Goal: Task Accomplishment & Management: Manage account settings

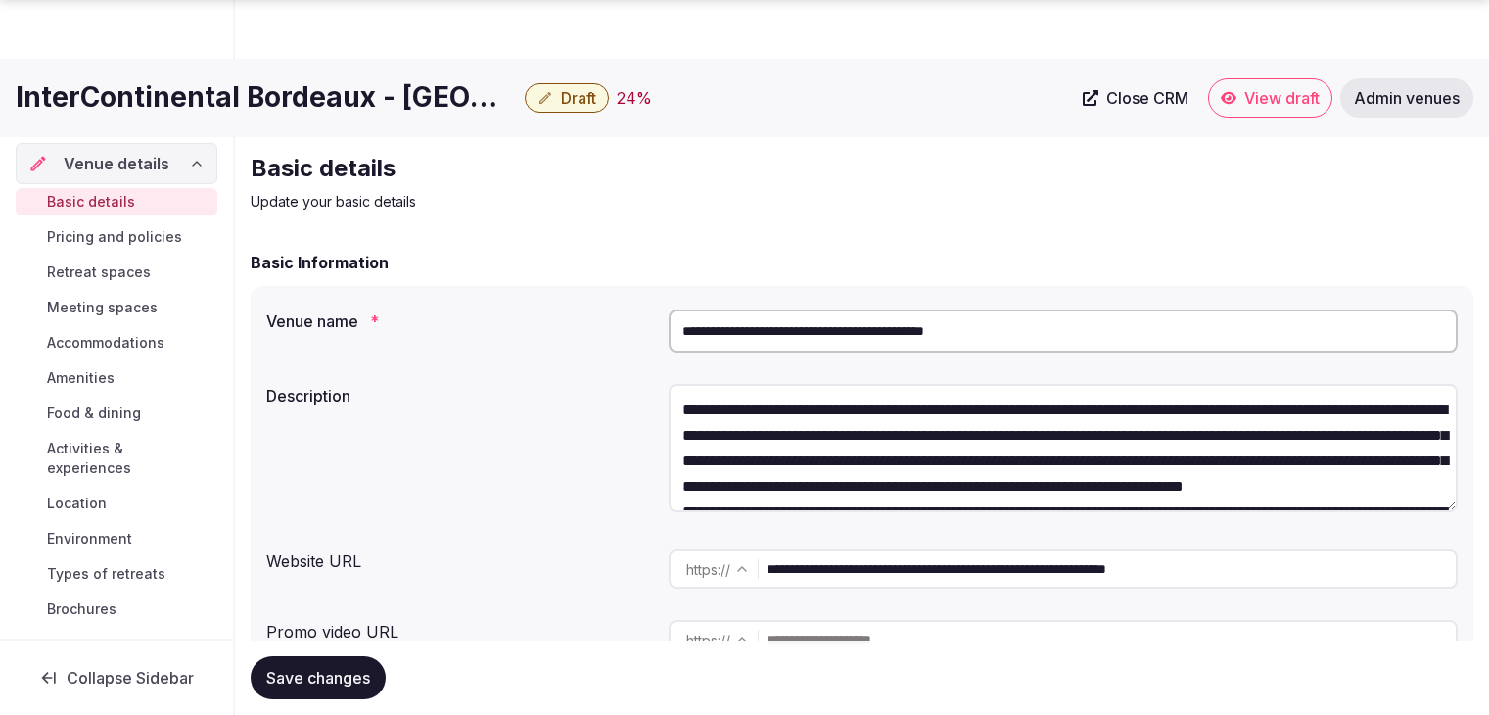
scroll to position [1566, 0]
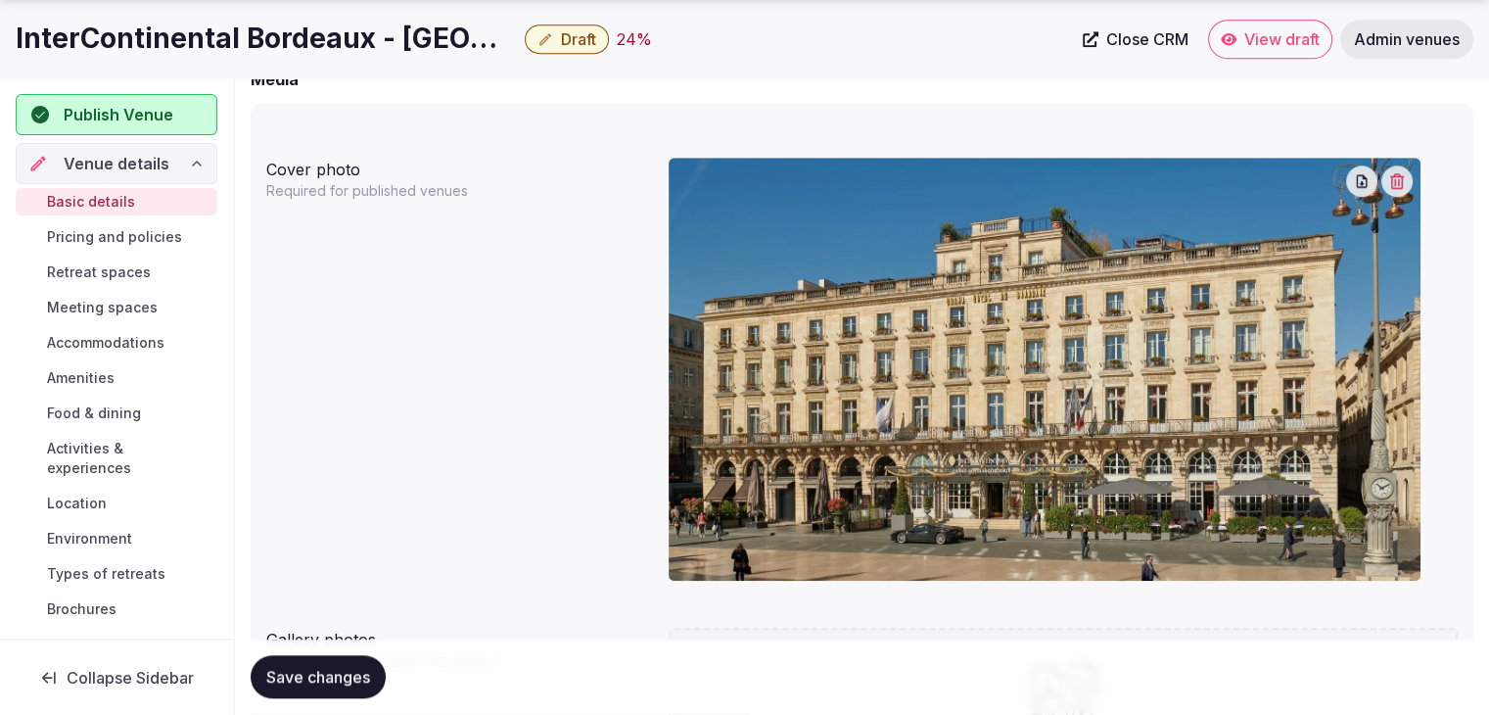
click at [337, 48] on h1 "InterContinental Bordeaux - [GEOGRAPHIC_DATA] by IHG" at bounding box center [266, 39] width 501 height 38
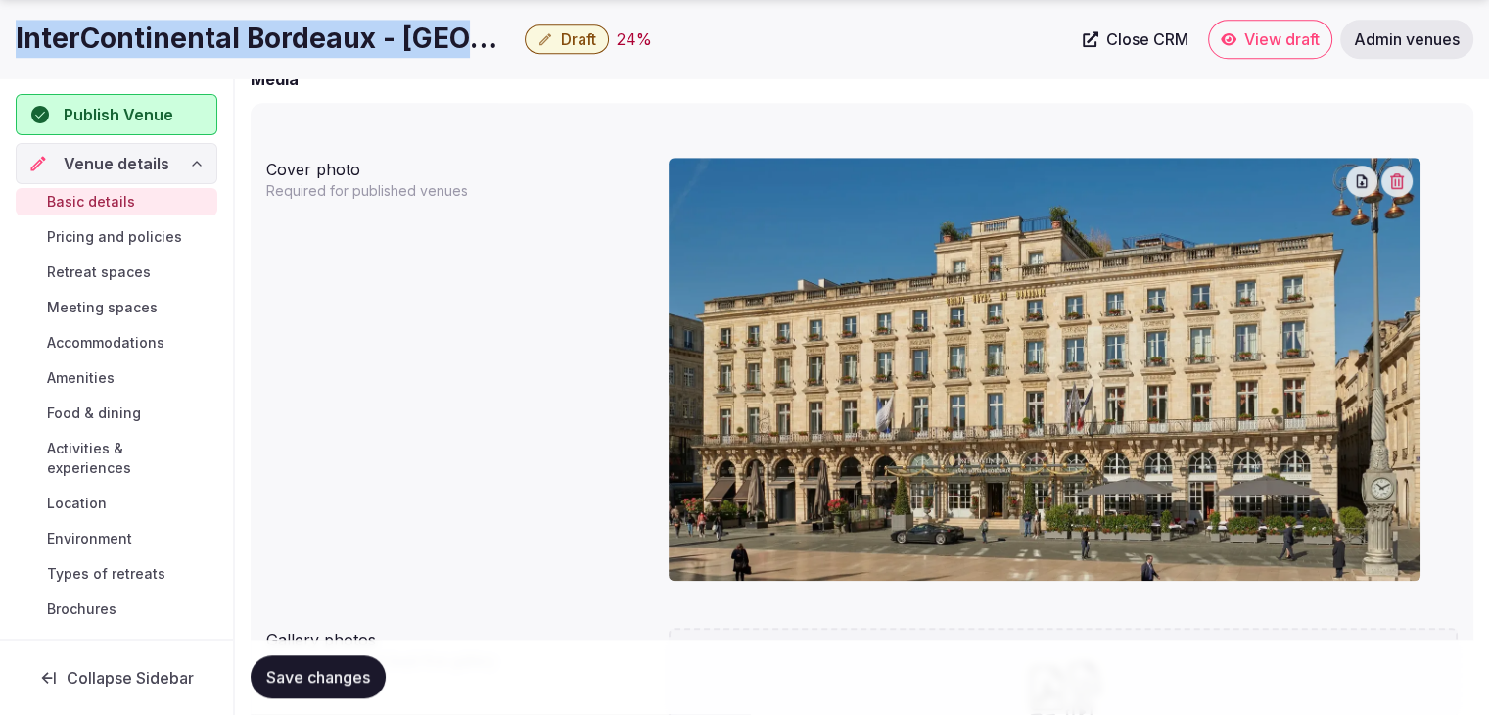
click at [337, 48] on h1 "InterContinental Bordeaux - [GEOGRAPHIC_DATA] by IHG" at bounding box center [266, 39] width 501 height 38
copy div "InterContinental Bordeaux - [GEOGRAPHIC_DATA] by IHG"
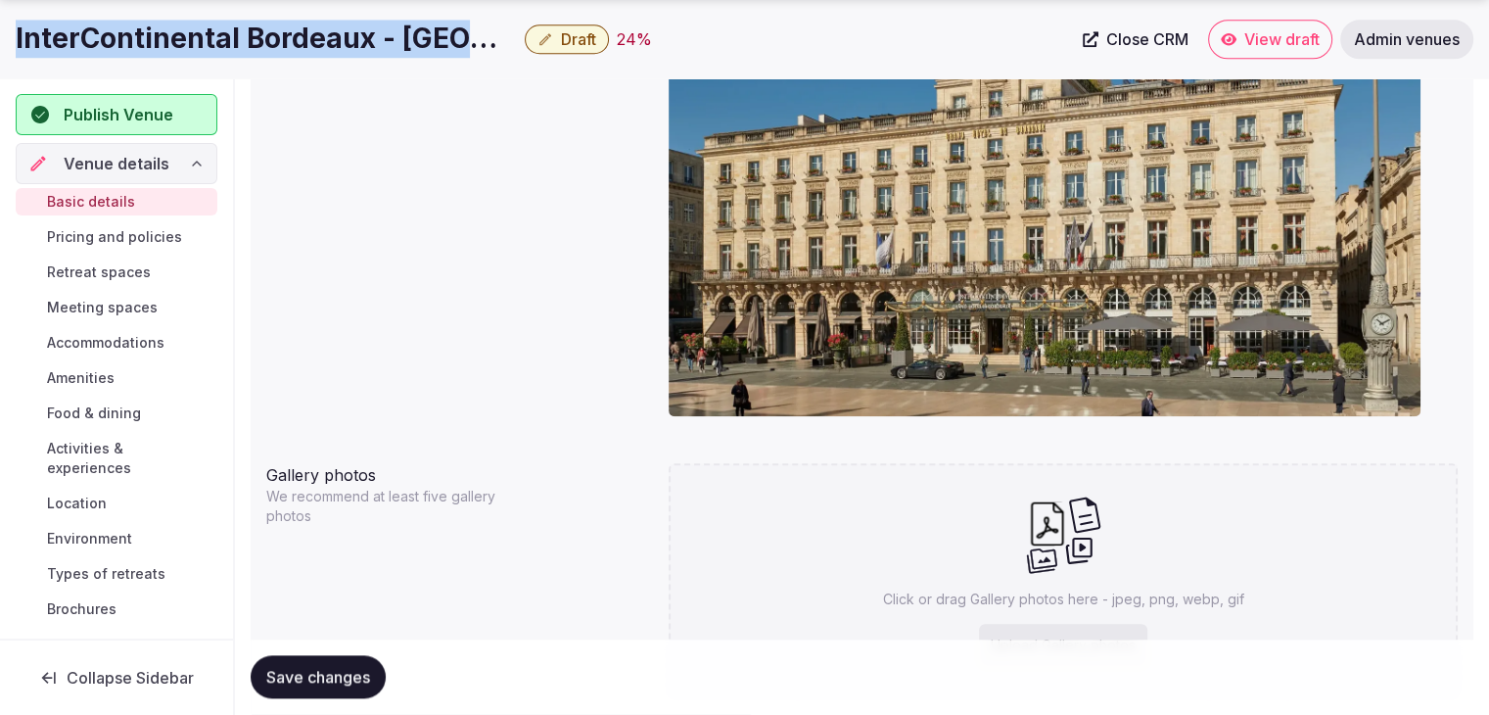
scroll to position [1859, 0]
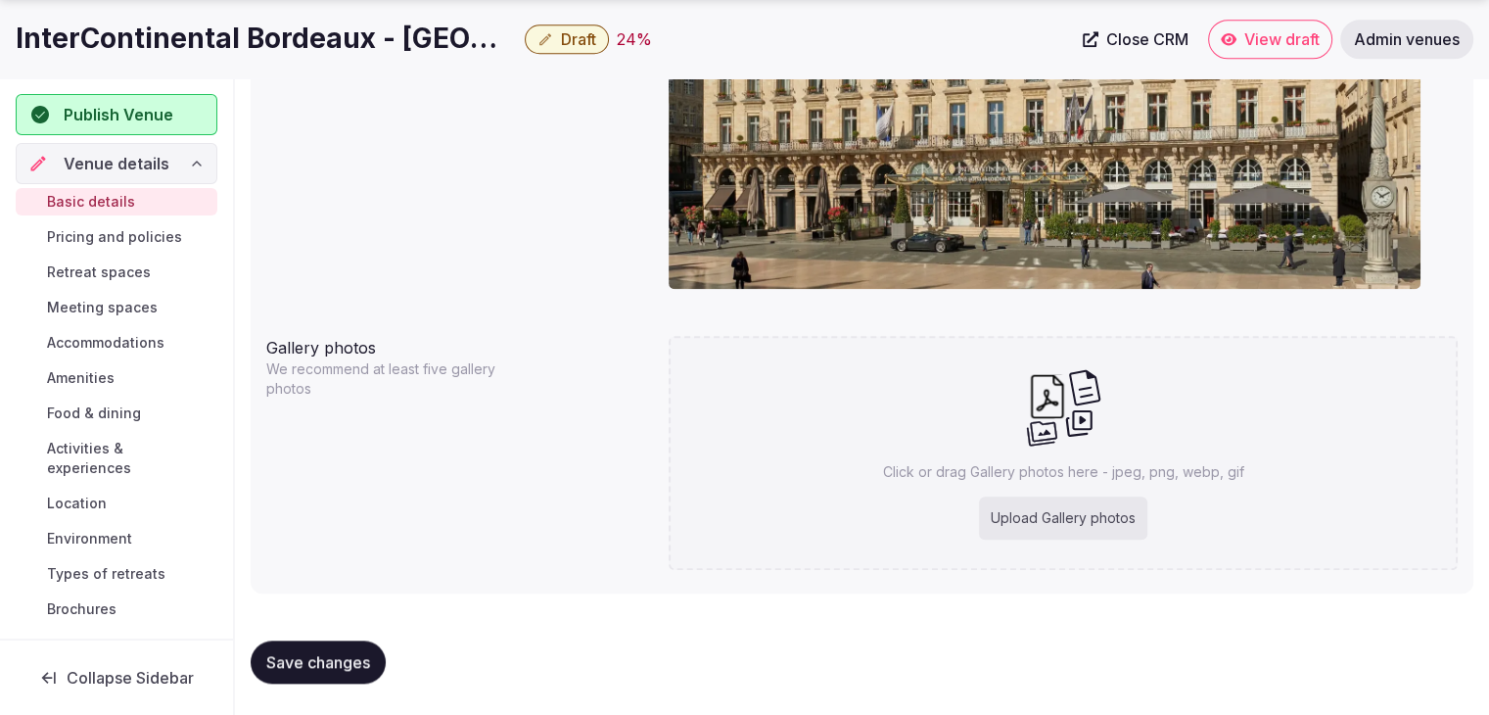
click at [1091, 502] on div "Upload Gallery photos" at bounding box center [1063, 517] width 168 height 43
type input "**********"
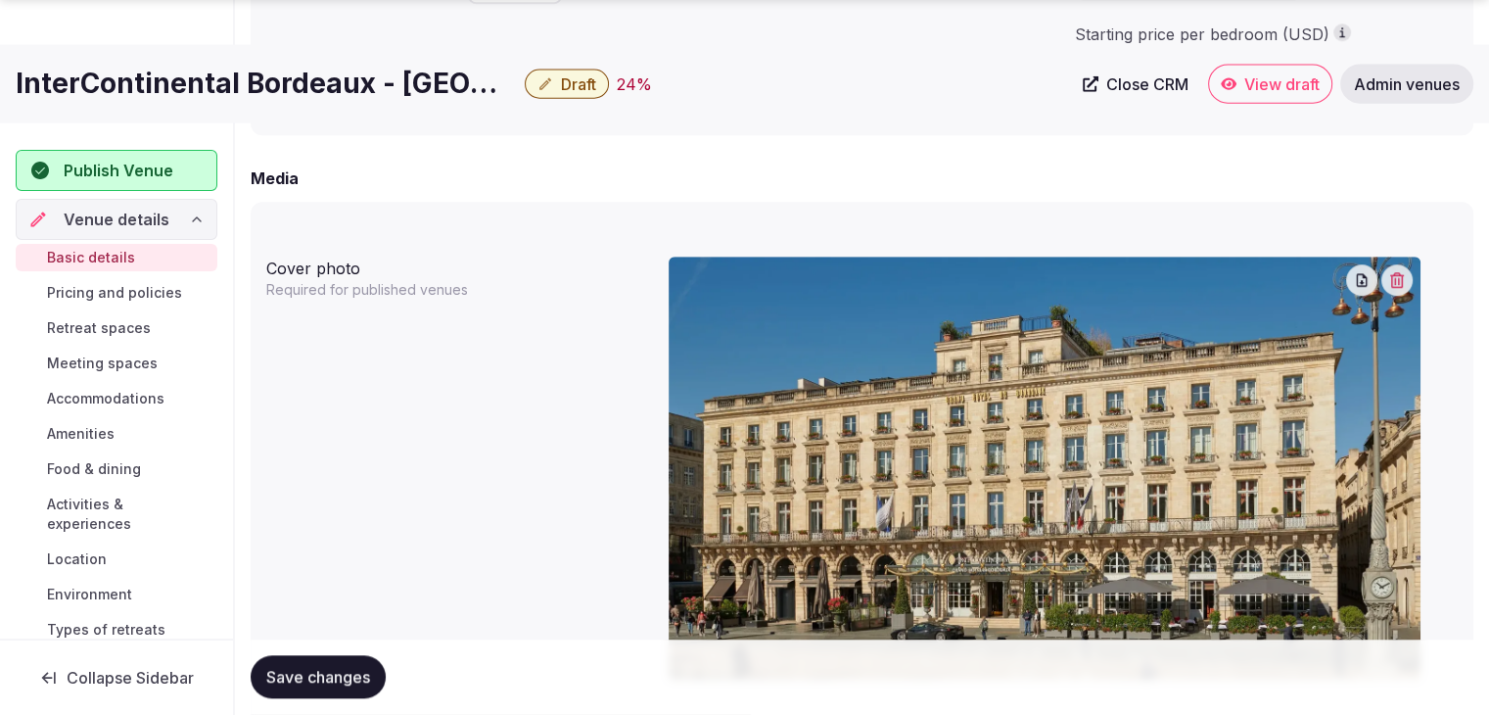
scroll to position [1565, 0]
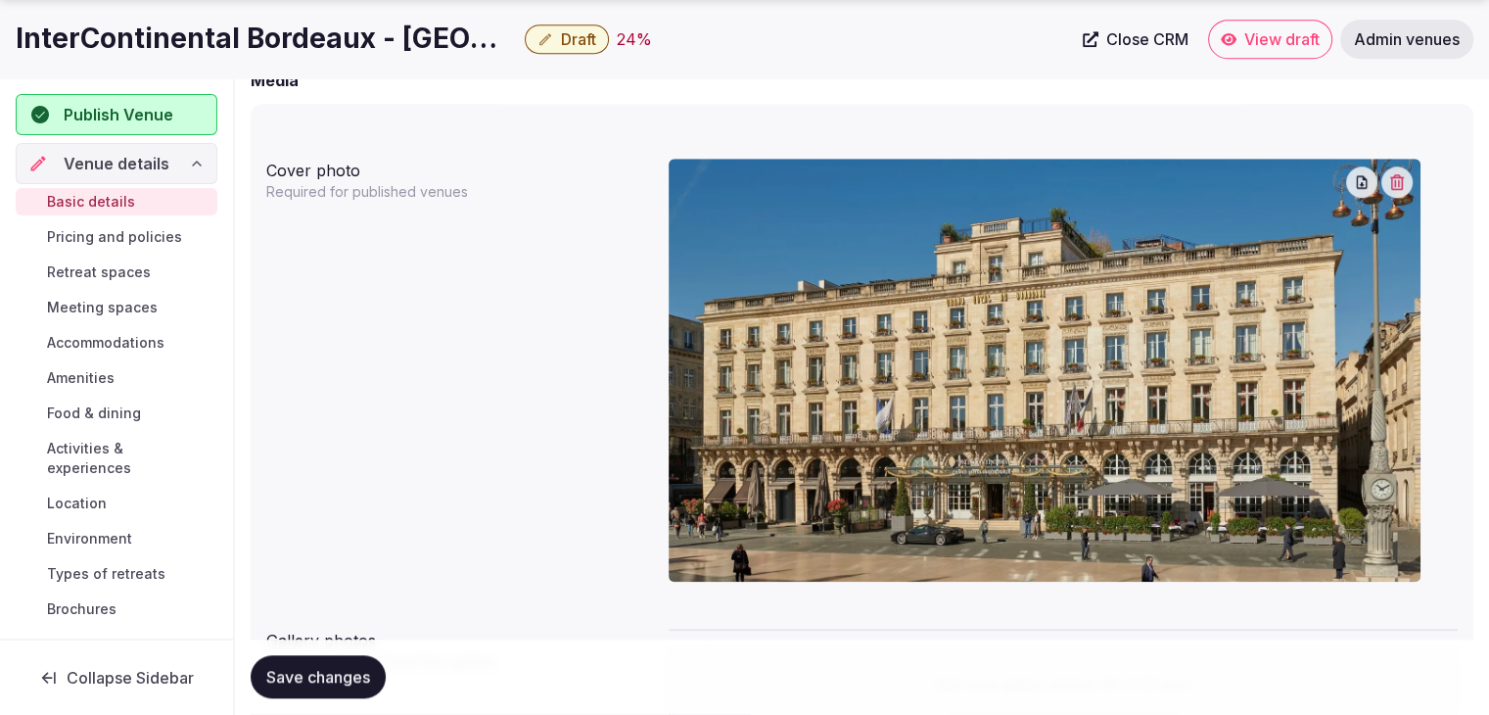
click at [1401, 183] on icon "button" at bounding box center [1397, 182] width 16 height 16
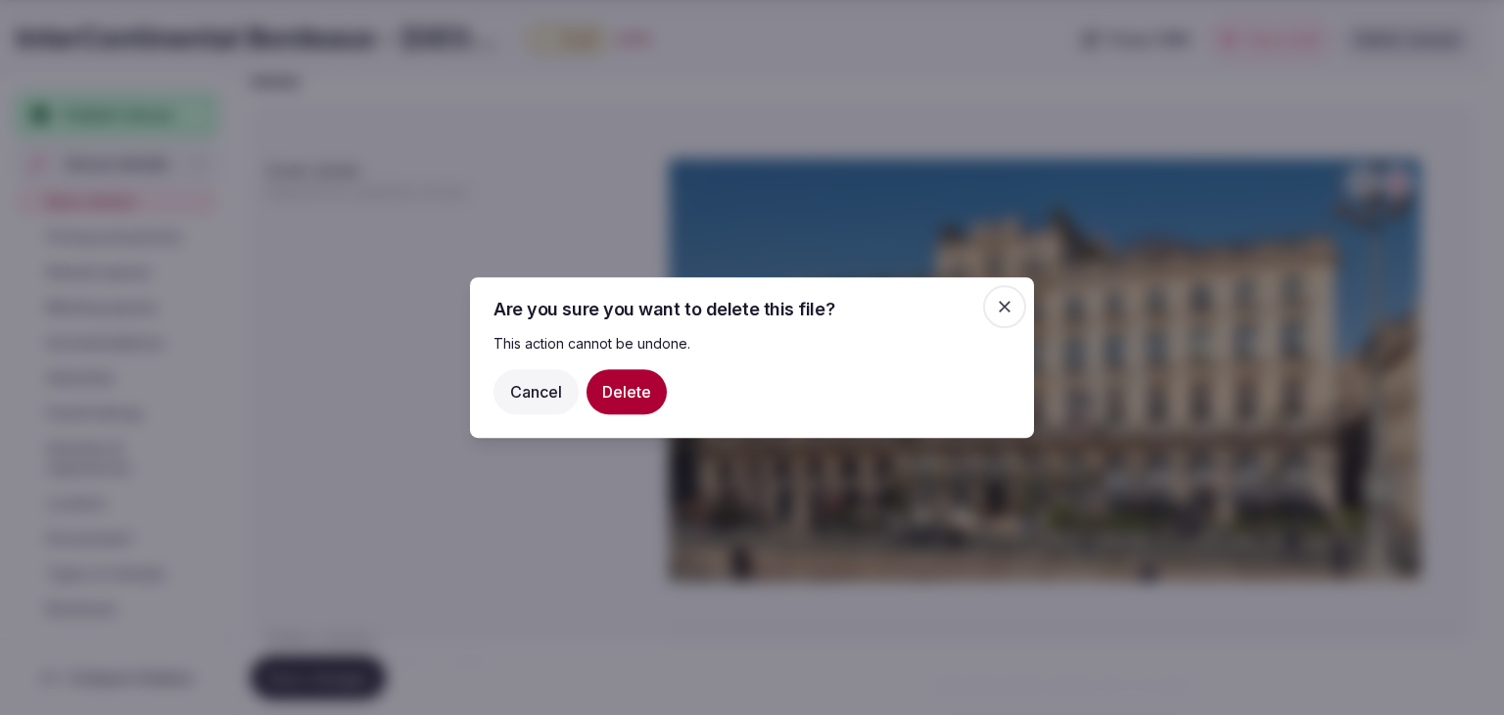
click at [637, 395] on button "Delete" at bounding box center [626, 391] width 80 height 45
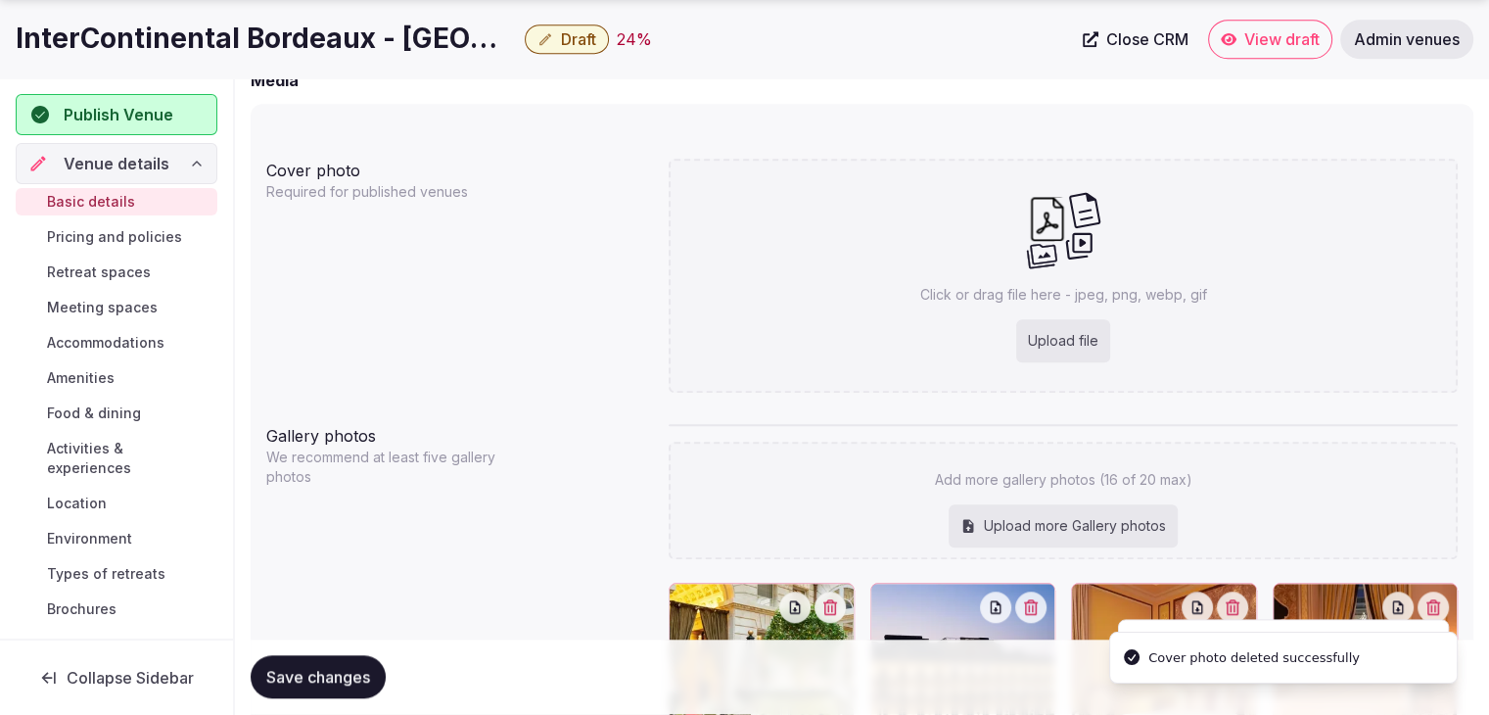
click at [1073, 339] on div "Upload file" at bounding box center [1063, 340] width 94 height 43
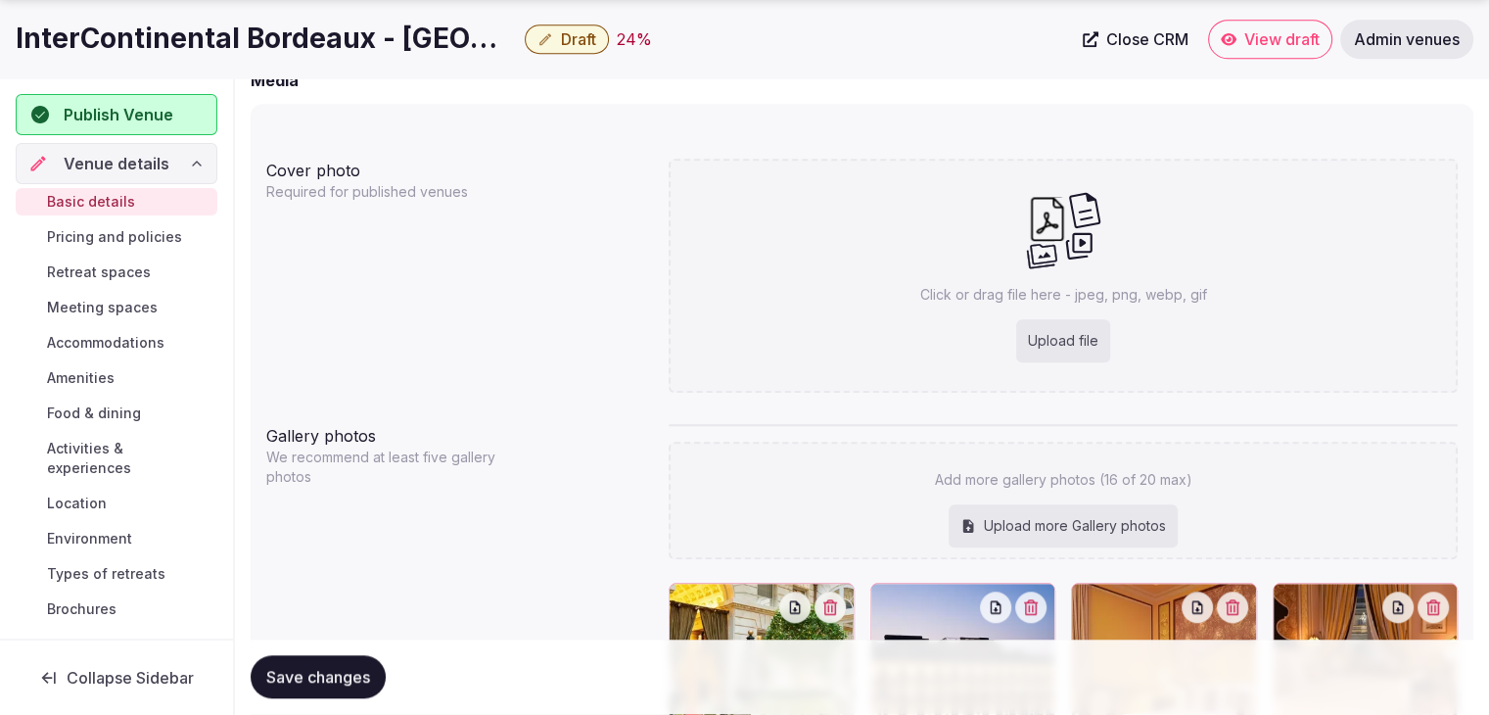
type input "**********"
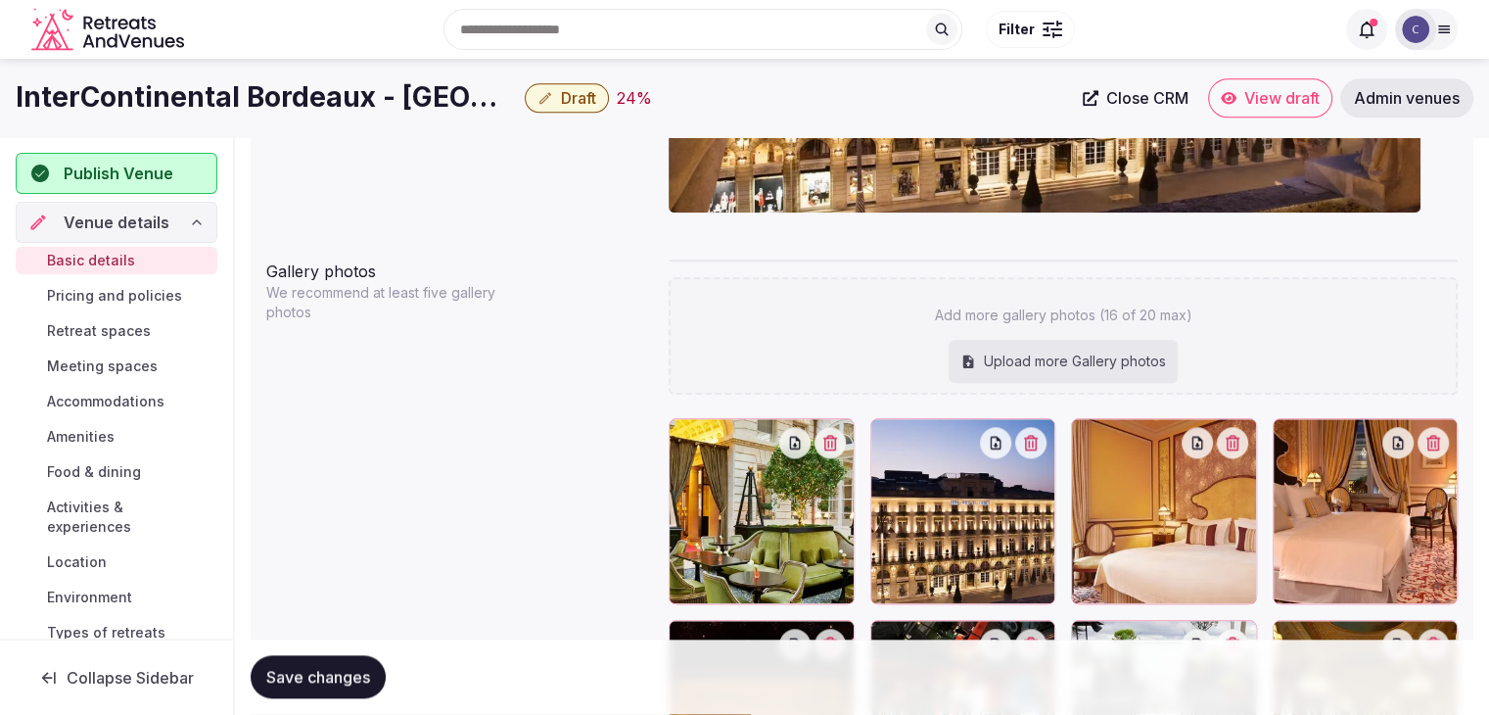
scroll to position [1886, 0]
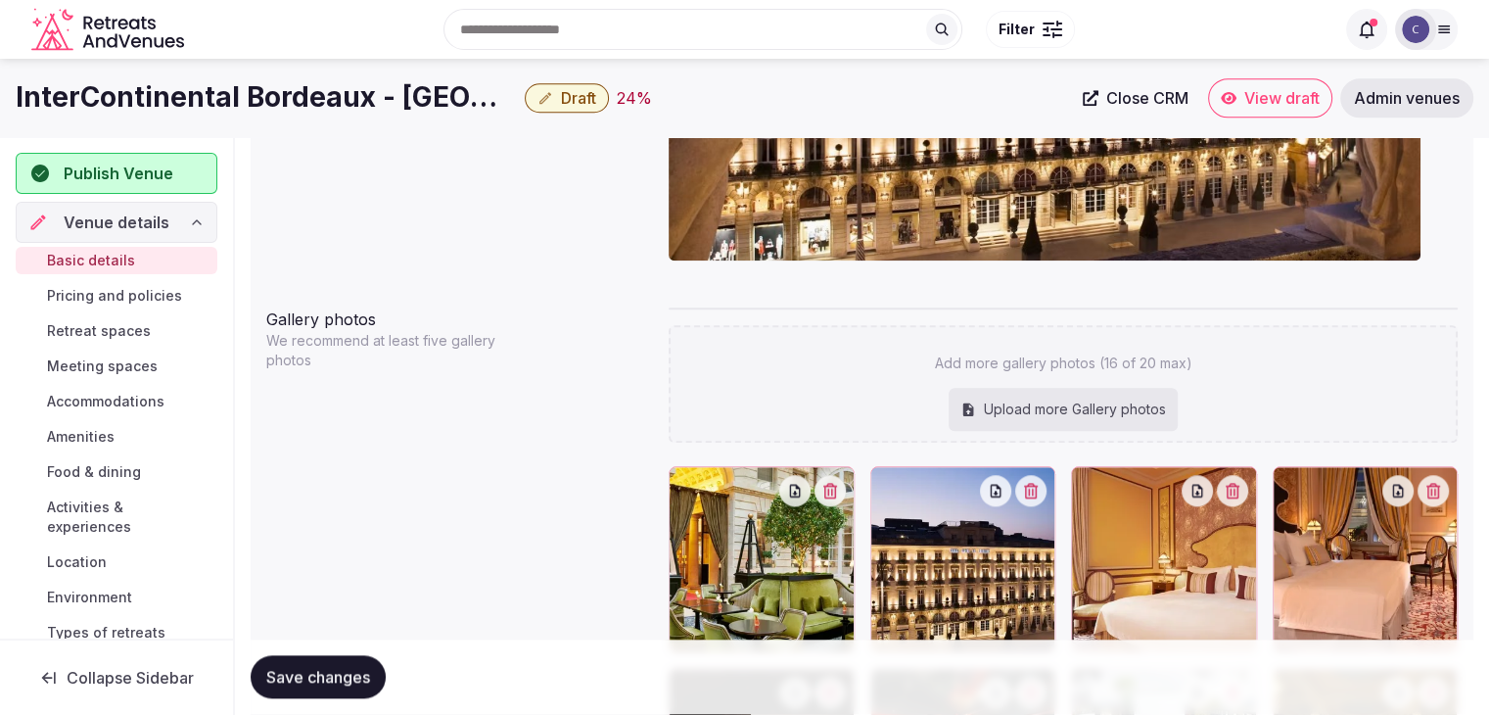
click at [1104, 414] on div "Upload more Gallery photos" at bounding box center [1063, 409] width 229 height 43
type input "**********"
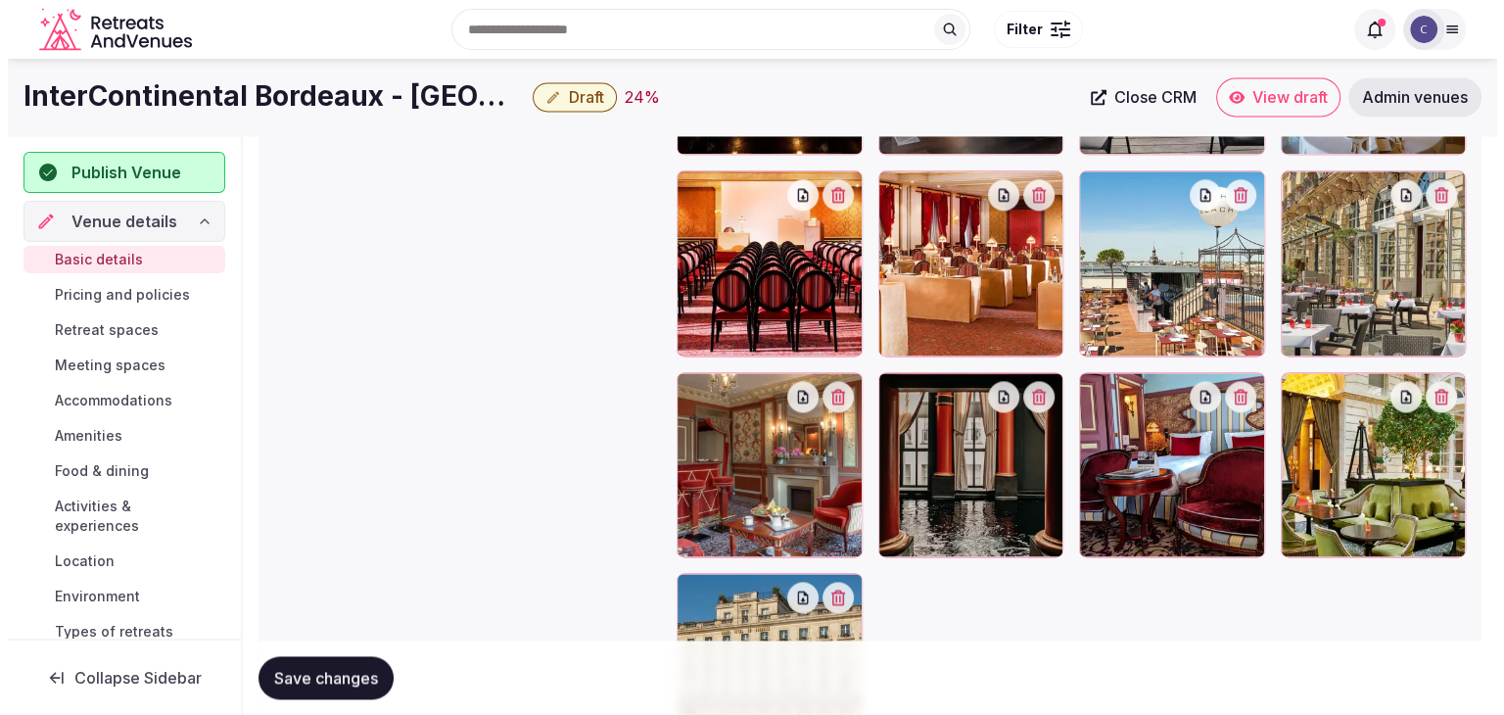
scroll to position [2576, 0]
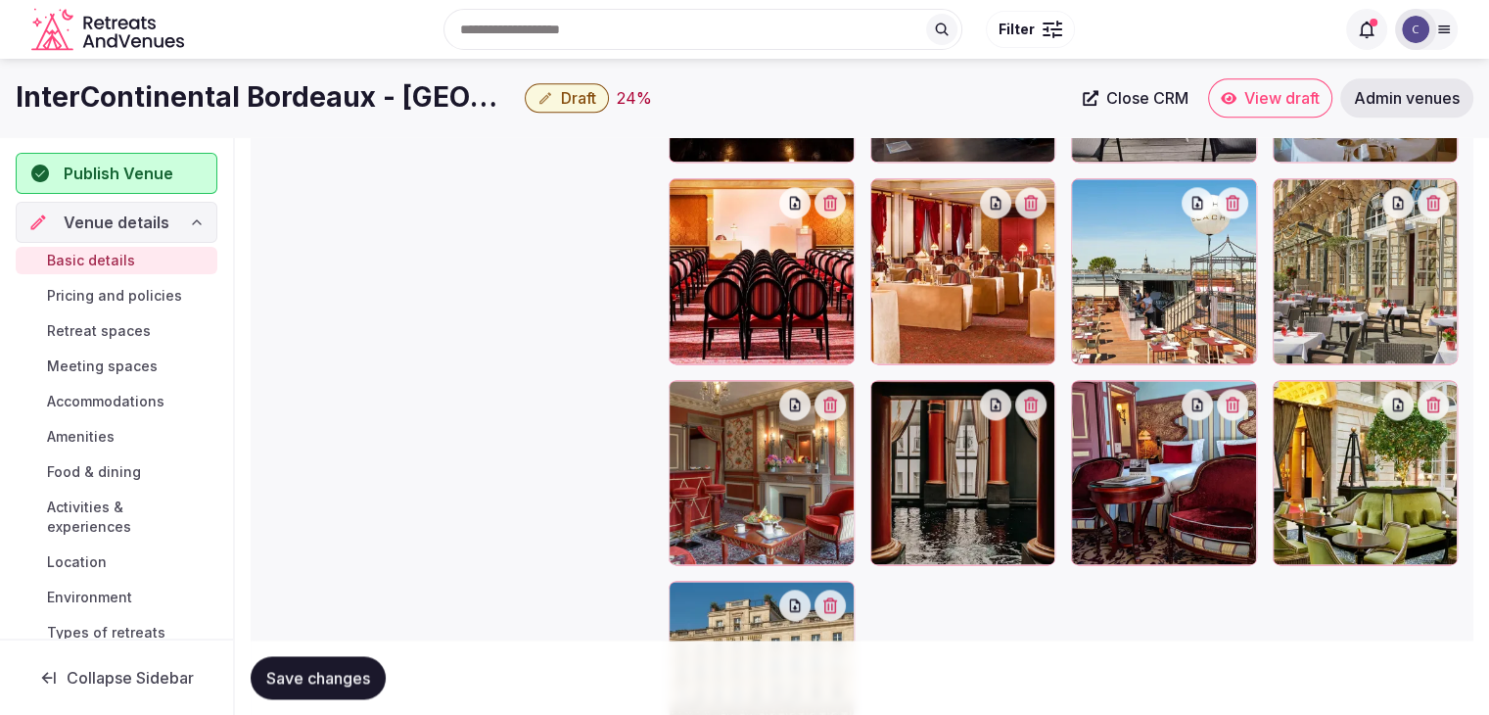
click at [1442, 407] on button "button" at bounding box center [1432, 404] width 31 height 31
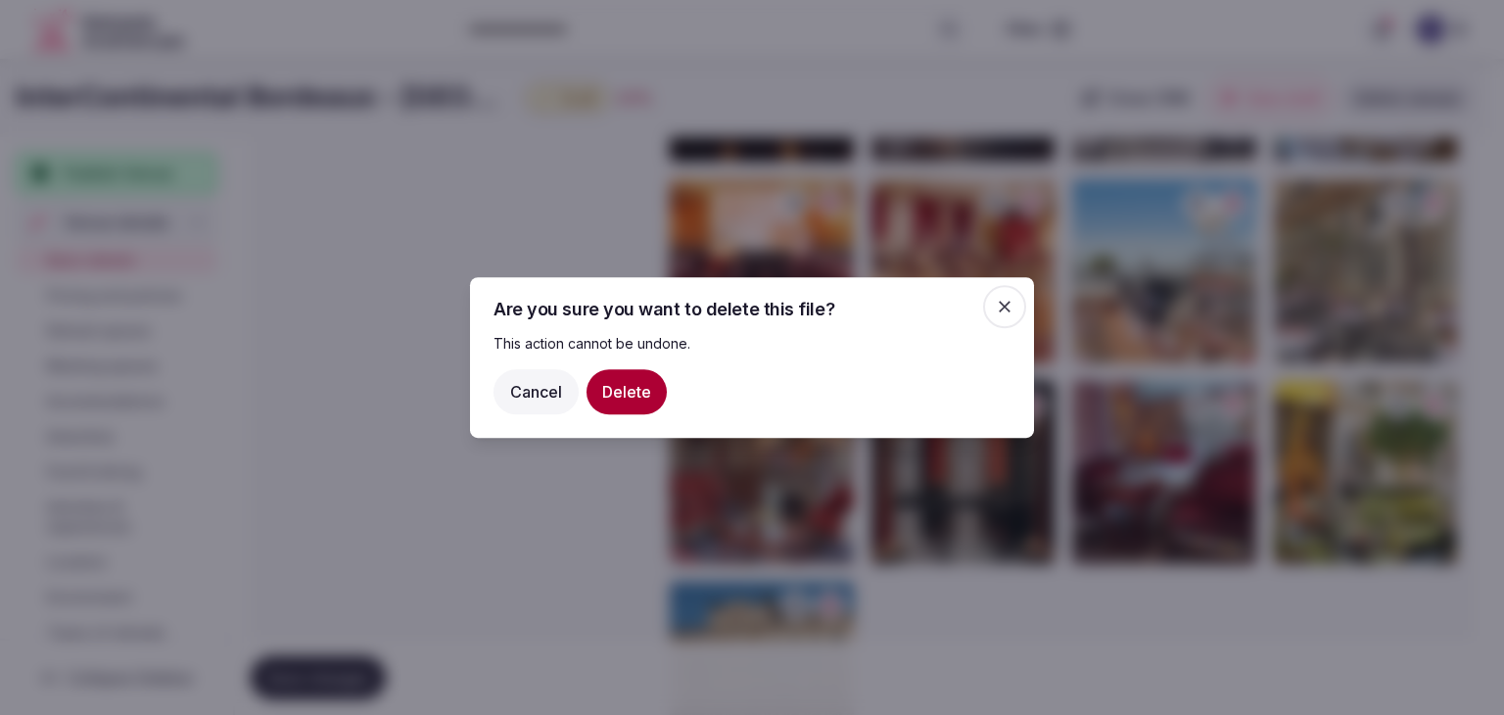
click at [630, 399] on button "Delete" at bounding box center [626, 391] width 80 height 45
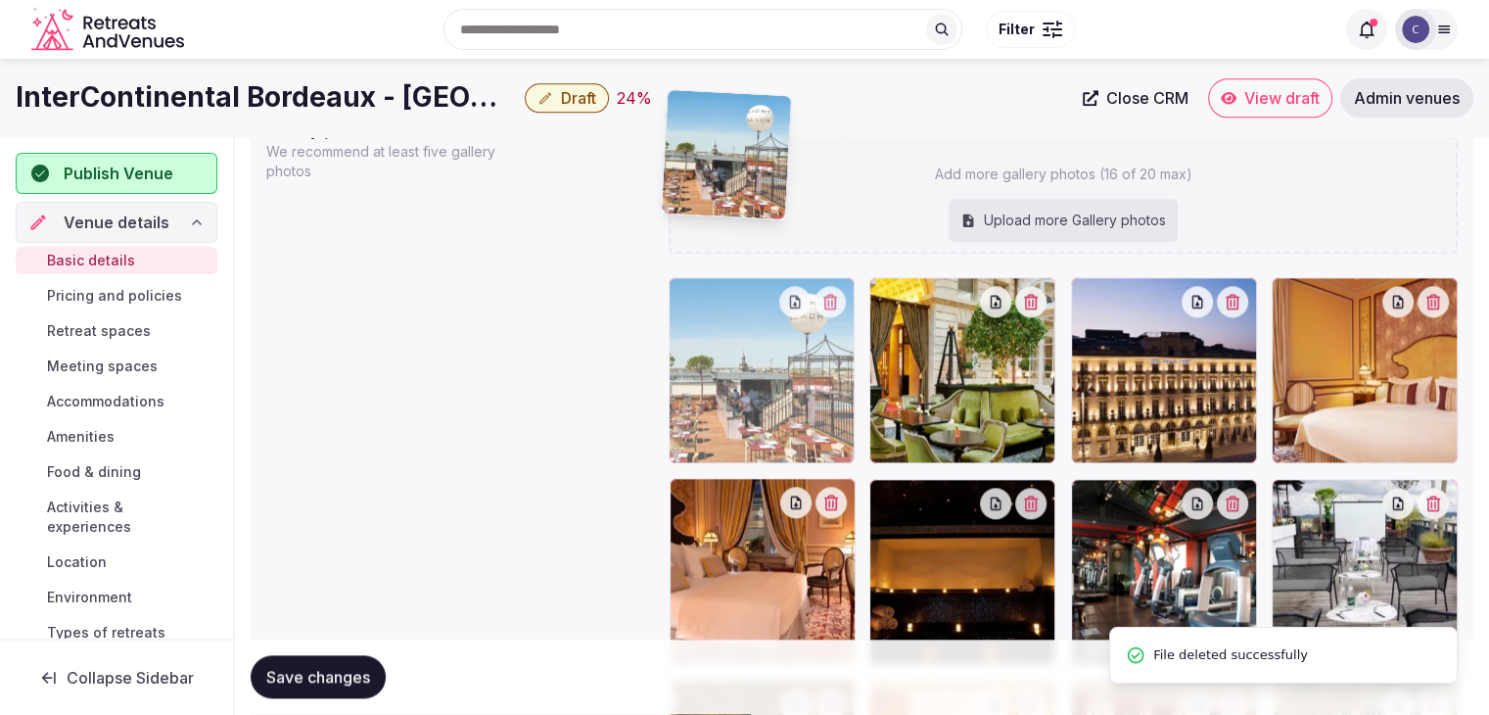
scroll to position [2012, 0]
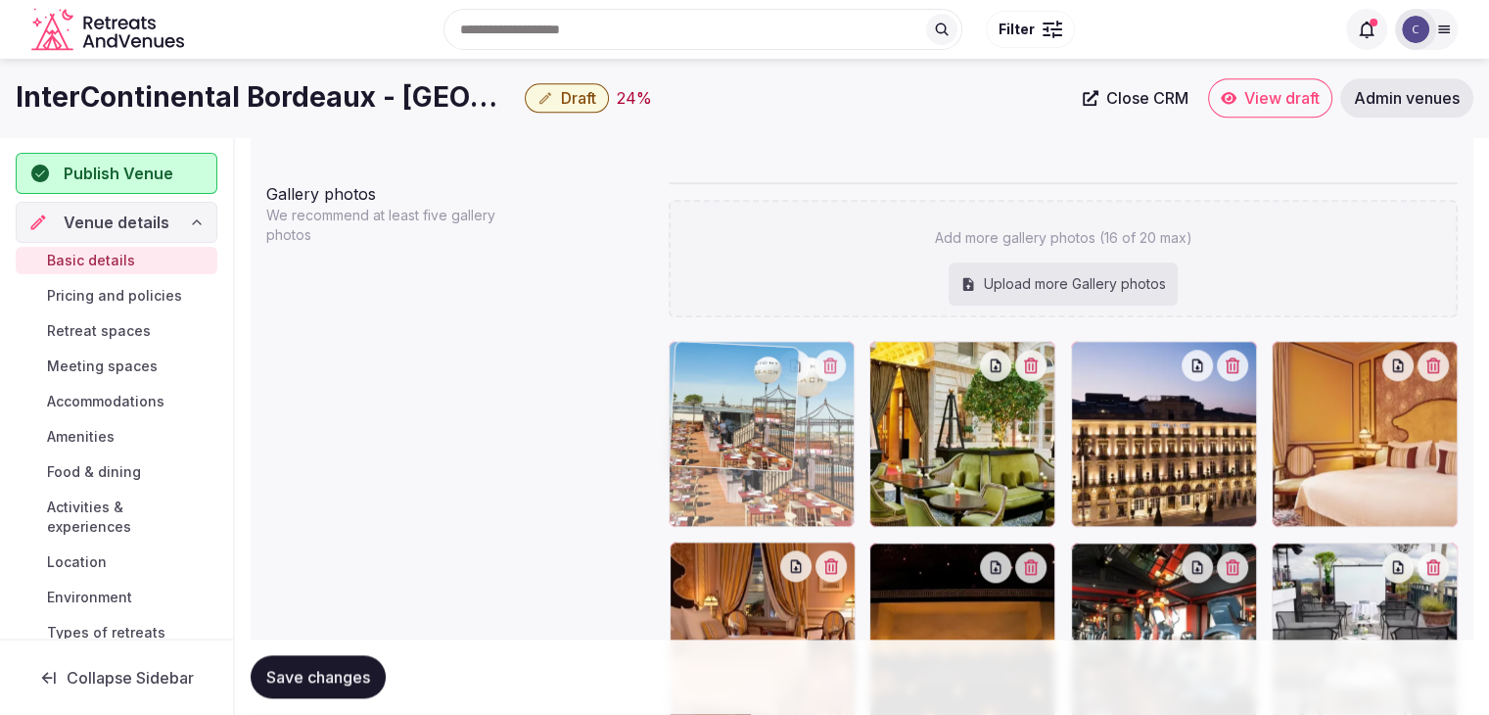
drag, startPoint x: 1092, startPoint y: 494, endPoint x: 735, endPoint y: 373, distance: 377.4
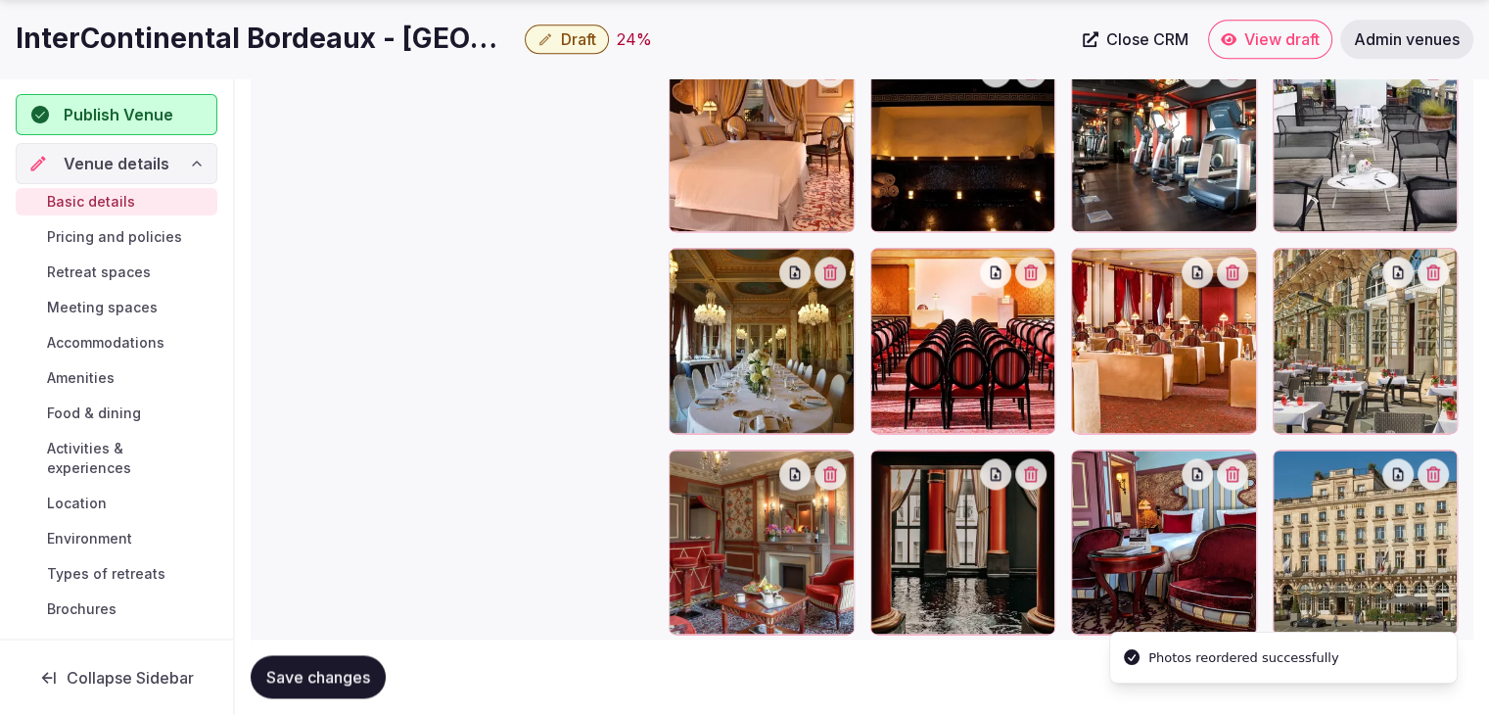
scroll to position [2474, 0]
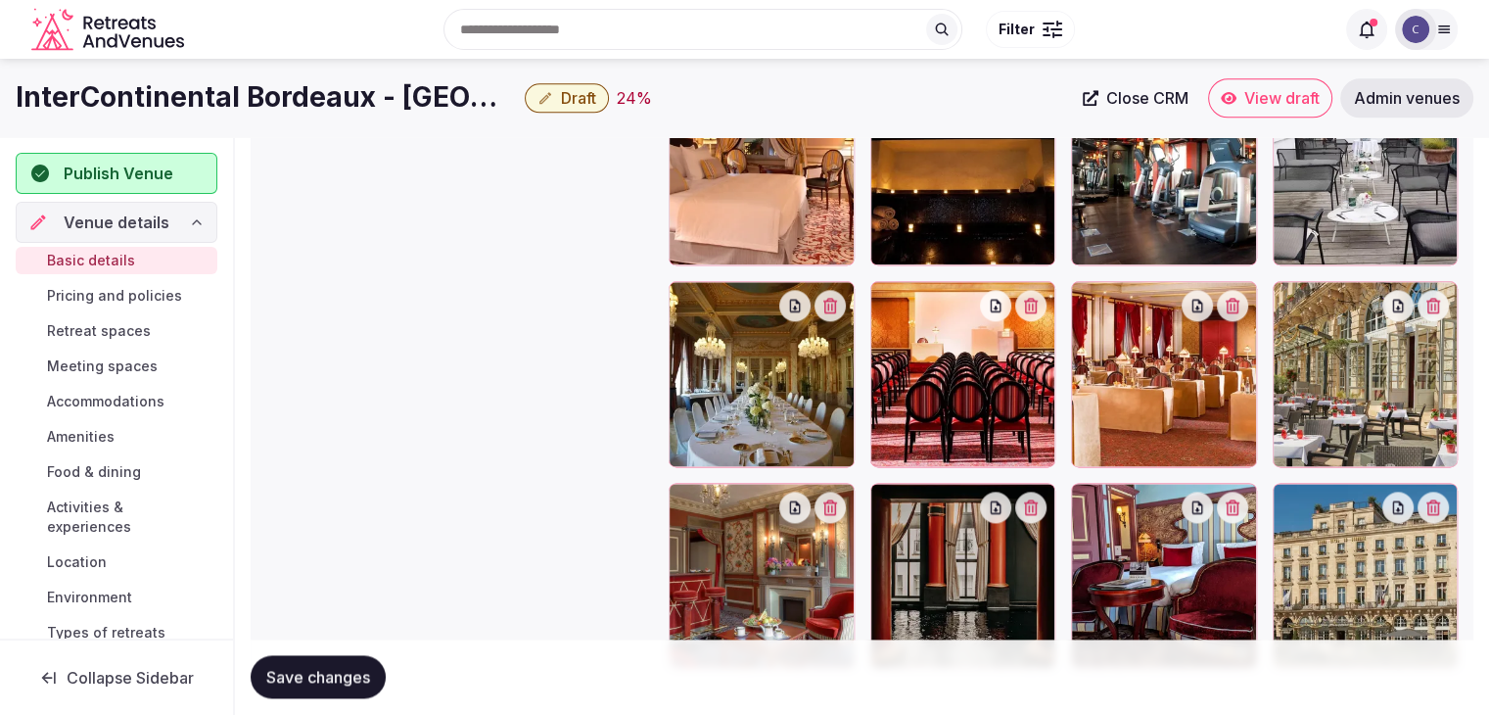
click at [889, 498] on icon at bounding box center [885, 498] width 23 height 23
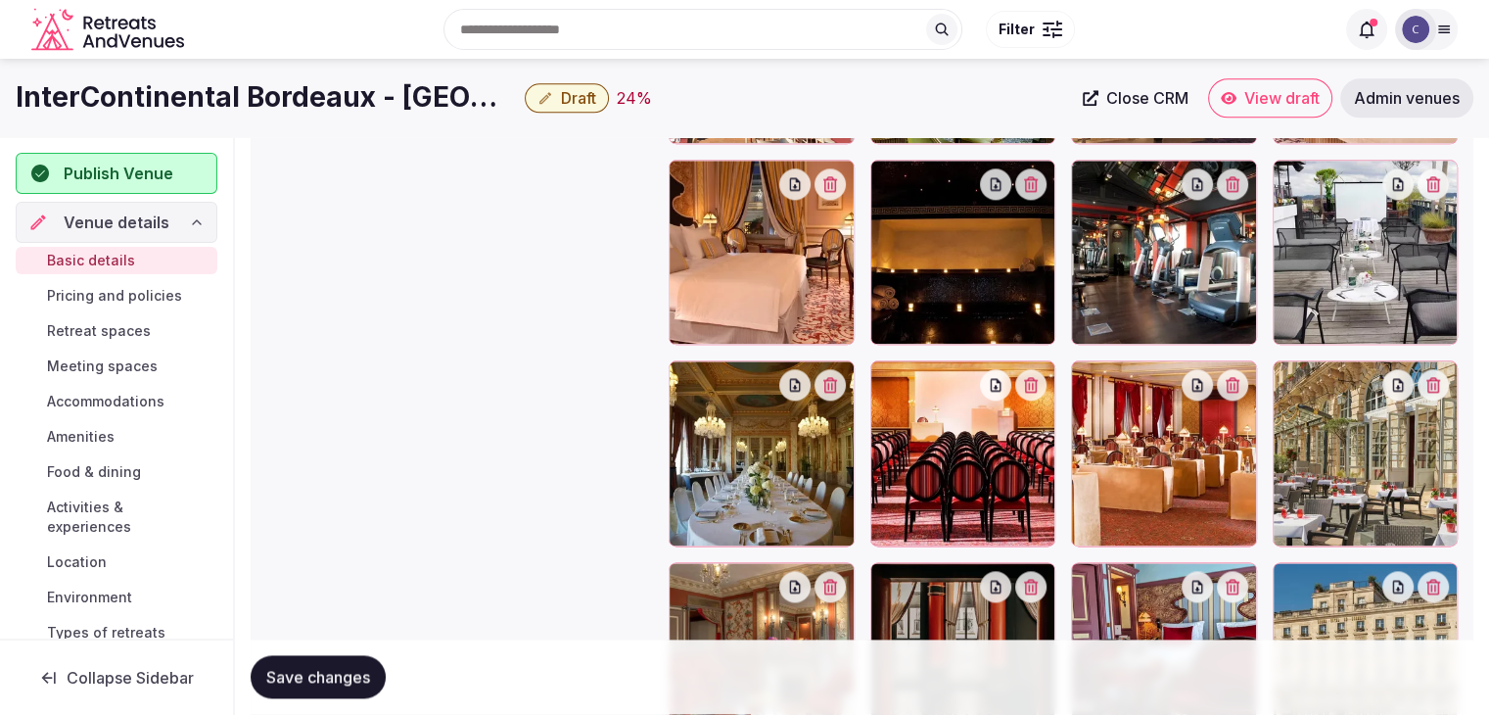
scroll to position [2278, 0]
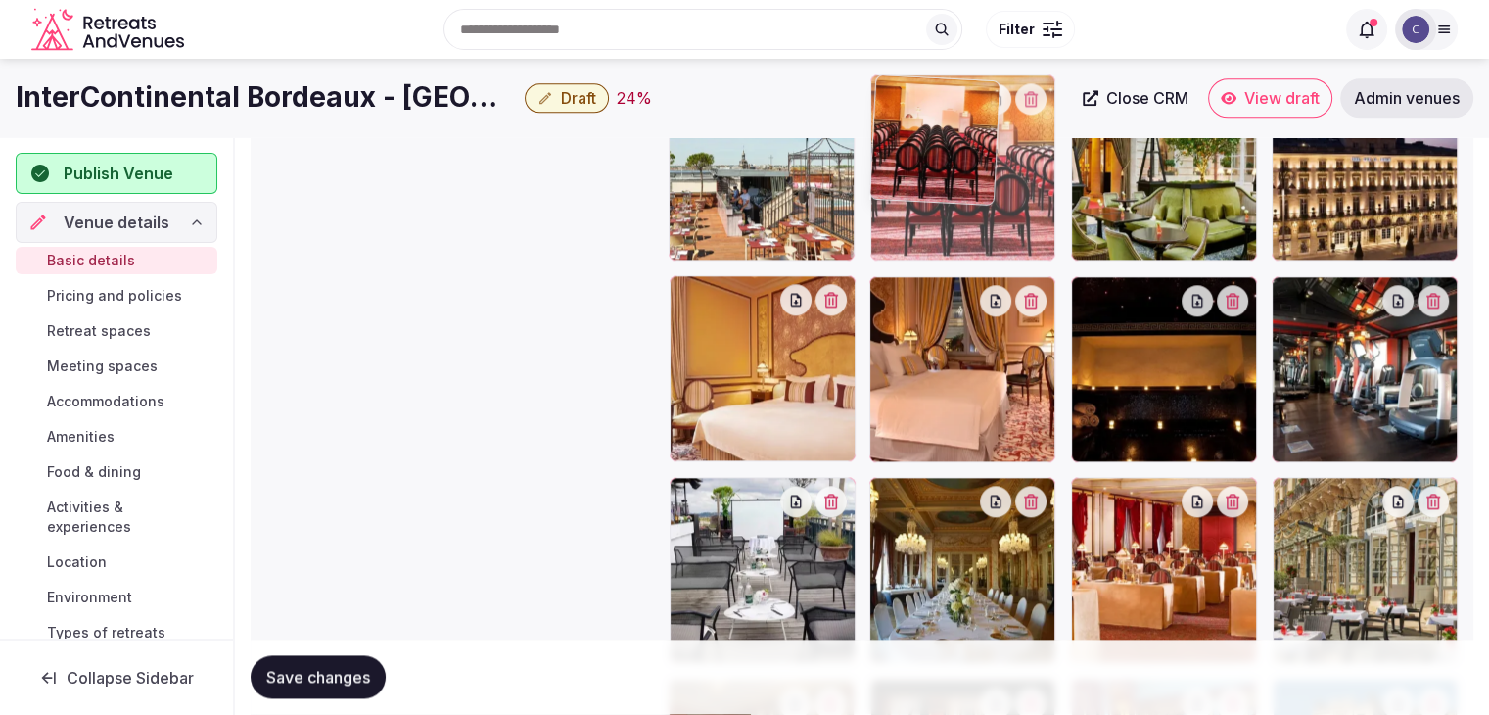
drag, startPoint x: 881, startPoint y: 483, endPoint x: 899, endPoint y: 202, distance: 281.5
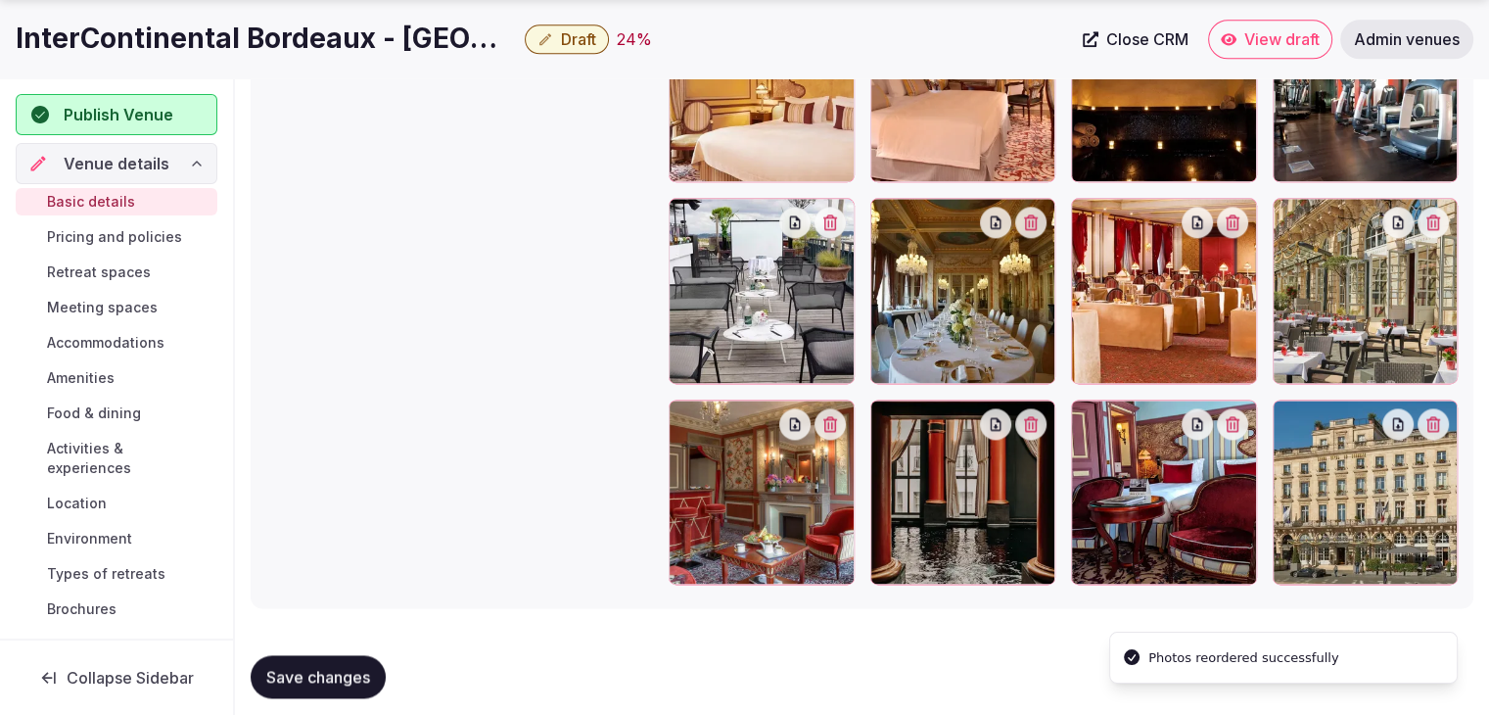
scroll to position [2572, 0]
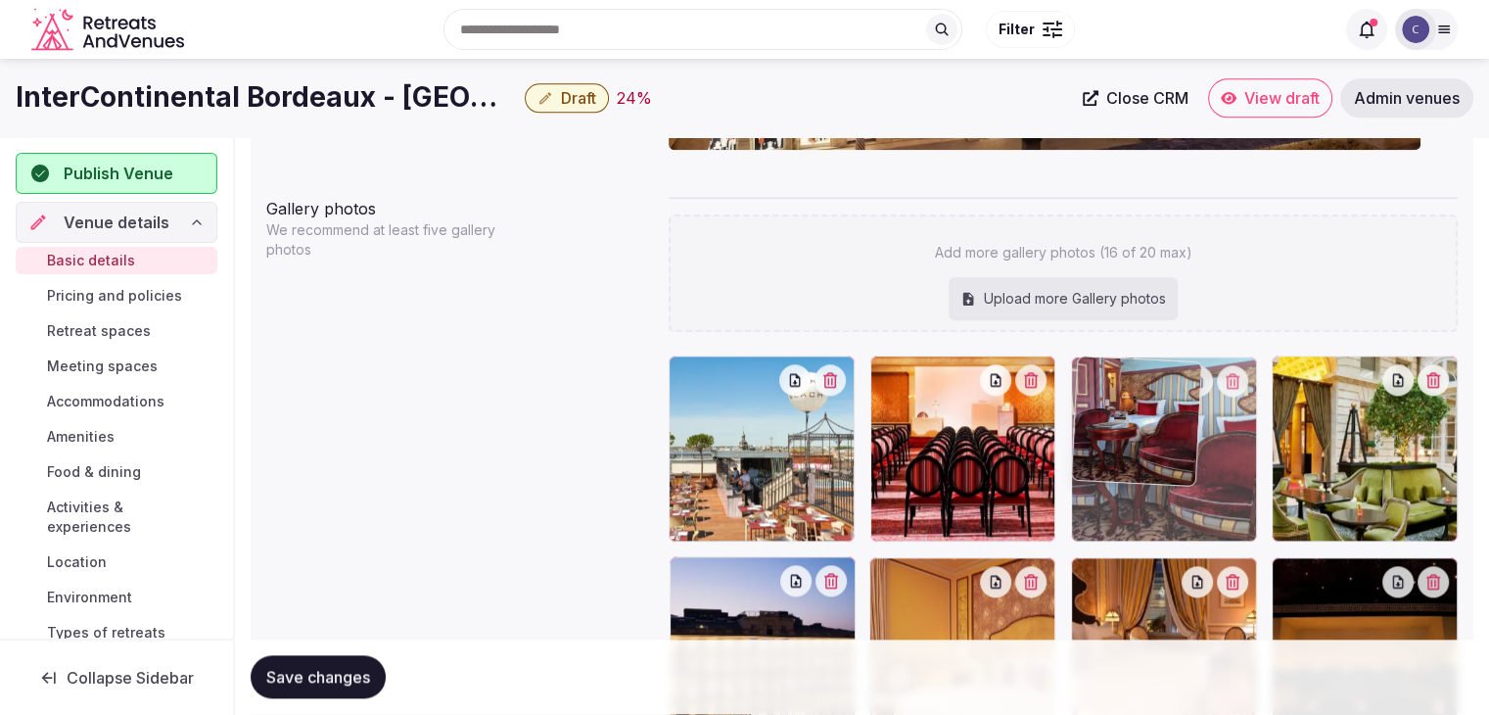
drag, startPoint x: 1093, startPoint y: 393, endPoint x: 1160, endPoint y: 383, distance: 67.3
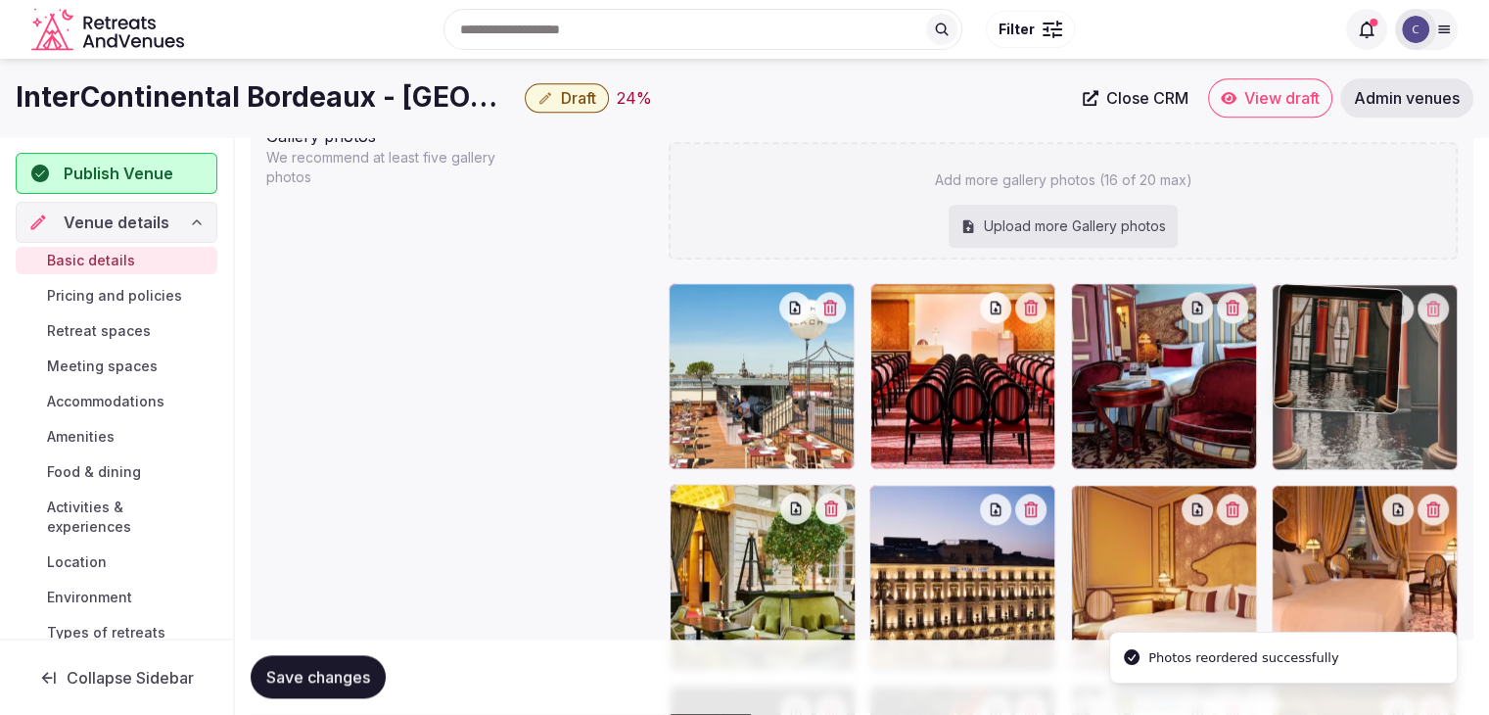
drag, startPoint x: 1095, startPoint y: 395, endPoint x: 1335, endPoint y: 305, distance: 255.8
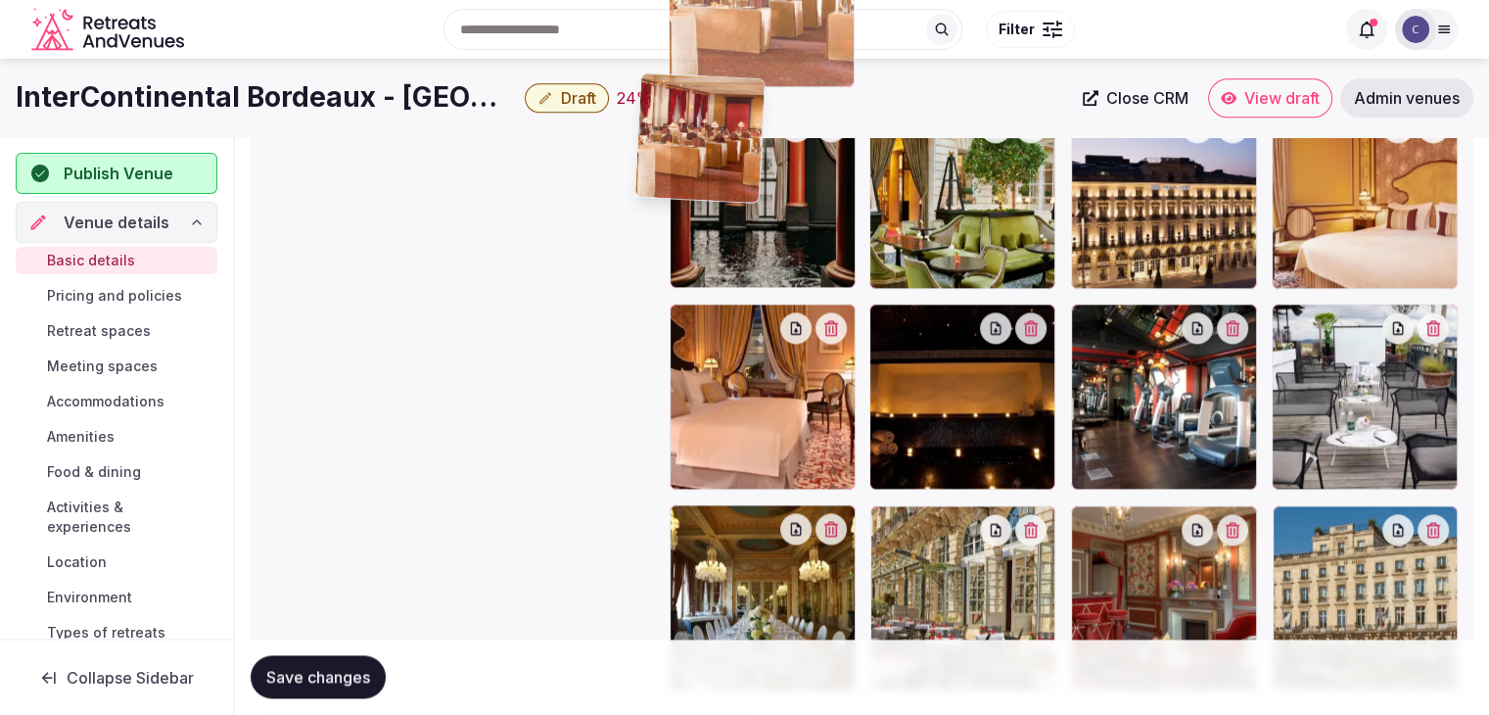
scroll to position [2388, 0]
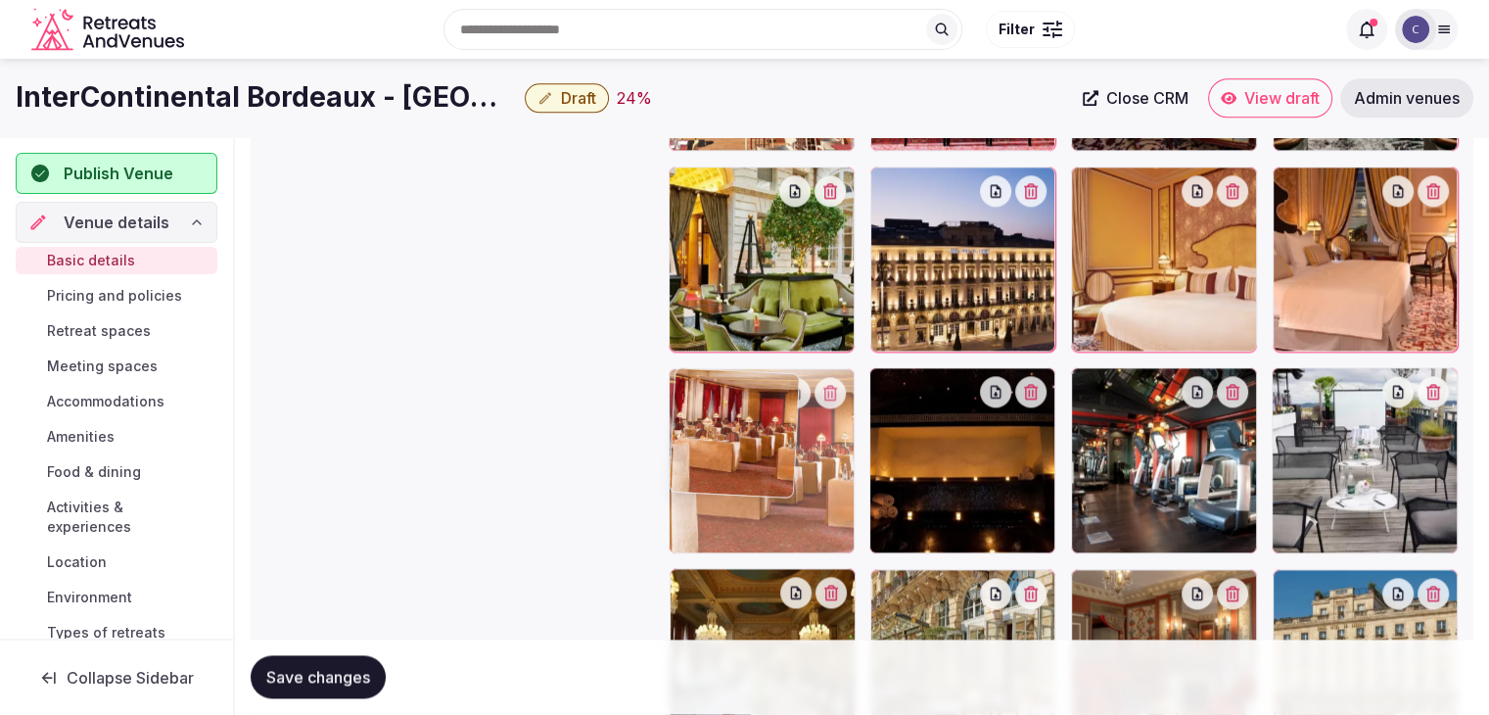
drag, startPoint x: 693, startPoint y: 411, endPoint x: 720, endPoint y: 365, distance: 53.6
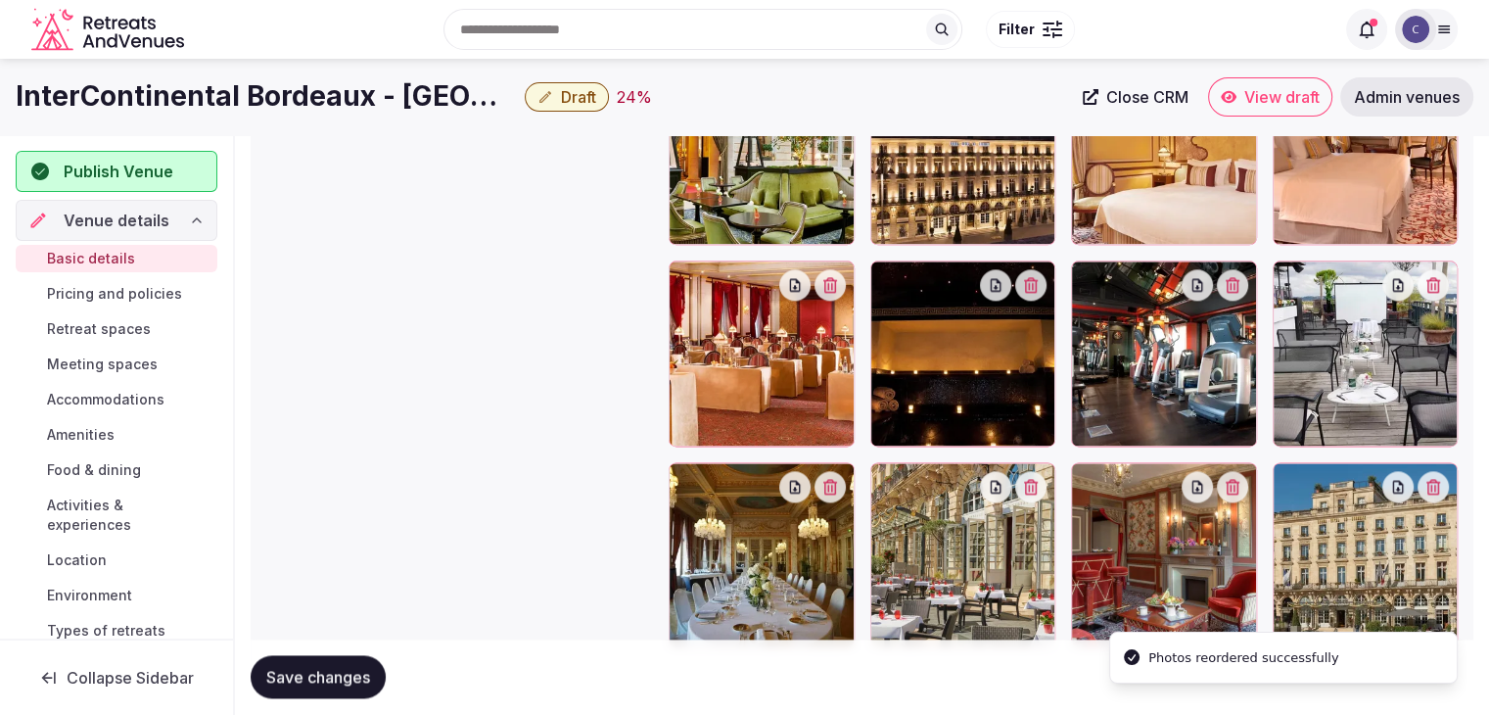
scroll to position [2376, 0]
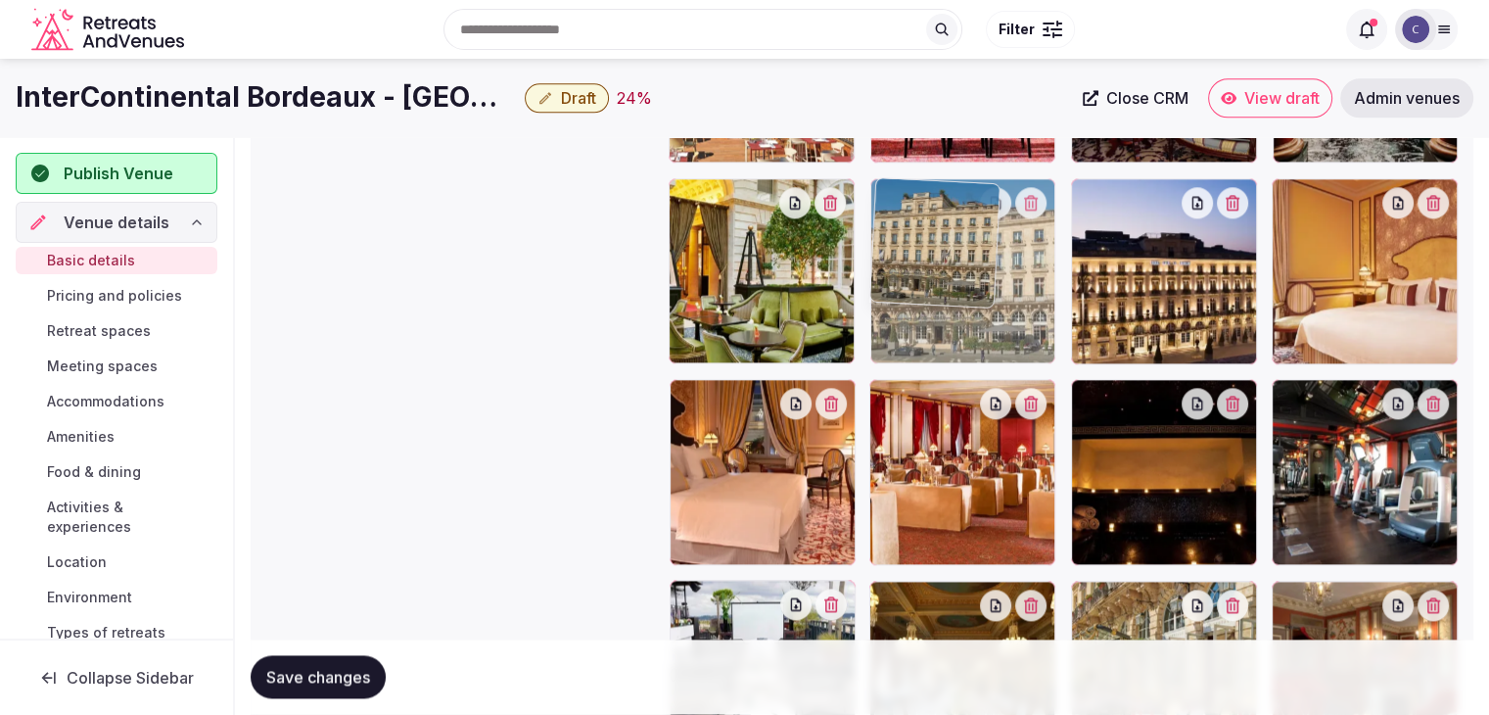
drag, startPoint x: 1292, startPoint y: 603, endPoint x: 963, endPoint y: 219, distance: 505.4
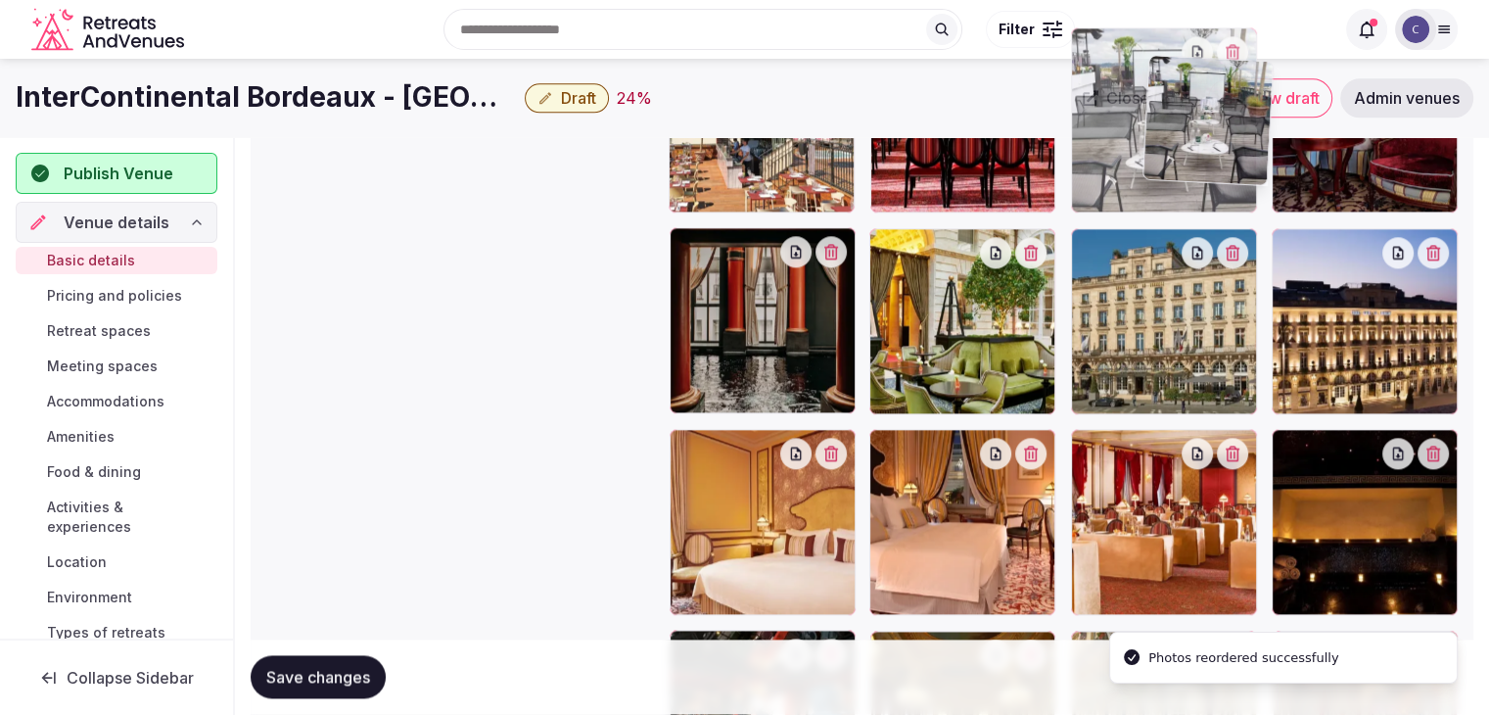
scroll to position [2308, 0]
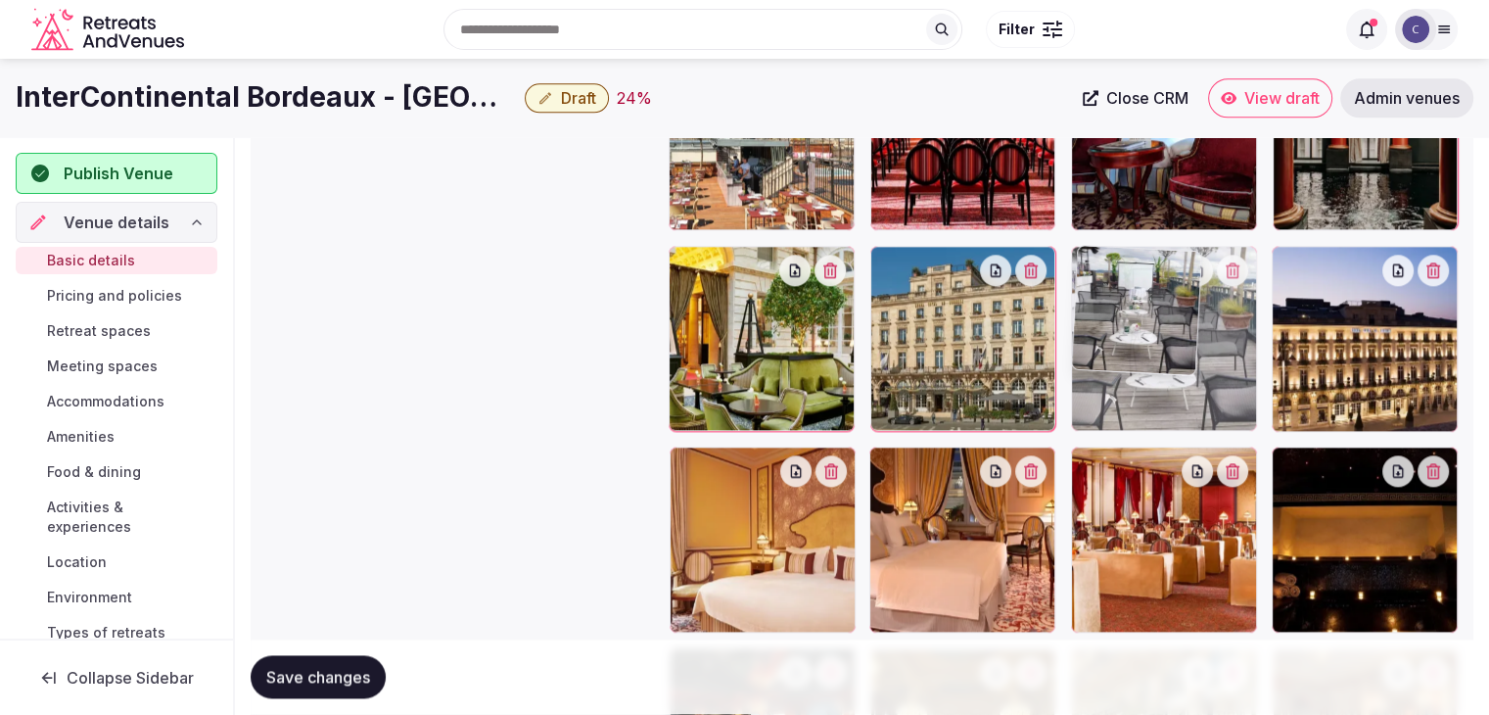
drag, startPoint x: 698, startPoint y: 402, endPoint x: 1149, endPoint y: 245, distance: 478.0
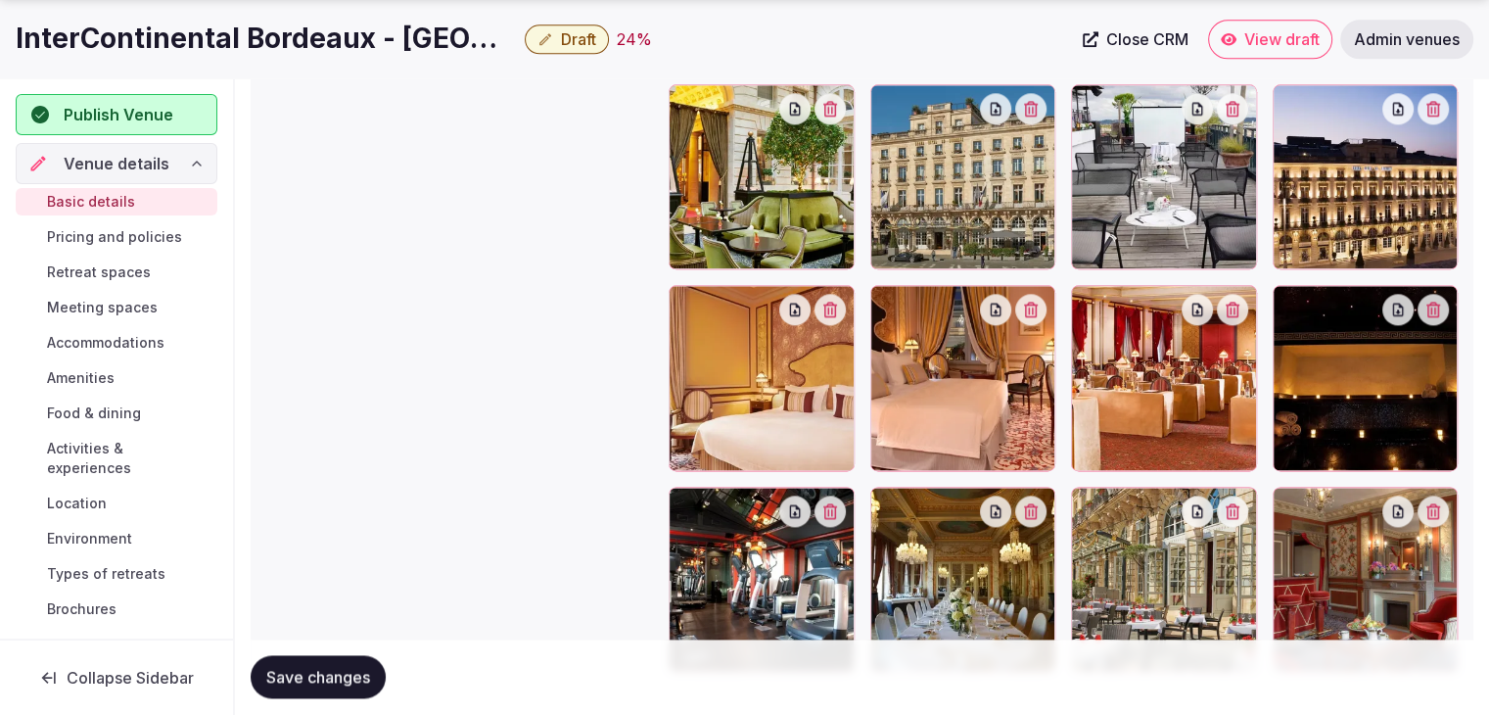
scroll to position [2504, 0]
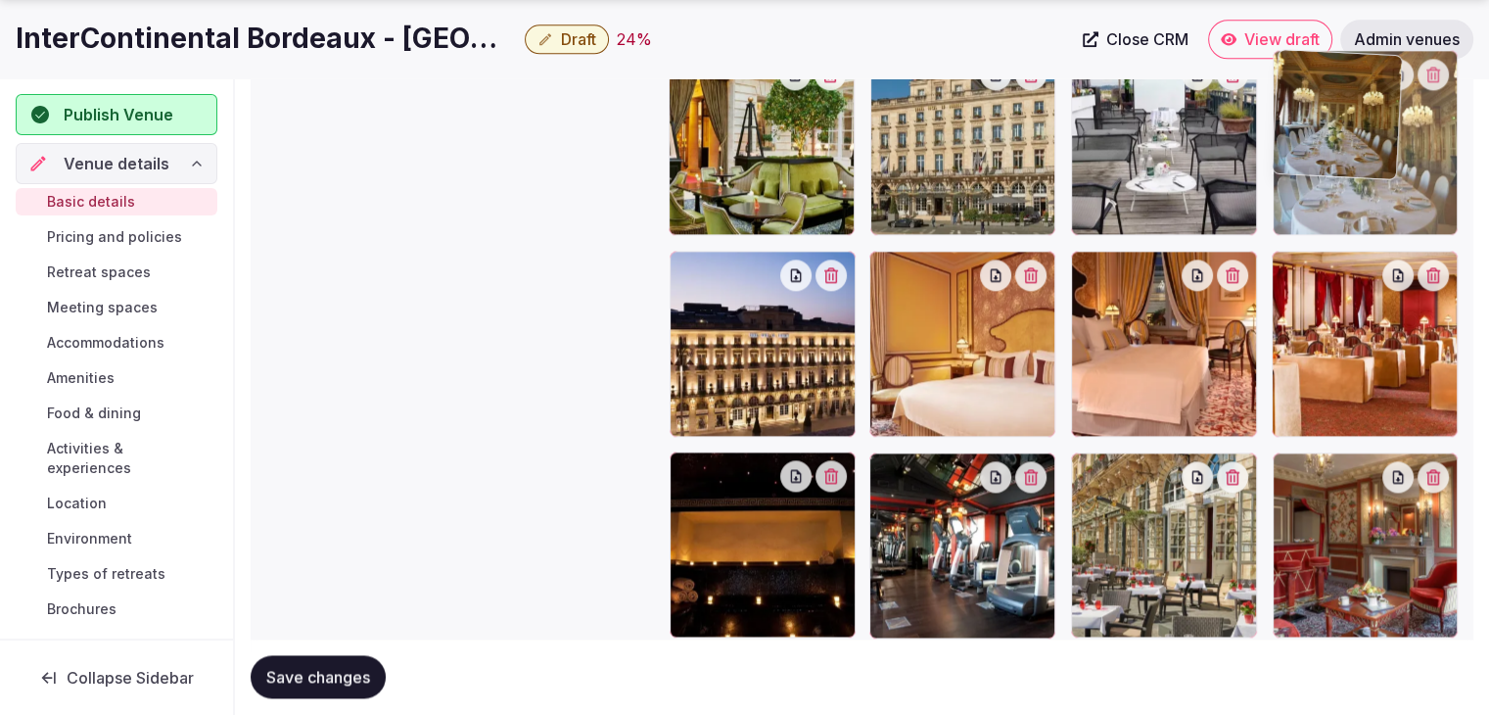
drag, startPoint x: 890, startPoint y: 467, endPoint x: 1312, endPoint y: 160, distance: 522.0
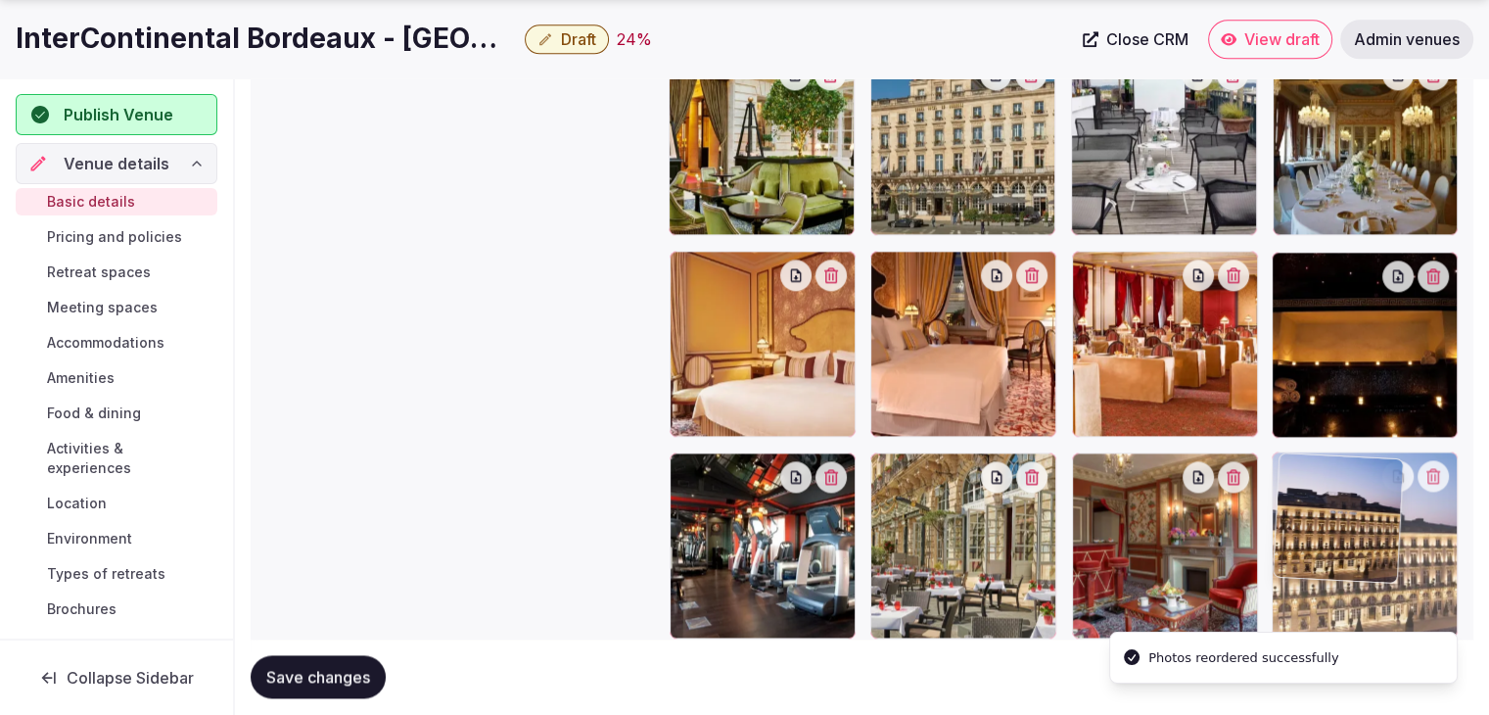
drag, startPoint x: 690, startPoint y: 277, endPoint x: 1399, endPoint y: 577, distance: 769.4
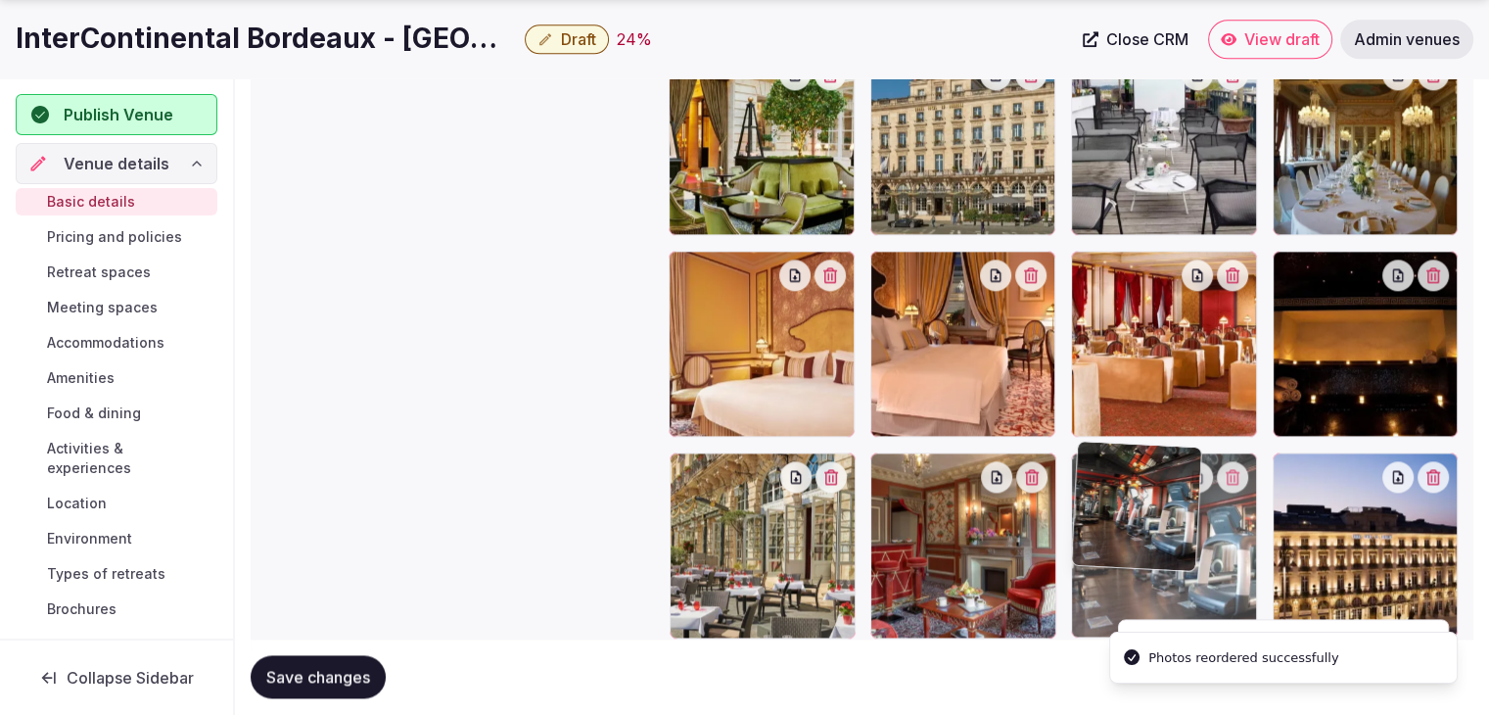
drag, startPoint x: 689, startPoint y: 474, endPoint x: 1143, endPoint y: 584, distance: 467.5
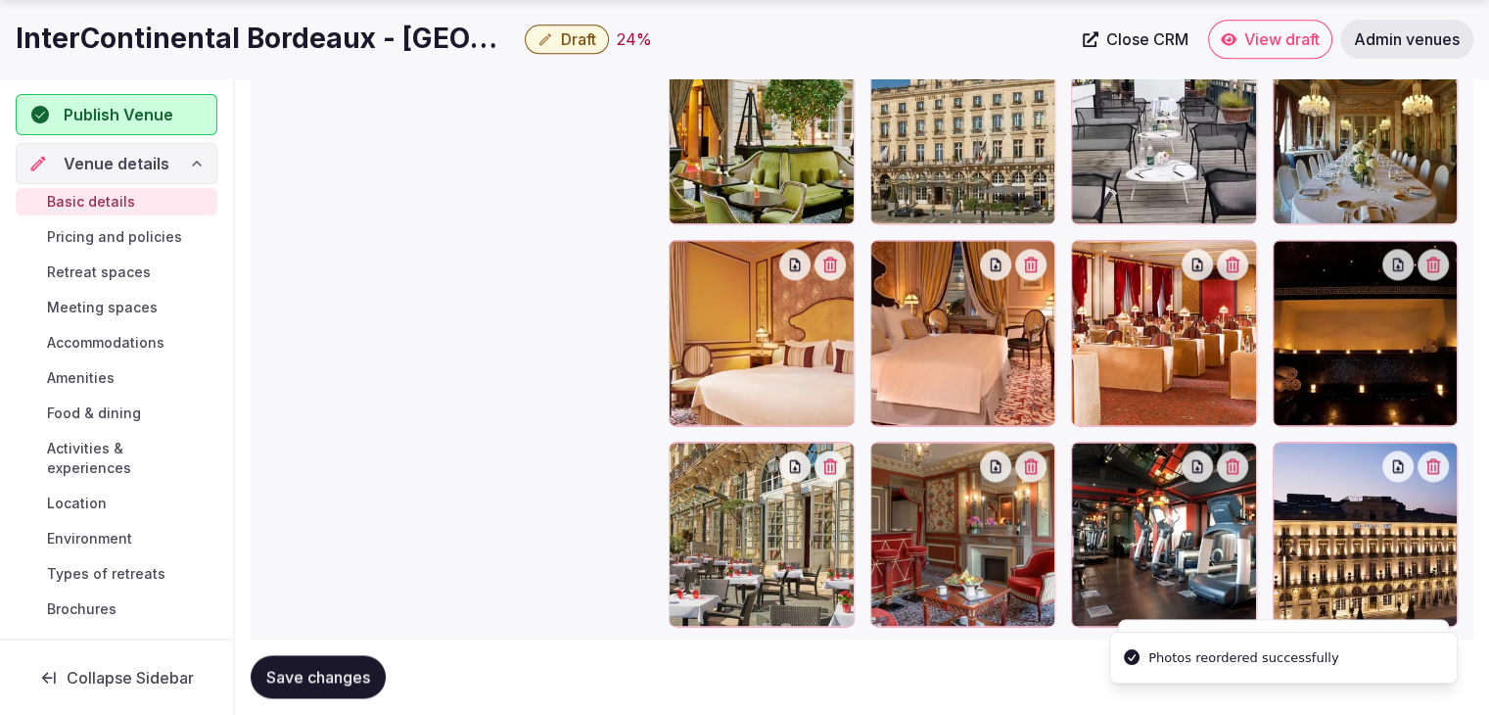
click at [304, 662] on button "Save changes" at bounding box center [318, 677] width 135 height 43
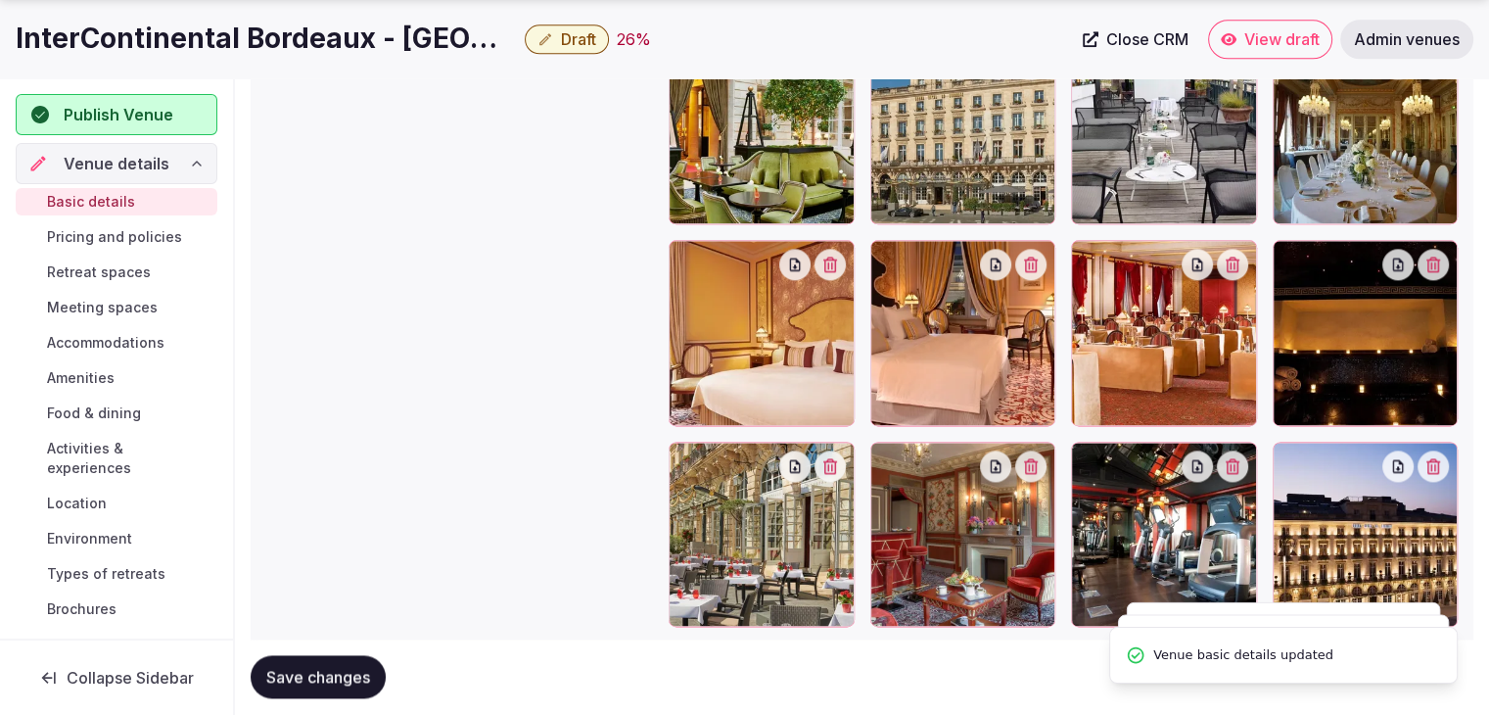
click at [99, 234] on span "Pricing and policies" at bounding box center [114, 237] width 135 height 20
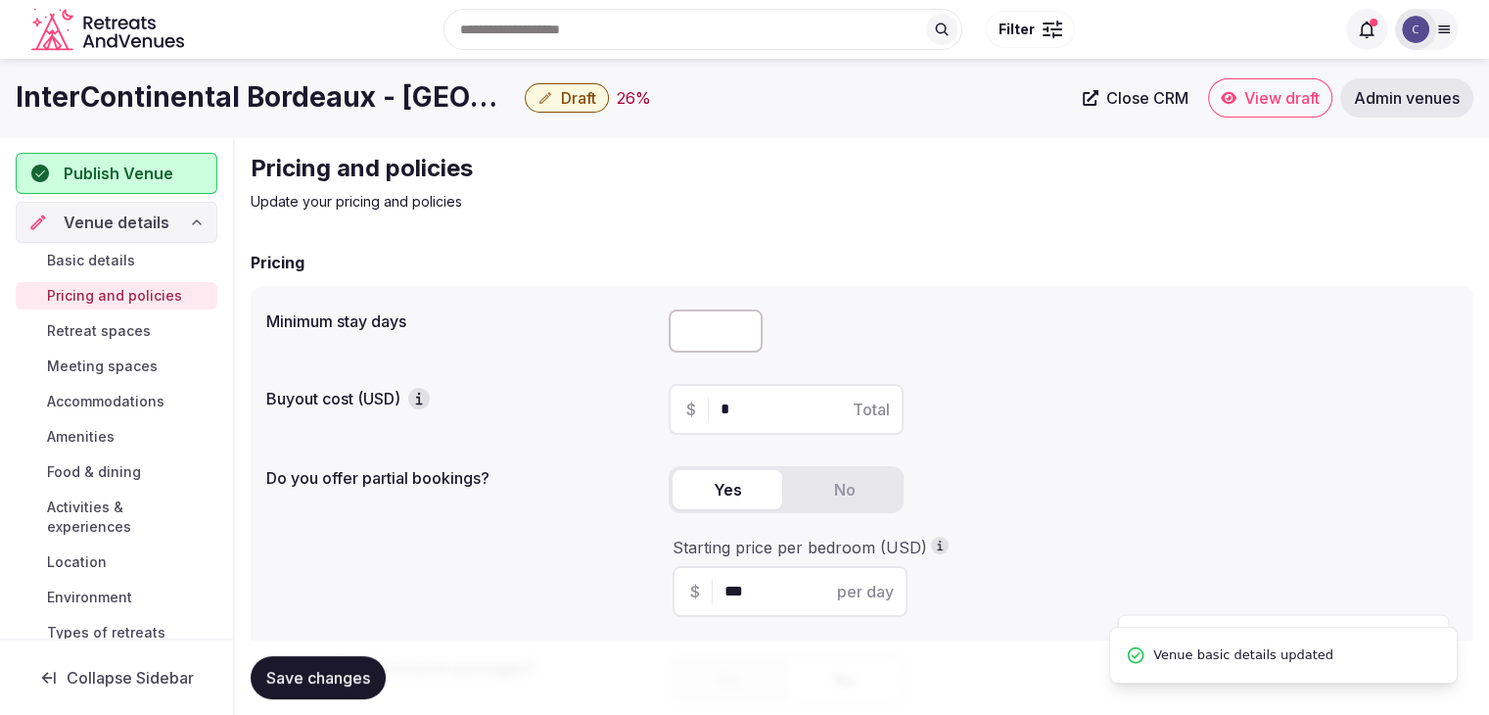
click at [327, 99] on h1 "InterContinental Bordeaux - Le Grand Hotel by IHG" at bounding box center [266, 97] width 501 height 38
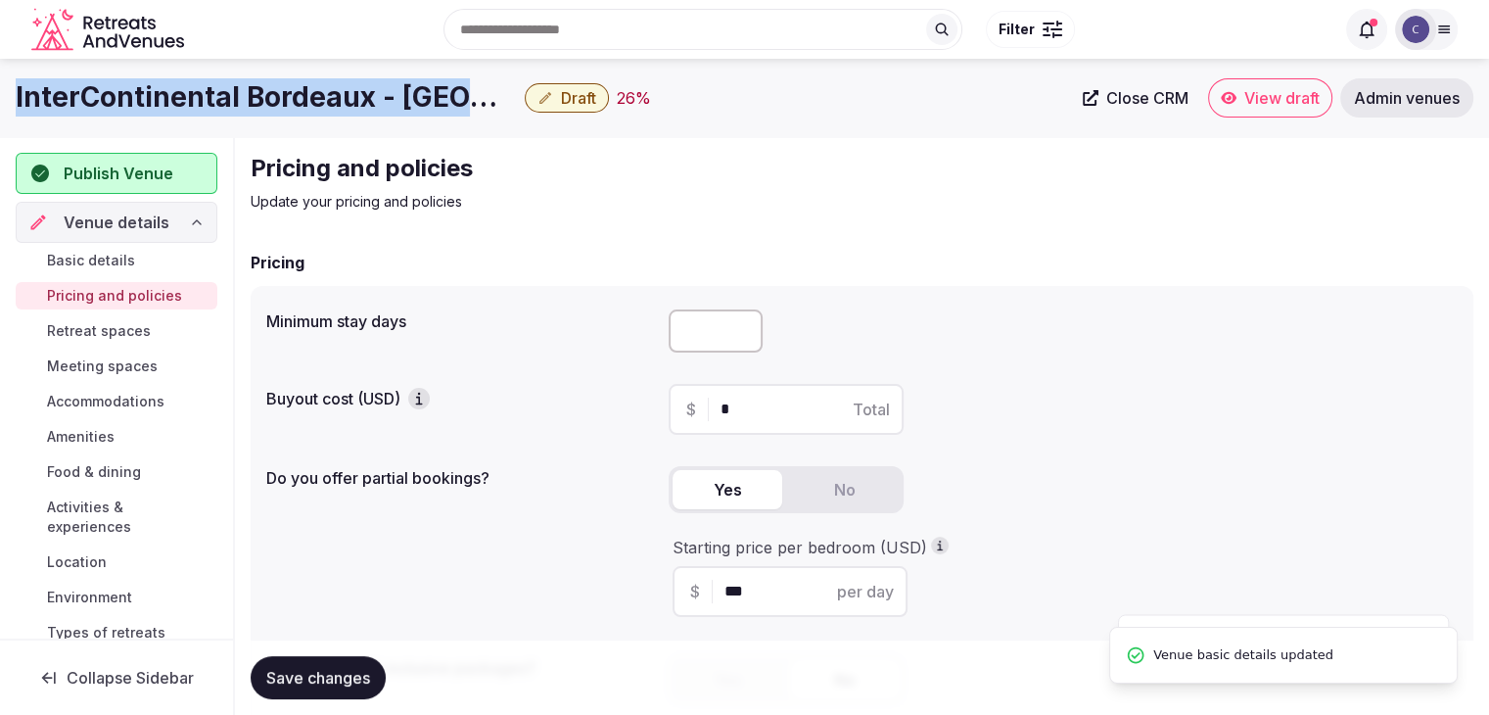
click at [327, 99] on h1 "InterContinental Bordeaux - Le Grand Hotel by IHG" at bounding box center [266, 97] width 501 height 38
copy div "InterContinental Bordeaux - Le Grand Hotel by IHG"
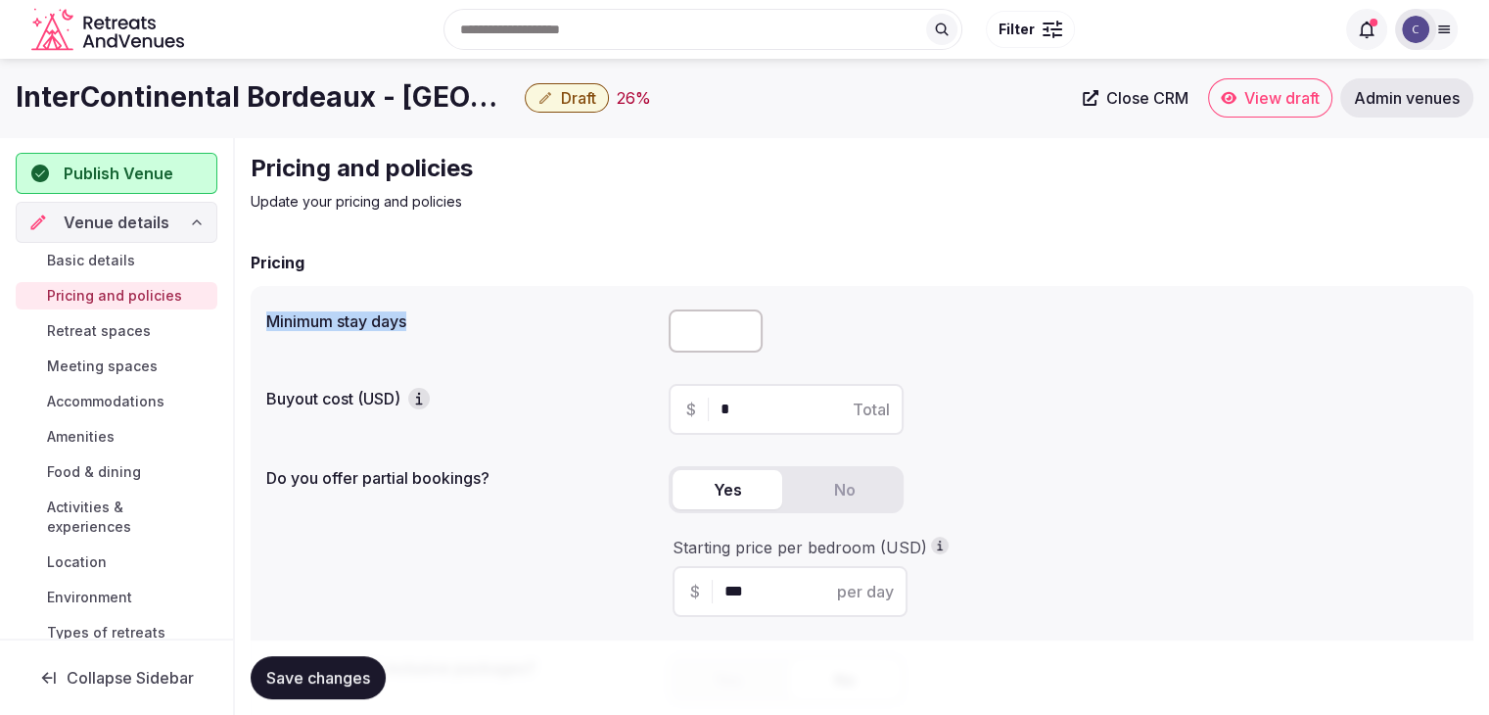
drag, startPoint x: 266, startPoint y: 326, endPoint x: 489, endPoint y: 334, distance: 223.3
click at [479, 327] on label "Minimum stay days" at bounding box center [459, 321] width 387 height 16
copy label "Minimum stay days"
click at [704, 317] on input "number" at bounding box center [716, 330] width 94 height 43
type input "*"
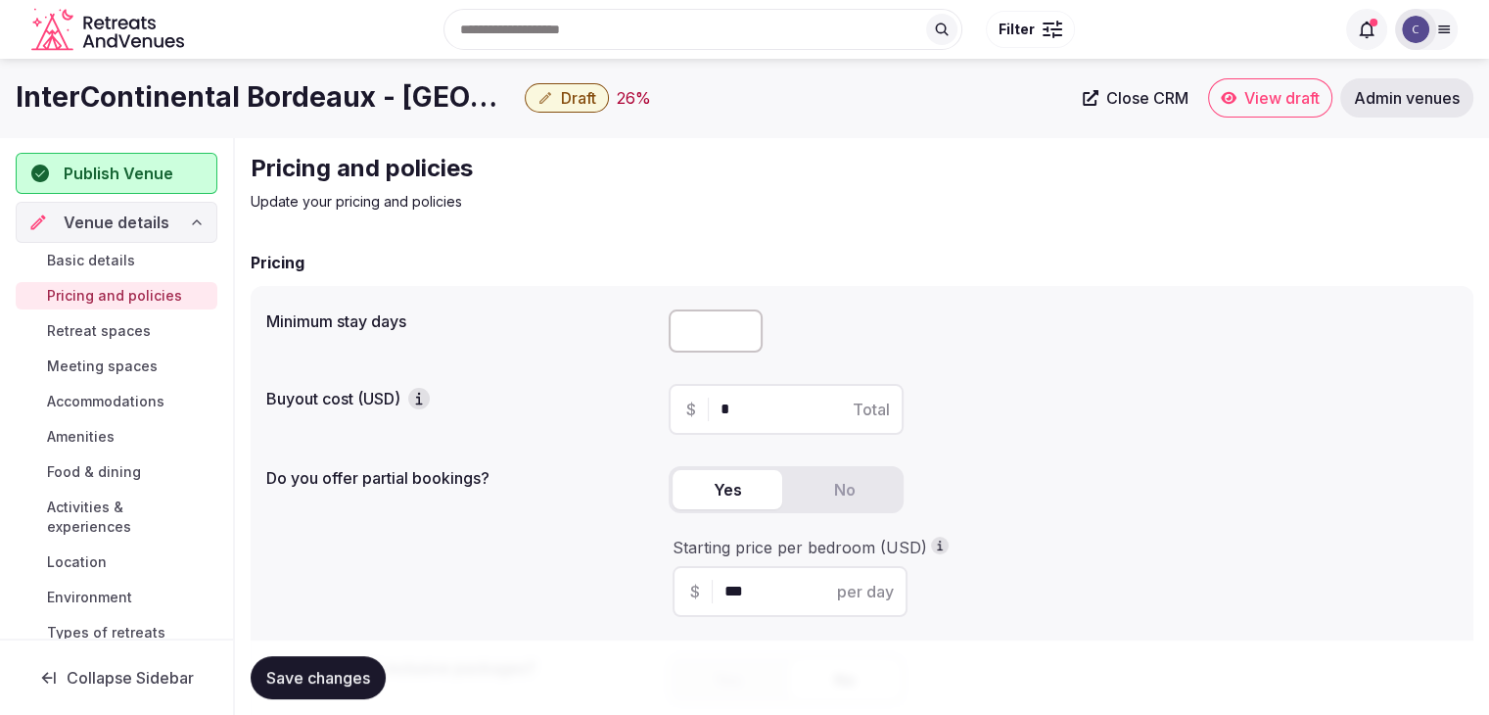
click at [328, 668] on span "Save changes" at bounding box center [318, 678] width 104 height 20
click at [125, 327] on span "Retreat spaces" at bounding box center [99, 331] width 104 height 20
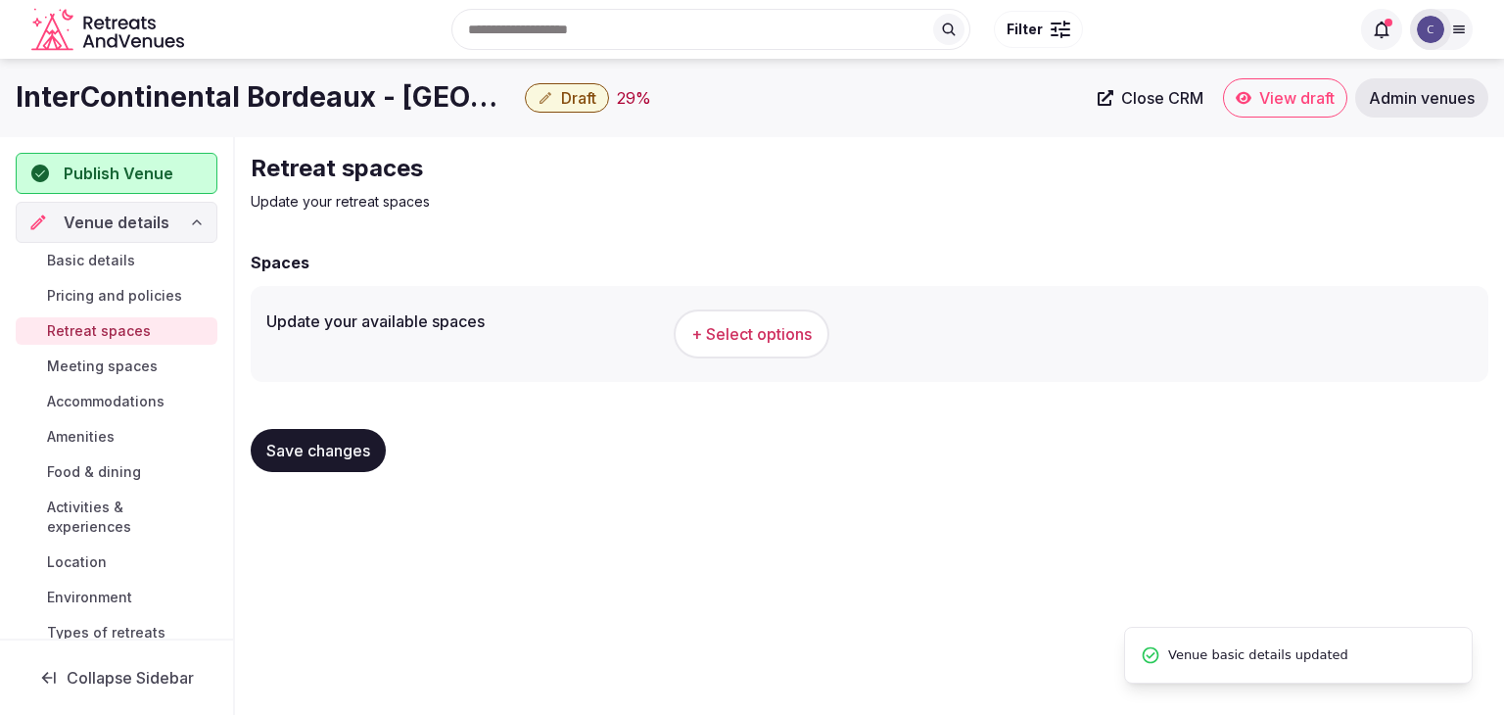
click at [747, 336] on span "+ Select options" at bounding box center [751, 334] width 120 height 22
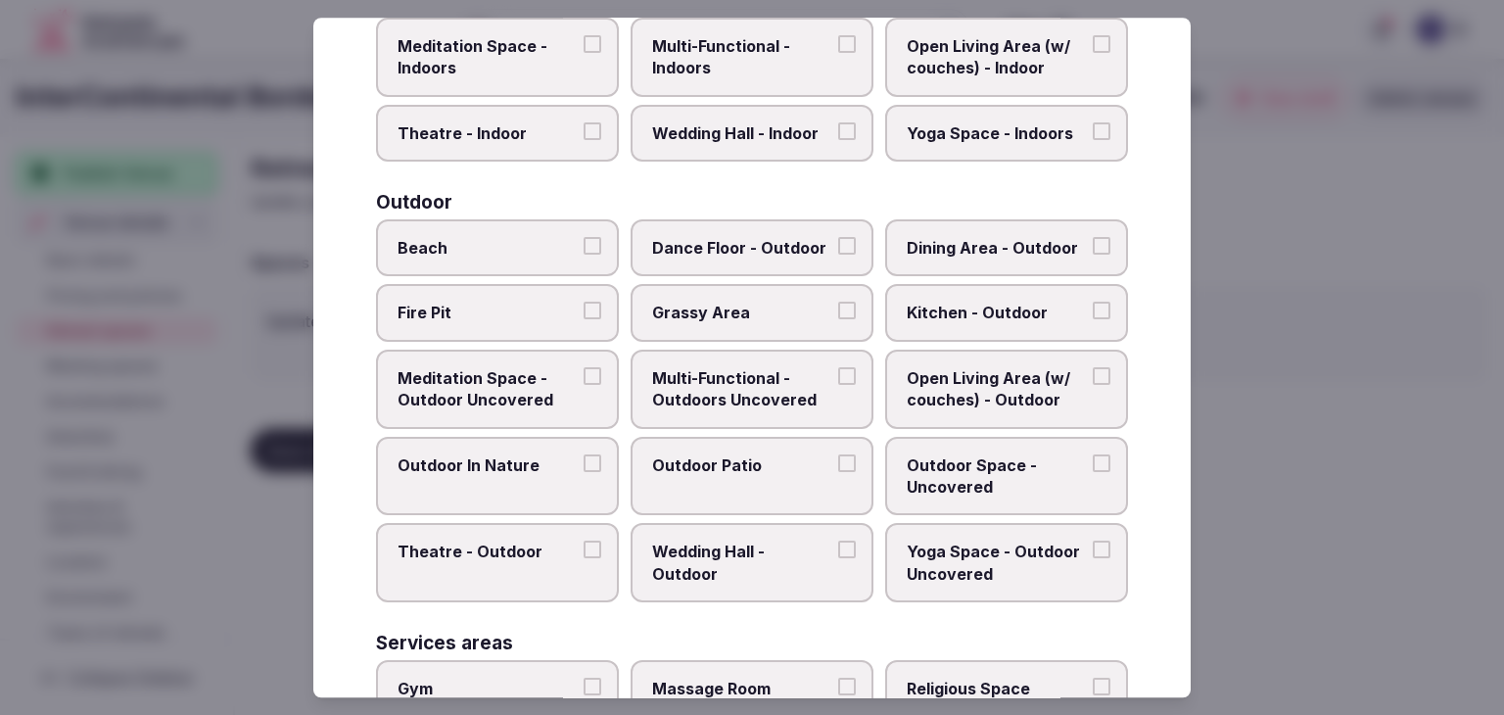
scroll to position [885, 0]
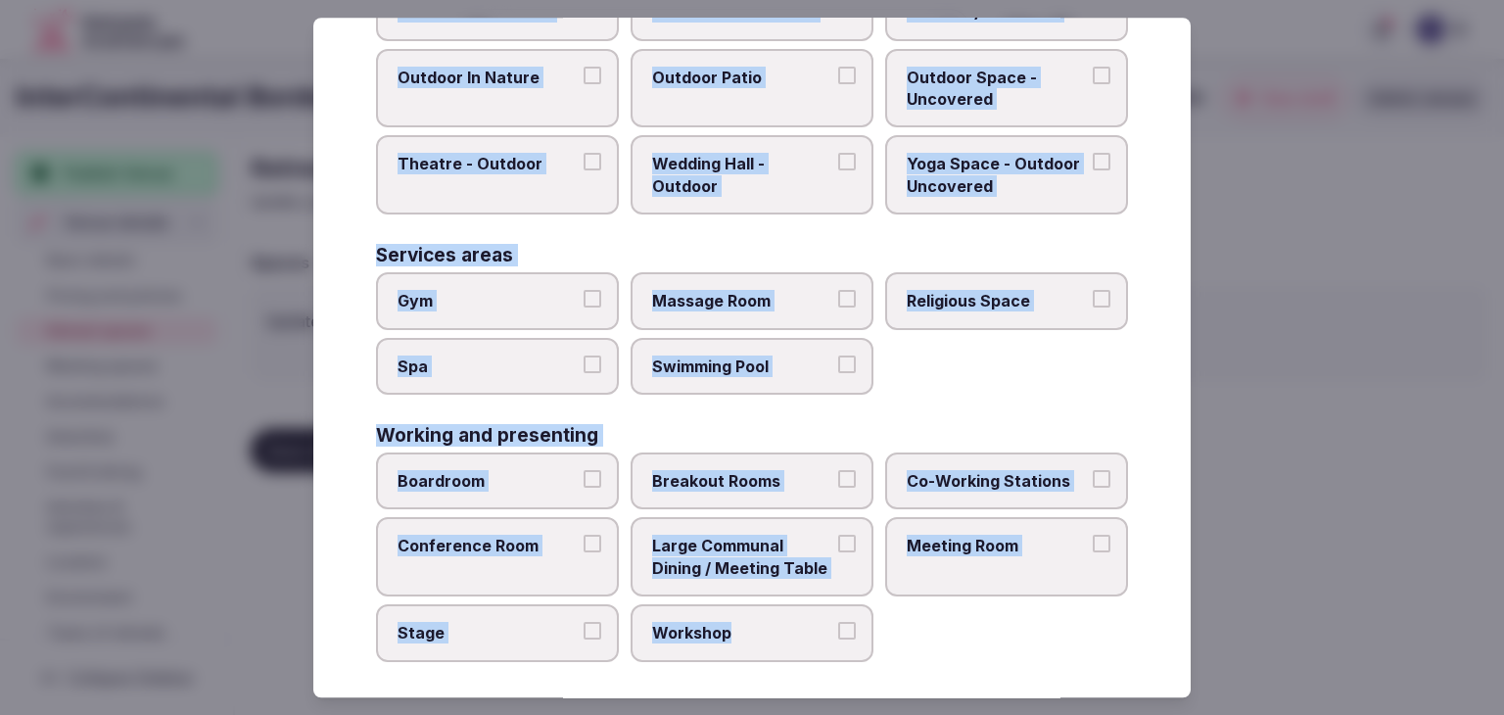
drag, startPoint x: 368, startPoint y: 134, endPoint x: 843, endPoint y: 653, distance: 703.3
click at [843, 653] on div "Select your retreat spaces Choose all applicable retreat spaces offered. Covere…" at bounding box center [751, 357] width 877 height 679
copy div "Choose all applicable retreat spaces offered. Covered outdoor spaces Meditation…"
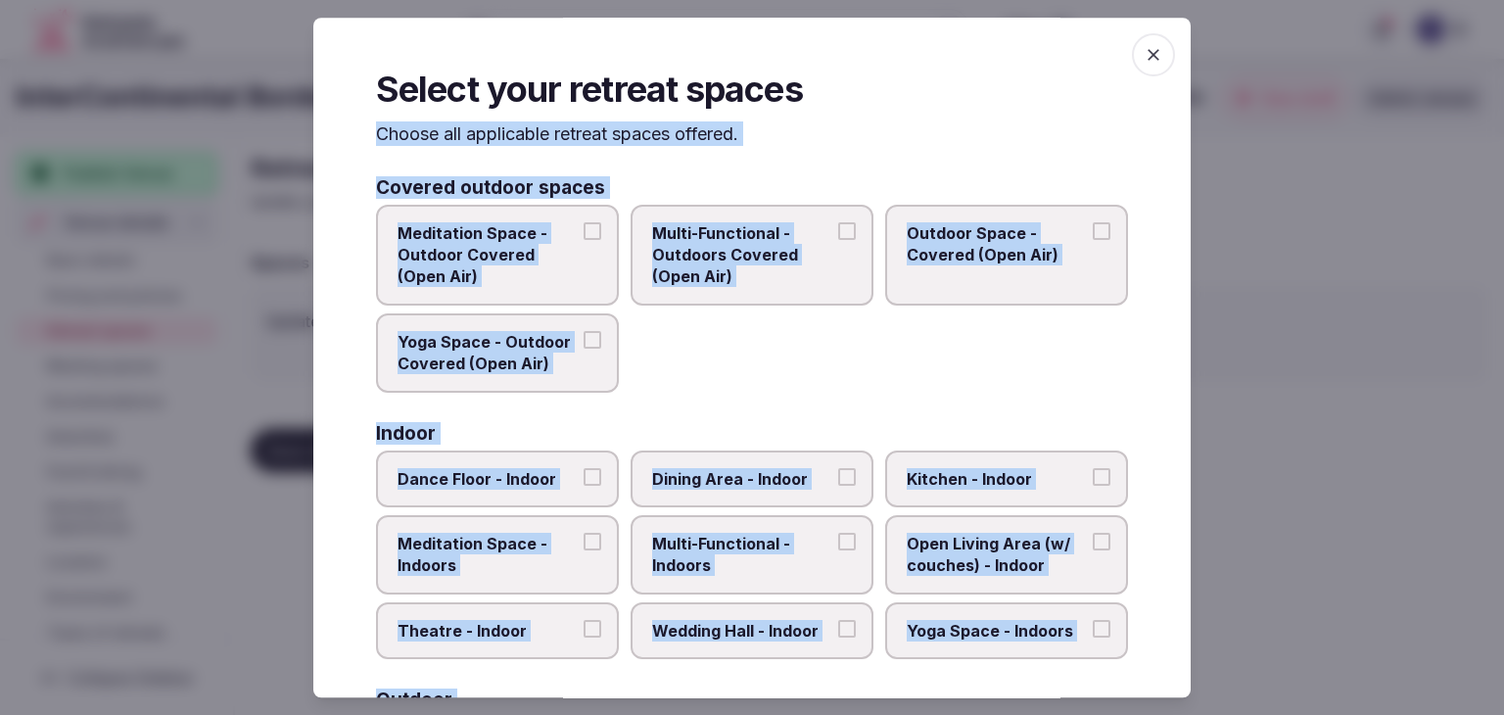
scroll to position [196, 0]
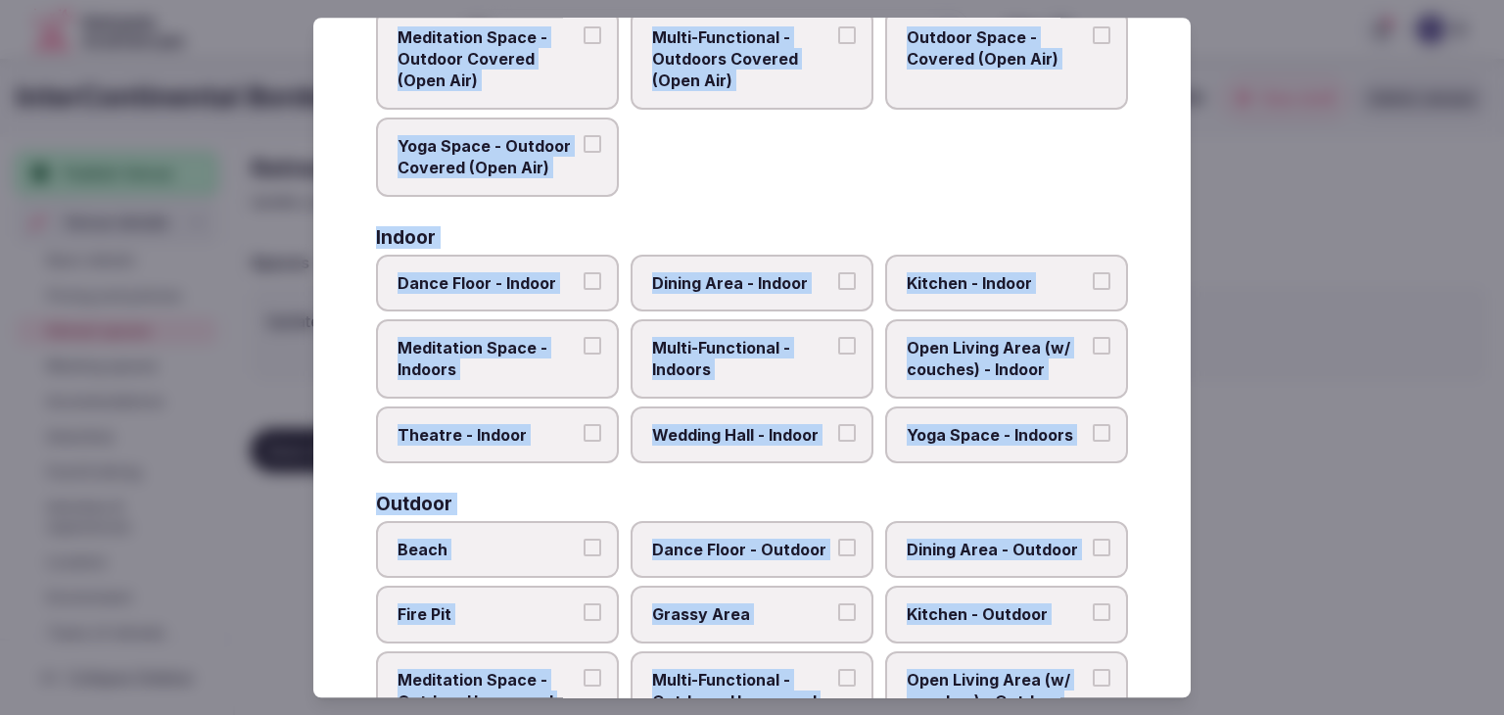
click at [777, 368] on span "Multi-Functional - Indoors" at bounding box center [742, 359] width 180 height 44
click at [838, 354] on button "Multi-Functional - Indoors" at bounding box center [847, 346] width 18 height 18
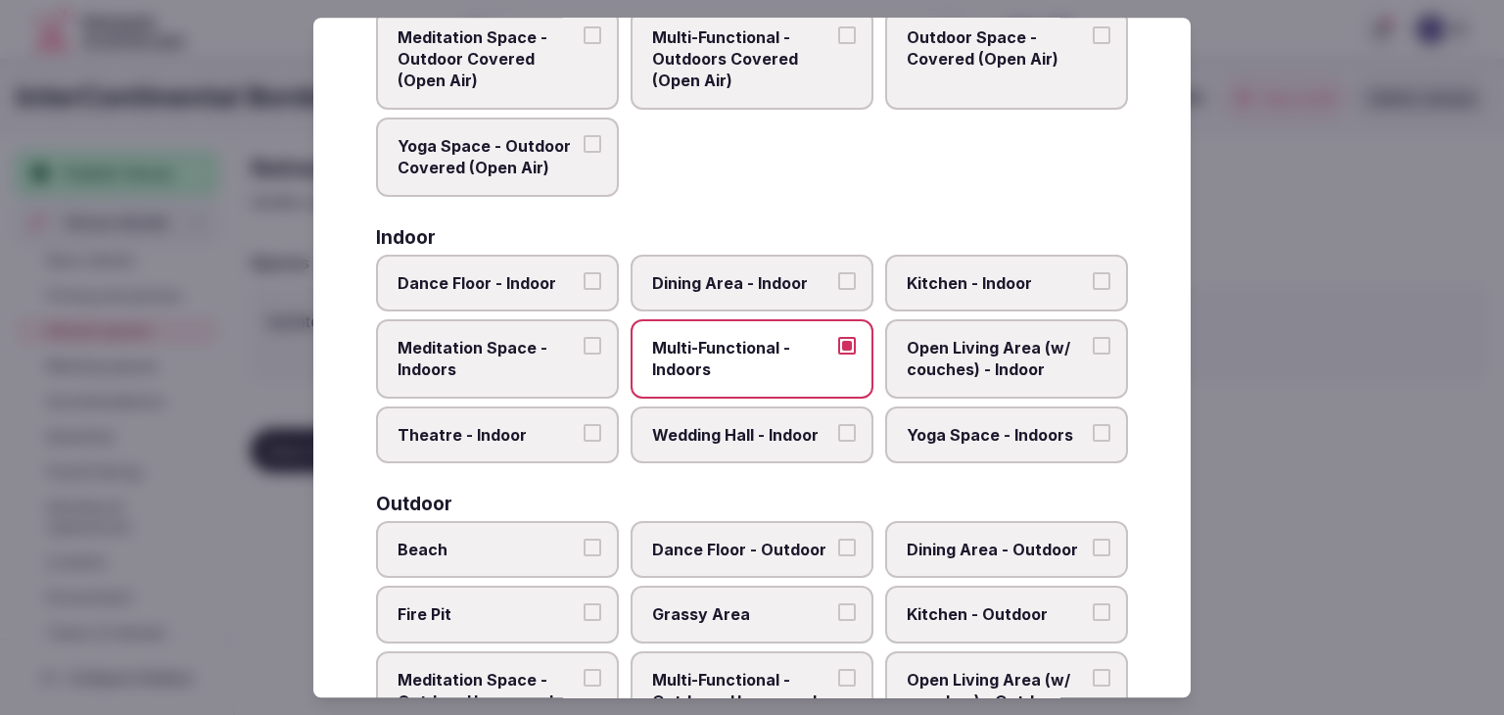
click at [779, 432] on span "Wedding Hall - Indoor" at bounding box center [742, 435] width 180 height 22
click at [838, 432] on button "Wedding Hall - Indoor" at bounding box center [847, 433] width 18 height 18
click at [783, 272] on span "Dining Area - Indoor" at bounding box center [742, 283] width 180 height 22
click at [838, 272] on button "Dining Area - Indoor" at bounding box center [847, 281] width 18 height 18
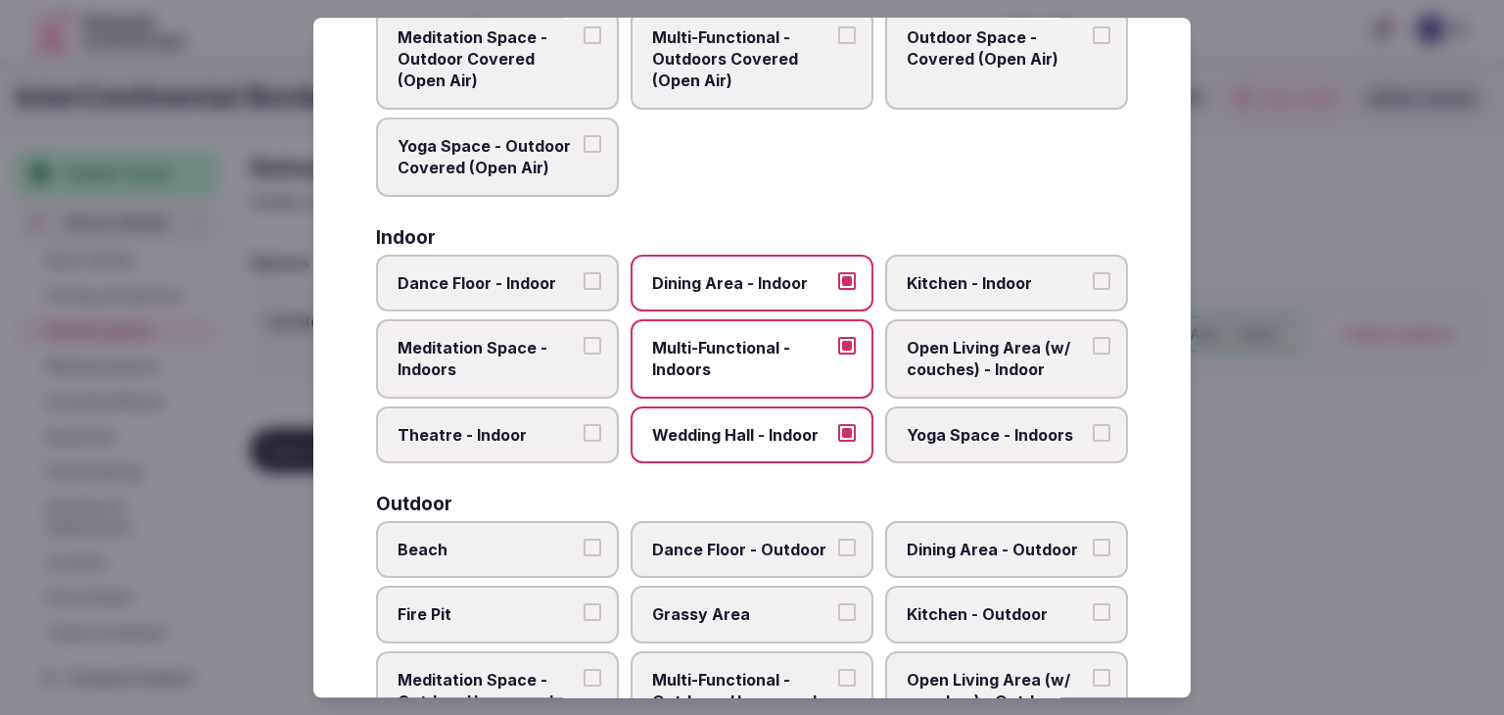
drag, startPoint x: 951, startPoint y: 444, endPoint x: 939, endPoint y: 443, distance: 11.8
click at [950, 444] on label "Yoga Space - Indoors" at bounding box center [1006, 434] width 243 height 57
click at [1092, 441] on button "Yoga Space - Indoors" at bounding box center [1101, 433] width 18 height 18
click at [509, 437] on span "Theatre - Indoor" at bounding box center [487, 435] width 180 height 22
click at [583, 437] on button "Theatre - Indoor" at bounding box center [592, 433] width 18 height 18
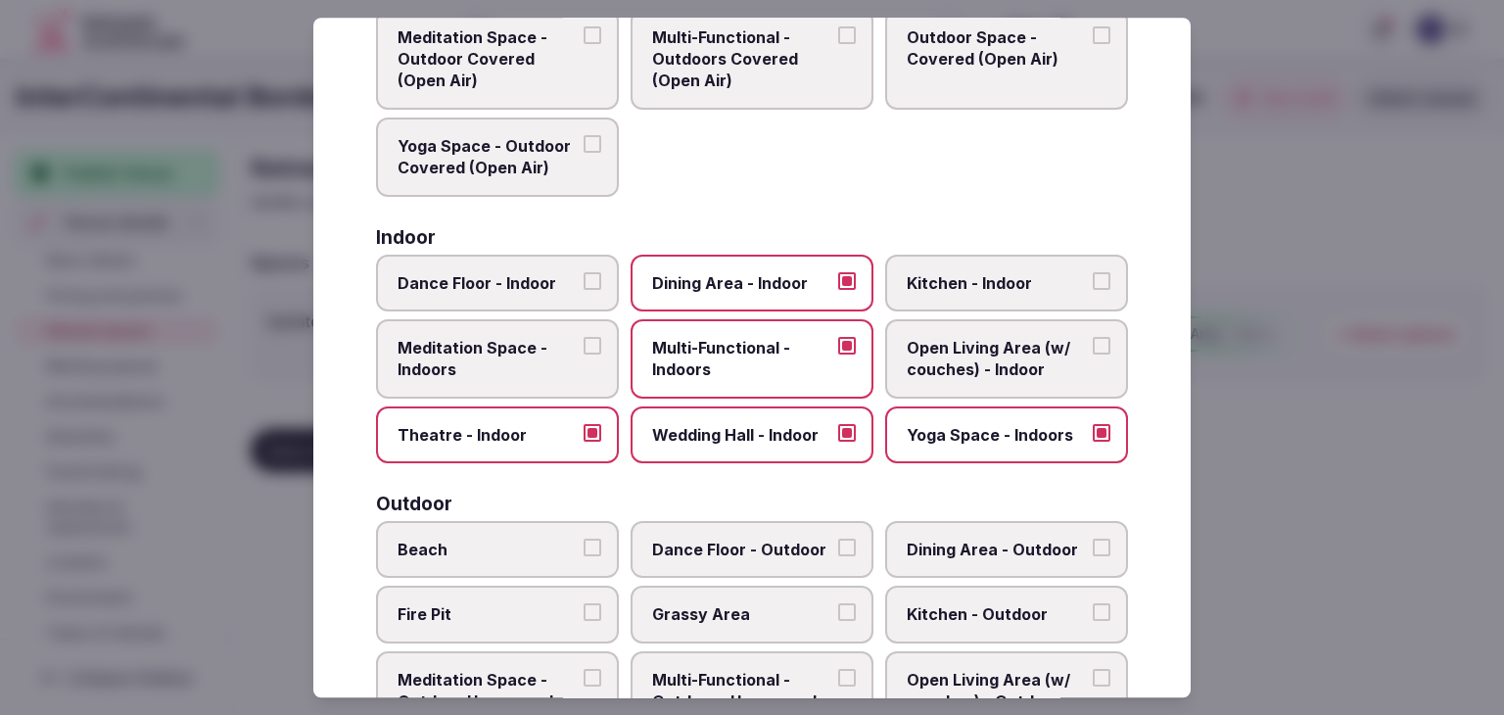
scroll to position [489, 0]
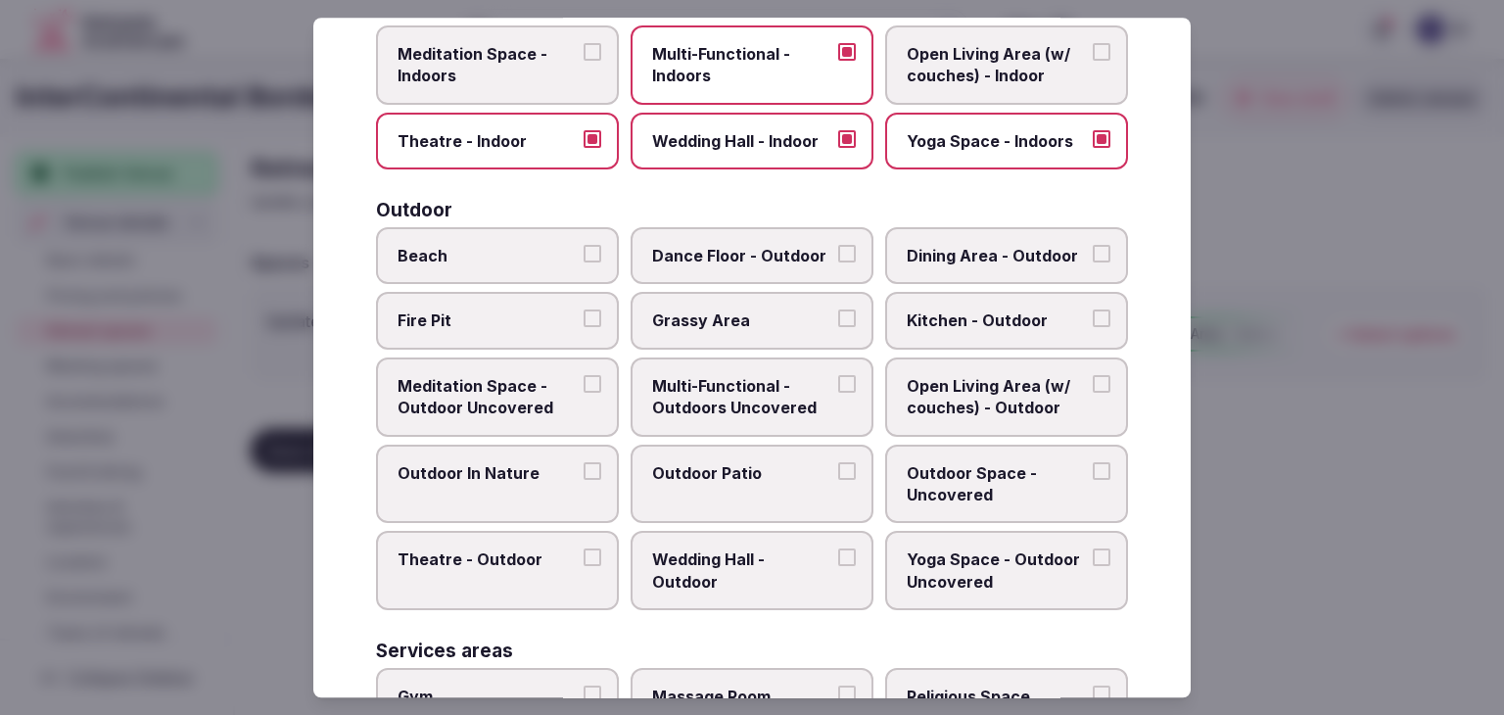
drag, startPoint x: 744, startPoint y: 400, endPoint x: 917, endPoint y: 296, distance: 202.5
click at [746, 400] on span "Multi-Functional - Outdoors Uncovered" at bounding box center [742, 397] width 180 height 44
click at [838, 393] on button "Multi-Functional - Outdoors Uncovered" at bounding box center [847, 384] width 18 height 18
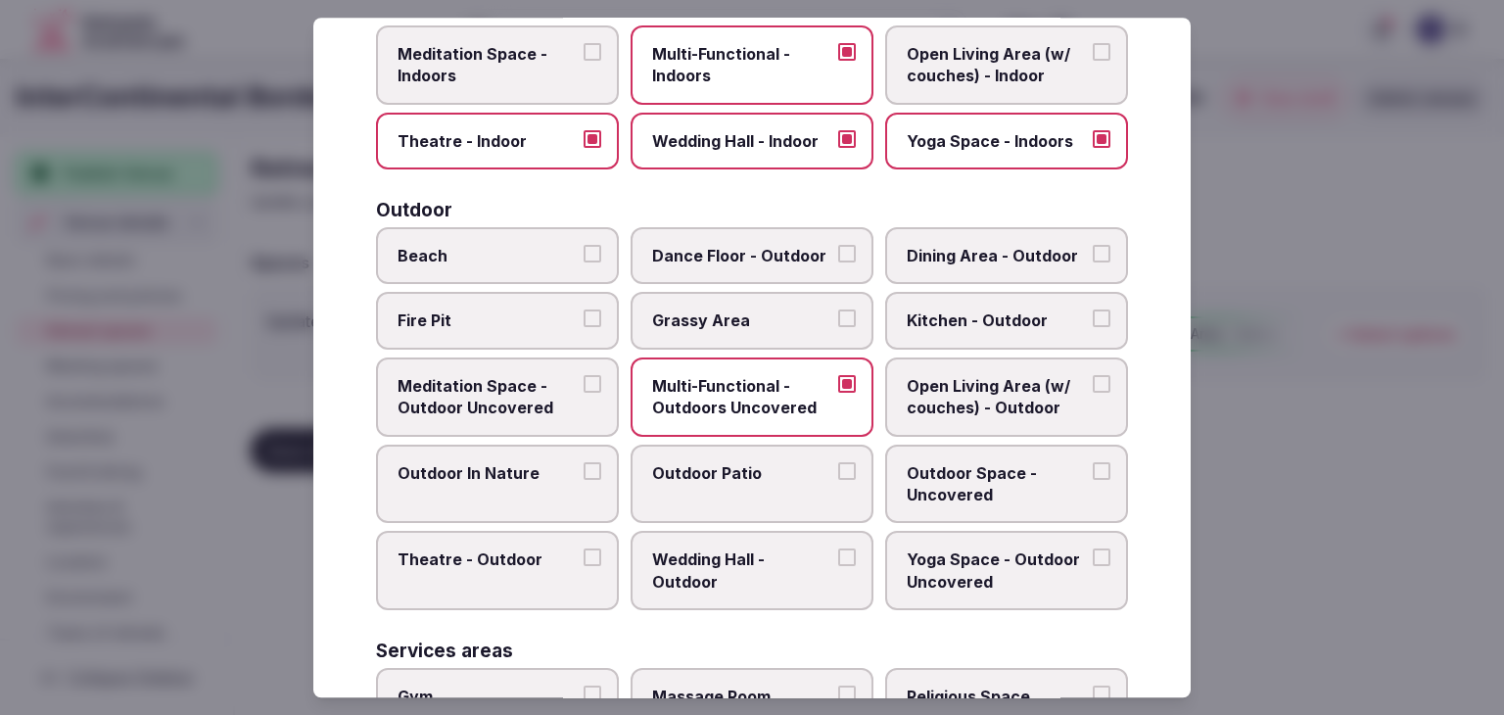
click at [987, 227] on label "Dining Area - Outdoor" at bounding box center [1006, 255] width 243 height 57
click at [1092, 245] on button "Dining Area - Outdoor" at bounding box center [1101, 254] width 18 height 18
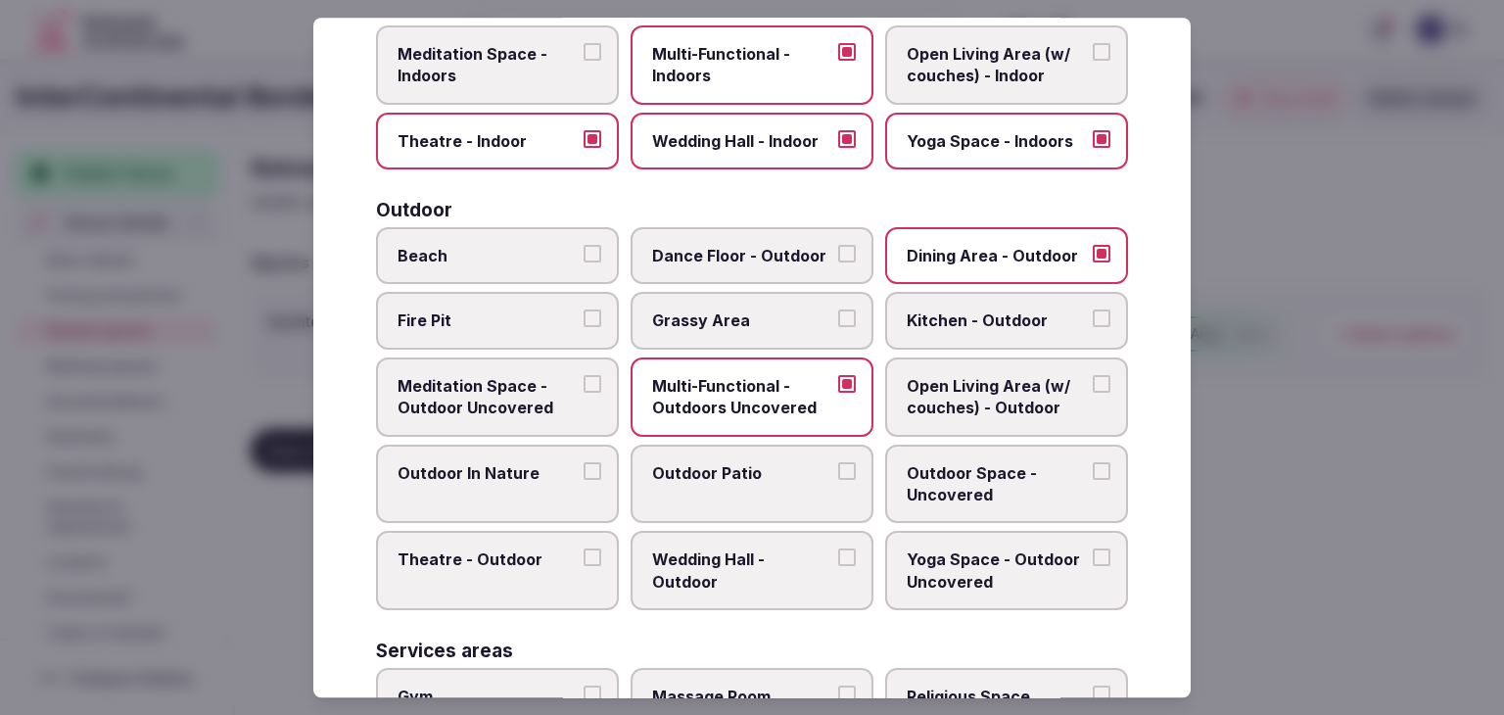
click at [696, 503] on label "Outdoor Patio" at bounding box center [751, 483] width 243 height 79
click at [838, 480] on button "Outdoor Patio" at bounding box center [847, 471] width 18 height 18
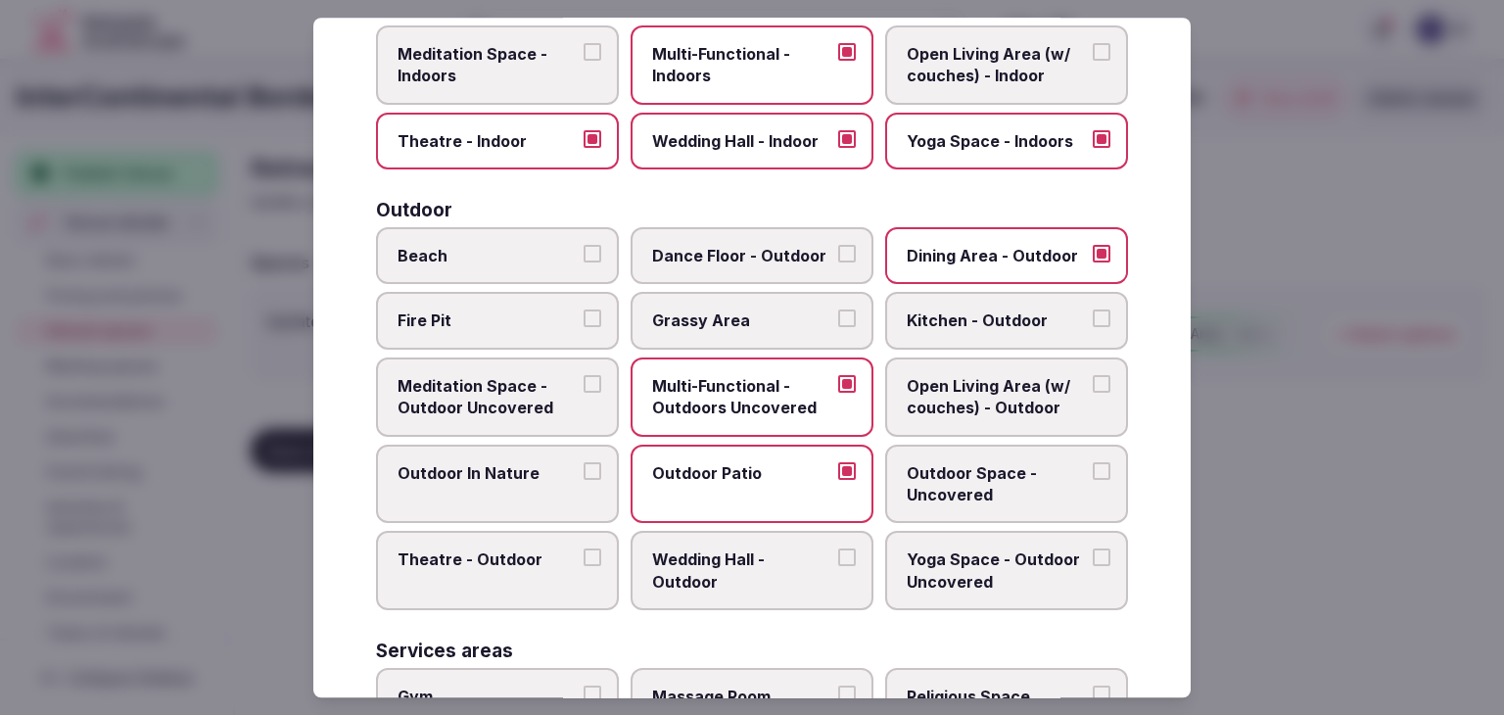
click at [918, 509] on label "Outdoor Space - Uncovered" at bounding box center [1006, 483] width 243 height 79
click at [1092, 480] on button "Outdoor Space - Uncovered" at bounding box center [1101, 471] width 18 height 18
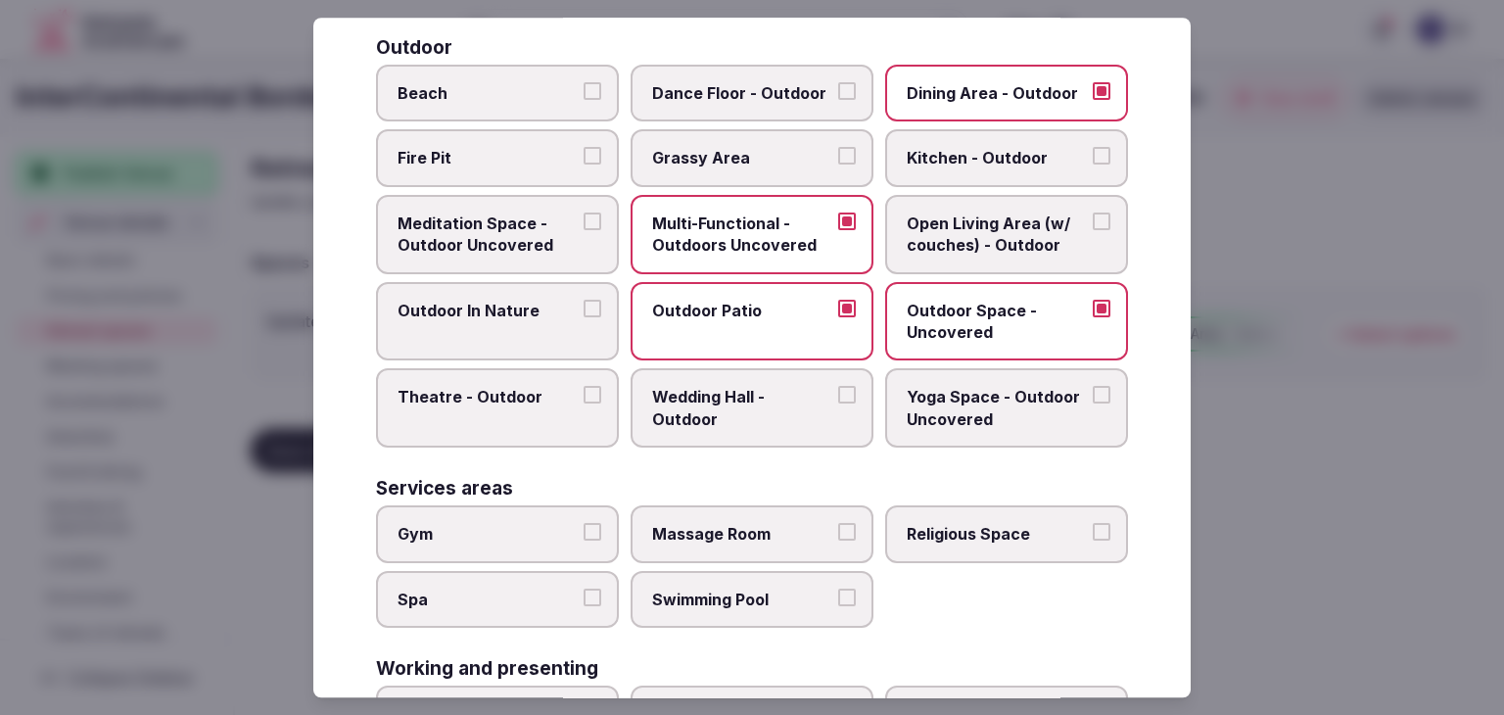
scroll to position [783, 0]
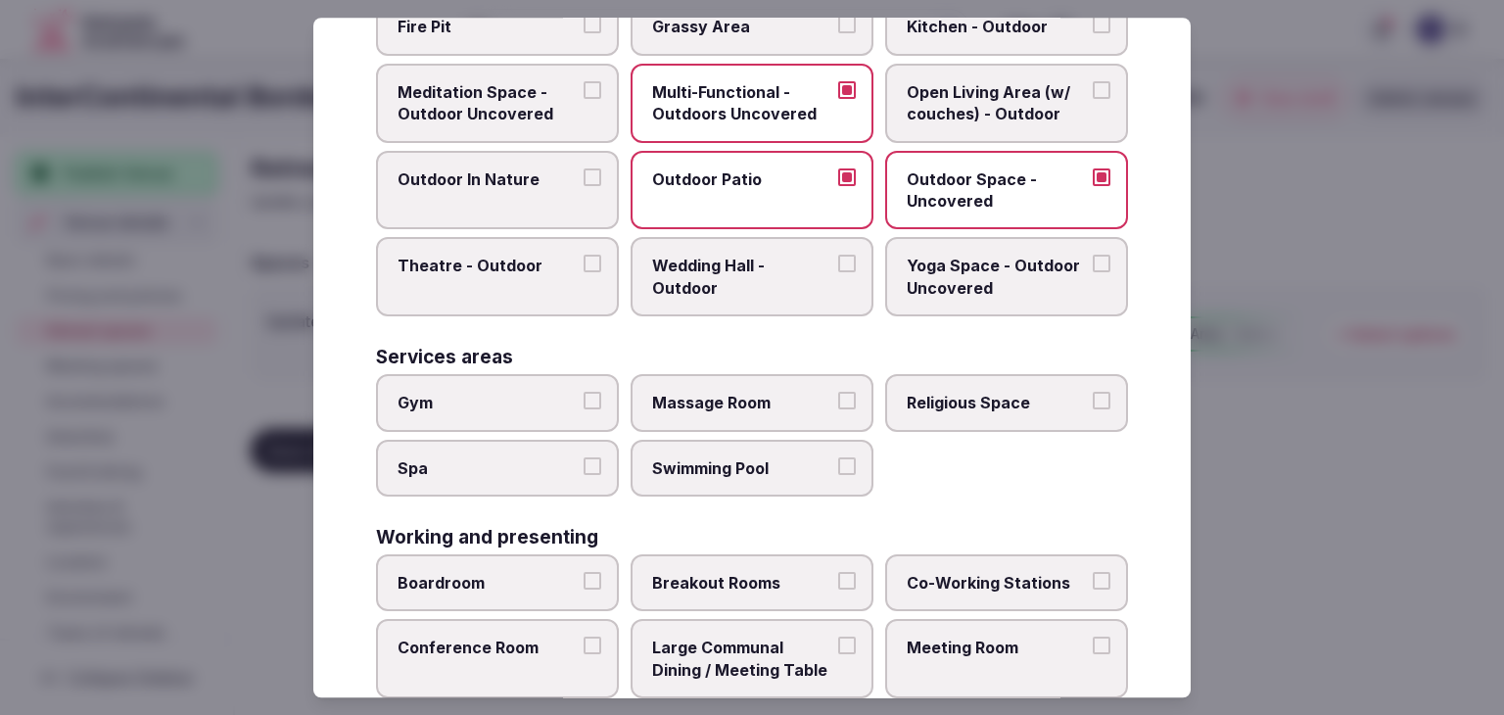
drag, startPoint x: 546, startPoint y: 406, endPoint x: 542, endPoint y: 468, distance: 61.8
click at [546, 412] on label "Gym" at bounding box center [497, 402] width 243 height 57
click at [583, 409] on button "Gym" at bounding box center [592, 401] width 18 height 18
click at [540, 473] on label "Spa" at bounding box center [497, 468] width 243 height 57
click at [583, 473] on button "Spa" at bounding box center [592, 466] width 18 height 18
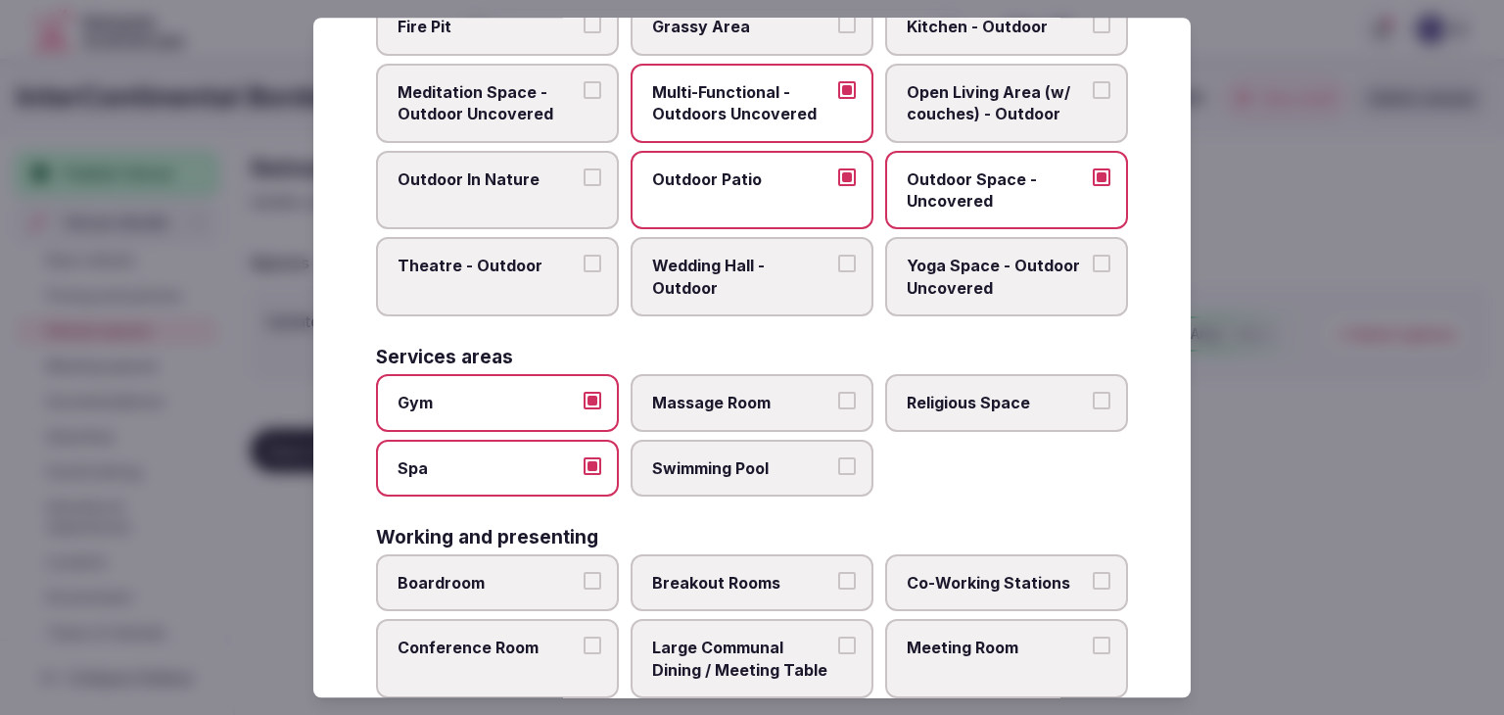
click at [730, 475] on label "Swimming Pool" at bounding box center [751, 468] width 243 height 57
click at [838, 475] on button "Swimming Pool" at bounding box center [847, 466] width 18 height 18
click at [761, 382] on label "Massage Room" at bounding box center [751, 402] width 243 height 57
click at [838, 392] on button "Massage Room" at bounding box center [847, 401] width 18 height 18
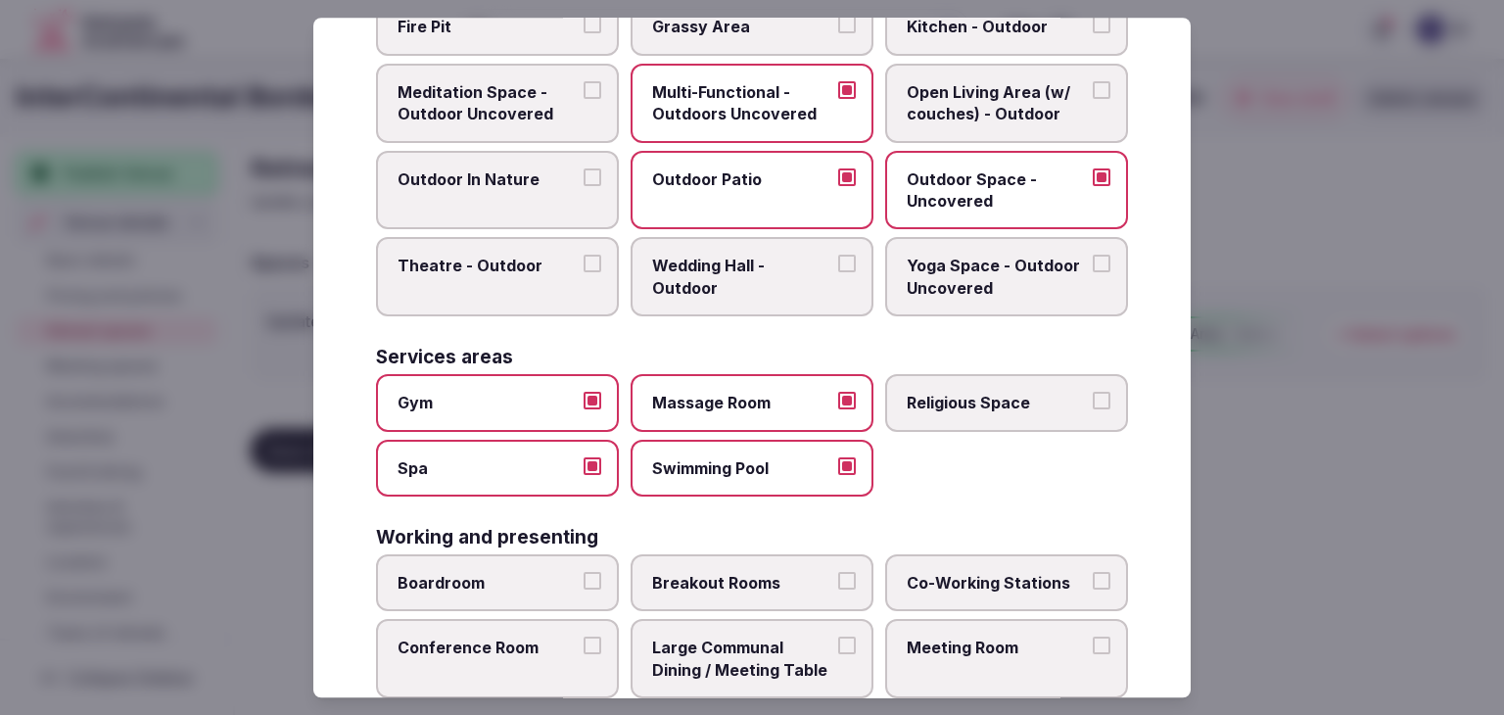
scroll to position [885, 0]
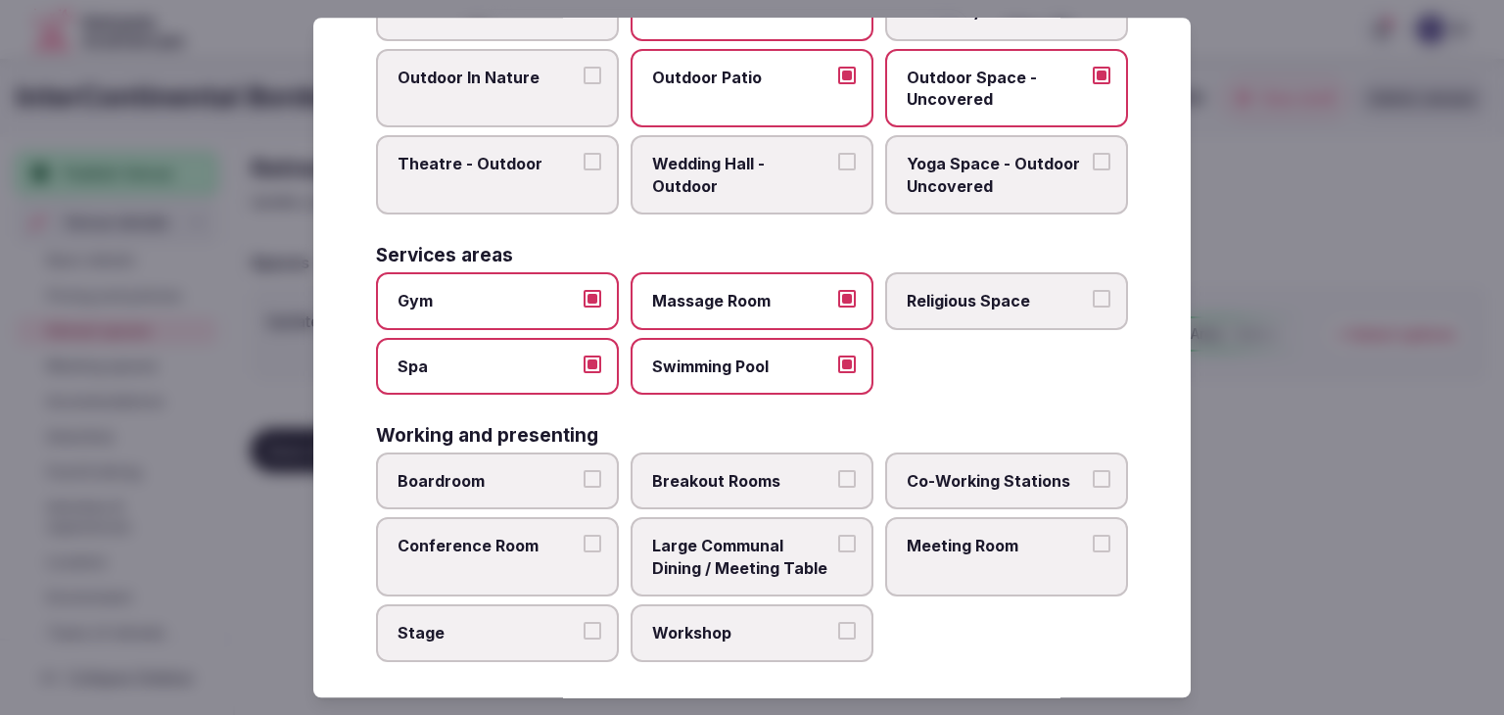
drag, startPoint x: 529, startPoint y: 474, endPoint x: 665, endPoint y: 470, distance: 136.1
click at [530, 474] on span "Boardroom" at bounding box center [487, 481] width 180 height 22
click at [583, 474] on button "Boardroom" at bounding box center [592, 479] width 18 height 18
click at [693, 470] on span "Breakout Rooms" at bounding box center [742, 481] width 180 height 22
click at [838, 470] on button "Breakout Rooms" at bounding box center [847, 479] width 18 height 18
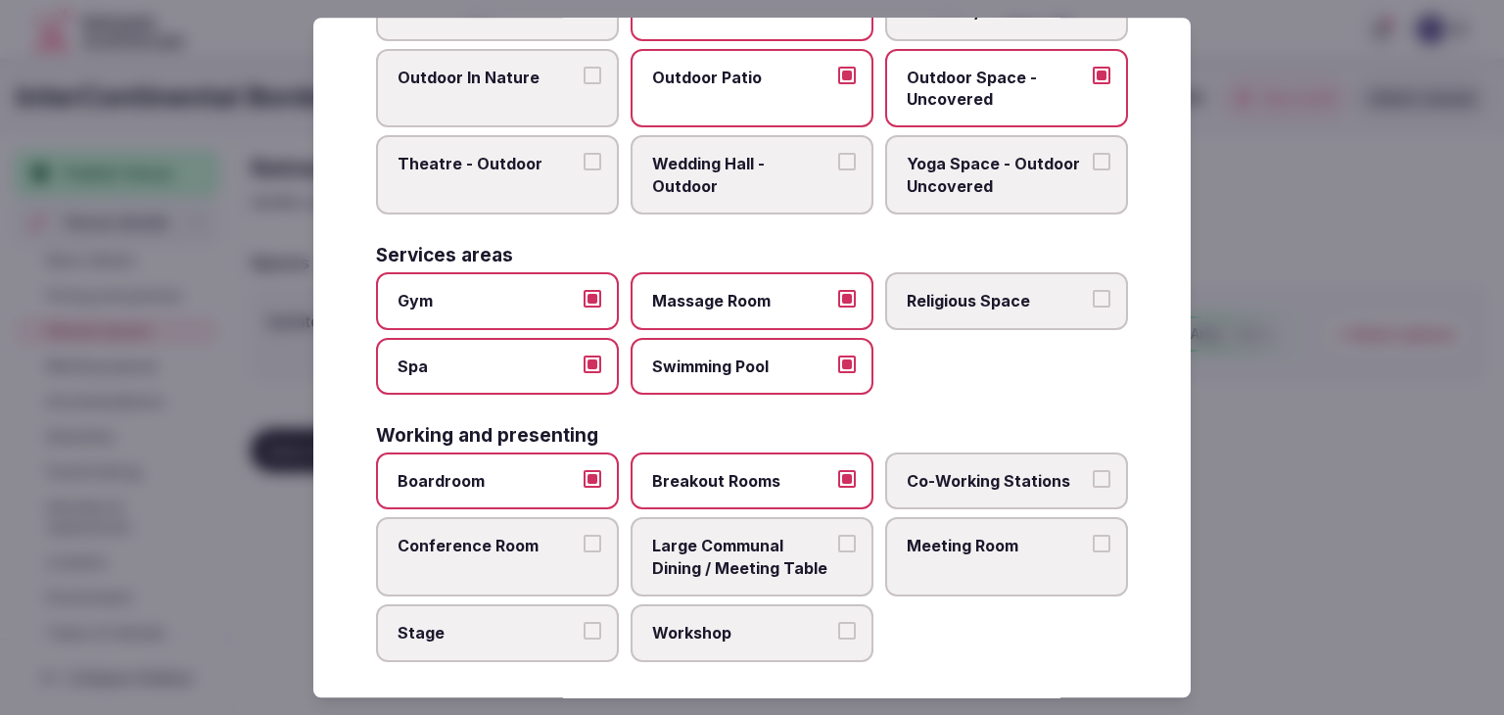
drag, startPoint x: 521, startPoint y: 539, endPoint x: 847, endPoint y: 542, distance: 326.0
click at [525, 541] on span "Conference Room" at bounding box center [487, 546] width 180 height 22
click at [583, 541] on button "Conference Room" at bounding box center [592, 544] width 18 height 18
click at [986, 547] on label "Meeting Room" at bounding box center [1006, 557] width 243 height 79
click at [1092, 547] on button "Meeting Room" at bounding box center [1101, 544] width 18 height 18
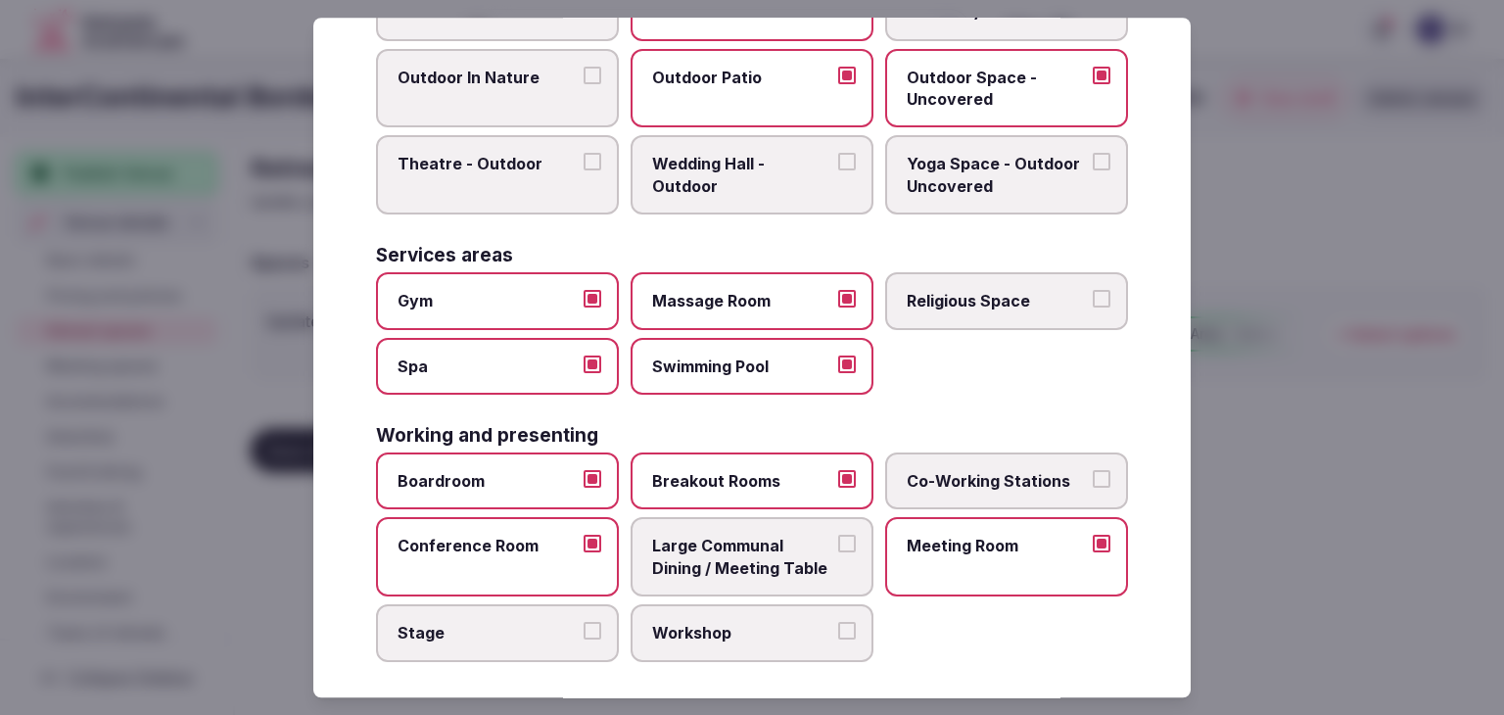
click at [728, 625] on span "Workshop" at bounding box center [742, 633] width 180 height 22
click at [838, 625] on button "Workshop" at bounding box center [847, 631] width 18 height 18
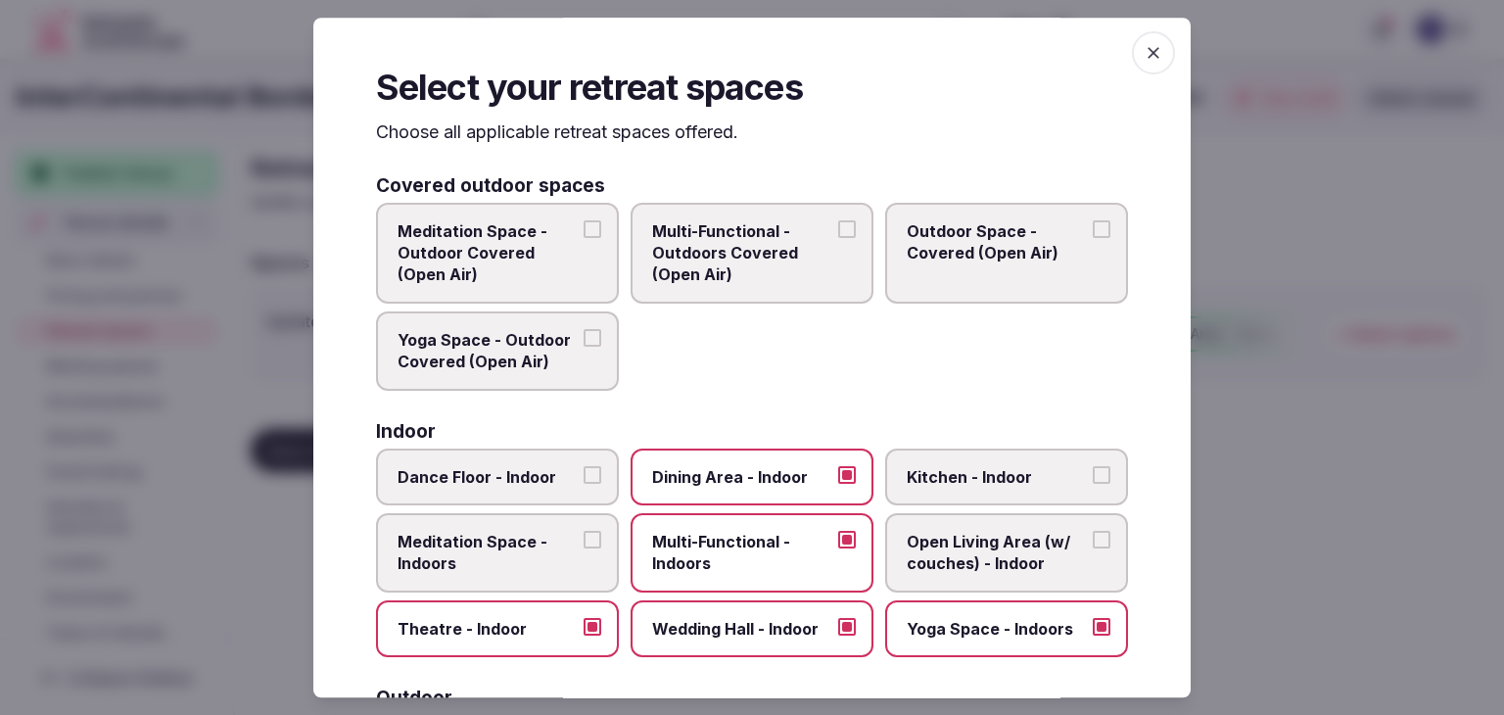
scroll to position [0, 0]
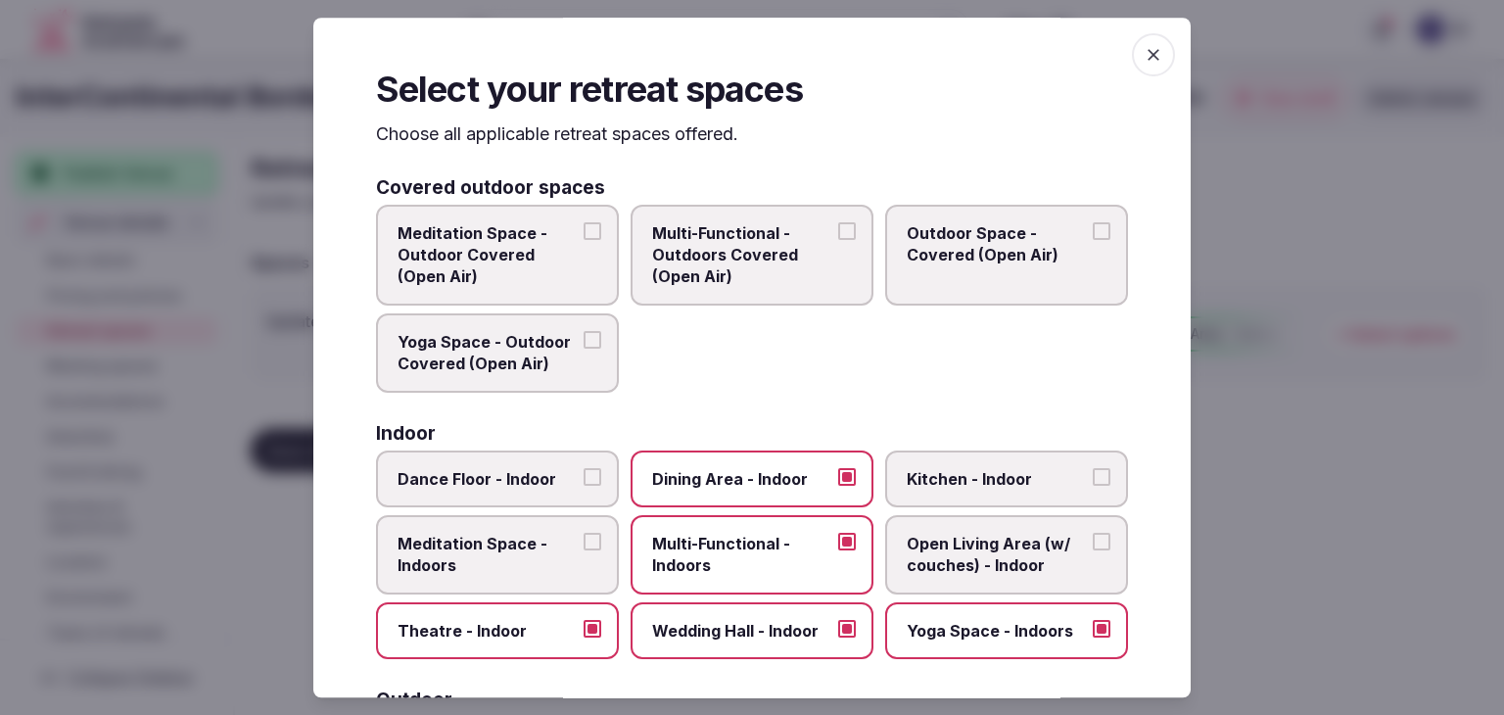
click at [1158, 51] on span "button" at bounding box center [1153, 54] width 43 height 43
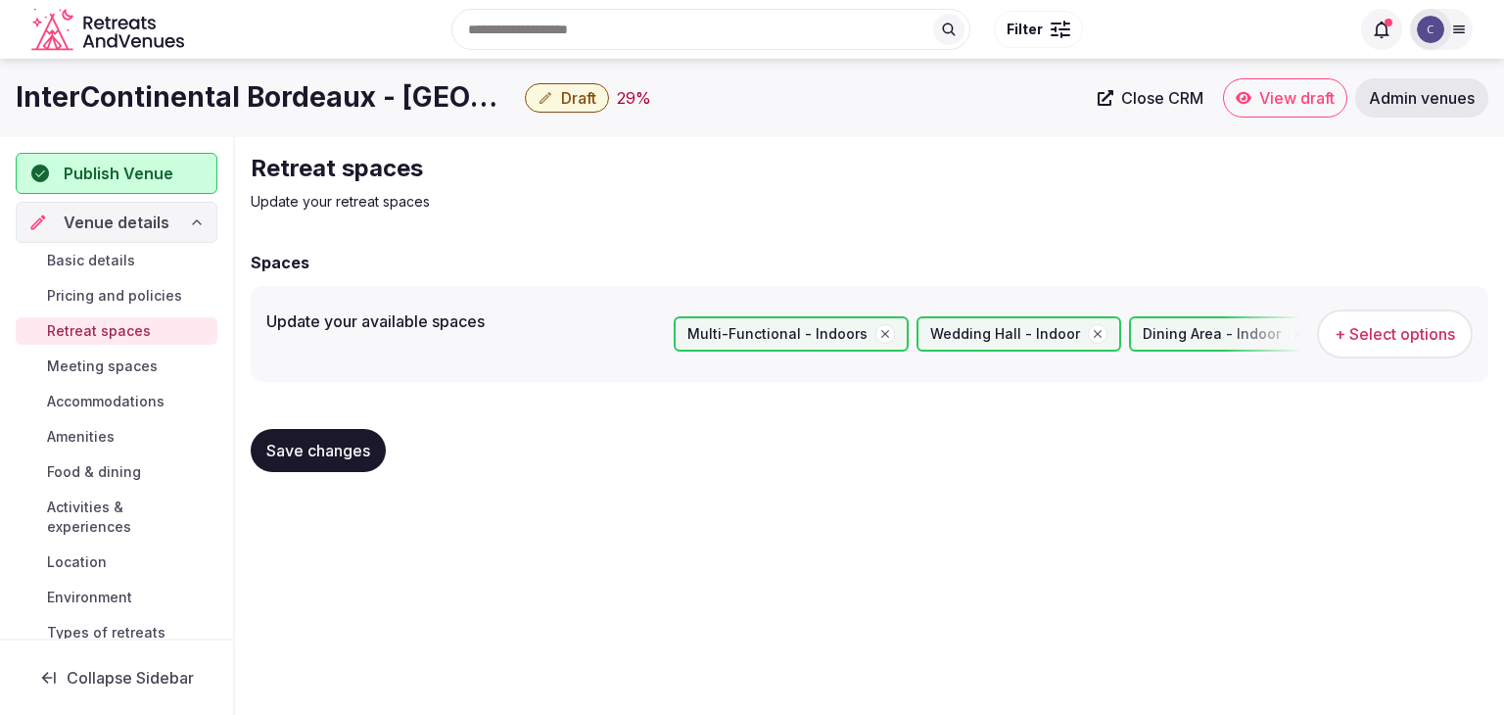
click at [317, 443] on span "Save changes" at bounding box center [318, 451] width 104 height 20
click at [148, 365] on span "Meeting spaces" at bounding box center [102, 366] width 111 height 20
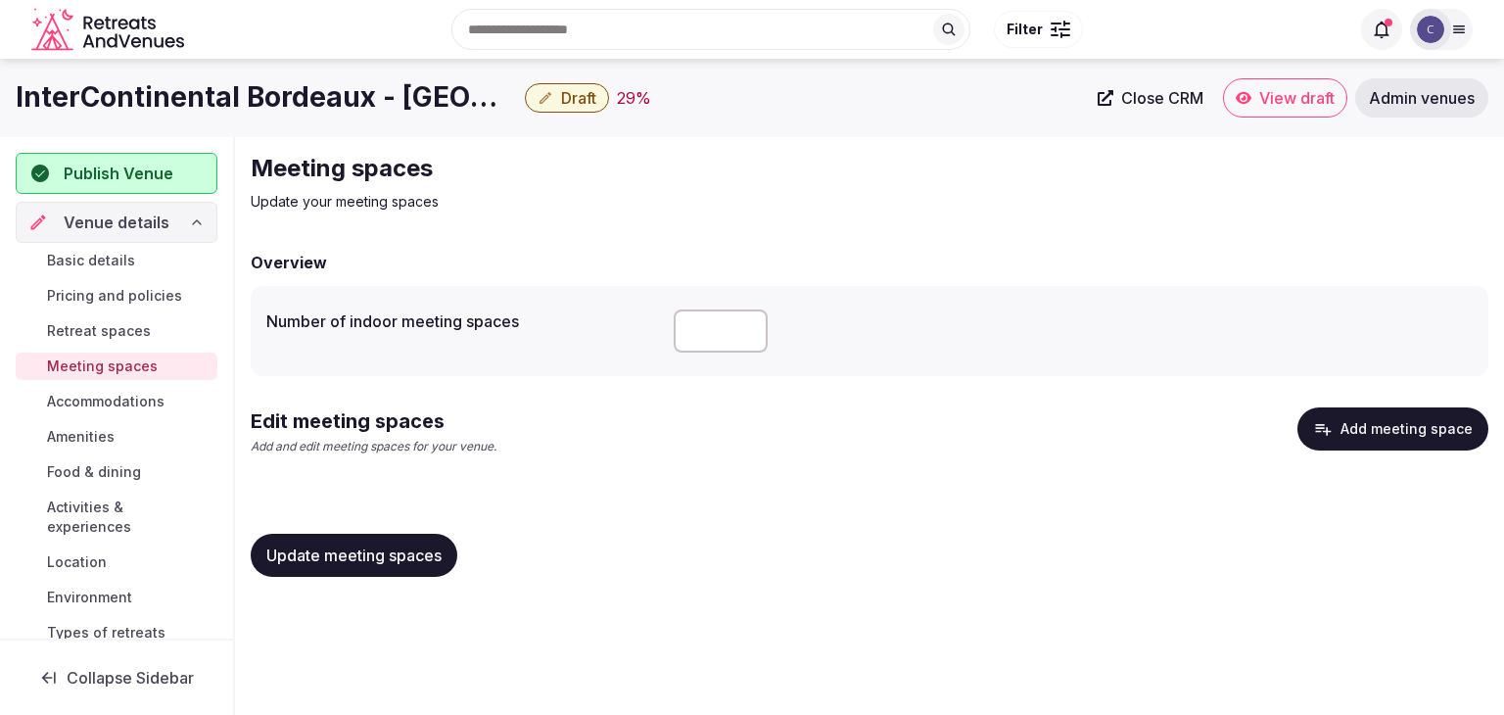
click at [1422, 443] on button "Add meeting space" at bounding box center [1392, 428] width 191 height 43
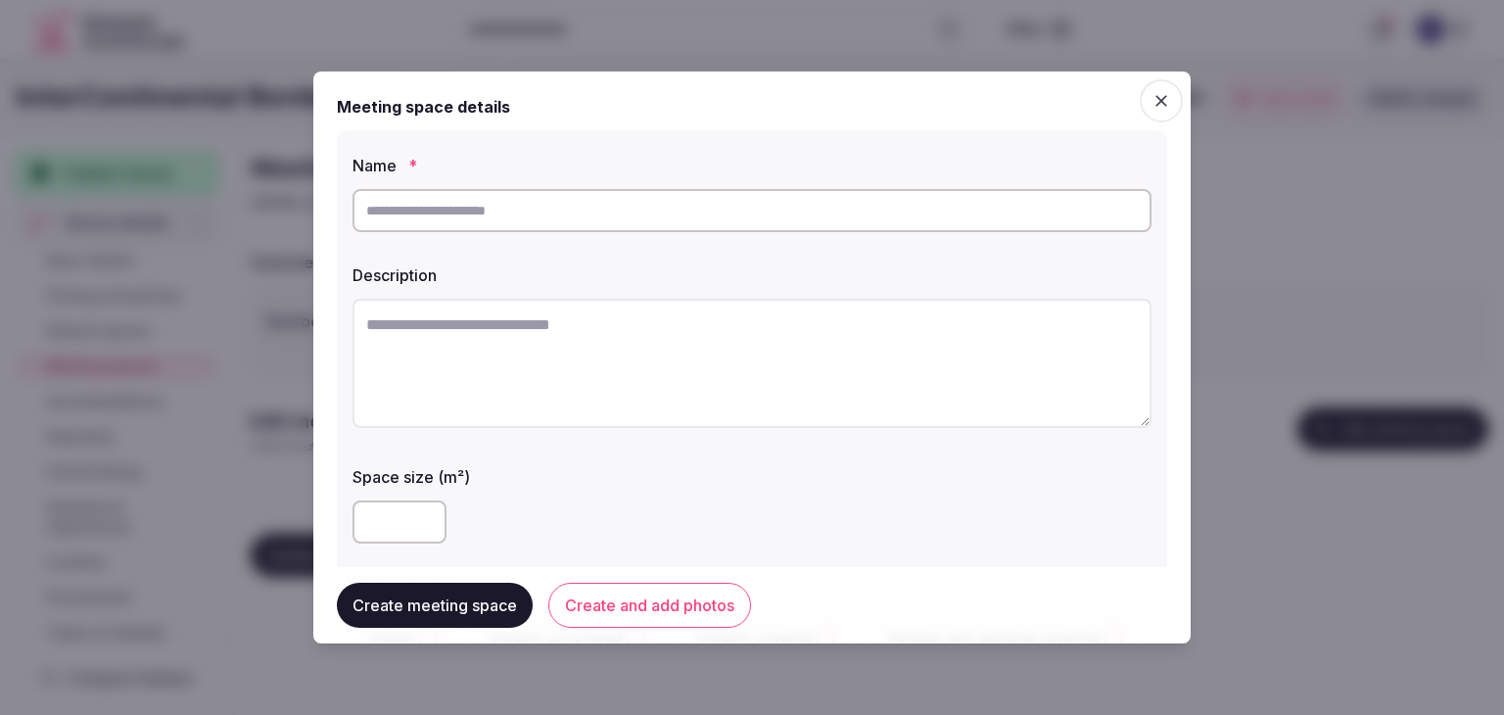
click at [742, 226] on input "text" at bounding box center [751, 210] width 799 height 43
paste input "*******"
type input "*******"
click at [609, 344] on textarea at bounding box center [751, 363] width 799 height 129
paste textarea "**********"
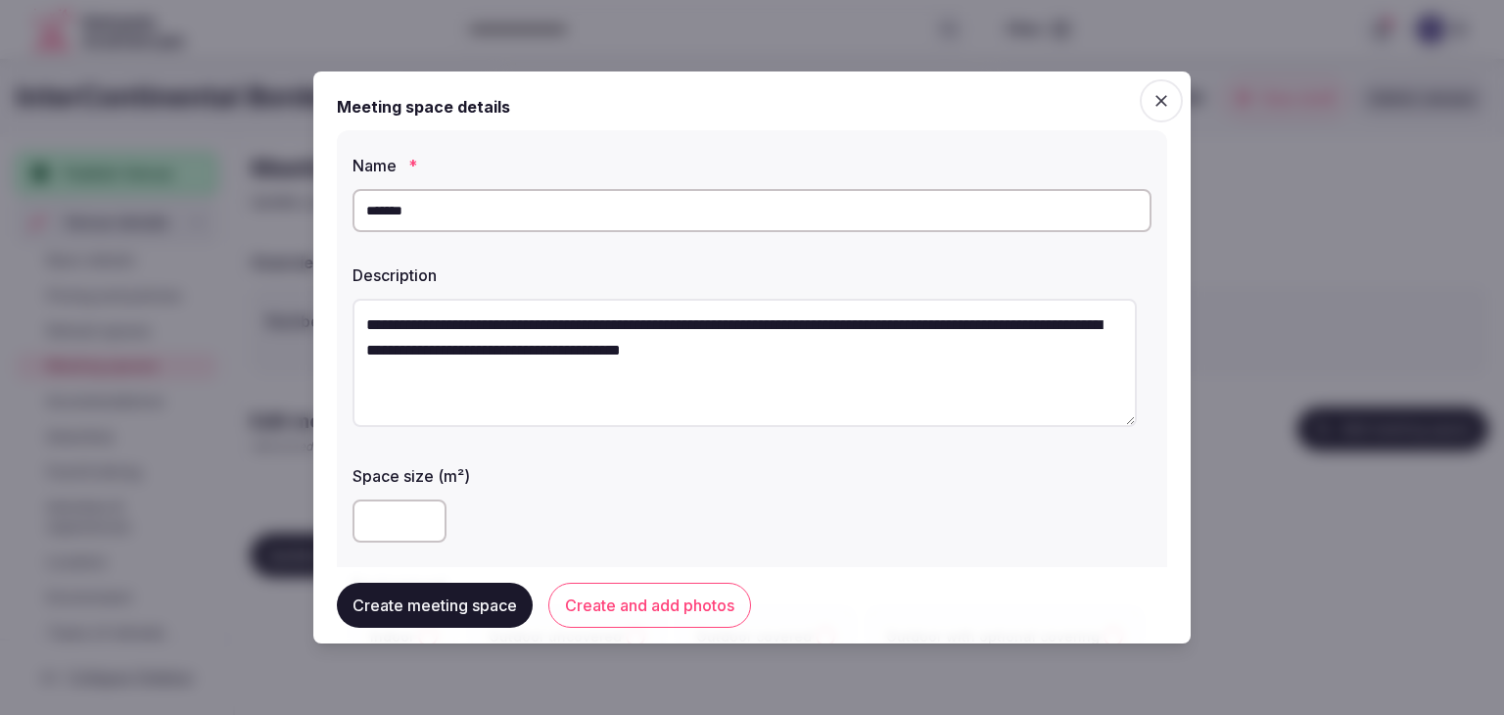
type textarea "**********"
click at [397, 519] on input "number" at bounding box center [399, 520] width 94 height 43
paste input "***"
type input "***"
click at [606, 479] on label "Space size (m²)" at bounding box center [751, 476] width 799 height 16
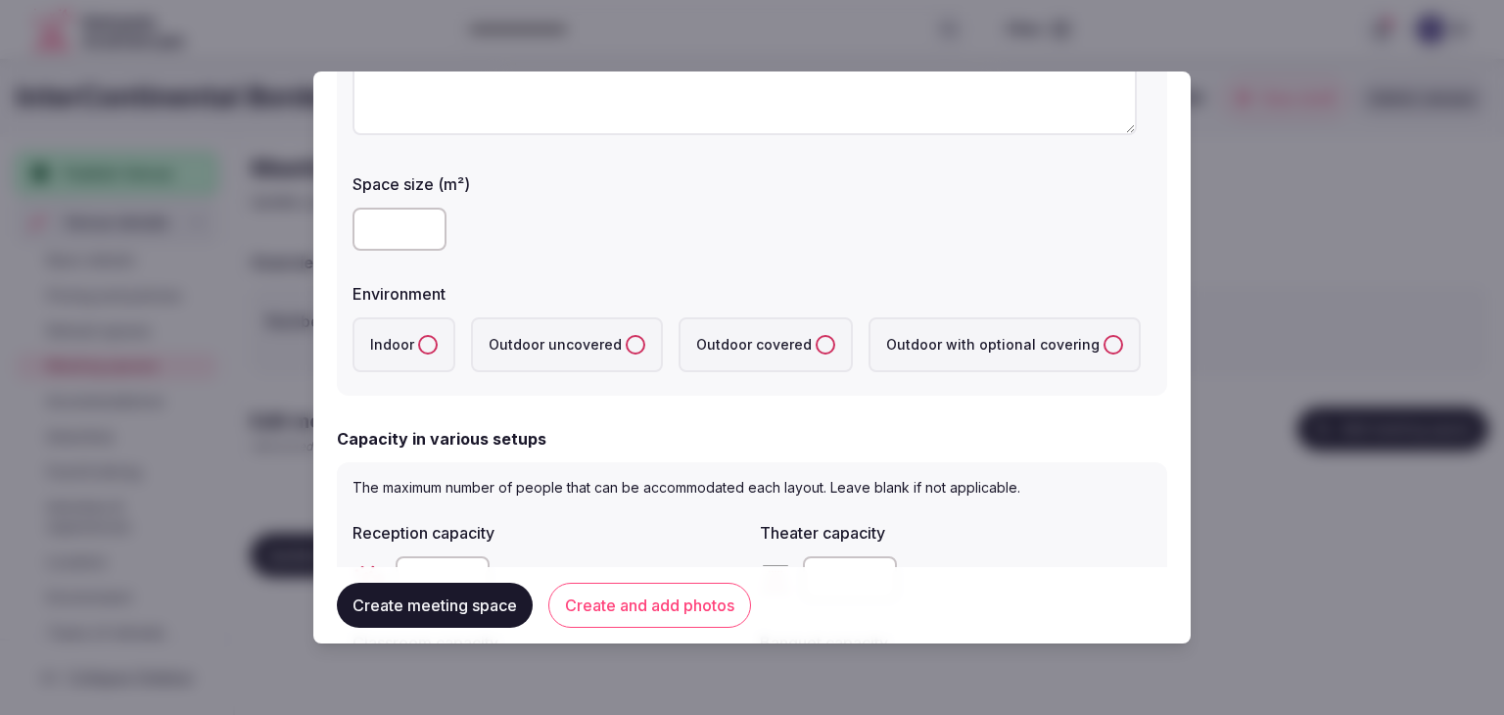
scroll to position [294, 0]
click at [424, 339] on button "Indoor" at bounding box center [428, 343] width 20 height 20
type button "indoor"
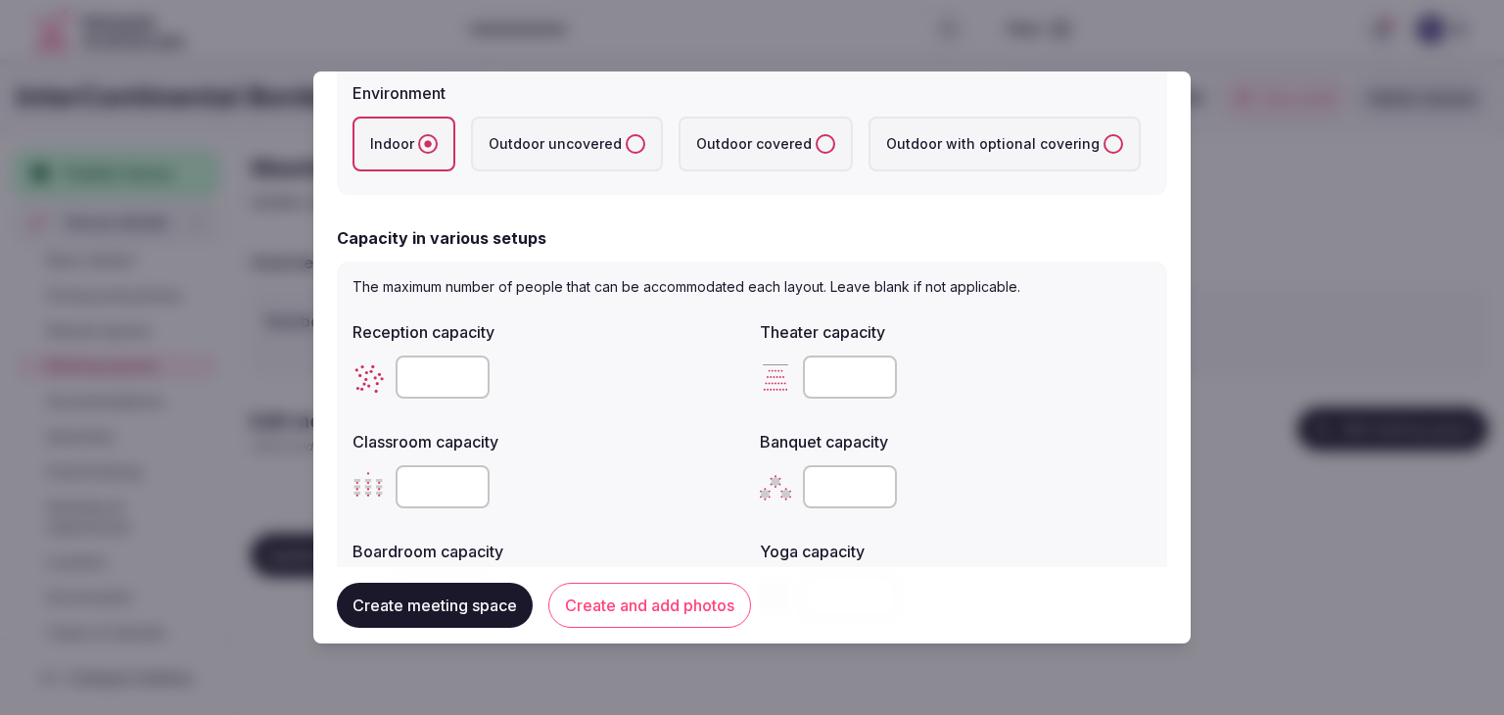
scroll to position [685, 0]
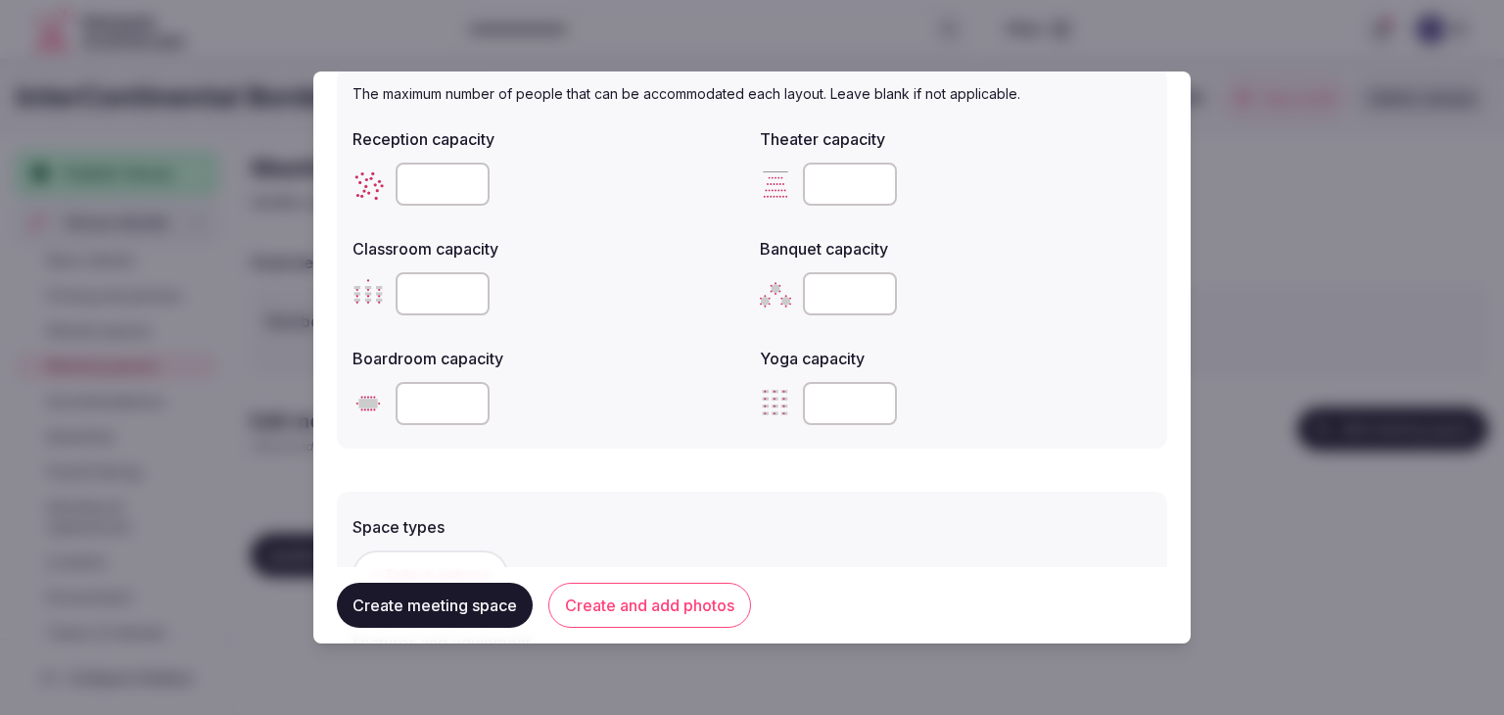
click at [435, 399] on input "number" at bounding box center [442, 403] width 94 height 43
paste input "**"
type input "**"
click at [835, 293] on input "number" at bounding box center [850, 293] width 94 height 43
paste input "***"
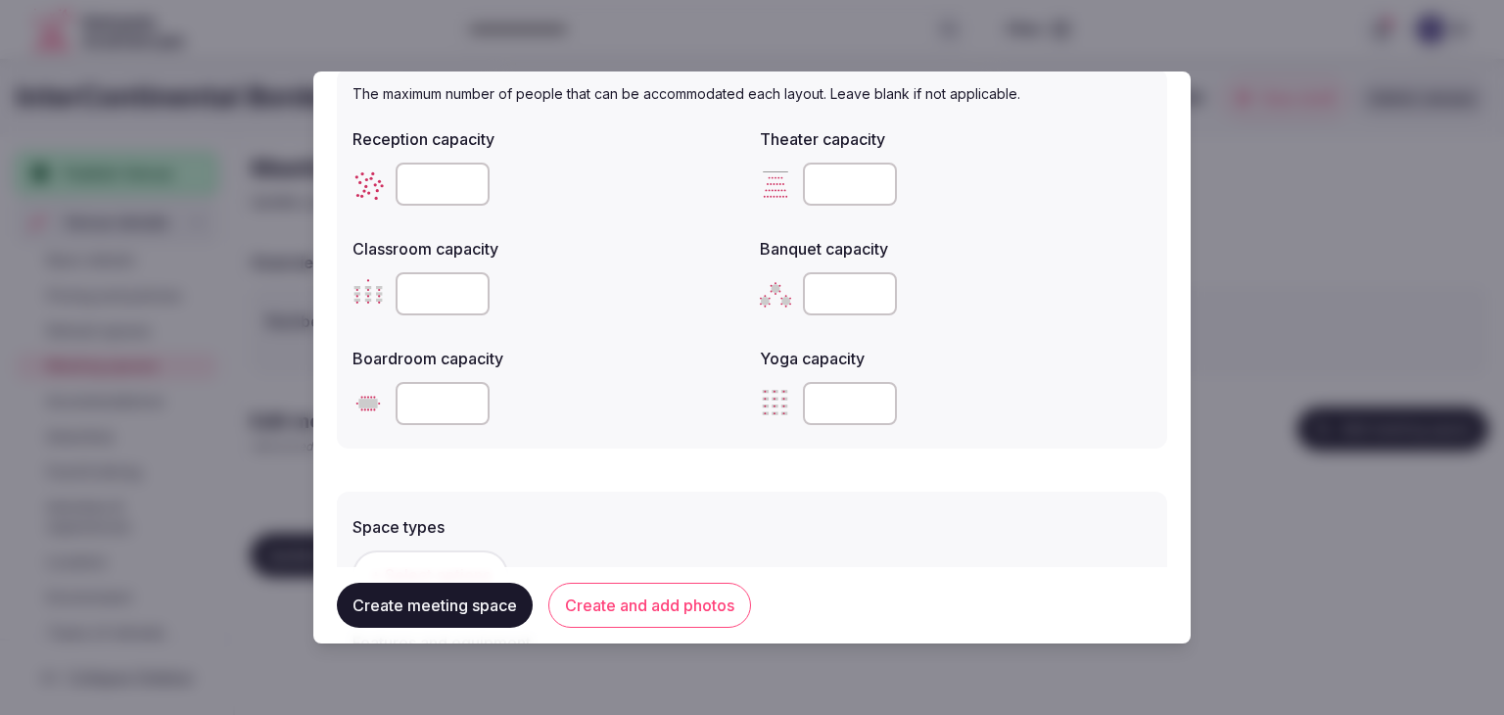
type input "***"
click at [427, 293] on input "number" at bounding box center [442, 293] width 94 height 43
type input "***"
drag, startPoint x: 835, startPoint y: 181, endPoint x: 826, endPoint y: 190, distance: 12.5
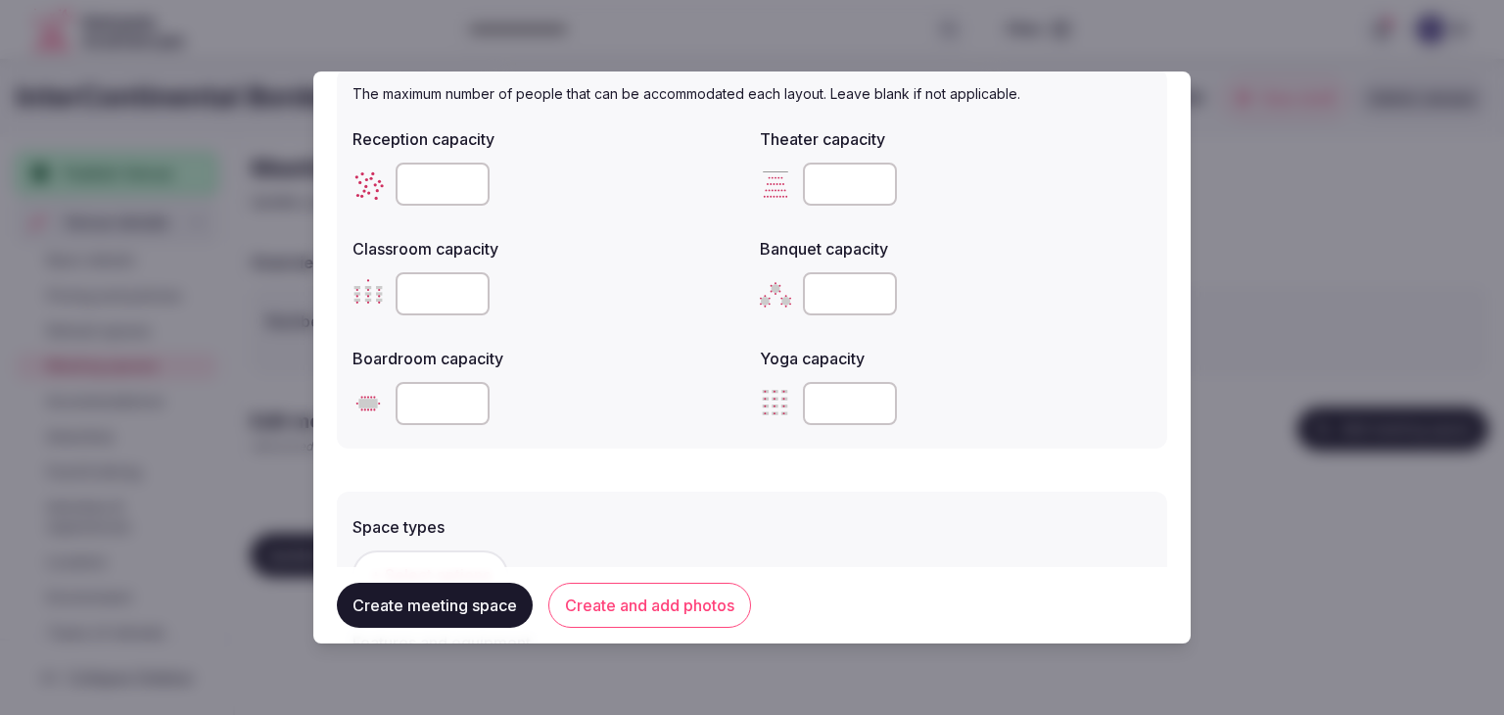
click at [834, 182] on input "number" at bounding box center [850, 183] width 94 height 43
paste input "***"
type input "***"
click at [427, 177] on input "number" at bounding box center [442, 183] width 94 height 43
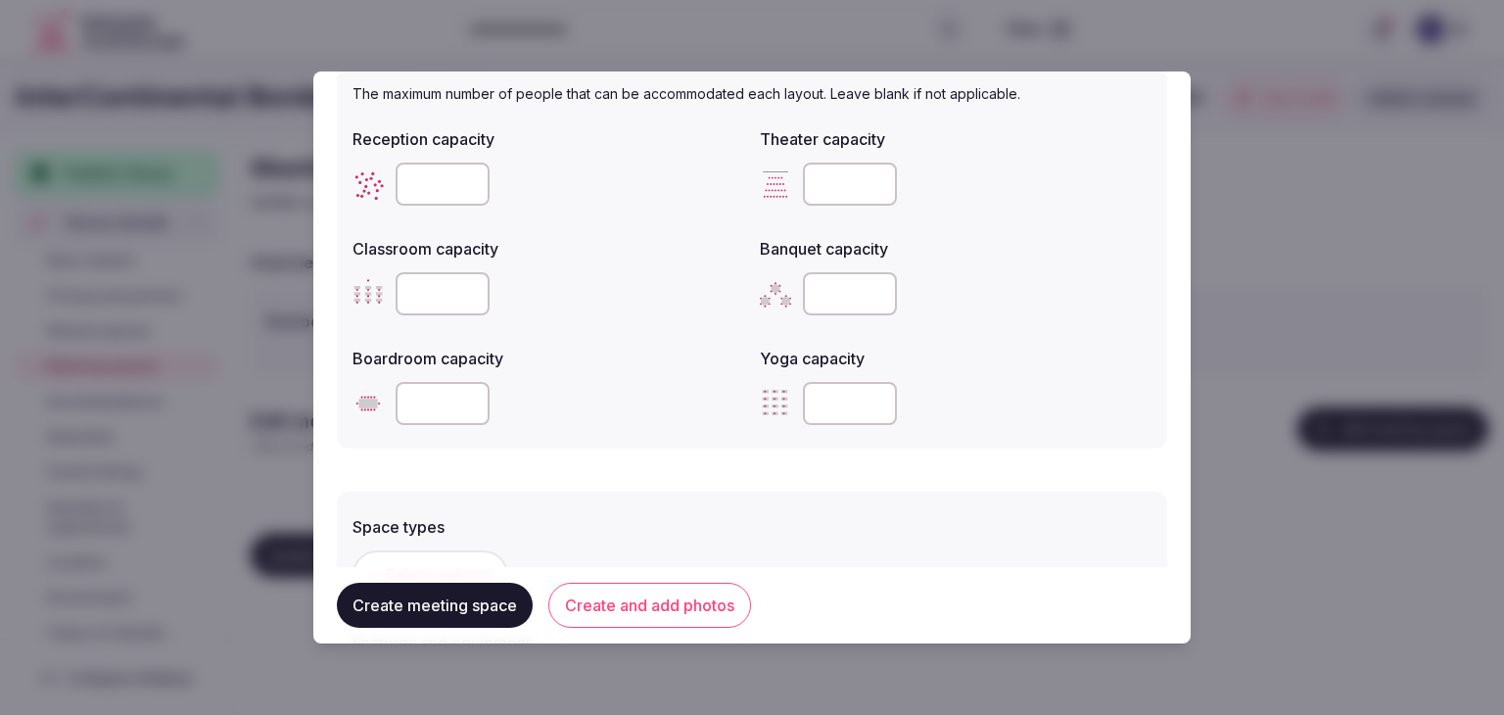
type input "***"
click at [636, 438] on div "The maximum number of people that can be accommodated each layout. Leave blank …" at bounding box center [752, 259] width 830 height 380
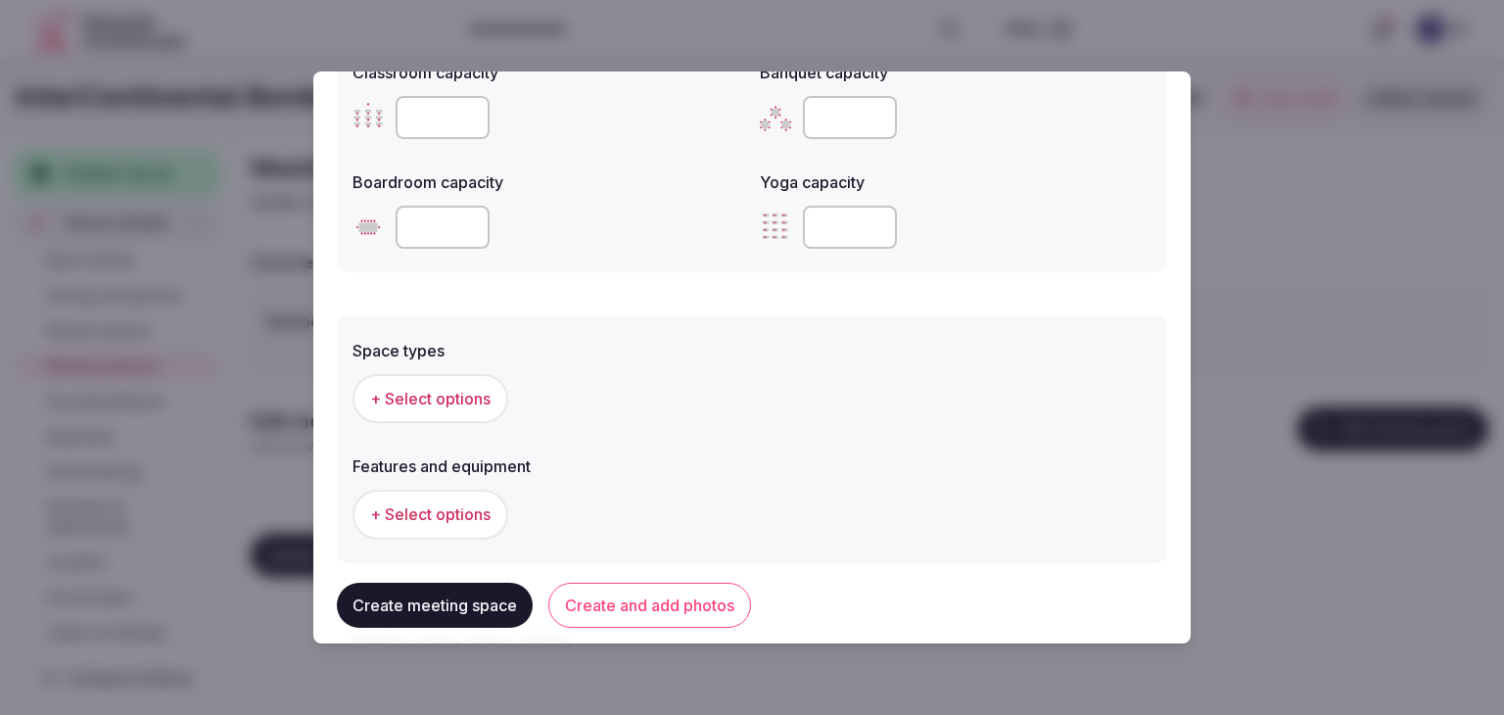
scroll to position [979, 0]
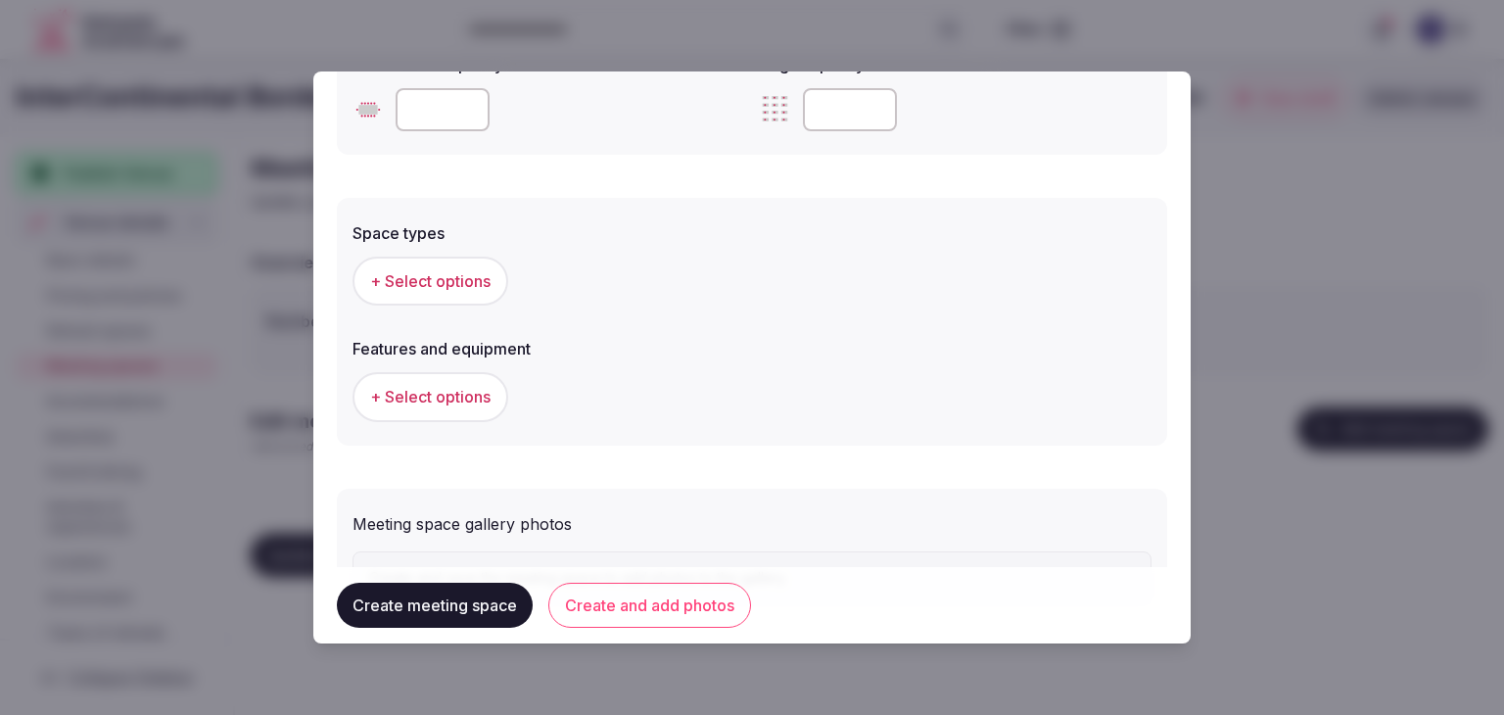
click at [439, 279] on span "+ Select options" at bounding box center [430, 281] width 120 height 22
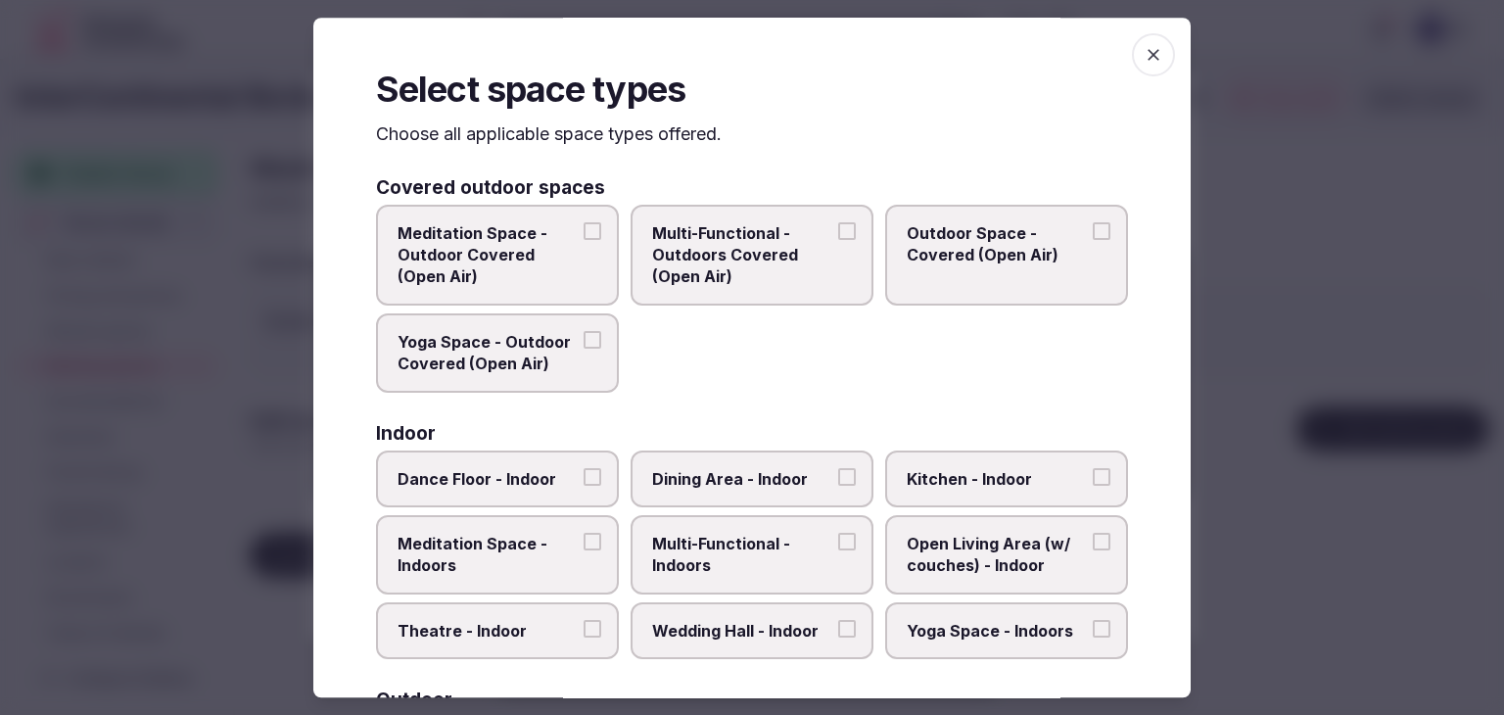
click at [784, 577] on label "Multi-Functional - Indoors" at bounding box center [751, 554] width 243 height 79
click at [838, 550] on button "Multi-Functional - Indoors" at bounding box center [847, 542] width 18 height 18
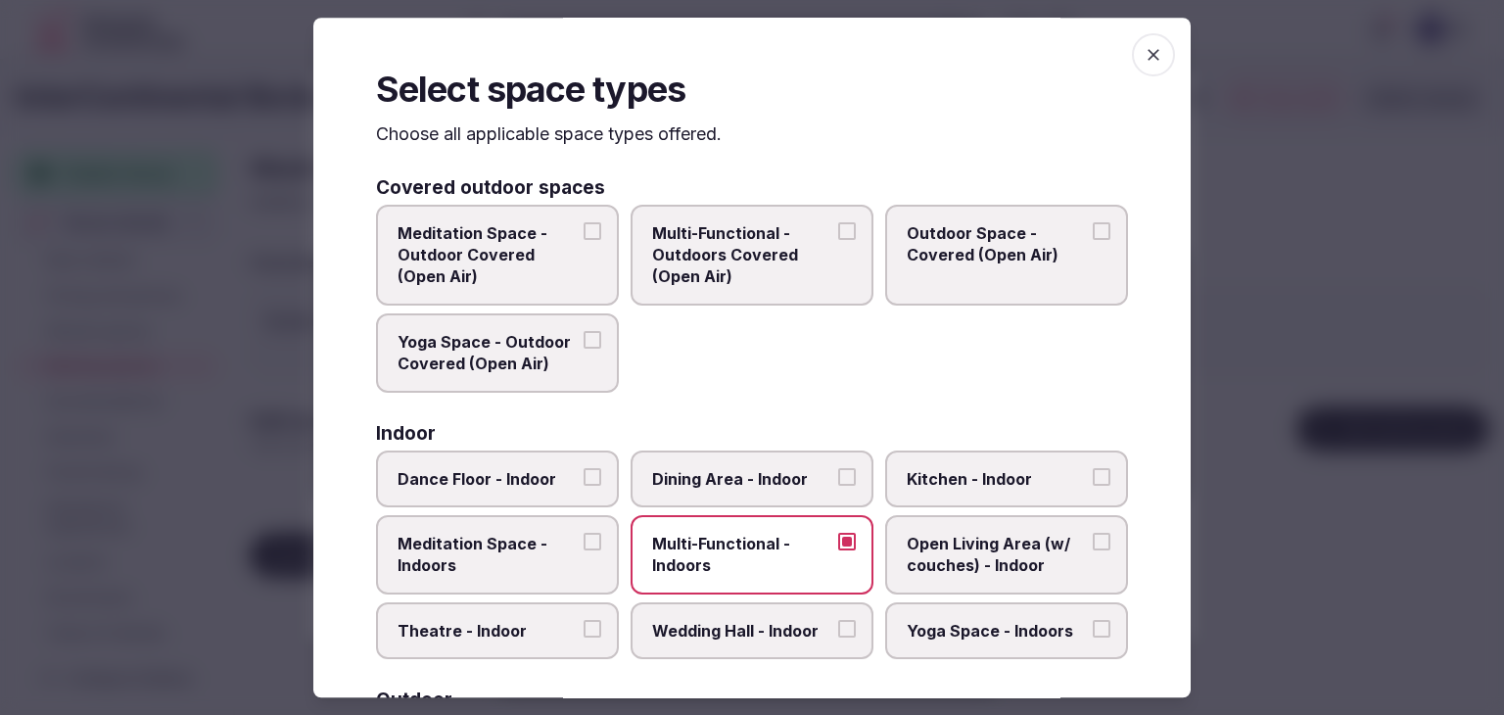
click at [765, 487] on label "Dining Area - Indoor" at bounding box center [751, 478] width 243 height 57
click at [838, 486] on button "Dining Area - Indoor" at bounding box center [847, 477] width 18 height 18
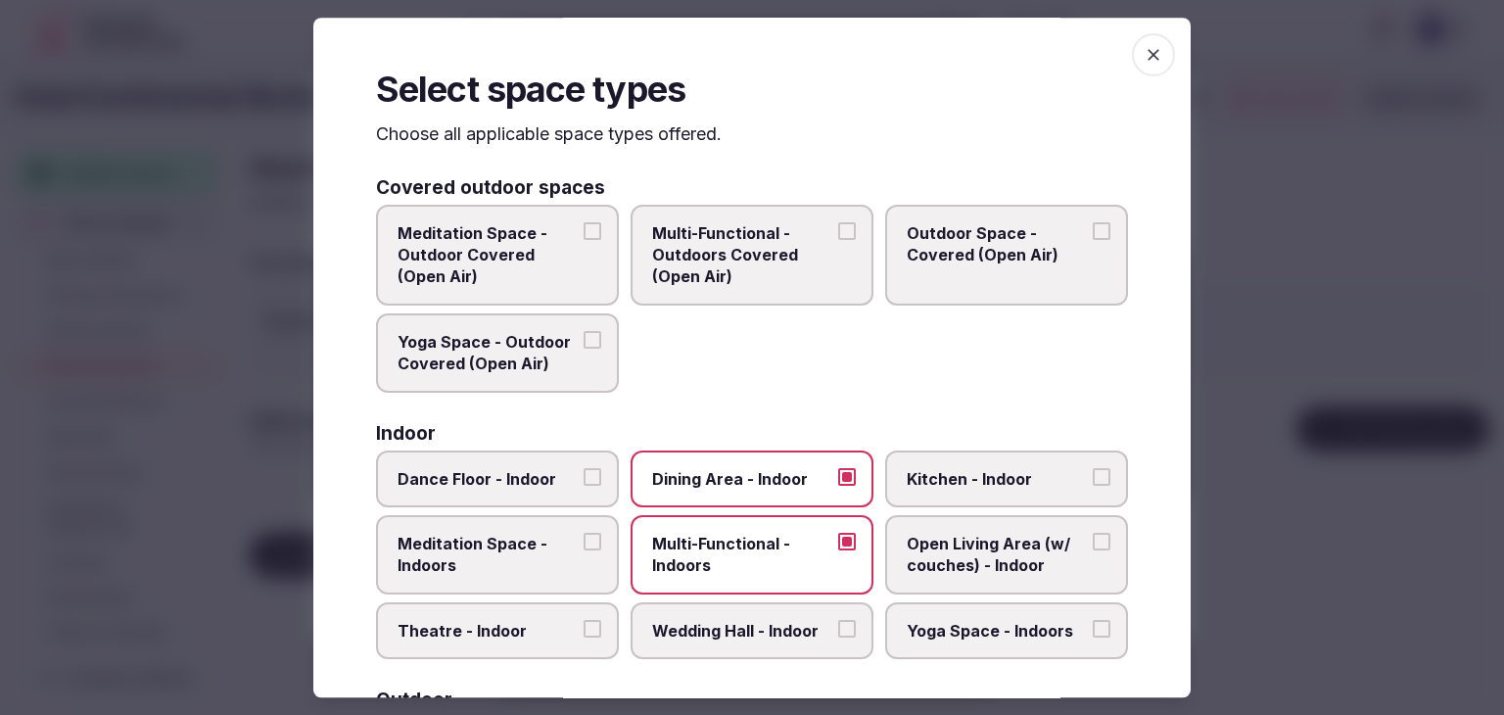
click at [764, 640] on label "Wedding Hall - Indoor" at bounding box center [751, 630] width 243 height 57
click at [838, 637] on button "Wedding Hall - Indoor" at bounding box center [847, 629] width 18 height 18
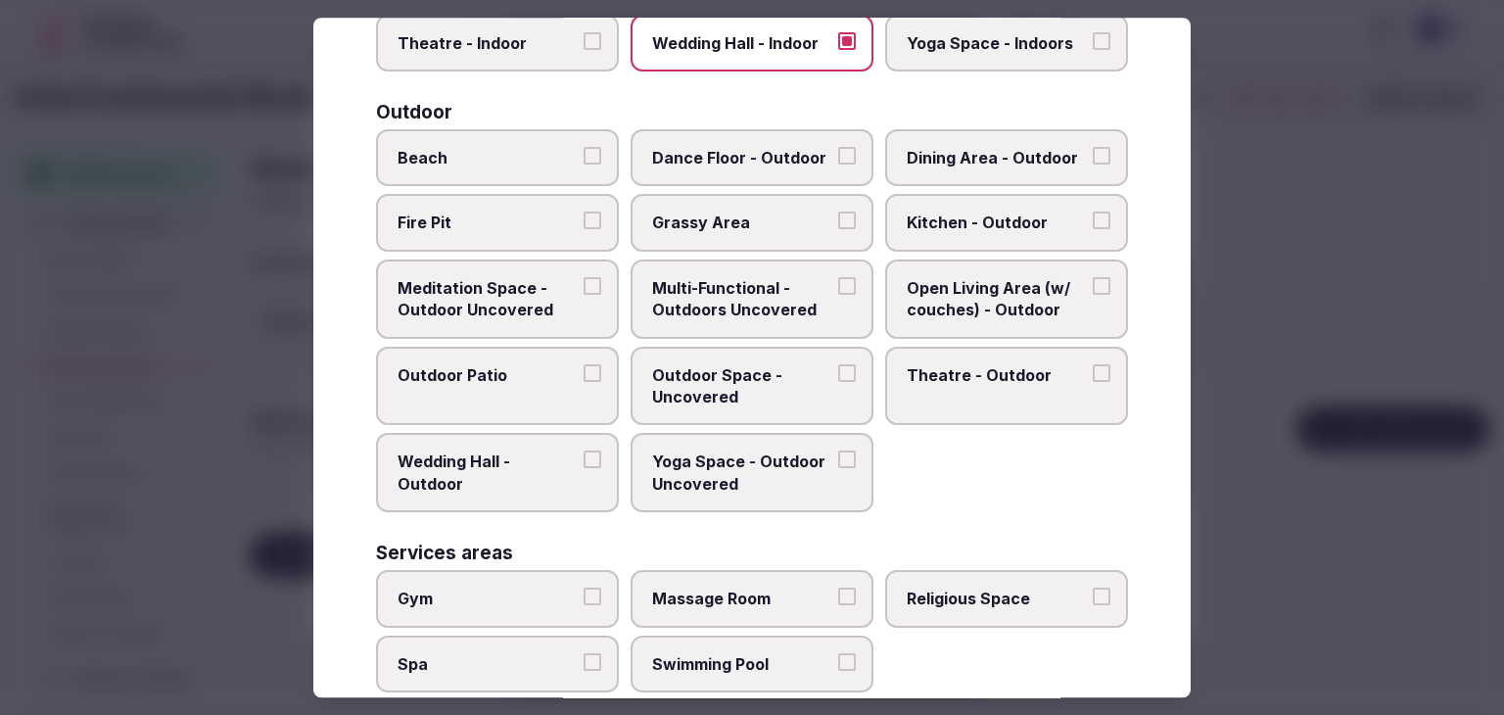
scroll to position [799, 0]
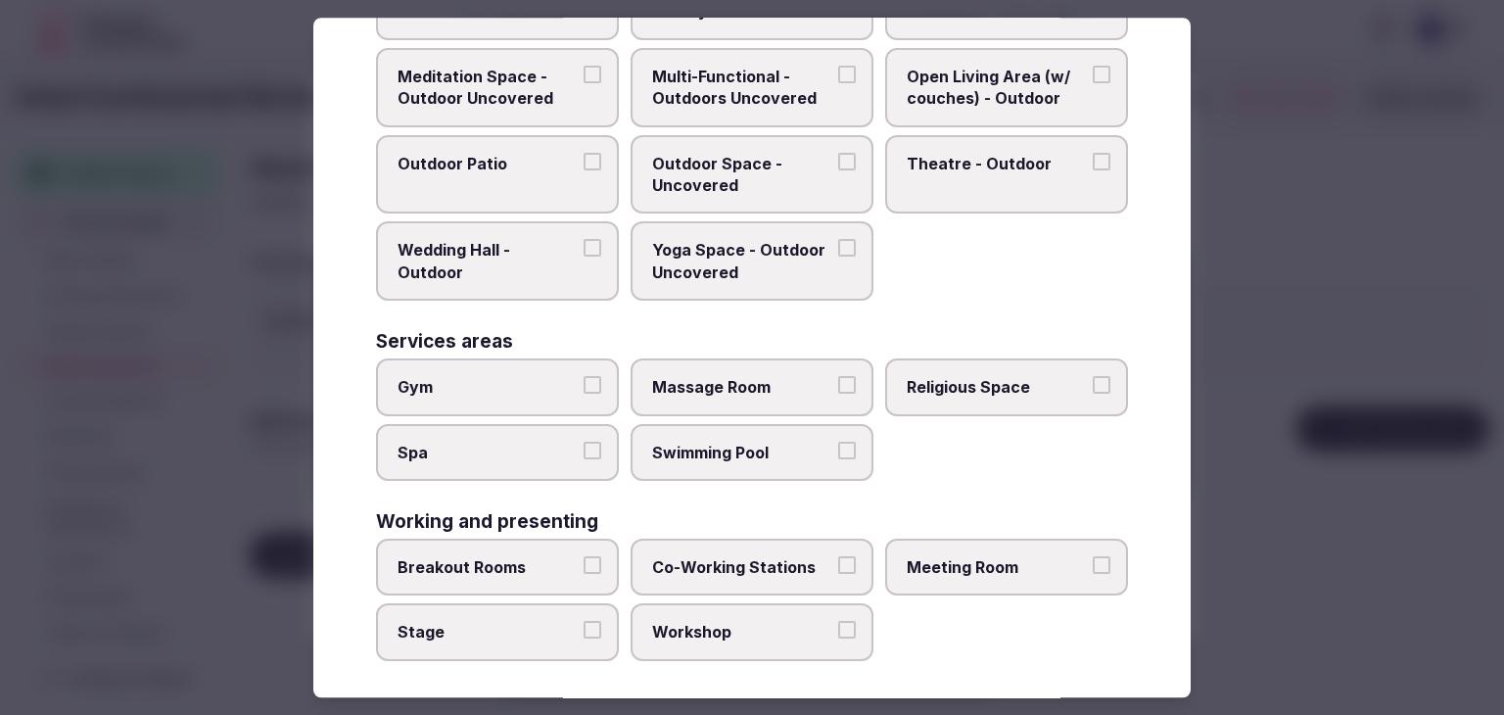
click at [971, 556] on span "Meeting Room" at bounding box center [996, 567] width 180 height 22
click at [1092, 556] on button "Meeting Room" at bounding box center [1101, 565] width 18 height 18
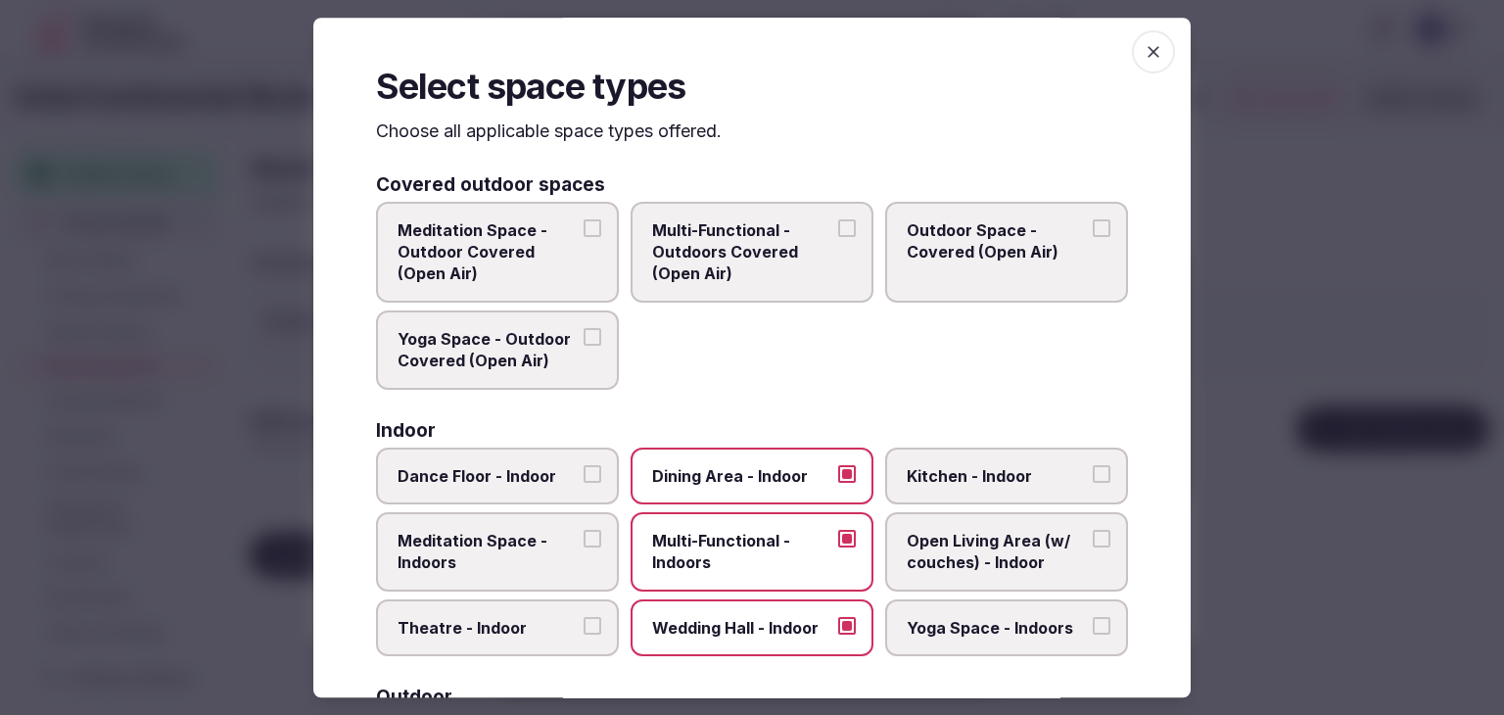
scroll to position [0, 0]
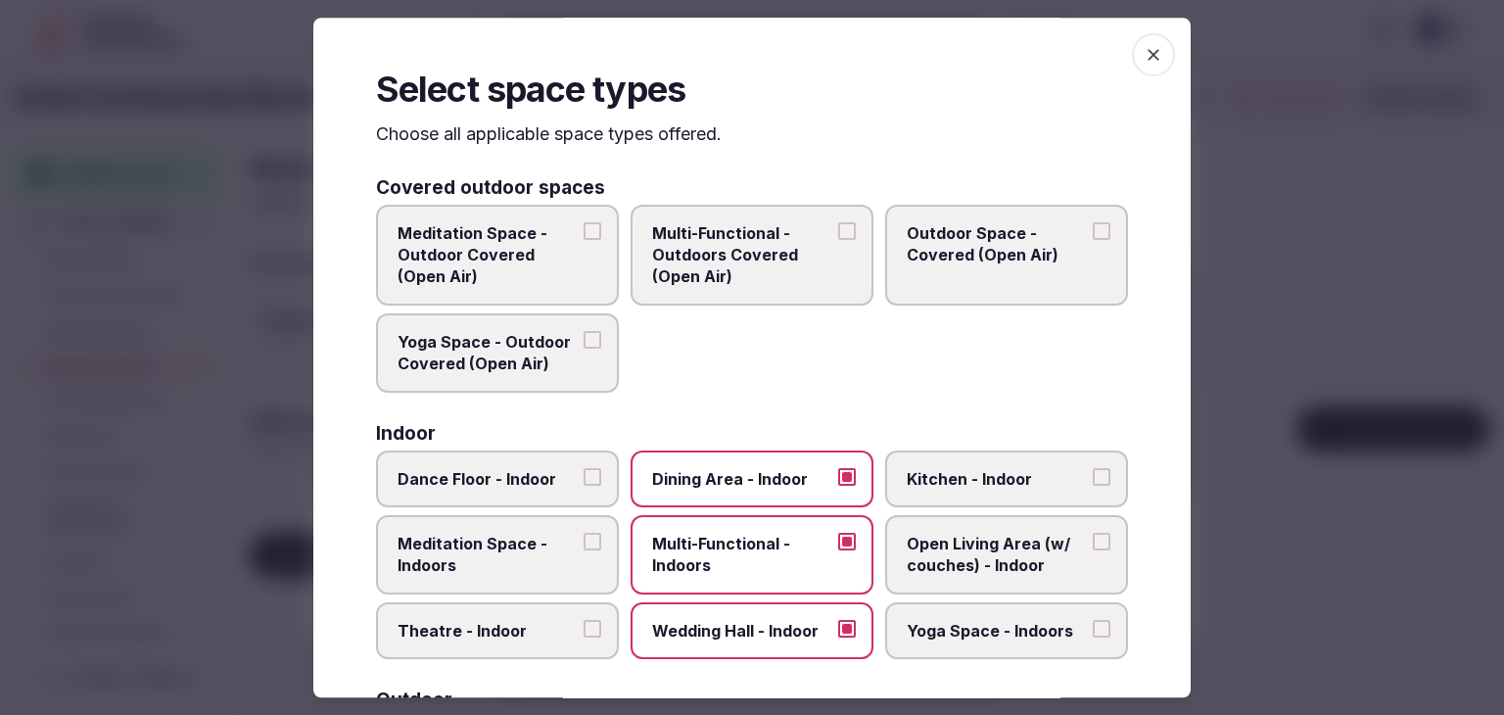
click at [1151, 52] on span "button" at bounding box center [1153, 54] width 43 height 43
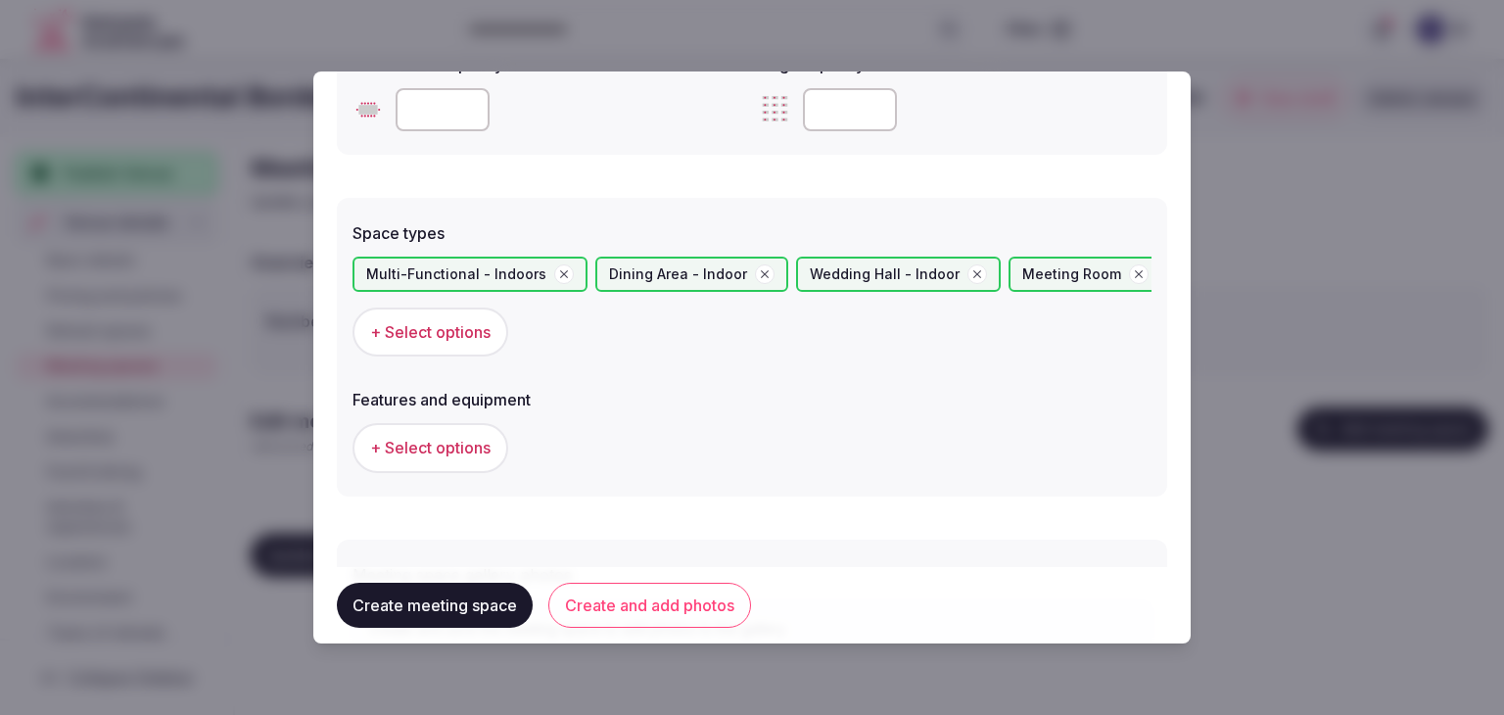
click at [441, 443] on span "+ Select options" at bounding box center [430, 448] width 120 height 22
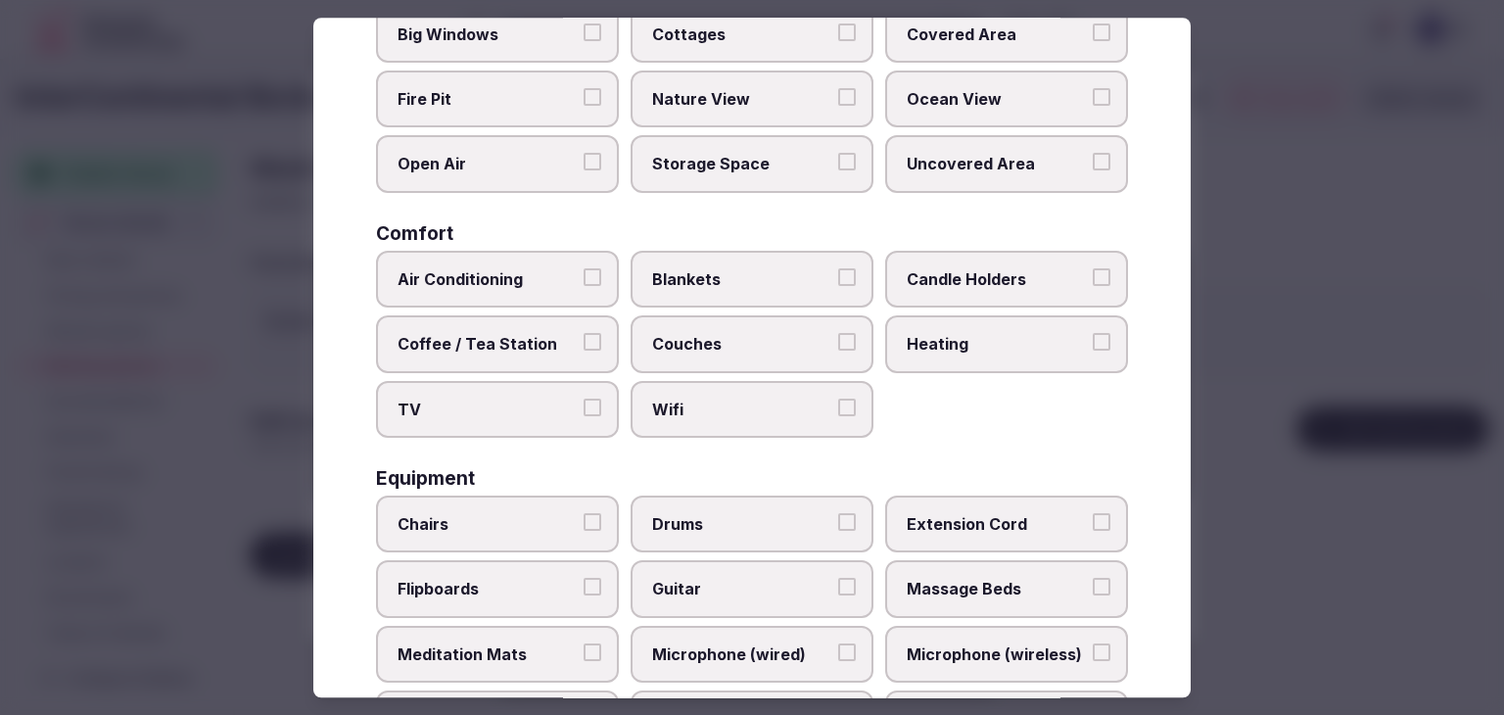
scroll to position [294, 0]
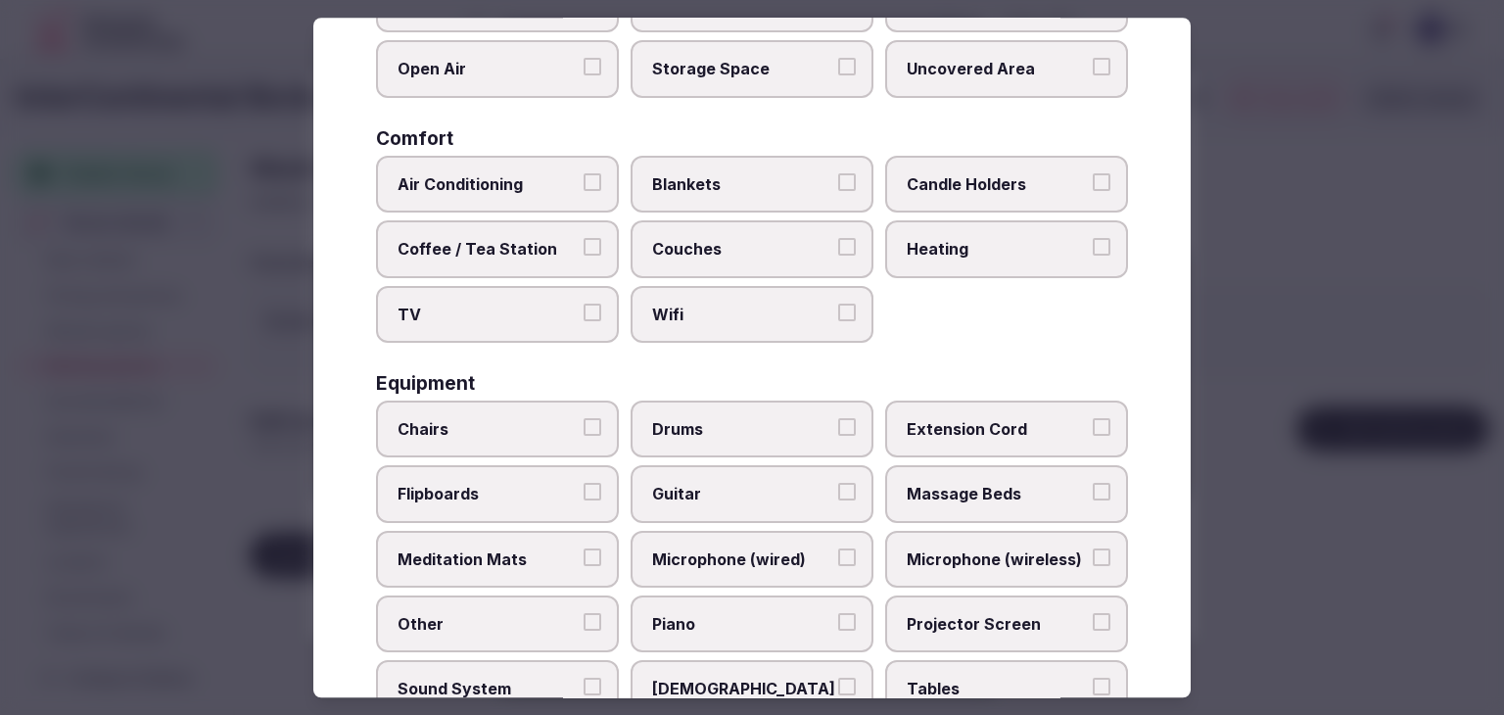
drag, startPoint x: 721, startPoint y: 309, endPoint x: 485, endPoint y: 314, distance: 236.9
click at [720, 312] on span "Wifi" at bounding box center [742, 314] width 180 height 22
click at [838, 312] on button "Wifi" at bounding box center [847, 312] width 18 height 18
click at [450, 311] on span "TV" at bounding box center [487, 314] width 180 height 22
click at [583, 311] on button "TV" at bounding box center [592, 312] width 18 height 18
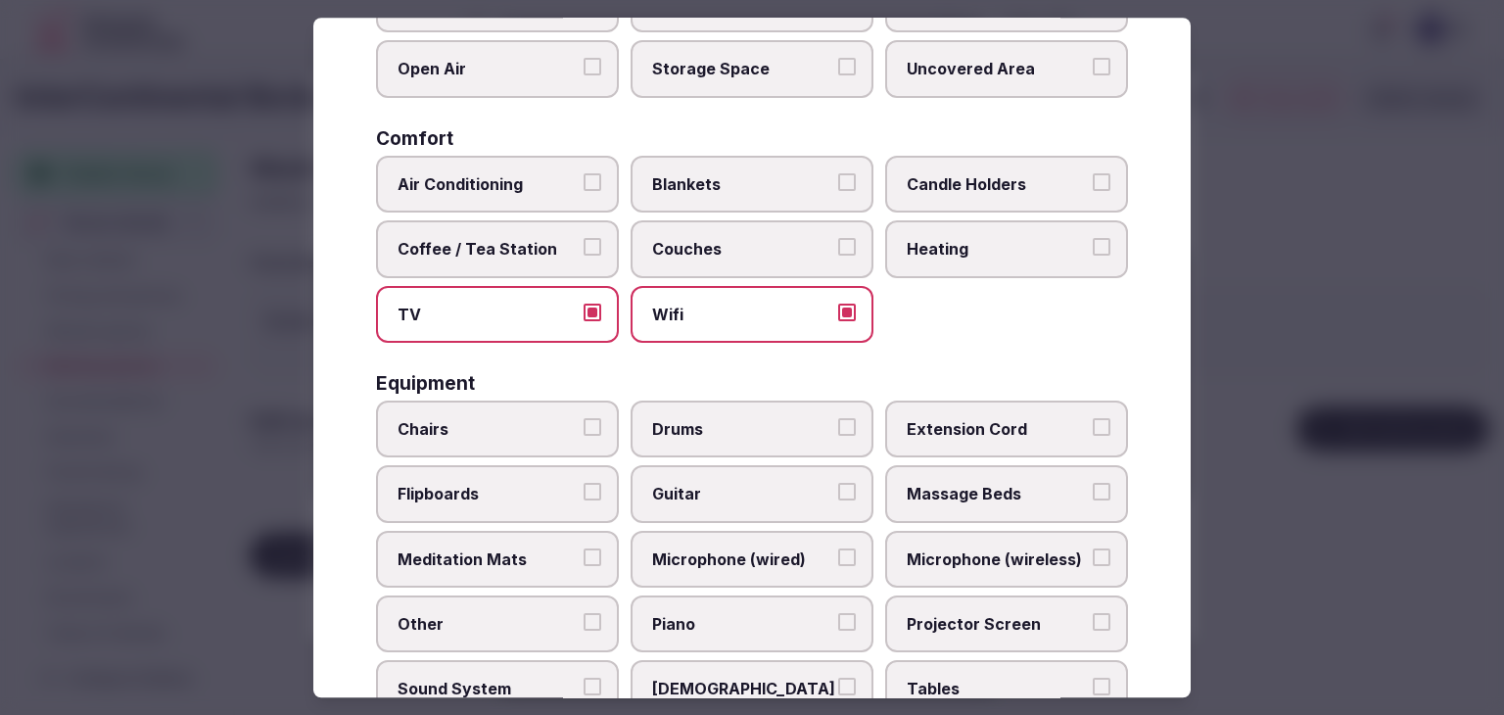
drag, startPoint x: 480, startPoint y: 255, endPoint x: 486, endPoint y: 190, distance: 65.8
click at [480, 253] on span "Coffee / Tea Station" at bounding box center [487, 249] width 180 height 22
click at [583, 253] on button "Coffee / Tea Station" at bounding box center [592, 247] width 18 height 18
click at [488, 187] on span "Air Conditioning" at bounding box center [487, 184] width 180 height 22
click at [583, 187] on button "Air Conditioning" at bounding box center [592, 182] width 18 height 18
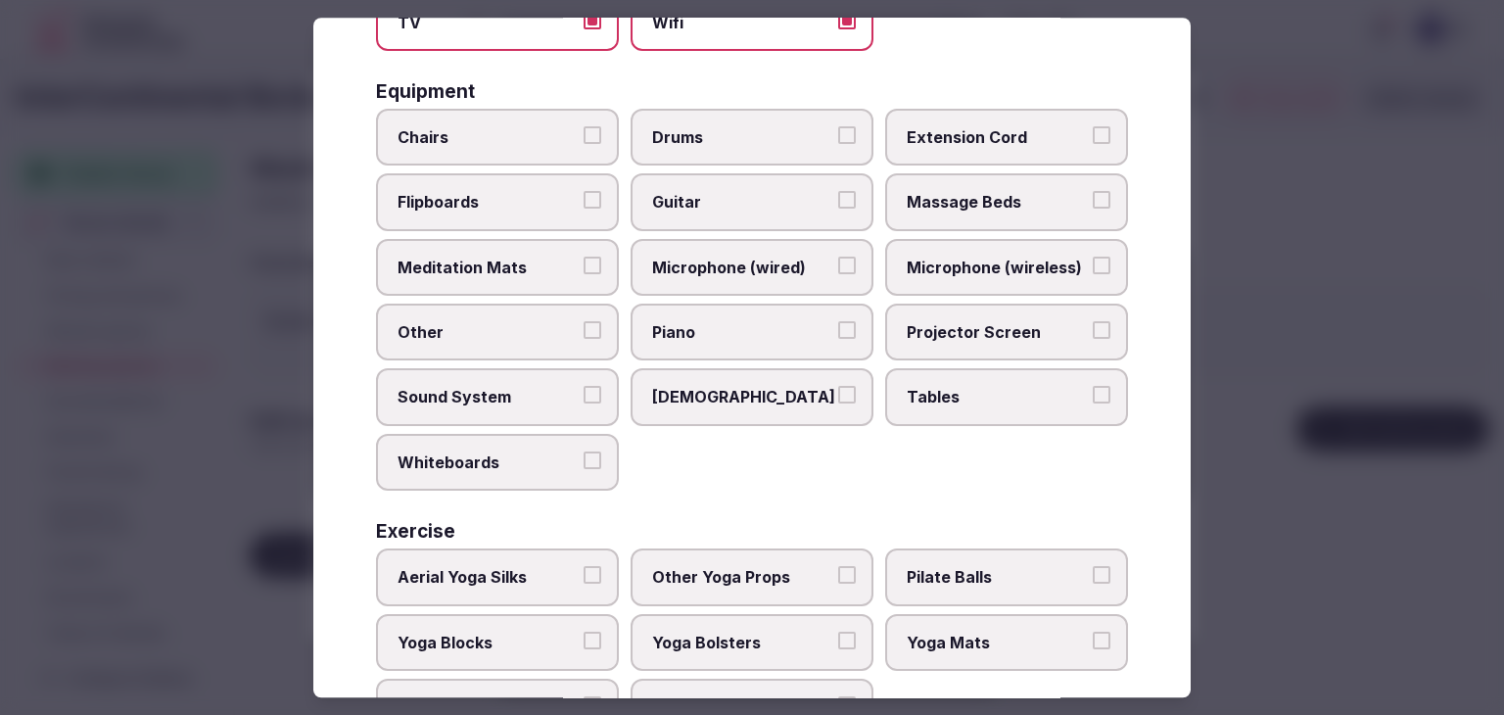
scroll to position [587, 0]
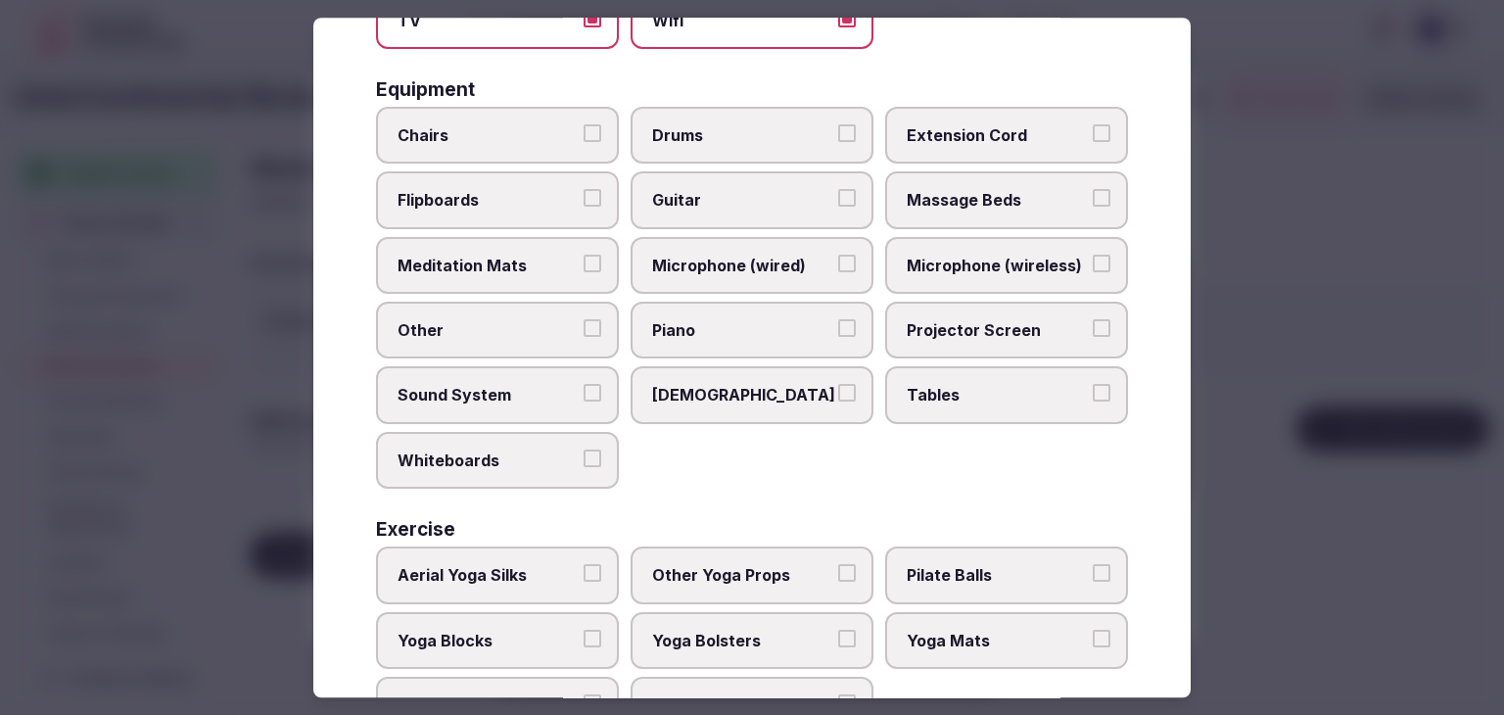
click at [950, 385] on span "Tables" at bounding box center [996, 396] width 180 height 22
click at [1092, 385] on button "Tables" at bounding box center [1101, 394] width 18 height 18
drag, startPoint x: 945, startPoint y: 327, endPoint x: 946, endPoint y: 297, distance: 30.4
click at [945, 324] on span "Projector Screen" at bounding box center [996, 330] width 180 height 22
click at [1092, 324] on button "Projector Screen" at bounding box center [1101, 328] width 18 height 18
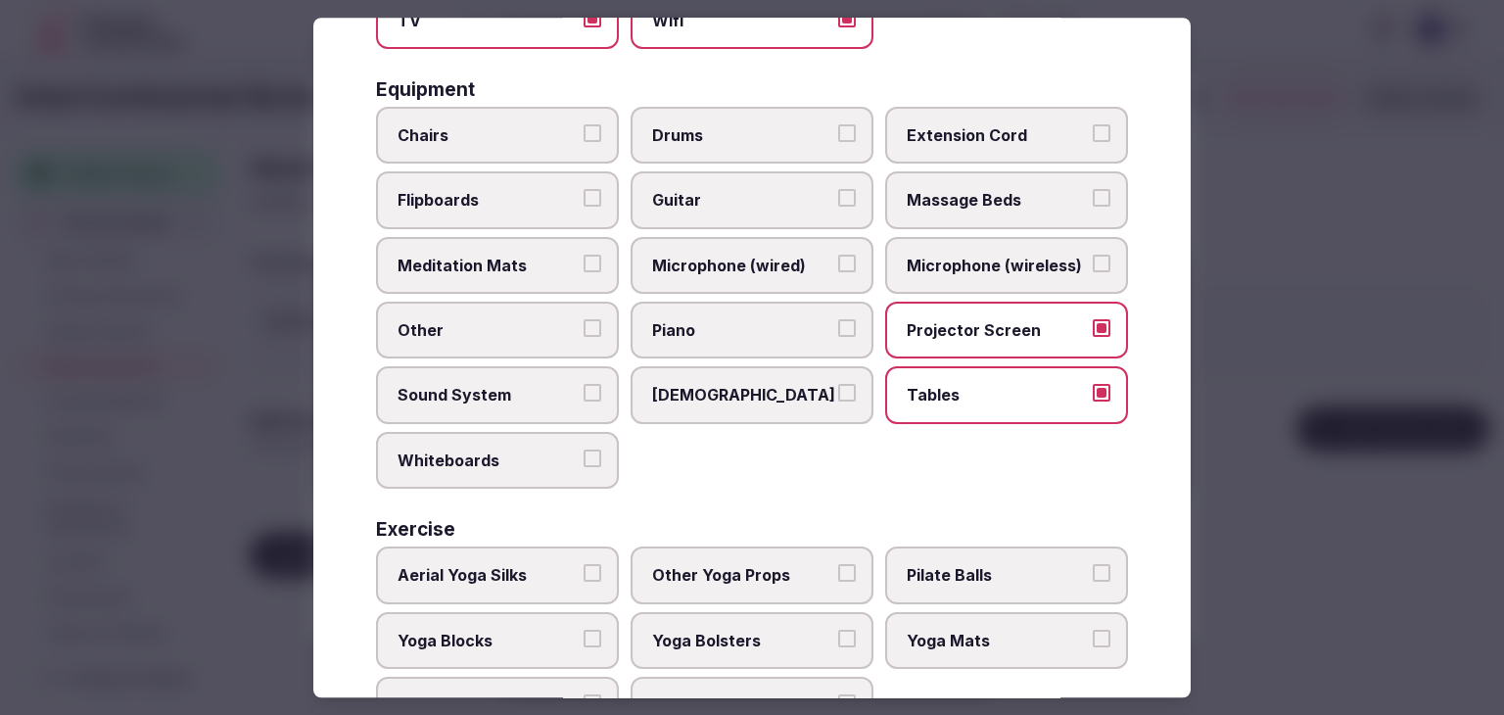
drag, startPoint x: 945, startPoint y: 247, endPoint x: 905, endPoint y: 259, distance: 42.1
click at [928, 254] on label "Microphone (wireless)" at bounding box center [1006, 265] width 243 height 57
click at [739, 272] on label "Microphone (wired)" at bounding box center [751, 265] width 243 height 57
click at [838, 272] on button "Microphone (wired)" at bounding box center [847, 264] width 18 height 18
drag, startPoint x: 558, startPoint y: 158, endPoint x: 932, endPoint y: 240, distance: 382.9
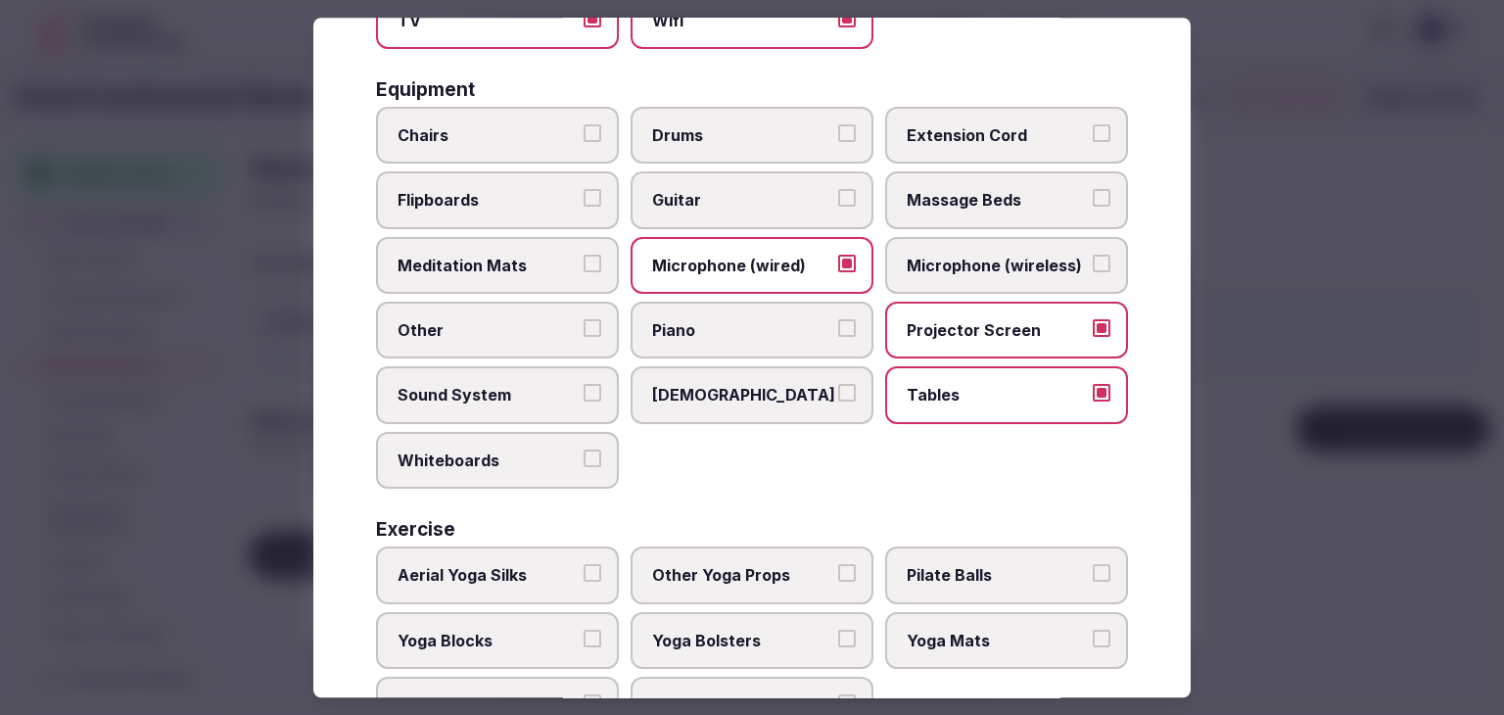
click at [560, 158] on label "Chairs" at bounding box center [497, 135] width 243 height 57
click at [583, 142] on button "Chairs" at bounding box center [592, 133] width 18 height 18
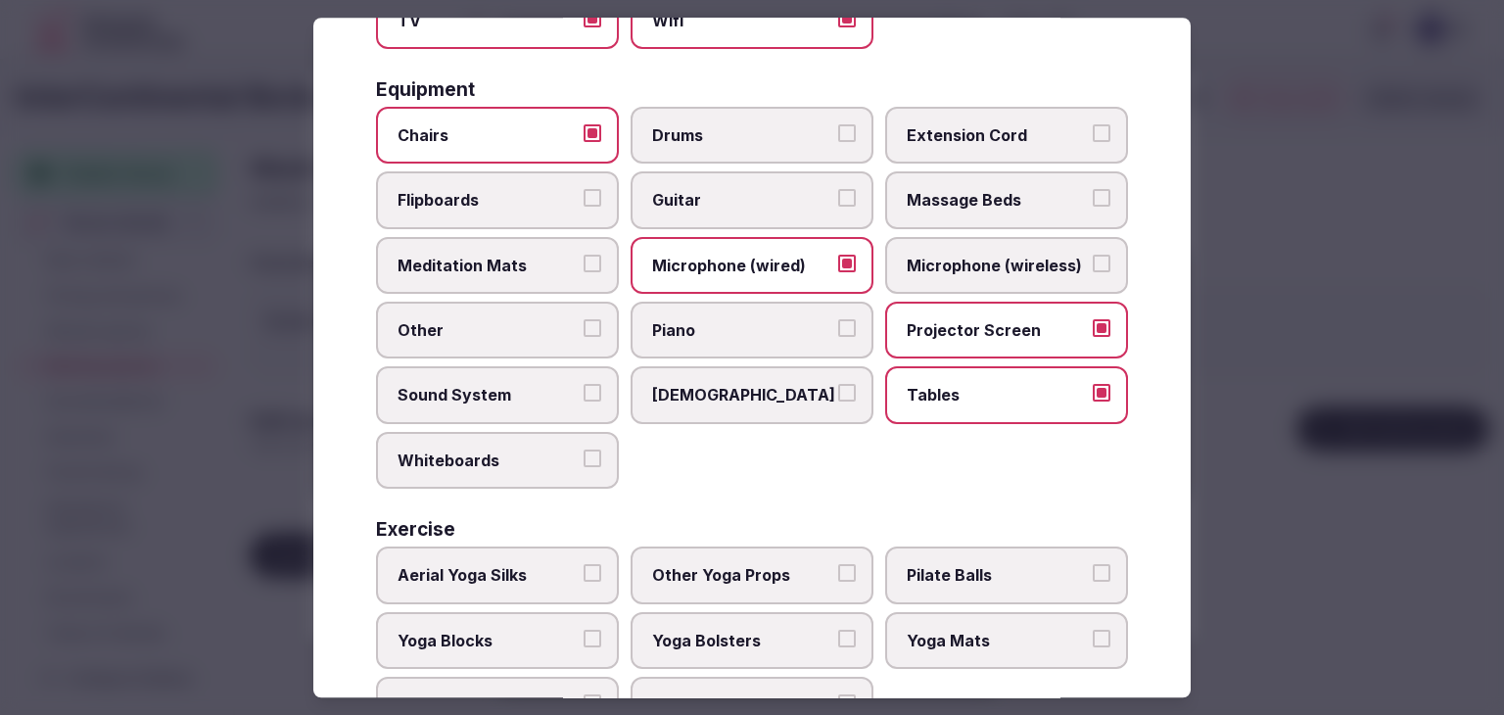
drag, startPoint x: 999, startPoint y: 257, endPoint x: 976, endPoint y: 191, distance: 70.6
click at [999, 256] on span "Microphone (wireless)" at bounding box center [996, 266] width 180 height 22
click at [1092, 256] on button "Microphone (wireless)" at bounding box center [1101, 264] width 18 height 18
drag, startPoint x: 966, startPoint y: 132, endPoint x: 640, endPoint y: 325, distance: 378.7
click at [964, 132] on span "Extension Cord" at bounding box center [996, 135] width 180 height 22
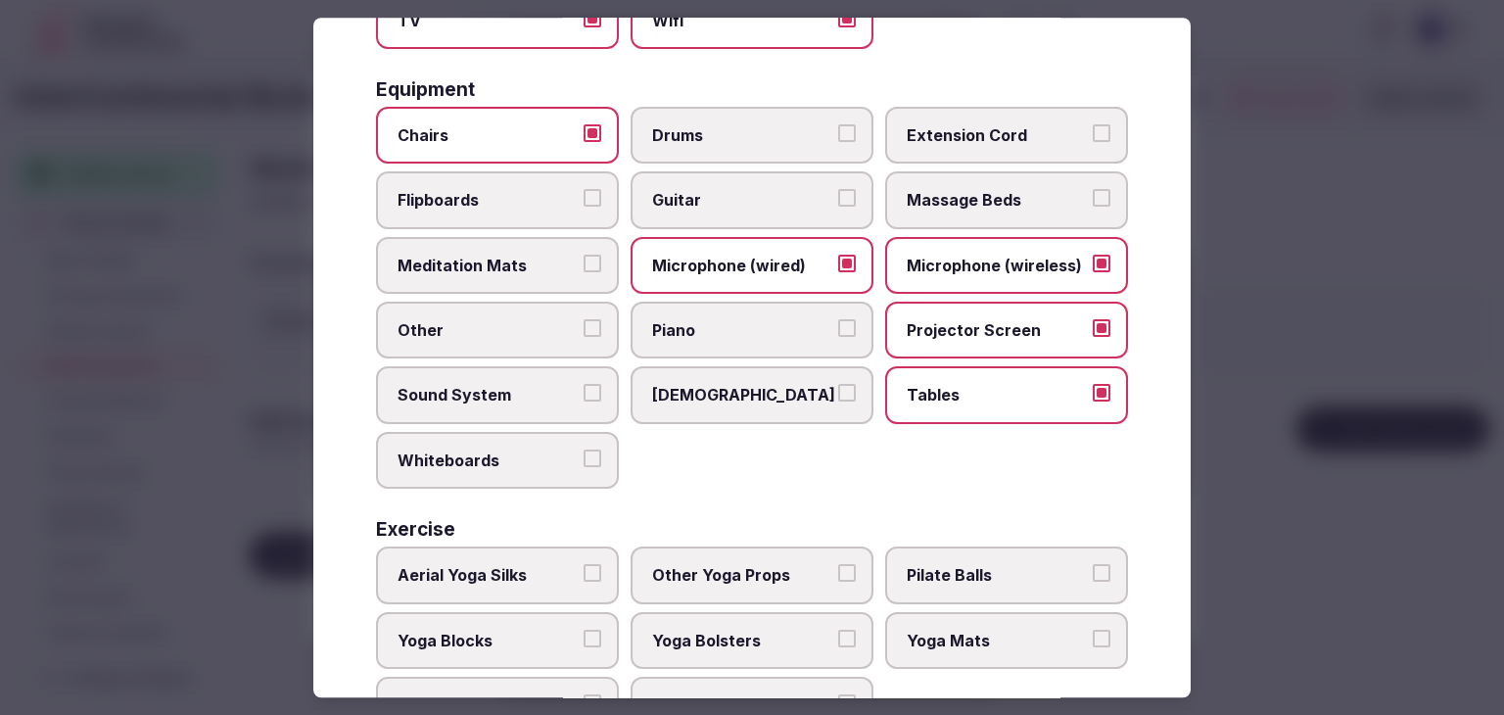
click at [1092, 132] on button "Extension Cord" at bounding box center [1101, 133] width 18 height 18
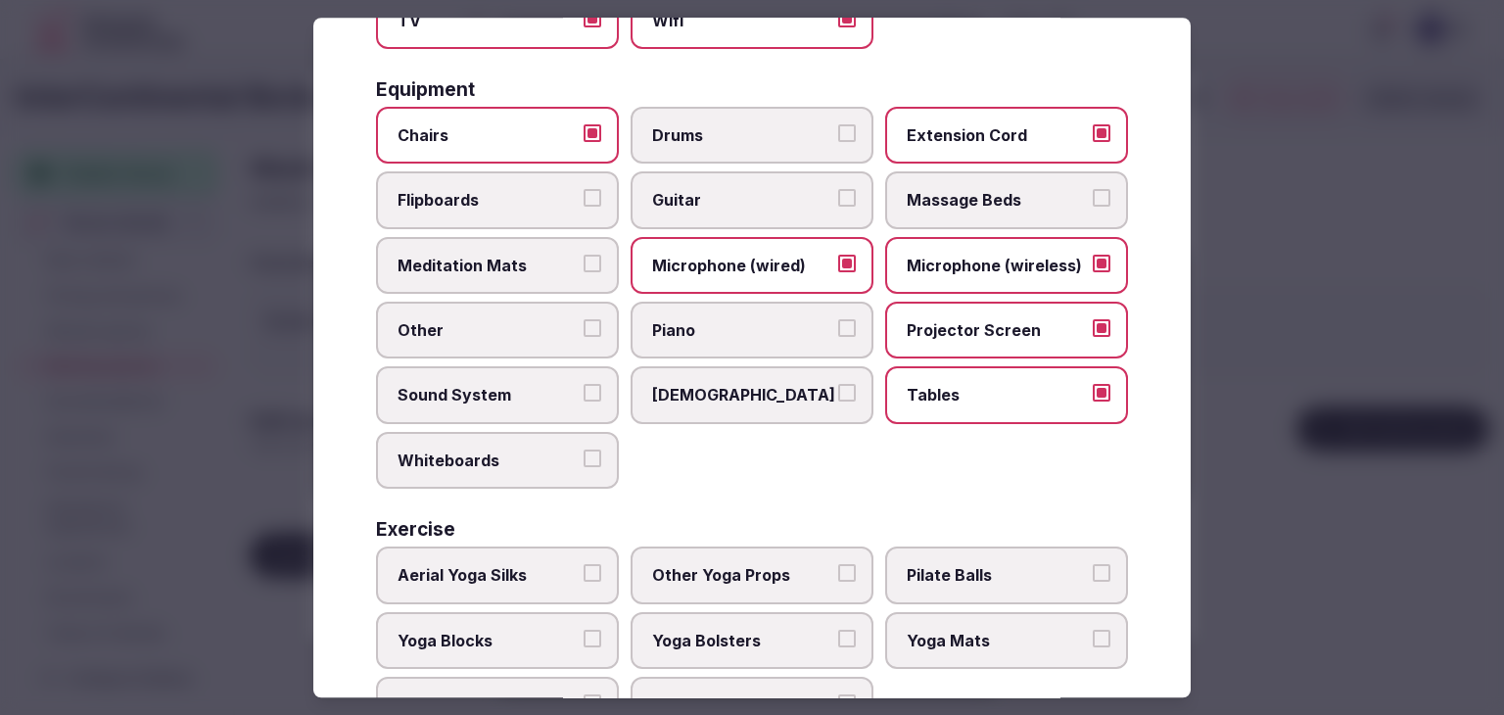
click at [556, 396] on span "Sound System" at bounding box center [487, 396] width 180 height 22
click at [583, 396] on button "Sound System" at bounding box center [592, 394] width 18 height 18
click at [528, 456] on span "Whiteboards" at bounding box center [487, 460] width 180 height 22
click at [583, 456] on button "Whiteboards" at bounding box center [592, 458] width 18 height 18
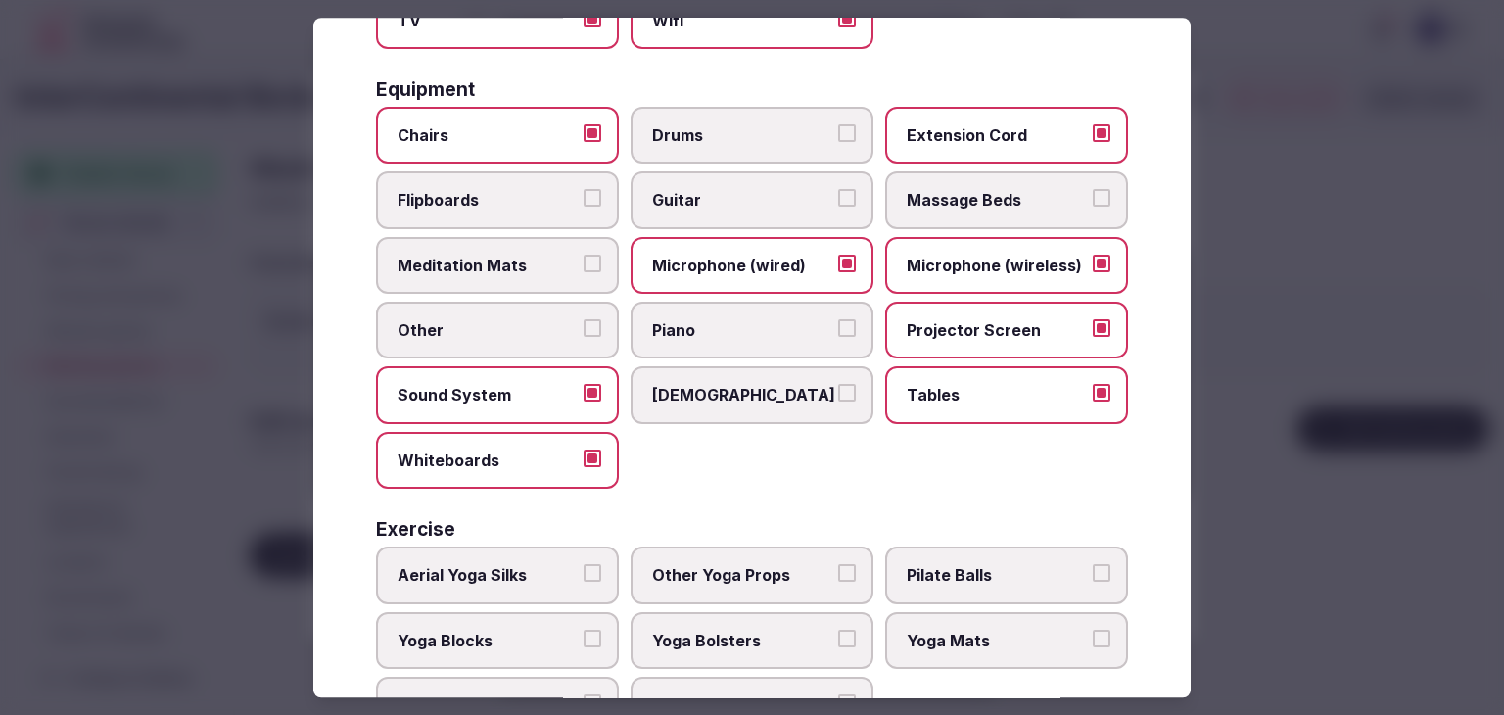
click at [527, 209] on label "Flipboards" at bounding box center [497, 200] width 243 height 57
click at [583, 208] on button "Flipboards" at bounding box center [592, 199] width 18 height 18
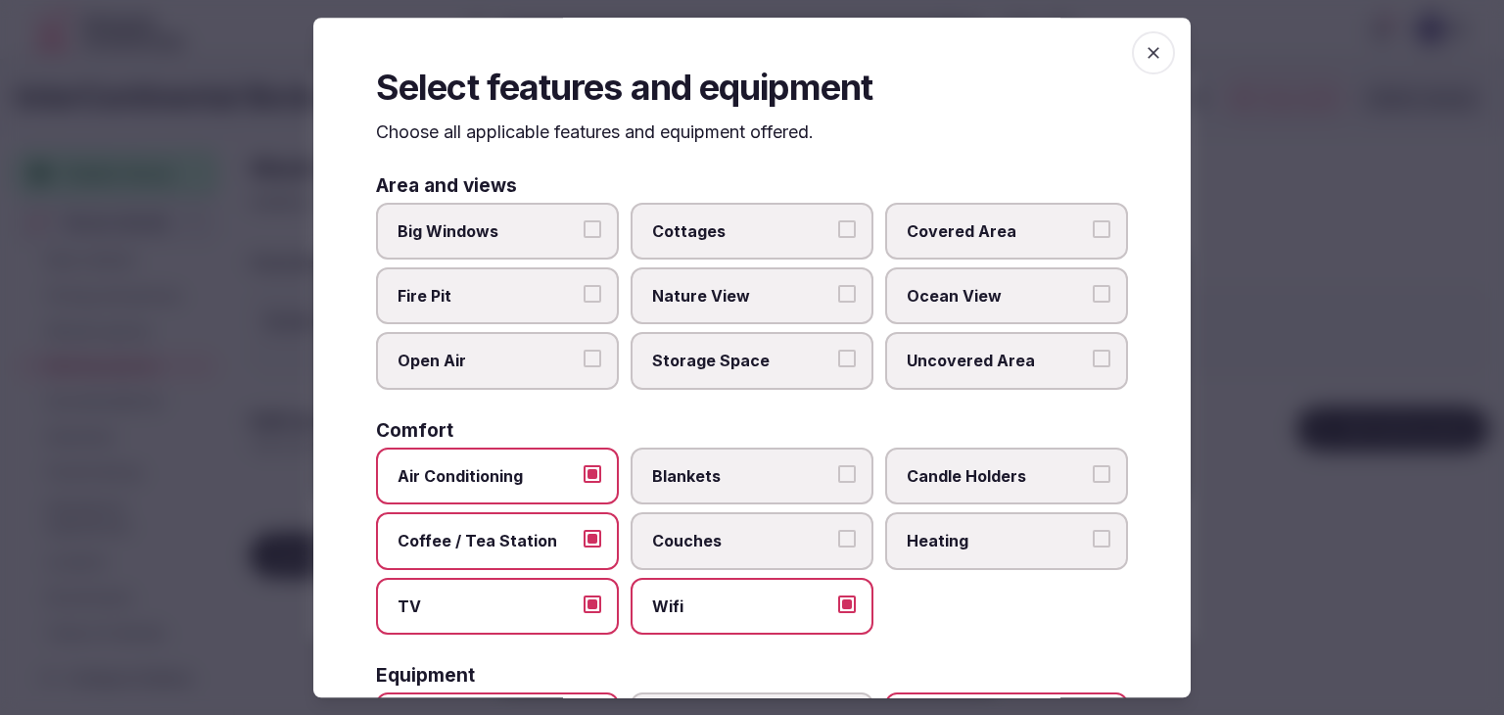
scroll to position [0, 0]
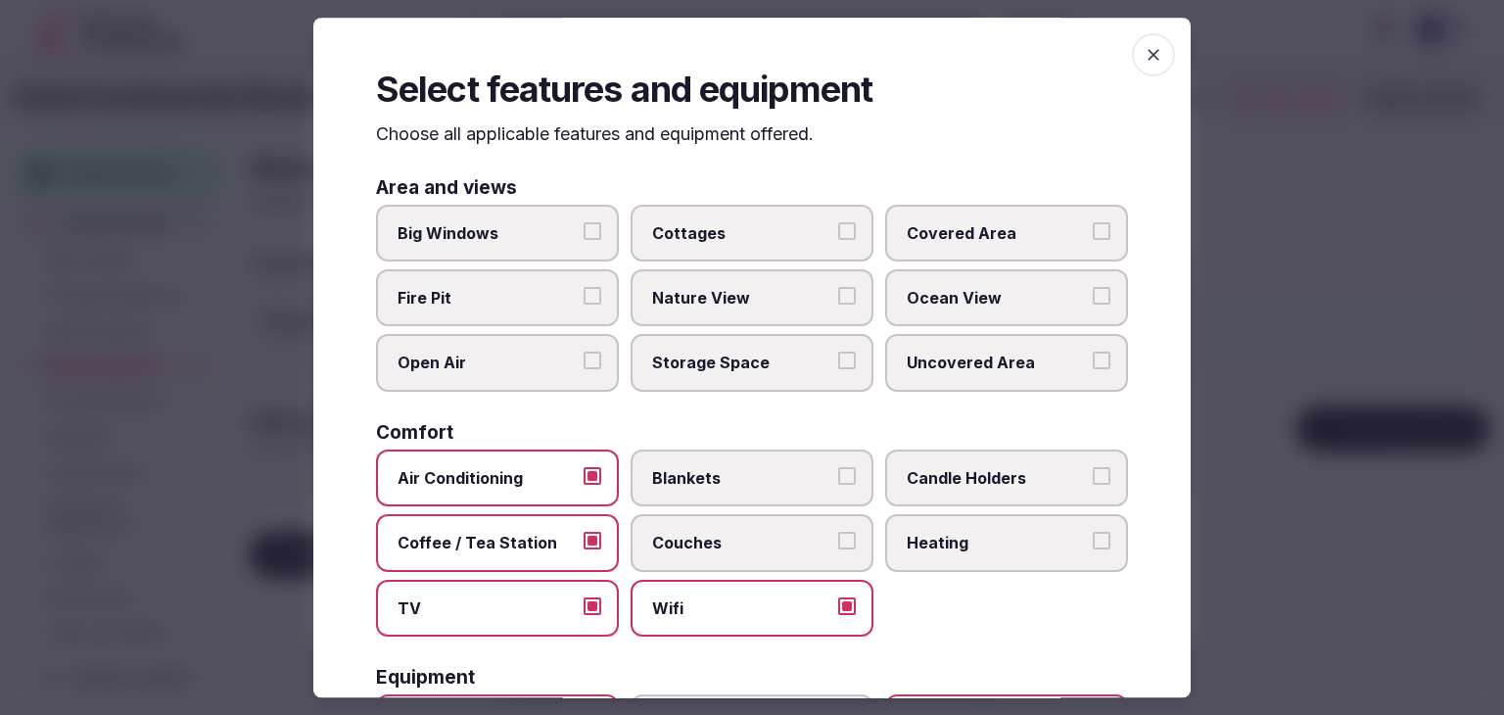
click at [1143, 50] on icon "button" at bounding box center [1153, 55] width 20 height 20
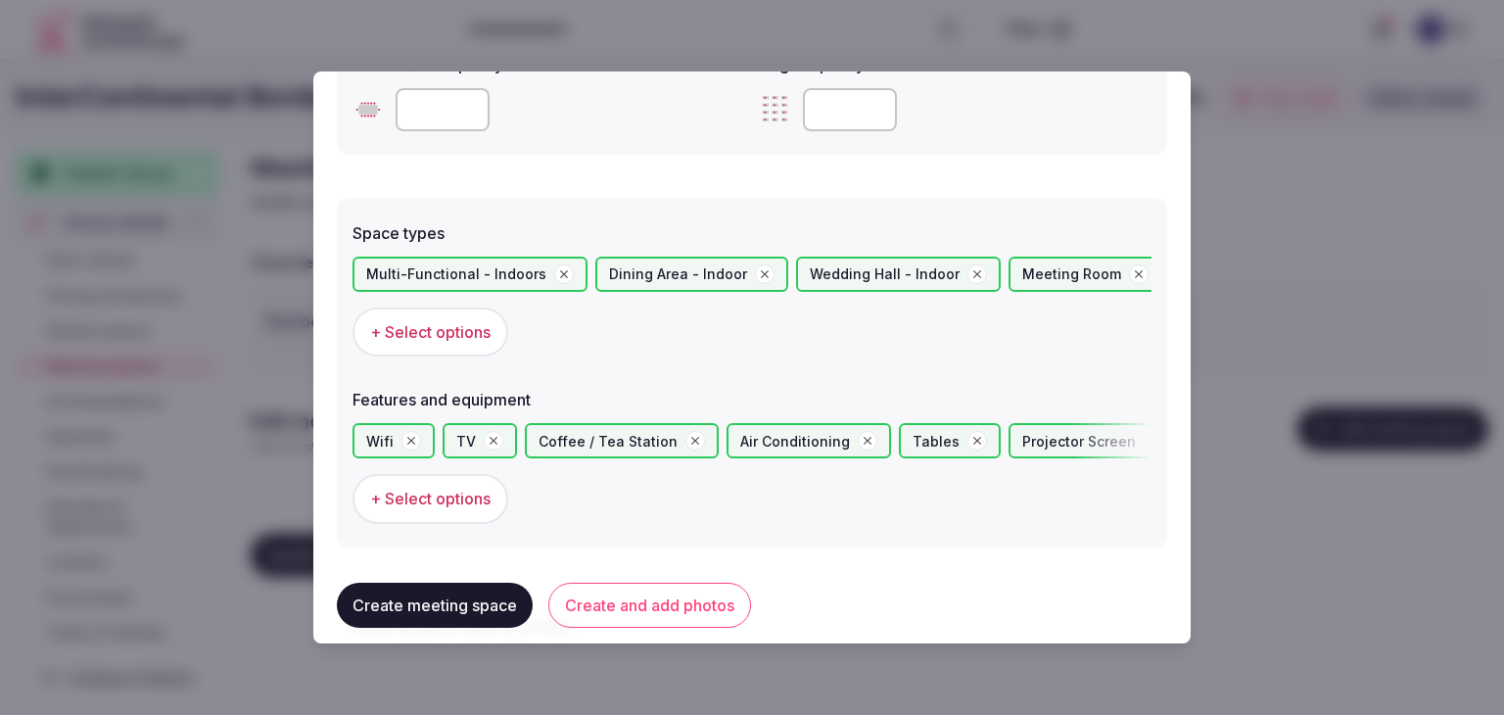
click at [705, 612] on button "Create and add photos" at bounding box center [649, 604] width 203 height 45
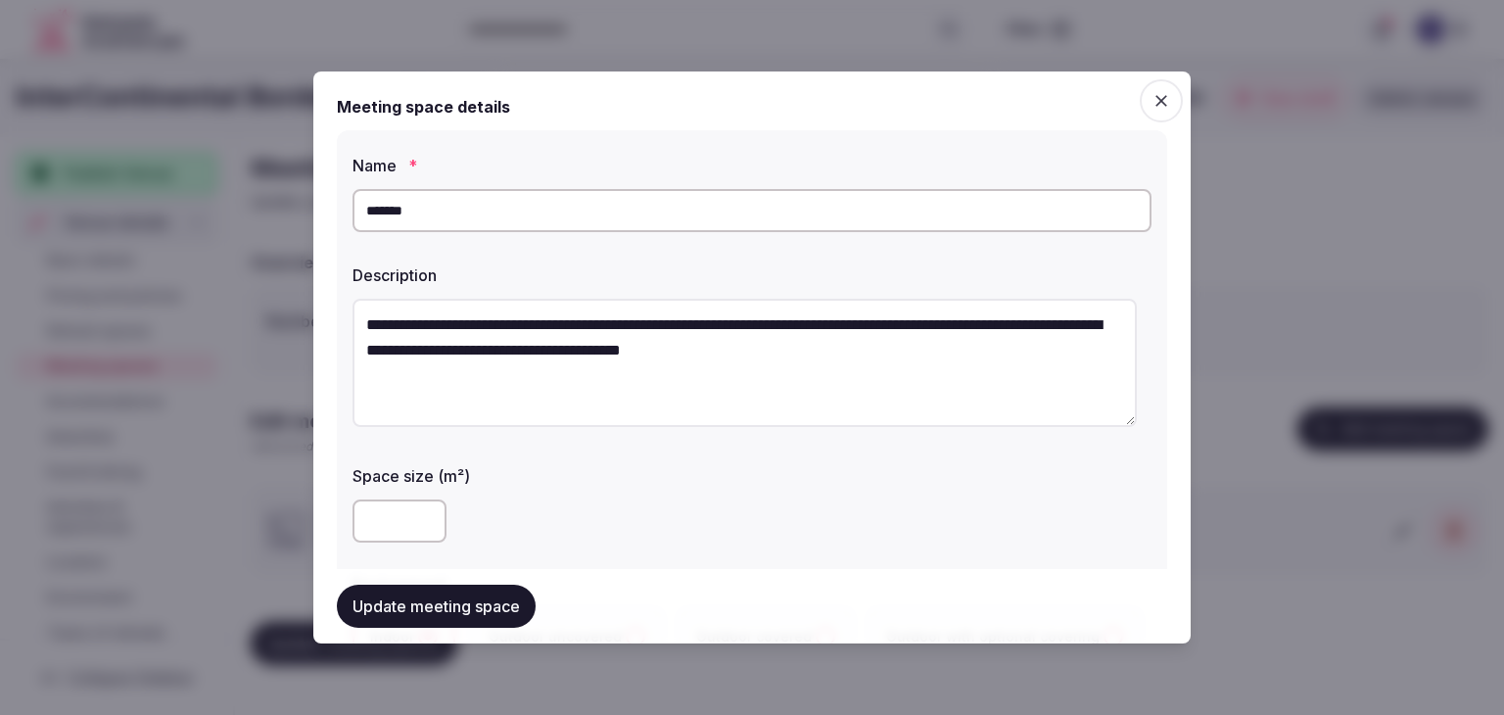
drag, startPoint x: 642, startPoint y: 322, endPoint x: 749, endPoint y: 327, distance: 106.8
click at [749, 327] on textarea "**********" at bounding box center [744, 363] width 784 height 128
click at [675, 219] on input "*******" at bounding box center [751, 210] width 799 height 43
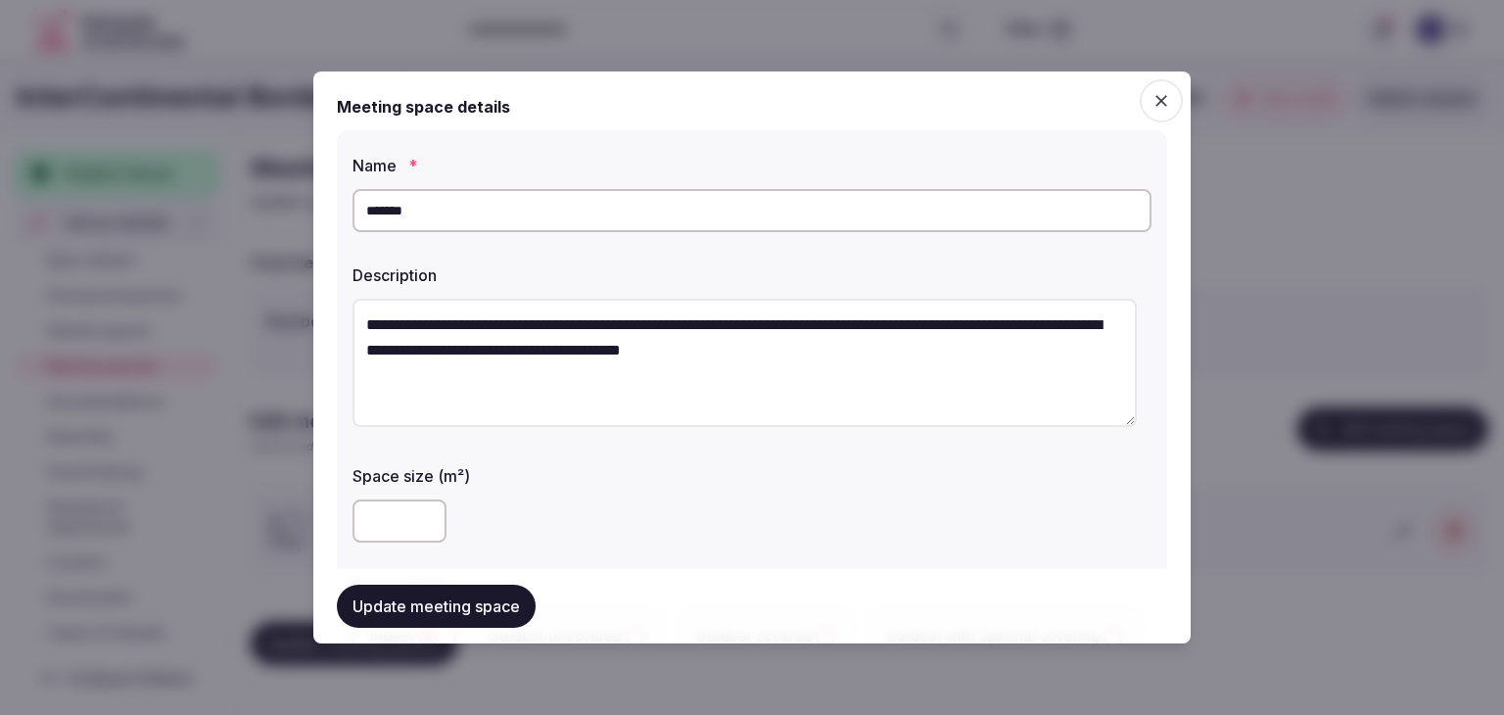
click at [462, 597] on button "Update meeting space" at bounding box center [436, 605] width 199 height 43
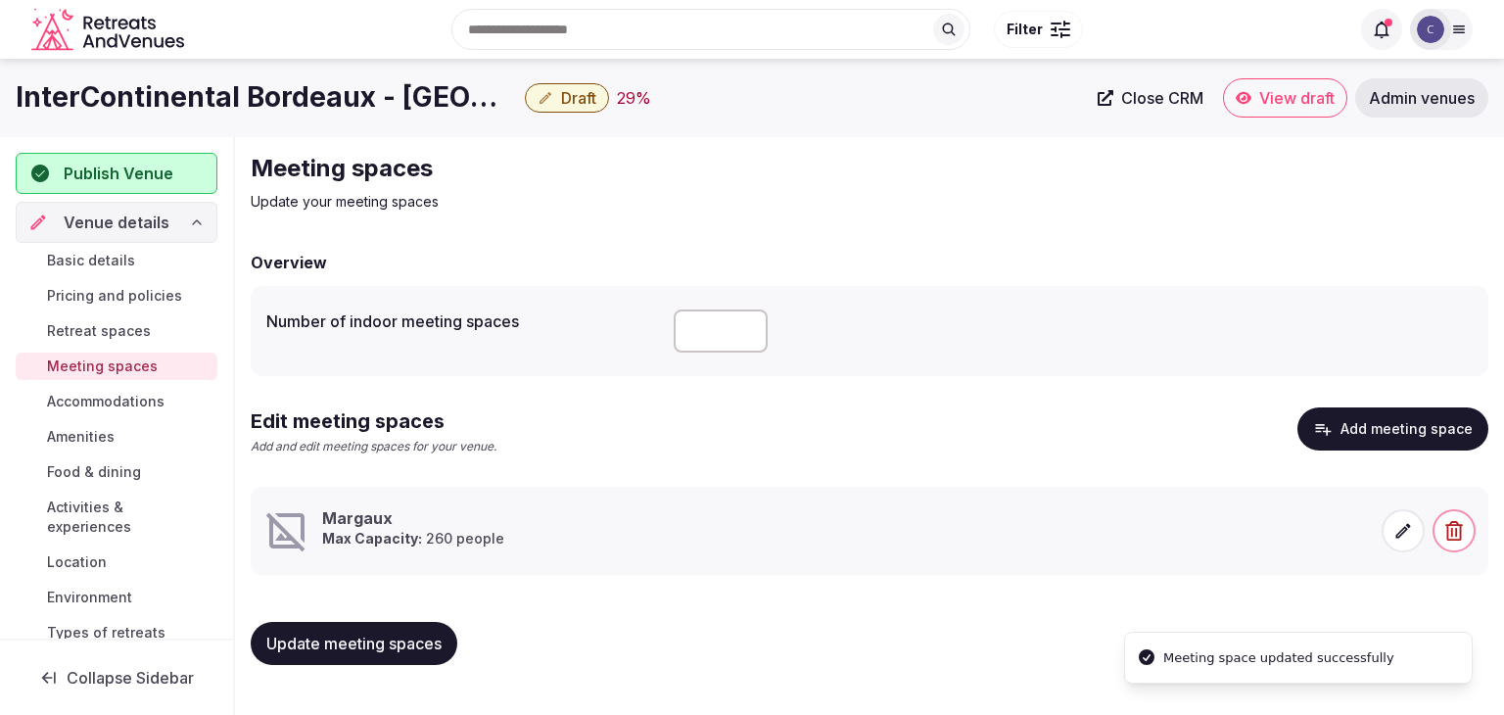
click at [223, 94] on h1 "InterContinental Bordeaux - Le Grand Hotel by IHG" at bounding box center [266, 97] width 501 height 38
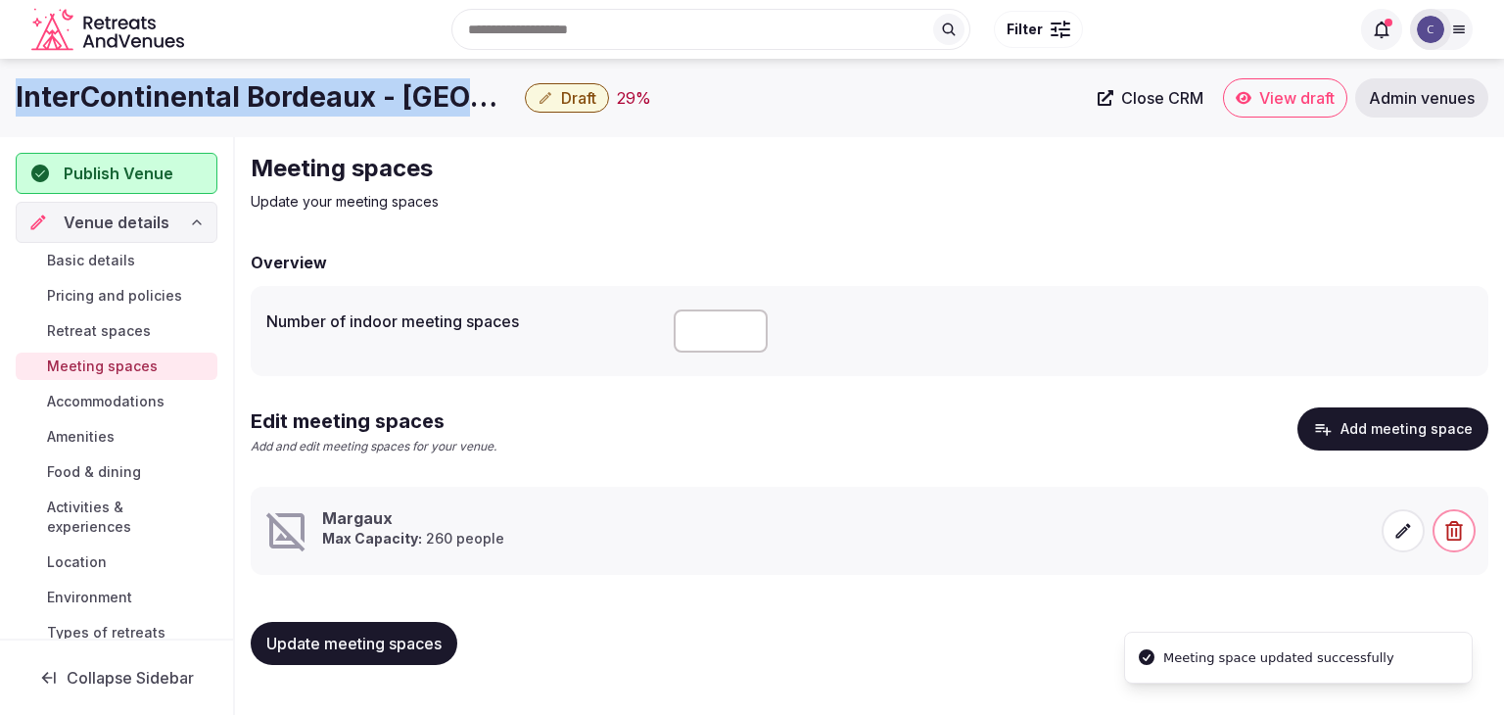
click at [223, 94] on h1 "InterContinental Bordeaux - Le Grand Hotel by IHG" at bounding box center [266, 97] width 501 height 38
click at [241, 91] on h1 "InterContinental Bordeaux - Le Grand Hotel by IHG" at bounding box center [266, 97] width 501 height 38
drag, startPoint x: 364, startPoint y: 102, endPoint x: 17, endPoint y: 105, distance: 347.5
click at [17, 105] on h1 "InterContinental Bordeaux - Le Grand Hotel by IHG" at bounding box center [266, 97] width 501 height 38
copy h1 "InterContinental Bordeaux"
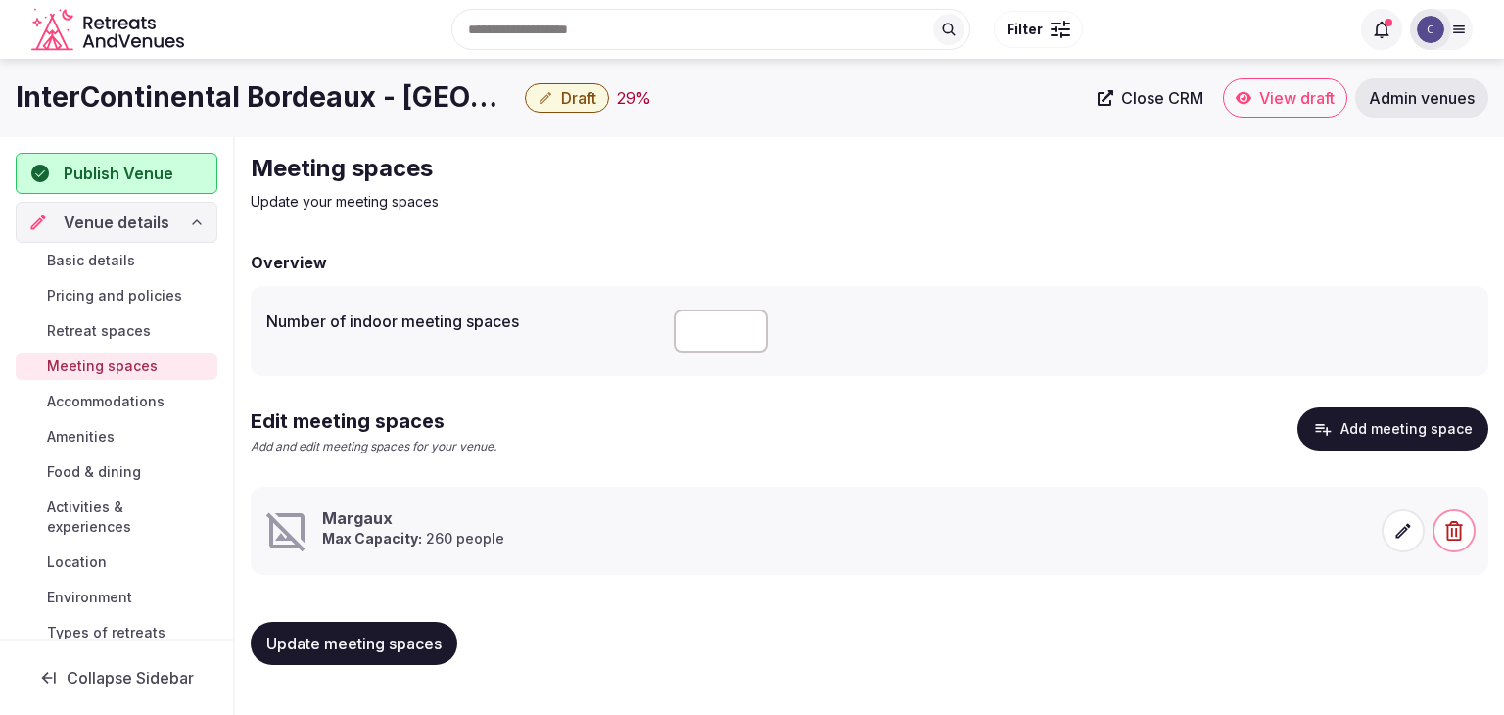
click at [1396, 530] on icon at bounding box center [1403, 531] width 20 height 20
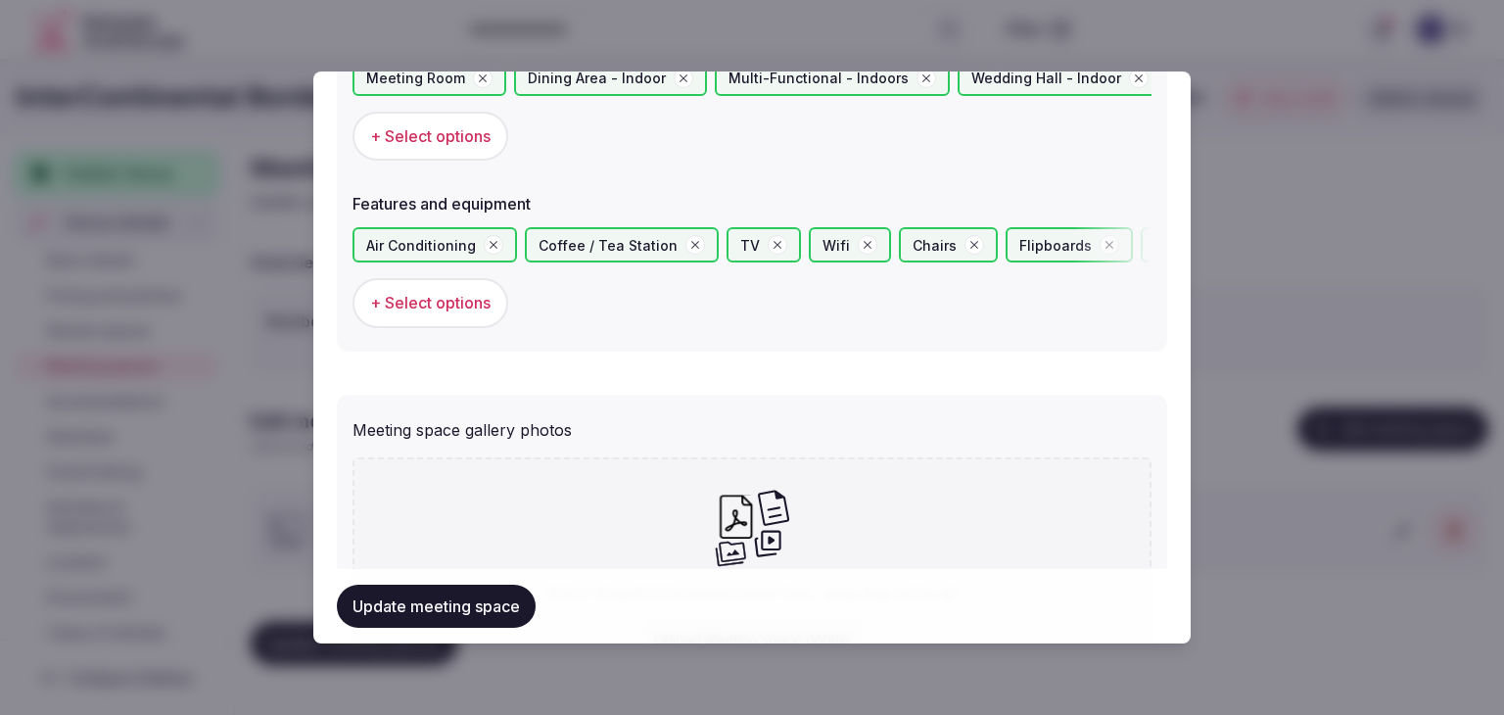
scroll to position [1356, 0]
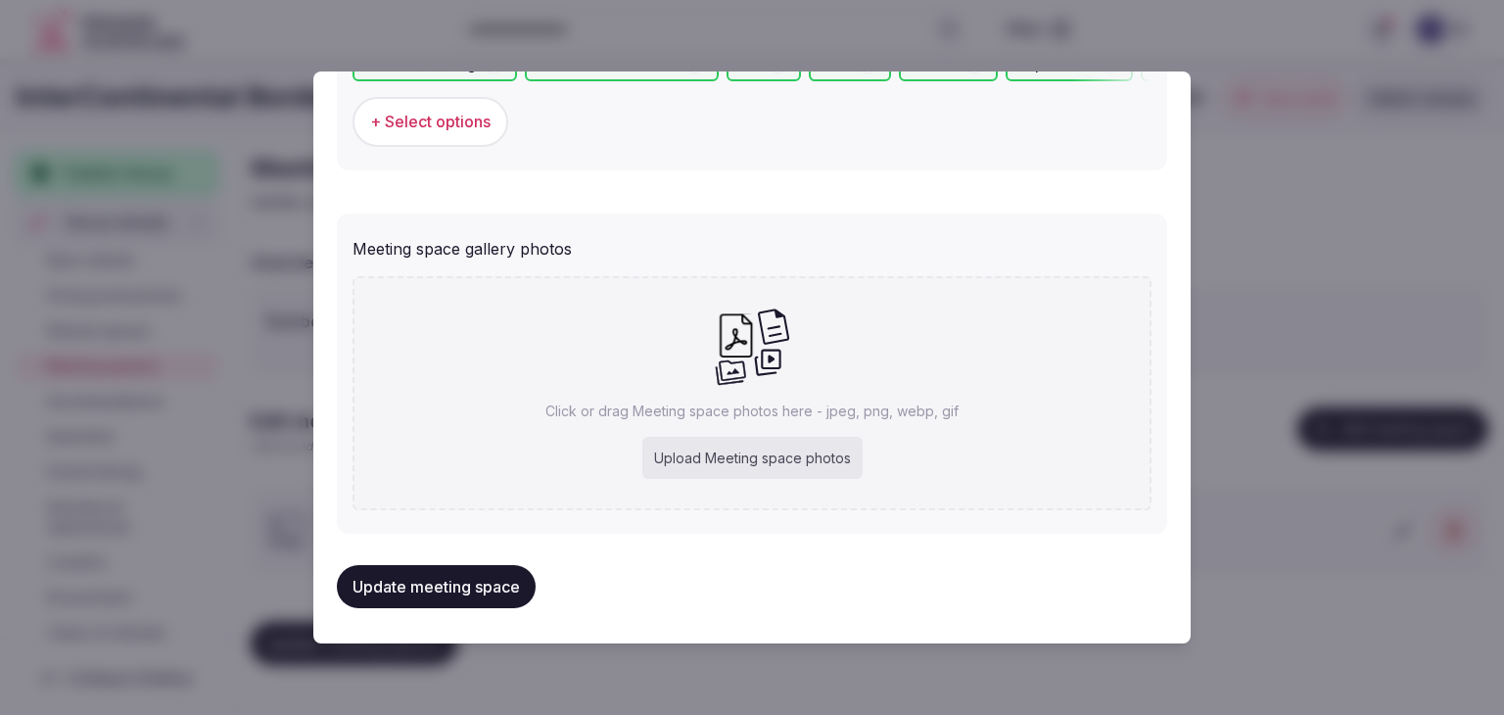
click at [734, 381] on icon at bounding box center [752, 345] width 76 height 79
type input "**********"
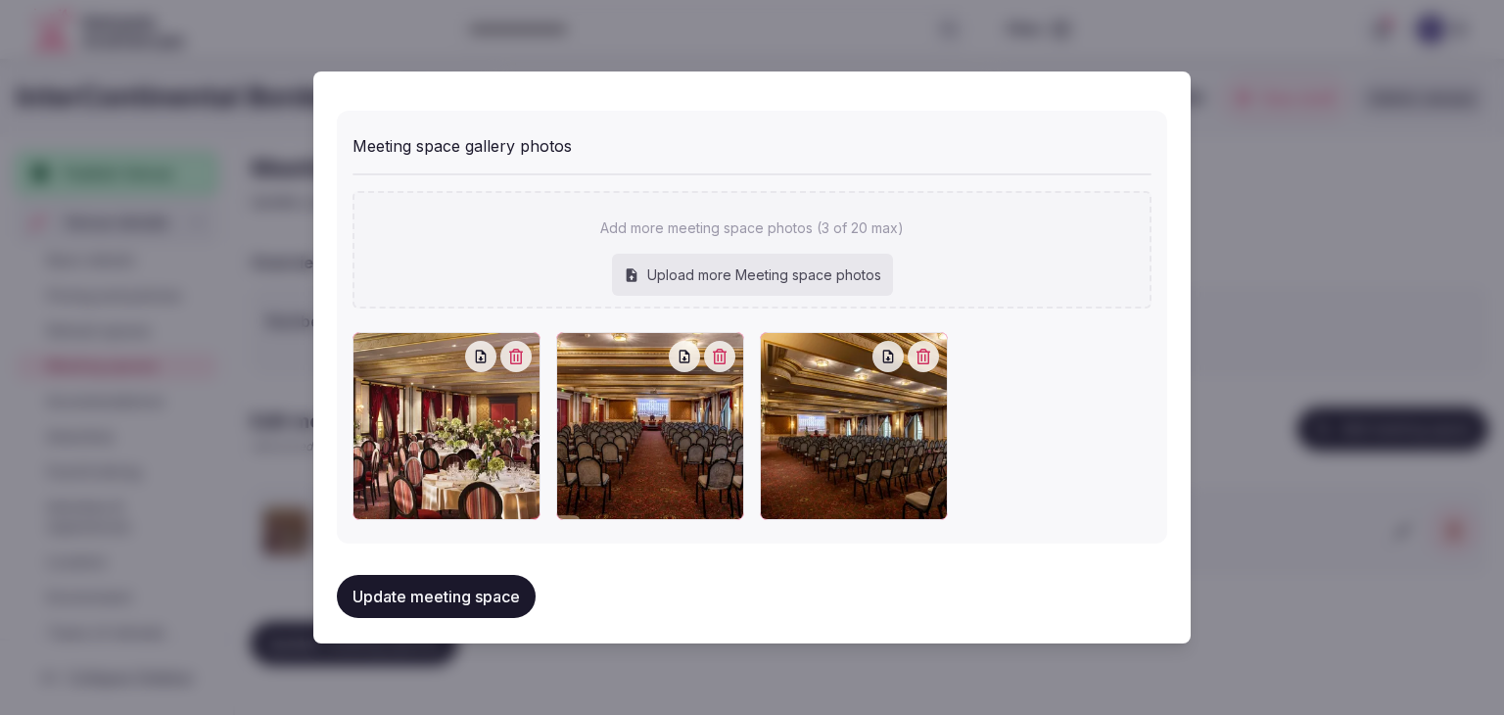
scroll to position [1464, 0]
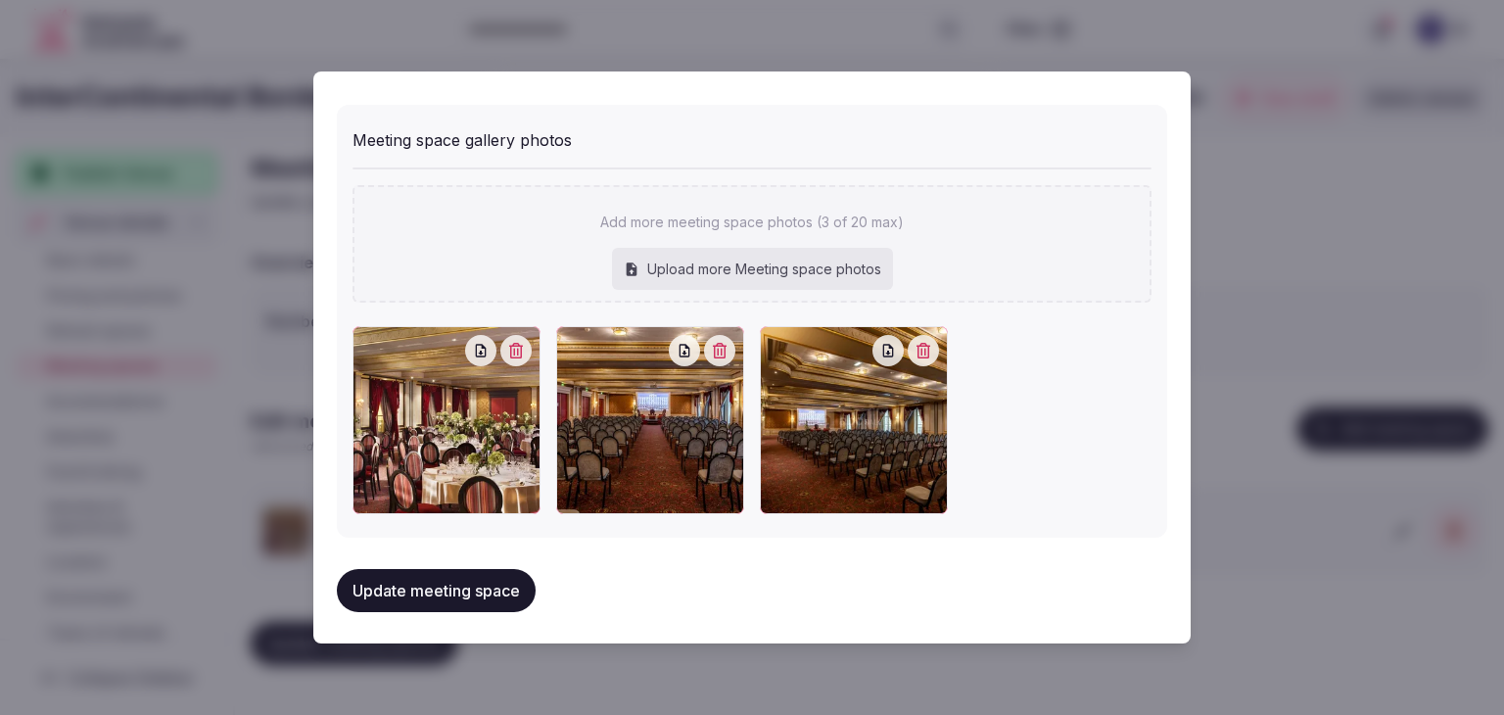
drag, startPoint x: 431, startPoint y: 561, endPoint x: 458, endPoint y: 604, distance: 51.1
click at [433, 569] on button "Update meeting space" at bounding box center [436, 590] width 199 height 43
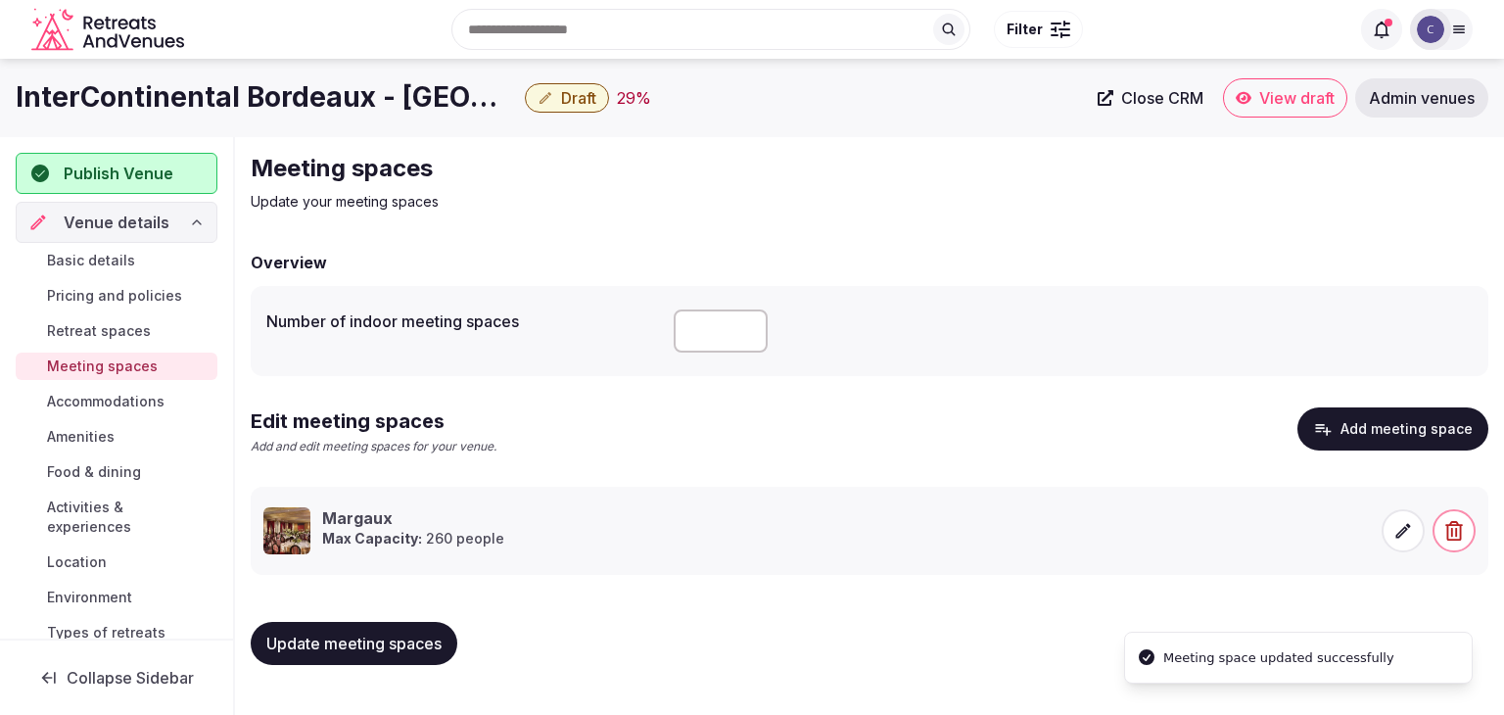
click at [395, 630] on button "Update meeting spaces" at bounding box center [354, 643] width 207 height 43
click at [129, 404] on span "Accommodations" at bounding box center [105, 402] width 117 height 20
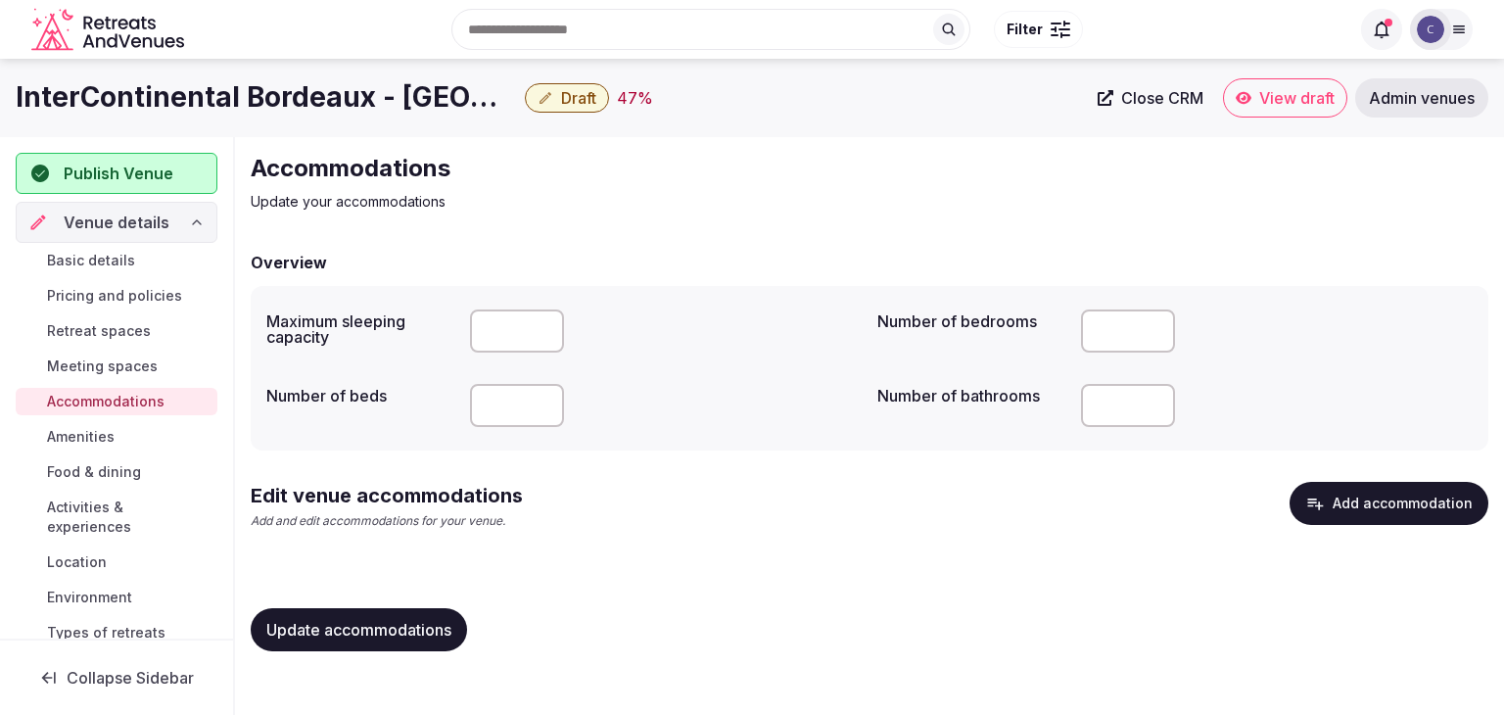
click at [1361, 495] on button "Add accommodation" at bounding box center [1388, 503] width 199 height 43
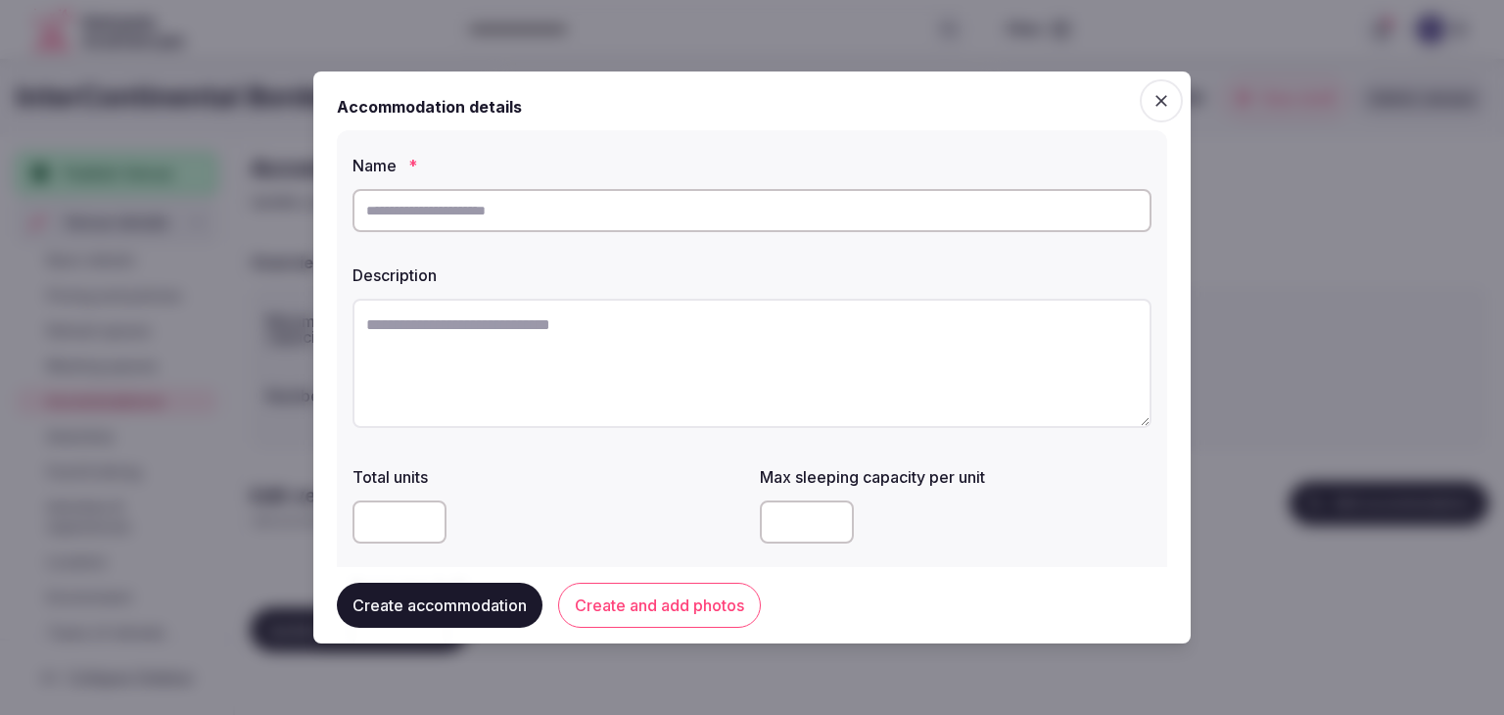
click at [801, 195] on input "text" at bounding box center [751, 210] width 799 height 43
paste input "**********"
type input "**********"
click at [681, 363] on textarea at bounding box center [751, 363] width 799 height 129
paste textarea "**********"
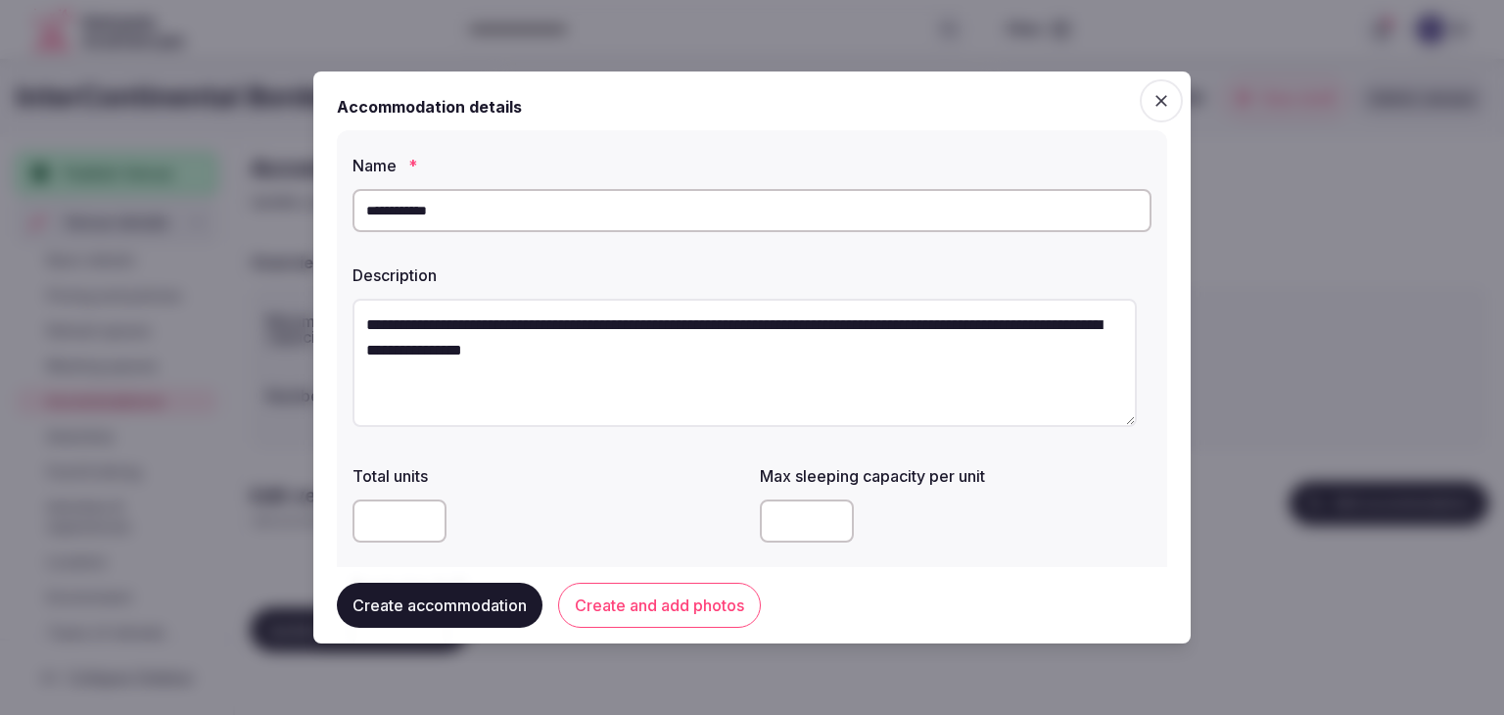
type textarea "**********"
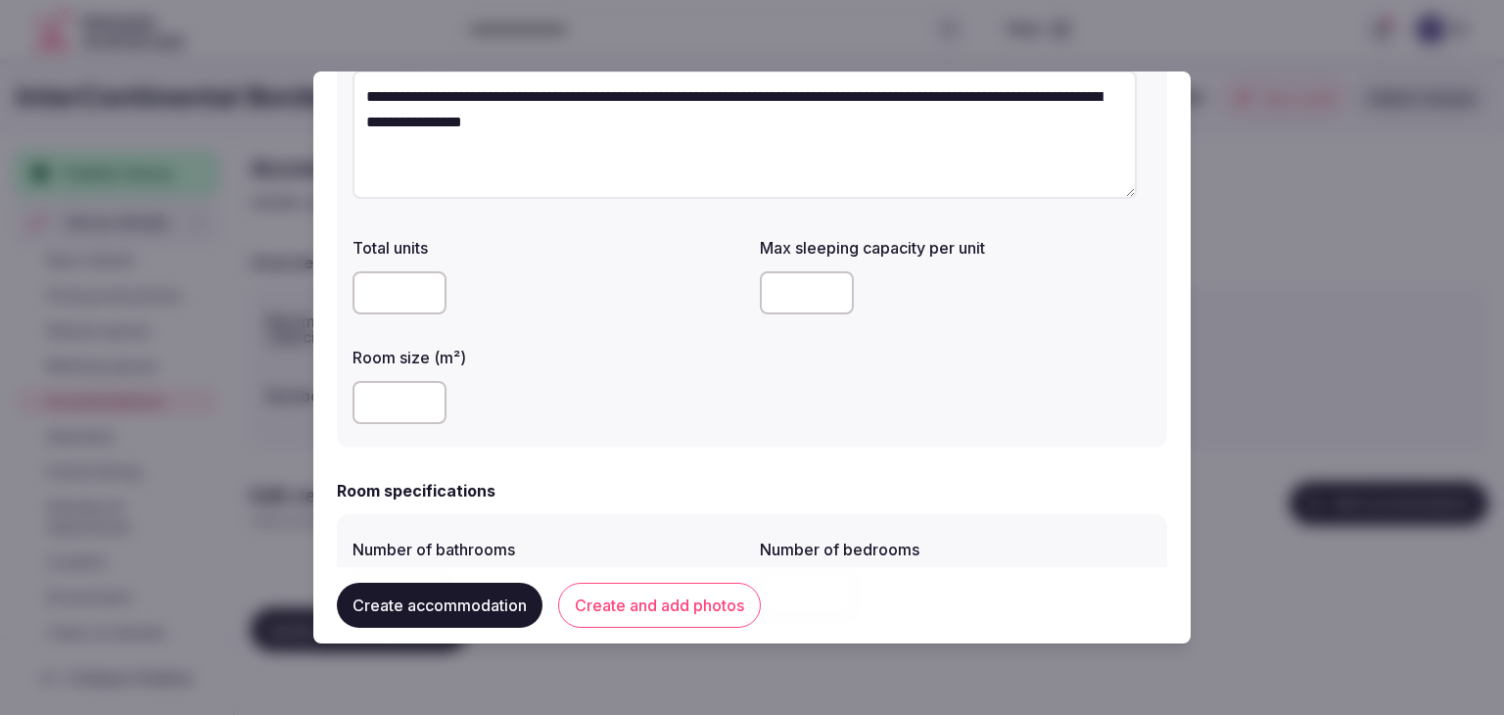
scroll to position [392, 0]
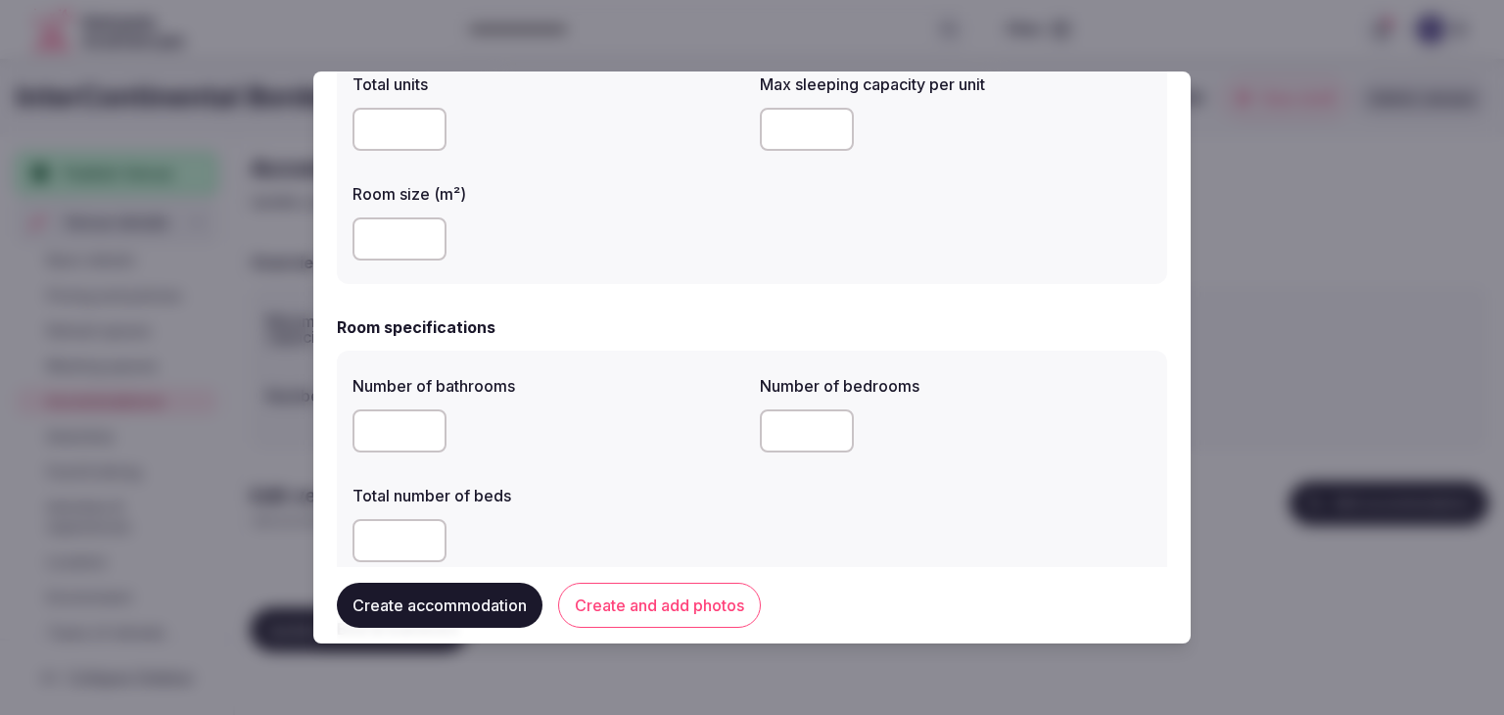
click at [388, 233] on input "number" at bounding box center [399, 238] width 94 height 43
type input "**"
click at [811, 122] on input "number" at bounding box center [807, 129] width 94 height 43
type input "*"
click at [706, 270] on div "**********" at bounding box center [752, 11] width 830 height 545
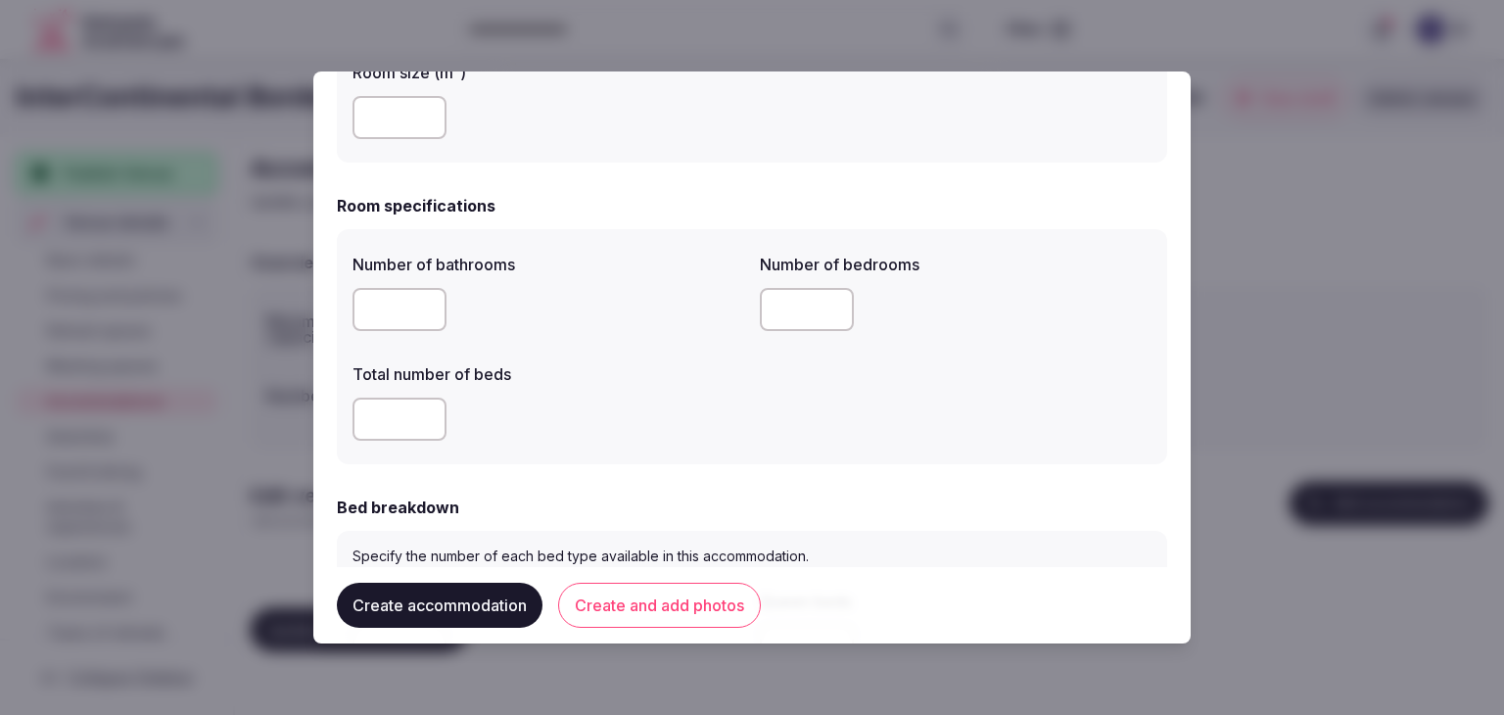
scroll to position [587, 0]
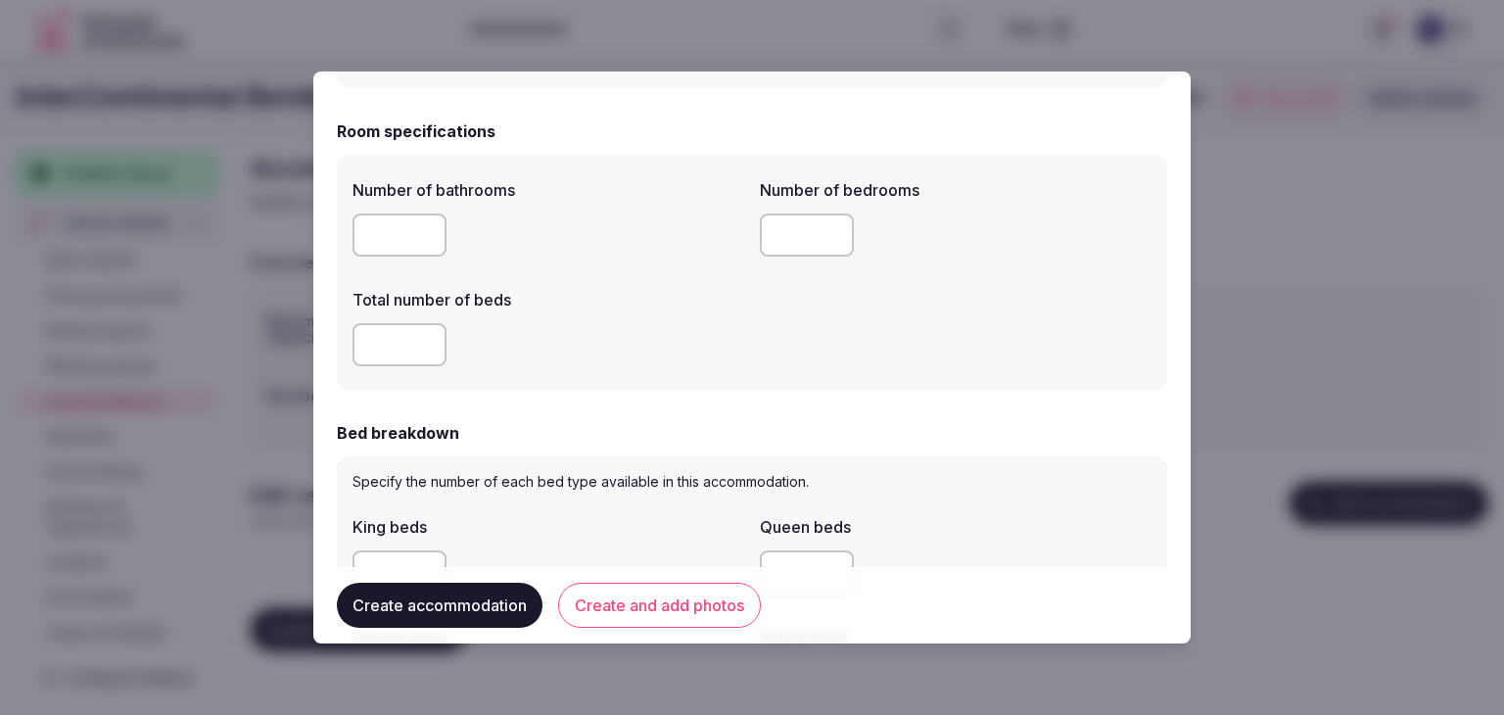
click at [378, 198] on label "Number of bathrooms" at bounding box center [548, 190] width 392 height 16
click at [380, 225] on input "number" at bounding box center [399, 234] width 94 height 43
type input "*"
click at [382, 342] on input "number" at bounding box center [399, 344] width 94 height 43
type input "*"
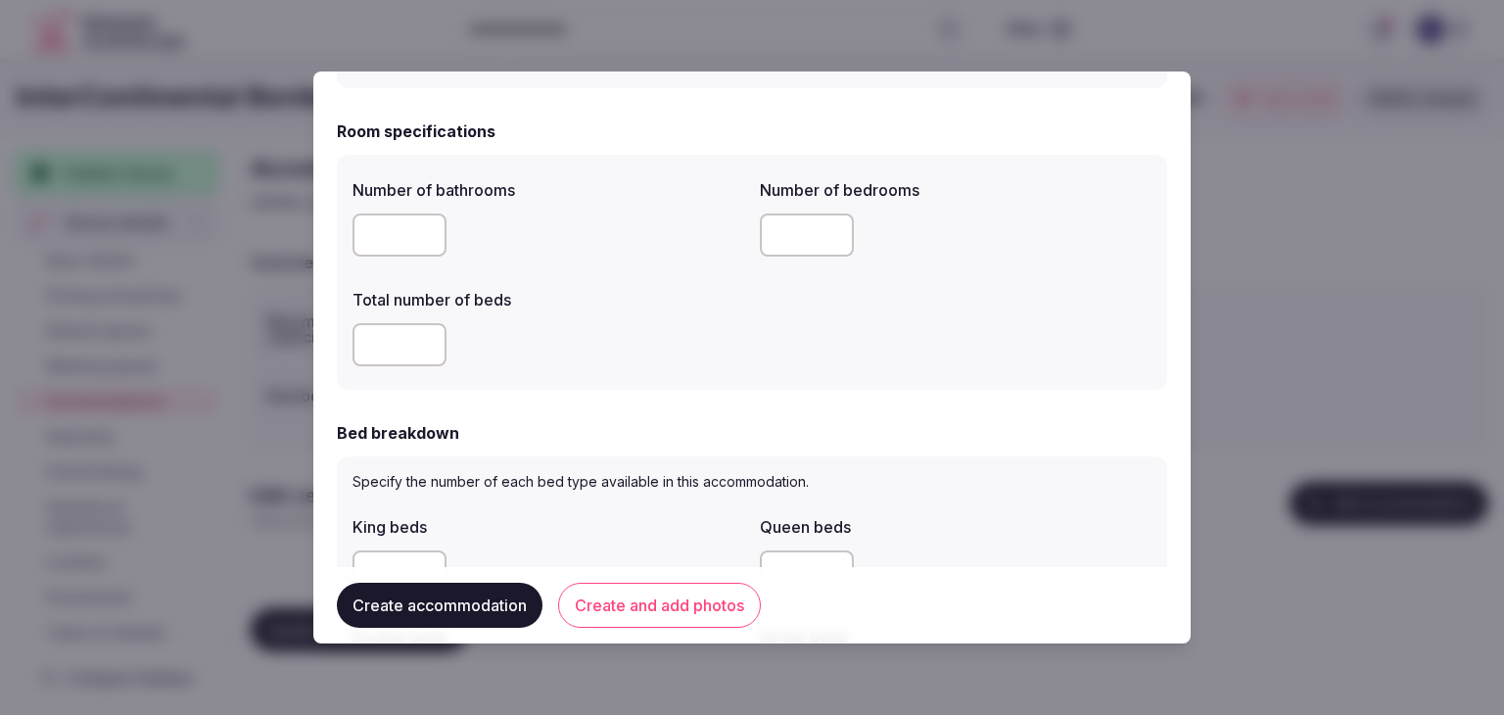
click at [810, 224] on input "number" at bounding box center [807, 234] width 94 height 43
type input "*"
click at [649, 377] on div "Number of bathrooms * Number of bedrooms * Total number of beds *" at bounding box center [752, 272] width 830 height 235
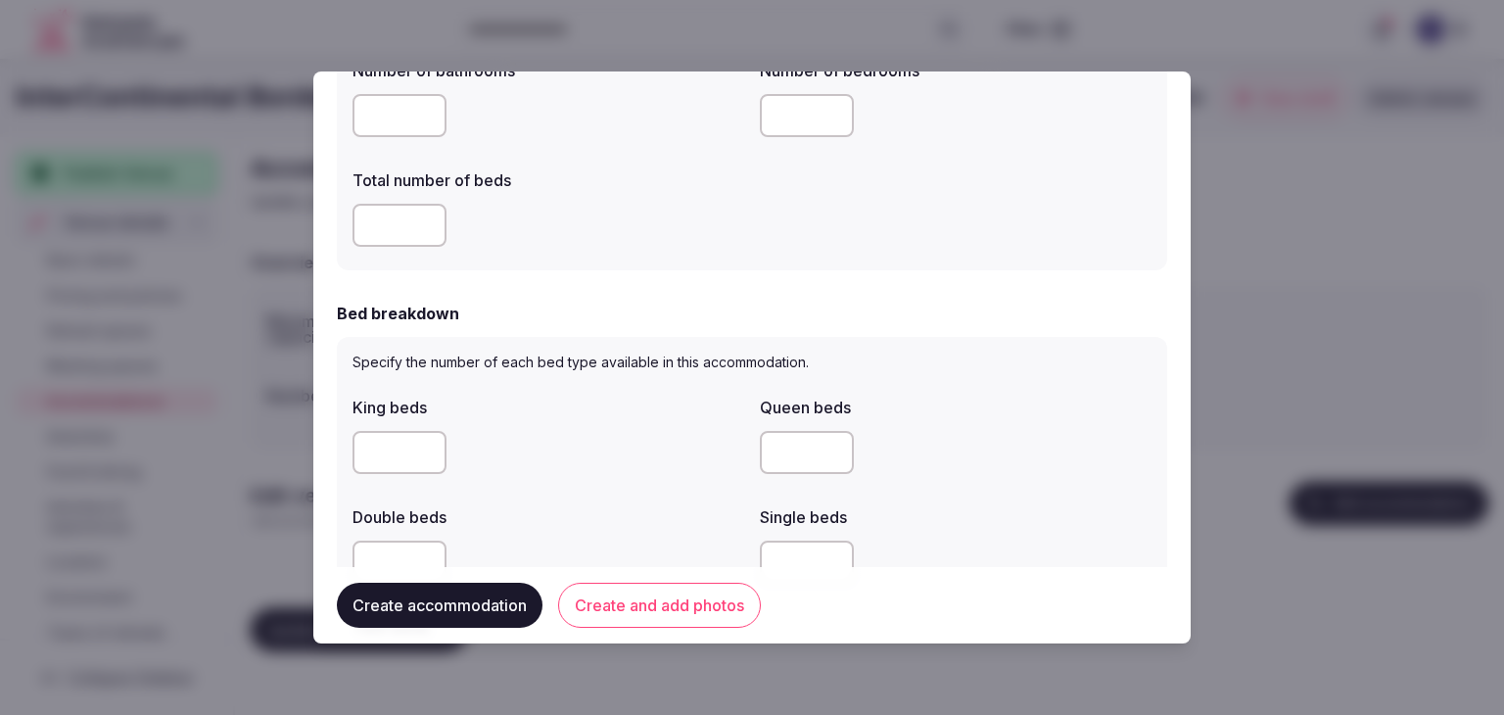
scroll to position [783, 0]
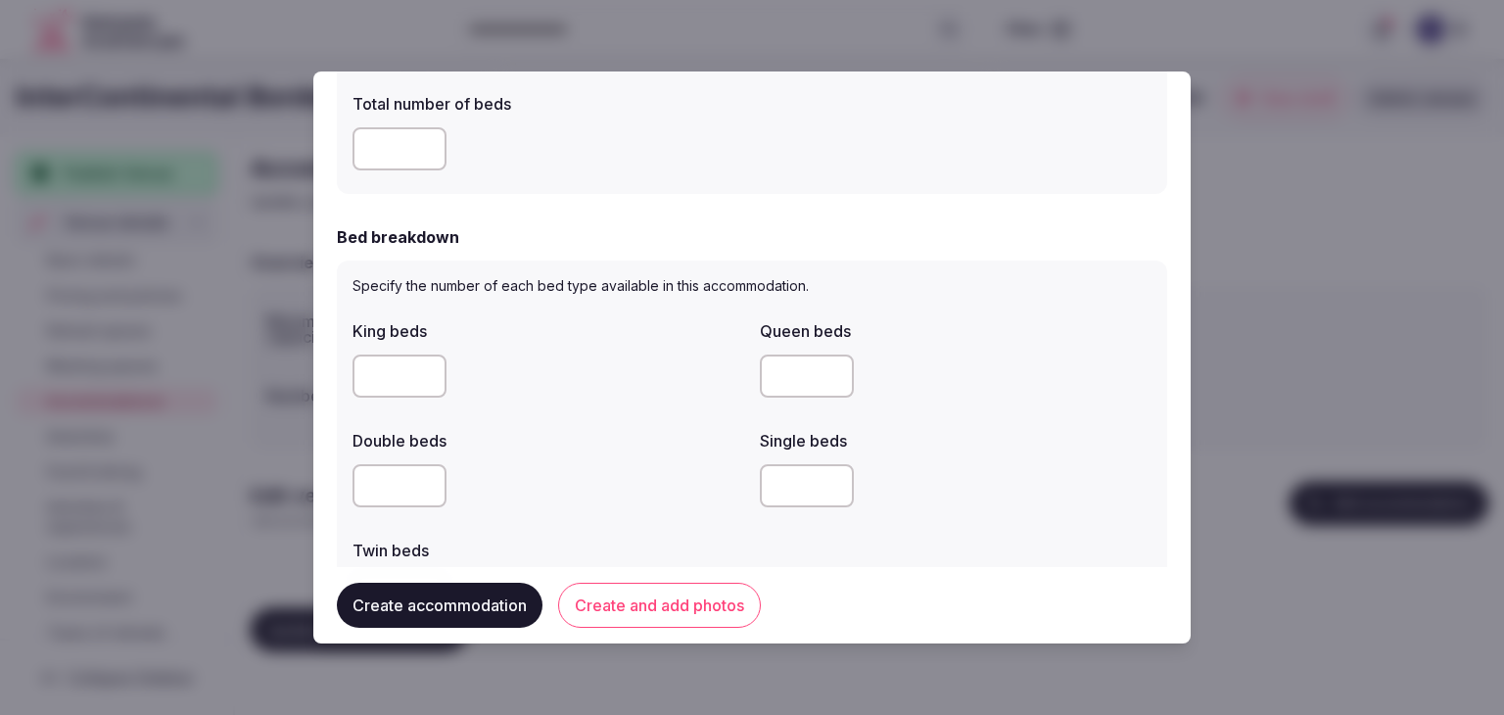
click at [396, 377] on input "number" at bounding box center [399, 375] width 94 height 43
type input "*"
click at [619, 456] on div at bounding box center [548, 485] width 392 height 59
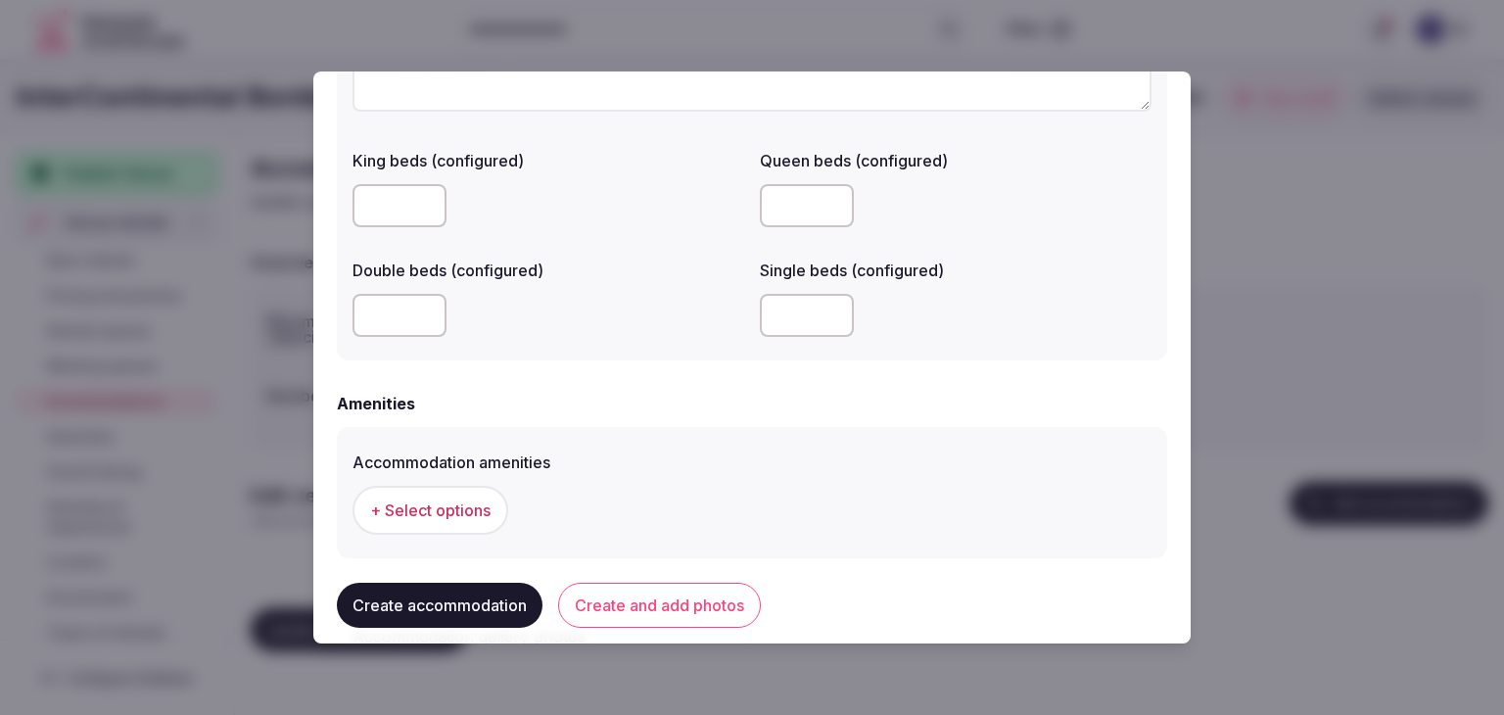
scroll to position [1778, 0]
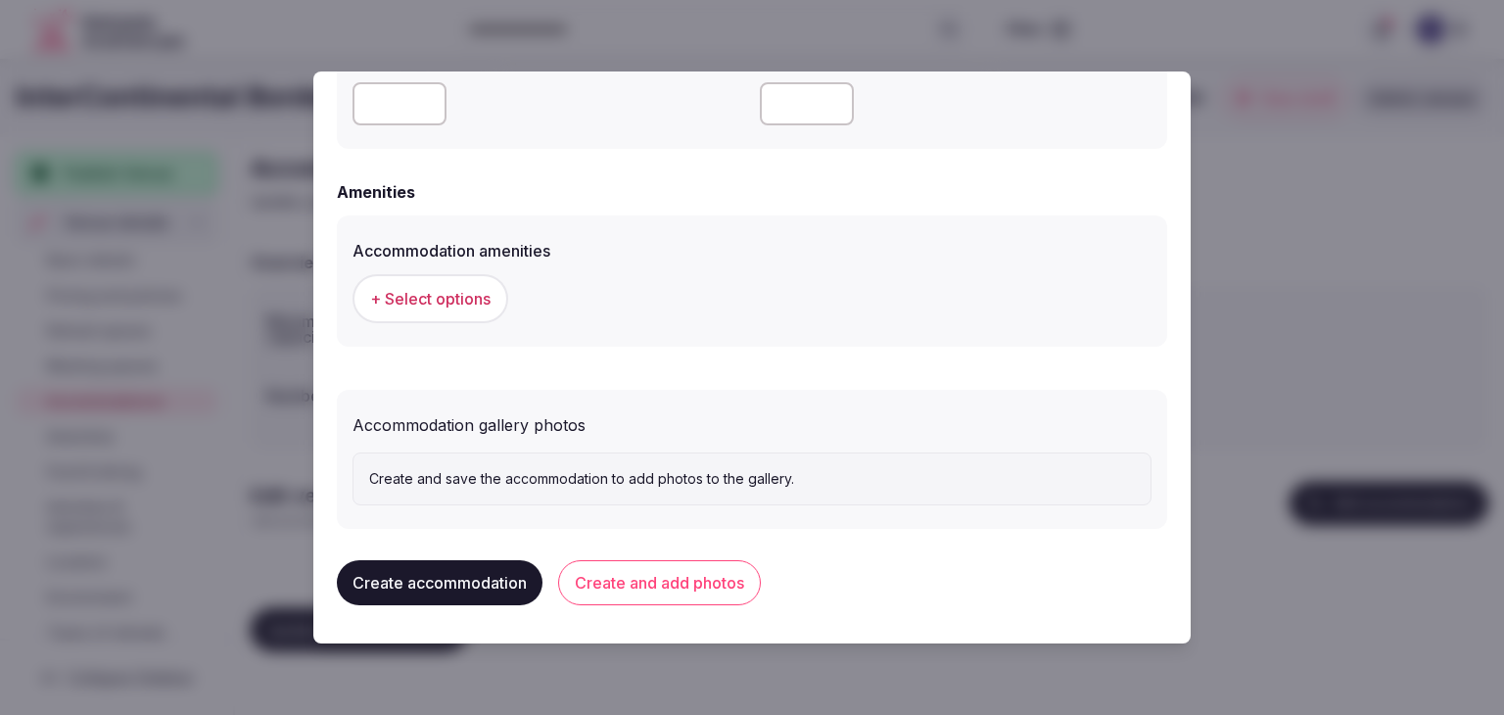
click at [462, 291] on span "+ Select options" at bounding box center [430, 299] width 120 height 22
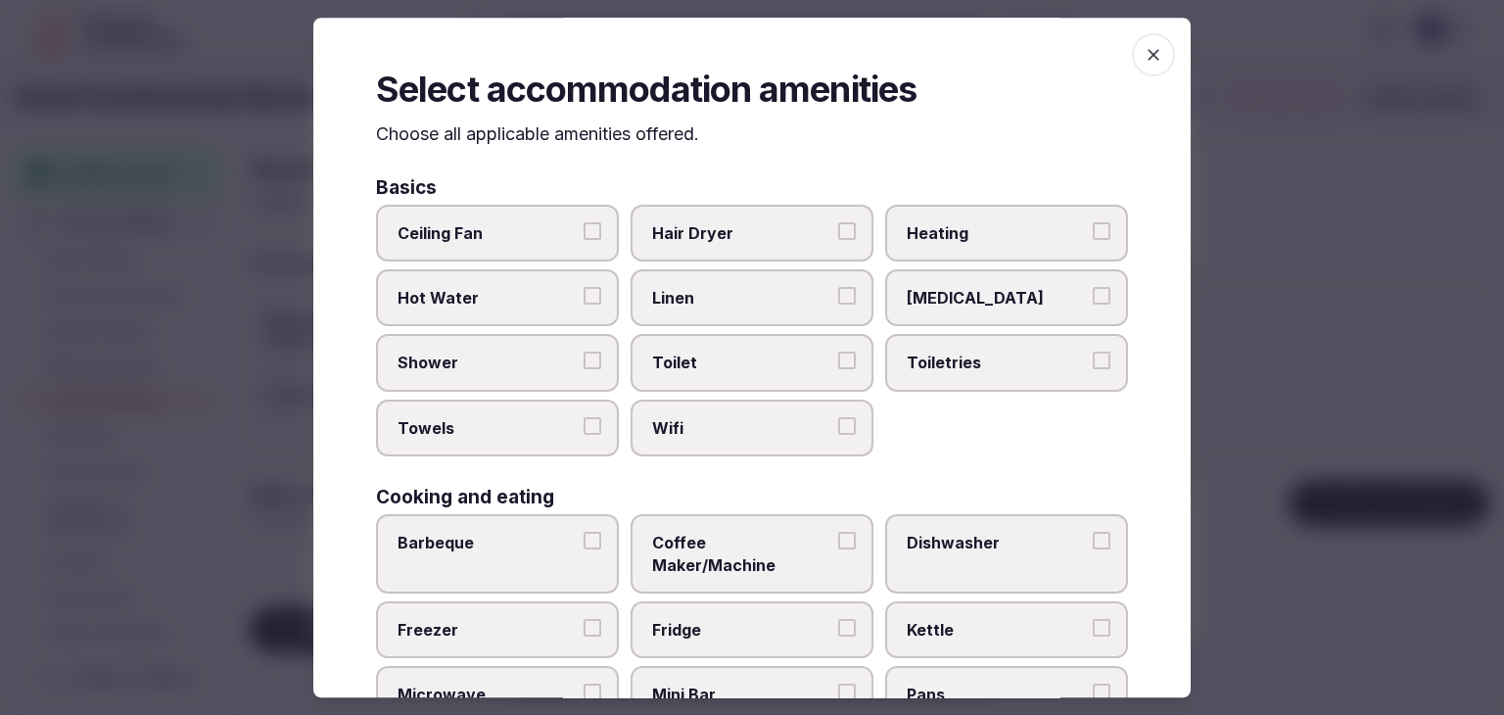
click at [713, 428] on span "Wifi" at bounding box center [742, 428] width 180 height 22
click at [838, 428] on button "Wifi" at bounding box center [847, 426] width 18 height 18
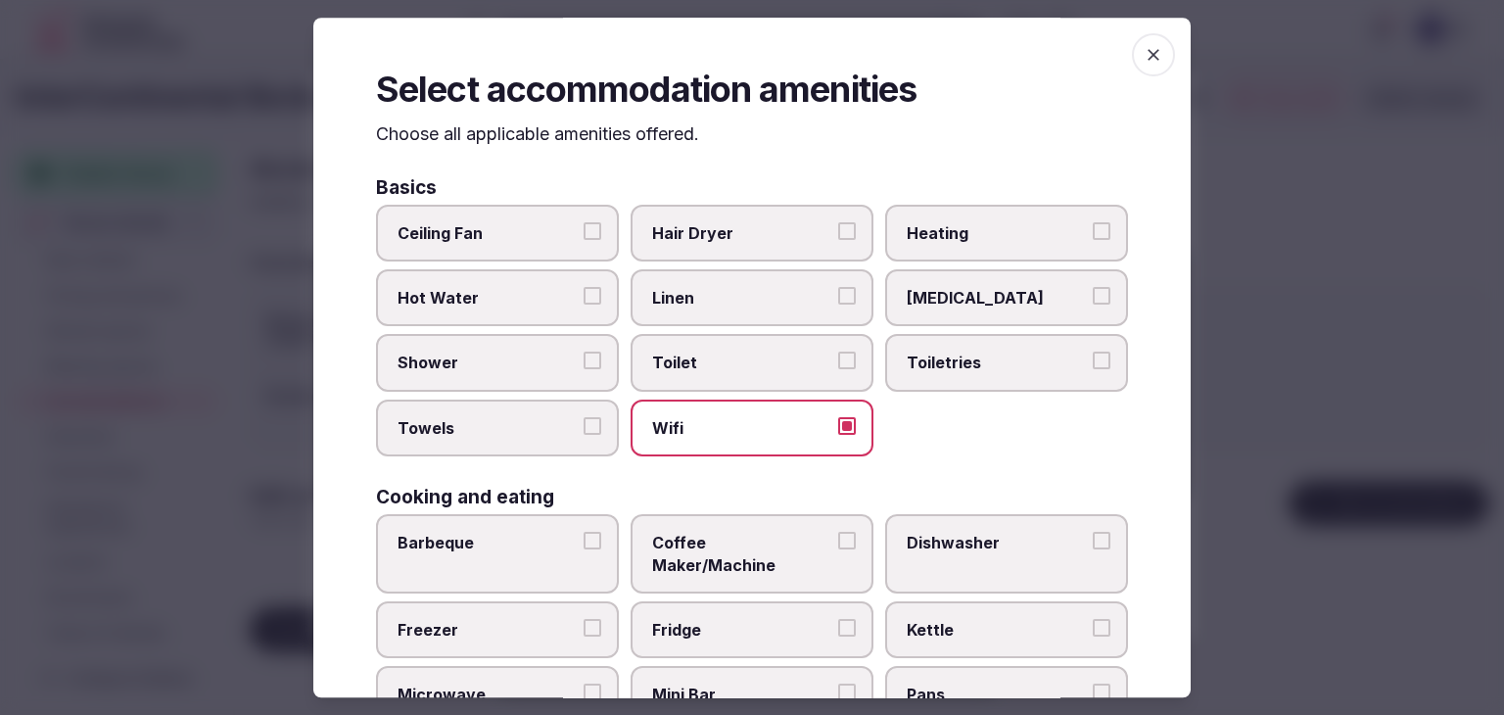
drag, startPoint x: 966, startPoint y: 352, endPoint x: 772, endPoint y: 261, distance: 214.1
click at [964, 352] on span "Toiletries" at bounding box center [996, 363] width 180 height 22
click at [1092, 352] on button "Toiletries" at bounding box center [1101, 361] width 18 height 18
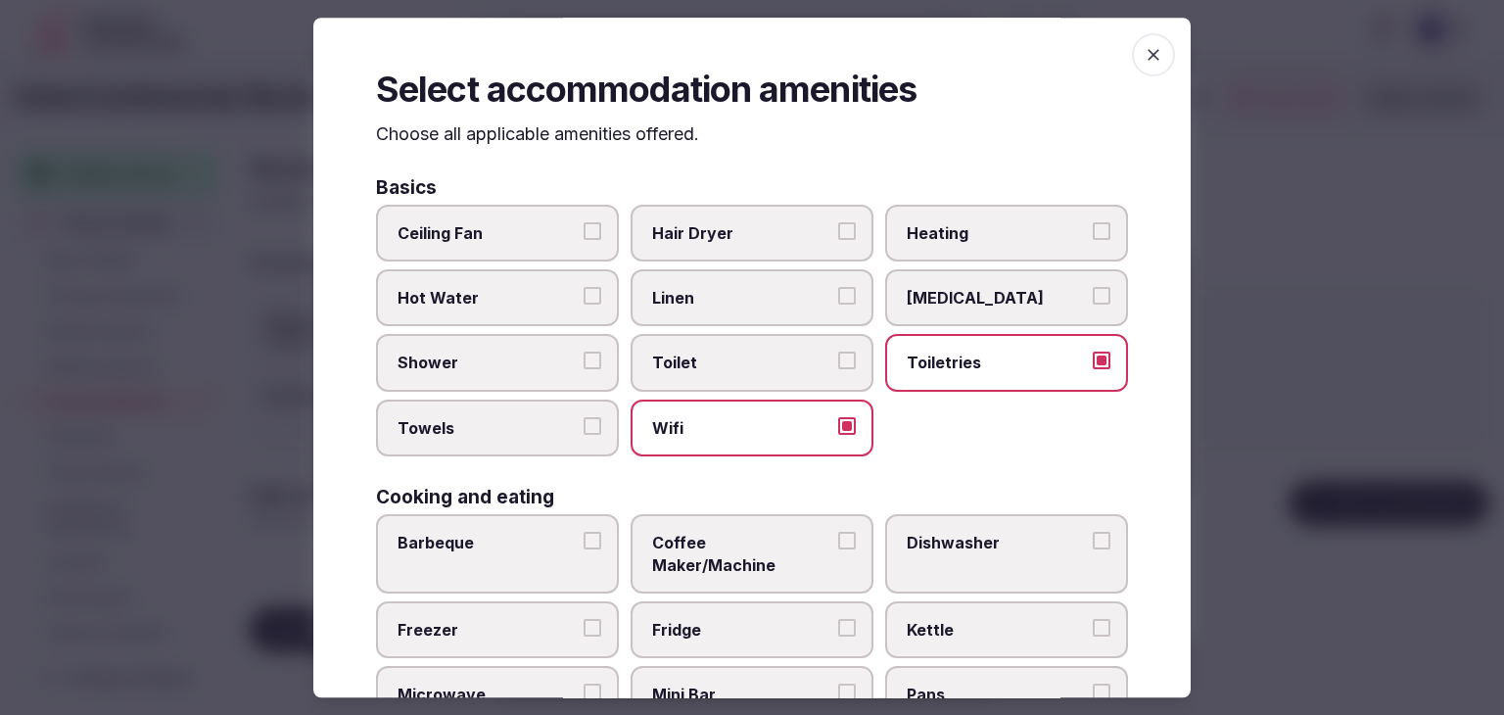
click at [767, 234] on span "Hair Dryer" at bounding box center [742, 233] width 180 height 22
click at [838, 234] on button "Hair Dryer" at bounding box center [847, 231] width 18 height 18
drag, startPoint x: 551, startPoint y: 363, endPoint x: 548, endPoint y: 385, distance: 21.7
click at [549, 368] on span "Shower" at bounding box center [487, 363] width 180 height 22
click at [583, 368] on button "Shower" at bounding box center [592, 361] width 18 height 18
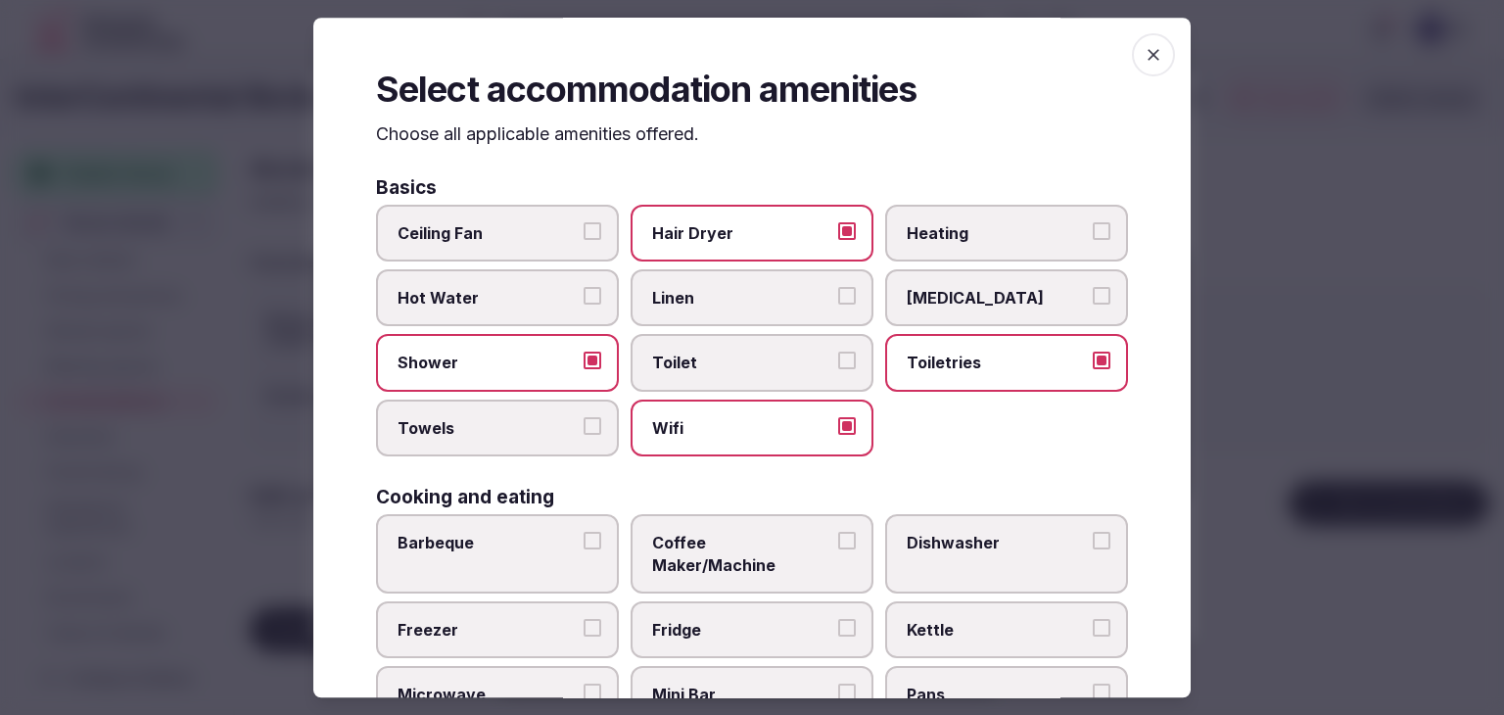
click at [536, 437] on label "Towels" at bounding box center [497, 427] width 243 height 57
click at [583, 435] on button "Towels" at bounding box center [592, 426] width 18 height 18
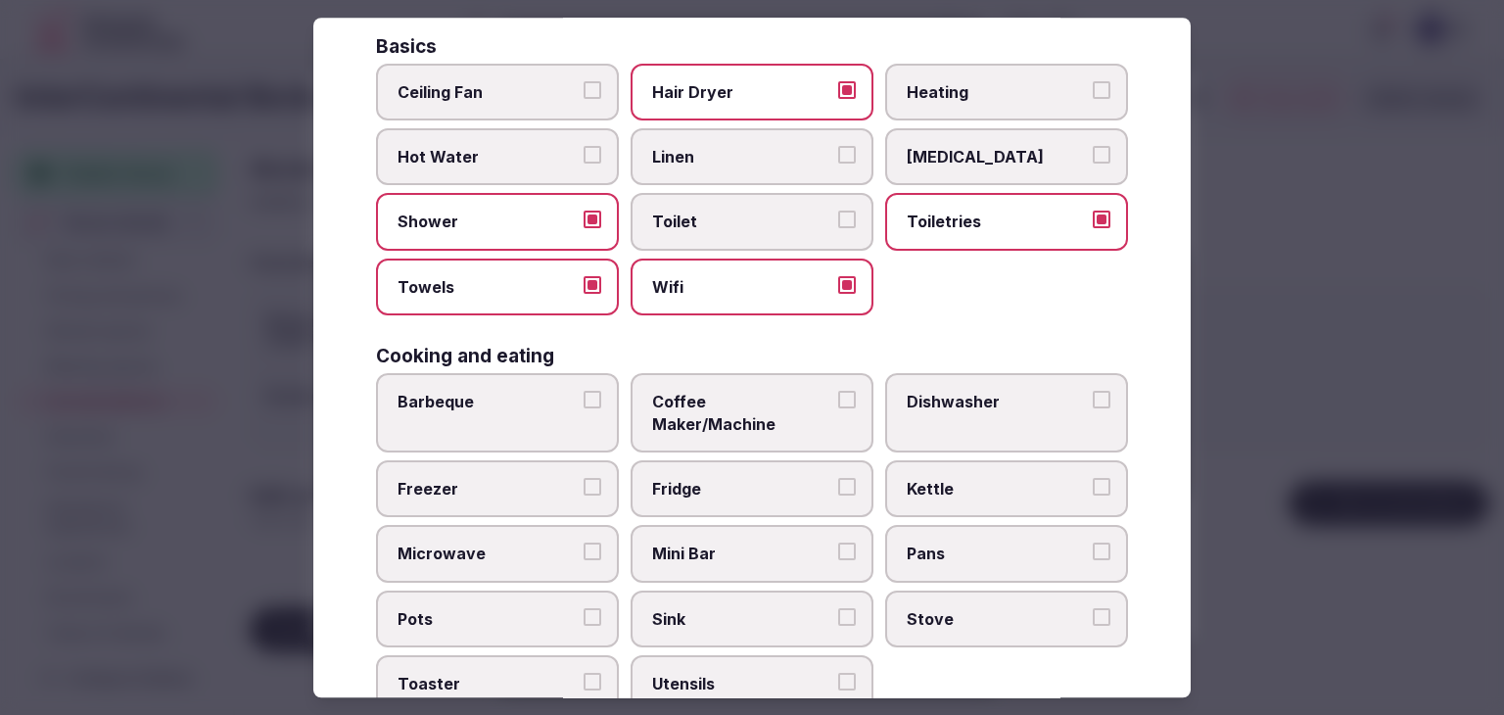
scroll to position [294, 0]
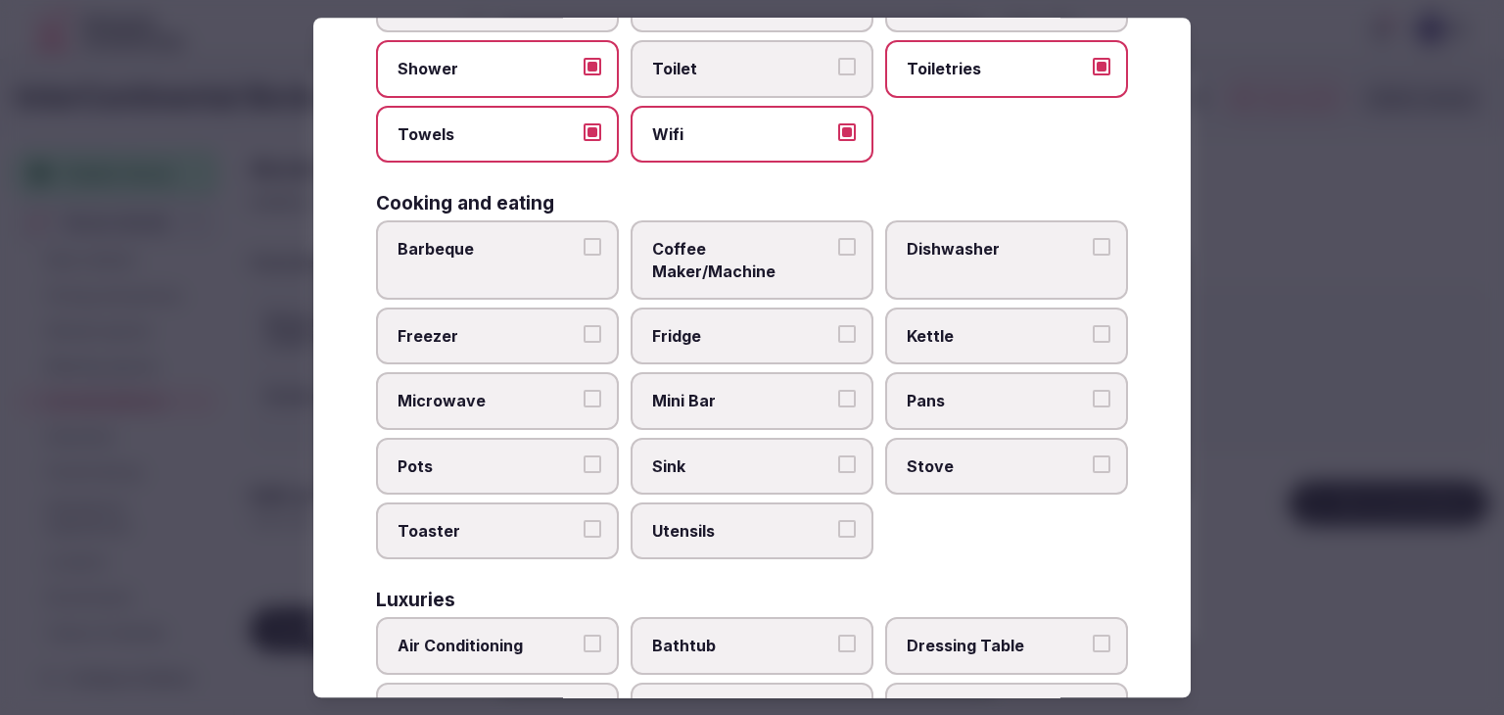
click at [679, 253] on span "Coffee Maker/Machine" at bounding box center [742, 260] width 180 height 44
click at [838, 253] on button "Coffee Maker/Machine" at bounding box center [847, 247] width 18 height 18
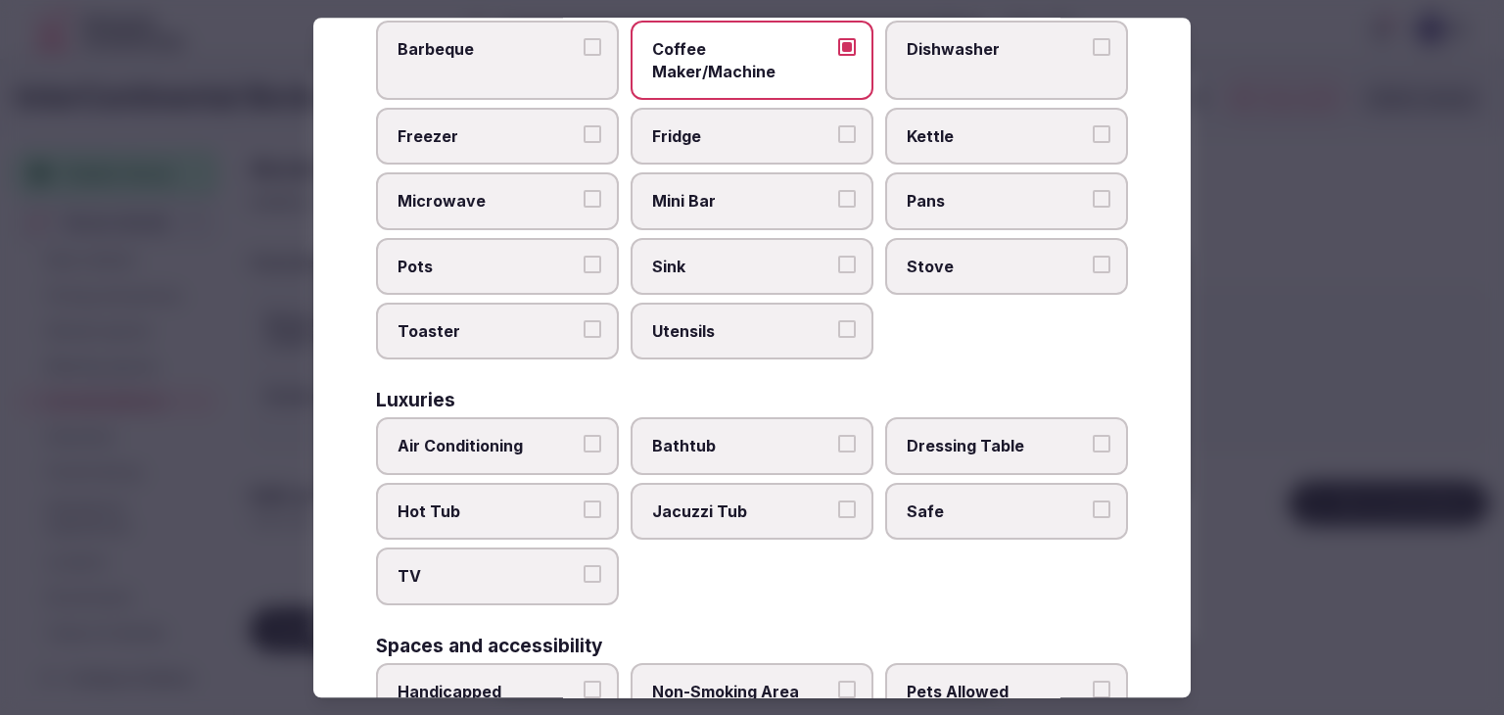
scroll to position [587, 0]
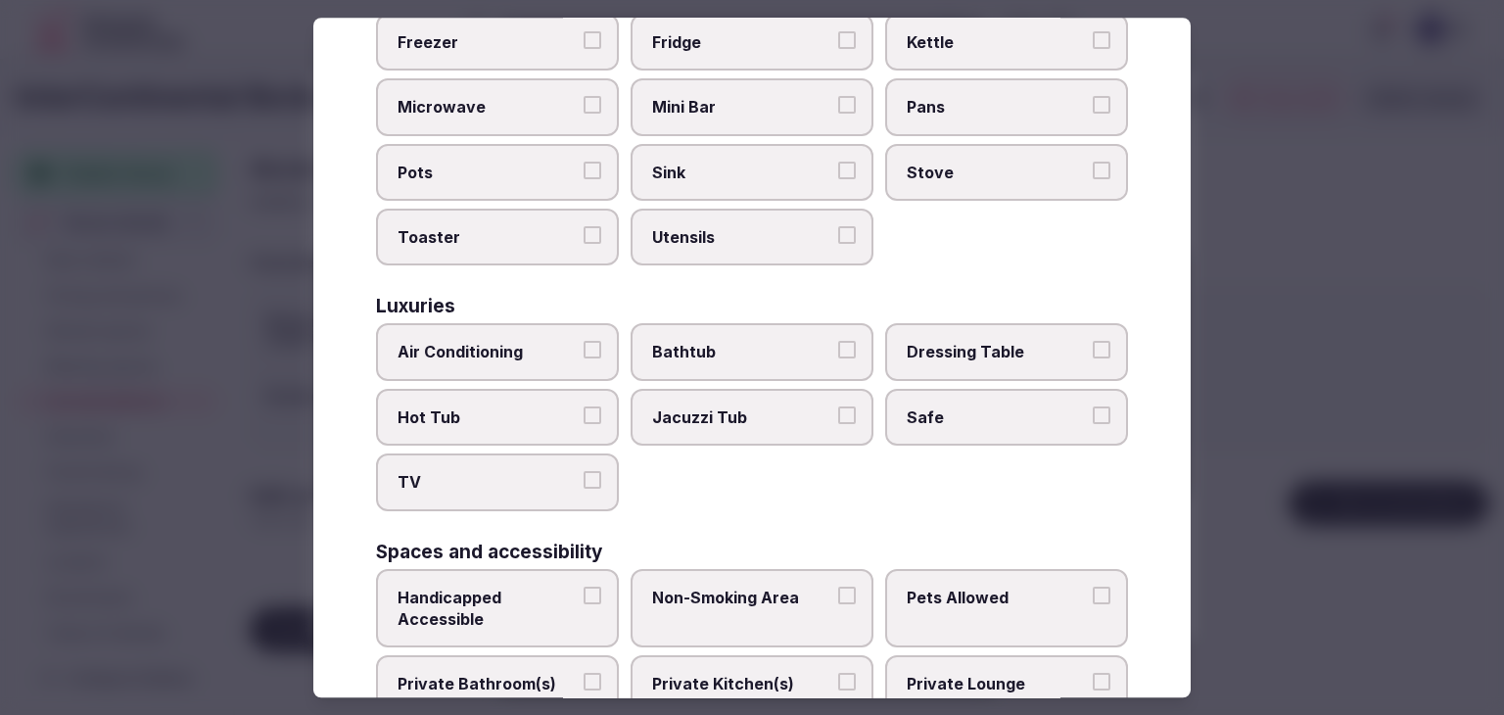
click at [556, 342] on span "Air Conditioning" at bounding box center [487, 353] width 180 height 22
click at [583, 342] on button "Air Conditioning" at bounding box center [592, 351] width 18 height 18
click at [543, 472] on span "TV" at bounding box center [487, 483] width 180 height 22
click at [583, 472] on button "TV" at bounding box center [592, 481] width 18 height 18
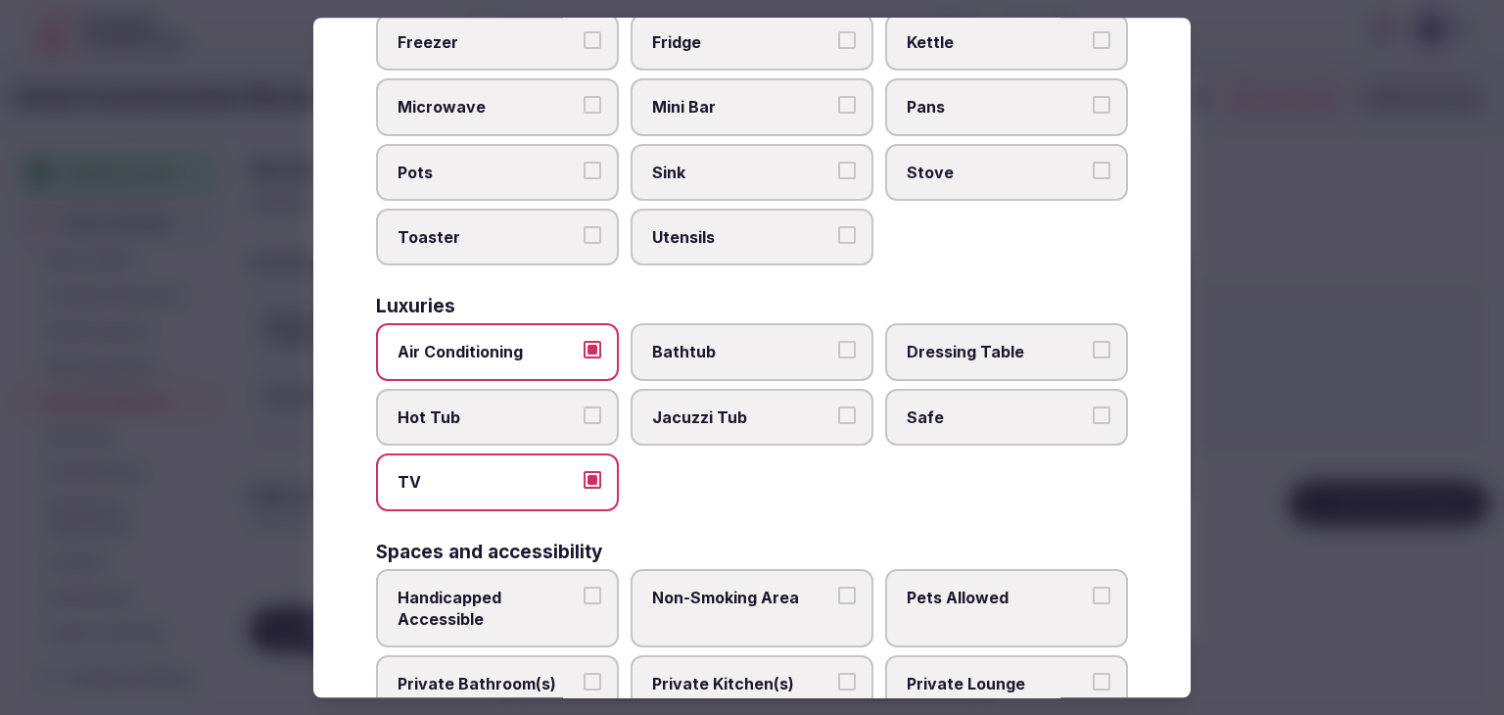
click at [956, 406] on span "Safe" at bounding box center [996, 417] width 180 height 22
click at [1092, 406] on button "Safe" at bounding box center [1101, 415] width 18 height 18
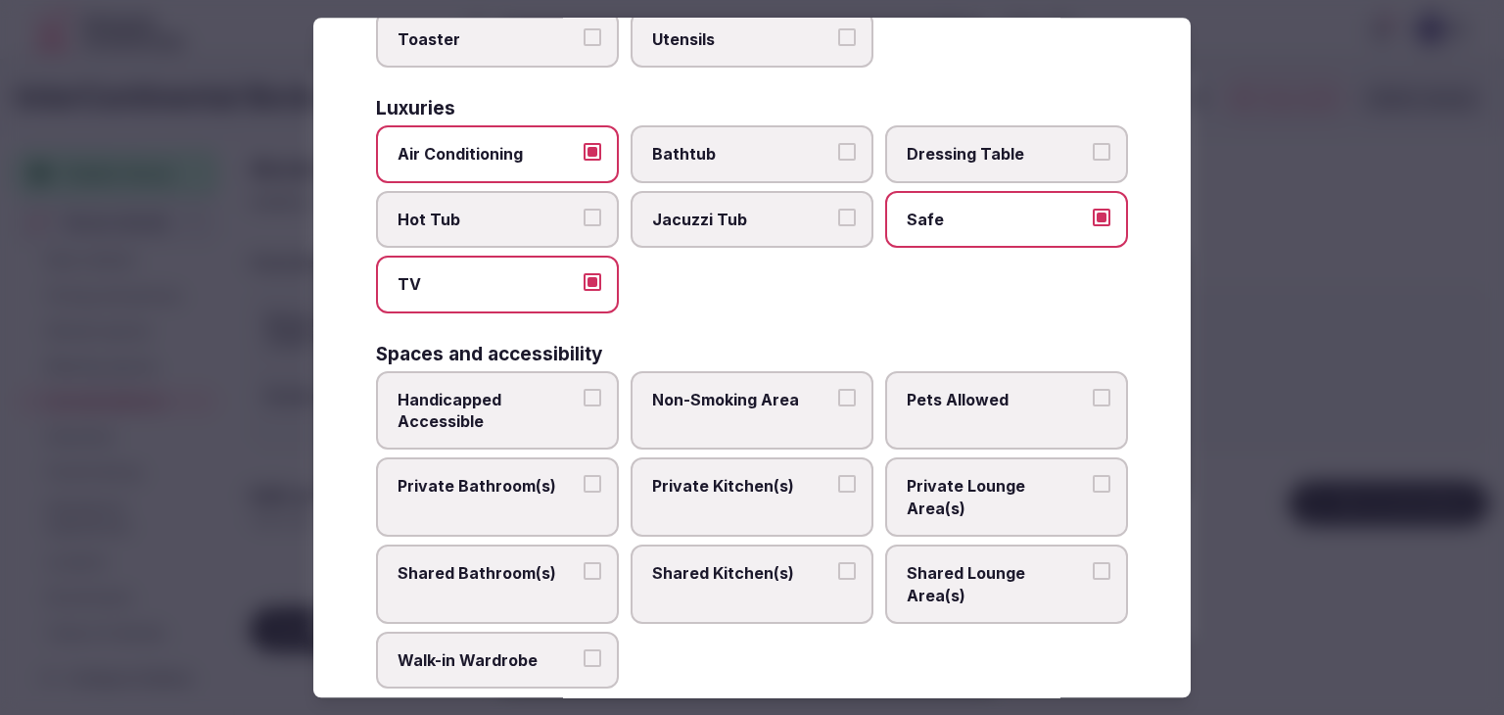
scroll to position [881, 0]
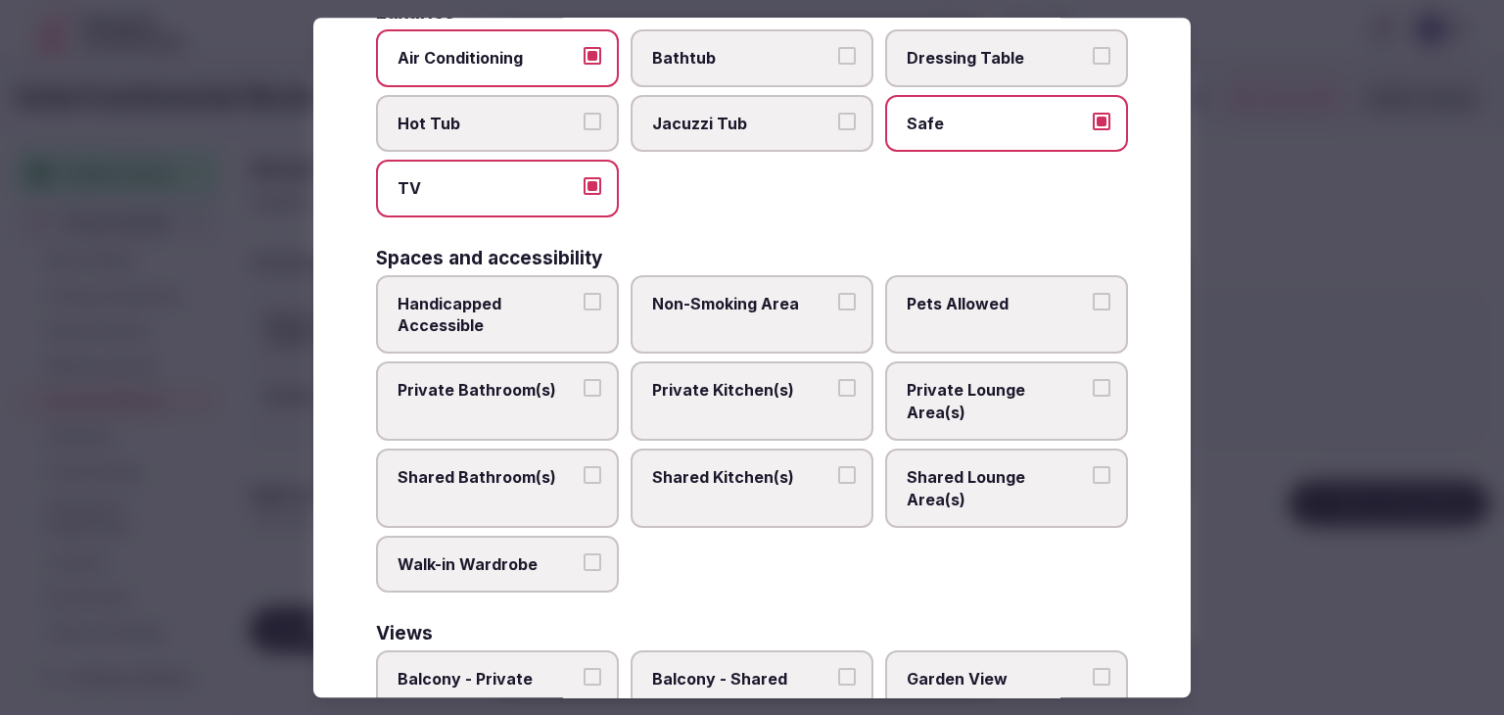
click at [505, 380] on span "Private Bathroom(s)" at bounding box center [487, 391] width 180 height 22
click at [583, 380] on button "Private Bathroom(s)" at bounding box center [592, 389] width 18 height 18
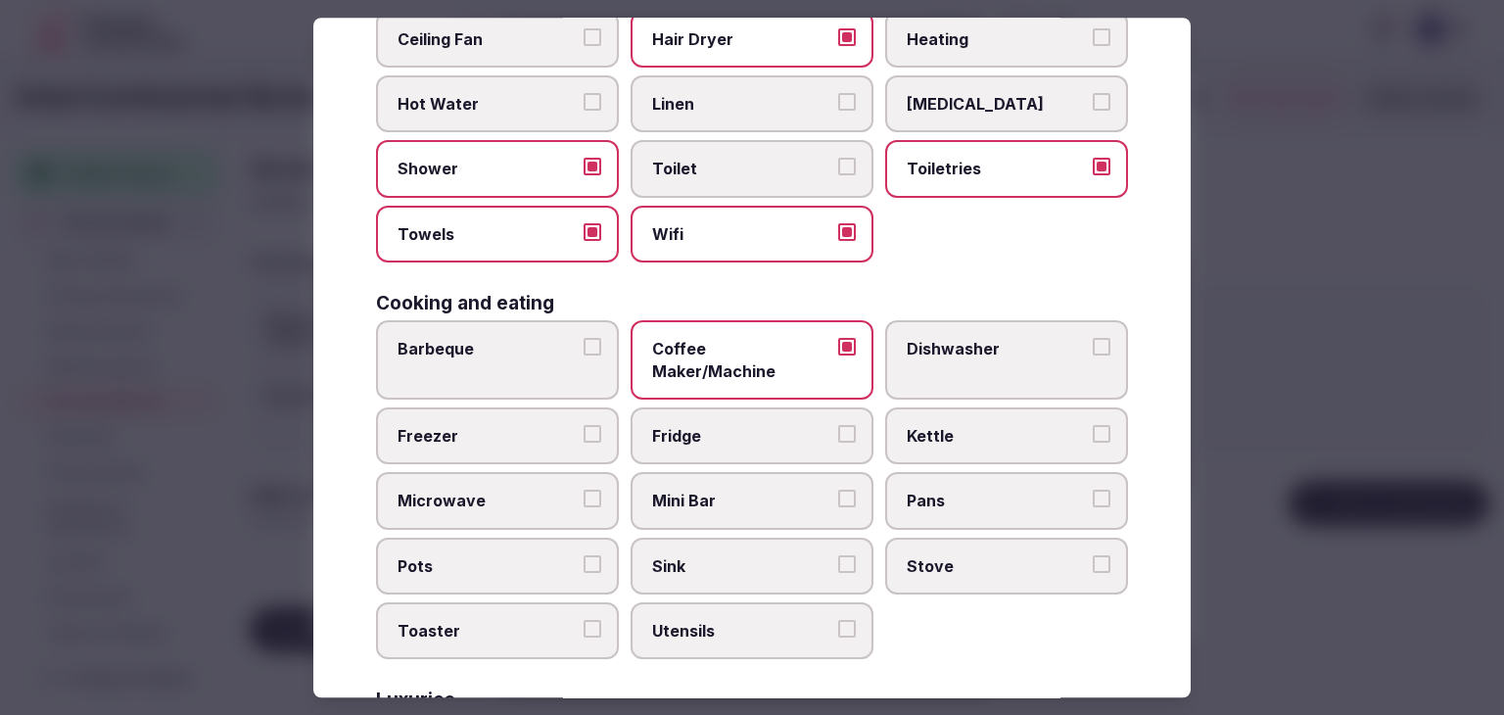
scroll to position [0, 0]
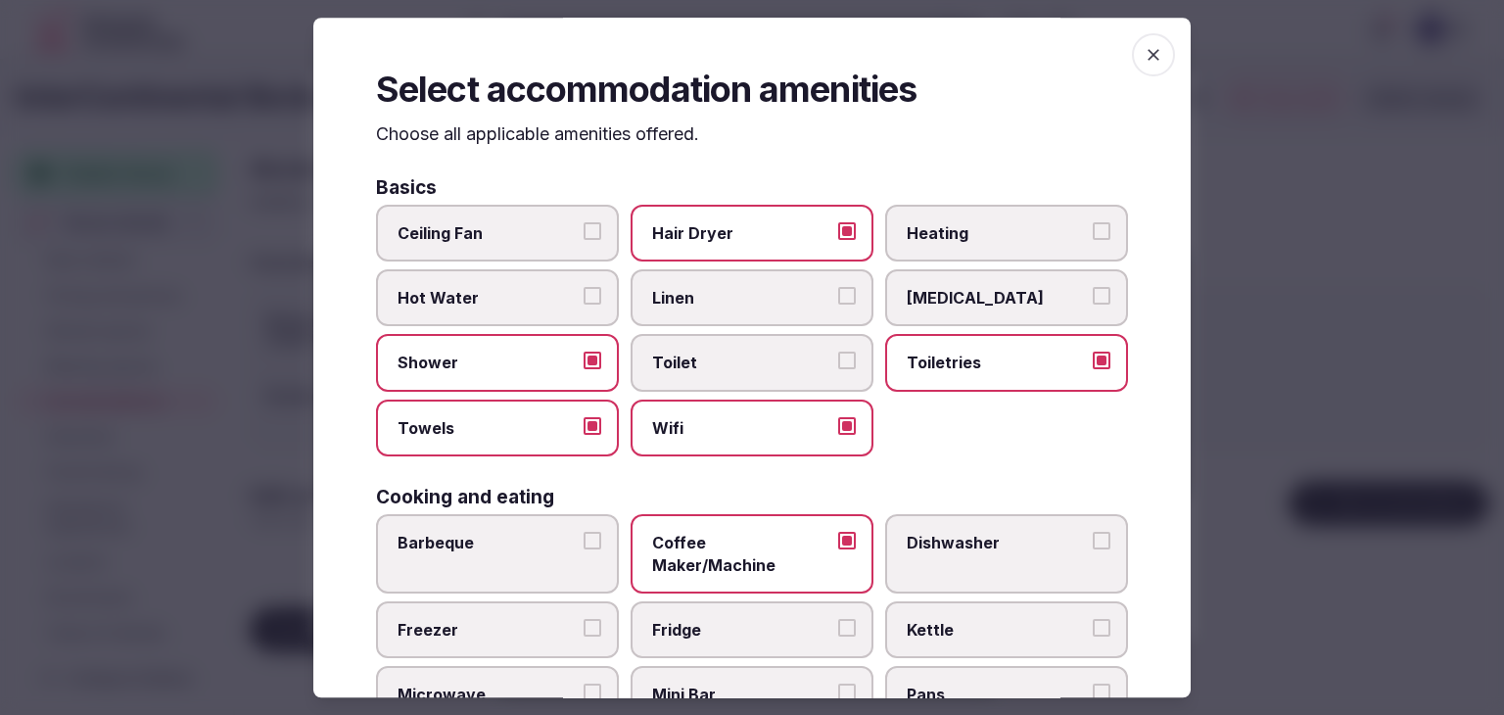
click at [1153, 50] on span "button" at bounding box center [1153, 54] width 43 height 43
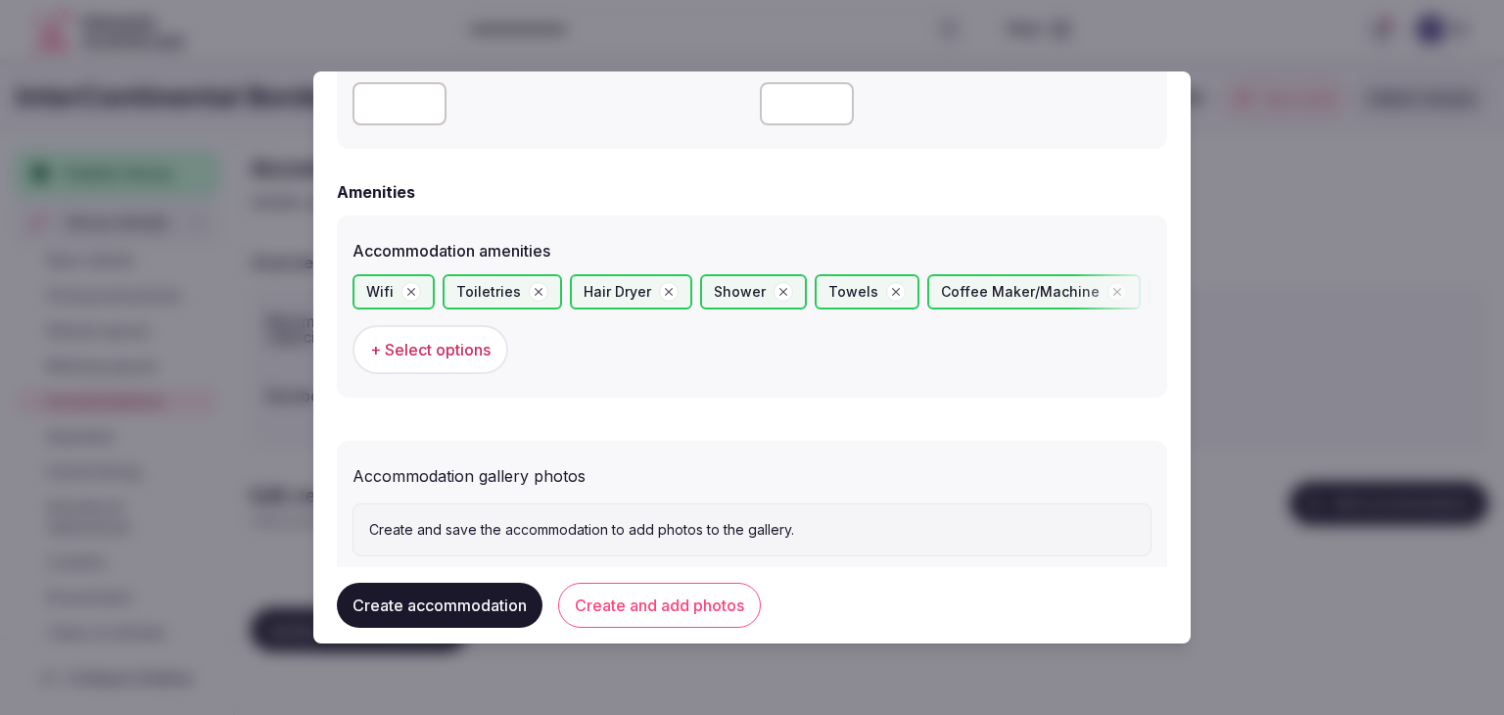
click at [698, 604] on button "Create and add photos" at bounding box center [659, 604] width 203 height 45
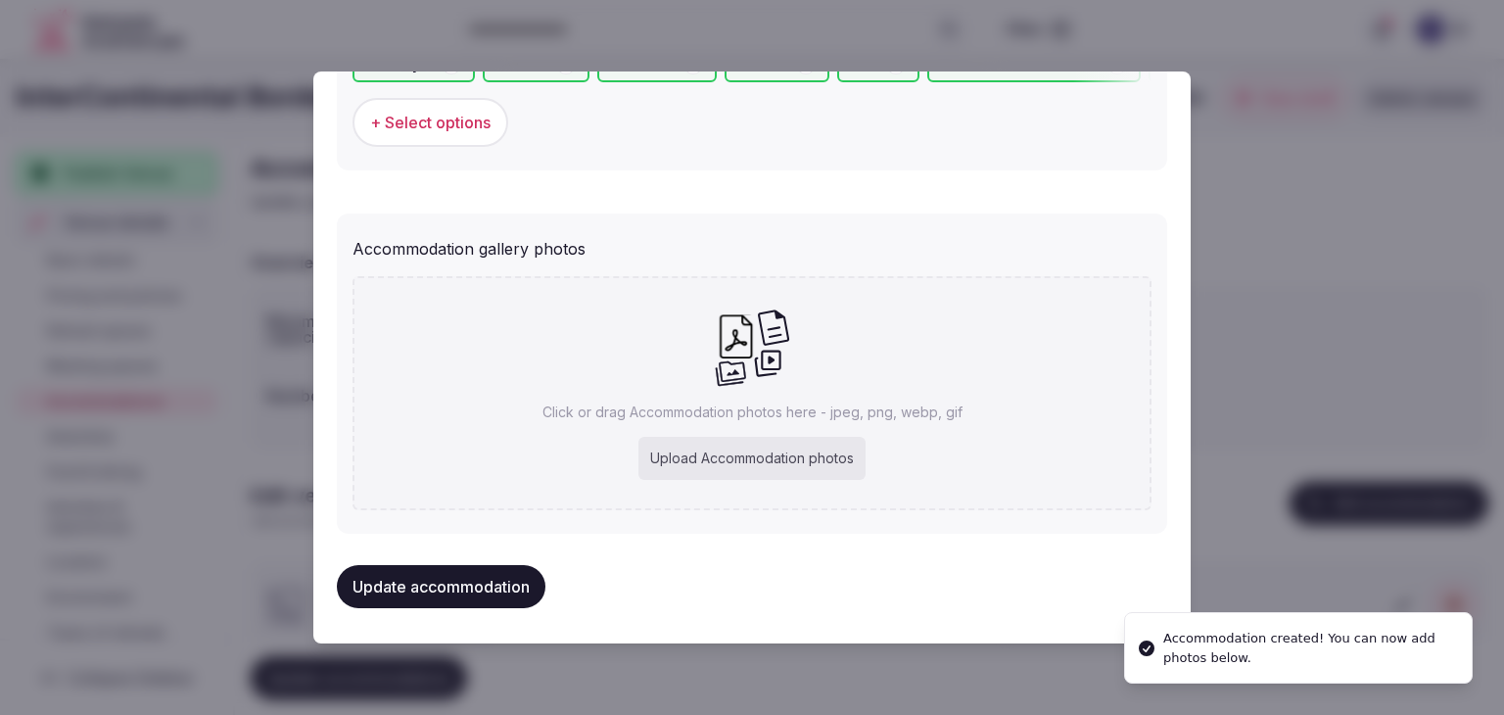
scroll to position [2008, 0]
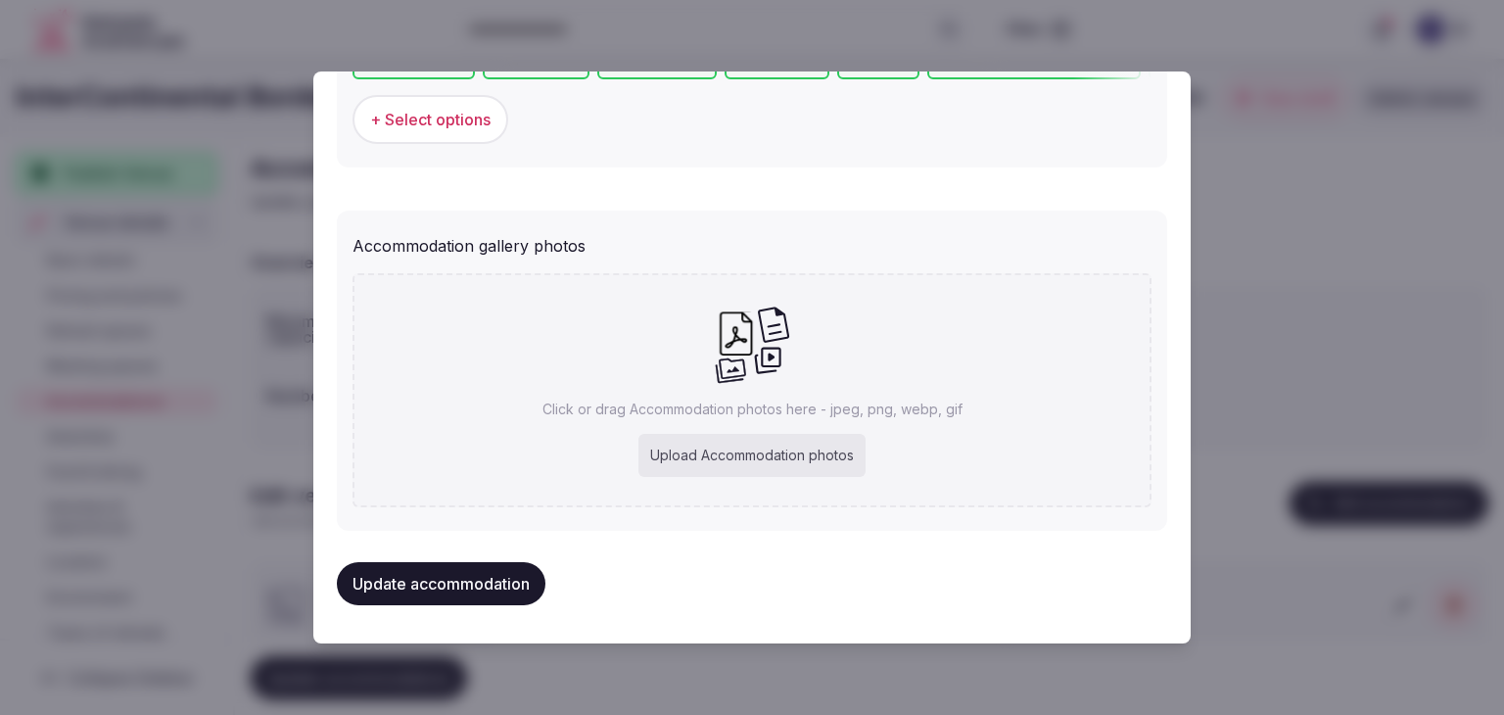
click at [767, 441] on div "Upload Accommodation photos" at bounding box center [751, 455] width 227 height 43
type input "**********"
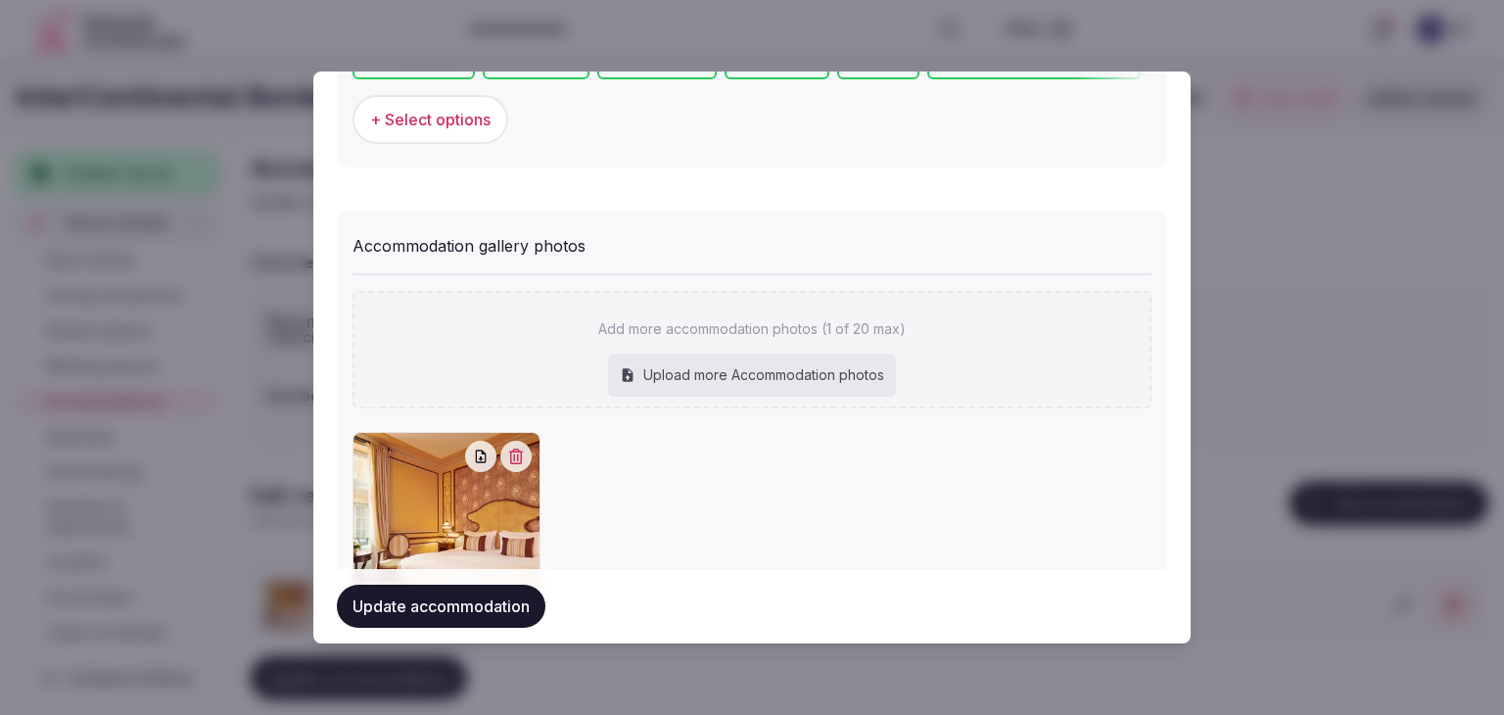
click at [492, 605] on button "Update accommodation" at bounding box center [441, 605] width 209 height 43
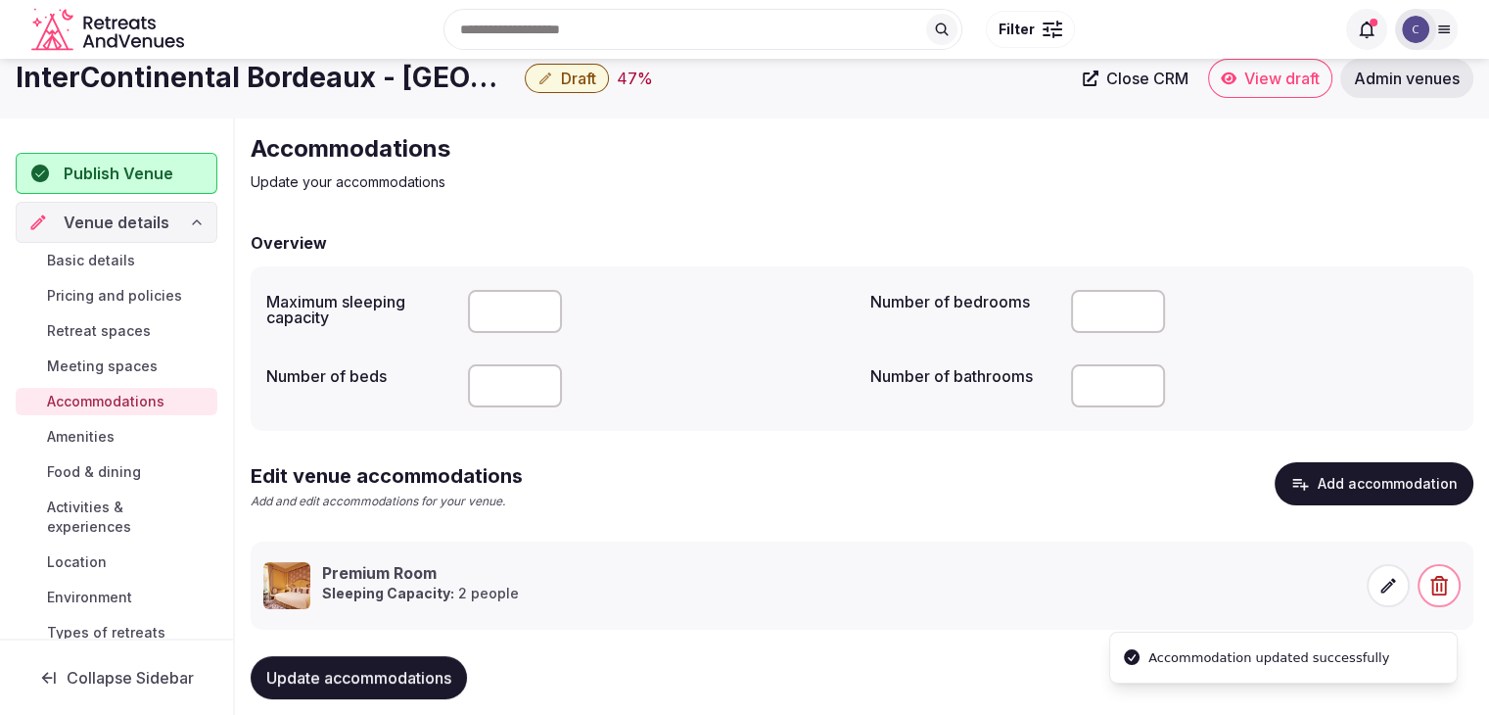
scroll to position [55, 0]
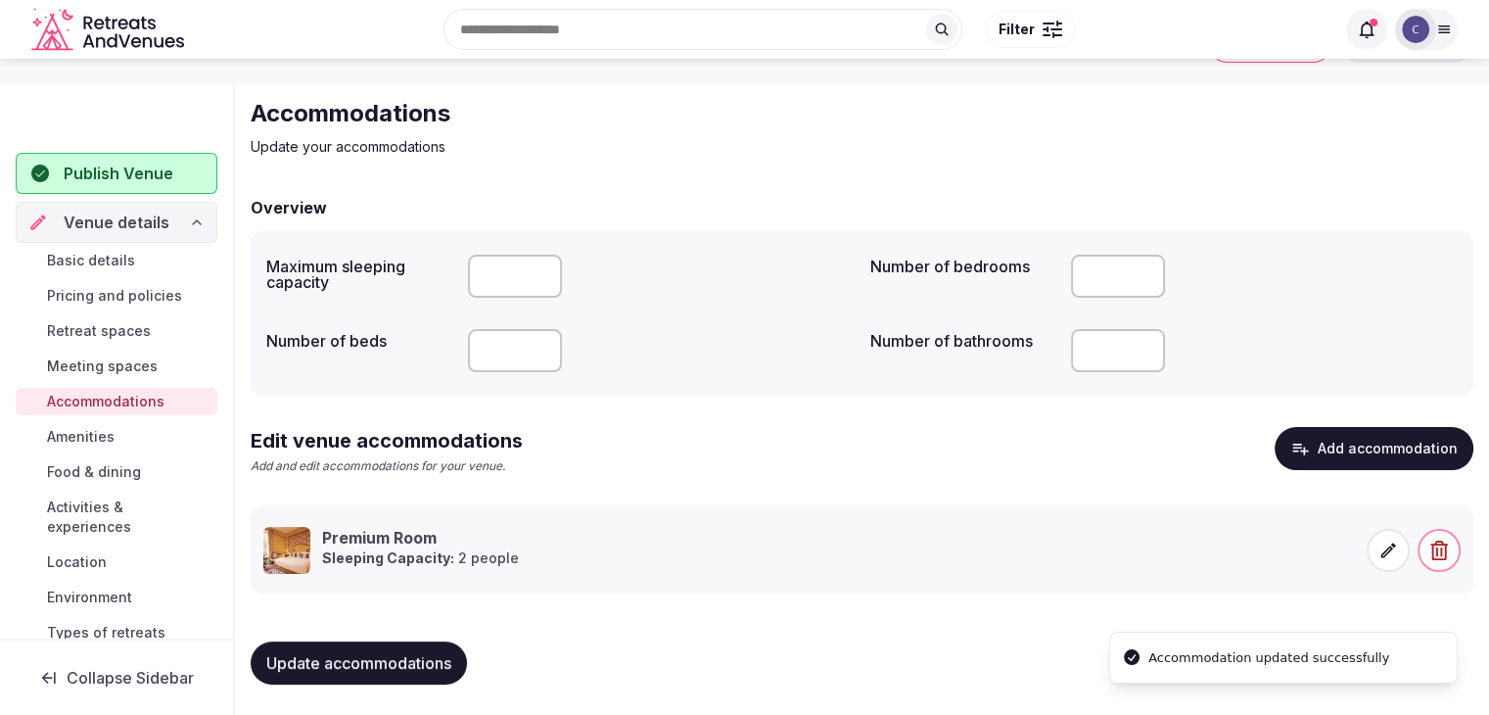
click at [439, 660] on span "Update accommodations" at bounding box center [358, 663] width 185 height 20
click at [74, 440] on span "Amenities" at bounding box center [81, 437] width 68 height 20
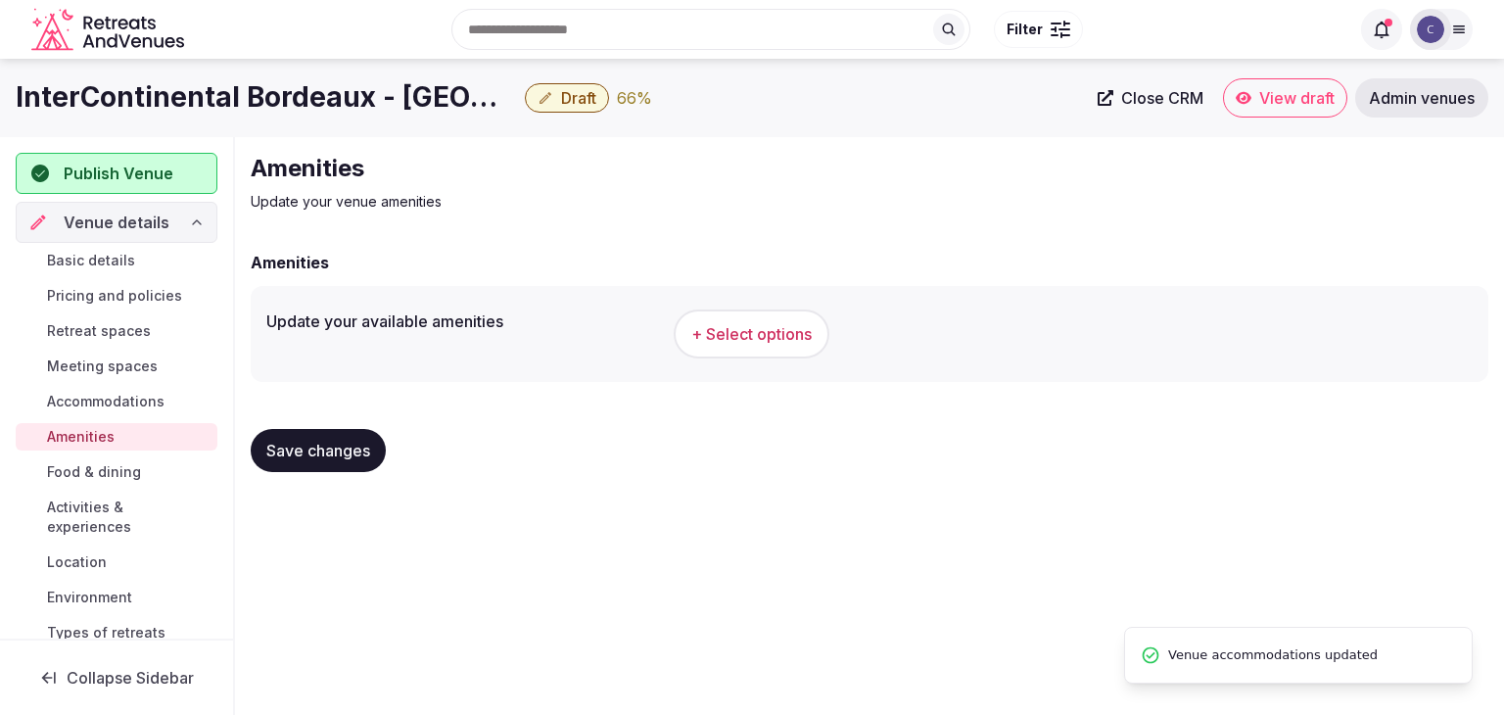
click at [735, 313] on button "+ Select options" at bounding box center [751, 333] width 156 height 49
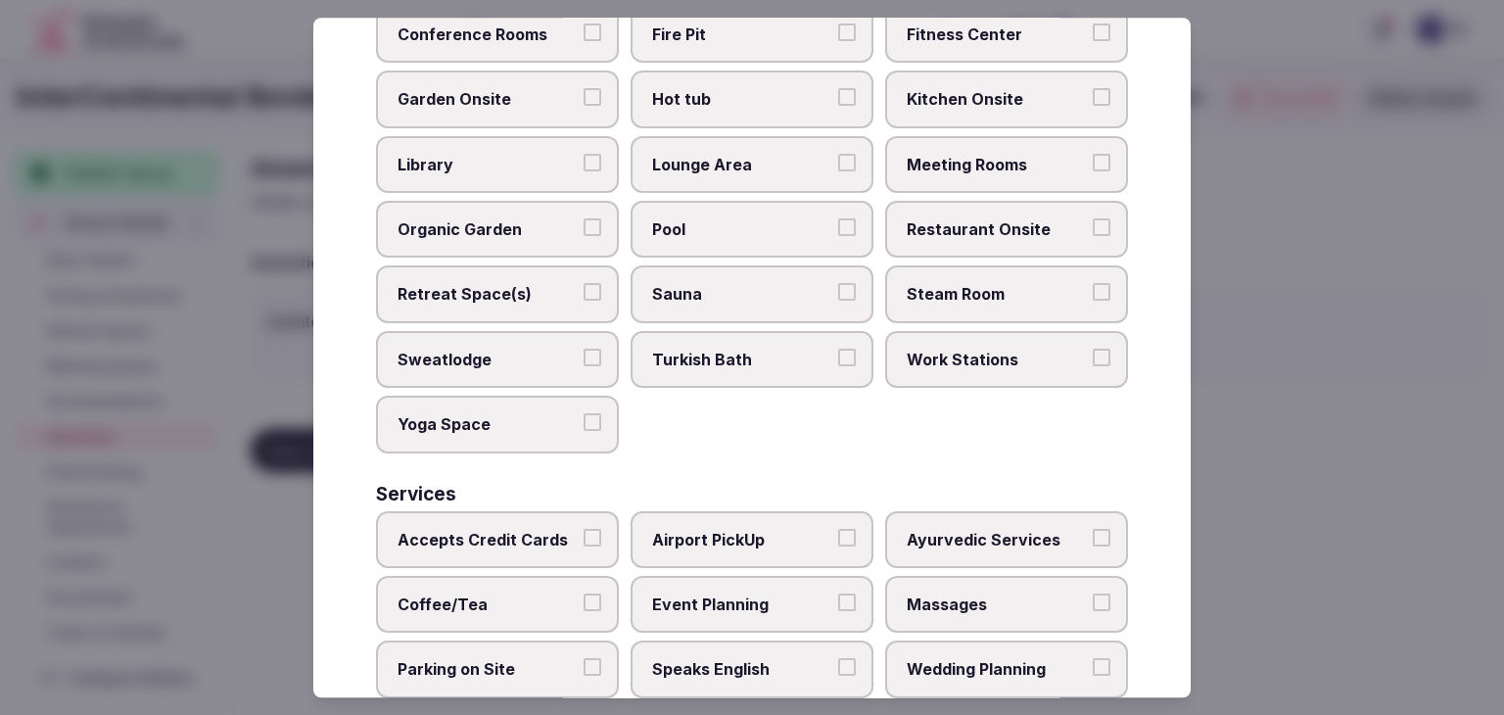
scroll to position [1054, 0]
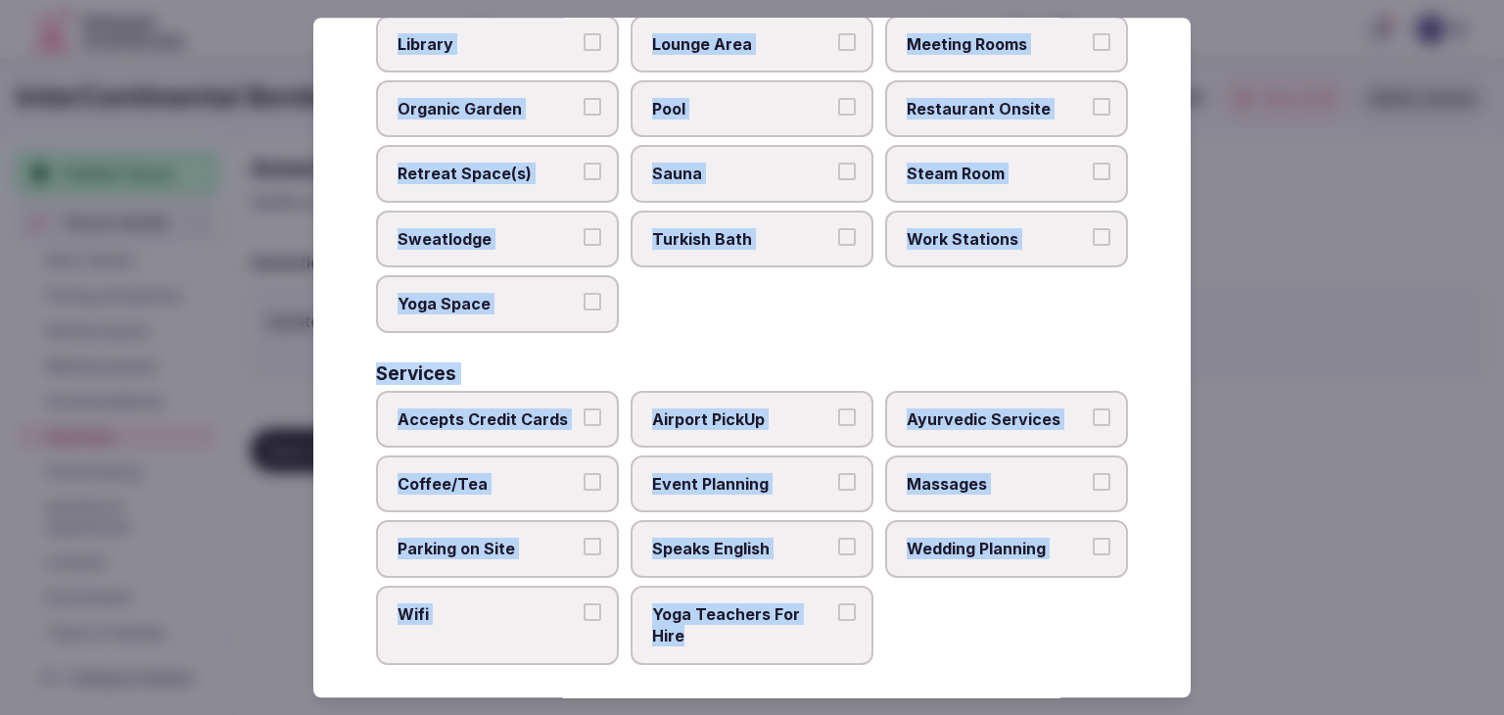
drag, startPoint x: 376, startPoint y: 134, endPoint x: 854, endPoint y: 639, distance: 695.2
click at [854, 639] on div "Select your venue amenities Choose all applicable amenities offered. Activities…" at bounding box center [751, 357] width 877 height 679
copy div "Choose all applicable amenities offered. Activities Bicycles Camping Allowed On…"
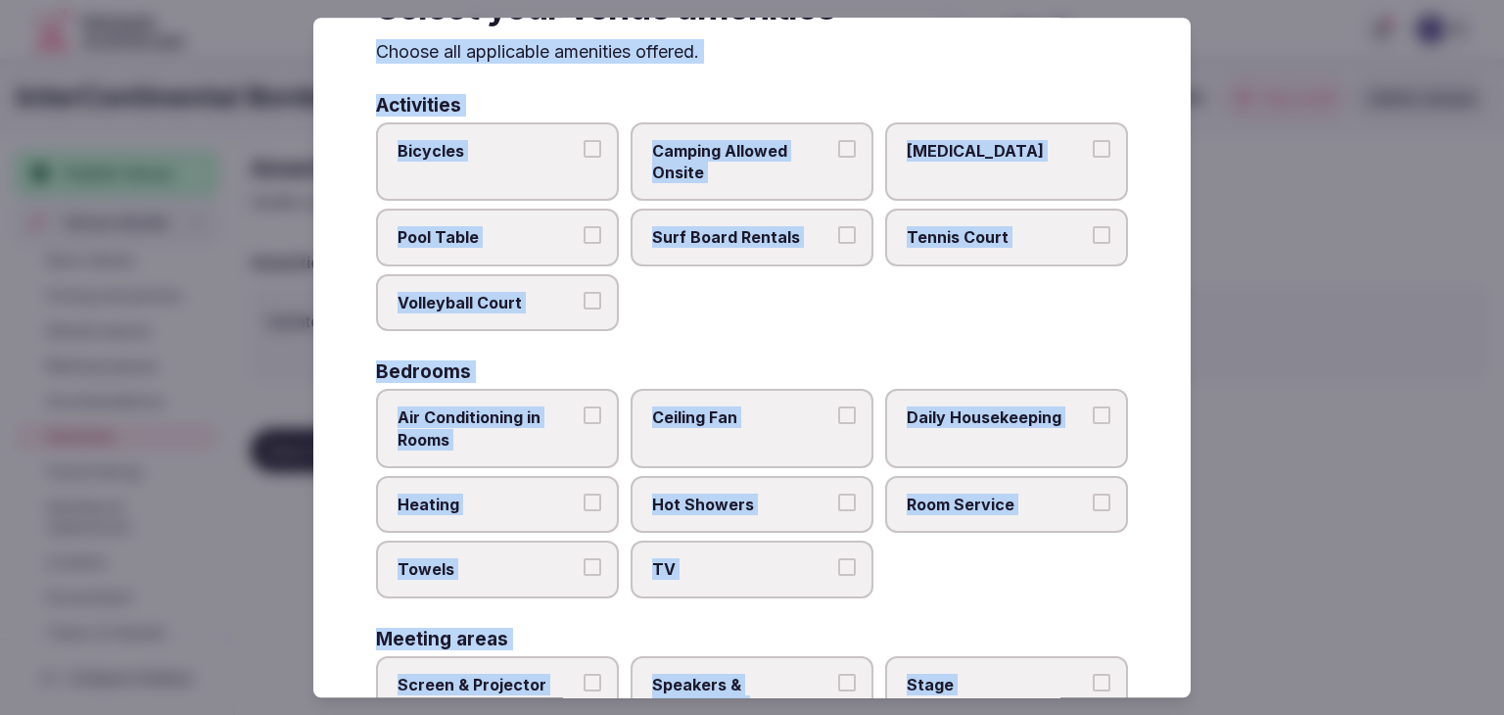
scroll to position [0, 0]
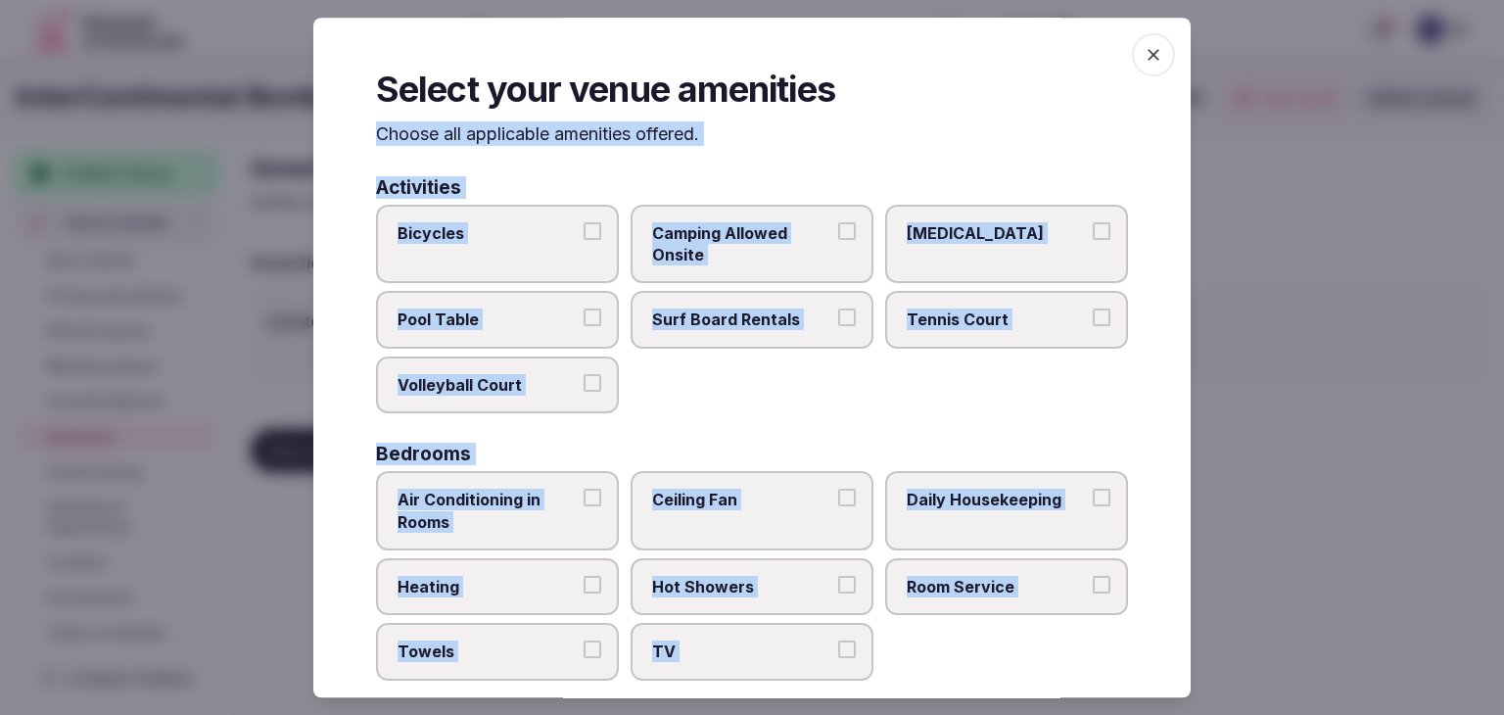
click at [520, 248] on label "Bicycles" at bounding box center [497, 244] width 243 height 79
click at [583, 240] on button "Bicycles" at bounding box center [592, 231] width 18 height 18
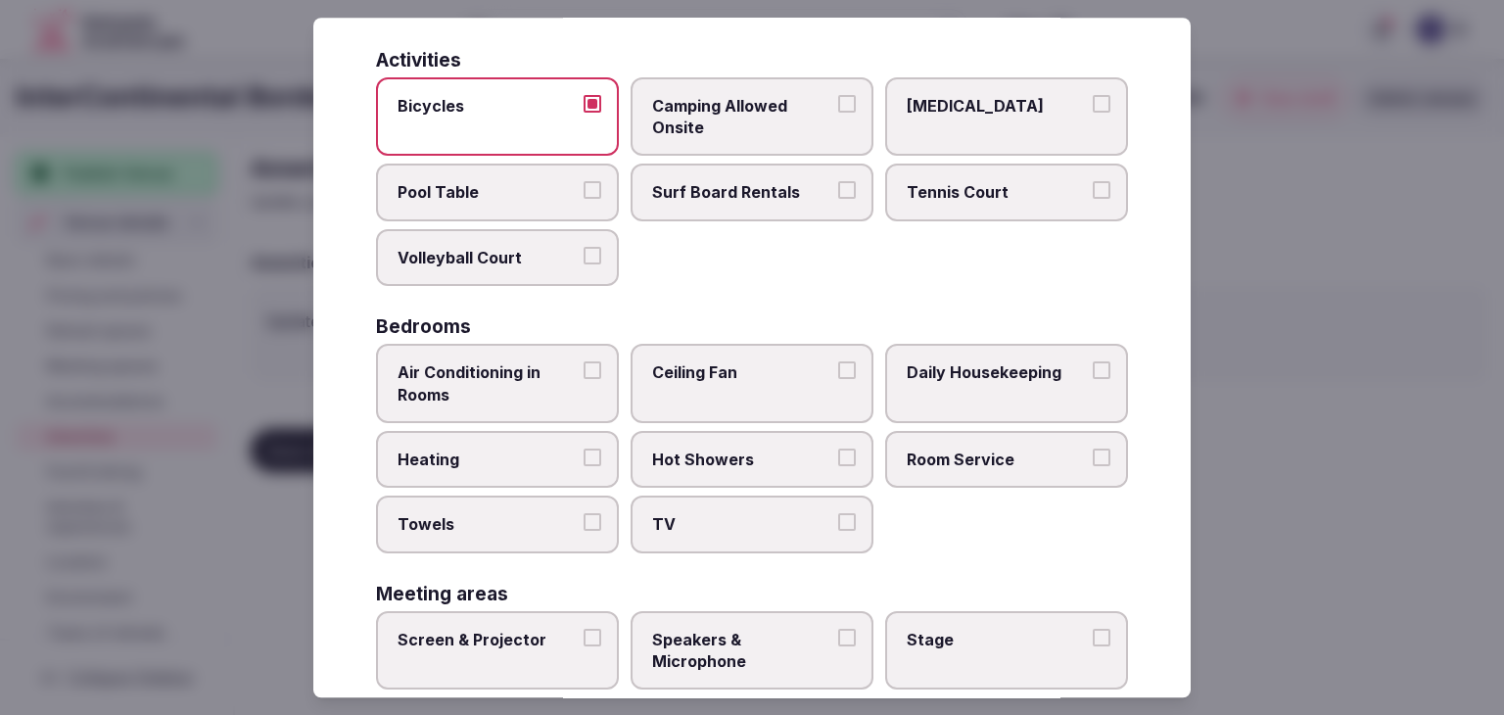
scroll to position [196, 0]
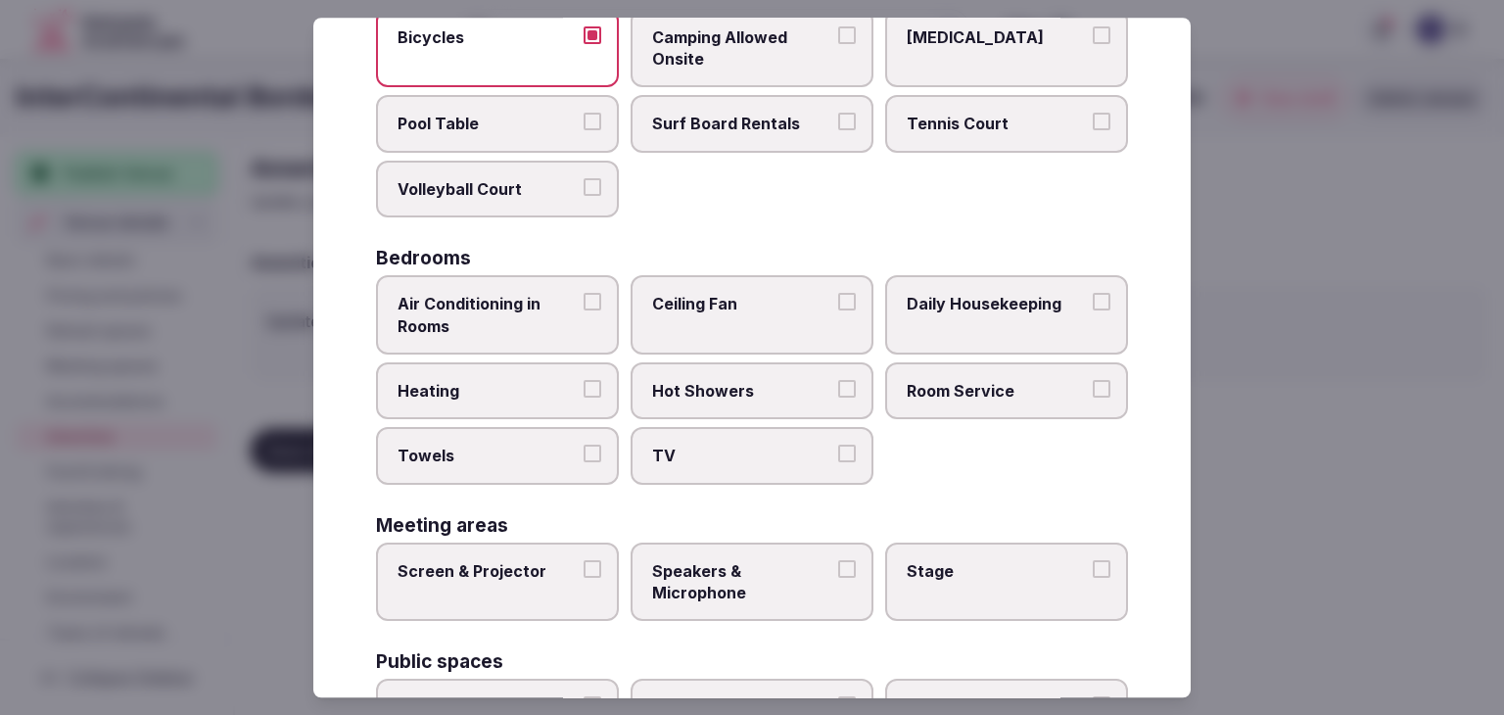
click at [527, 324] on span "Air Conditioning in Rooms" at bounding box center [487, 315] width 180 height 44
click at [583, 310] on button "Air Conditioning in Rooms" at bounding box center [592, 302] width 18 height 18
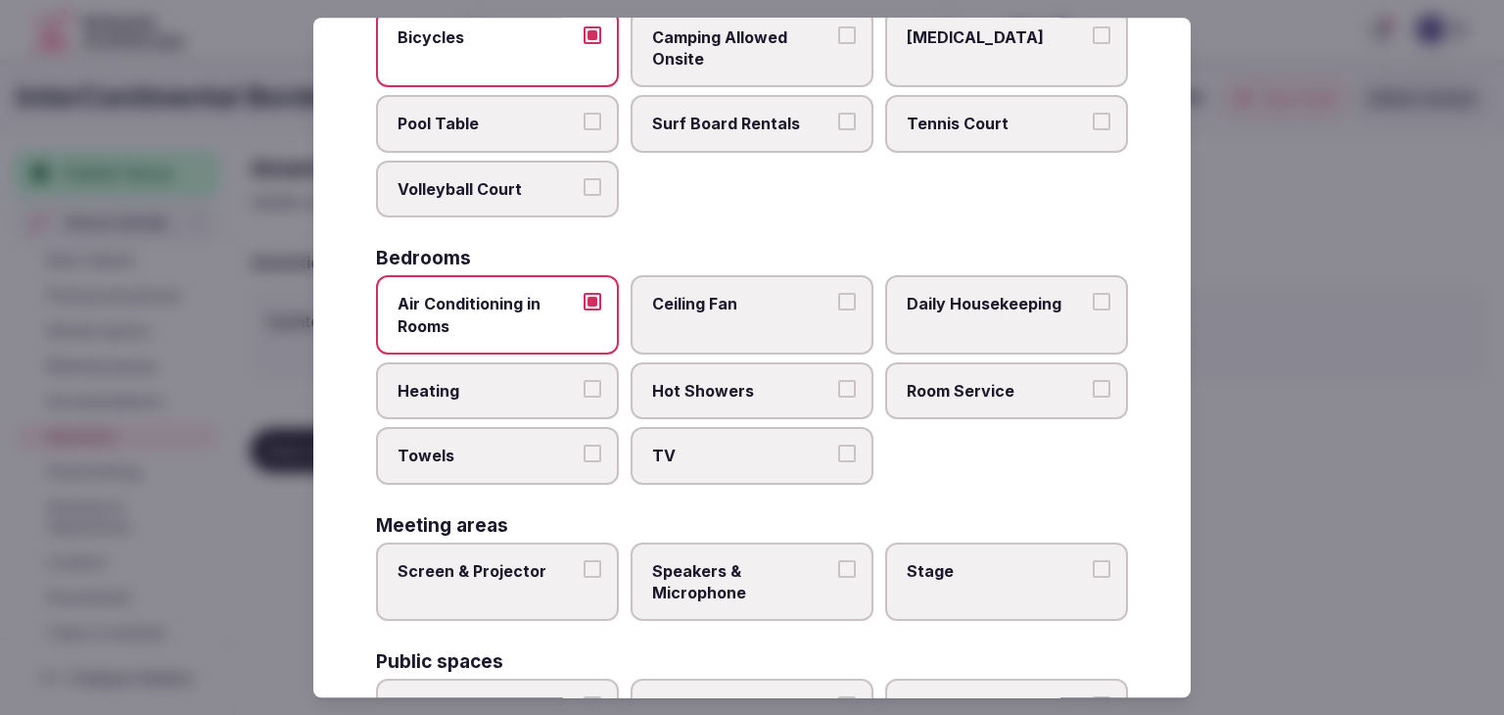
click at [534, 385] on span "Heating" at bounding box center [487, 391] width 180 height 22
click at [583, 385] on button "Heating" at bounding box center [592, 389] width 18 height 18
click at [524, 445] on span "Towels" at bounding box center [487, 456] width 180 height 22
click at [583, 445] on button "Towels" at bounding box center [592, 454] width 18 height 18
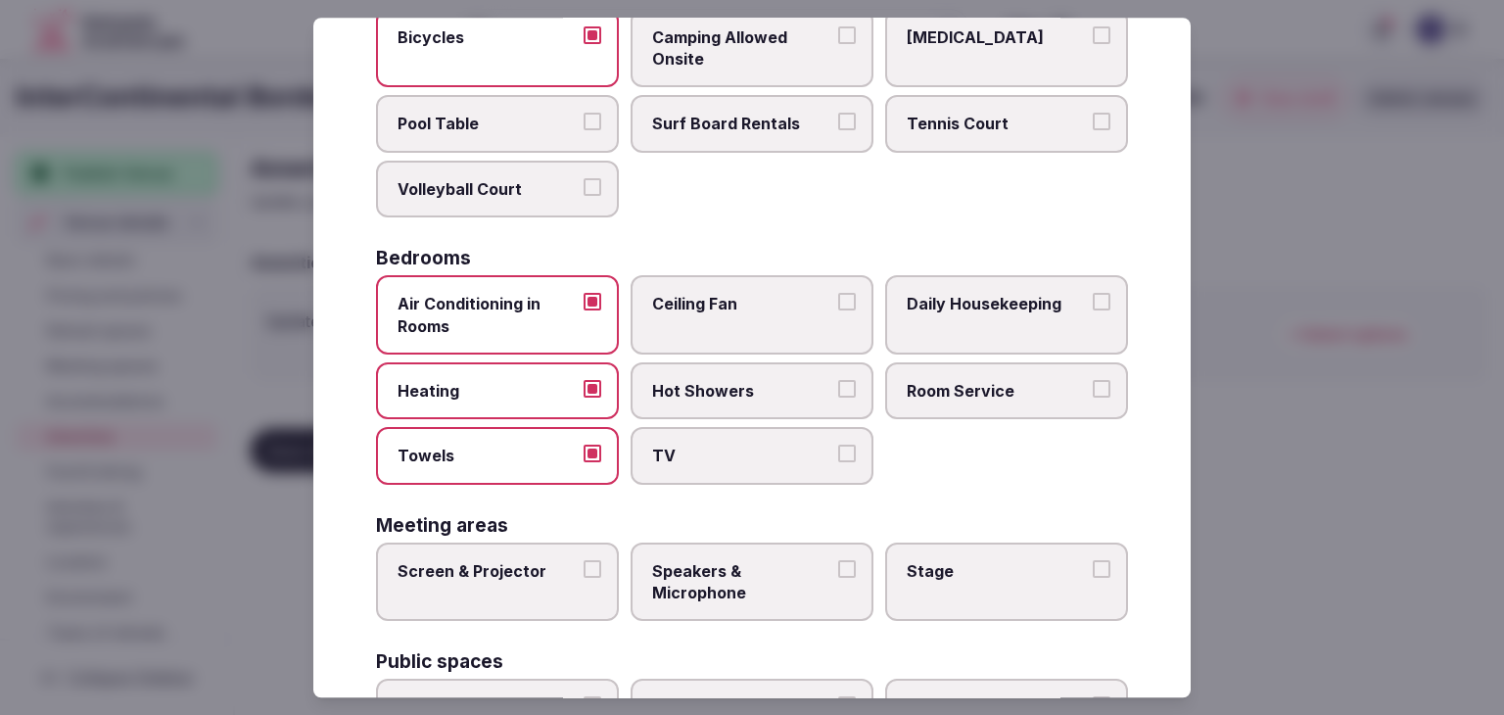
click at [678, 445] on span "TV" at bounding box center [742, 456] width 180 height 22
click at [838, 445] on button "TV" at bounding box center [847, 454] width 18 height 18
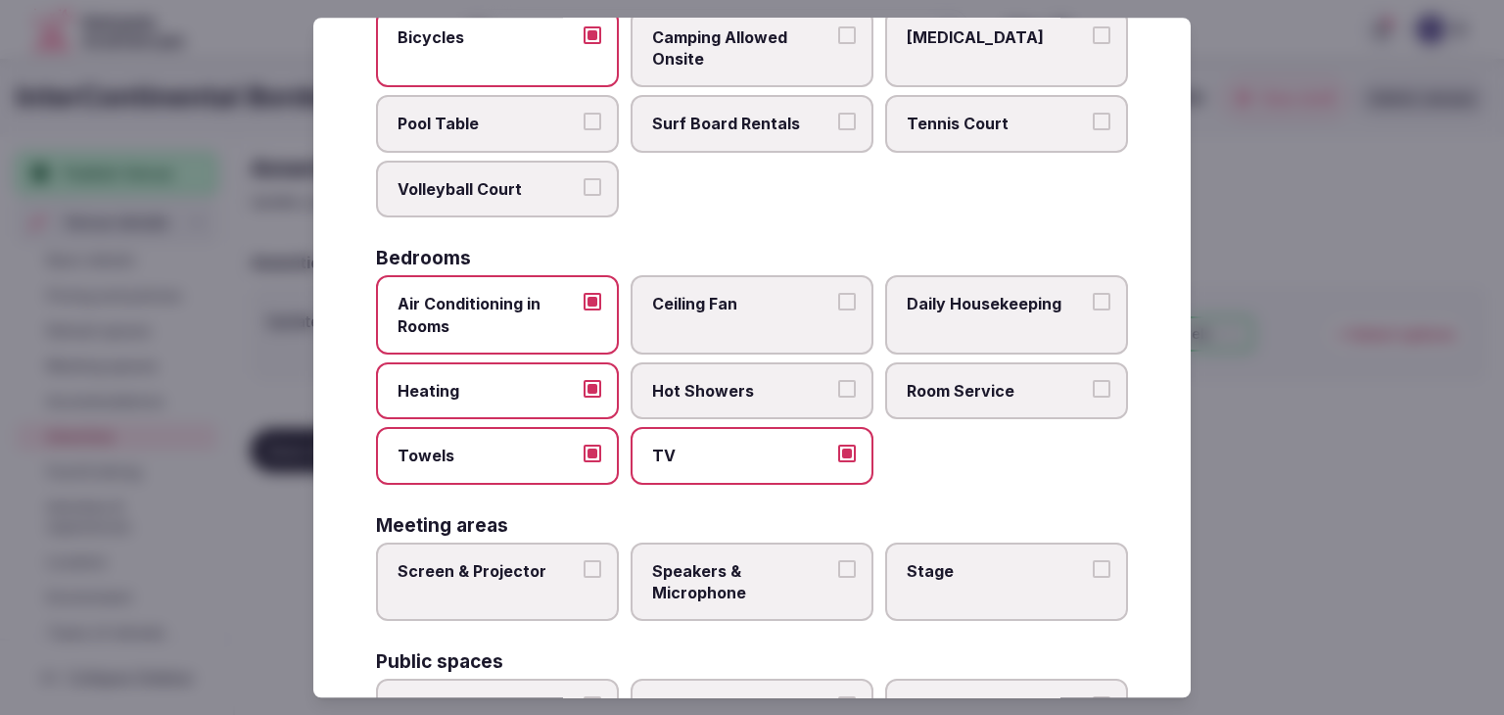
click at [693, 381] on span "Hot Showers" at bounding box center [742, 391] width 180 height 22
click at [838, 381] on button "Hot Showers" at bounding box center [847, 389] width 18 height 18
click at [933, 384] on span "Room Service" at bounding box center [996, 391] width 180 height 22
click at [1092, 384] on button "Room Service" at bounding box center [1101, 389] width 18 height 18
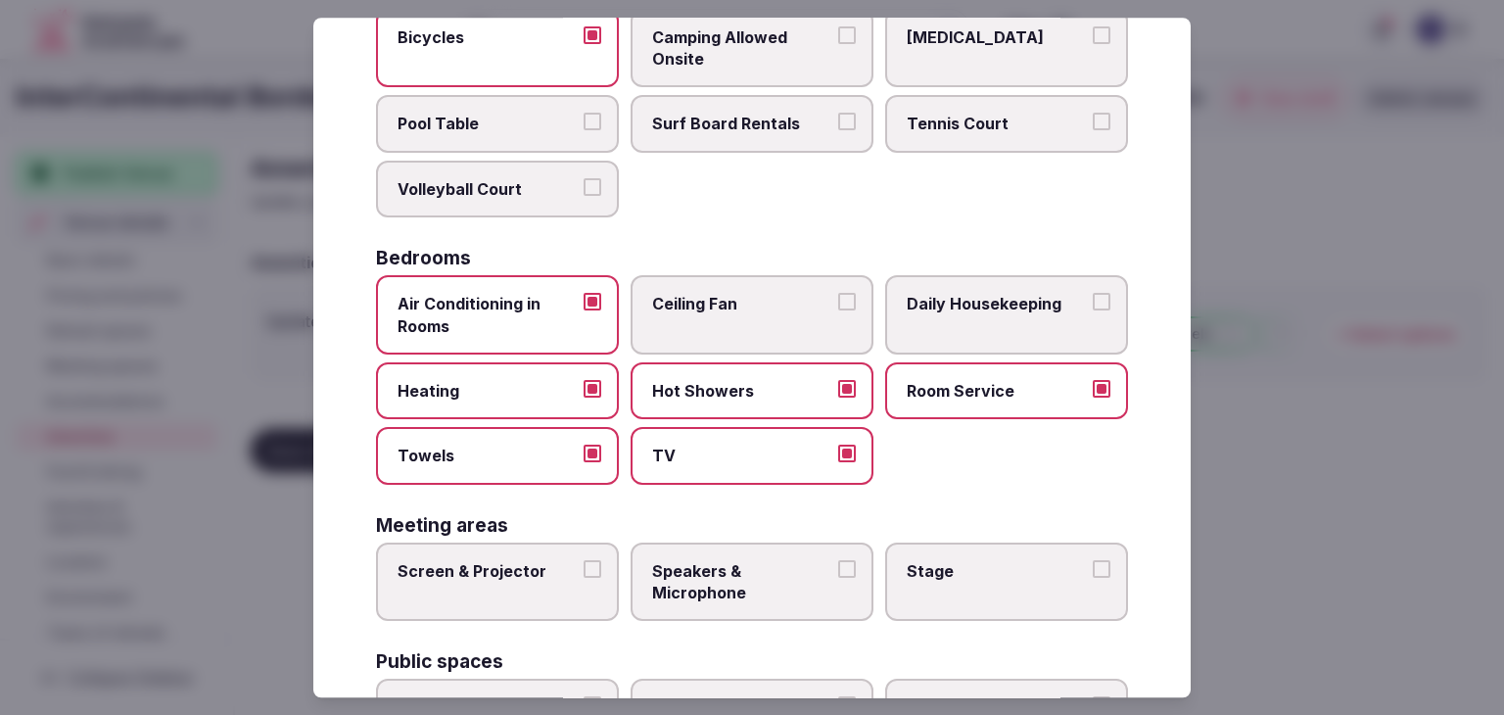
click at [951, 305] on span "Daily Housekeeping" at bounding box center [996, 304] width 180 height 22
click at [1092, 305] on button "Daily Housekeeping" at bounding box center [1101, 302] width 18 height 18
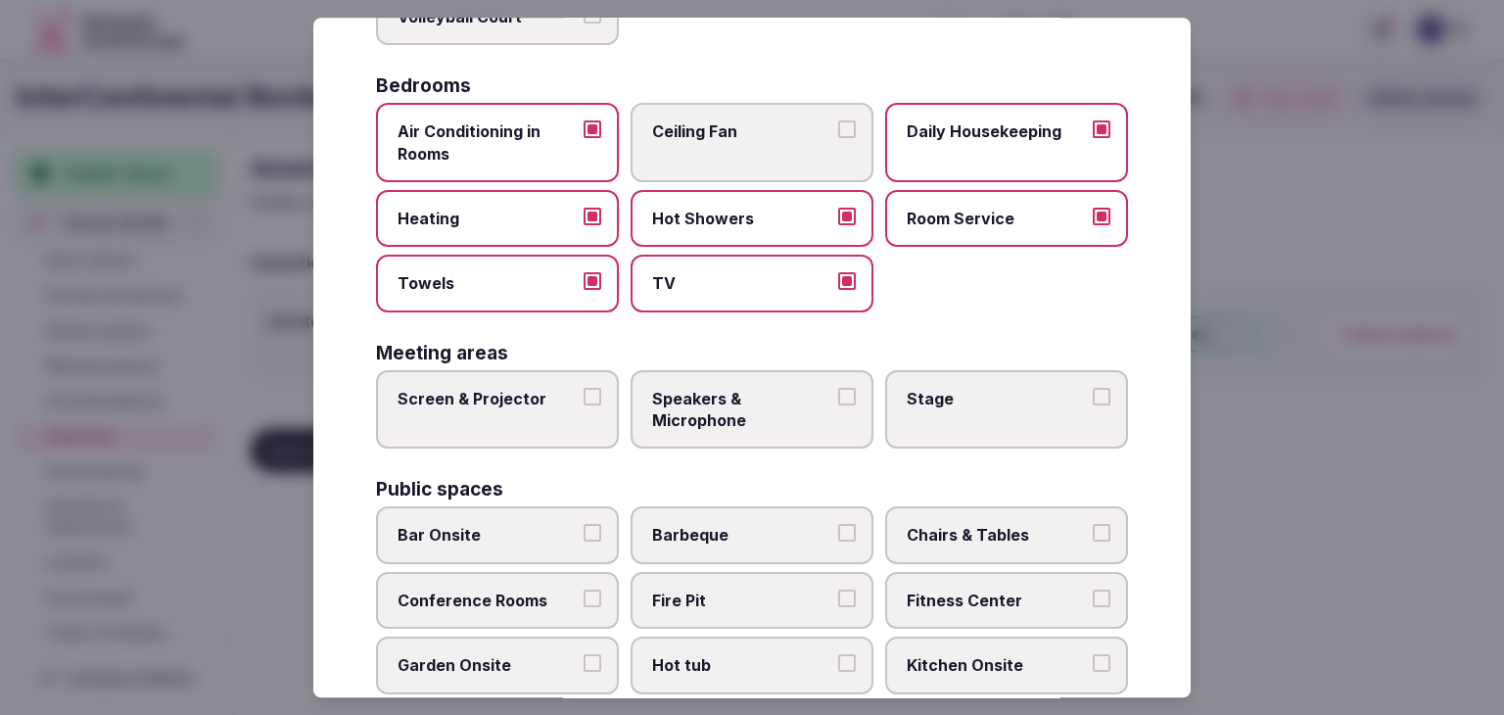
scroll to position [489, 0]
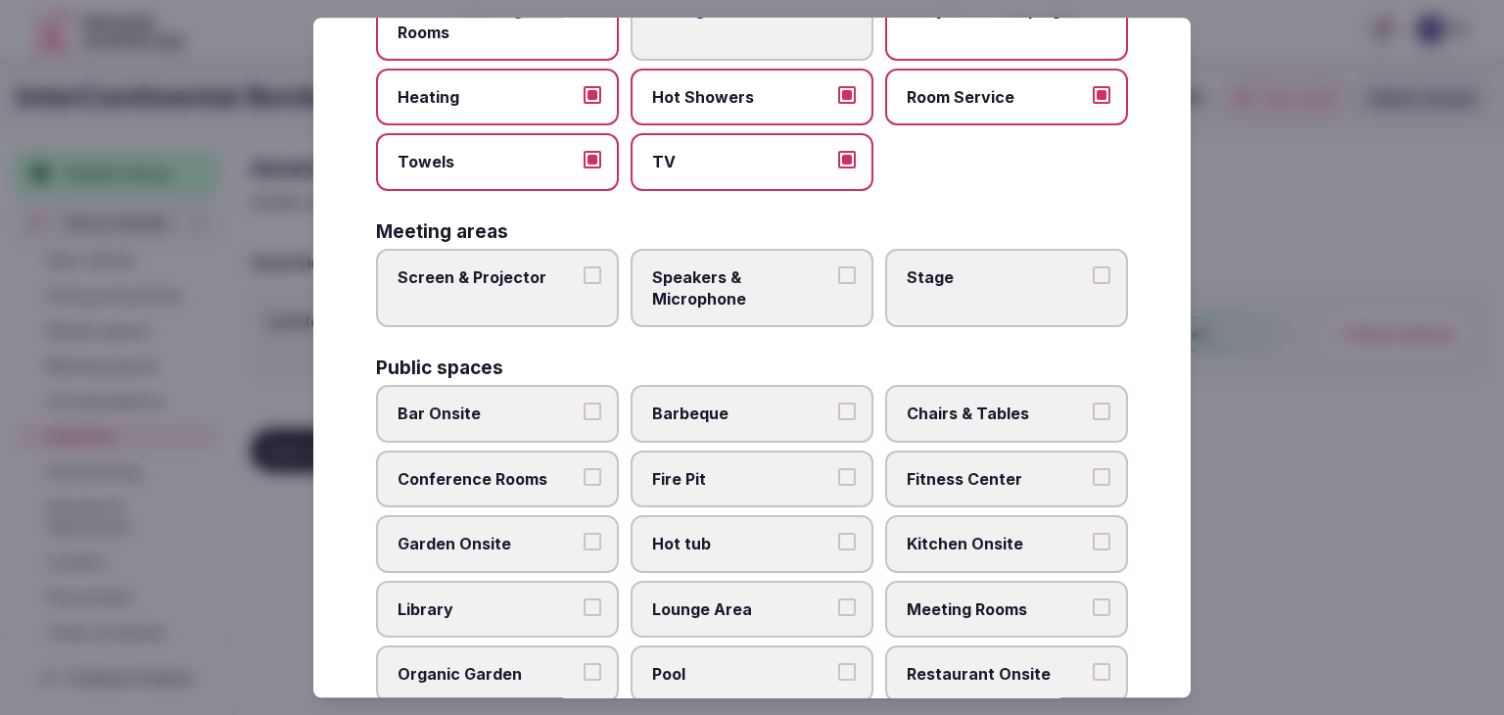
click at [548, 298] on label "Screen & Projector" at bounding box center [497, 288] width 243 height 79
click at [583, 284] on button "Screen & Projector" at bounding box center [592, 275] width 18 height 18
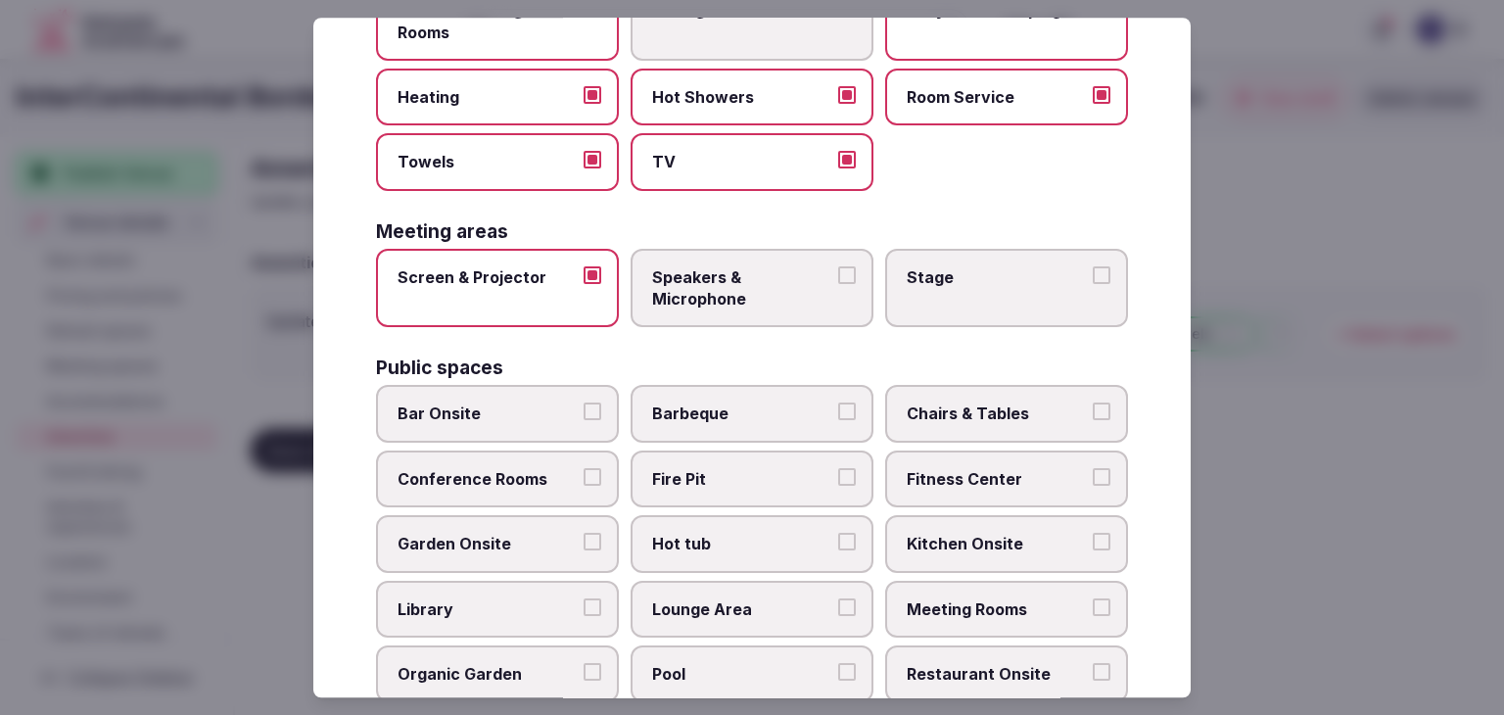
click at [713, 298] on span "Speakers & Microphone" at bounding box center [742, 288] width 180 height 44
click at [838, 284] on button "Speakers & Microphone" at bounding box center [847, 275] width 18 height 18
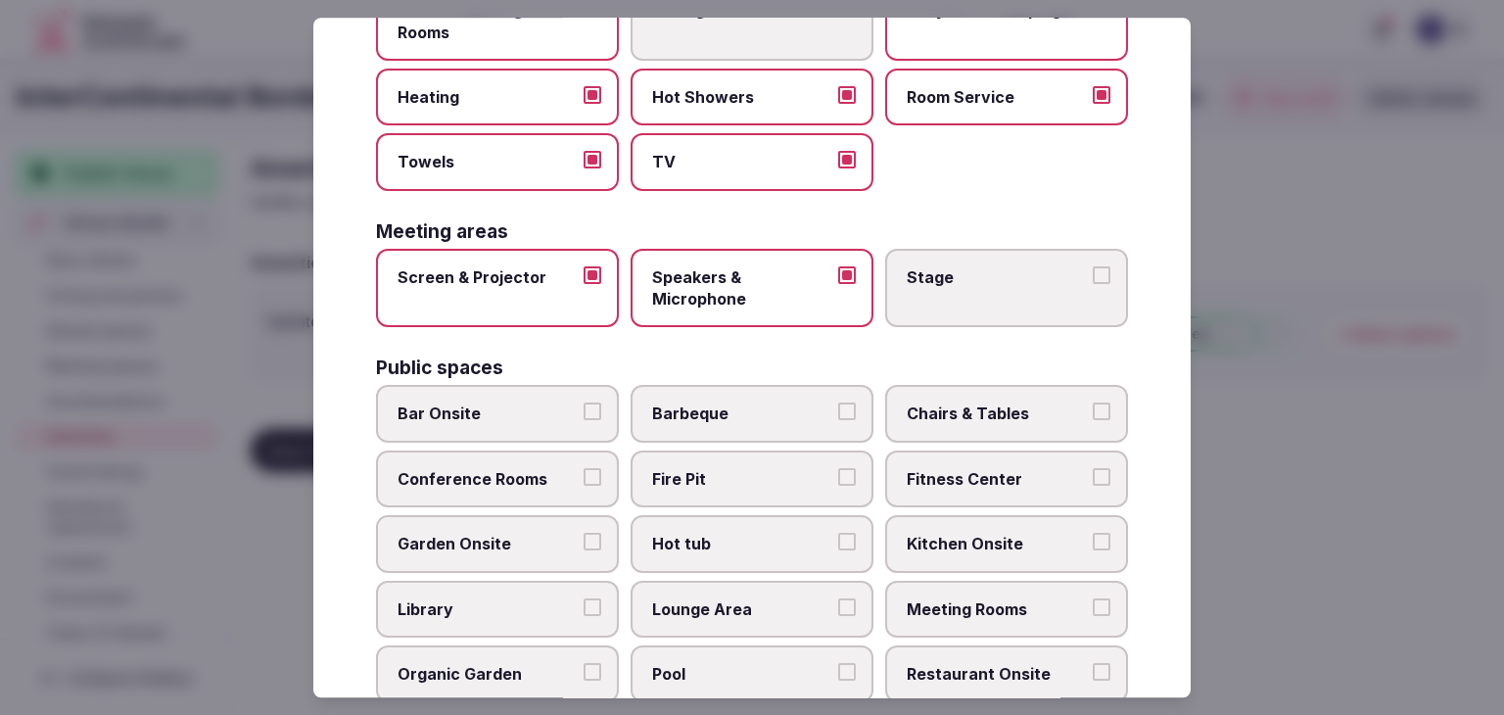
click at [966, 285] on label "Stage" at bounding box center [1006, 288] width 243 height 79
click at [1092, 284] on button "Stage" at bounding box center [1101, 275] width 18 height 18
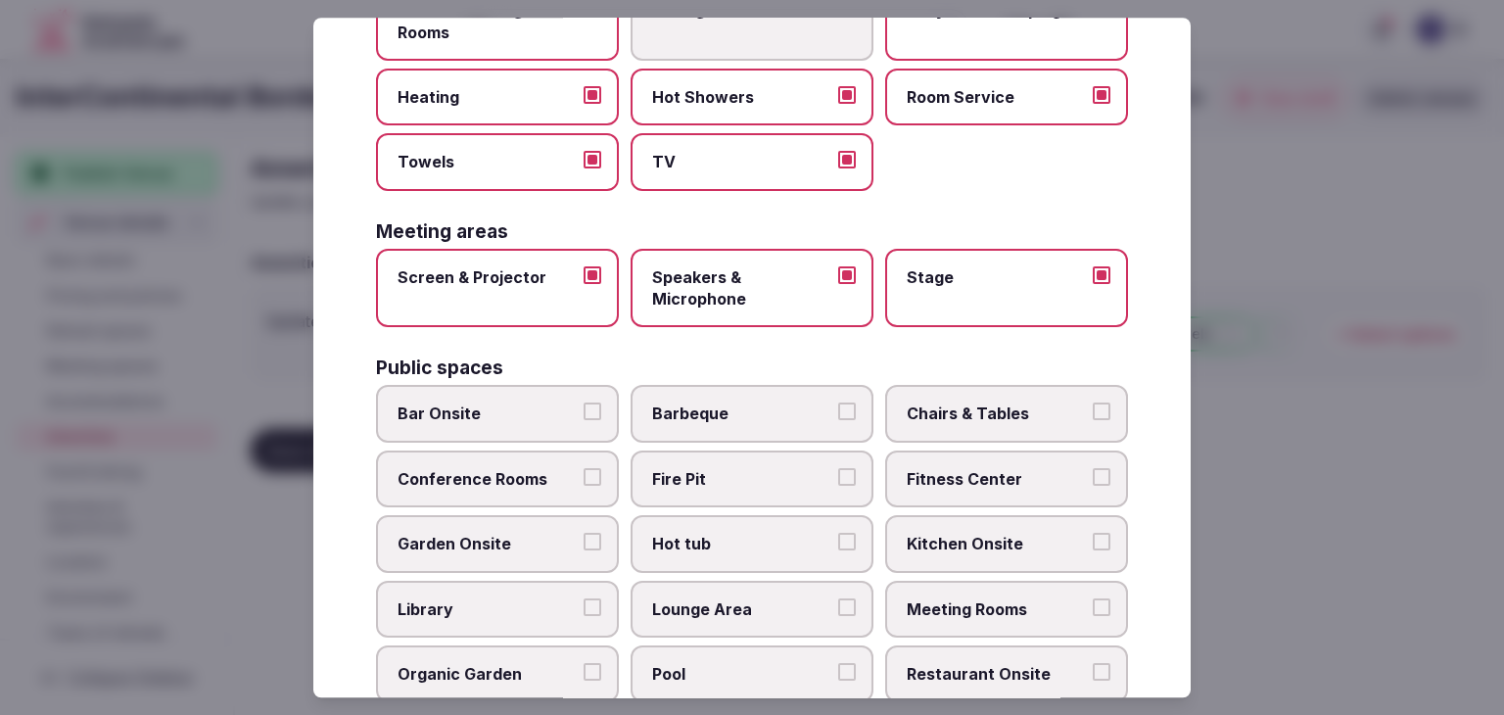
drag, startPoint x: 539, startPoint y: 404, endPoint x: 884, endPoint y: 430, distance: 345.5
click at [540, 404] on span "Bar Onsite" at bounding box center [487, 414] width 180 height 22
click at [583, 404] on button "Bar Onsite" at bounding box center [592, 412] width 18 height 18
drag, startPoint x: 967, startPoint y: 416, endPoint x: 973, endPoint y: 475, distance: 59.0
click at [970, 428] on label "Chairs & Tables" at bounding box center [1006, 414] width 243 height 57
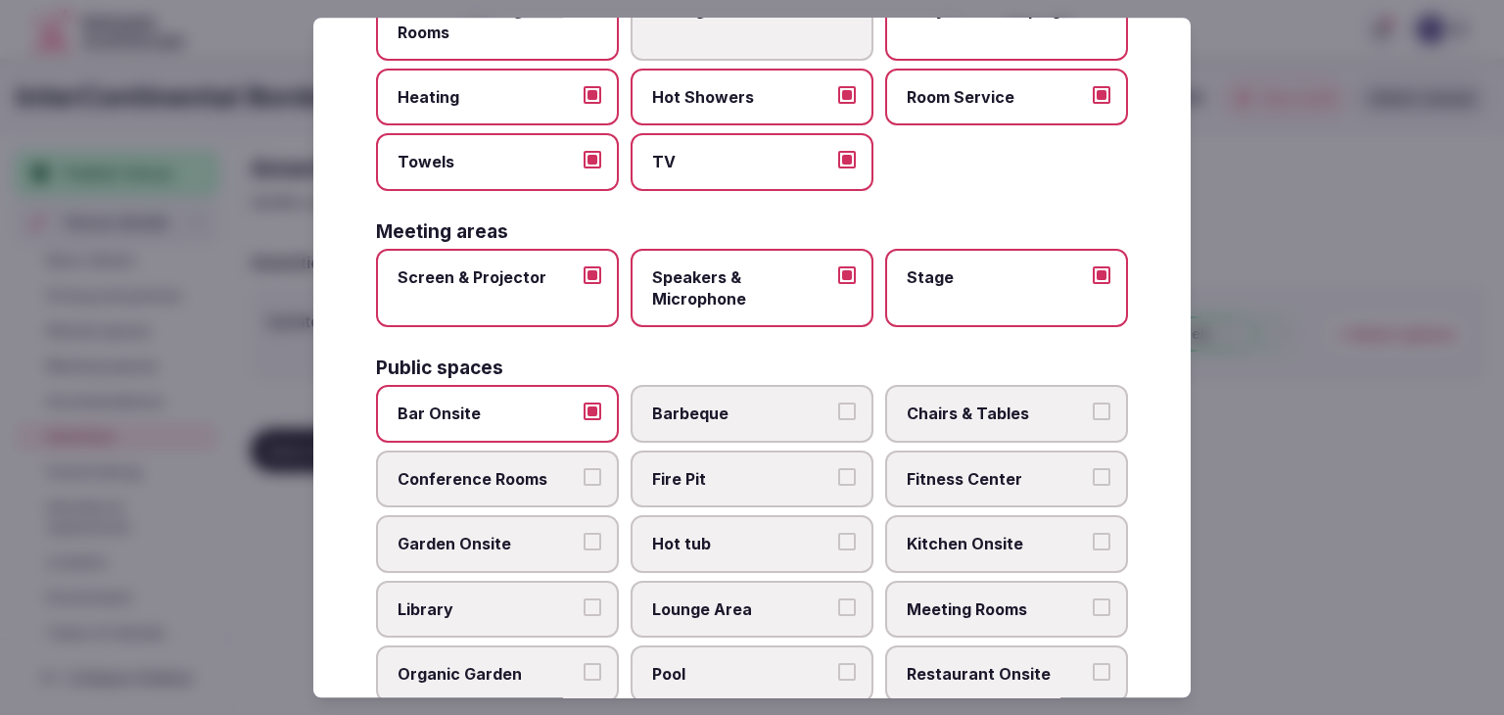
click at [972, 475] on span "Fitness Center" at bounding box center [996, 479] width 180 height 22
click at [1092, 475] on button "Fitness Center" at bounding box center [1101, 477] width 18 height 18
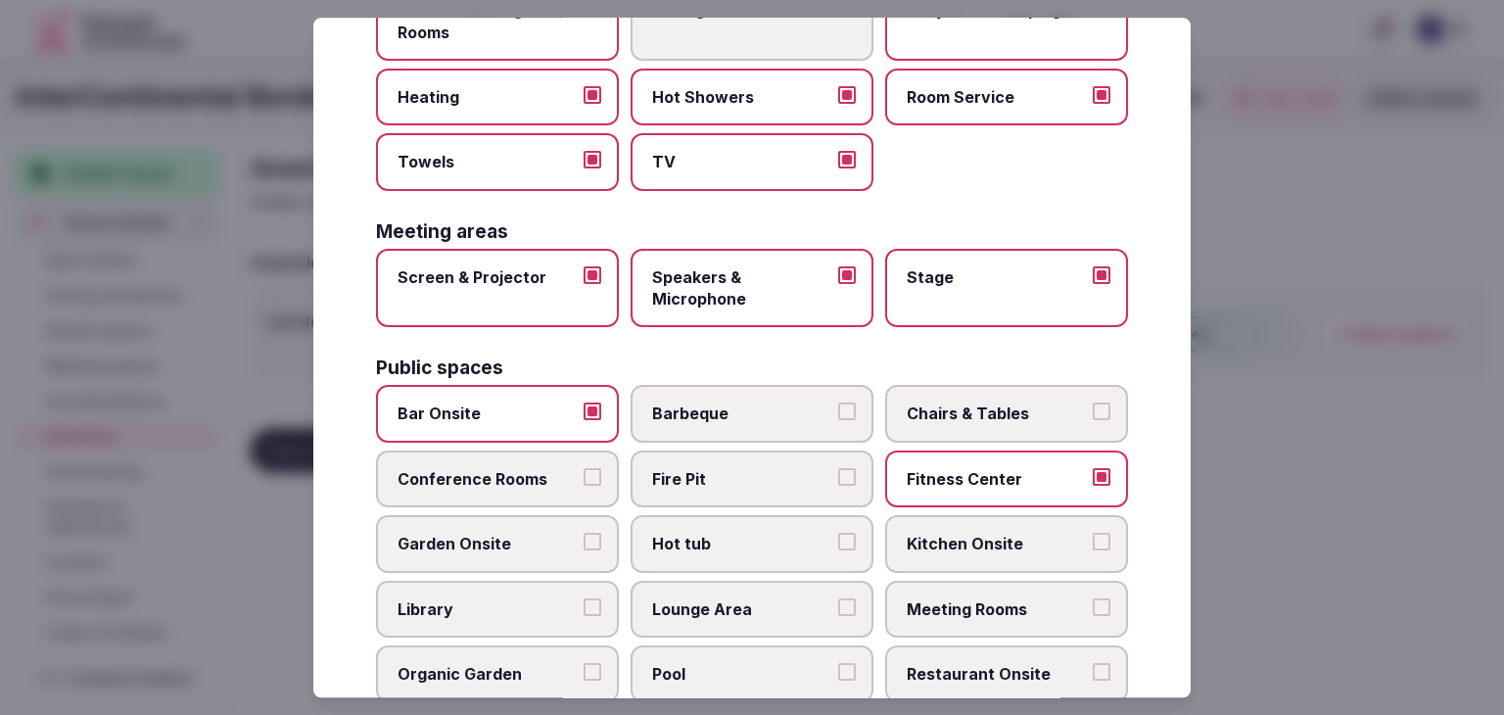
drag, startPoint x: 550, startPoint y: 467, endPoint x: 959, endPoint y: 415, distance: 412.5
click at [559, 468] on span "Conference Rooms" at bounding box center [487, 479] width 180 height 22
click at [583, 468] on button "Conference Rooms" at bounding box center [592, 477] width 18 height 18
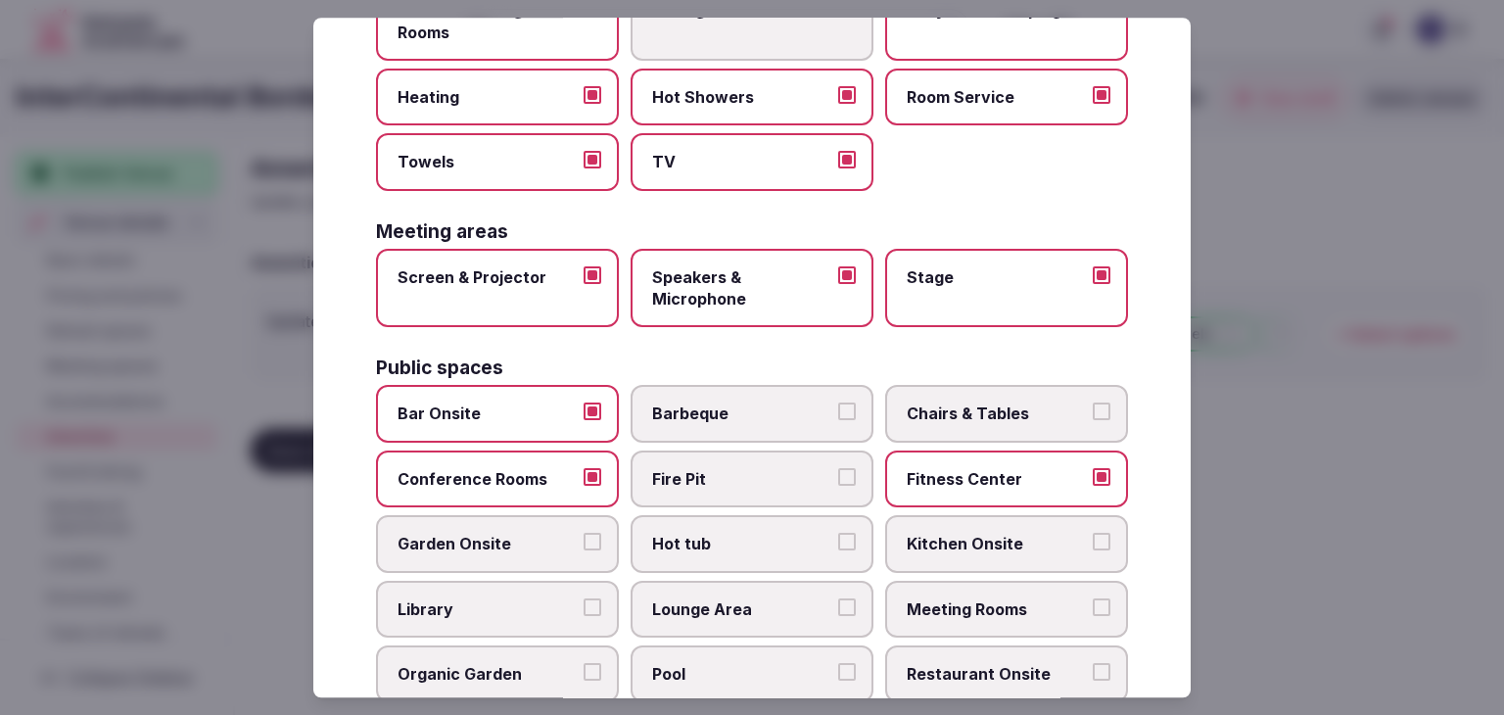
click at [1065, 394] on label "Chairs & Tables" at bounding box center [1006, 414] width 243 height 57
click at [1092, 403] on button "Chairs & Tables" at bounding box center [1101, 412] width 18 height 18
click at [995, 613] on label "Meeting Rooms" at bounding box center [1006, 608] width 243 height 57
click at [1092, 613] on button "Meeting Rooms" at bounding box center [1101, 607] width 18 height 18
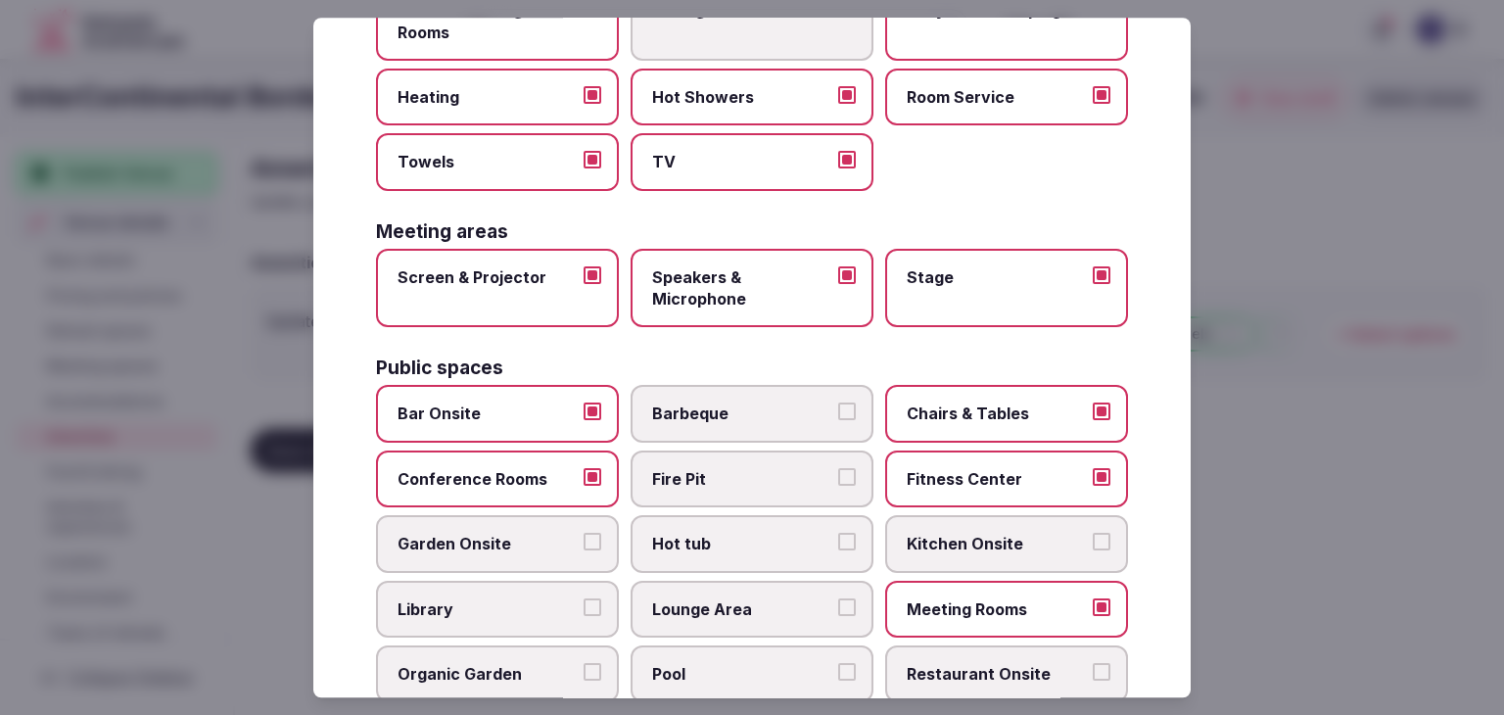
click at [990, 669] on span "Restaurant Onsite" at bounding box center [996, 674] width 180 height 22
click at [1092, 669] on button "Restaurant Onsite" at bounding box center [1101, 672] width 18 height 18
click at [787, 604] on span "Lounge Area" at bounding box center [742, 609] width 180 height 22
click at [838, 604] on button "Lounge Area" at bounding box center [847, 607] width 18 height 18
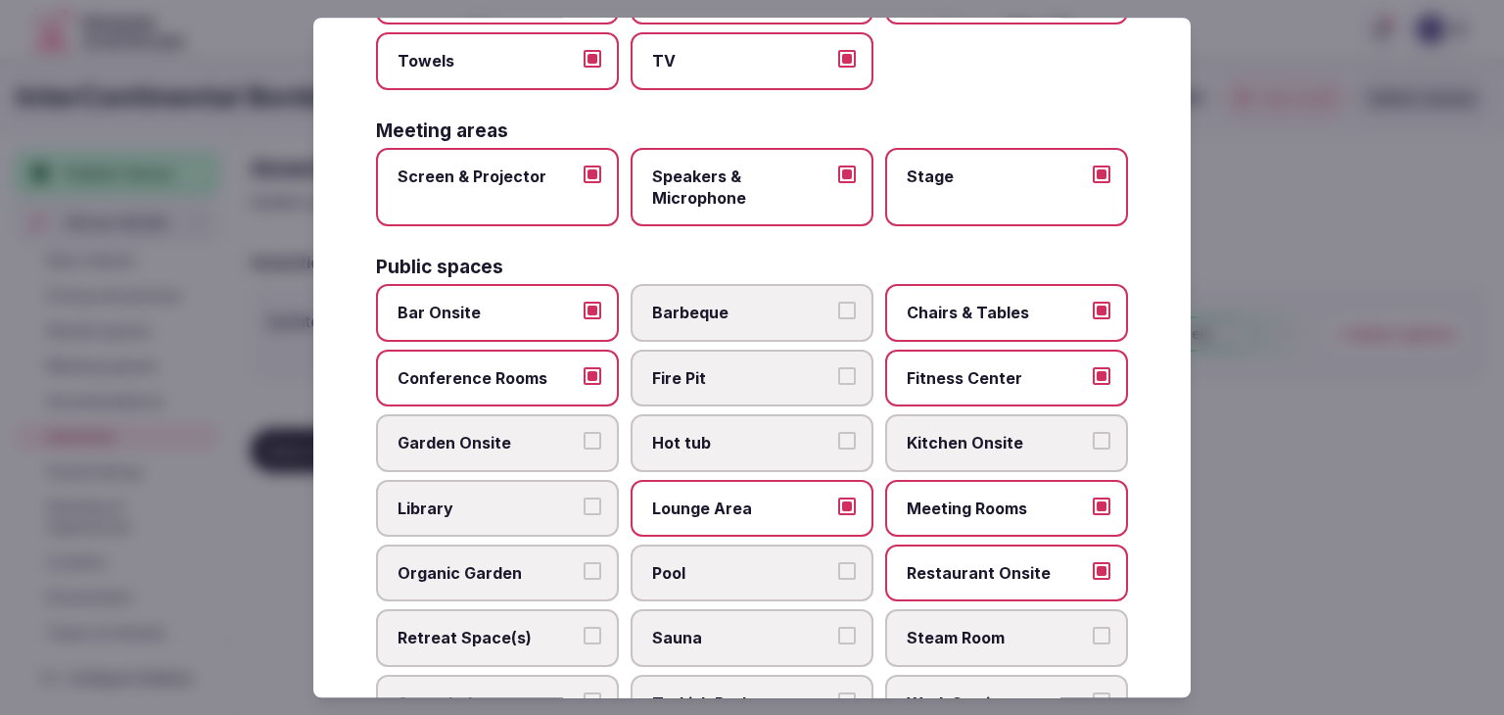
scroll to position [685, 0]
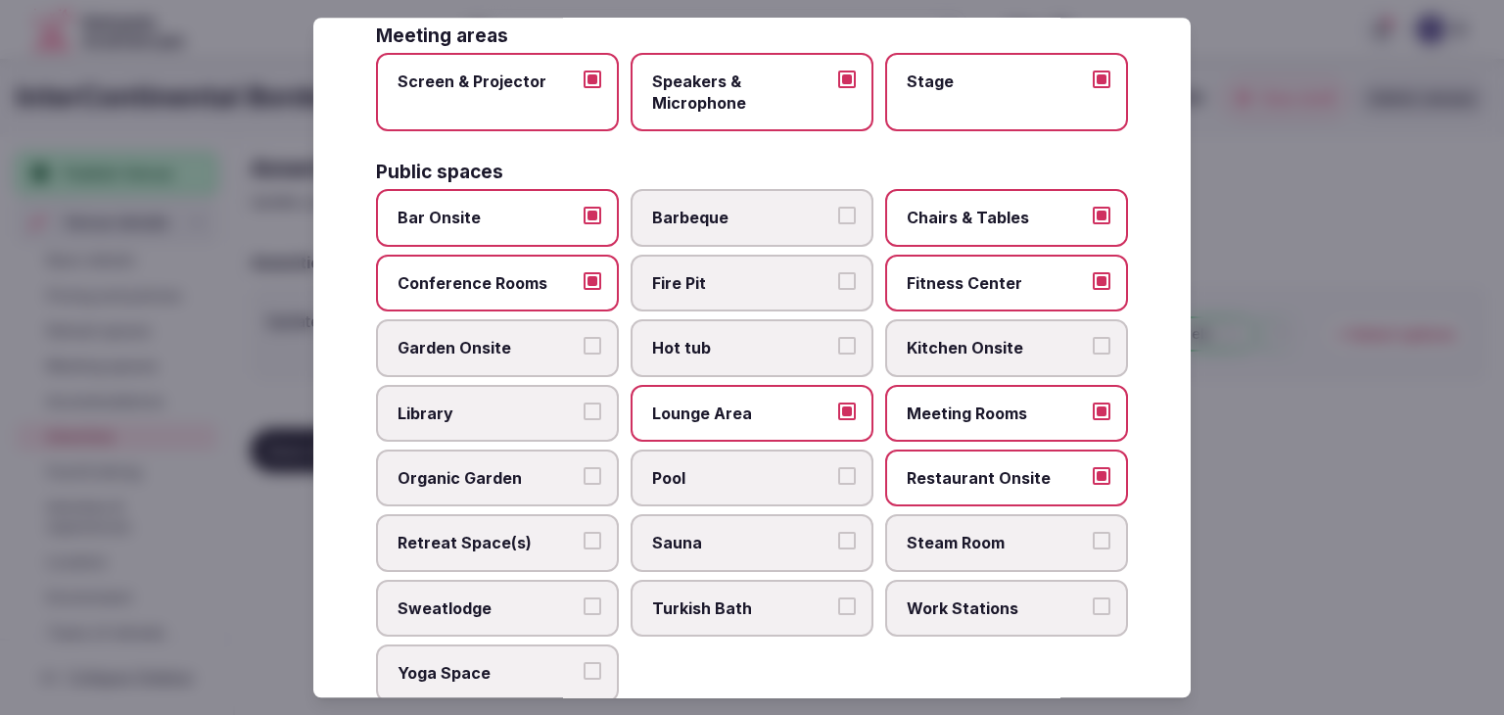
click at [722, 467] on span "Pool" at bounding box center [742, 478] width 180 height 22
click at [838, 467] on button "Pool" at bounding box center [847, 476] width 18 height 18
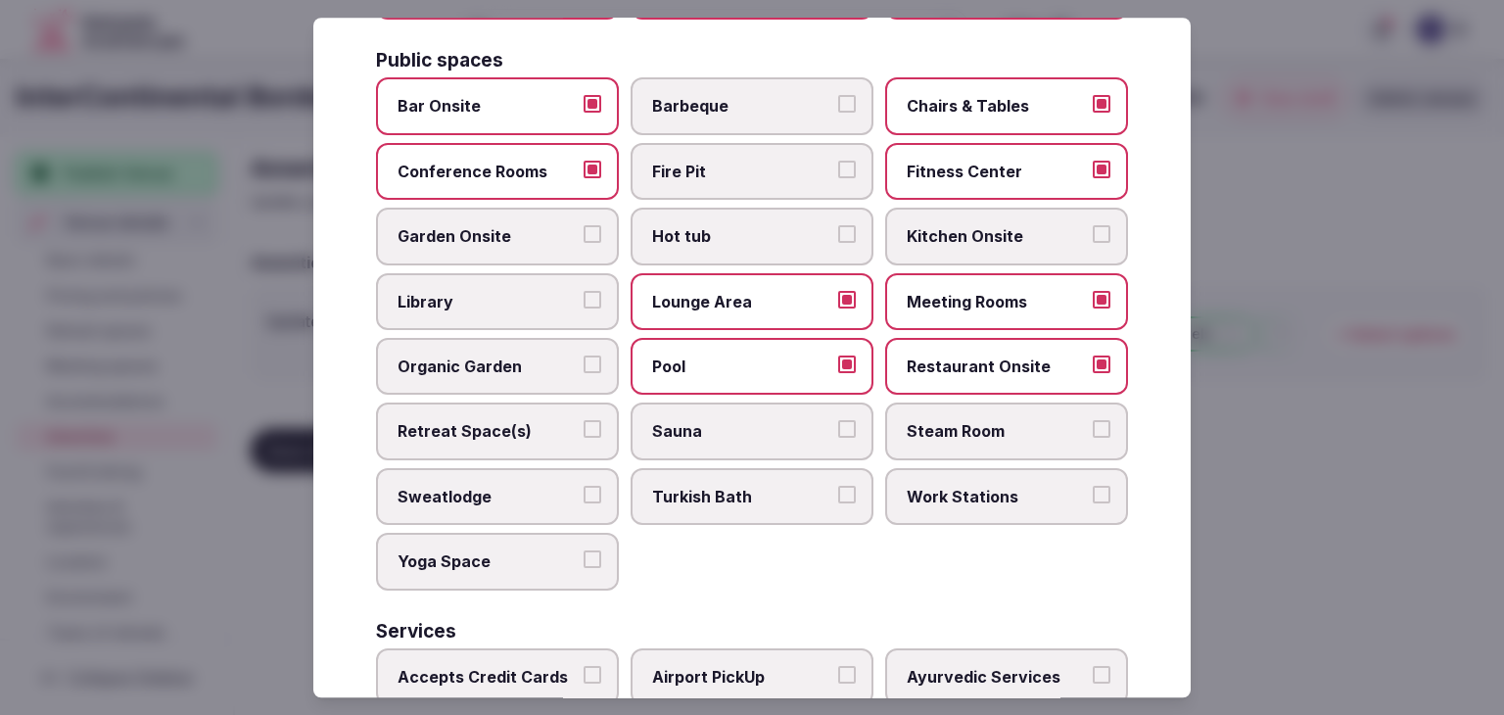
scroll to position [881, 0]
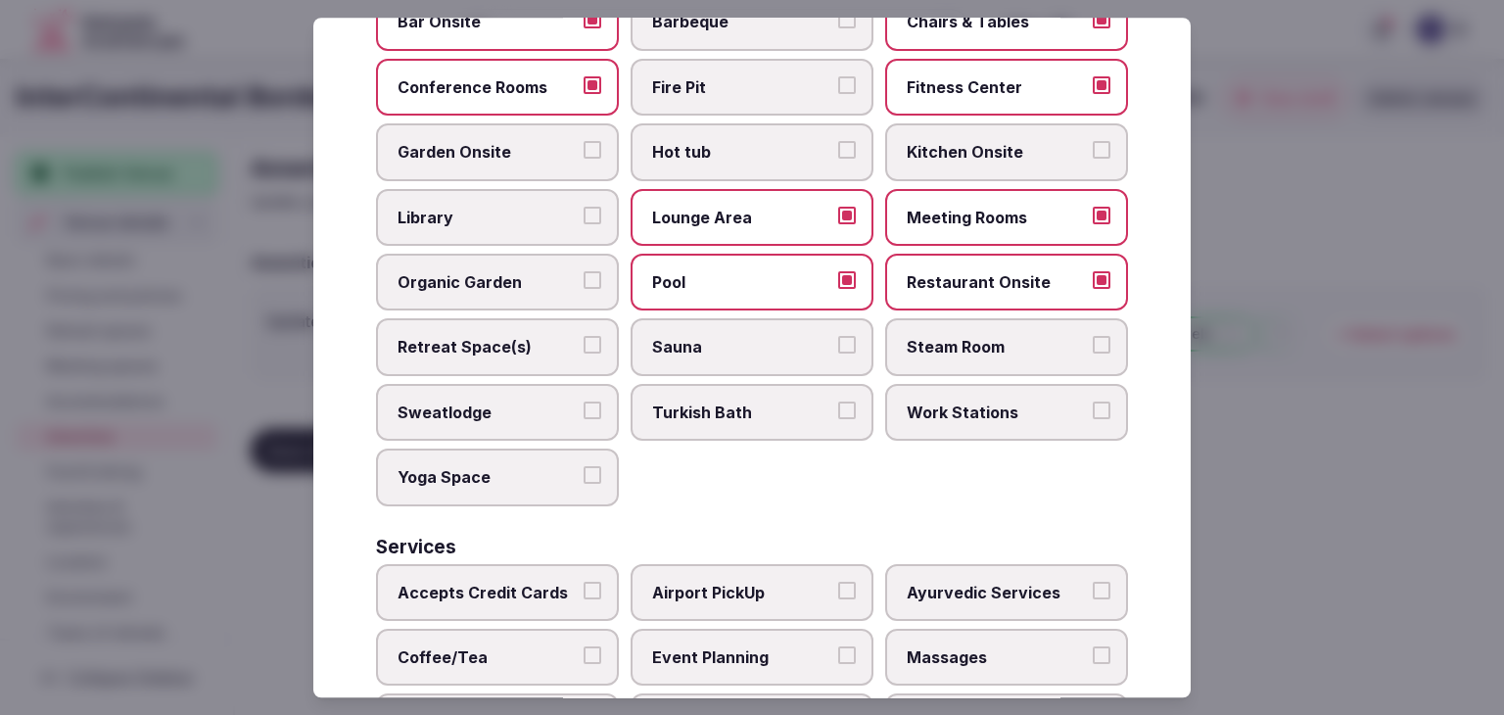
click at [977, 402] on span "Work Stations" at bounding box center [996, 412] width 180 height 22
click at [1092, 402] on button "Work Stations" at bounding box center [1101, 410] width 18 height 18
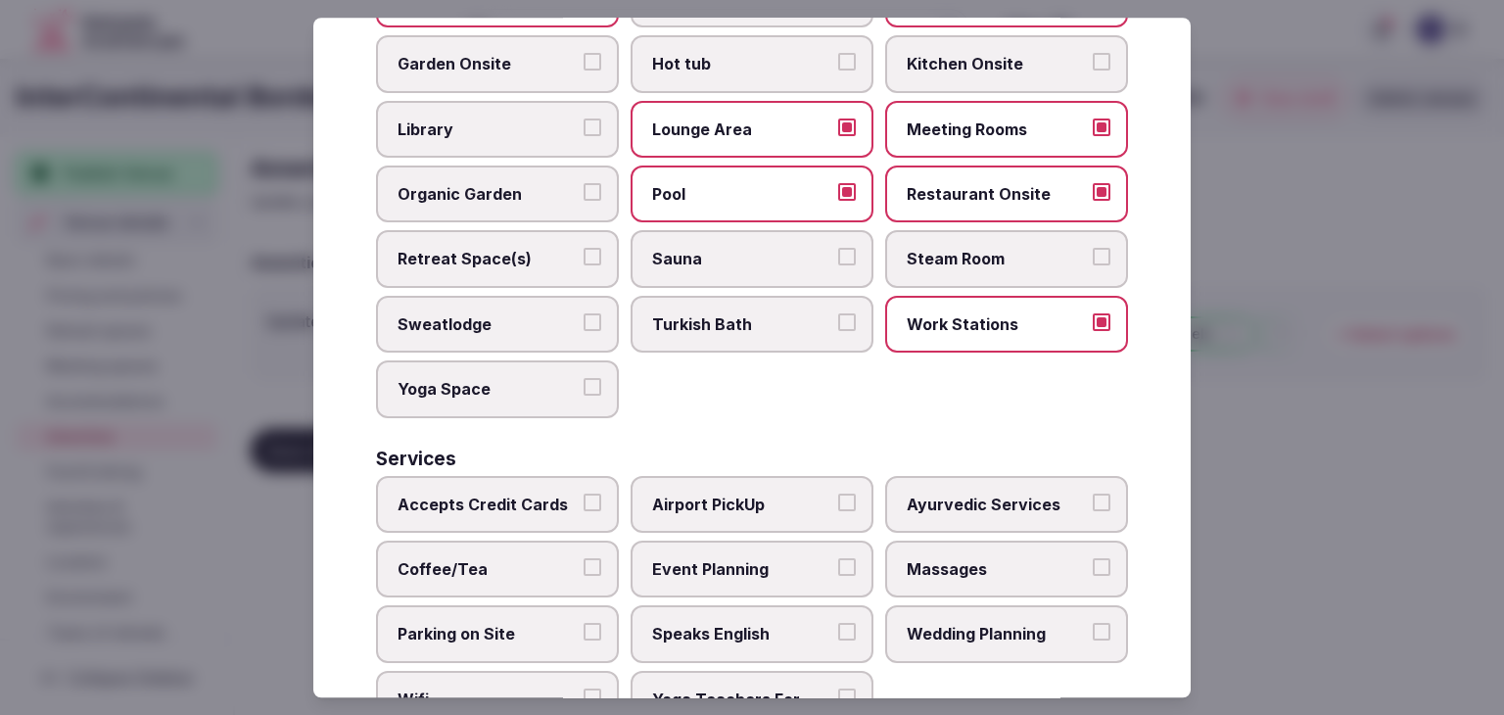
scroll to position [1054, 0]
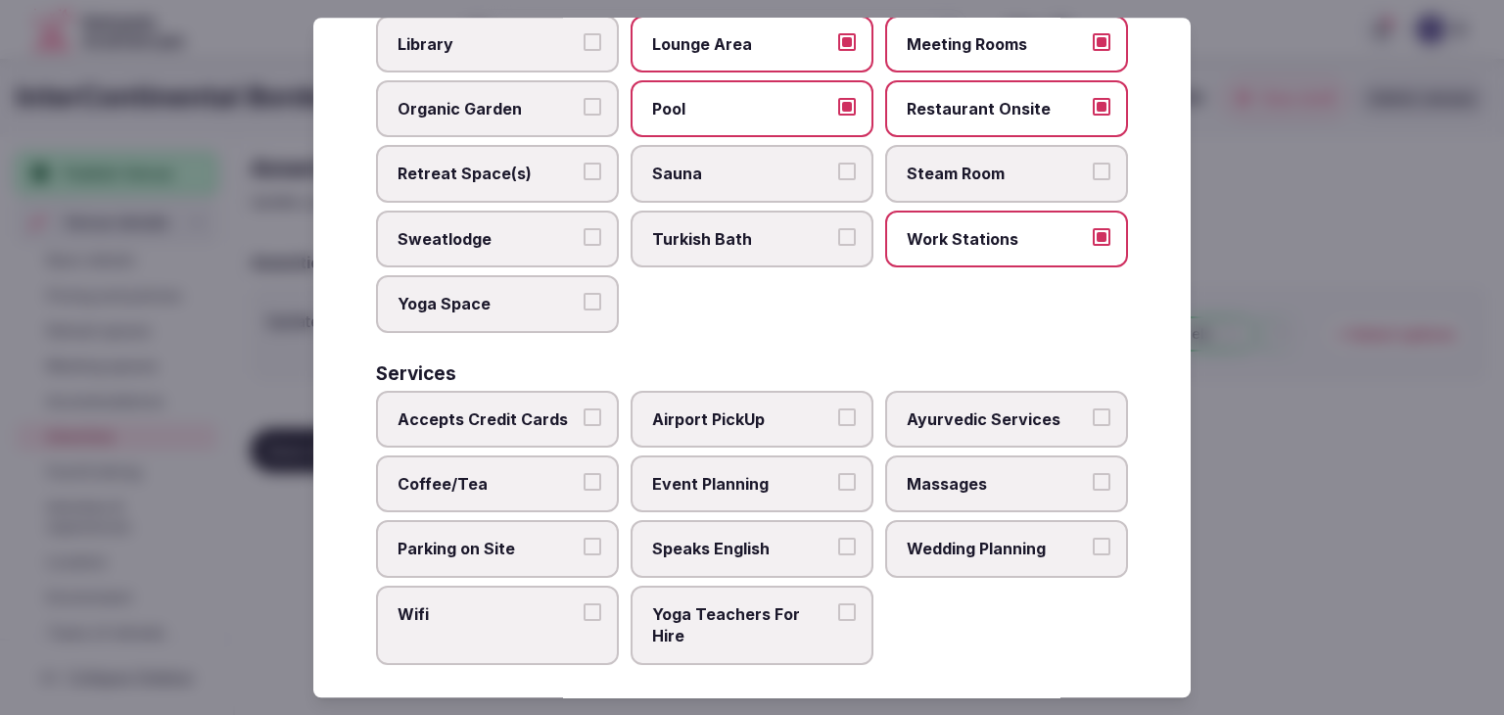
drag, startPoint x: 521, startPoint y: 428, endPoint x: 522, endPoint y: 492, distance: 64.6
click at [522, 428] on label "Accepts Credit Cards" at bounding box center [497, 419] width 243 height 57
click at [583, 426] on button "Accepts Credit Cards" at bounding box center [592, 417] width 18 height 18
click at [522, 494] on label "Coffee/Tea" at bounding box center [497, 483] width 243 height 57
click at [583, 490] on button "Coffee/Tea" at bounding box center [592, 482] width 18 height 18
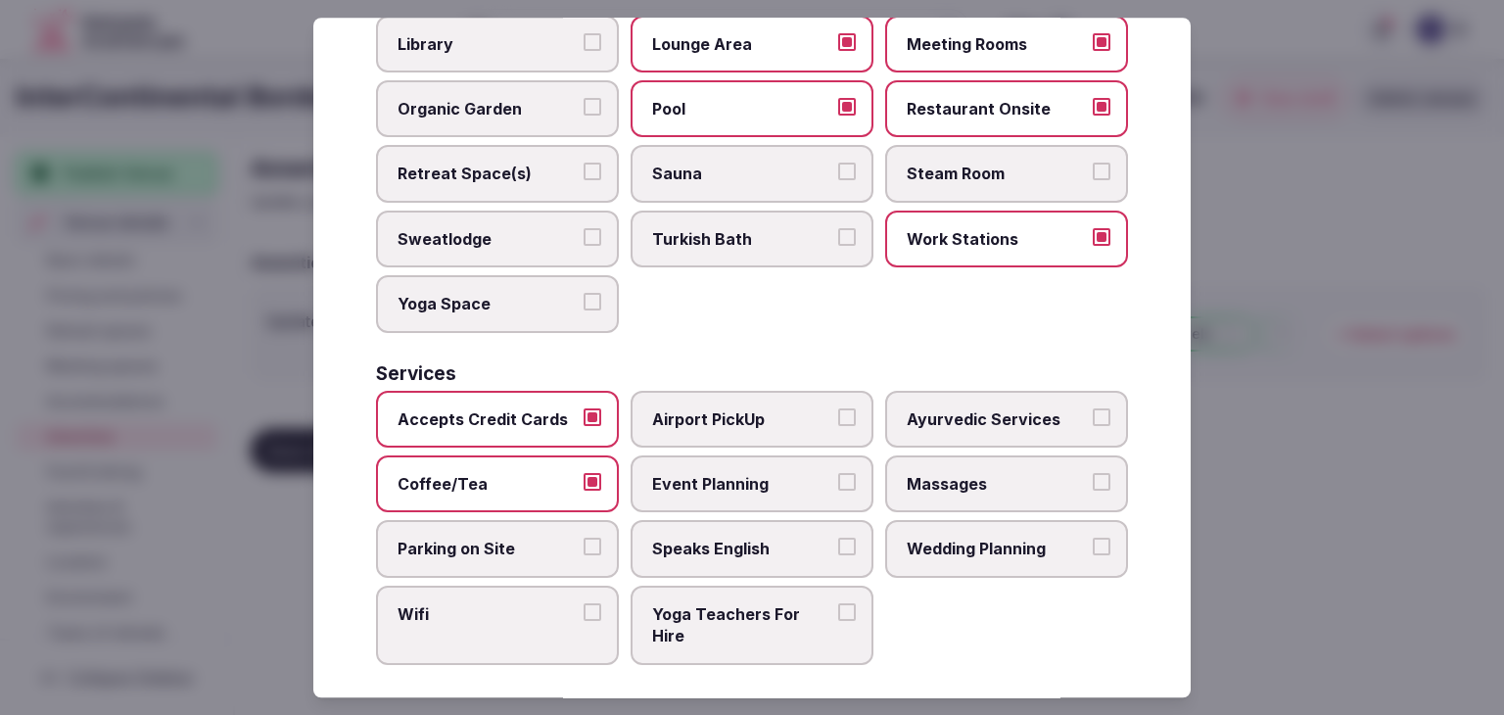
click at [529, 548] on label "Parking on Site" at bounding box center [497, 549] width 243 height 57
click at [583, 548] on button "Parking on Site" at bounding box center [592, 547] width 18 height 18
click at [526, 635] on label "Wifi" at bounding box center [497, 624] width 243 height 79
click at [583, 621] on button "Wifi" at bounding box center [592, 612] width 18 height 18
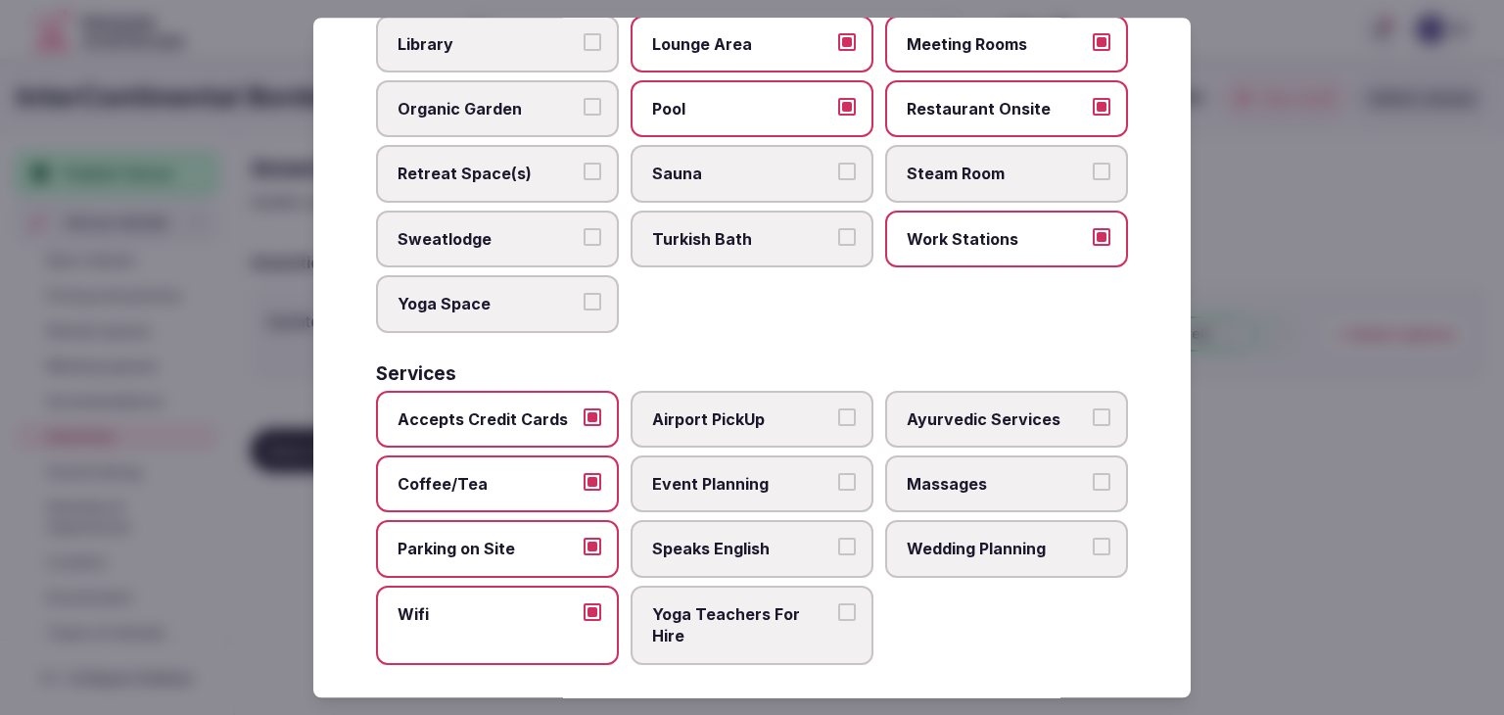
click at [678, 538] on span "Speaks English" at bounding box center [742, 549] width 180 height 22
click at [838, 538] on button "Speaks English" at bounding box center [847, 547] width 18 height 18
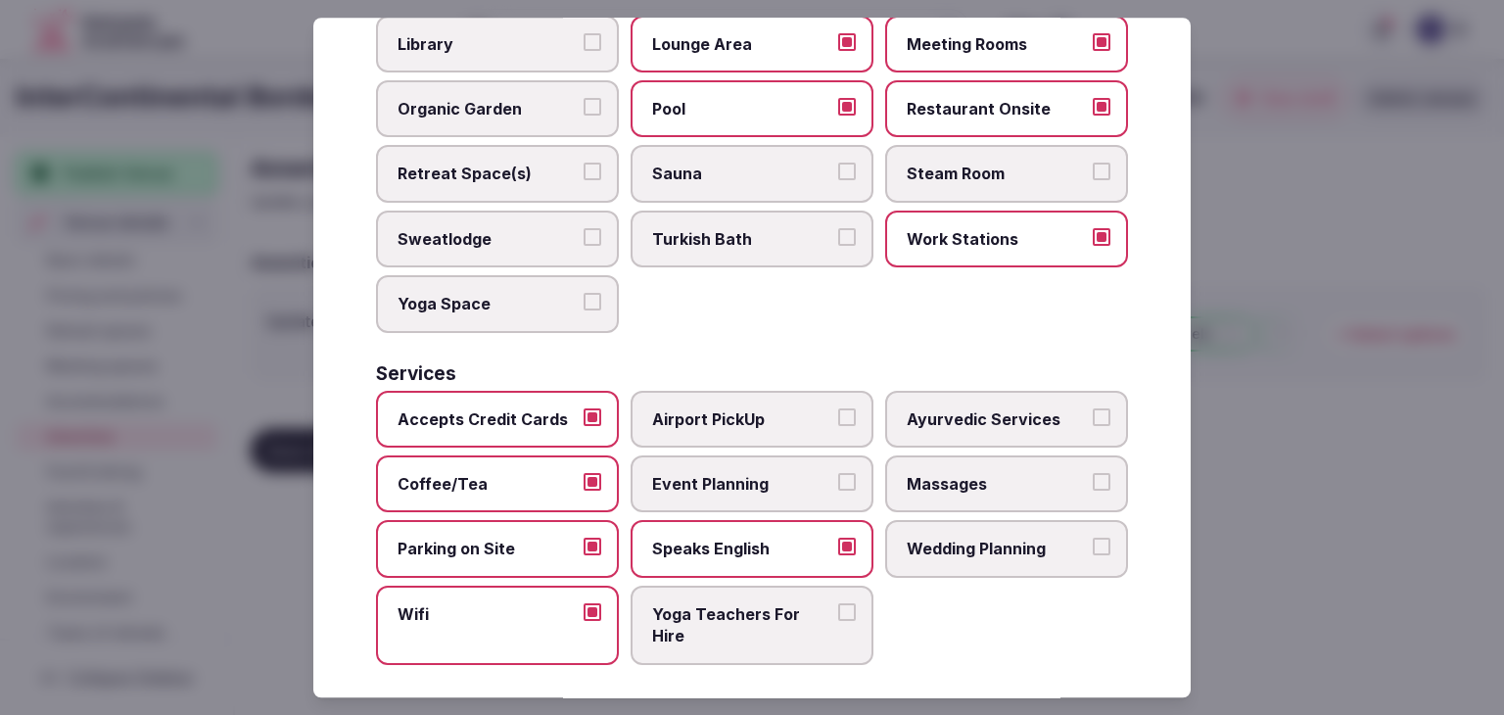
drag, startPoint x: 707, startPoint y: 479, endPoint x: 720, endPoint y: 479, distance: 13.7
click at [718, 479] on span "Event Planning" at bounding box center [742, 484] width 180 height 22
click at [948, 478] on span "Massages" at bounding box center [996, 484] width 180 height 22
click at [1092, 478] on button "Massages" at bounding box center [1101, 482] width 18 height 18
click at [955, 522] on label "Wedding Planning" at bounding box center [1006, 549] width 243 height 57
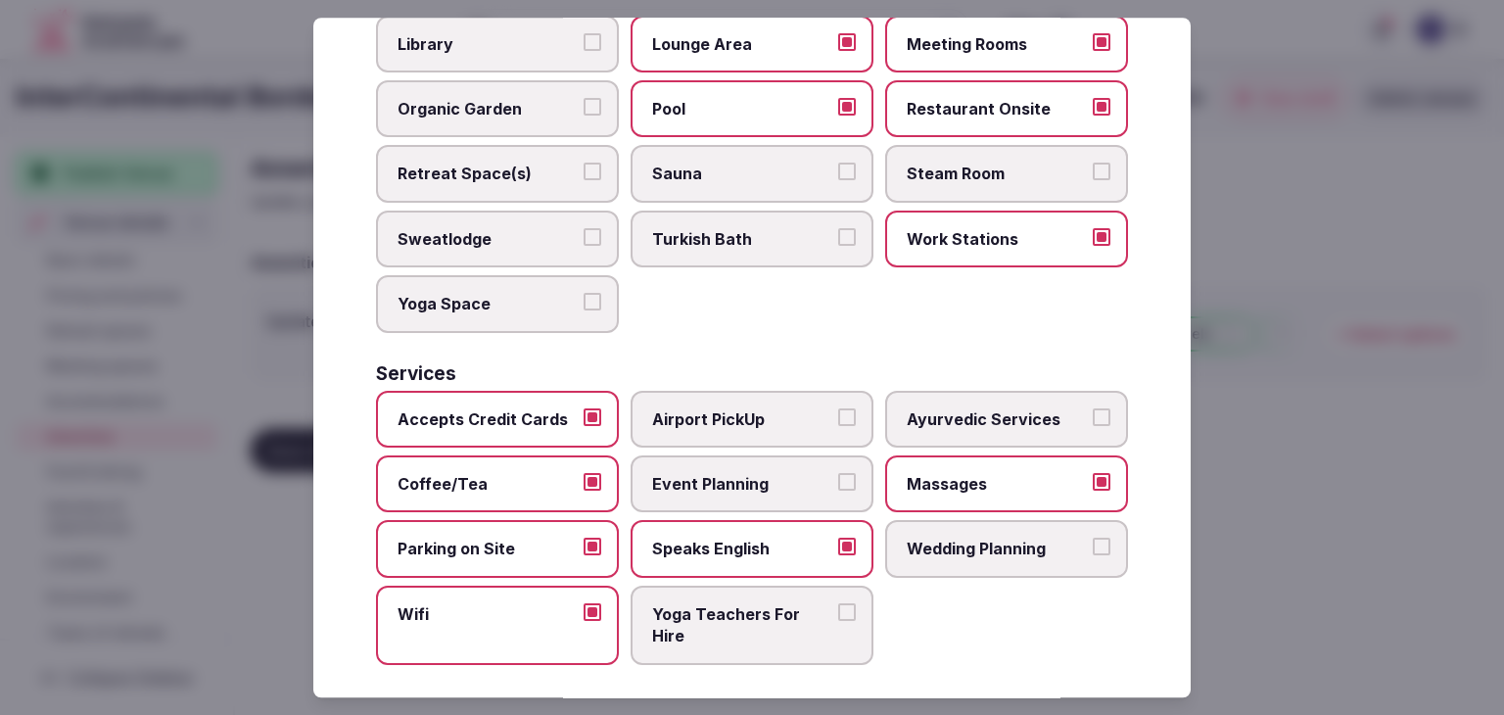
click at [1092, 538] on button "Wedding Planning" at bounding box center [1101, 547] width 18 height 18
click at [801, 478] on span "Event Planning" at bounding box center [742, 484] width 180 height 22
click at [838, 478] on button "Event Planning" at bounding box center [847, 482] width 18 height 18
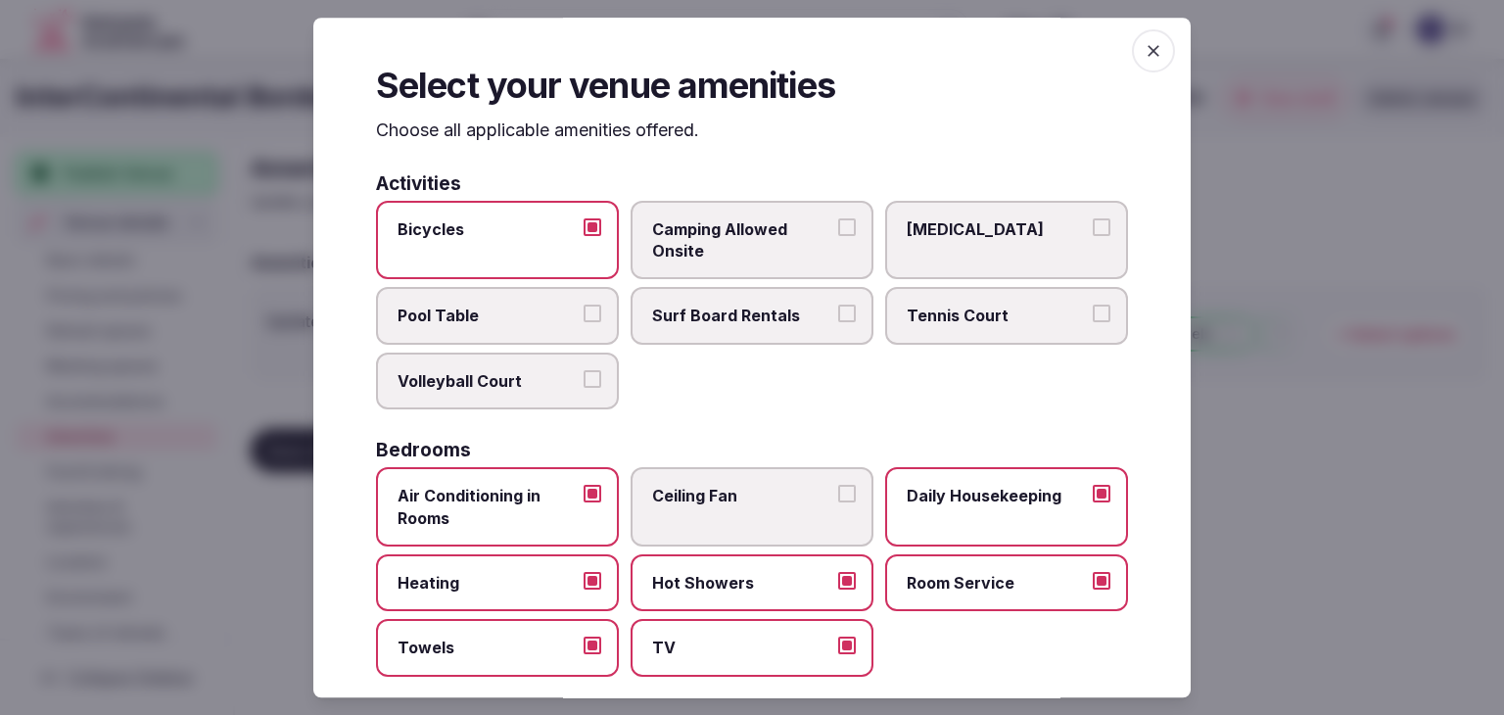
scroll to position [0, 0]
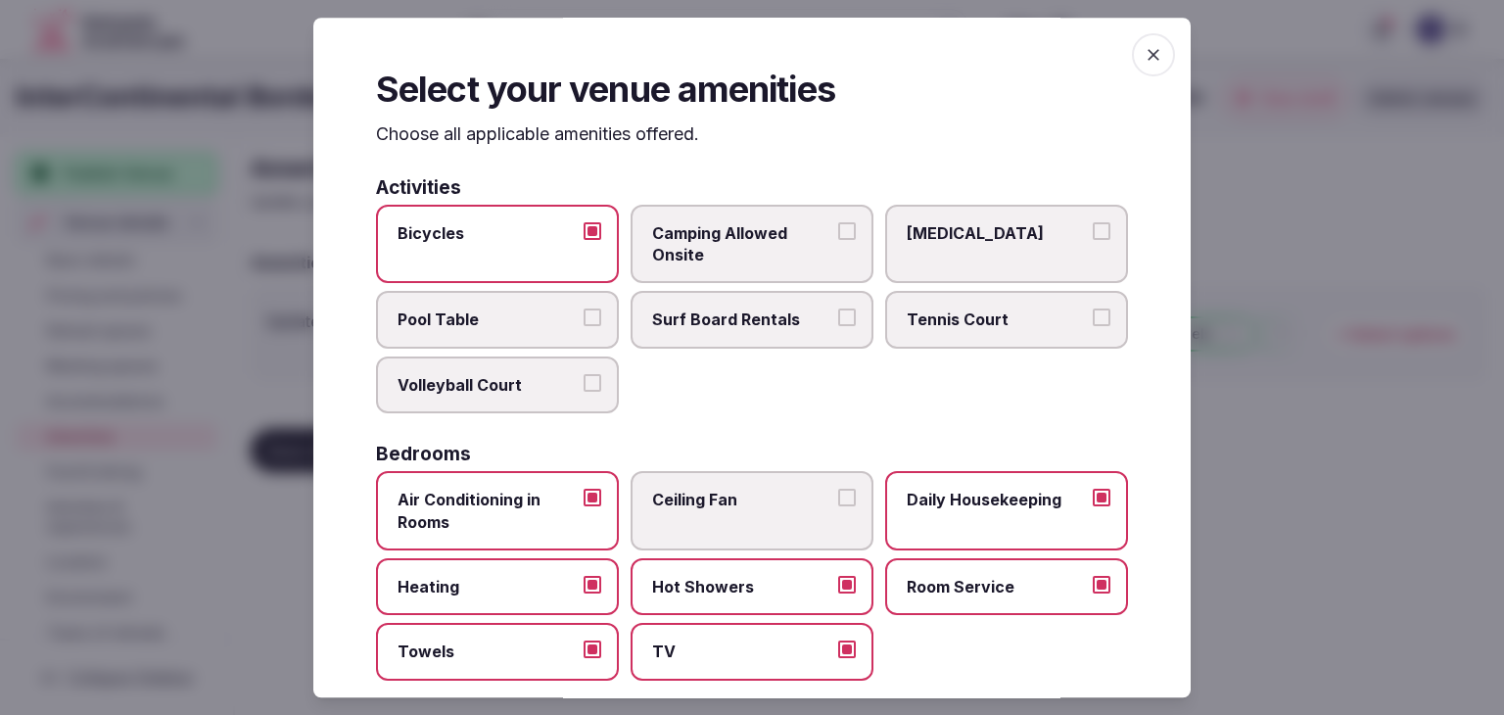
click at [1143, 56] on icon "button" at bounding box center [1153, 55] width 20 height 20
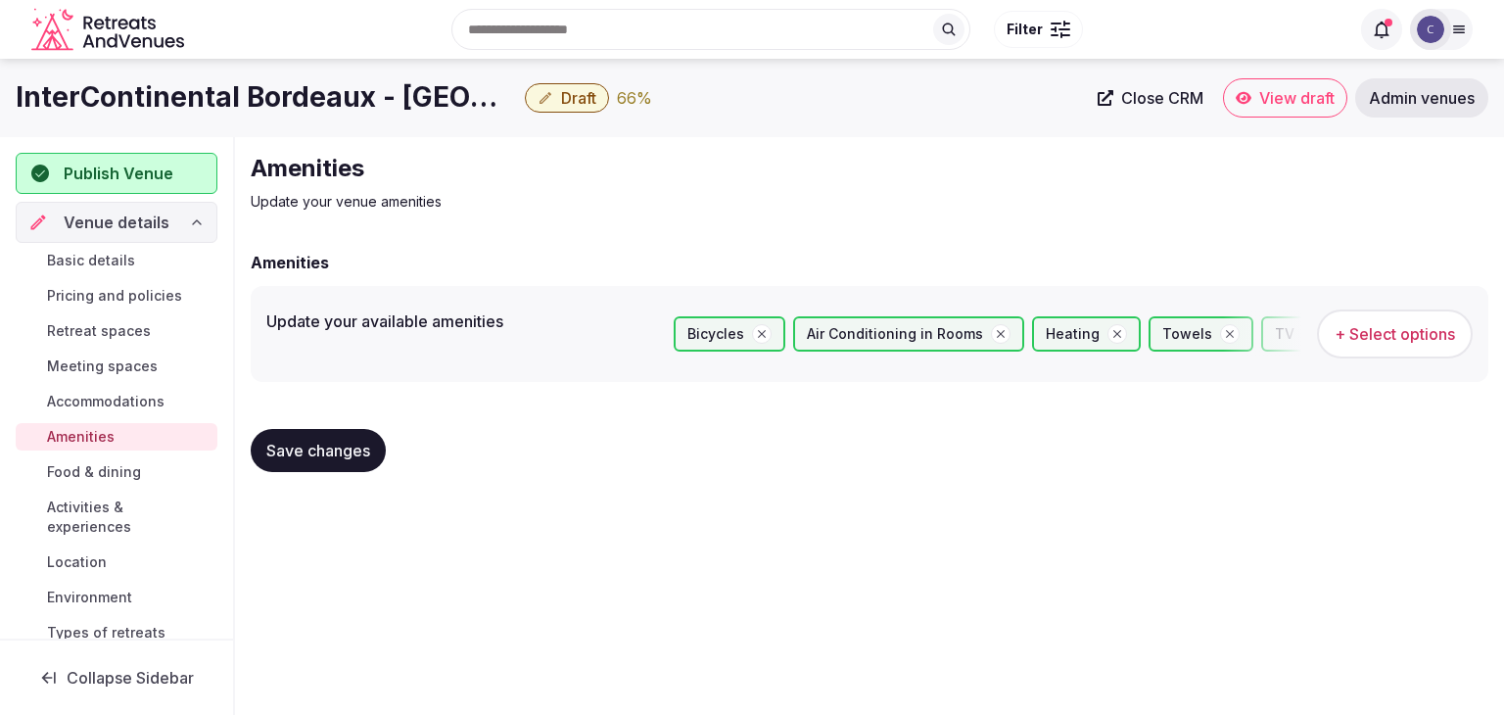
click at [340, 458] on span "Save changes" at bounding box center [318, 451] width 104 height 20
click at [70, 473] on span "Food & dining" at bounding box center [94, 472] width 94 height 20
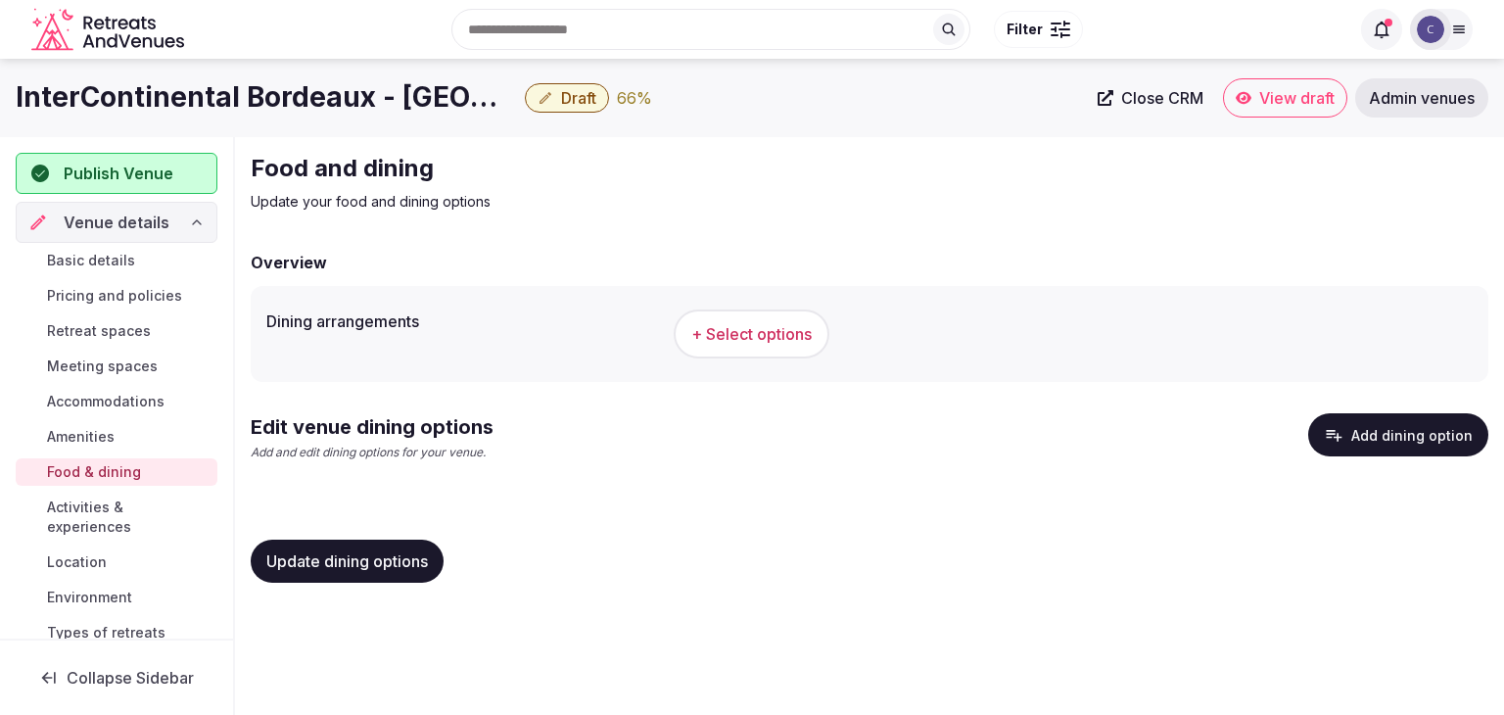
click at [806, 326] on span "+ Select options" at bounding box center [751, 334] width 120 height 22
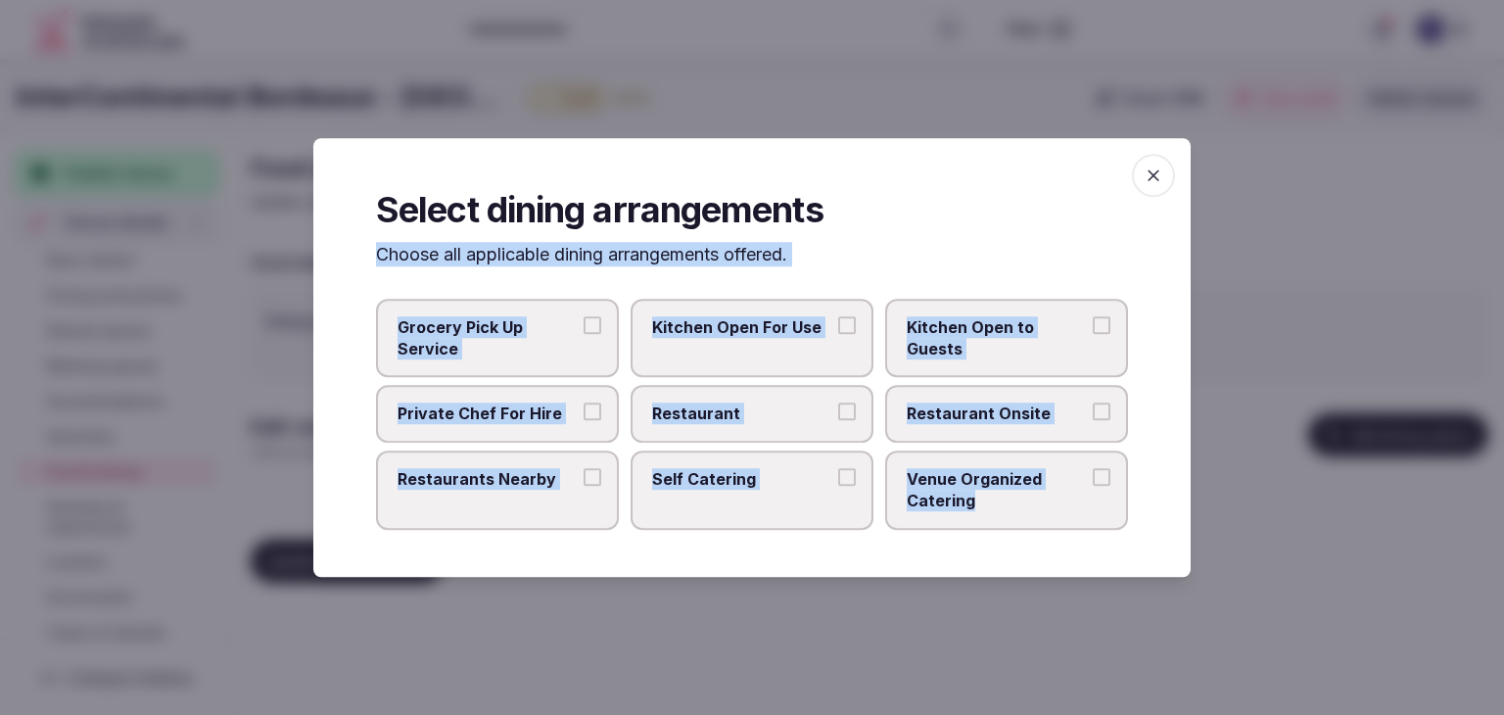
drag, startPoint x: 371, startPoint y: 248, endPoint x: 1060, endPoint y: 512, distance: 738.1
click at [1060, 512] on div "Select dining arrangements Choose all applicable dining arrangements offered. G…" at bounding box center [751, 357] width 877 height 439
copy div "Choose all applicable dining arrangements offered. Grocery Pick Up Service Kitc…"
click at [1003, 436] on label "Restaurant Onsite" at bounding box center [1006, 414] width 243 height 57
click at [1092, 421] on button "Restaurant Onsite" at bounding box center [1101, 412] width 18 height 18
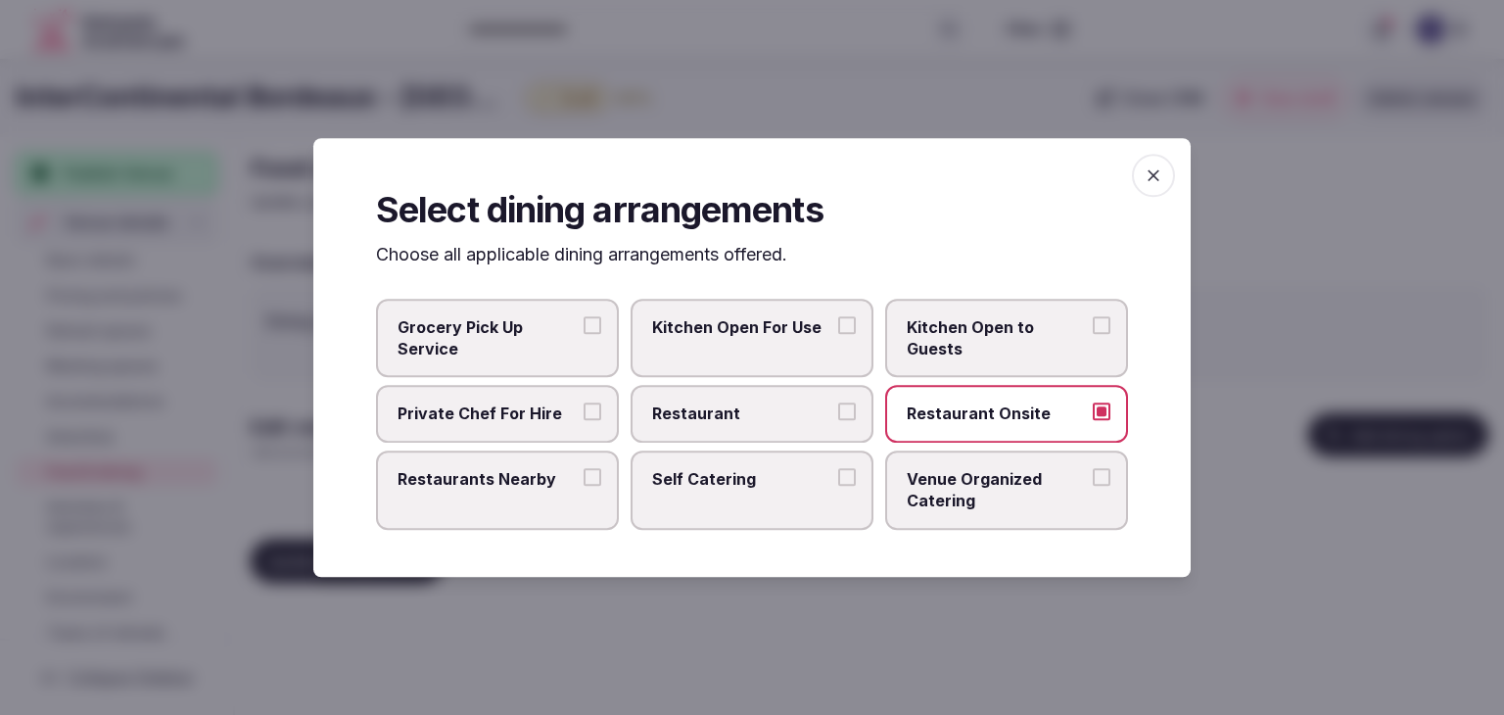
click at [987, 499] on span "Venue Organized Catering" at bounding box center [996, 490] width 180 height 44
click at [1092, 486] on button "Venue Organized Catering" at bounding box center [1101, 477] width 18 height 18
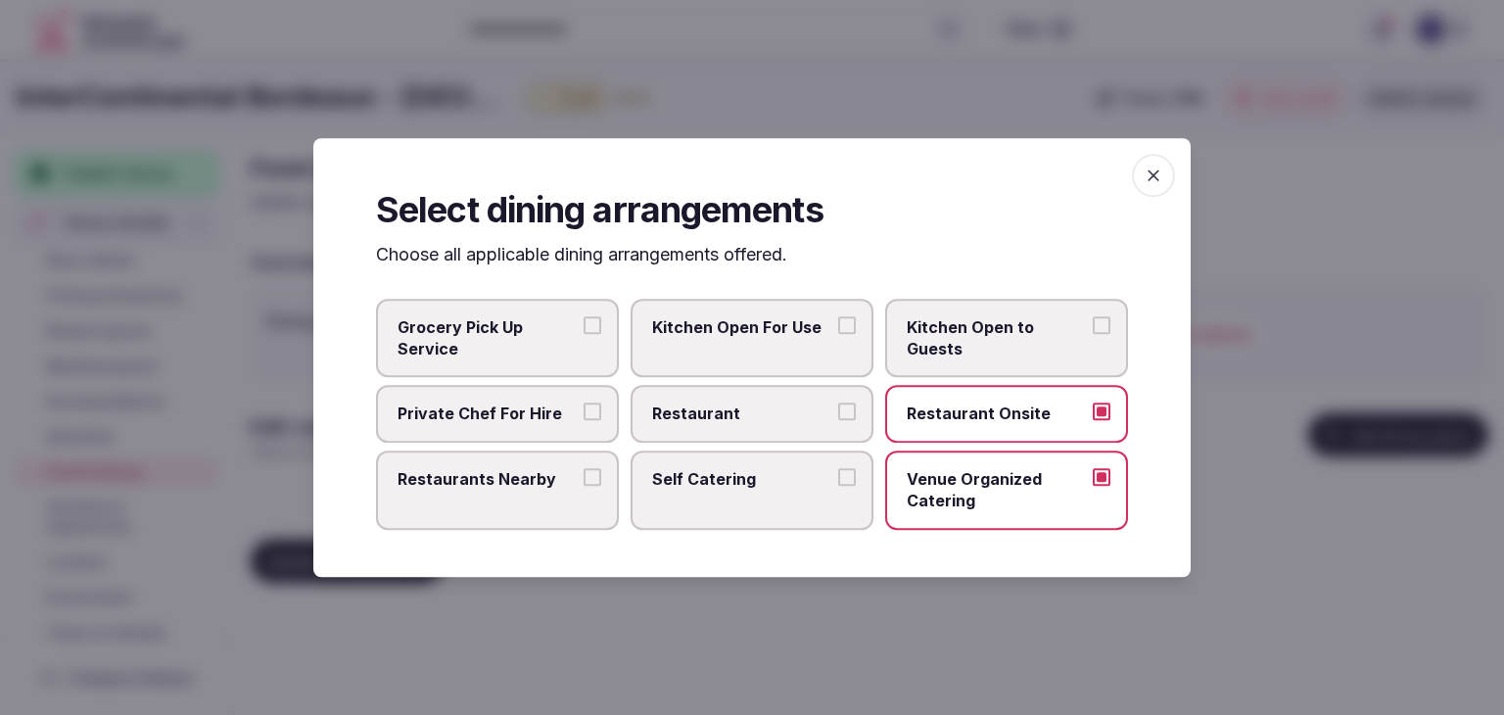
click at [737, 419] on span "Restaurant" at bounding box center [742, 414] width 180 height 22
click at [838, 419] on button "Restaurant" at bounding box center [847, 412] width 18 height 18
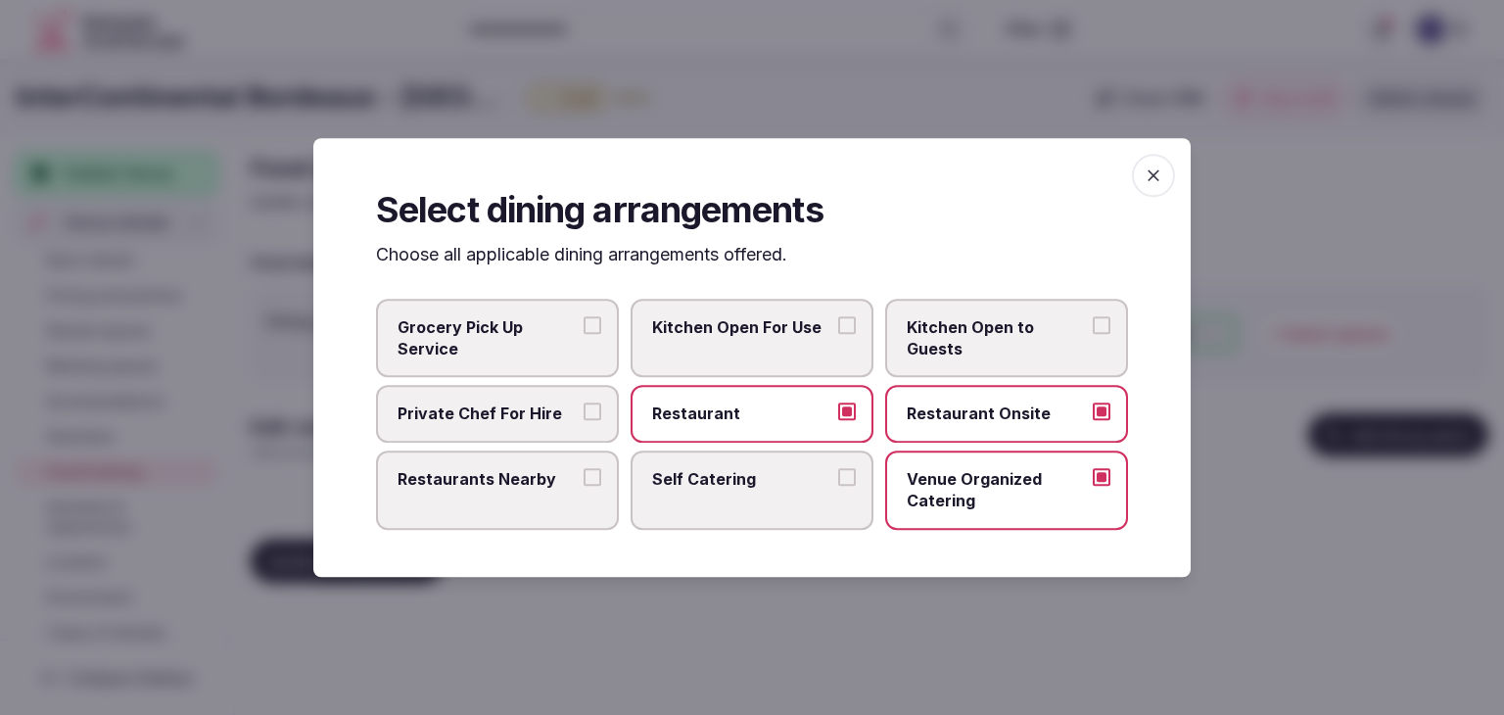
click at [522, 501] on label "Restaurants Nearby" at bounding box center [497, 489] width 243 height 79
click at [583, 486] on button "Restaurants Nearby" at bounding box center [592, 477] width 18 height 18
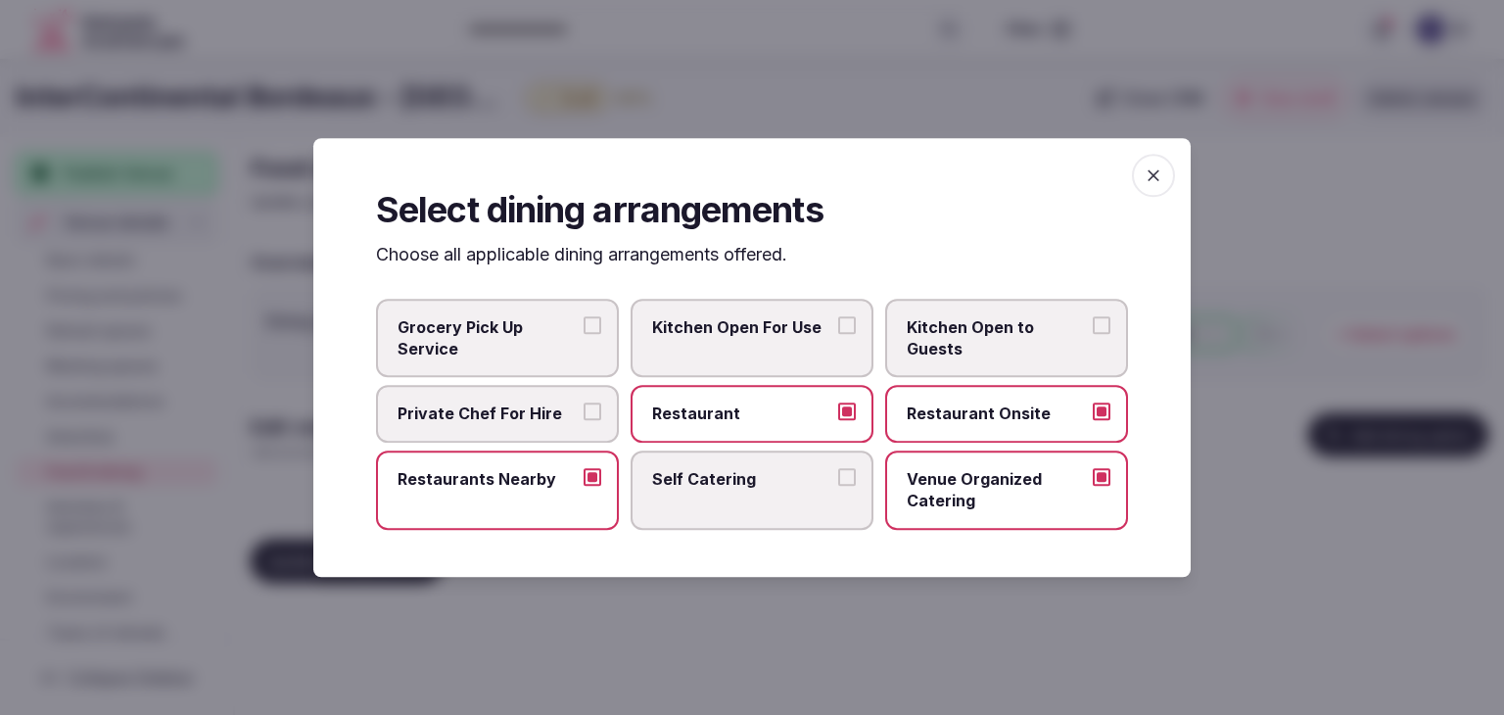
drag, startPoint x: 1159, startPoint y: 186, endPoint x: 1166, endPoint y: 198, distance: 13.6
click at [1159, 189] on span "button" at bounding box center [1153, 175] width 43 height 43
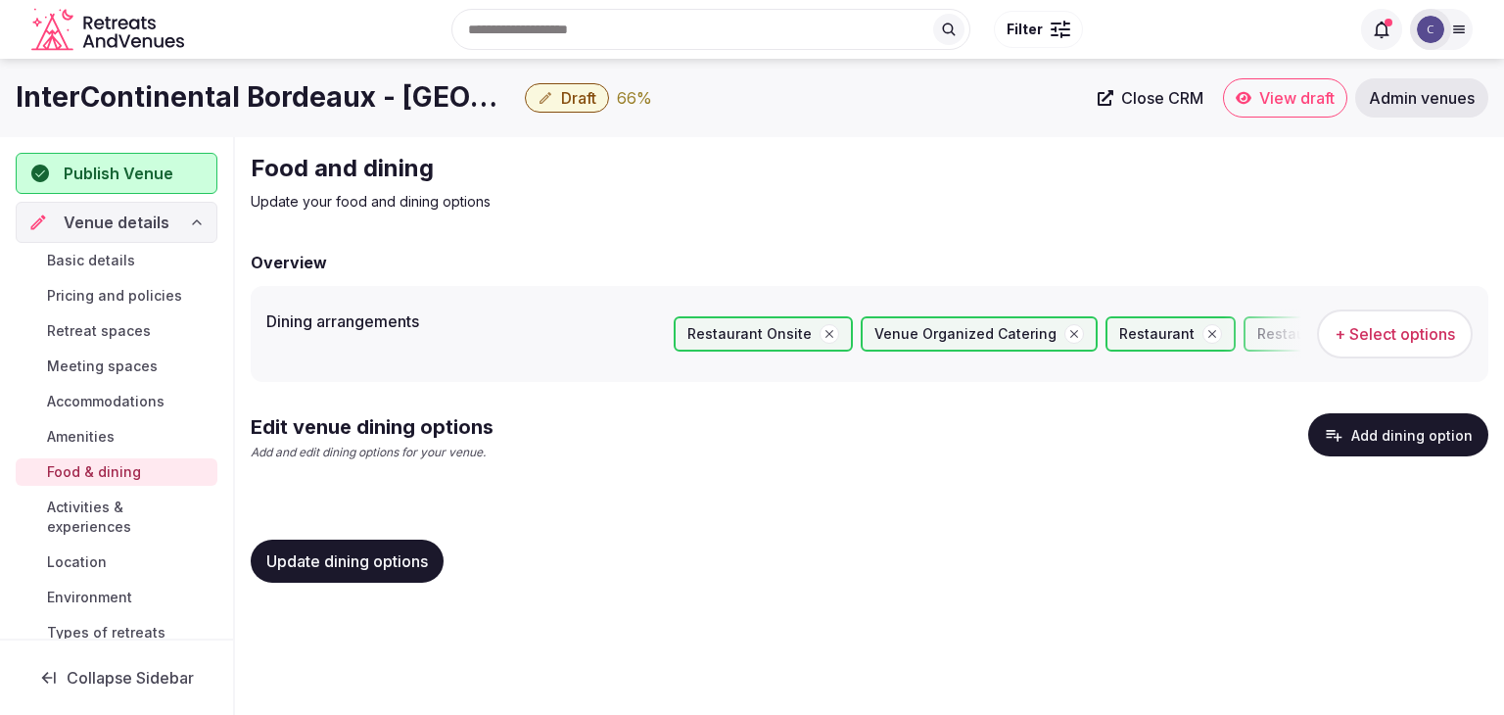
drag, startPoint x: 407, startPoint y: 547, endPoint x: 417, endPoint y: 561, distance: 16.8
click at [412, 554] on button "Update dining options" at bounding box center [347, 560] width 193 height 43
click at [1427, 419] on button "Add dining option" at bounding box center [1398, 434] width 180 height 43
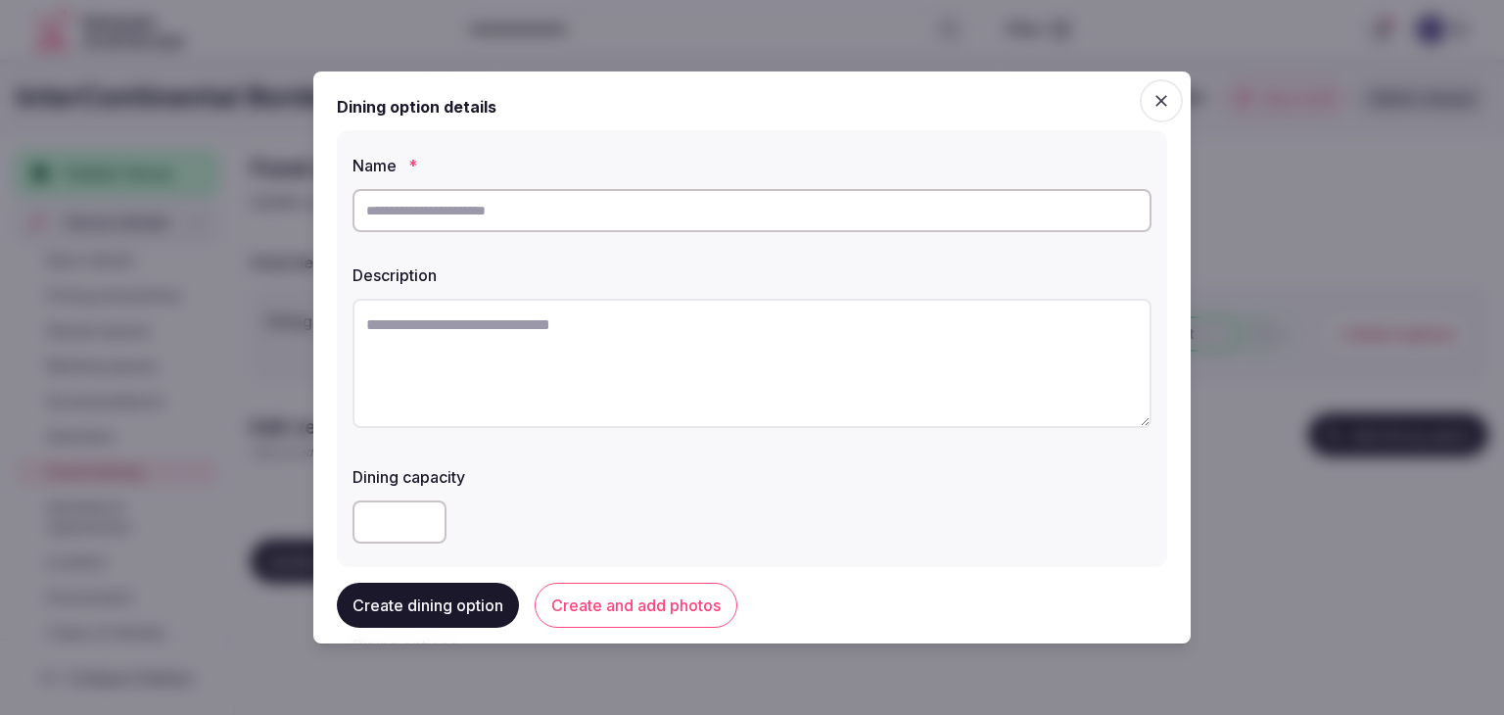
drag, startPoint x: 1156, startPoint y: 103, endPoint x: 640, endPoint y: 316, distance: 558.3
click at [1154, 106] on span "button" at bounding box center [1160, 100] width 43 height 43
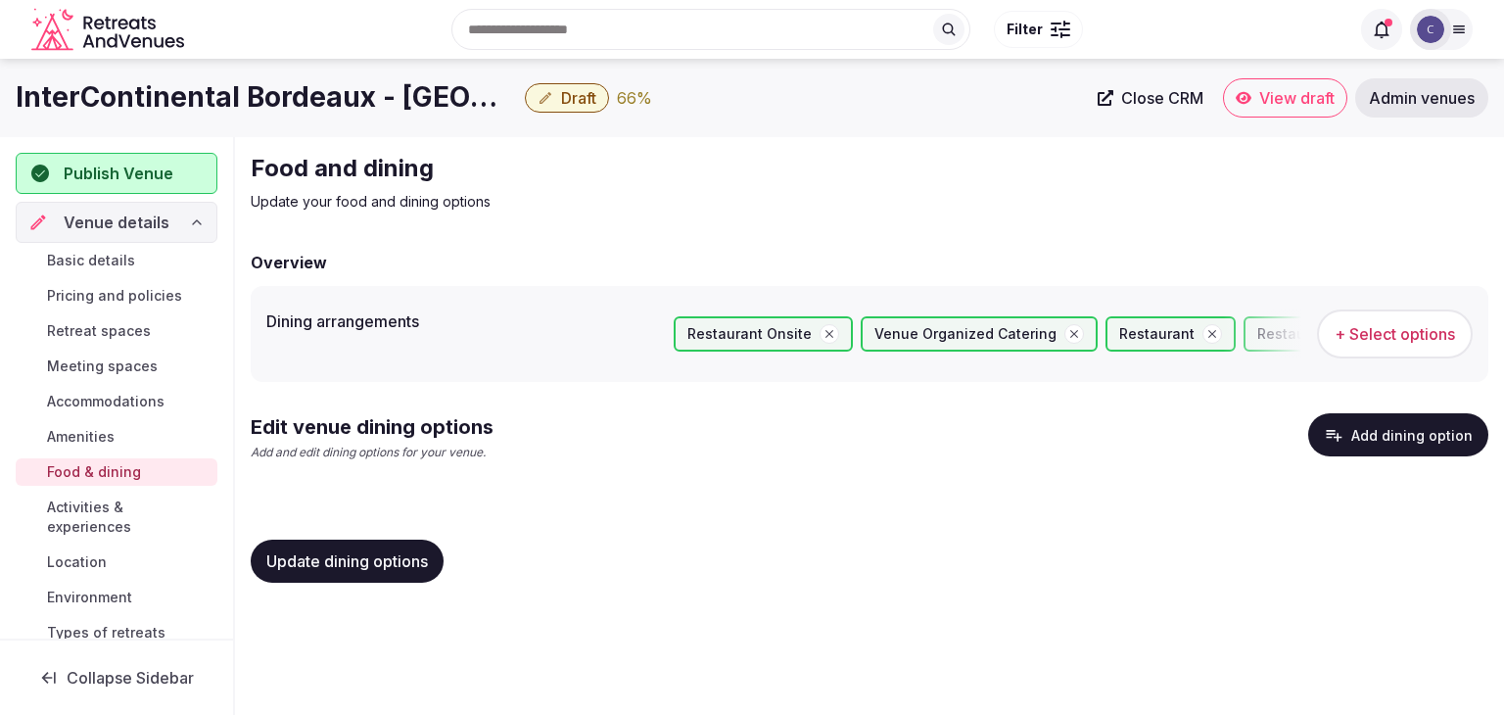
scroll to position [352, 0]
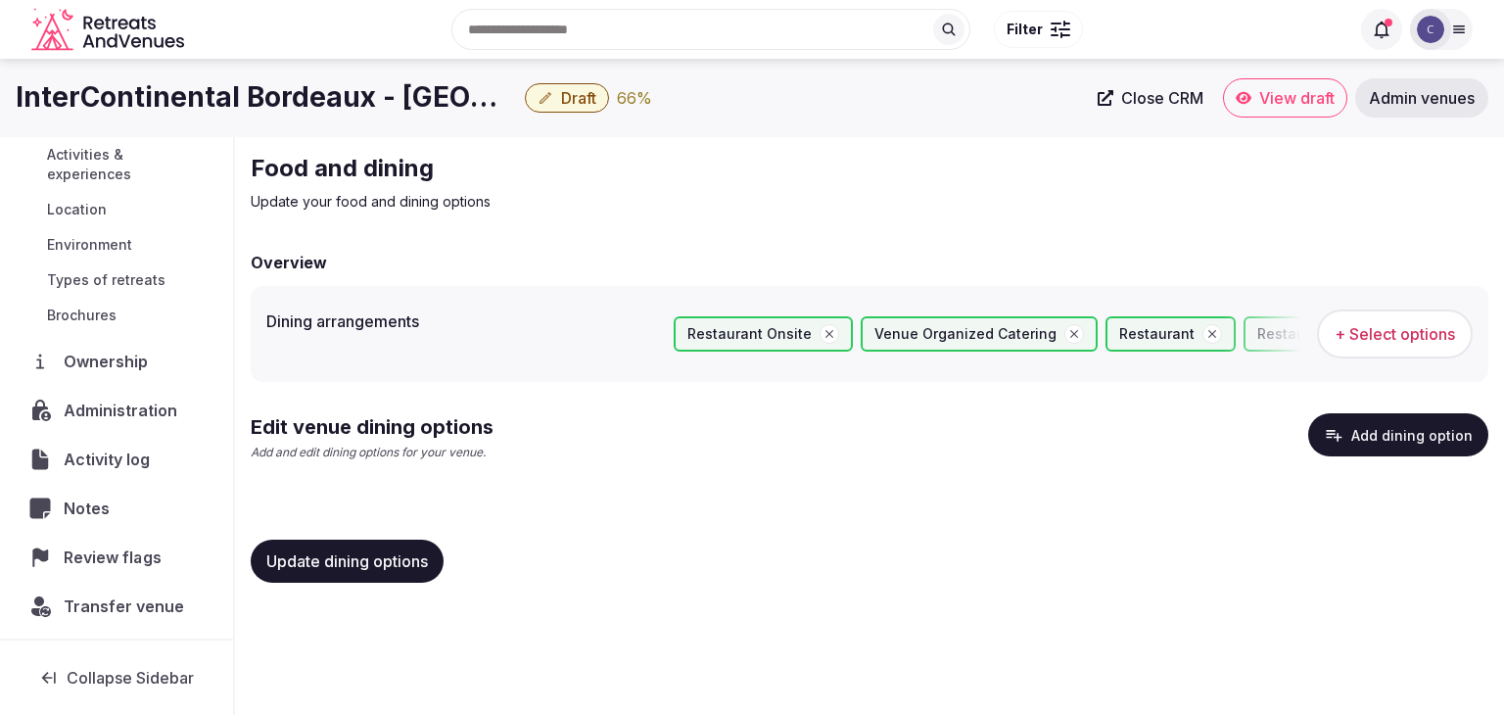
click at [138, 552] on span "Review flags" at bounding box center [117, 556] width 106 height 23
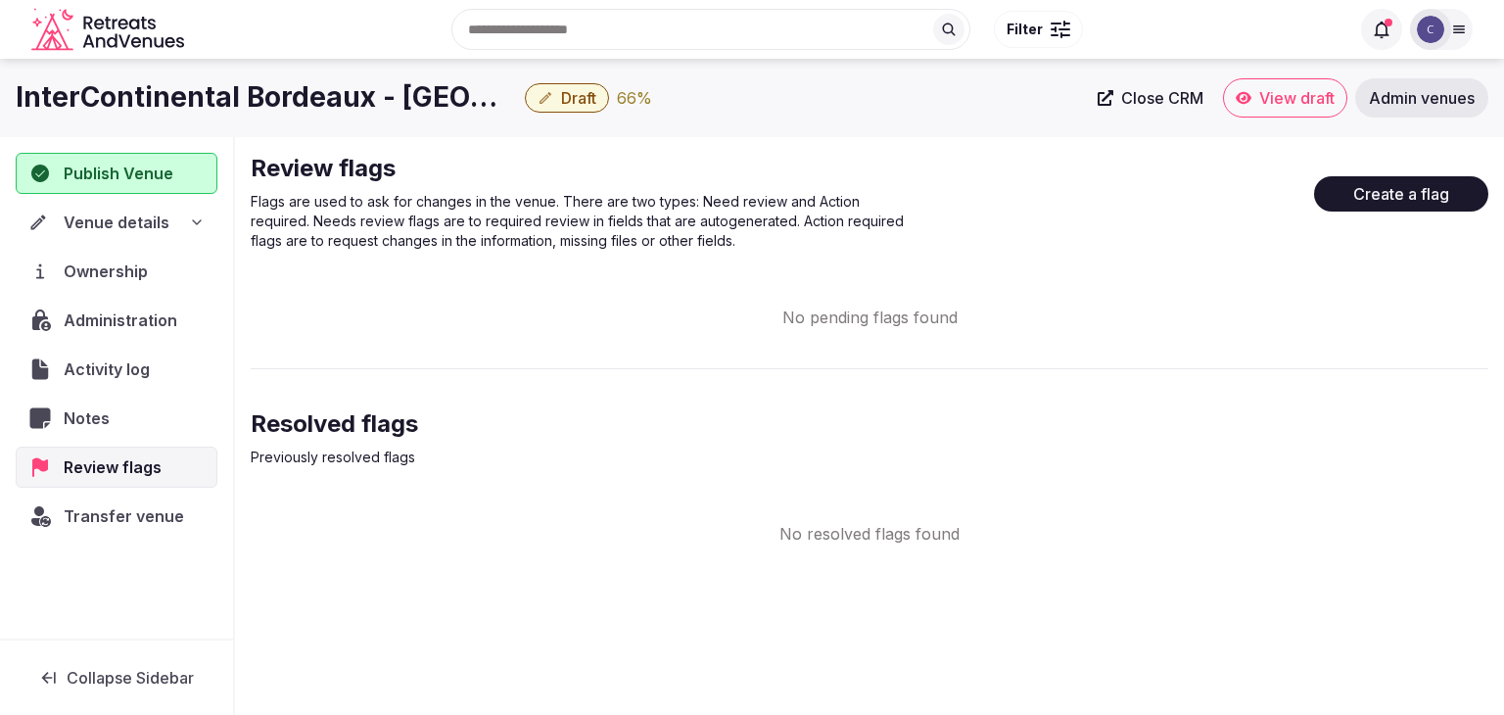
click at [1407, 197] on button "Create a flag" at bounding box center [1401, 193] width 174 height 35
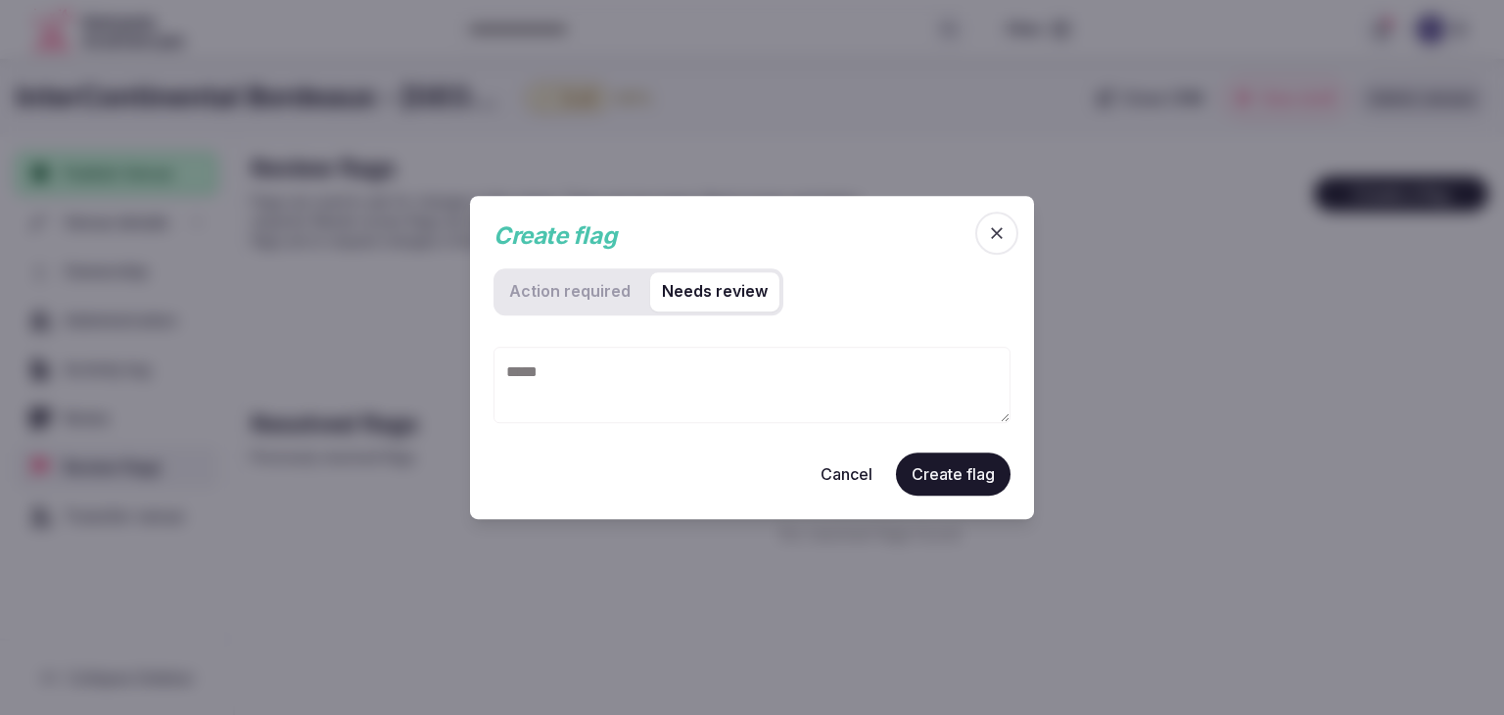
click at [738, 310] on review "Needs review" at bounding box center [714, 291] width 129 height 39
drag, startPoint x: 1004, startPoint y: 229, endPoint x: 998, endPoint y: 243, distance: 14.9
click at [999, 241] on icon "button" at bounding box center [997, 233] width 20 height 20
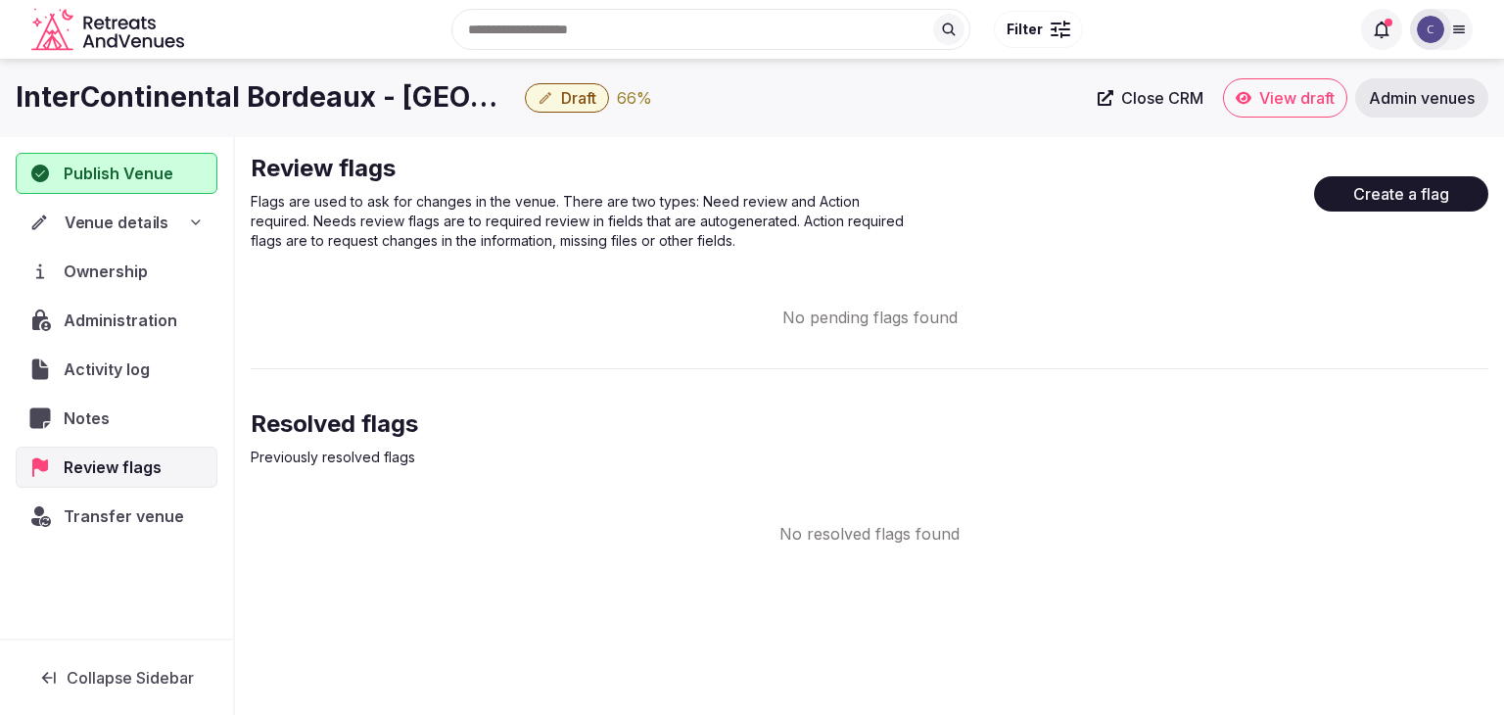
click at [189, 209] on div "Venue details" at bounding box center [116, 222] width 199 height 40
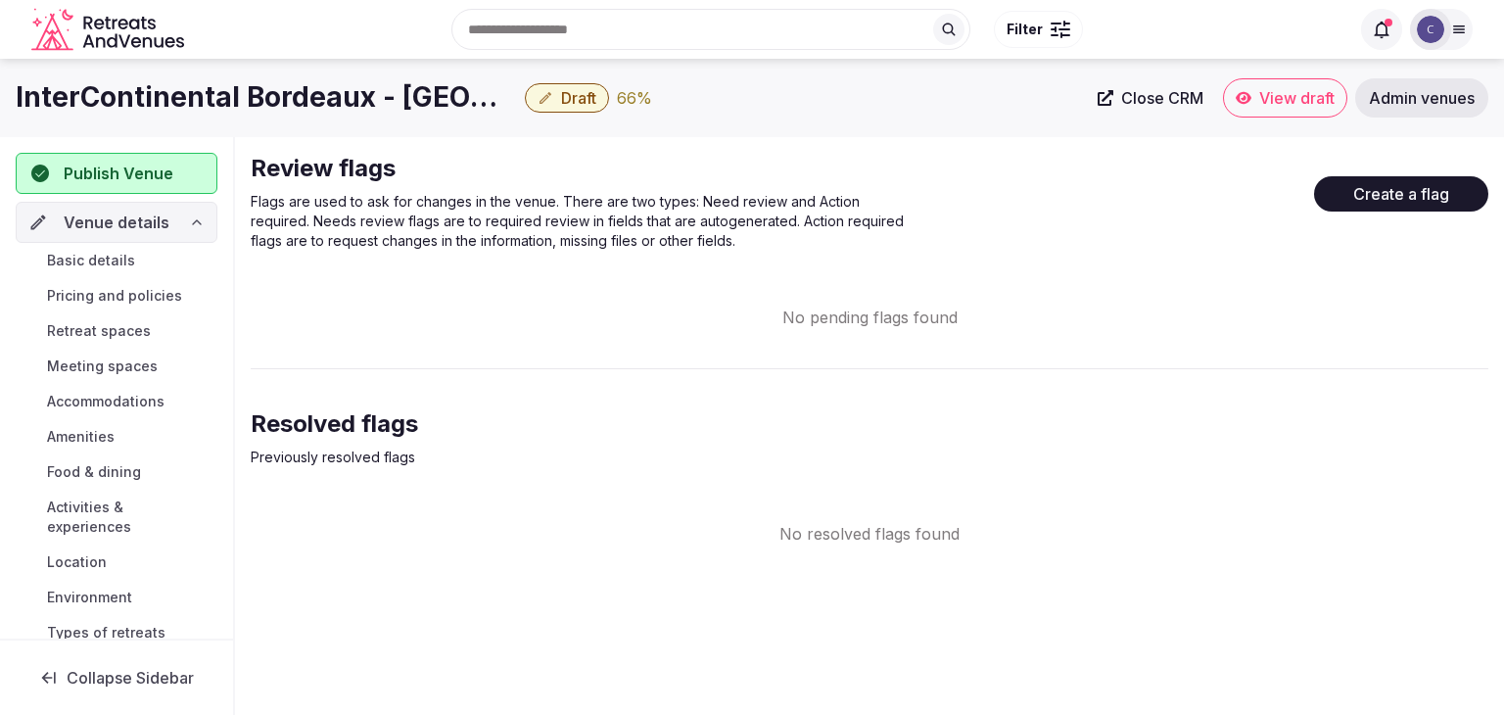
drag, startPoint x: 116, startPoint y: 471, endPoint x: 134, endPoint y: 484, distance: 22.5
click at [116, 472] on span "Food & dining" at bounding box center [94, 472] width 94 height 20
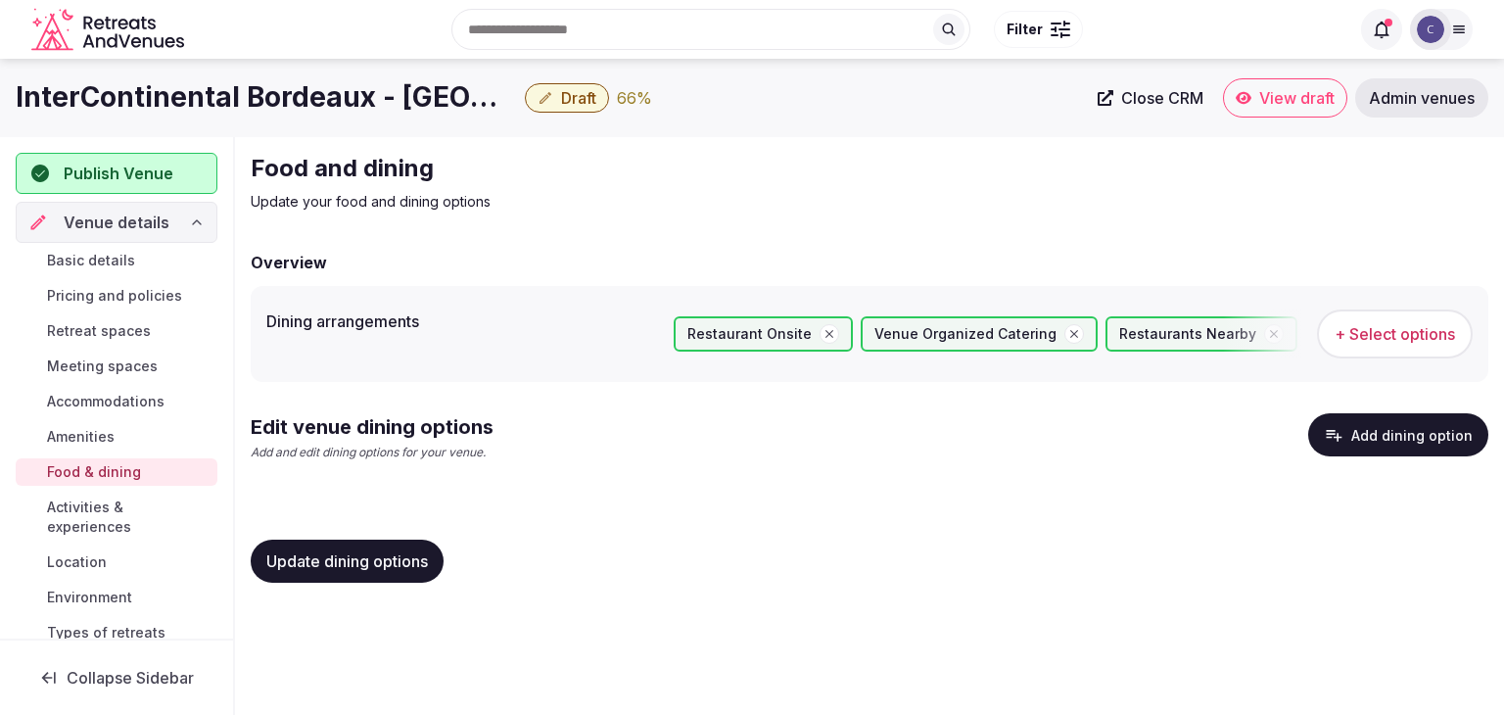
click at [1402, 437] on button "Add dining option" at bounding box center [1398, 434] width 180 height 43
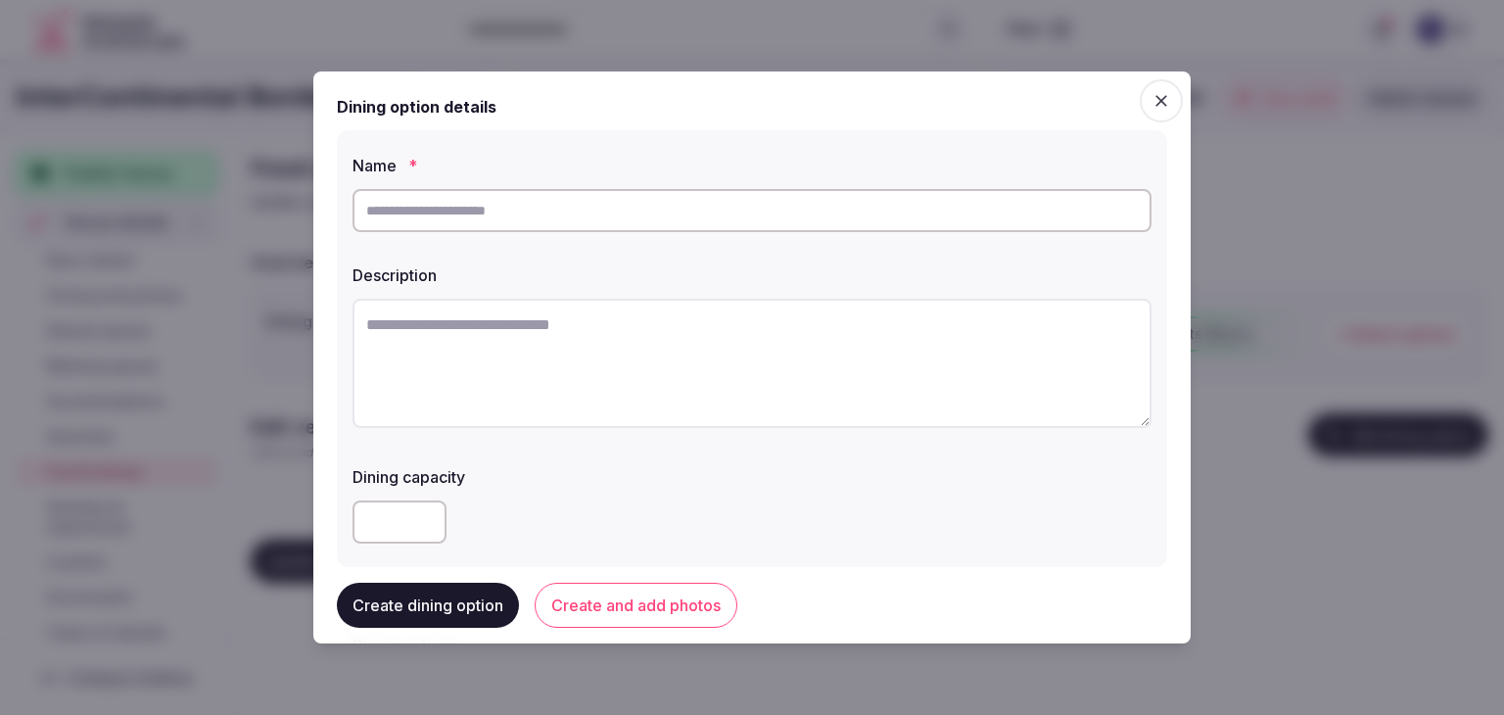
click at [677, 223] on input "text" at bounding box center [751, 210] width 799 height 43
paste input "**********"
type input "**********"
click at [748, 391] on textarea at bounding box center [751, 363] width 799 height 129
paste textarea "**********"
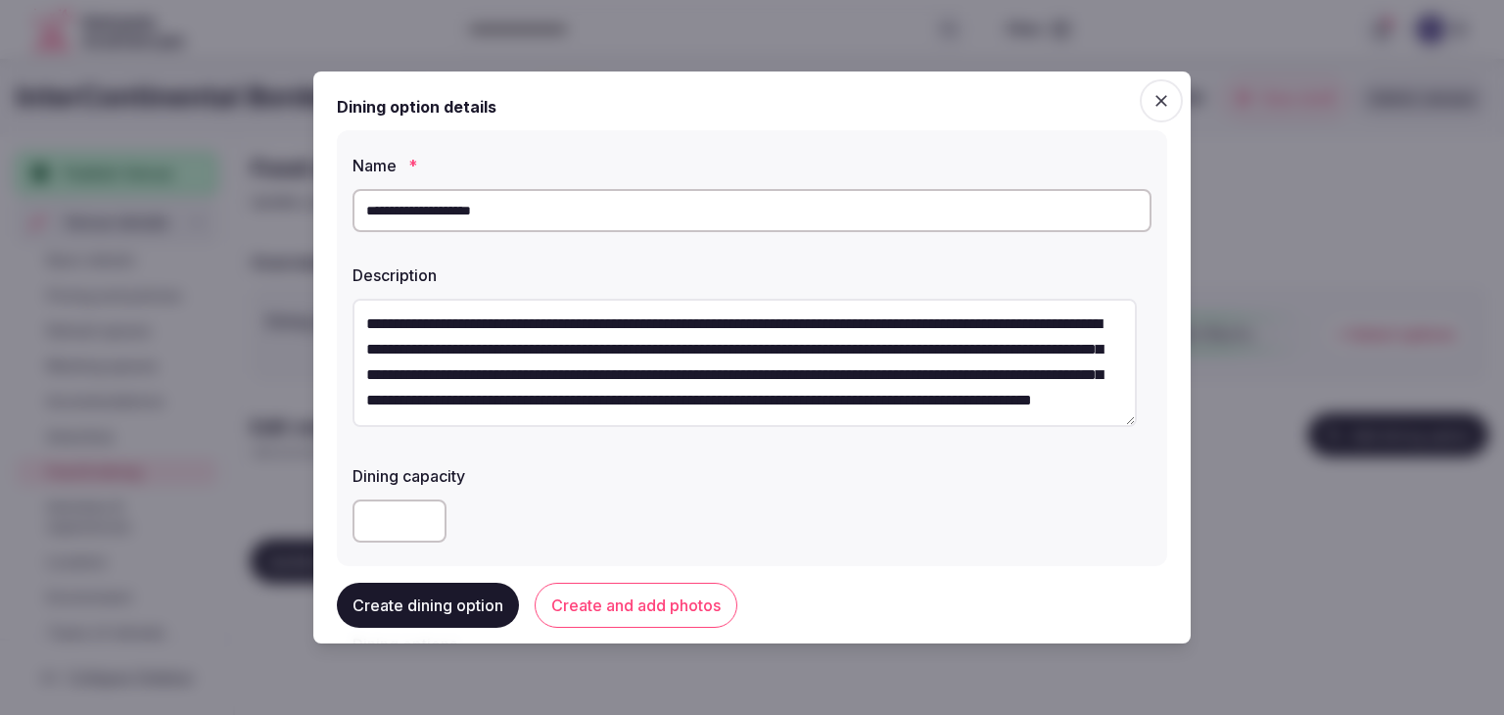
scroll to position [294, 0]
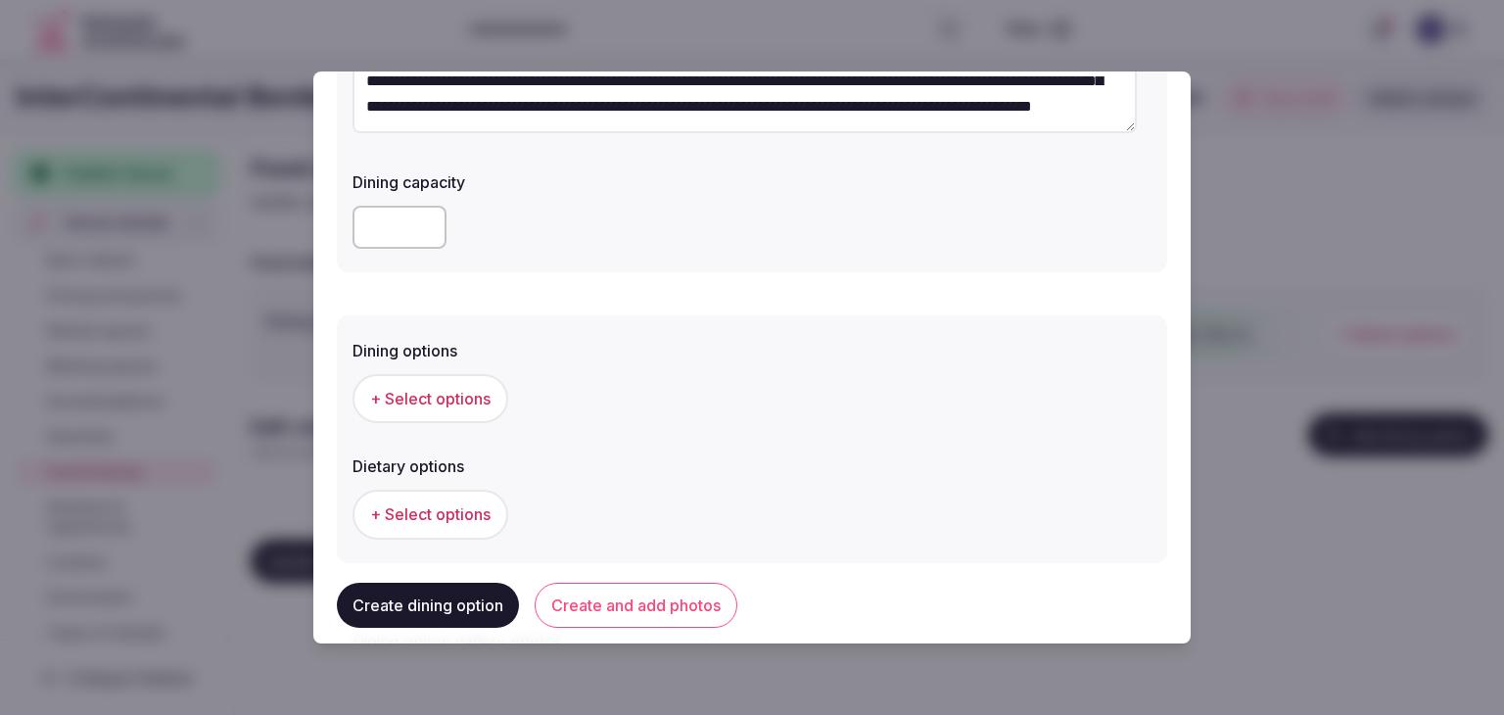
type textarea "**********"
click at [476, 388] on button "+ Select options" at bounding box center [430, 398] width 156 height 49
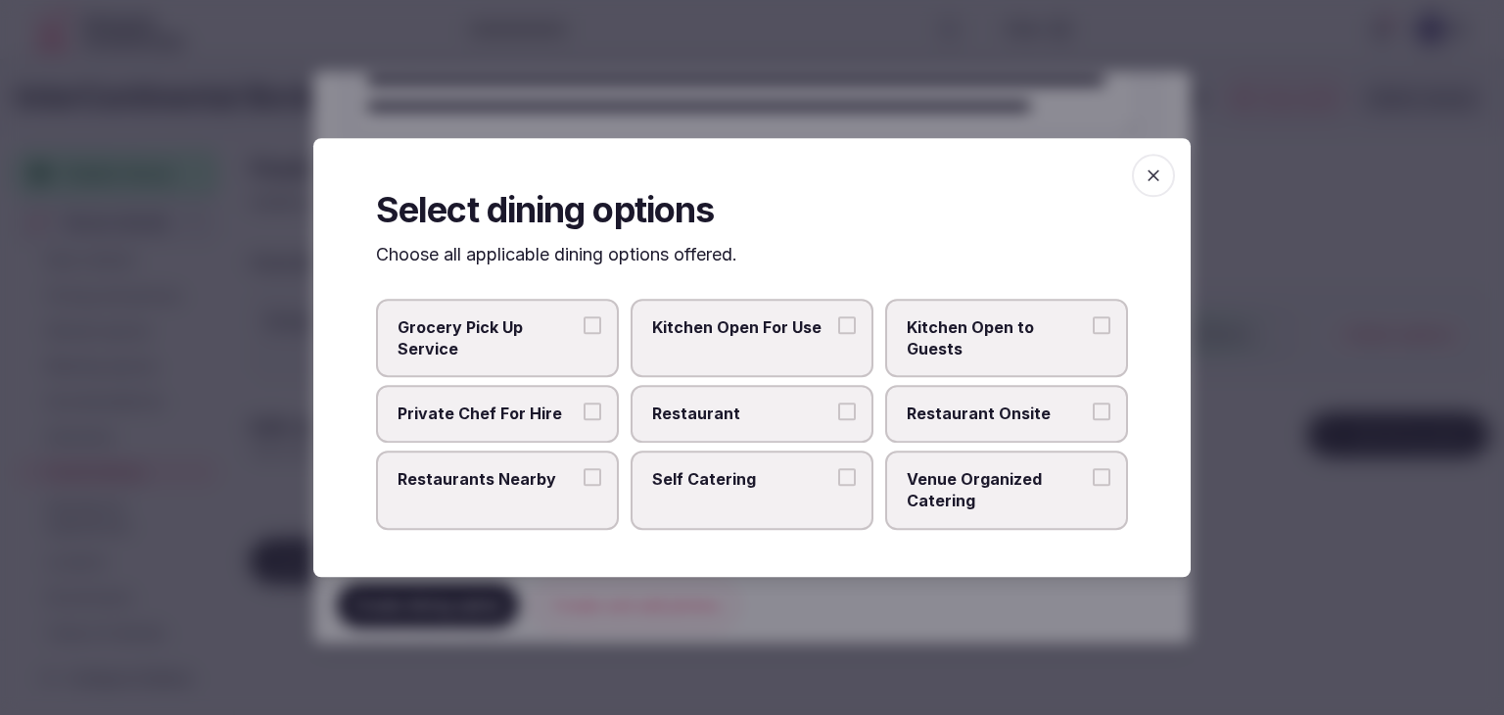
drag, startPoint x: 987, startPoint y: 414, endPoint x: 1001, endPoint y: 405, distance: 17.1
click at [989, 414] on span "Restaurant Onsite" at bounding box center [996, 414] width 180 height 22
click at [1092, 414] on button "Restaurant Onsite" at bounding box center [1101, 412] width 18 height 18
click at [1163, 160] on span "button" at bounding box center [1153, 175] width 43 height 43
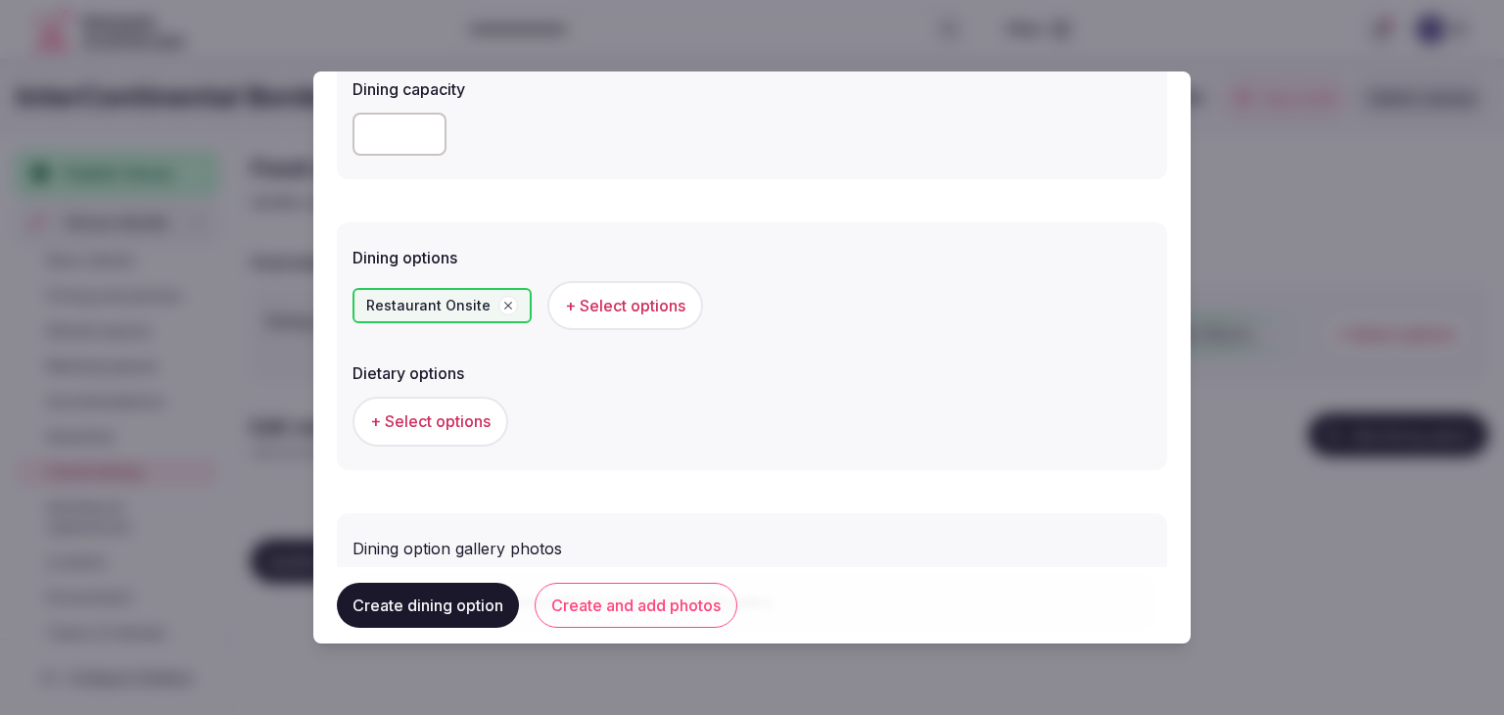
scroll to position [489, 0]
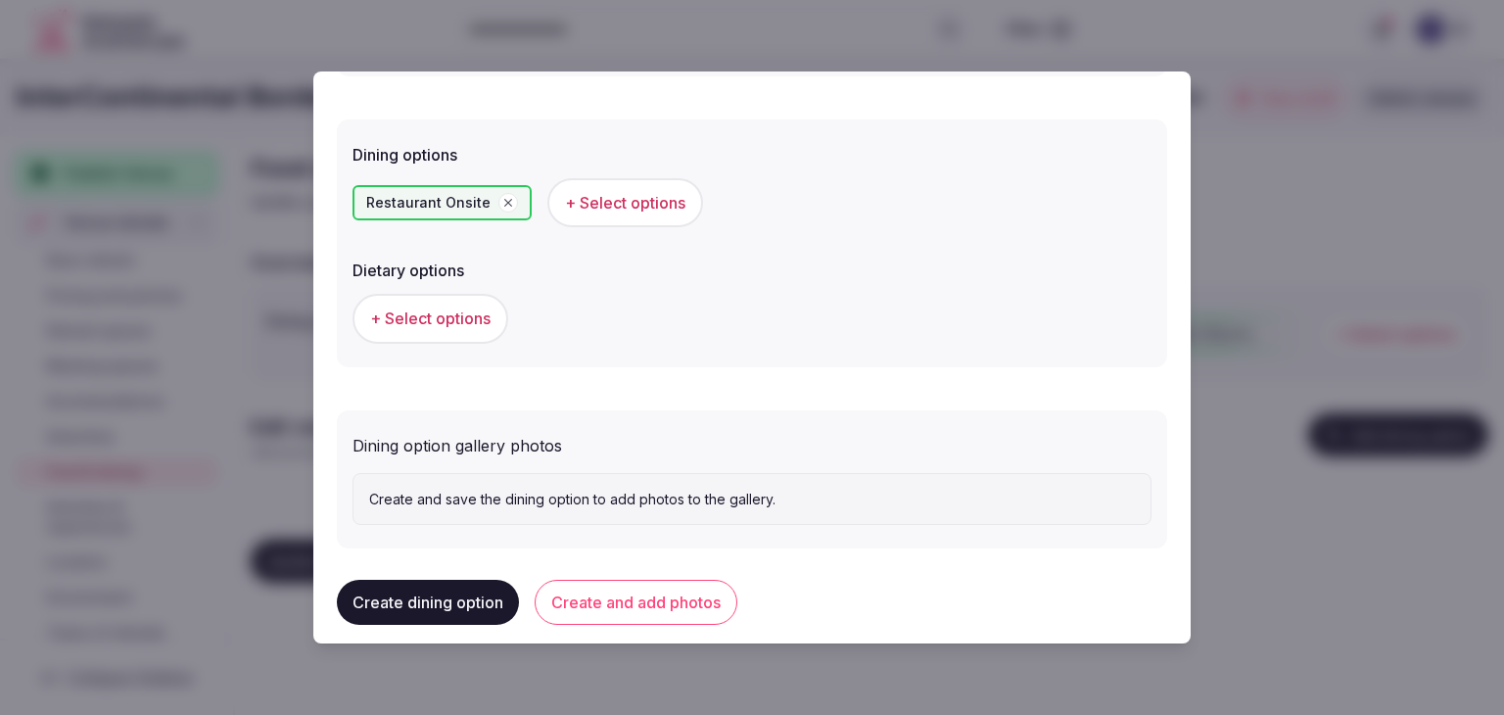
click at [672, 592] on button "Create and add photos" at bounding box center [635, 602] width 203 height 45
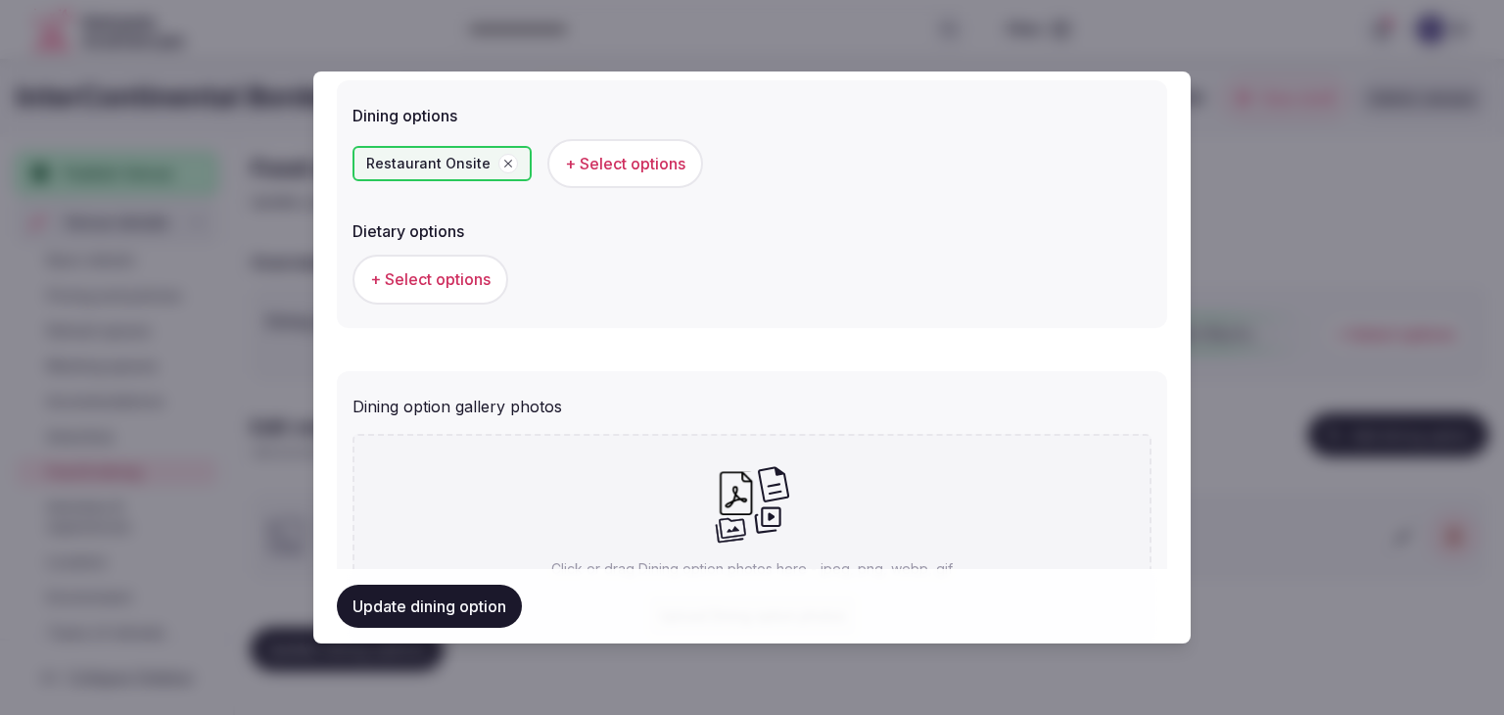
scroll to position [689, 0]
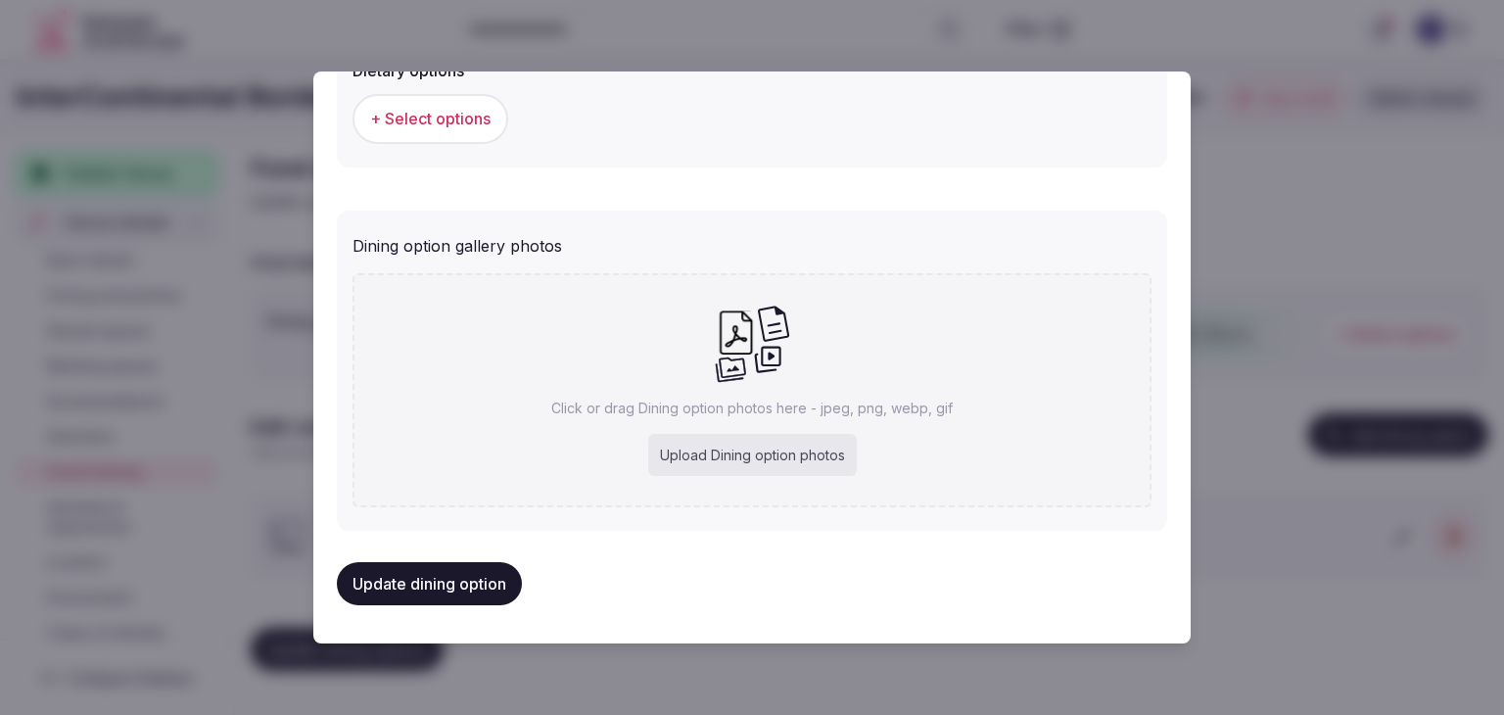
click at [777, 463] on div "Upload Dining option photos" at bounding box center [752, 455] width 209 height 43
type input "**********"
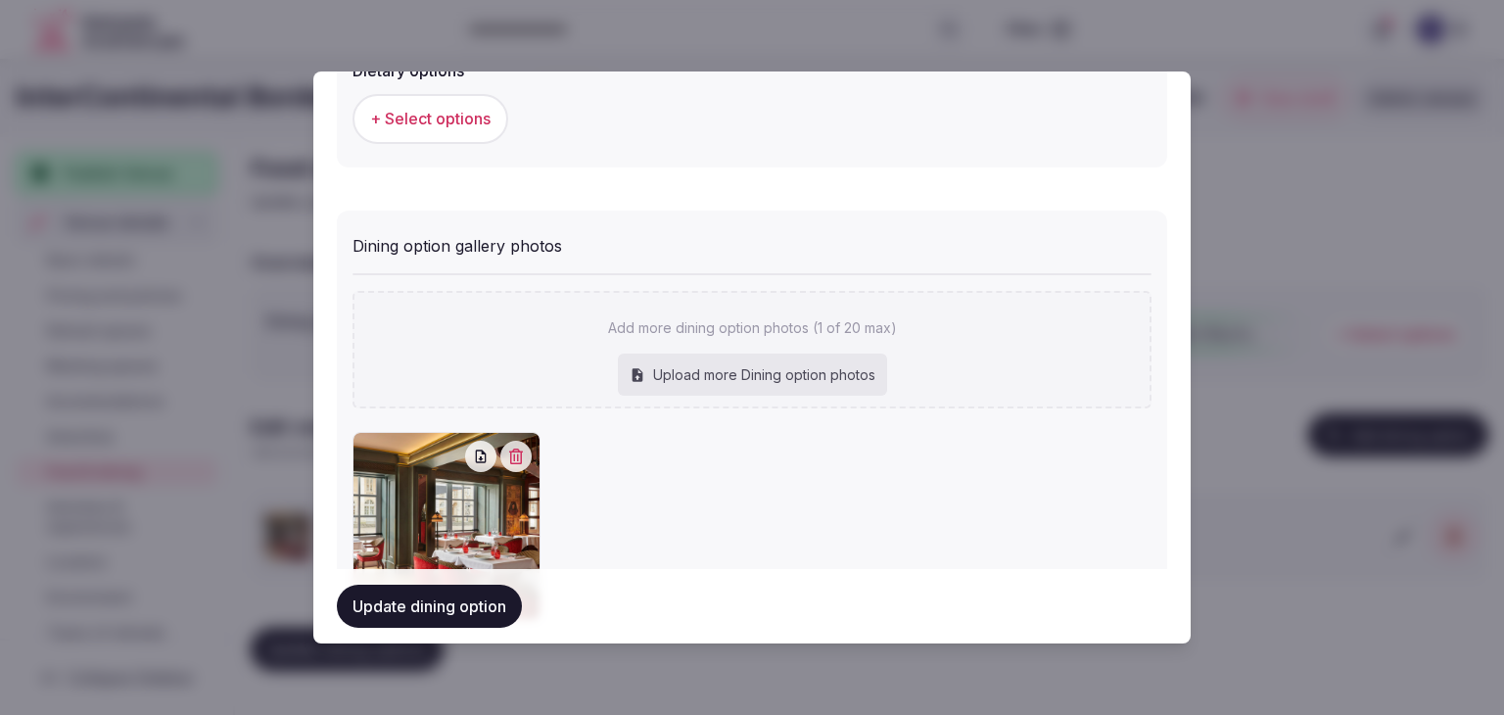
click at [469, 600] on button "Update dining option" at bounding box center [429, 605] width 185 height 43
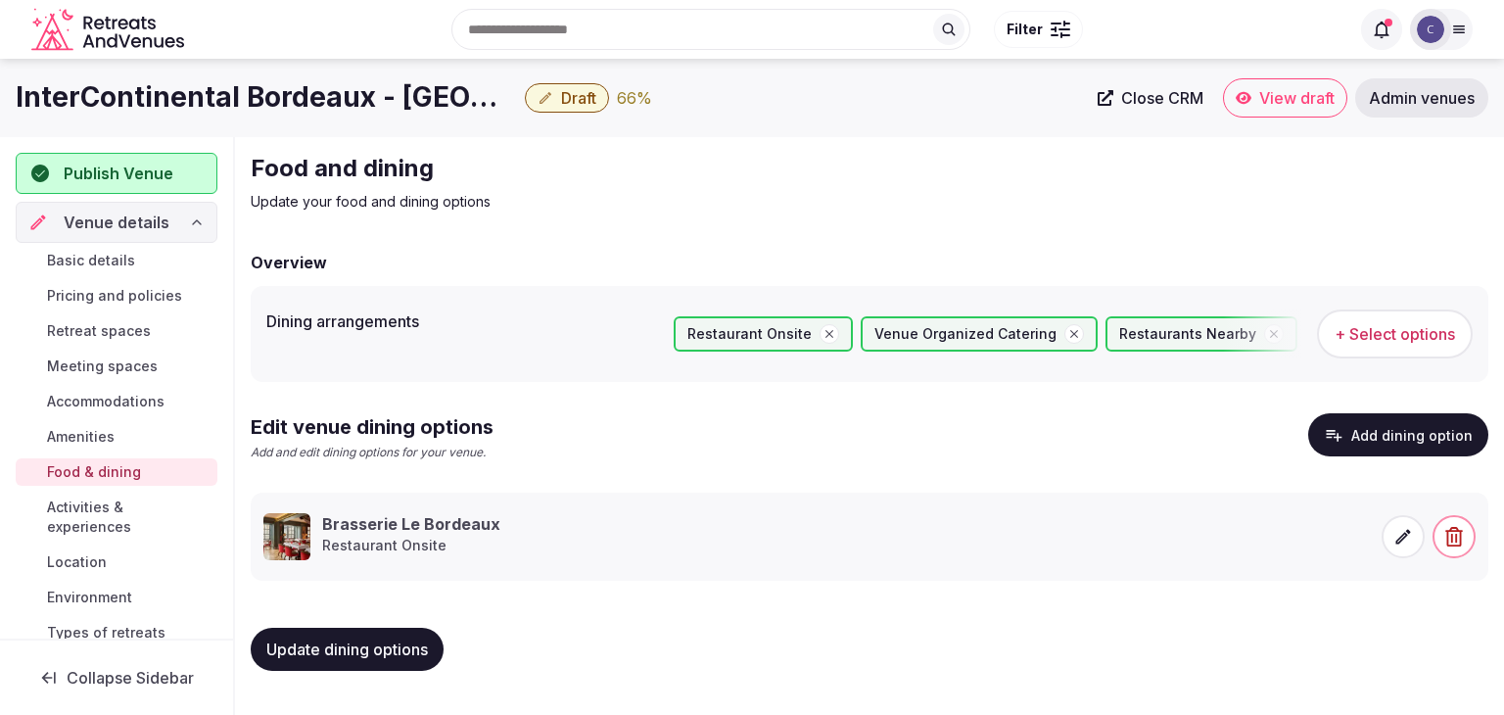
drag, startPoint x: 415, startPoint y: 646, endPoint x: 386, endPoint y: 643, distance: 29.5
click at [415, 647] on span "Update dining options" at bounding box center [347, 649] width 162 height 20
click at [110, 515] on span "Activities & experiences" at bounding box center [128, 516] width 162 height 39
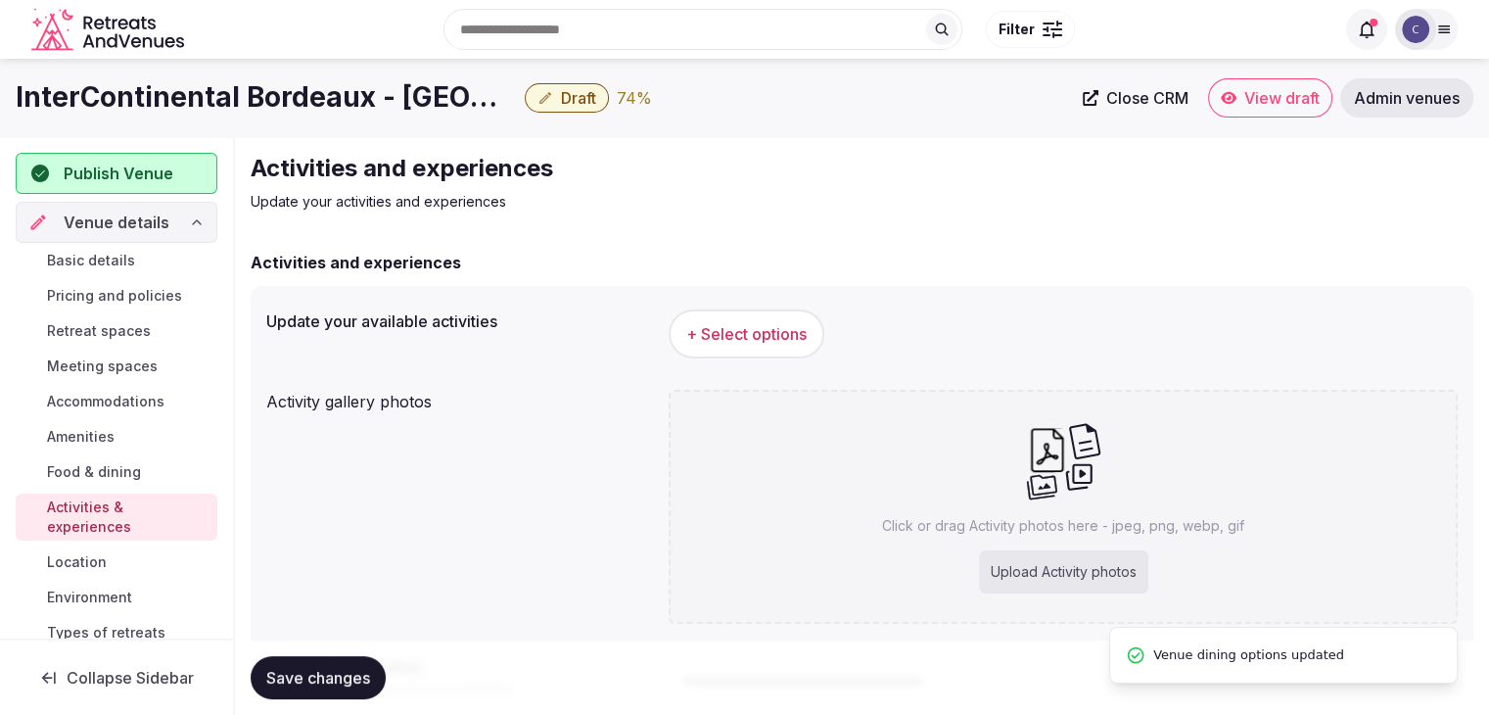
click at [798, 315] on button "+ Select options" at bounding box center [747, 333] width 156 height 49
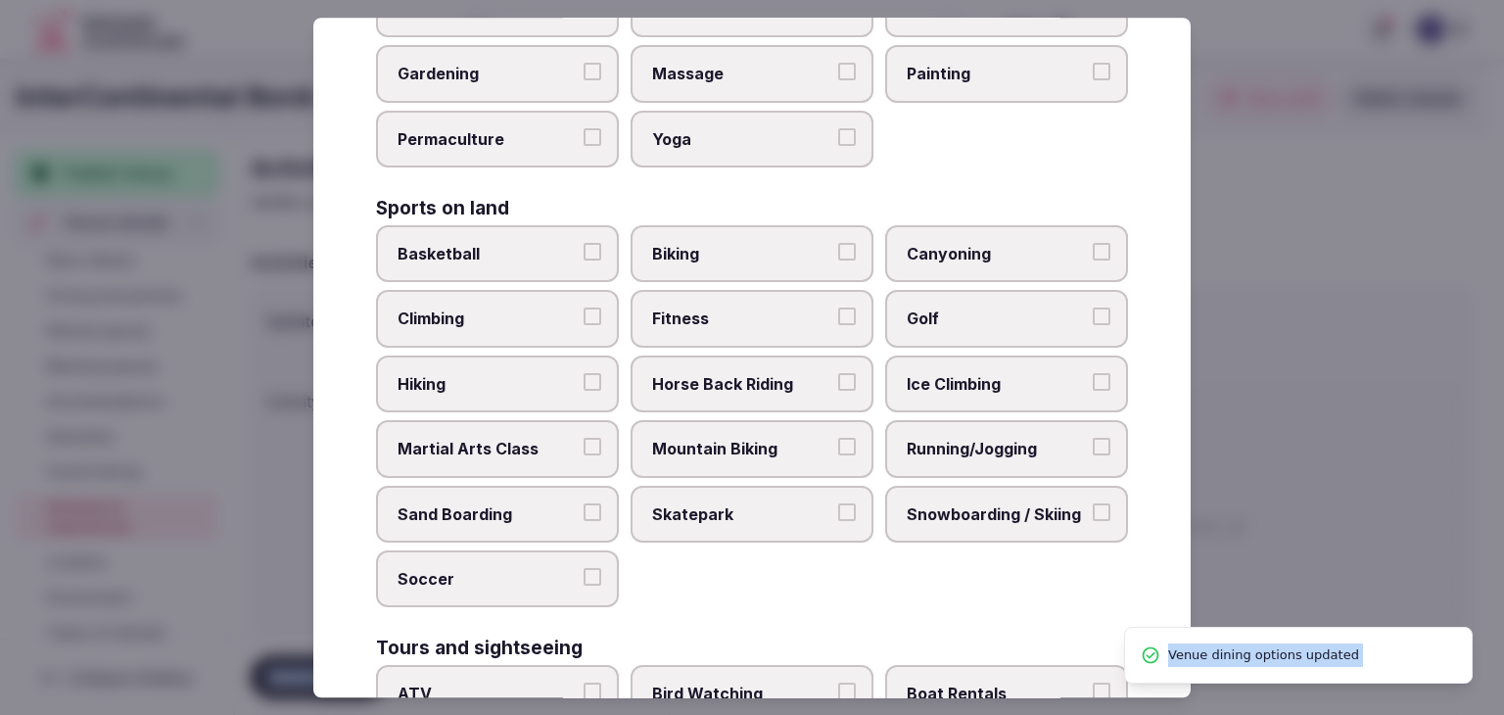
scroll to position [1511, 0]
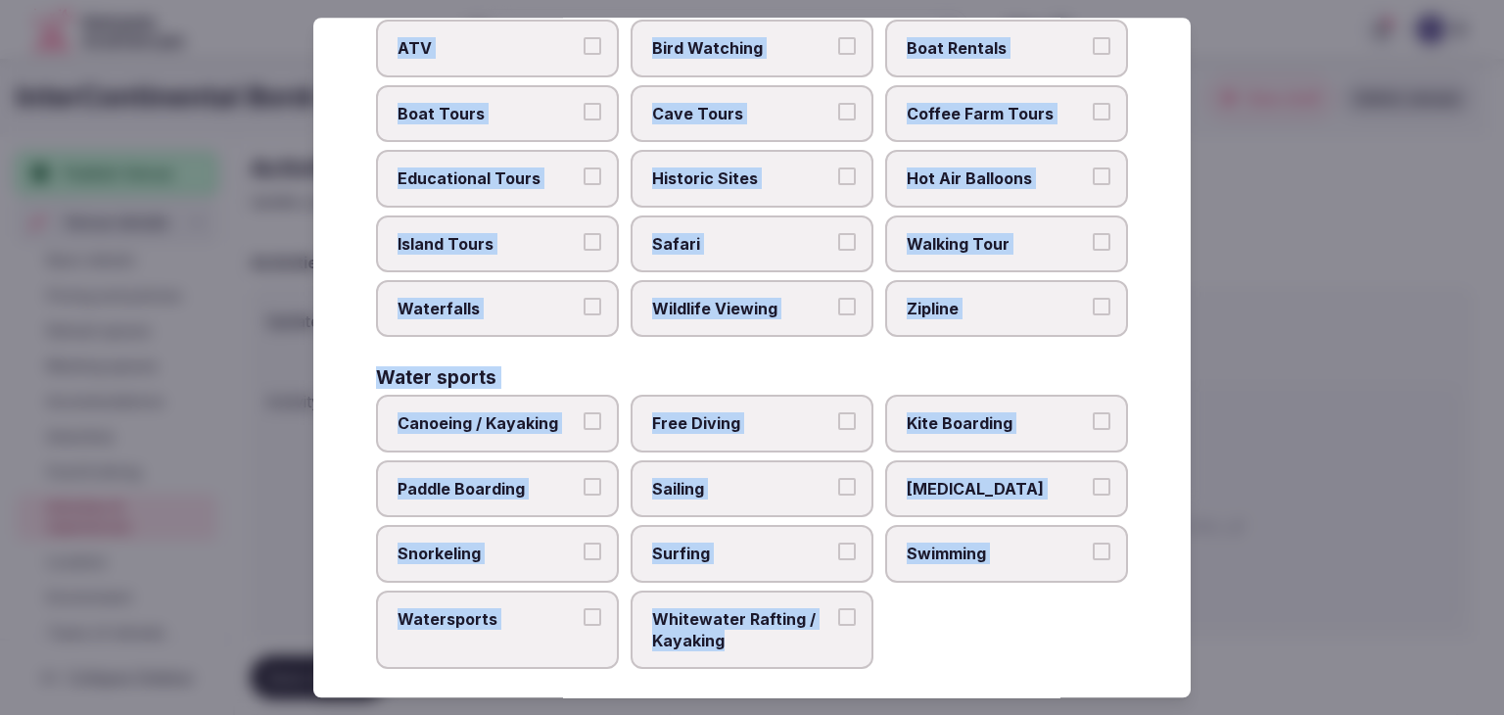
drag, startPoint x: 368, startPoint y: 125, endPoint x: 929, endPoint y: 632, distance: 756.1
click at [929, 632] on div "Select your activities Choose all applicable activities offered. Culture Dancin…" at bounding box center [751, 357] width 877 height 679
copy div "Choose all applicable activities offered. Culture Dancing Food and Culinary Cla…"
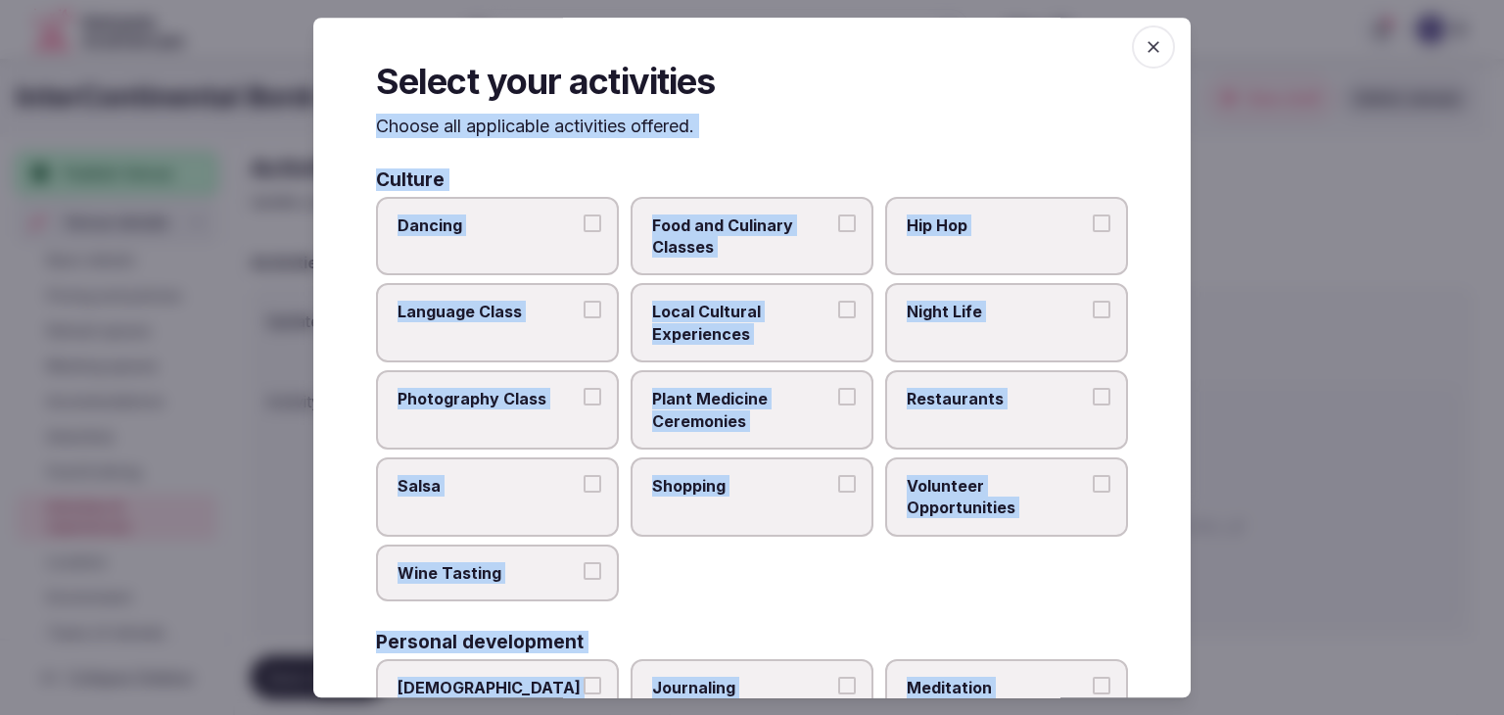
scroll to position [0, 0]
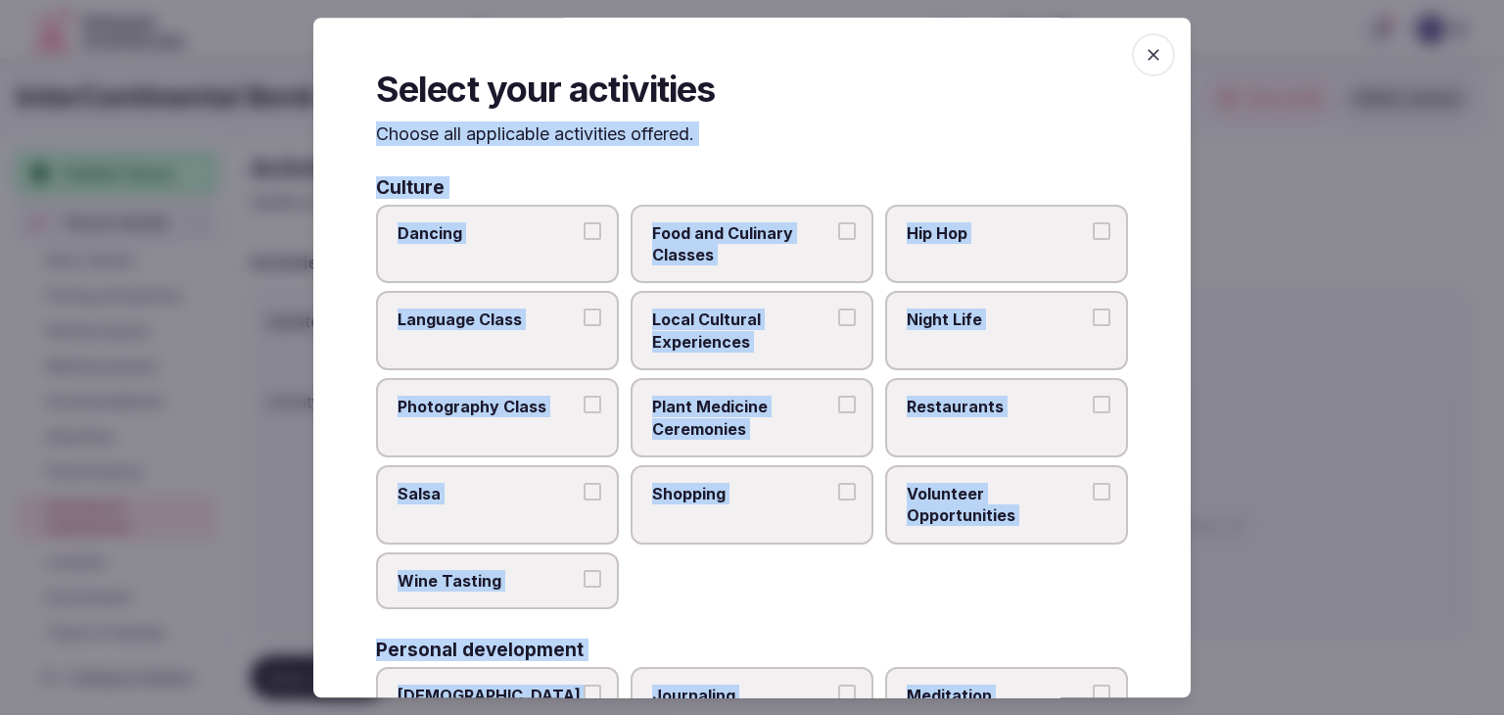
click at [1151, 48] on span "button" at bounding box center [1153, 54] width 43 height 43
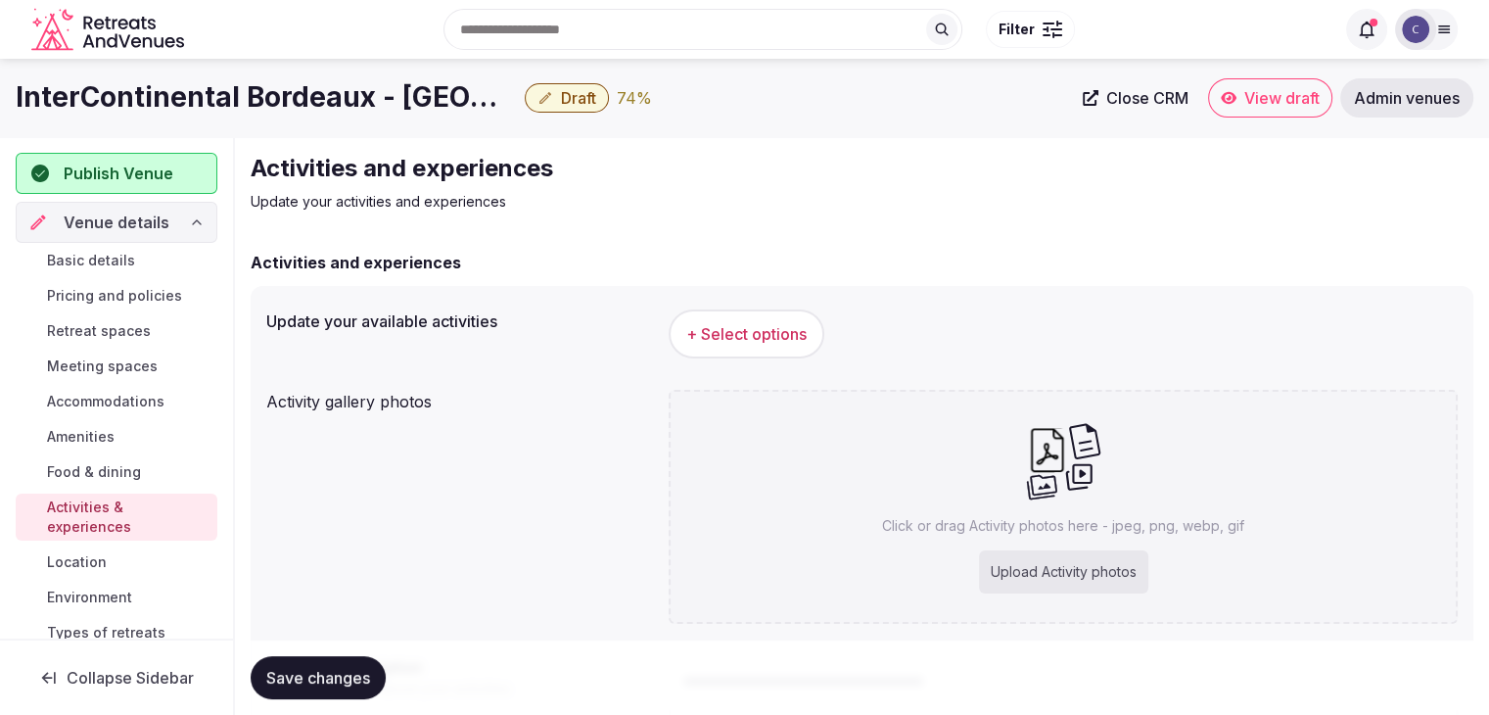
click at [369, 99] on h1 "InterContinental Bordeaux - Le Grand Hotel by IHG" at bounding box center [266, 97] width 501 height 38
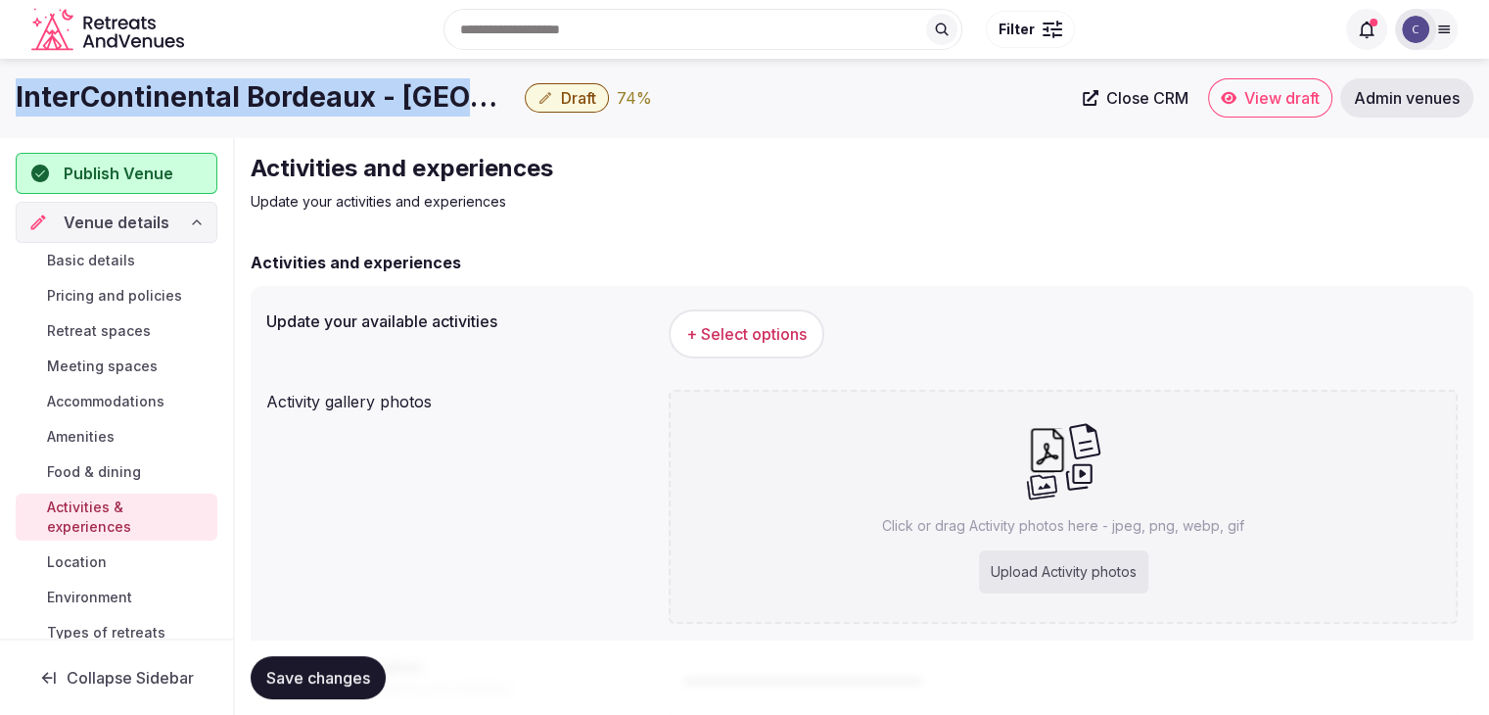
click at [369, 99] on h1 "InterContinental Bordeaux - Le Grand Hotel by IHG" at bounding box center [266, 97] width 501 height 38
copy div "InterContinental Bordeaux - Le Grand Hotel by IHG"
click at [750, 346] on button "+ Select options" at bounding box center [747, 333] width 156 height 49
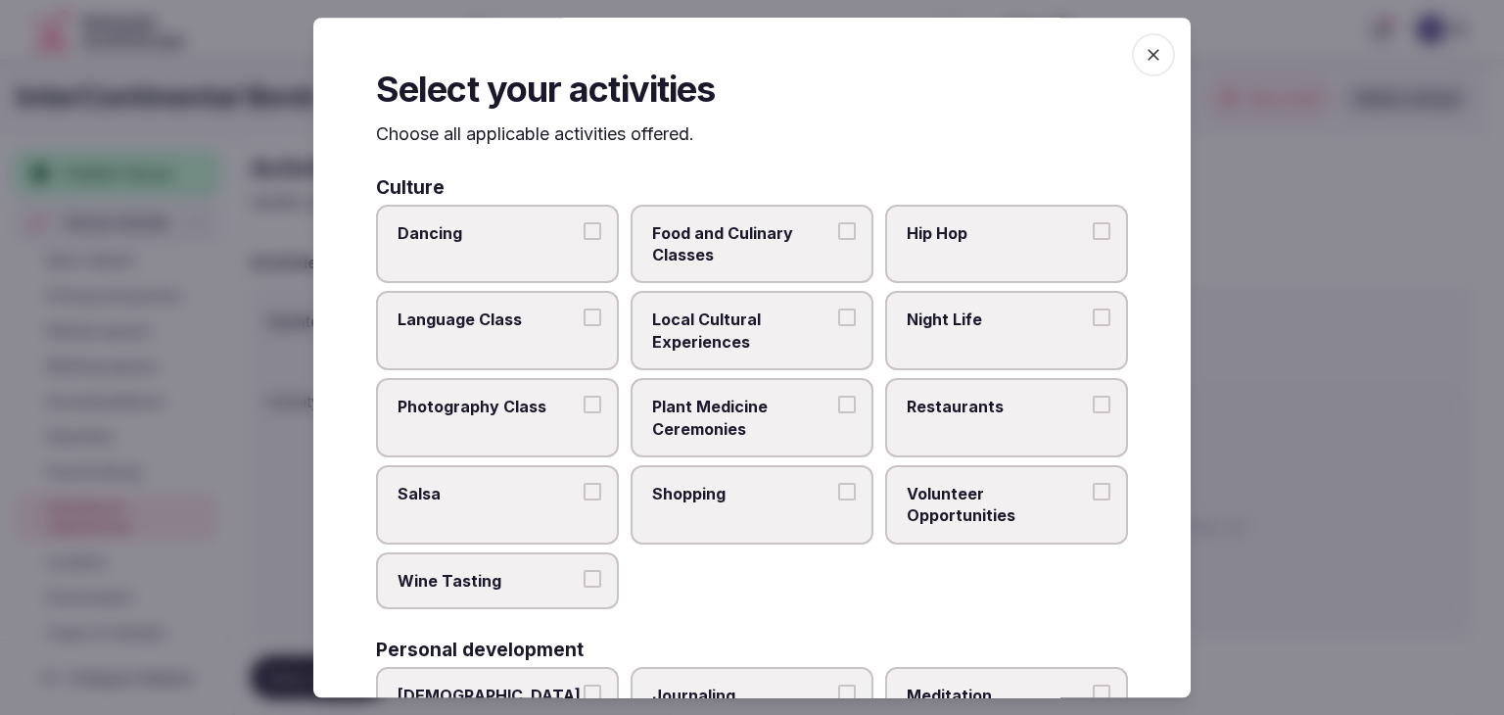
click at [792, 351] on label "Local Cultural Experiences" at bounding box center [751, 331] width 243 height 79
click at [838, 327] on button "Local Cultural Experiences" at bounding box center [847, 318] width 18 height 18
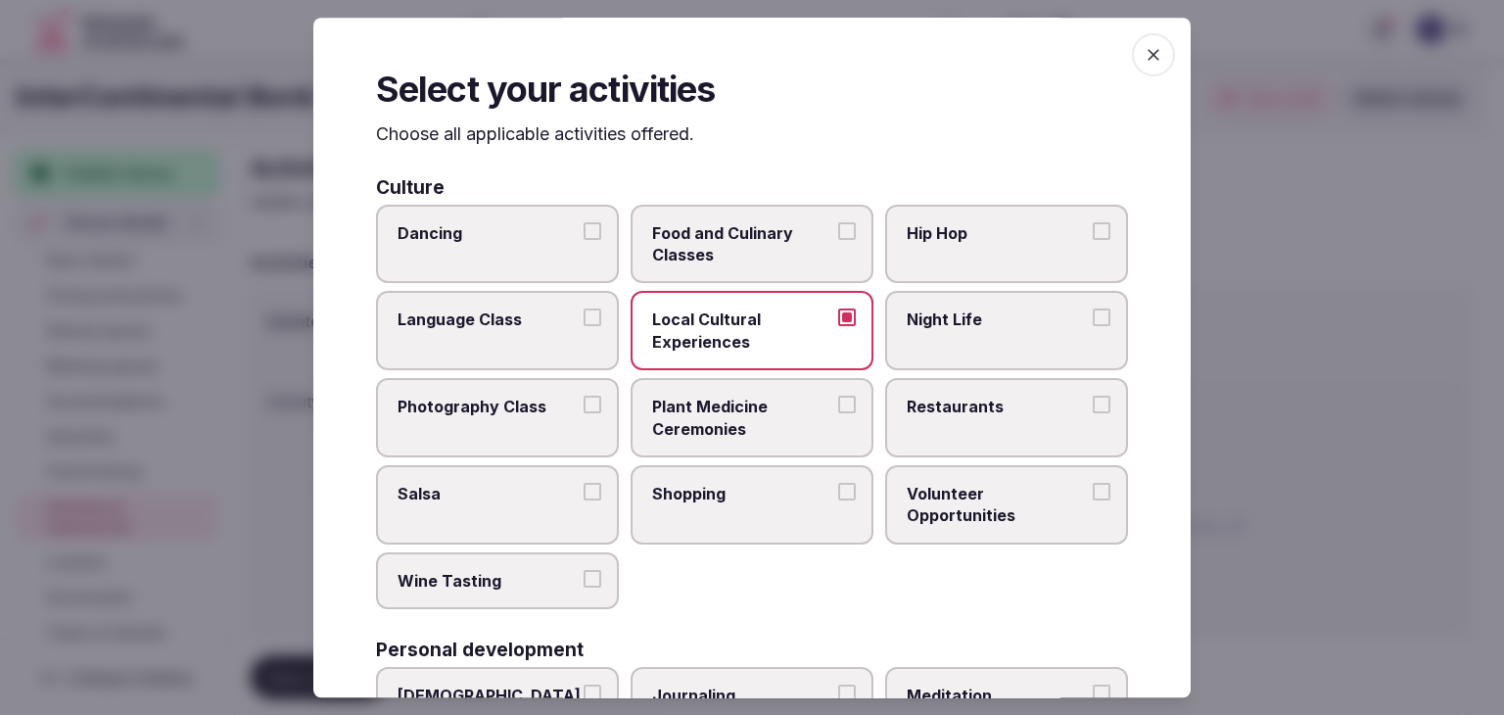
click at [939, 341] on label "Night Life" at bounding box center [1006, 331] width 243 height 79
click at [1092, 327] on button "Night Life" at bounding box center [1101, 318] width 18 height 18
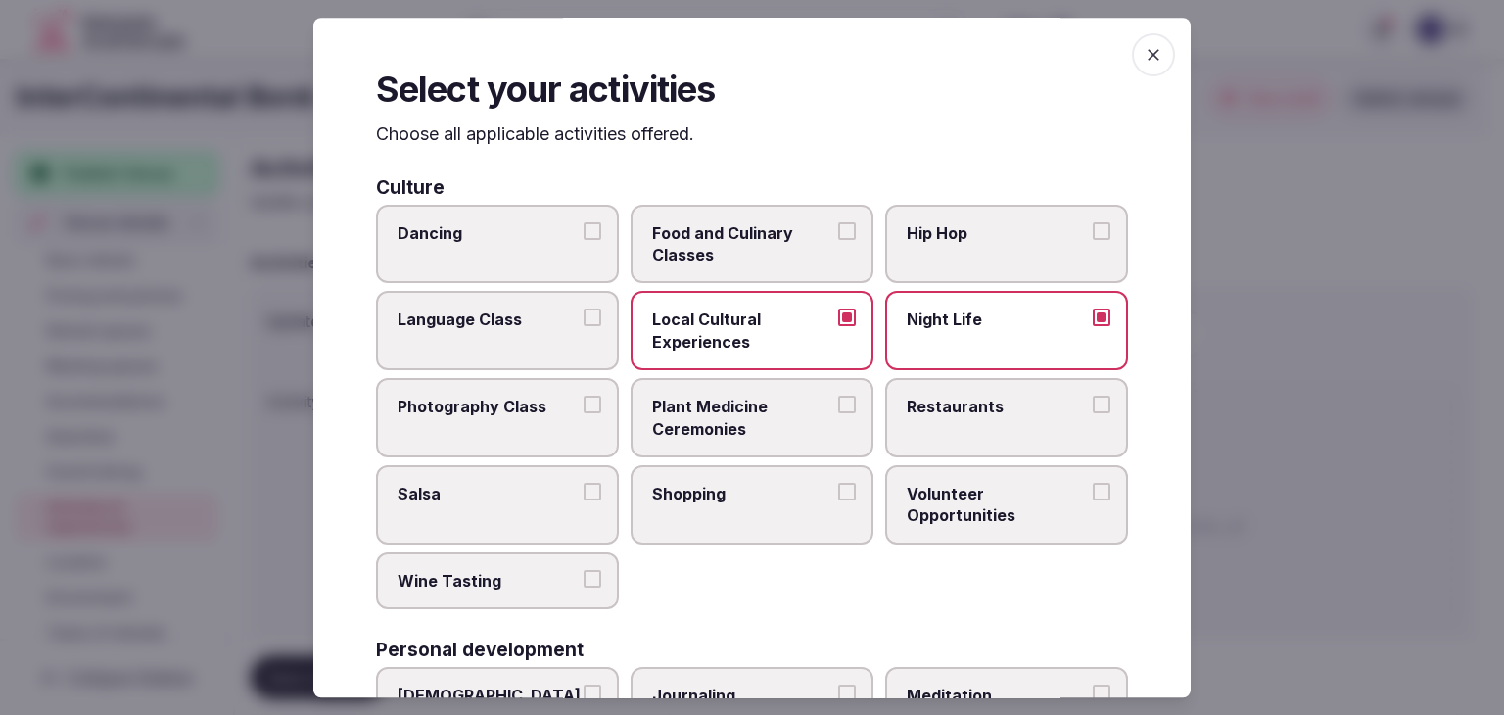
click at [936, 410] on span "Restaurants" at bounding box center [996, 406] width 180 height 22
click at [1092, 410] on button "Restaurants" at bounding box center [1101, 404] width 18 height 18
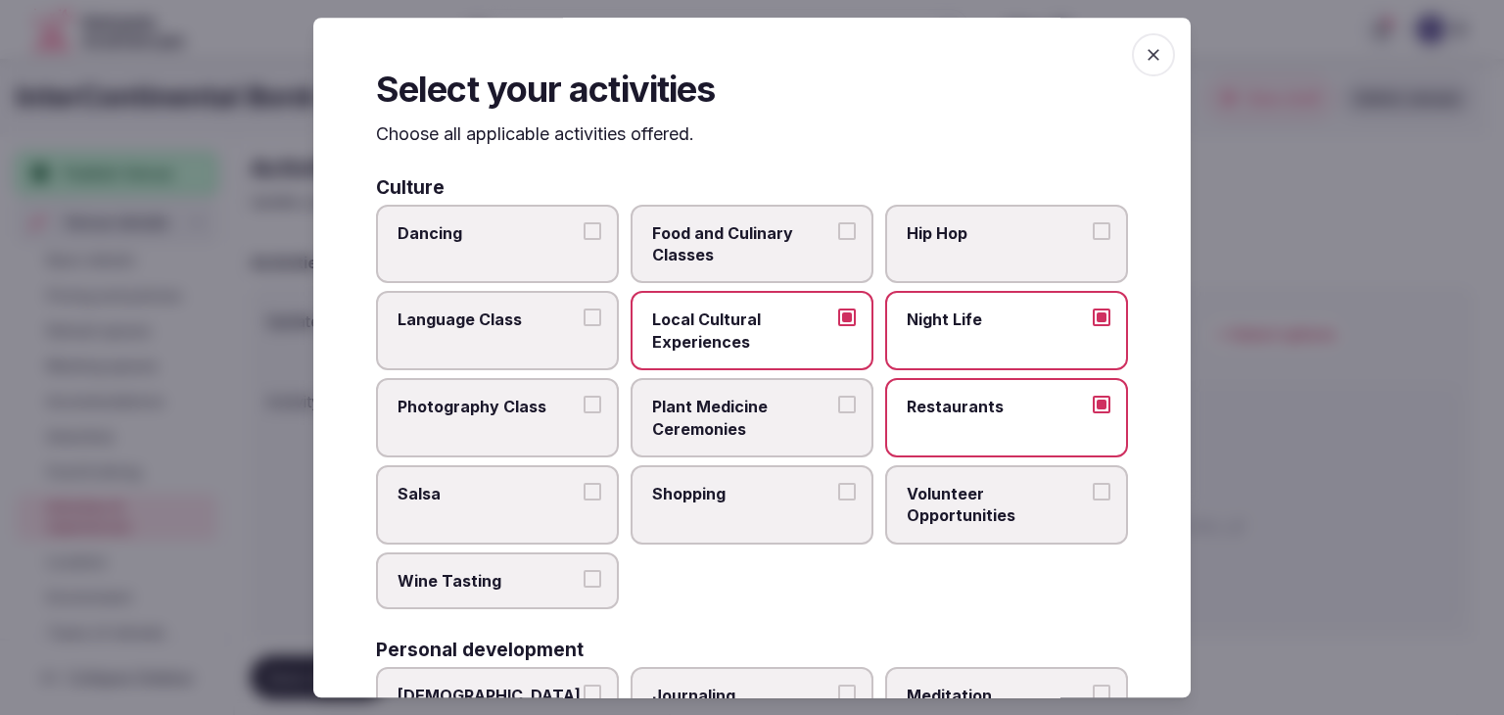
click at [779, 502] on label "Shopping" at bounding box center [751, 504] width 243 height 79
click at [838, 500] on button "Shopping" at bounding box center [847, 492] width 18 height 18
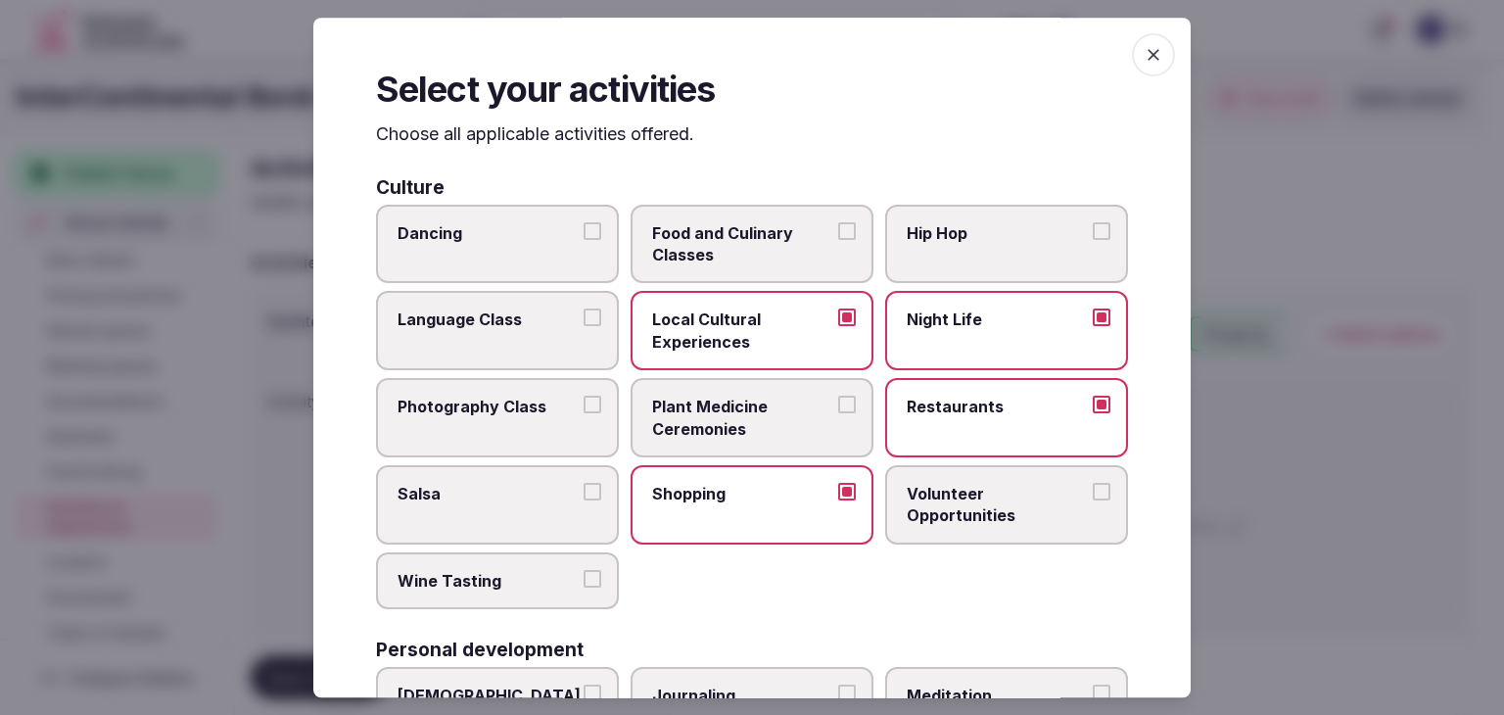
drag, startPoint x: 703, startPoint y: 259, endPoint x: 857, endPoint y: 154, distance: 186.5
click at [704, 259] on span "Food and Culinary Classes" at bounding box center [742, 244] width 180 height 44
click at [838, 240] on button "Food and Culinary Classes" at bounding box center [847, 231] width 18 height 18
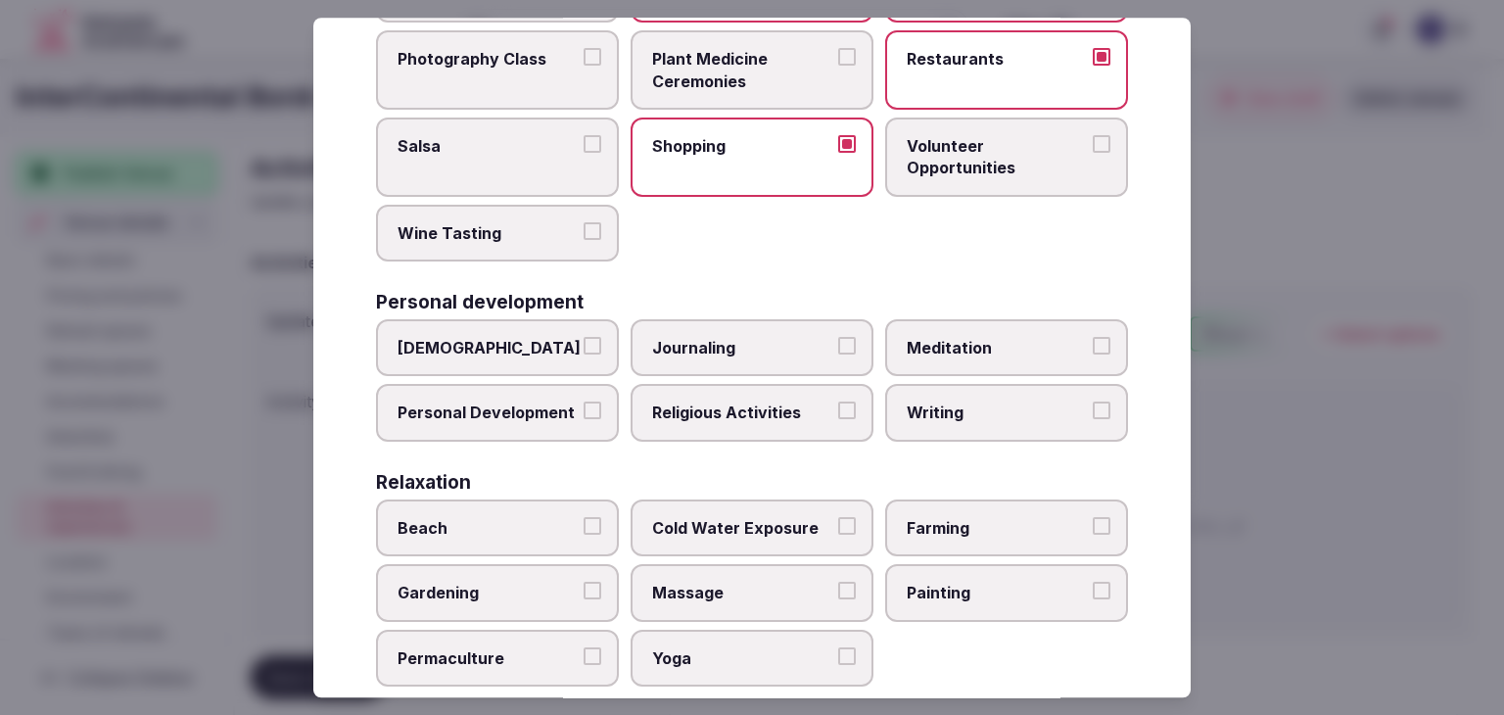
scroll to position [392, 0]
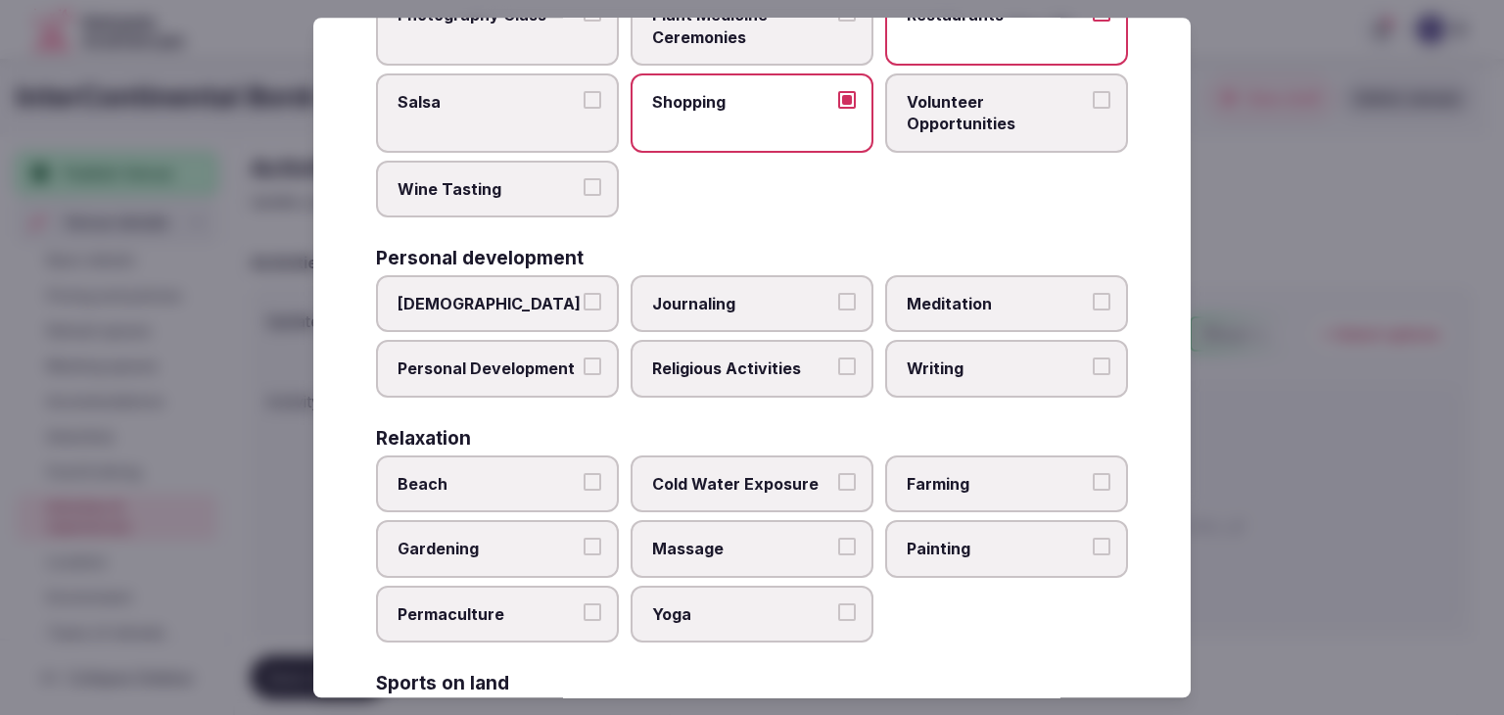
drag, startPoint x: 537, startPoint y: 369, endPoint x: 954, endPoint y: 267, distance: 429.3
click at [540, 369] on span "Personal Development" at bounding box center [487, 369] width 180 height 22
click at [583, 369] on button "Personal Development" at bounding box center [592, 367] width 18 height 18
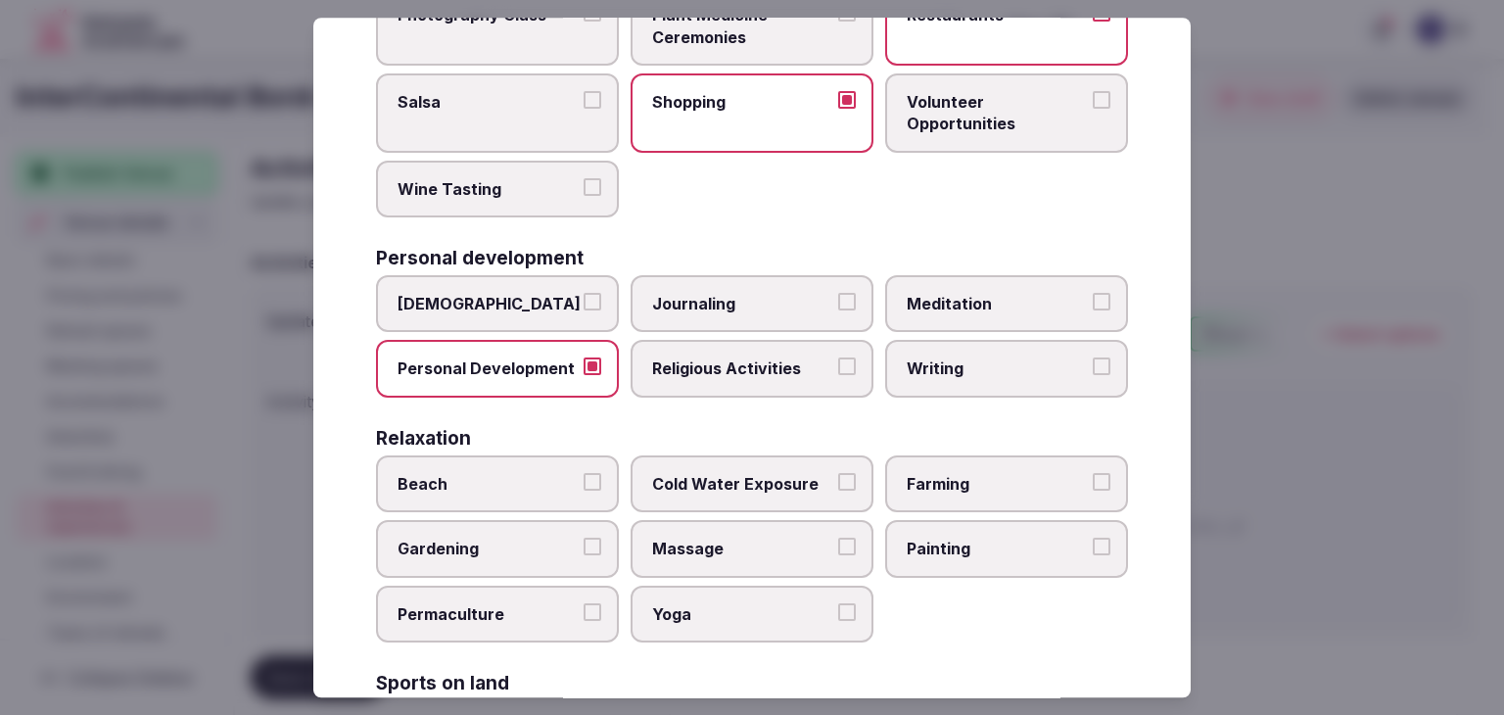
click at [984, 297] on span "Meditation" at bounding box center [996, 304] width 180 height 22
click at [1092, 297] on button "Meditation" at bounding box center [1101, 302] width 18 height 18
drag, startPoint x: 767, startPoint y: 540, endPoint x: 768, endPoint y: 553, distance: 12.8
click at [767, 545] on span "Massage" at bounding box center [742, 549] width 180 height 22
click at [838, 545] on button "Massage" at bounding box center [847, 547] width 18 height 18
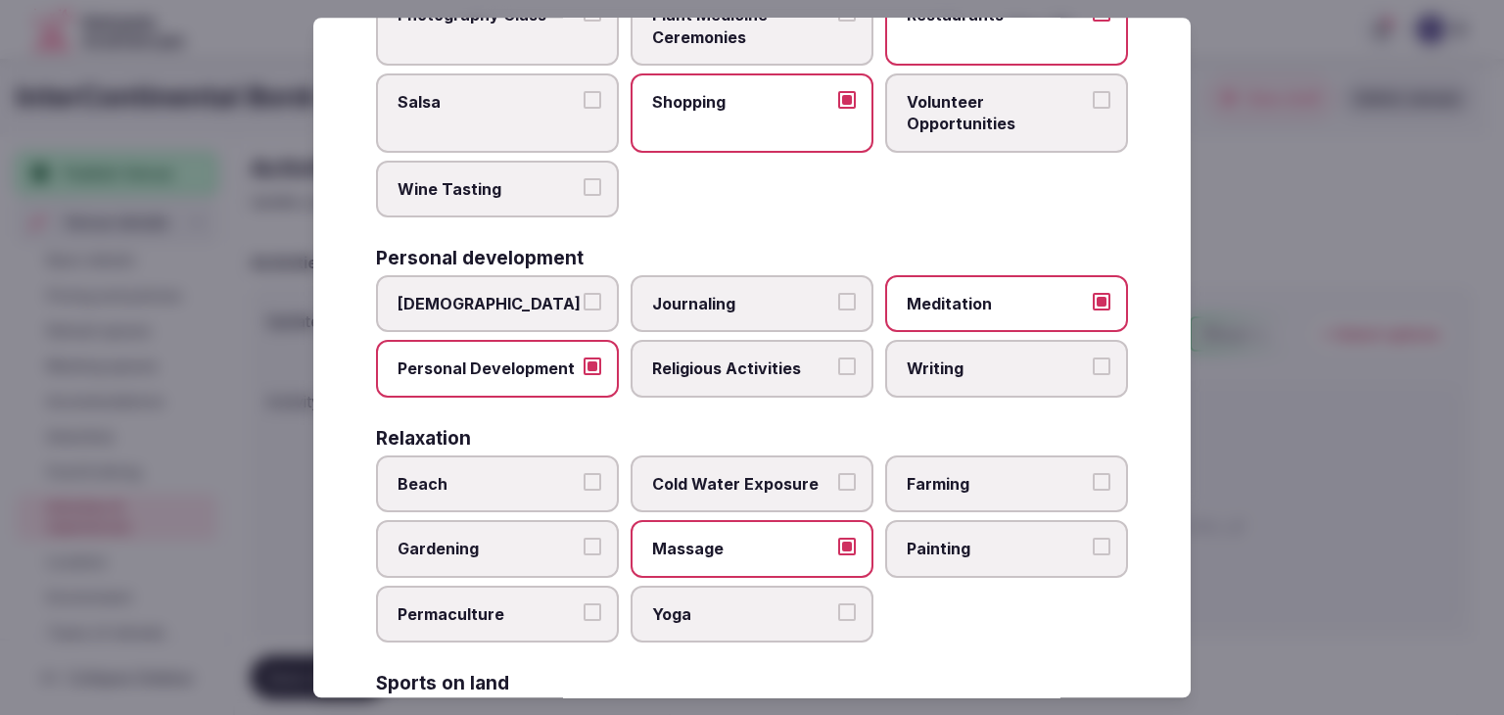
drag, startPoint x: 767, startPoint y: 606, endPoint x: 681, endPoint y: 68, distance: 545.2
click at [768, 606] on span "Yoga" at bounding box center [742, 614] width 180 height 22
click at [838, 606] on button "Yoga" at bounding box center [847, 612] width 18 height 18
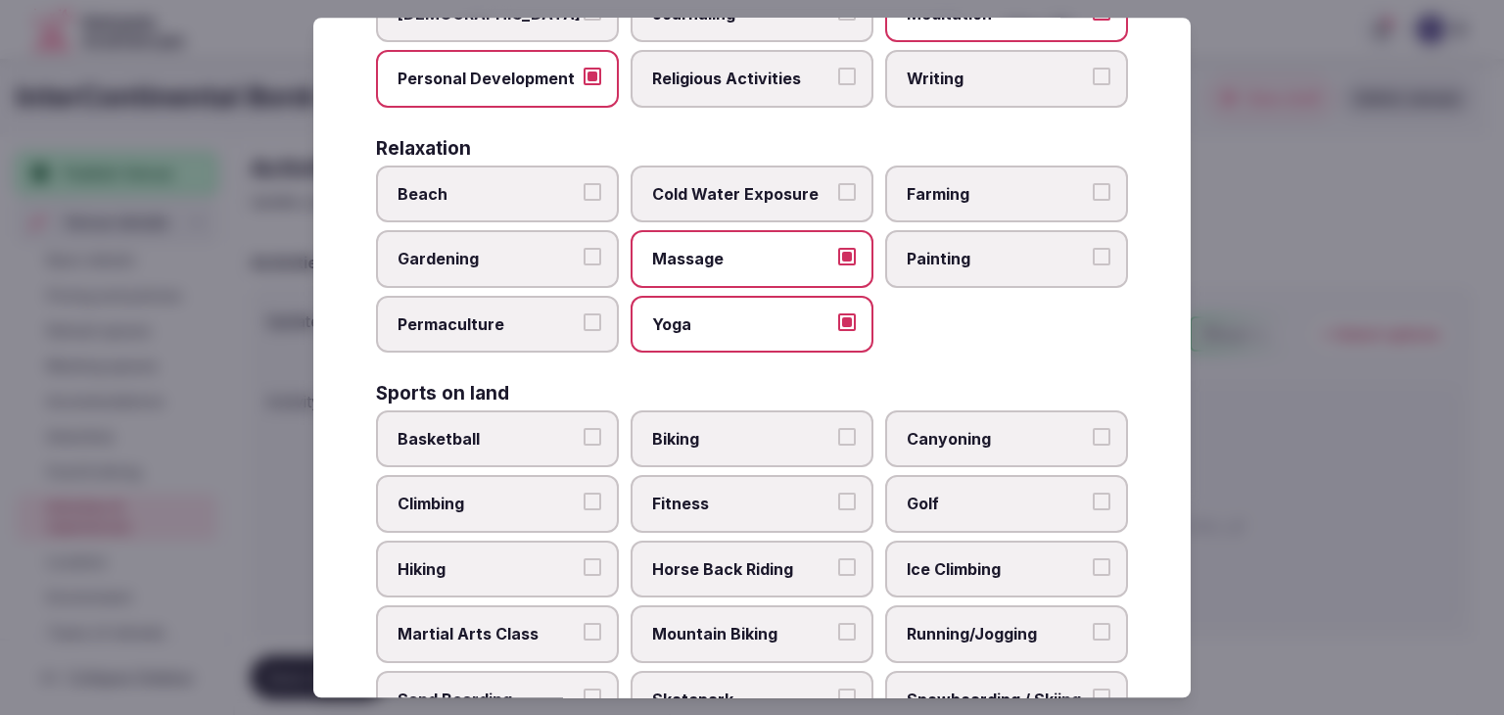
scroll to position [685, 0]
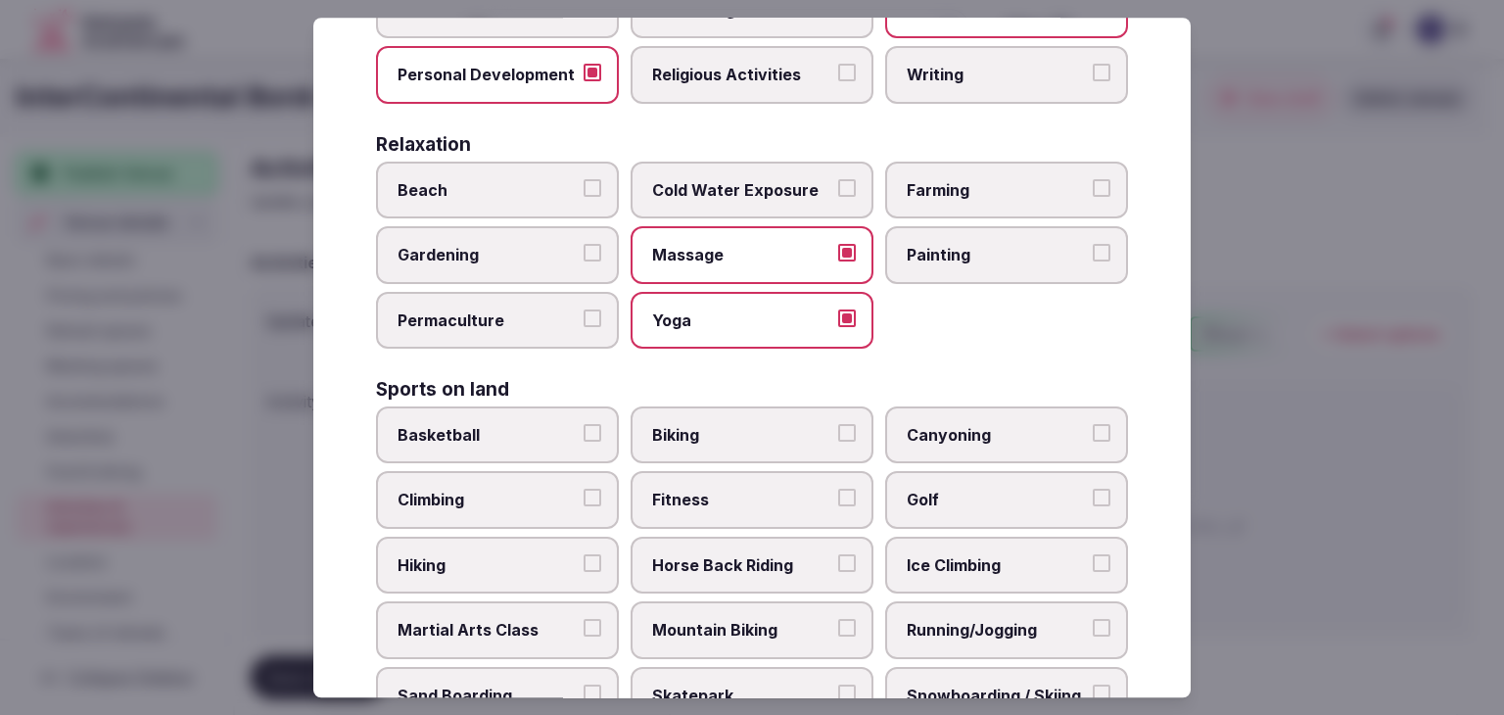
click at [798, 489] on span "Fitness" at bounding box center [742, 500] width 180 height 22
click at [838, 489] on button "Fitness" at bounding box center [847, 498] width 18 height 18
click at [998, 619] on span "Running/Jogging" at bounding box center [996, 630] width 180 height 22
click at [1092, 619] on button "Running/Jogging" at bounding box center [1101, 628] width 18 height 18
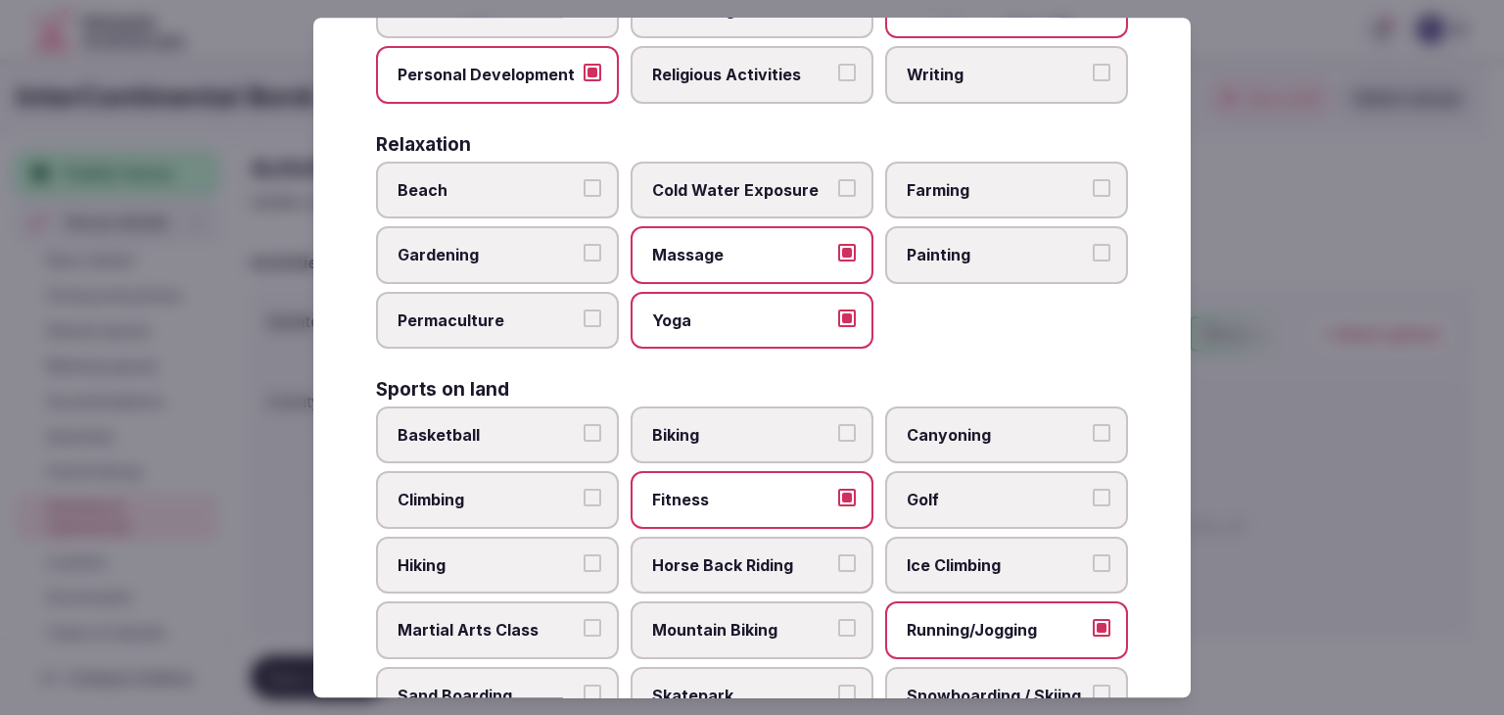
click at [944, 489] on span "Golf" at bounding box center [996, 500] width 180 height 22
click at [1092, 489] on button "Golf" at bounding box center [1101, 498] width 18 height 18
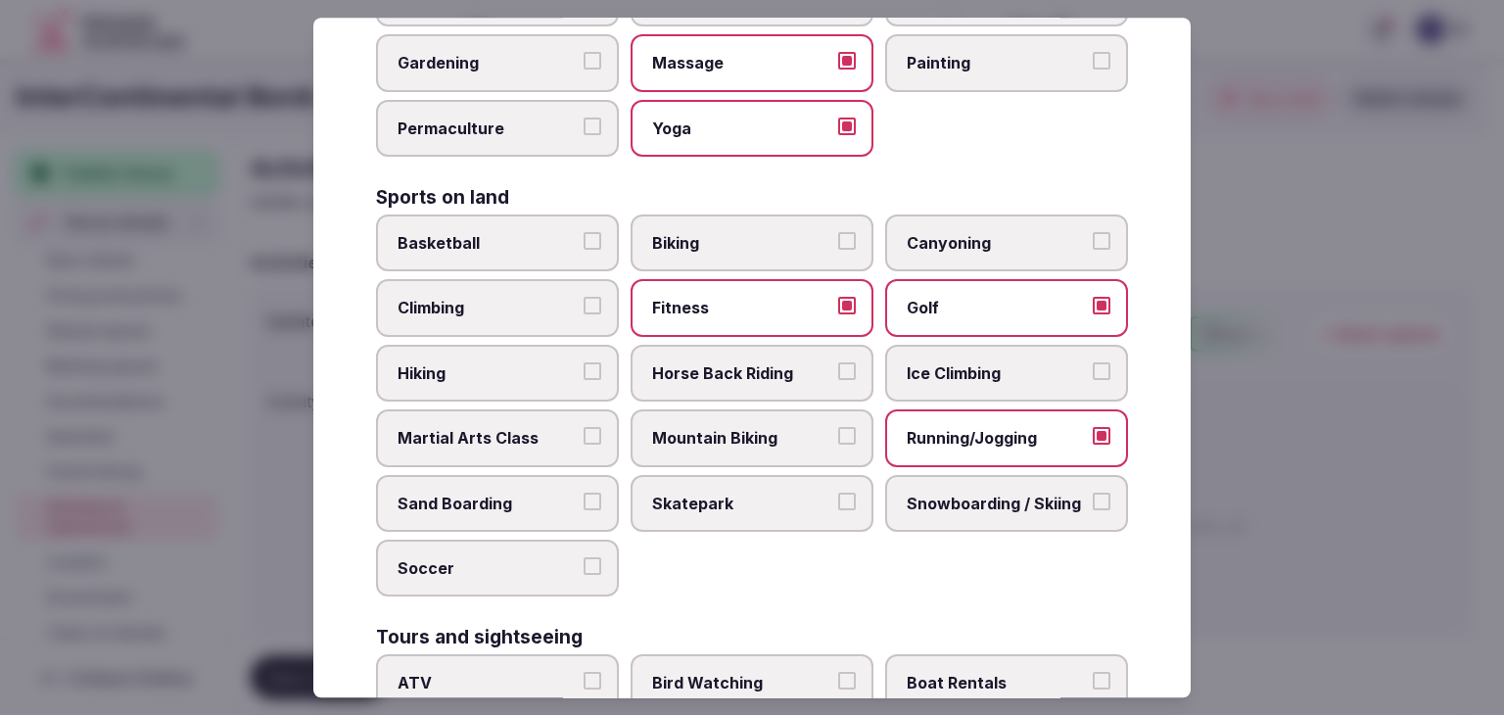
scroll to position [1175, 0]
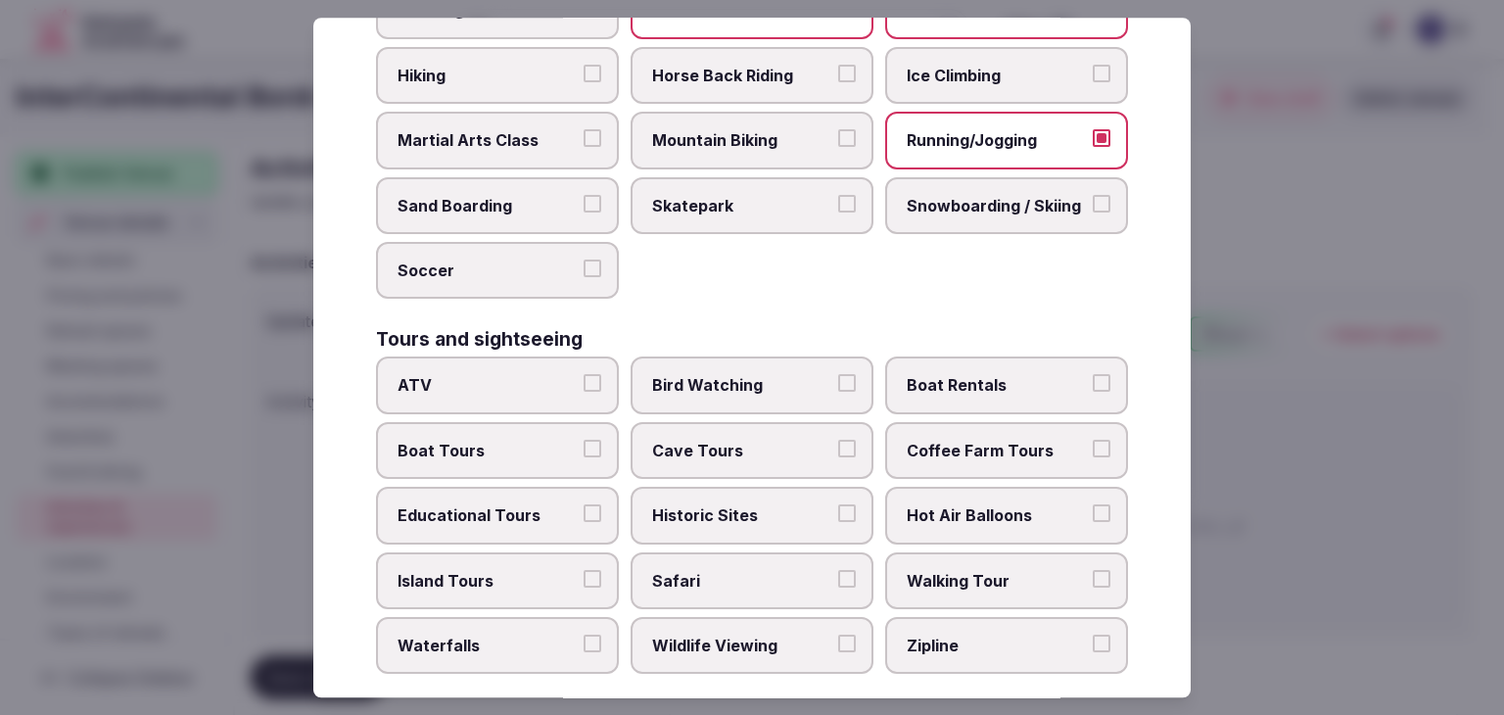
click at [752, 507] on span "Historic Sites" at bounding box center [742, 515] width 180 height 22
click at [838, 507] on button "Historic Sites" at bounding box center [847, 513] width 18 height 18
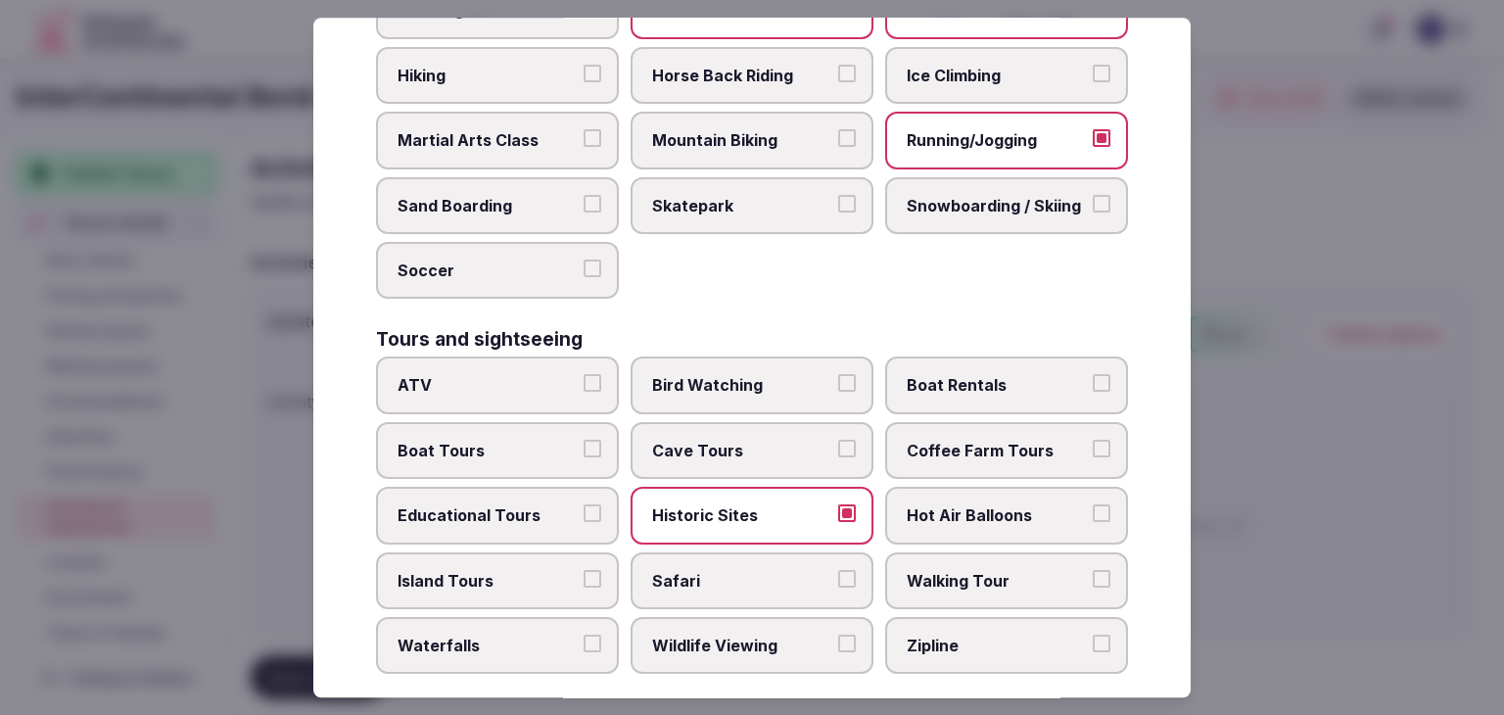
click at [935, 570] on span "Walking Tour" at bounding box center [996, 581] width 180 height 22
click at [1092, 570] on button "Walking Tour" at bounding box center [1101, 579] width 18 height 18
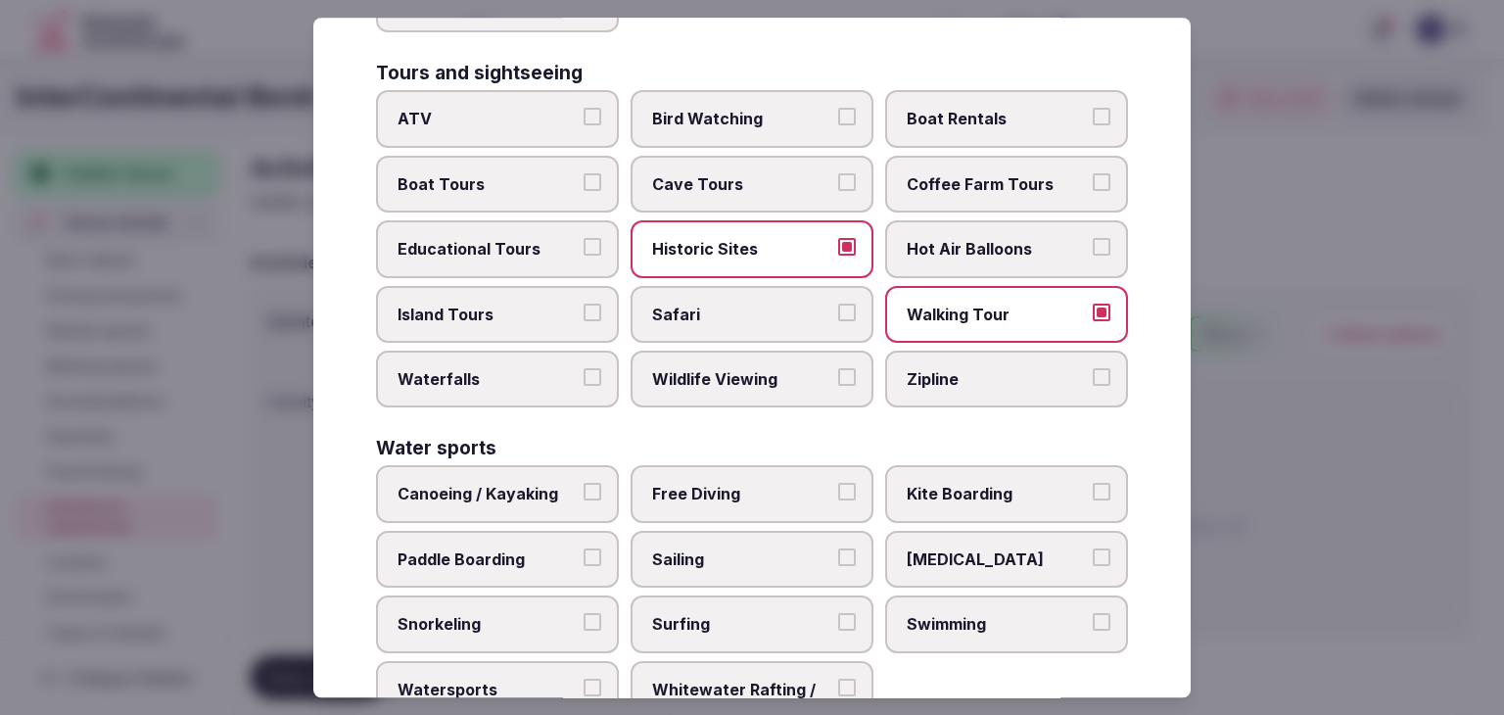
scroll to position [1511, 0]
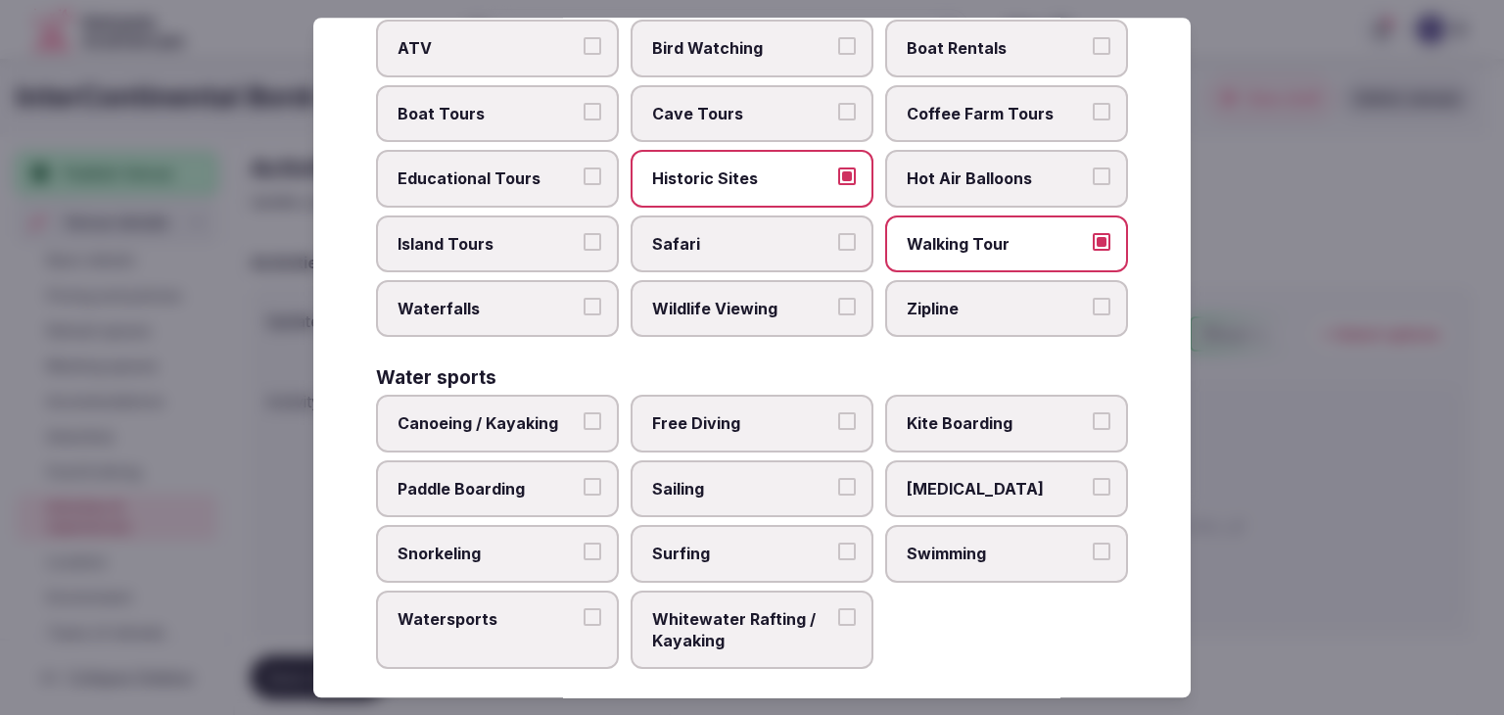
click at [937, 542] on span "Swimming" at bounding box center [996, 553] width 180 height 22
click at [1092, 542] on button "Swimming" at bounding box center [1101, 551] width 18 height 18
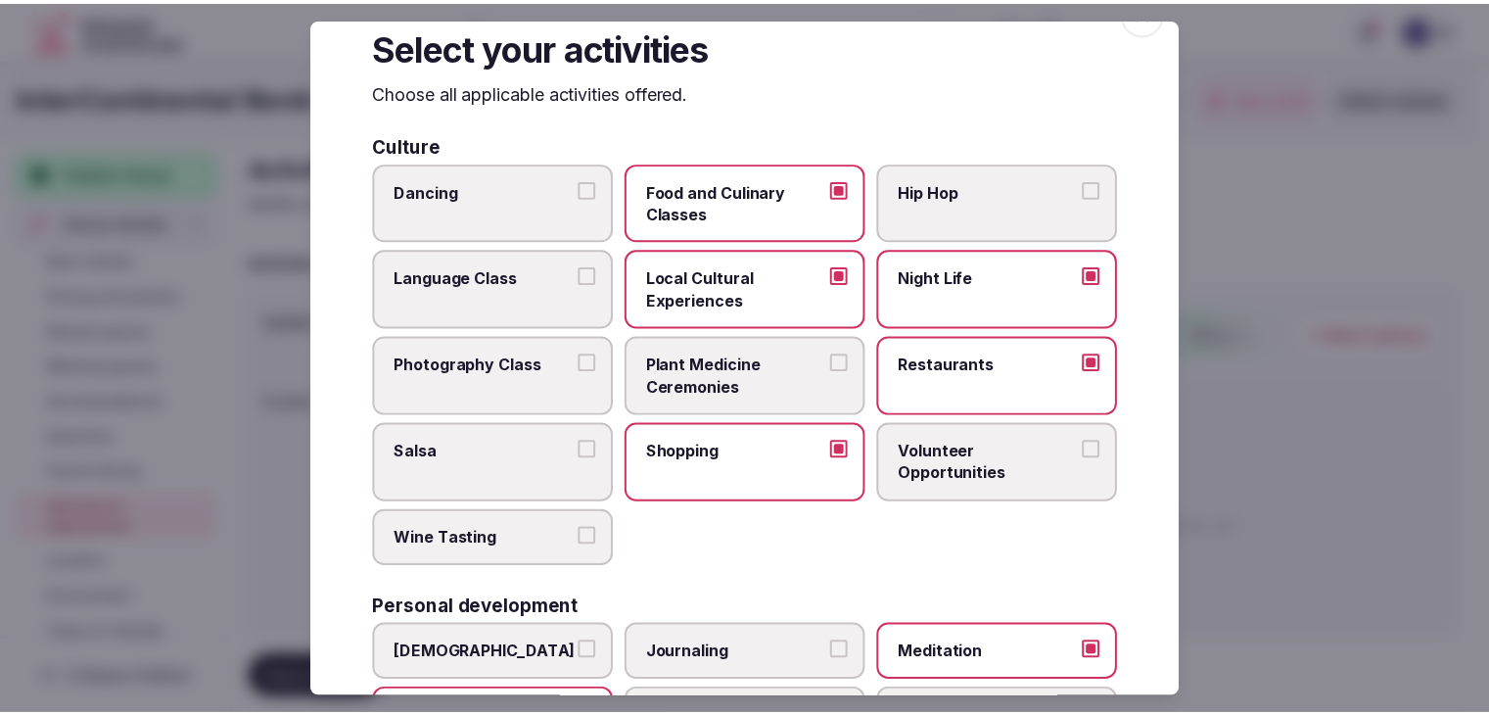
scroll to position [0, 0]
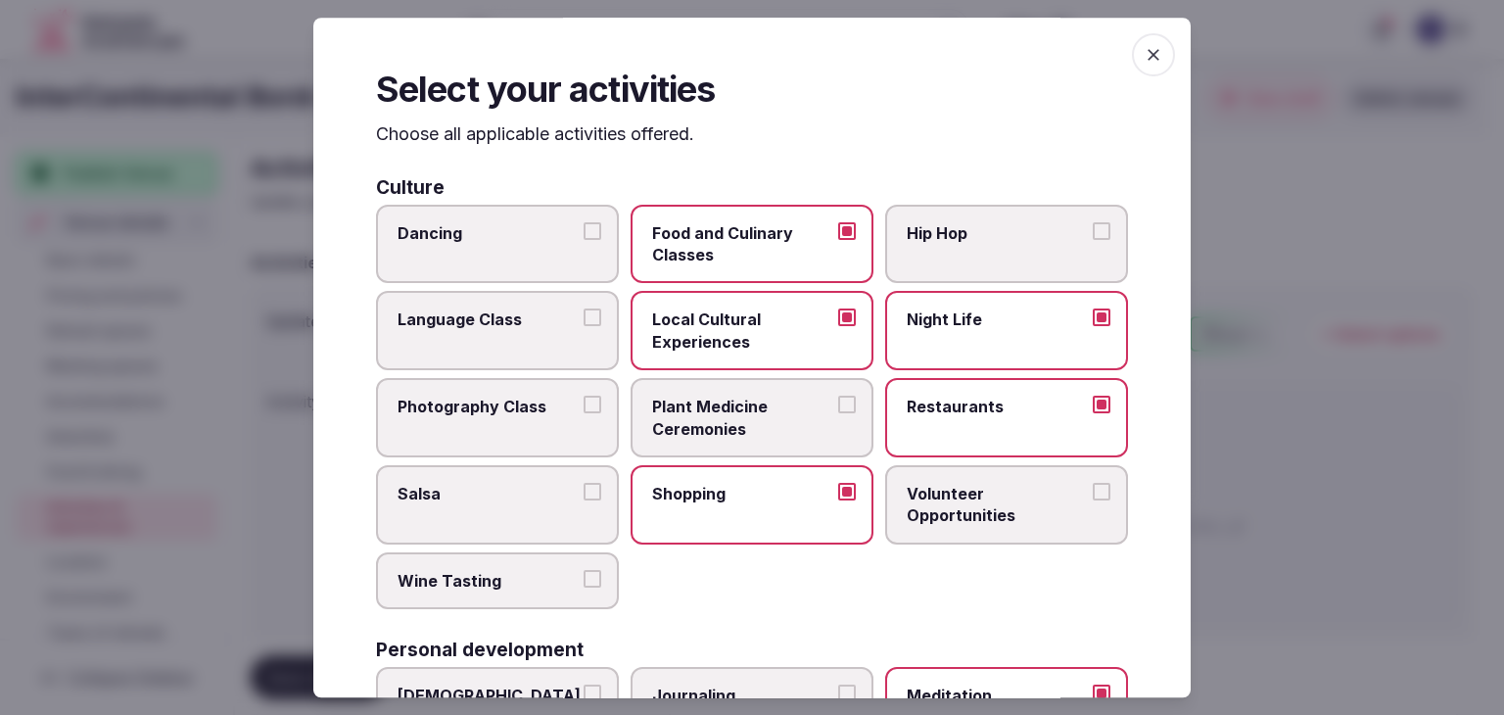
click at [1145, 57] on icon "button" at bounding box center [1153, 55] width 20 height 20
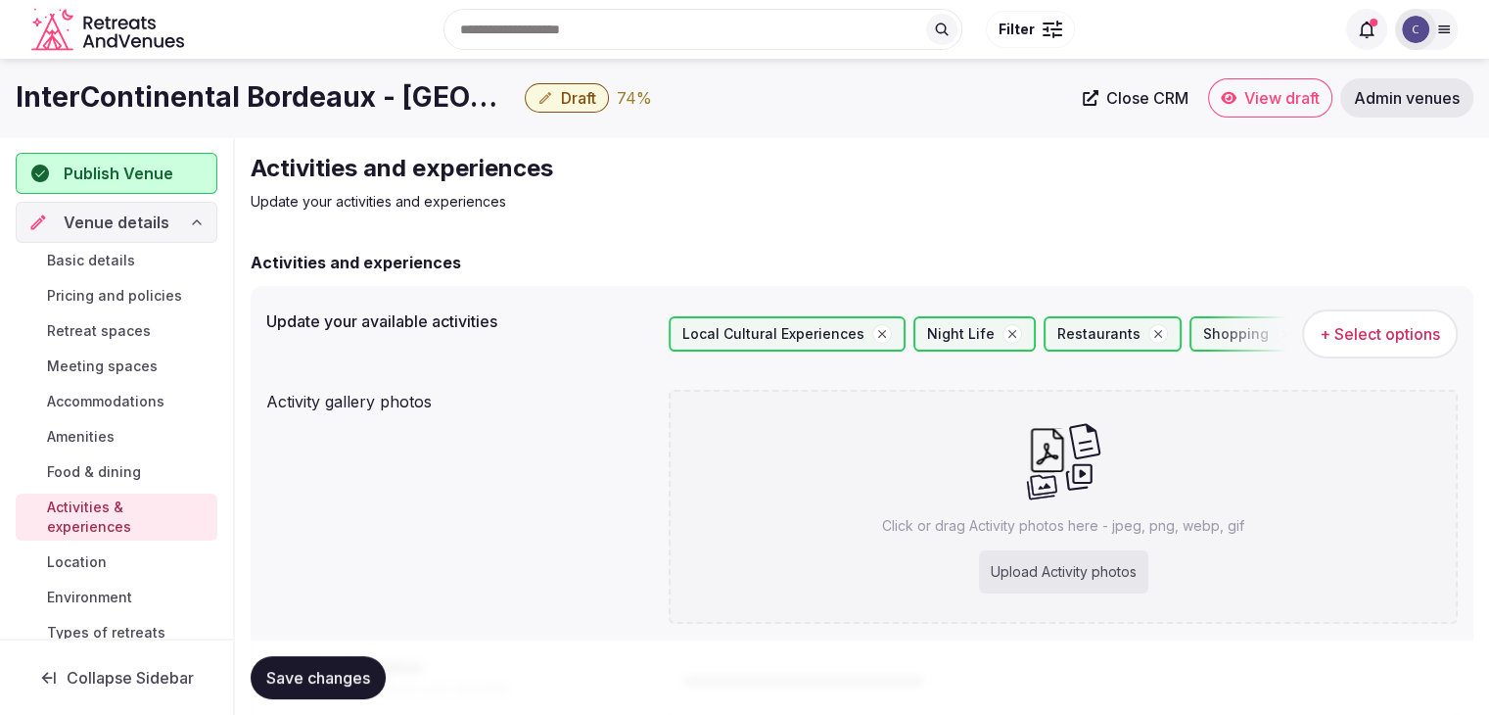
click at [352, 676] on span "Save changes" at bounding box center [318, 678] width 104 height 20
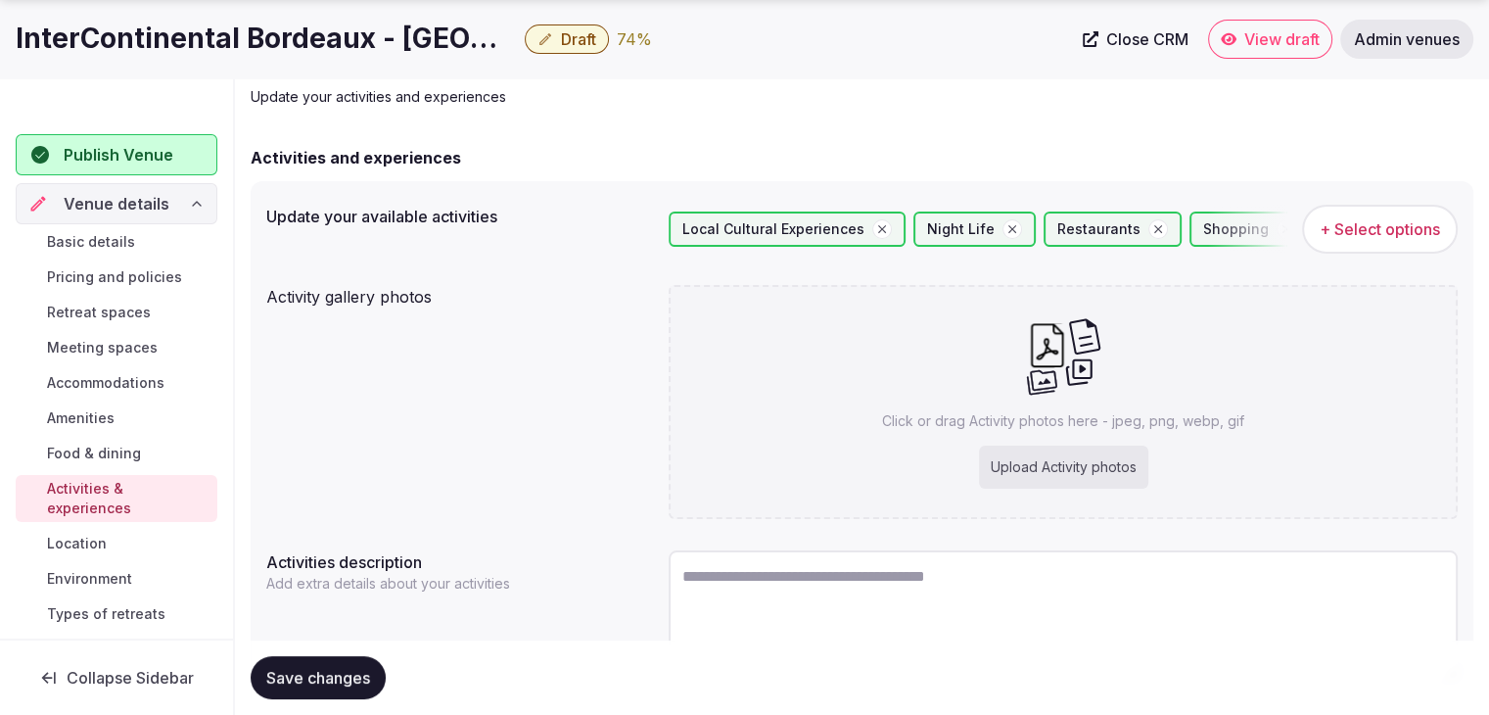
scroll to position [219, 0]
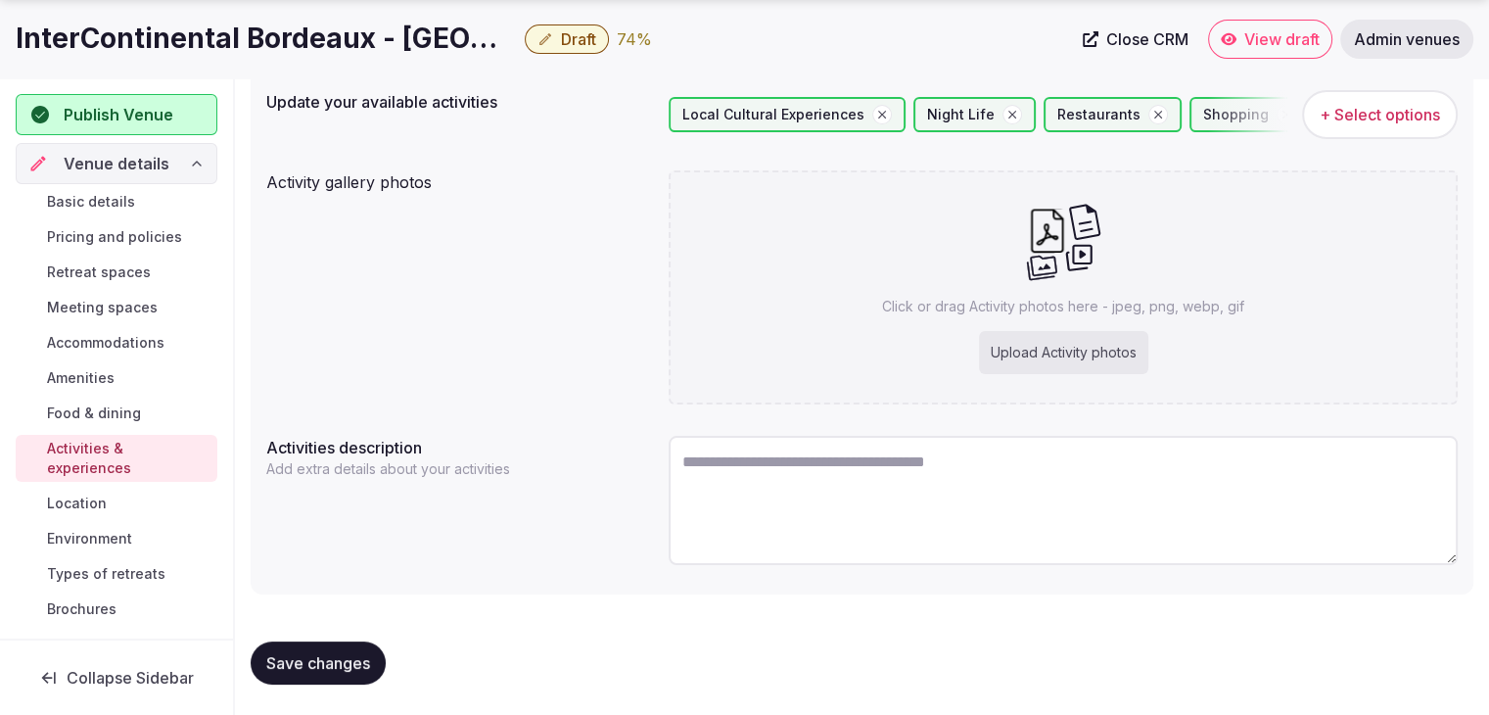
click at [835, 499] on textarea at bounding box center [1063, 500] width 789 height 129
paste textarea "**********"
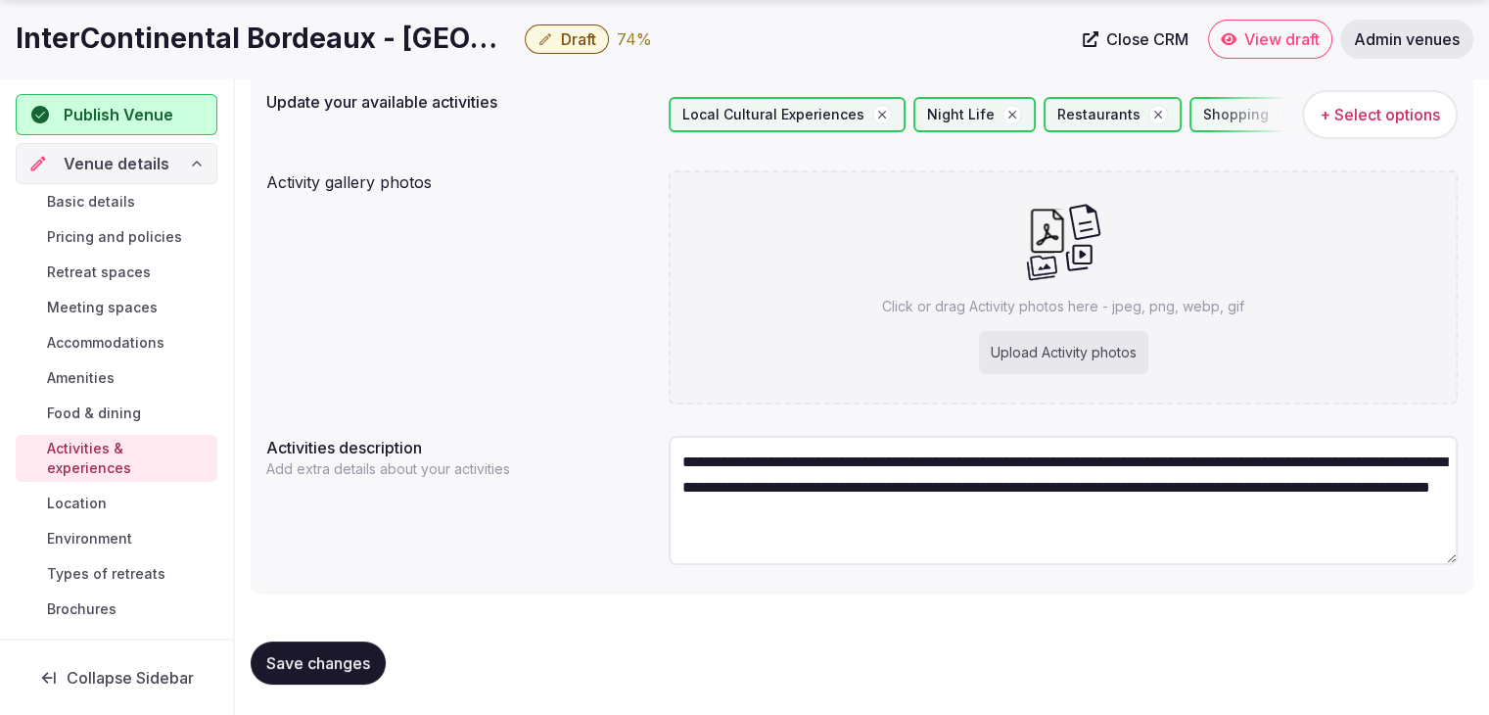
scroll to position [10, 0]
type textarea "**********"
click at [348, 654] on span "Save changes" at bounding box center [318, 662] width 104 height 20
click at [953, 361] on div "Click or drag Activity photos here - jpeg, png, webp, gif Upload Activity photos" at bounding box center [1063, 287] width 789 height 234
type input "**********"
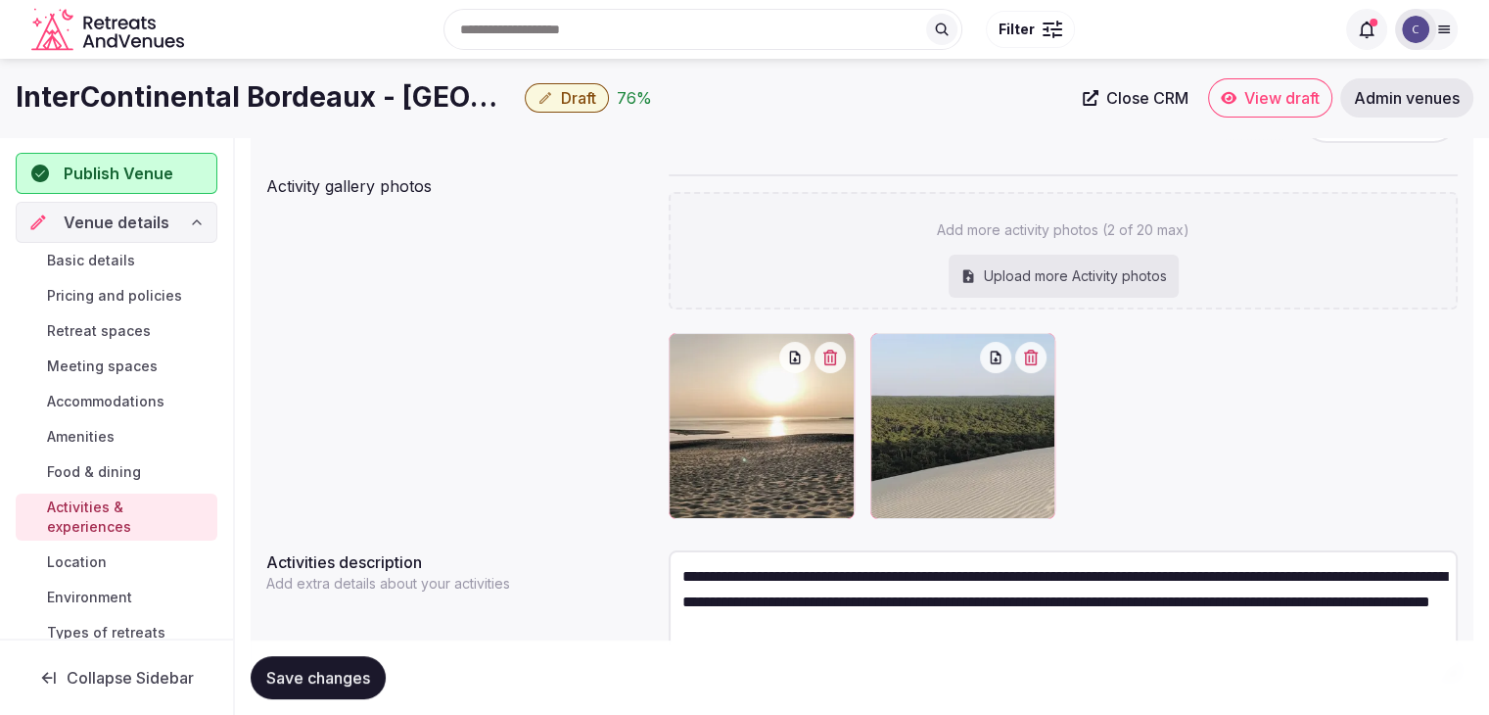
scroll to position [219, 0]
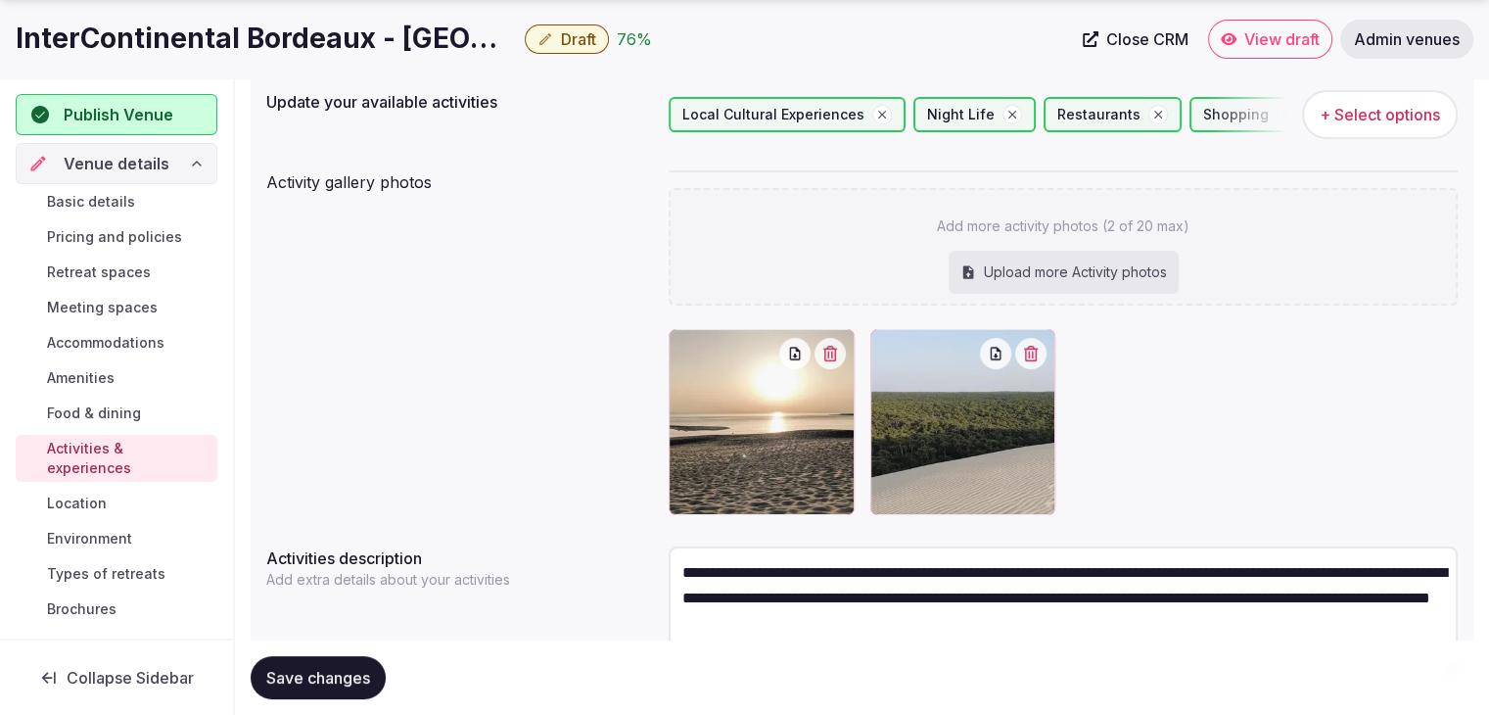
click at [1050, 263] on div "Upload more Activity photos" at bounding box center [1064, 272] width 230 height 43
type input "**********"
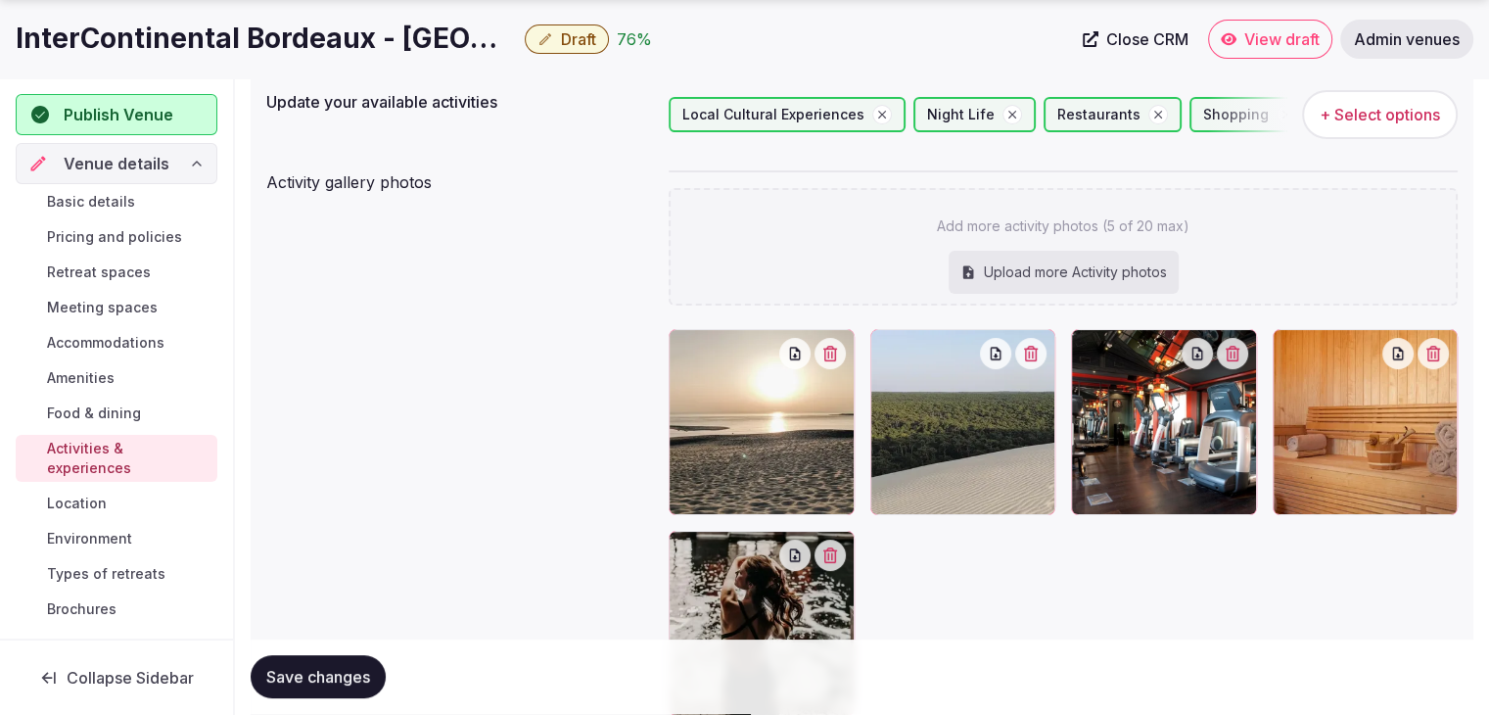
drag, startPoint x: 337, startPoint y: 668, endPoint x: 345, endPoint y: 675, distance: 11.1
click at [337, 671] on span "Save changes" at bounding box center [318, 678] width 104 height 20
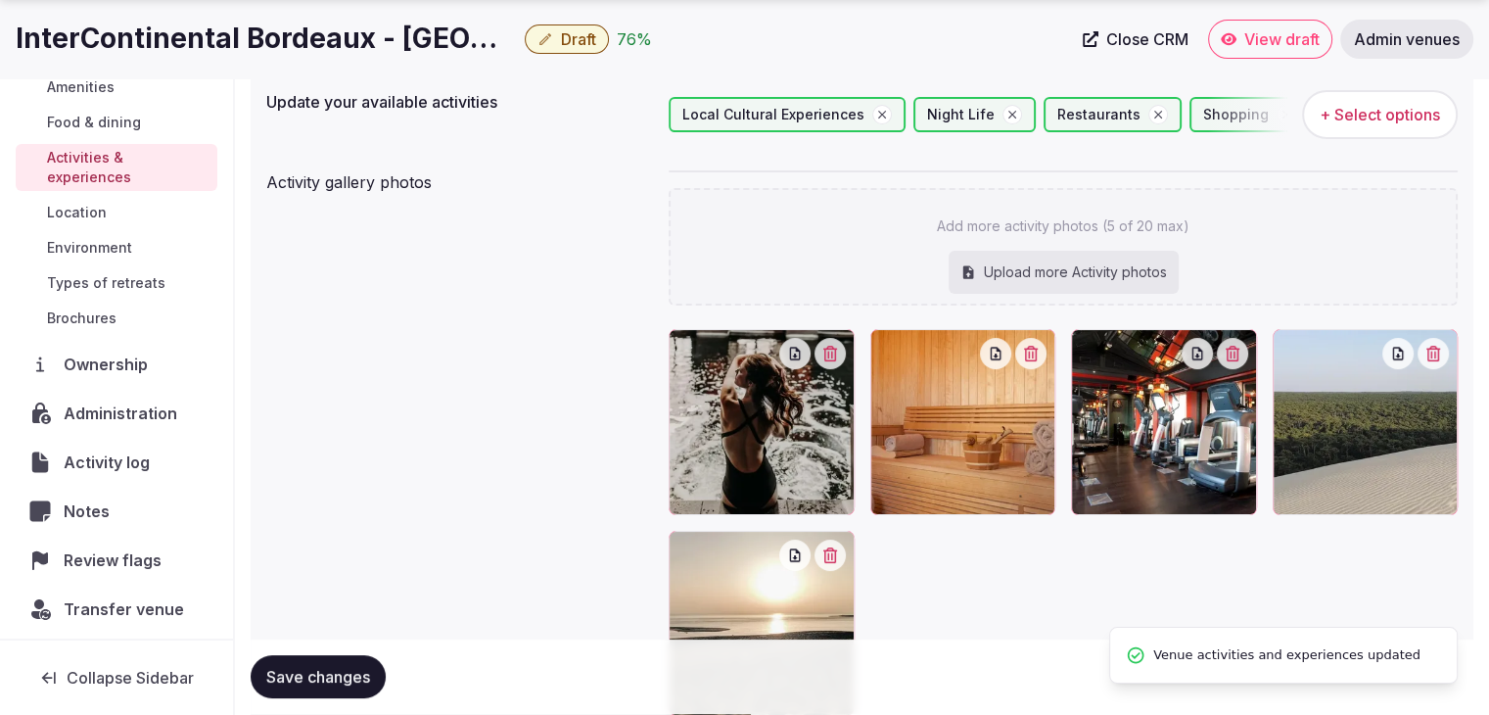
scroll to position [294, 0]
click at [114, 550] on span "Review flags" at bounding box center [117, 556] width 106 height 23
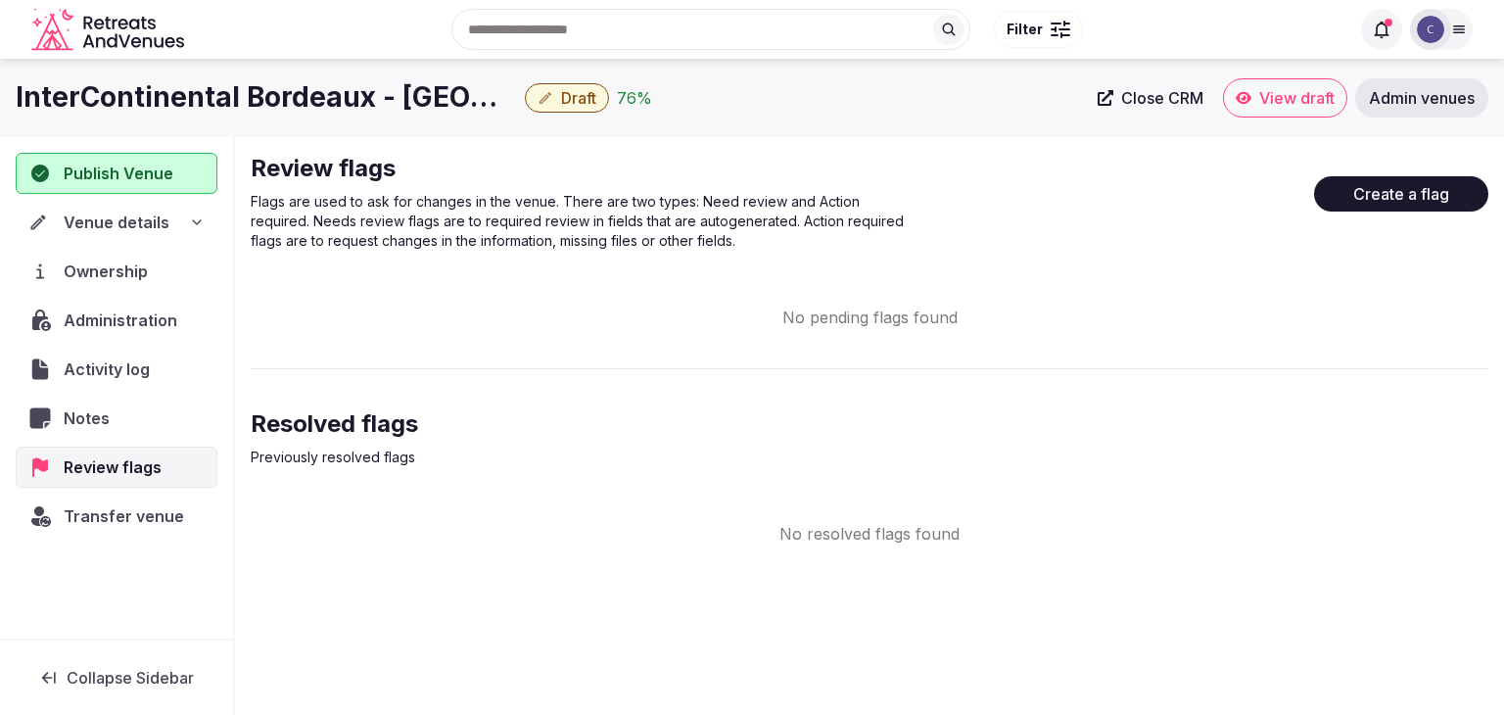
click at [1416, 197] on button "Create a flag" at bounding box center [1401, 193] width 174 height 35
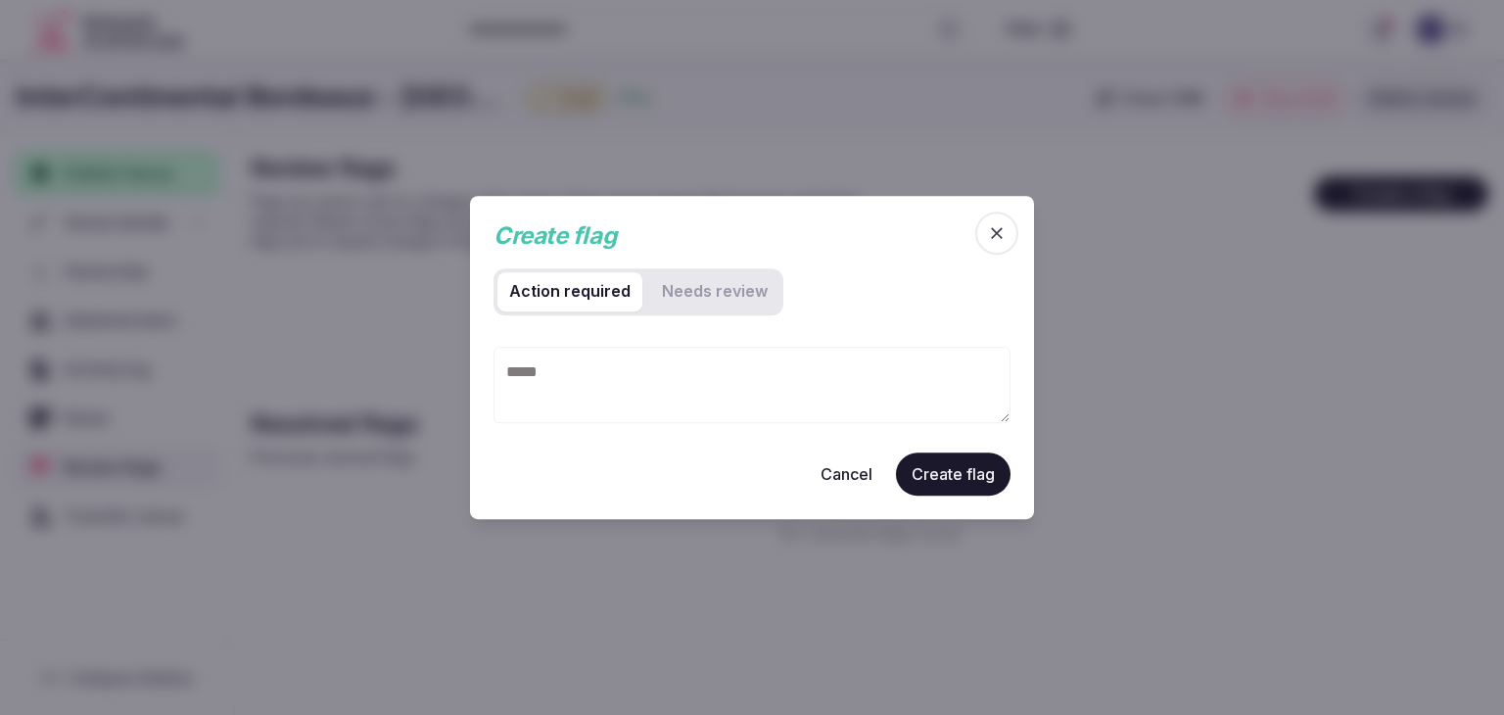
click at [732, 291] on review "Needs review" at bounding box center [714, 291] width 129 height 39
click at [997, 236] on icon "button" at bounding box center [997, 233] width 20 height 20
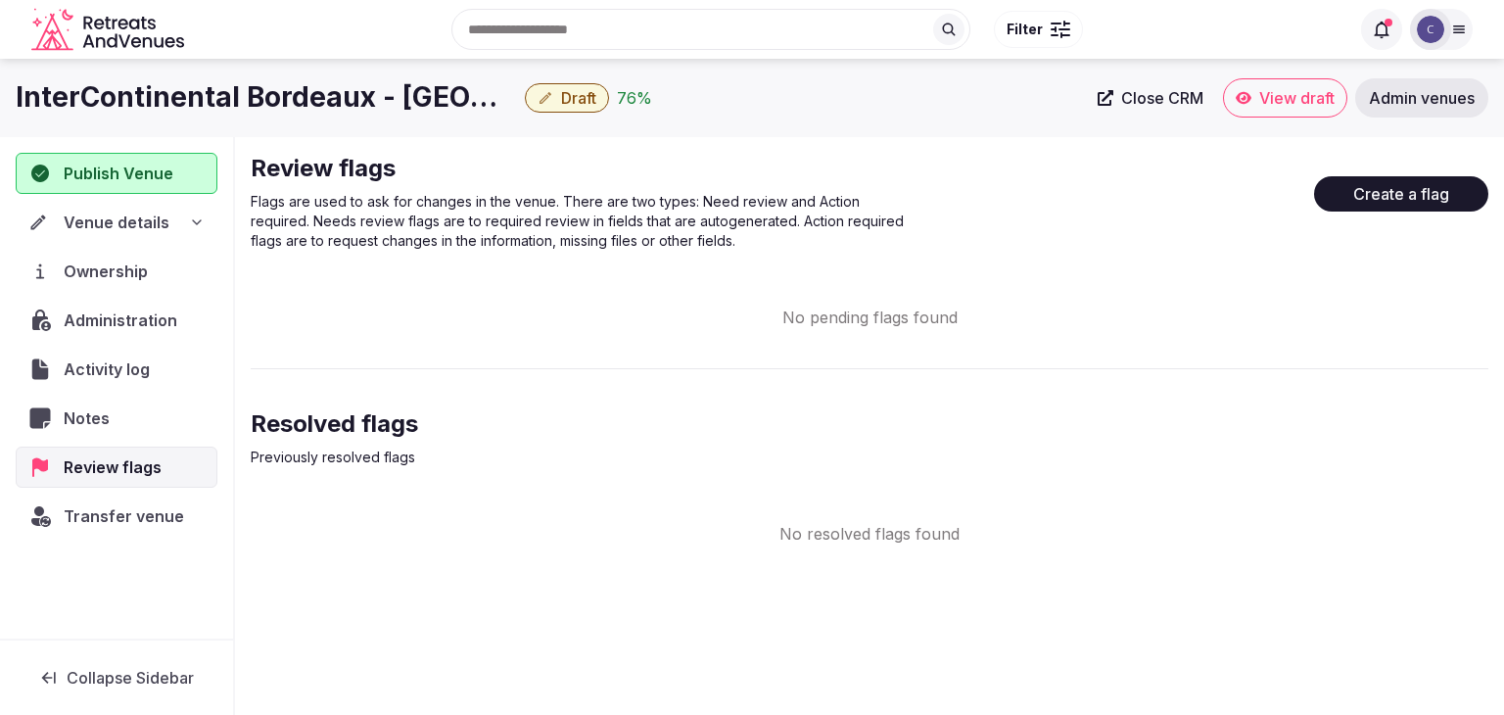
click at [192, 225] on icon at bounding box center [197, 222] width 16 height 16
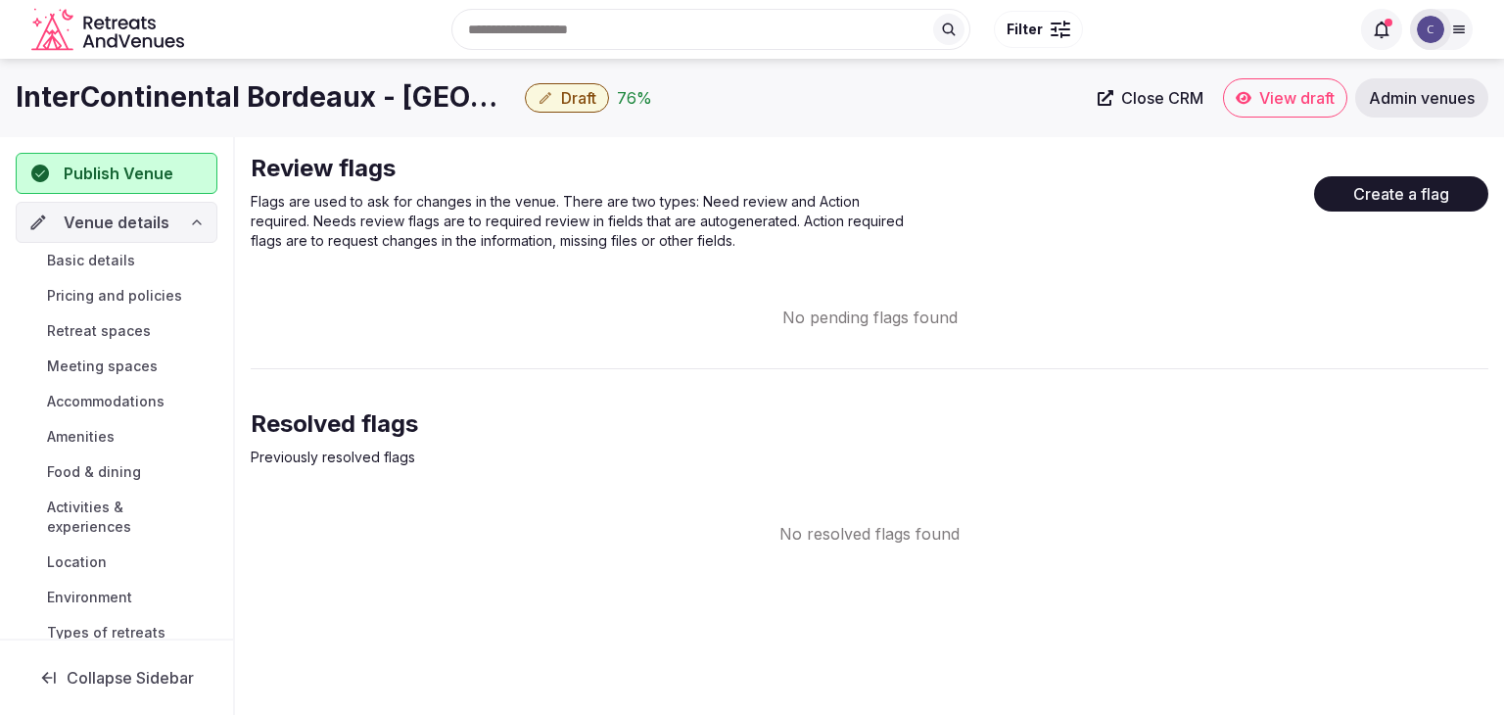
click at [99, 498] on span "Activities & experiences" at bounding box center [128, 516] width 162 height 39
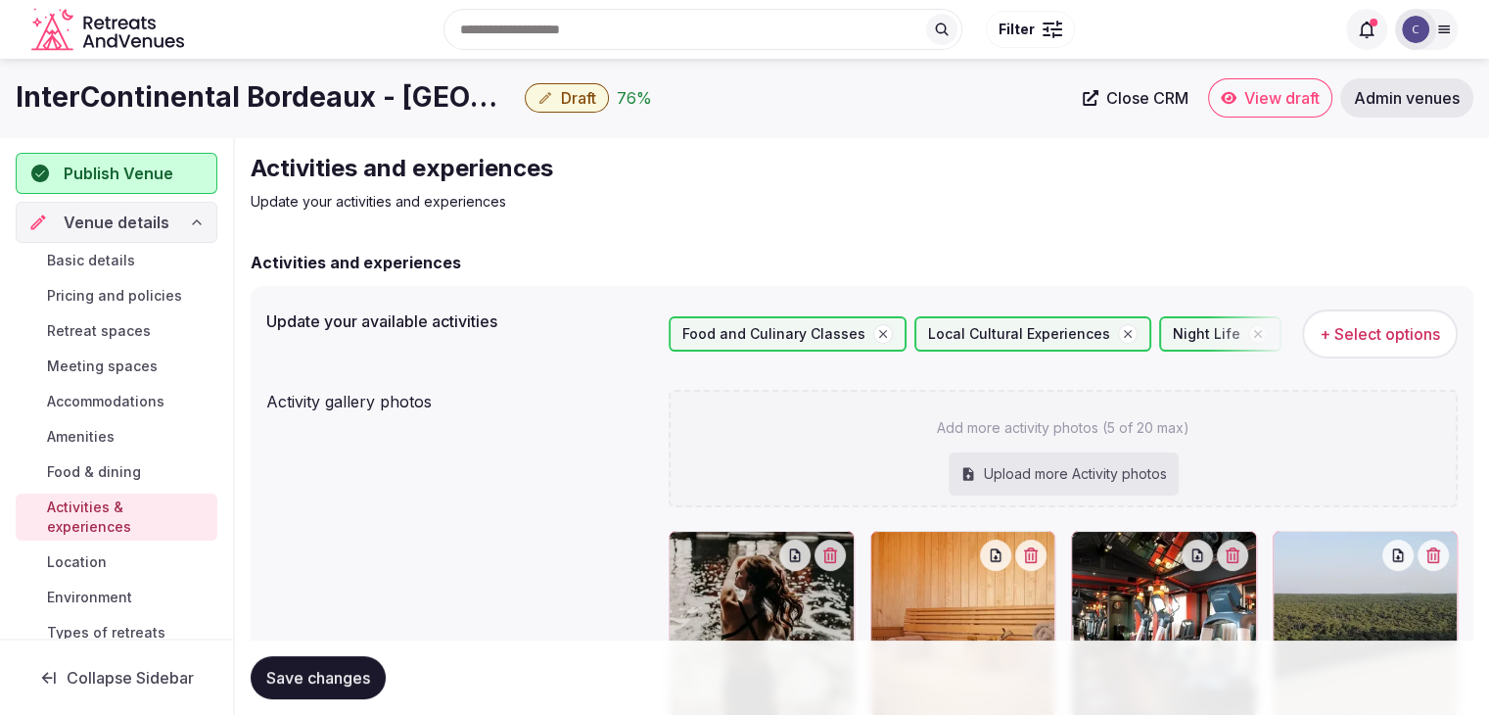
click at [114, 561] on link "Location" at bounding box center [117, 561] width 202 height 27
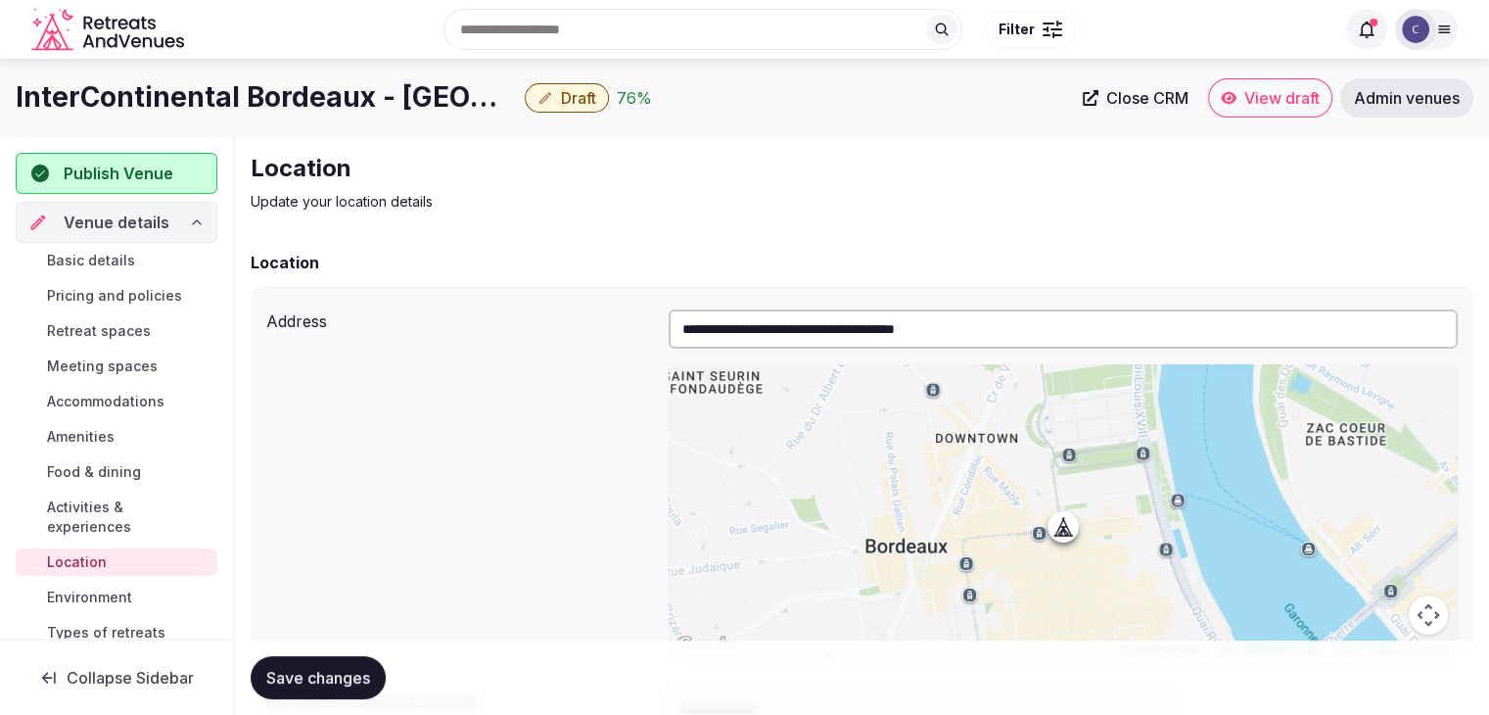
click at [118, 595] on span "Environment" at bounding box center [89, 597] width 85 height 20
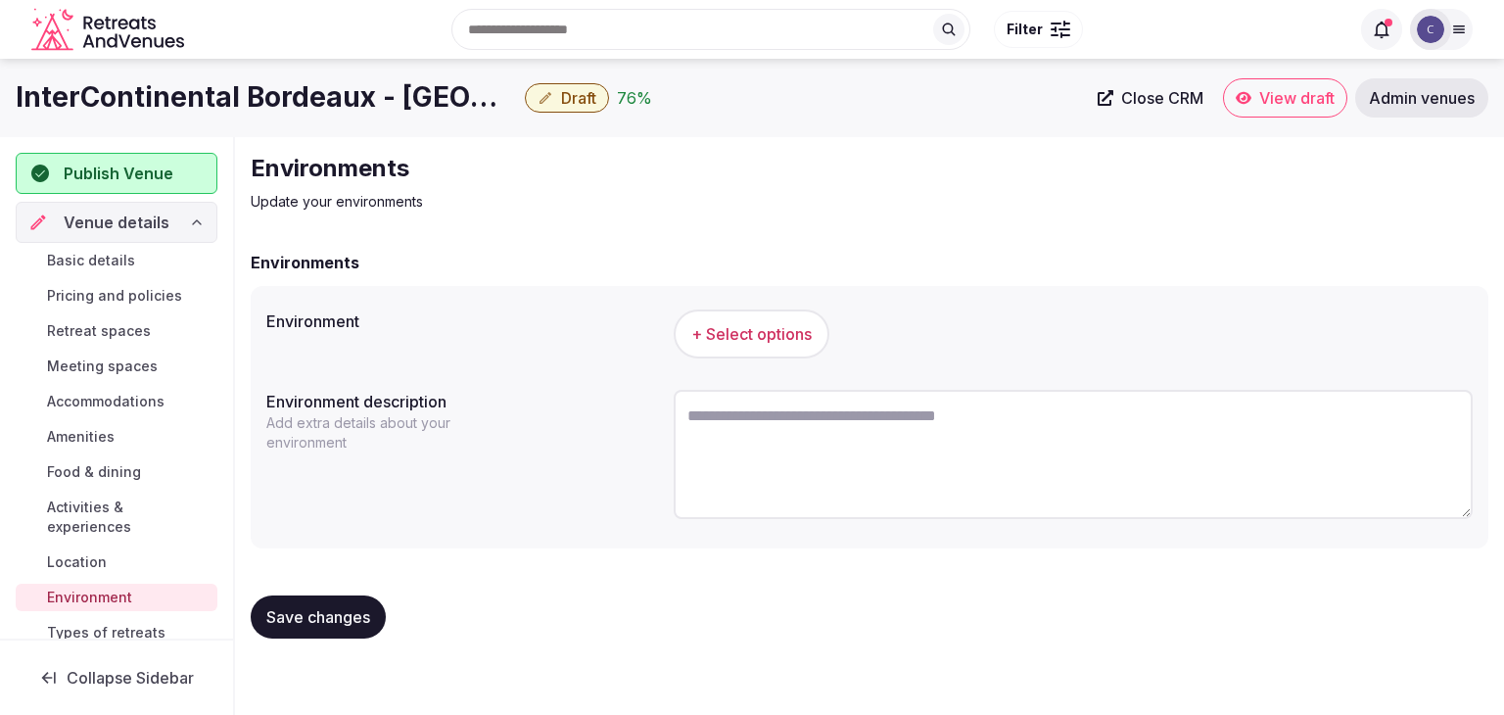
click at [772, 329] on span "+ Select options" at bounding box center [751, 334] width 120 height 22
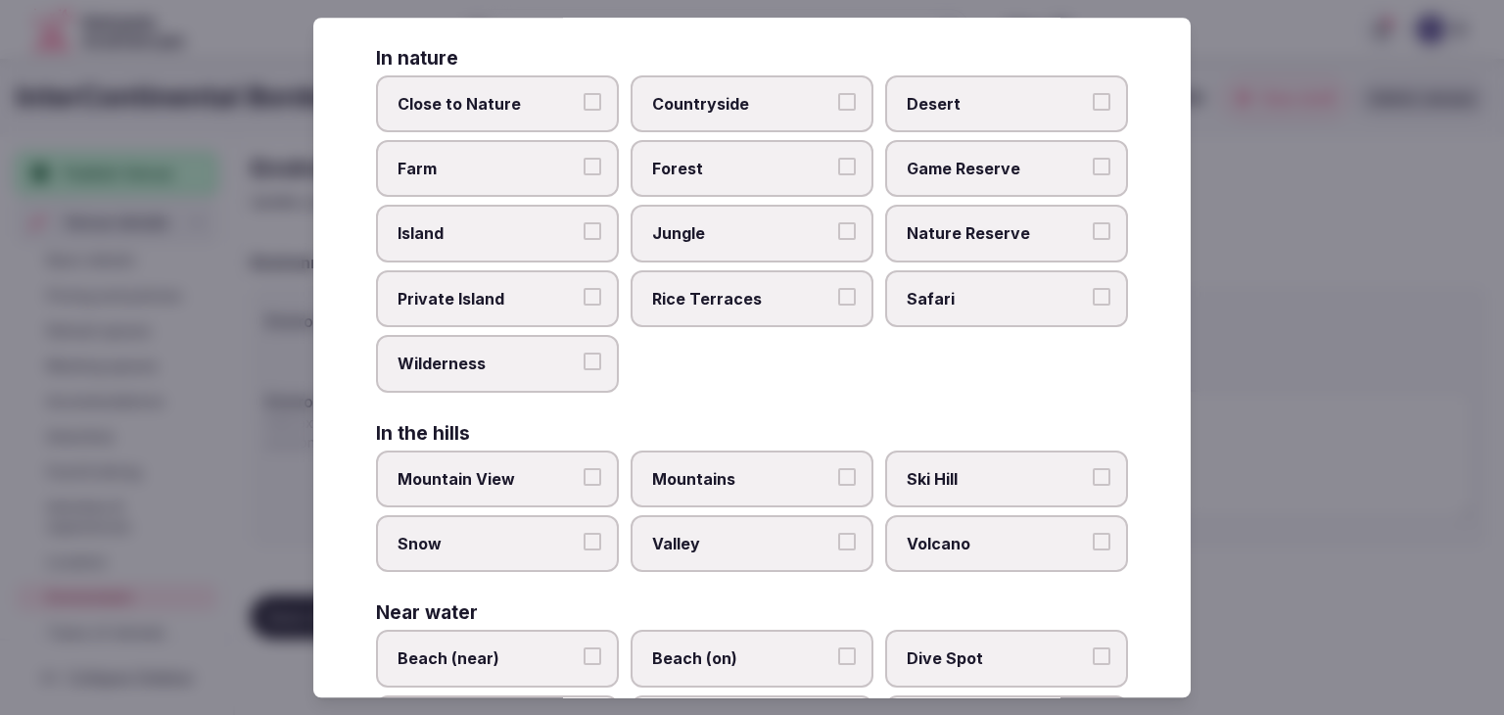
scroll to position [468, 0]
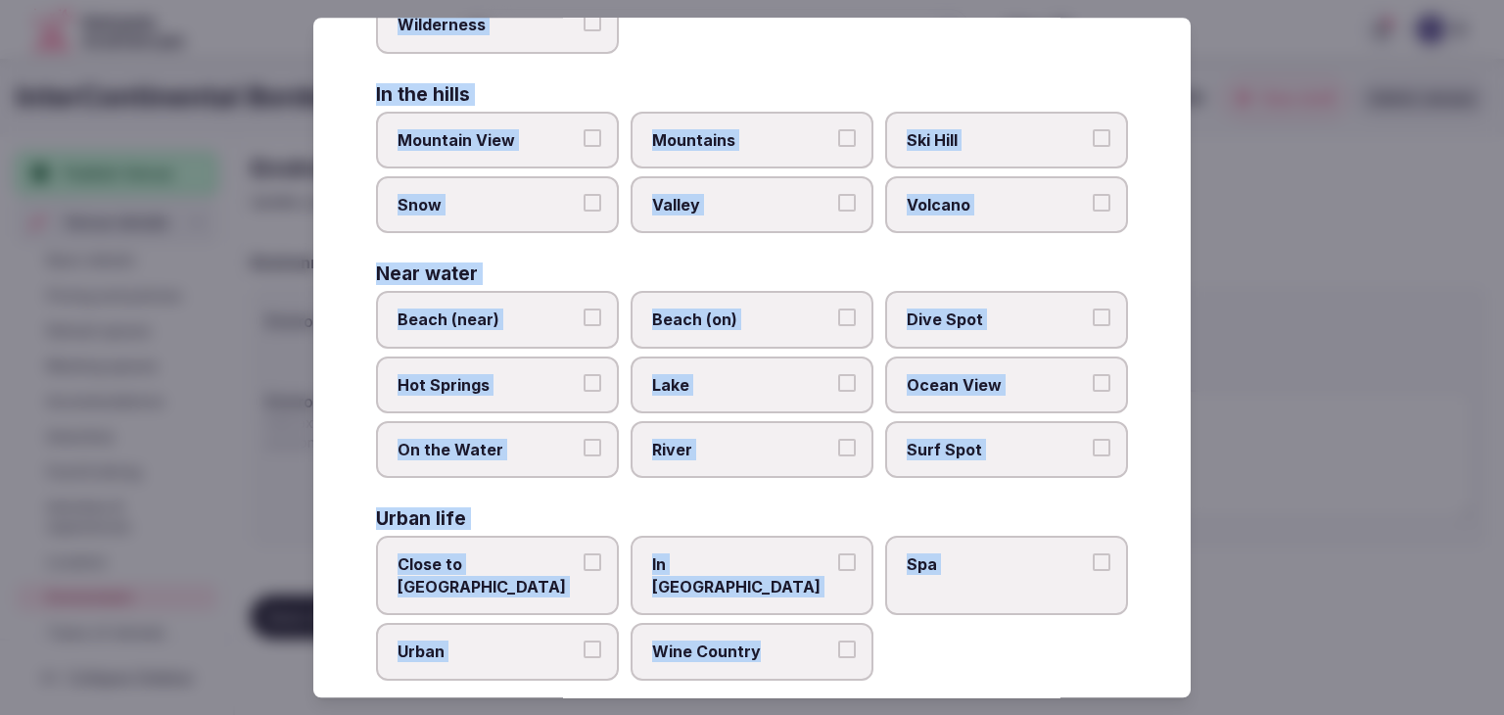
drag, startPoint x: 378, startPoint y: 126, endPoint x: 865, endPoint y: 635, distance: 704.8
click at [865, 635] on div "Select your environment Choose all applicable environments offered. In nature C…" at bounding box center [751, 357] width 877 height 679
copy div "Choose all applicable environments offered. In nature Close to Nature Countrysi…"
click at [483, 641] on span "Urban" at bounding box center [487, 652] width 180 height 22
click at [583, 641] on button "Urban" at bounding box center [592, 650] width 18 height 18
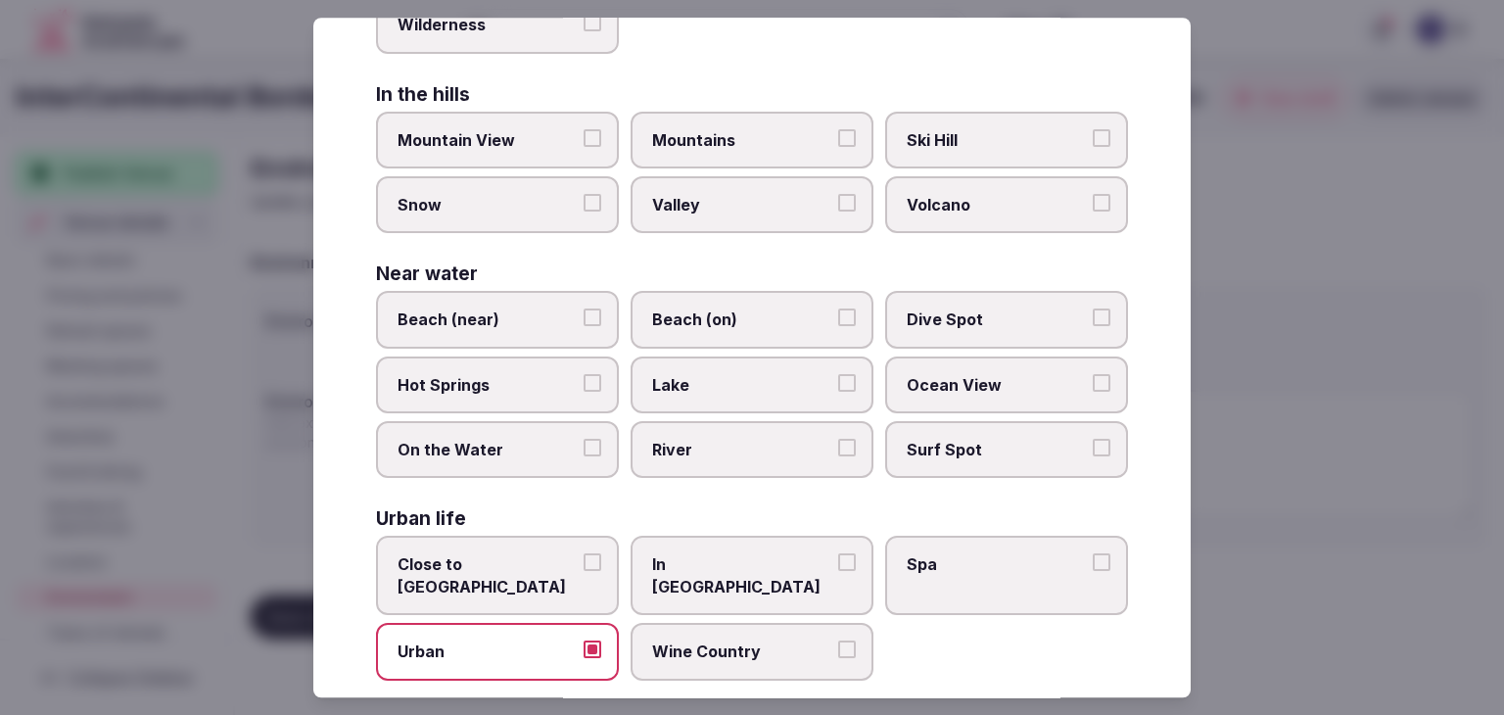
click at [727, 557] on span "In City Center" at bounding box center [742, 576] width 180 height 44
click at [838, 557] on button "In City Center" at bounding box center [847, 563] width 18 height 18
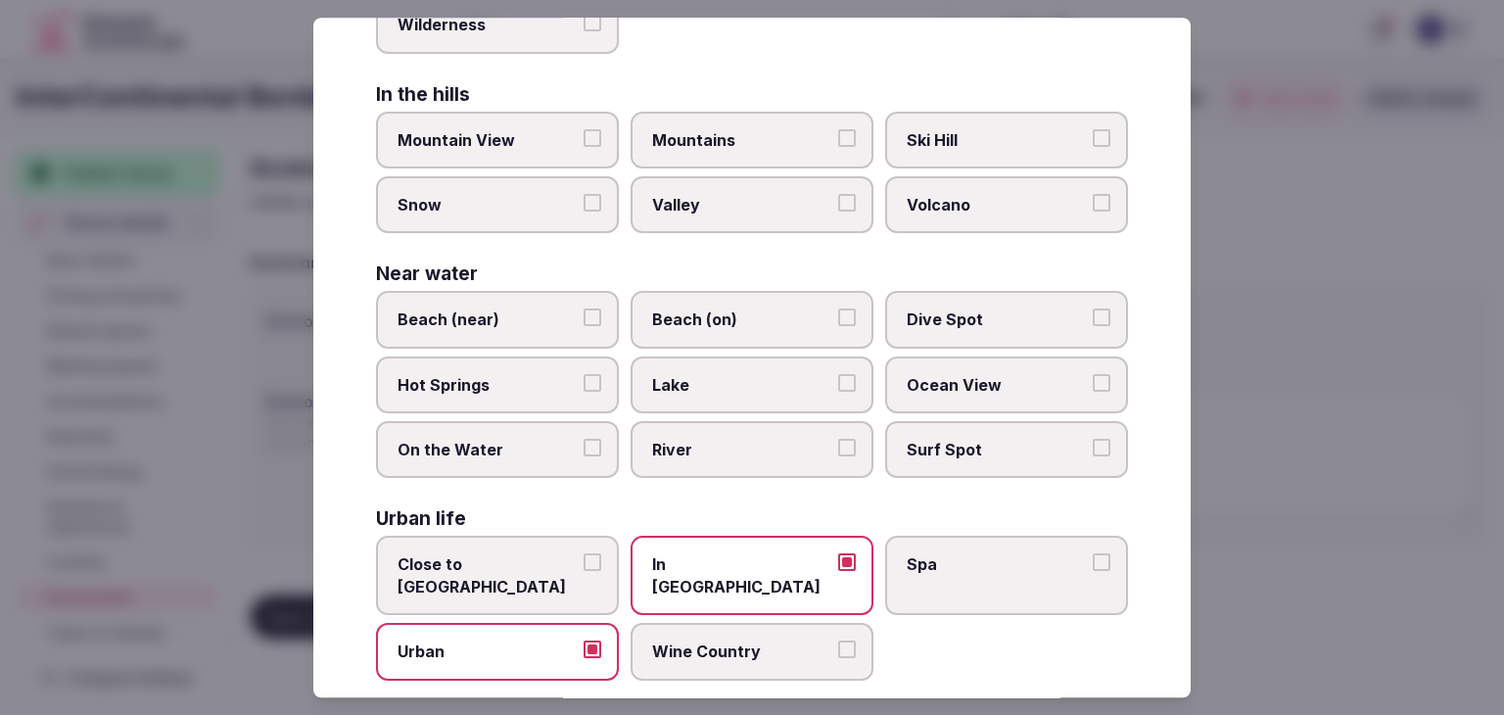
click at [487, 554] on span "Close to City Center" at bounding box center [487, 576] width 180 height 44
click at [583, 554] on button "Close to City Center" at bounding box center [592, 563] width 18 height 18
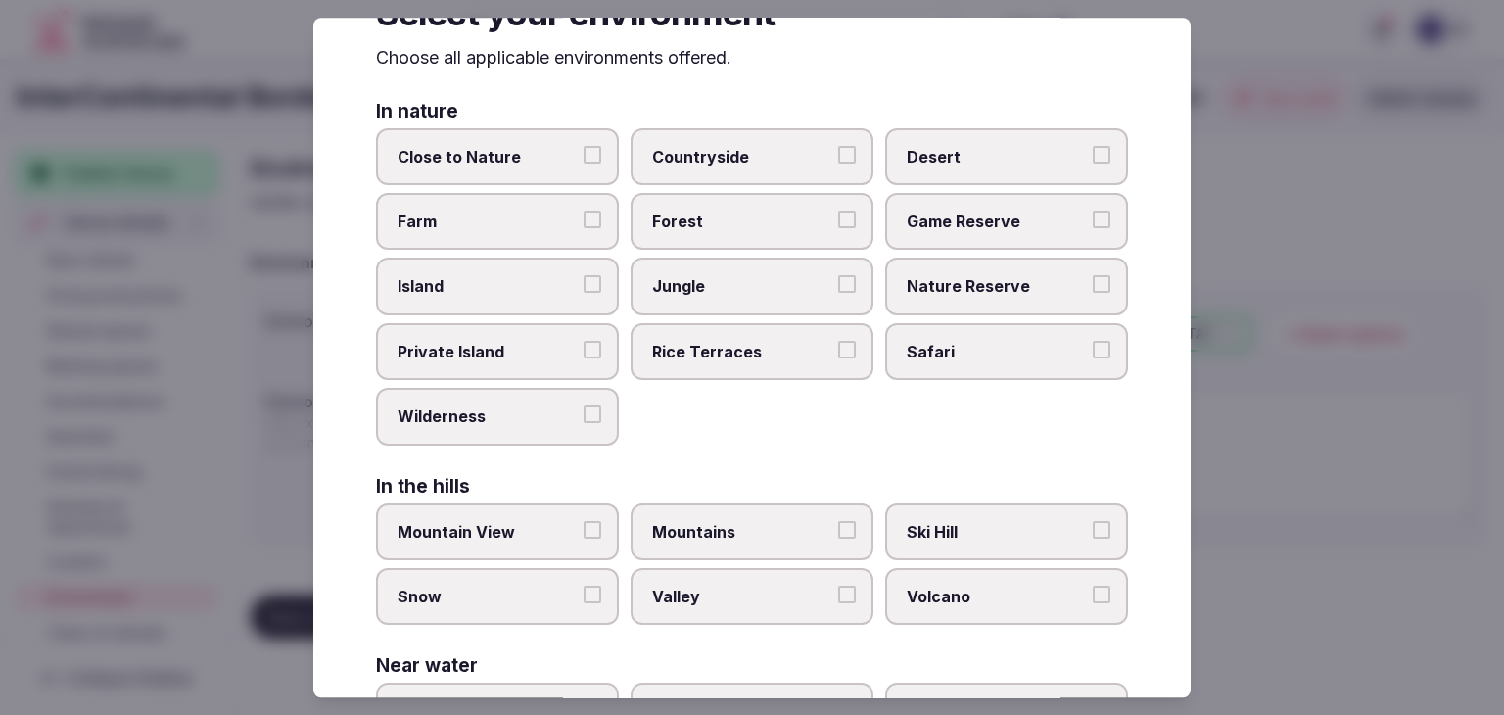
scroll to position [0, 0]
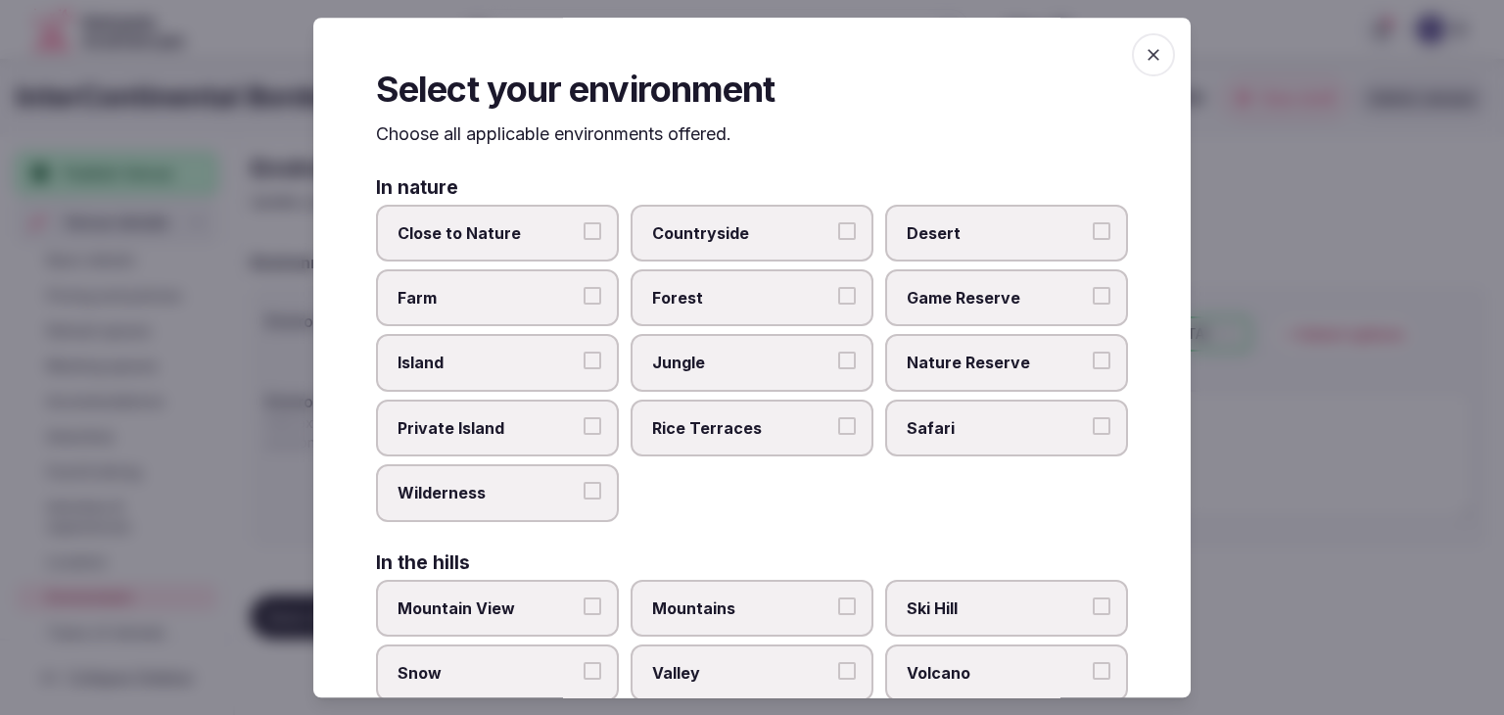
click at [1146, 52] on icon "button" at bounding box center [1153, 55] width 20 height 20
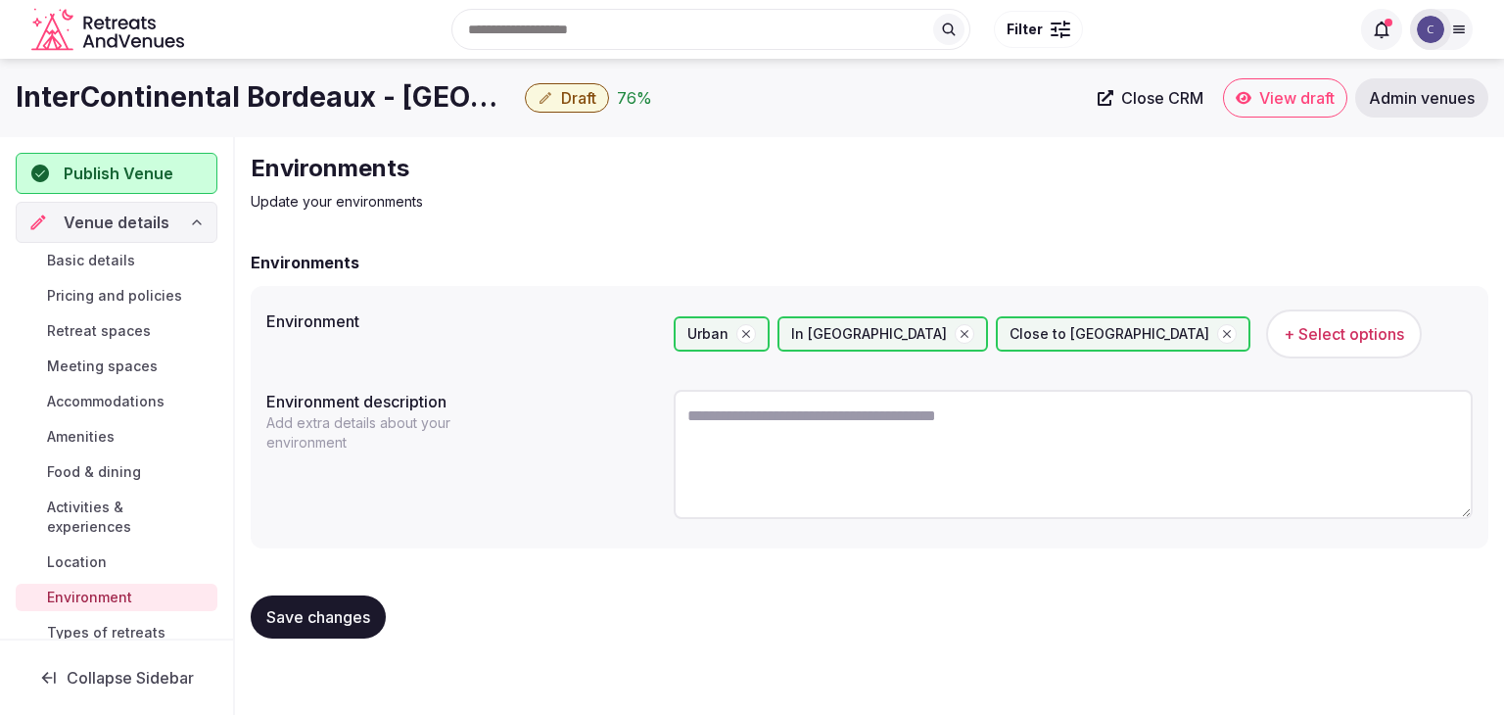
click at [359, 112] on h1 "InterContinental Bordeaux - Le Grand Hotel by IHG" at bounding box center [266, 97] width 501 height 38
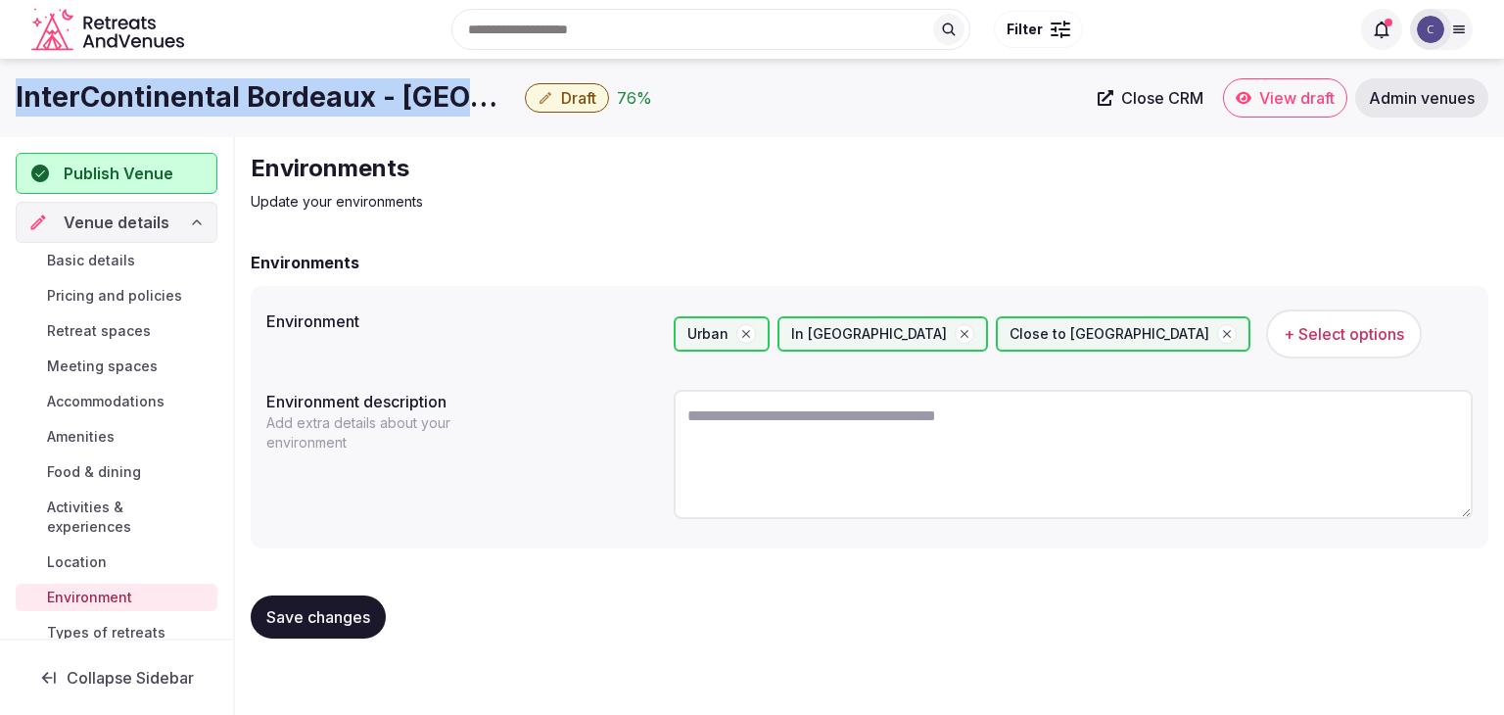
click at [359, 112] on h1 "InterContinental Bordeaux - Le Grand Hotel by IHG" at bounding box center [266, 97] width 501 height 38
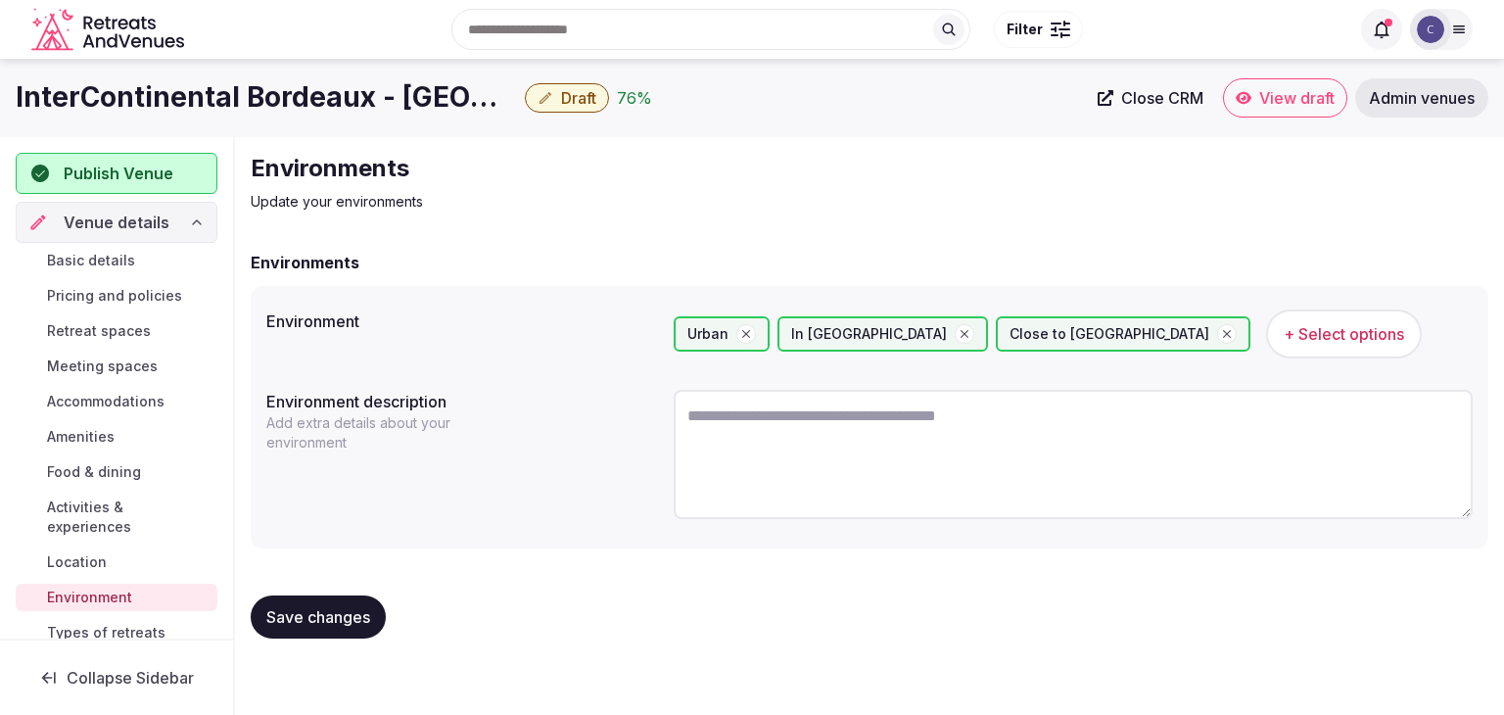
click at [786, 465] on textarea at bounding box center [1072, 454] width 799 height 129
paste textarea "**********"
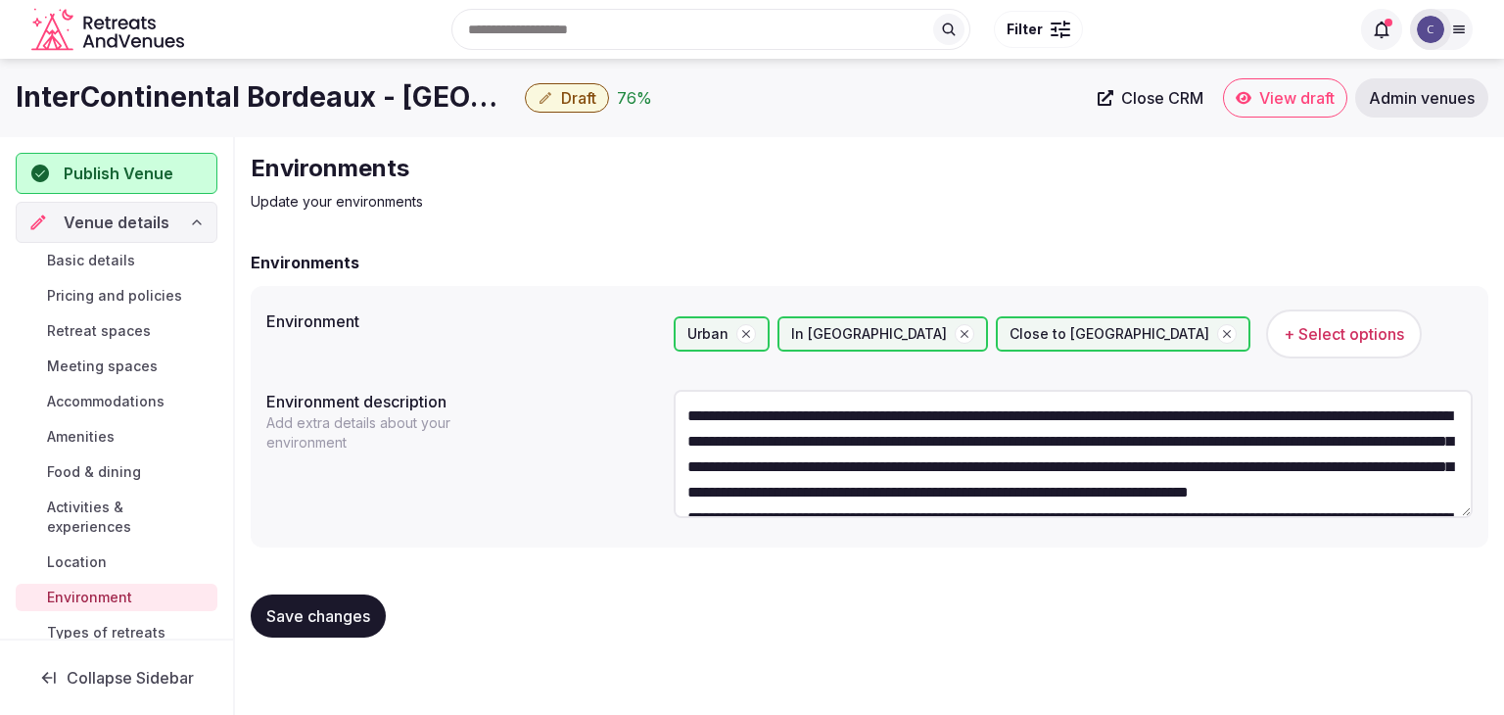
type textarea "**********"
click at [290, 616] on span "Save changes" at bounding box center [318, 616] width 104 height 20
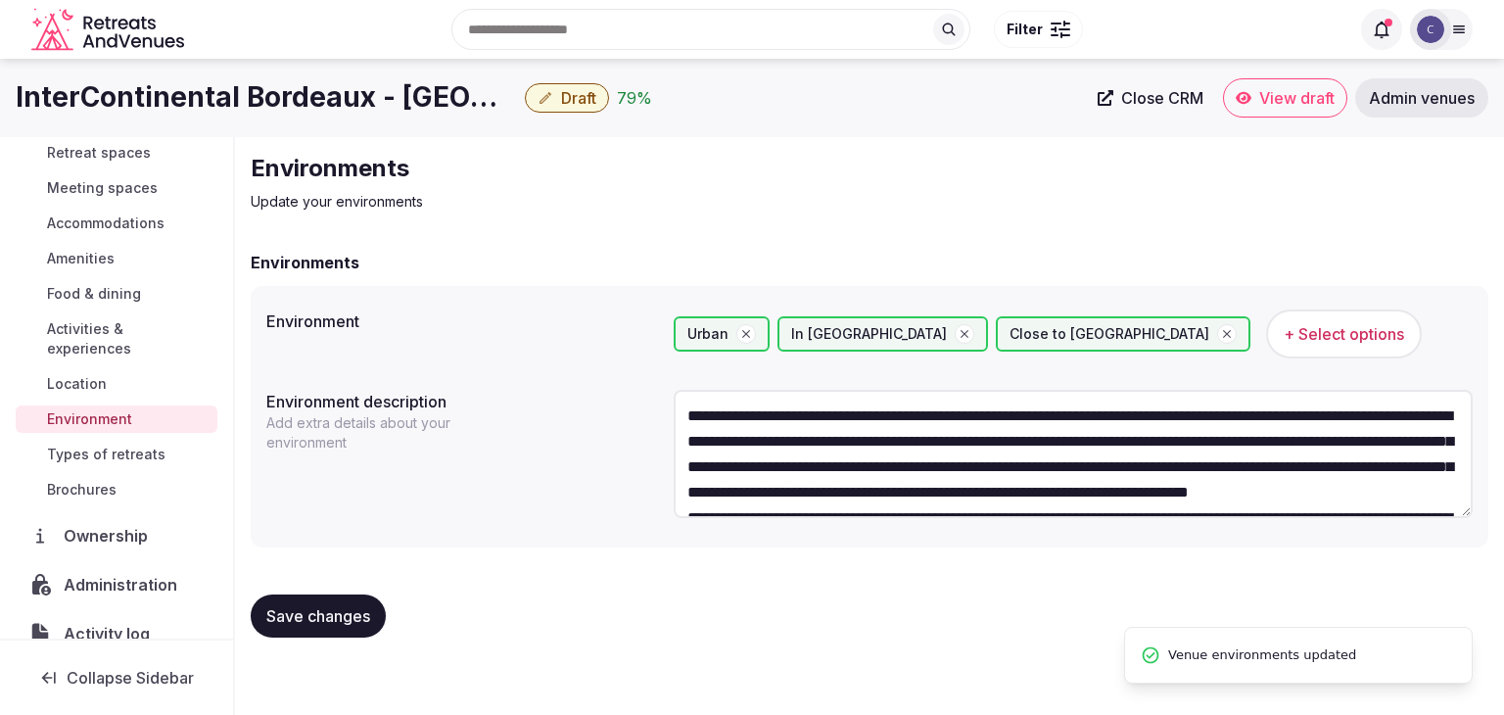
scroll to position [196, 0]
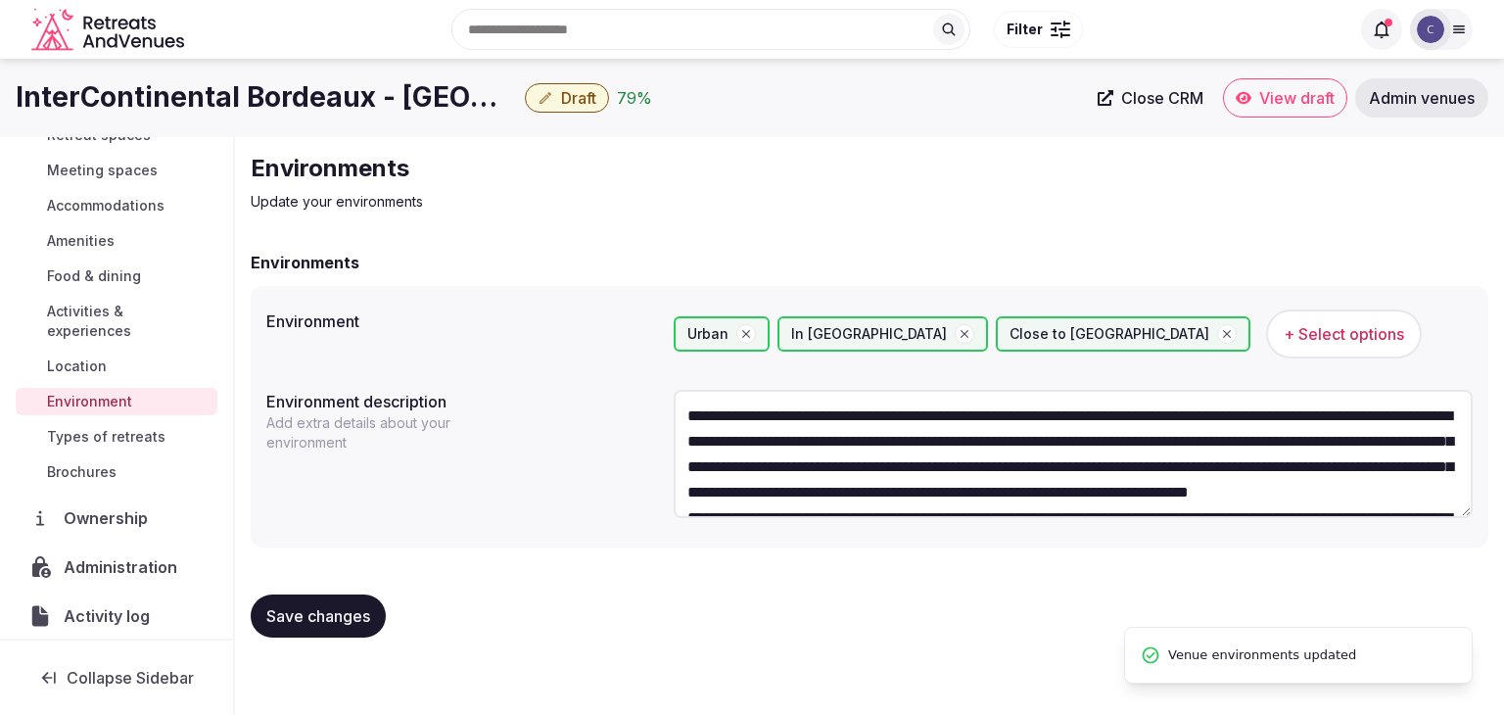
click at [117, 436] on span "Types of retreats" at bounding box center [106, 437] width 118 height 20
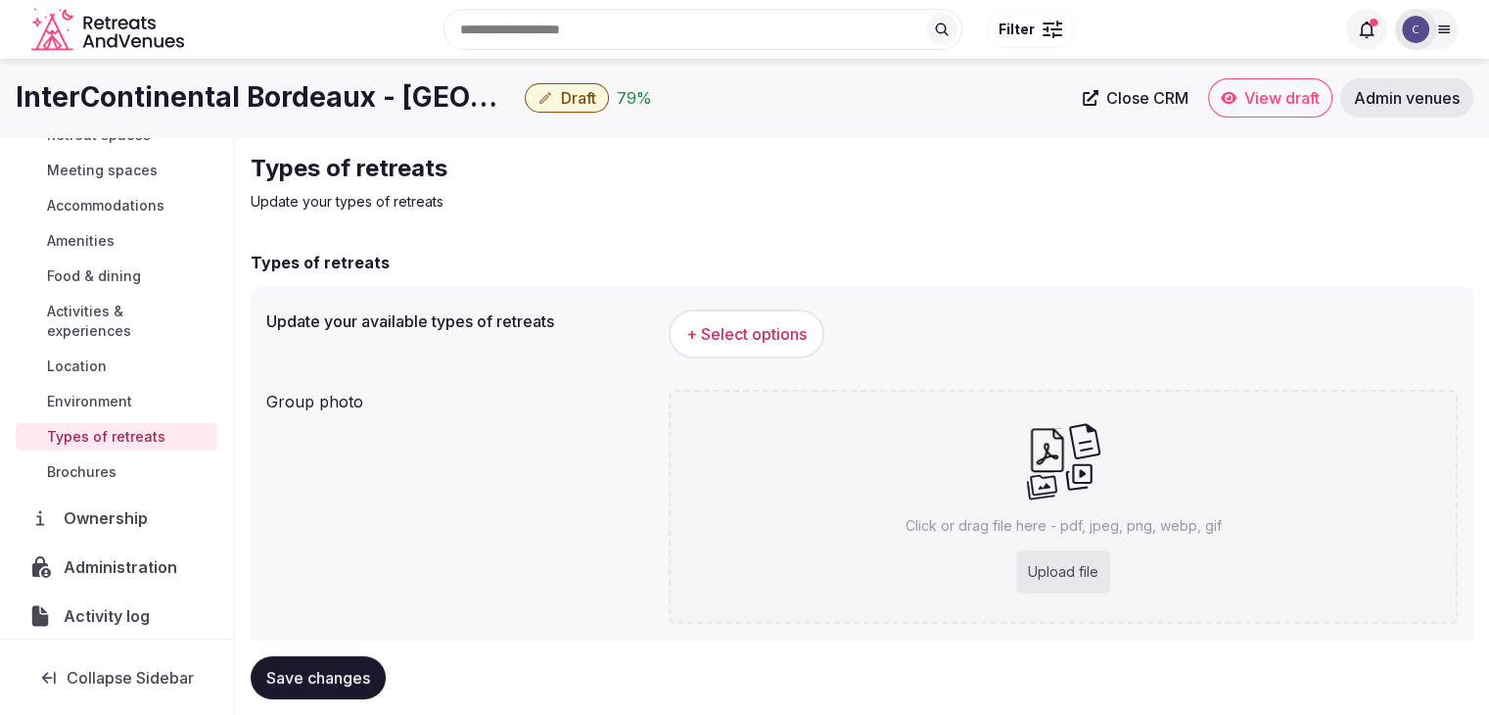
click at [784, 332] on span "+ Select options" at bounding box center [746, 334] width 120 height 22
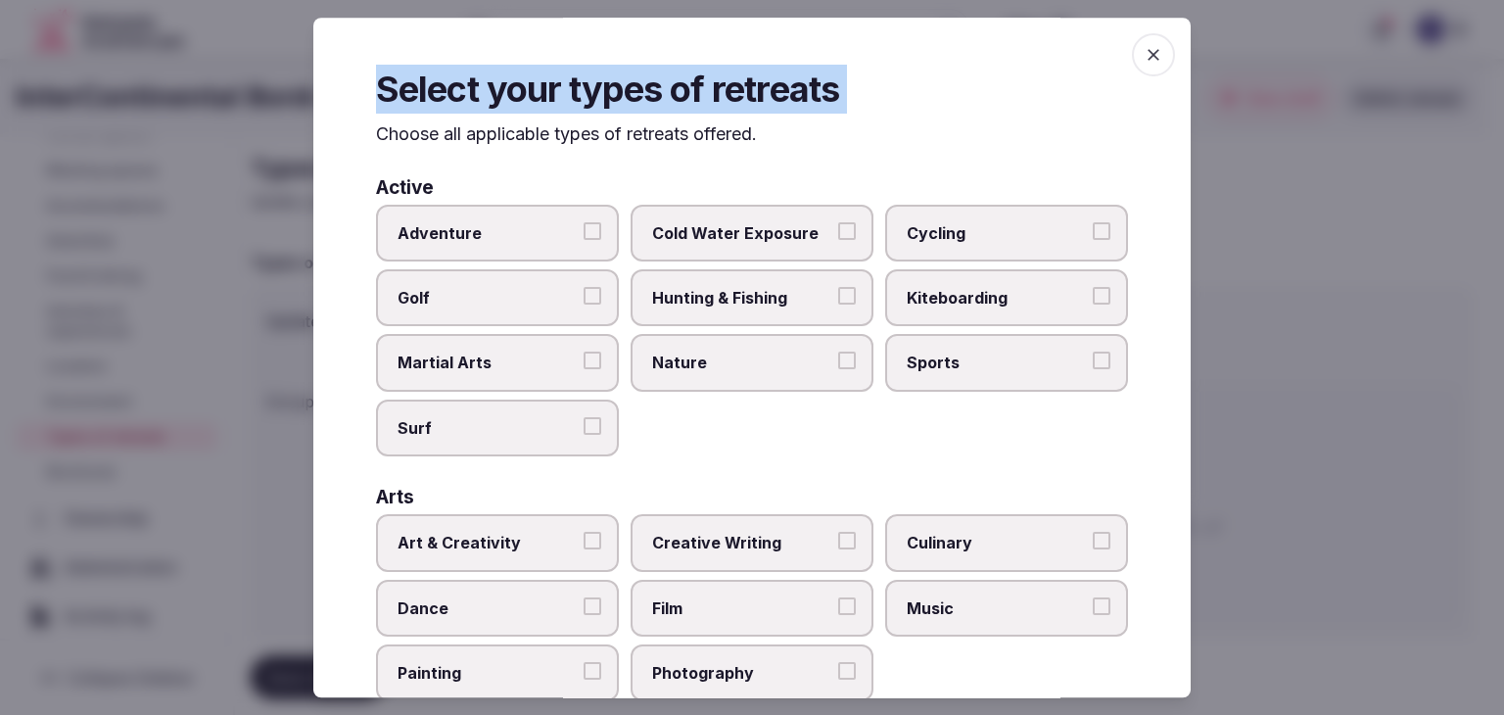
scroll to position [796, 0]
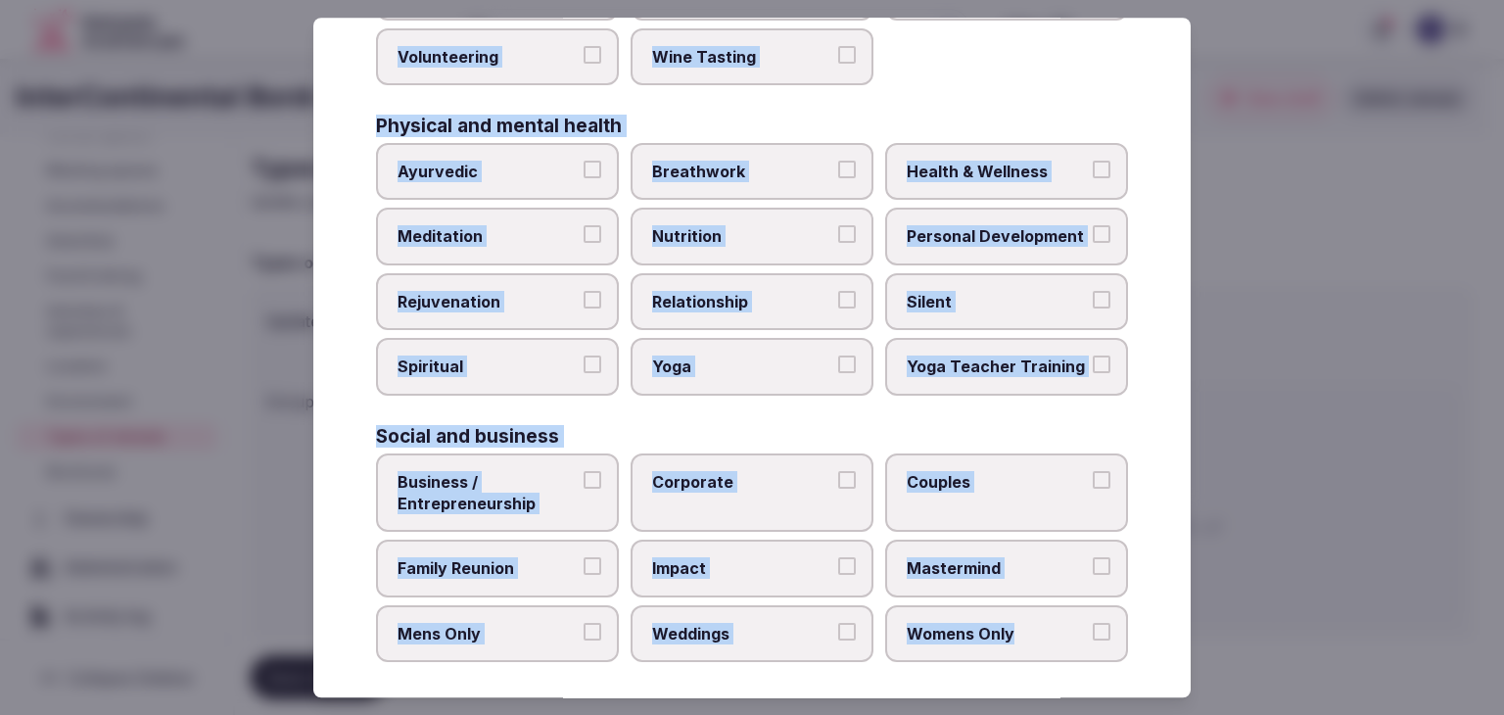
drag, startPoint x: 370, startPoint y: 141, endPoint x: 1103, endPoint y: 655, distance: 895.4
click at [1105, 657] on div "Select your types of retreats Choose all applicable types of retreats offered. …" at bounding box center [751, 357] width 877 height 679
click at [995, 161] on span "Health & Wellness" at bounding box center [996, 172] width 180 height 22
click at [1092, 161] on button "Health & Wellness" at bounding box center [1101, 170] width 18 height 18
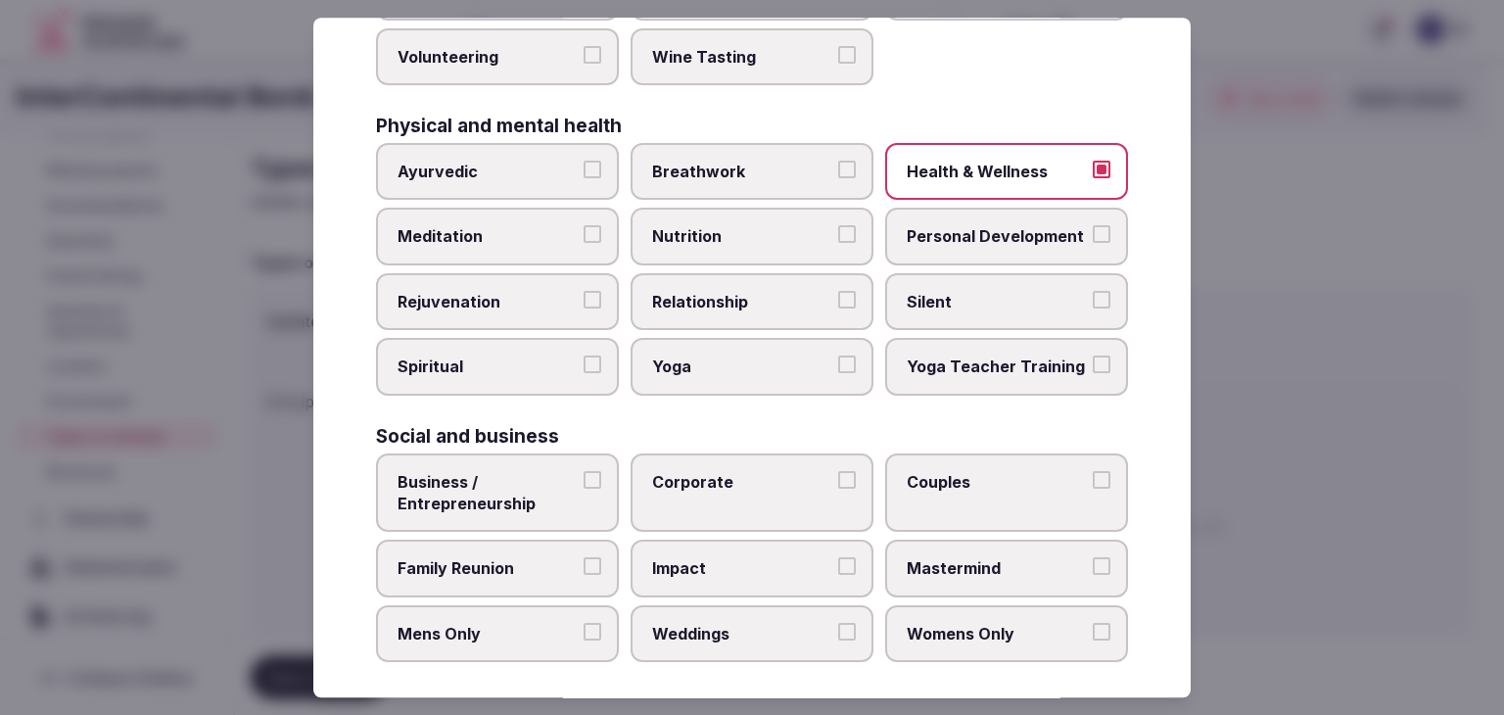
click at [972, 237] on span "Personal Development" at bounding box center [996, 237] width 180 height 22
click at [1092, 237] on button "Personal Development" at bounding box center [1101, 235] width 18 height 18
click at [555, 279] on label "Rejuvenation" at bounding box center [497, 301] width 243 height 57
click at [583, 291] on button "Rejuvenation" at bounding box center [592, 300] width 18 height 18
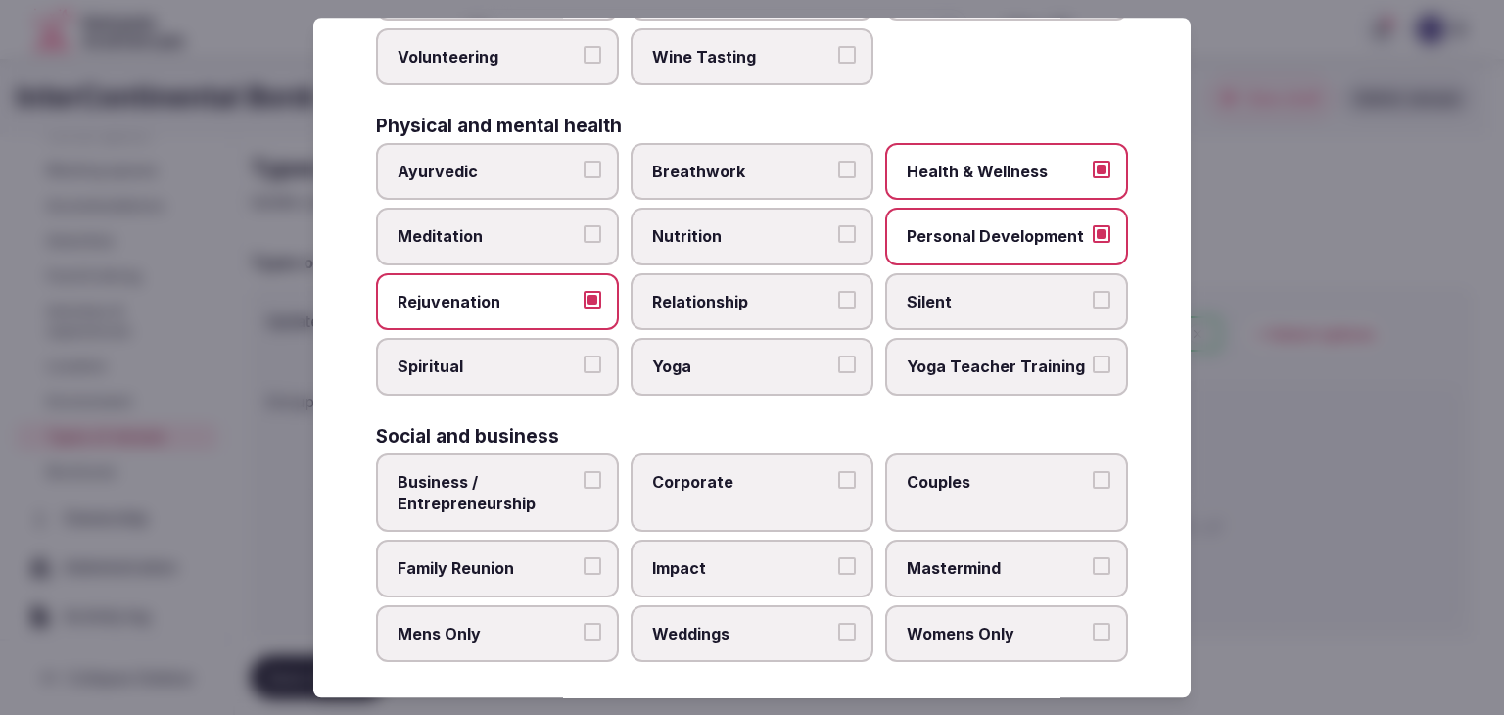
drag, startPoint x: 560, startPoint y: 218, endPoint x: 605, endPoint y: 288, distance: 82.8
click at [560, 226] on span "Meditation" at bounding box center [487, 237] width 180 height 22
click at [583, 226] on button "Meditation" at bounding box center [592, 235] width 18 height 18
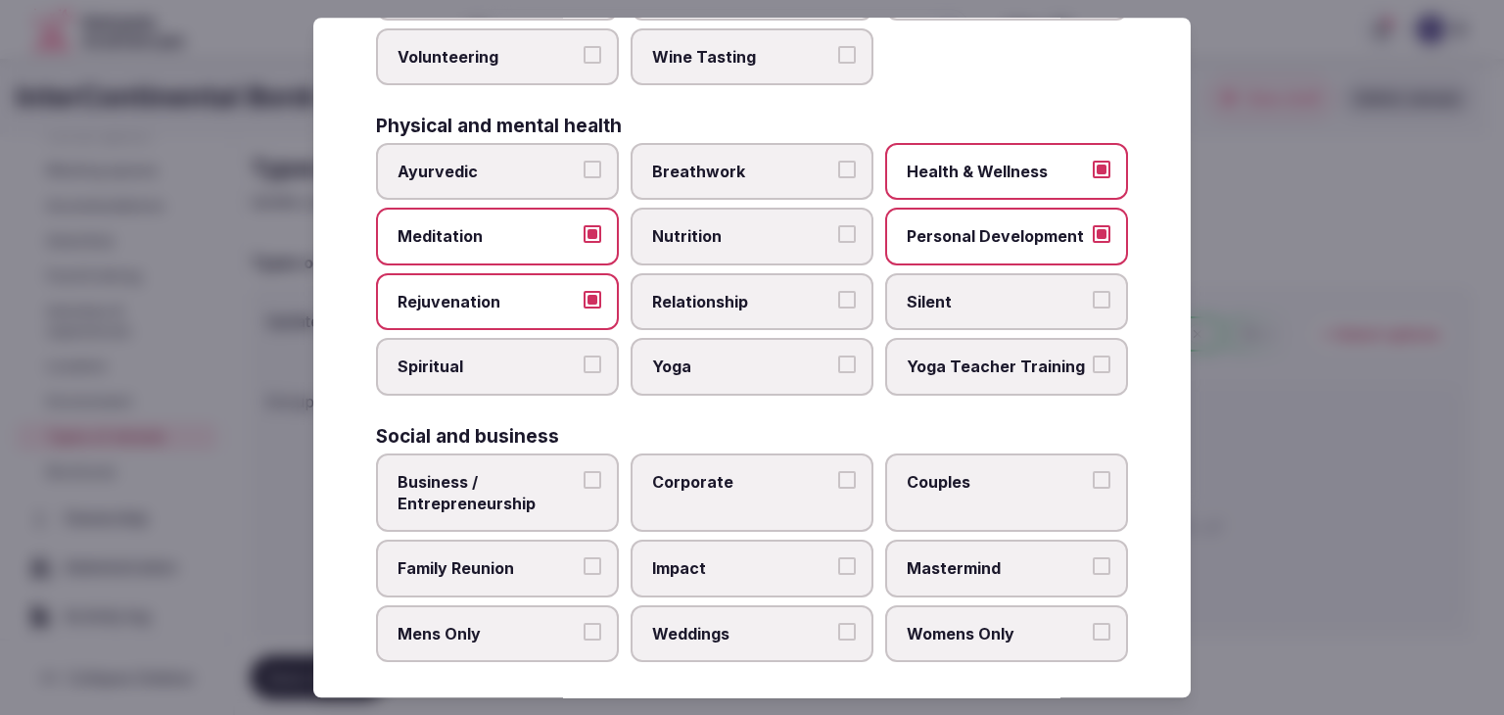
drag, startPoint x: 699, startPoint y: 352, endPoint x: 824, endPoint y: 131, distance: 254.3
click at [701, 356] on span "Yoga" at bounding box center [742, 367] width 180 height 22
click at [838, 356] on button "Yoga" at bounding box center [847, 365] width 18 height 18
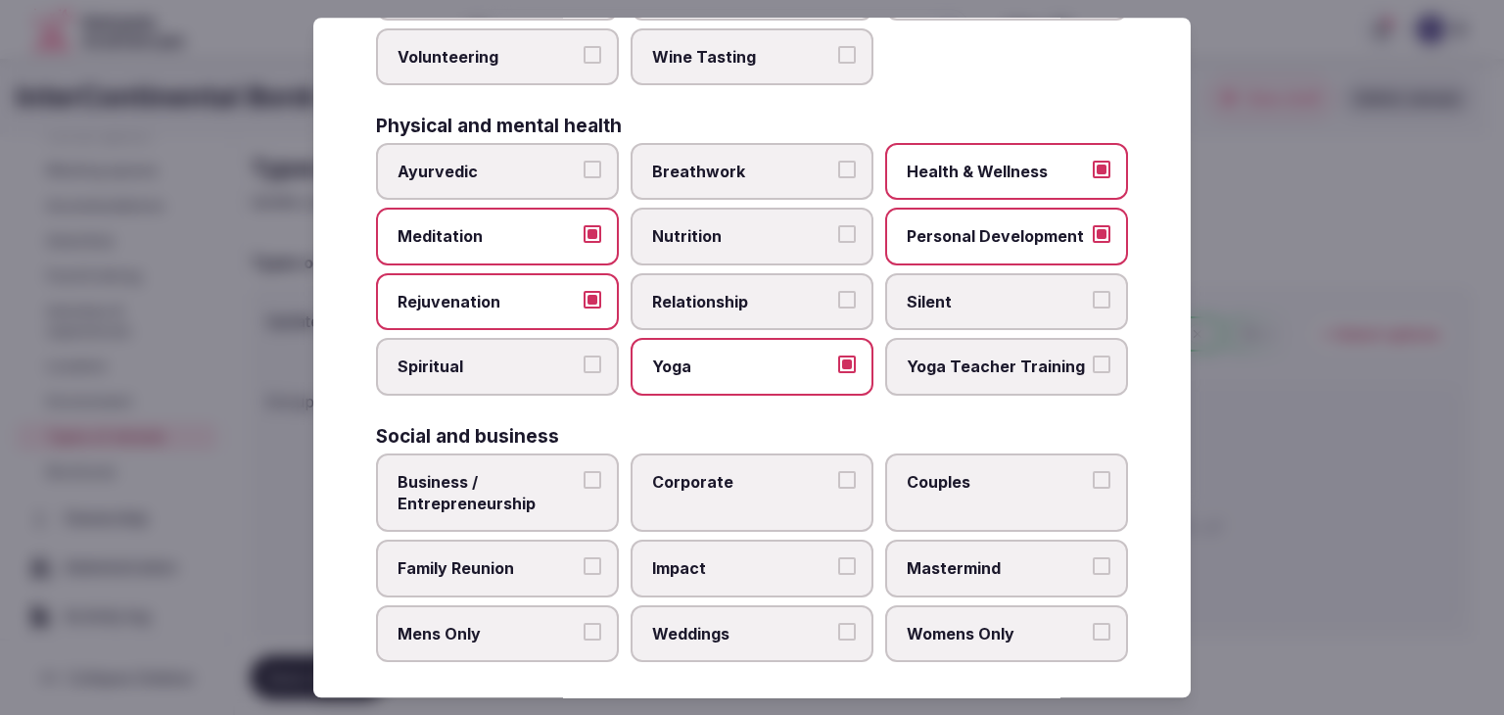
click at [513, 367] on span "Spiritual" at bounding box center [487, 367] width 180 height 22
click at [583, 367] on button "Spiritual" at bounding box center [592, 365] width 18 height 18
click at [521, 479] on span "Business / Entrepreneurship" at bounding box center [487, 493] width 180 height 44
click at [583, 479] on button "Business / Entrepreneurship" at bounding box center [592, 480] width 18 height 18
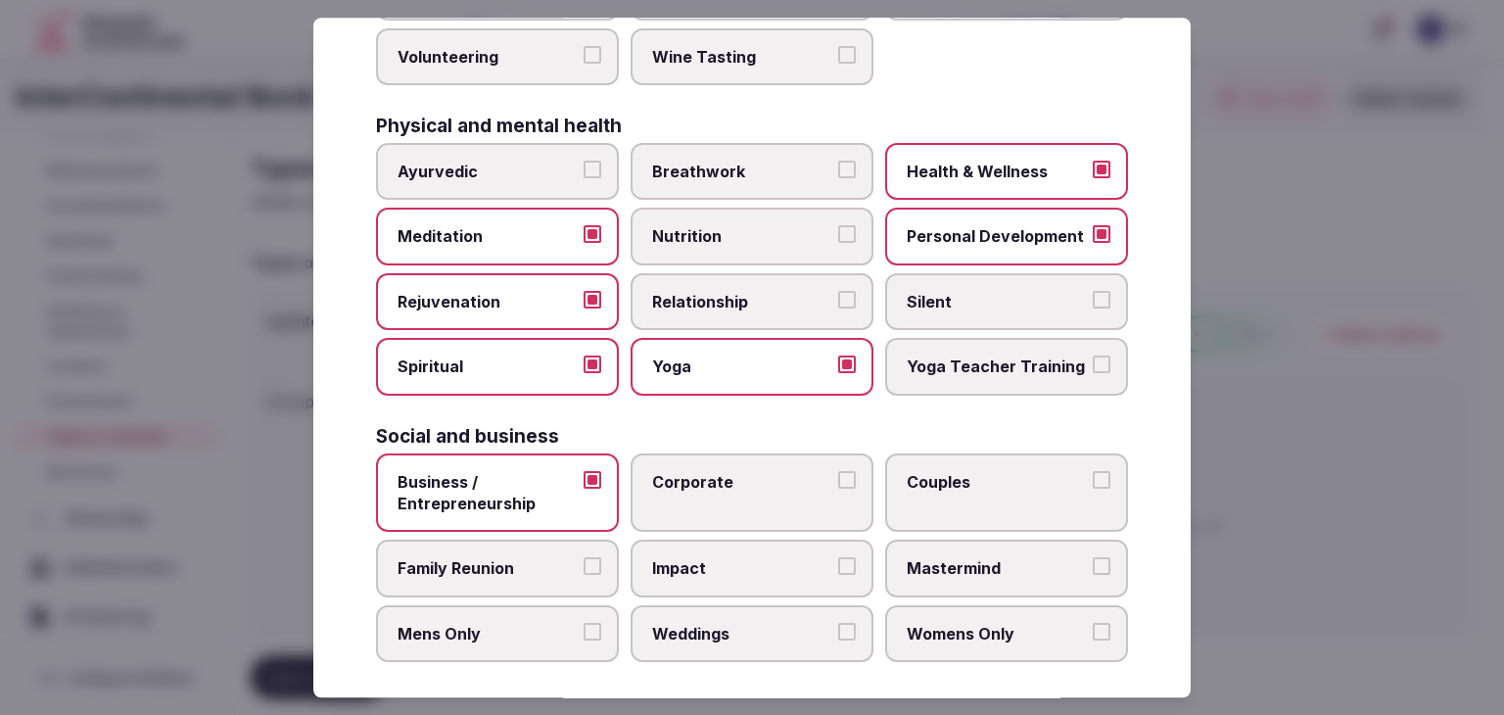
click at [713, 485] on label "Corporate" at bounding box center [751, 492] width 243 height 79
click at [838, 485] on button "Corporate" at bounding box center [847, 480] width 18 height 18
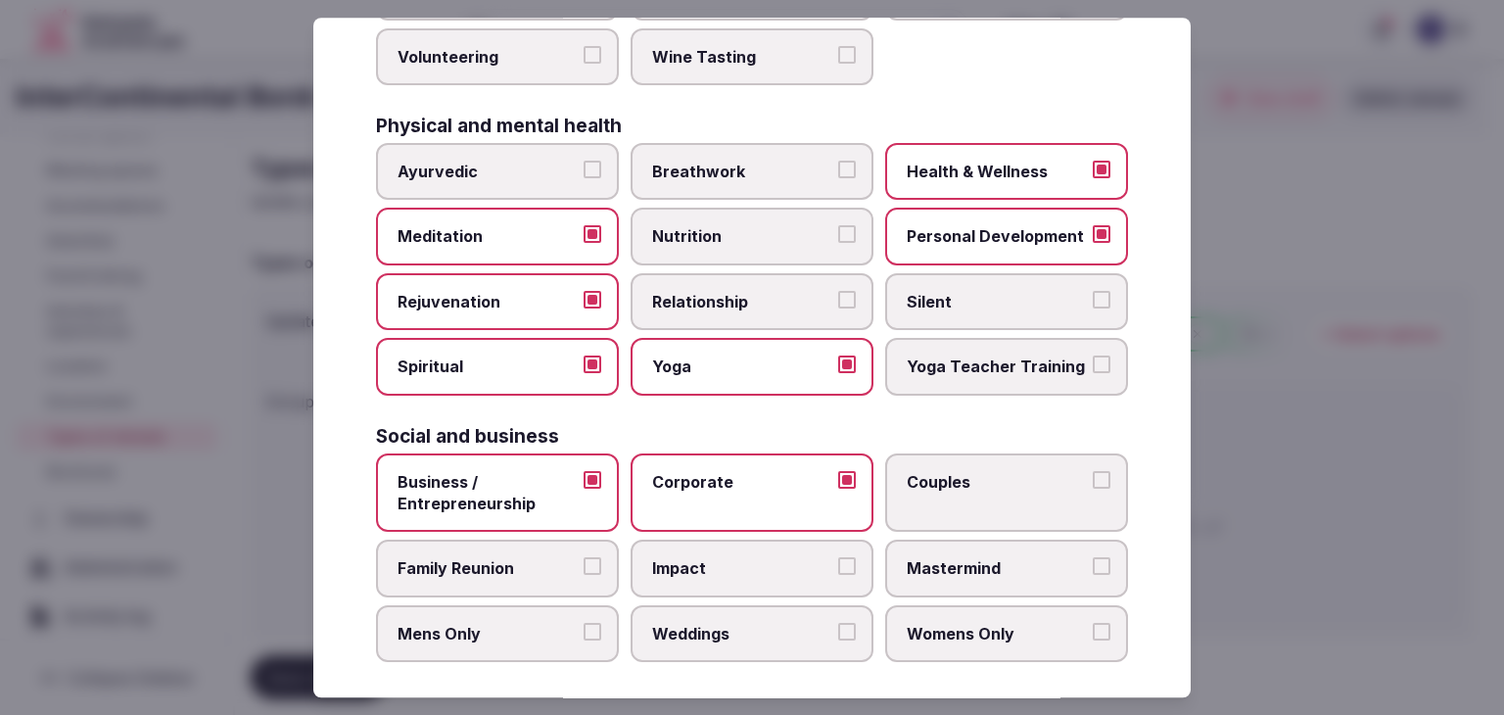
drag, startPoint x: 529, startPoint y: 553, endPoint x: 684, endPoint y: 624, distance: 170.9
click at [536, 558] on span "Family Reunion" at bounding box center [487, 569] width 180 height 22
click at [583, 558] on button "Family Reunion" at bounding box center [592, 567] width 18 height 18
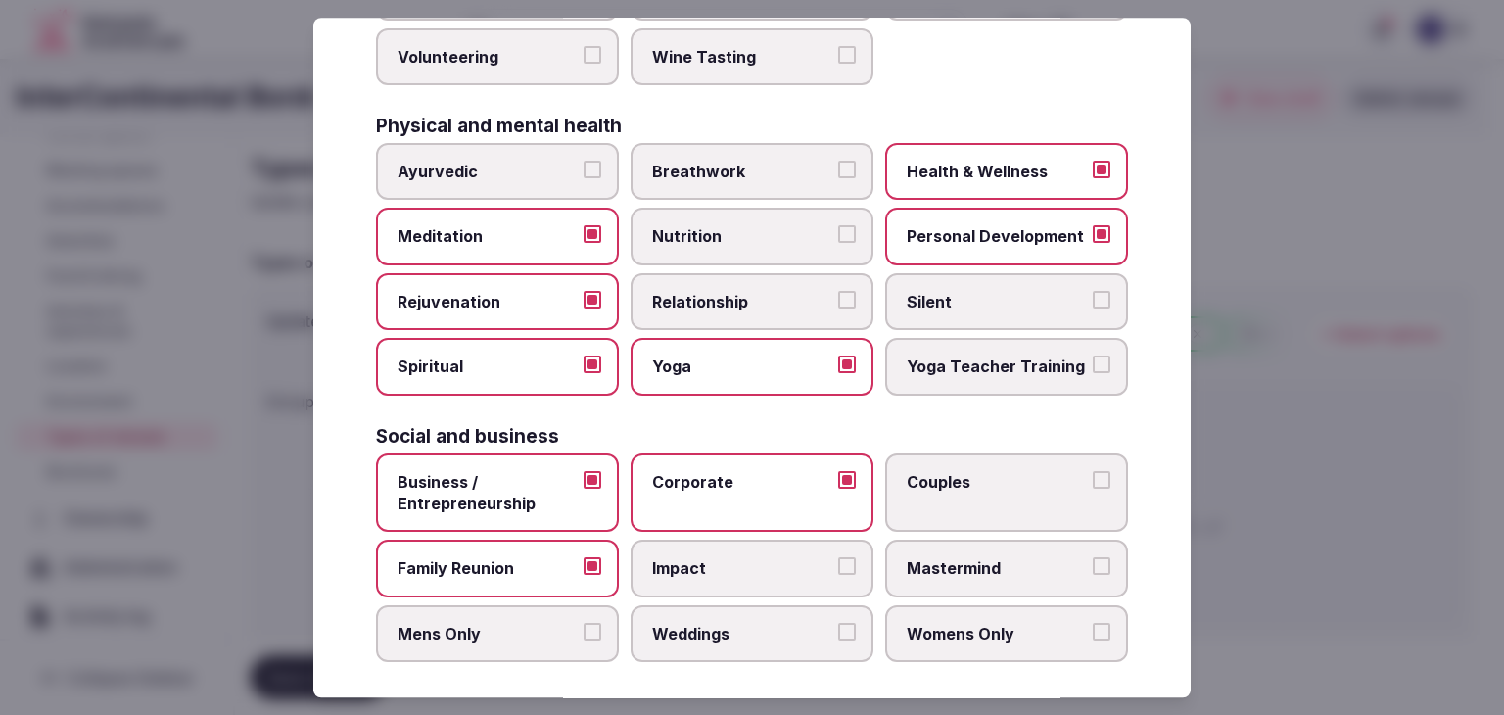
drag, startPoint x: 692, startPoint y: 627, endPoint x: 770, endPoint y: 577, distance: 93.4
click at [694, 630] on span "Weddings" at bounding box center [742, 634] width 180 height 22
click at [928, 477] on span "Couples" at bounding box center [996, 482] width 180 height 22
click at [1092, 477] on button "Couples" at bounding box center [1101, 480] width 18 height 18
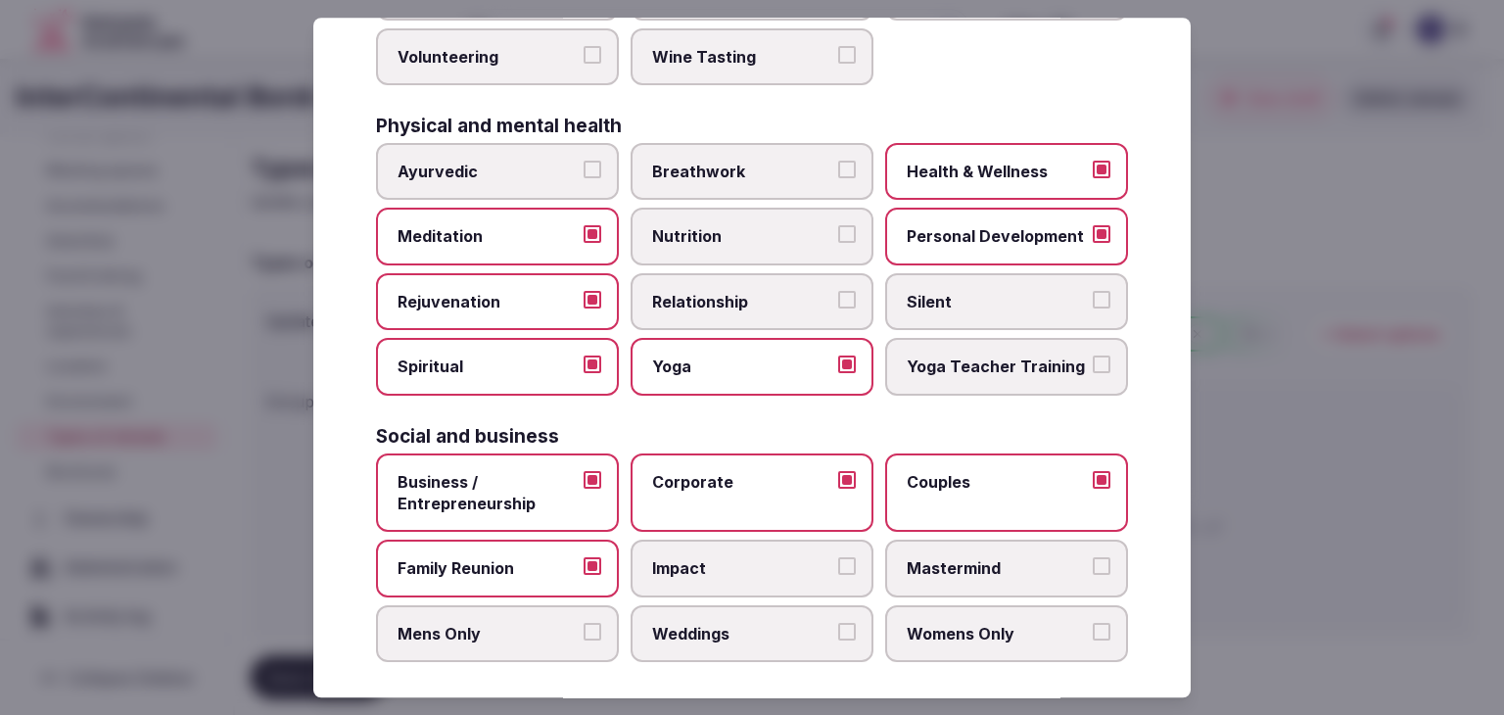
click at [781, 647] on label "Weddings" at bounding box center [751, 633] width 243 height 57
click at [838, 640] on button "Weddings" at bounding box center [847, 632] width 18 height 18
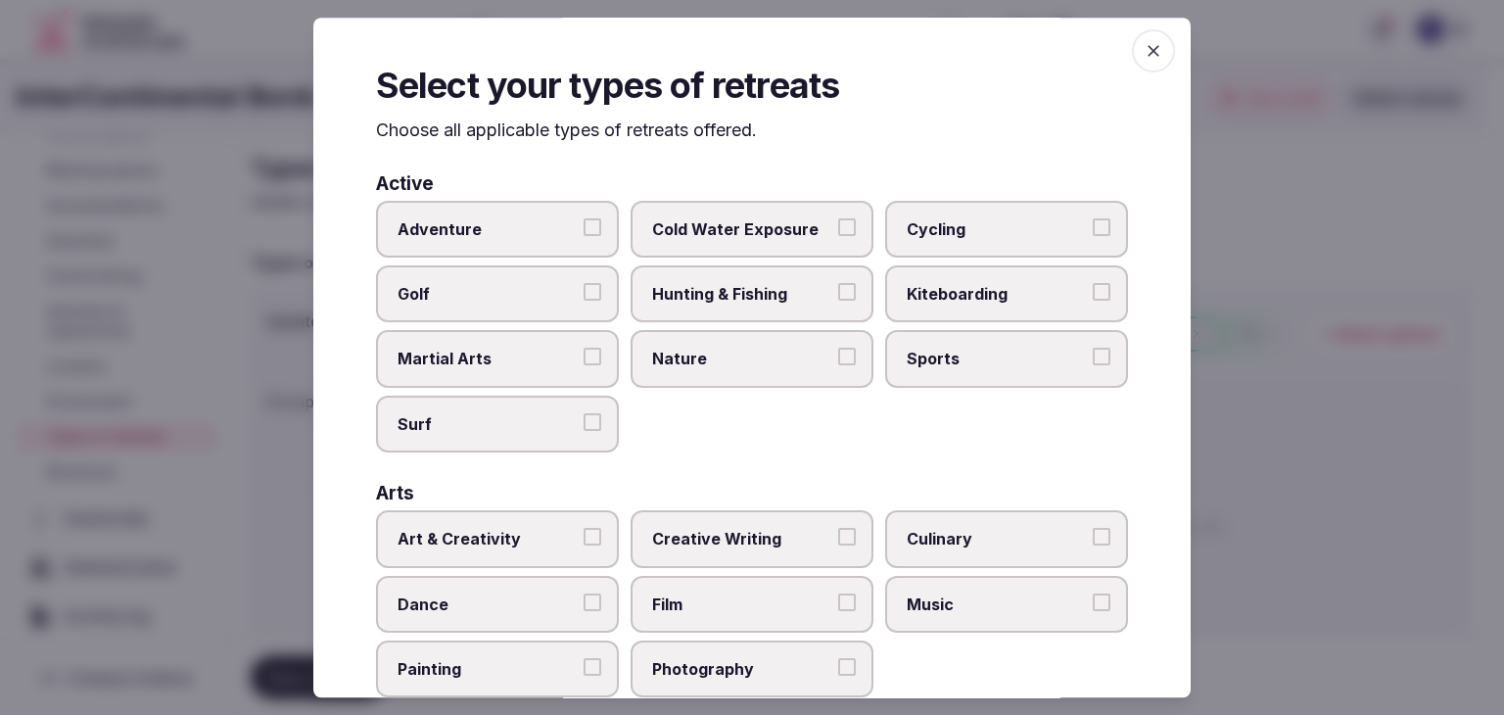
scroll to position [0, 0]
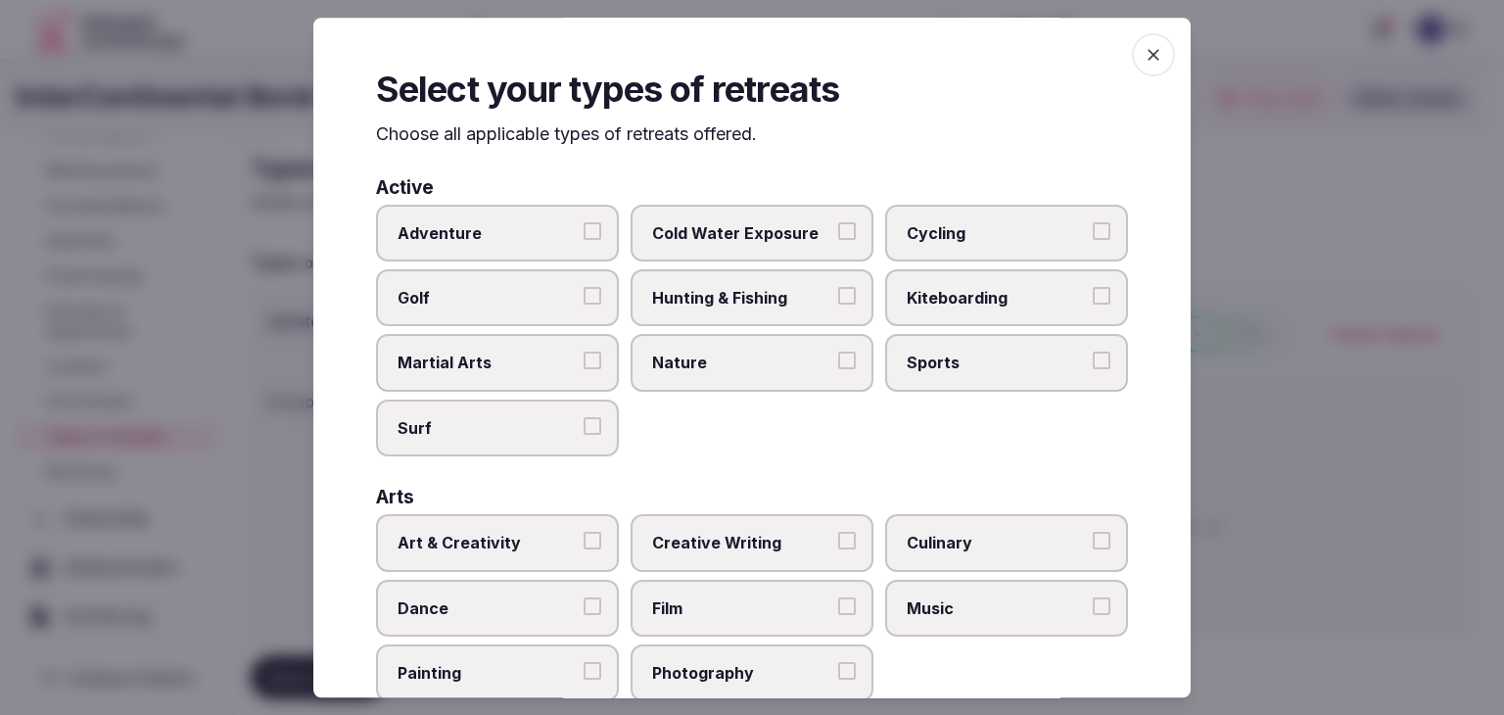
click at [1143, 57] on icon "button" at bounding box center [1153, 55] width 20 height 20
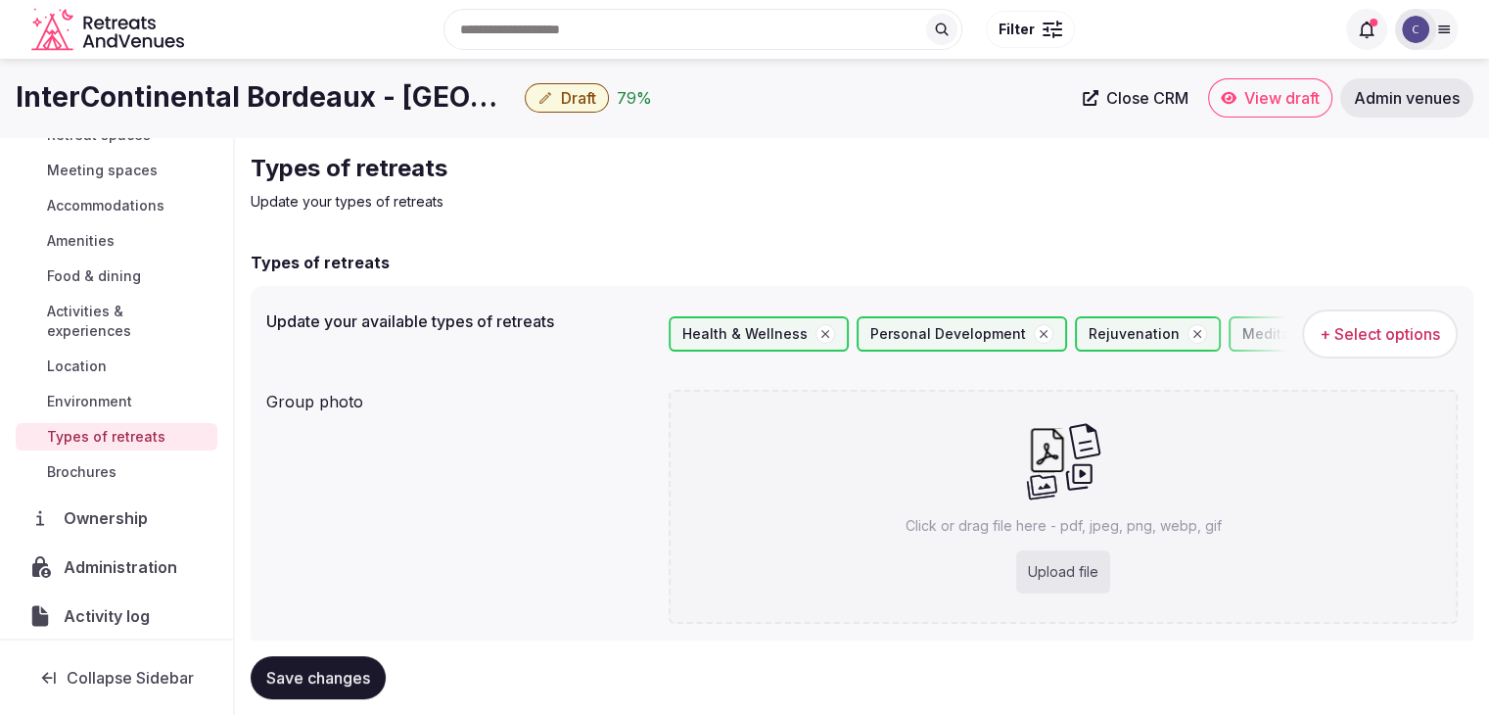
click at [1045, 550] on div "Upload file" at bounding box center [1063, 571] width 94 height 43
type input "**********"
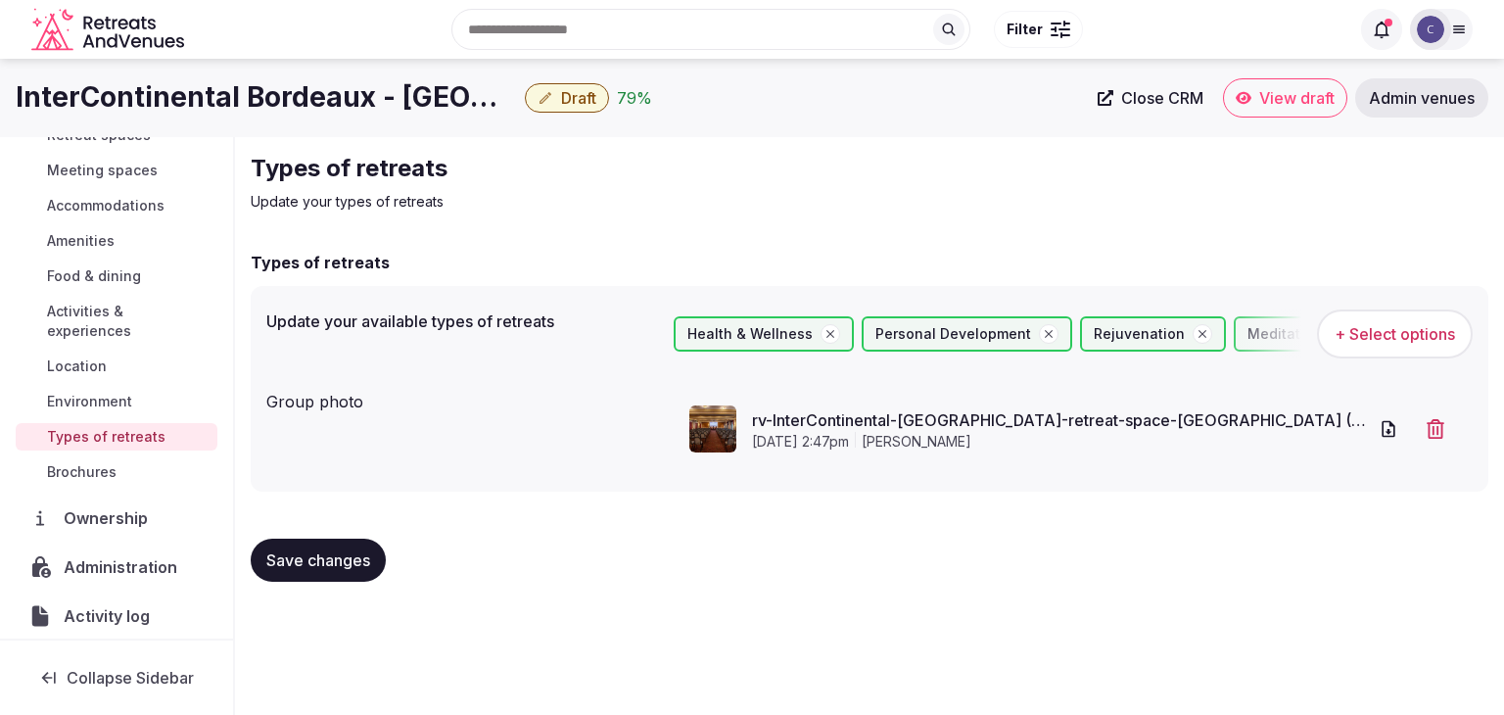
click at [336, 553] on span "Save changes" at bounding box center [318, 560] width 104 height 20
click at [580, 99] on span "Draft" at bounding box center [578, 98] width 35 height 20
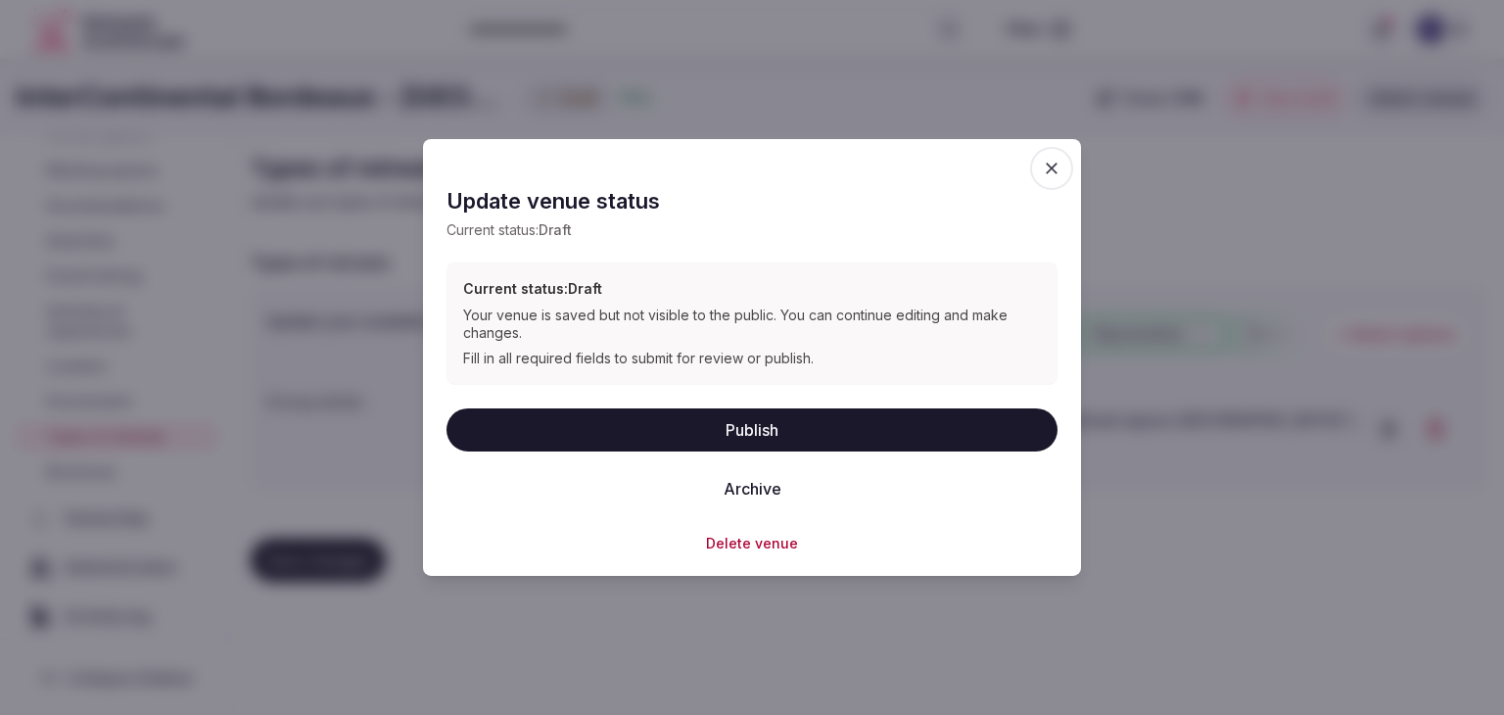
click at [722, 429] on button "Publish" at bounding box center [751, 428] width 611 height 43
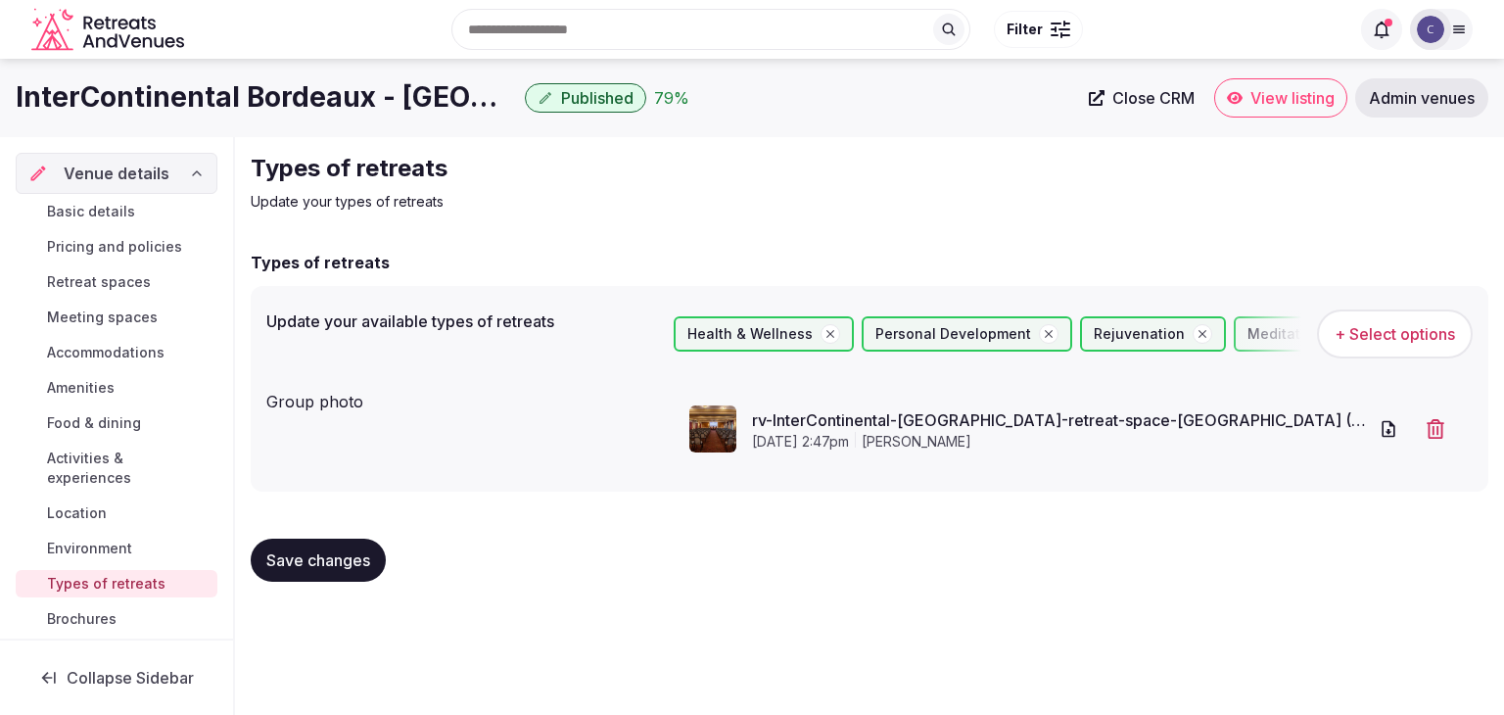
drag, startPoint x: 1249, startPoint y: 76, endPoint x: 1249, endPoint y: 88, distance: 11.7
click at [116, 209] on span "Basic details" at bounding box center [91, 212] width 88 height 20
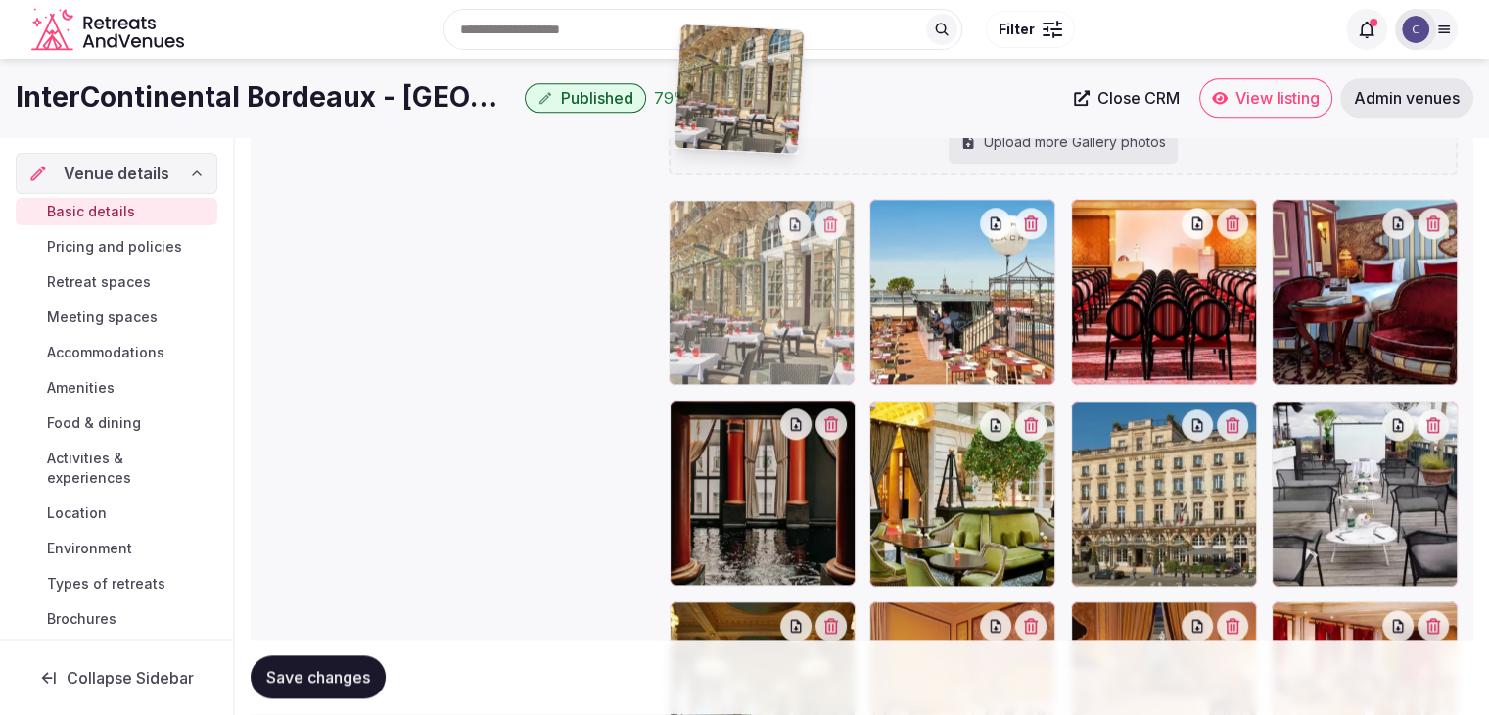
scroll to position [2090, 0]
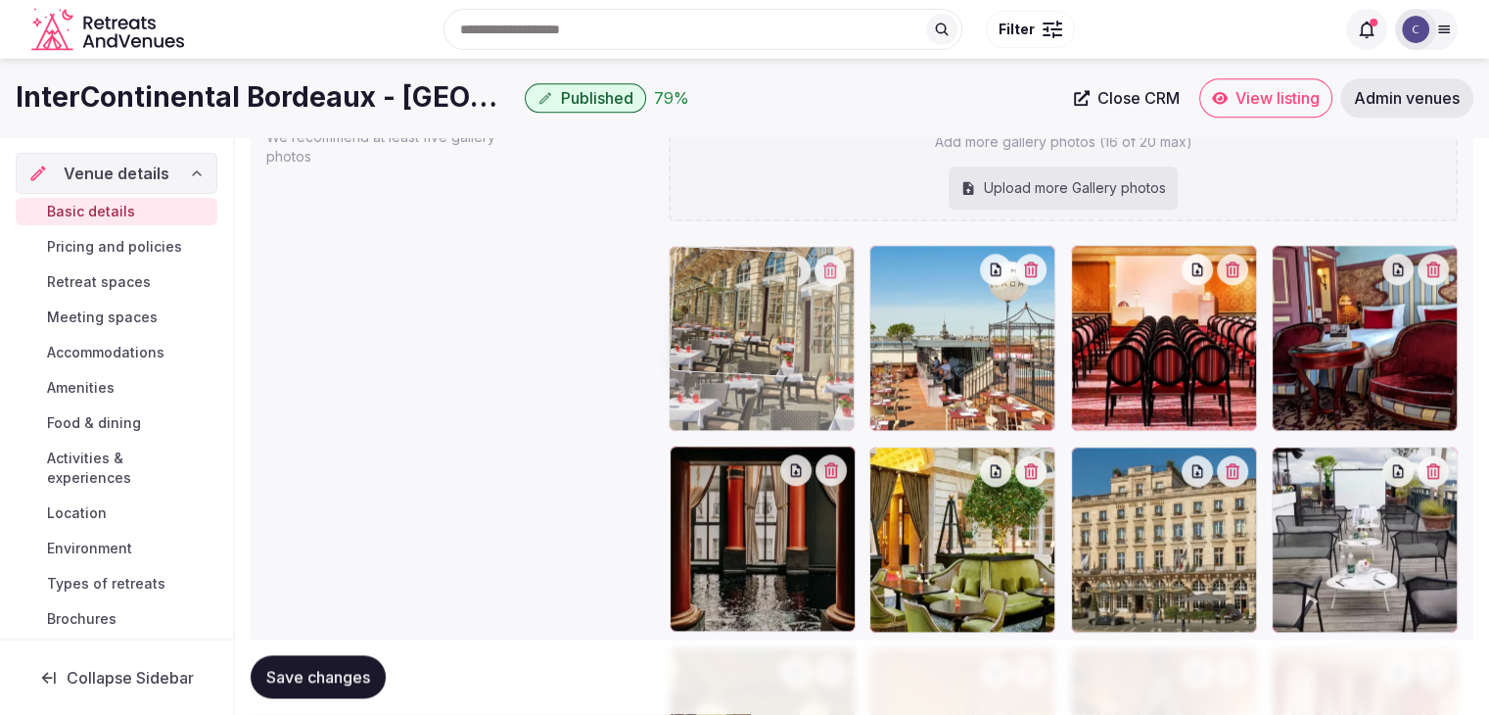
drag, startPoint x: 700, startPoint y: 517, endPoint x: 742, endPoint y: 220, distance: 299.6
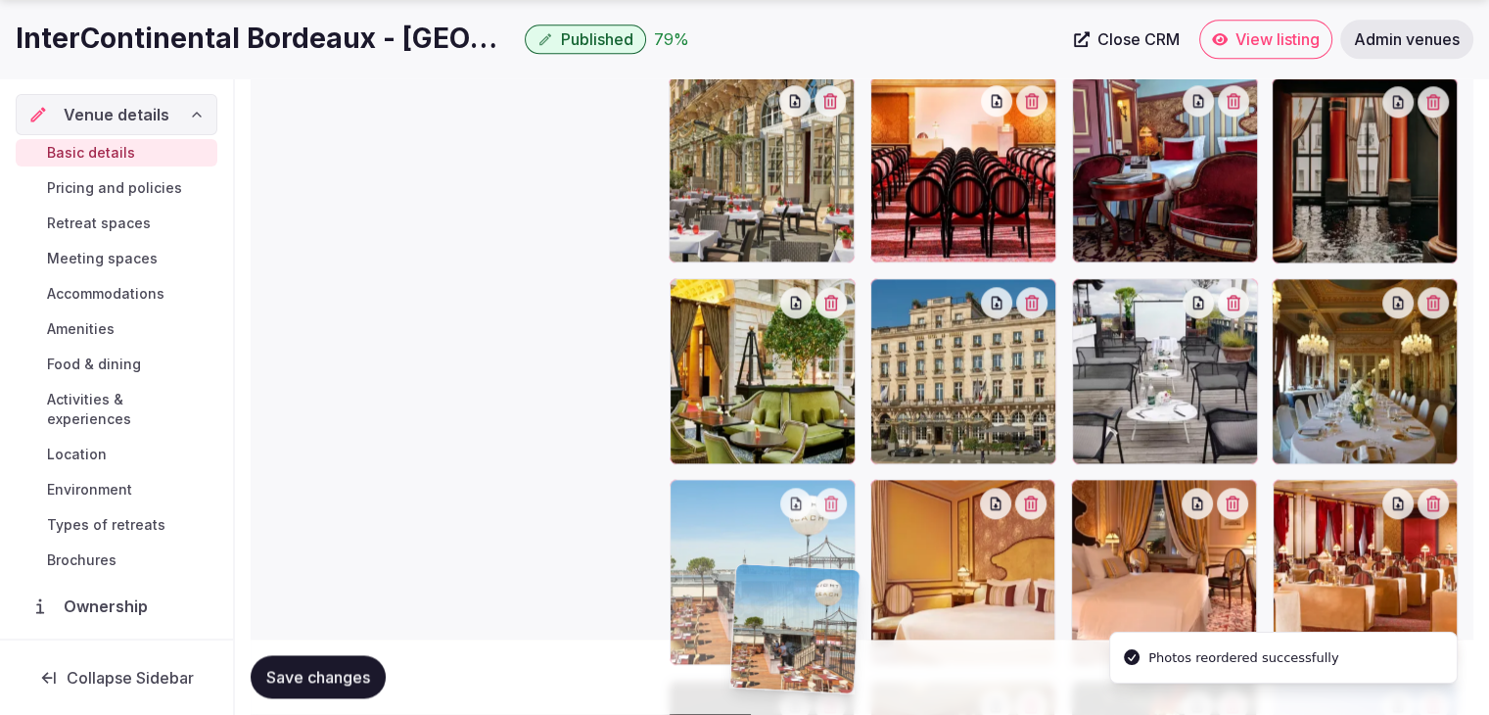
scroll to position [2259, 0]
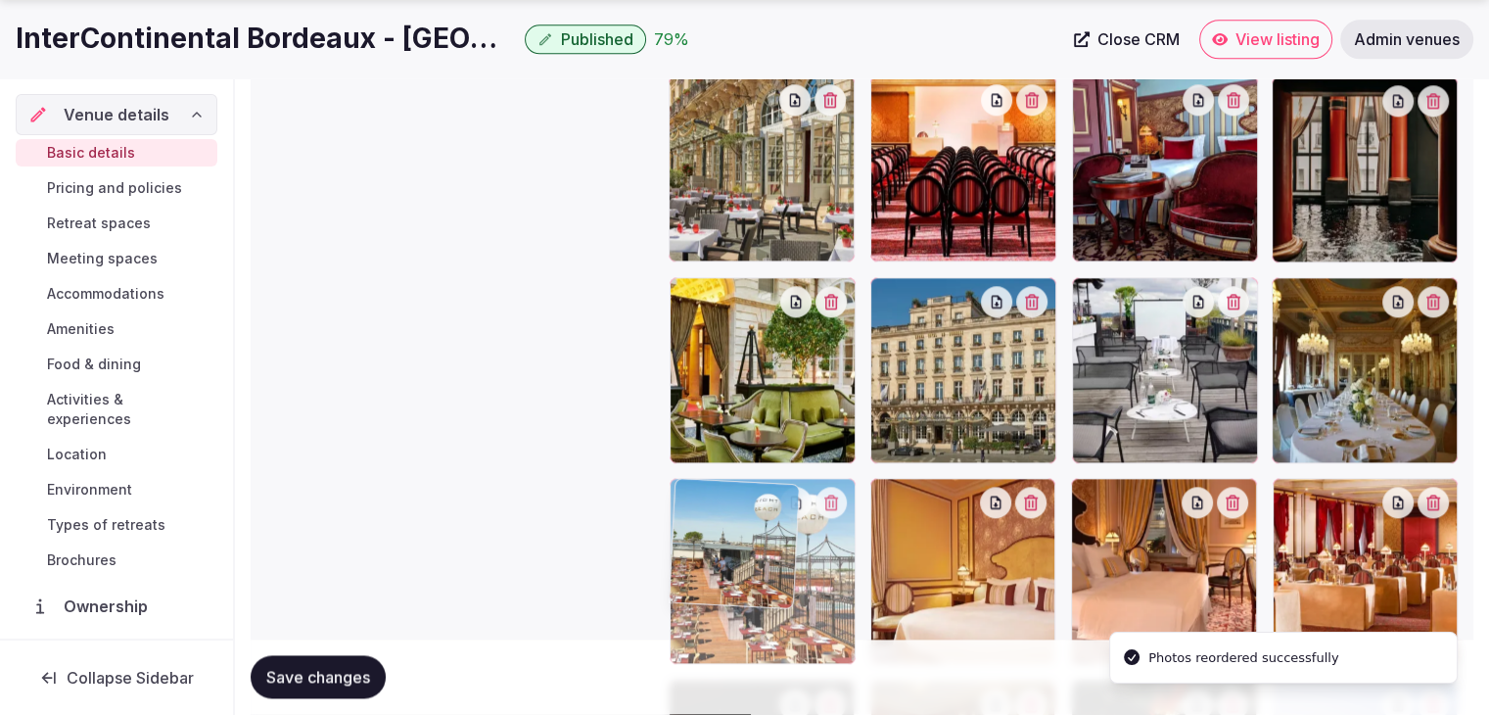
drag, startPoint x: 889, startPoint y: 255, endPoint x: 743, endPoint y: 533, distance: 313.1
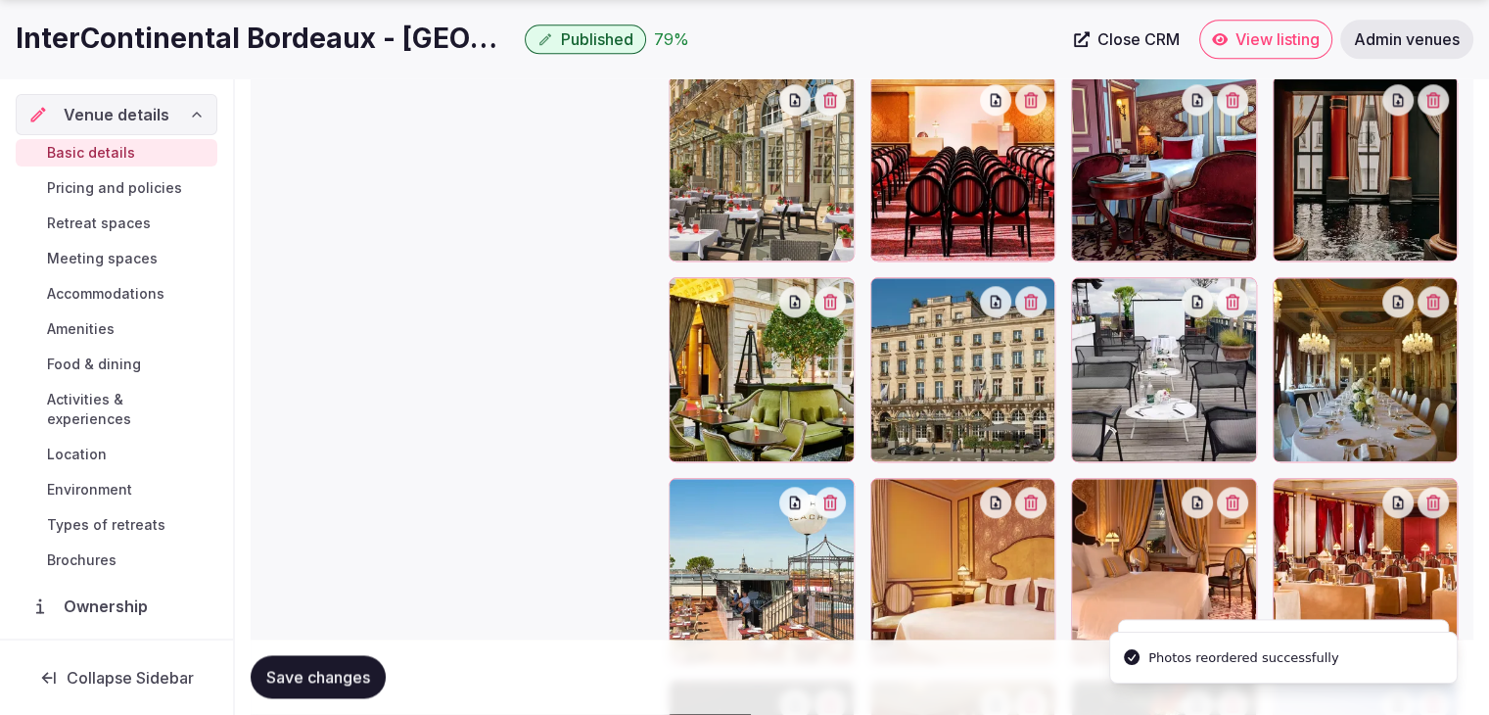
drag, startPoint x: 348, startPoint y: 686, endPoint x: 382, endPoint y: 573, distance: 118.3
click at [349, 686] on span "Save changes" at bounding box center [318, 678] width 104 height 20
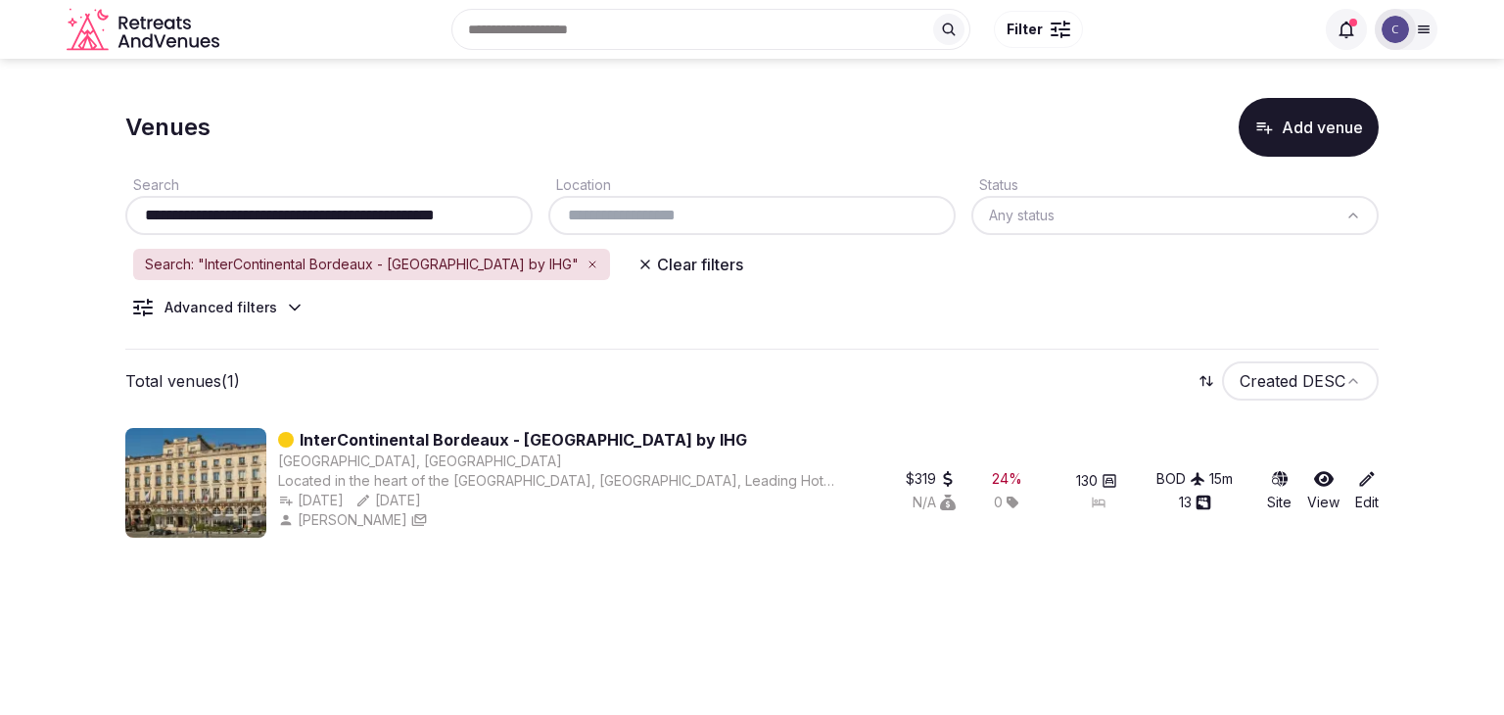
click at [385, 220] on input "**********" at bounding box center [329, 215] width 392 height 23
paste input "text"
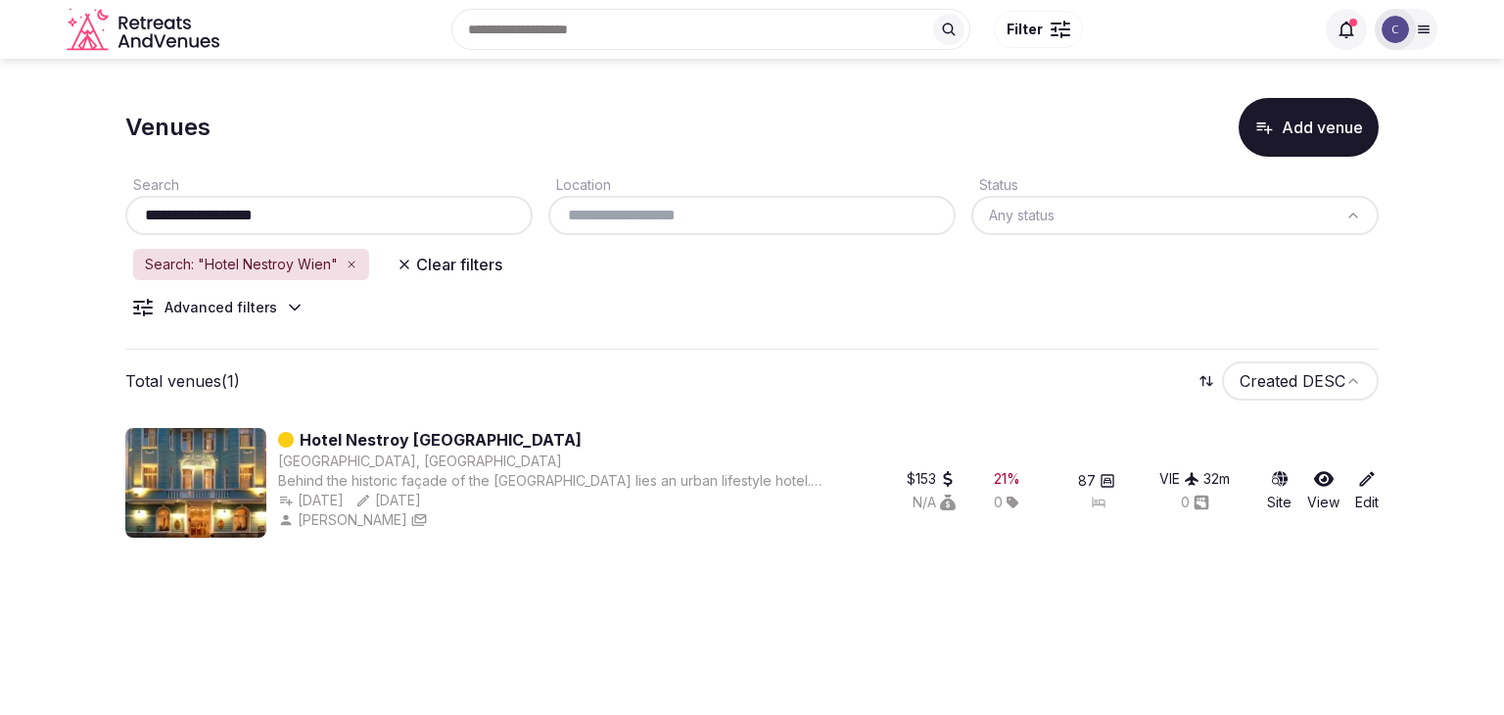
type input "**********"
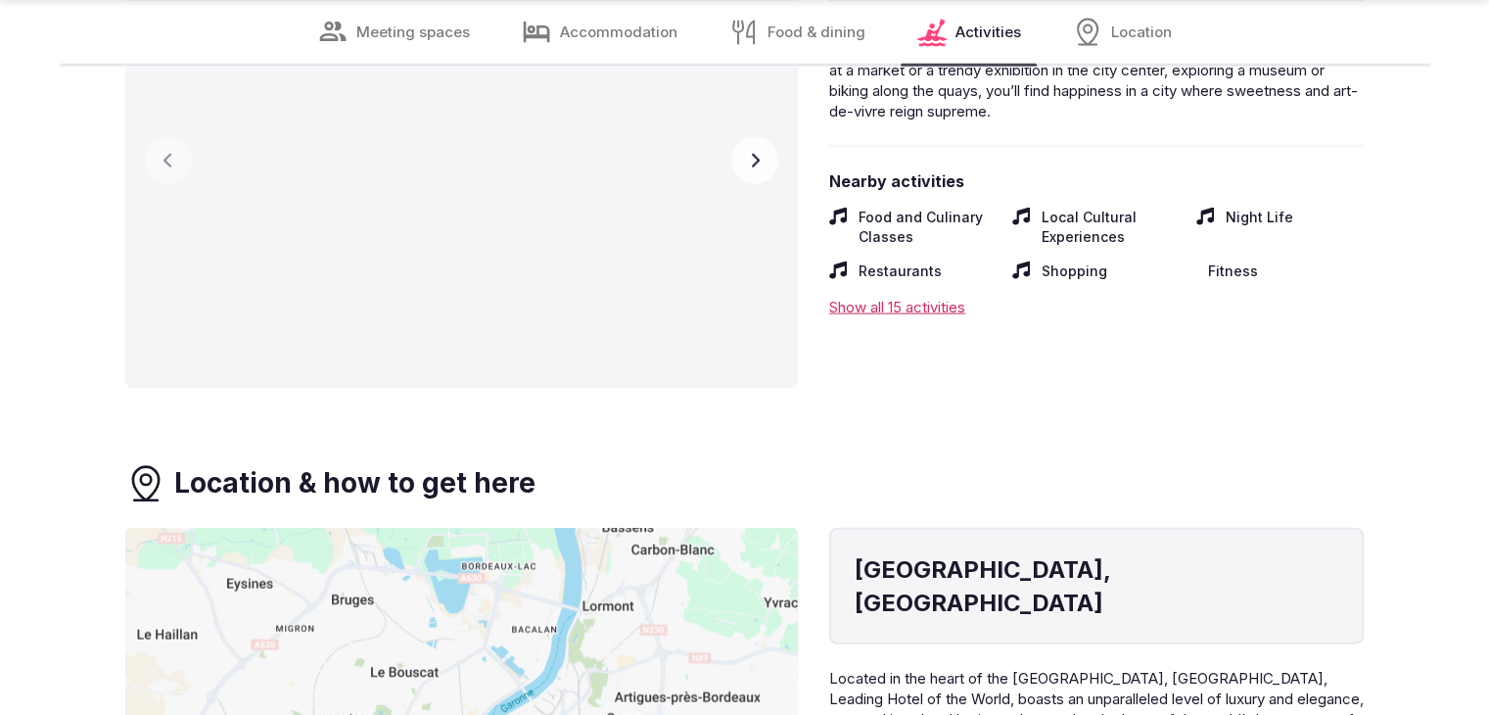
scroll to position [4601, 0]
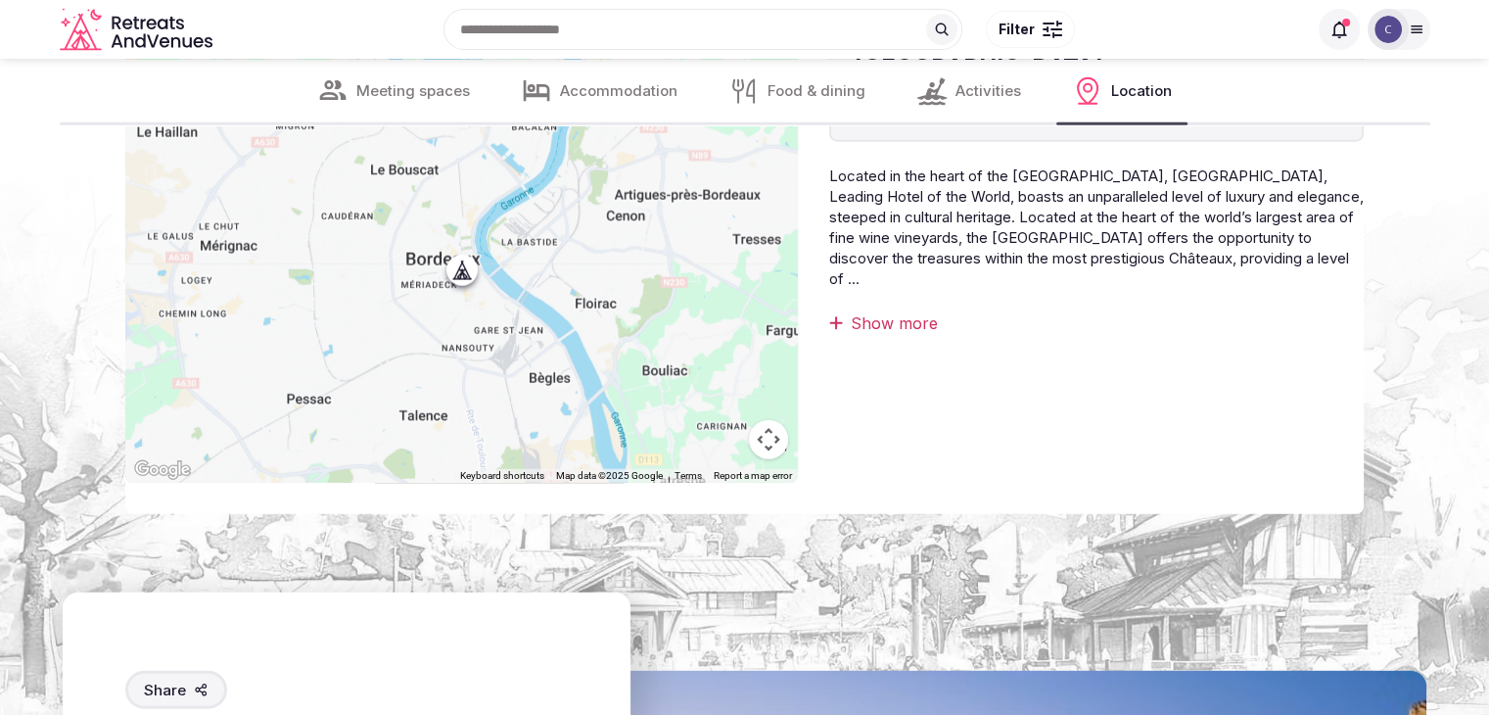
scroll to position [5090, 0]
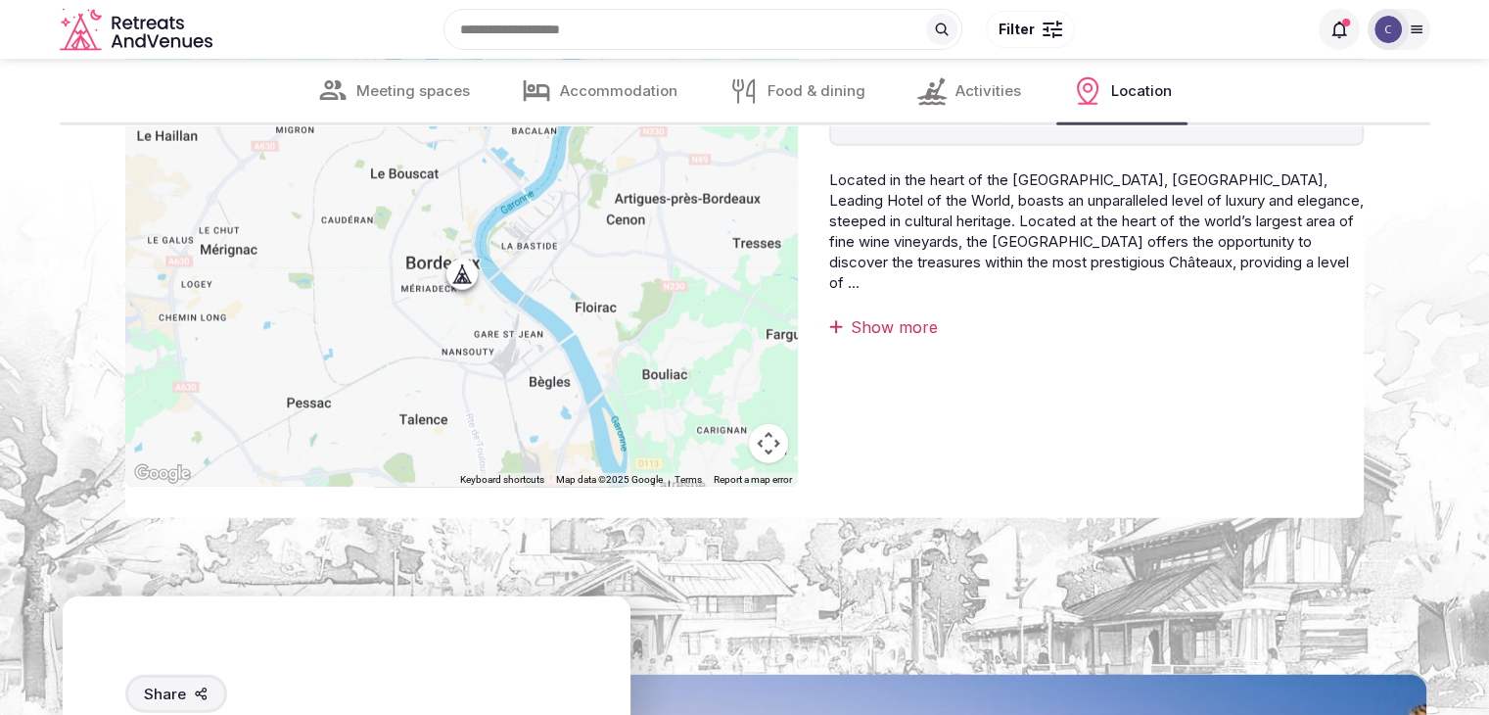
click at [893, 316] on div "Show more" at bounding box center [1096, 327] width 534 height 22
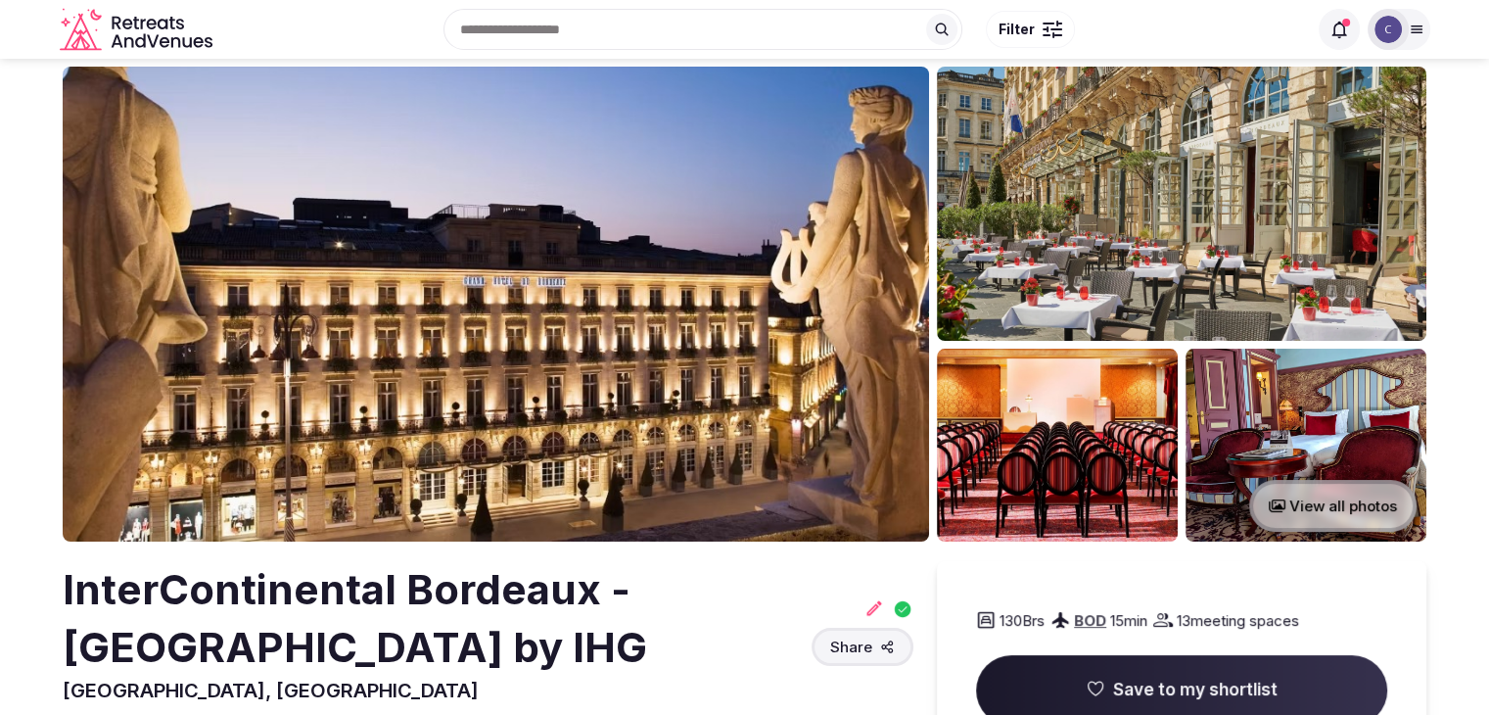
scroll to position [0, 0]
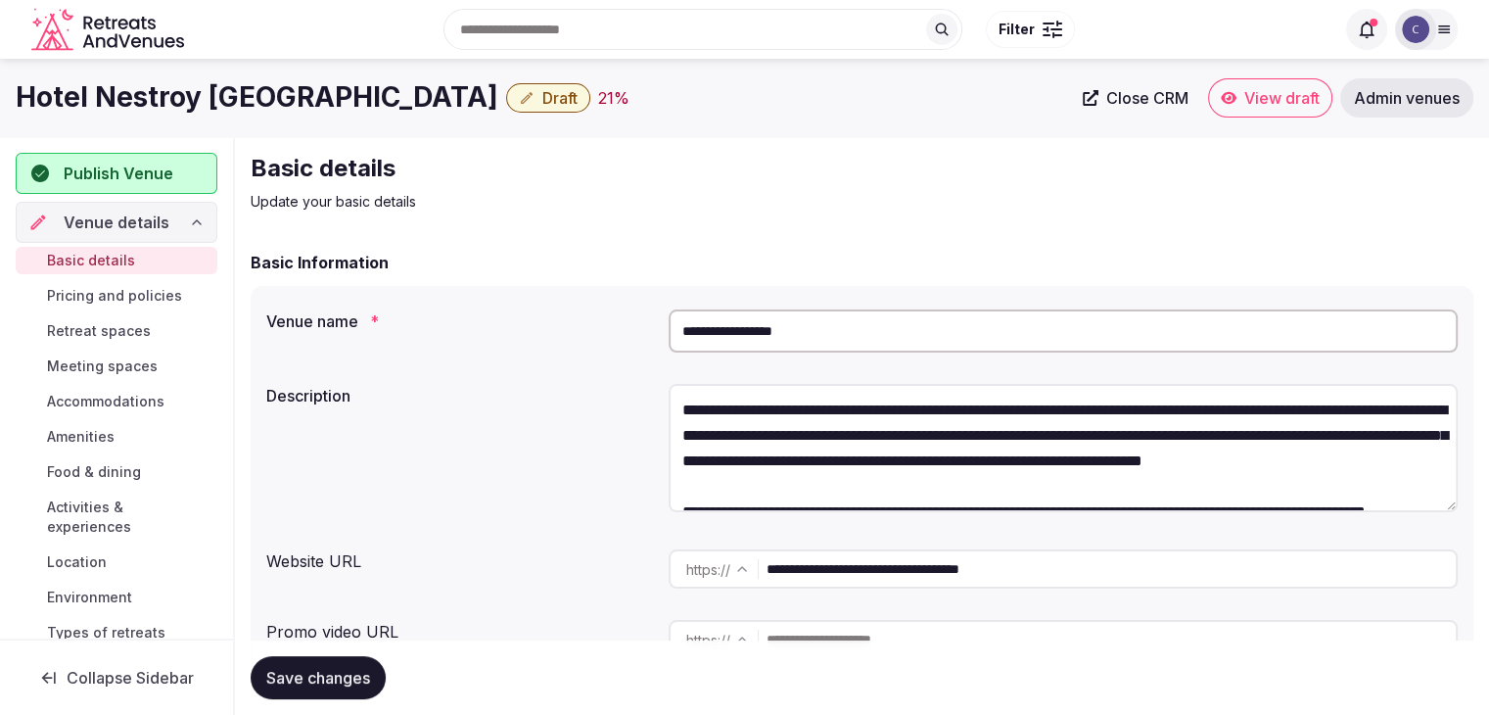
click at [881, 327] on input "**********" at bounding box center [1063, 330] width 789 height 43
paste input "********"
type input "**********"
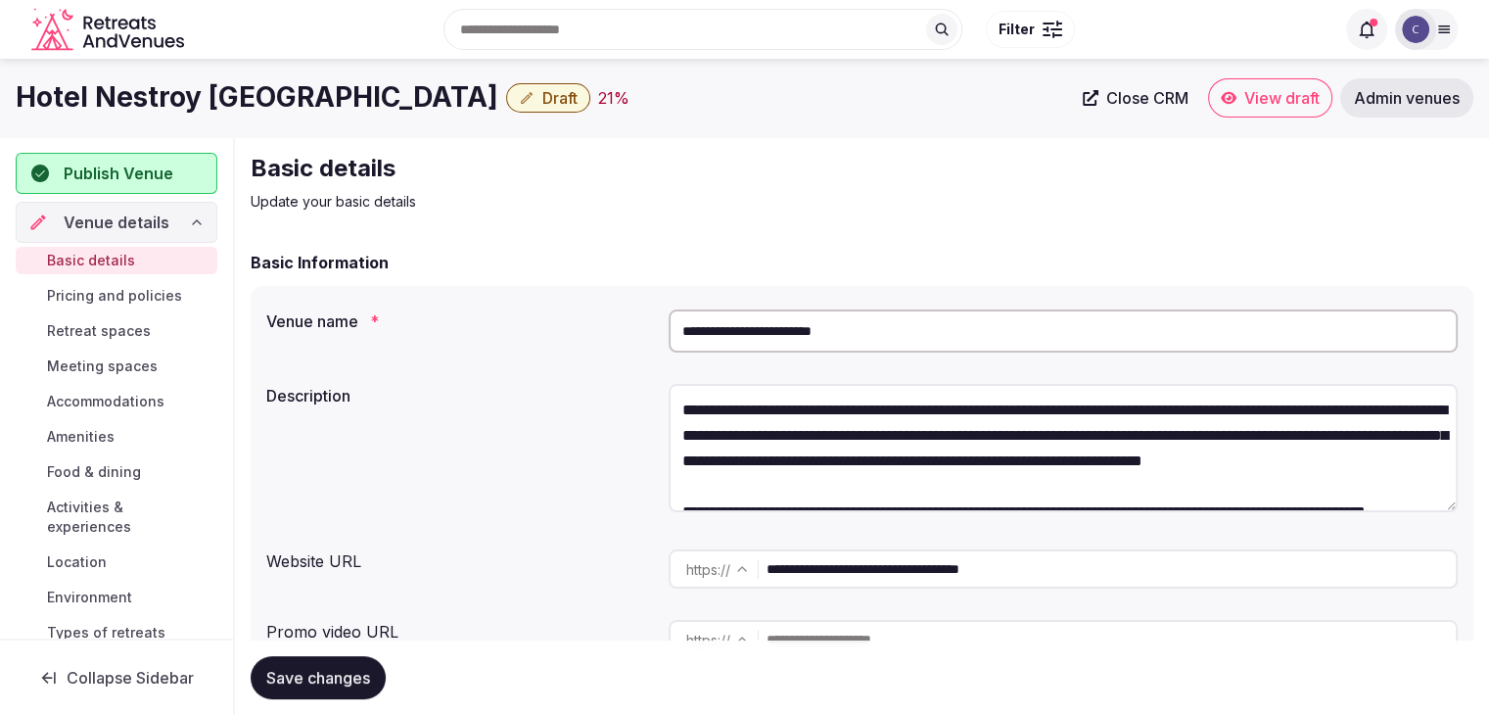
drag, startPoint x: 344, startPoint y: 687, endPoint x: 296, endPoint y: 483, distance: 210.1
click at [345, 687] on button "Save changes" at bounding box center [318, 677] width 135 height 43
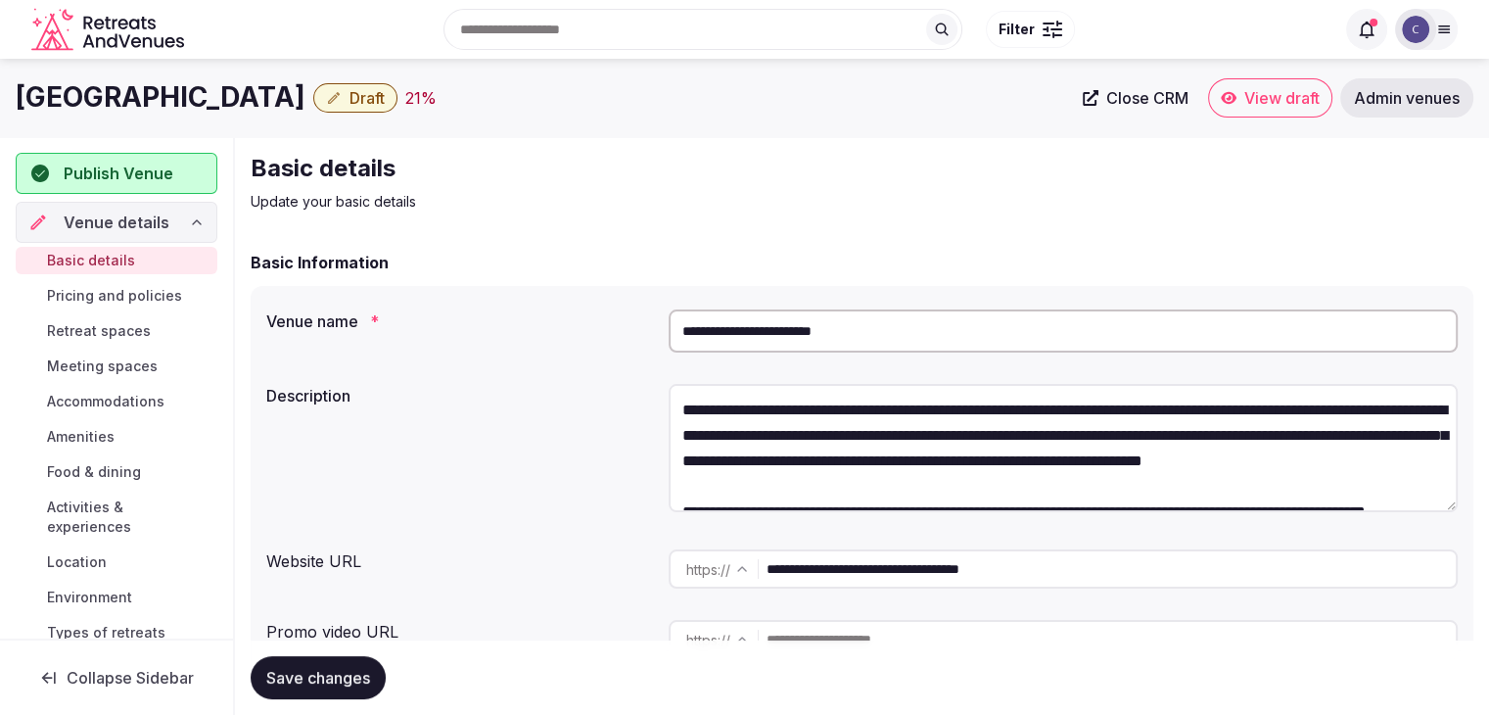
click at [918, 561] on input "**********" at bounding box center [1110, 568] width 689 height 39
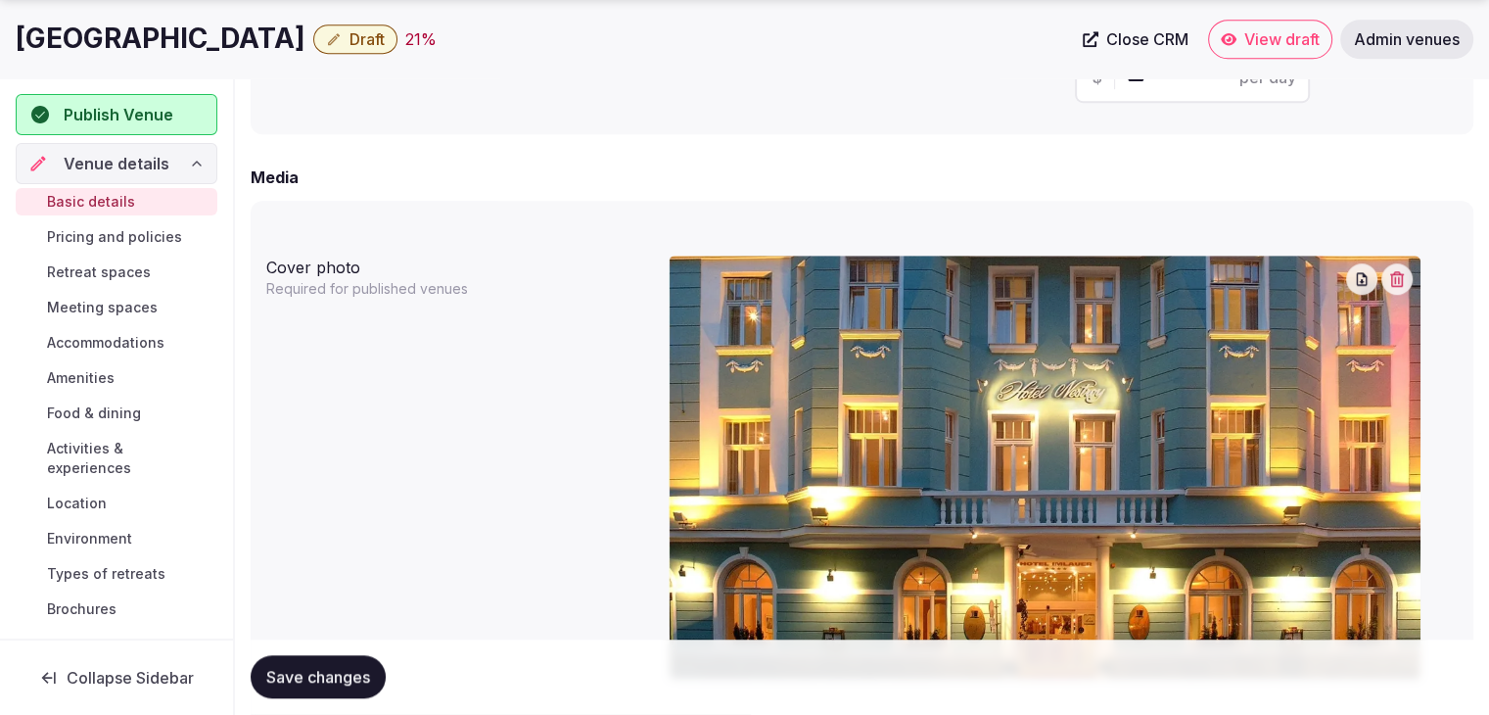
scroll to position [1566, 0]
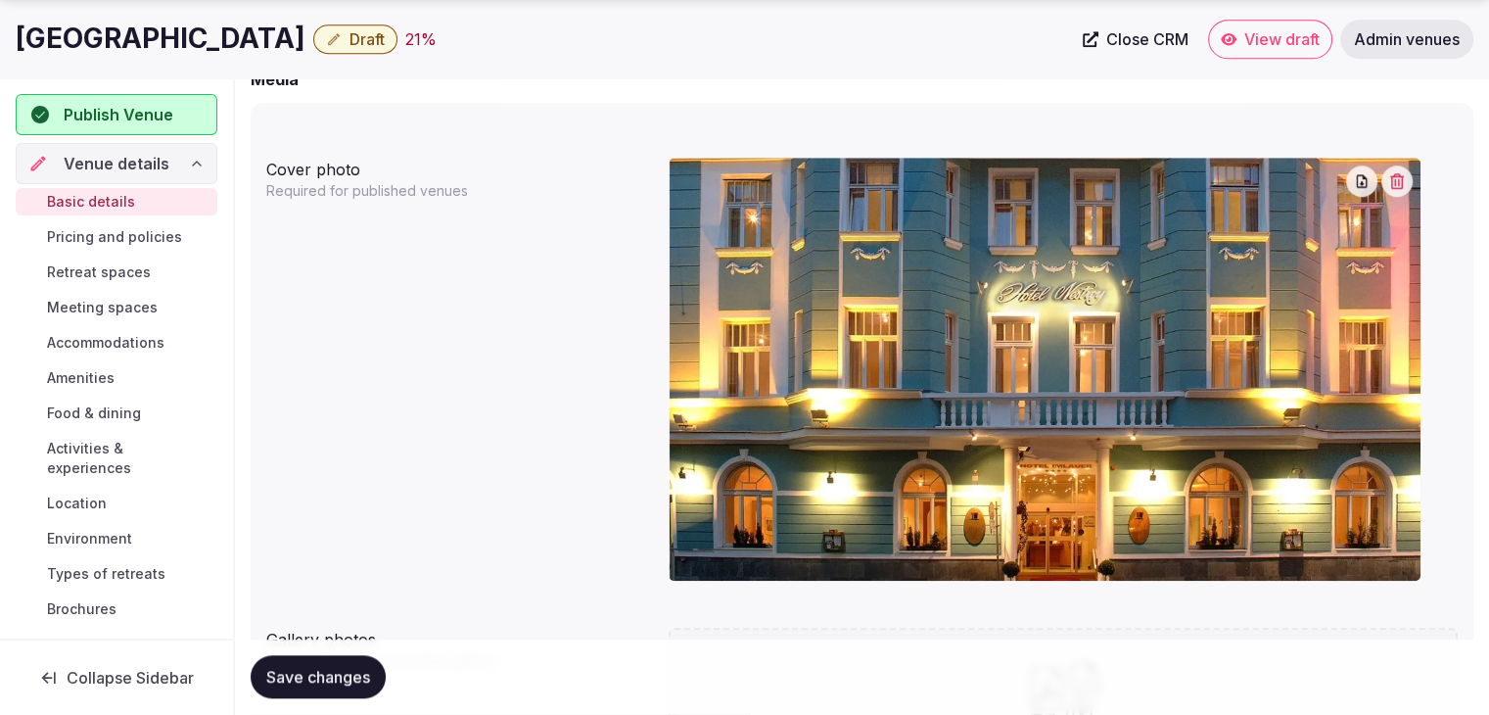
click at [224, 34] on h1 "[GEOGRAPHIC_DATA]" at bounding box center [161, 39] width 290 height 38
click at [224, 34] on h1 "IMLAUER Hotel Nestroy Wien" at bounding box center [161, 39] width 290 height 38
copy div "IMLAUER Hotel Nestroy Wien"
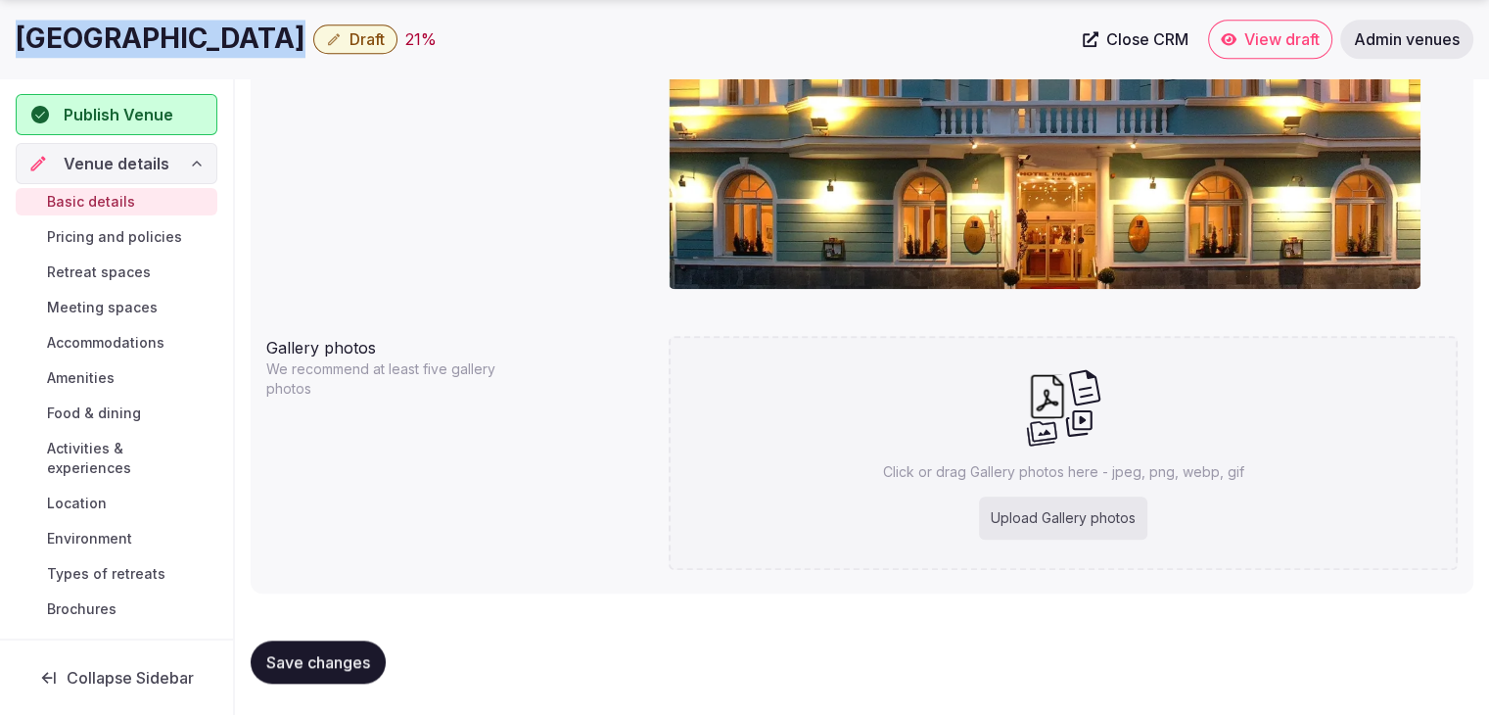
scroll to position [1859, 0]
click at [1087, 507] on div "Upload Gallery photos" at bounding box center [1063, 517] width 168 height 43
type input "**********"
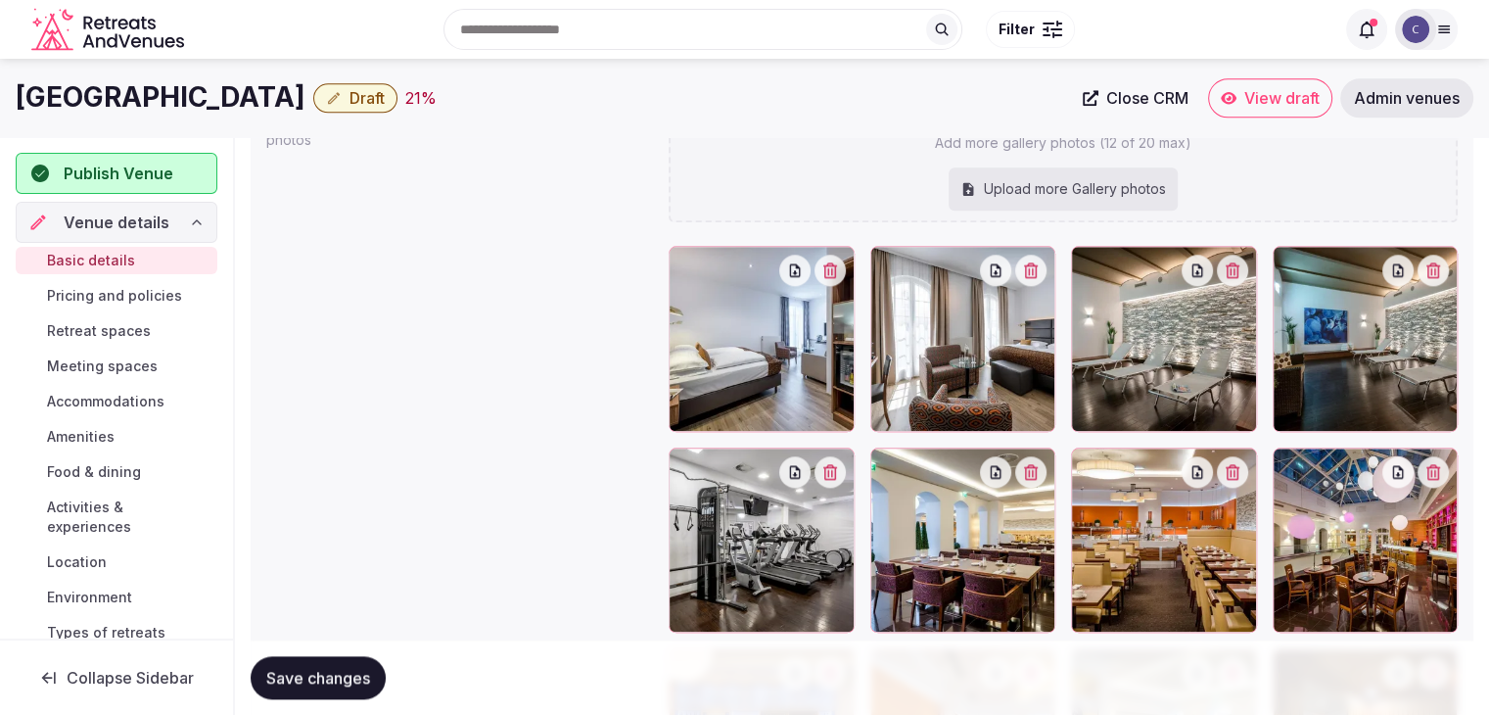
scroll to position [2076, 0]
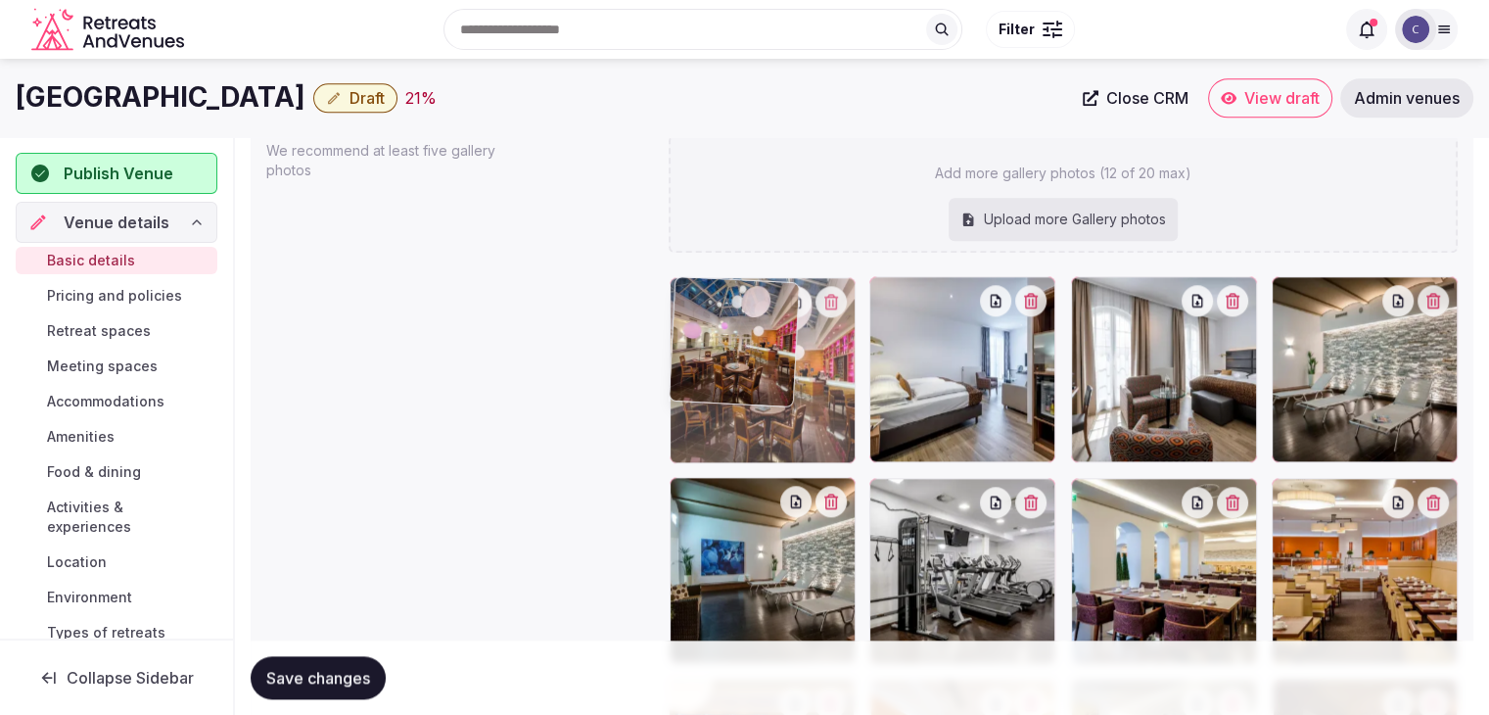
drag, startPoint x: 1297, startPoint y: 494, endPoint x: 715, endPoint y: 312, distance: 610.2
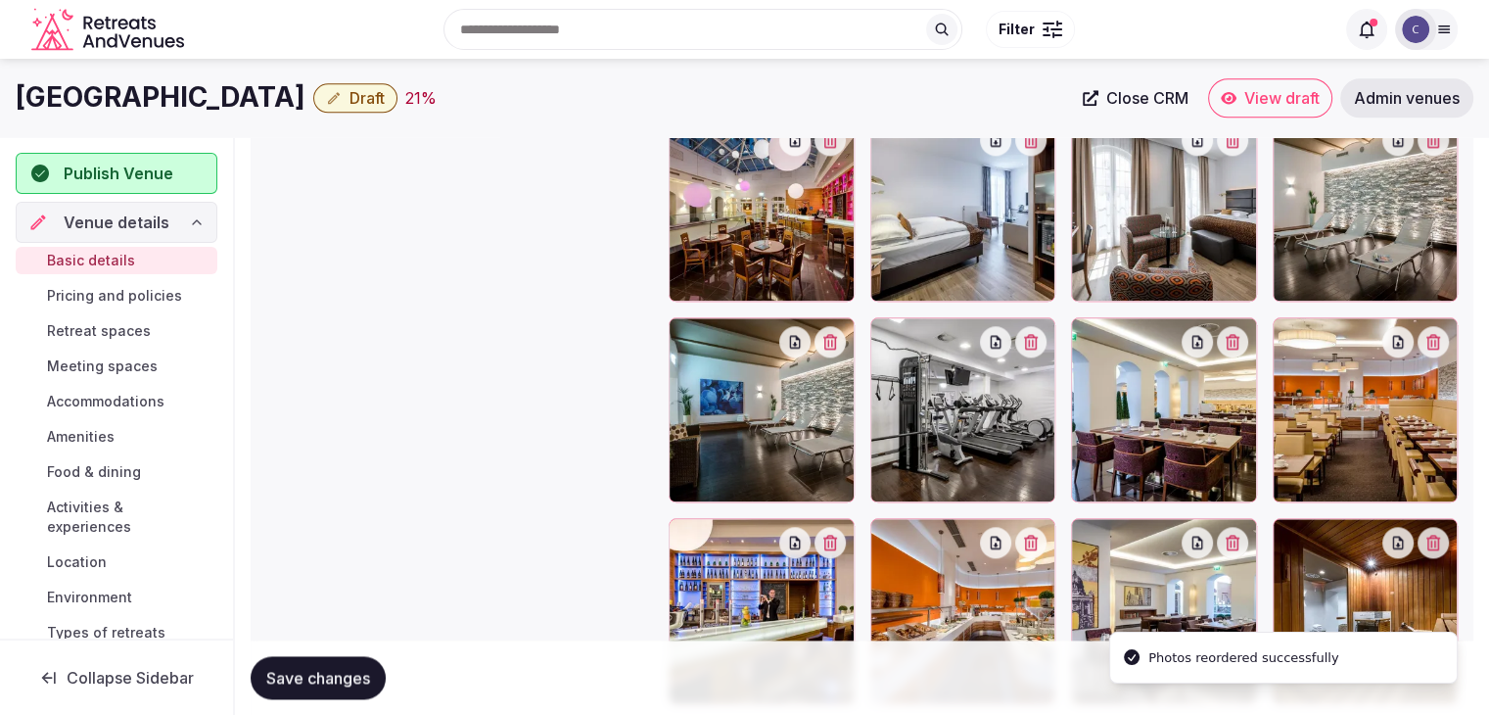
scroll to position [2174, 0]
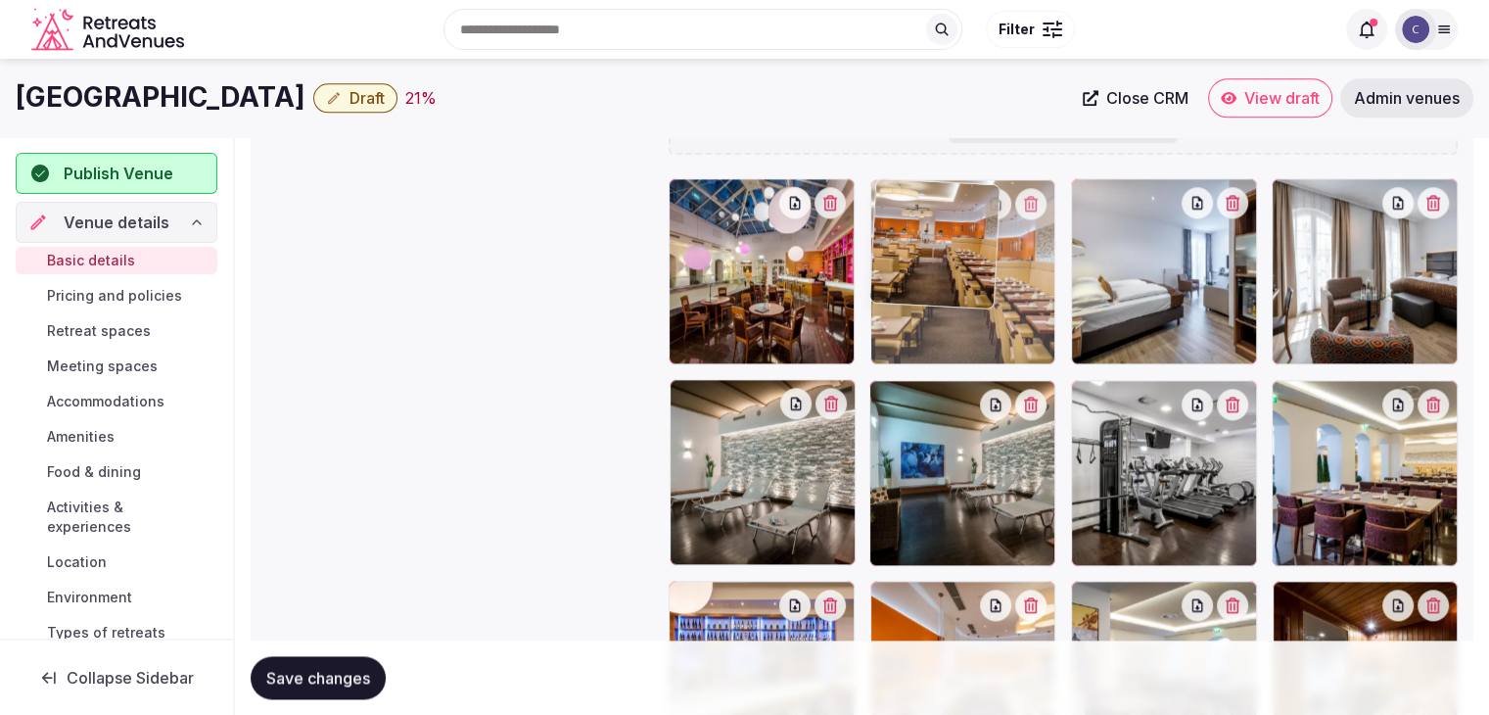
drag, startPoint x: 1296, startPoint y: 400, endPoint x: 968, endPoint y: 214, distance: 377.0
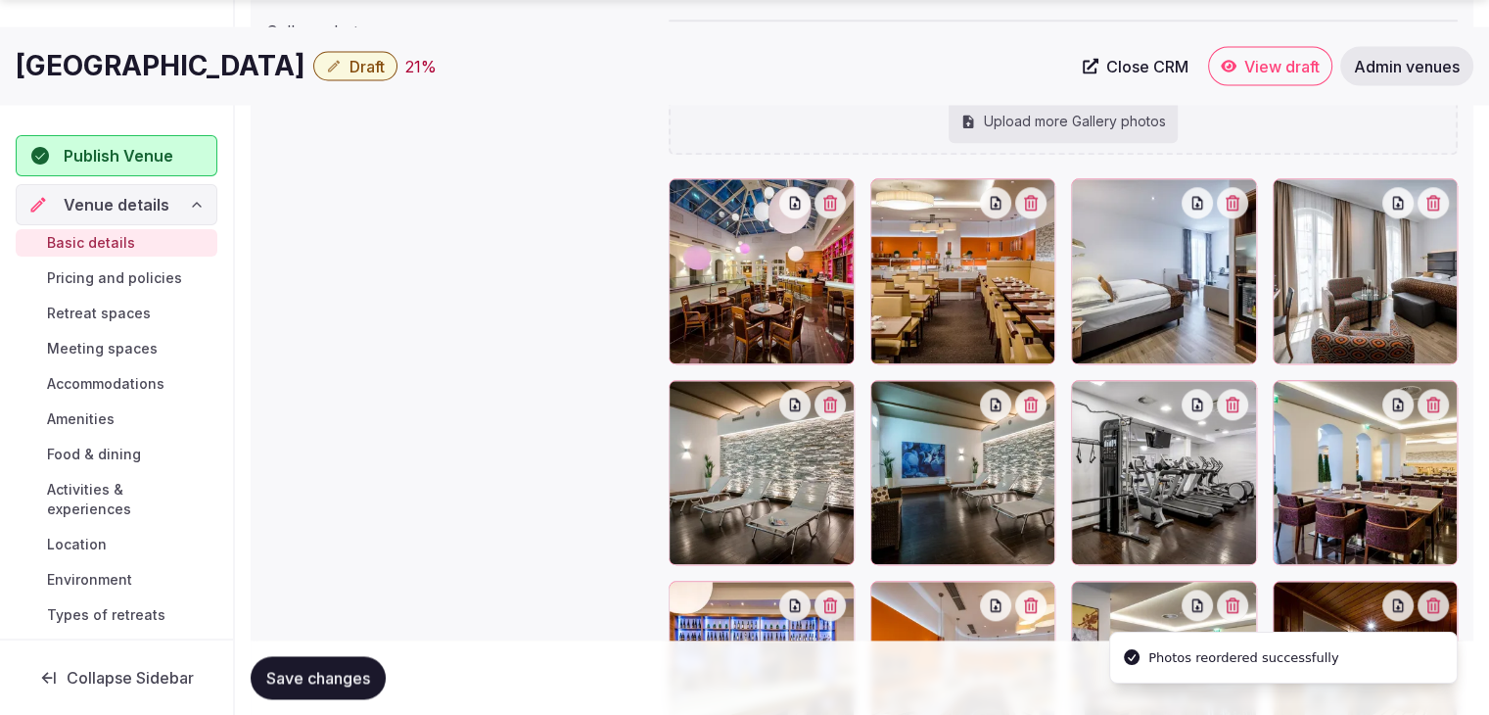
scroll to position [2272, 0]
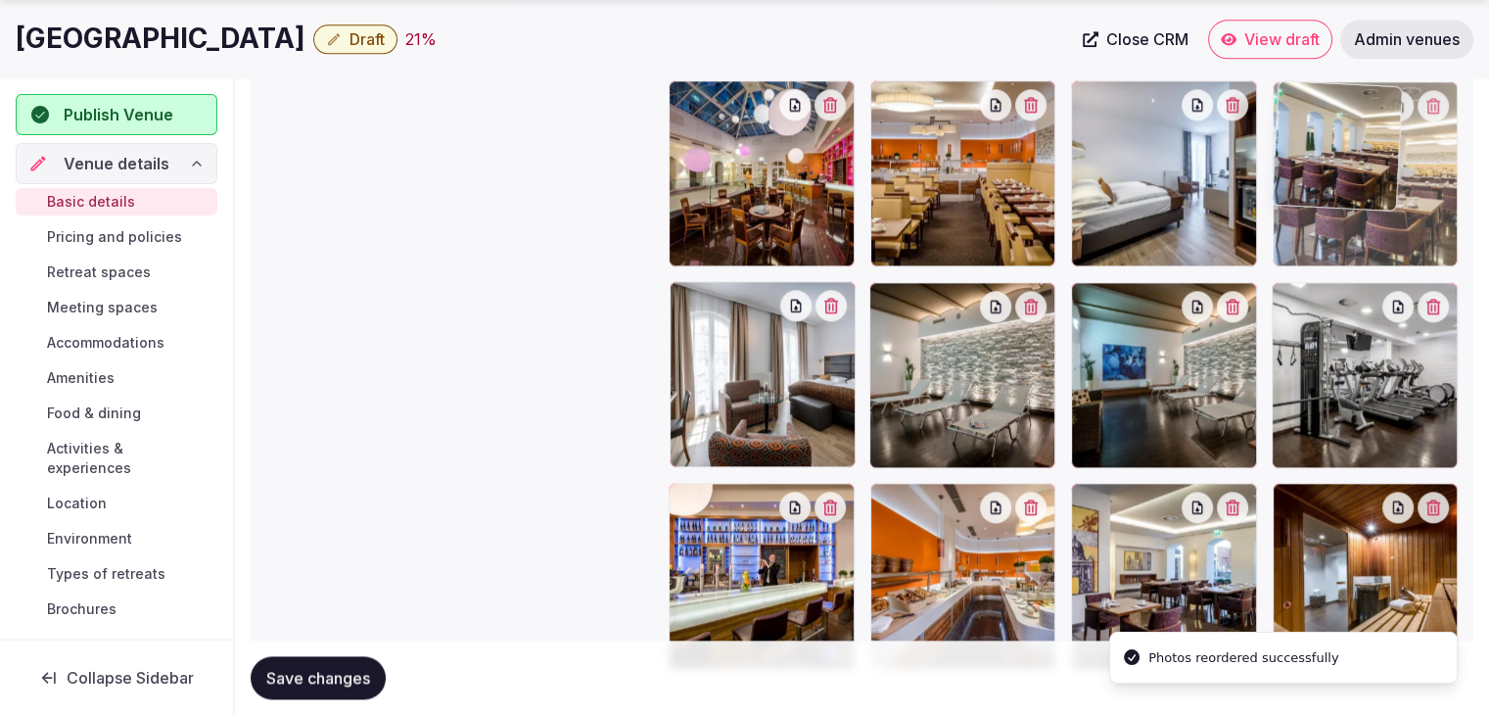
drag, startPoint x: 1289, startPoint y: 301, endPoint x: 1316, endPoint y: 150, distance: 153.1
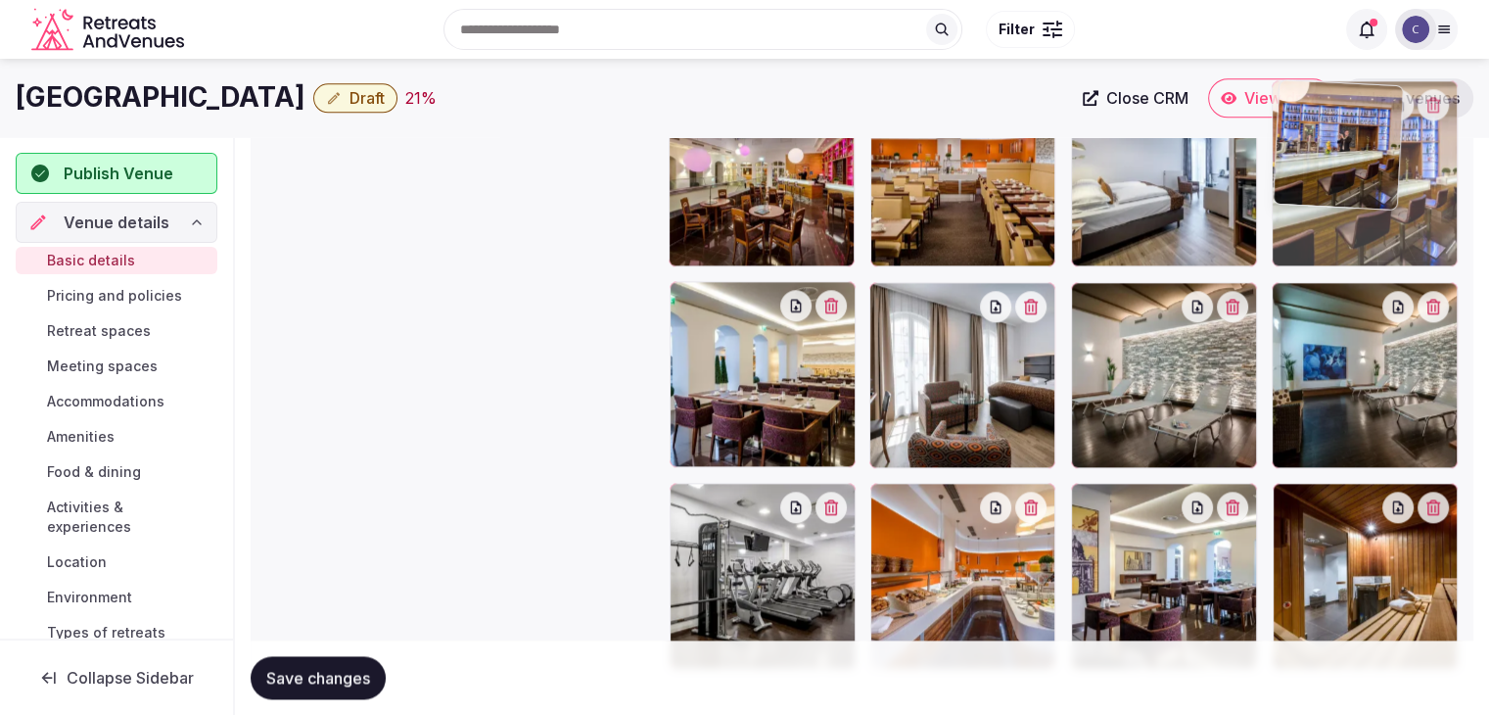
drag, startPoint x: 691, startPoint y: 499, endPoint x: 1300, endPoint y: 163, distance: 695.3
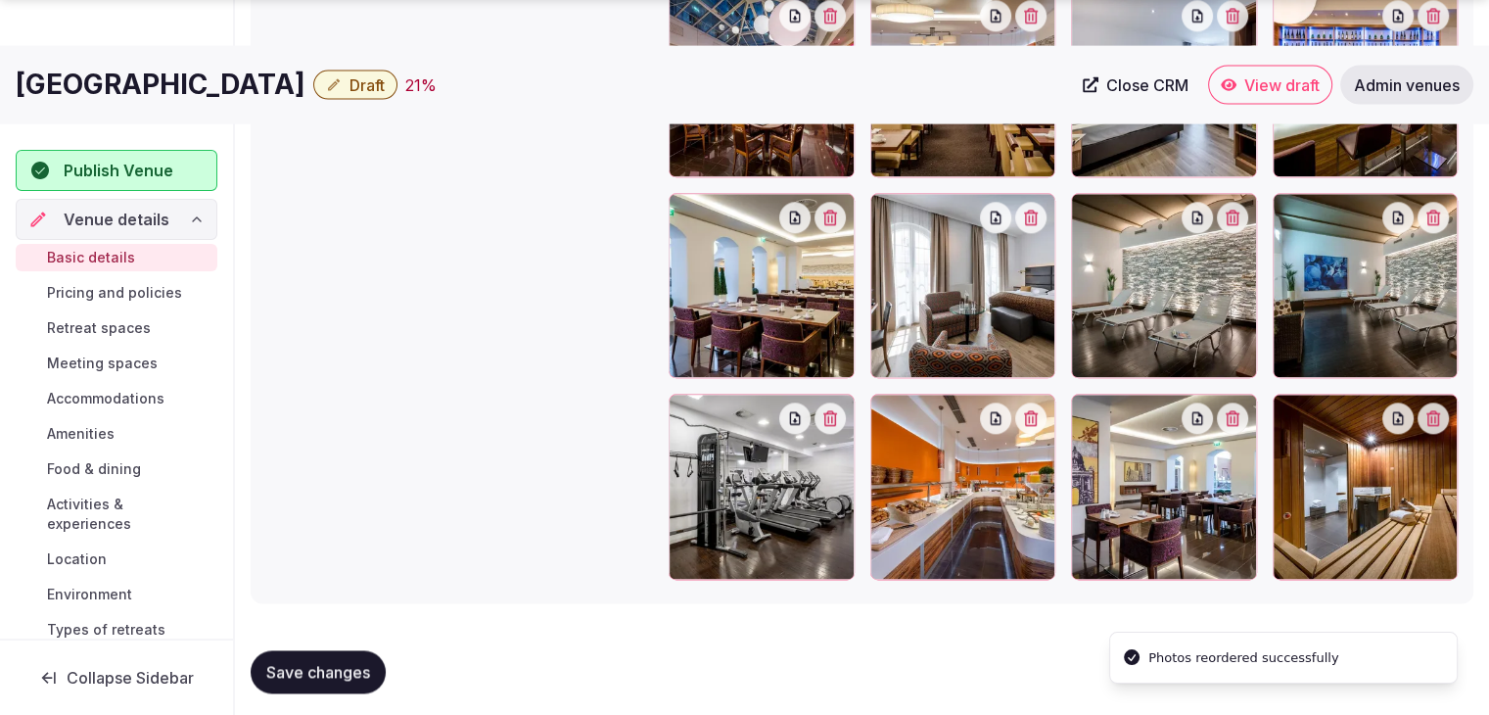
scroll to position [2370, 0]
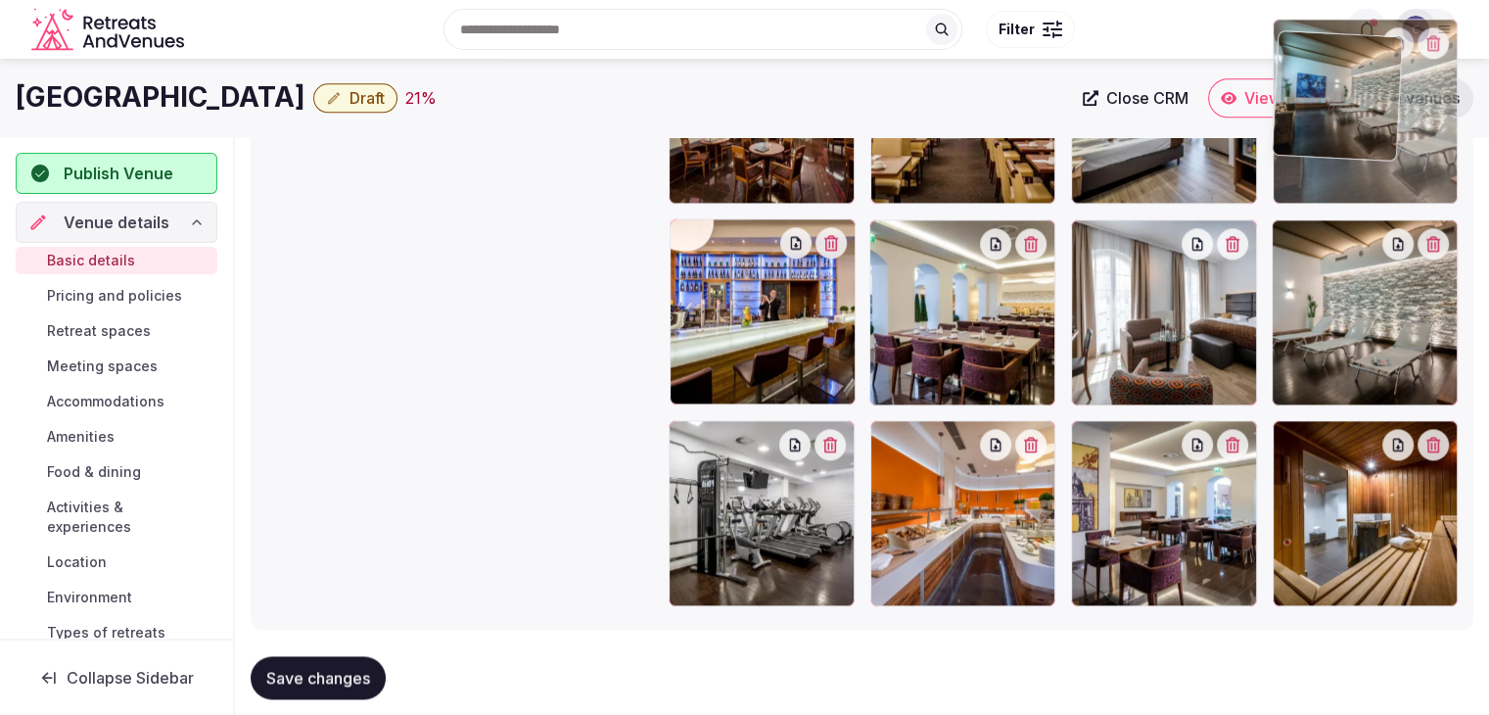
drag, startPoint x: 1308, startPoint y: 206, endPoint x: 1342, endPoint y: 102, distance: 109.3
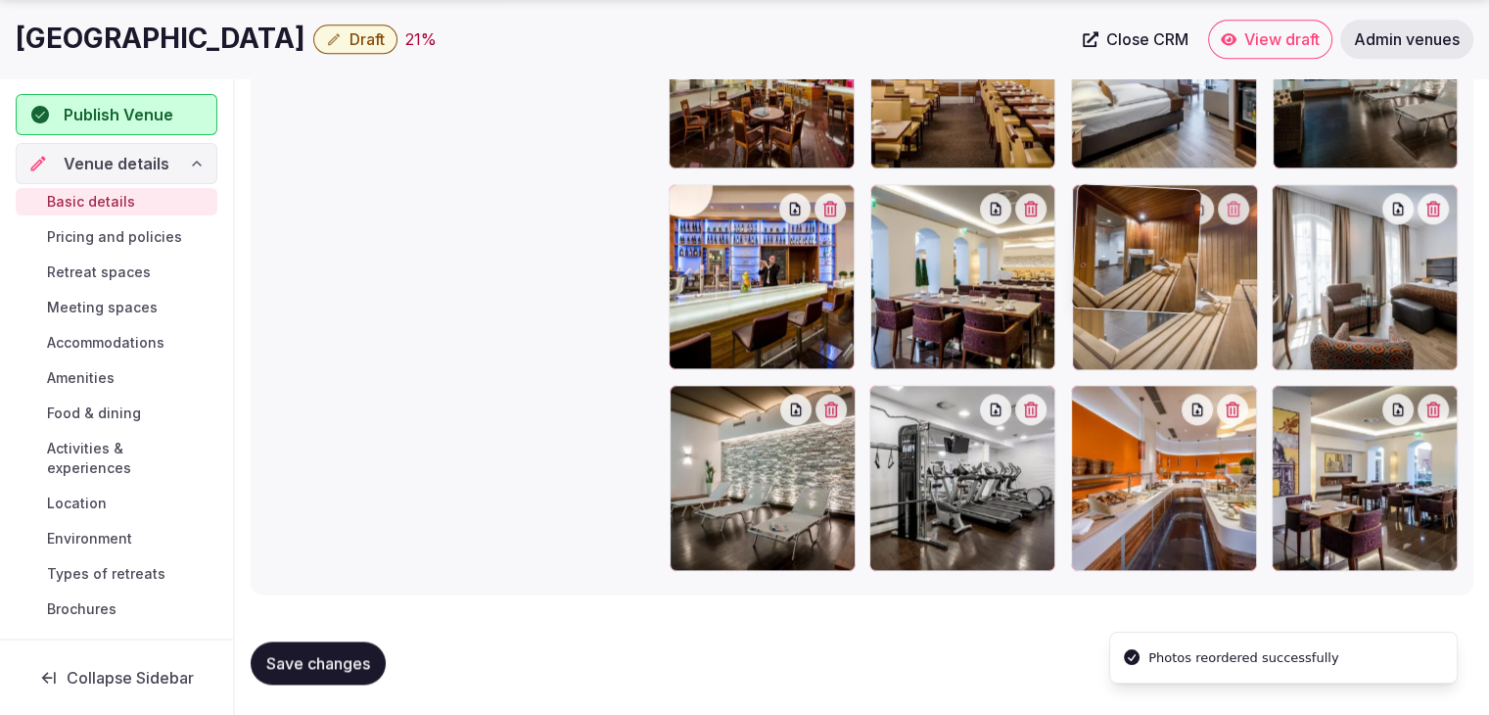
drag, startPoint x: 1296, startPoint y: 402, endPoint x: 1152, endPoint y: 395, distance: 144.1
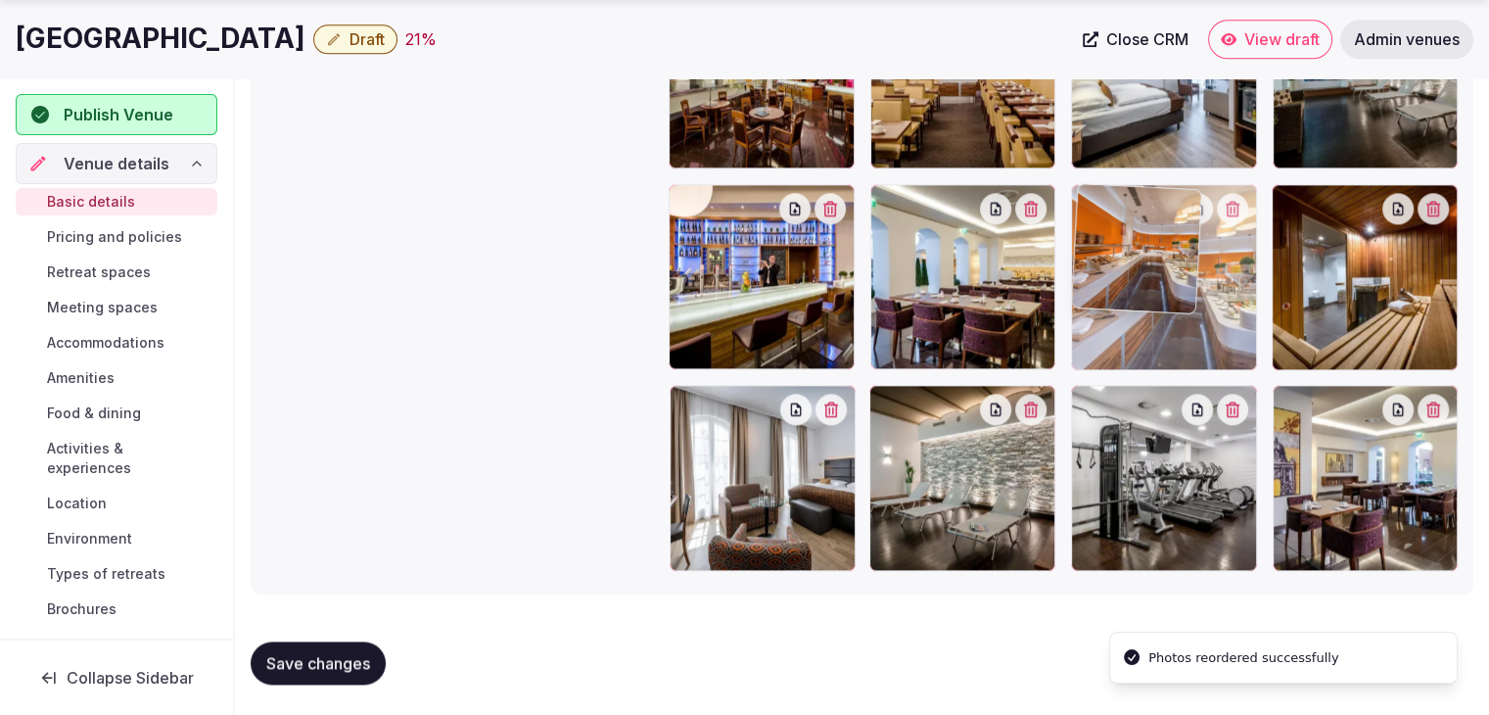
drag, startPoint x: 1095, startPoint y: 396, endPoint x: 1104, endPoint y: 291, distance: 106.1
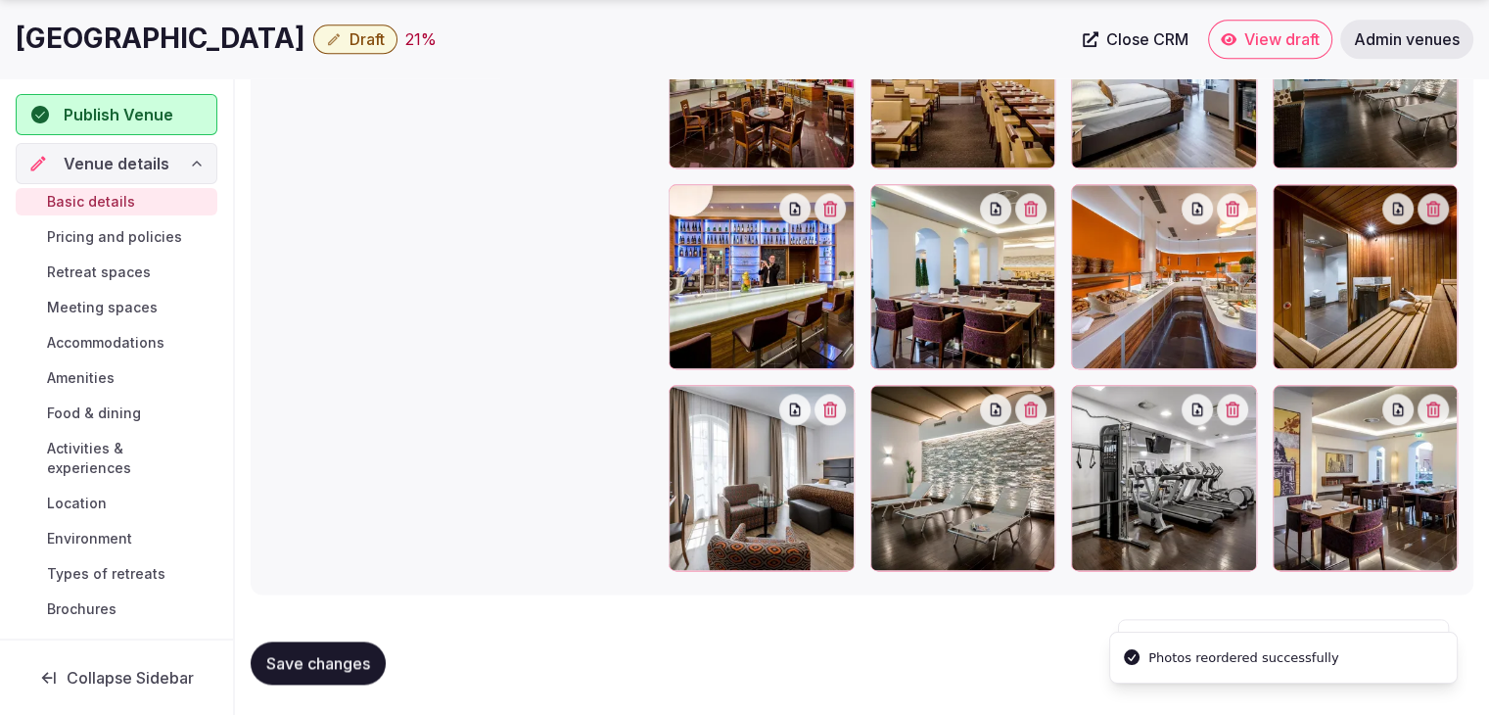
click at [341, 667] on span "Save changes" at bounding box center [318, 663] width 104 height 20
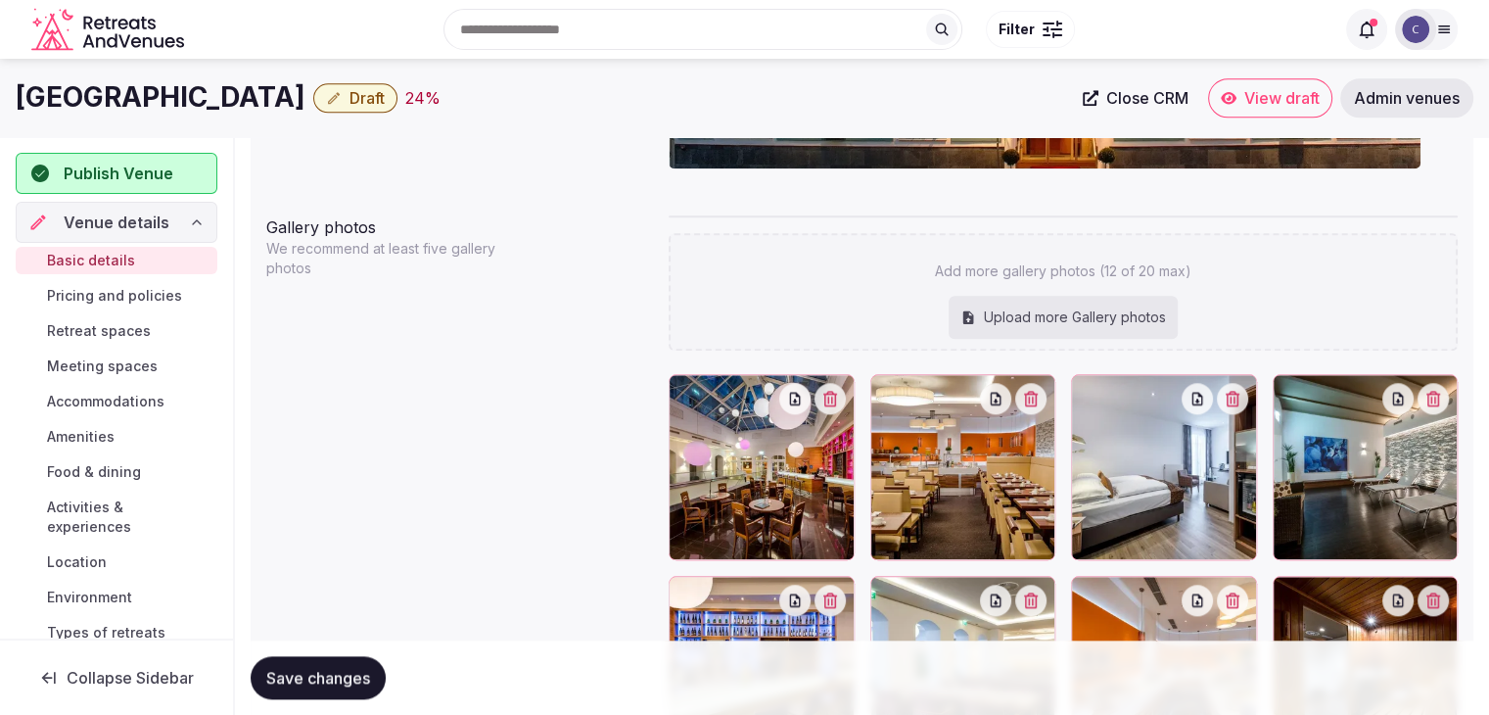
click at [1030, 317] on div "Upload more Gallery photos" at bounding box center [1063, 317] width 229 height 43
type input "**********"
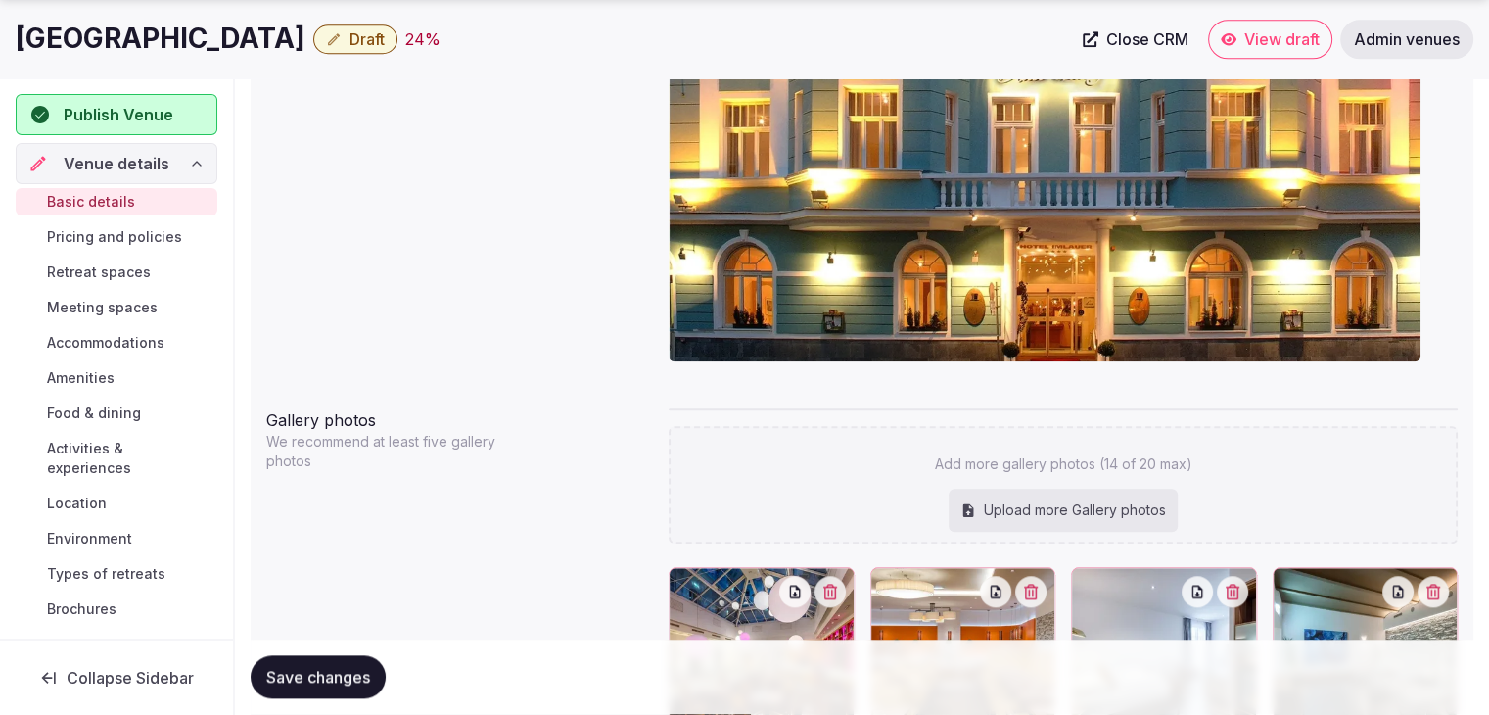
scroll to position [1786, 0]
click at [1052, 510] on div "Upload more Gallery photos" at bounding box center [1063, 509] width 229 height 43
type input "**********"
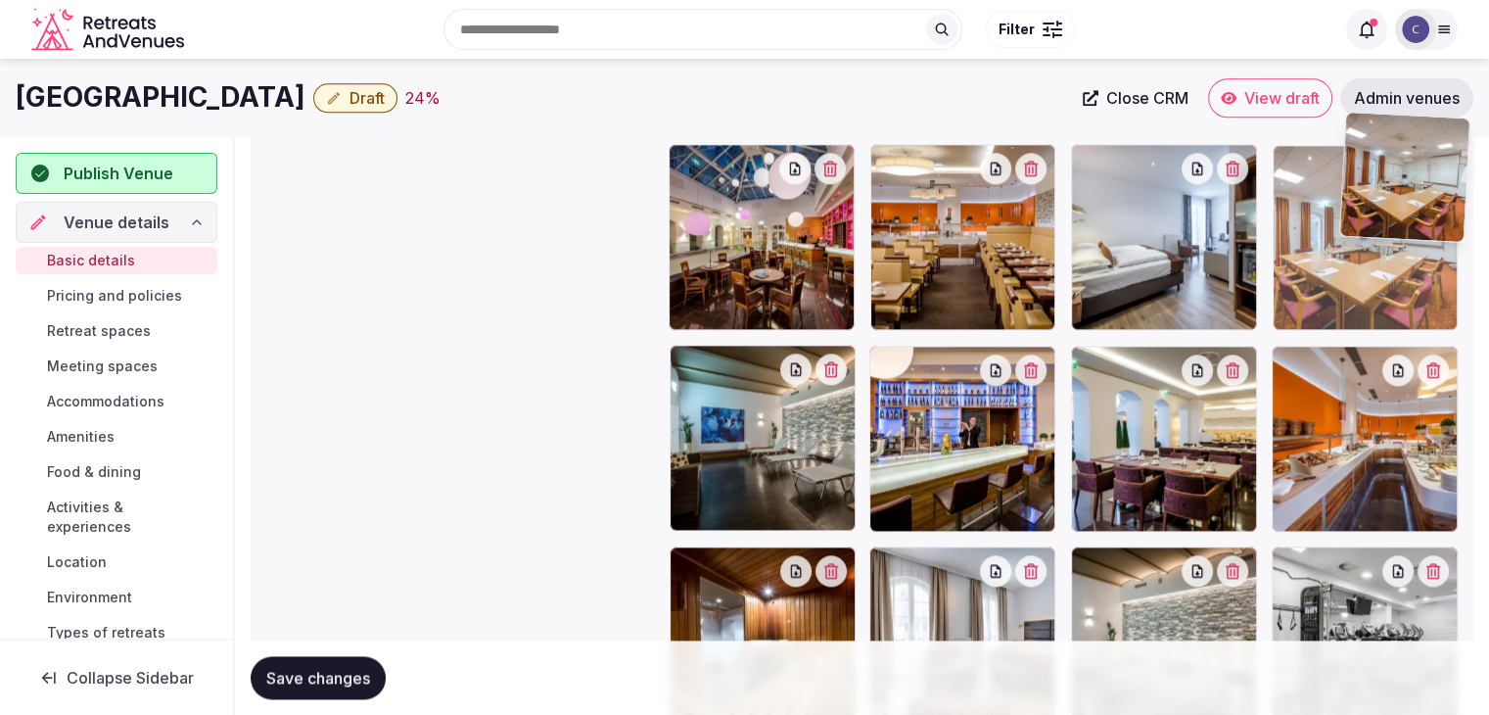
scroll to position [2203, 0]
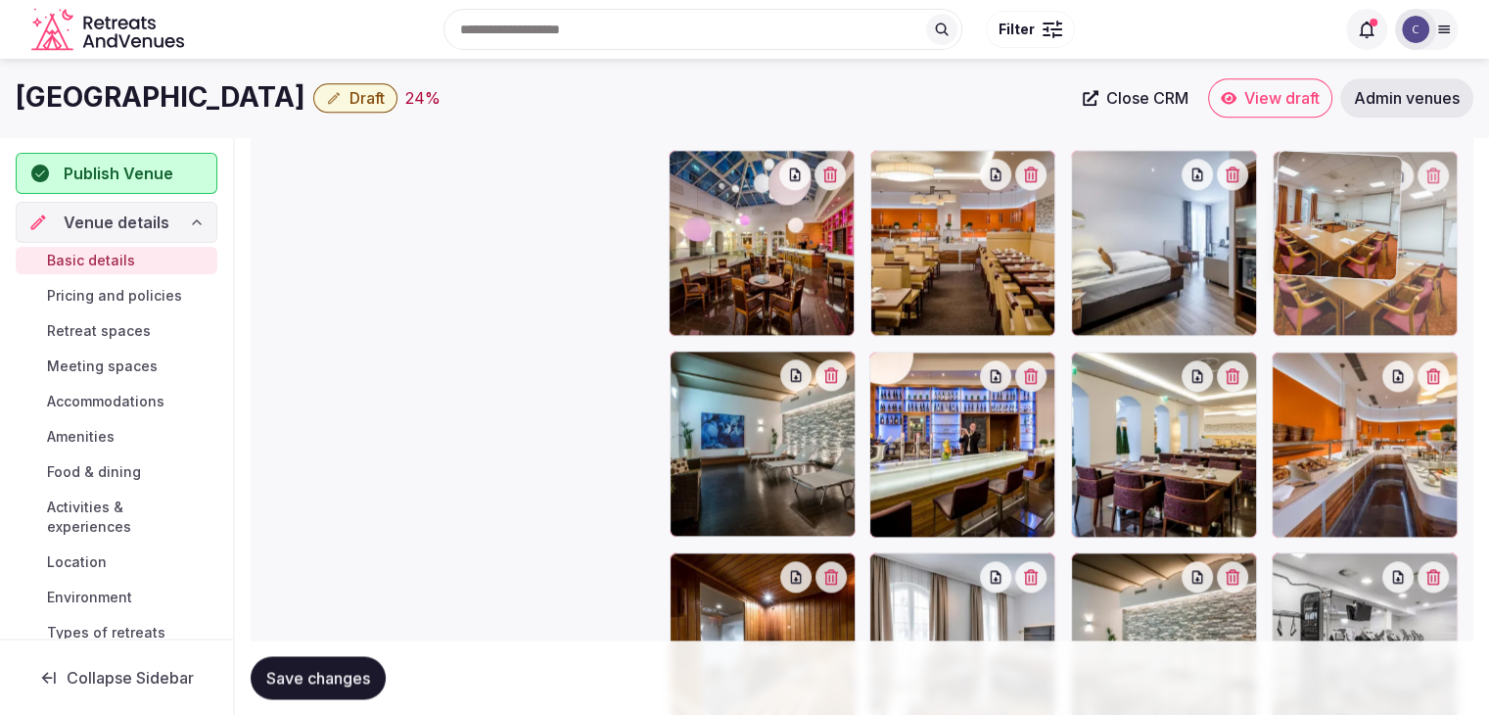
drag, startPoint x: 950, startPoint y: 454, endPoint x: 1337, endPoint y: 166, distance: 482.8
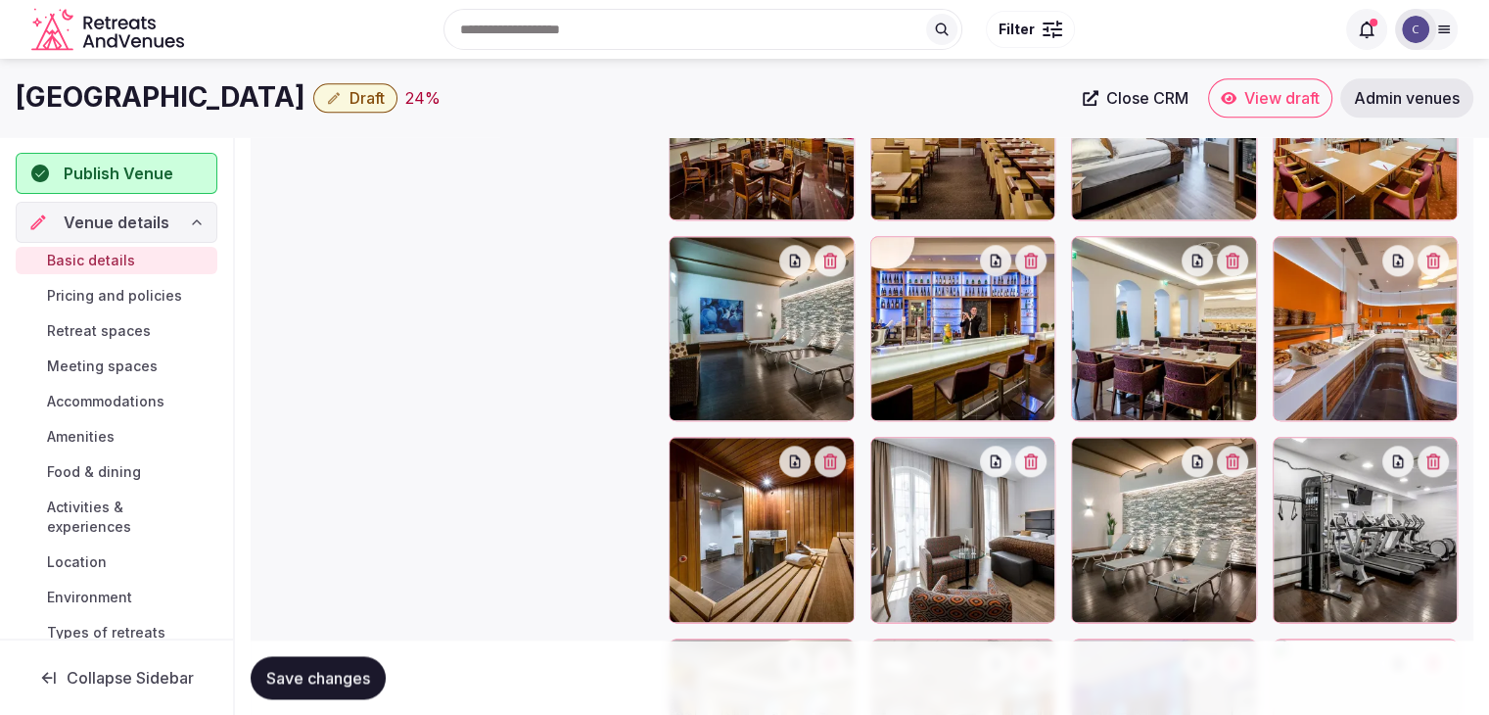
scroll to position [2283, 0]
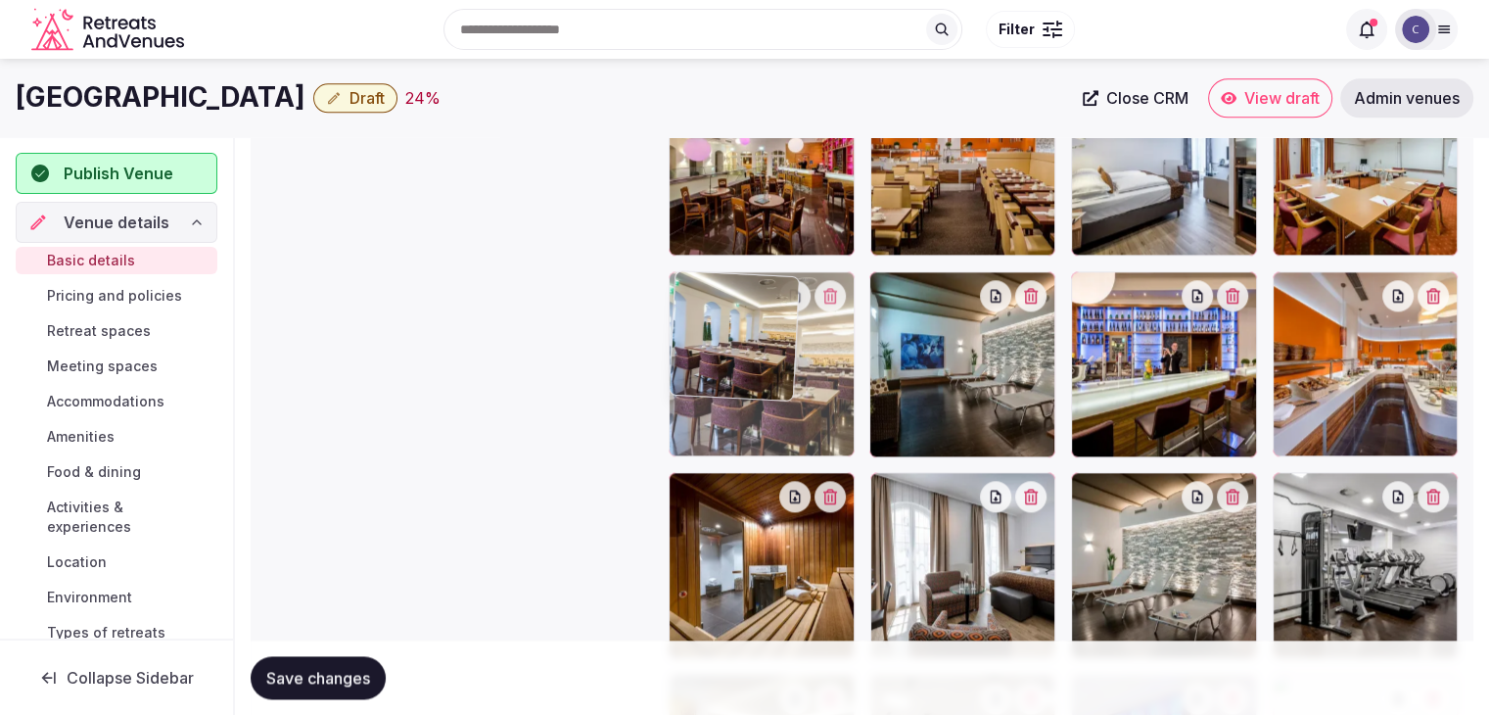
drag, startPoint x: 1078, startPoint y: 298, endPoint x: 749, endPoint y: 300, distance: 328.9
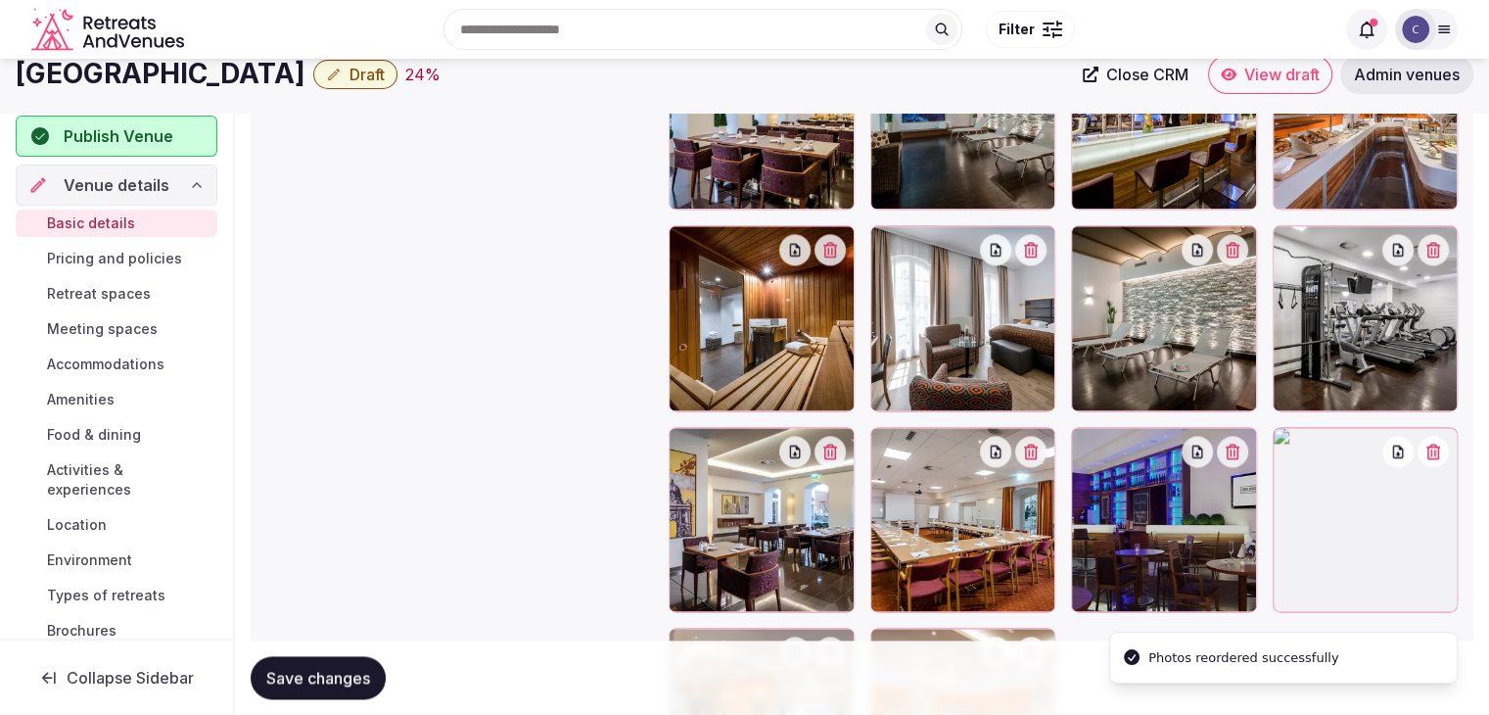
scroll to position [2479, 0]
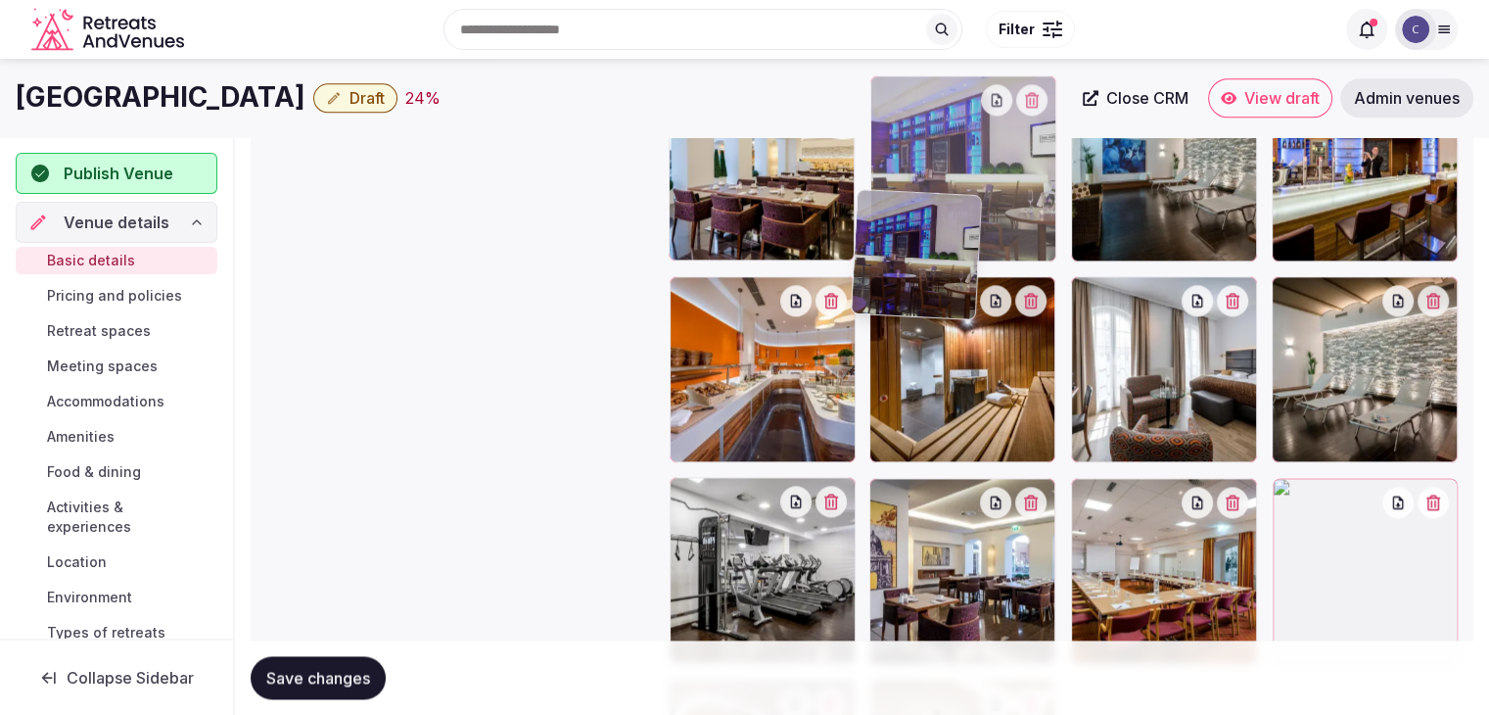
drag, startPoint x: 1100, startPoint y: 491, endPoint x: 905, endPoint y: 212, distance: 340.8
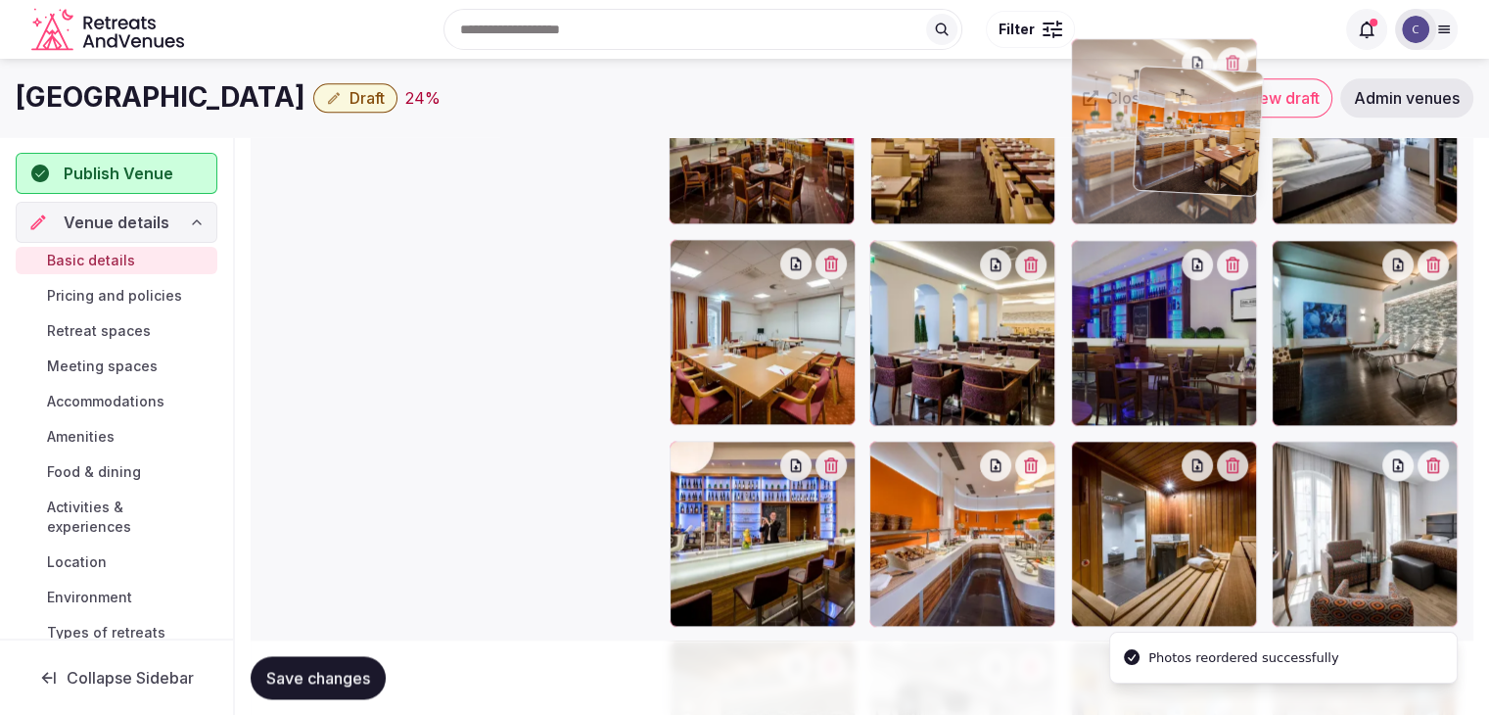
scroll to position [2265, 0]
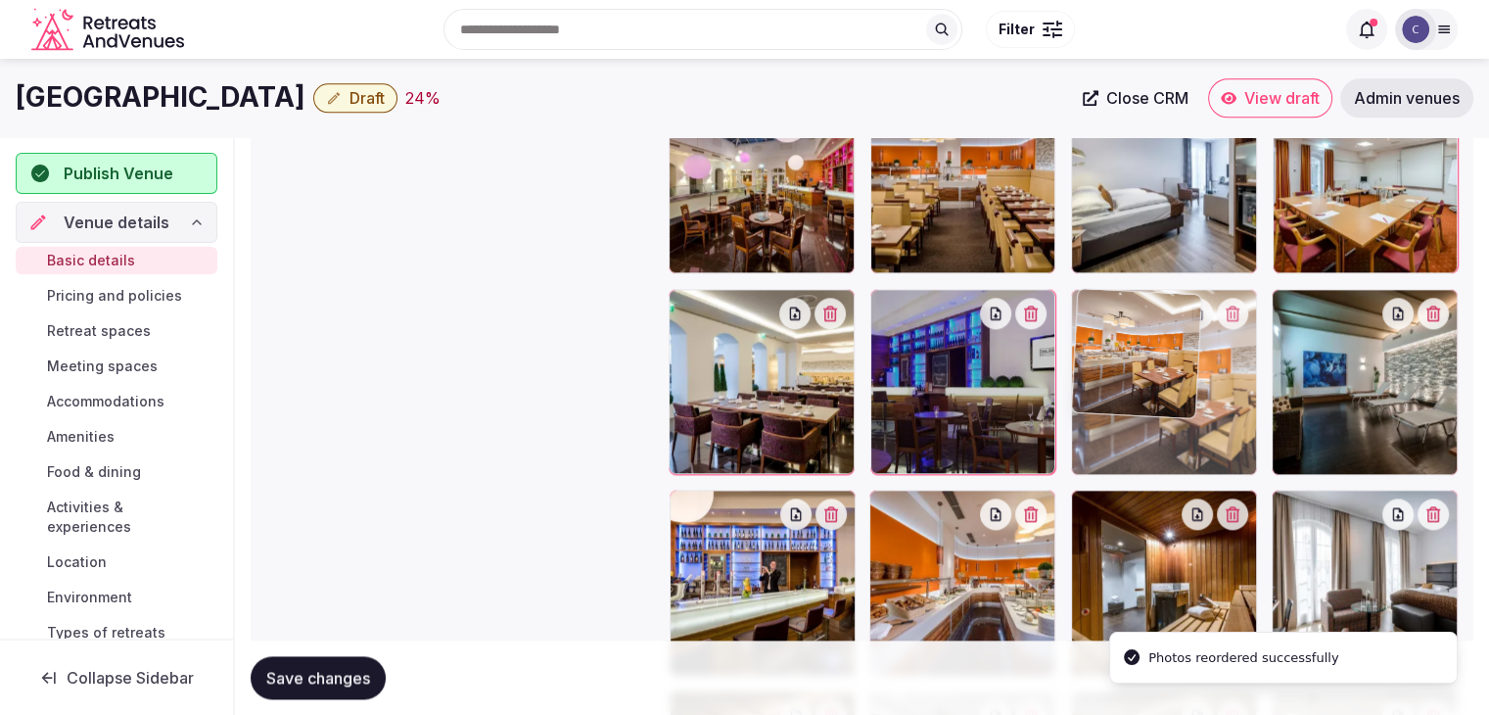
drag, startPoint x: 895, startPoint y: 412, endPoint x: 1153, endPoint y: 322, distance: 273.7
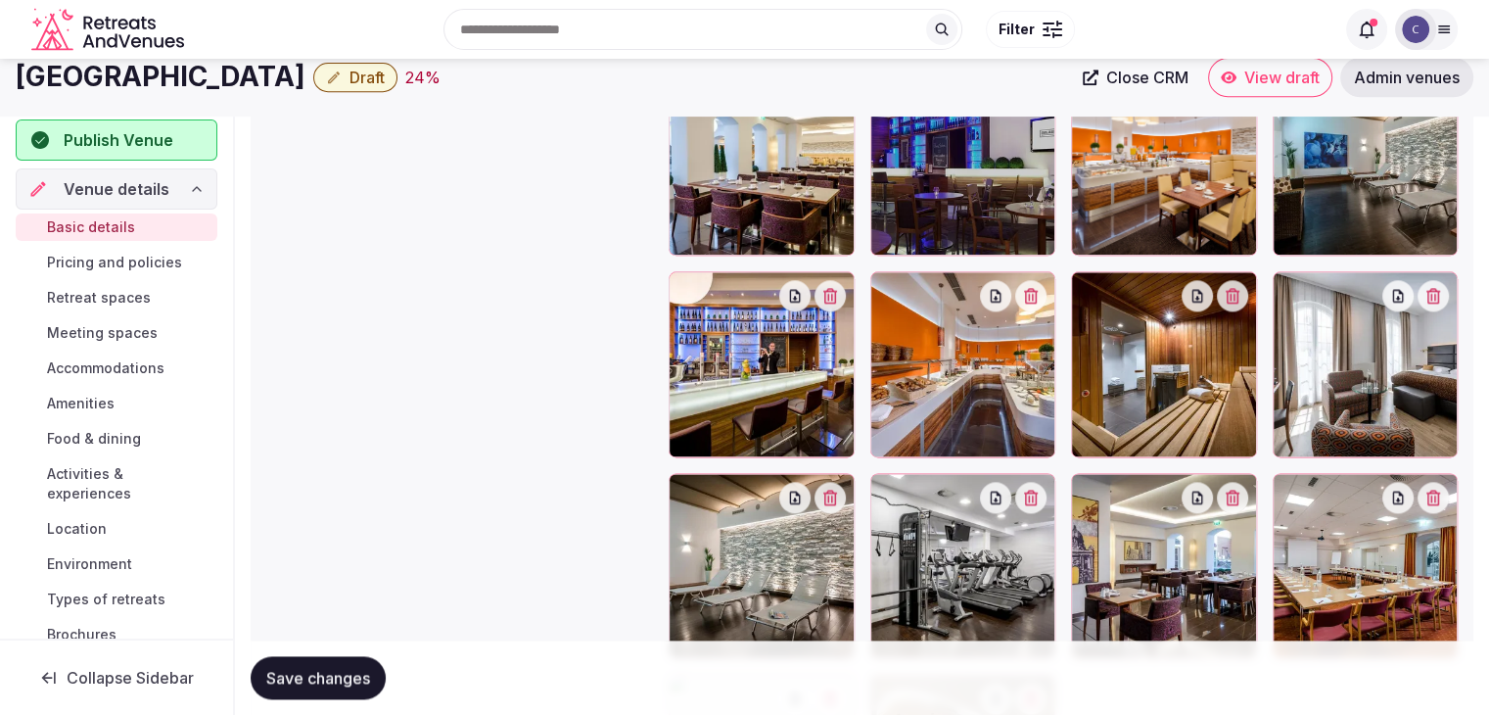
scroll to position [2363, 0]
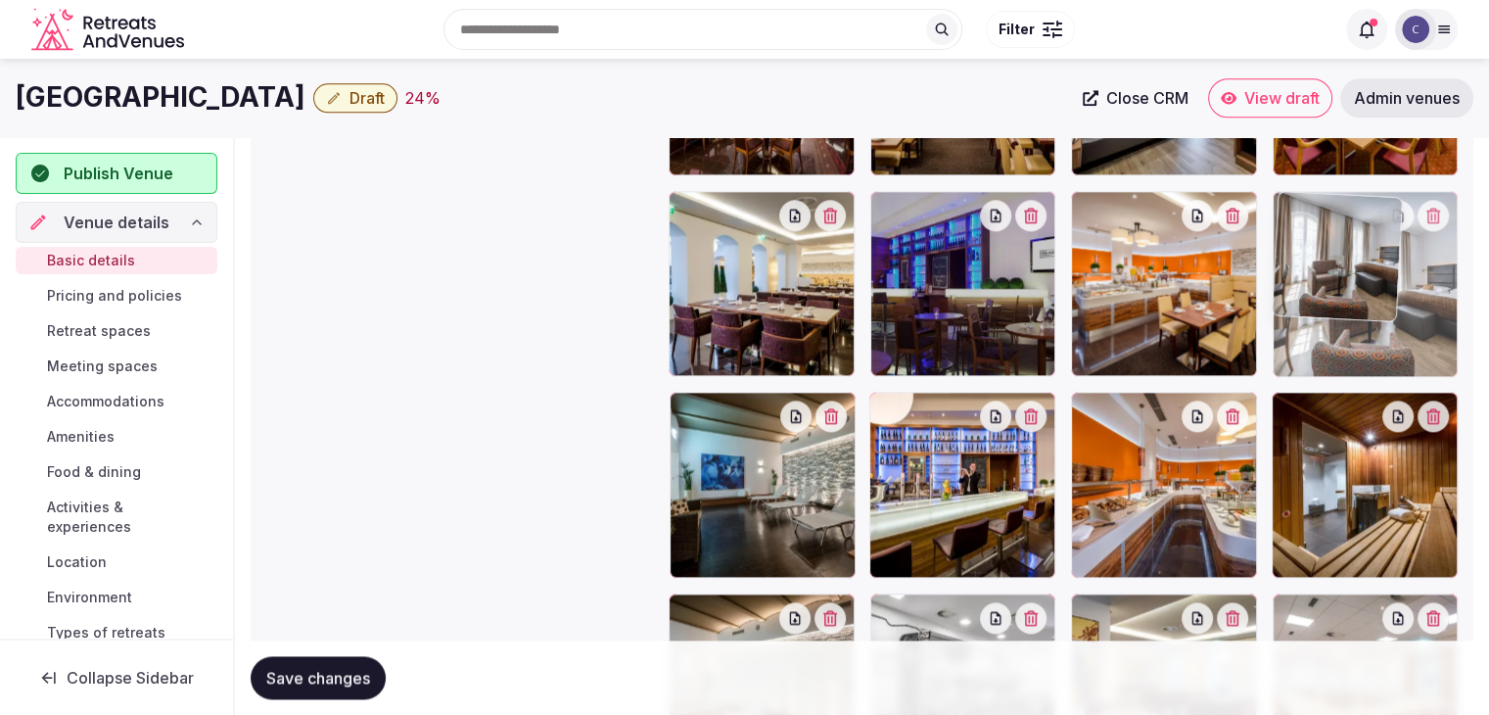
drag, startPoint x: 1288, startPoint y: 399, endPoint x: 1312, endPoint y: 302, distance: 100.7
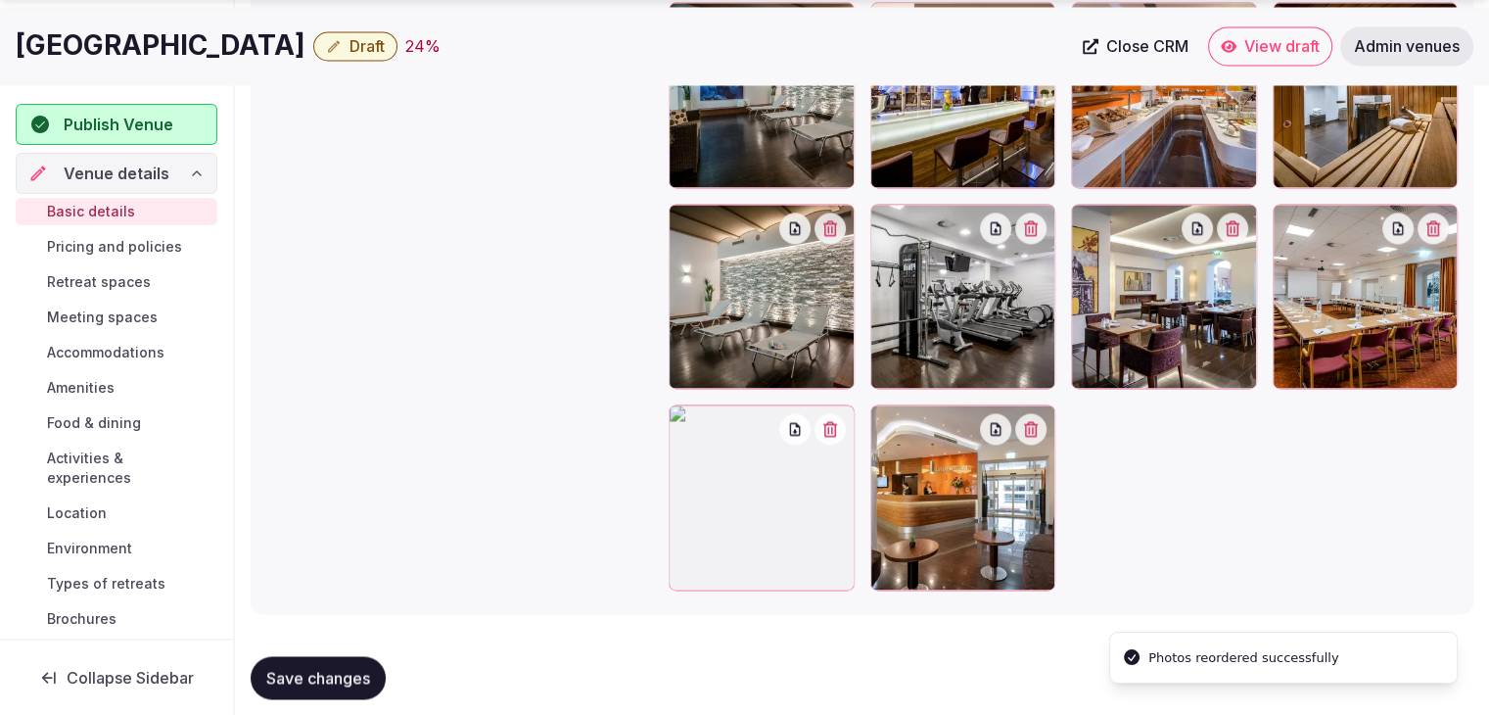
scroll to position [2755, 0]
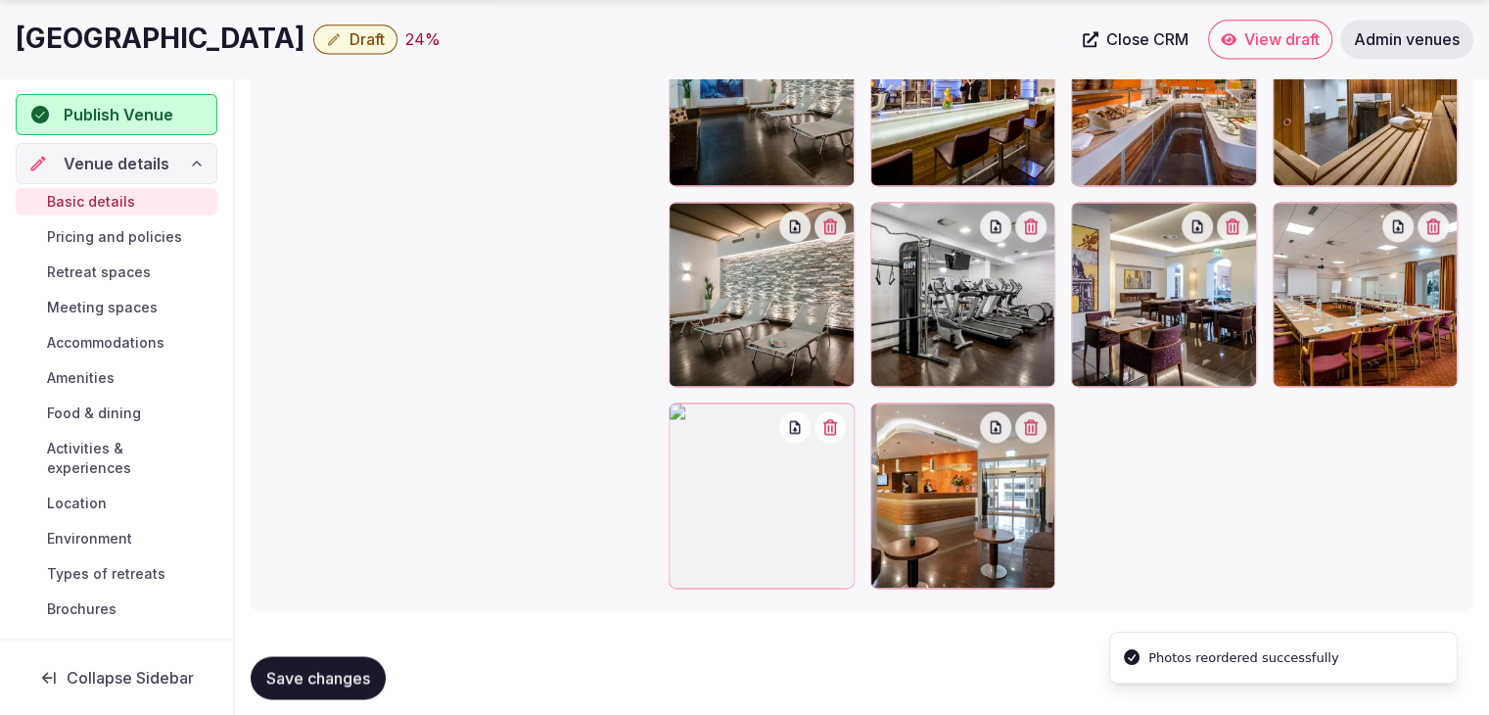
click at [835, 424] on icon "button" at bounding box center [830, 427] width 14 height 16
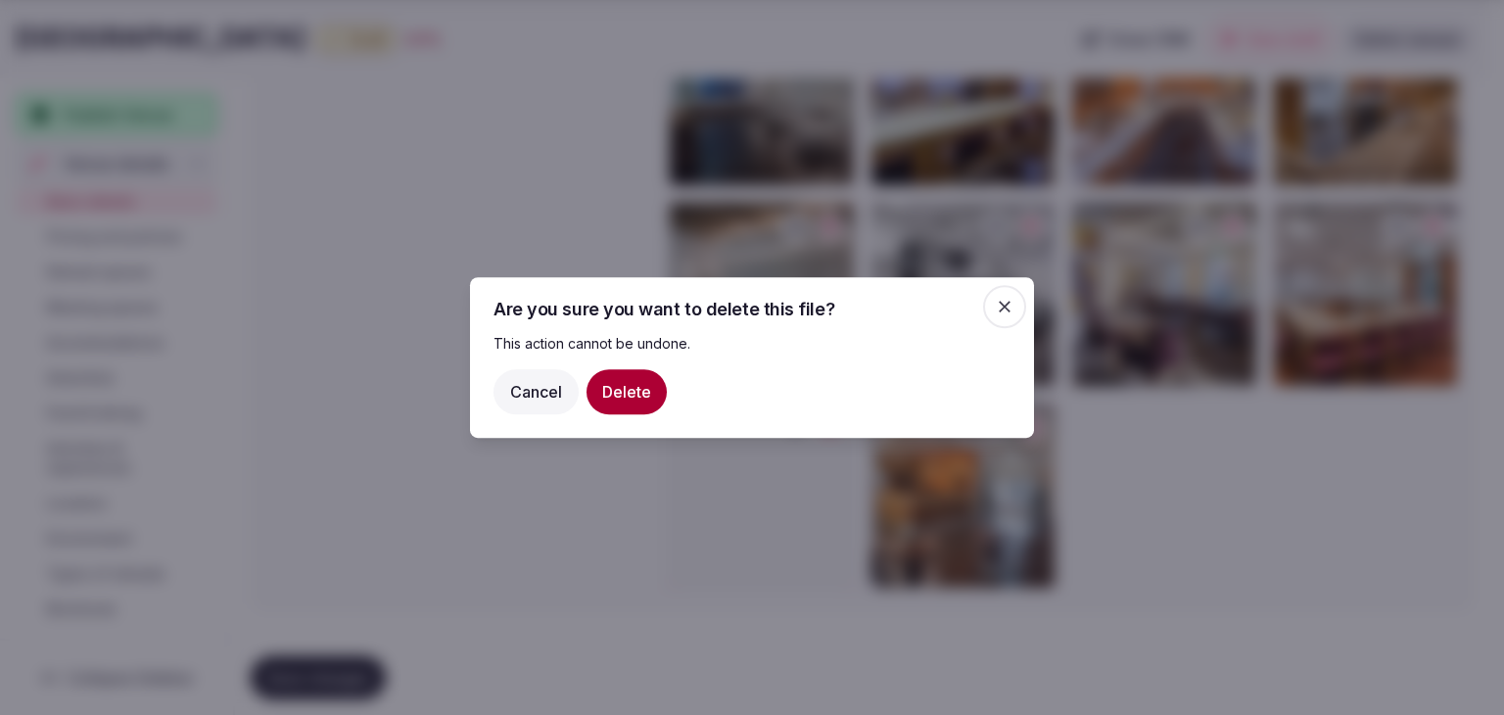
click at [637, 389] on button "Delete" at bounding box center [626, 391] width 80 height 45
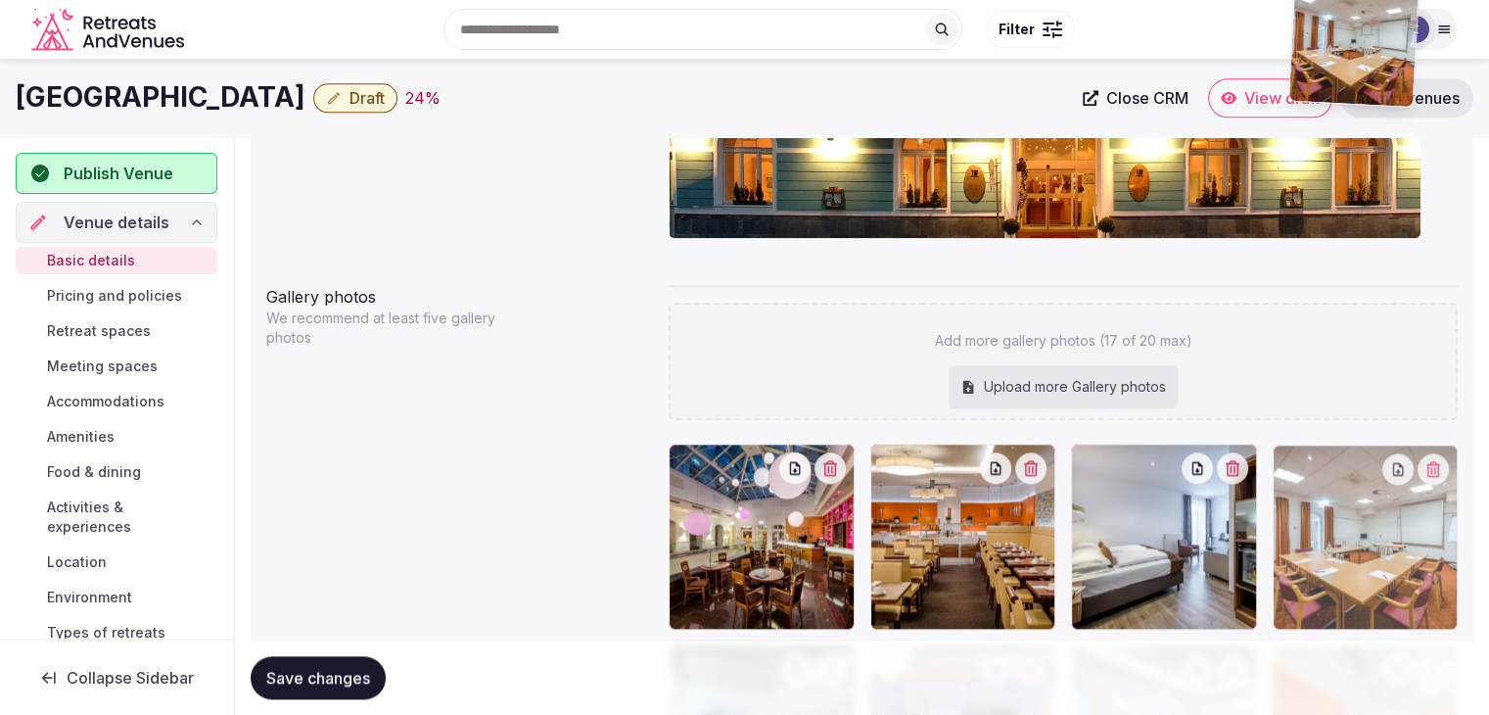
scroll to position [1837, 0]
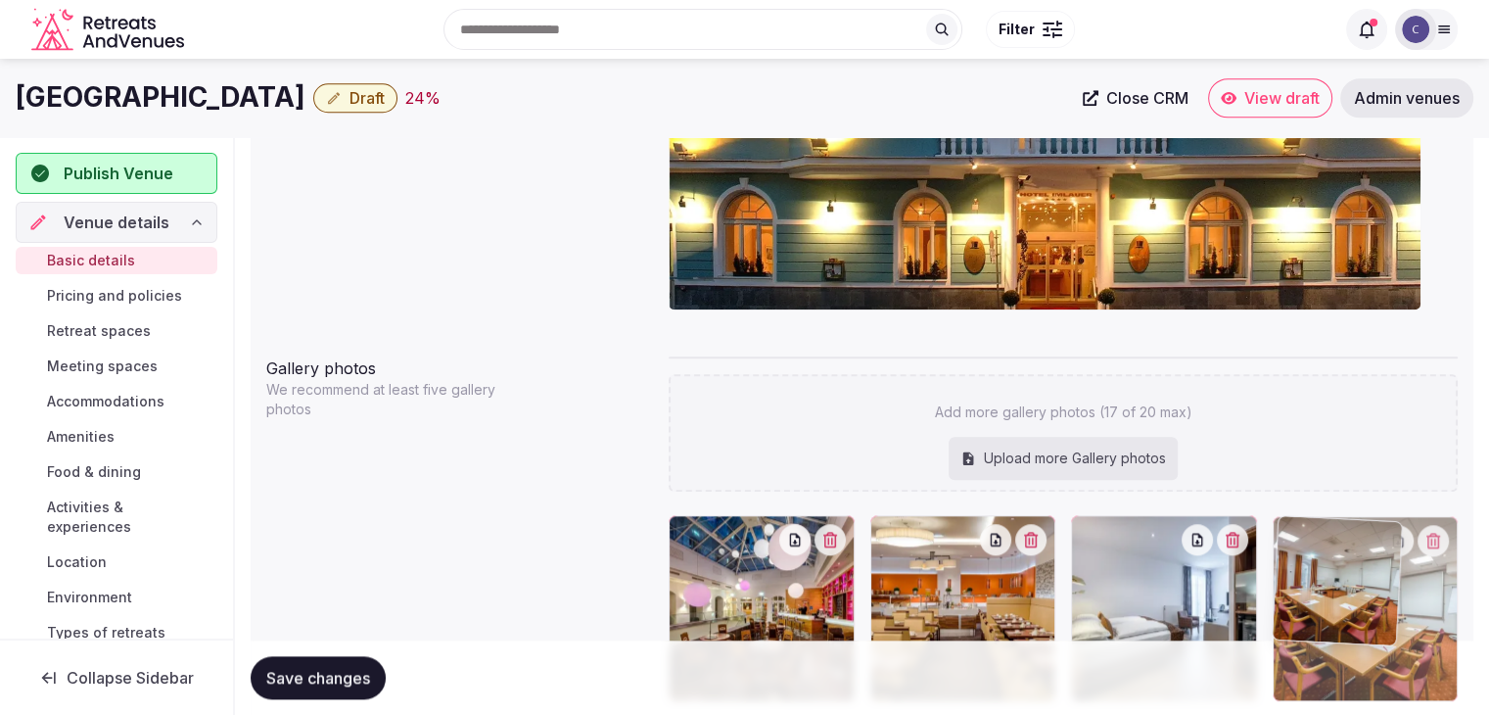
drag, startPoint x: 888, startPoint y: 514, endPoint x: 1312, endPoint y: 514, distance: 423.9
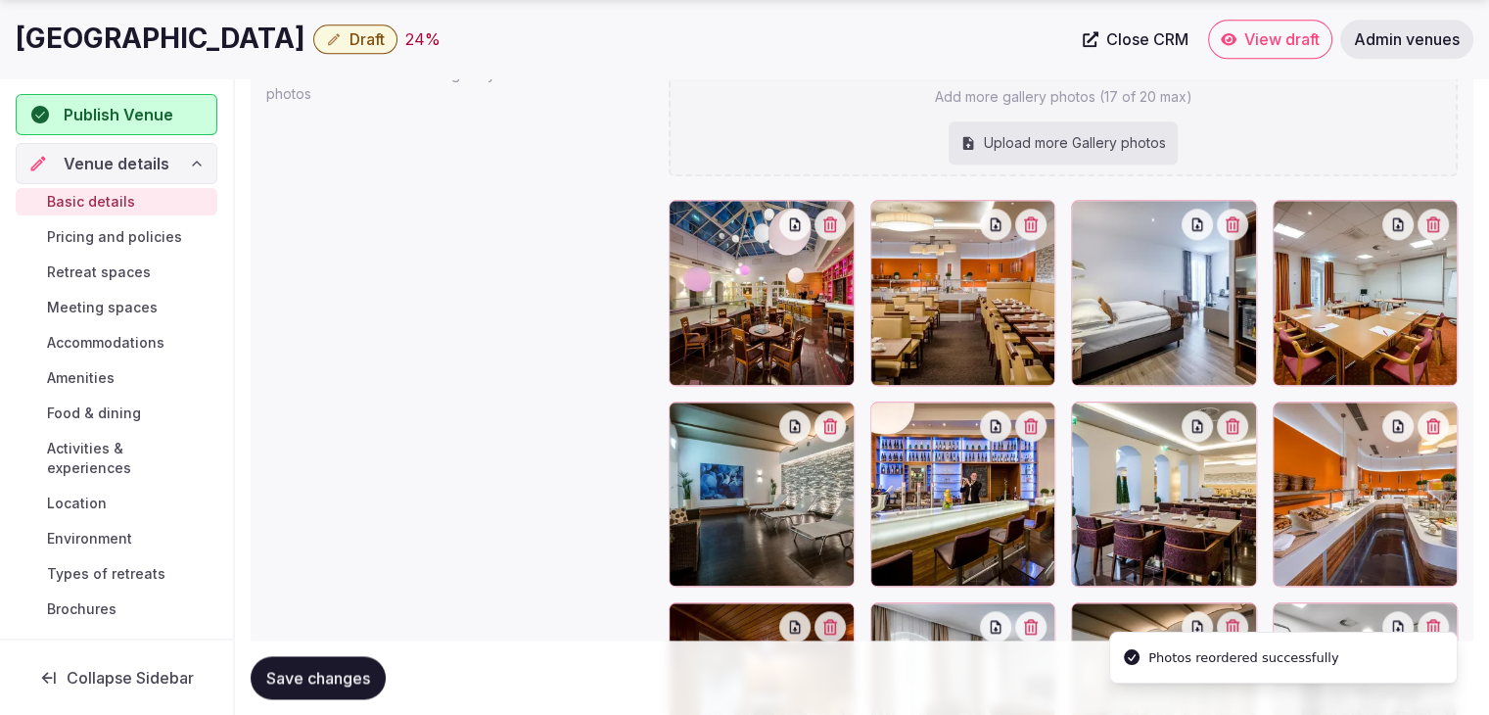
scroll to position [2327, 0]
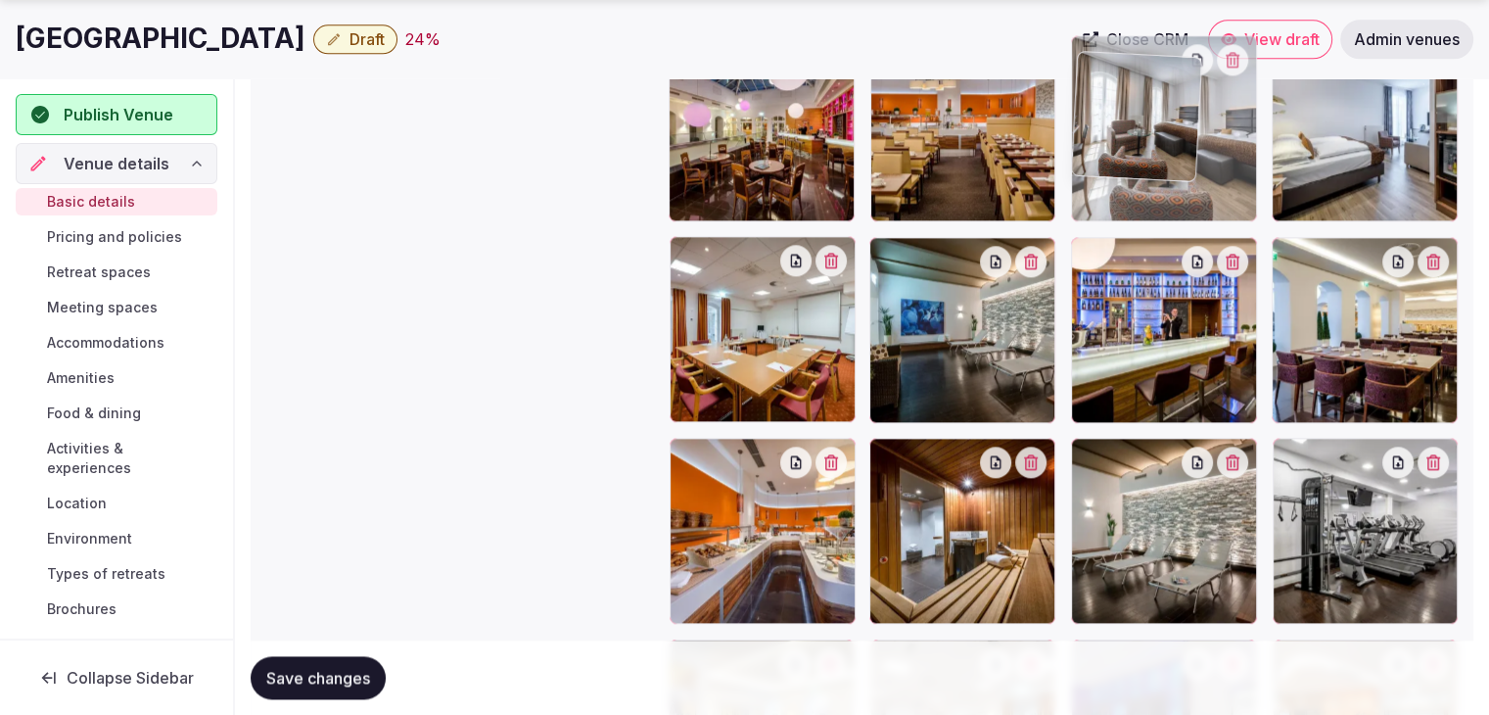
drag, startPoint x: 984, startPoint y: 297, endPoint x: 1116, endPoint y: 134, distance: 209.5
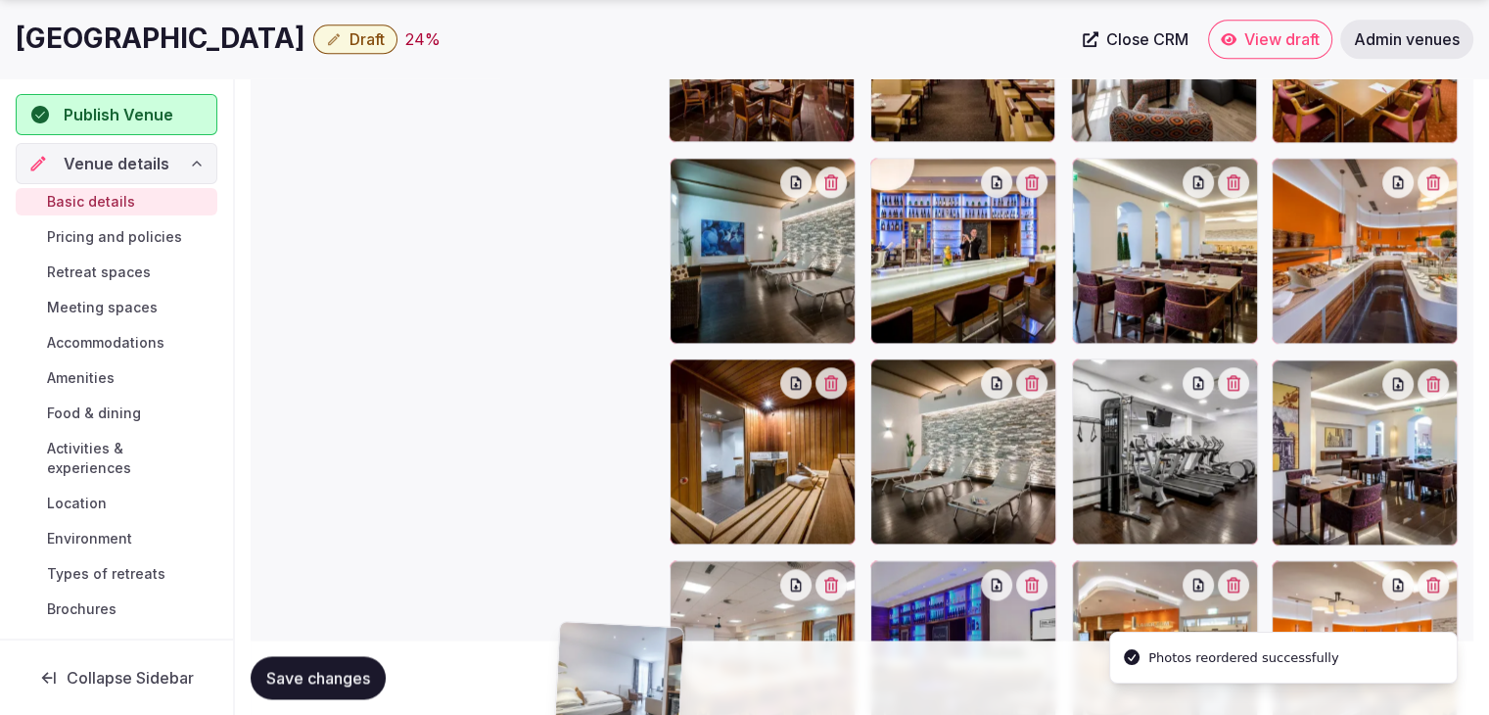
scroll to position [2408, 0]
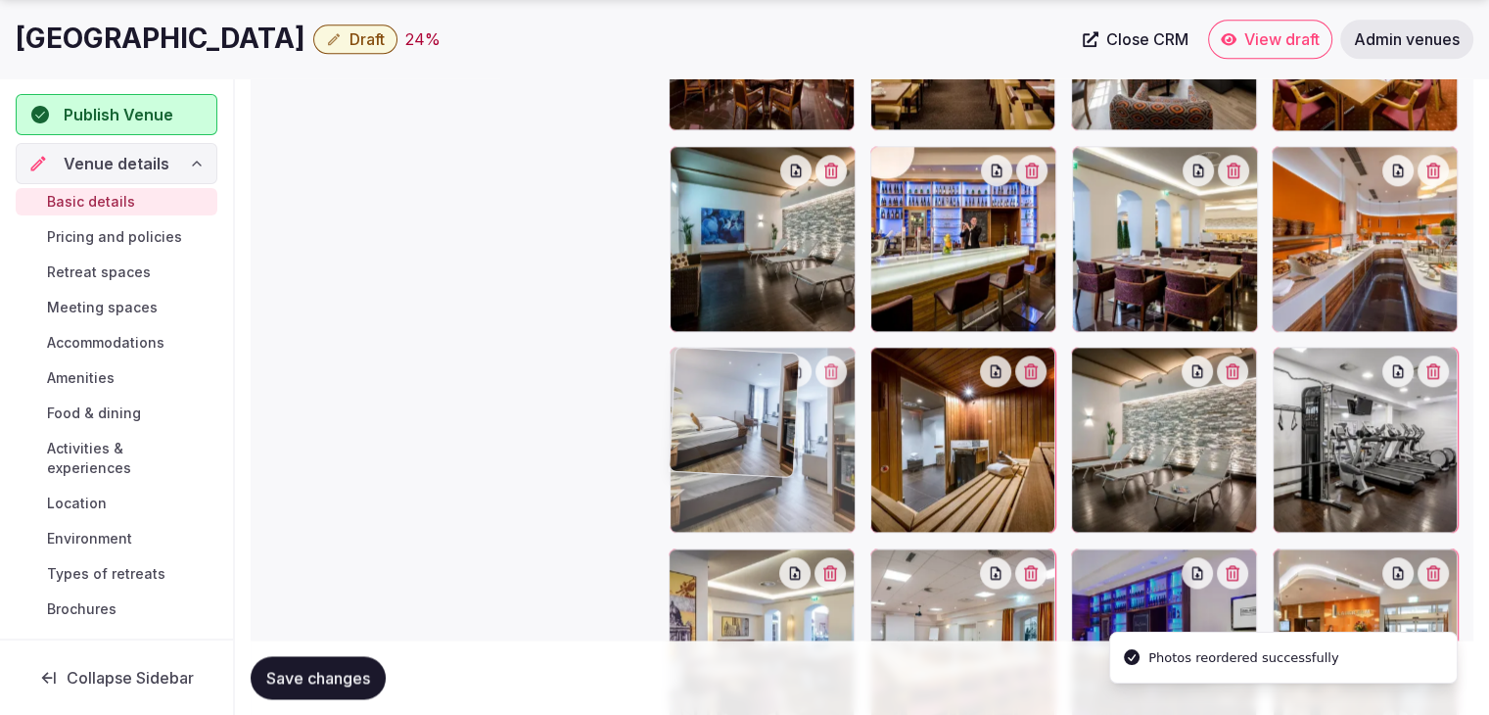
drag, startPoint x: 1288, startPoint y: 163, endPoint x: 691, endPoint y: 432, distance: 654.6
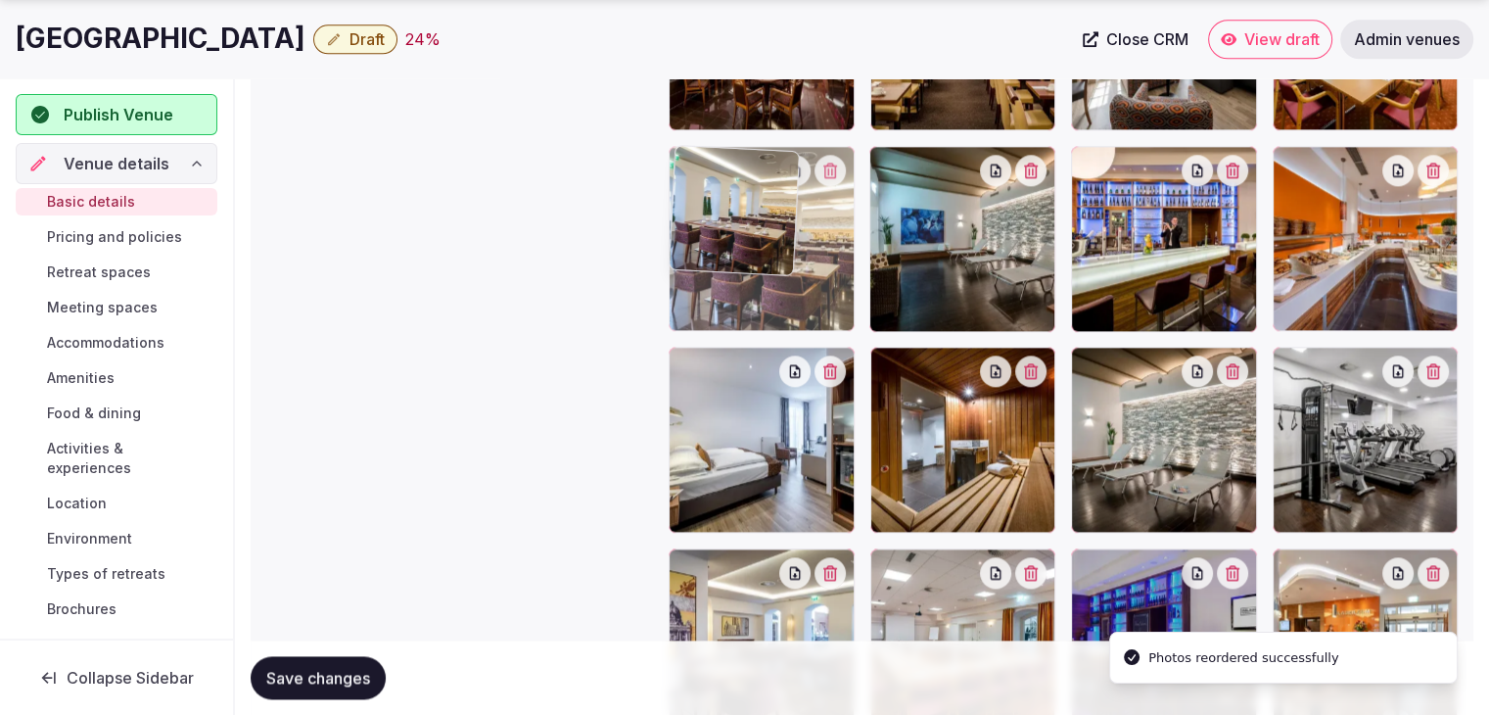
drag, startPoint x: 1085, startPoint y: 156, endPoint x: 799, endPoint y: 212, distance: 291.4
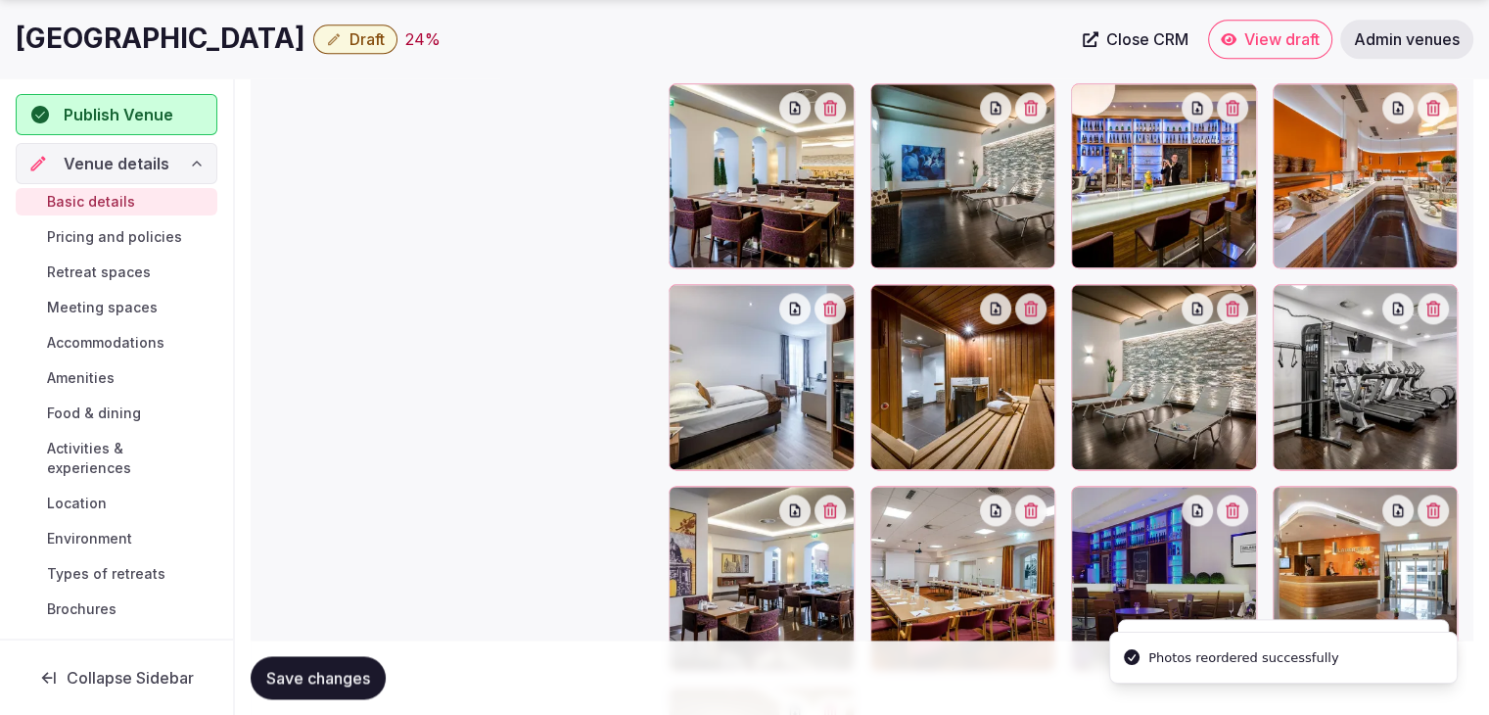
scroll to position [2506, 0]
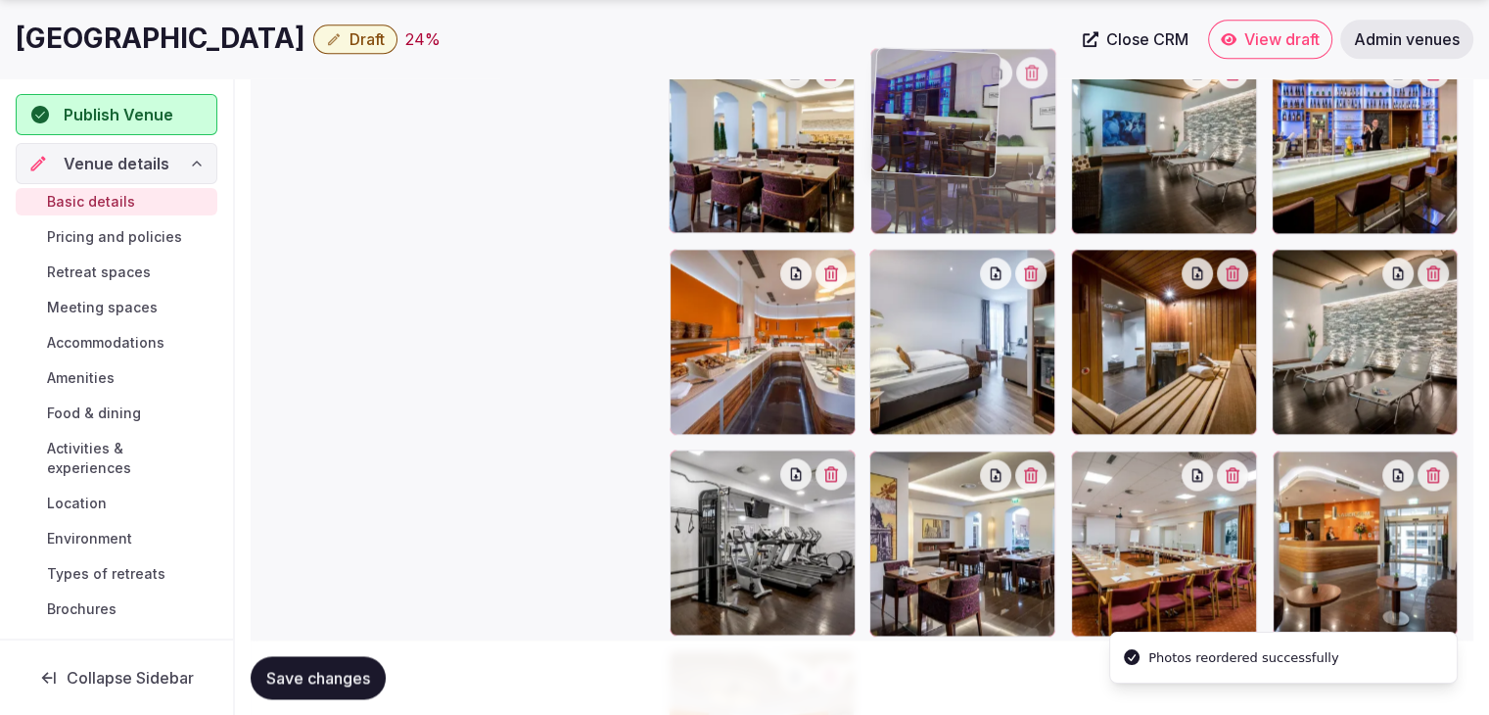
drag, startPoint x: 1100, startPoint y: 467, endPoint x: 923, endPoint y: 140, distance: 371.9
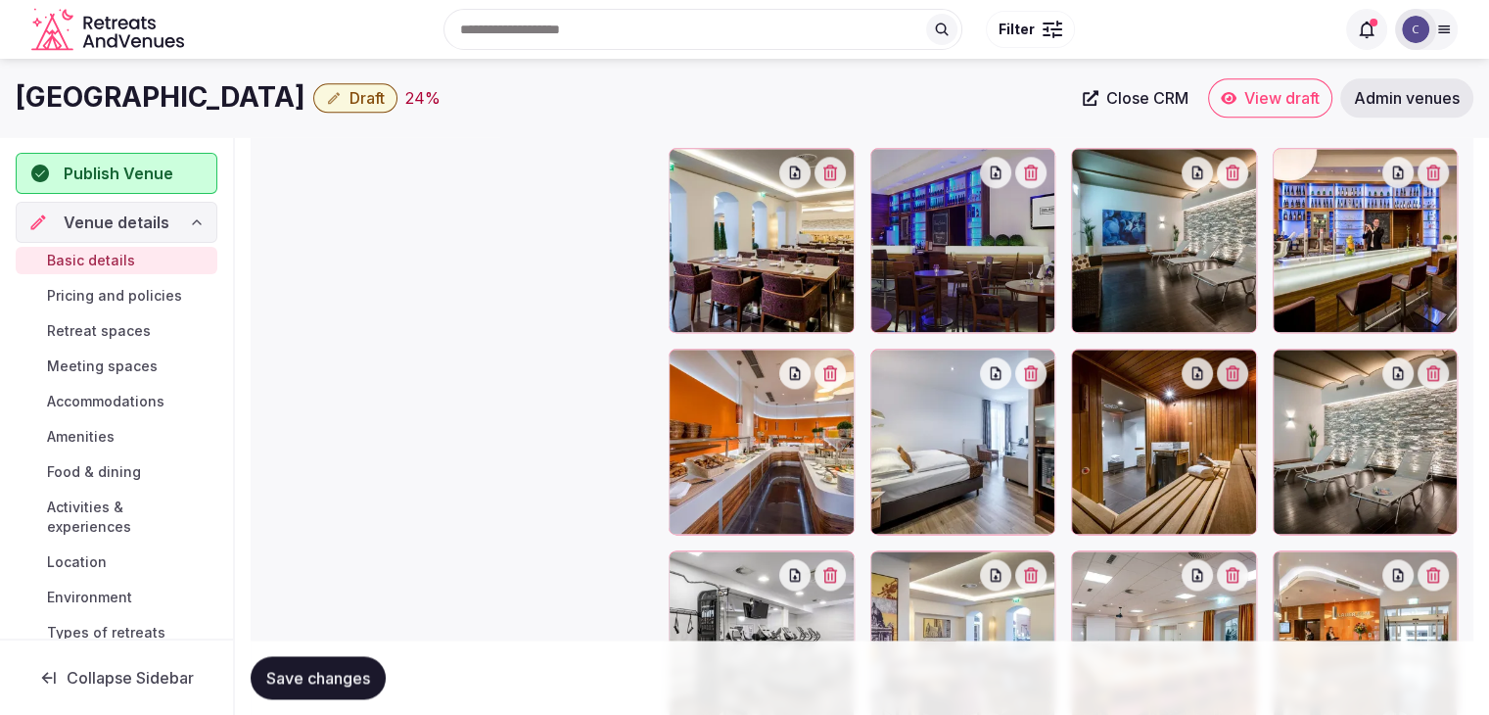
scroll to position [2310, 0]
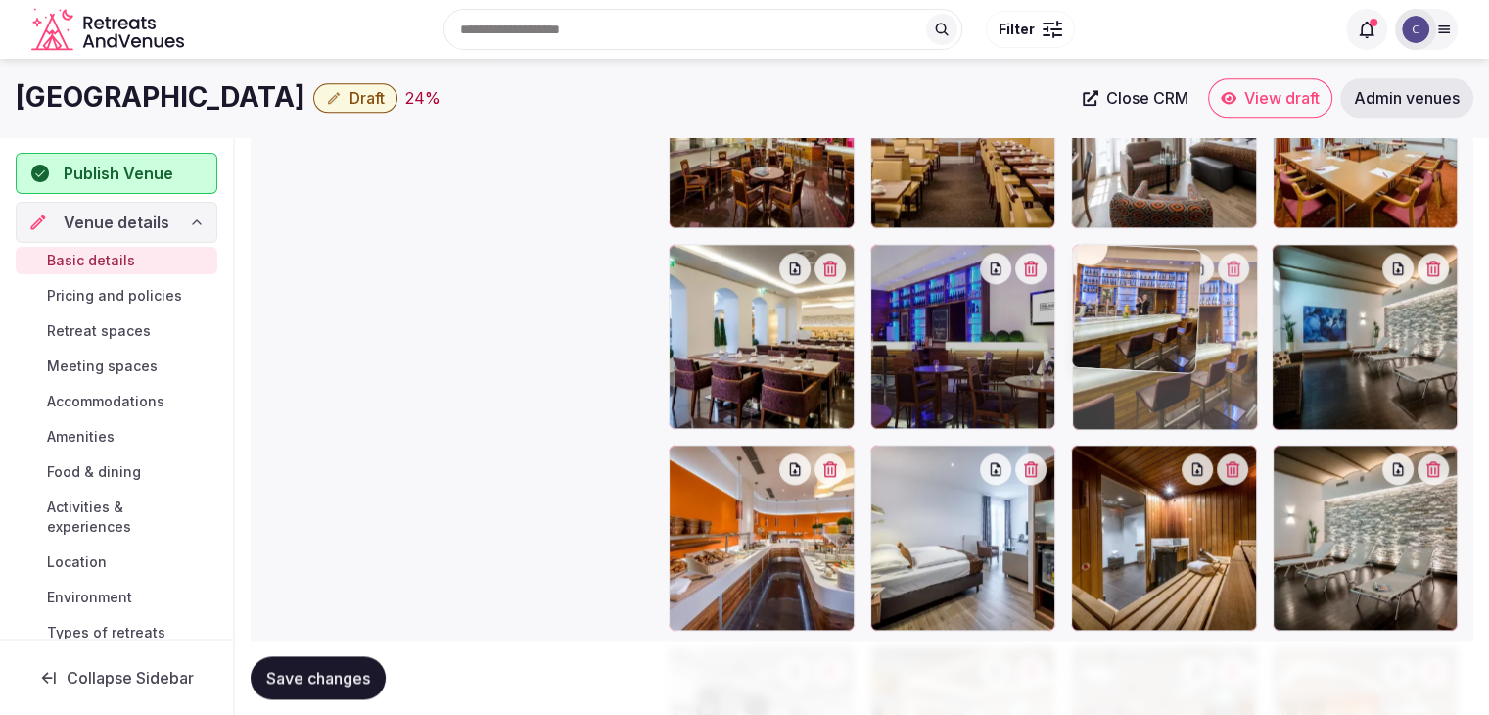
drag, startPoint x: 1300, startPoint y: 261, endPoint x: 1187, endPoint y: 291, distance: 116.3
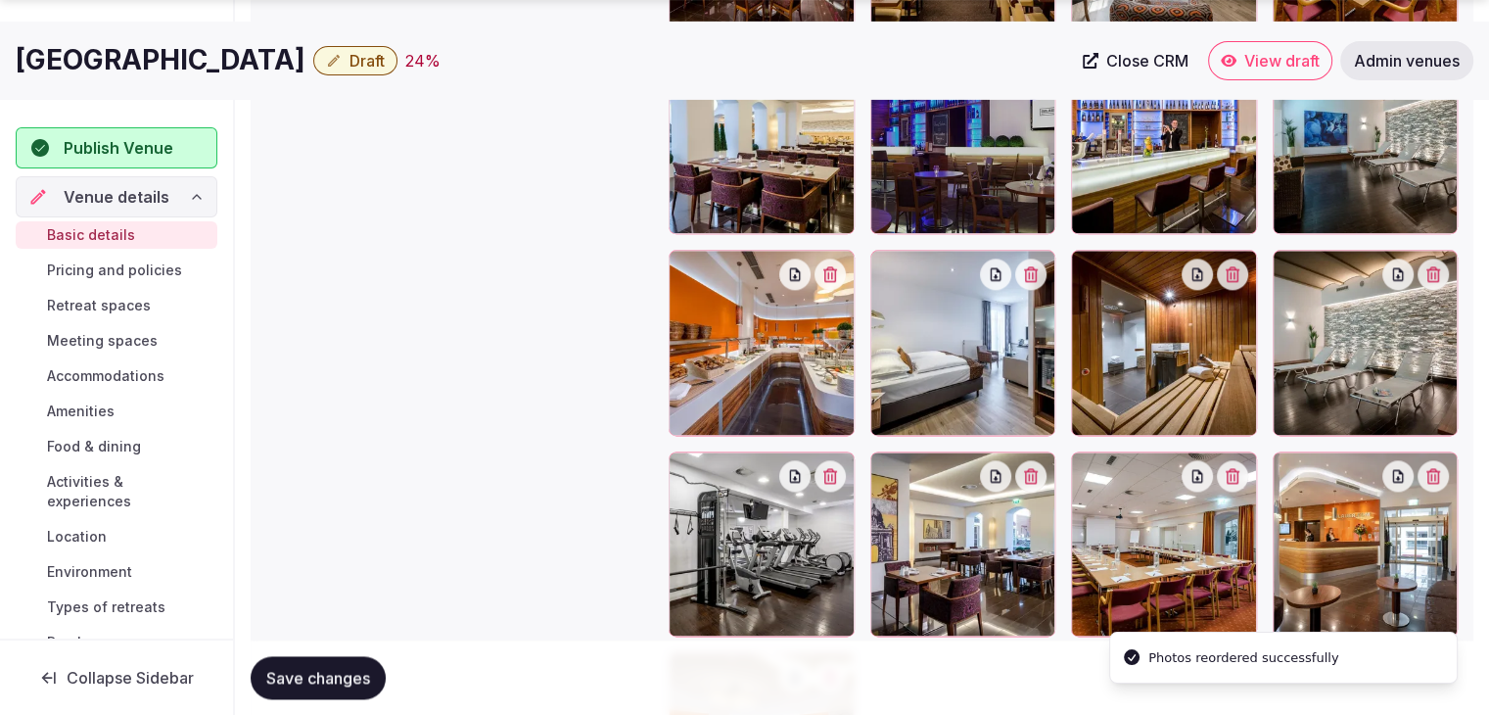
scroll to position [2506, 0]
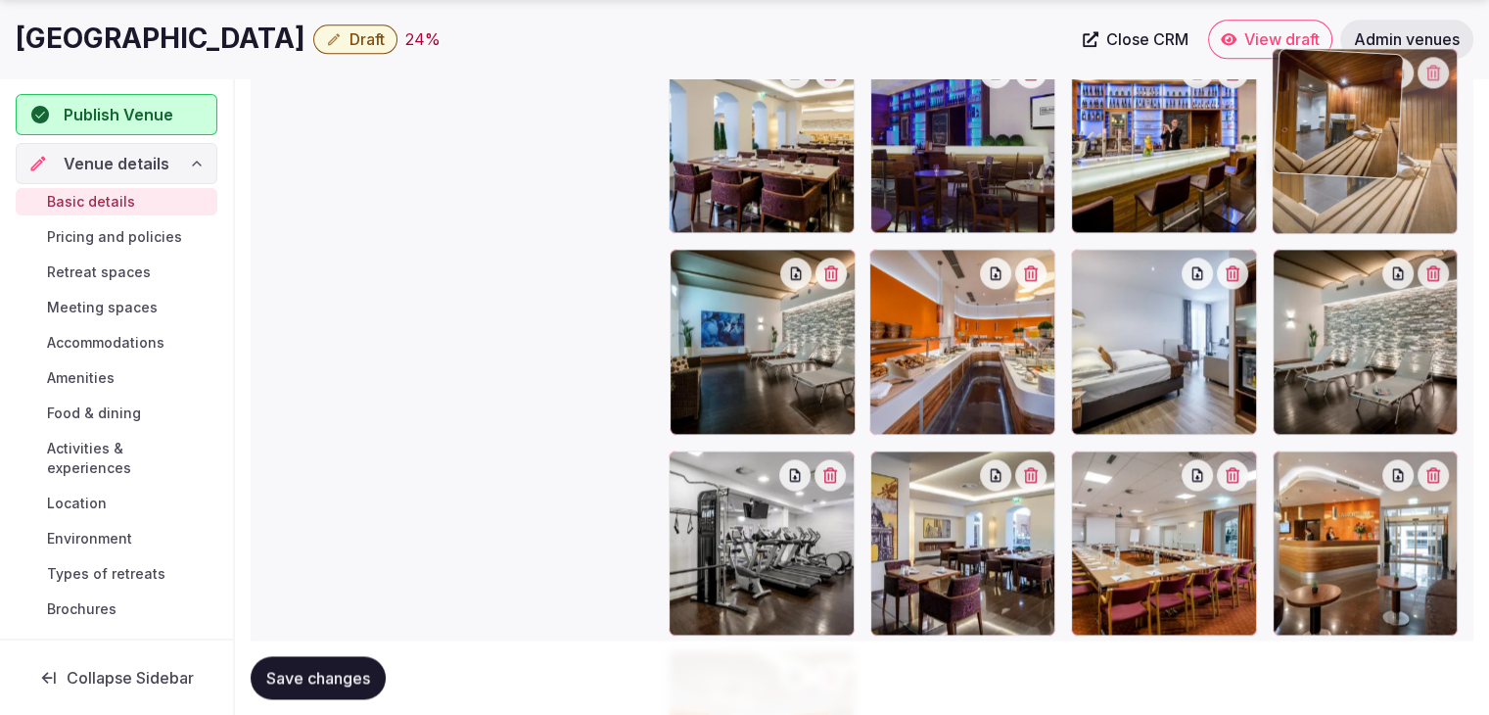
drag, startPoint x: 1092, startPoint y: 283, endPoint x: 1279, endPoint y: 193, distance: 207.5
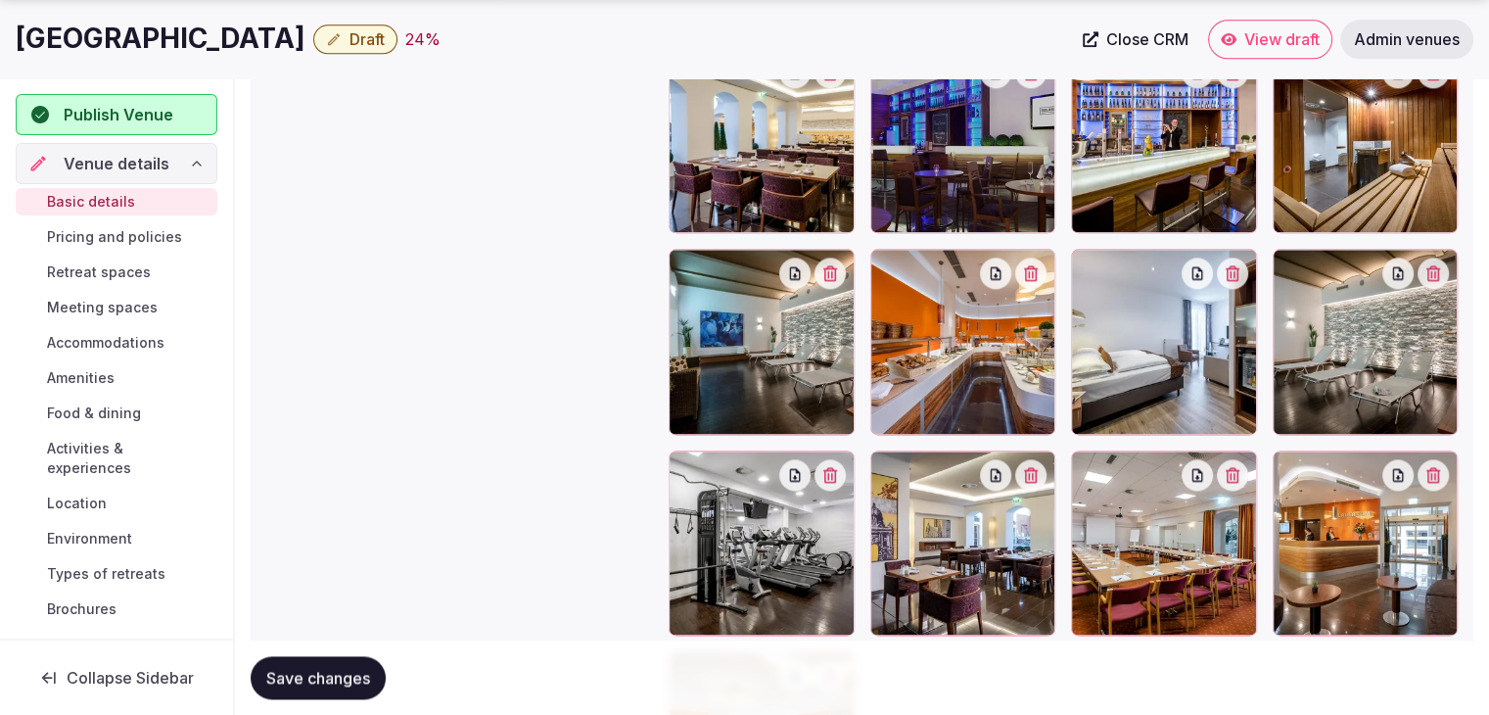
click at [344, 683] on span "Save changes" at bounding box center [318, 678] width 104 height 20
click at [324, 668] on span "Save changes" at bounding box center [318, 678] width 104 height 20
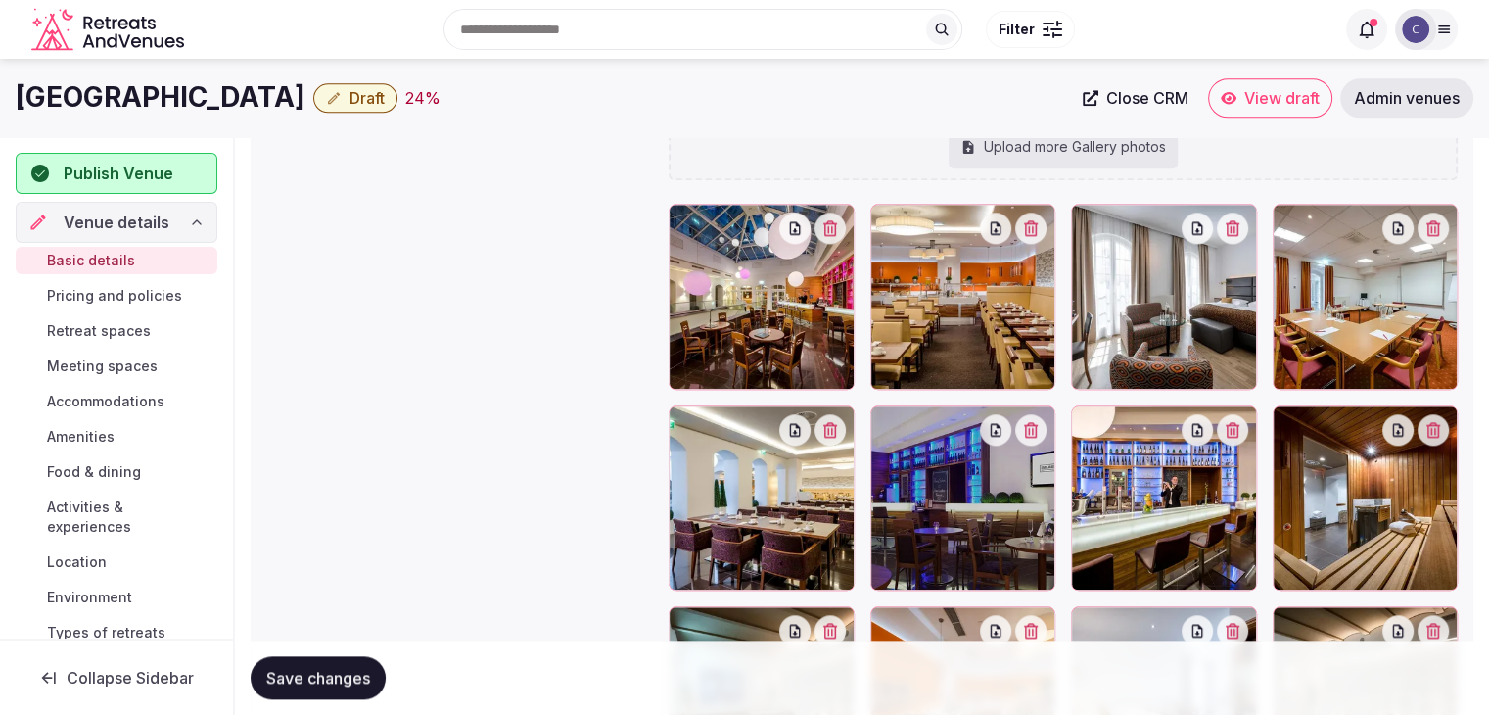
scroll to position [2114, 0]
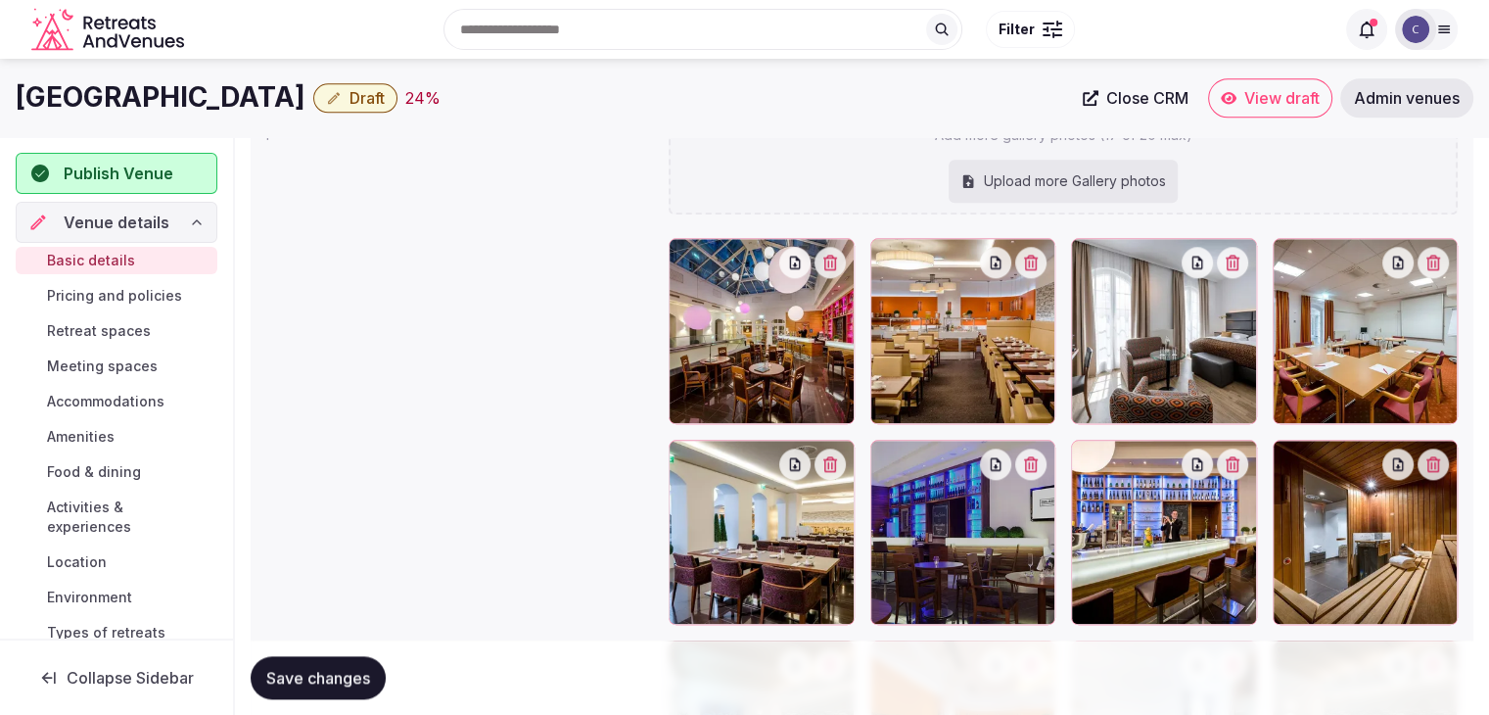
click at [1107, 175] on div "Upload more Gallery photos" at bounding box center [1063, 181] width 229 height 43
type input "**********"
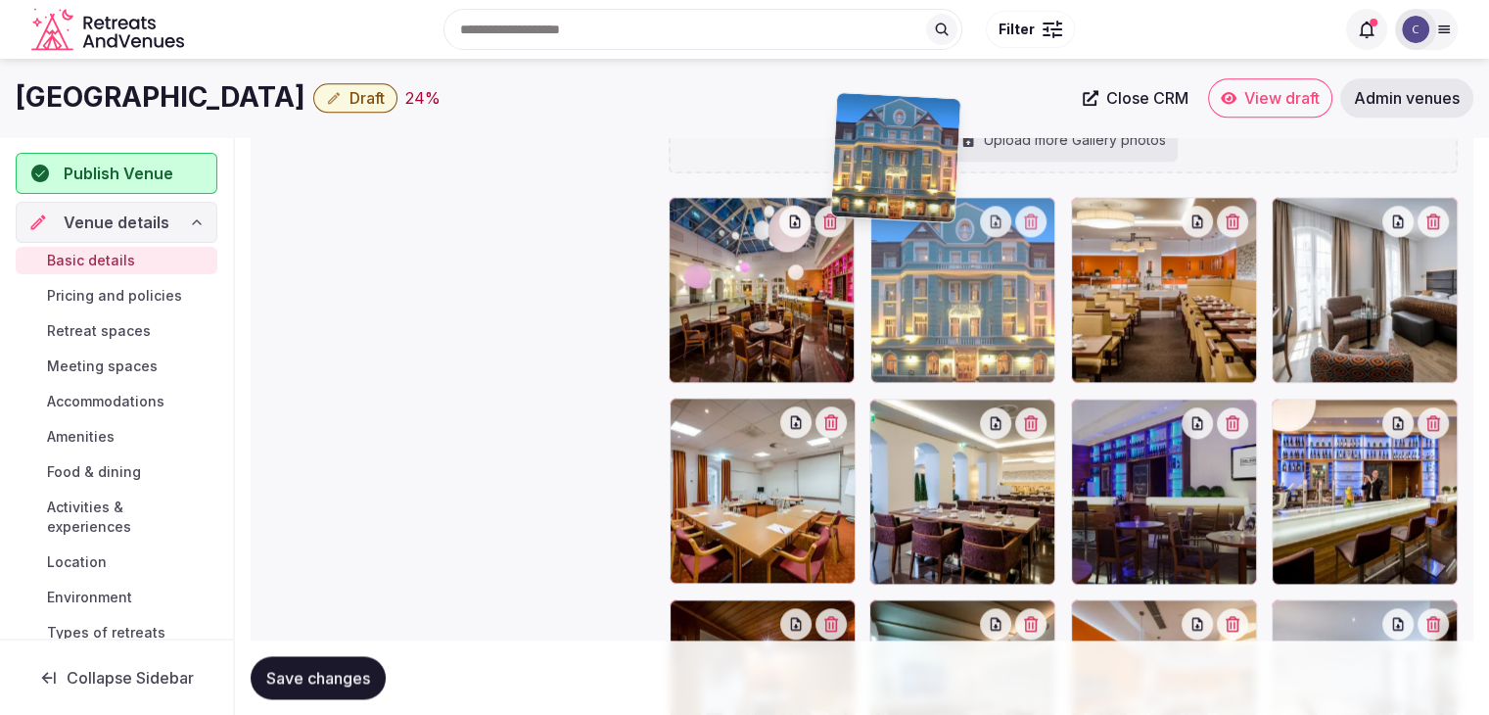
scroll to position [2148, 0]
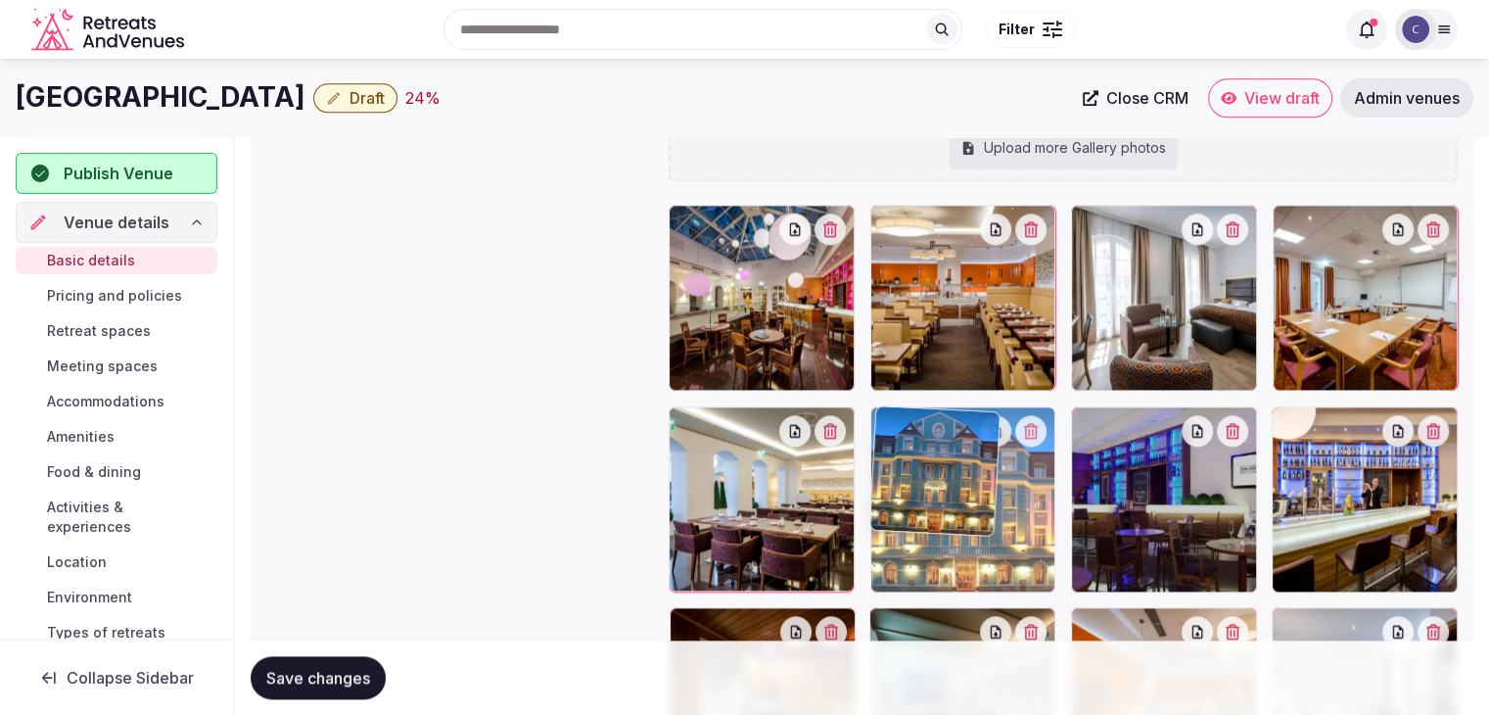
drag, startPoint x: 896, startPoint y: 414, endPoint x: 945, endPoint y: 410, distance: 49.1
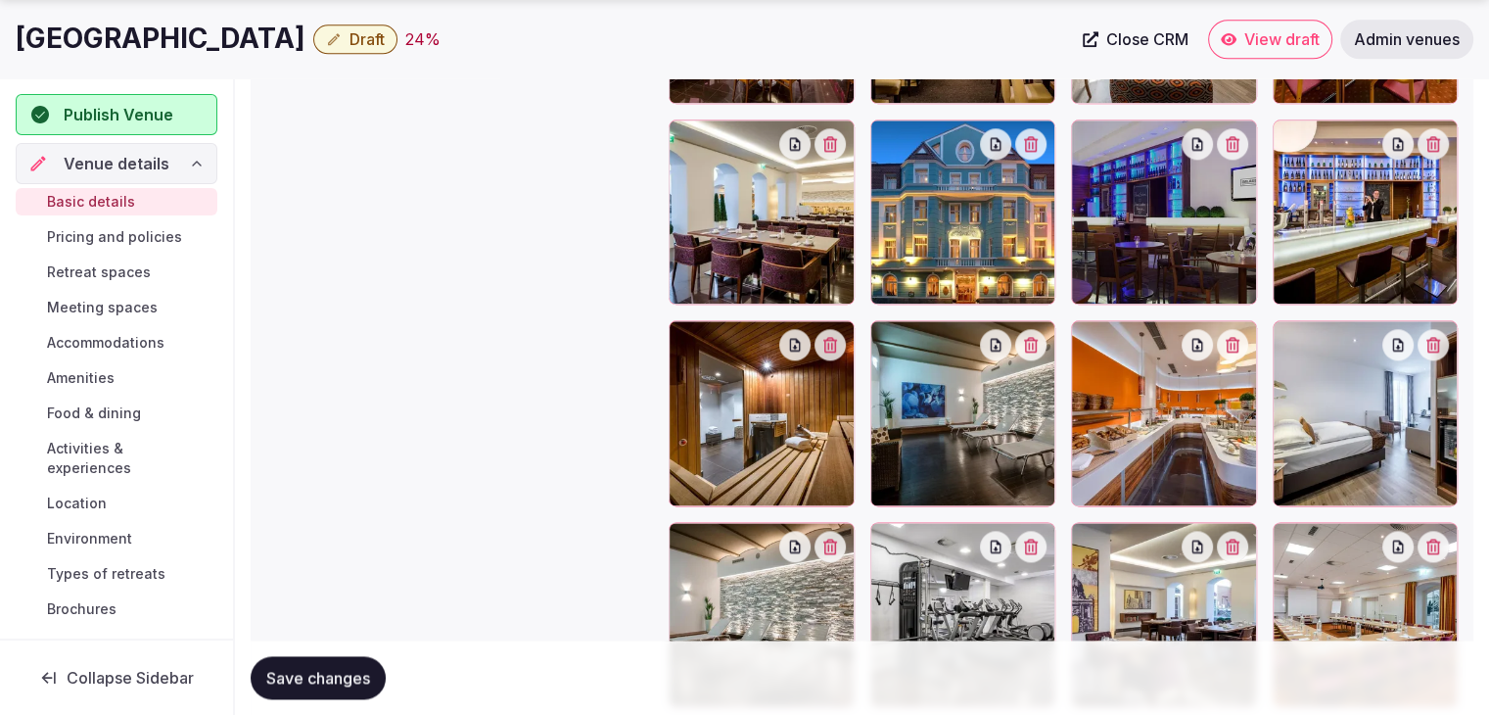
scroll to position [2441, 0]
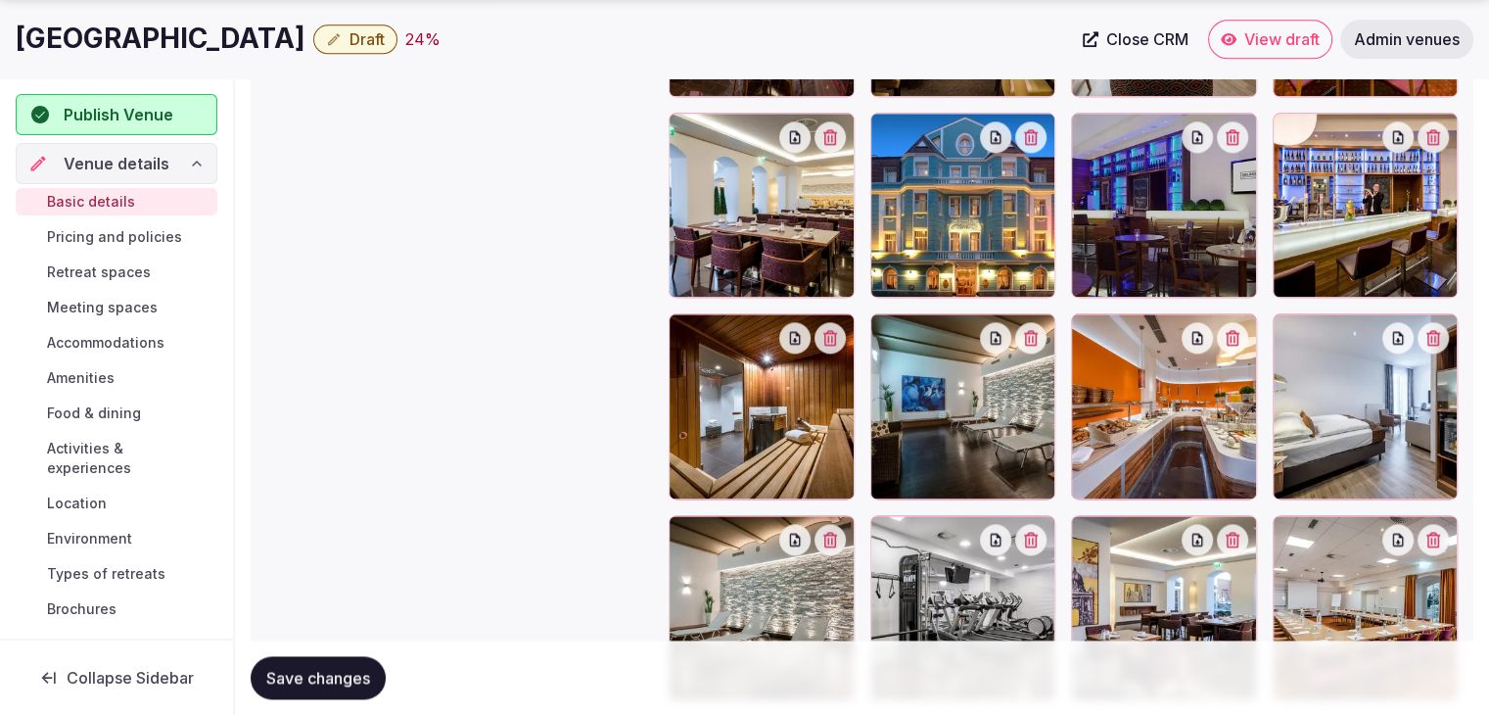
click at [333, 682] on span "Save changes" at bounding box center [318, 678] width 104 height 20
click at [99, 220] on div "Basic details Pricing and policies Retreat spaces Meeting spaces Accommodations…" at bounding box center [117, 405] width 202 height 442
click at [143, 235] on span "Pricing and policies" at bounding box center [114, 237] width 135 height 20
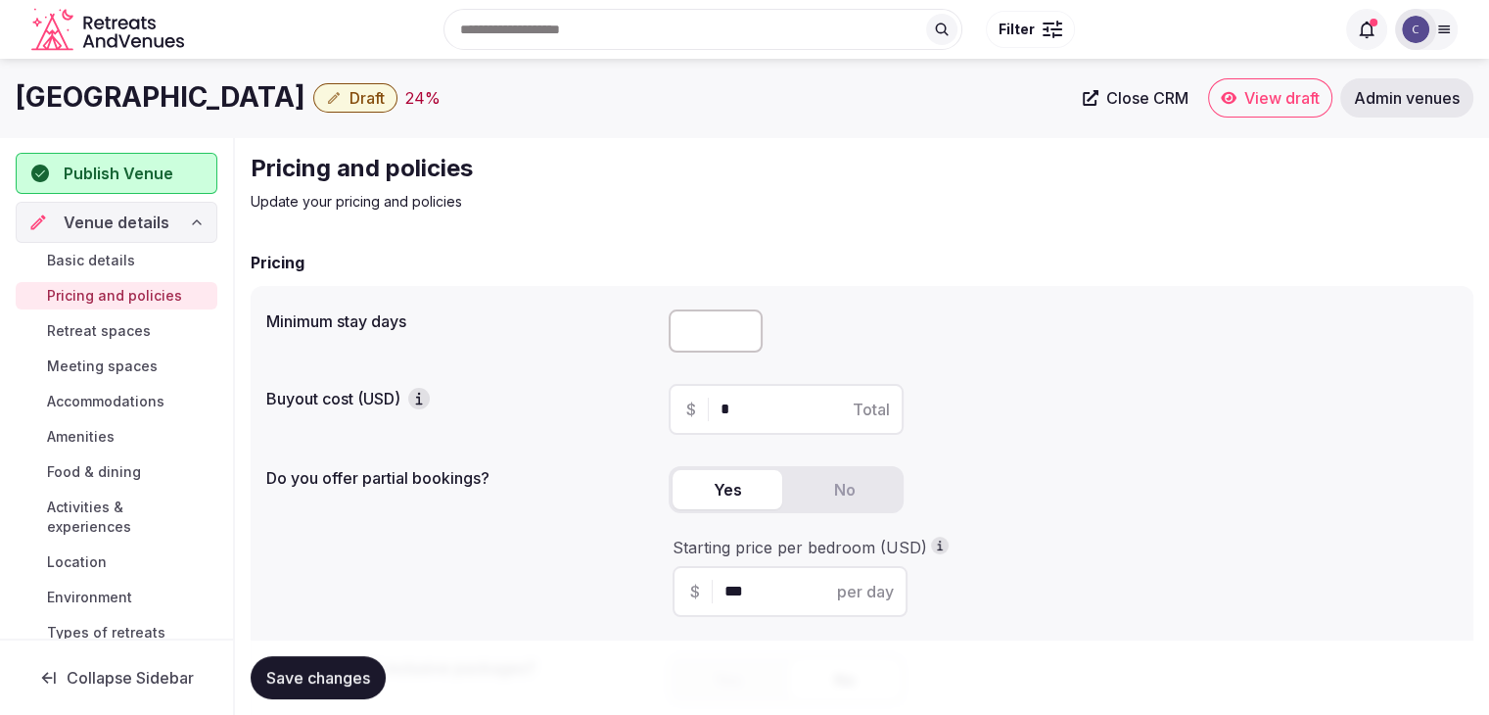
click at [239, 86] on h1 "IMLAUER Hotel Nestroy Wien" at bounding box center [161, 97] width 290 height 38
copy div "IMLAUER Hotel Nestroy Wien"
drag, startPoint x: 261, startPoint y: 324, endPoint x: 464, endPoint y: 321, distance: 202.7
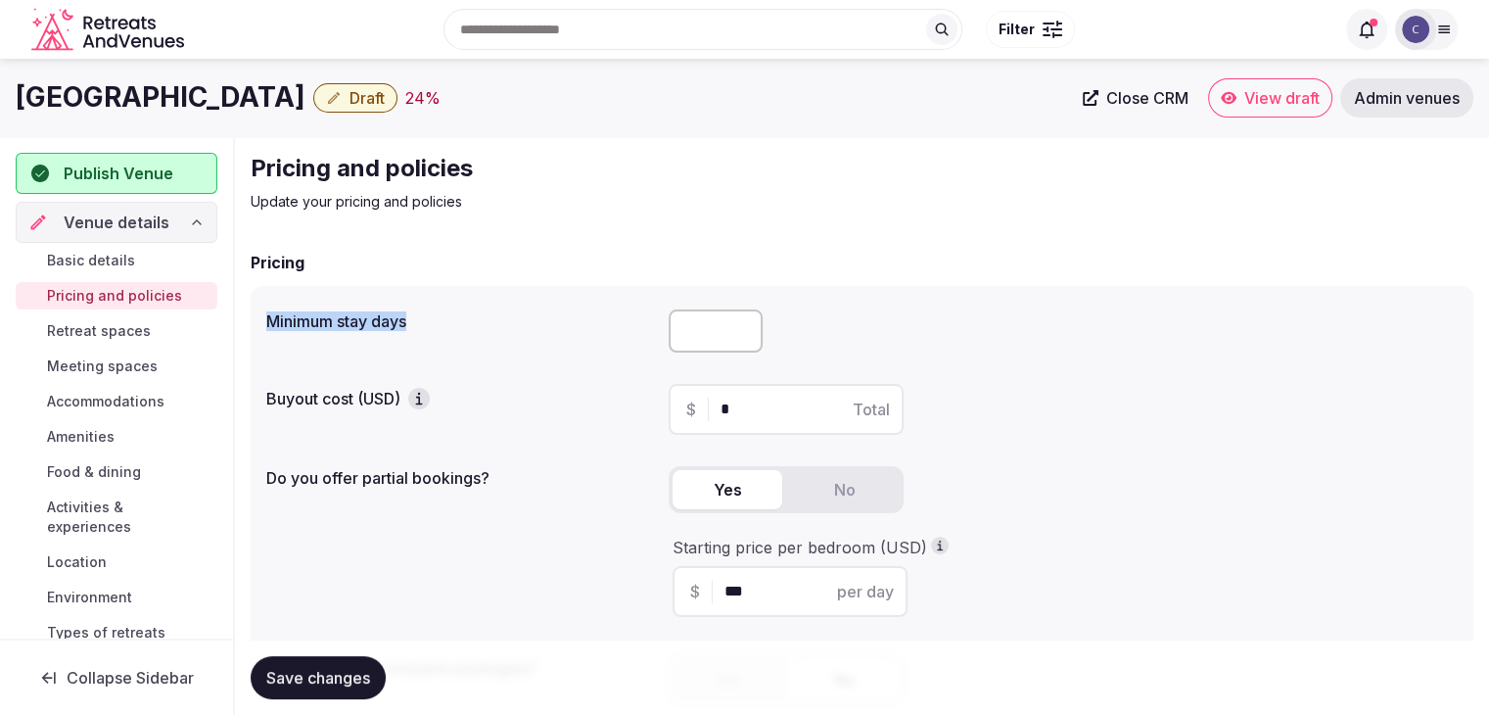
click at [462, 324] on div "Minimum stay days Buyout cost (USD) $ * Total Do you offer partial bookings? Ye…" at bounding box center [862, 514] width 1223 height 456
copy label "Minimum stay days"
click at [704, 334] on input "number" at bounding box center [716, 330] width 94 height 43
type input "*"
click at [309, 686] on span "Save changes" at bounding box center [318, 678] width 104 height 20
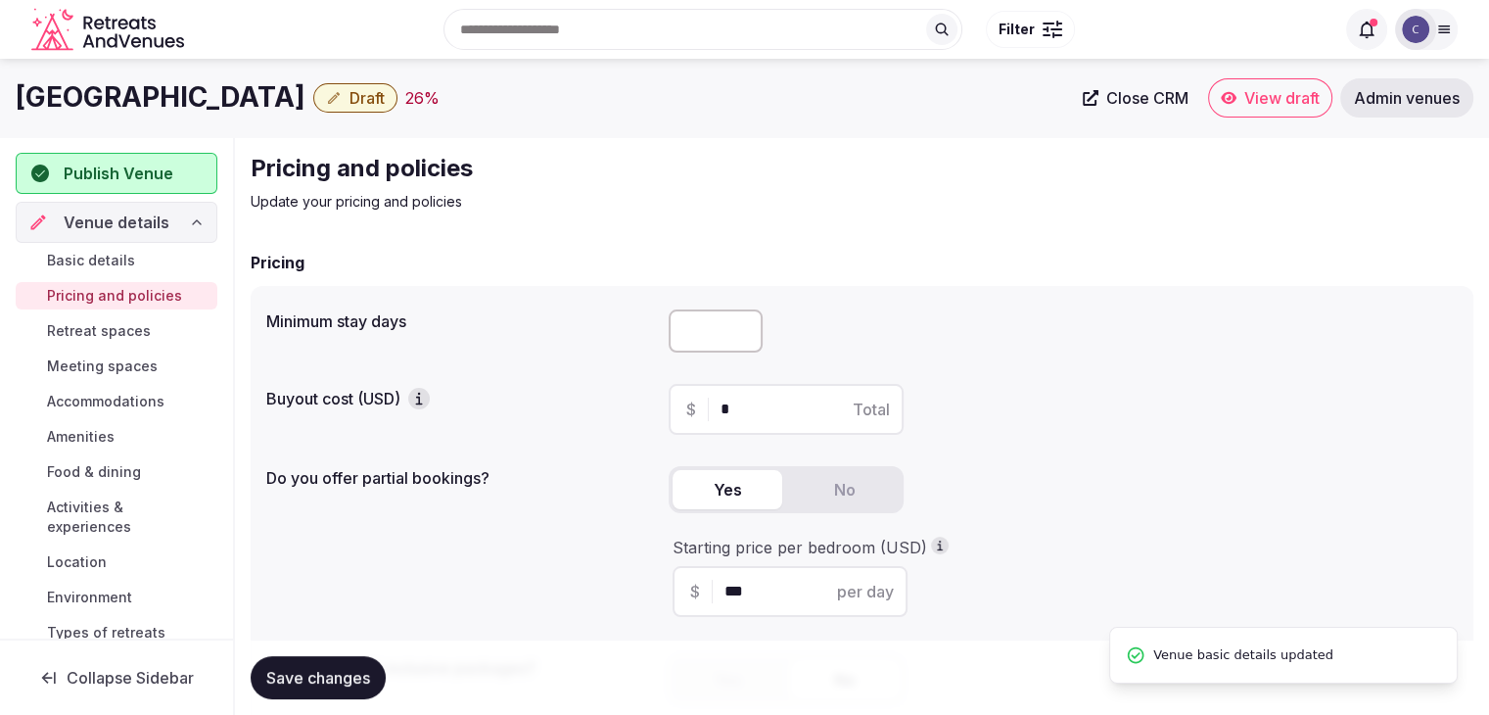
click at [245, 86] on h1 "IMLAUER Hotel Nestroy Wien" at bounding box center [161, 97] width 290 height 38
copy div "IMLAUER Hotel Nestroy Wien"
drag, startPoint x: 149, startPoint y: 326, endPoint x: 180, endPoint y: 373, distance: 56.5
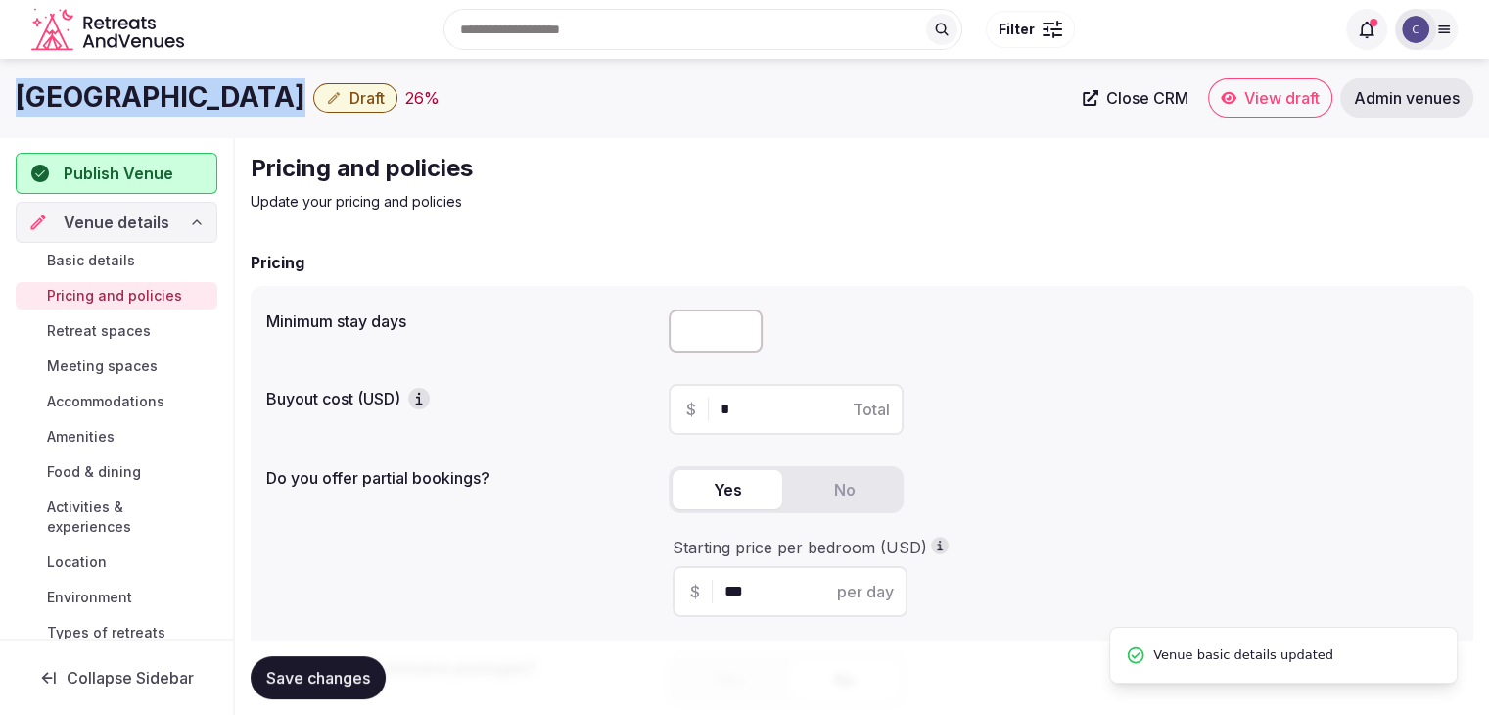
click at [147, 326] on link "Retreat spaces" at bounding box center [117, 330] width 202 height 27
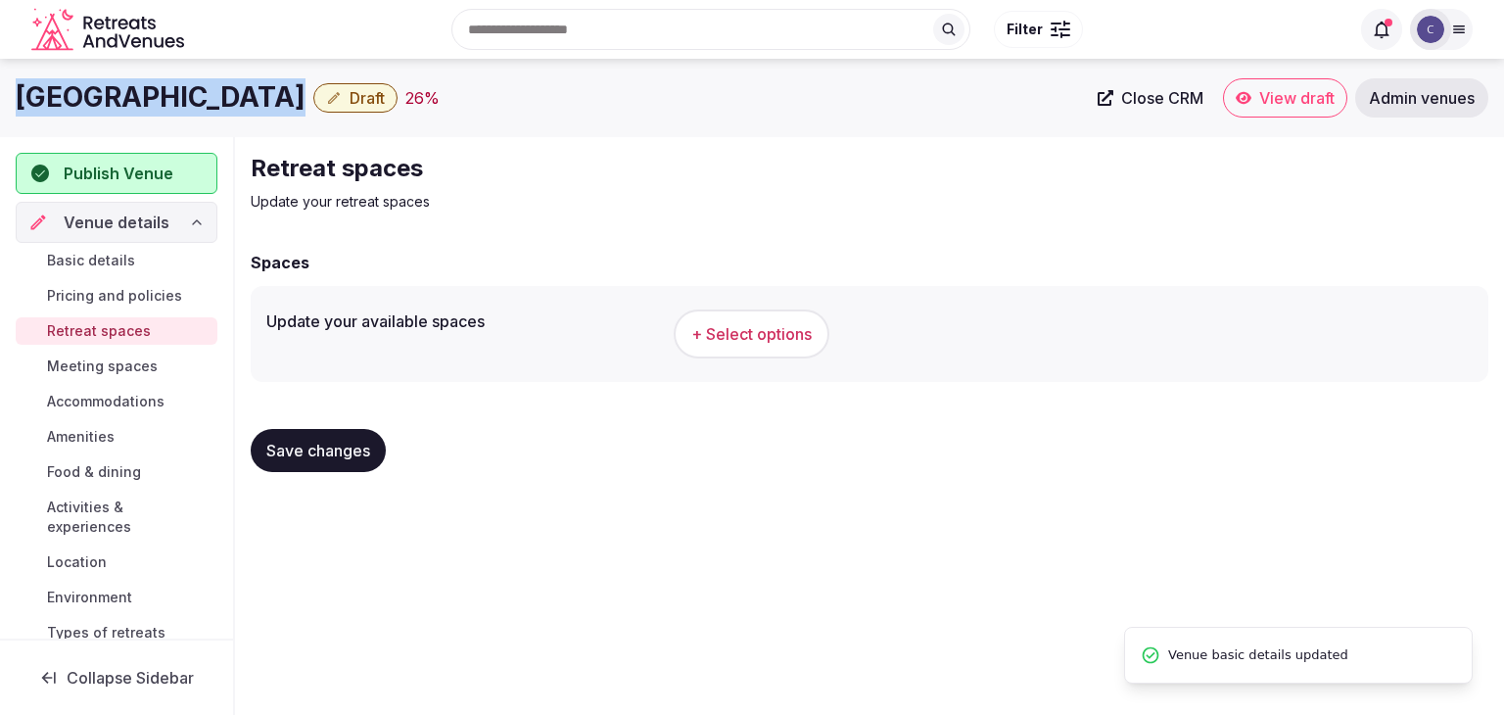
click at [760, 324] on span "+ Select options" at bounding box center [751, 334] width 120 height 22
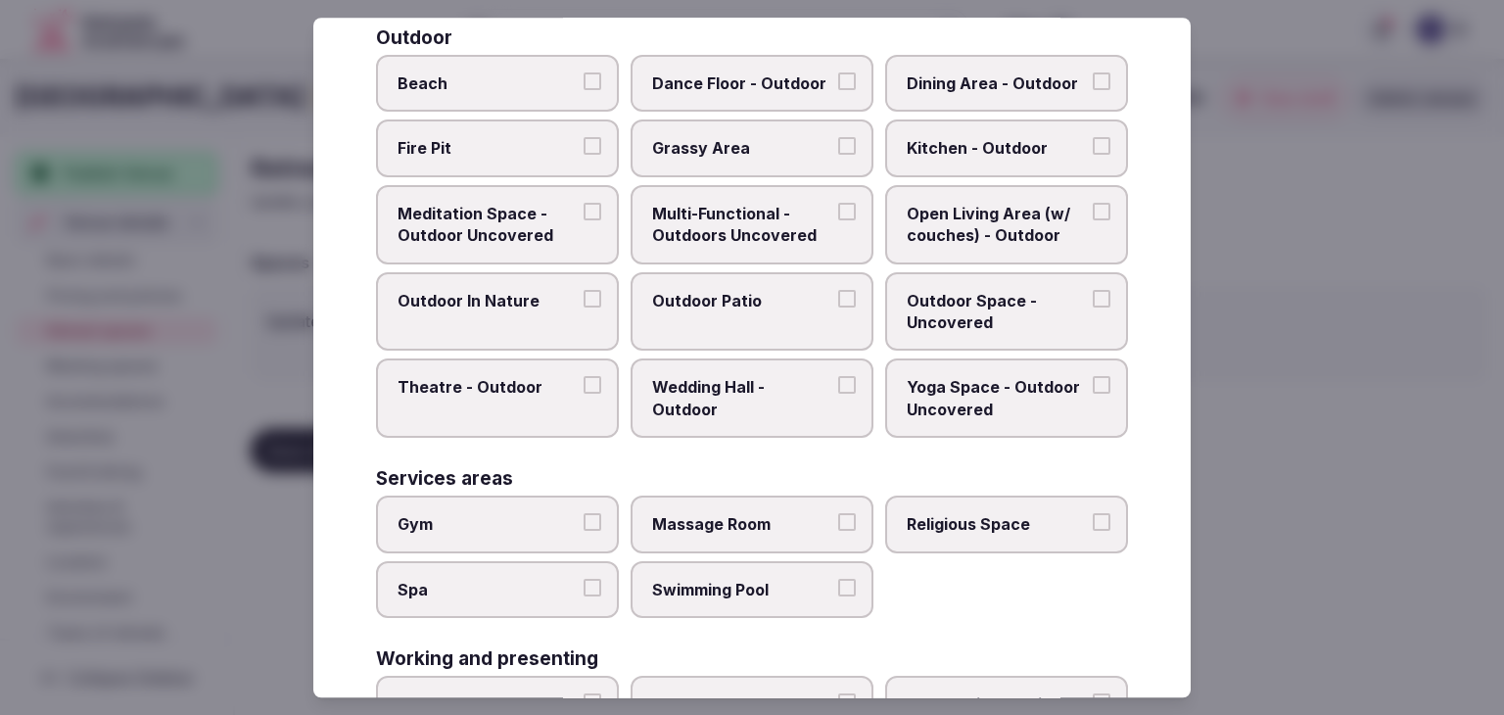
scroll to position [885, 0]
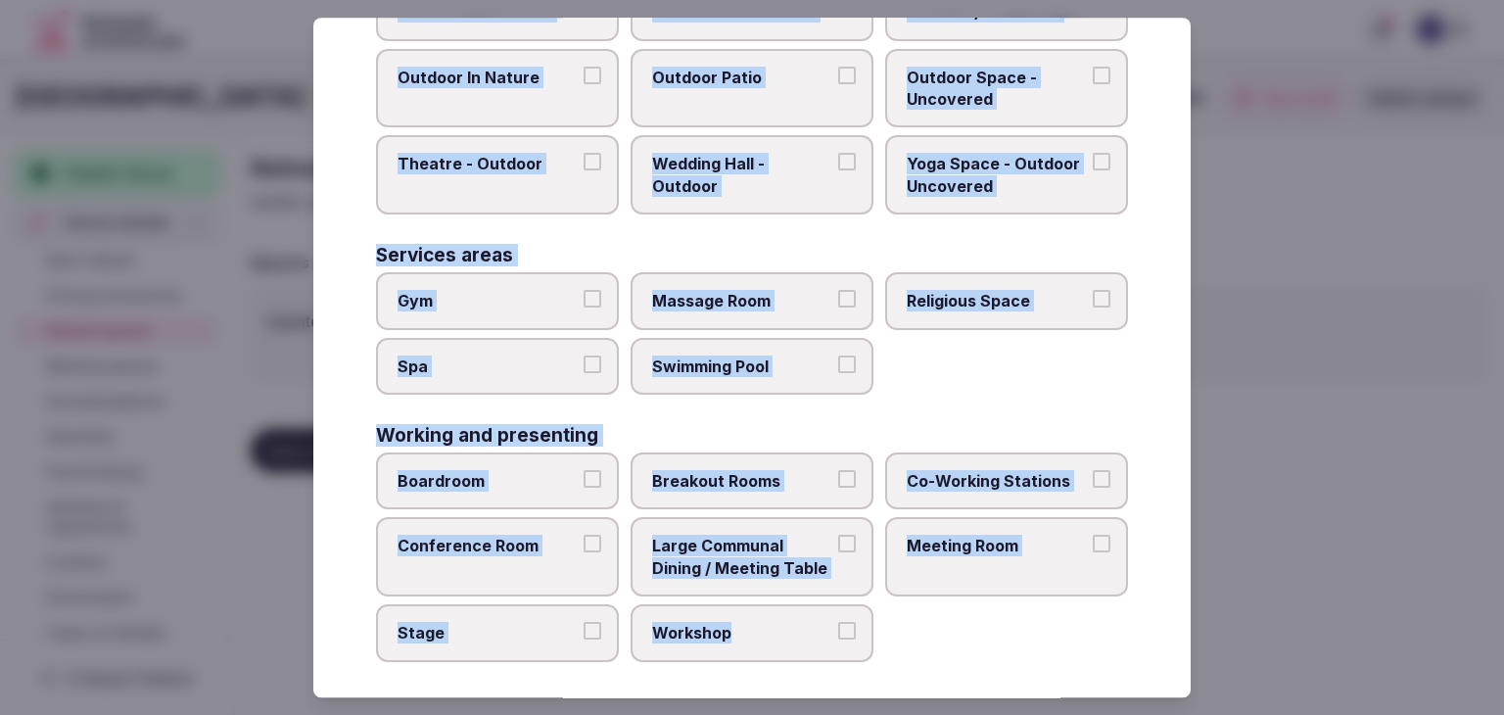
drag, startPoint x: 376, startPoint y: 130, endPoint x: 846, endPoint y: 667, distance: 713.1
click at [839, 663] on div "Select your retreat spaces Choose all applicable retreat spaces offered. Covere…" at bounding box center [751, 357] width 877 height 679
copy div "Choose all applicable retreat spaces offered. Covered outdoor spaces Meditation…"
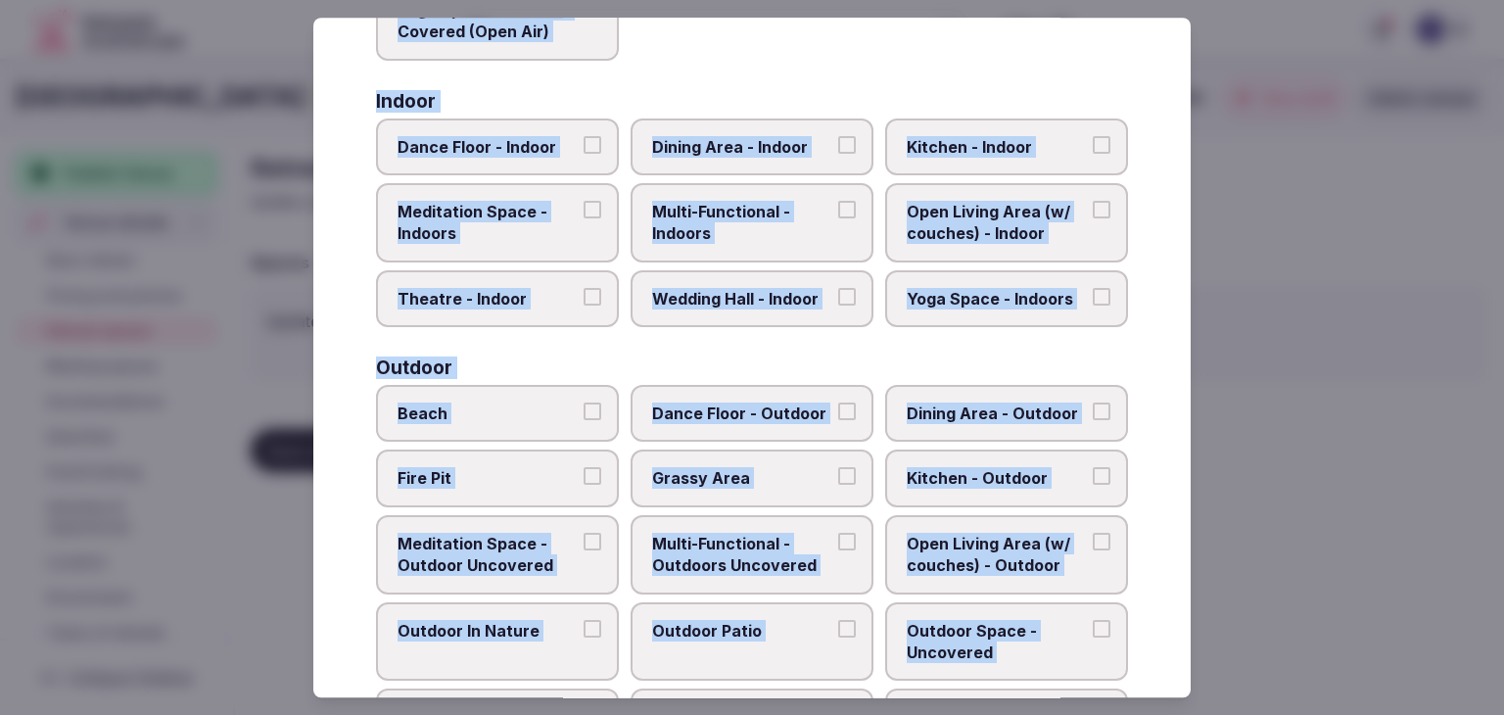
scroll to position [200, 0]
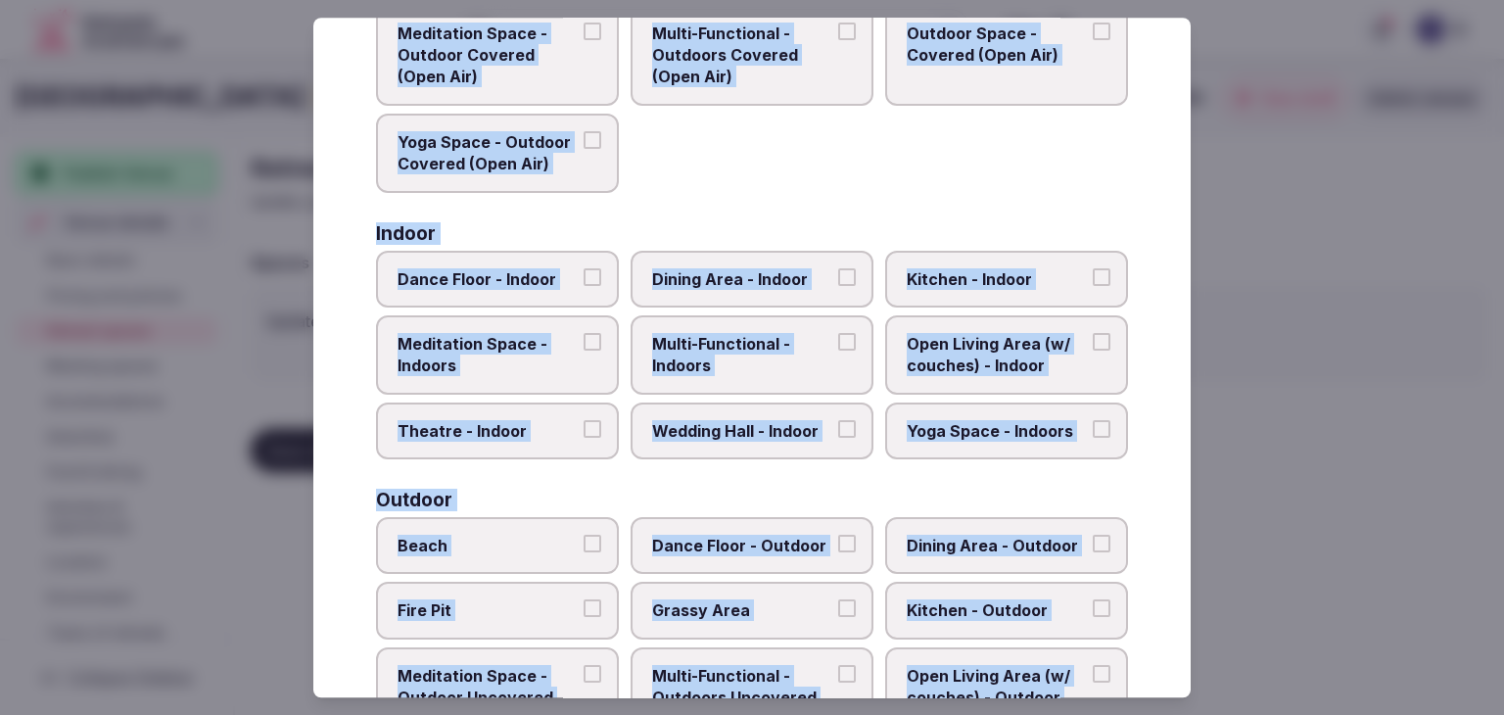
click at [736, 369] on span "Multi-Functional - Indoors" at bounding box center [742, 355] width 180 height 44
click at [838, 350] on button "Multi-Functional - Indoors" at bounding box center [847, 342] width 18 height 18
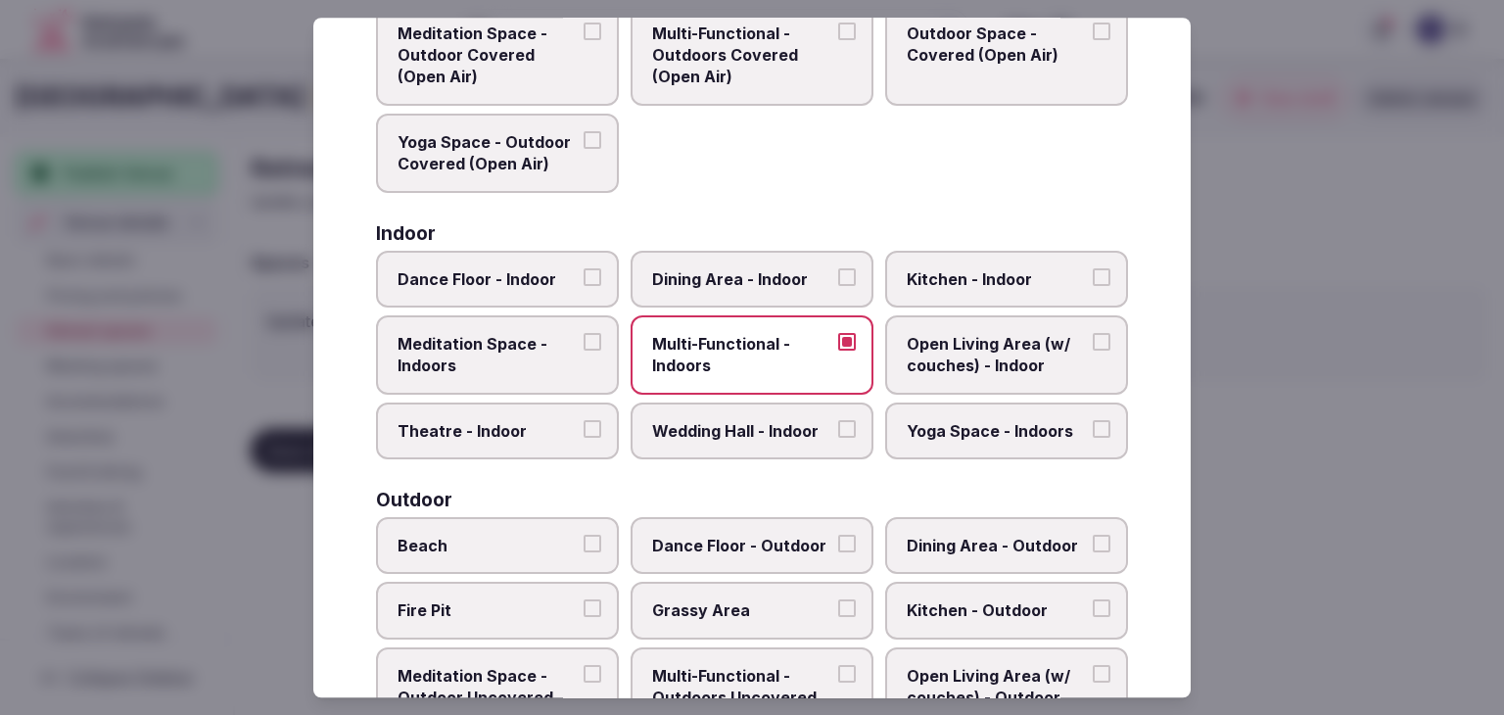
click at [740, 297] on label "Dining Area - Indoor" at bounding box center [751, 279] width 243 height 57
click at [838, 286] on button "Dining Area - Indoor" at bounding box center [847, 277] width 18 height 18
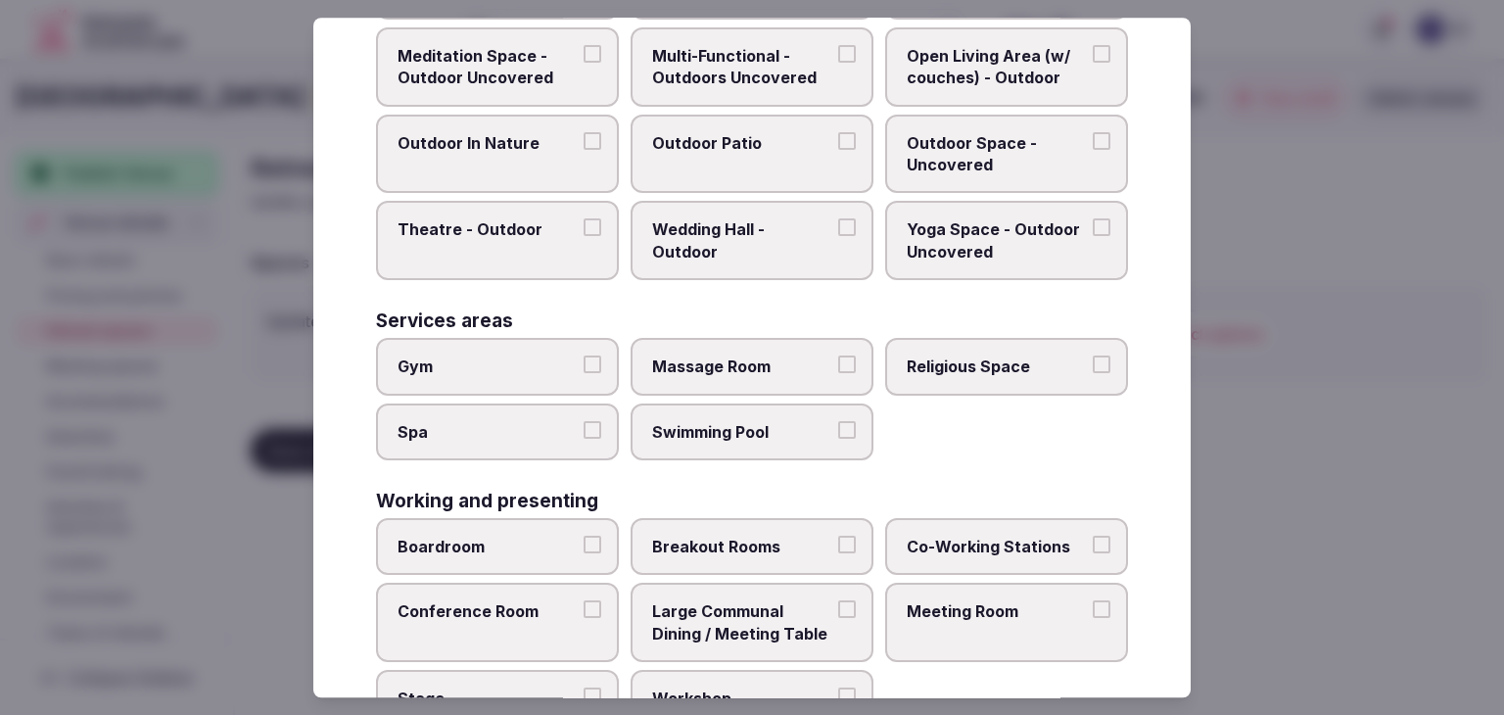
scroll to position [885, 0]
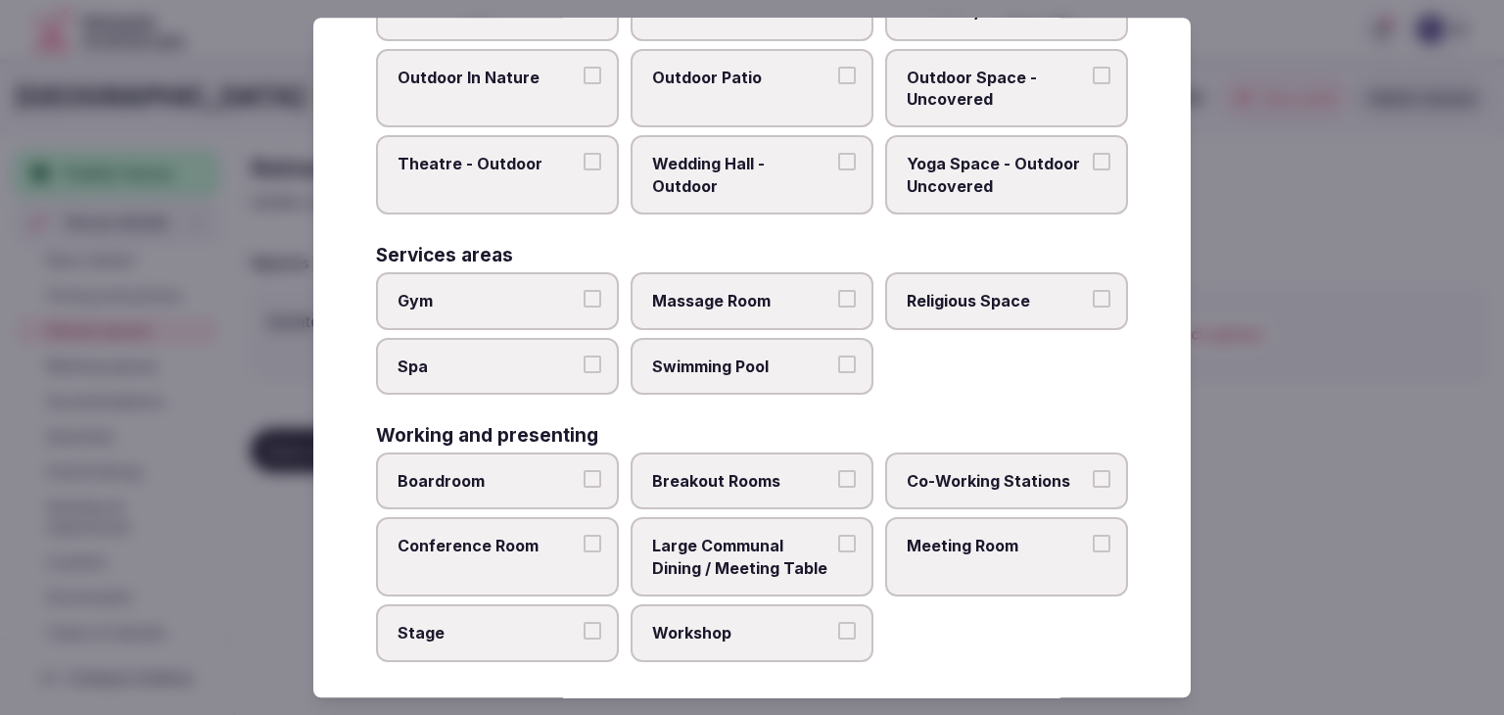
click at [952, 544] on span "Meeting Room" at bounding box center [996, 546] width 180 height 22
click at [1092, 544] on button "Meeting Room" at bounding box center [1101, 544] width 18 height 18
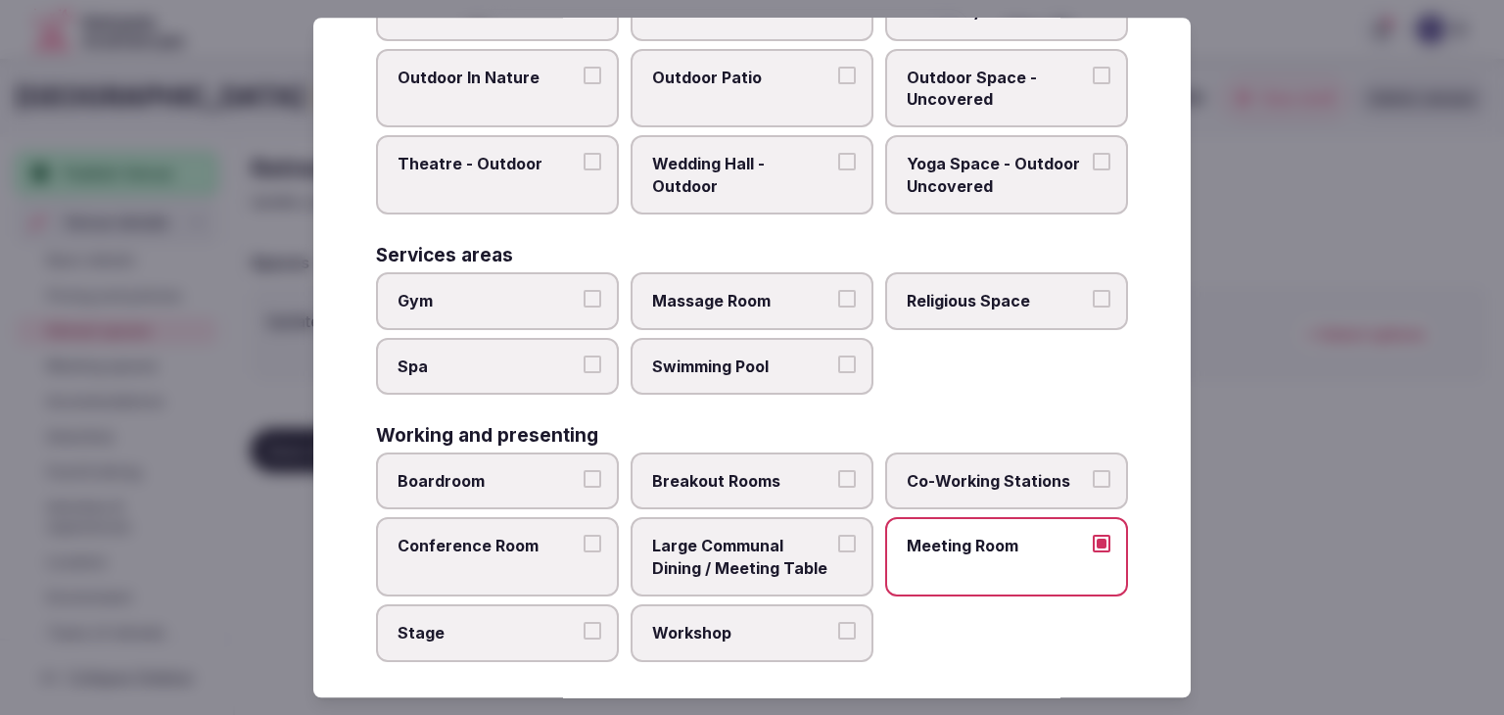
click at [498, 557] on label "Conference Room" at bounding box center [497, 557] width 243 height 79
click at [583, 553] on button "Conference Room" at bounding box center [592, 544] width 18 height 18
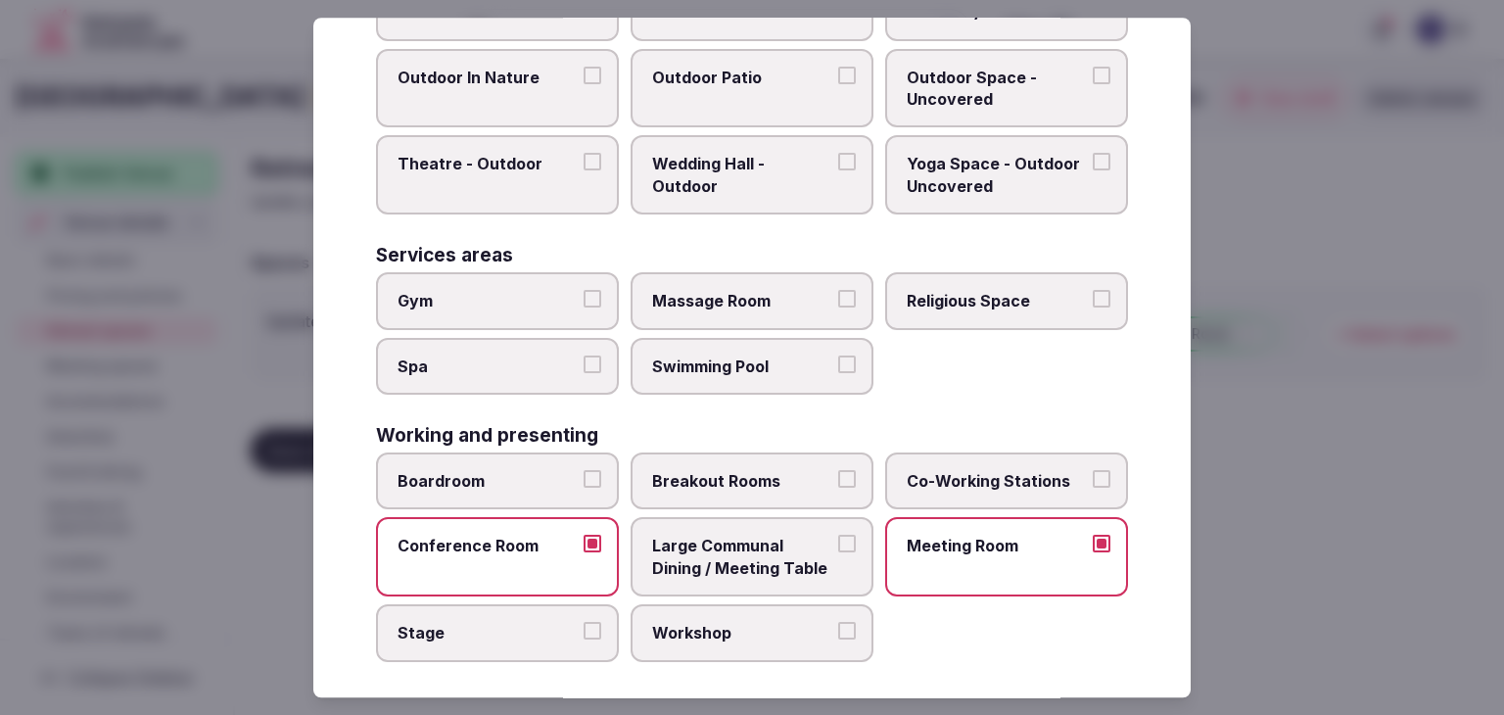
click at [763, 470] on span "Breakout Rooms" at bounding box center [742, 481] width 180 height 22
click at [838, 470] on button "Breakout Rooms" at bounding box center [847, 479] width 18 height 18
click at [512, 452] on label "Boardroom" at bounding box center [497, 480] width 243 height 57
click at [583, 470] on button "Boardroom" at bounding box center [592, 479] width 18 height 18
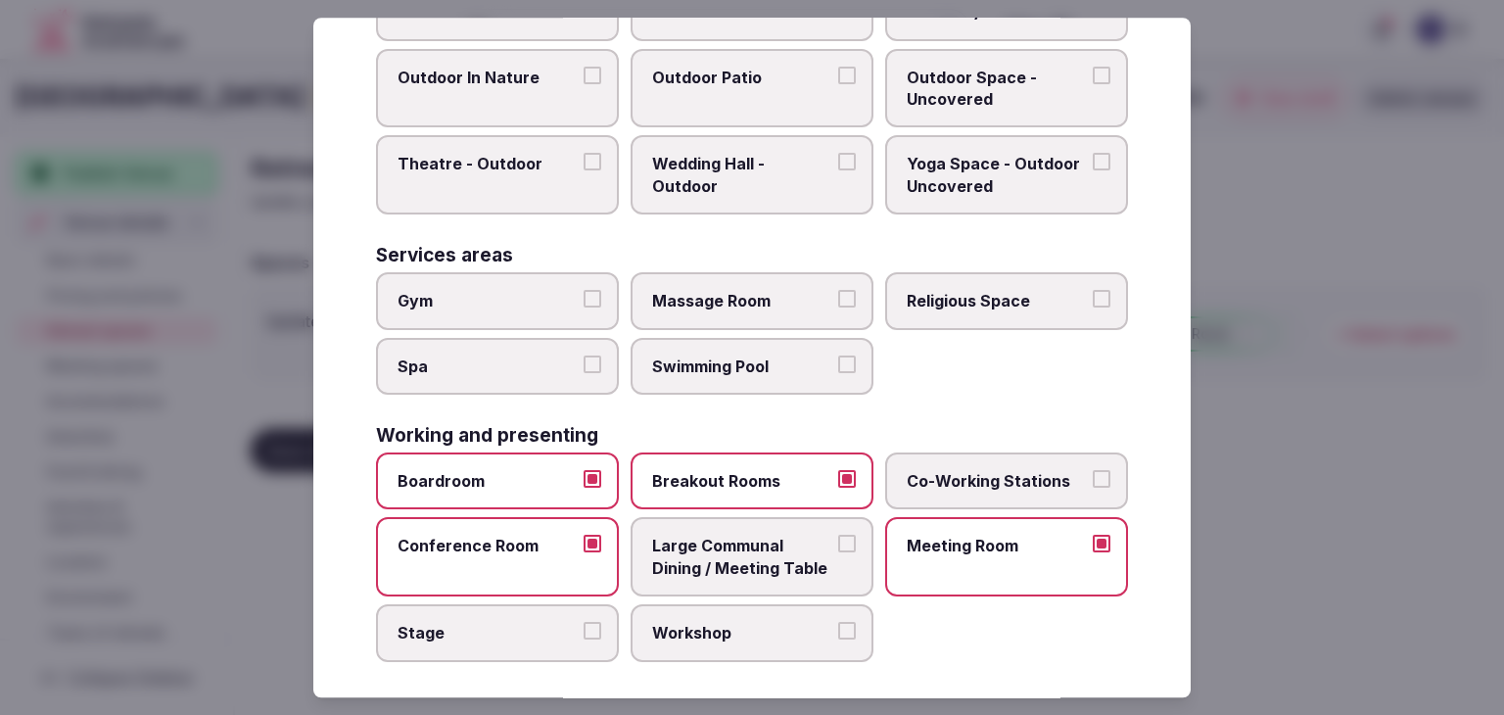
click at [547, 295] on span "Gym" at bounding box center [487, 301] width 180 height 22
click at [583, 295] on button "Gym" at bounding box center [592, 299] width 18 height 18
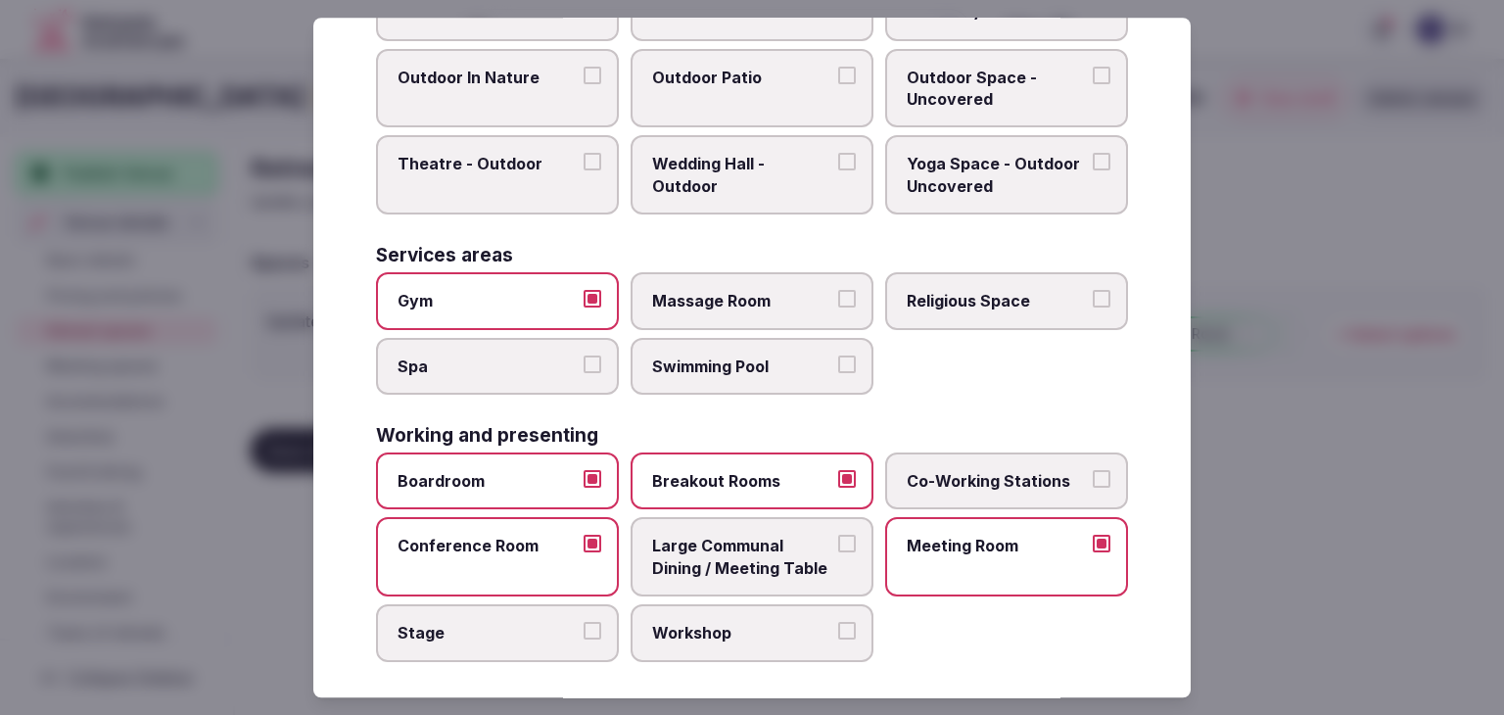
click at [551, 355] on span "Spa" at bounding box center [487, 366] width 180 height 22
click at [583, 355] on button "Spa" at bounding box center [592, 364] width 18 height 18
click at [728, 535] on span "Large Communal Dining / Meeting Table" at bounding box center [742, 557] width 180 height 44
click at [838, 535] on button "Large Communal Dining / Meeting Table" at bounding box center [847, 544] width 18 height 18
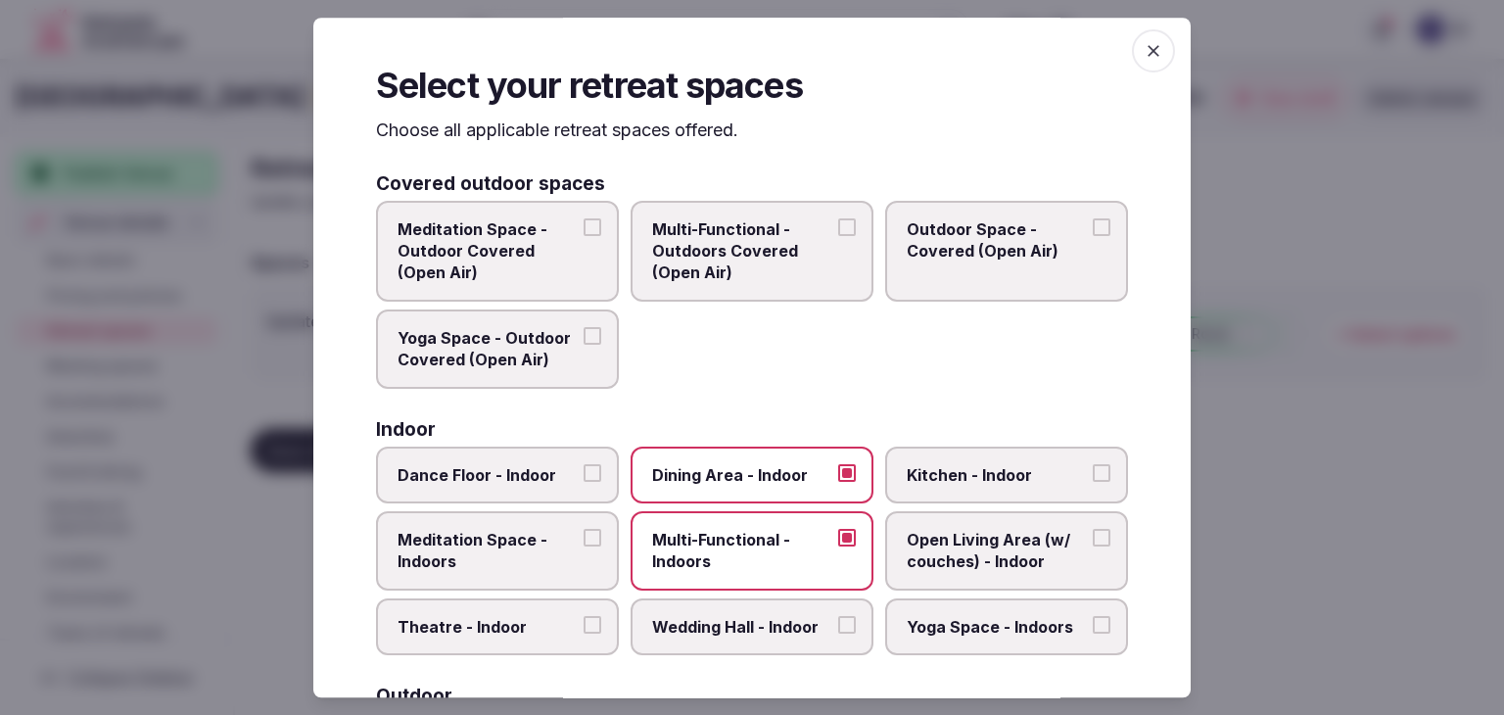
scroll to position [0, 0]
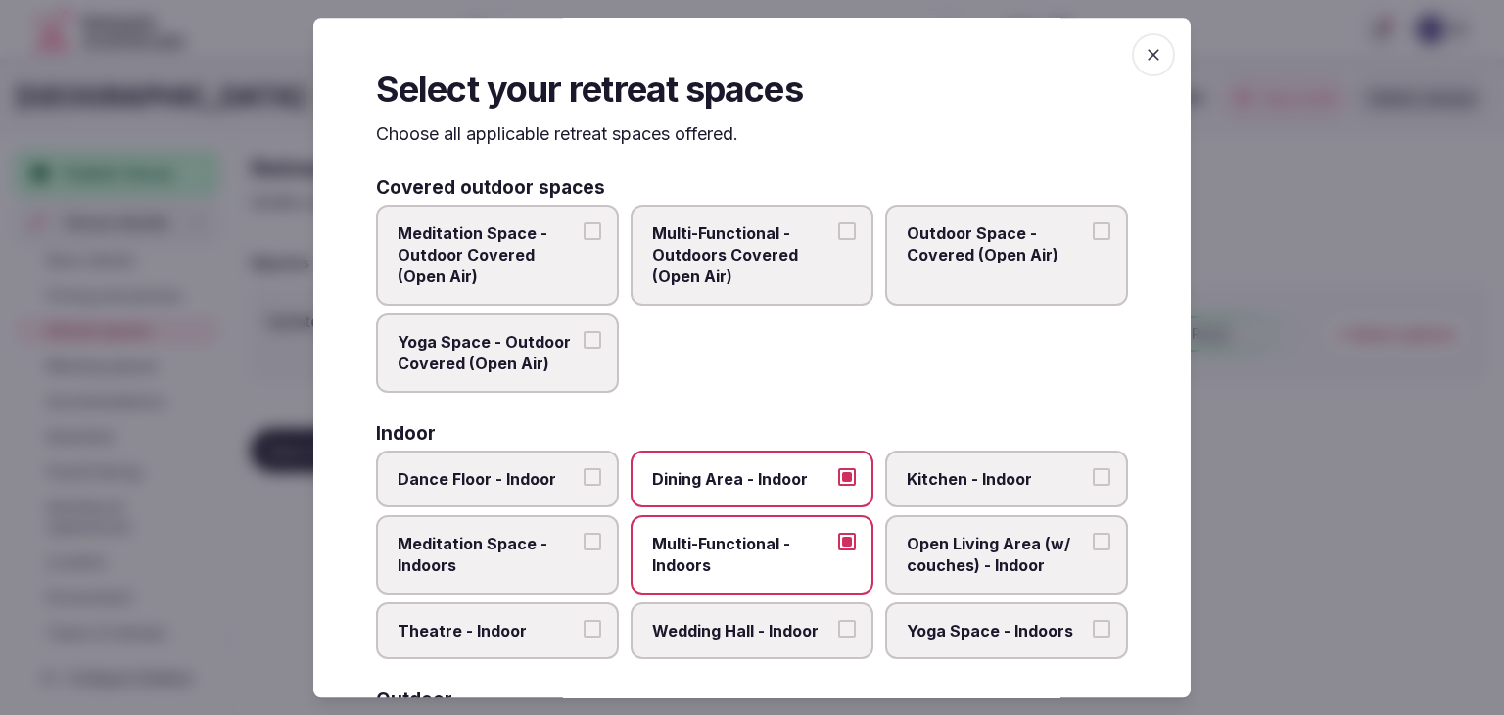
click at [1147, 53] on icon "button" at bounding box center [1153, 55] width 20 height 20
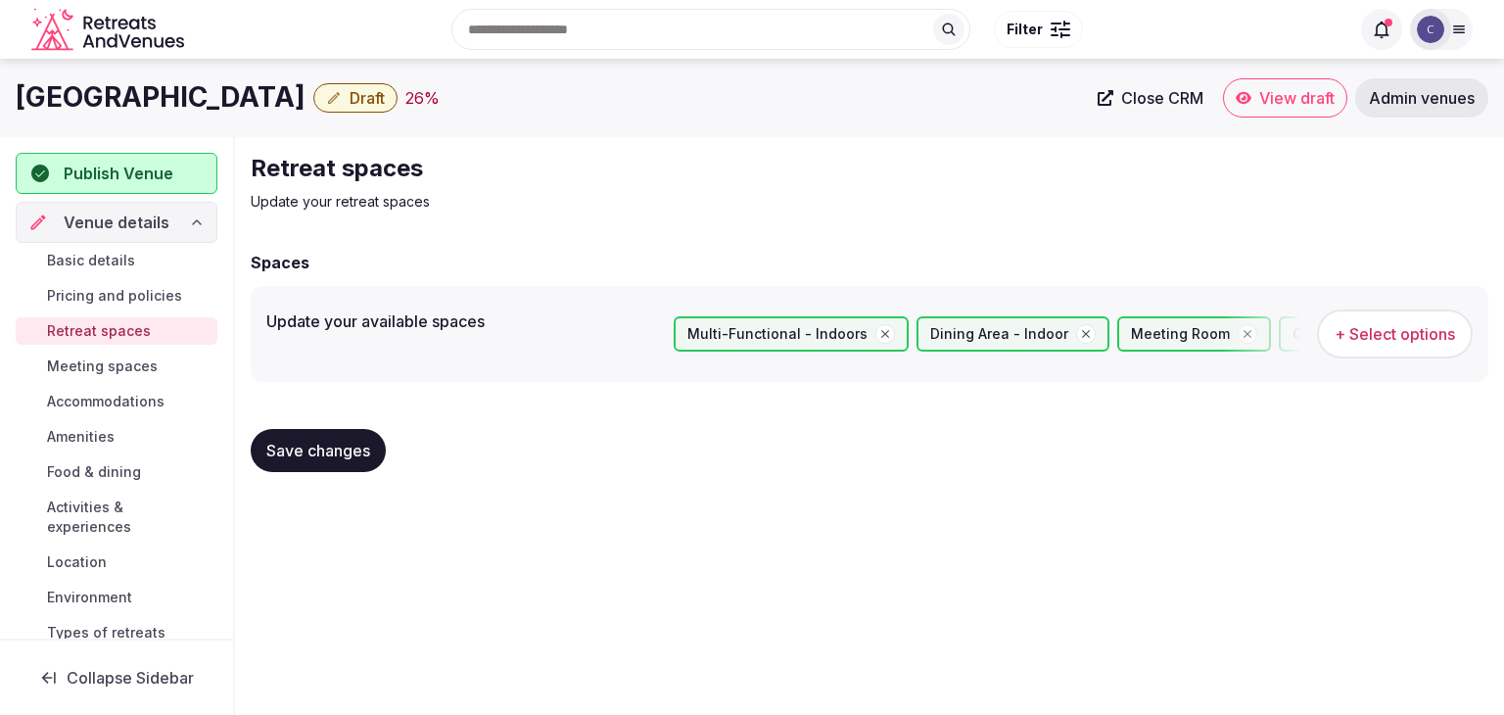
click at [338, 447] on span "Save changes" at bounding box center [318, 451] width 104 height 20
click at [151, 365] on span "Meeting spaces" at bounding box center [102, 366] width 111 height 20
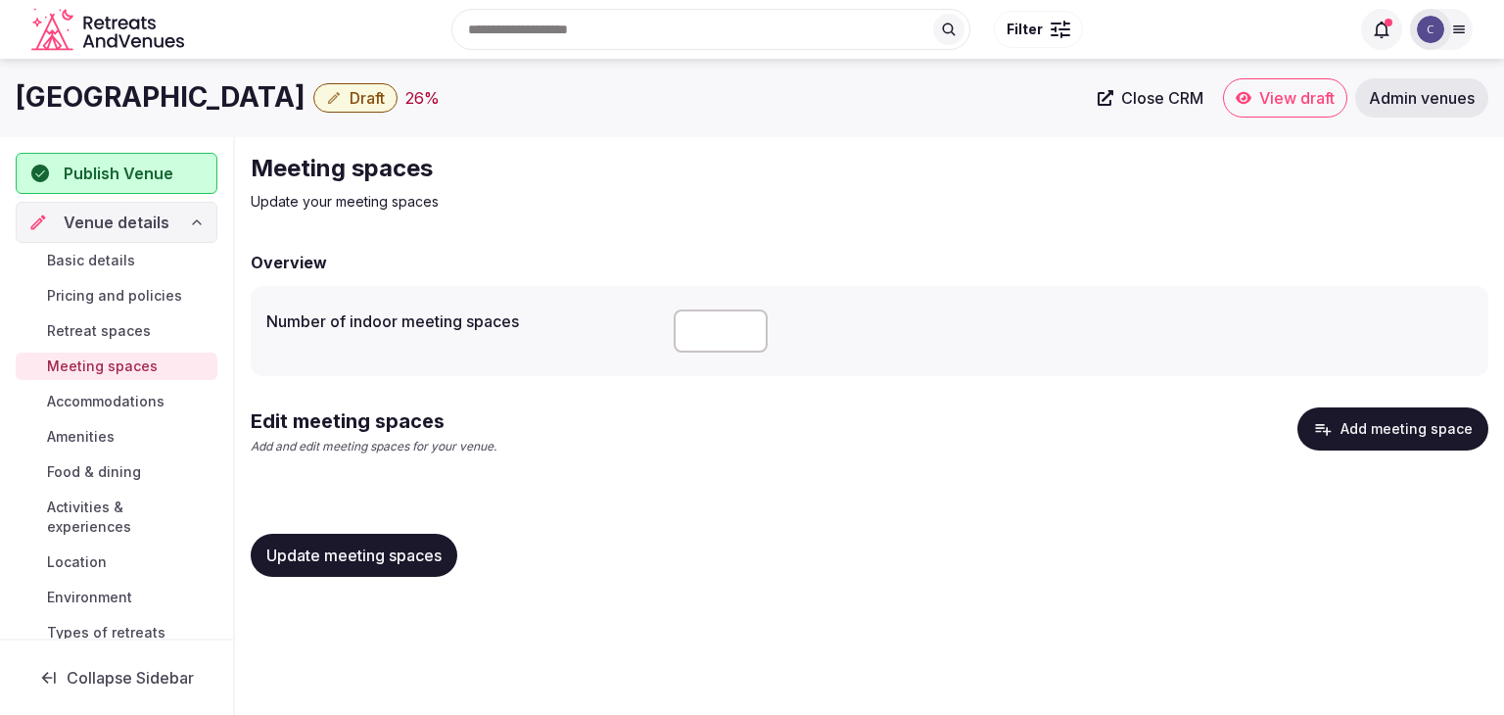
click at [727, 324] on input "number" at bounding box center [720, 330] width 94 height 43
type input "*"
click at [403, 568] on button "Update meeting spaces" at bounding box center [354, 555] width 207 height 43
click at [1367, 431] on button "Add meeting space" at bounding box center [1392, 428] width 191 height 43
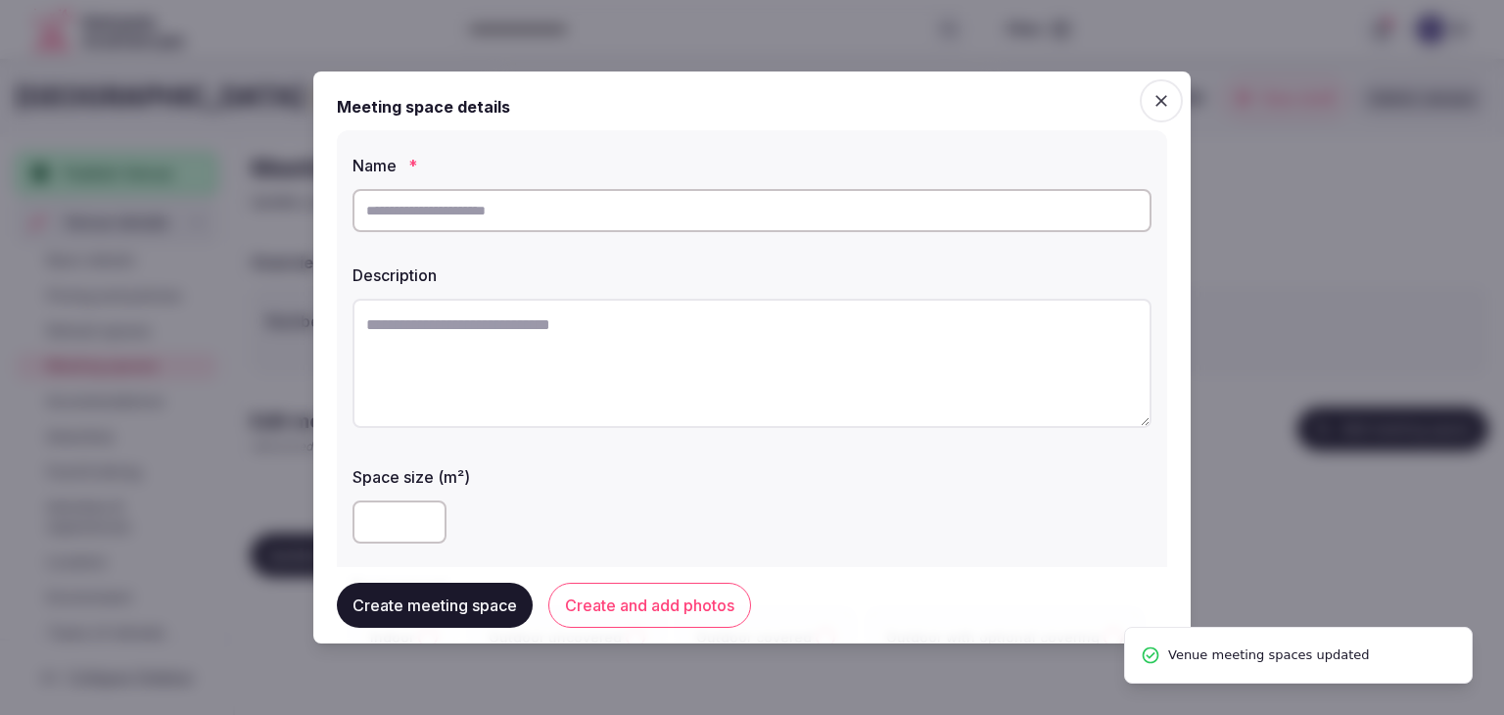
click at [614, 218] on input "text" at bounding box center [751, 210] width 799 height 43
paste input "**********"
type input "**********"
click at [637, 364] on textarea at bounding box center [751, 363] width 799 height 129
paste textarea "**********"
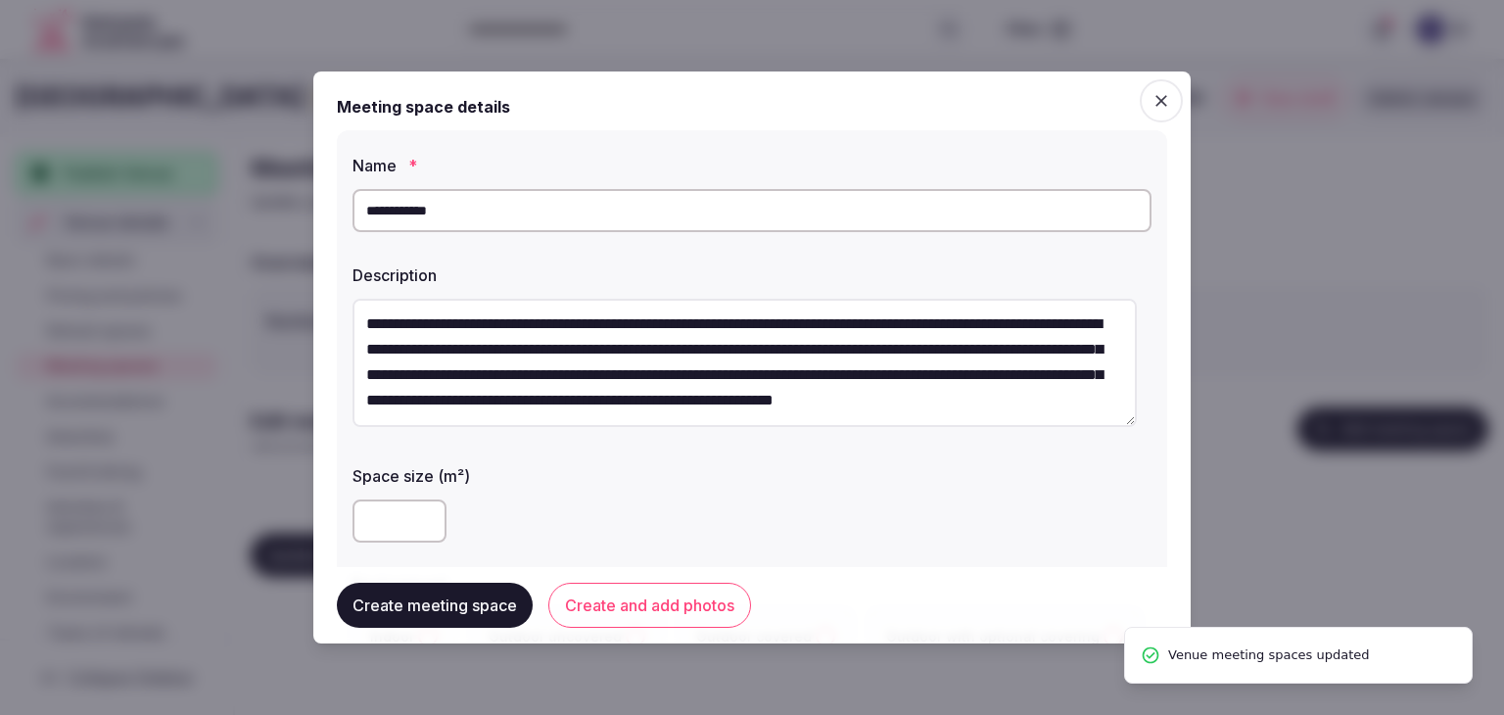
scroll to position [25, 0]
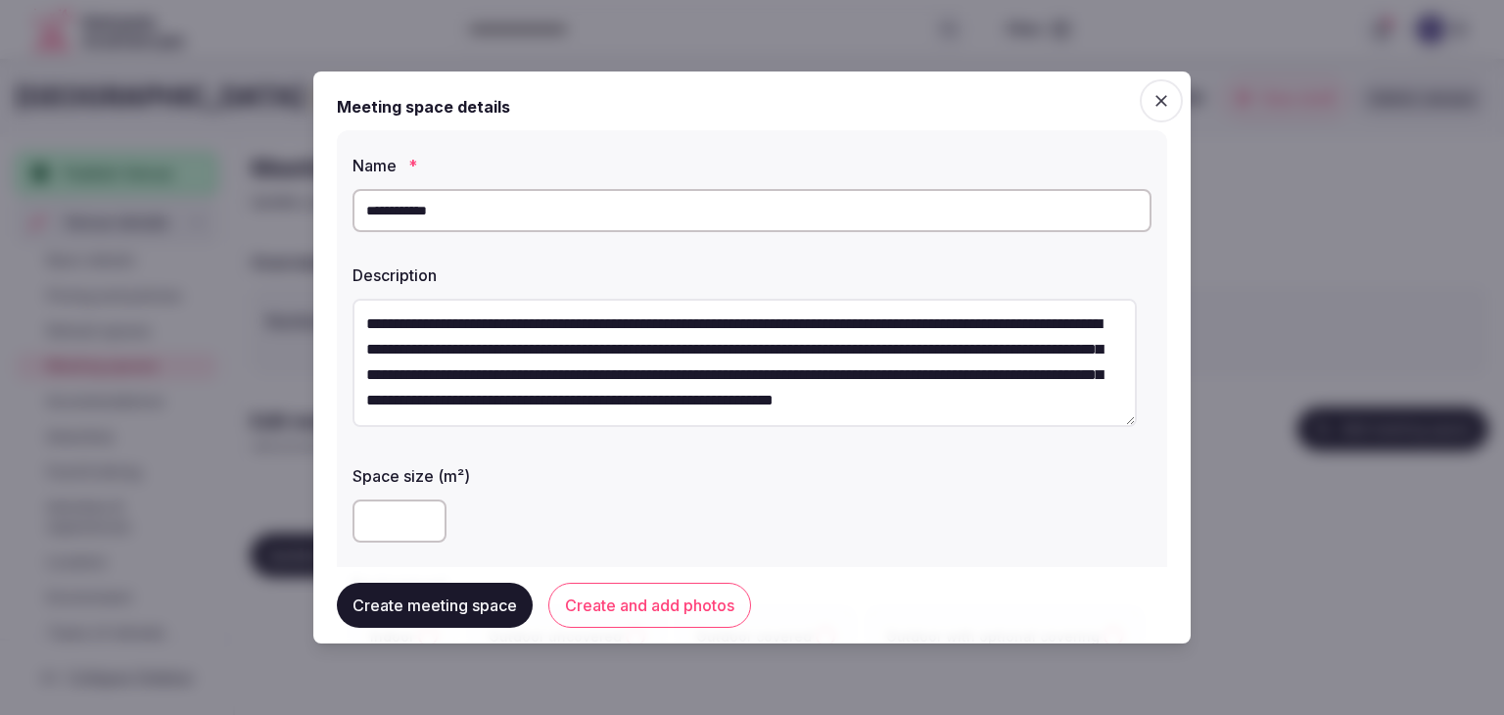
type textarea "**********"
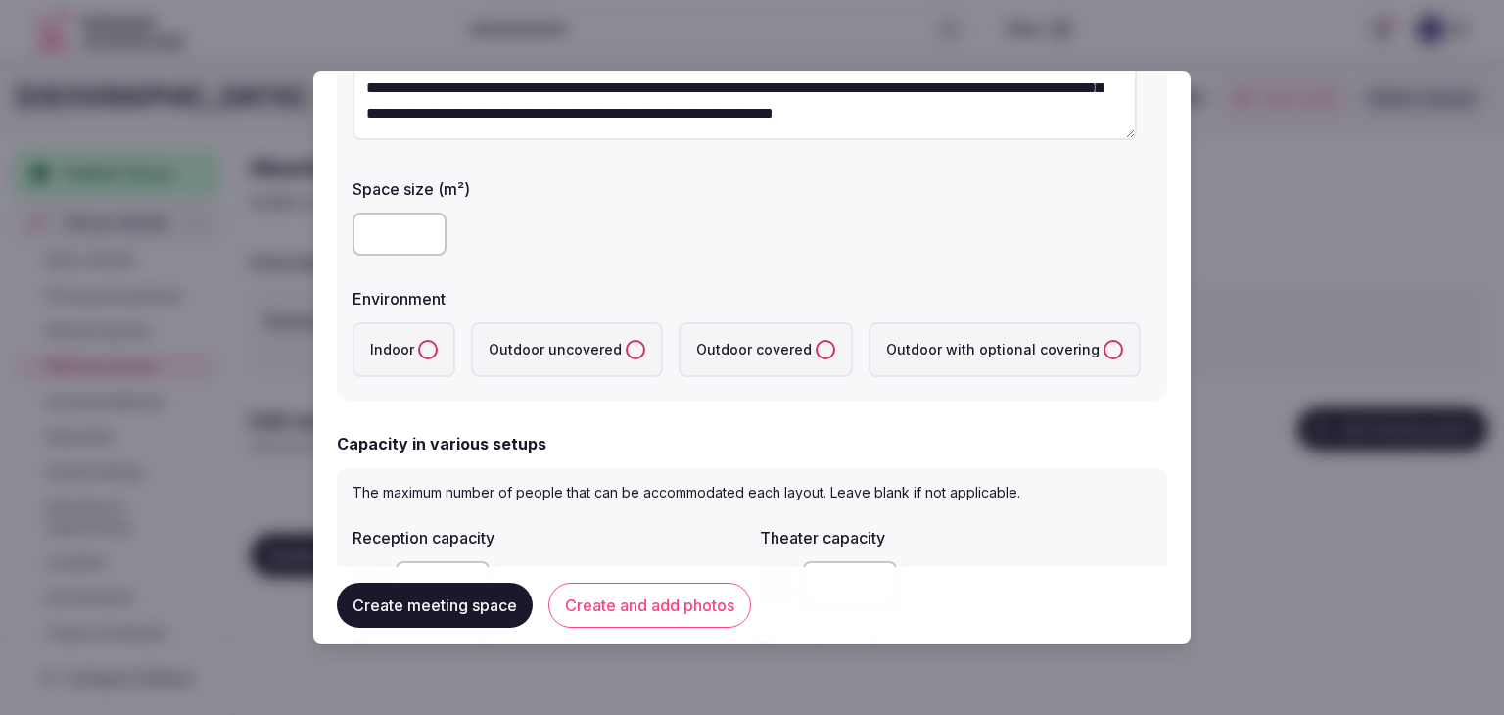
scroll to position [294, 0]
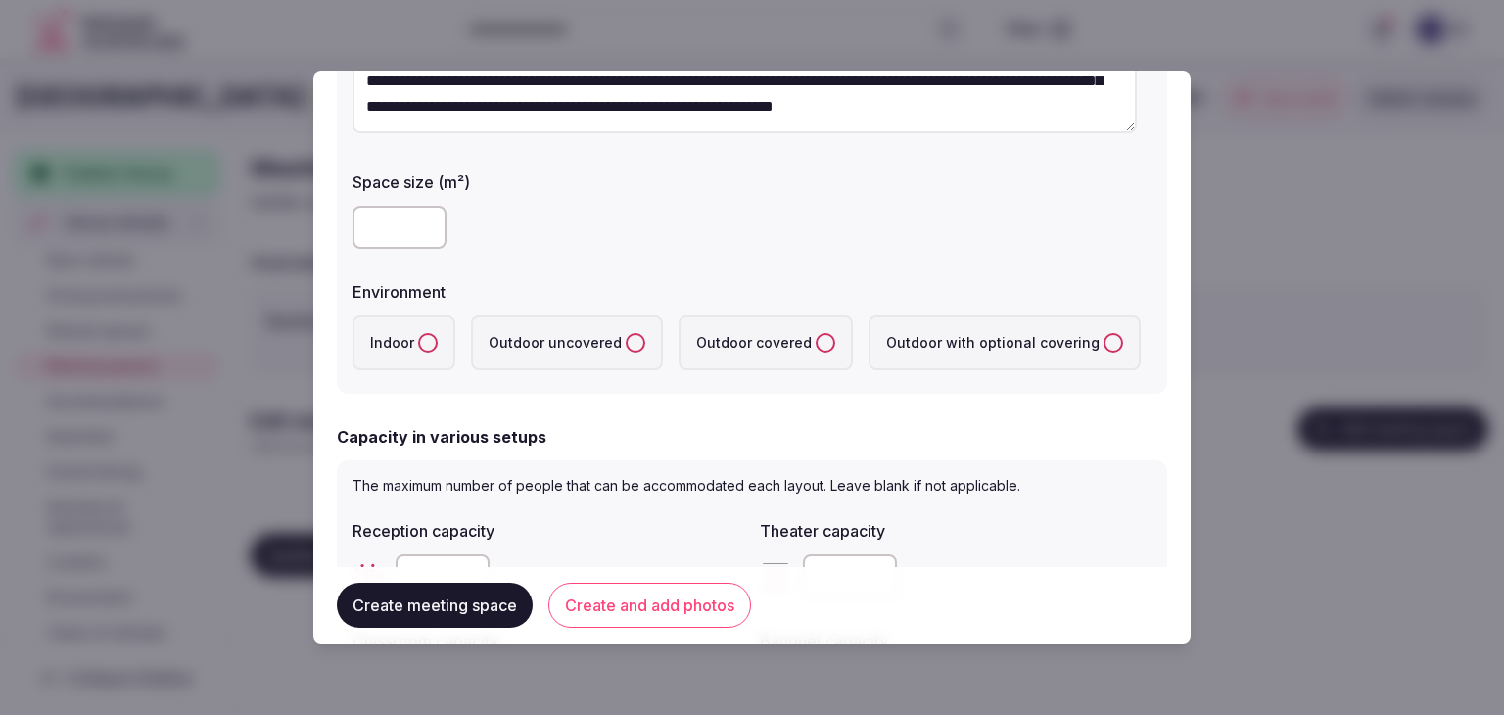
click at [430, 347] on button "Indoor" at bounding box center [428, 343] width 20 height 20
click at [404, 231] on input "number" at bounding box center [399, 227] width 94 height 43
type input "**"
click at [560, 255] on div "**" at bounding box center [751, 227] width 799 height 59
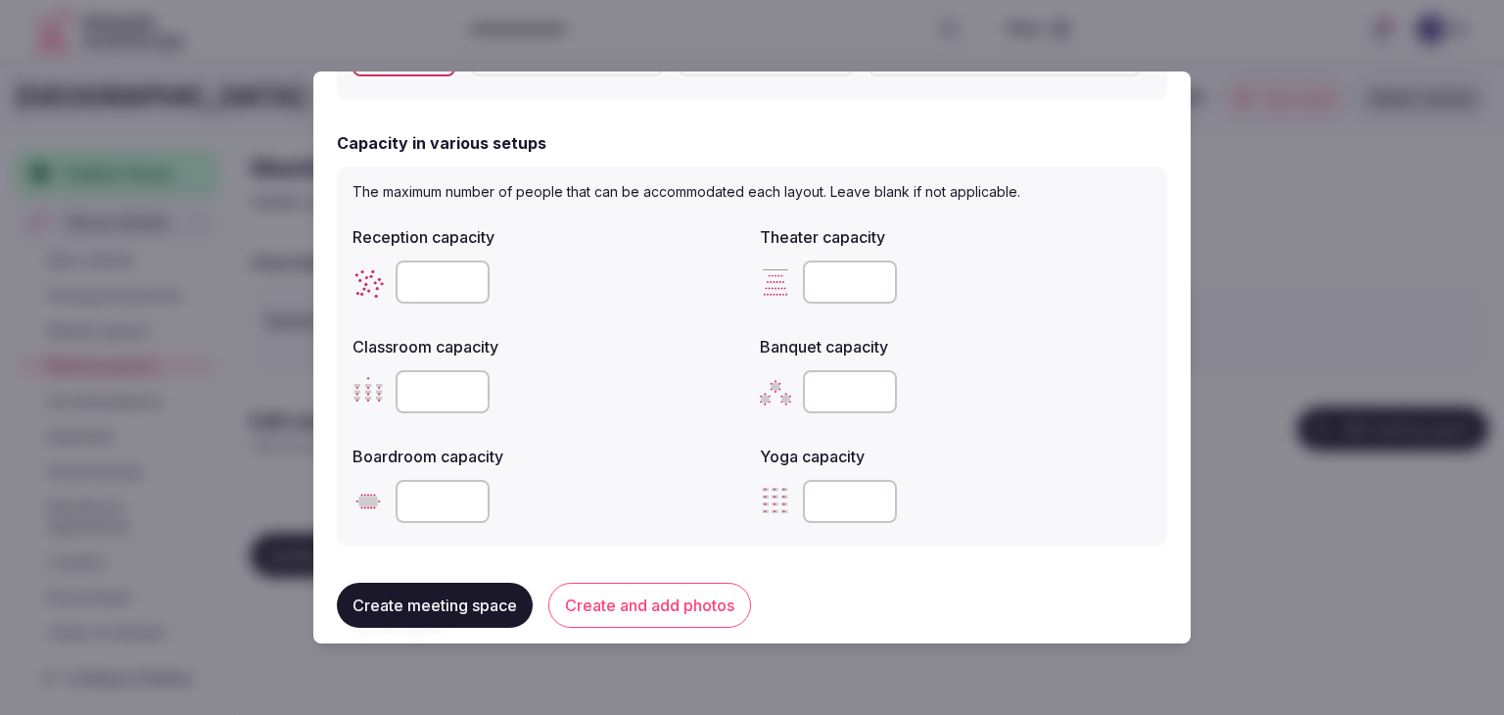
click at [441, 499] on input "number" at bounding box center [442, 501] width 94 height 43
type input "**"
click at [595, 458] on label "Boardroom capacity" at bounding box center [548, 456] width 392 height 16
drag, startPoint x: 687, startPoint y: 611, endPoint x: 705, endPoint y: 634, distance: 29.4
click at [689, 607] on button "Create and add photos" at bounding box center [649, 604] width 203 height 45
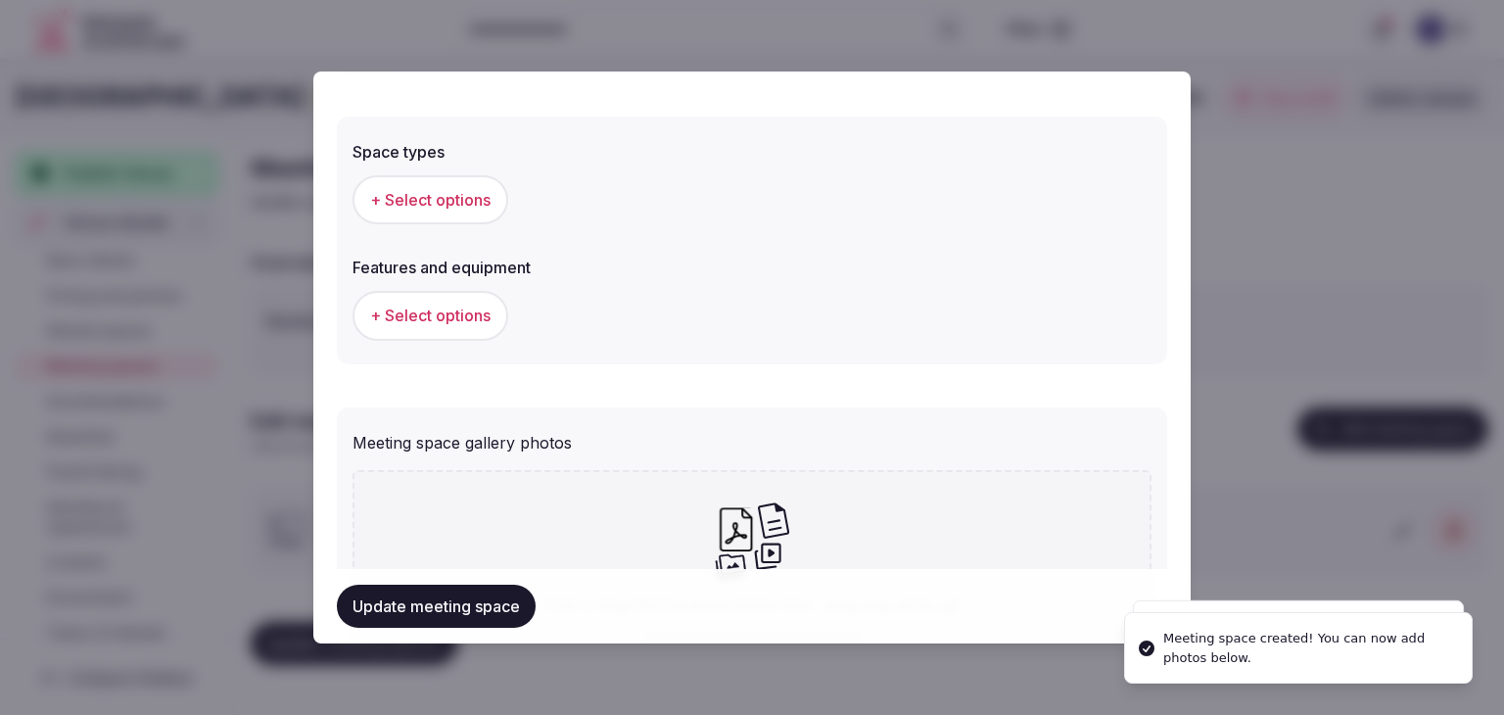
scroll to position [962, 0]
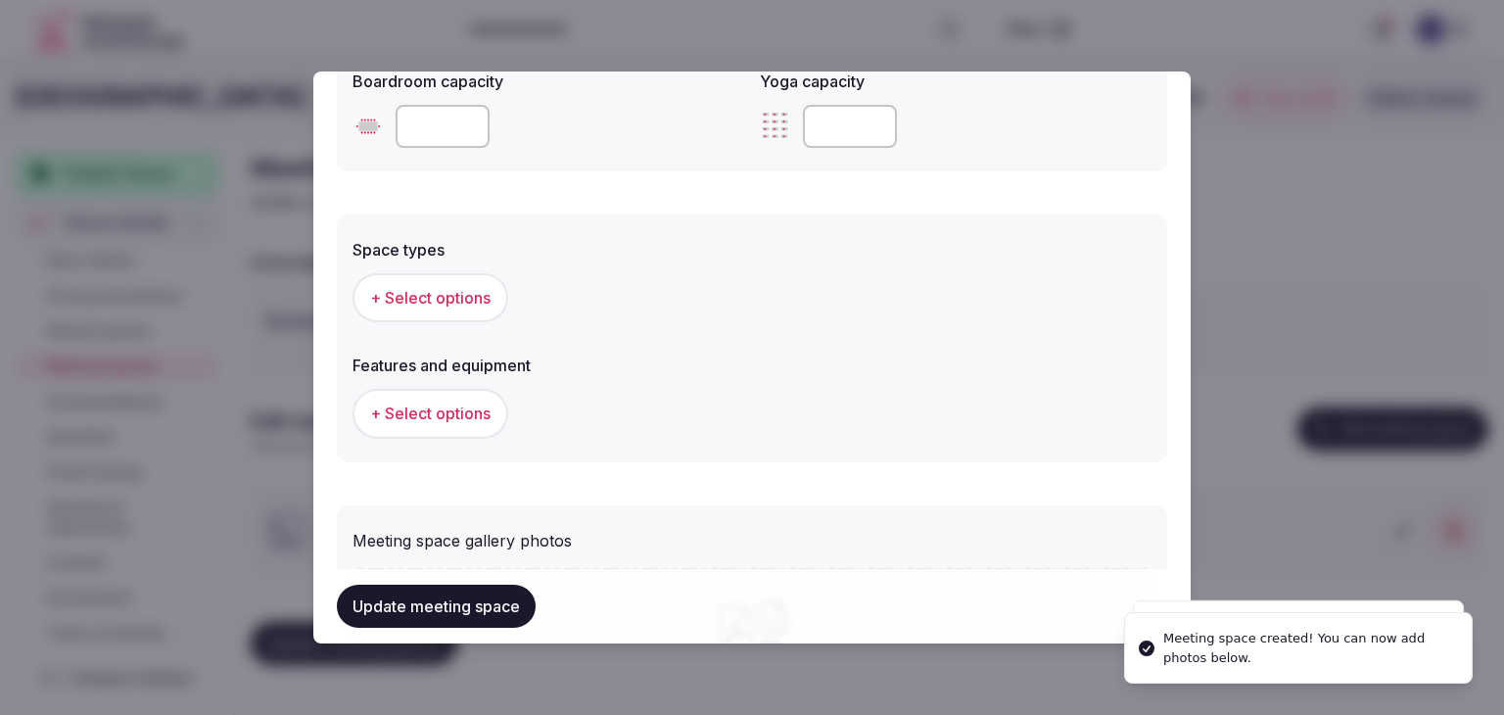
click at [470, 301] on span "+ Select options" at bounding box center [430, 298] width 120 height 22
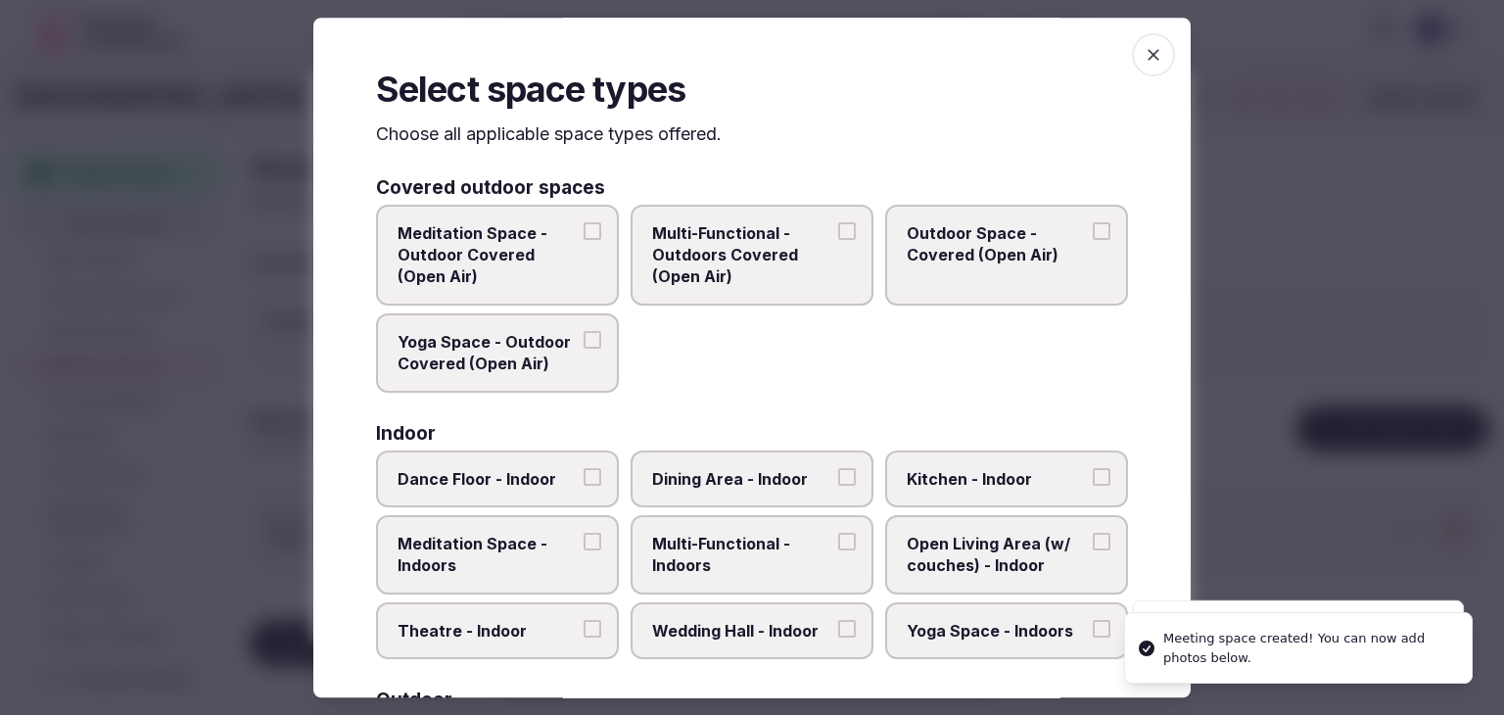
click at [740, 562] on span "Multi-Functional - Indoors" at bounding box center [742, 555] width 180 height 44
click at [838, 550] on button "Multi-Functional - Indoors" at bounding box center [847, 542] width 18 height 18
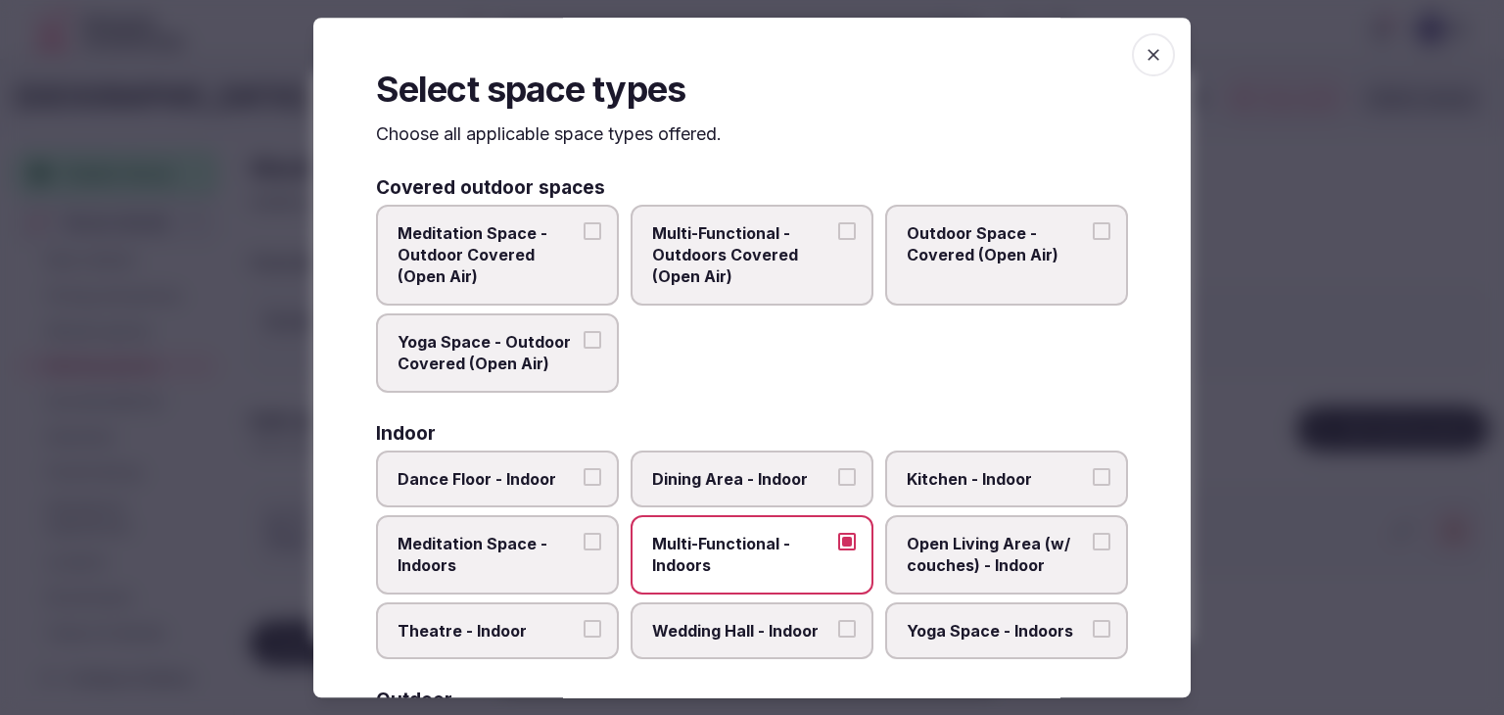
click at [772, 468] on span "Dining Area - Indoor" at bounding box center [742, 479] width 180 height 22
click at [838, 468] on button "Dining Area - Indoor" at bounding box center [847, 477] width 18 height 18
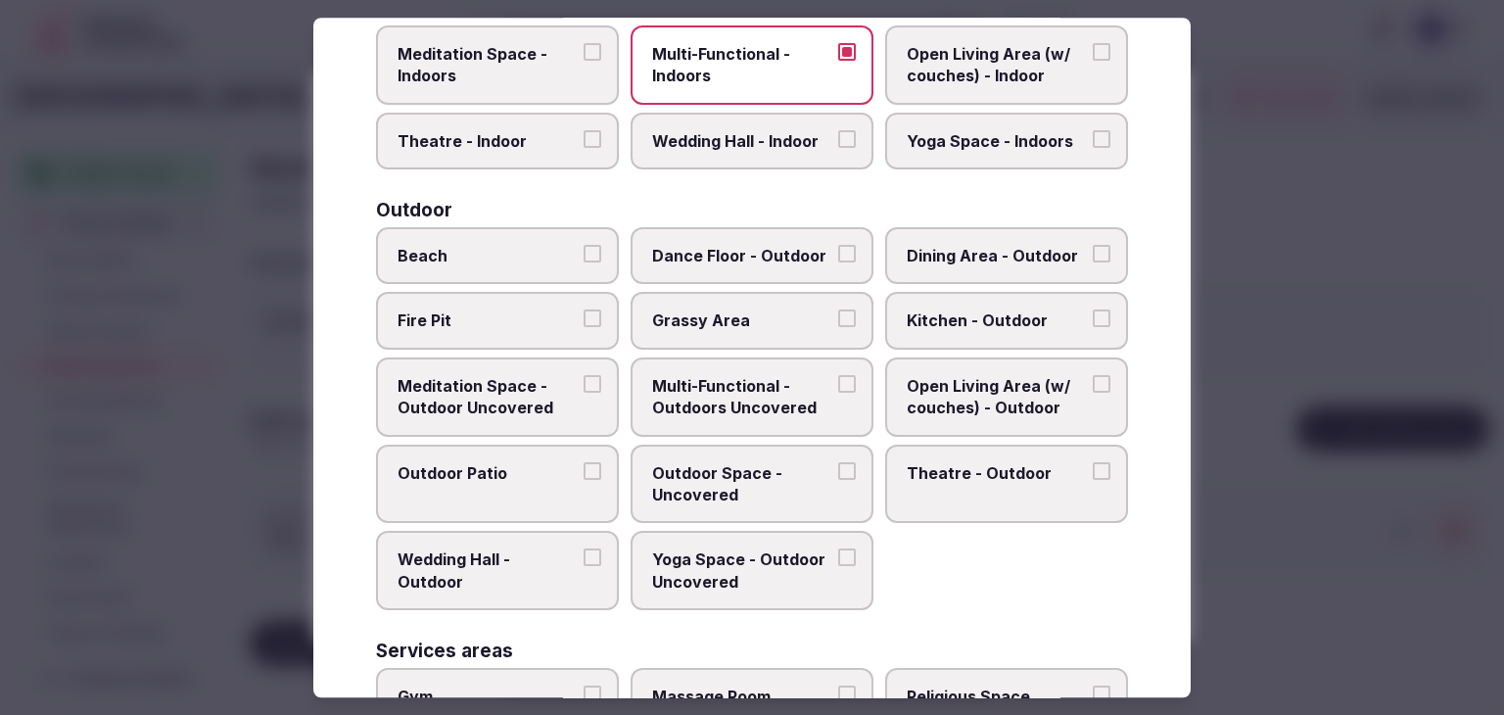
scroll to position [799, 0]
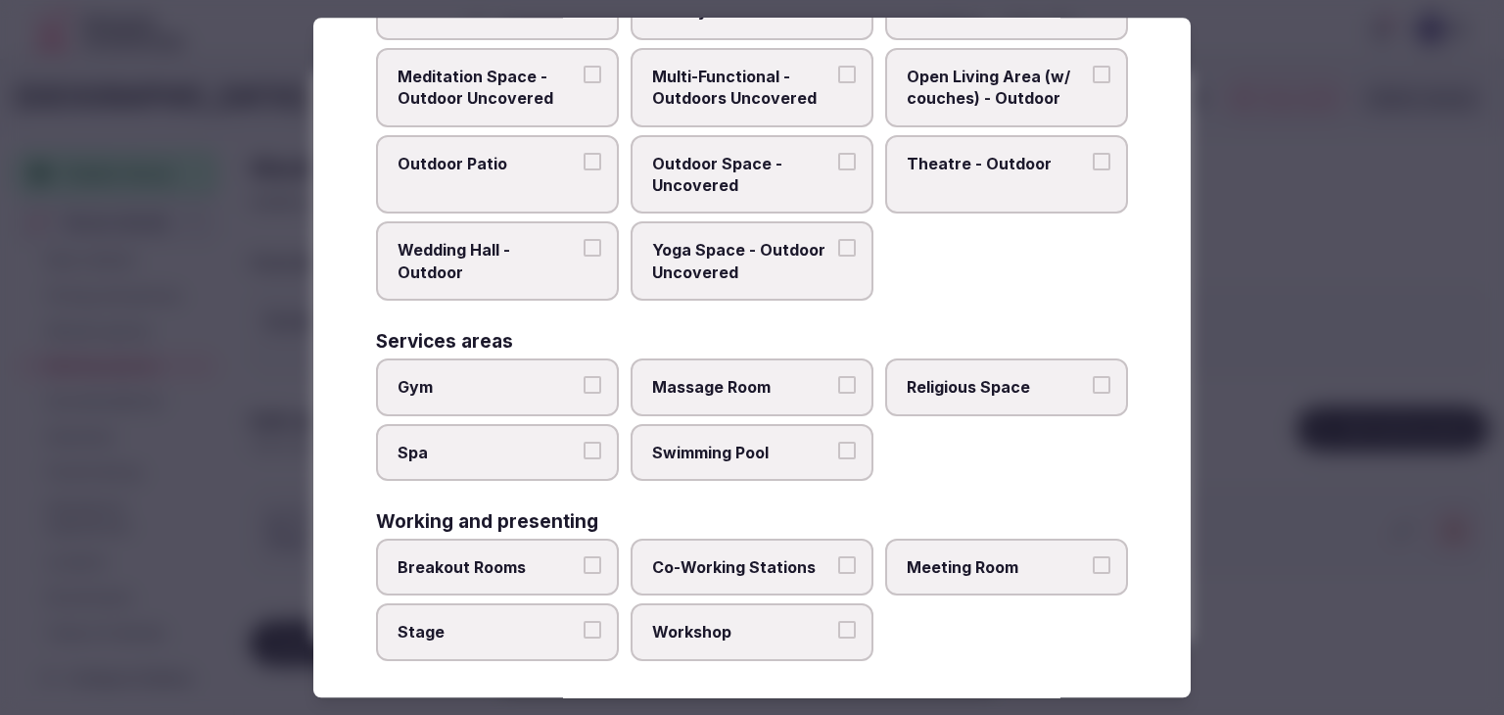
click at [959, 538] on label "Meeting Room" at bounding box center [1006, 566] width 243 height 57
click at [1092, 556] on button "Meeting Room" at bounding box center [1101, 565] width 18 height 18
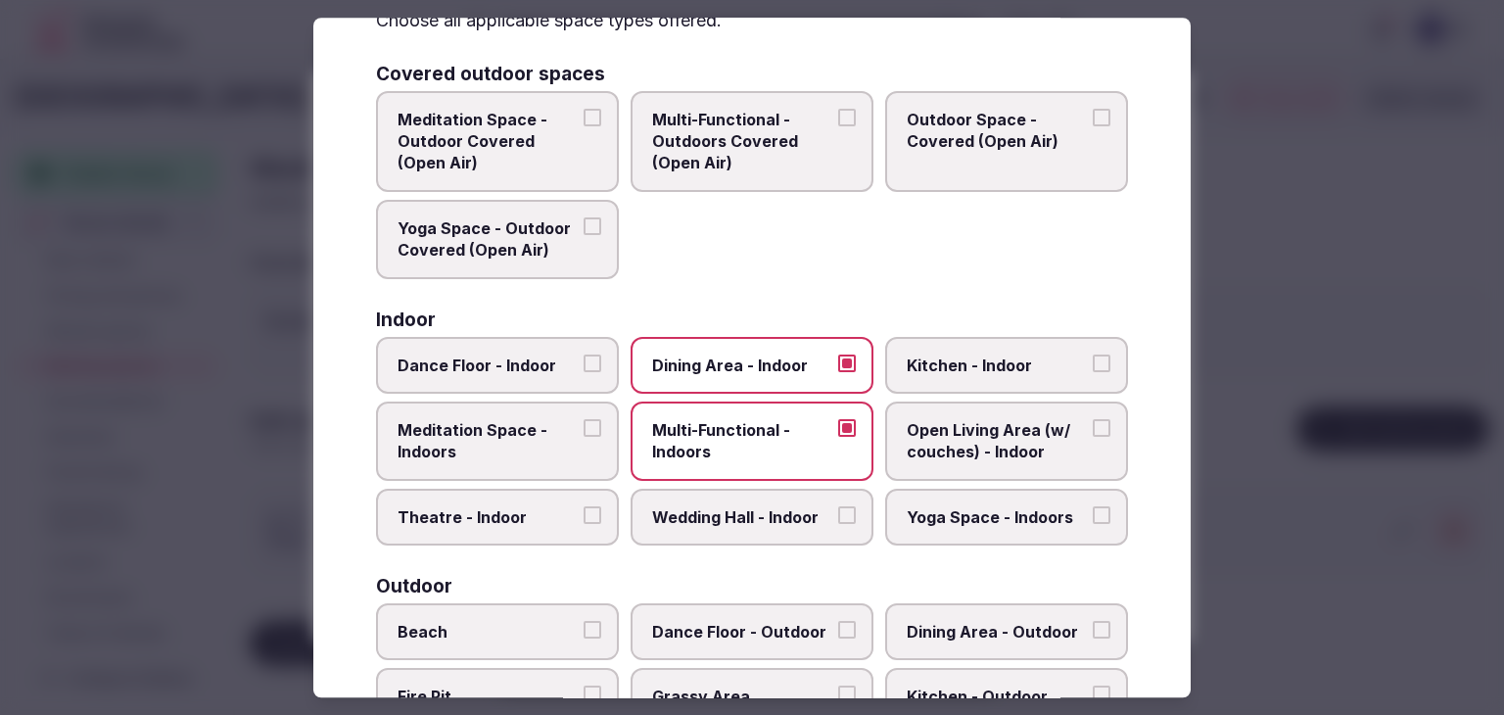
click at [757, 354] on span "Dining Area - Indoor" at bounding box center [742, 365] width 180 height 22
click at [838, 354] on button "Dining Area - Indoor" at bounding box center [847, 363] width 18 height 18
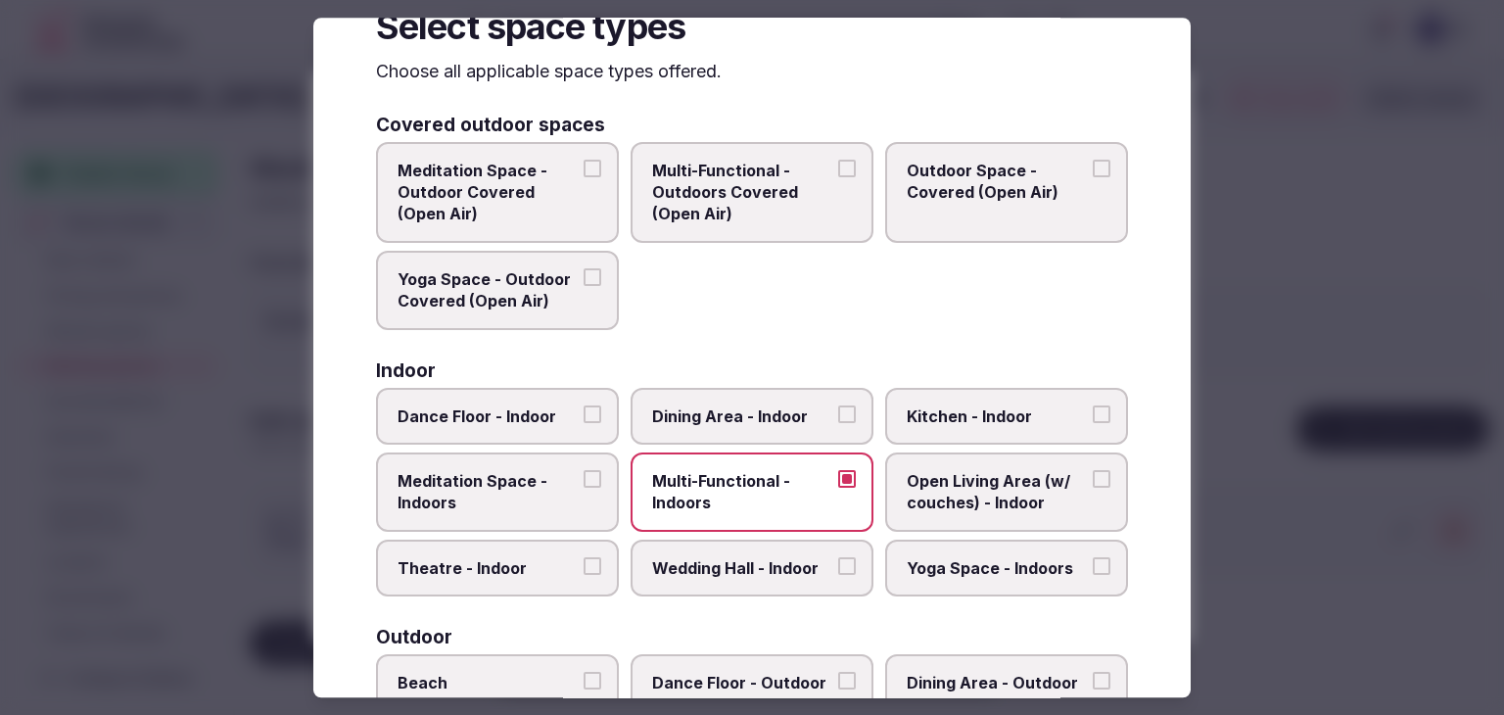
scroll to position [0, 0]
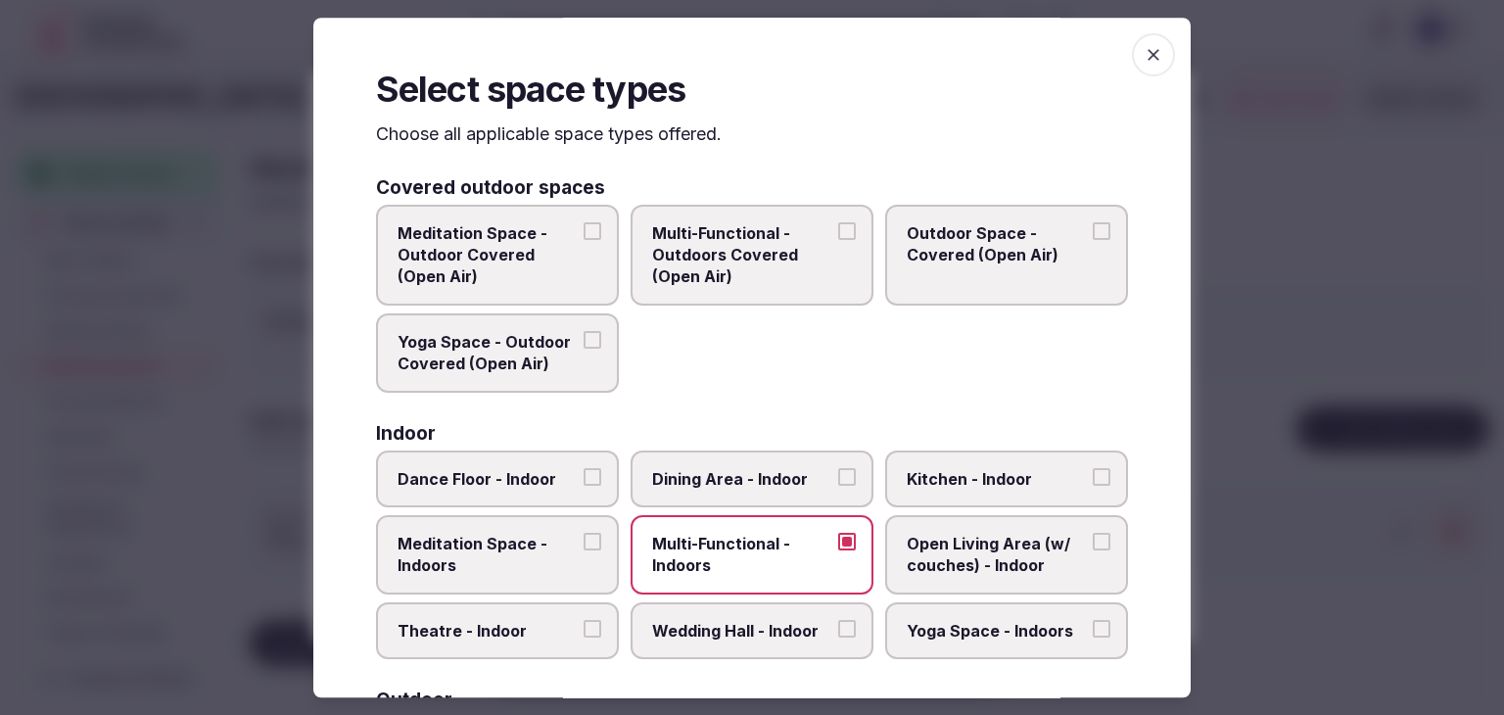
click at [1143, 53] on icon "button" at bounding box center [1153, 55] width 20 height 20
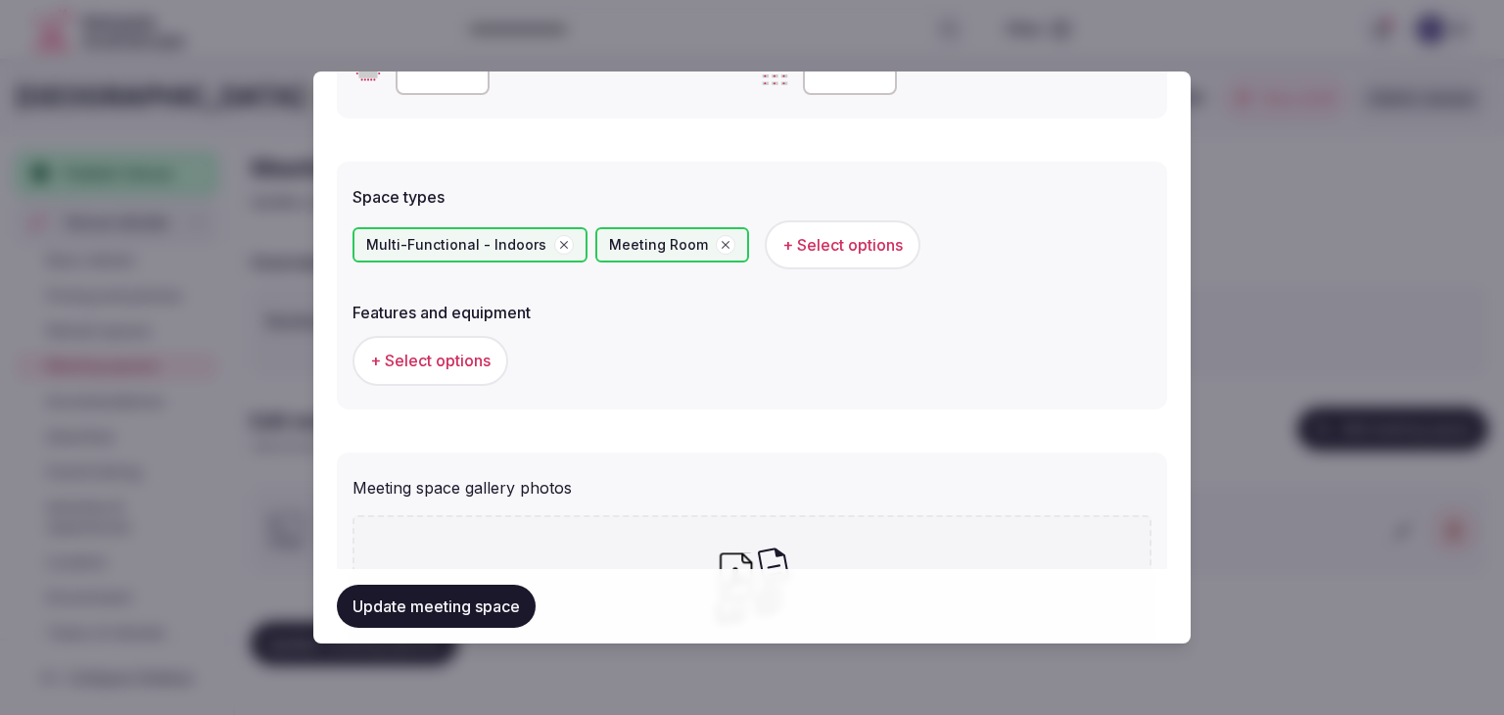
scroll to position [1158, 0]
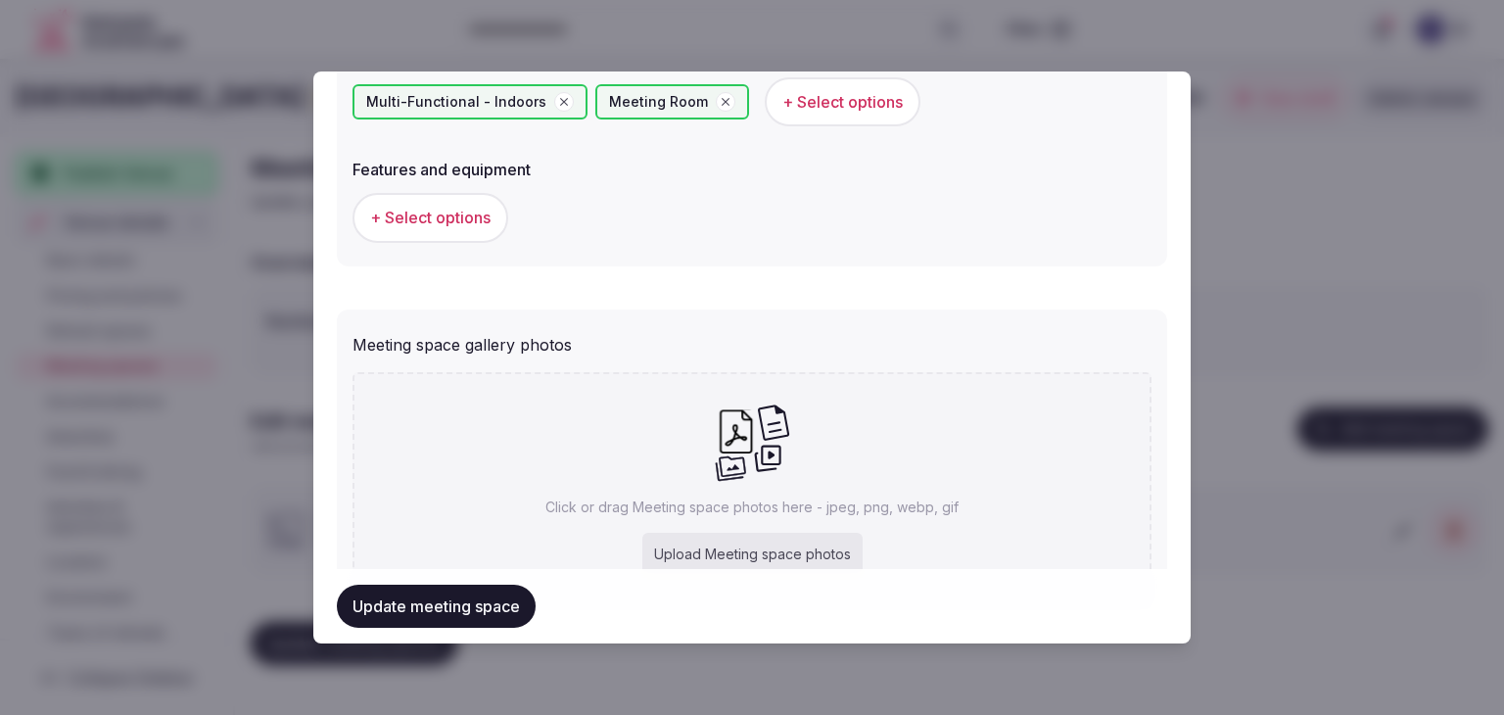
click at [451, 201] on button "+ Select options" at bounding box center [430, 217] width 156 height 49
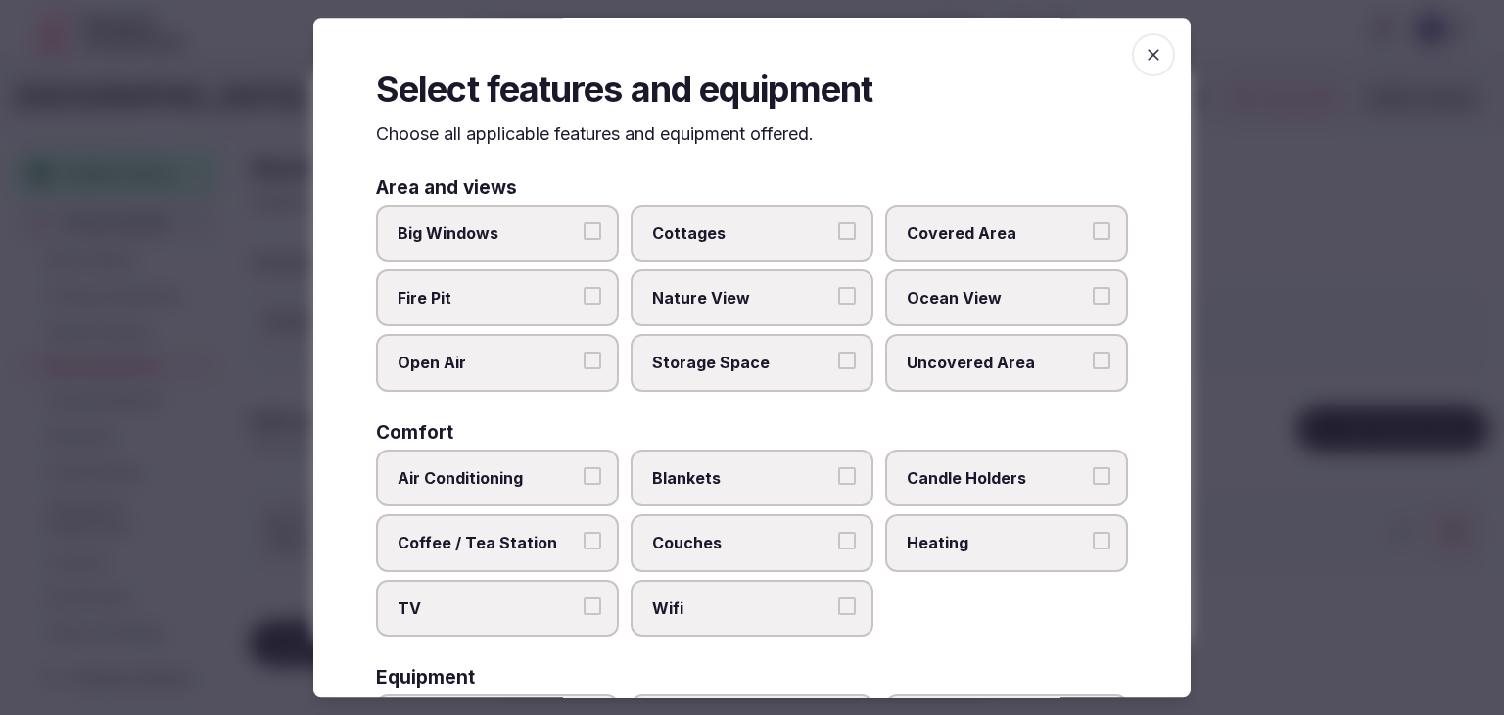
click at [721, 614] on span "Wifi" at bounding box center [742, 608] width 180 height 22
click at [838, 614] on button "Wifi" at bounding box center [847, 606] width 18 height 18
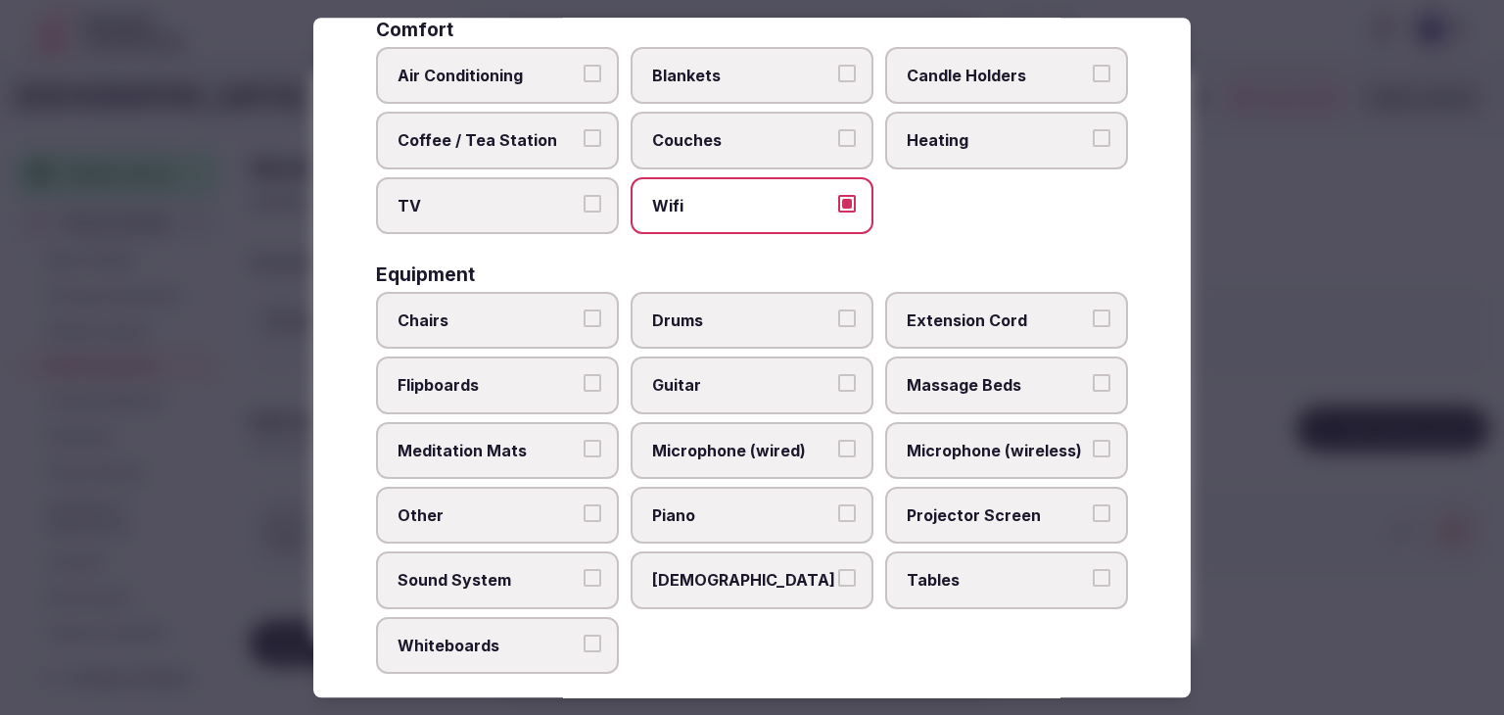
scroll to position [587, 0]
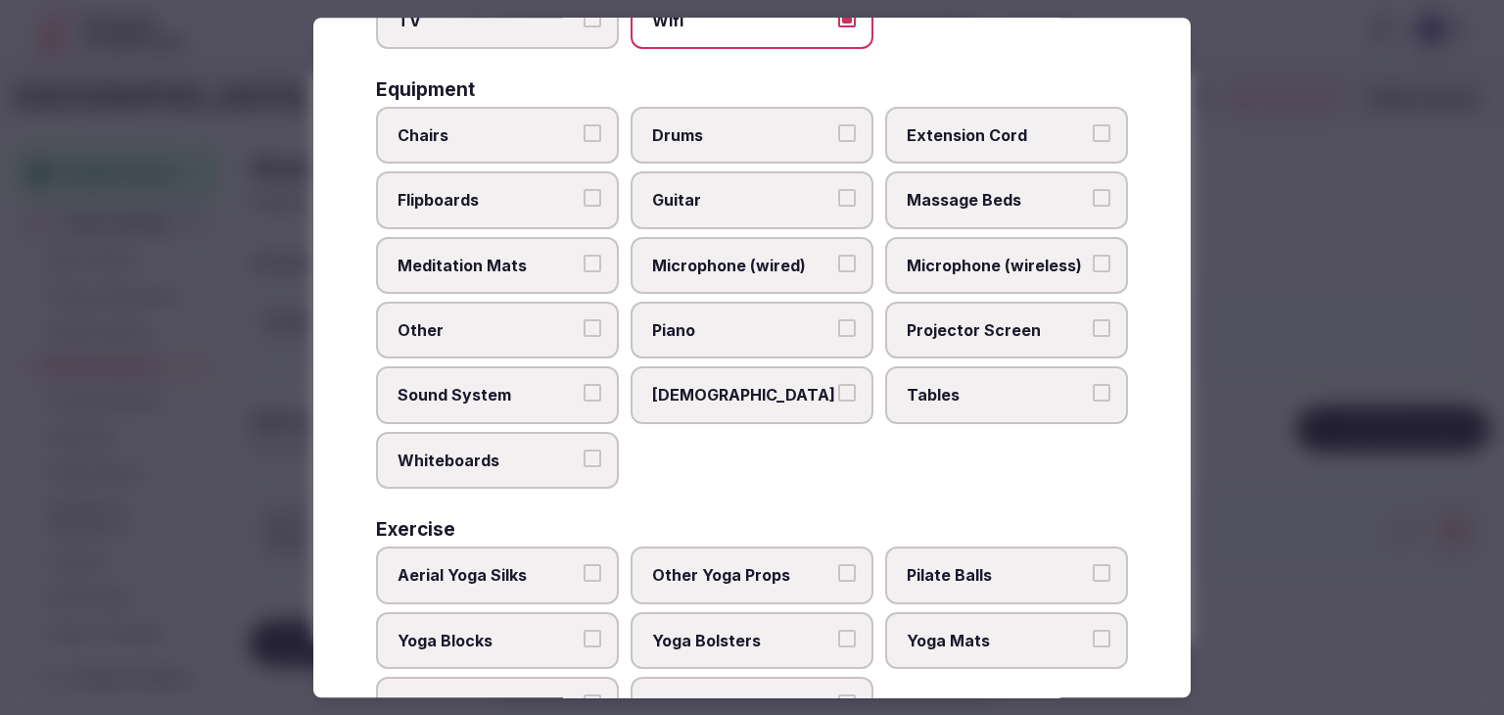
click at [935, 385] on span "Tables" at bounding box center [996, 396] width 180 height 22
click at [1092, 385] on button "Tables" at bounding box center [1101, 394] width 18 height 18
drag, startPoint x: 939, startPoint y: 322, endPoint x: 945, endPoint y: 312, distance: 11.4
click at [938, 320] on span "Projector Screen" at bounding box center [996, 330] width 180 height 22
click at [1092, 320] on button "Projector Screen" at bounding box center [1101, 328] width 18 height 18
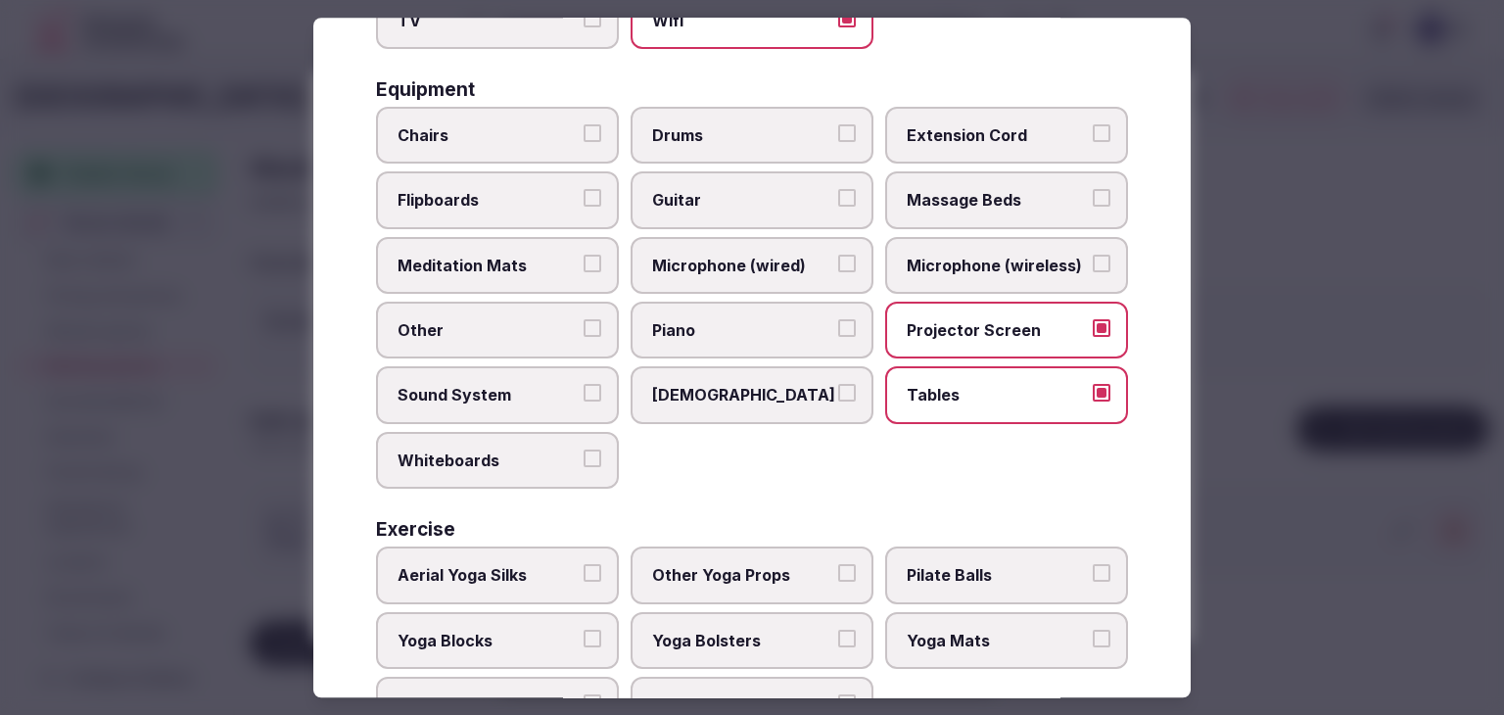
click at [468, 107] on label "Chairs" at bounding box center [497, 135] width 243 height 57
click at [583, 124] on button "Chairs" at bounding box center [592, 133] width 18 height 18
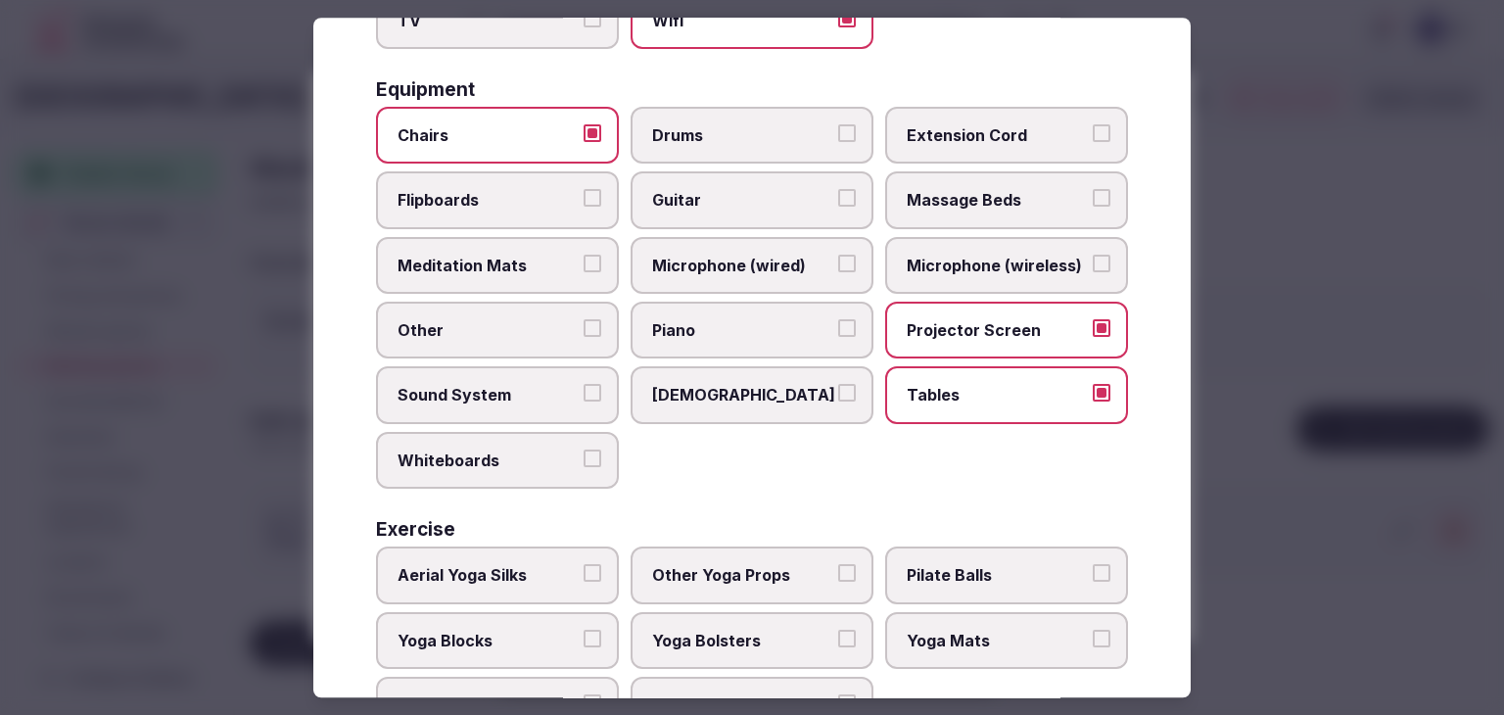
click at [499, 177] on label "Flipboards" at bounding box center [497, 200] width 243 height 57
click at [583, 190] on button "Flipboards" at bounding box center [592, 199] width 18 height 18
click at [511, 449] on span "Whiteboards" at bounding box center [487, 460] width 180 height 22
click at [583, 449] on button "Whiteboards" at bounding box center [592, 458] width 18 height 18
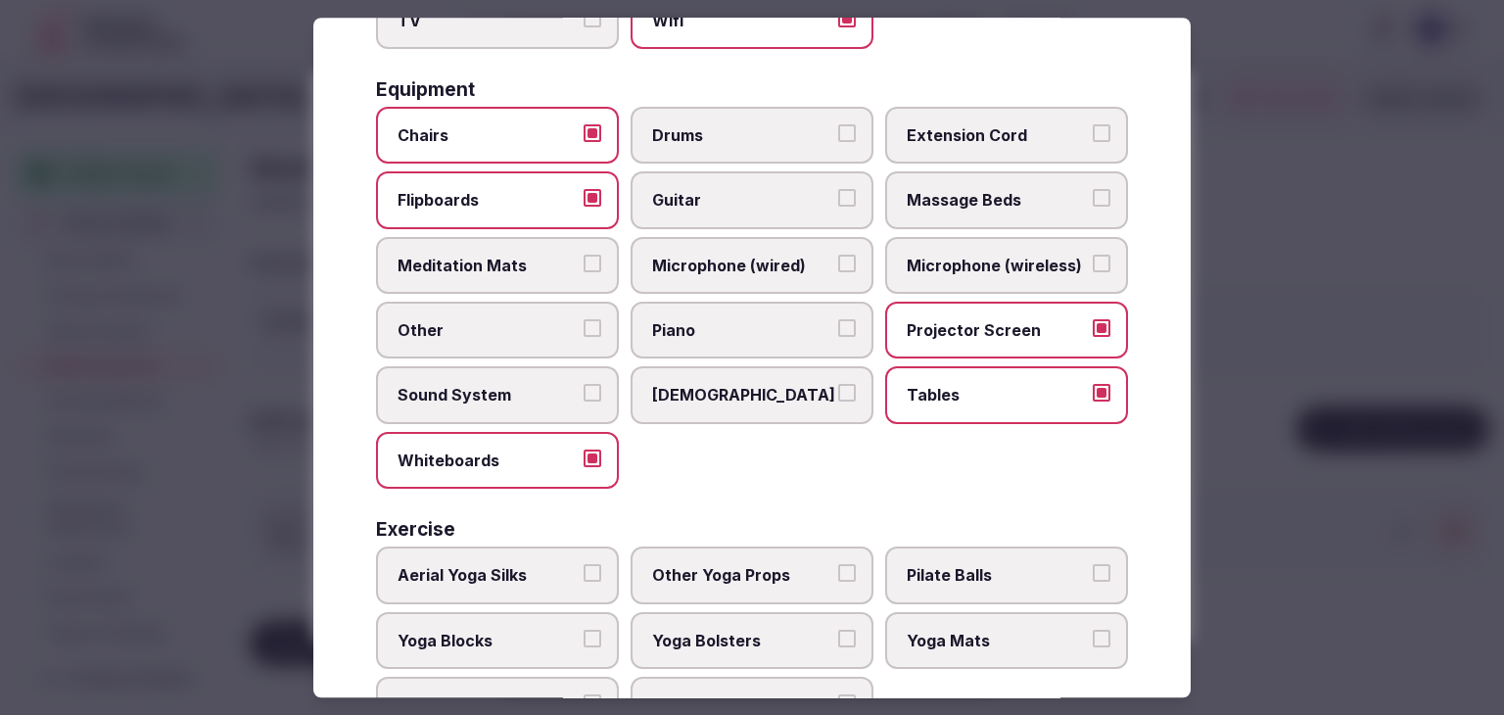
click at [511, 390] on span "Sound System" at bounding box center [487, 396] width 180 height 22
click at [583, 390] on button "Sound System" at bounding box center [592, 394] width 18 height 18
click at [951, 257] on span "Microphone (wireless)" at bounding box center [996, 266] width 180 height 22
click at [746, 263] on span "Microphone (wired)" at bounding box center [742, 266] width 180 height 22
click at [838, 263] on button "Microphone (wired)" at bounding box center [847, 264] width 18 height 18
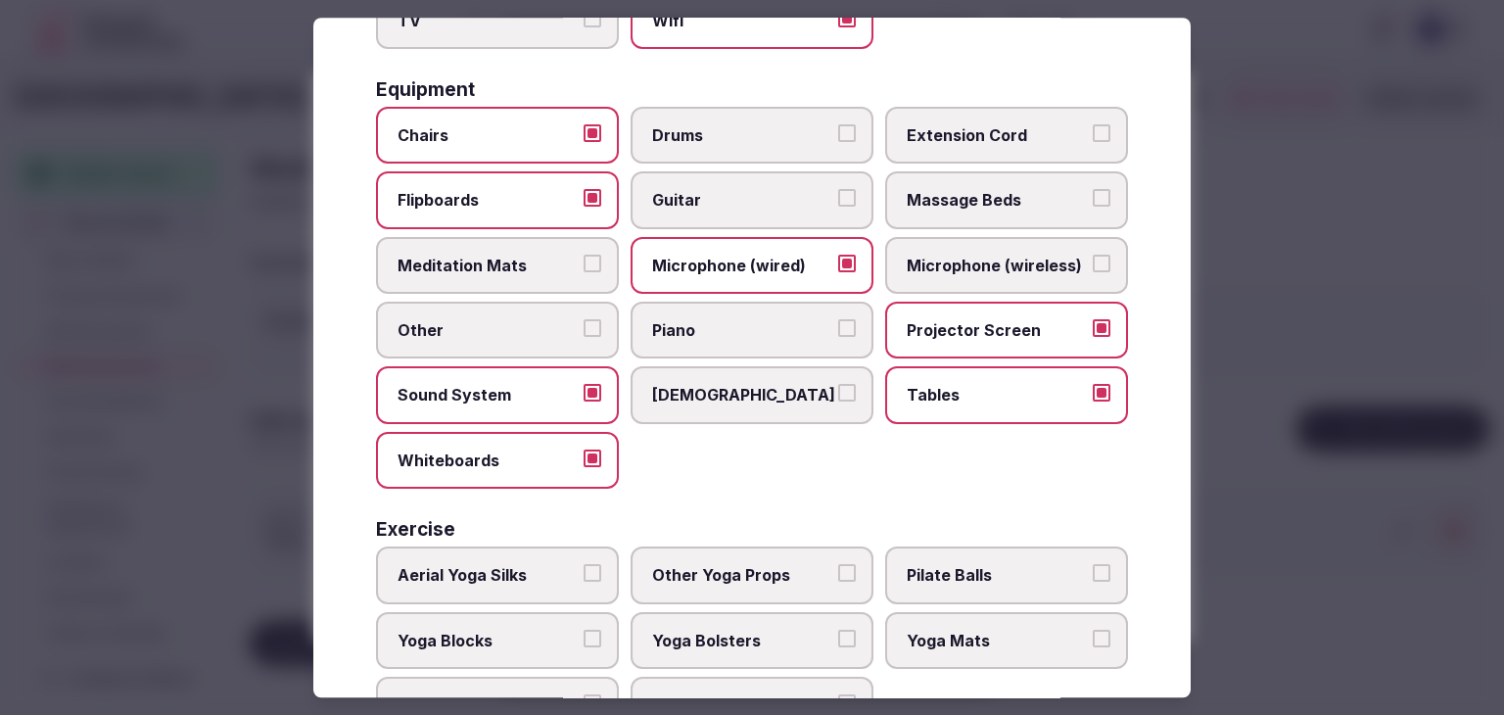
drag, startPoint x: 973, startPoint y: 268, endPoint x: 981, endPoint y: 279, distance: 13.3
click at [973, 267] on span "Microphone (wireless)" at bounding box center [996, 266] width 180 height 22
click at [1092, 267] on button "Microphone (wireless)" at bounding box center [1101, 264] width 18 height 18
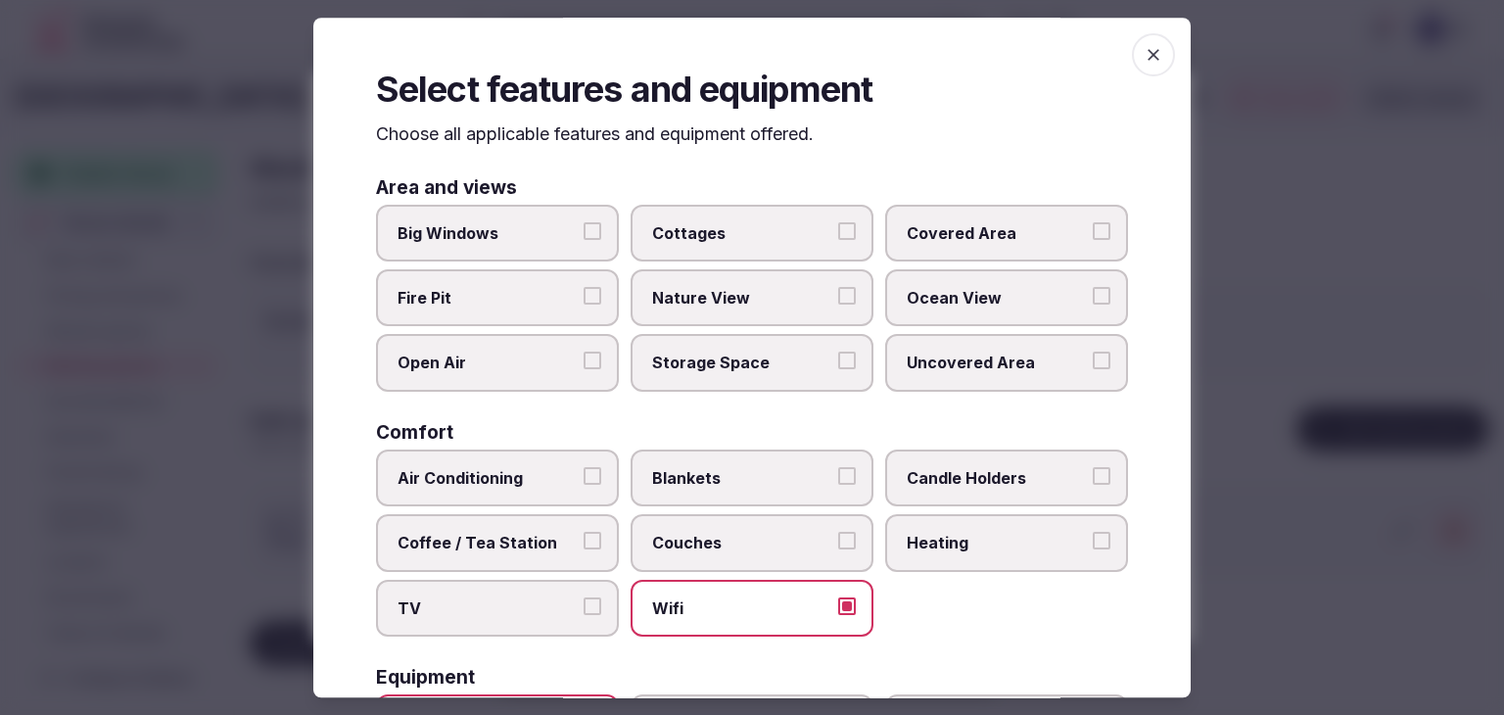
click at [1143, 48] on icon "button" at bounding box center [1153, 55] width 20 height 20
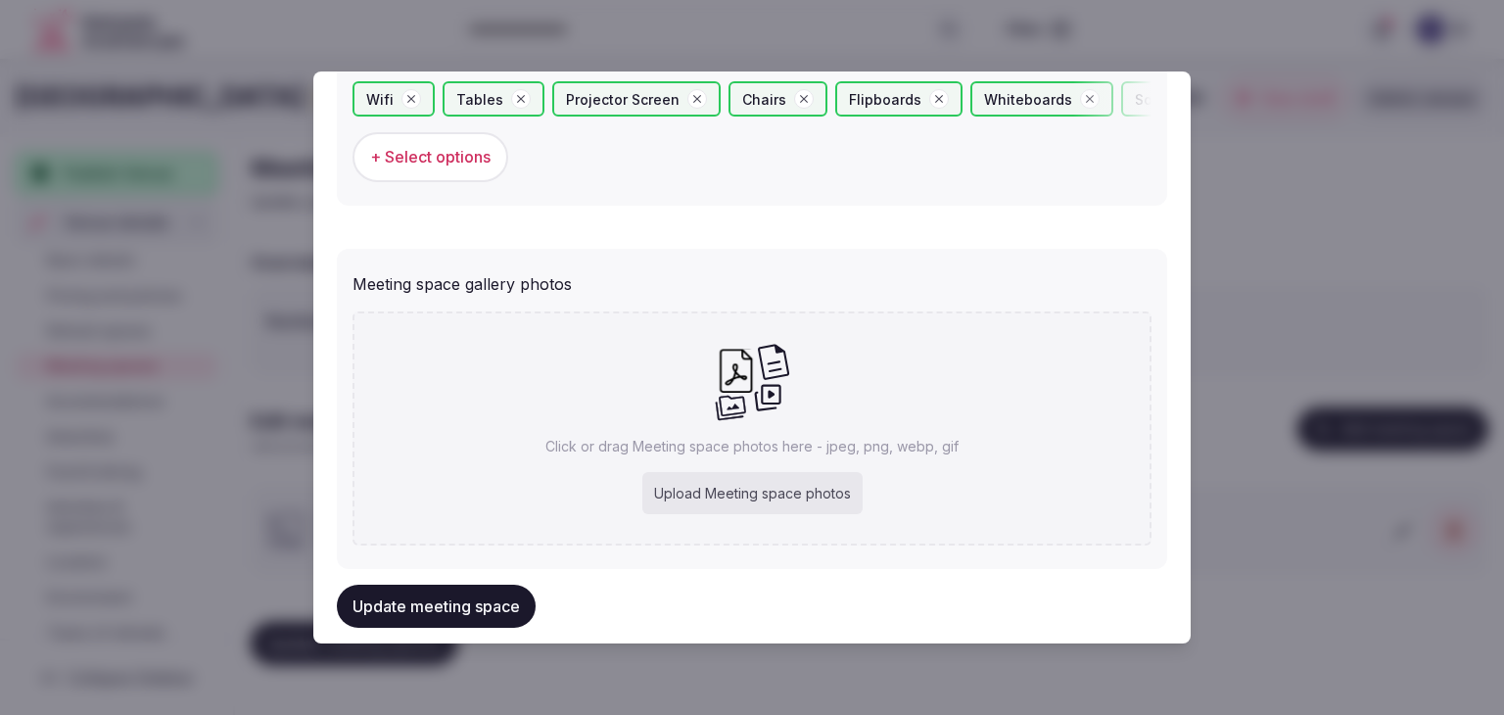
scroll to position [1306, 0]
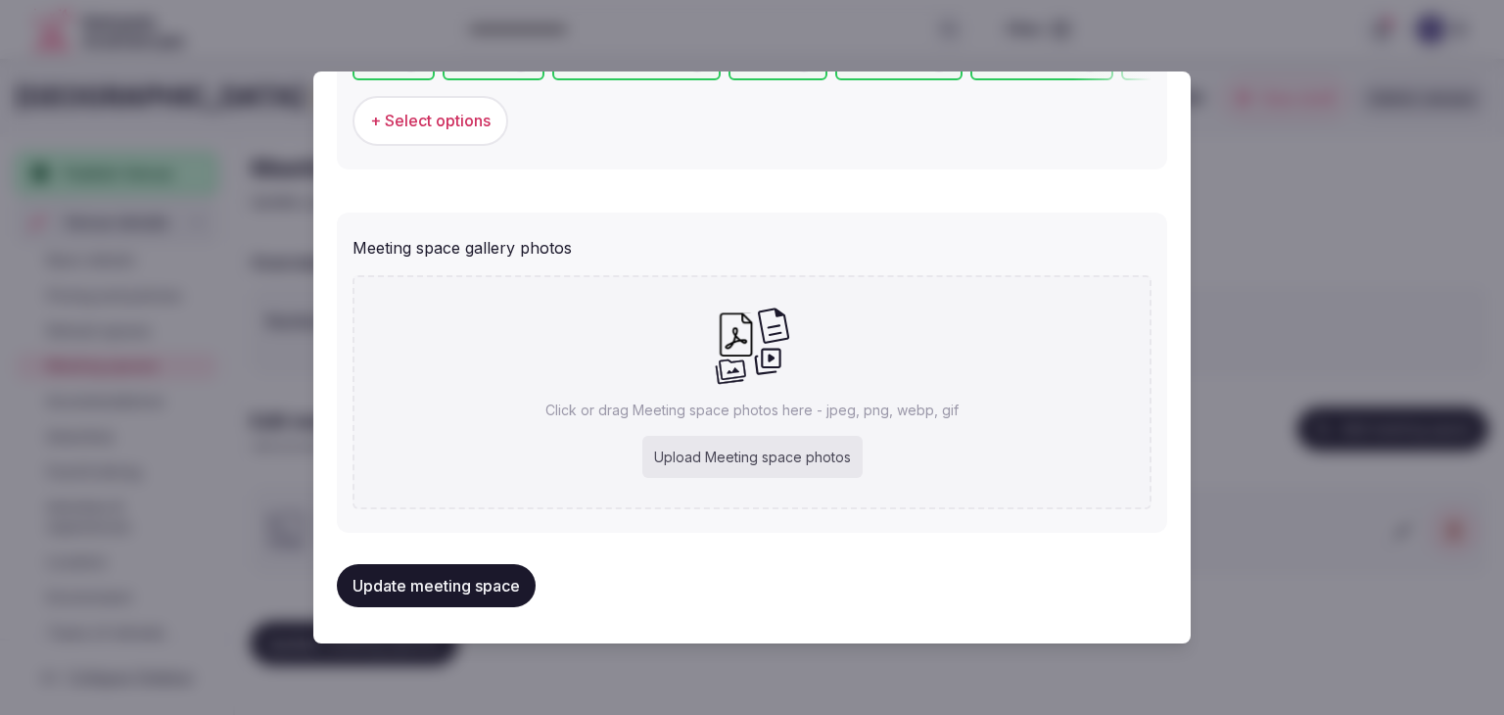
click at [771, 462] on div "Upload Meeting space photos" at bounding box center [752, 457] width 220 height 43
type input "**********"
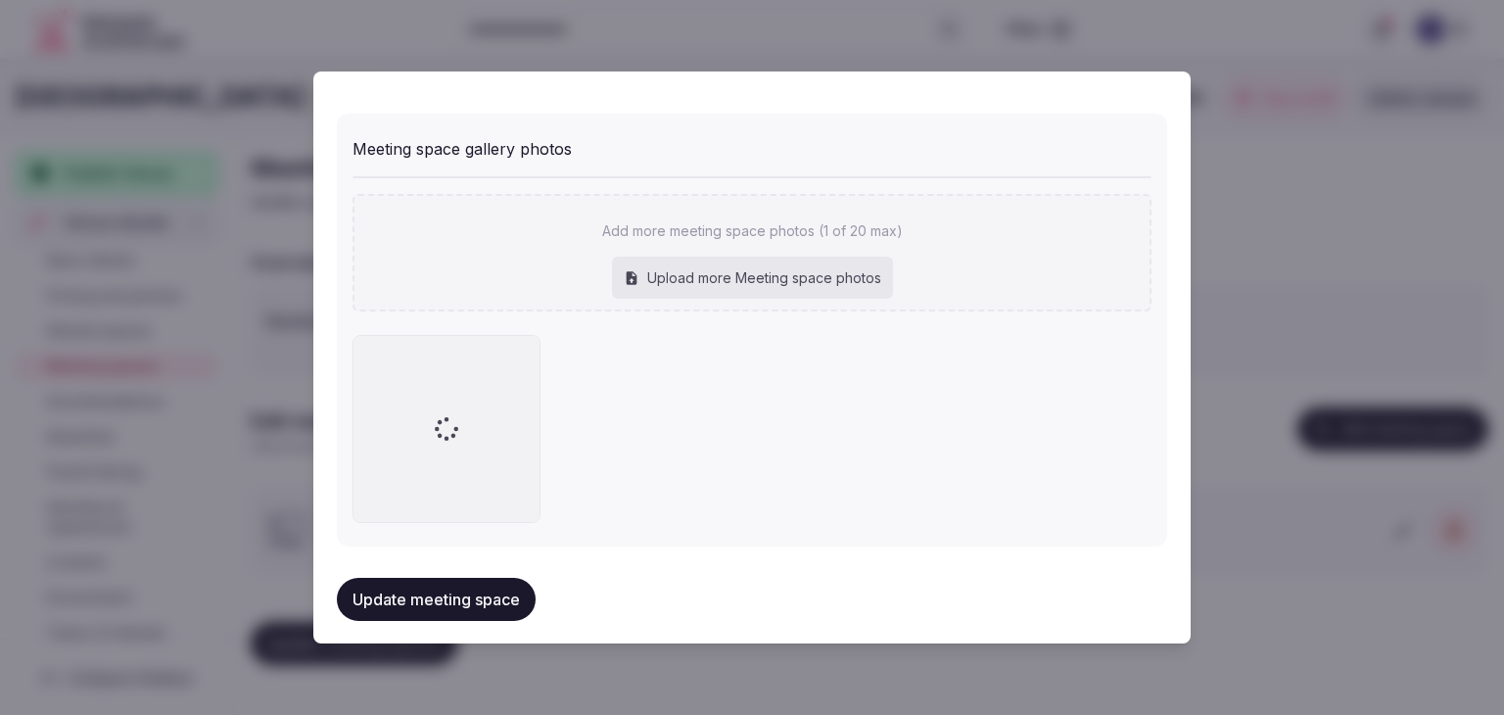
scroll to position [1364, 0]
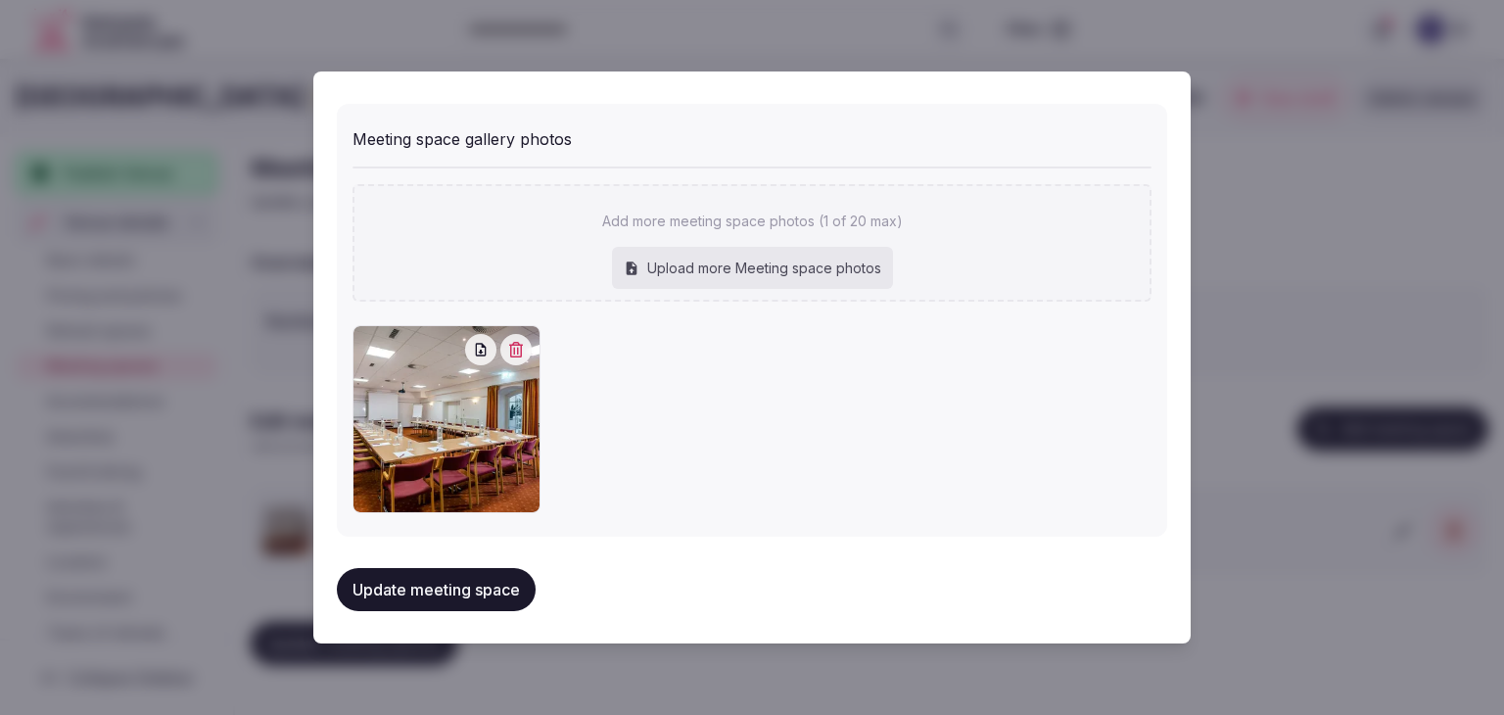
drag, startPoint x: 513, startPoint y: 577, endPoint x: 522, endPoint y: 587, distance: 13.9
click at [513, 579] on button "Update meeting space" at bounding box center [436, 589] width 199 height 43
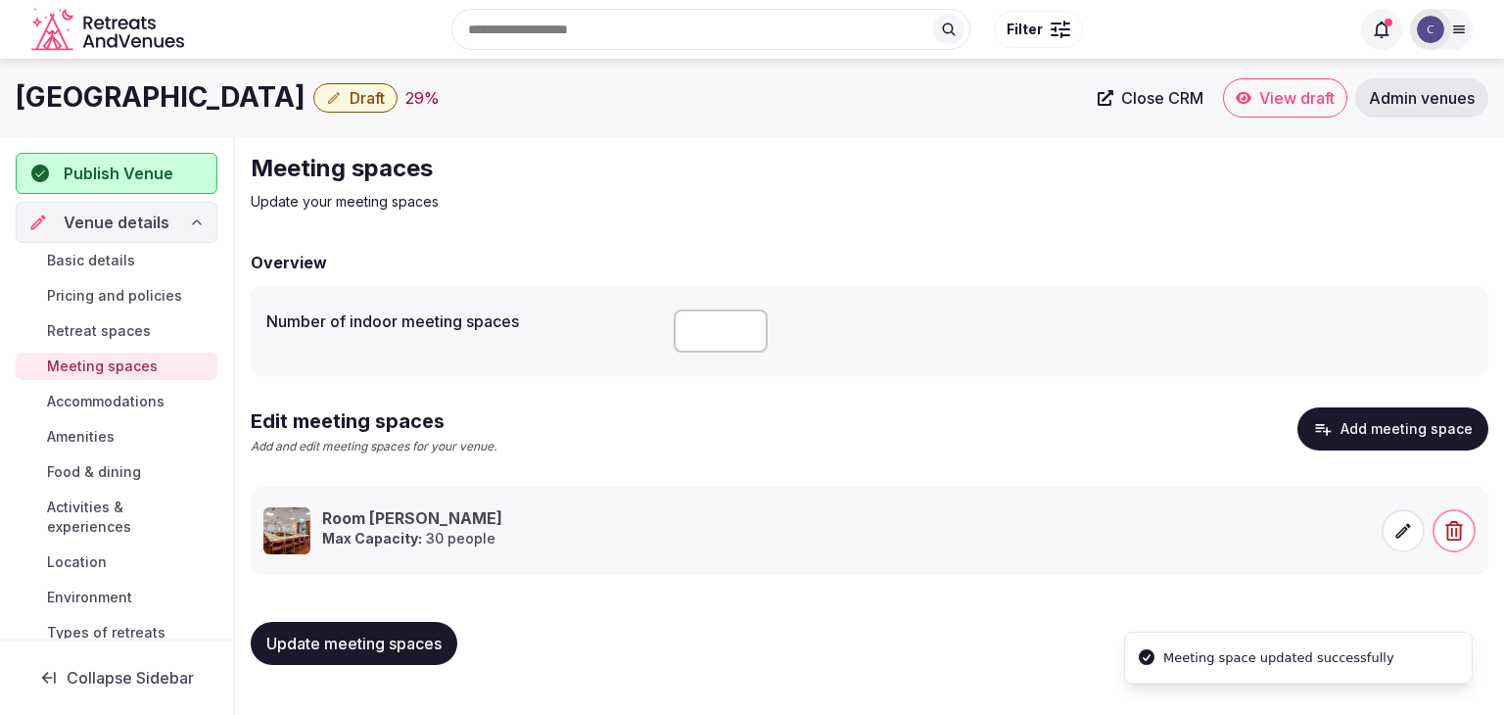
click at [358, 643] on span "Update meeting spaces" at bounding box center [353, 643] width 175 height 20
click at [140, 406] on span "Accommodations" at bounding box center [105, 402] width 117 height 20
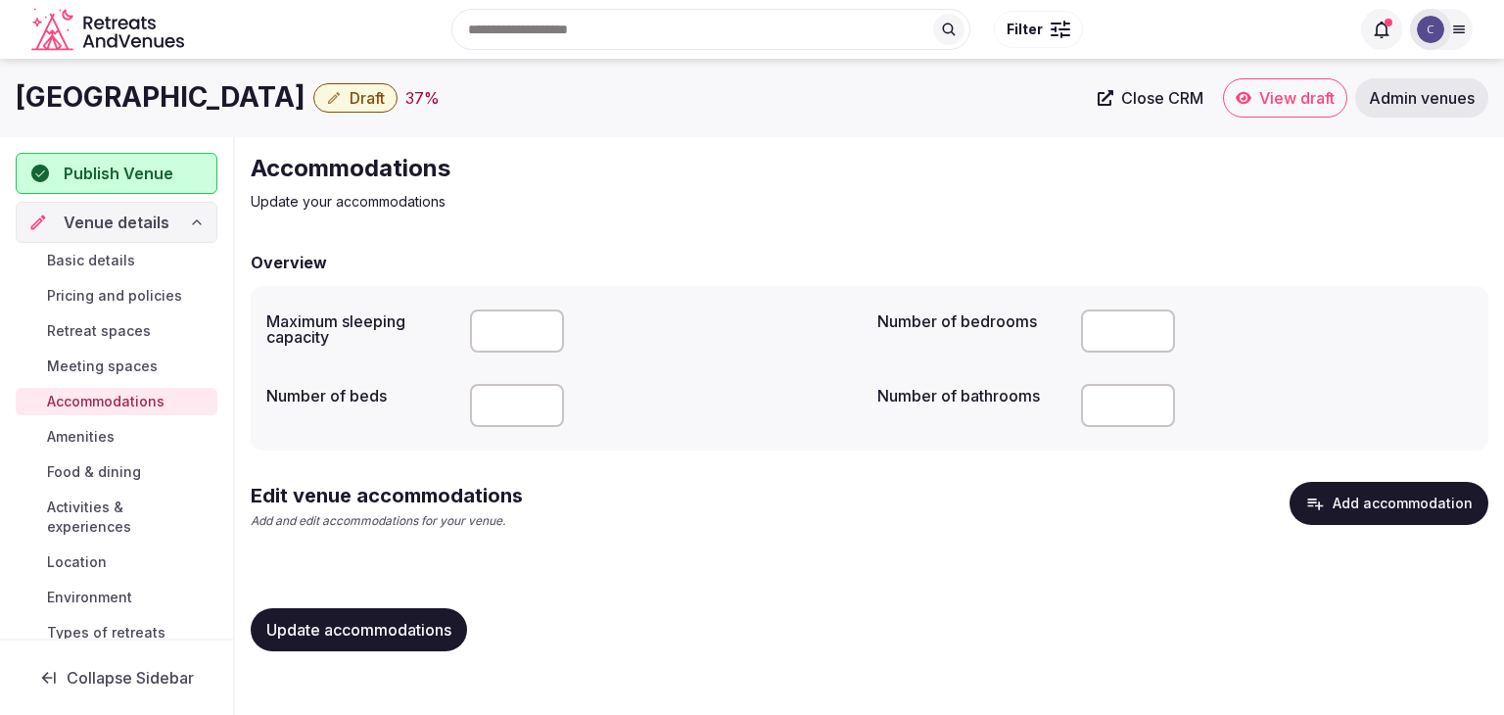
click at [1390, 508] on button "Add accommodation" at bounding box center [1388, 503] width 199 height 43
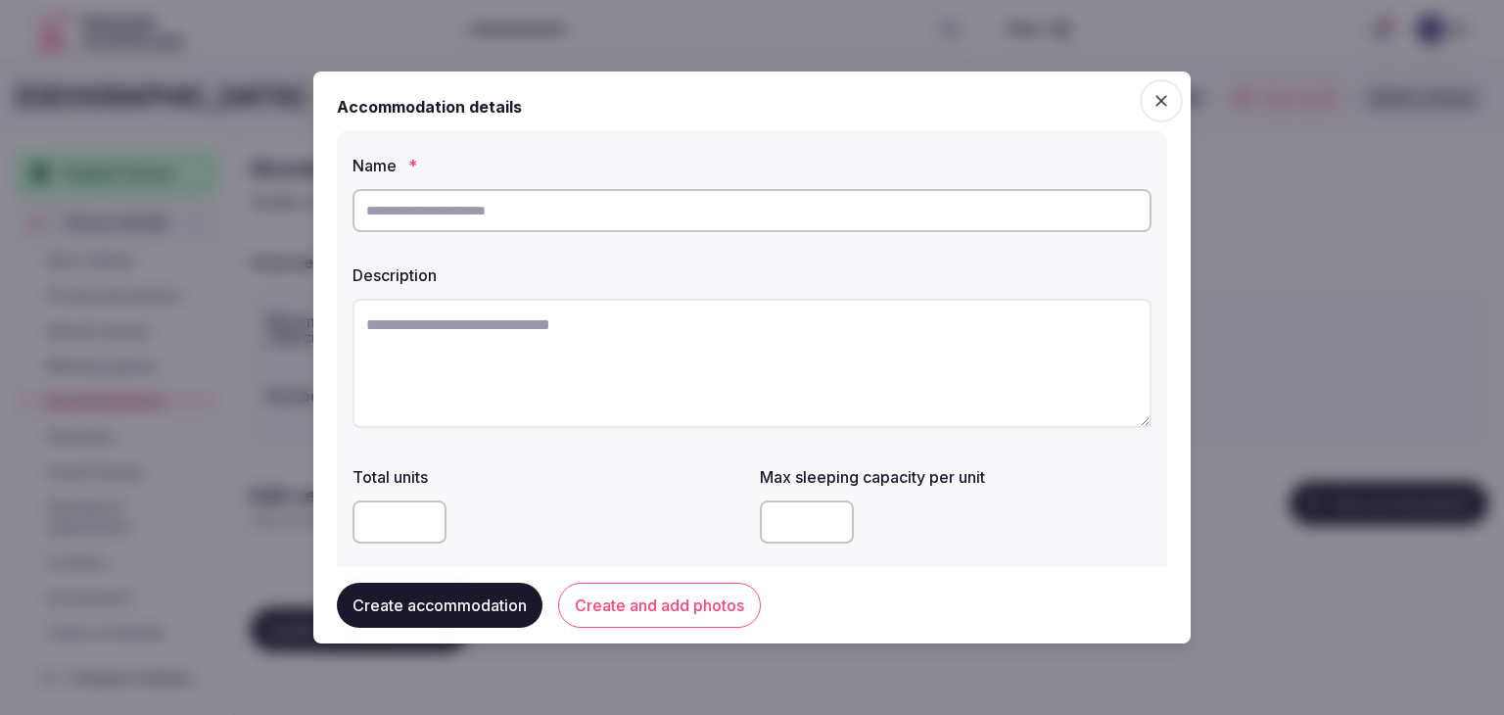
click at [676, 218] on input "text" at bounding box center [751, 210] width 799 height 43
paste input "**********"
type input "**********"
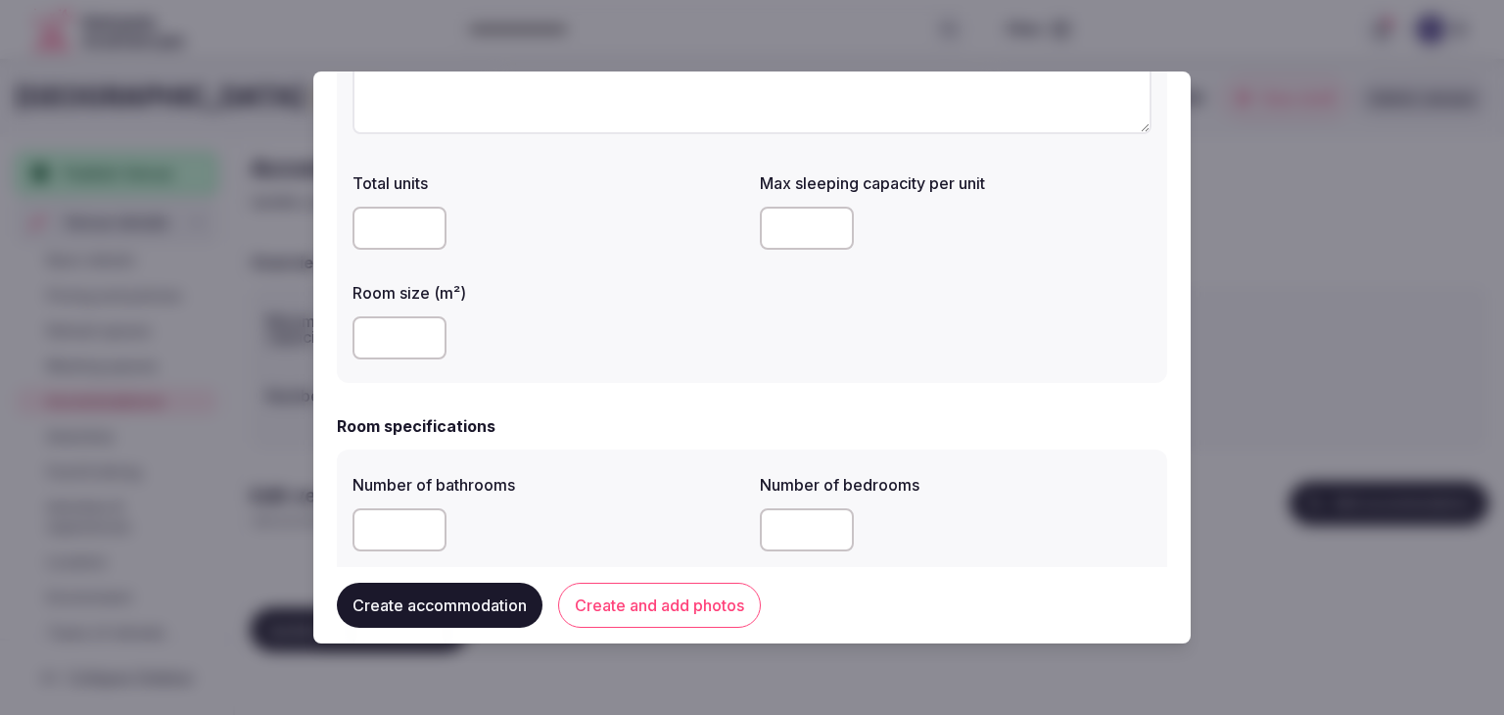
click at [775, 223] on input "number" at bounding box center [807, 228] width 94 height 43
type input "*"
click at [740, 298] on div "Total units Max sleeping capacity per unit * Room size (m²)" at bounding box center [751, 265] width 799 height 204
click at [387, 340] on input "number" at bounding box center [399, 337] width 94 height 43
type input "**"
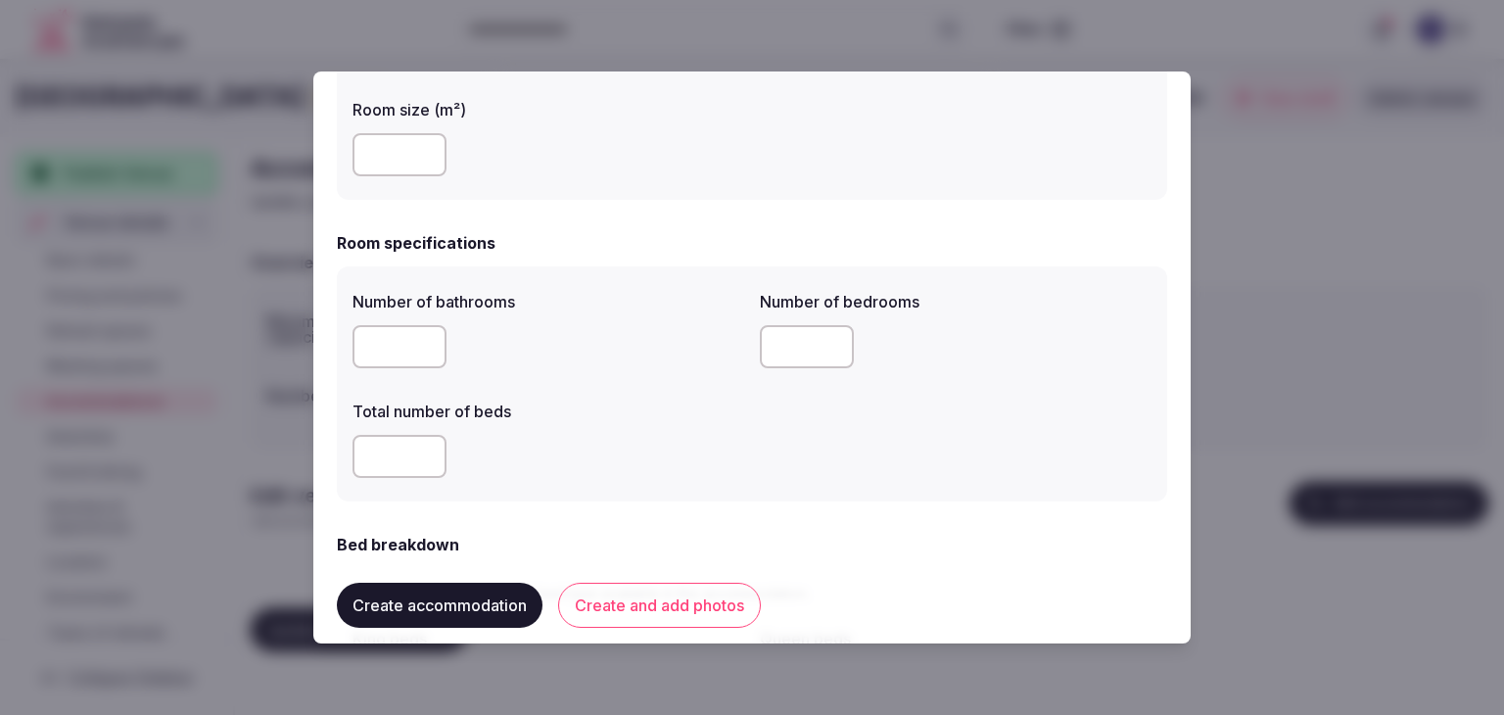
scroll to position [489, 0]
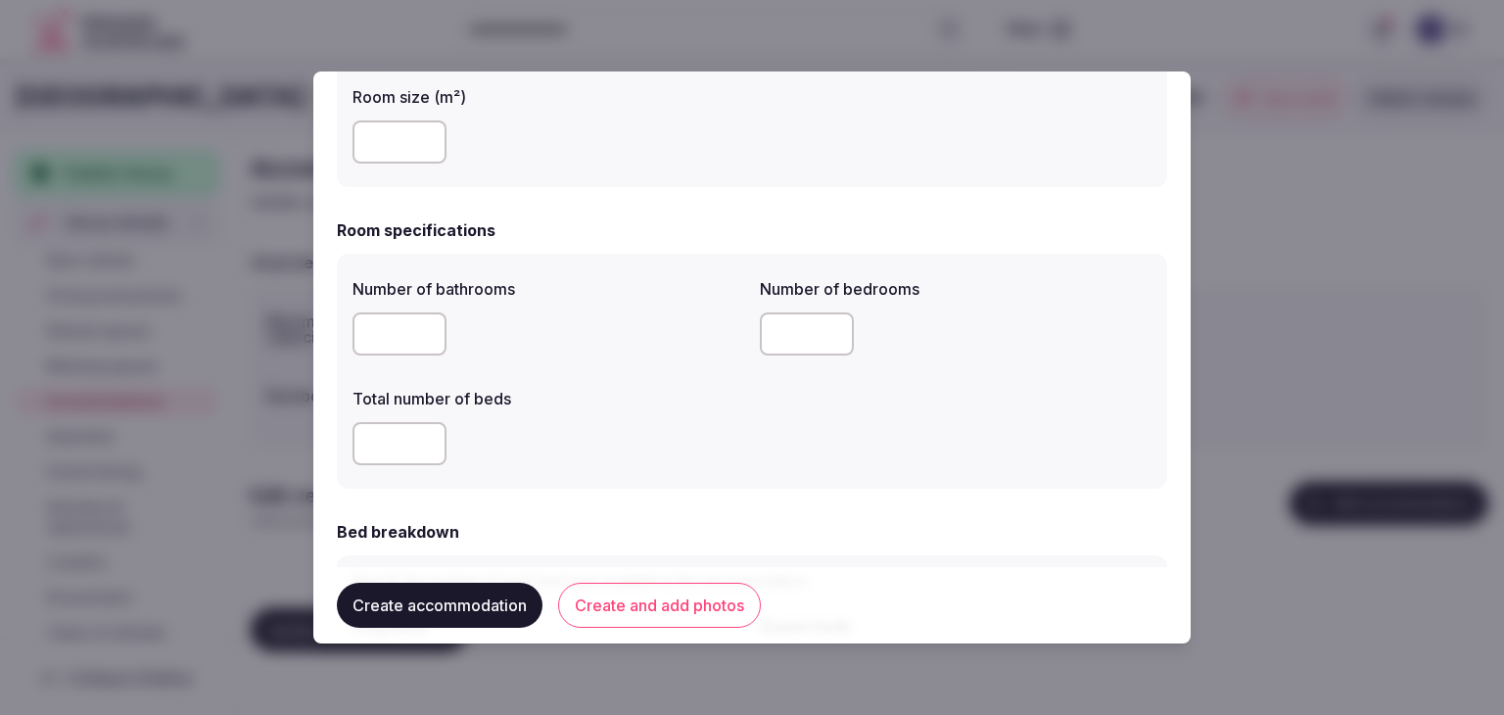
click at [387, 322] on input "number" at bounding box center [399, 333] width 94 height 43
type input "*"
click at [399, 437] on input "number" at bounding box center [399, 443] width 94 height 43
type input "*"
click at [773, 330] on input "number" at bounding box center [807, 333] width 94 height 43
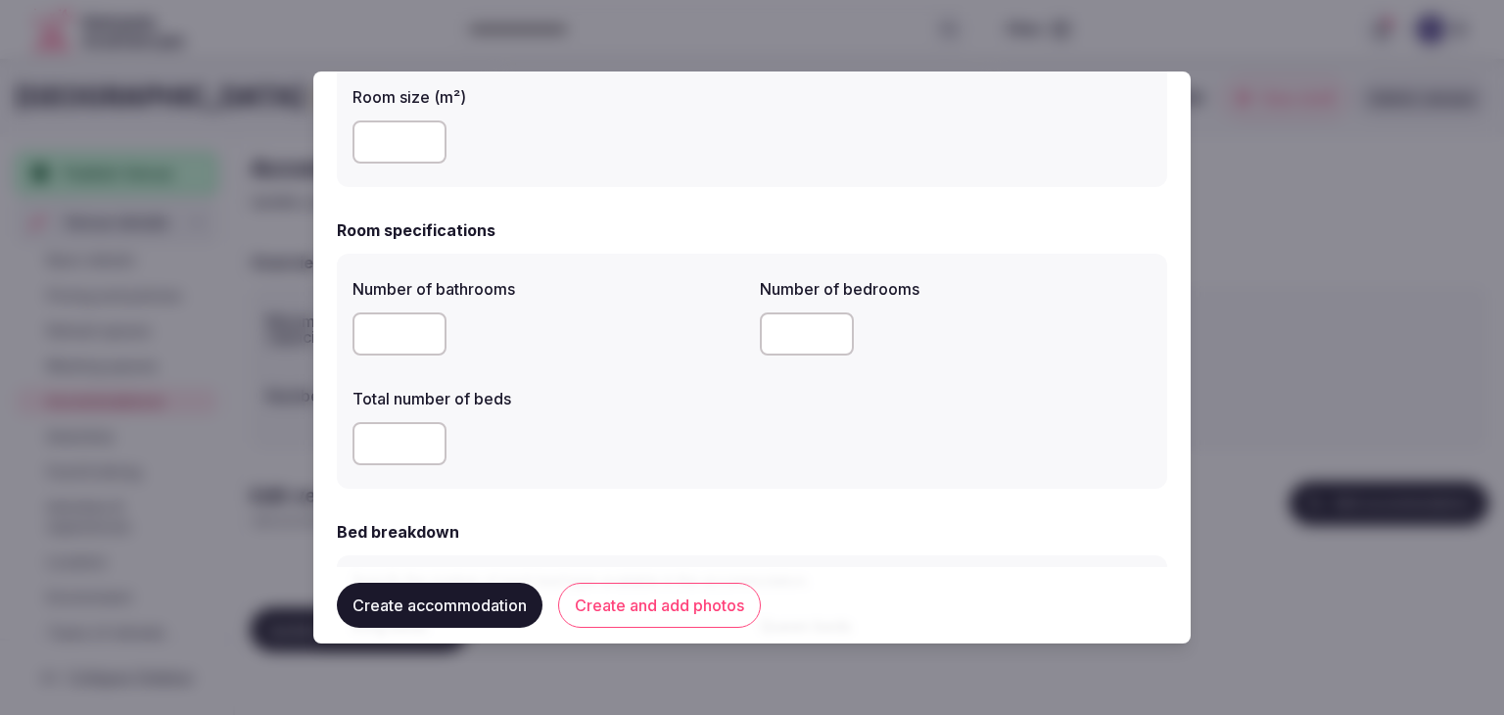
type input "*"
click at [667, 445] on div "*" at bounding box center [548, 443] width 392 height 43
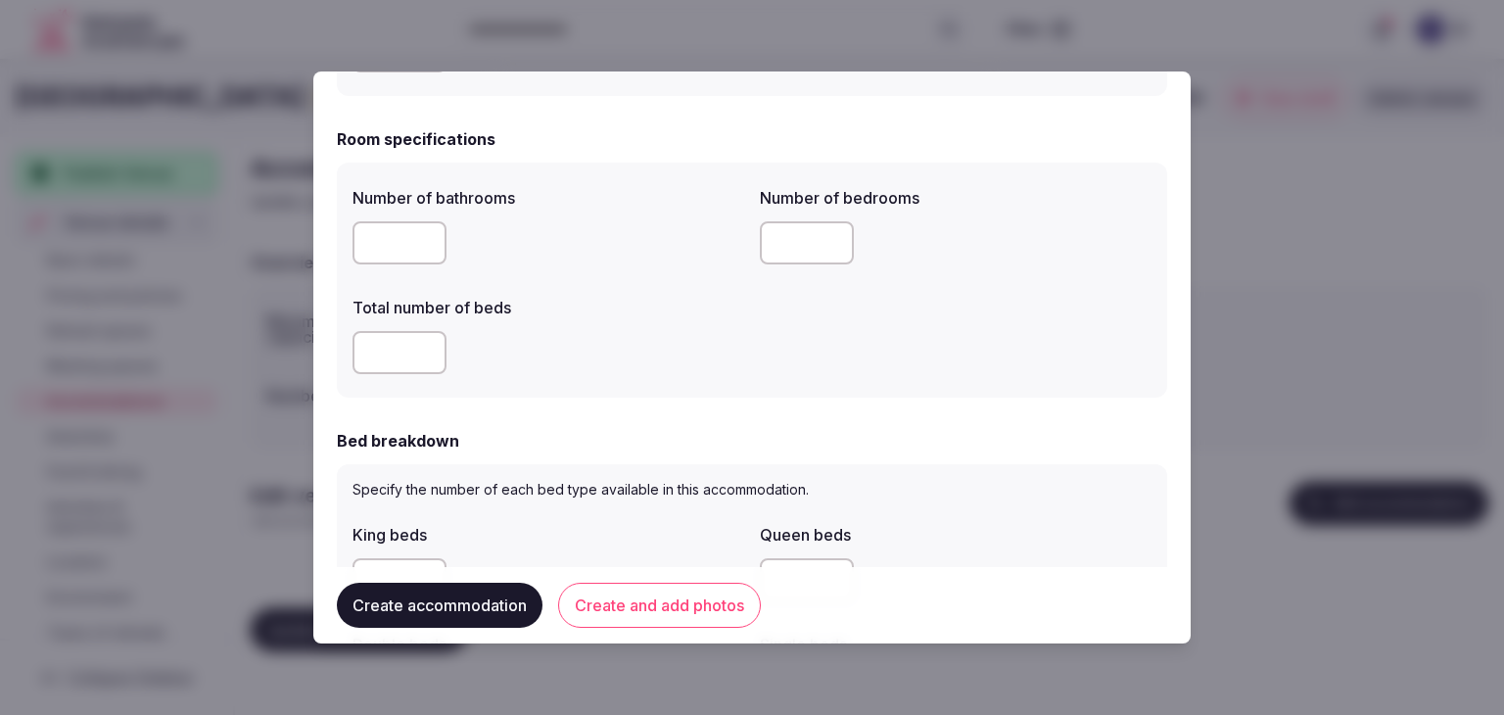
scroll to position [685, 0]
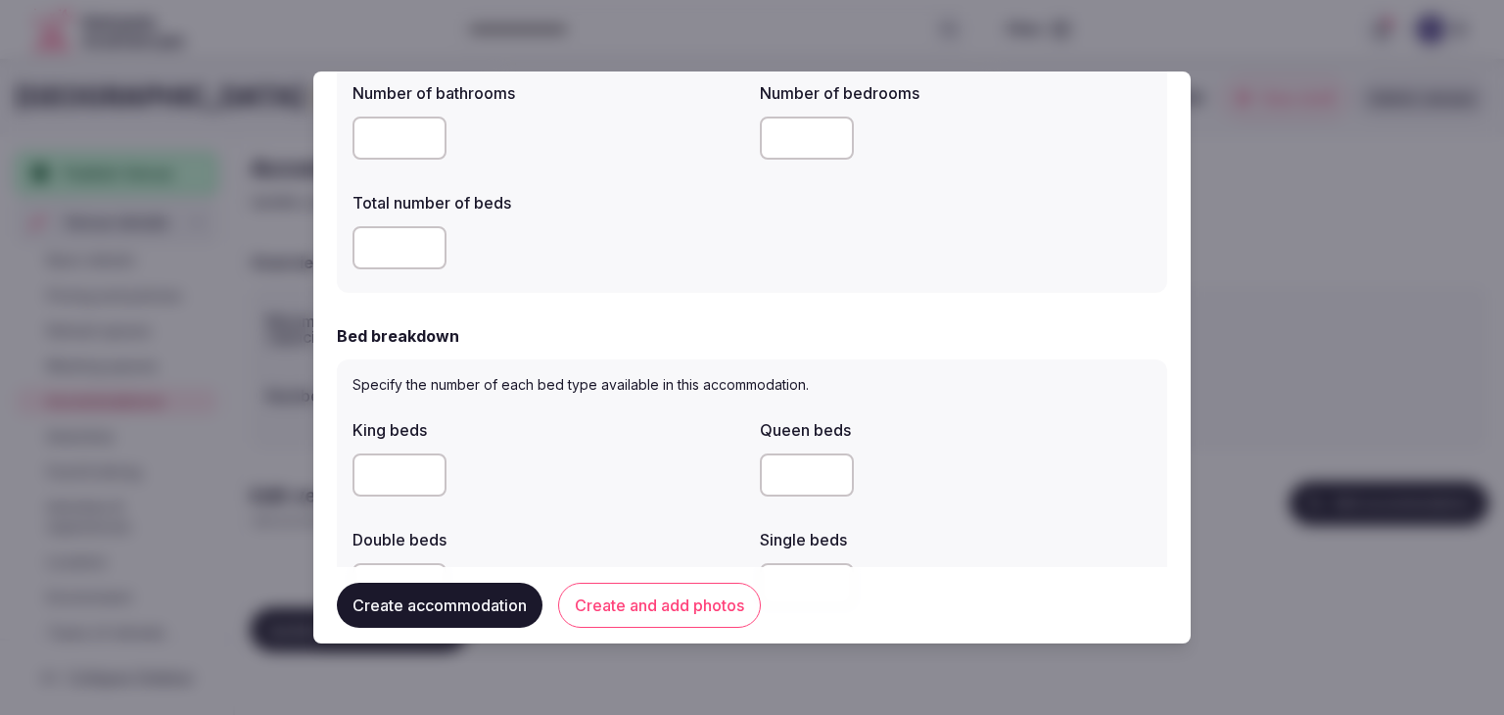
click at [403, 464] on input "number" at bounding box center [399, 474] width 94 height 43
type input "*"
click at [529, 471] on div "*" at bounding box center [548, 474] width 392 height 43
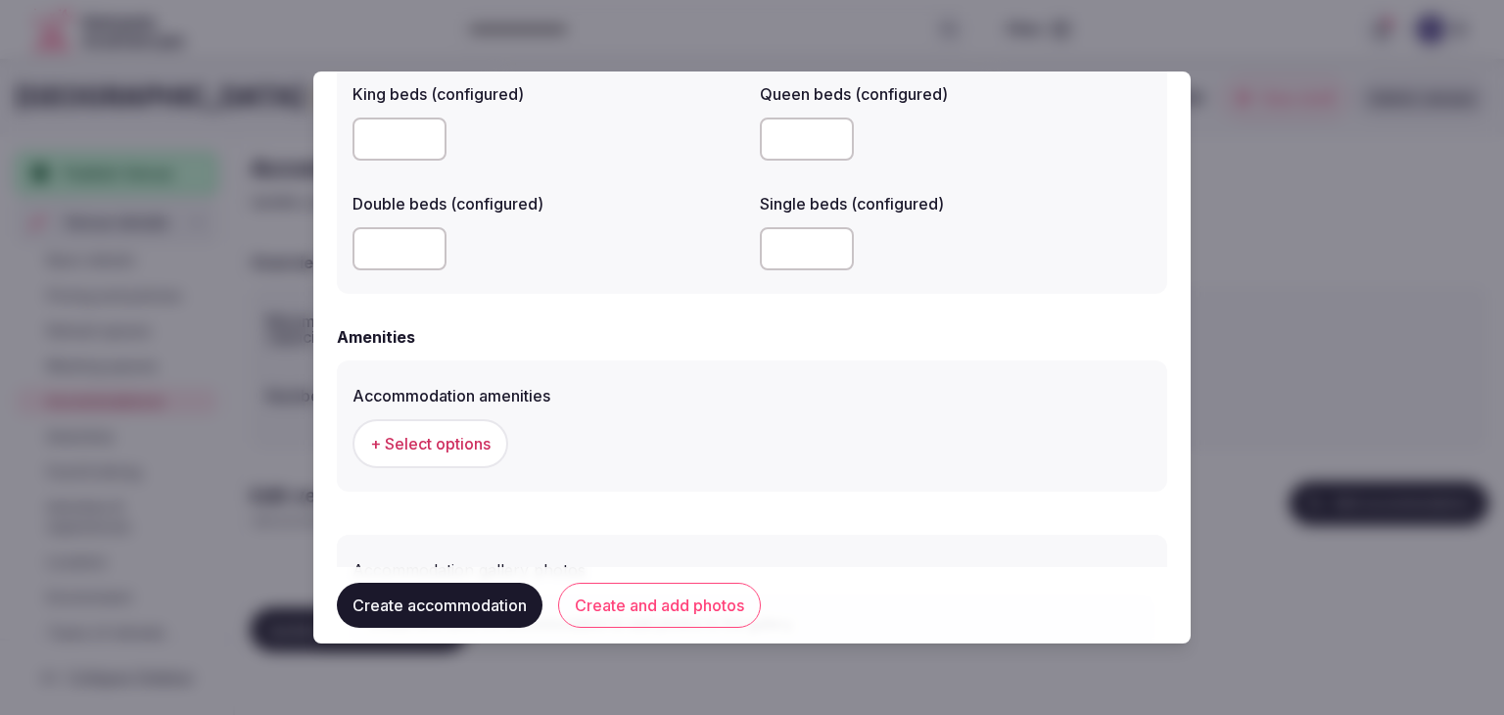
scroll to position [1778, 0]
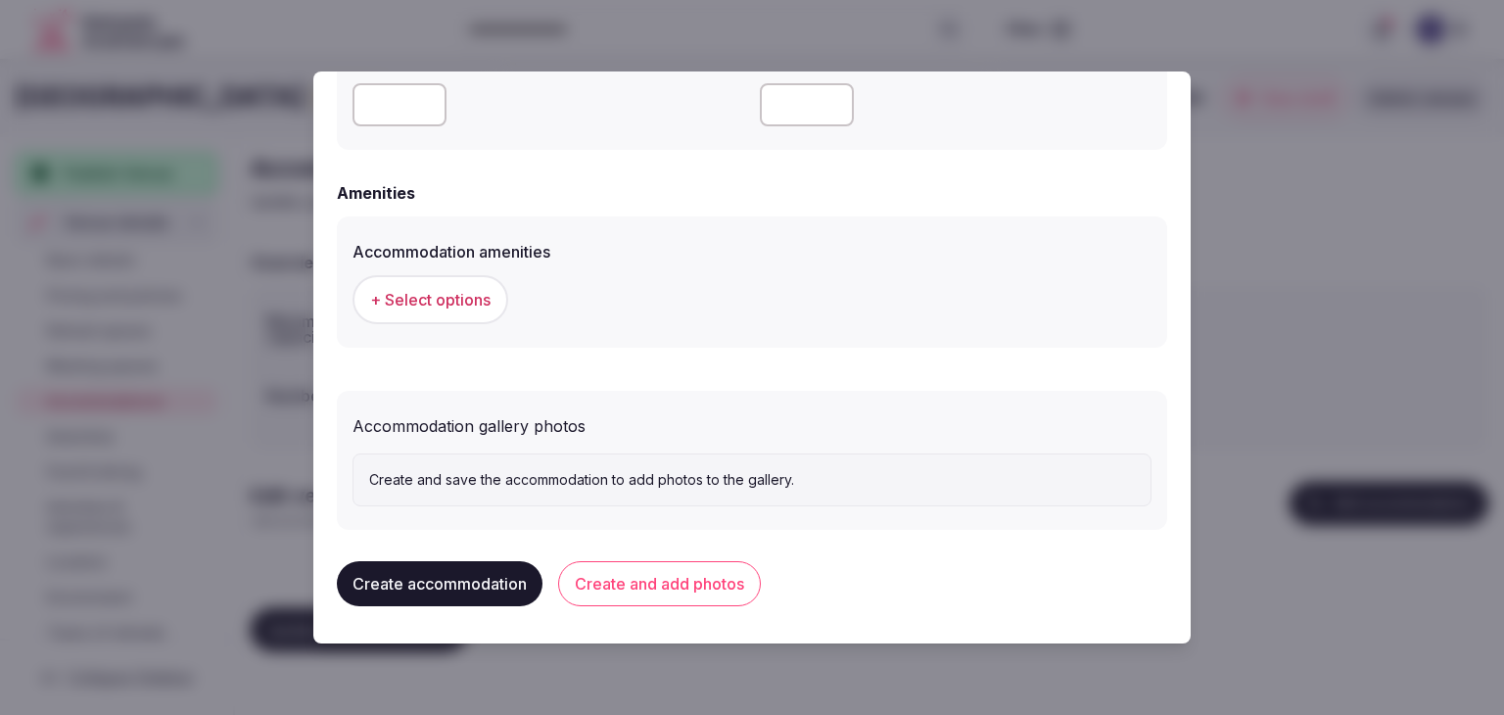
click at [446, 304] on span "+ Select options" at bounding box center [430, 300] width 120 height 22
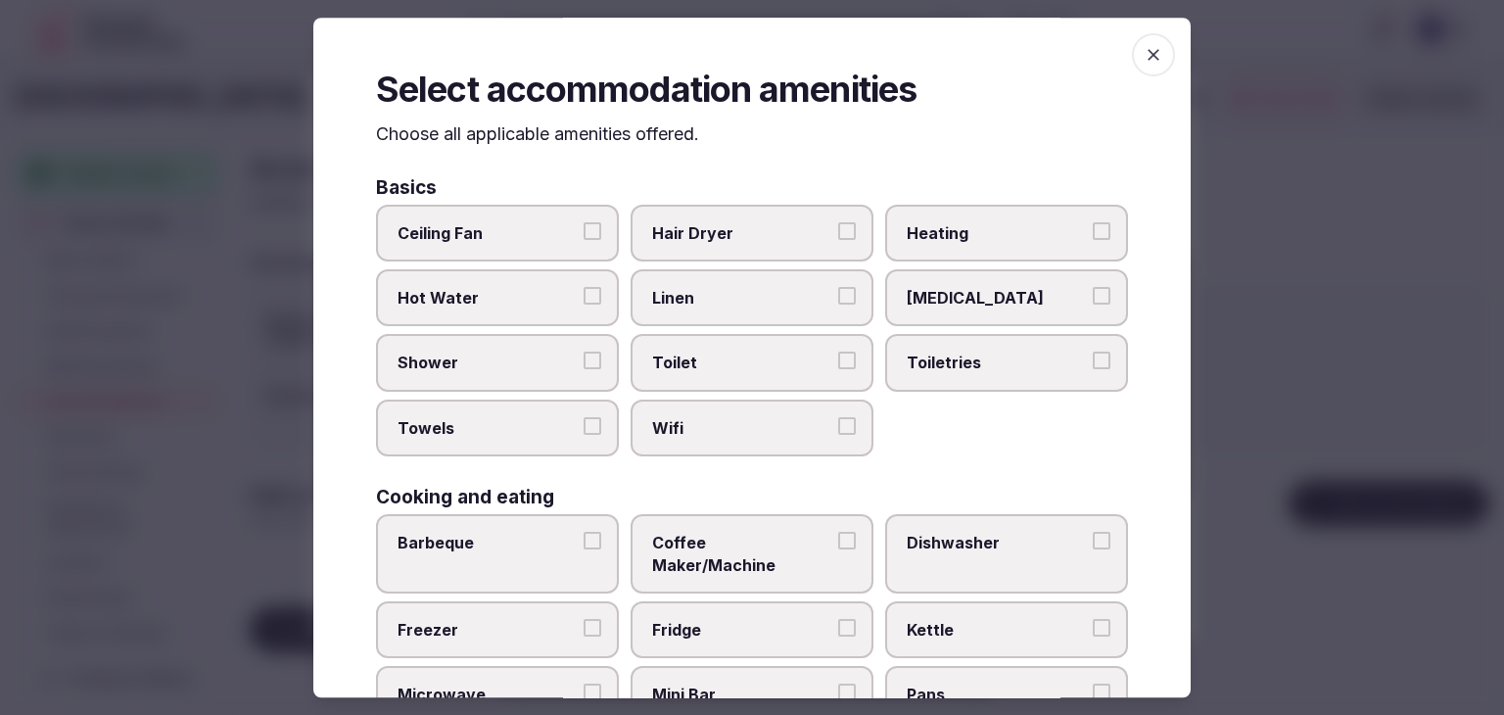
click at [760, 420] on span "Wifi" at bounding box center [742, 428] width 180 height 22
click at [838, 420] on button "Wifi" at bounding box center [847, 426] width 18 height 18
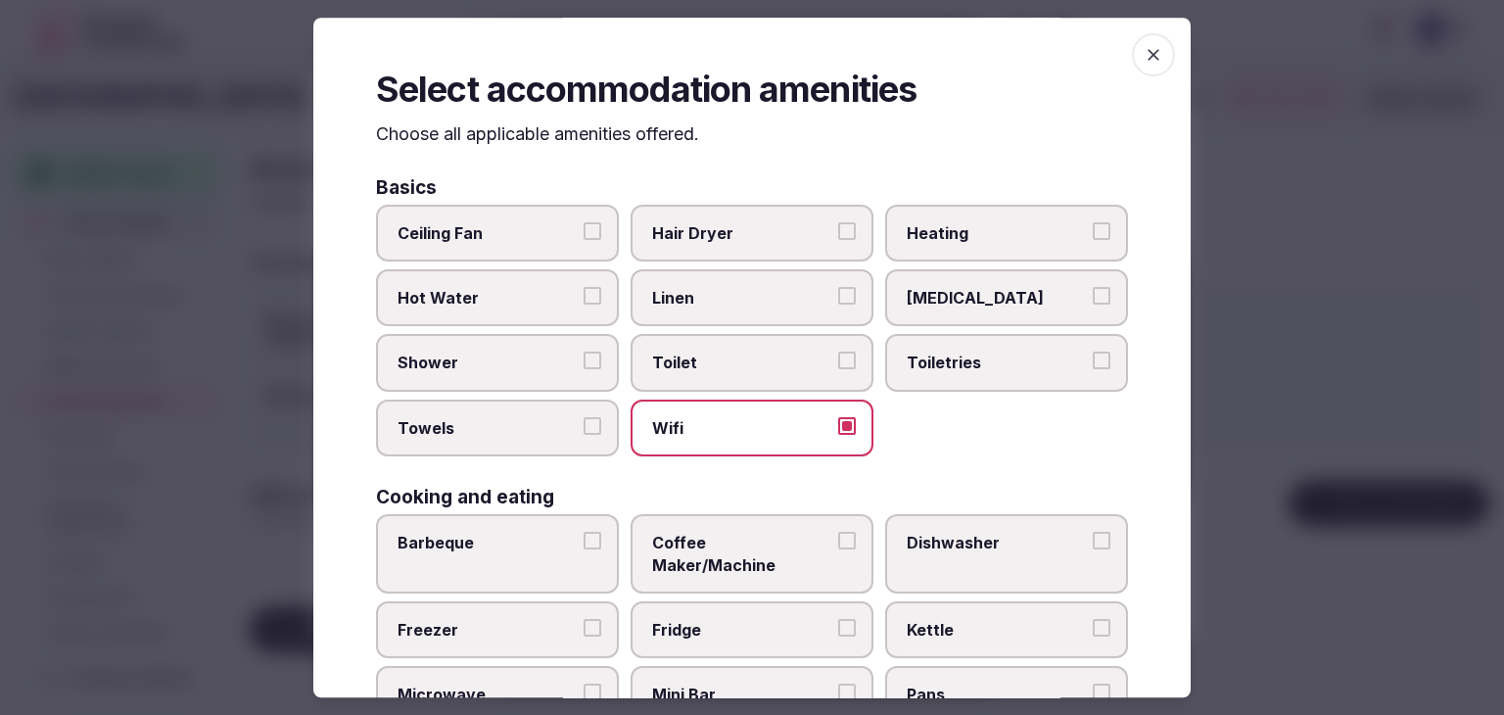
drag, startPoint x: 951, startPoint y: 370, endPoint x: 799, endPoint y: 261, distance: 187.4
click at [951, 364] on span "Toiletries" at bounding box center [996, 363] width 180 height 22
click at [1092, 364] on button "Toiletries" at bounding box center [1101, 361] width 18 height 18
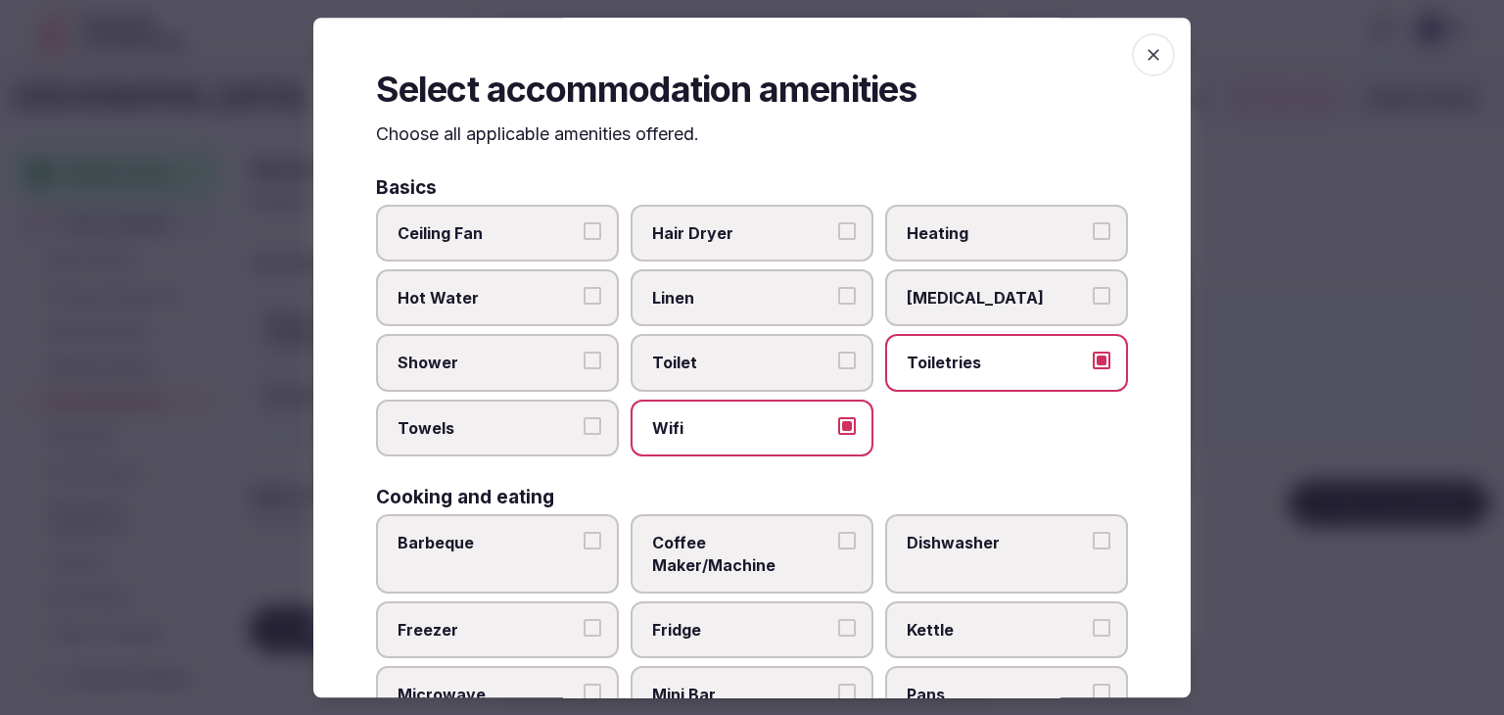
click at [749, 209] on label "Hair Dryer" at bounding box center [751, 233] width 243 height 57
click at [838, 222] on button "Hair Dryer" at bounding box center [847, 231] width 18 height 18
click at [465, 352] on span "Shower" at bounding box center [487, 363] width 180 height 22
click at [583, 352] on button "Shower" at bounding box center [592, 361] width 18 height 18
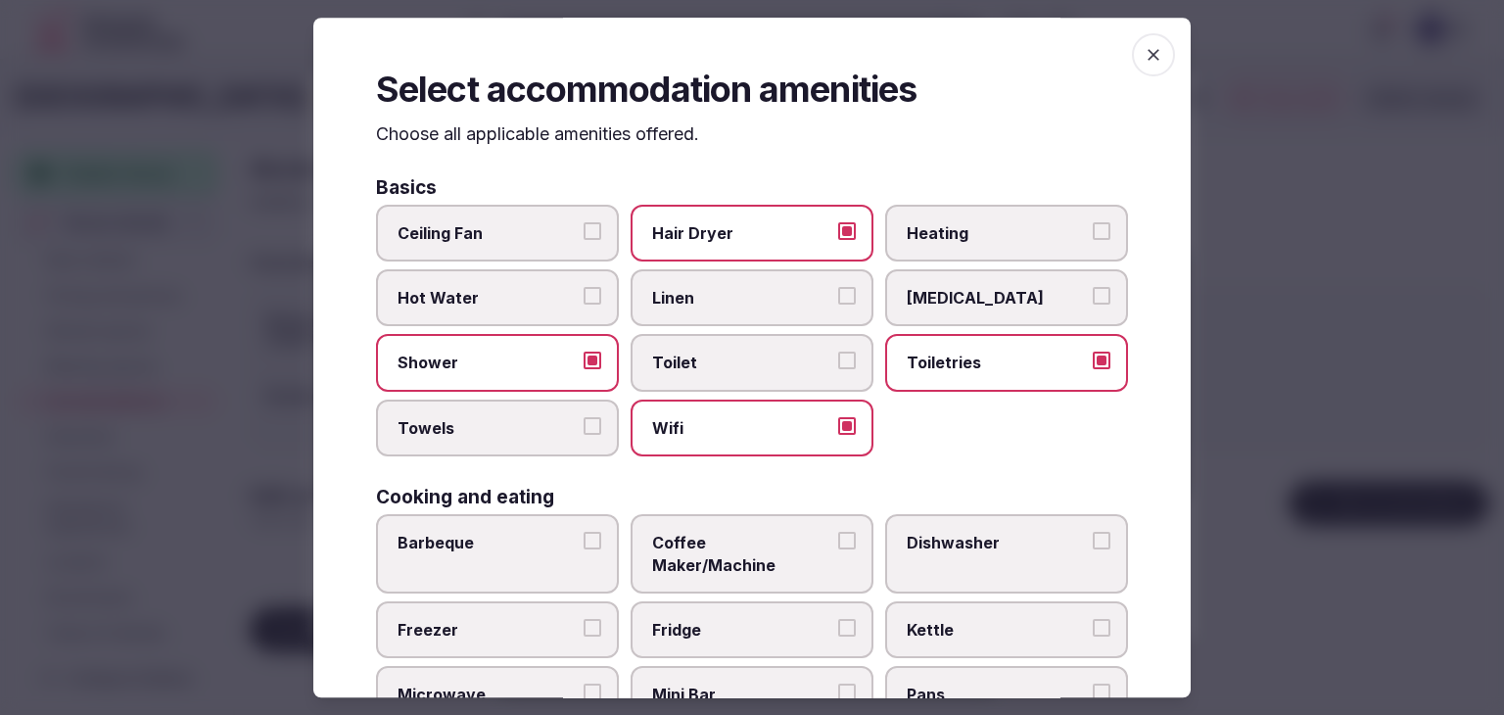
click at [487, 441] on label "Towels" at bounding box center [497, 427] width 243 height 57
click at [583, 435] on button "Towels" at bounding box center [592, 426] width 18 height 18
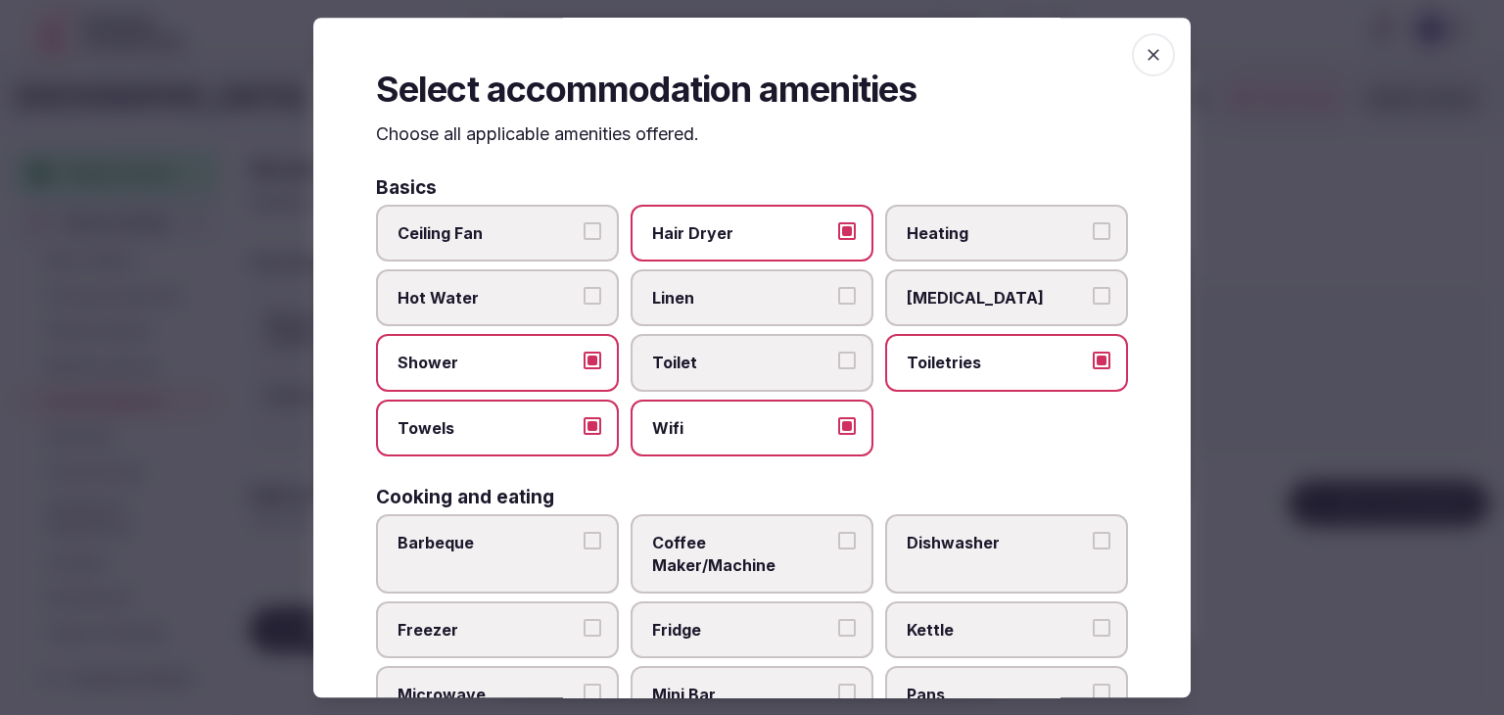
click at [733, 533] on span "Coffee Maker/Machine" at bounding box center [742, 554] width 180 height 44
click at [838, 533] on button "Coffee Maker/Machine" at bounding box center [847, 541] width 18 height 18
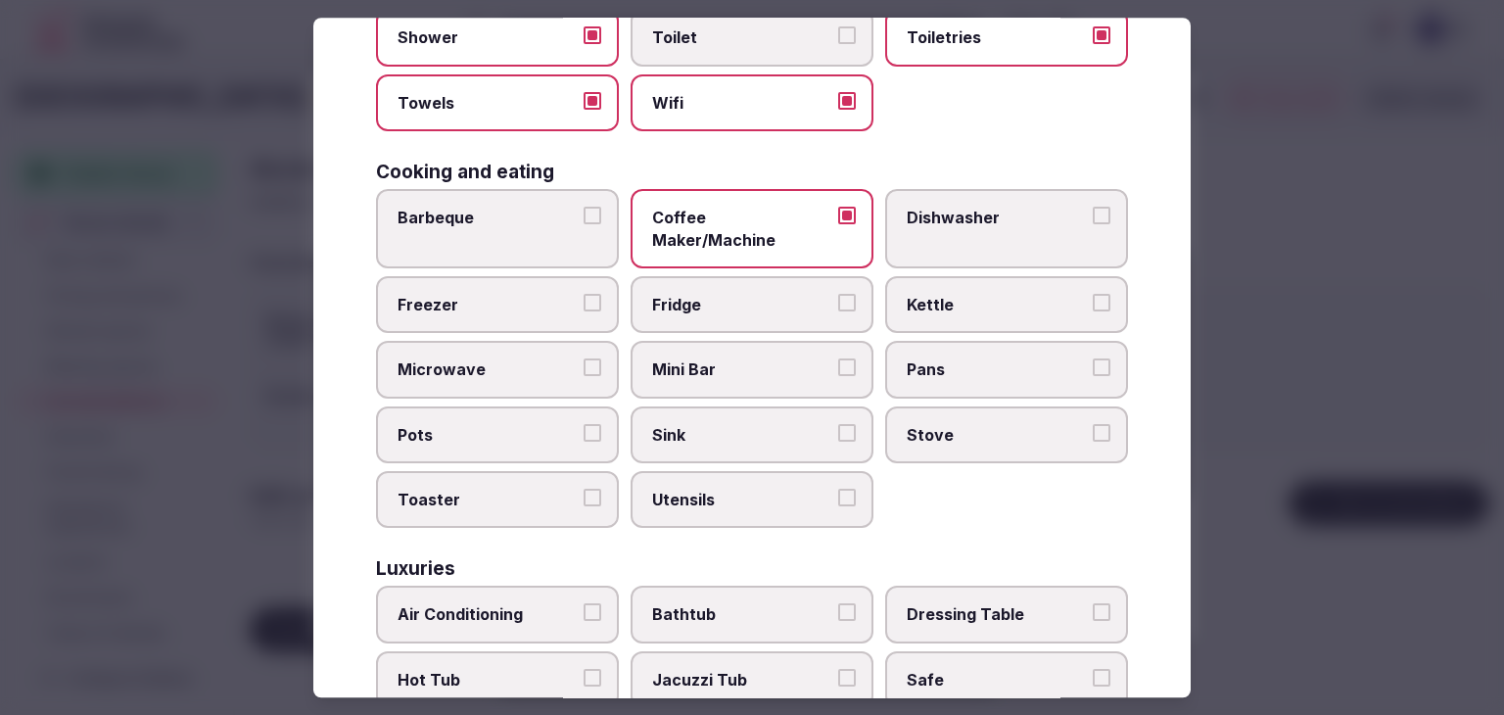
scroll to position [392, 0]
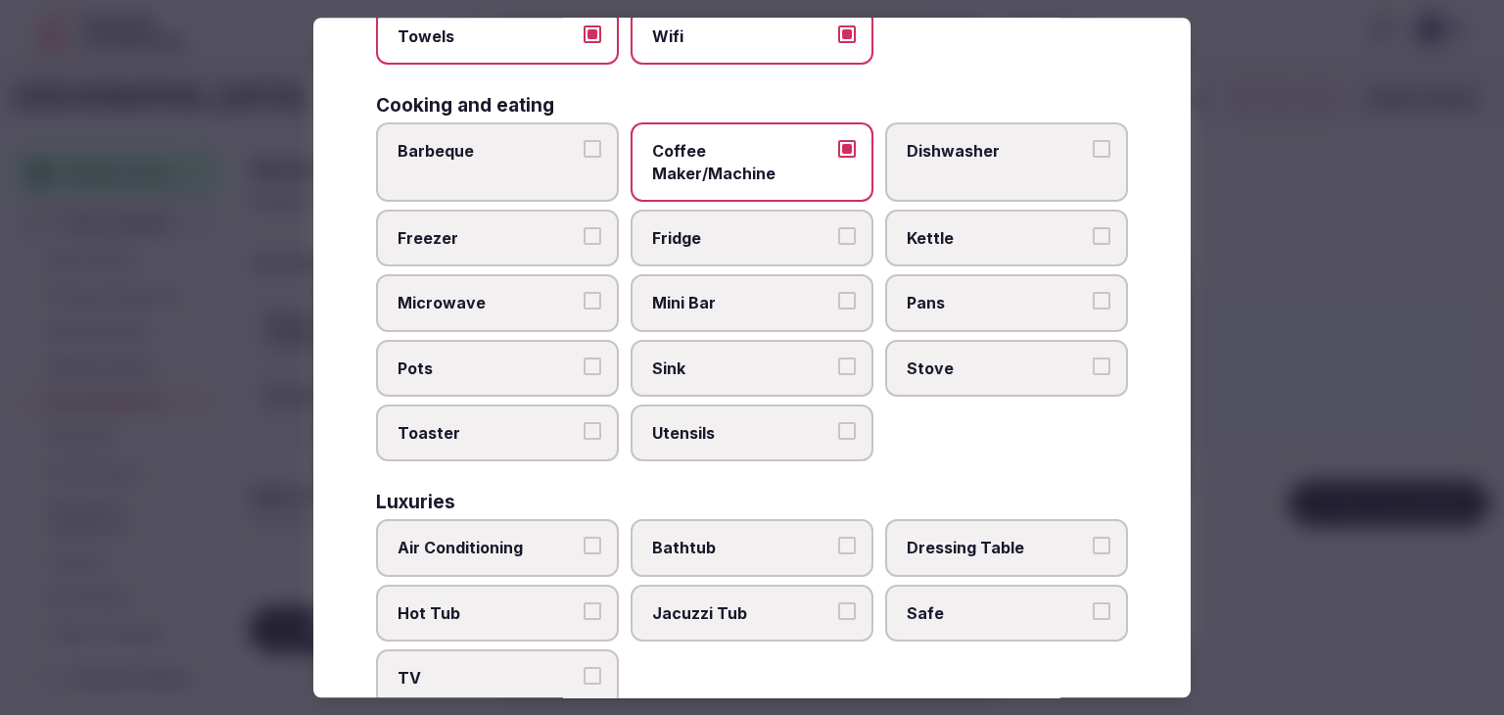
click at [710, 293] on span "Mini Bar" at bounding box center [742, 304] width 180 height 22
click at [838, 293] on button "Mini Bar" at bounding box center [847, 302] width 18 height 18
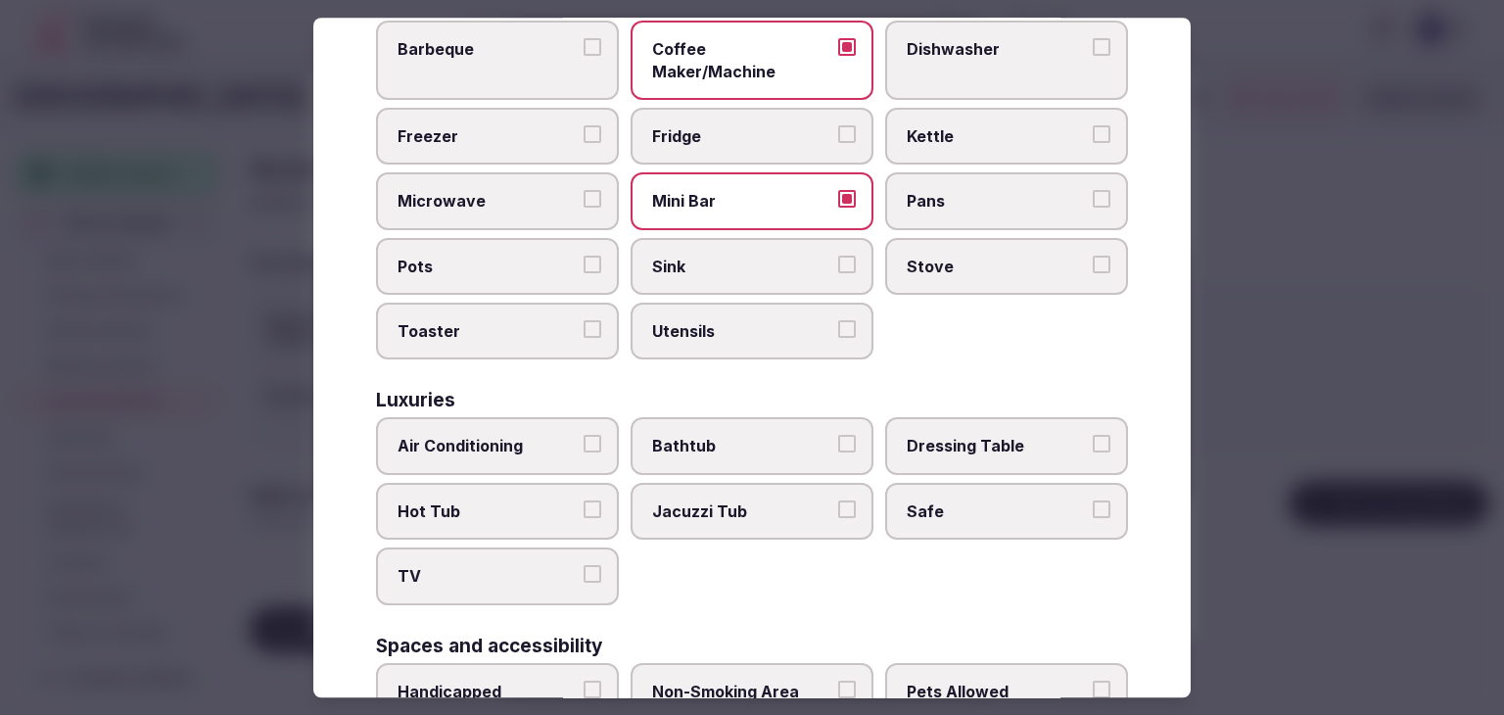
scroll to position [587, 0]
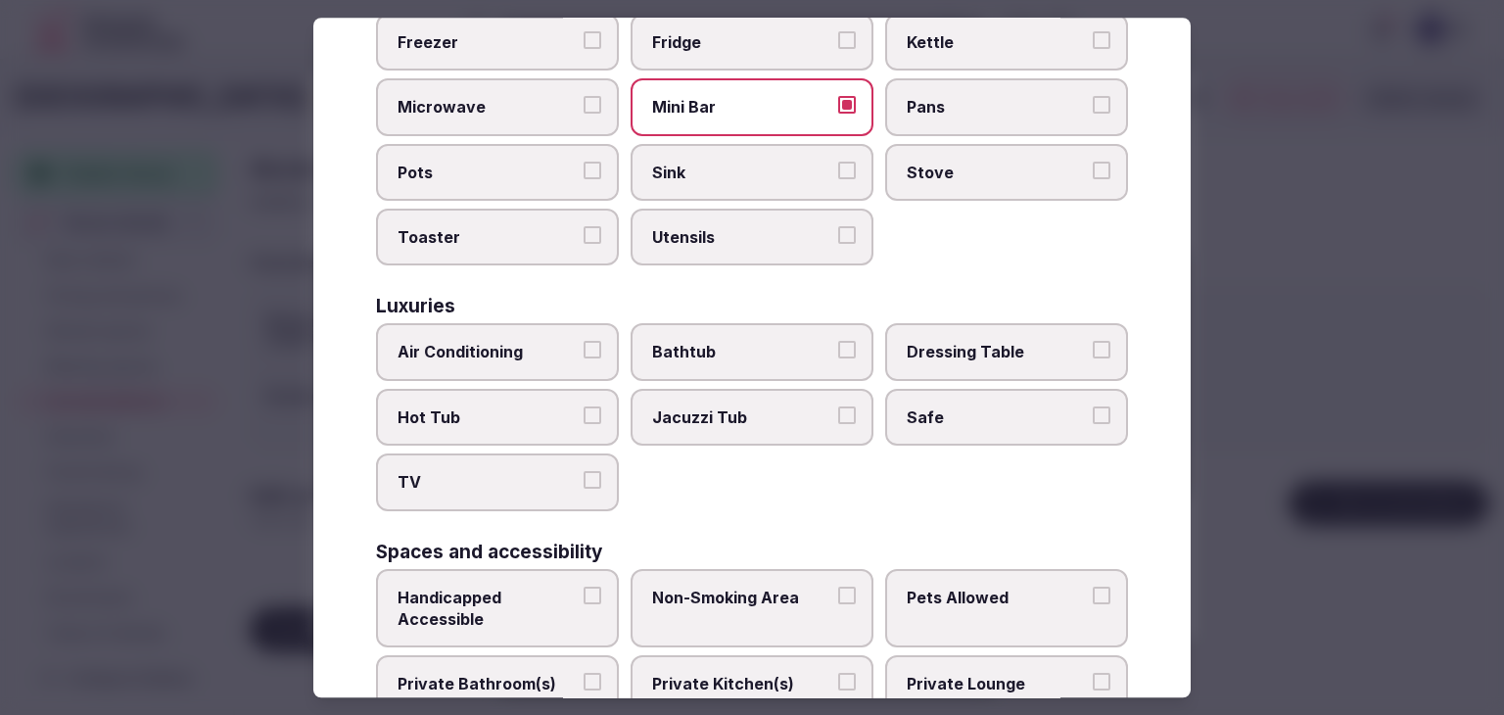
drag, startPoint x: 503, startPoint y: 329, endPoint x: 503, endPoint y: 342, distance: 12.7
click at [503, 342] on span "Air Conditioning" at bounding box center [487, 353] width 180 height 22
click at [583, 342] on button "Air Conditioning" at bounding box center [592, 351] width 18 height 18
click at [499, 472] on span "TV" at bounding box center [487, 483] width 180 height 22
click at [583, 472] on button "TV" at bounding box center [592, 481] width 18 height 18
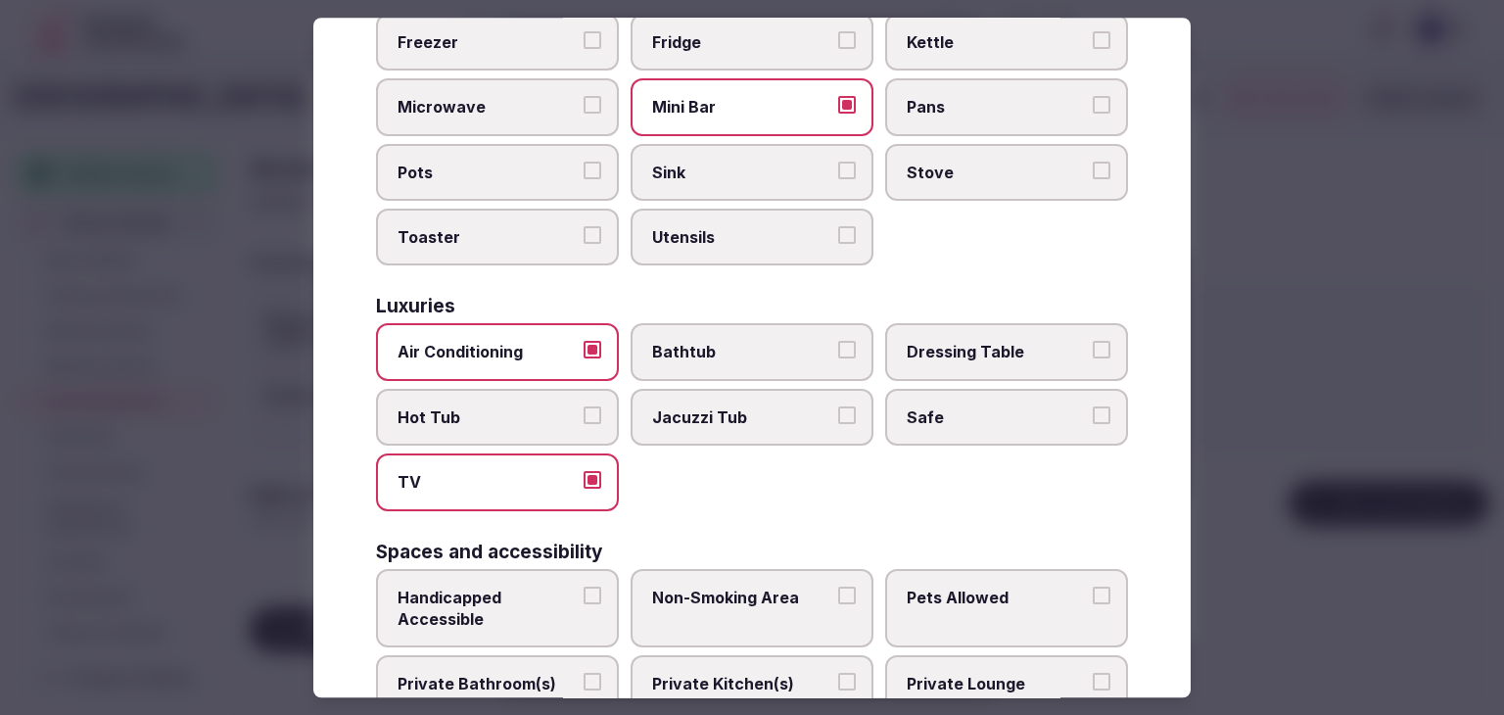
click at [1056, 406] on span "Safe" at bounding box center [996, 417] width 180 height 22
click at [1092, 406] on button "Safe" at bounding box center [1101, 415] width 18 height 18
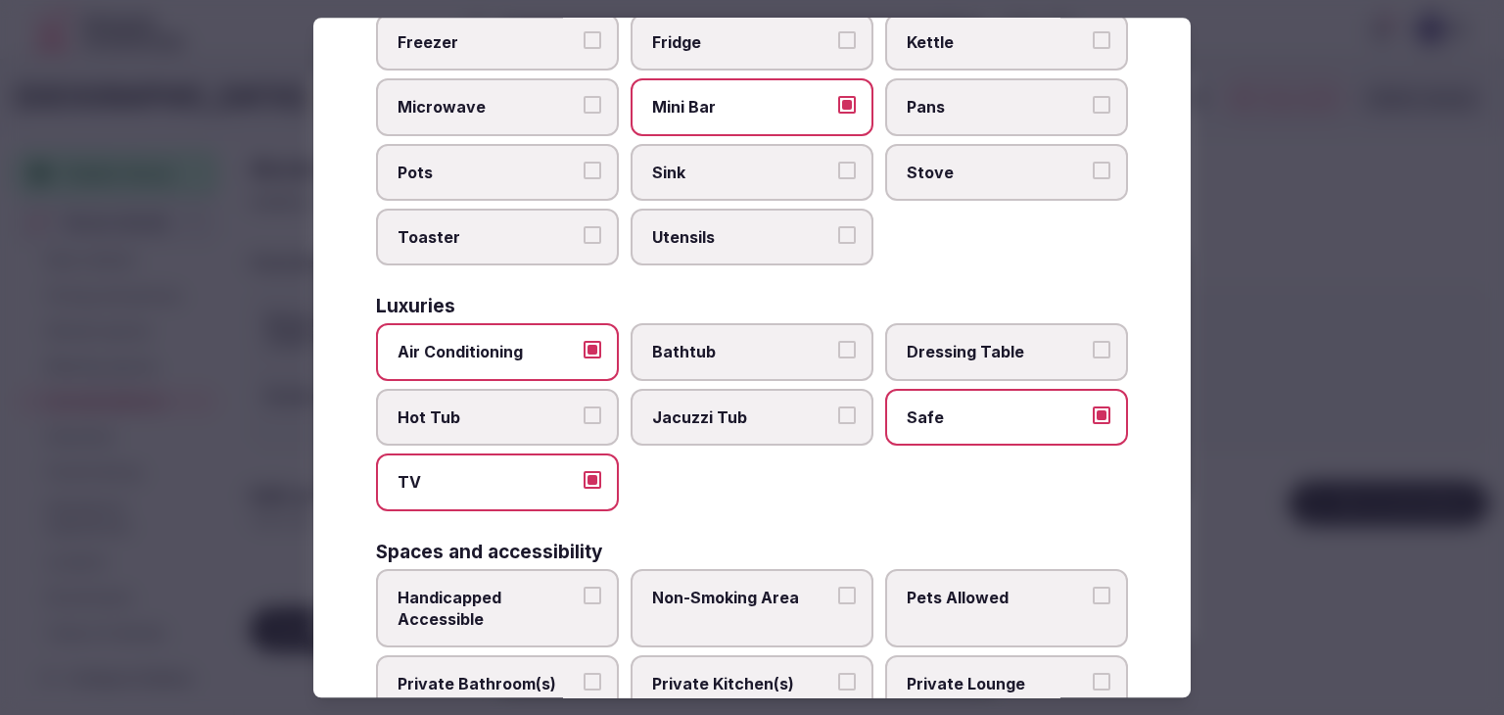
click at [552, 673] on span "Private Bathroom(s)" at bounding box center [487, 684] width 180 height 22
click at [583, 673] on button "Private Bathroom(s)" at bounding box center [592, 682] width 18 height 18
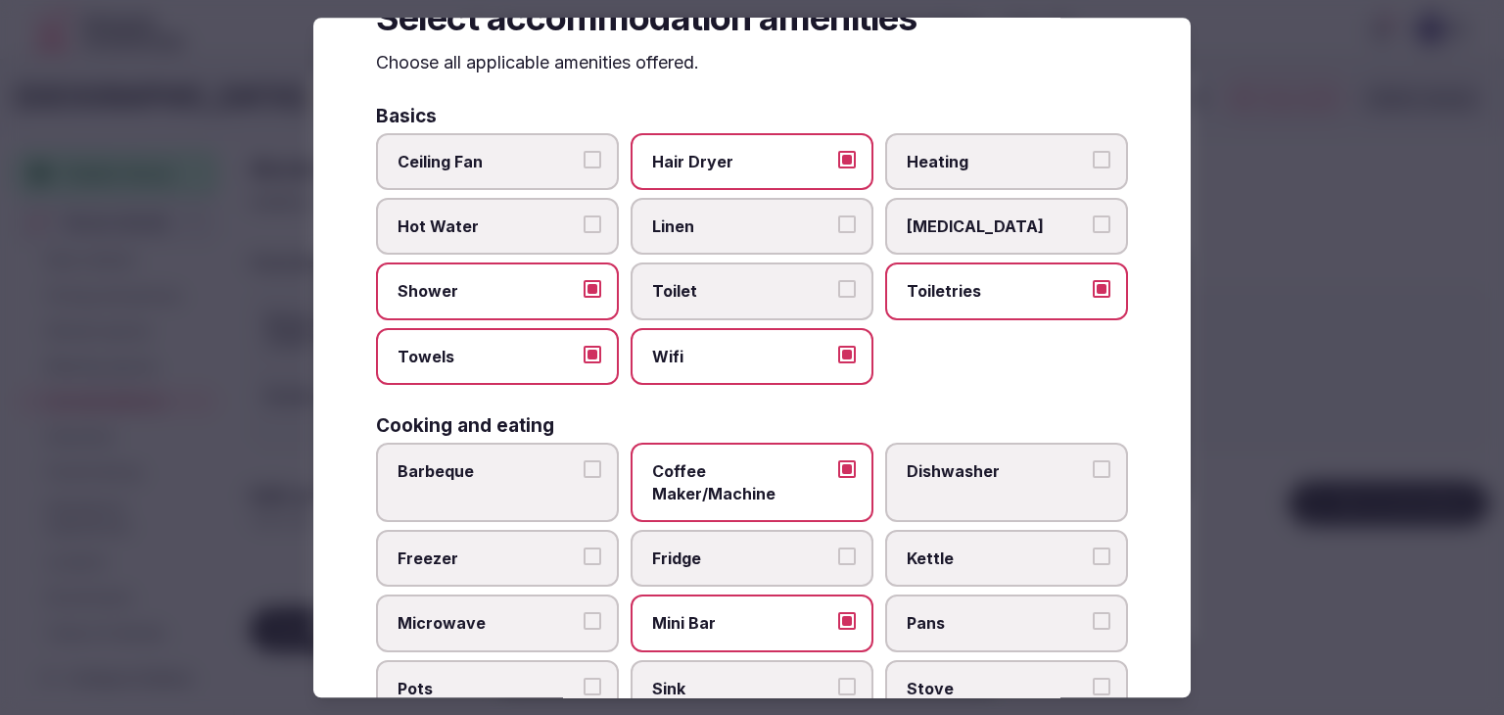
scroll to position [0, 0]
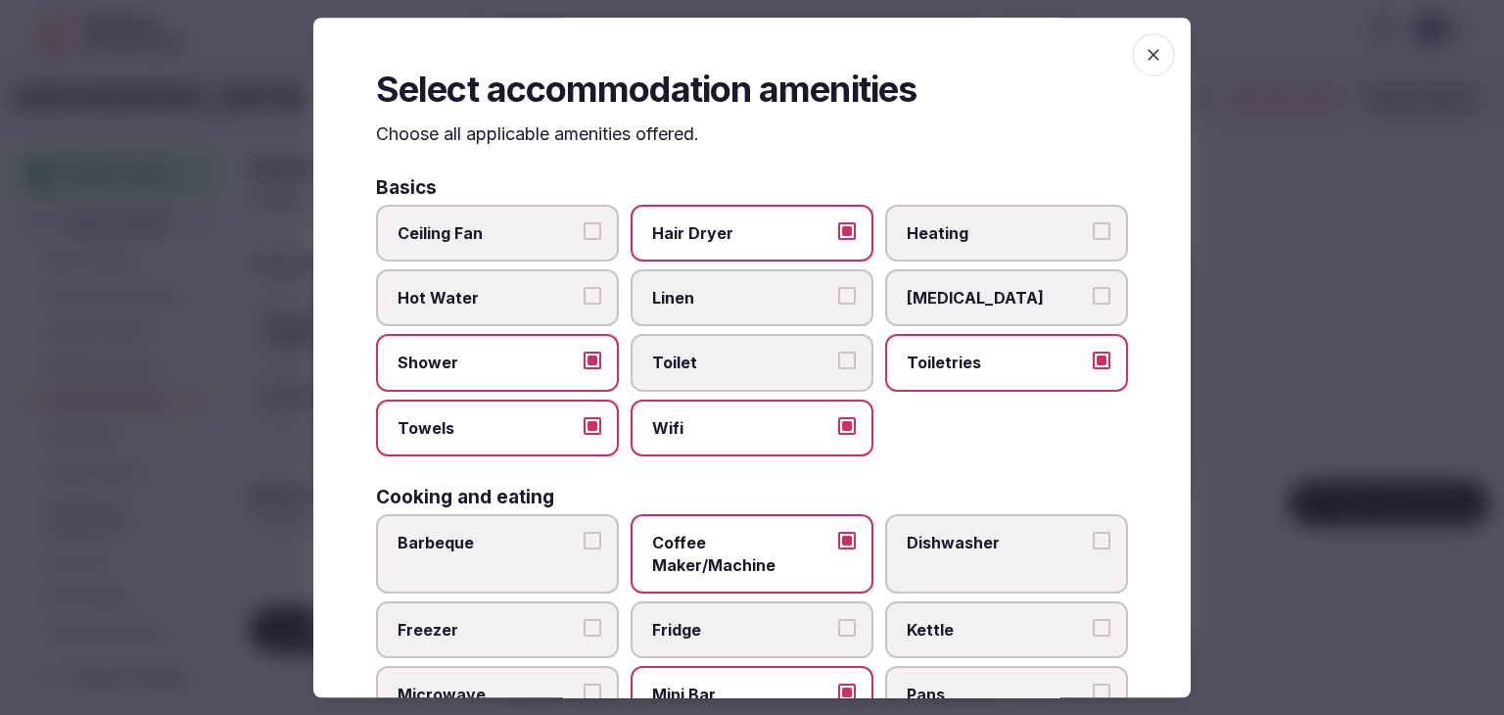
click at [1143, 60] on icon "button" at bounding box center [1153, 55] width 20 height 20
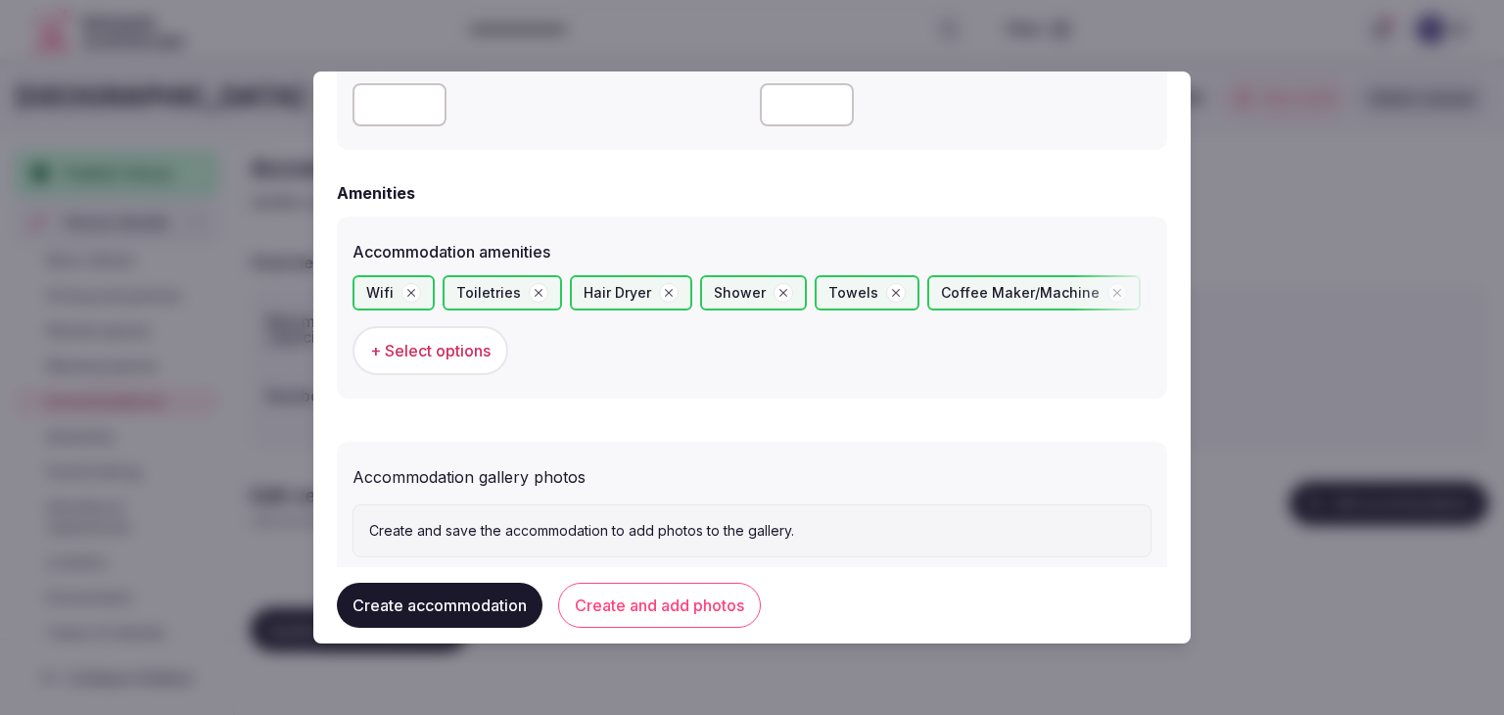
click at [700, 612] on button "Create and add photos" at bounding box center [659, 604] width 203 height 45
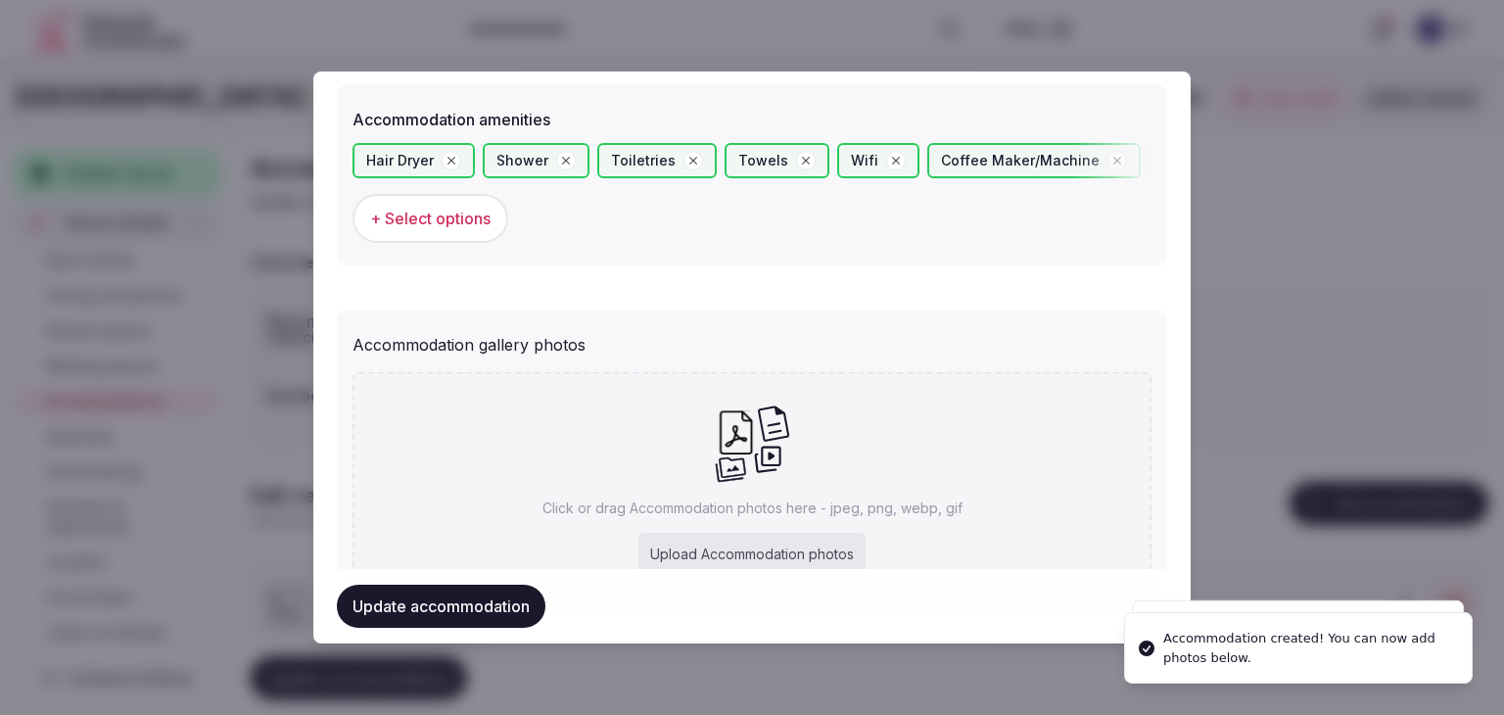
scroll to position [2008, 0]
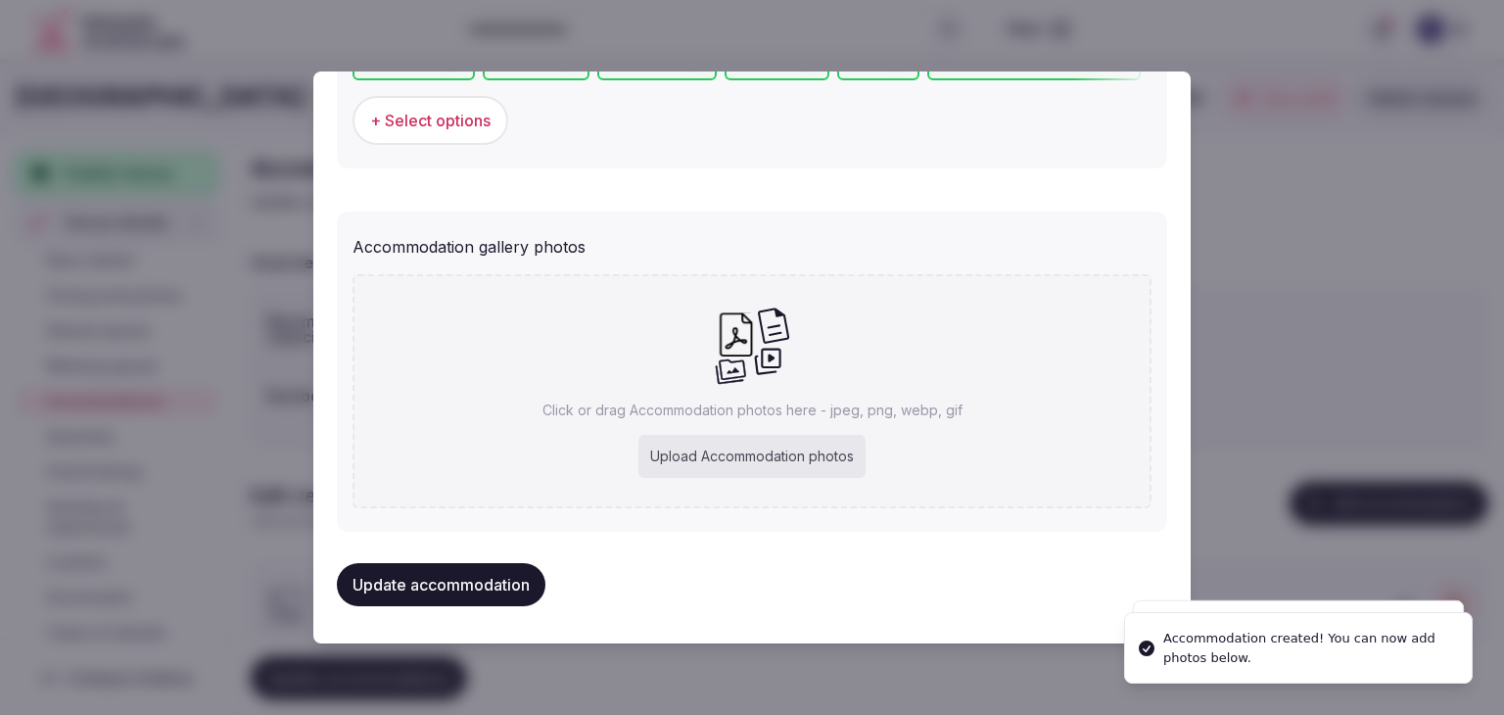
click at [763, 443] on div "Upload Accommodation photos" at bounding box center [751, 456] width 227 height 43
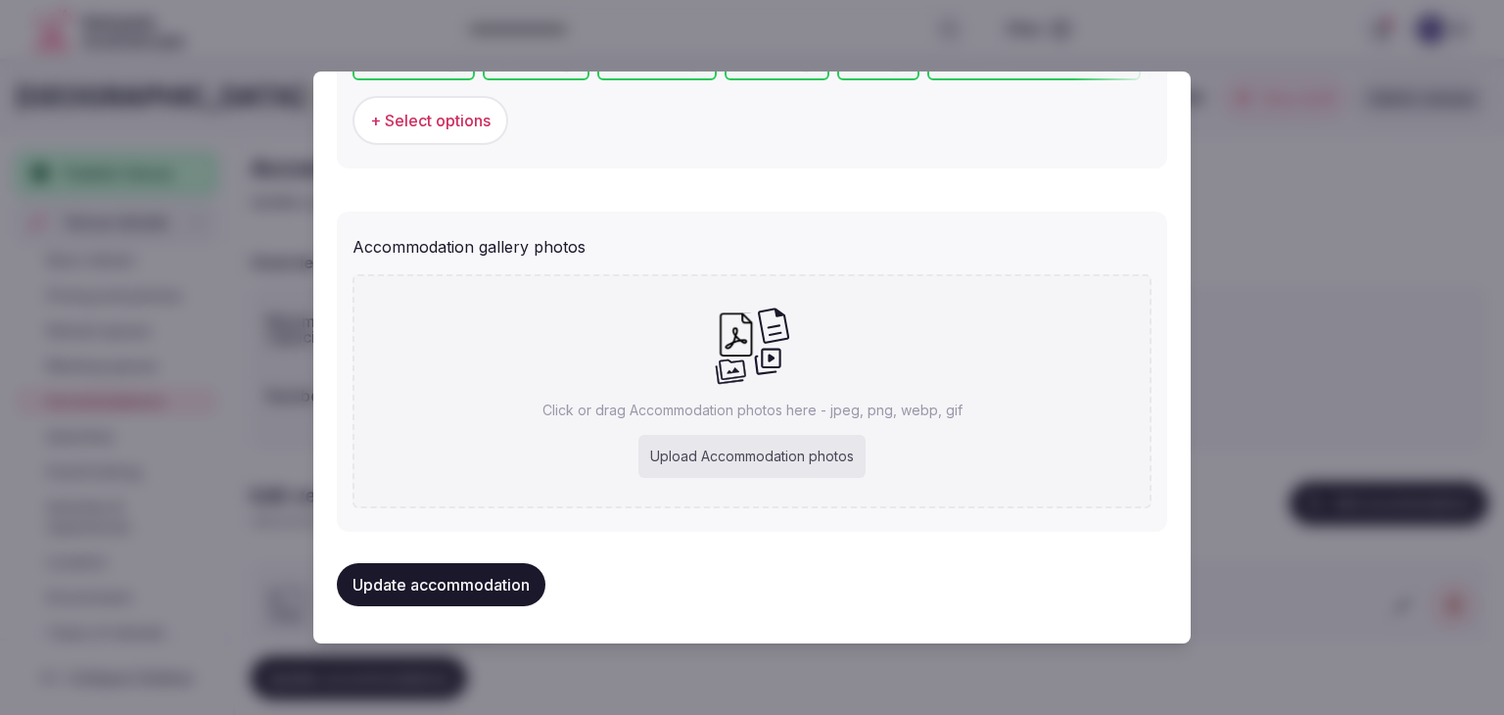
type input "**********"
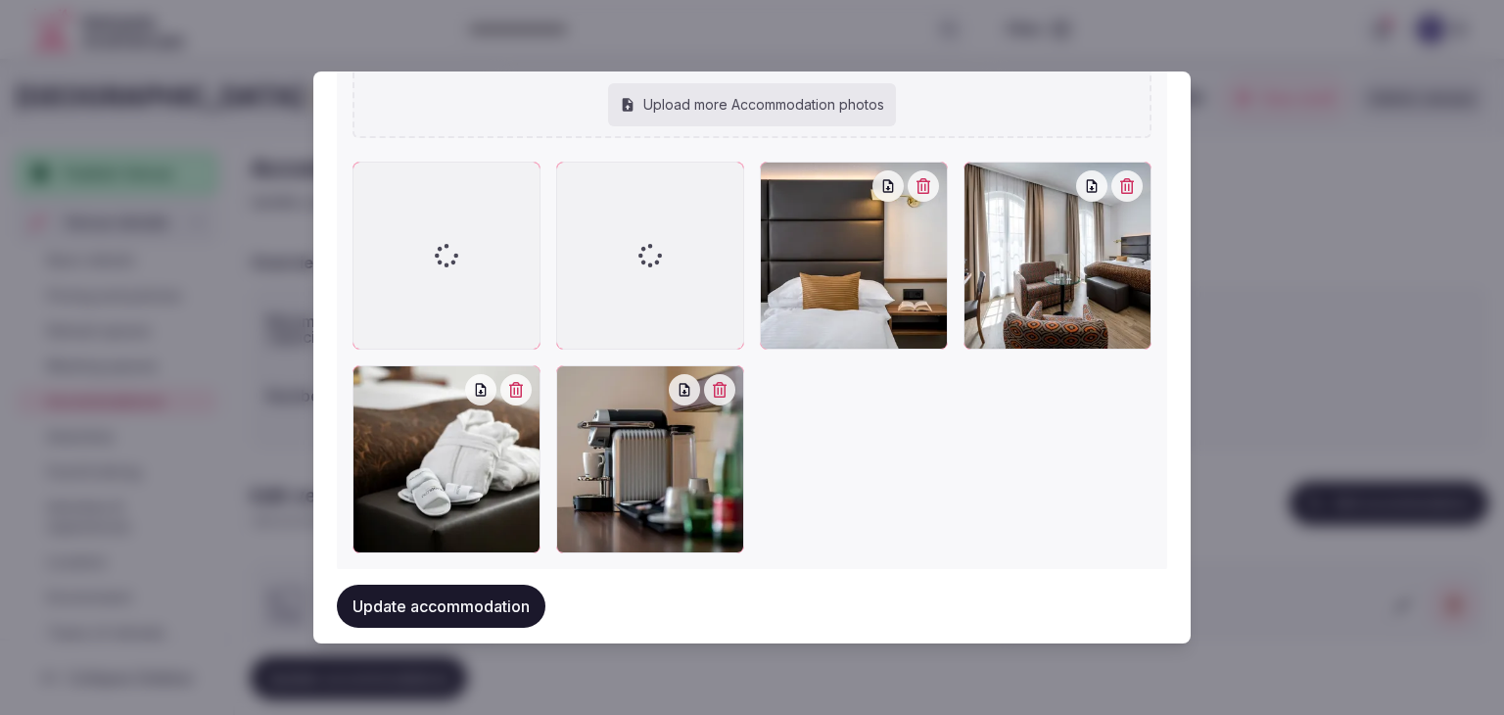
scroll to position [2301, 0]
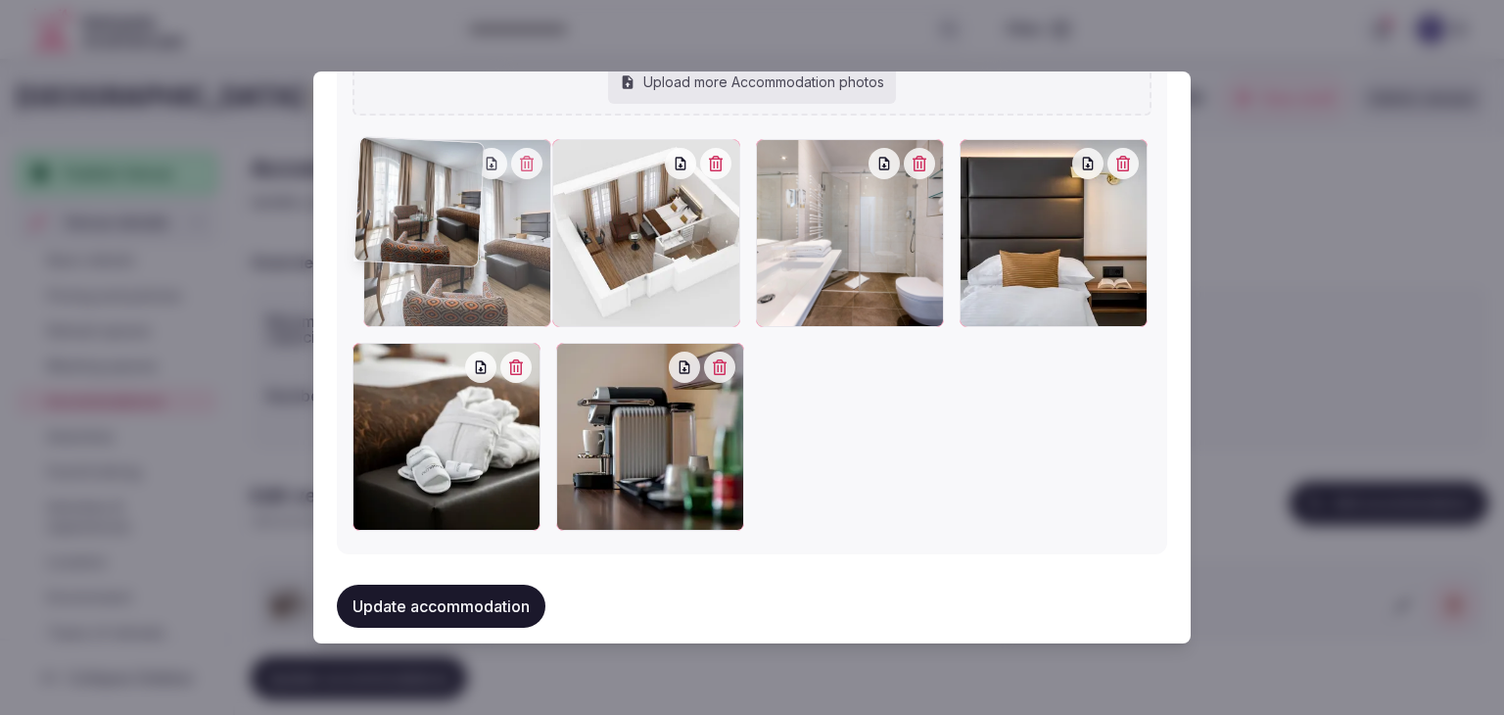
drag, startPoint x: 970, startPoint y: 145, endPoint x: 388, endPoint y: 211, distance: 586.2
click at [381, 210] on div at bounding box center [457, 233] width 188 height 188
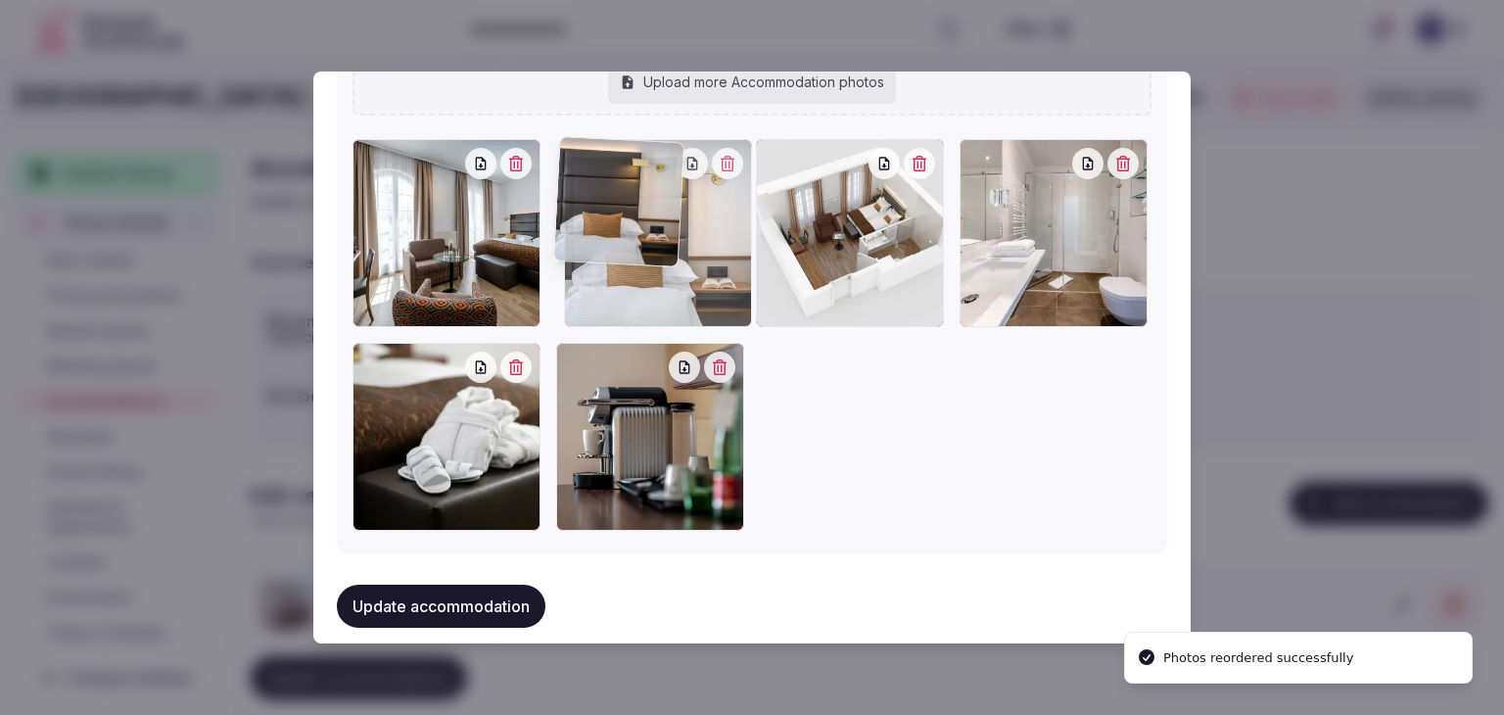
drag, startPoint x: 983, startPoint y: 158, endPoint x: 681, endPoint y: 174, distance: 302.0
click at [687, 175] on div at bounding box center [658, 233] width 188 height 188
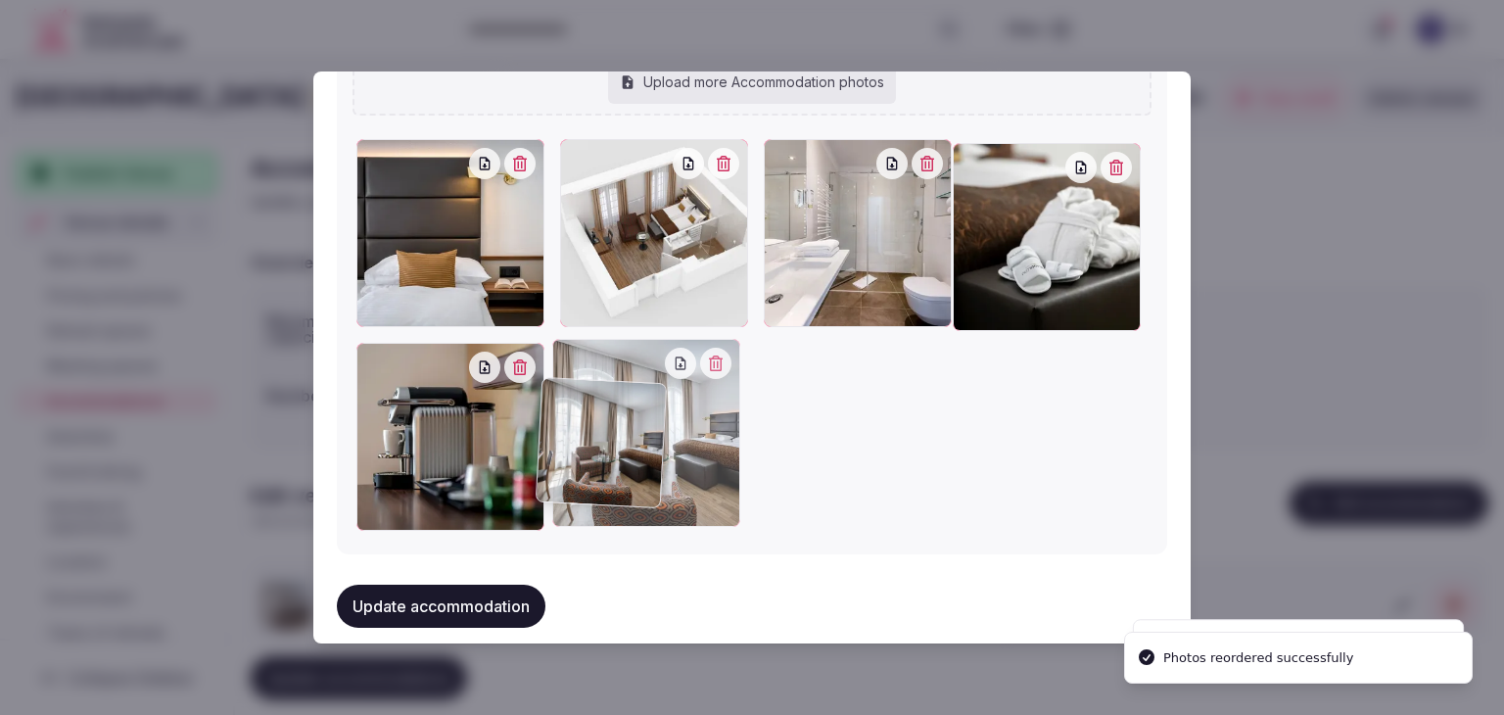
drag, startPoint x: 368, startPoint y: 141, endPoint x: 568, endPoint y: 396, distance: 324.3
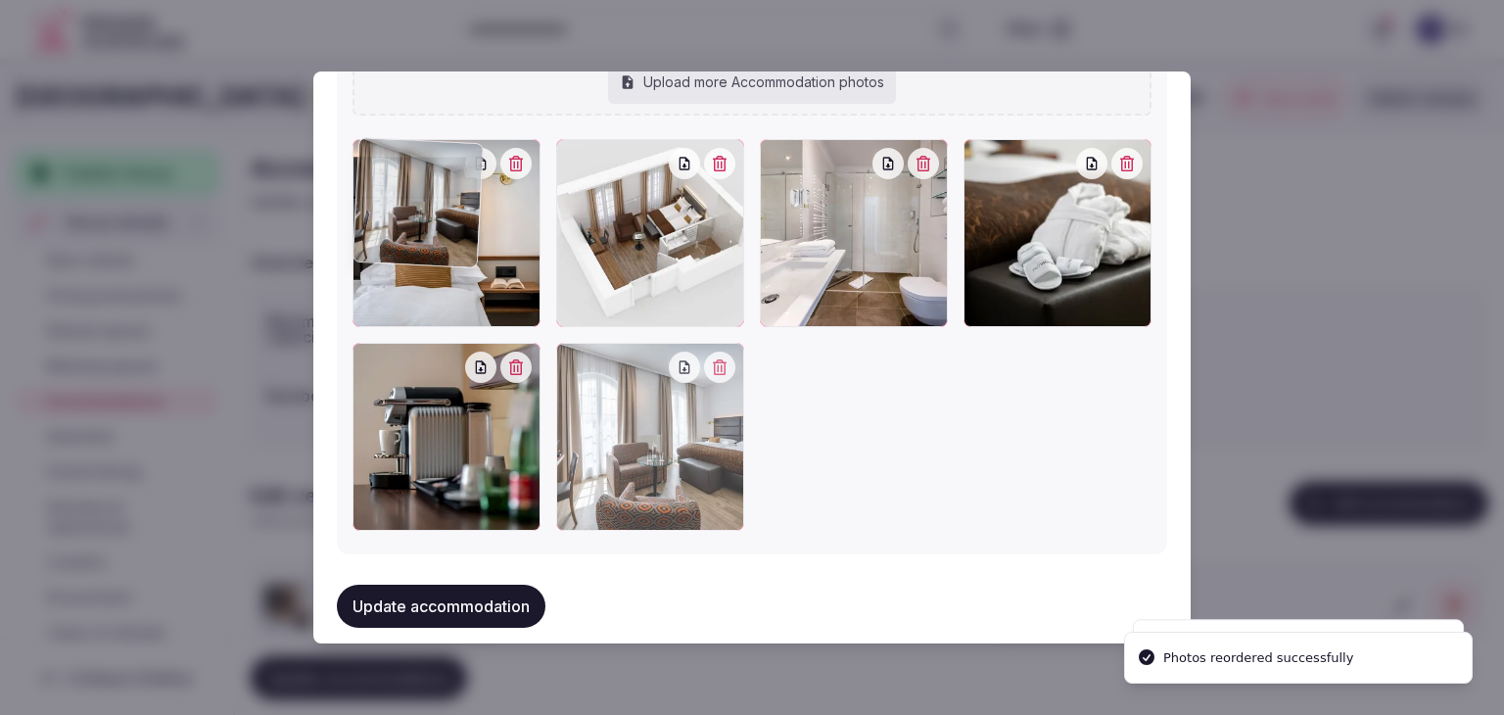
drag, startPoint x: 554, startPoint y: 320, endPoint x: 453, endPoint y: 222, distance: 140.5
click at [556, 343] on div at bounding box center [650, 437] width 188 height 188
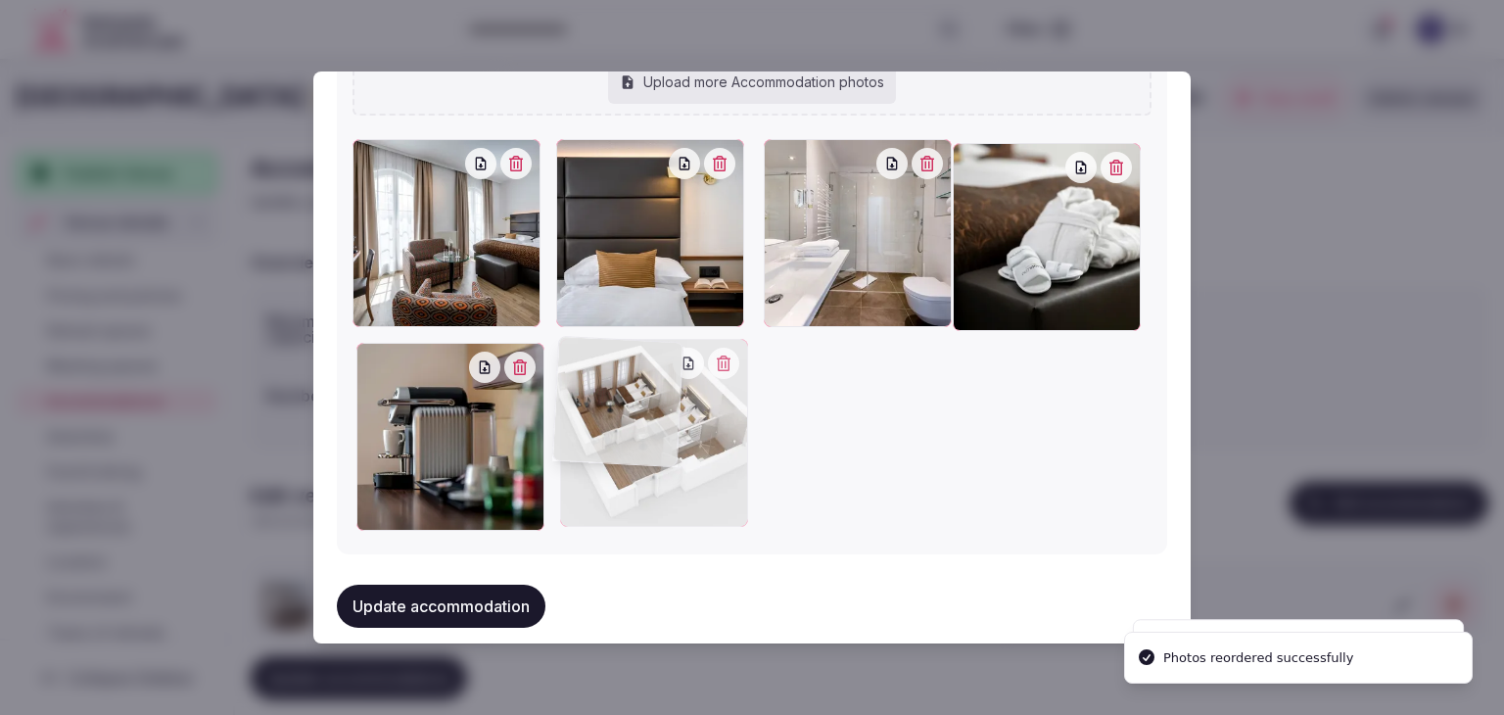
drag, startPoint x: 778, startPoint y: 159, endPoint x: 623, endPoint y: 375, distance: 266.5
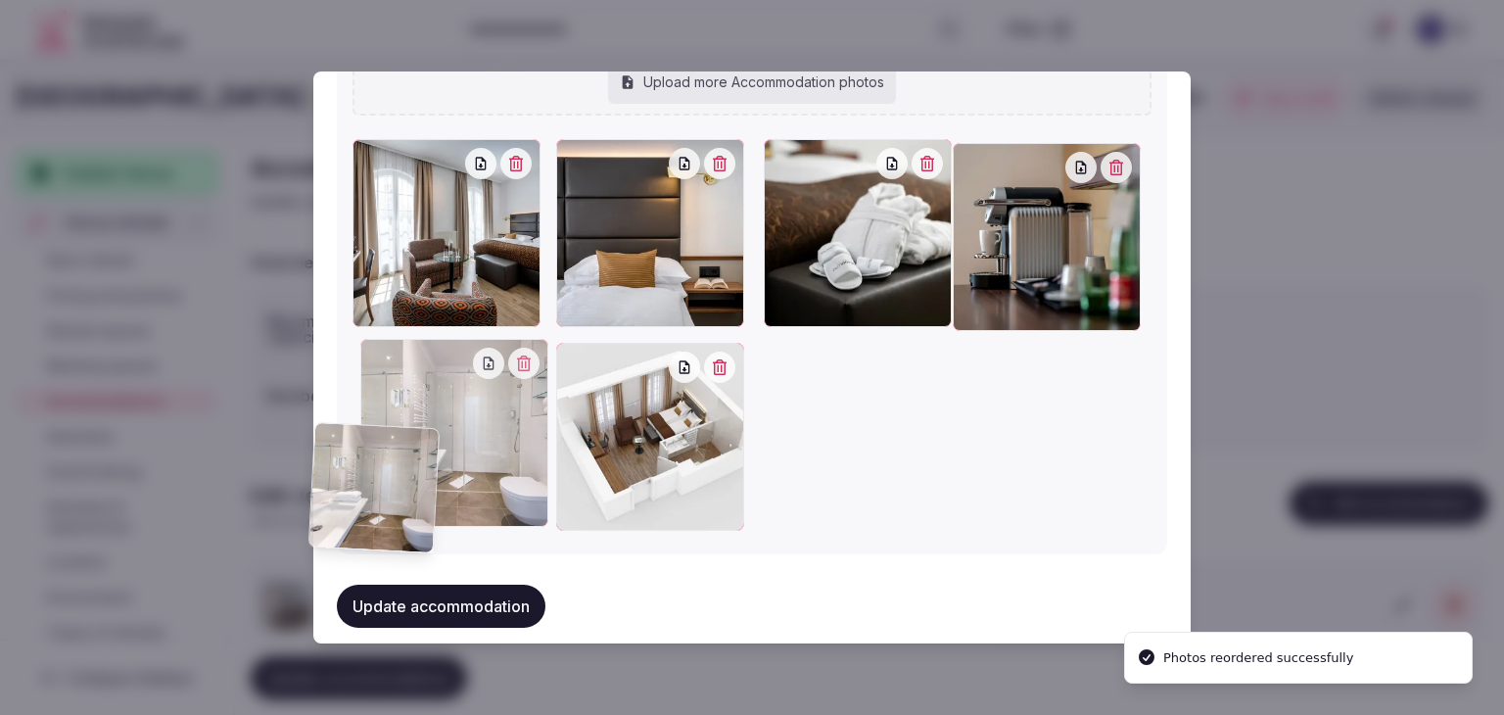
drag, startPoint x: 778, startPoint y: 156, endPoint x: 341, endPoint y: 444, distance: 524.3
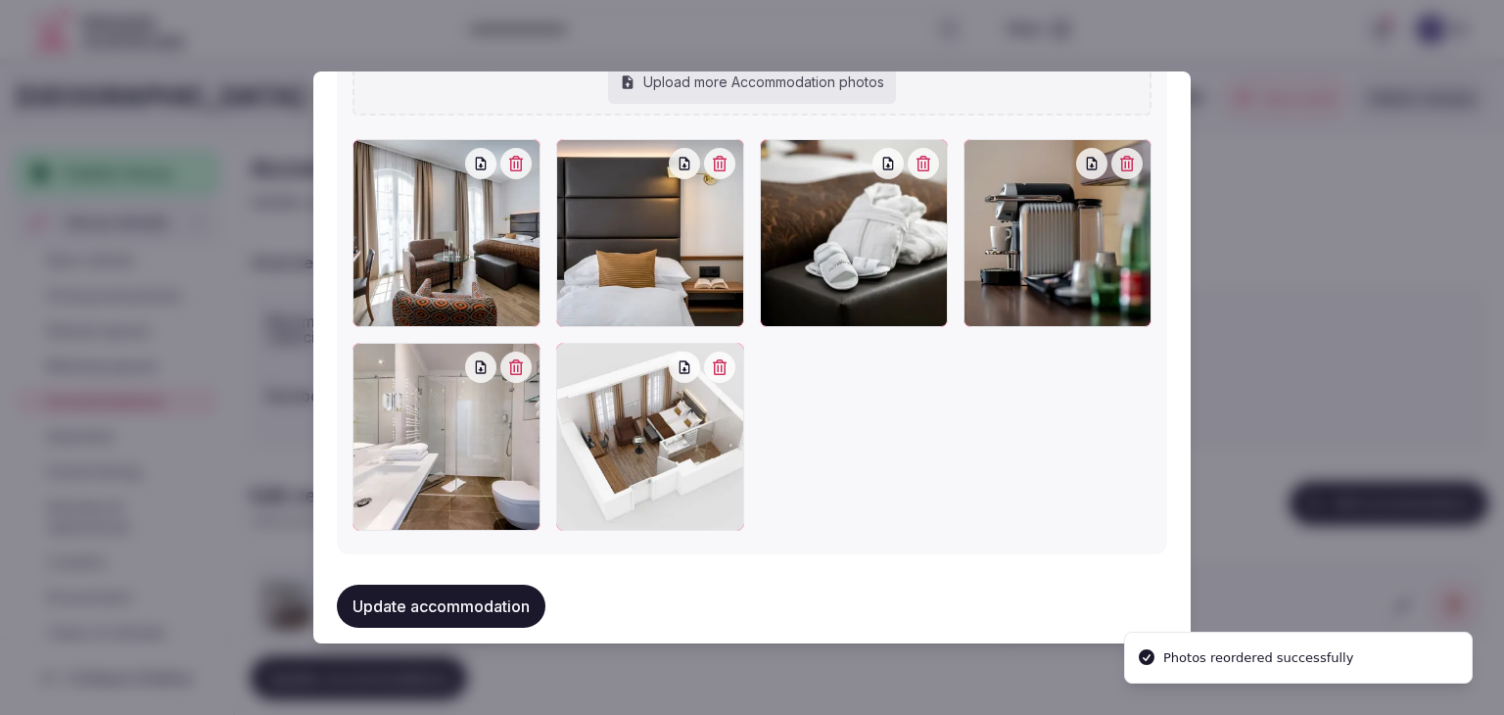
click at [462, 595] on button "Update accommodation" at bounding box center [441, 605] width 209 height 43
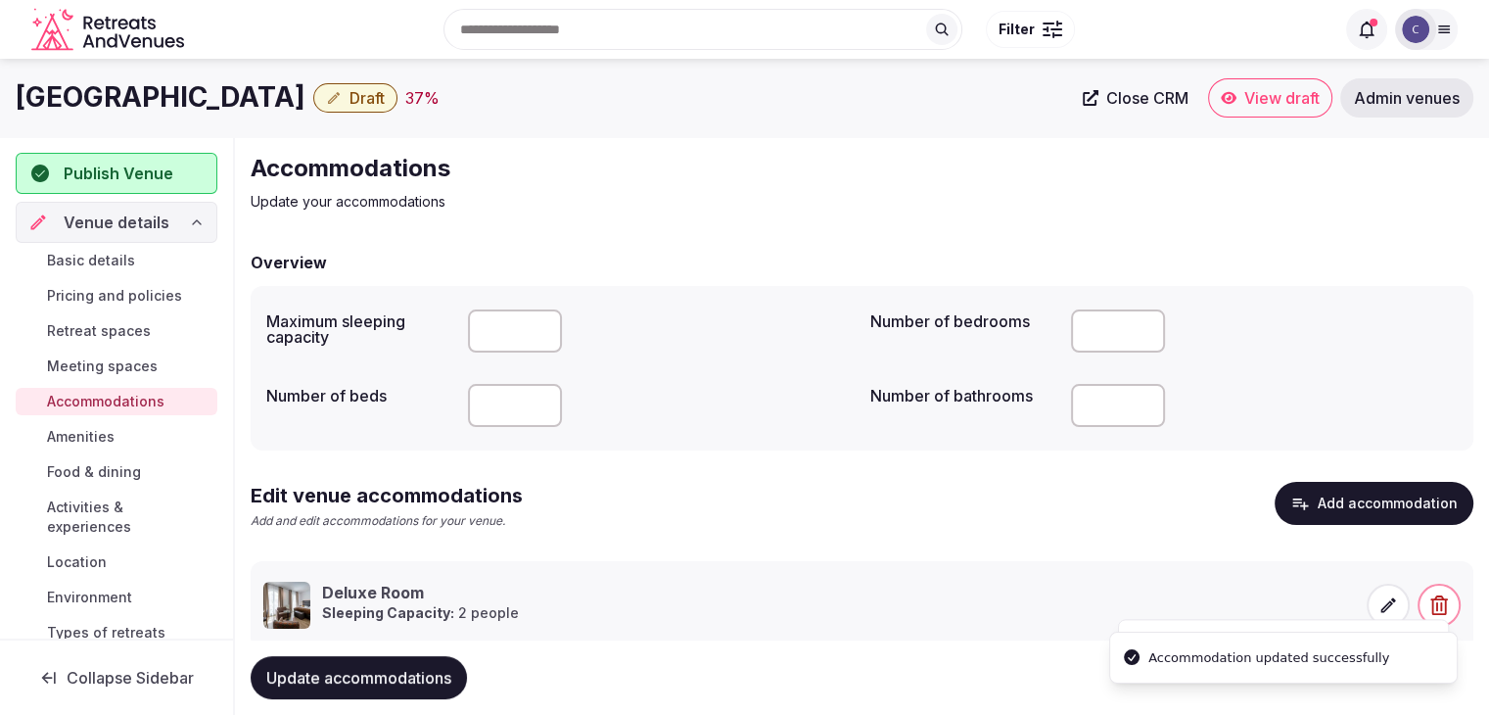
click at [422, 668] on span "Update accommodations" at bounding box center [358, 678] width 185 height 20
click at [81, 441] on span "Amenities" at bounding box center [81, 437] width 68 height 20
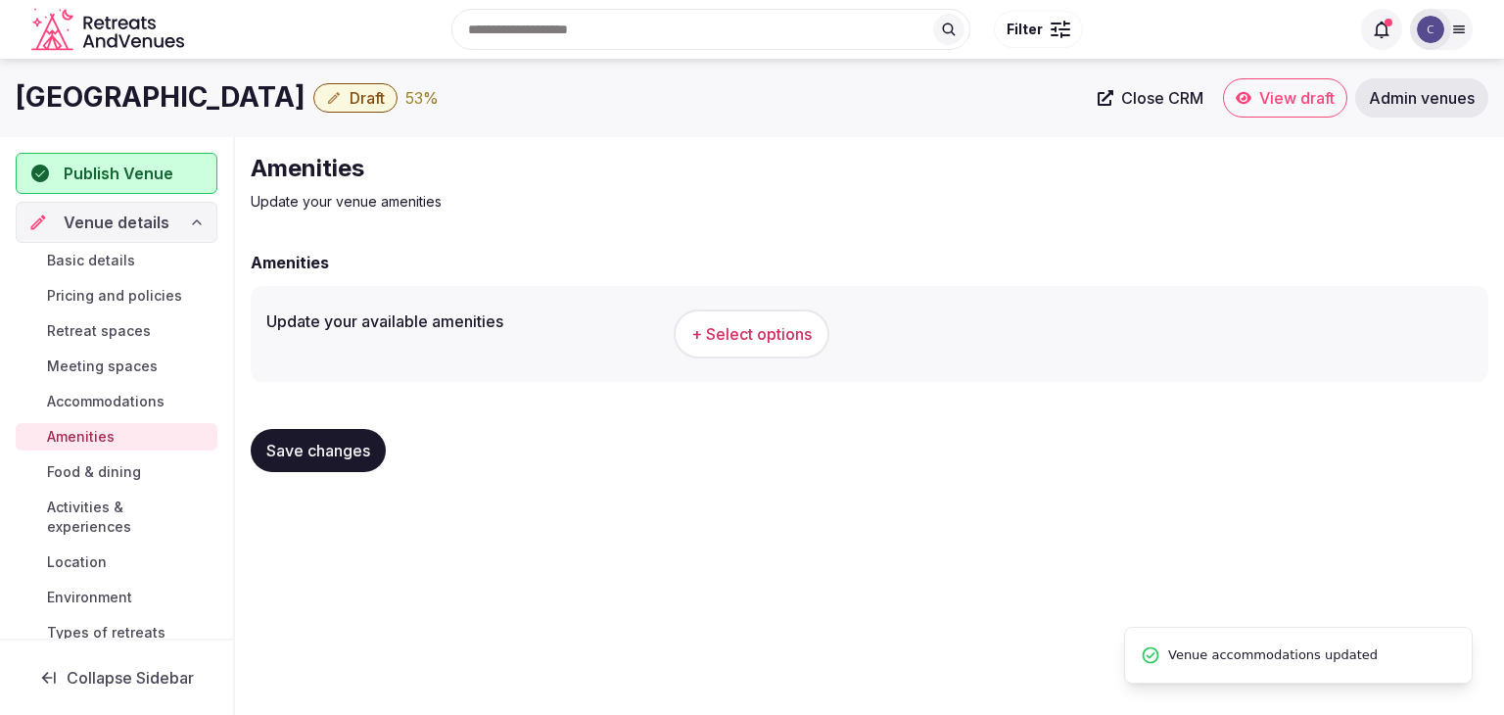
click at [734, 337] on span "+ Select options" at bounding box center [751, 334] width 120 height 22
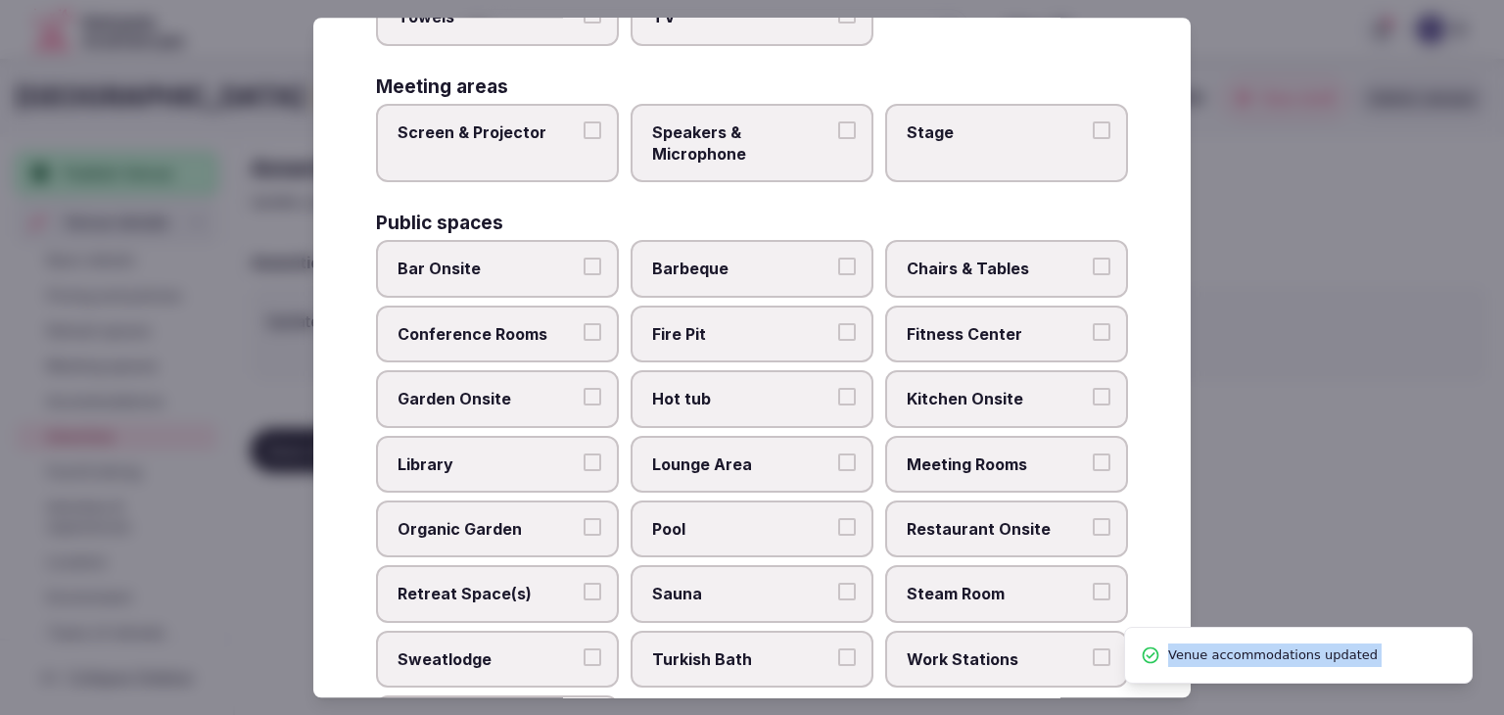
scroll to position [1054, 0]
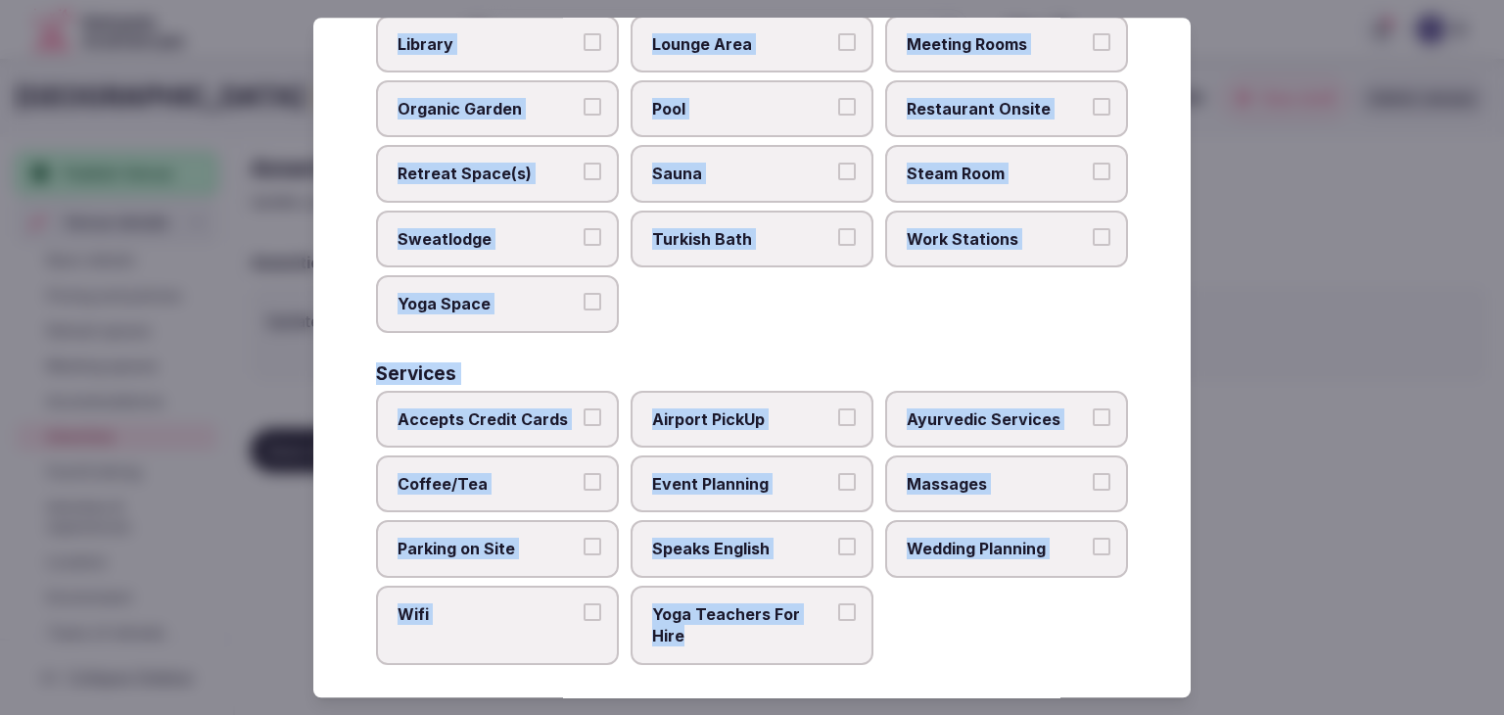
drag, startPoint x: 368, startPoint y: 134, endPoint x: 932, endPoint y: 664, distance: 773.6
click at [932, 664] on div "Select your venue amenities Choose all applicable amenities offered. Activities…" at bounding box center [751, 357] width 877 height 679
copy div "Choose all applicable amenities offered. Activities Bicycles Camping Allowed On…"
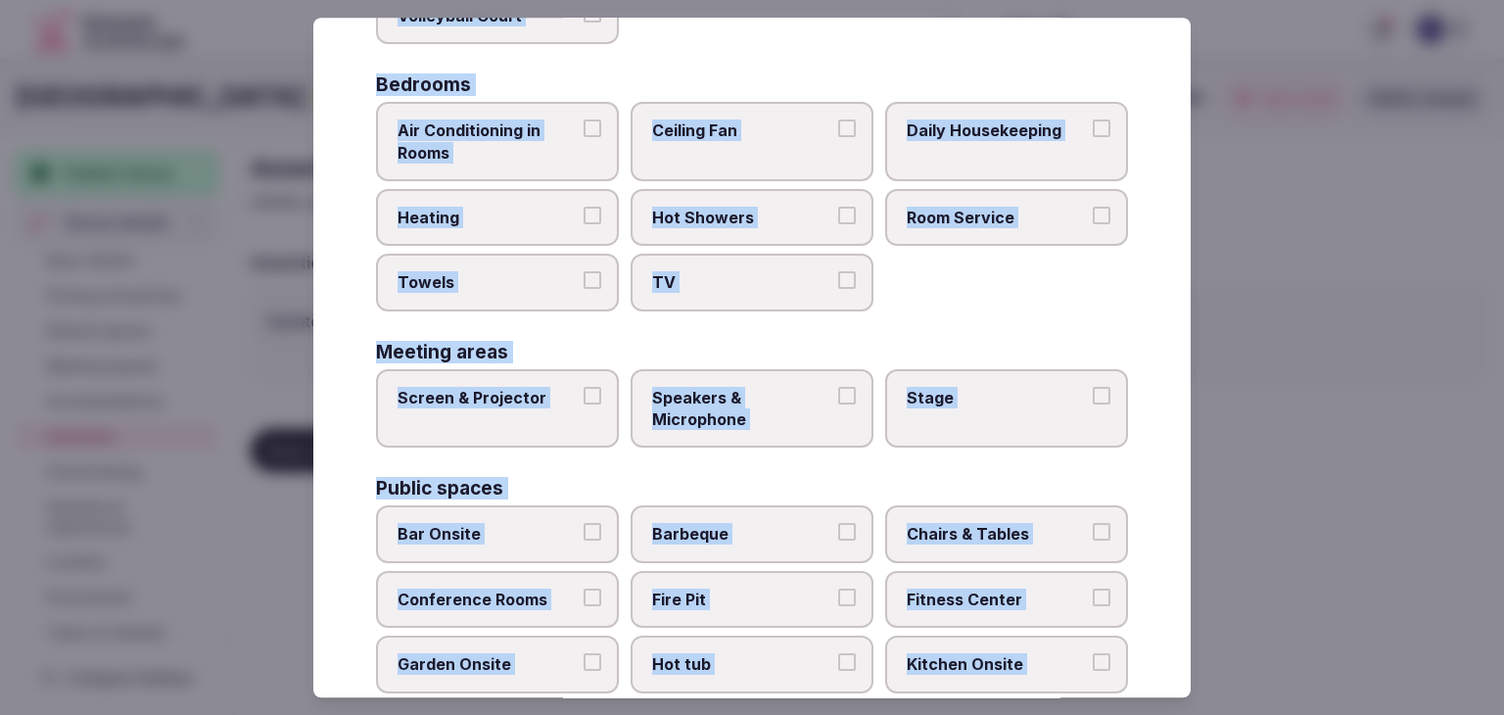
scroll to position [0, 0]
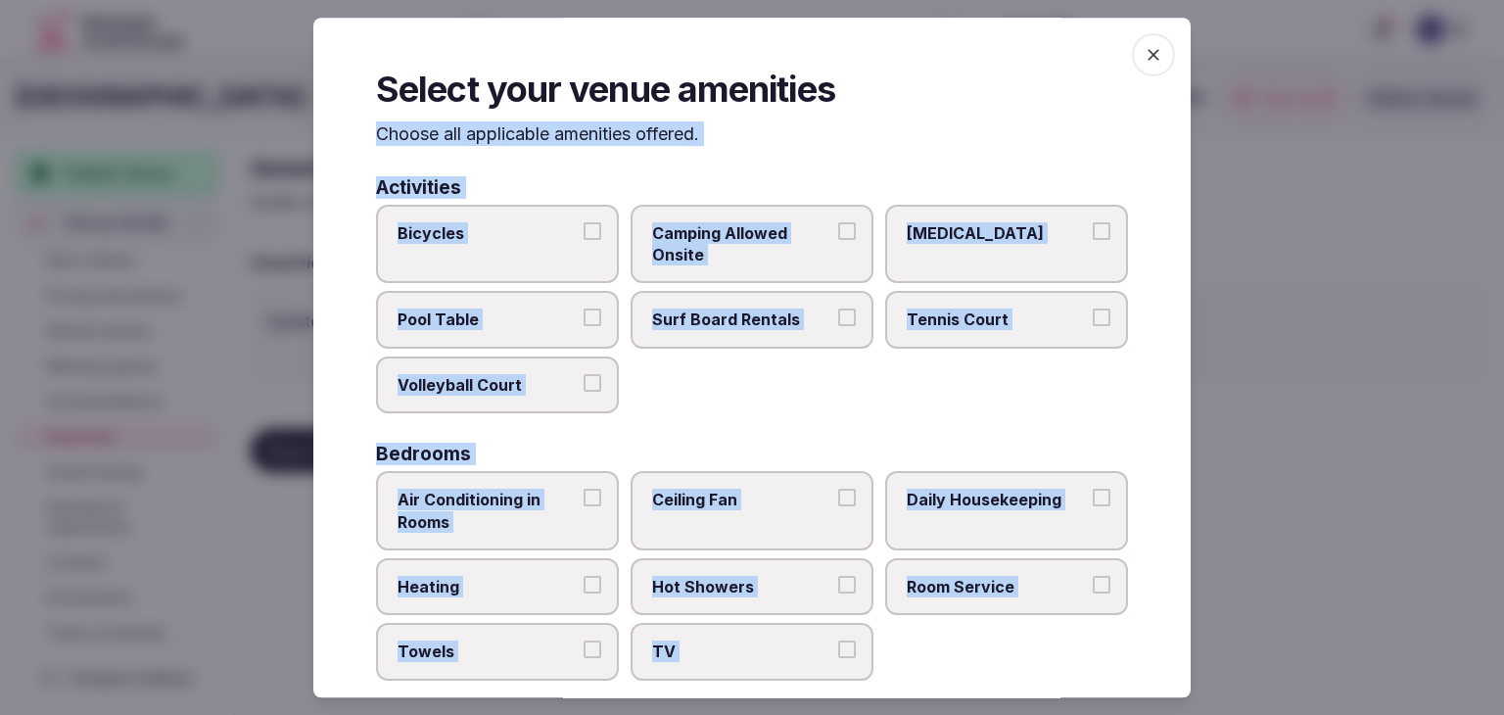
click at [517, 238] on span "Bicycles" at bounding box center [487, 233] width 180 height 22
click at [583, 238] on button "Bicycles" at bounding box center [592, 231] width 18 height 18
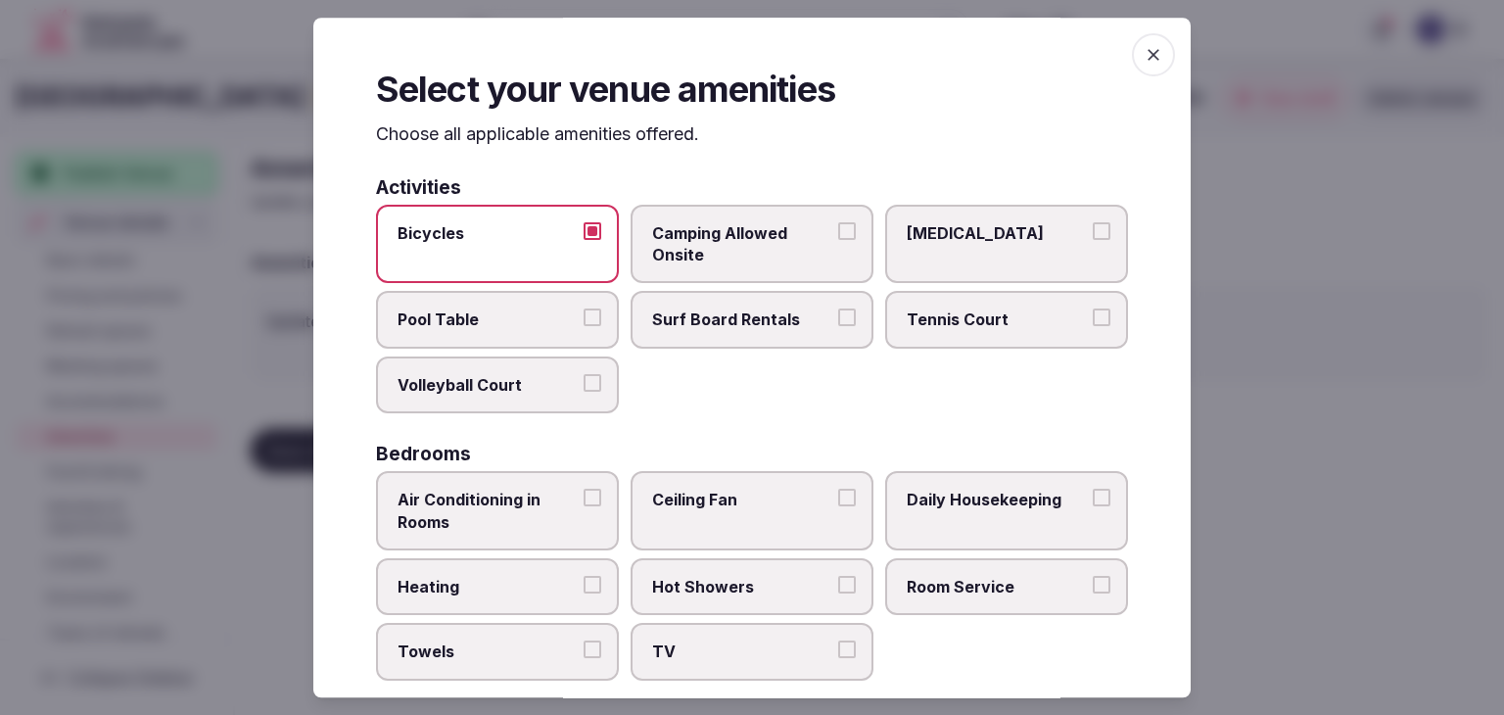
scroll to position [294, 0]
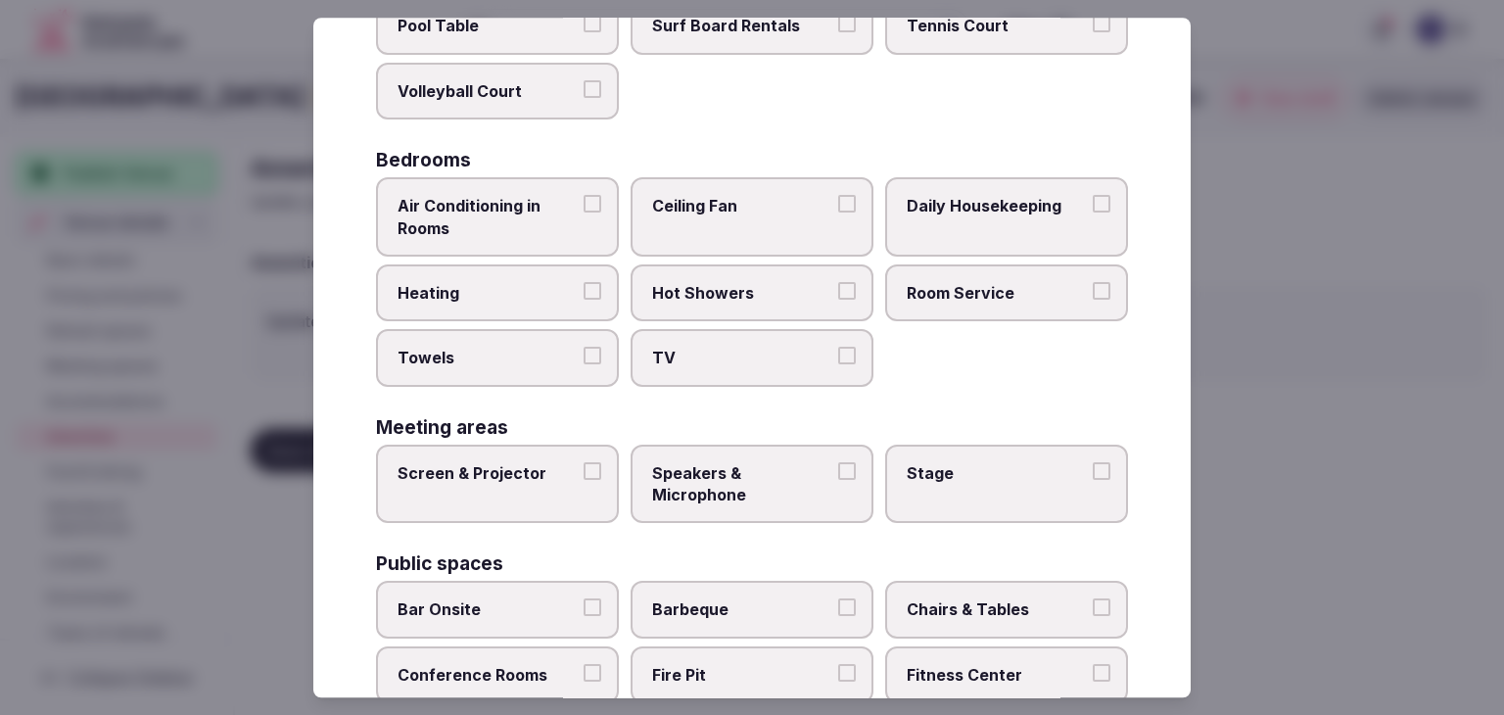
click at [525, 218] on span "Air Conditioning in Rooms" at bounding box center [487, 217] width 180 height 44
click at [583, 212] on button "Air Conditioning in Rooms" at bounding box center [592, 204] width 18 height 18
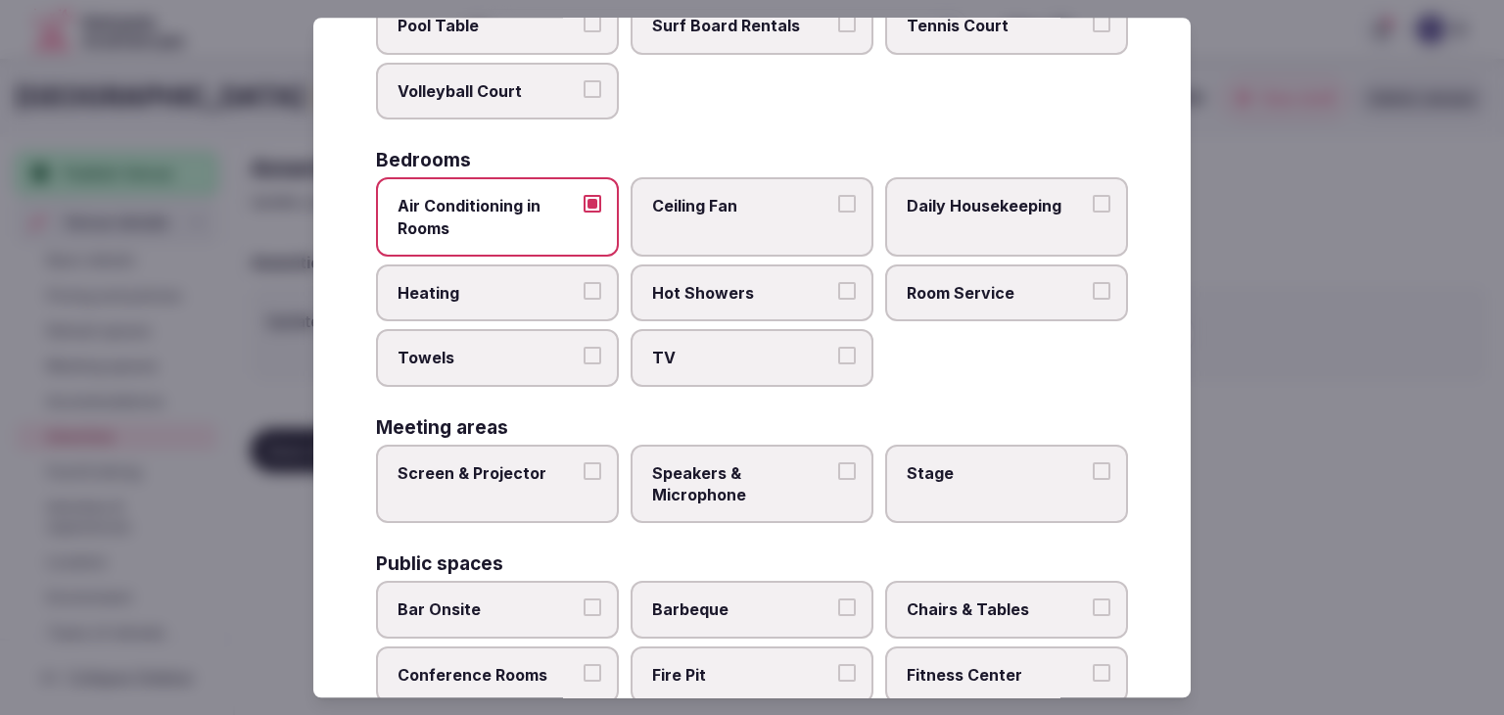
drag, startPoint x: 526, startPoint y: 279, endPoint x: 530, endPoint y: 355, distance: 76.5
click at [526, 282] on span "Heating" at bounding box center [487, 293] width 180 height 22
click at [583, 282] on button "Heating" at bounding box center [592, 291] width 18 height 18
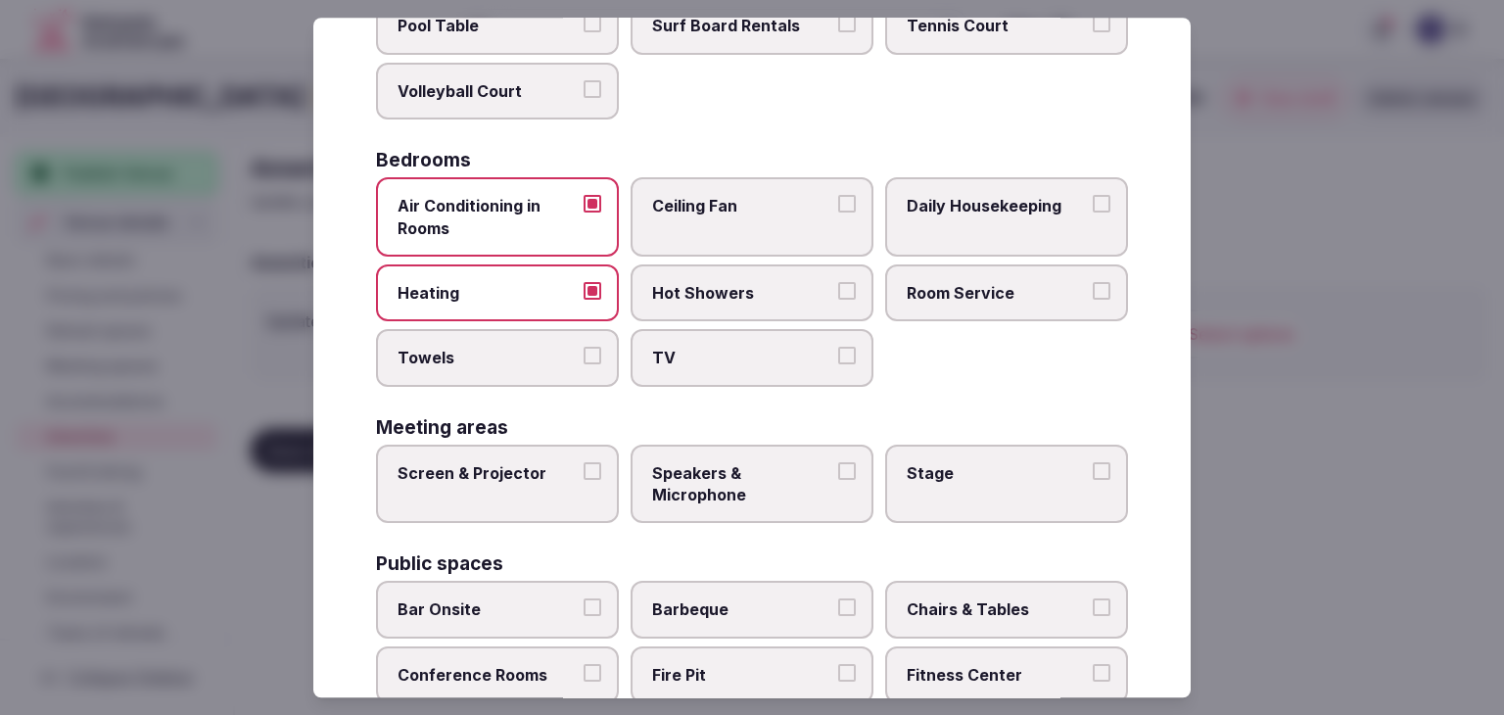
click at [566, 361] on span "Towels" at bounding box center [487, 359] width 180 height 22
click at [583, 361] on button "Towels" at bounding box center [592, 357] width 18 height 18
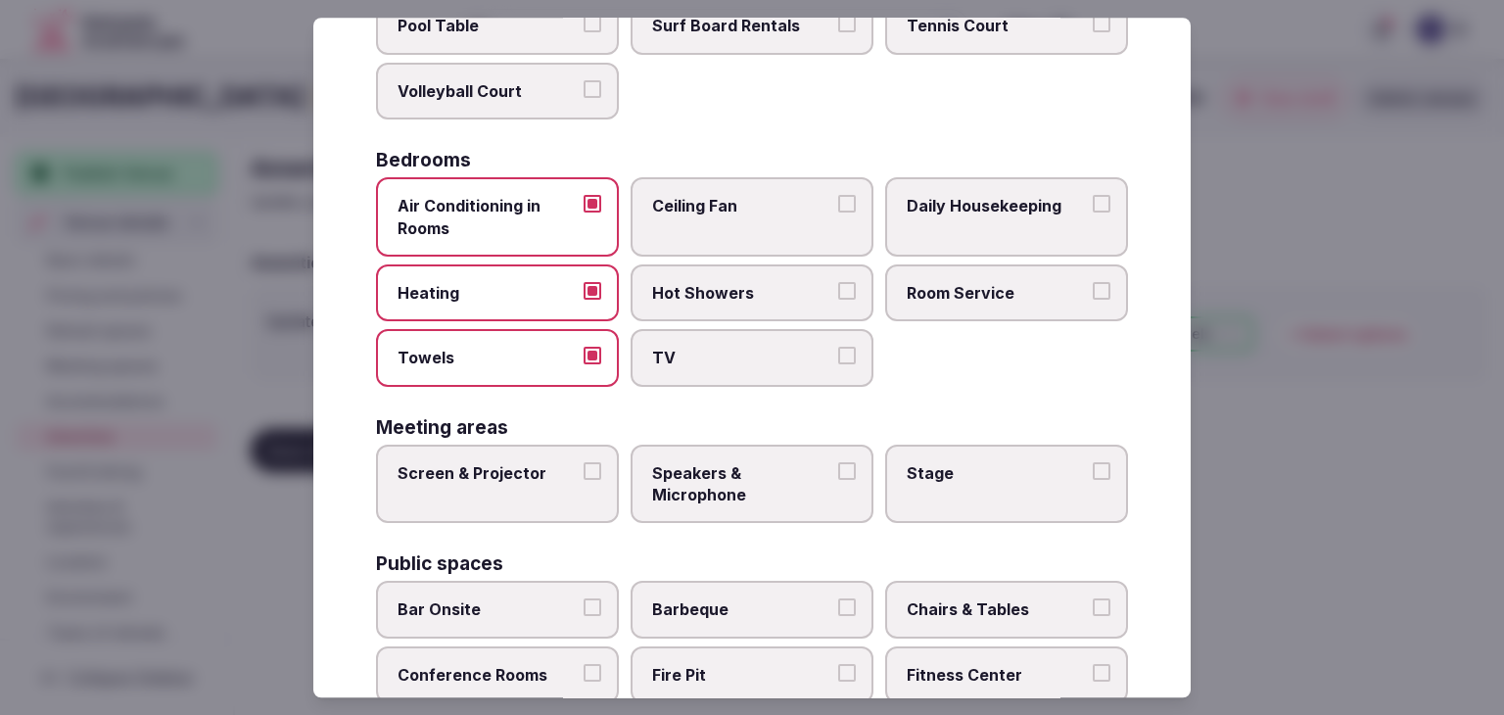
click at [708, 378] on label "TV" at bounding box center [751, 358] width 243 height 57
click at [838, 365] on button "TV" at bounding box center [847, 357] width 18 height 18
drag, startPoint x: 732, startPoint y: 313, endPoint x: 881, endPoint y: 275, distance: 153.6
click at [732, 312] on label "Hot Showers" at bounding box center [751, 292] width 243 height 57
click at [838, 300] on button "Hot Showers" at bounding box center [847, 291] width 18 height 18
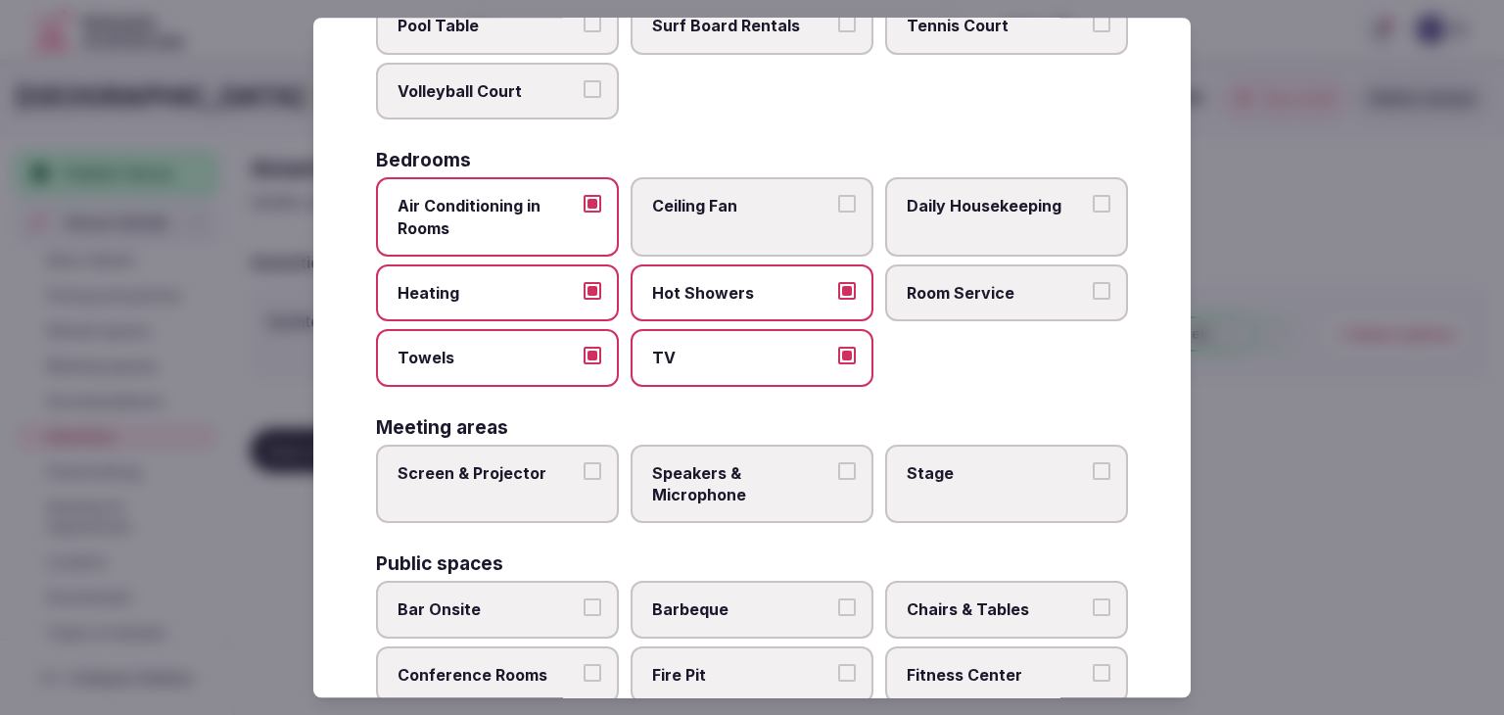
drag, startPoint x: 937, startPoint y: 274, endPoint x: 978, endPoint y: 205, distance: 80.8
click at [945, 266] on label "Room Service" at bounding box center [1006, 292] width 243 height 57
click at [978, 204] on span "Daily Housekeeping" at bounding box center [996, 206] width 180 height 22
click at [1092, 204] on button "Daily Housekeeping" at bounding box center [1101, 204] width 18 height 18
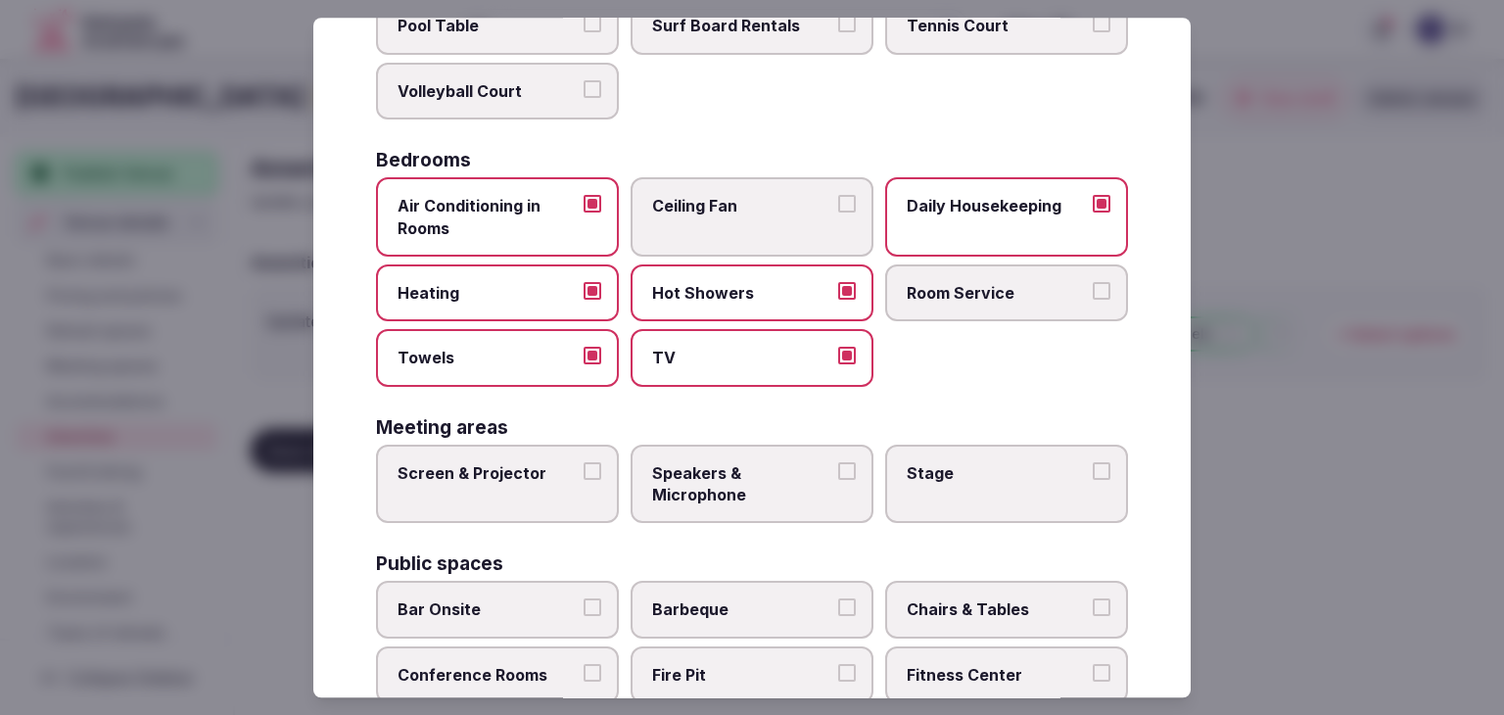
click at [526, 498] on label "Screen & Projector" at bounding box center [497, 483] width 243 height 79
click at [583, 480] on button "Screen & Projector" at bounding box center [592, 471] width 18 height 18
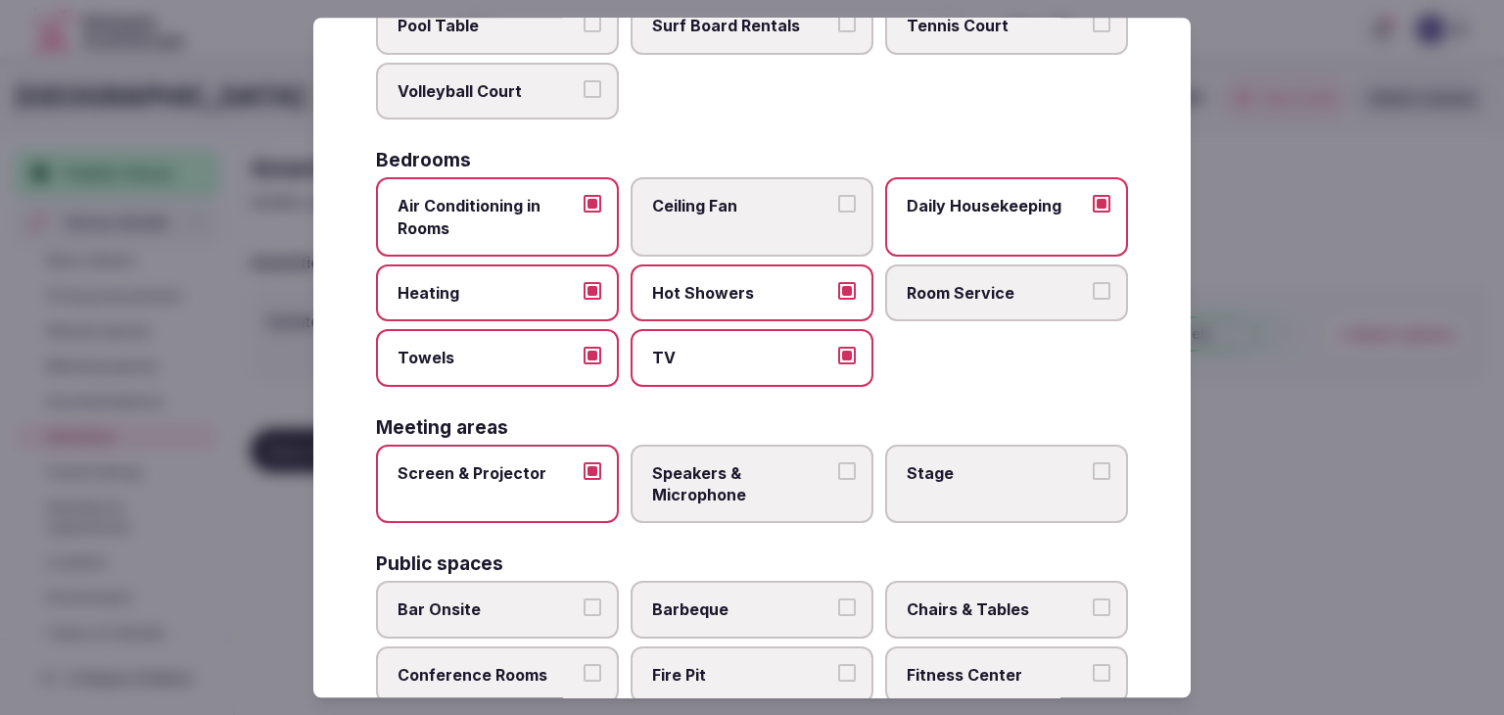
click at [693, 490] on span "Speakers & Microphone" at bounding box center [742, 484] width 180 height 44
click at [838, 480] on button "Speakers & Microphone" at bounding box center [847, 471] width 18 height 18
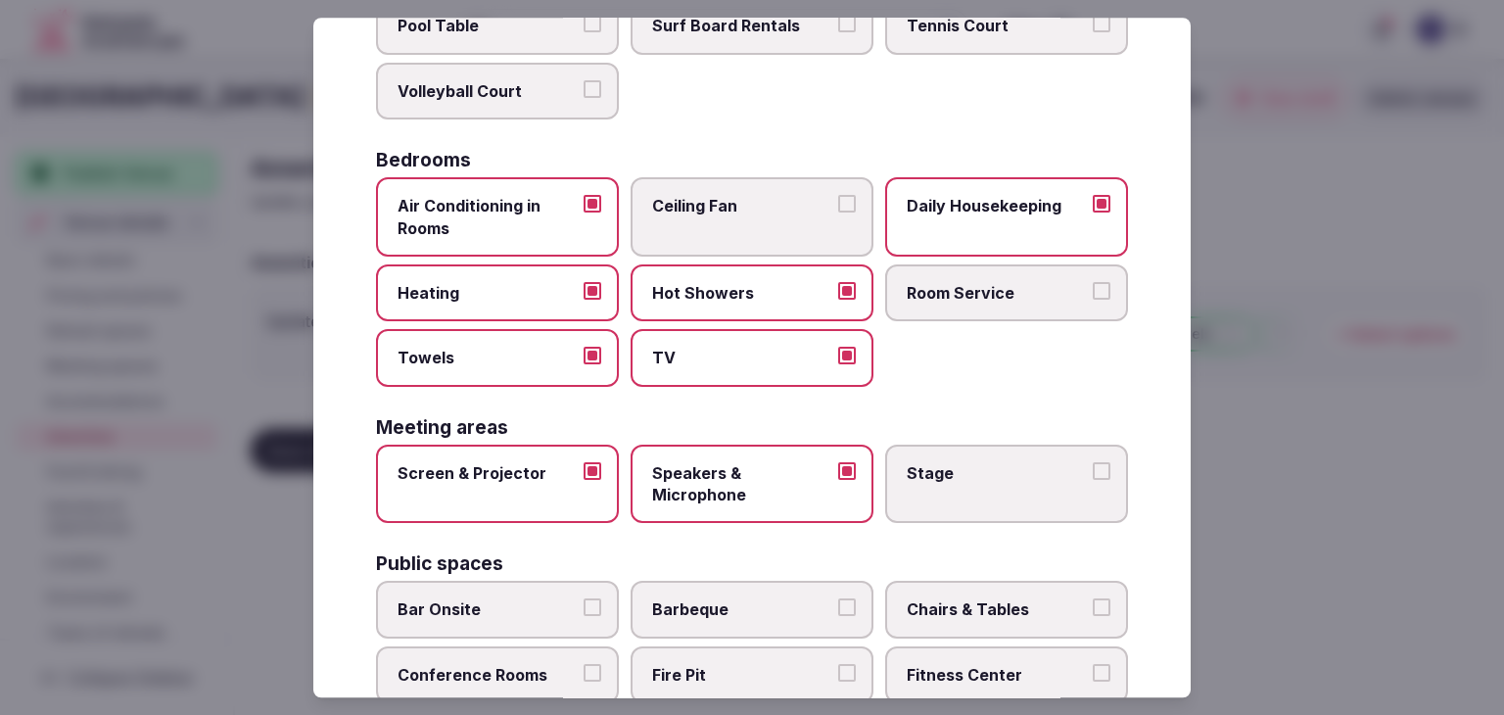
drag, startPoint x: 942, startPoint y: 297, endPoint x: 999, endPoint y: 232, distance: 86.7
click at [944, 297] on span "Room Service" at bounding box center [996, 293] width 180 height 22
click at [1092, 297] on button "Room Service" at bounding box center [1101, 291] width 18 height 18
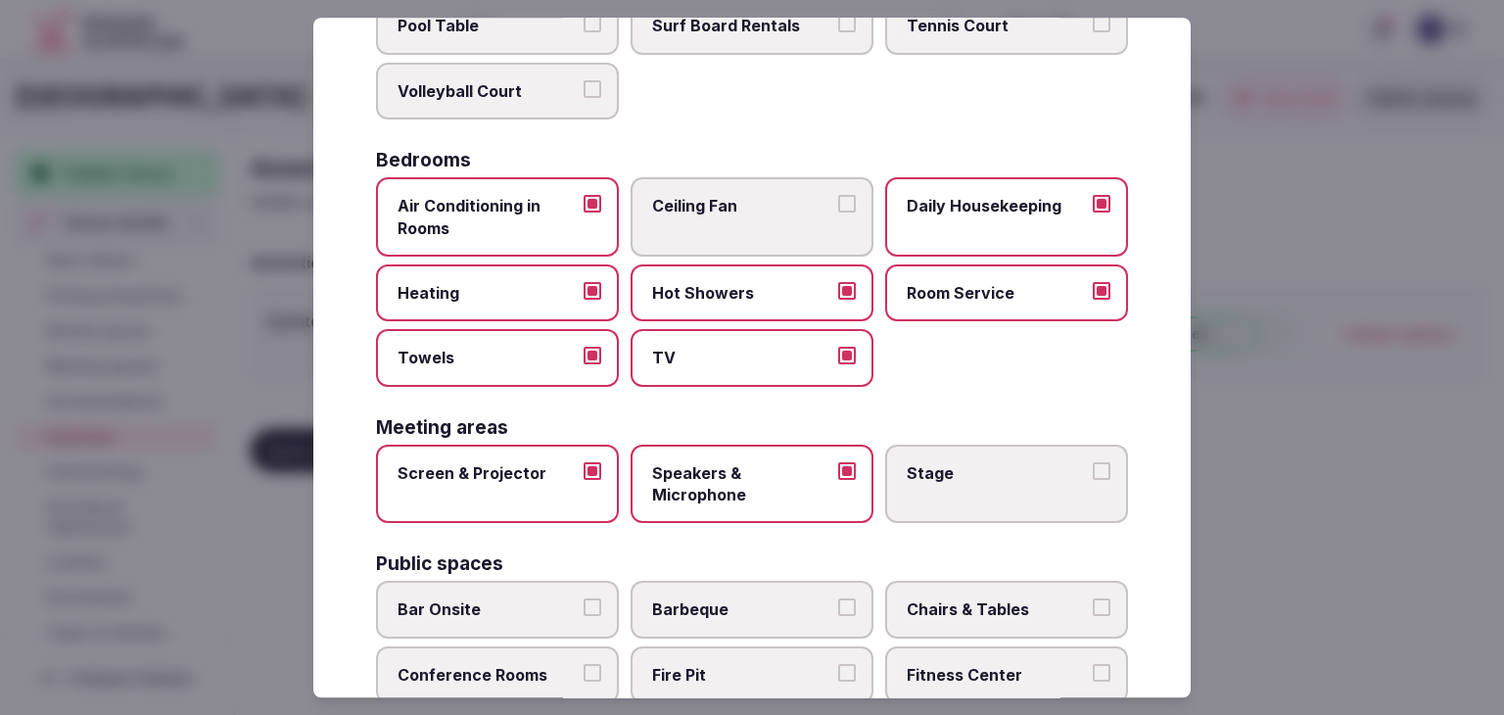
click at [517, 624] on label "Bar Onsite" at bounding box center [497, 609] width 243 height 57
click at [583, 617] on button "Bar Onsite" at bounding box center [592, 608] width 18 height 18
drag, startPoint x: 993, startPoint y: 612, endPoint x: 987, endPoint y: 630, distance: 19.5
click at [993, 617] on label "Chairs & Tables" at bounding box center [1006, 609] width 243 height 57
click at [1092, 617] on button "Chairs & Tables" at bounding box center [1101, 608] width 18 height 18
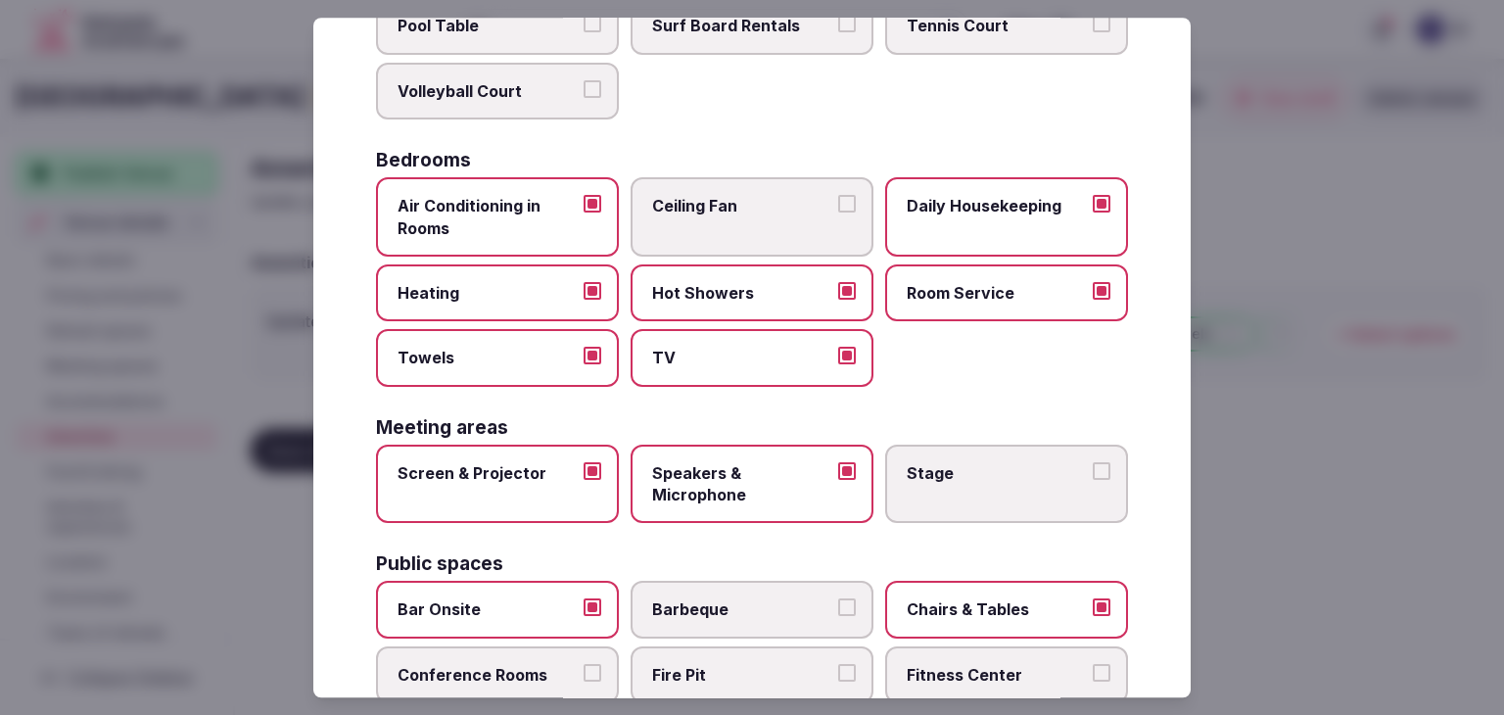
click at [964, 674] on span "Fitness Center" at bounding box center [996, 675] width 180 height 22
click at [1092, 674] on button "Fitness Center" at bounding box center [1101, 673] width 18 height 18
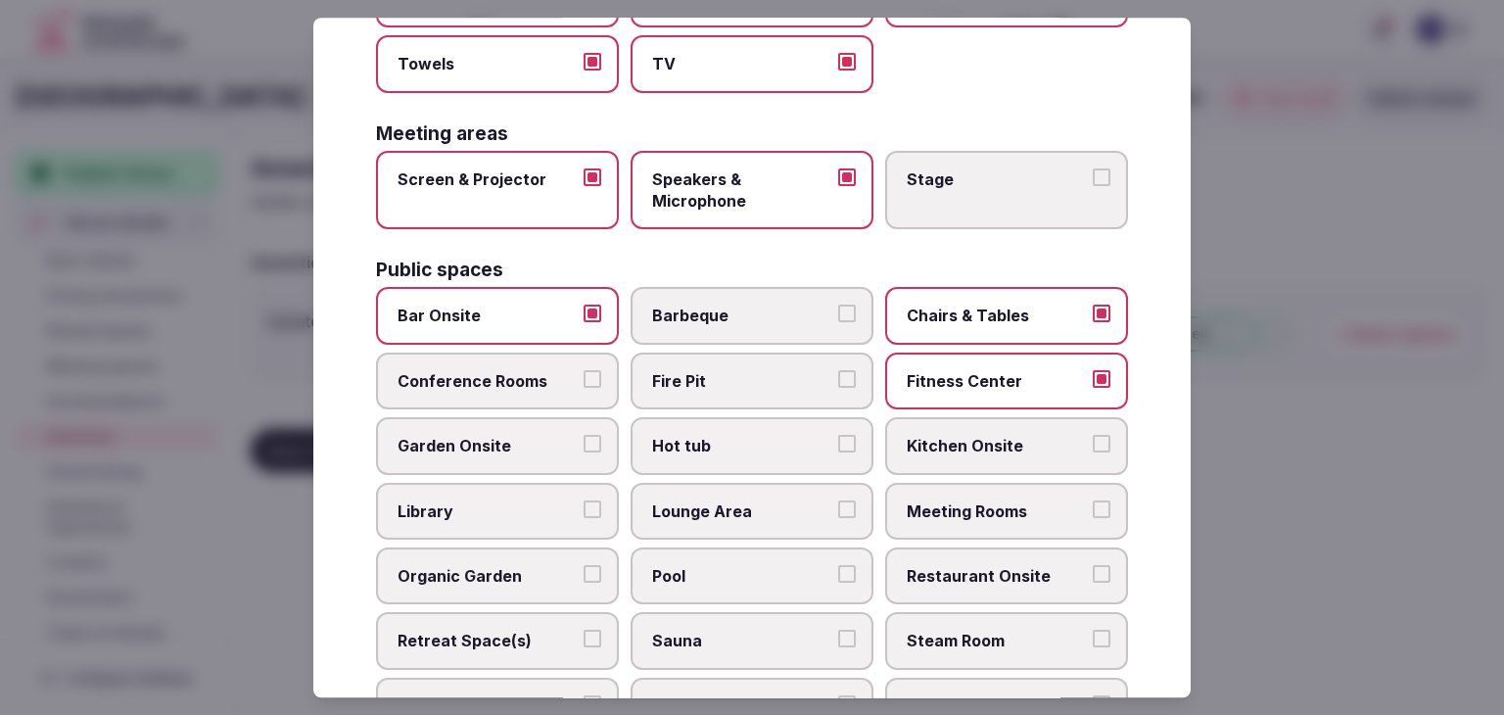
click at [533, 377] on span "Conference Rooms" at bounding box center [487, 381] width 180 height 22
click at [583, 377] on button "Conference Rooms" at bounding box center [592, 379] width 18 height 18
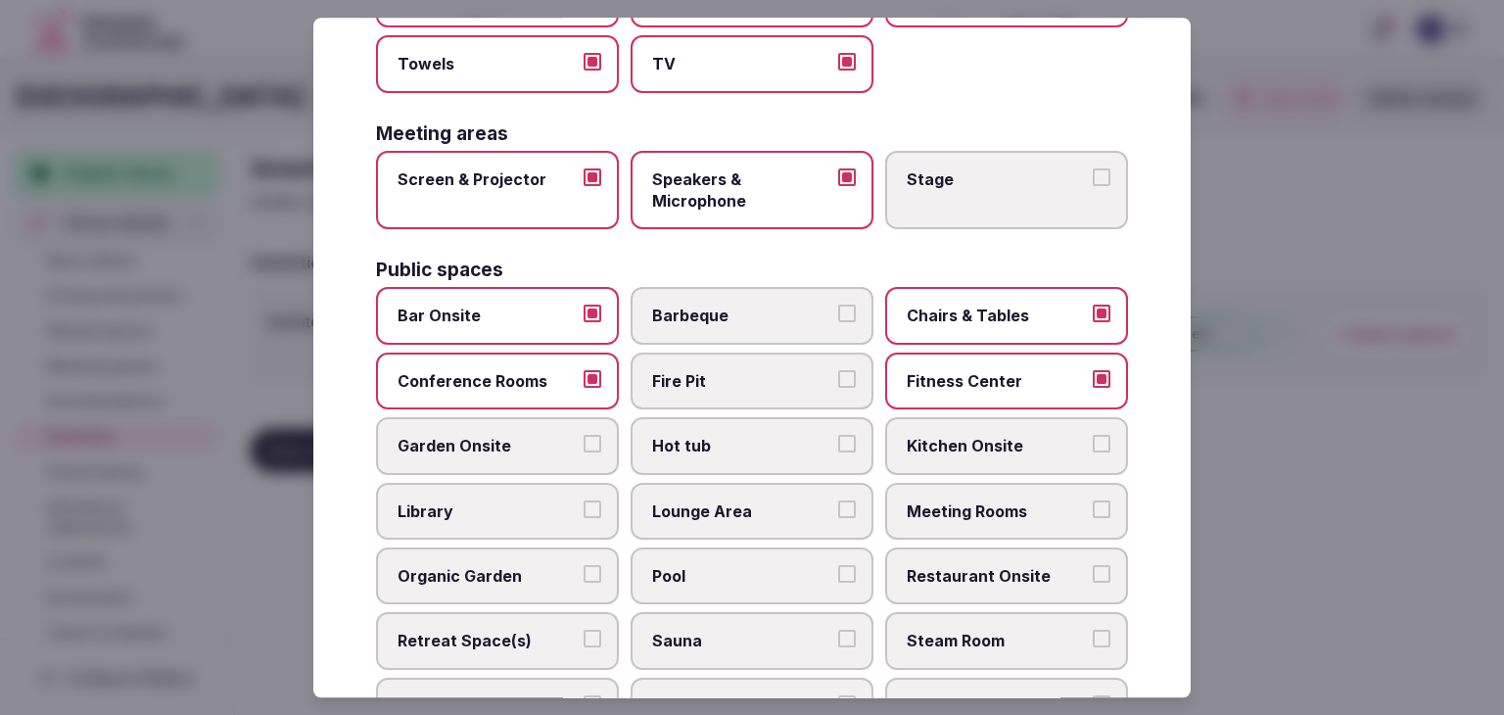
drag, startPoint x: 993, startPoint y: 507, endPoint x: 983, endPoint y: 552, distance: 46.1
click at [993, 508] on span "Meeting Rooms" at bounding box center [996, 511] width 180 height 22
click at [1092, 508] on button "Meeting Rooms" at bounding box center [1101, 509] width 18 height 18
click at [982, 567] on span "Restaurant Onsite" at bounding box center [996, 576] width 180 height 22
click at [1092, 567] on button "Restaurant Onsite" at bounding box center [1101, 574] width 18 height 18
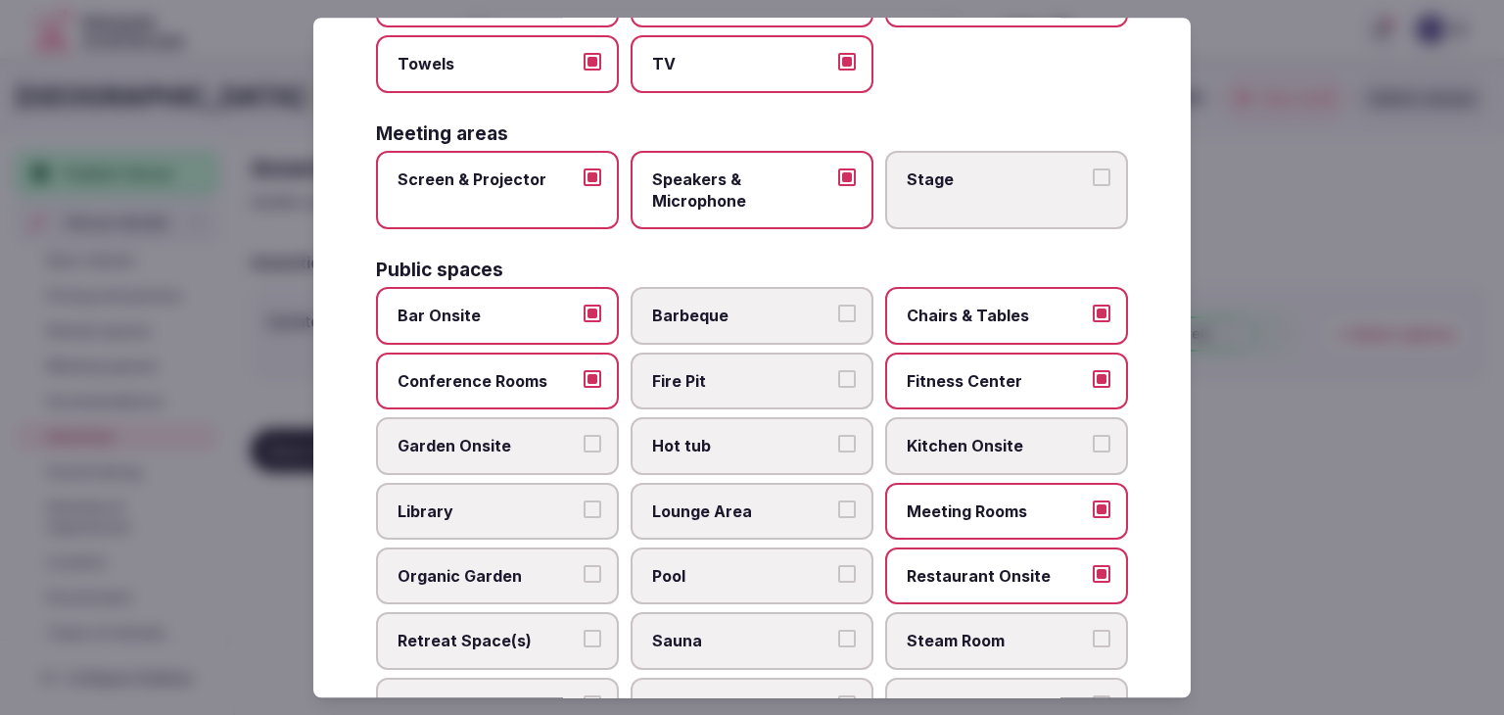
click at [773, 503] on span "Lounge Area" at bounding box center [742, 511] width 180 height 22
click at [838, 503] on button "Lounge Area" at bounding box center [847, 509] width 18 height 18
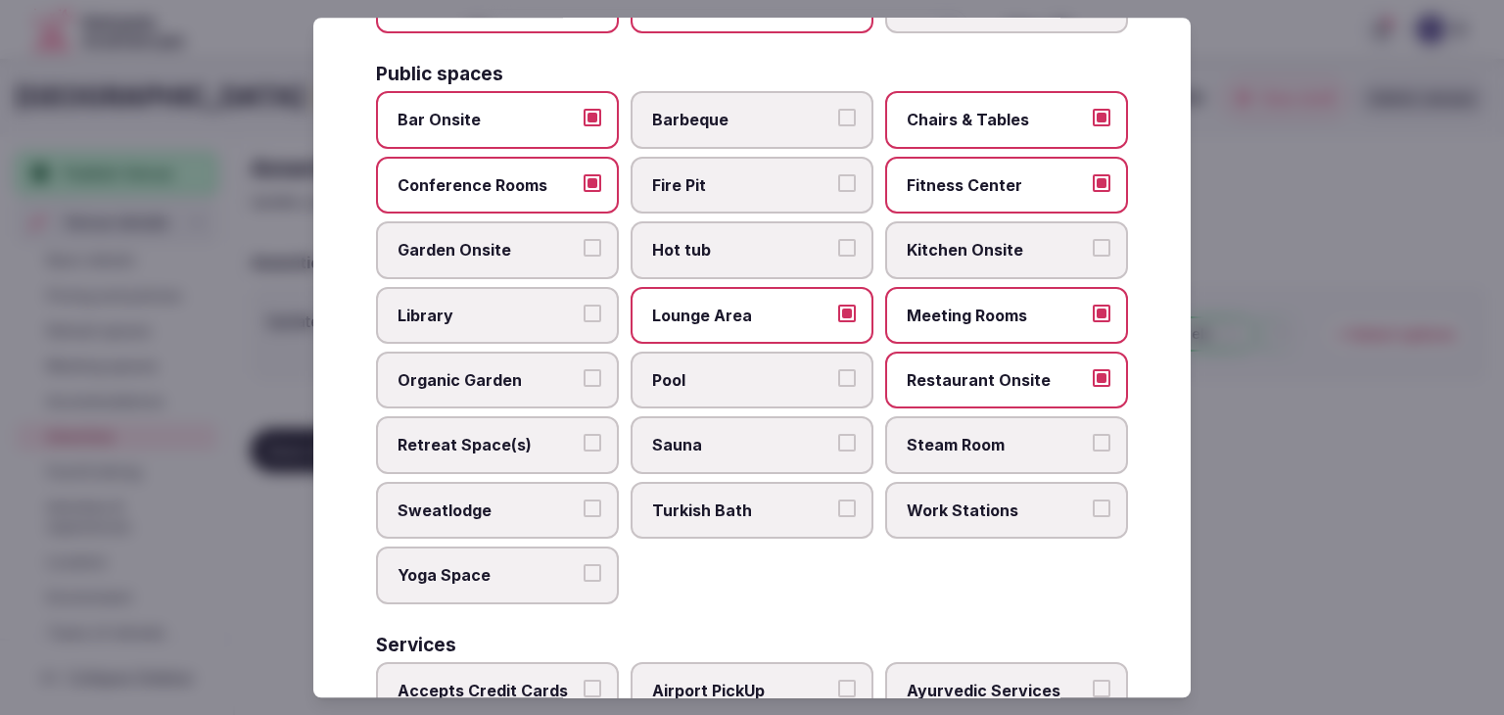
drag, startPoint x: 1019, startPoint y: 506, endPoint x: 1049, endPoint y: 479, distance: 40.9
click at [1022, 506] on span "Work Stations" at bounding box center [996, 510] width 180 height 22
click at [1092, 506] on button "Work Stations" at bounding box center [1101, 508] width 18 height 18
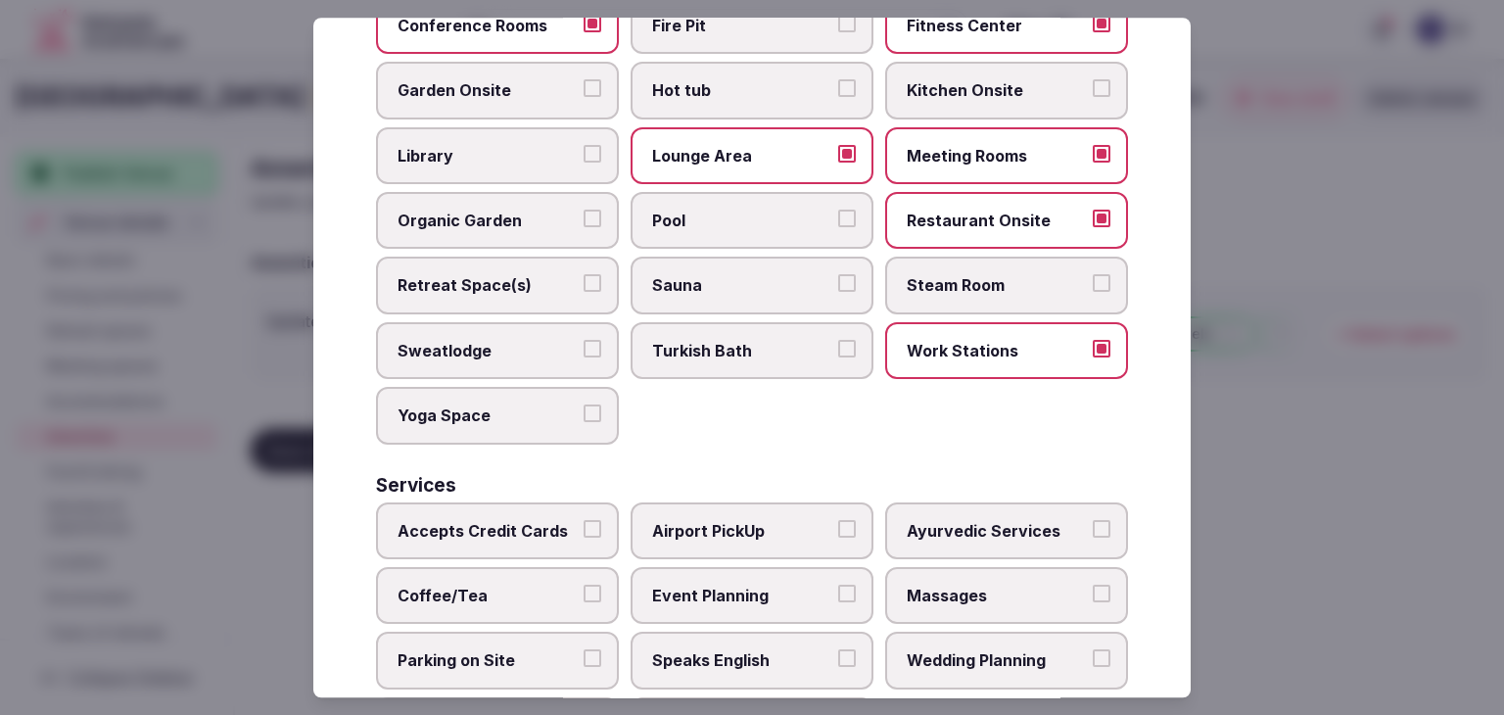
scroll to position [1054, 0]
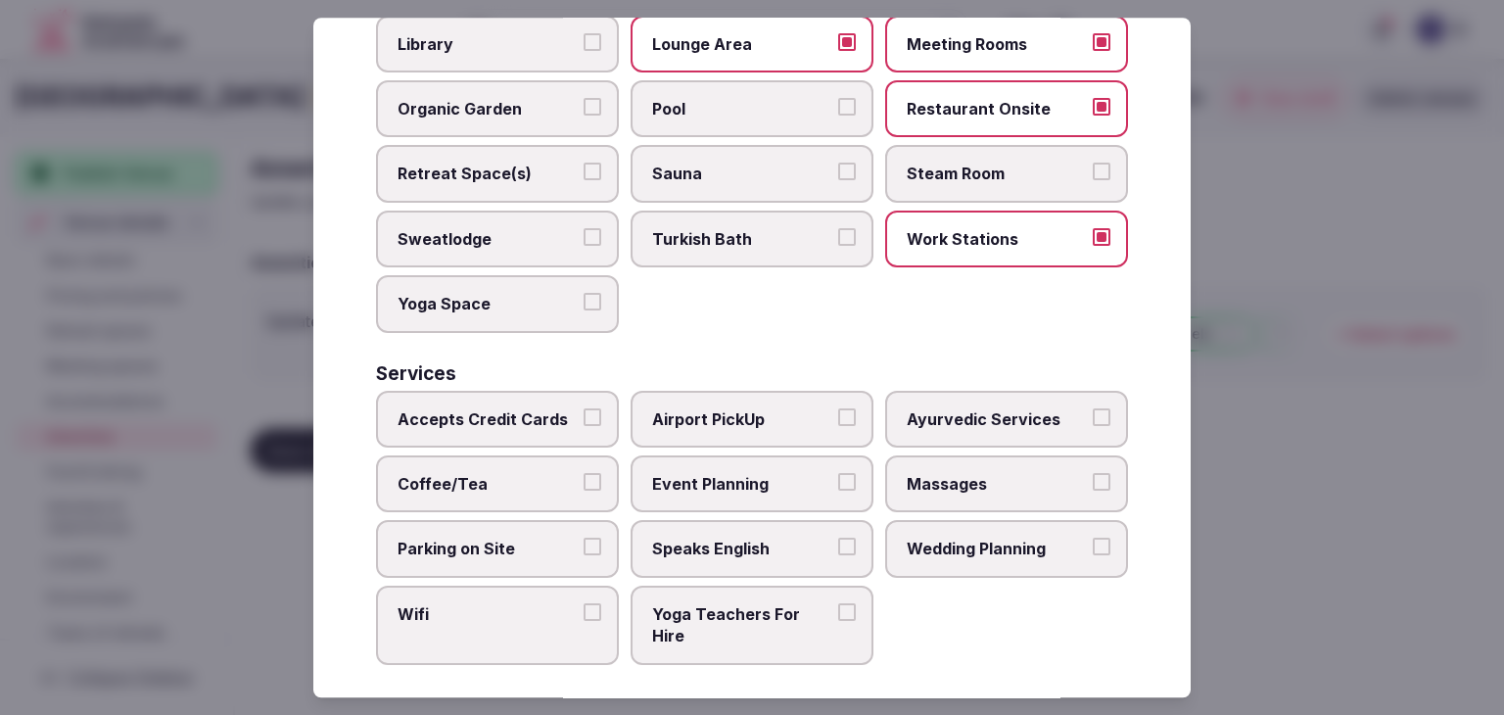
click at [526, 416] on span "Accepts Credit Cards" at bounding box center [487, 419] width 180 height 22
click at [583, 416] on button "Accepts Credit Cards" at bounding box center [592, 417] width 18 height 18
click at [555, 473] on span "Coffee/Tea" at bounding box center [487, 484] width 180 height 22
click at [583, 473] on button "Coffee/Tea" at bounding box center [592, 482] width 18 height 18
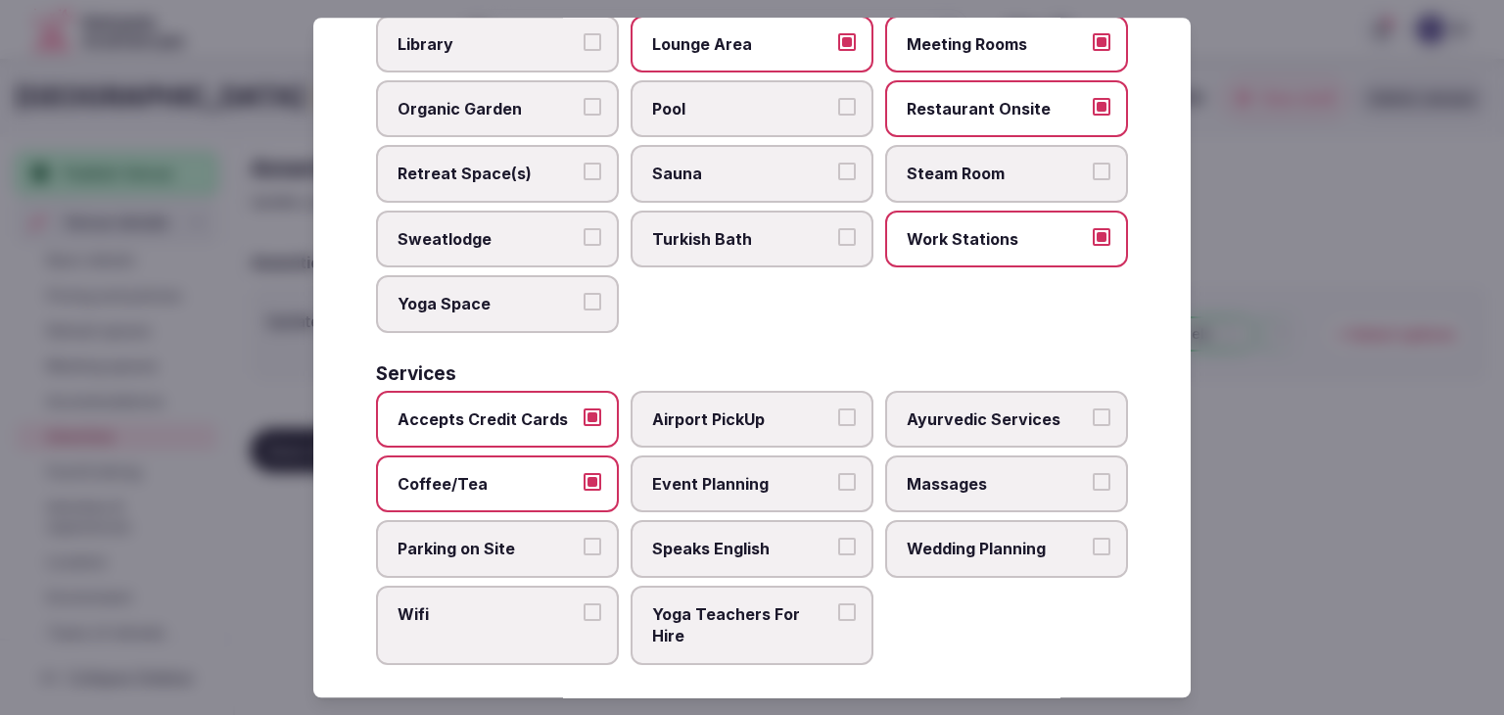
drag, startPoint x: 554, startPoint y: 526, endPoint x: 554, endPoint y: 584, distance: 58.7
click at [555, 538] on span "Parking on Site" at bounding box center [487, 549] width 180 height 22
click at [583, 538] on button "Parking on Site" at bounding box center [592, 547] width 18 height 18
click at [551, 603] on span "Wifi" at bounding box center [487, 614] width 180 height 22
click at [583, 603] on button "Wifi" at bounding box center [592, 612] width 18 height 18
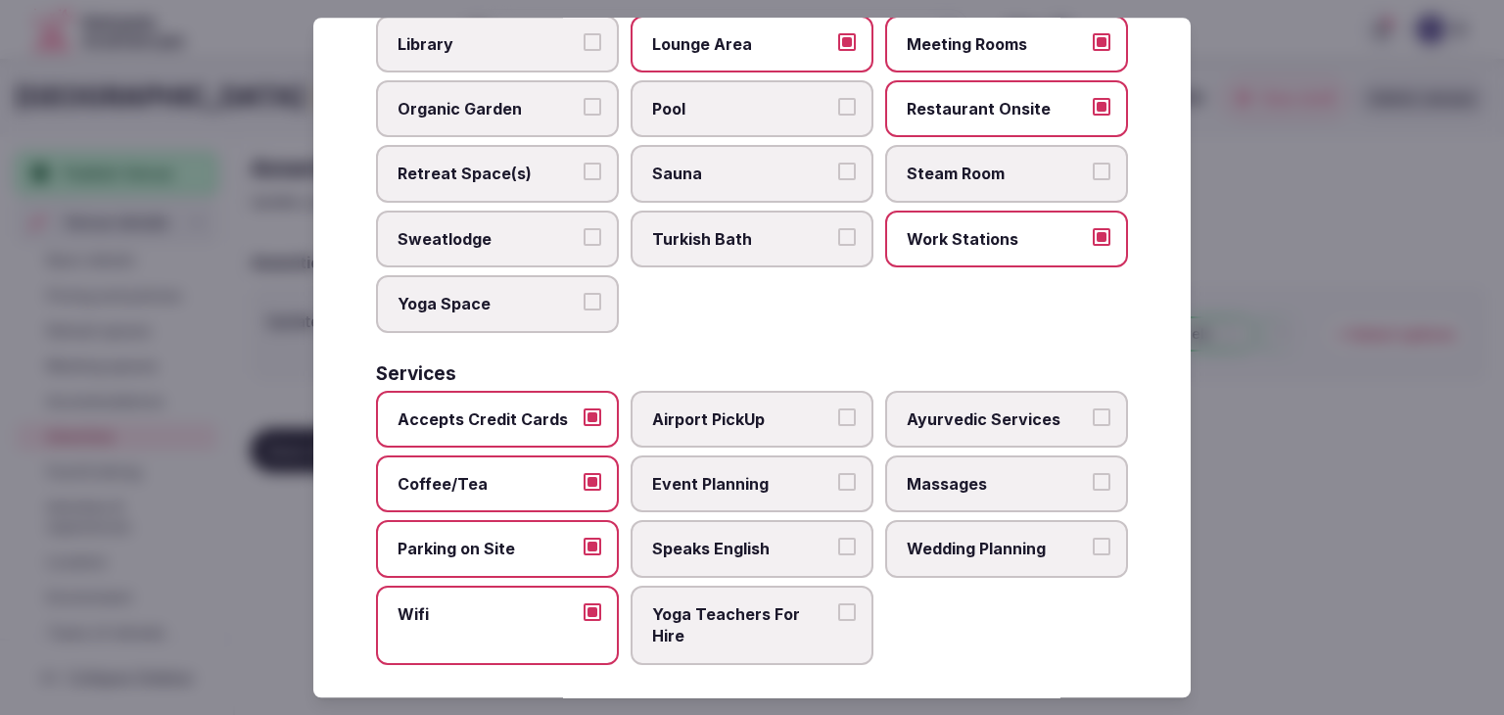
click at [714, 521] on label "Speaks English" at bounding box center [751, 549] width 243 height 57
click at [838, 538] on button "Speaks English" at bounding box center [847, 547] width 18 height 18
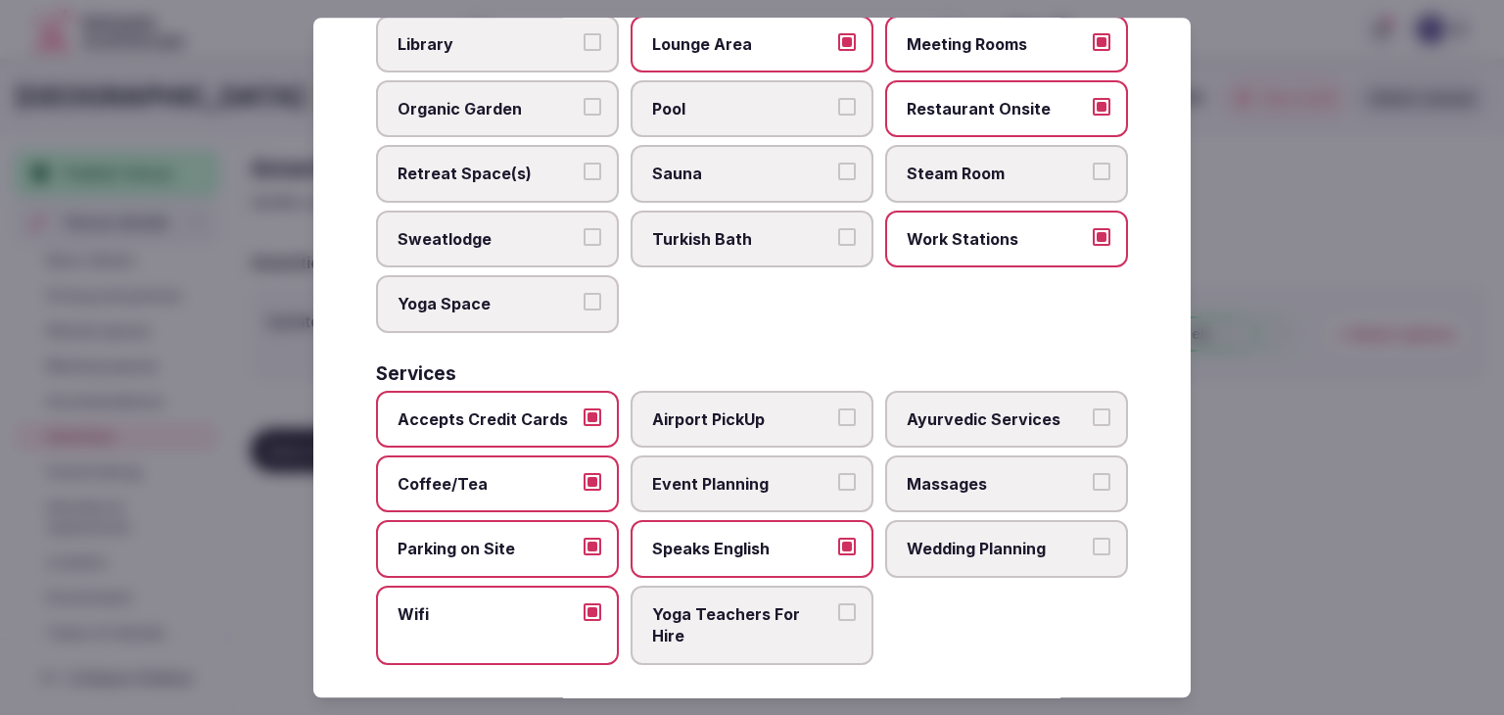
click at [738, 455] on label "Event Planning" at bounding box center [751, 483] width 243 height 57
click at [838, 473] on button "Event Planning" at bounding box center [847, 482] width 18 height 18
click at [941, 538] on span "Wedding Planning" at bounding box center [996, 549] width 180 height 22
click at [1092, 538] on button "Wedding Planning" at bounding box center [1101, 547] width 18 height 18
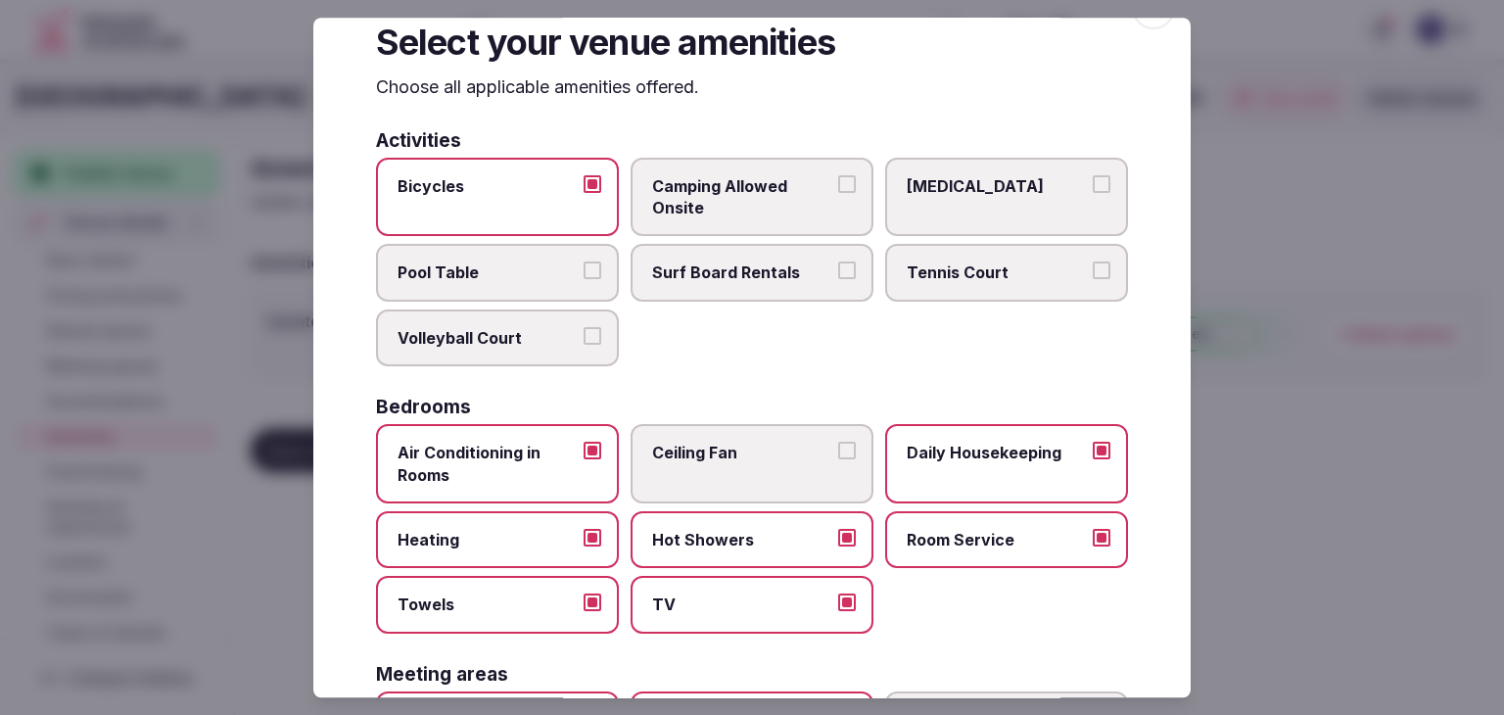
scroll to position [0, 0]
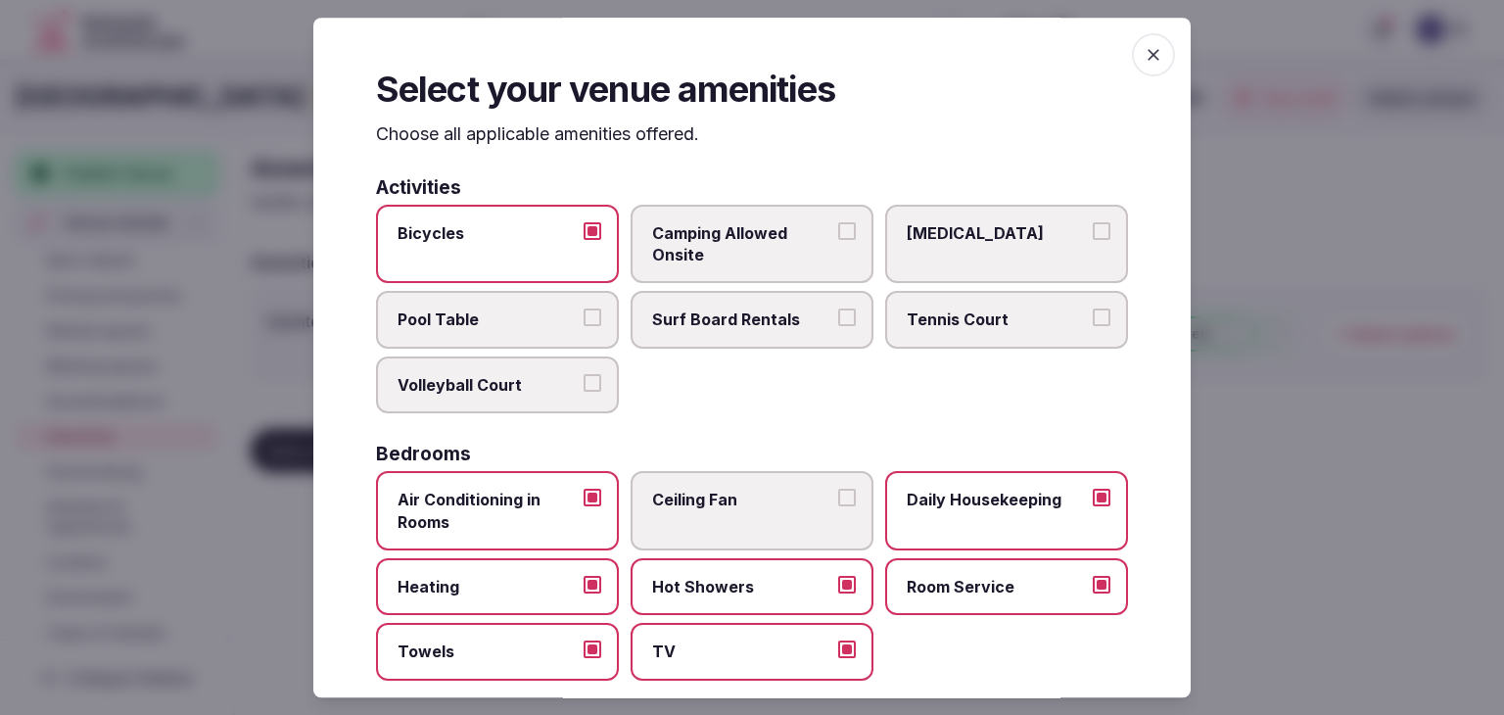
click at [1143, 50] on icon "button" at bounding box center [1153, 55] width 20 height 20
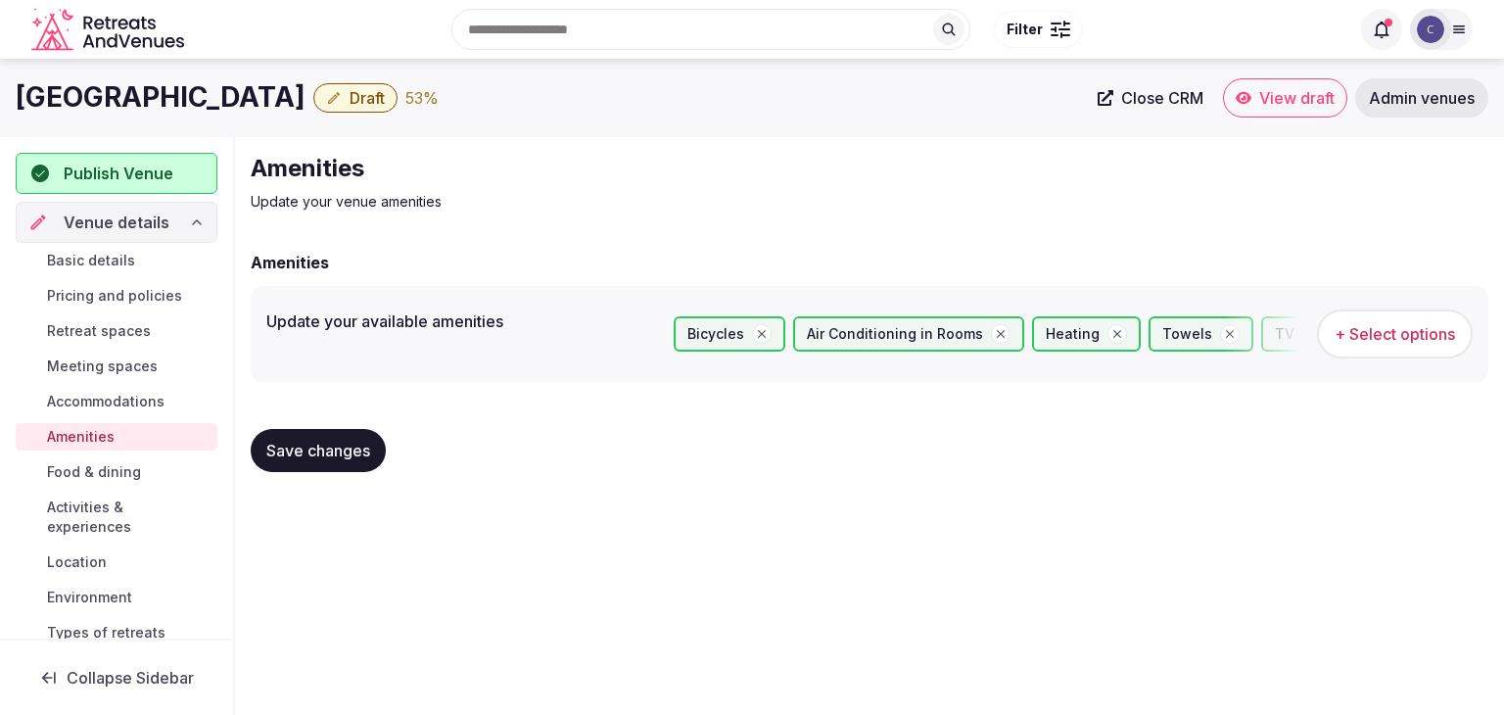
click at [325, 452] on span "Save changes" at bounding box center [318, 451] width 104 height 20
click at [116, 475] on span "Food & dining" at bounding box center [94, 472] width 94 height 20
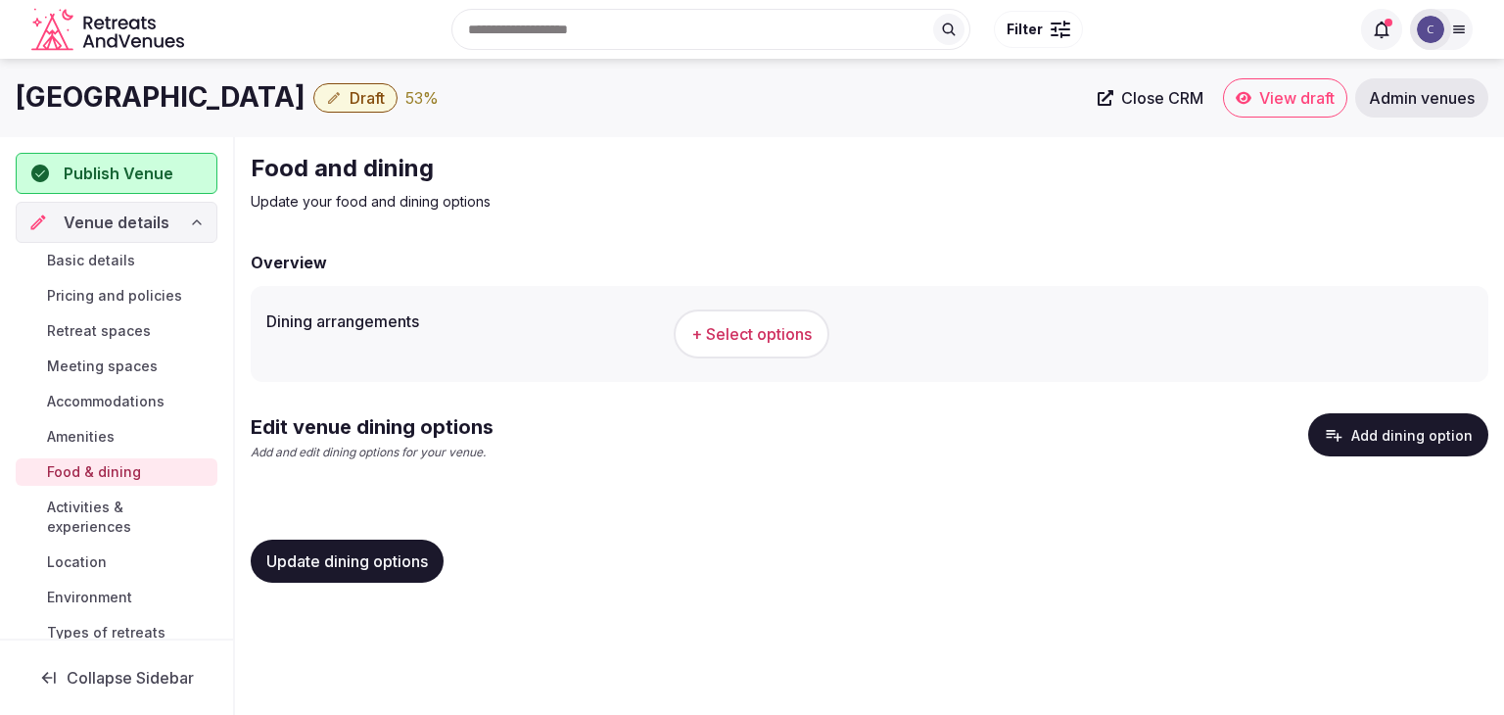
click at [811, 335] on span "+ Select options" at bounding box center [751, 334] width 120 height 22
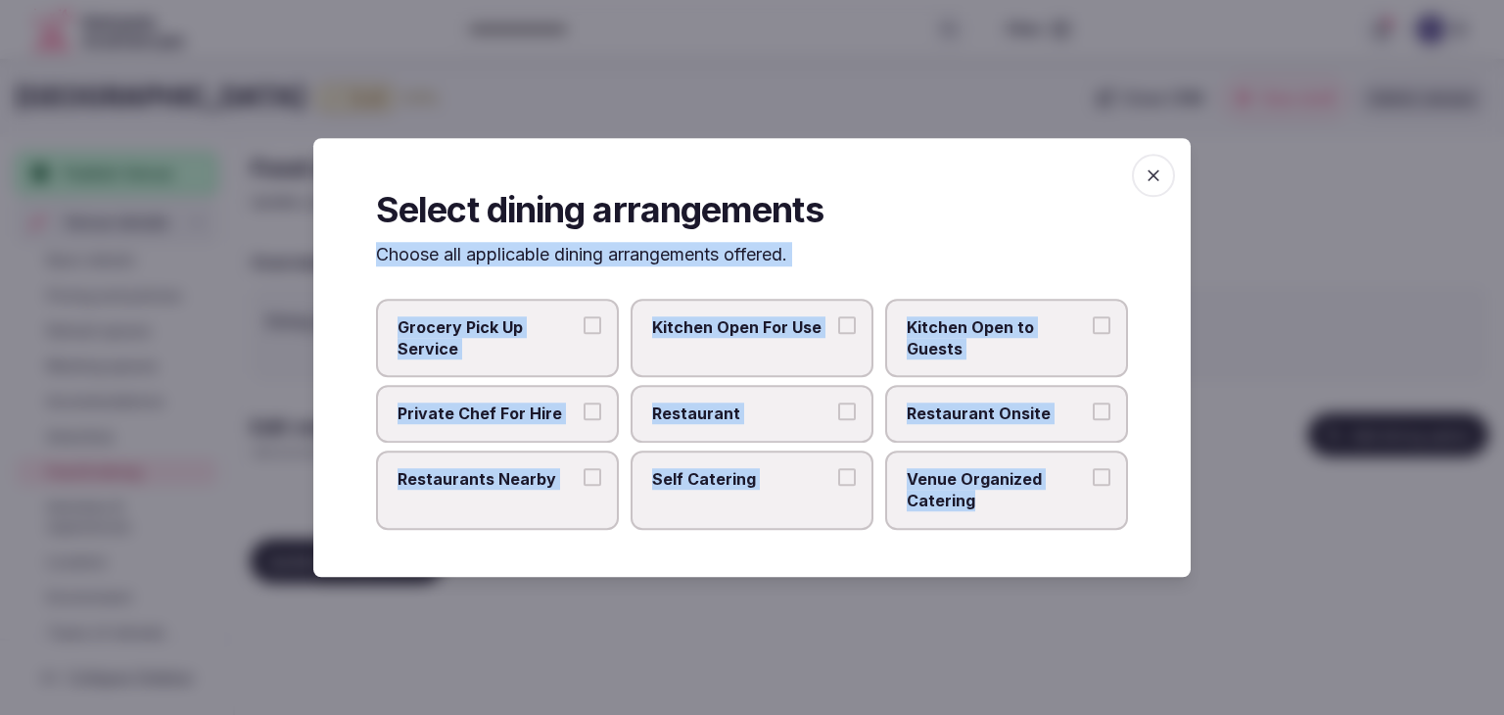
drag, startPoint x: 356, startPoint y: 249, endPoint x: 1025, endPoint y: 527, distance: 724.1
click at [1025, 527] on div "Select dining arrangements Choose all applicable dining arrangements offered. G…" at bounding box center [751, 357] width 877 height 439
copy div "Choose all applicable dining arrangements offered. Grocery Pick Up Service Kitc…"
click at [717, 395] on label "Restaurant" at bounding box center [751, 414] width 243 height 57
click at [838, 403] on button "Restaurant" at bounding box center [847, 412] width 18 height 18
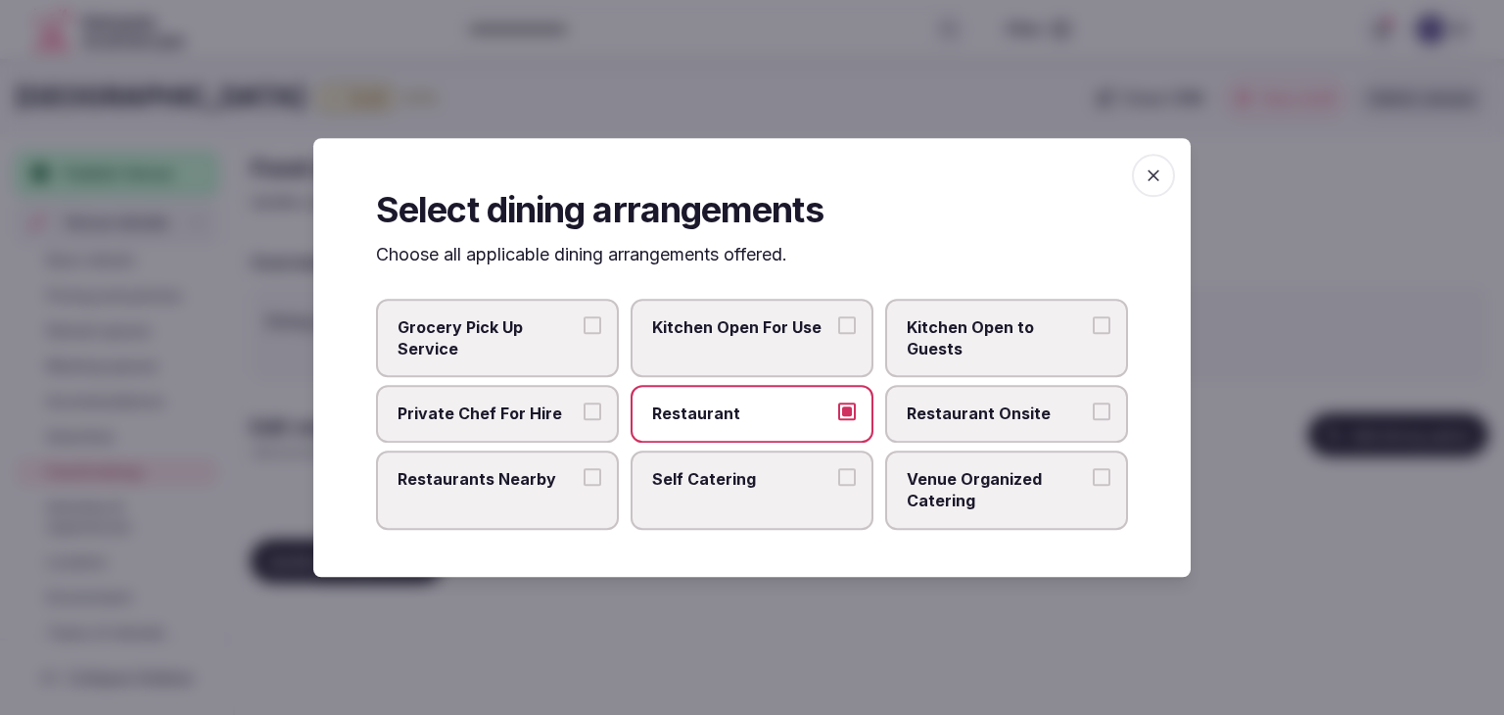
click at [967, 395] on label "Restaurant Onsite" at bounding box center [1006, 414] width 243 height 57
click at [1092, 403] on button "Restaurant Onsite" at bounding box center [1101, 412] width 18 height 18
click at [961, 483] on span "Venue Organized Catering" at bounding box center [996, 490] width 180 height 44
click at [1092, 483] on button "Venue Organized Catering" at bounding box center [1101, 477] width 18 height 18
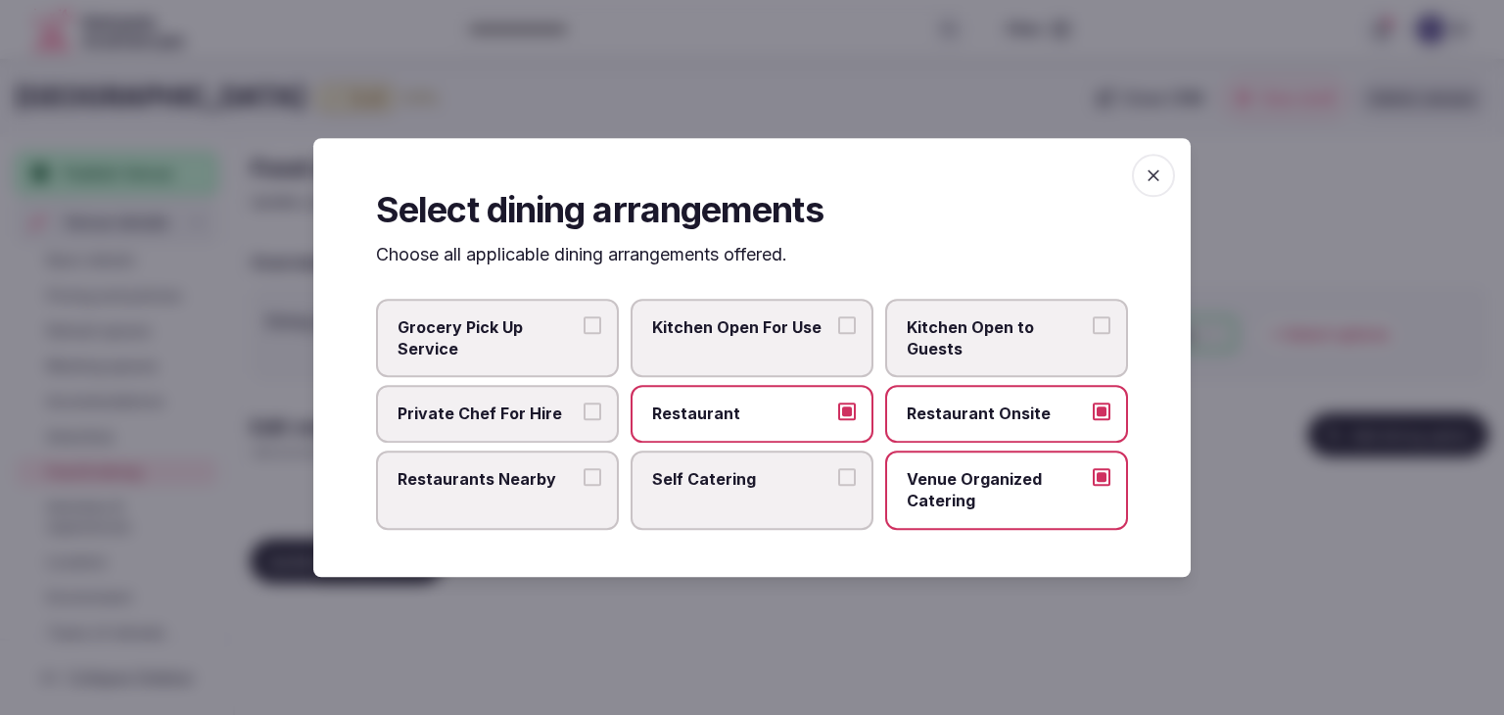
click at [521, 496] on label "Restaurants Nearby" at bounding box center [497, 489] width 243 height 79
click at [583, 486] on button "Restaurants Nearby" at bounding box center [592, 477] width 18 height 18
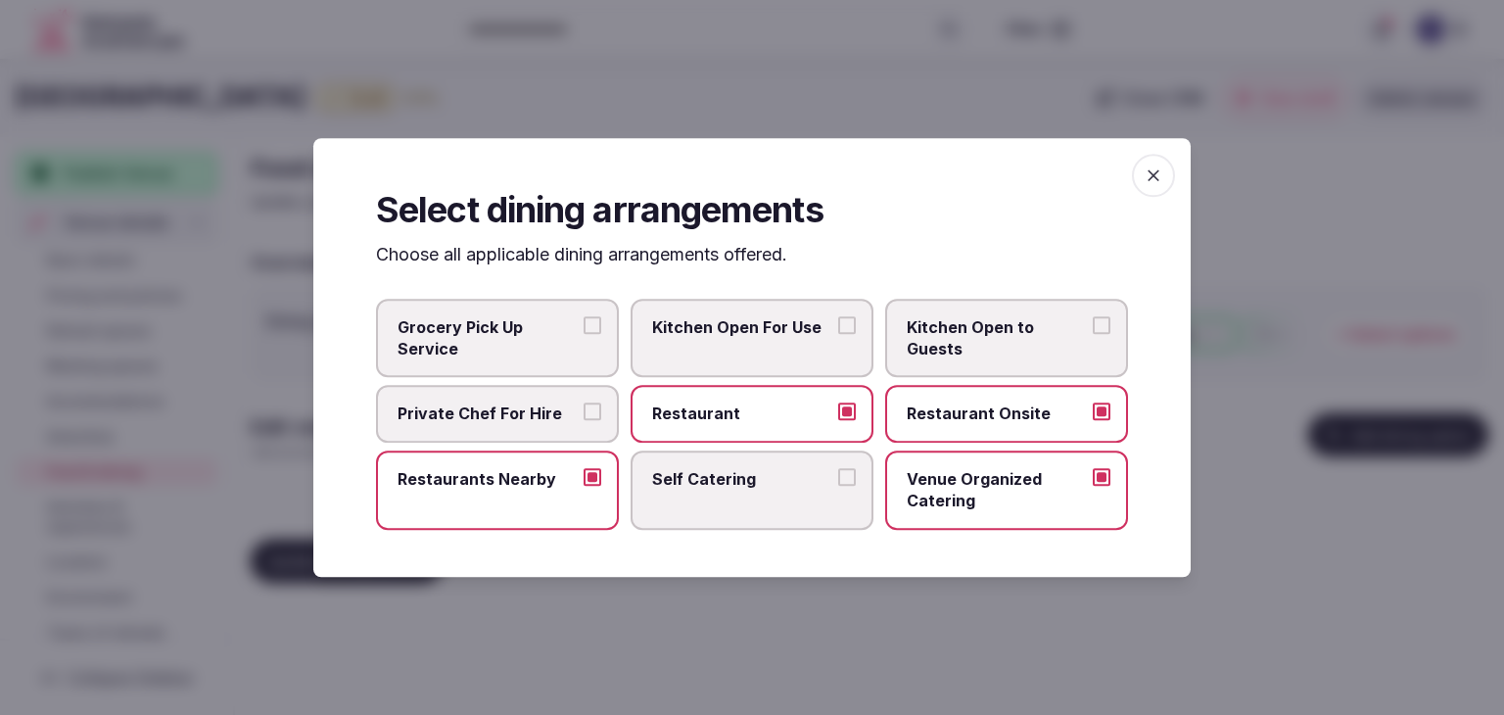
click at [1160, 168] on icon "button" at bounding box center [1153, 175] width 20 height 20
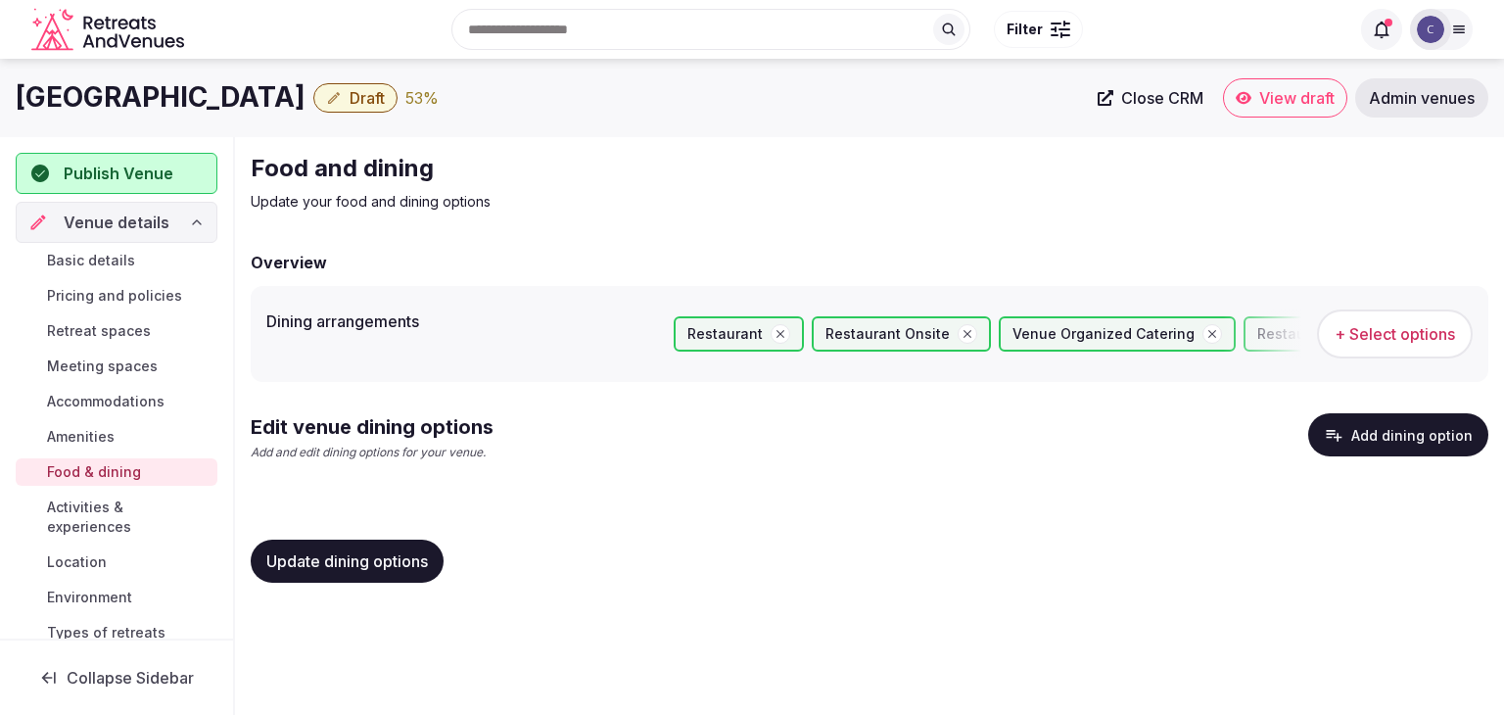
drag, startPoint x: 377, startPoint y: 566, endPoint x: 399, endPoint y: 577, distance: 25.0
click at [376, 566] on span "Update dining options" at bounding box center [347, 561] width 162 height 20
click at [1399, 433] on button "Add dining option" at bounding box center [1398, 434] width 180 height 43
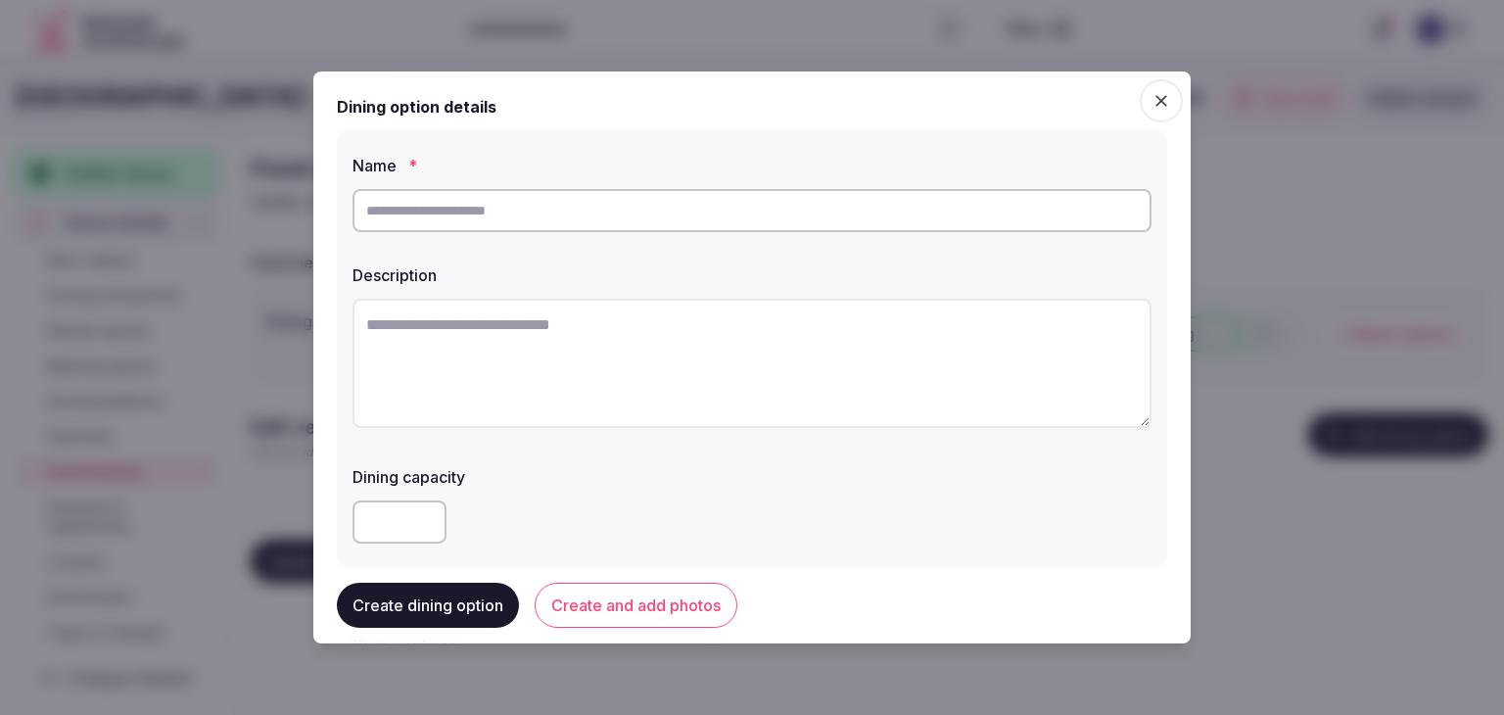
click at [681, 209] on input "text" at bounding box center [751, 210] width 799 height 43
paste input "**********"
type input "**********"
click at [615, 348] on textarea at bounding box center [751, 363] width 799 height 129
paste textarea "**********"
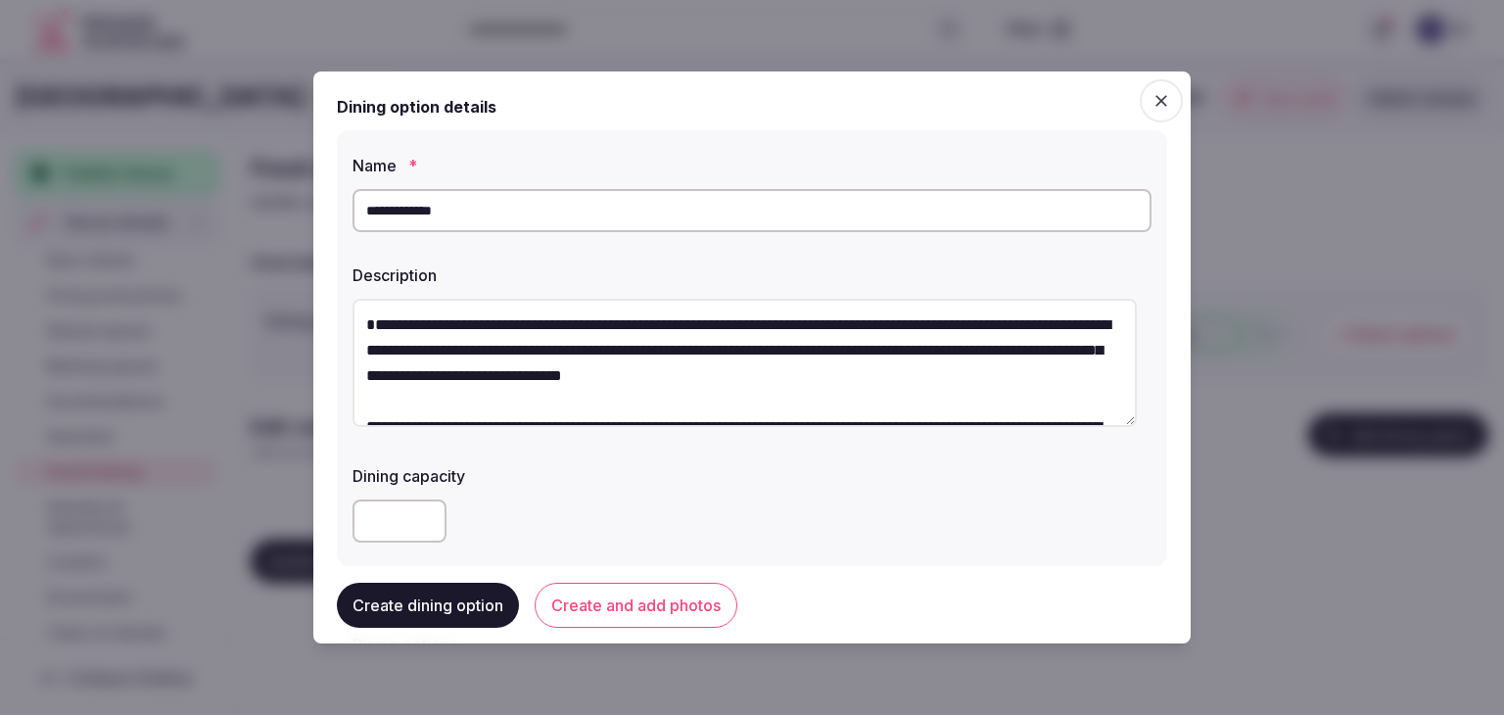
scroll to position [86, 0]
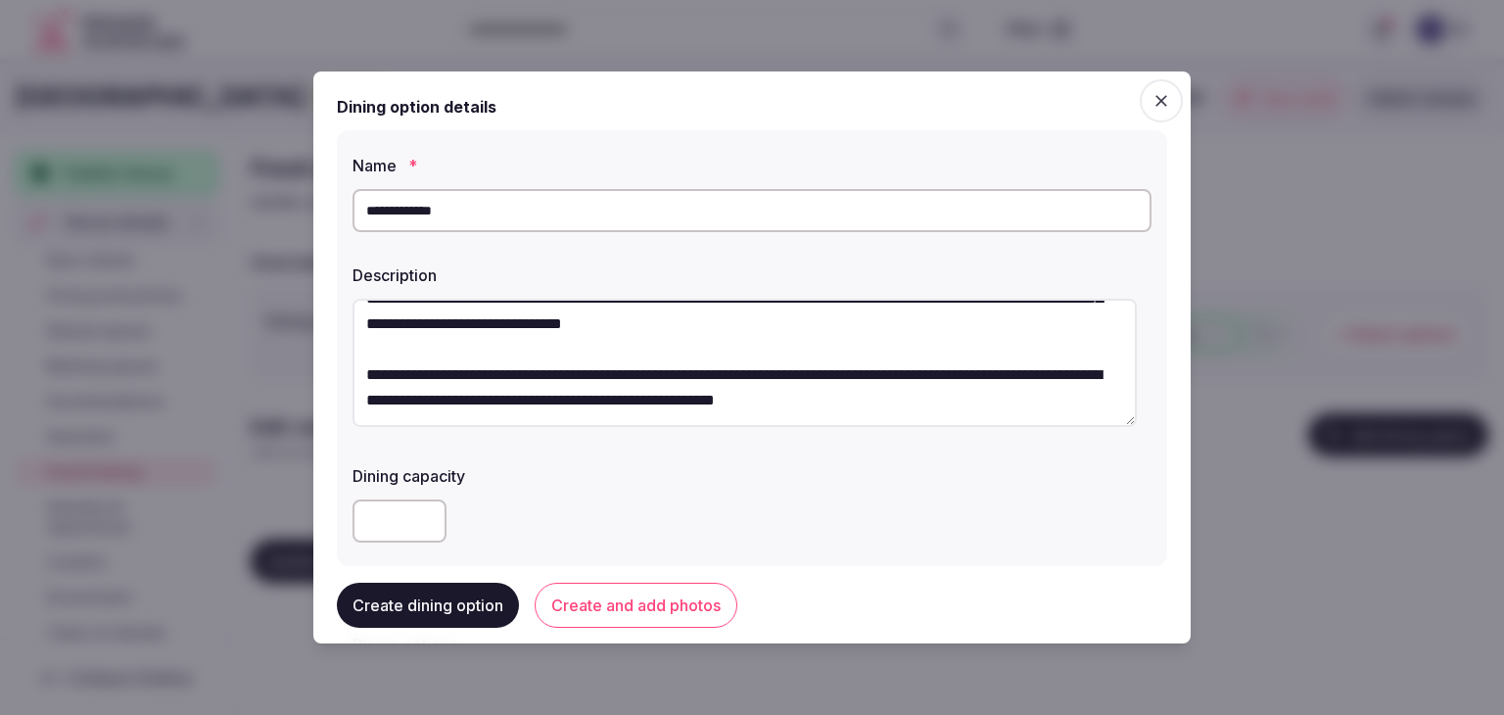
type textarea "**********"
click at [384, 212] on input "**********" at bounding box center [751, 210] width 799 height 43
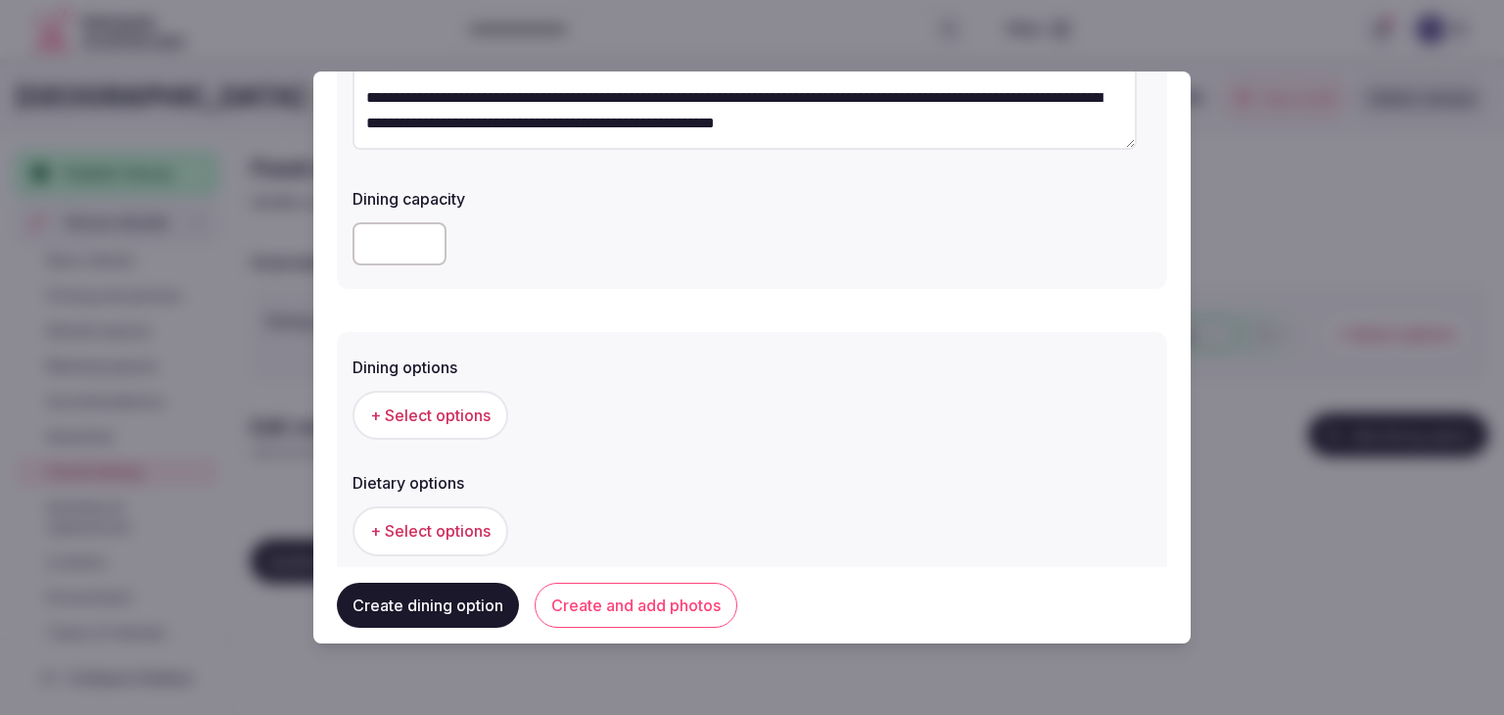
scroll to position [294, 0]
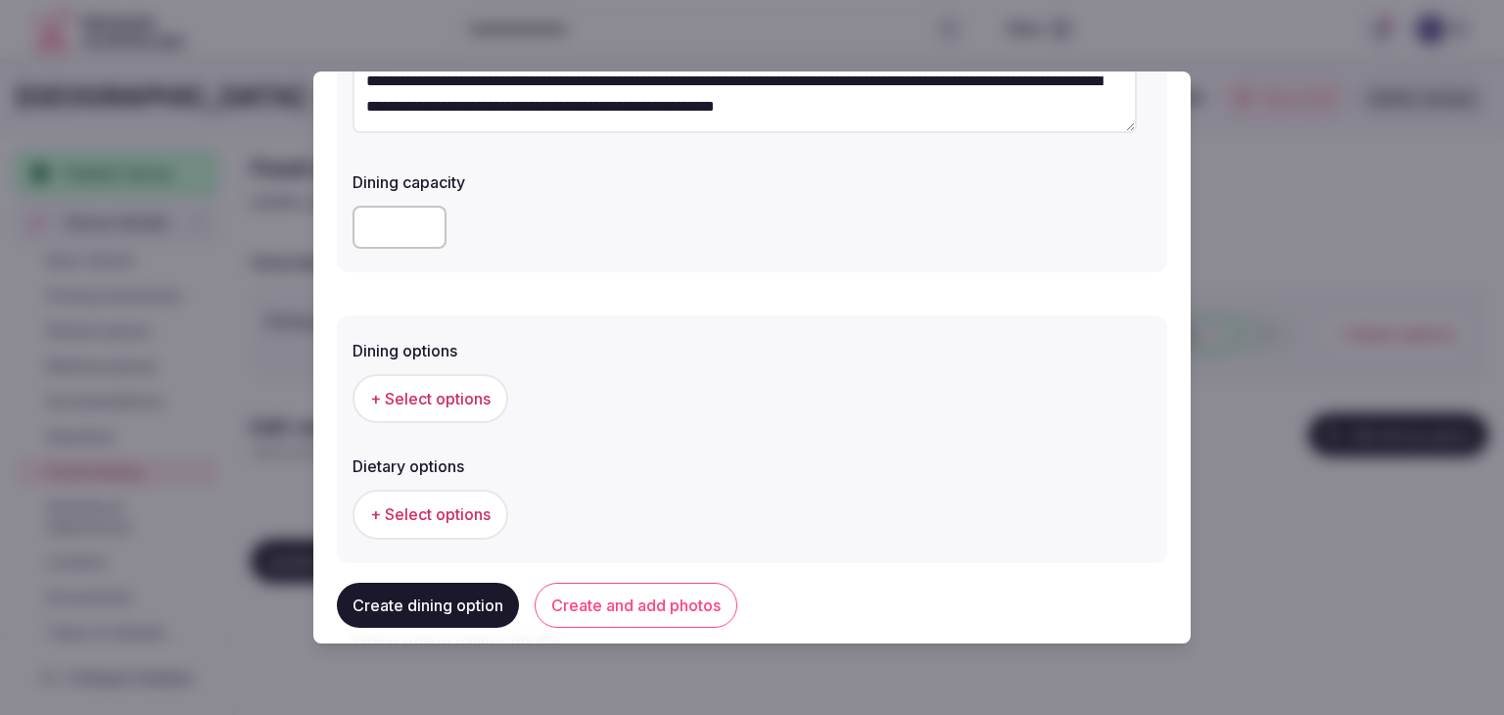
type input "**********"
click at [462, 390] on span "+ Select options" at bounding box center [430, 399] width 120 height 22
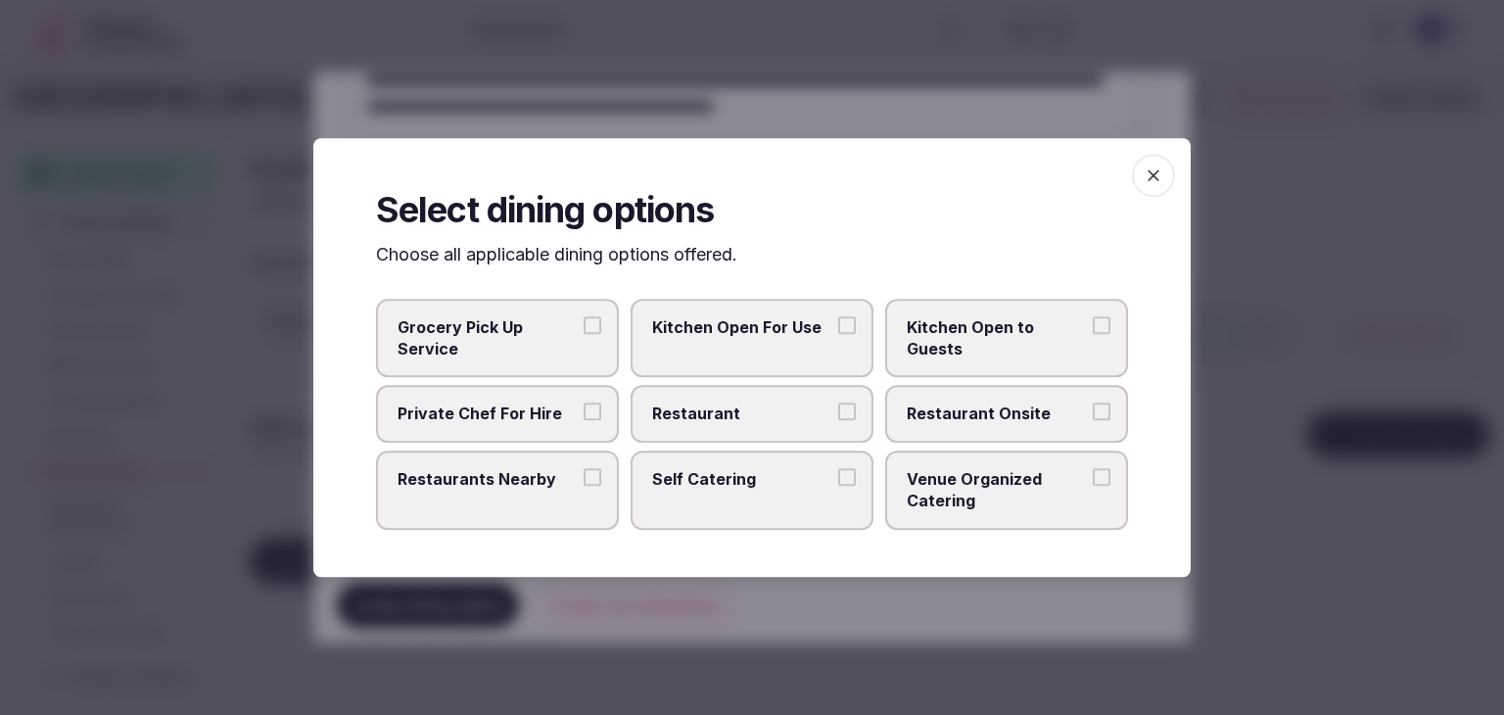
drag, startPoint x: 993, startPoint y: 416, endPoint x: 1097, endPoint y: 329, distance: 136.2
click at [995, 416] on span "Restaurant Onsite" at bounding box center [996, 414] width 180 height 22
click at [1092, 416] on button "Restaurant Onsite" at bounding box center [1101, 412] width 18 height 18
drag, startPoint x: 1162, startPoint y: 173, endPoint x: 878, endPoint y: 579, distance: 494.8
click at [1162, 175] on icon "button" at bounding box center [1153, 175] width 20 height 20
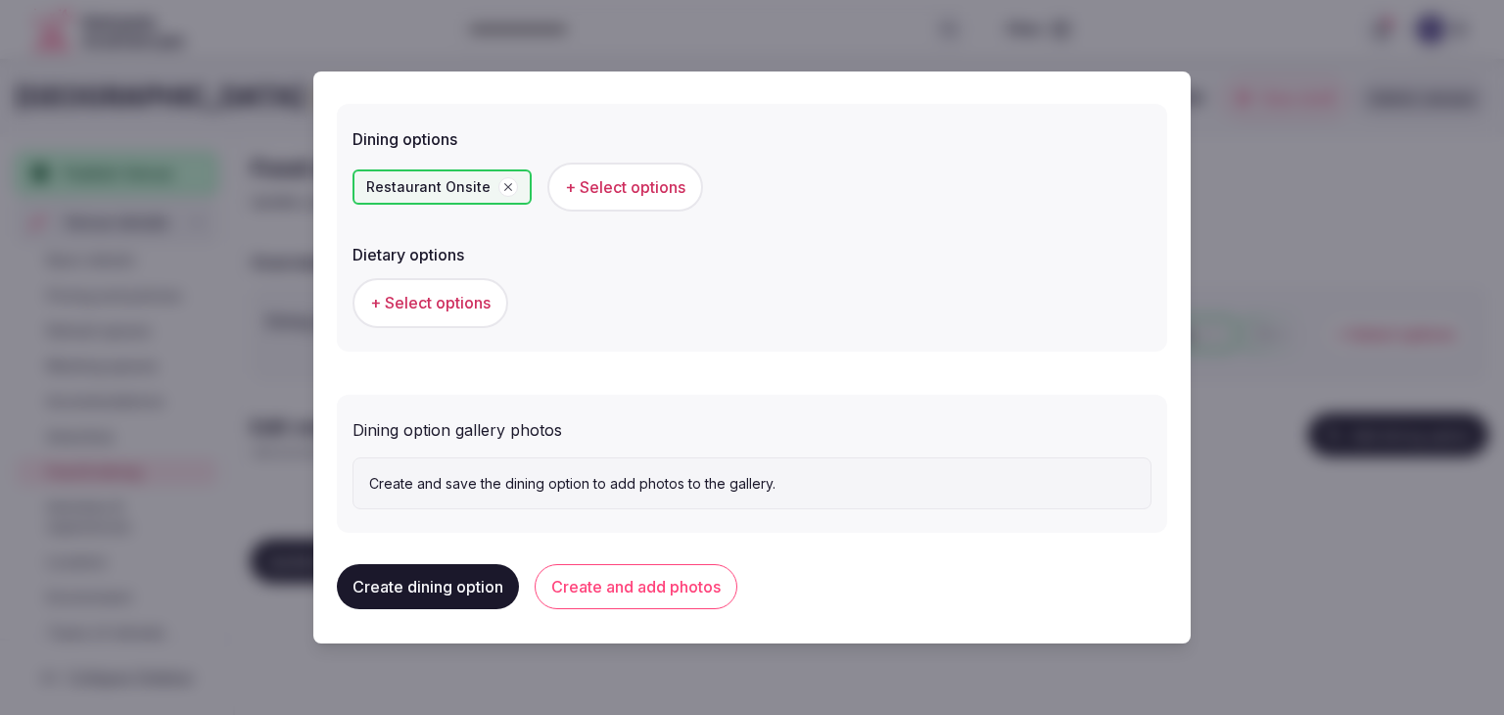
scroll to position [509, 0]
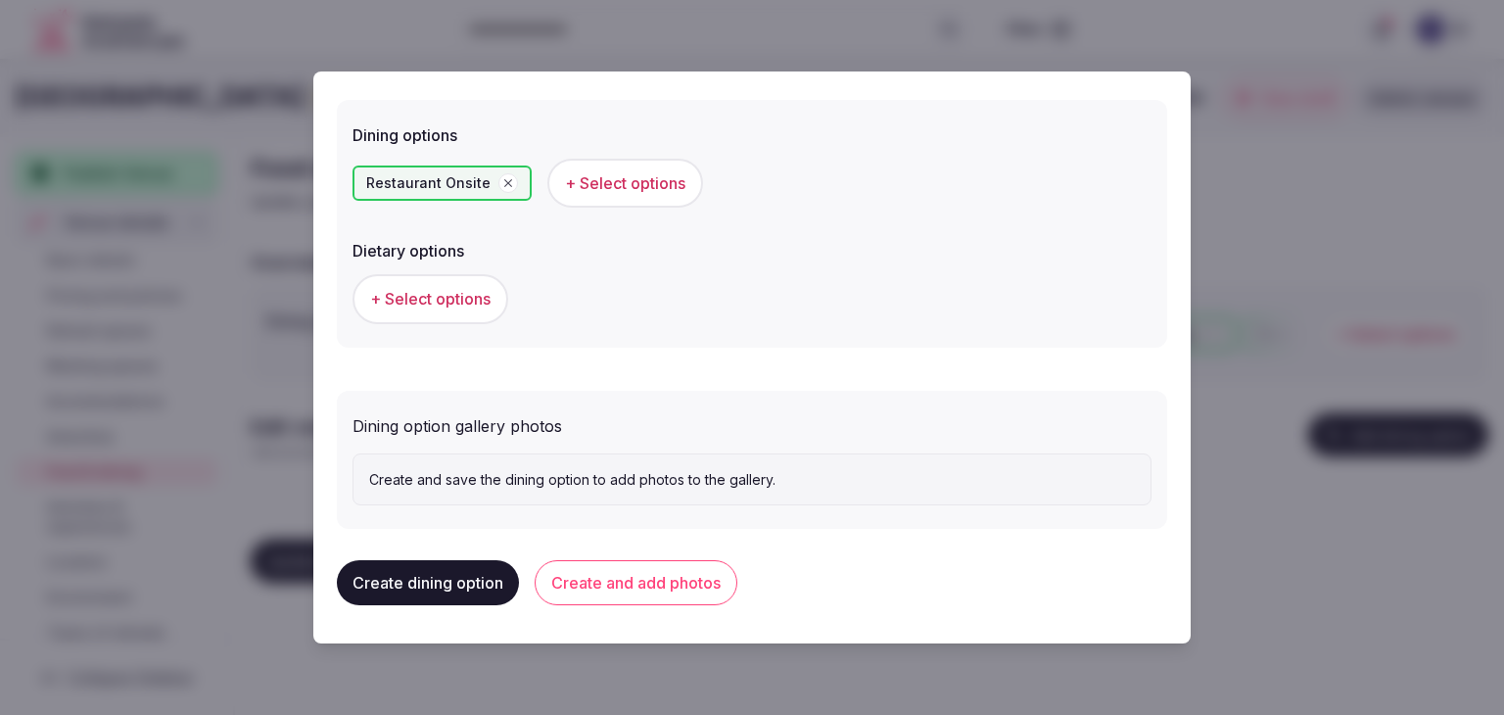
drag, startPoint x: 692, startPoint y: 590, endPoint x: 709, endPoint y: 601, distance: 19.8
click at [694, 593] on button "Create and add photos" at bounding box center [635, 582] width 203 height 45
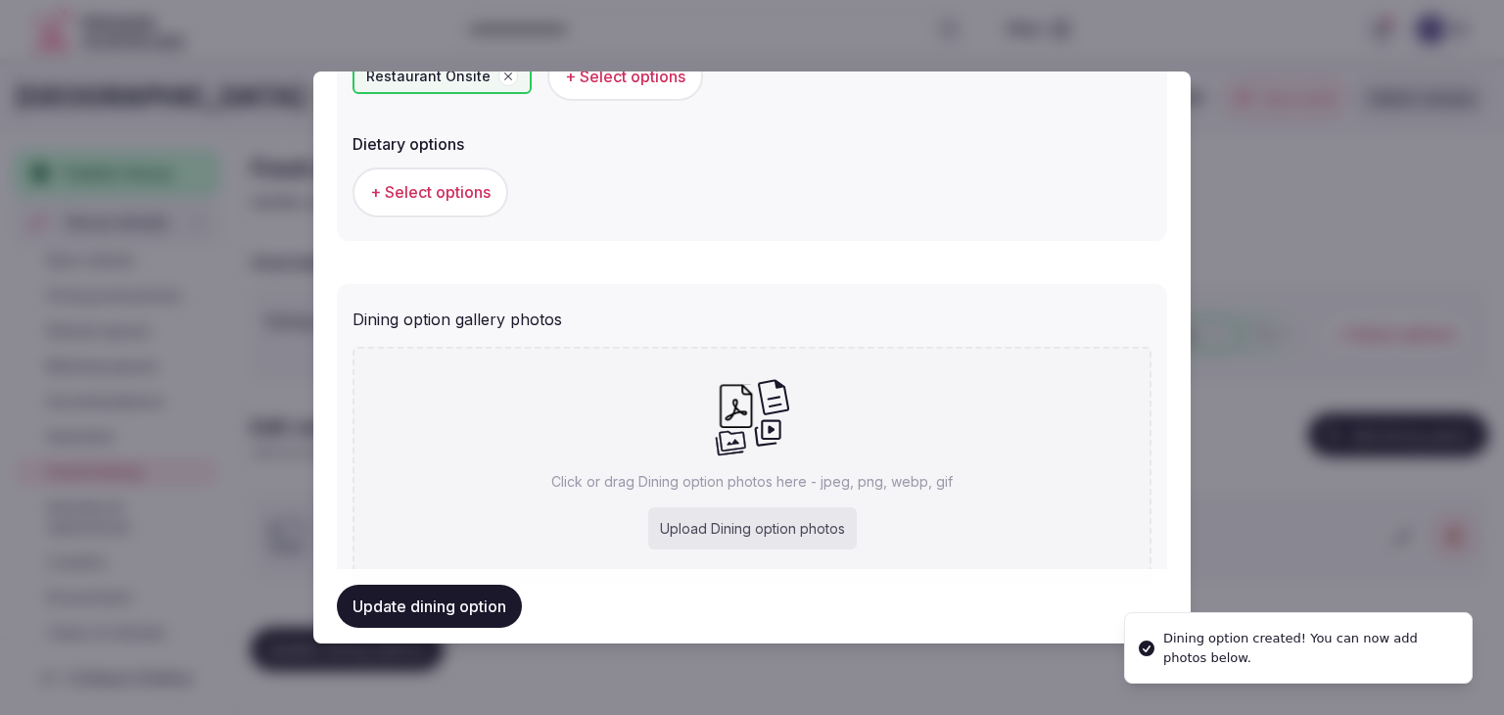
scroll to position [689, 0]
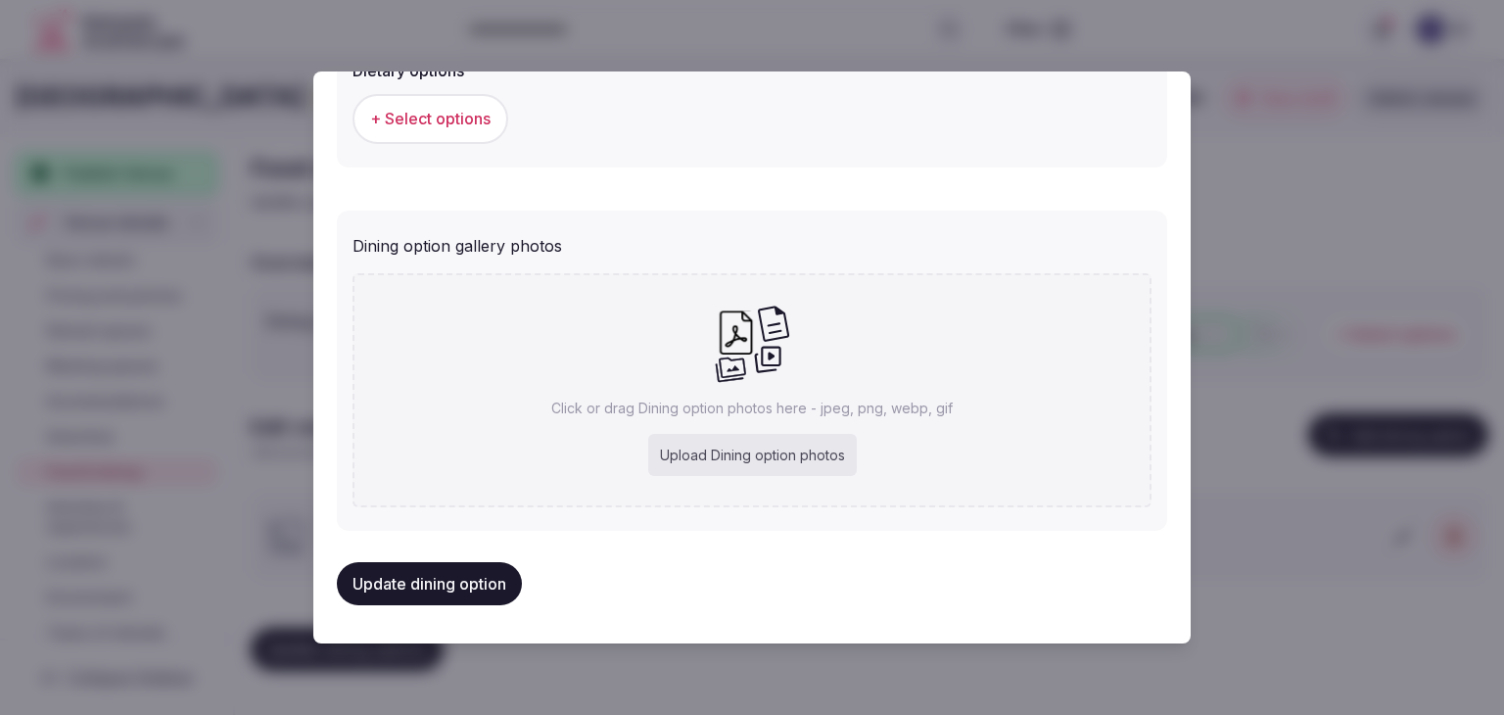
click at [783, 458] on div "Upload Dining option photos" at bounding box center [752, 455] width 209 height 43
type input "**********"
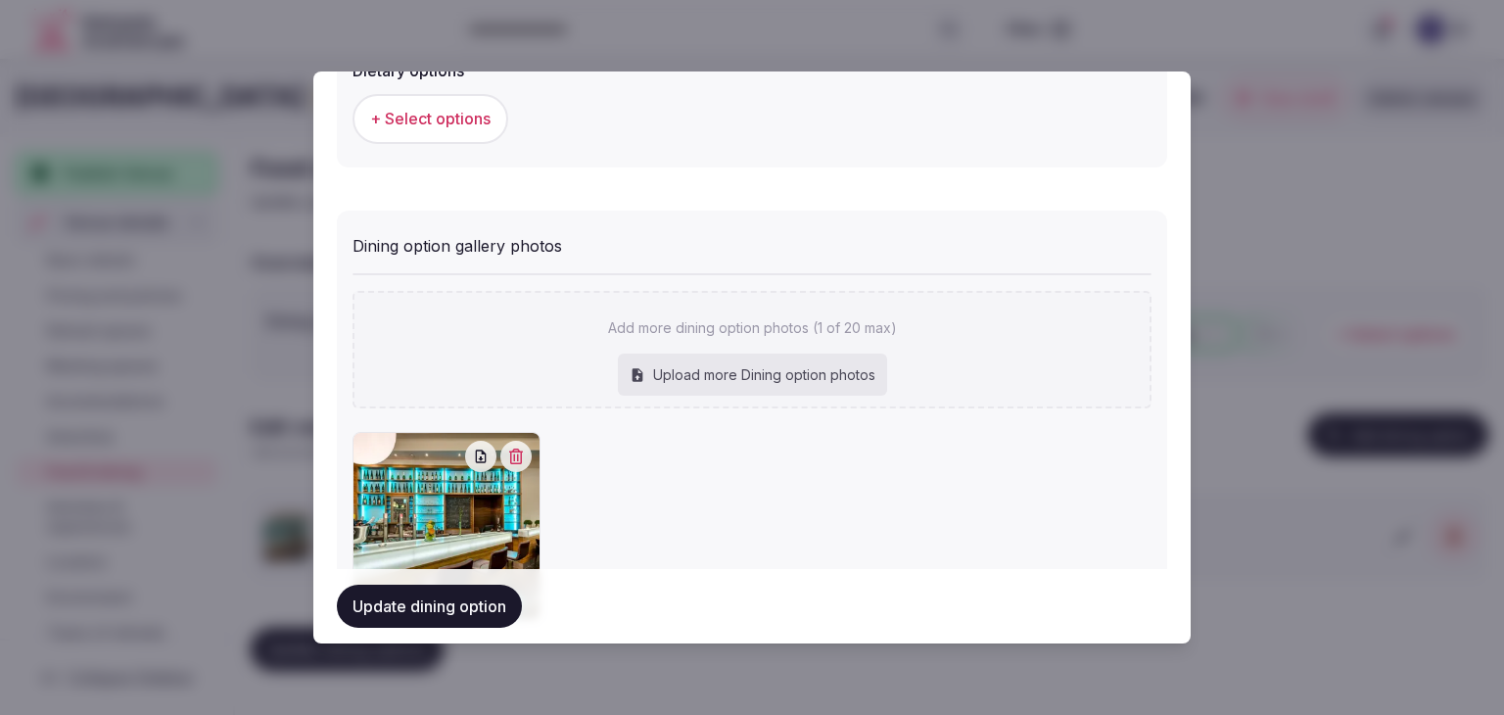
click at [442, 601] on button "Update dining option" at bounding box center [429, 605] width 185 height 43
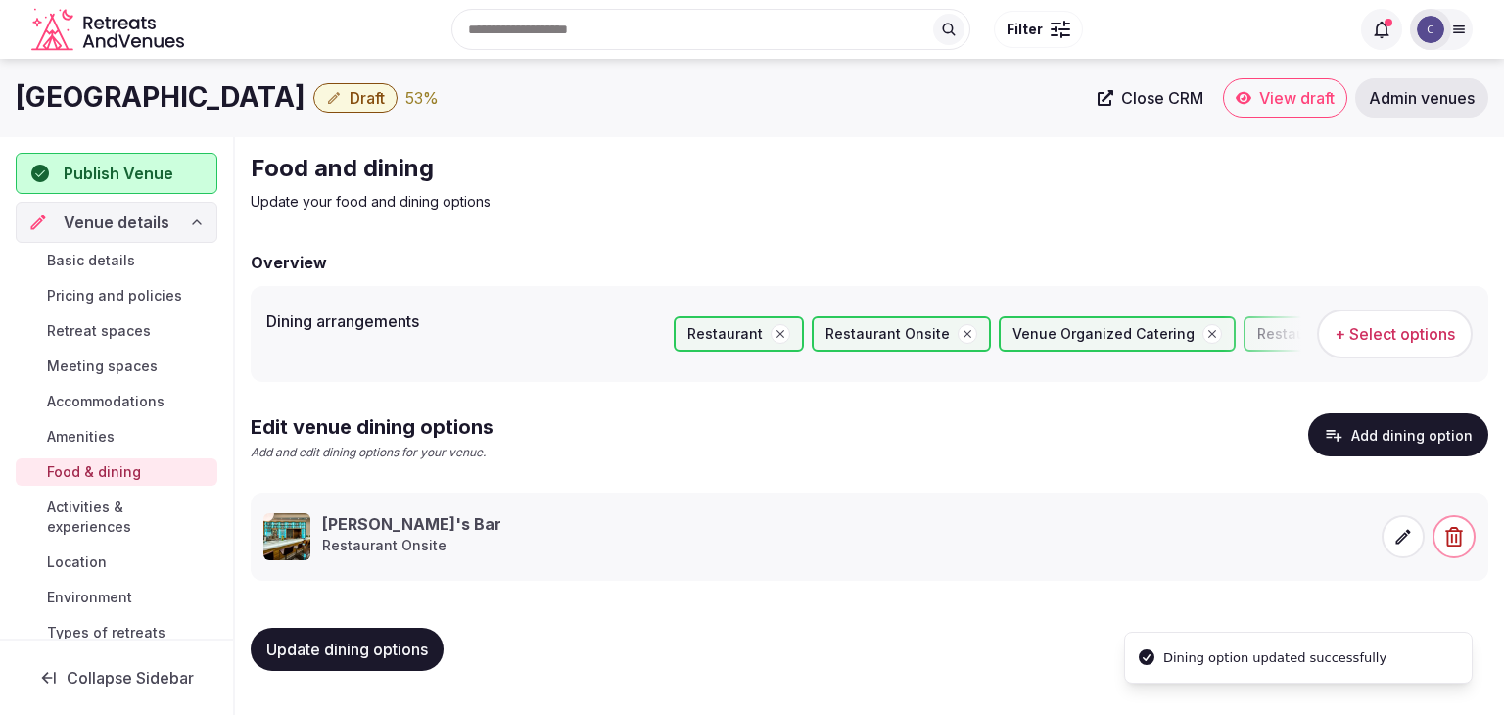
drag, startPoint x: 402, startPoint y: 658, endPoint x: 404, endPoint y: 668, distance: 10.0
click at [403, 664] on button "Update dining options" at bounding box center [347, 648] width 193 height 43
click at [53, 506] on span "Activities & experiences" at bounding box center [128, 516] width 162 height 39
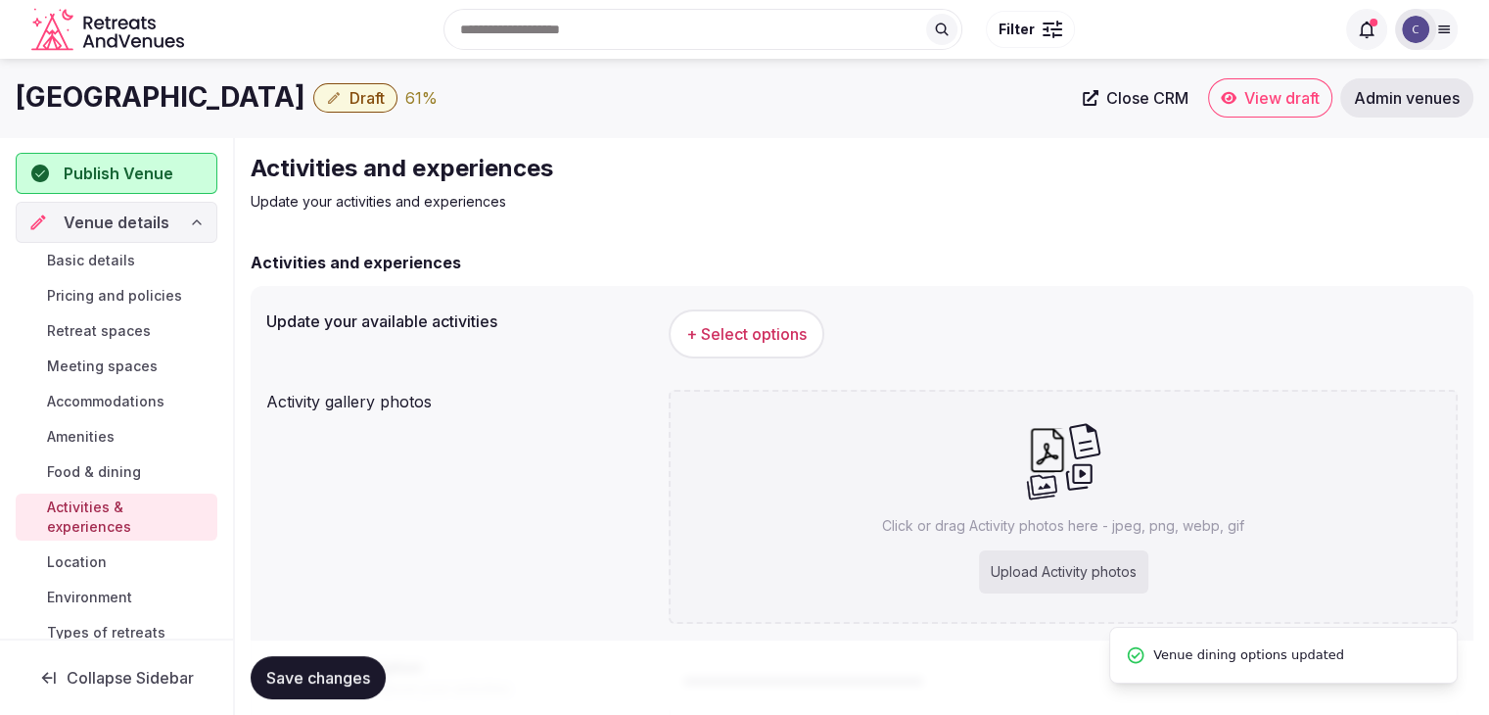
click at [98, 569] on span "Location" at bounding box center [77, 562] width 60 height 20
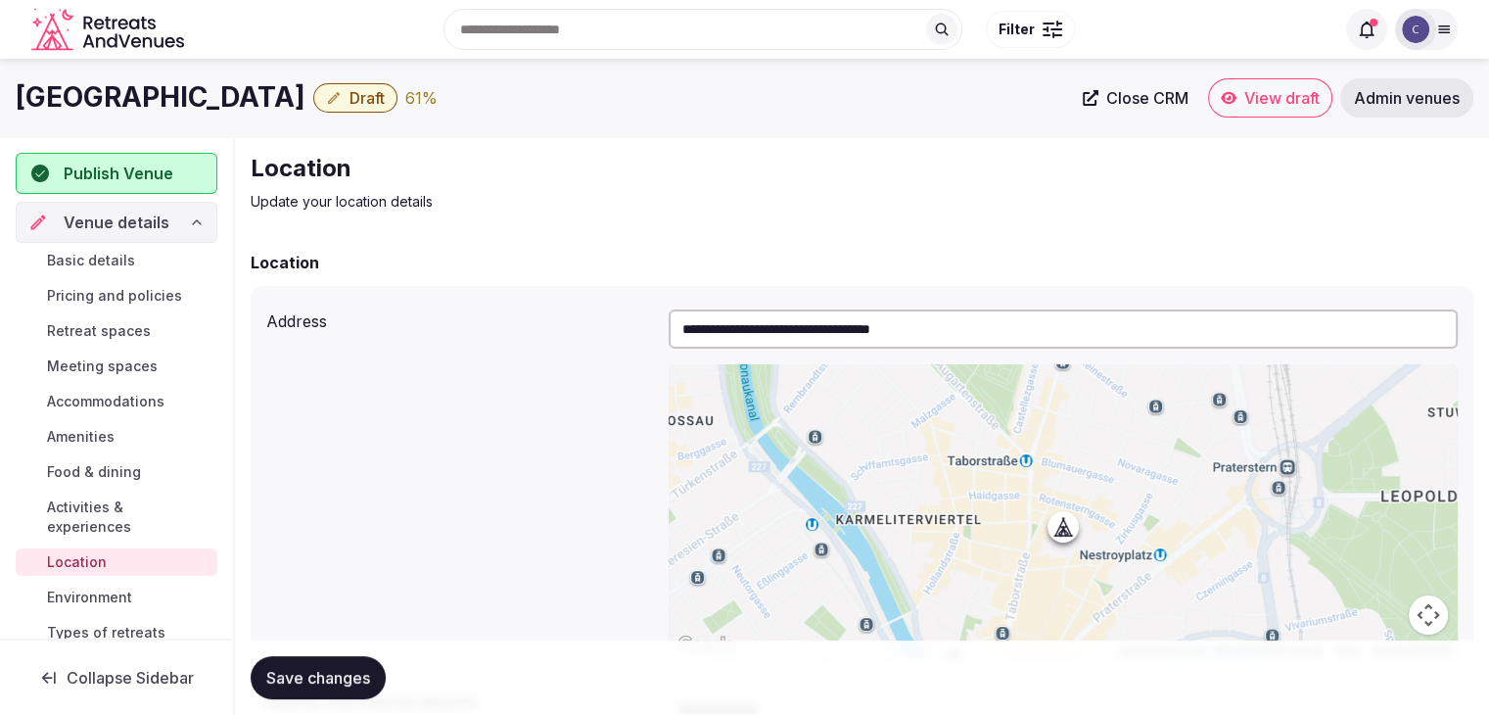
click at [227, 91] on h1 "IMLAUER Hotel Nestroy Wien" at bounding box center [161, 97] width 290 height 38
copy div "IMLAUER Hotel Nestroy Wien"
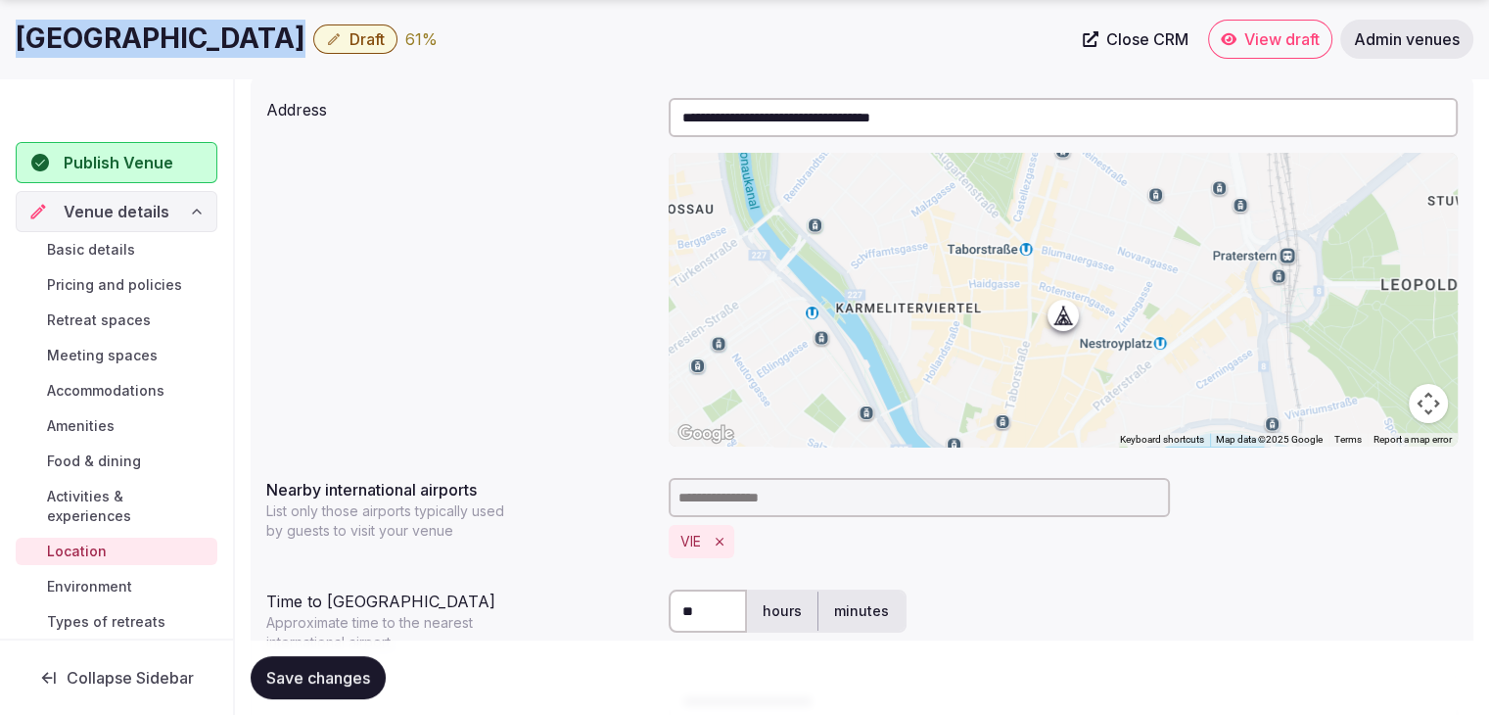
scroll to position [294, 0]
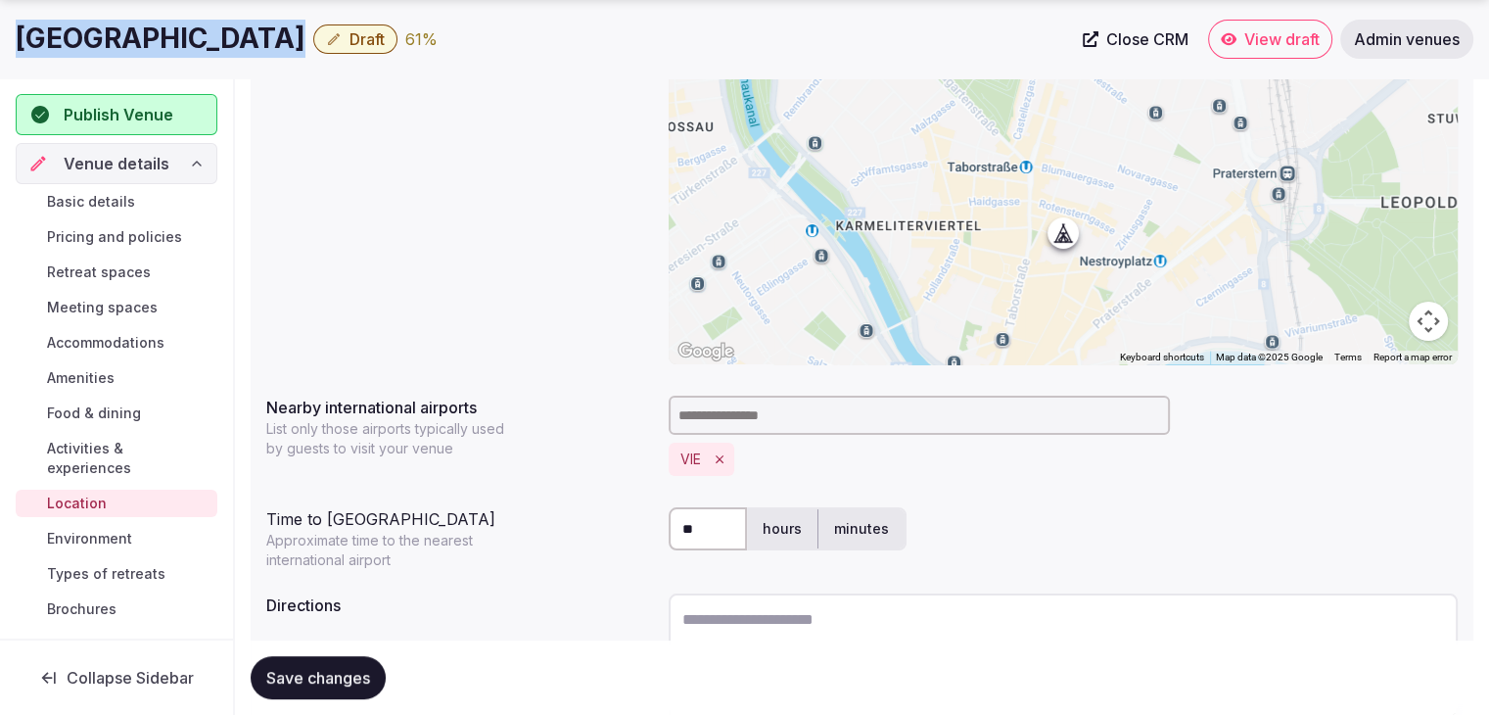
click at [114, 457] on span "Activities & experiences" at bounding box center [128, 458] width 162 height 39
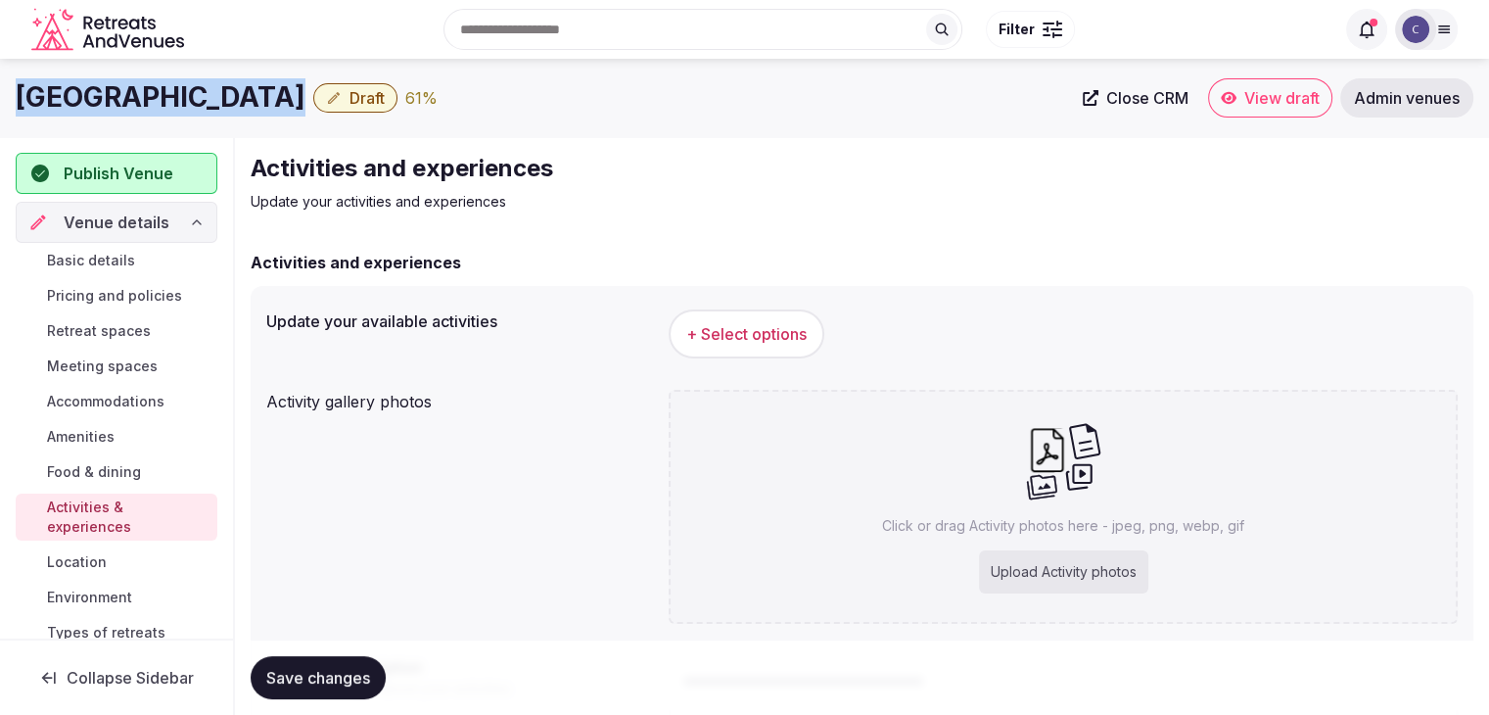
click at [756, 320] on button "+ Select options" at bounding box center [747, 333] width 156 height 49
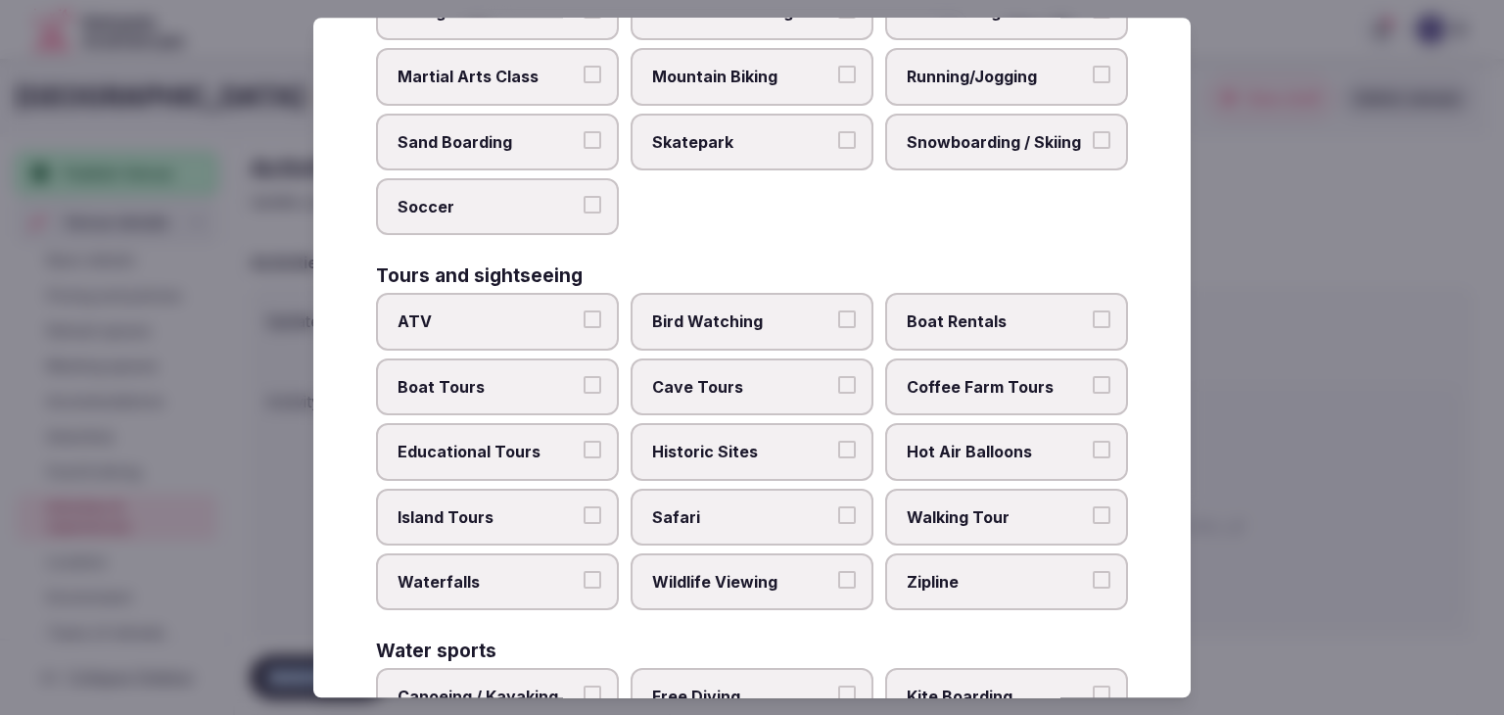
scroll to position [1511, 0]
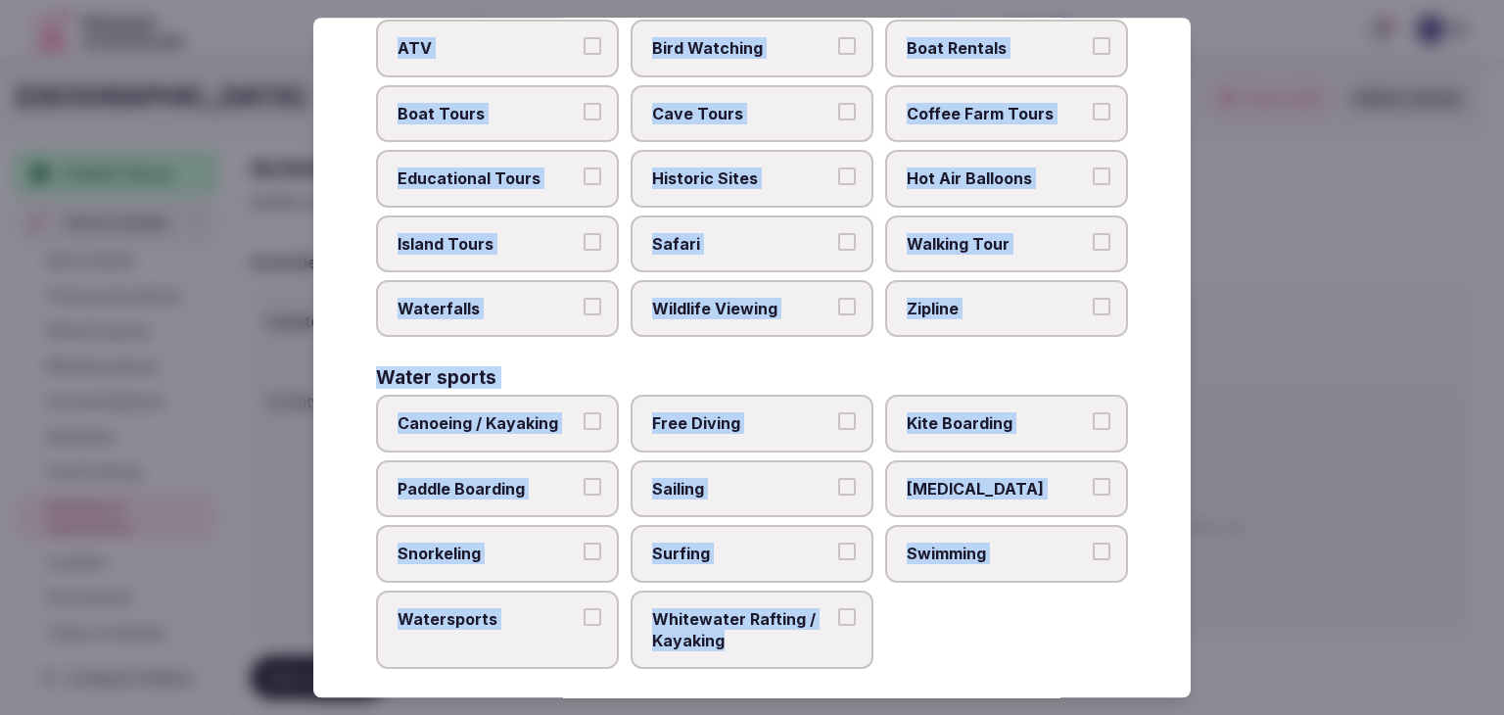
drag, startPoint x: 349, startPoint y: 128, endPoint x: 930, endPoint y: 680, distance: 801.1
click at [930, 680] on div "Select your activities Choose all applicable activities offered. Culture Dancin…" at bounding box center [751, 357] width 877 height 679
copy div "Choose all applicable activities offered. Culture Dancing Food and Culinary Cla…"
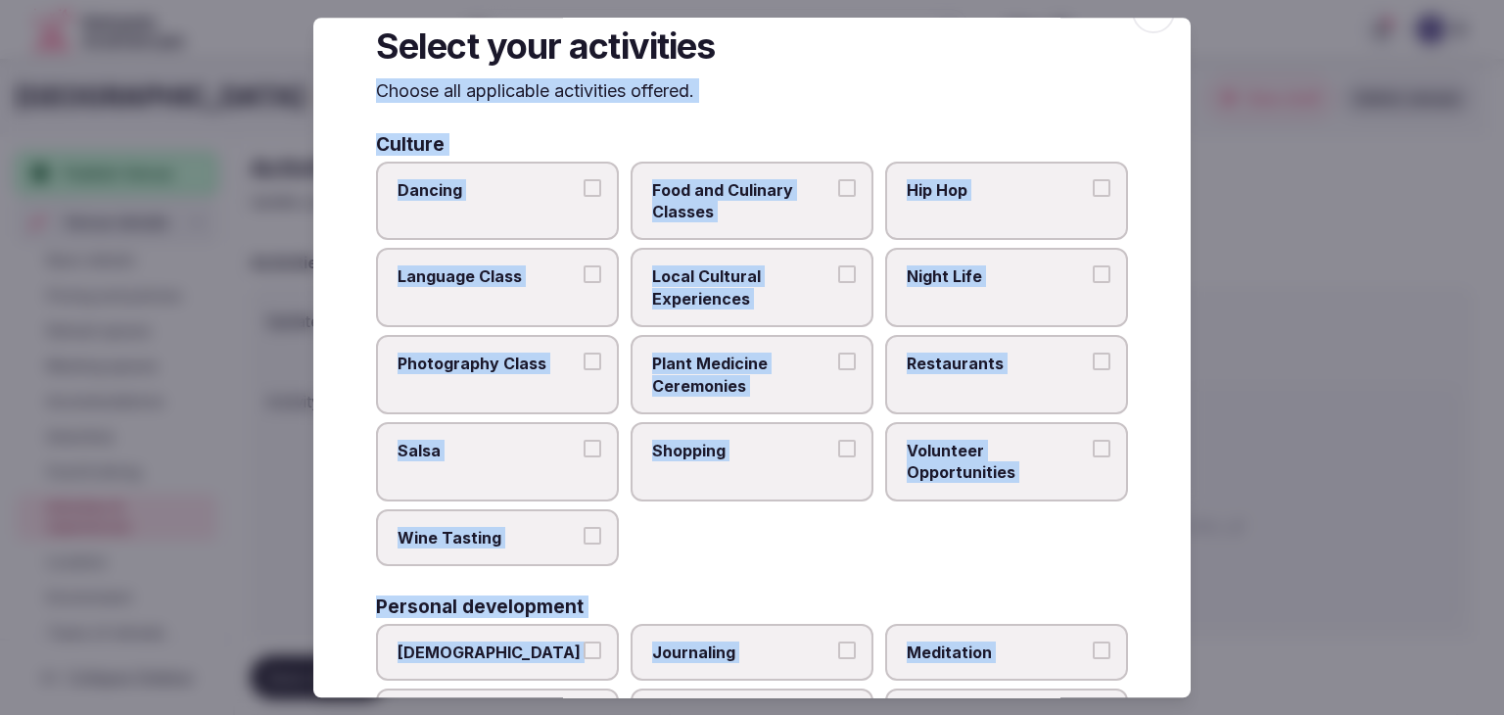
scroll to position [0, 0]
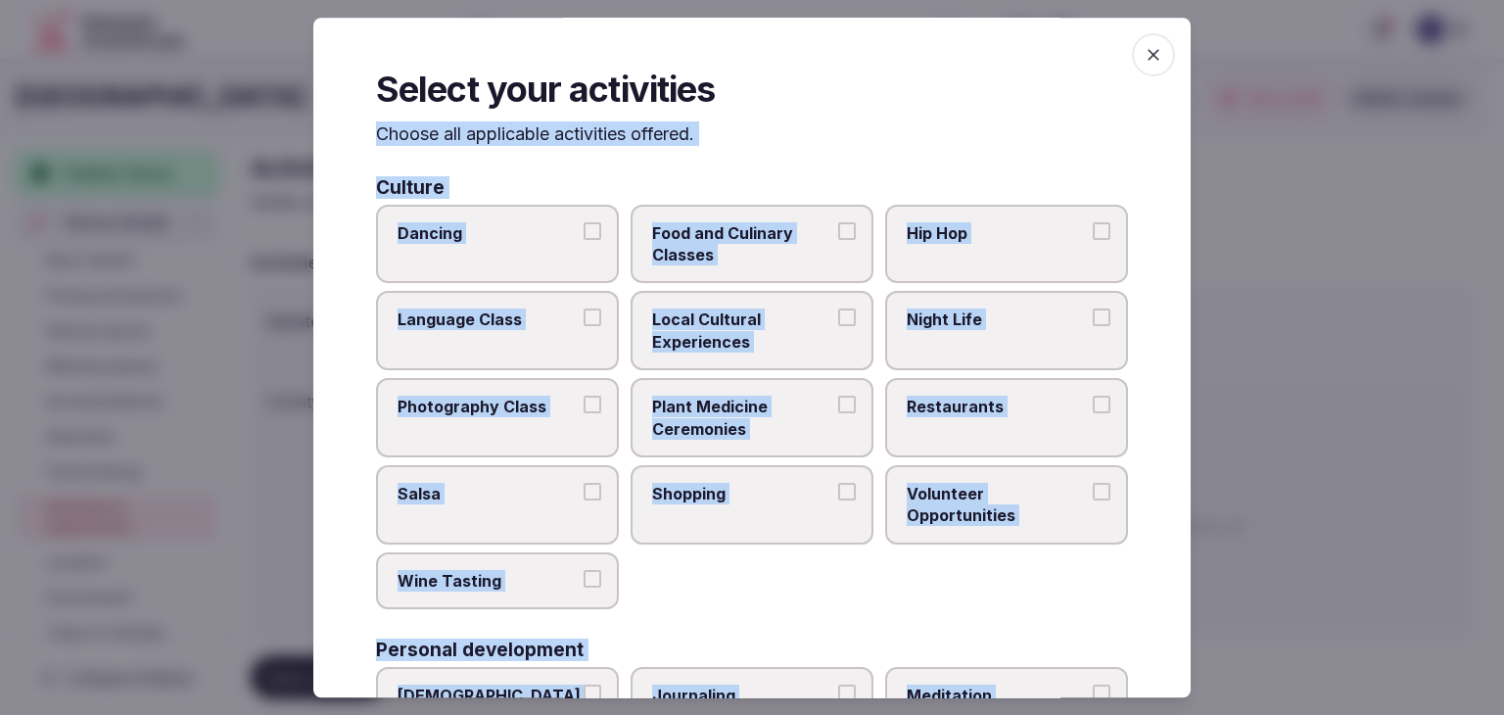
click at [808, 333] on span "Local Cultural Experiences" at bounding box center [742, 331] width 180 height 44
click at [838, 327] on button "Local Cultural Experiences" at bounding box center [847, 318] width 18 height 18
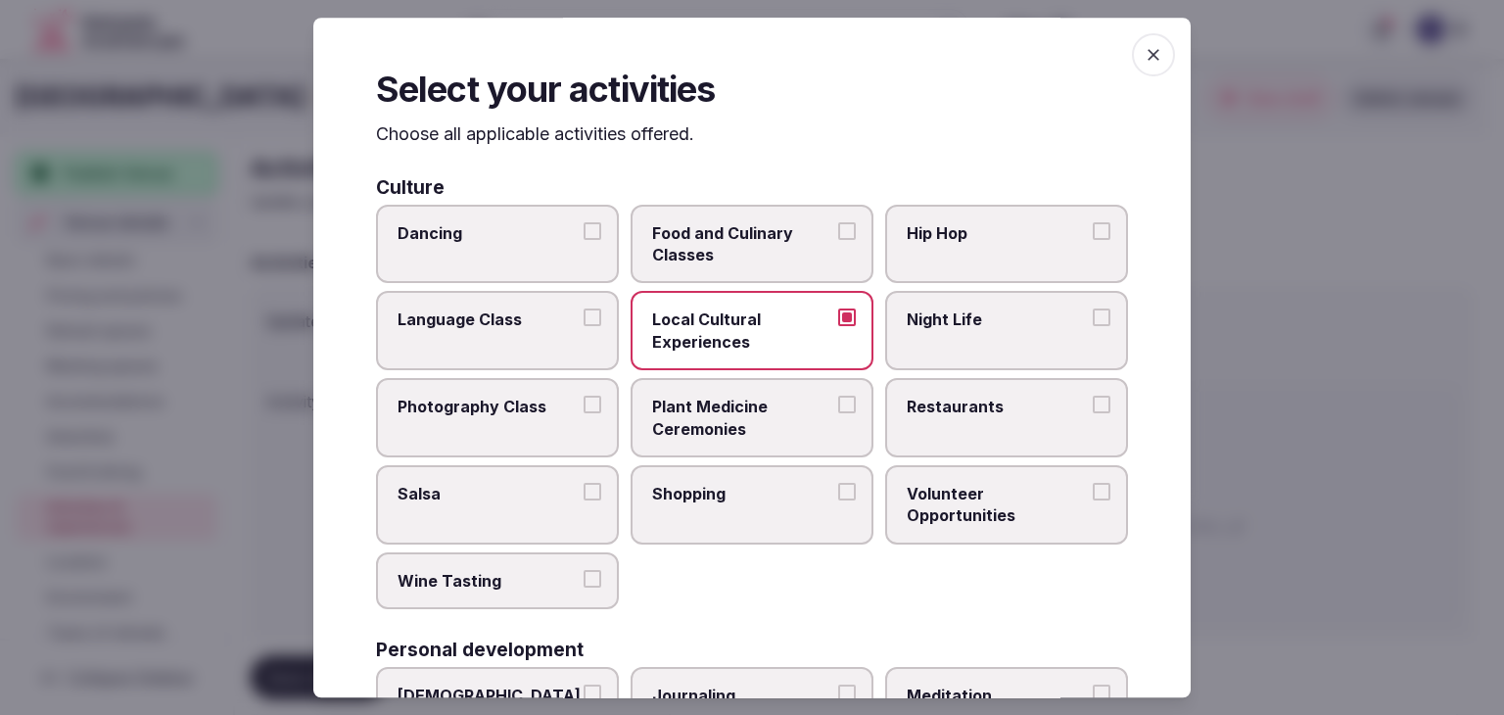
click at [987, 417] on label "Restaurants" at bounding box center [1006, 417] width 243 height 79
click at [1092, 413] on button "Restaurants" at bounding box center [1101, 404] width 18 height 18
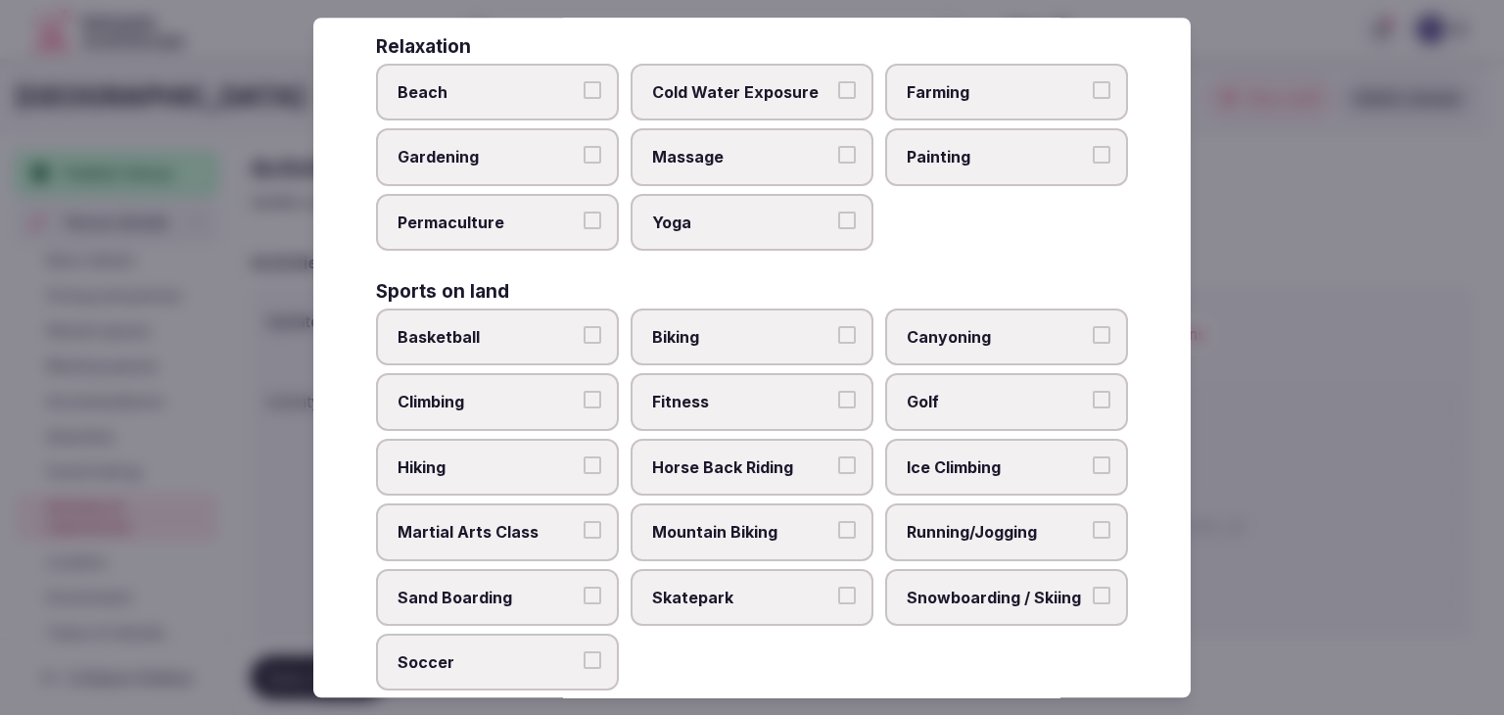
click at [764, 400] on span "Fitness" at bounding box center [742, 403] width 180 height 22
click at [838, 400] on button "Fitness" at bounding box center [847, 401] width 18 height 18
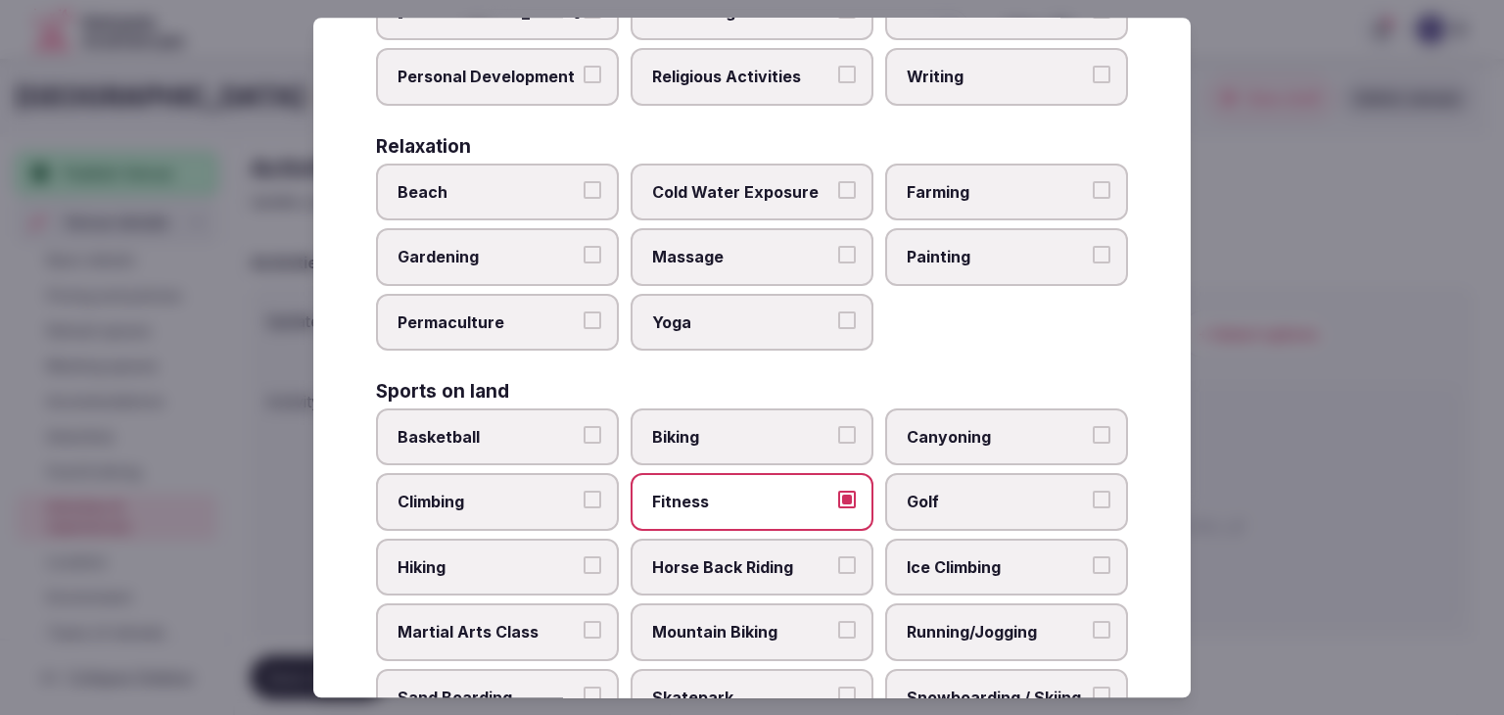
scroll to position [489, 0]
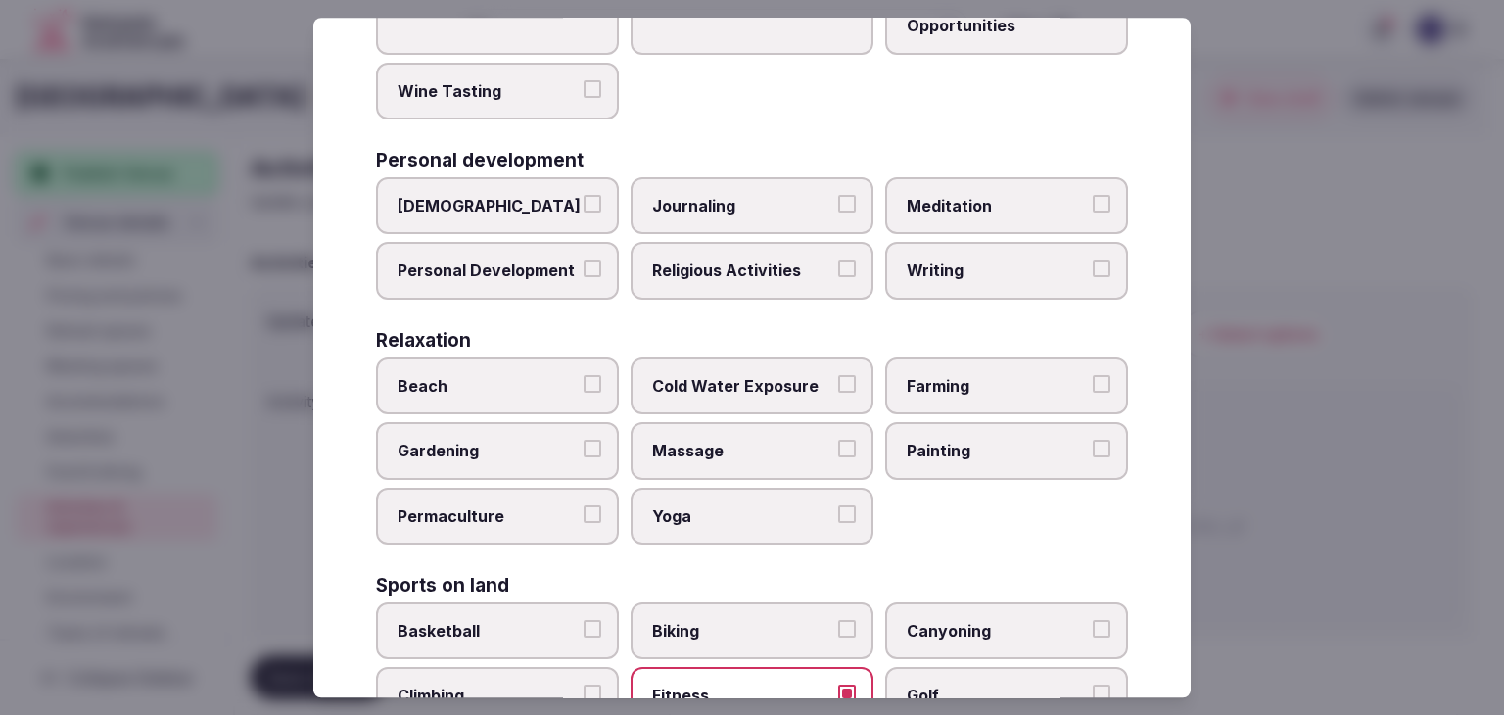
click at [787, 441] on span "Massage" at bounding box center [742, 452] width 180 height 22
click at [838, 441] on button "Massage" at bounding box center [847, 450] width 18 height 18
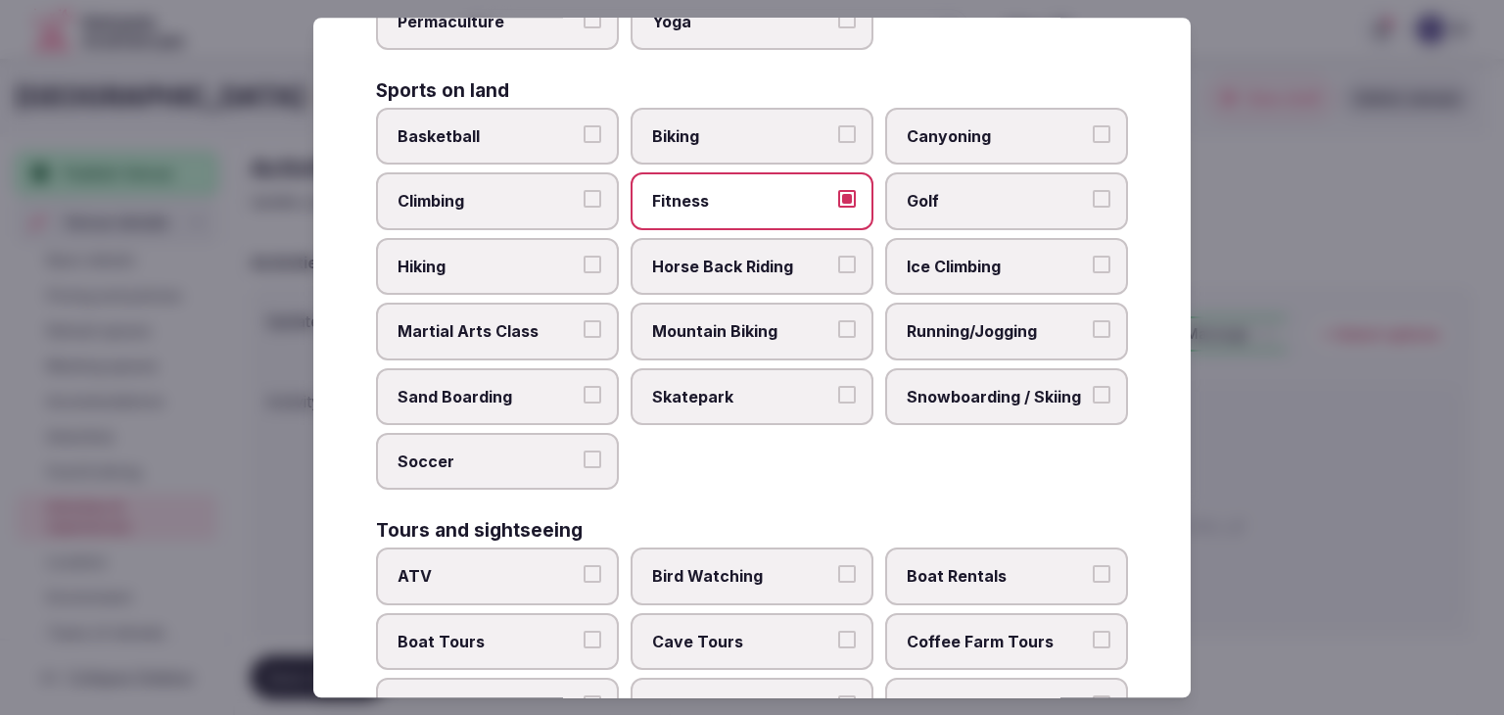
scroll to position [1175, 0]
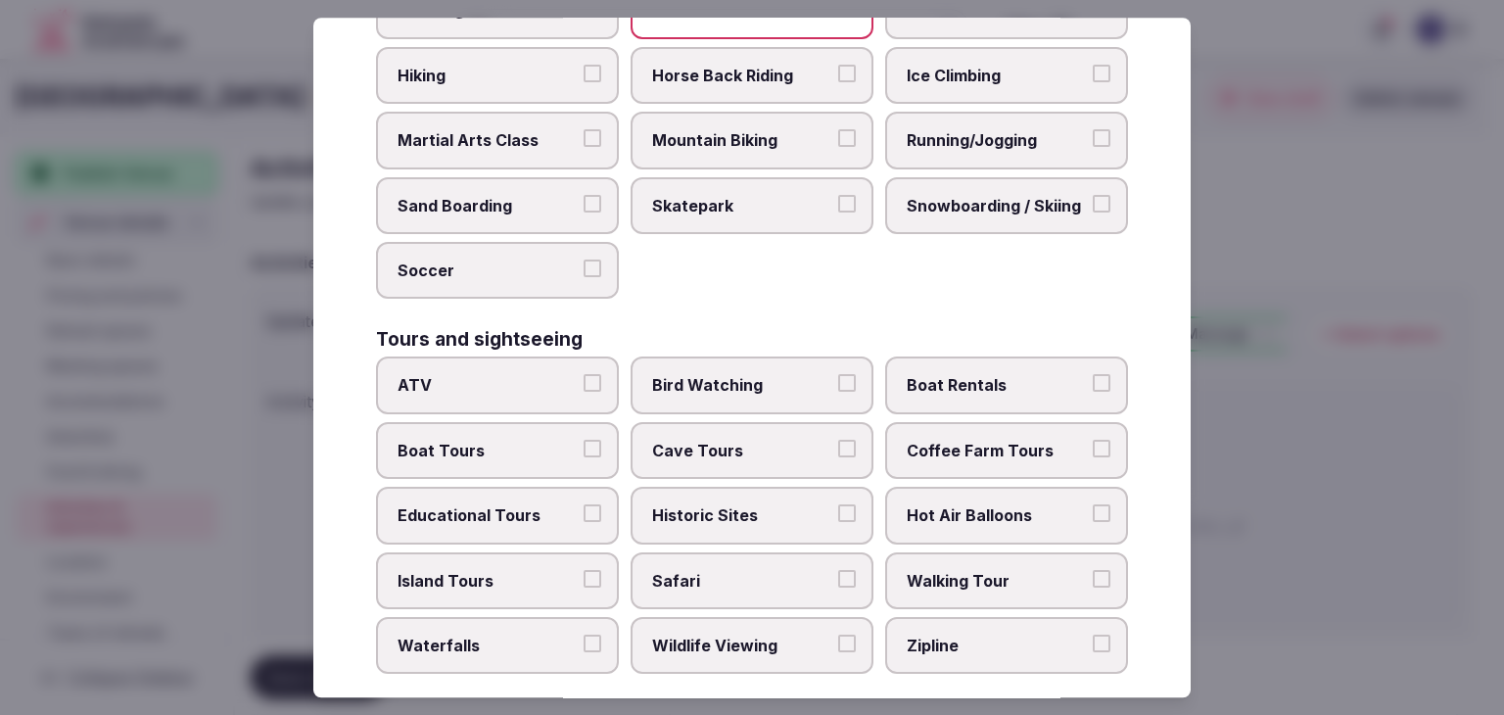
click at [740, 507] on span "Historic Sites" at bounding box center [742, 515] width 180 height 22
click at [838, 507] on button "Historic Sites" at bounding box center [847, 513] width 18 height 18
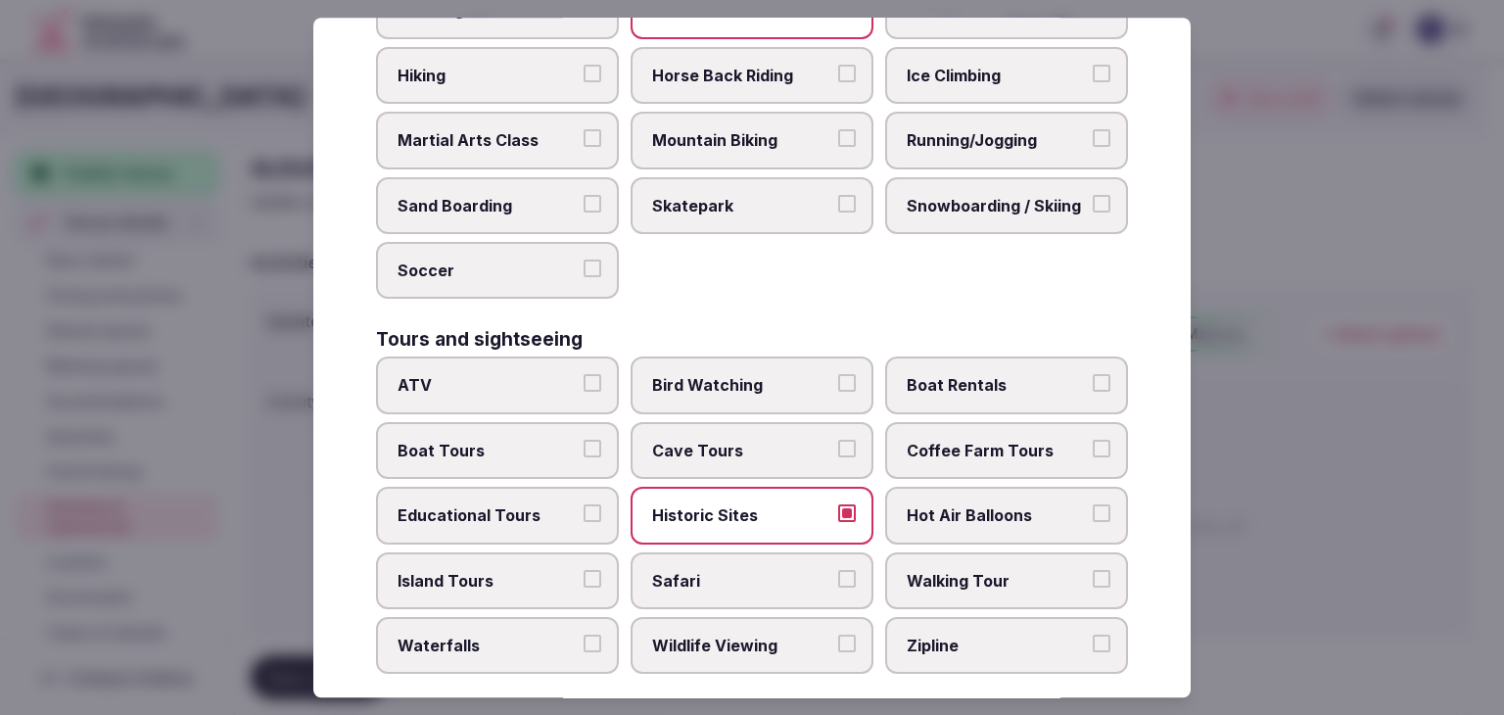
click at [1024, 129] on span "Running/Jogging" at bounding box center [996, 140] width 180 height 22
click at [1092, 129] on button "Running/Jogging" at bounding box center [1101, 138] width 18 height 18
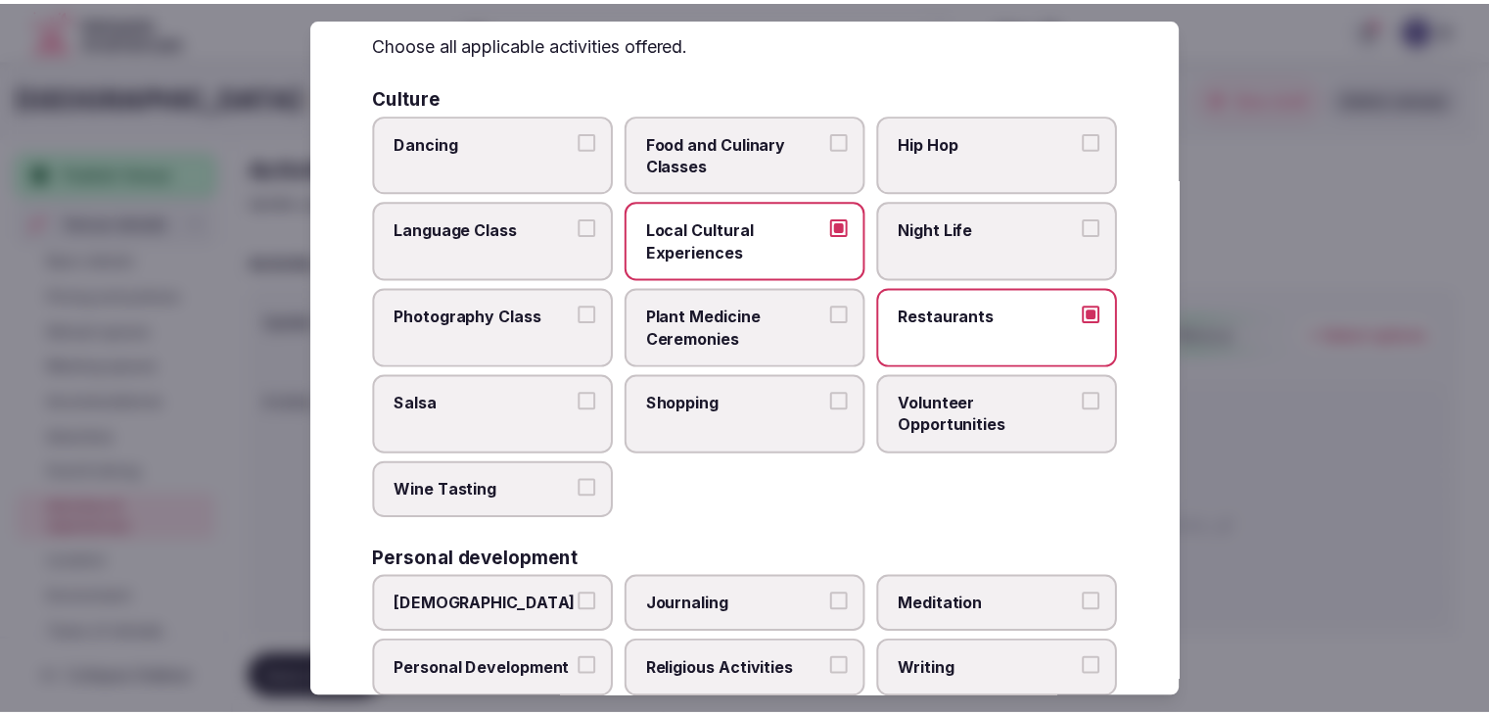
scroll to position [0, 0]
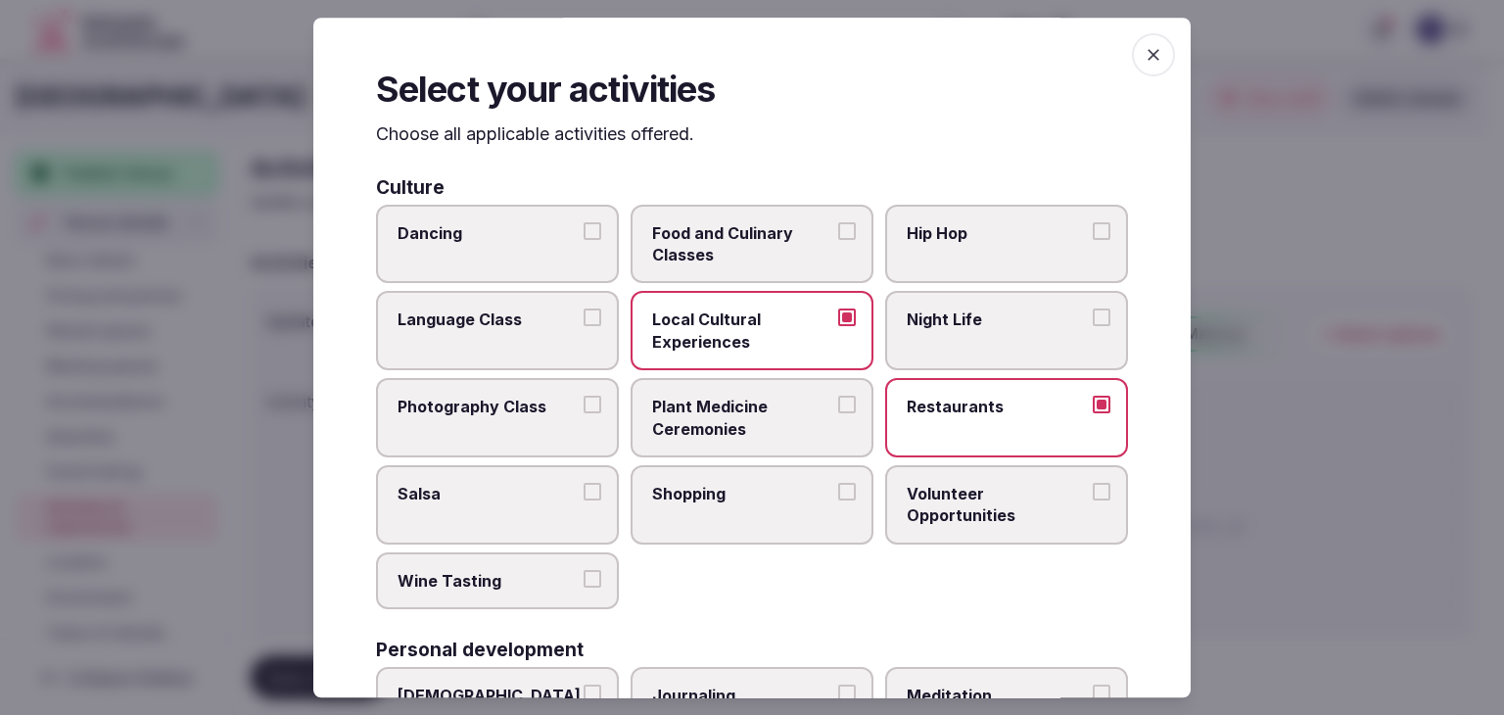
drag, startPoint x: 1143, startPoint y: 46, endPoint x: 1063, endPoint y: 205, distance: 177.7
click at [1143, 48] on icon "button" at bounding box center [1153, 55] width 20 height 20
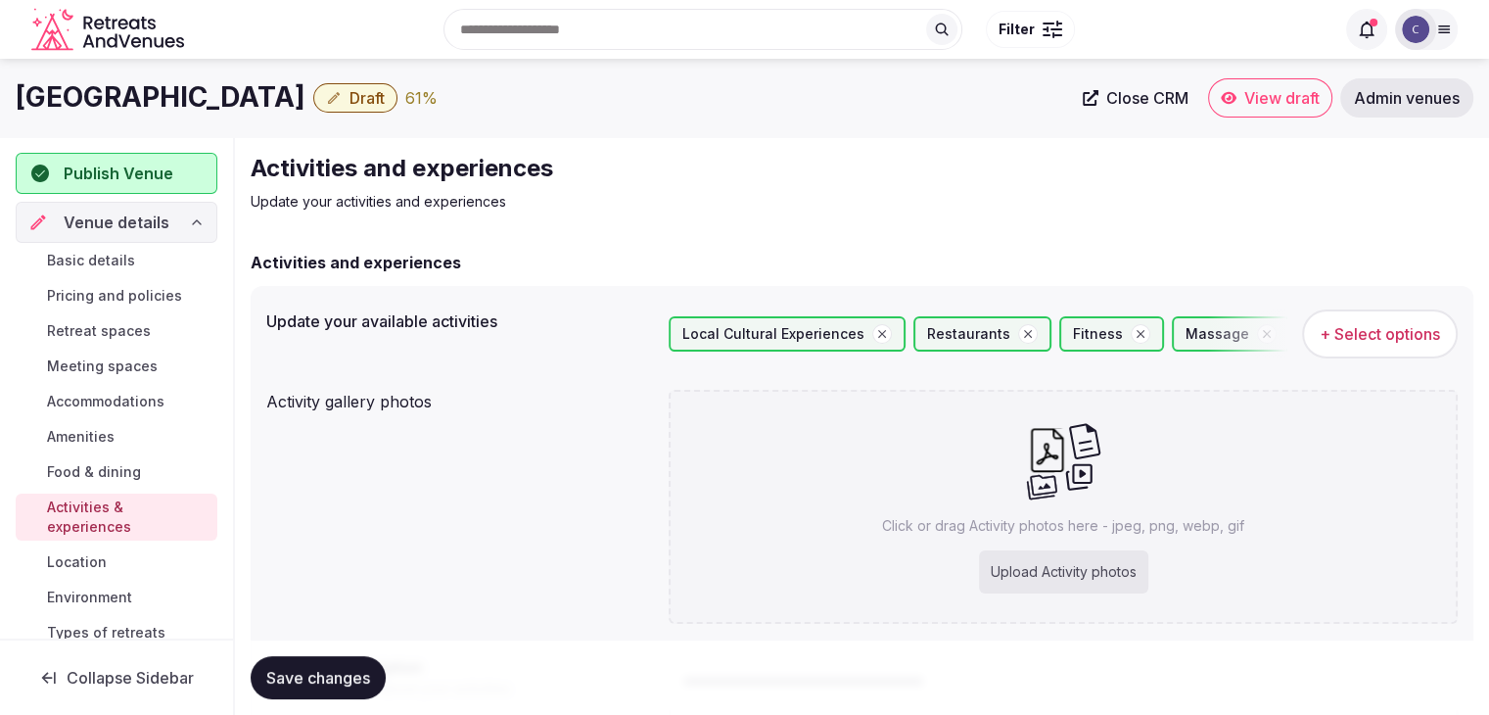
click at [918, 532] on p "Click or drag Activity photos here - jpeg, png, webp, gif" at bounding box center [1063, 526] width 362 height 20
type input "**********"
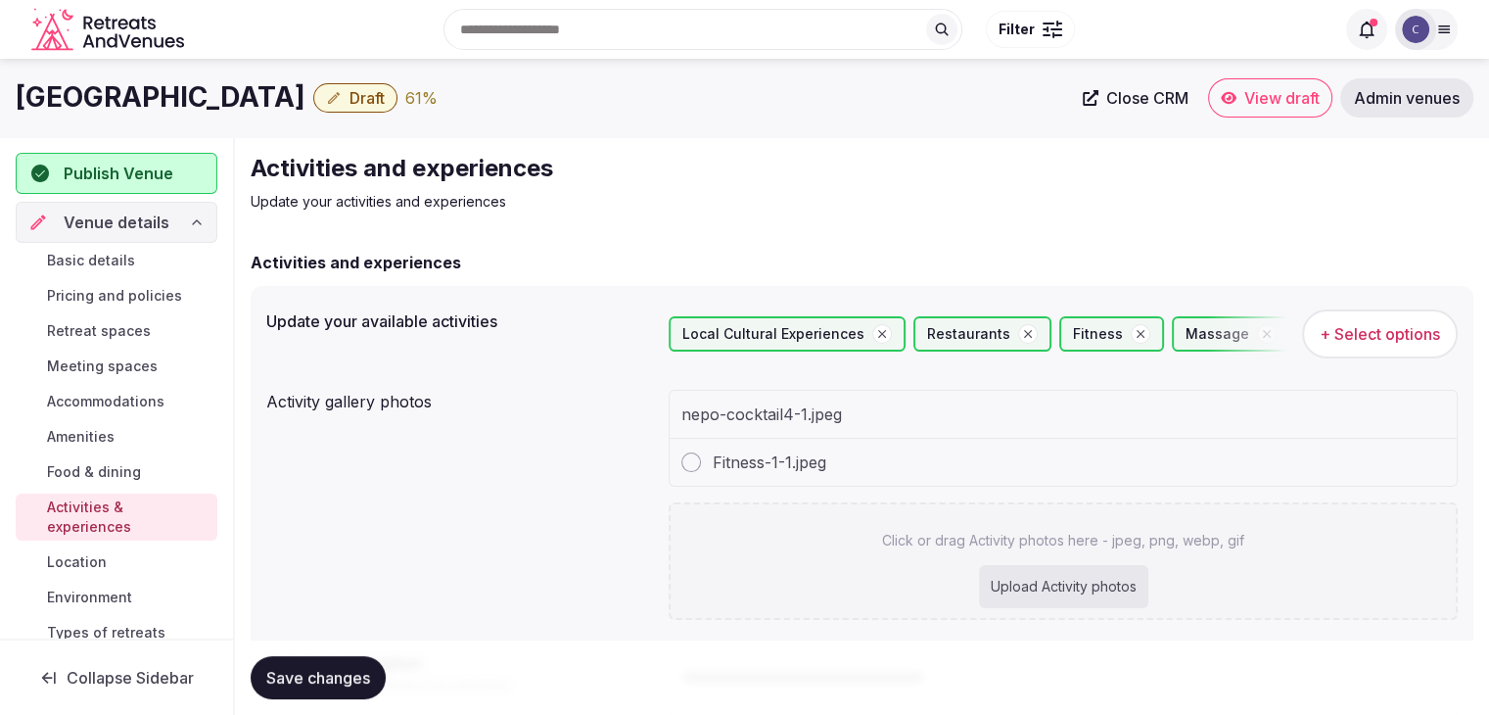
click at [1007, 580] on div "Upload Activity photos" at bounding box center [1063, 586] width 169 height 43
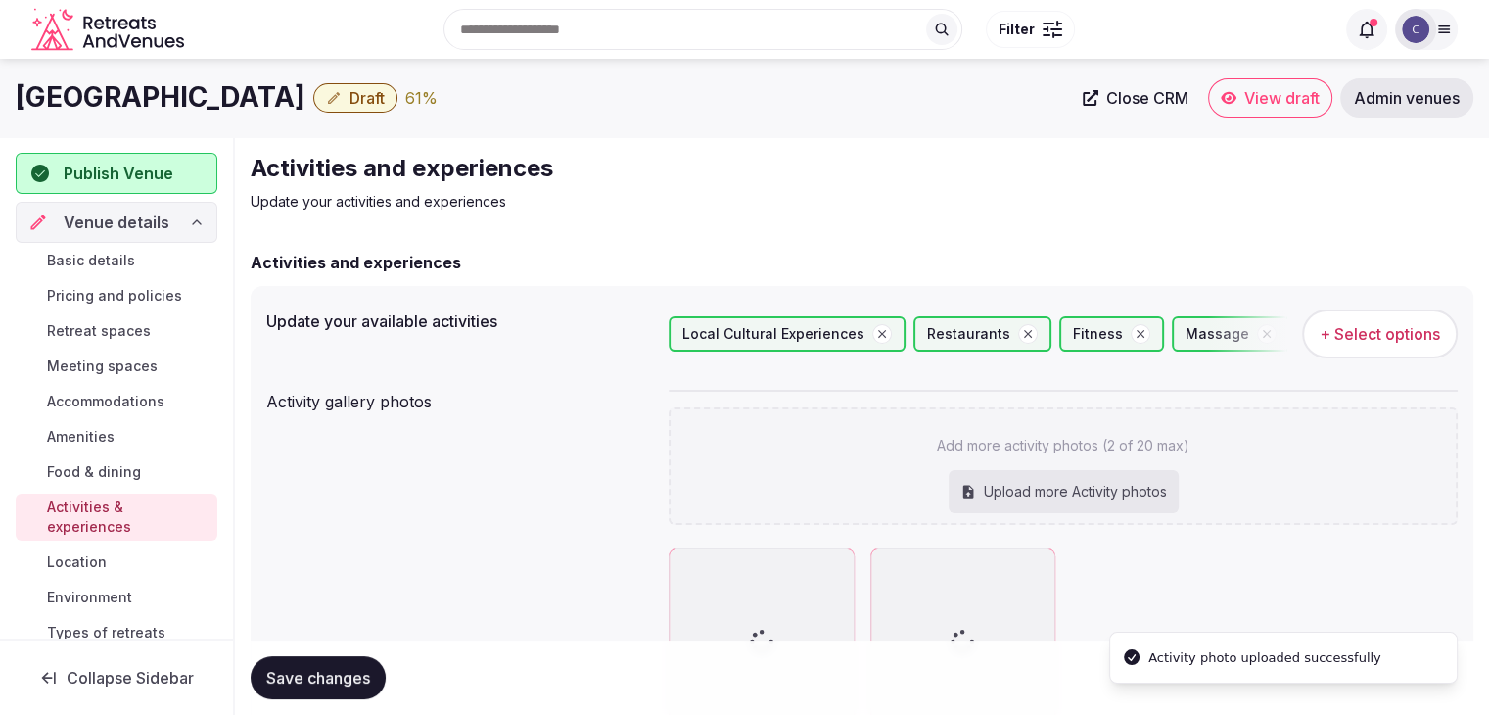
type input "**********"
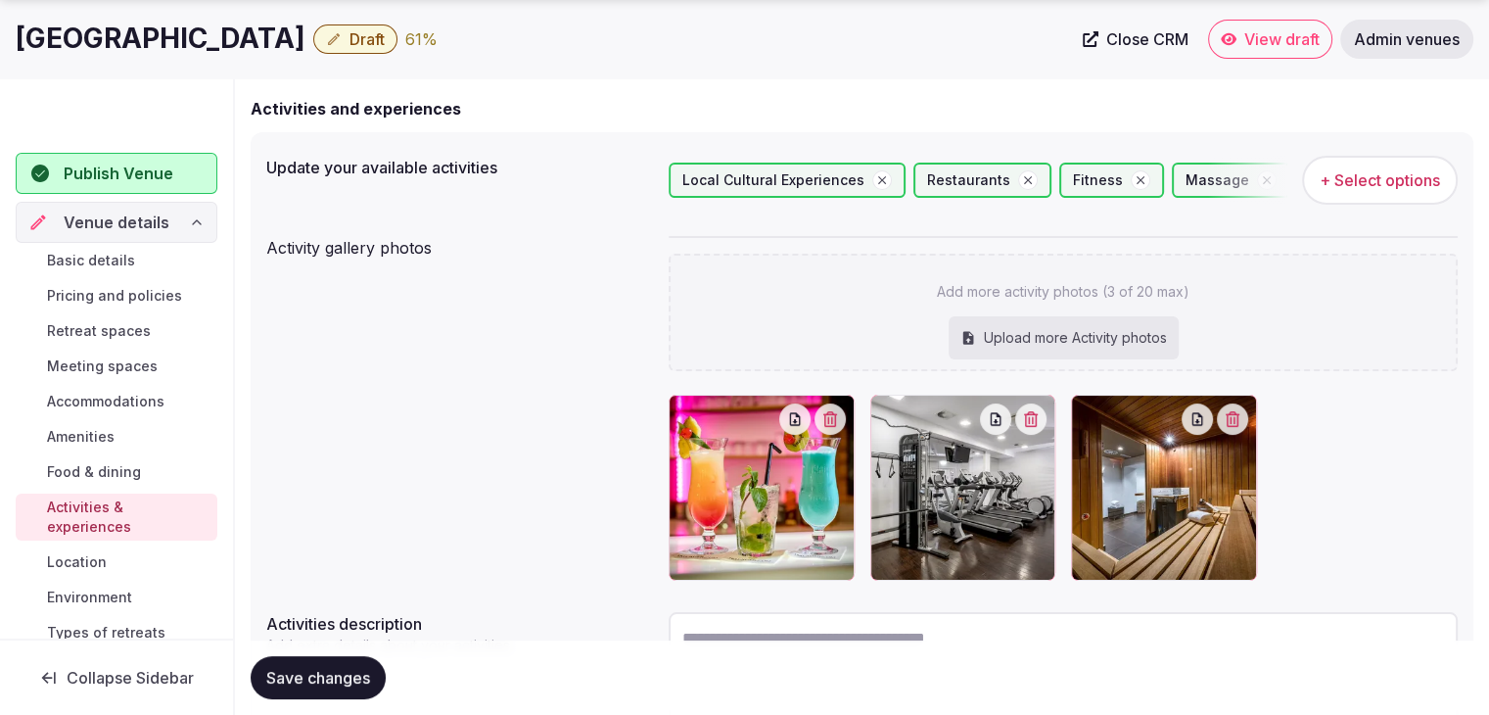
scroll to position [294, 0]
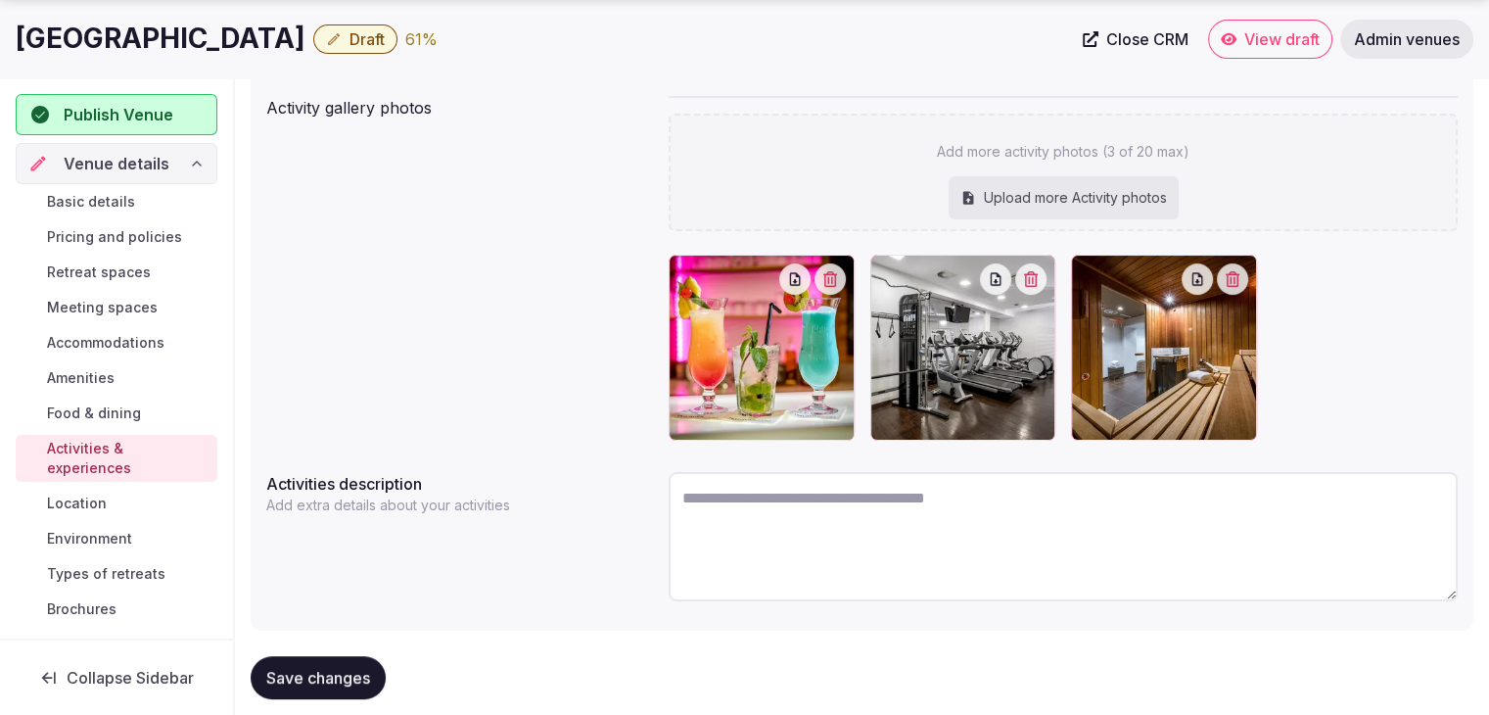
click at [345, 680] on span "Save changes" at bounding box center [318, 678] width 104 height 20
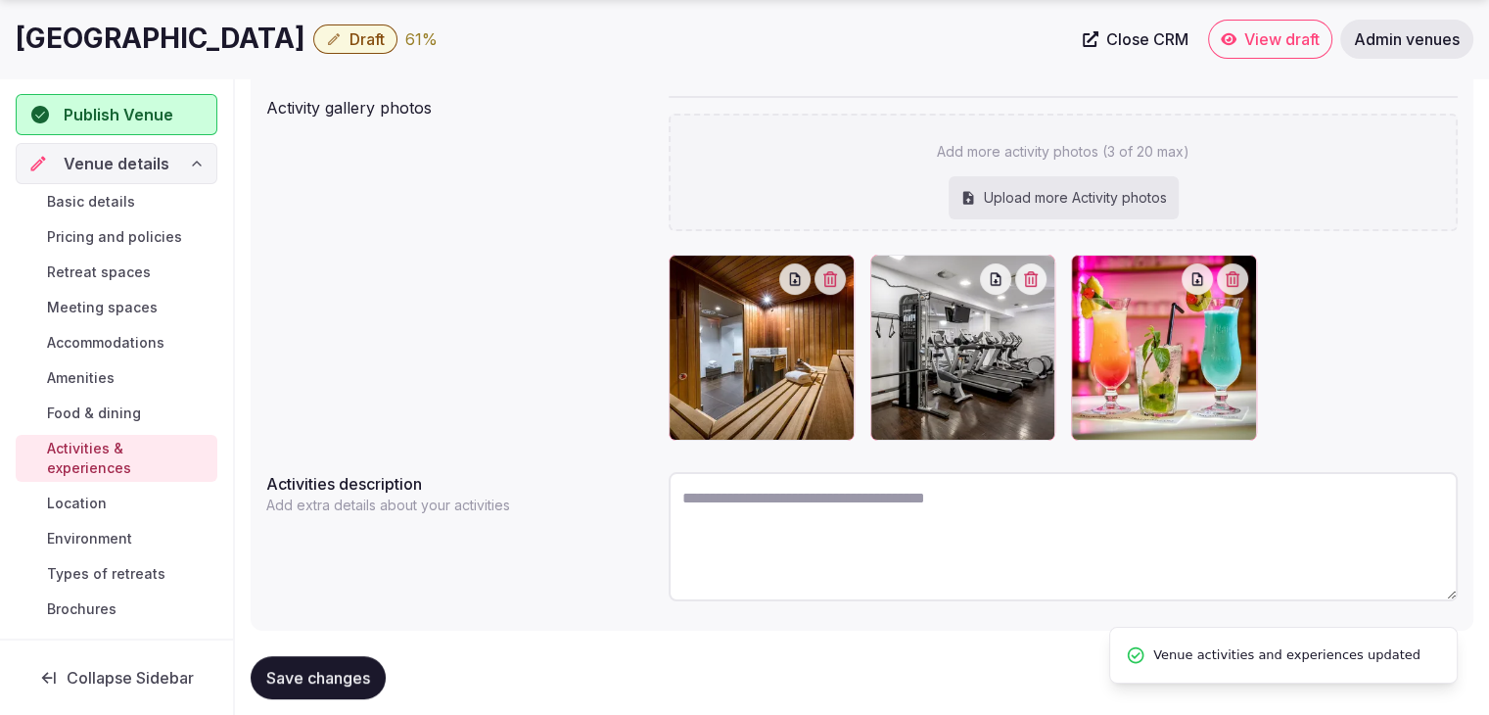
click at [345, 683] on span "Save changes" at bounding box center [318, 678] width 104 height 20
drag, startPoint x: 71, startPoint y: 534, endPoint x: 81, endPoint y: 541, distance: 12.5
click at [71, 534] on span "Environment" at bounding box center [89, 539] width 85 height 20
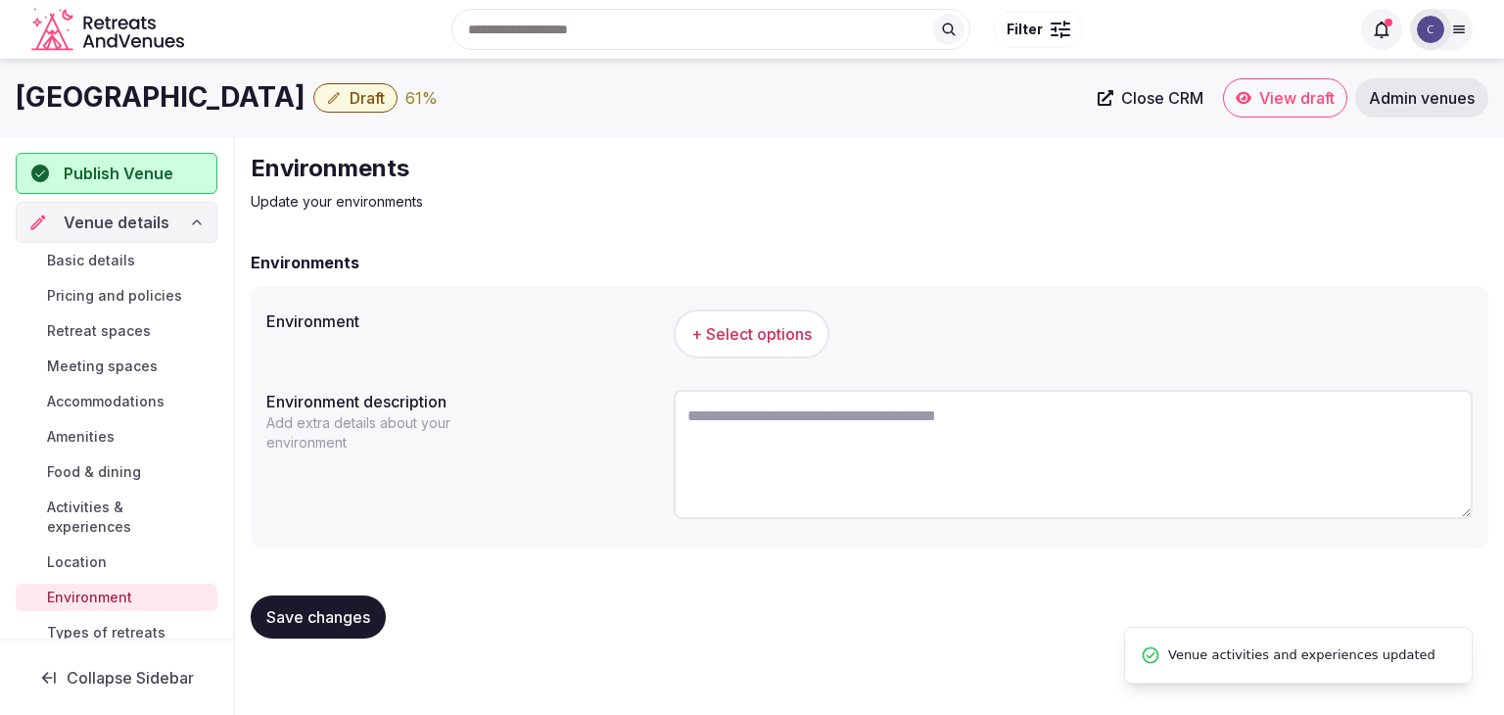
click at [781, 341] on span "+ Select options" at bounding box center [751, 334] width 120 height 22
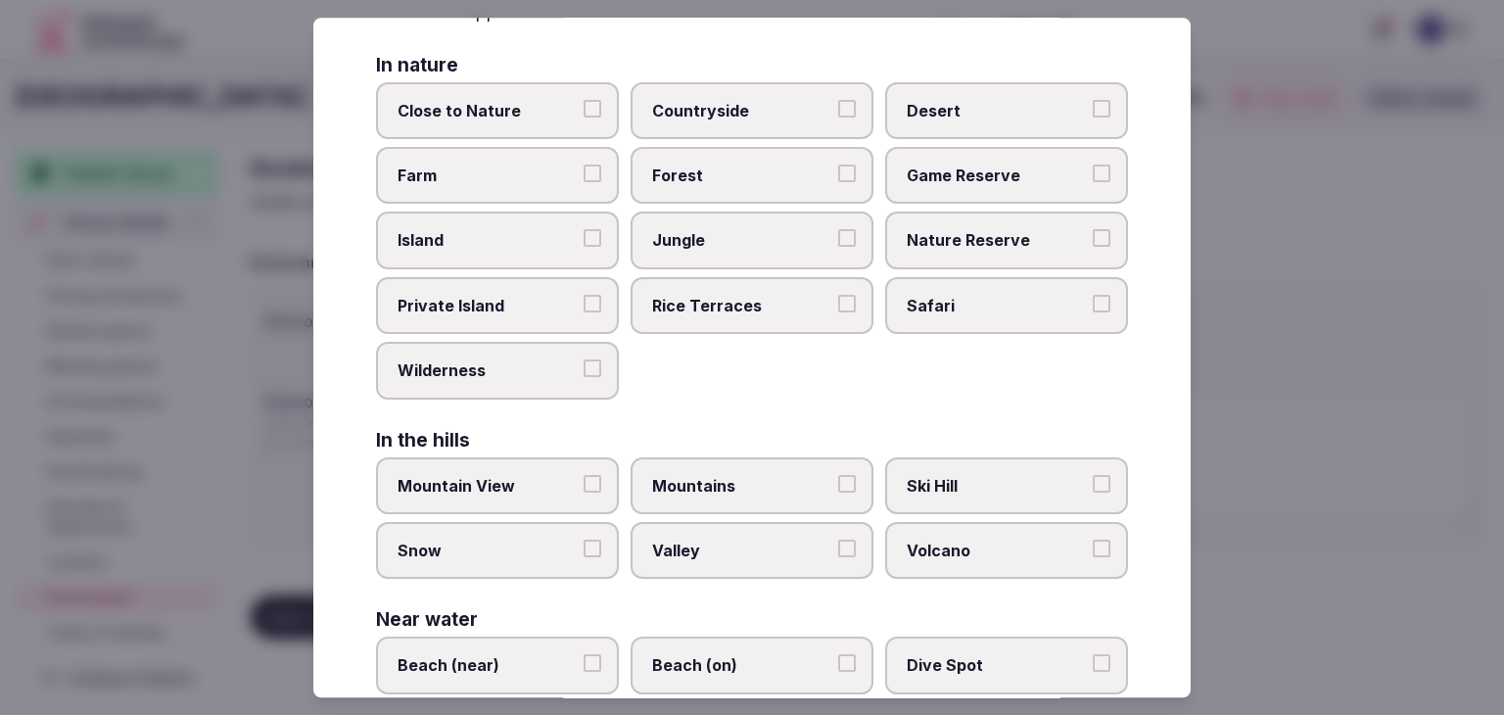
scroll to position [468, 0]
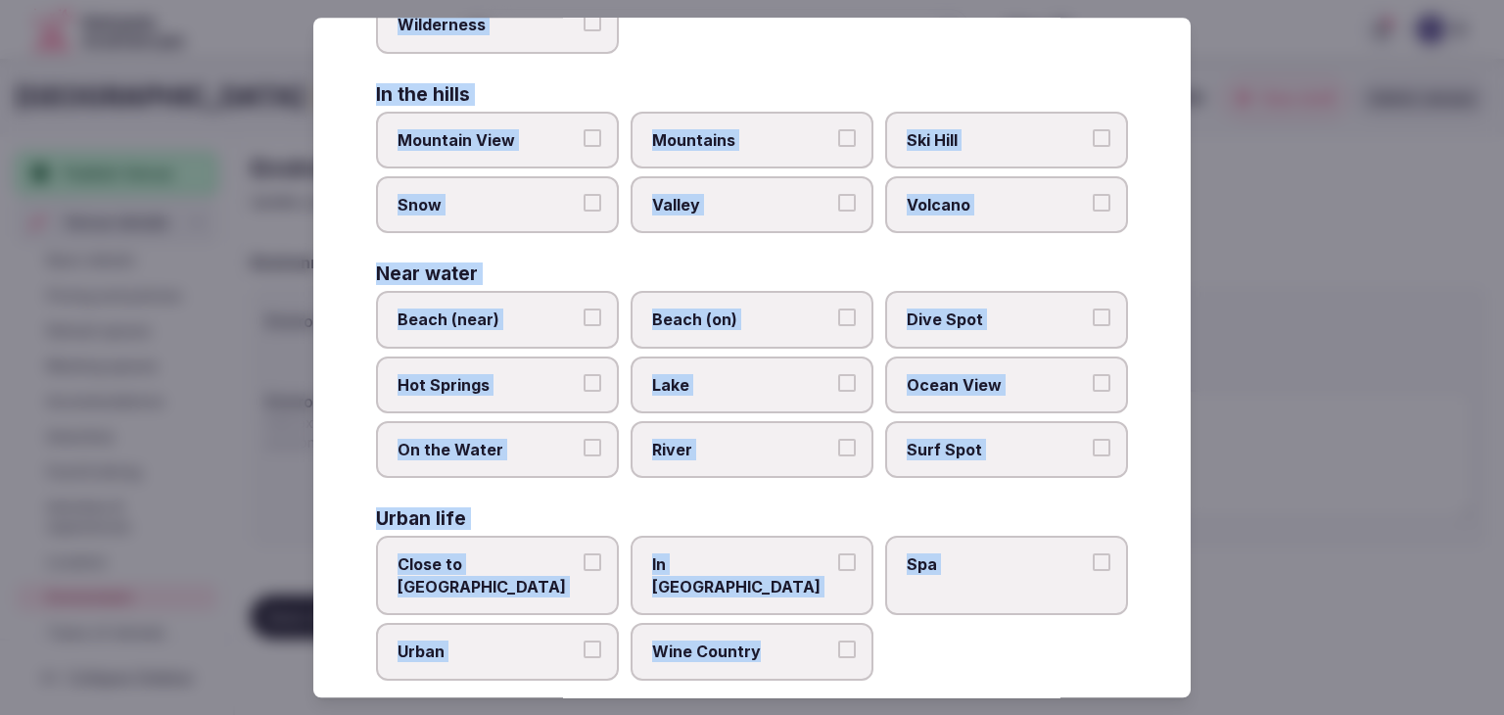
drag, startPoint x: 374, startPoint y: 134, endPoint x: 877, endPoint y: 639, distance: 713.0
click at [875, 641] on div "Select your environment Choose all applicable environments offered. In nature C…" at bounding box center [751, 357] width 877 height 679
copy div "Choose all applicable environments offered. In nature Close to Nature Countrysi…"
click at [526, 564] on span "Close to City Center" at bounding box center [487, 576] width 180 height 44
click at [583, 564] on button "Close to City Center" at bounding box center [592, 563] width 18 height 18
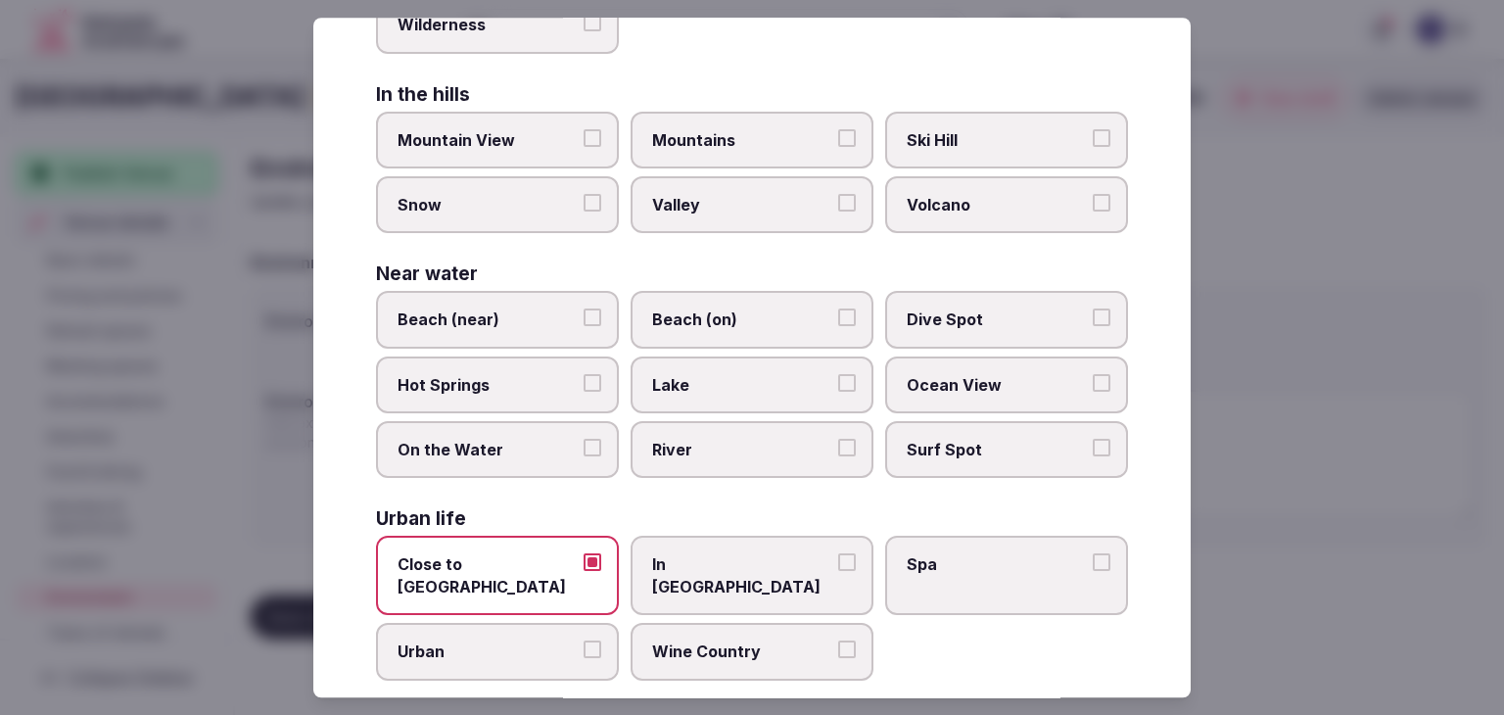
click at [521, 641] on span "Urban" at bounding box center [487, 652] width 180 height 22
click at [583, 641] on button "Urban" at bounding box center [592, 650] width 18 height 18
click at [688, 580] on label "In City Center" at bounding box center [751, 575] width 243 height 79
click at [838, 572] on button "In City Center" at bounding box center [847, 563] width 18 height 18
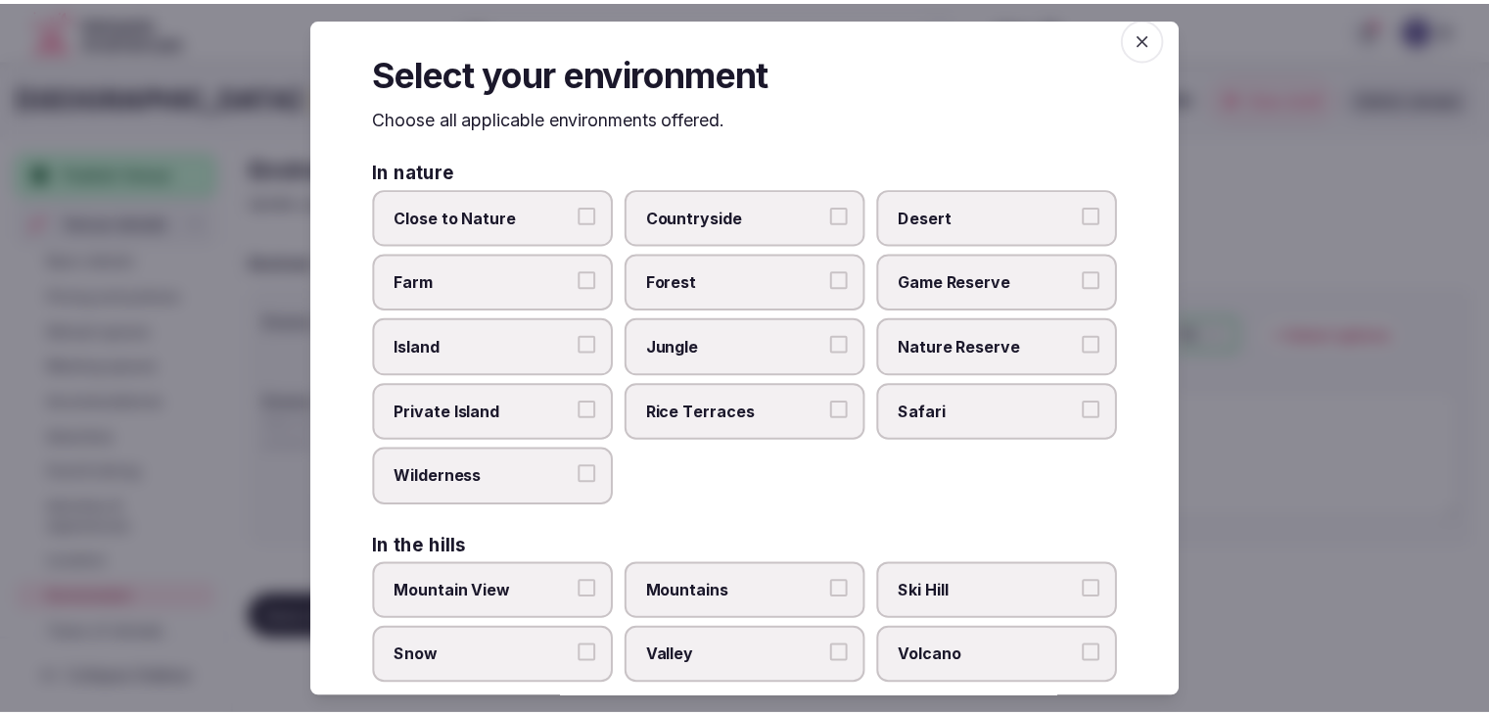
scroll to position [0, 0]
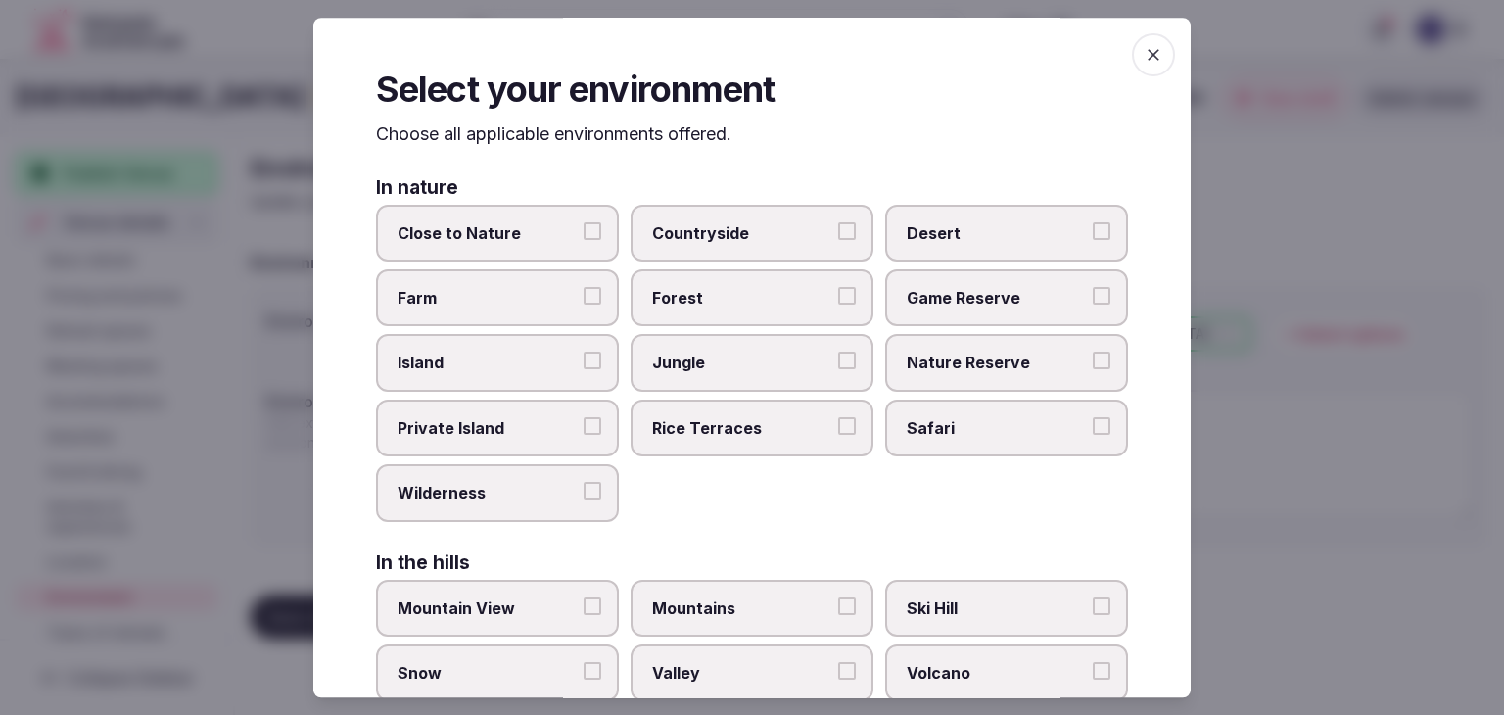
click at [1143, 58] on icon "button" at bounding box center [1153, 55] width 20 height 20
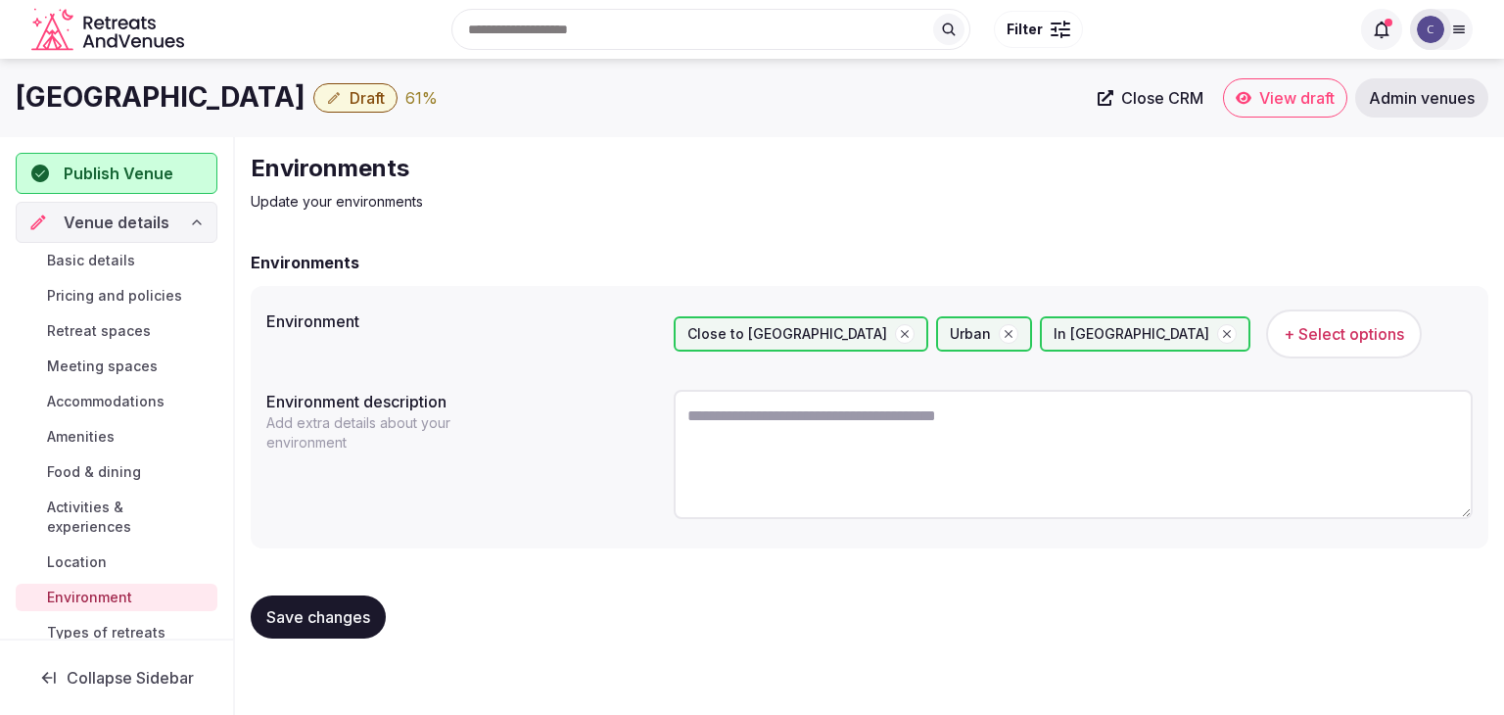
click at [353, 622] on span "Save changes" at bounding box center [318, 617] width 104 height 20
click at [336, 611] on span "Save changes" at bounding box center [318, 617] width 104 height 20
click at [52, 563] on span "Location" at bounding box center [77, 562] width 60 height 20
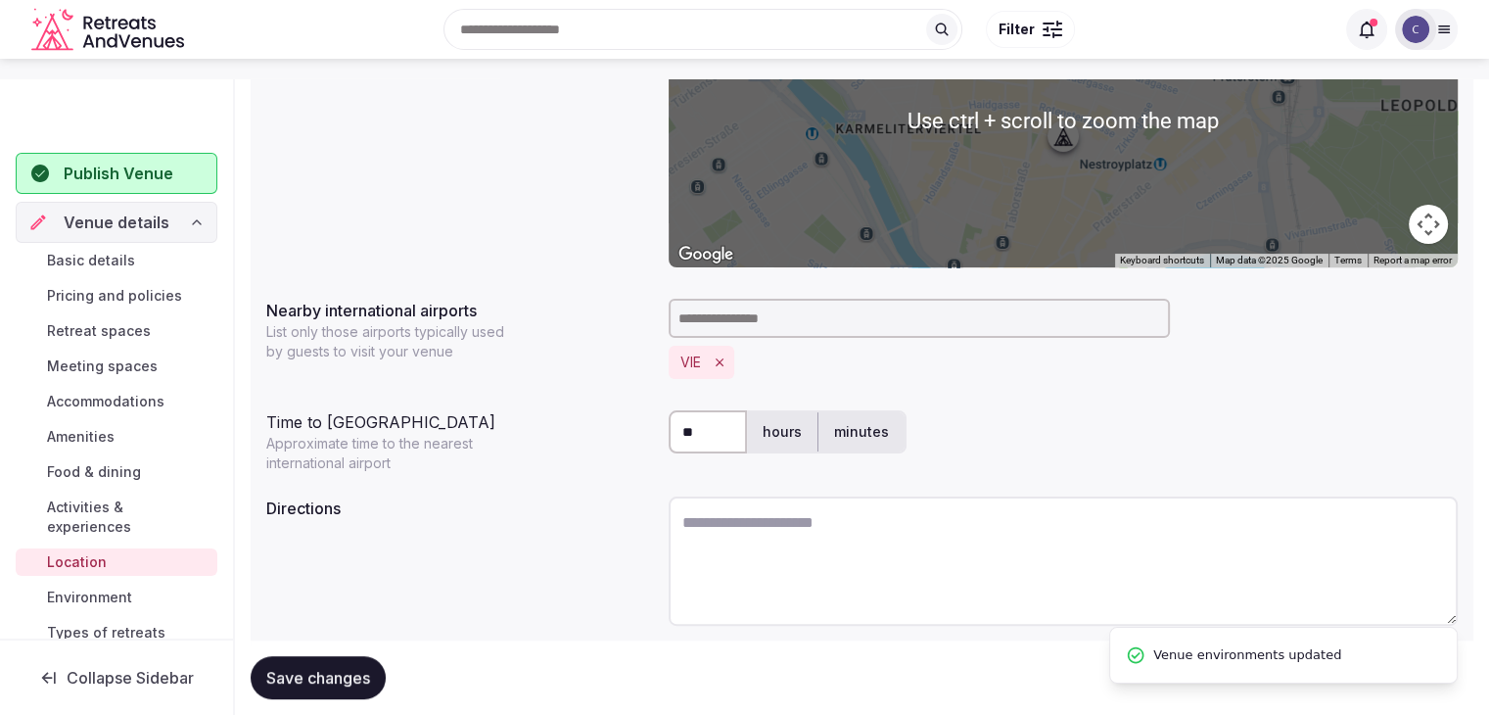
scroll to position [392, 0]
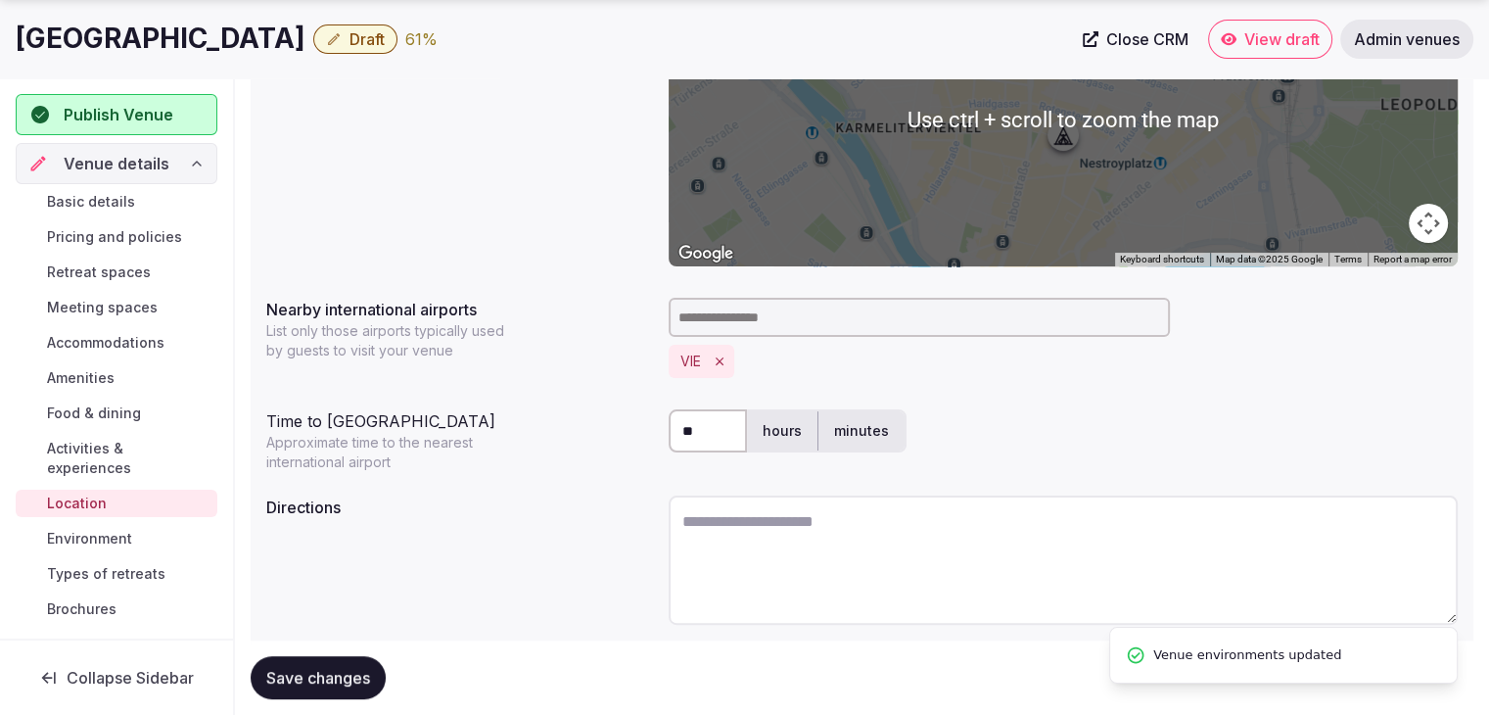
click at [785, 536] on textarea at bounding box center [1063, 559] width 789 height 129
paste textarea "**********"
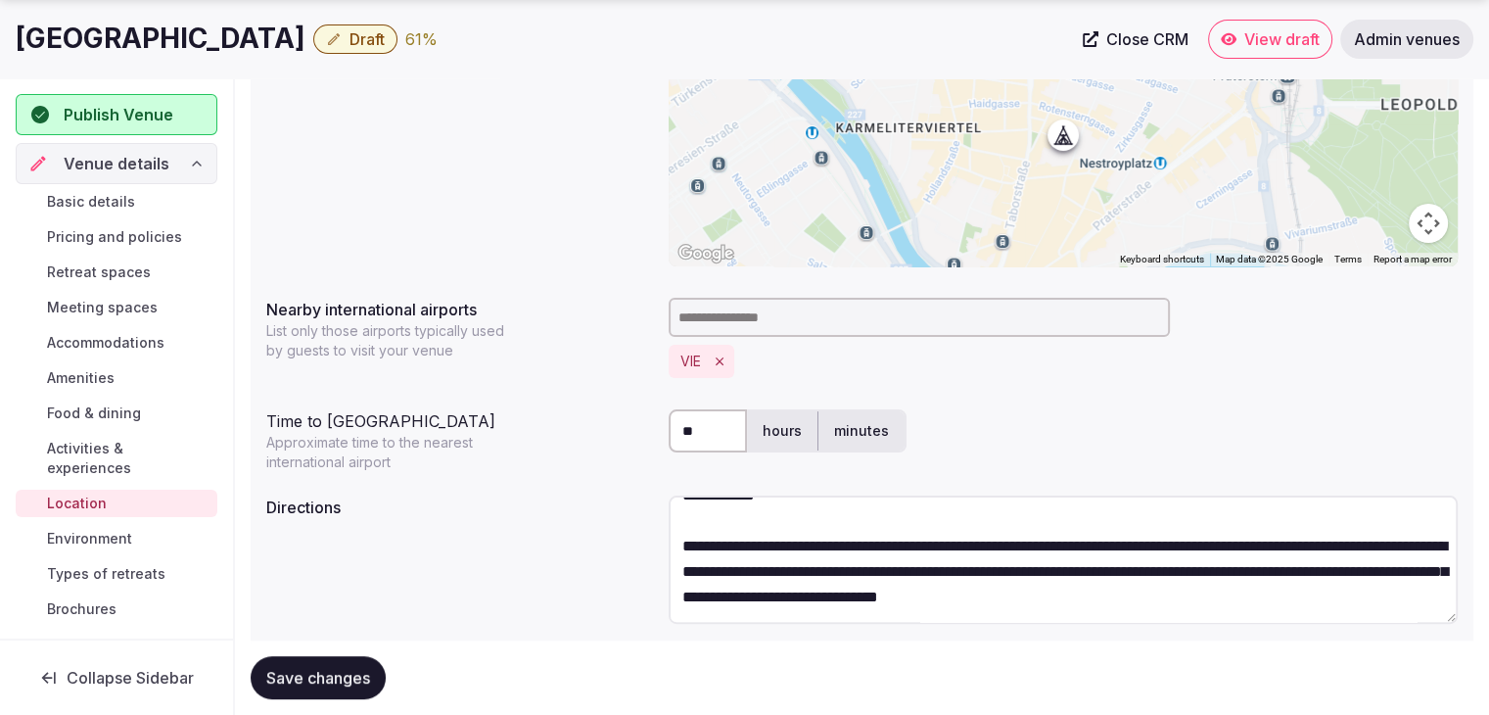
scroll to position [992, 0]
type textarea "**********"
click at [327, 680] on span "Save changes" at bounding box center [318, 678] width 104 height 20
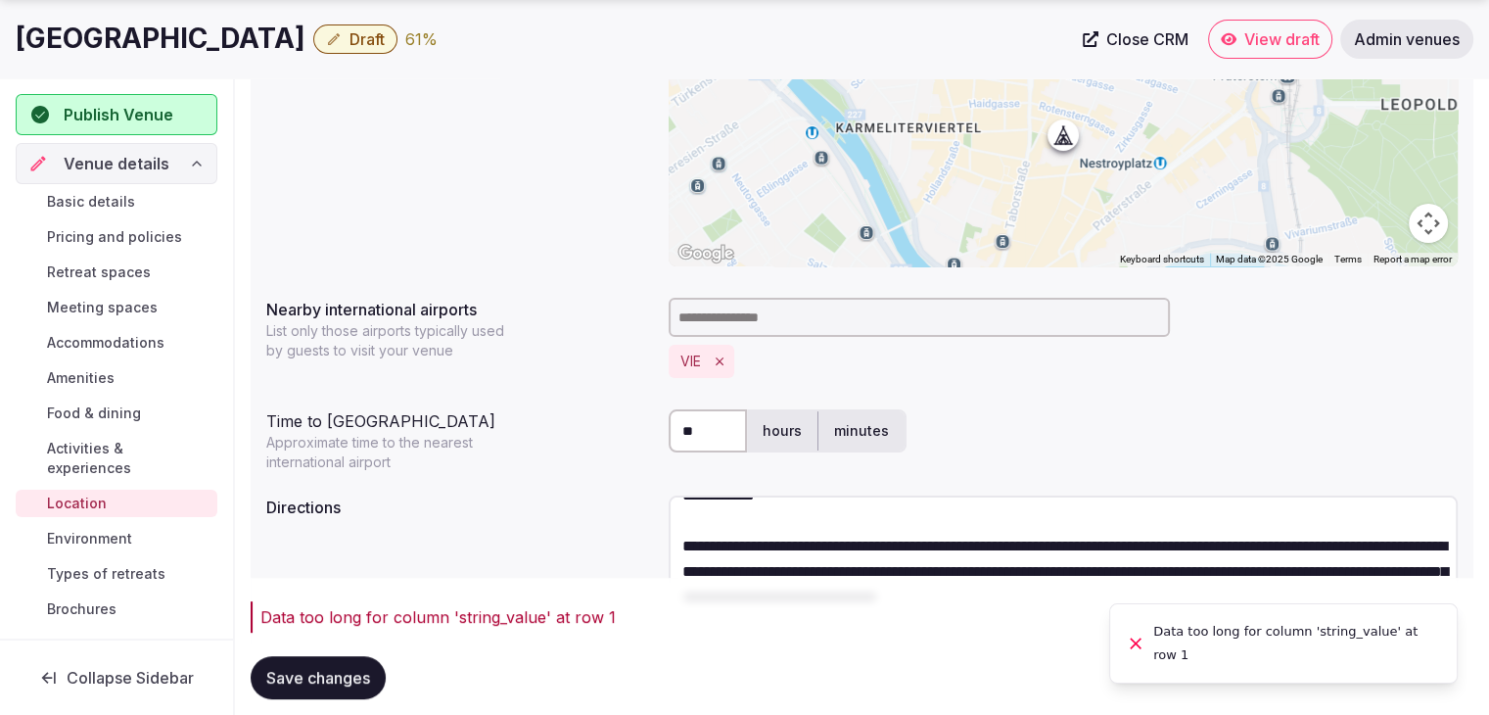
click at [824, 549] on textarea at bounding box center [1063, 559] width 789 height 128
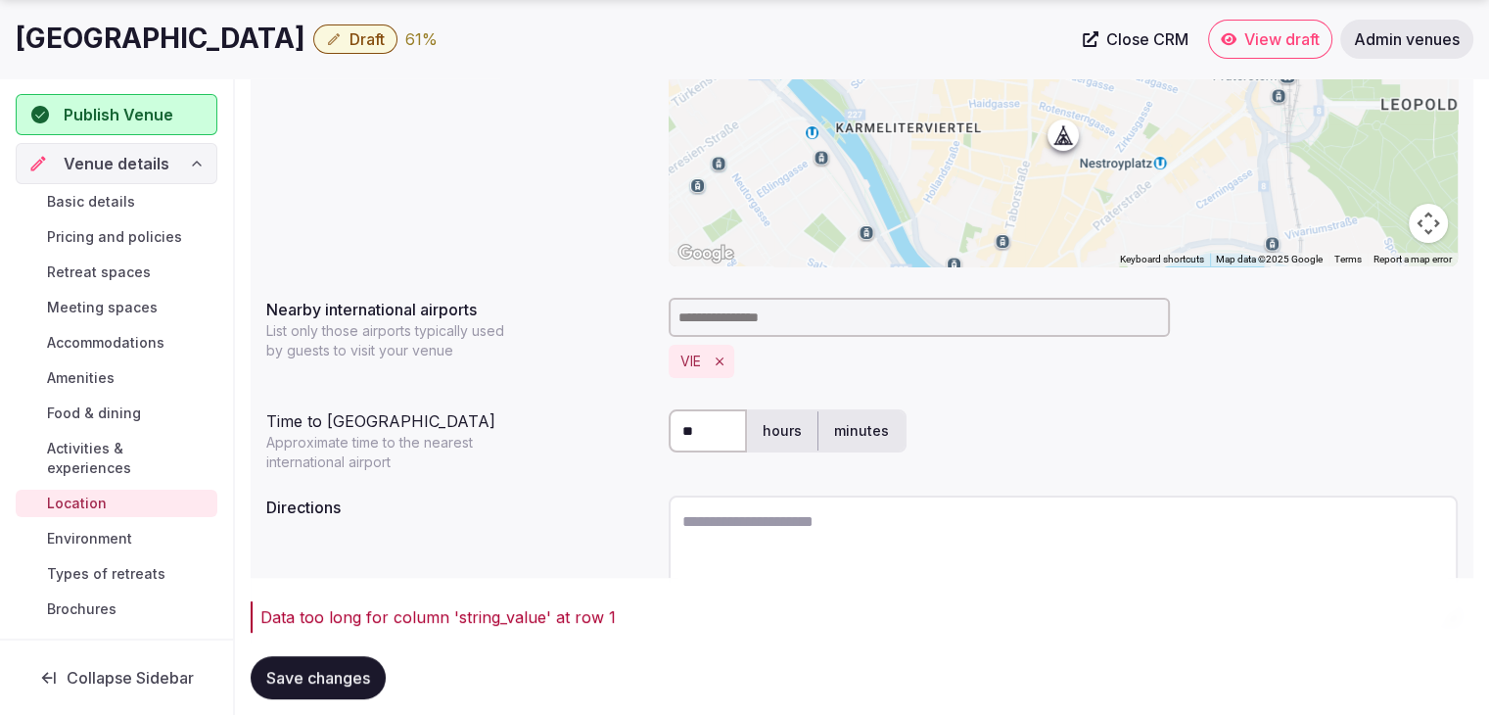
scroll to position [0, 0]
click at [323, 674] on span "Save changes" at bounding box center [318, 678] width 104 height 20
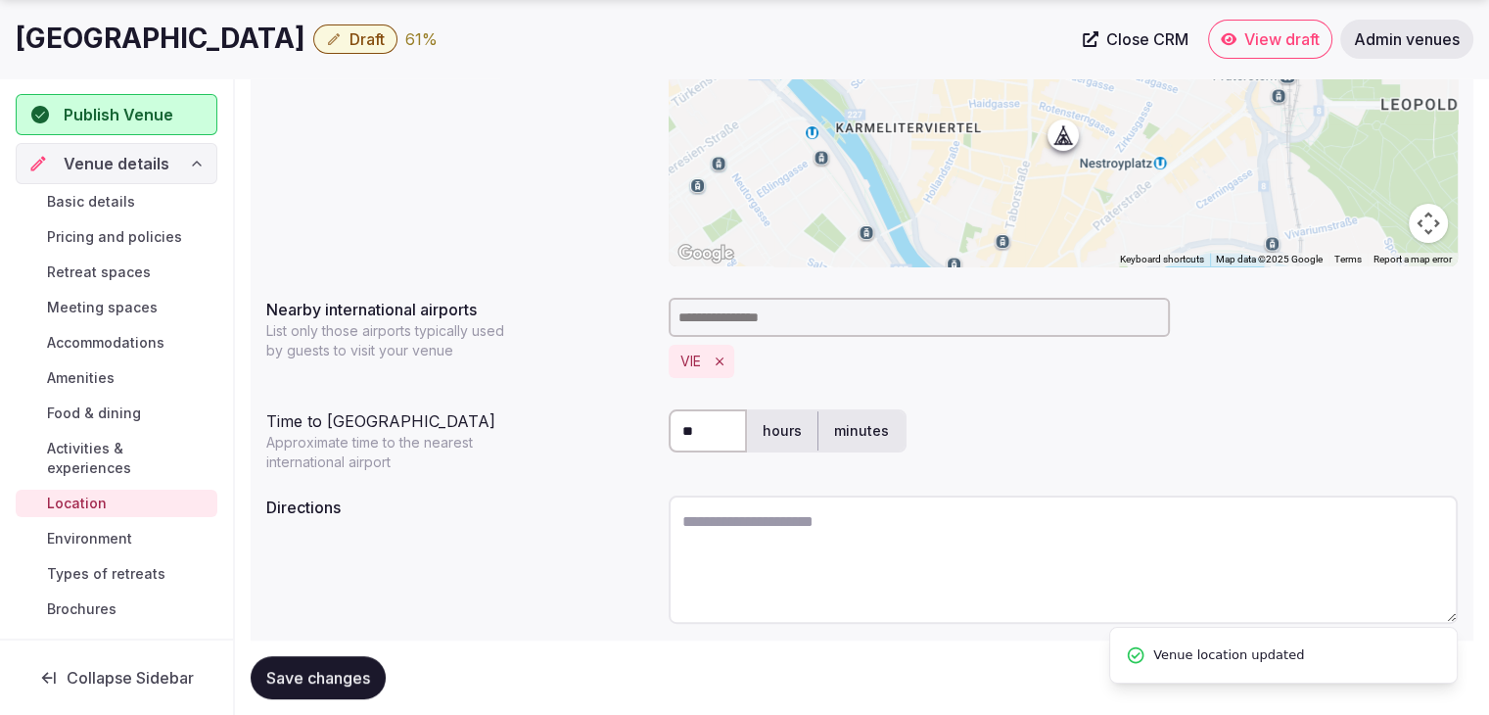
click at [126, 532] on span "Environment" at bounding box center [89, 539] width 85 height 20
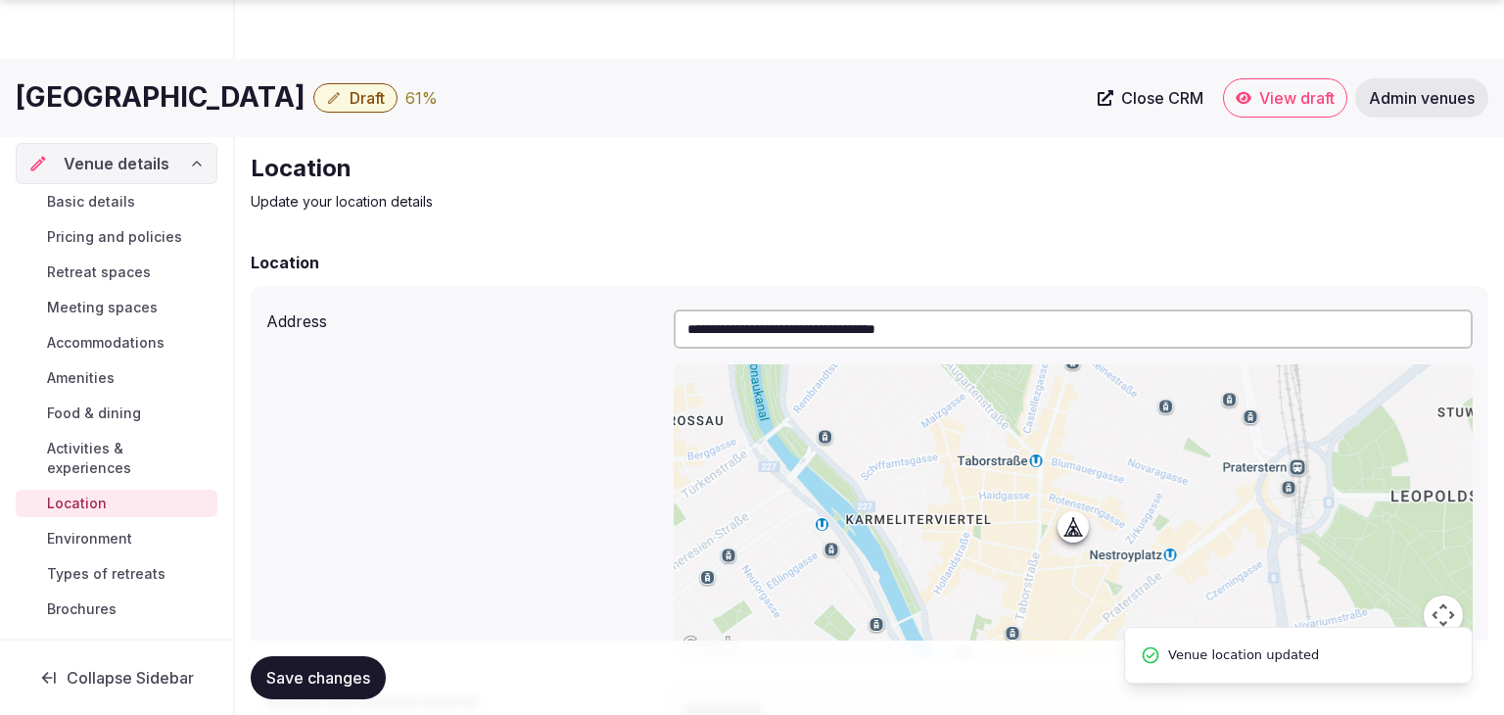
click at [135, 580] on div "Basic details Pricing and policies Retreat spaces Meeting spaces Accommodations…" at bounding box center [117, 405] width 202 height 442
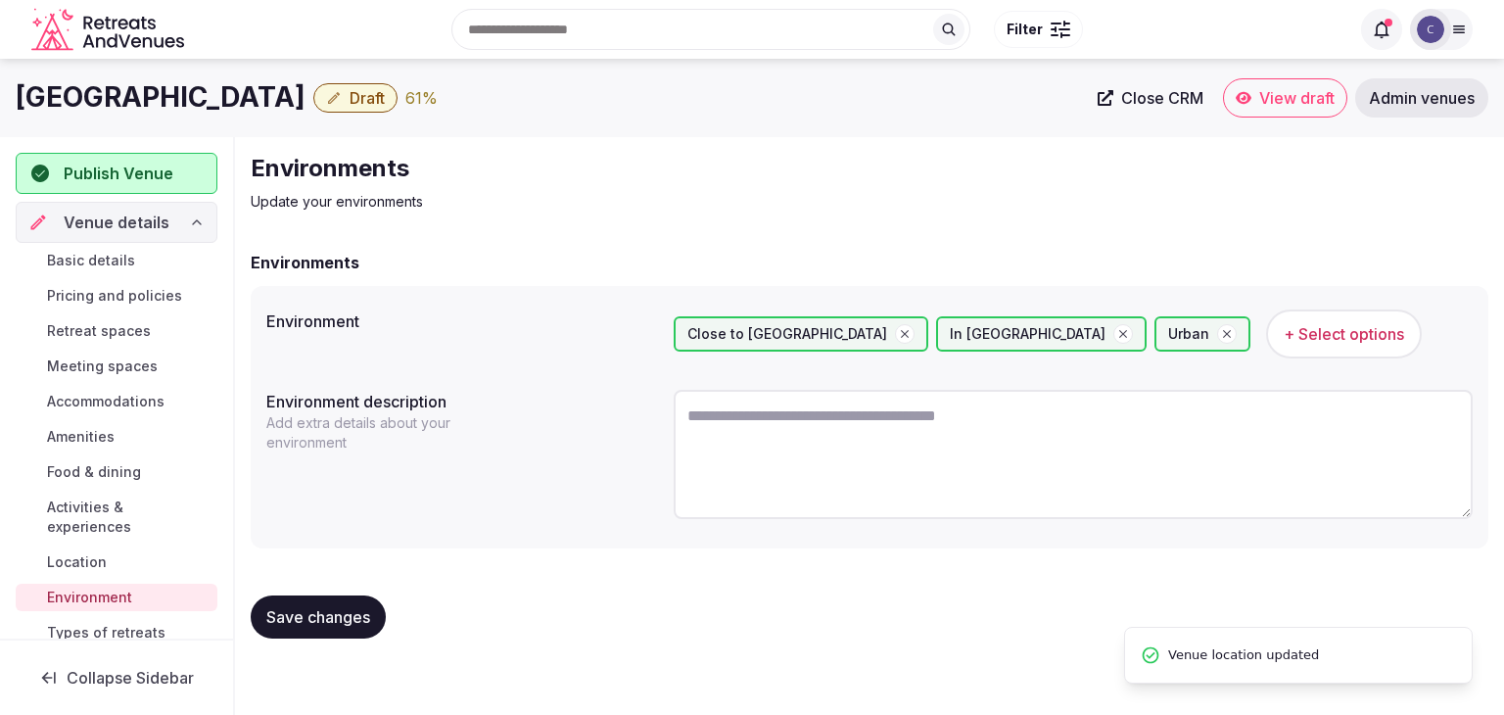
click at [129, 629] on span "Types of retreats" at bounding box center [106, 633] width 118 height 20
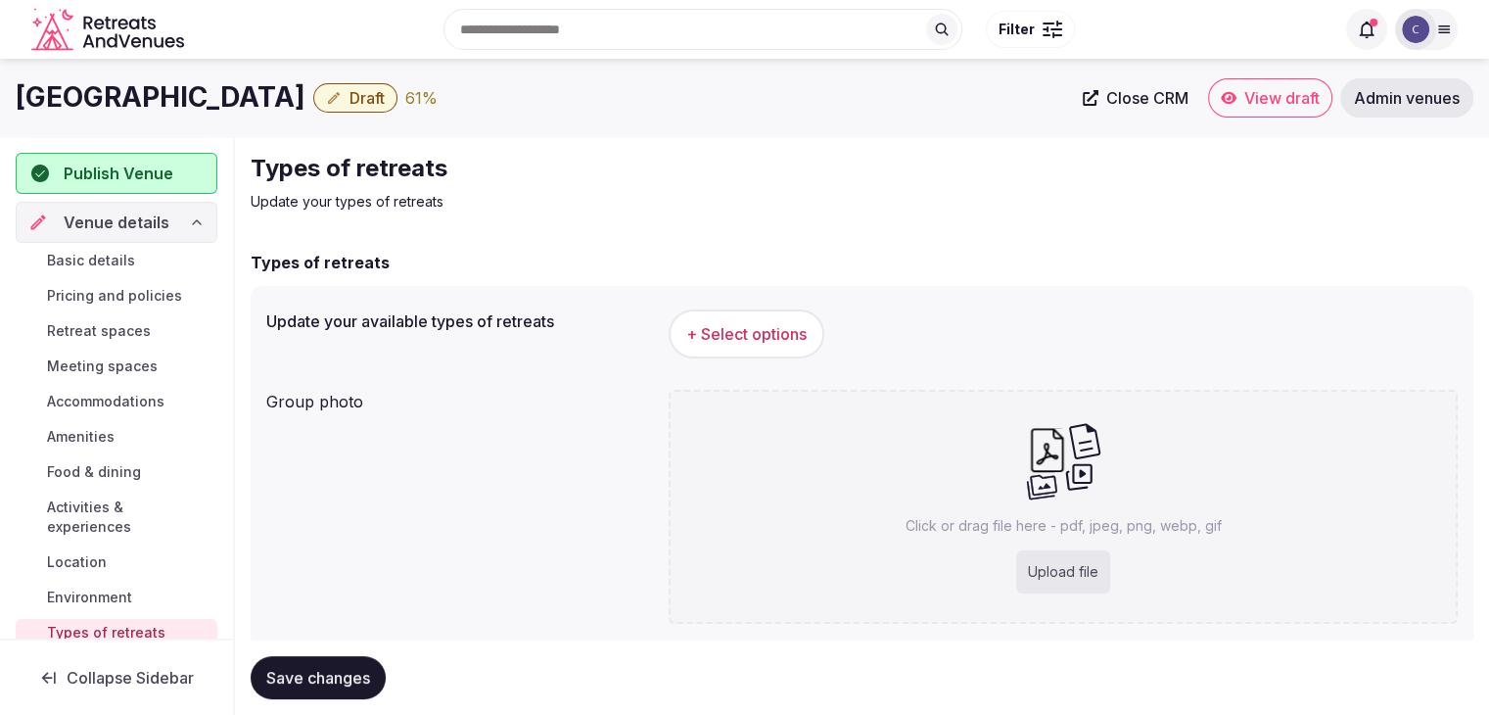
click at [756, 323] on span "+ Select options" at bounding box center [746, 334] width 120 height 22
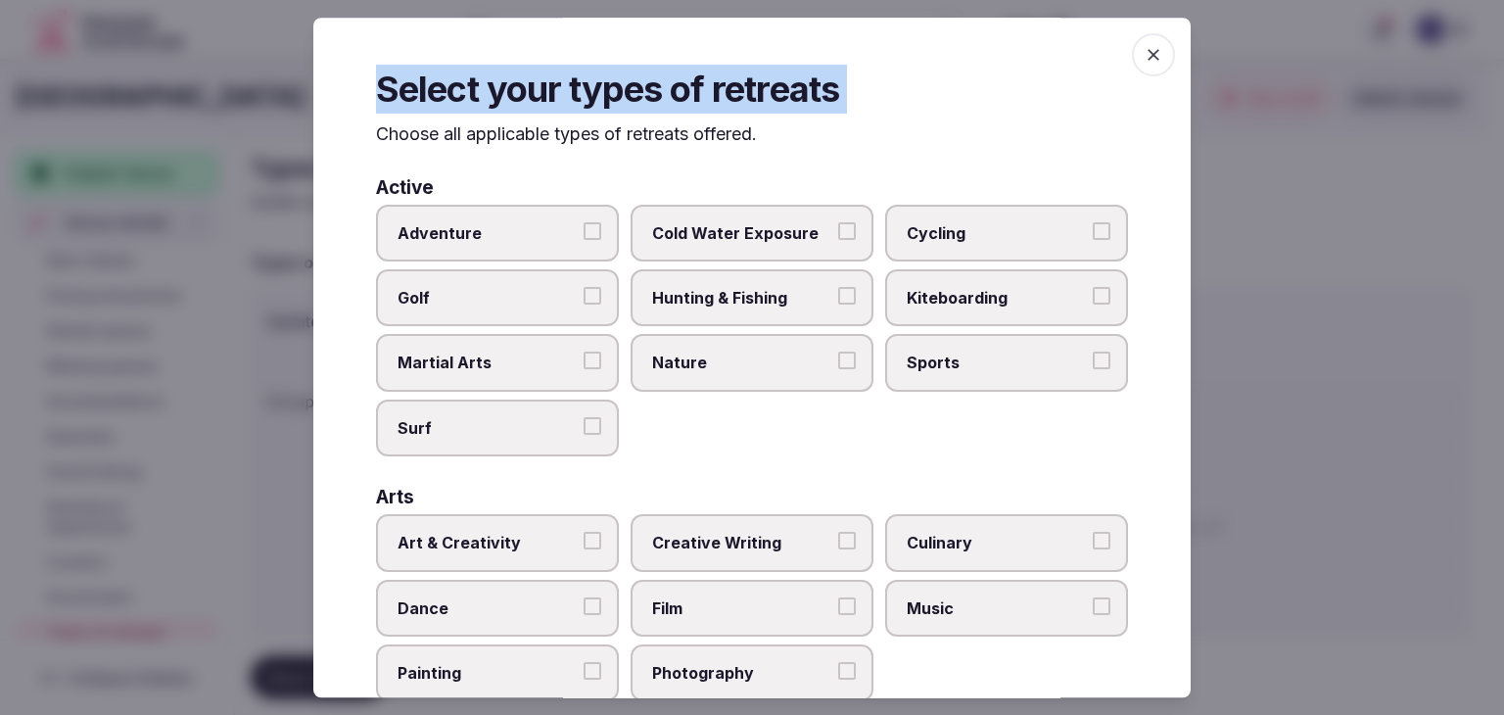
scroll to position [796, 0]
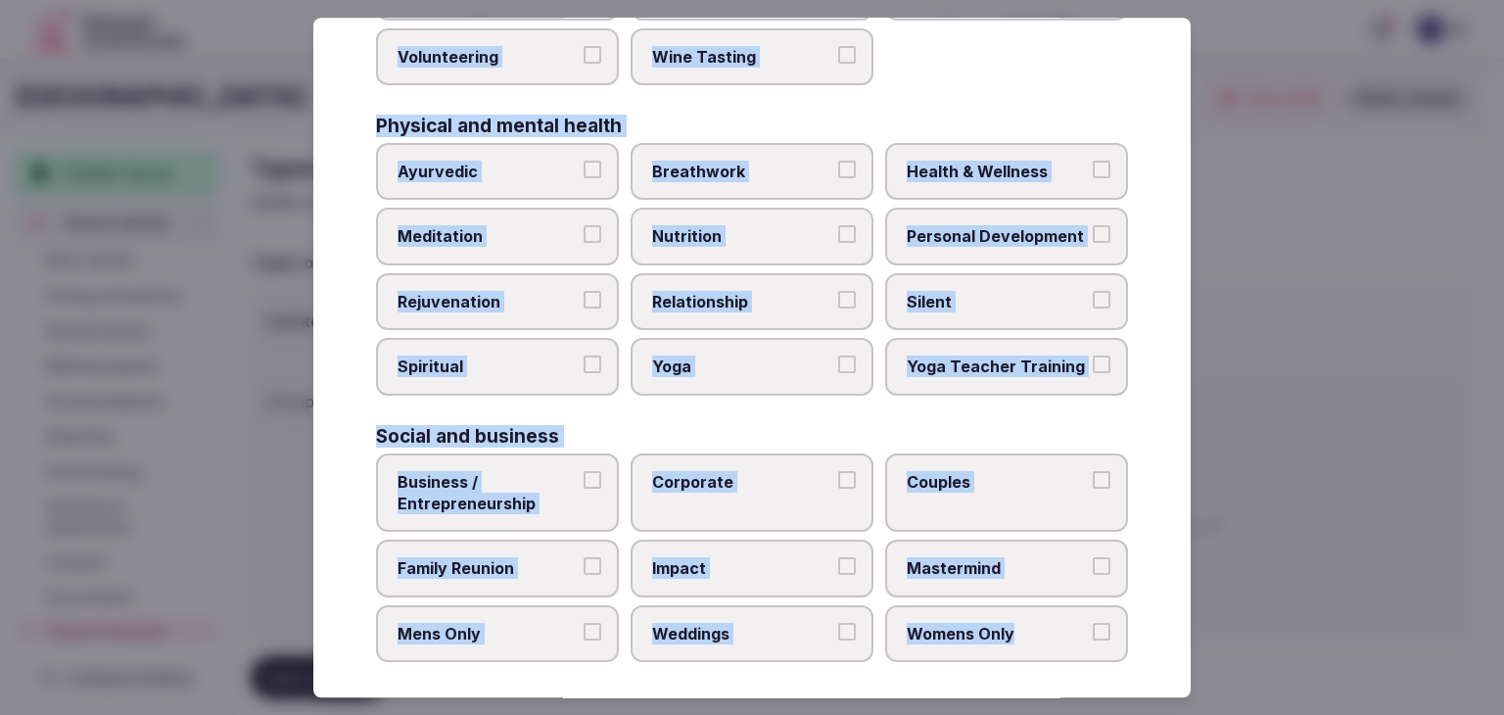
drag, startPoint x: 366, startPoint y: 134, endPoint x: 1147, endPoint y: 616, distance: 917.7
click at [1147, 616] on div "Select your types of retreats Choose all applicable types of retreats offered. …" at bounding box center [751, 357] width 877 height 679
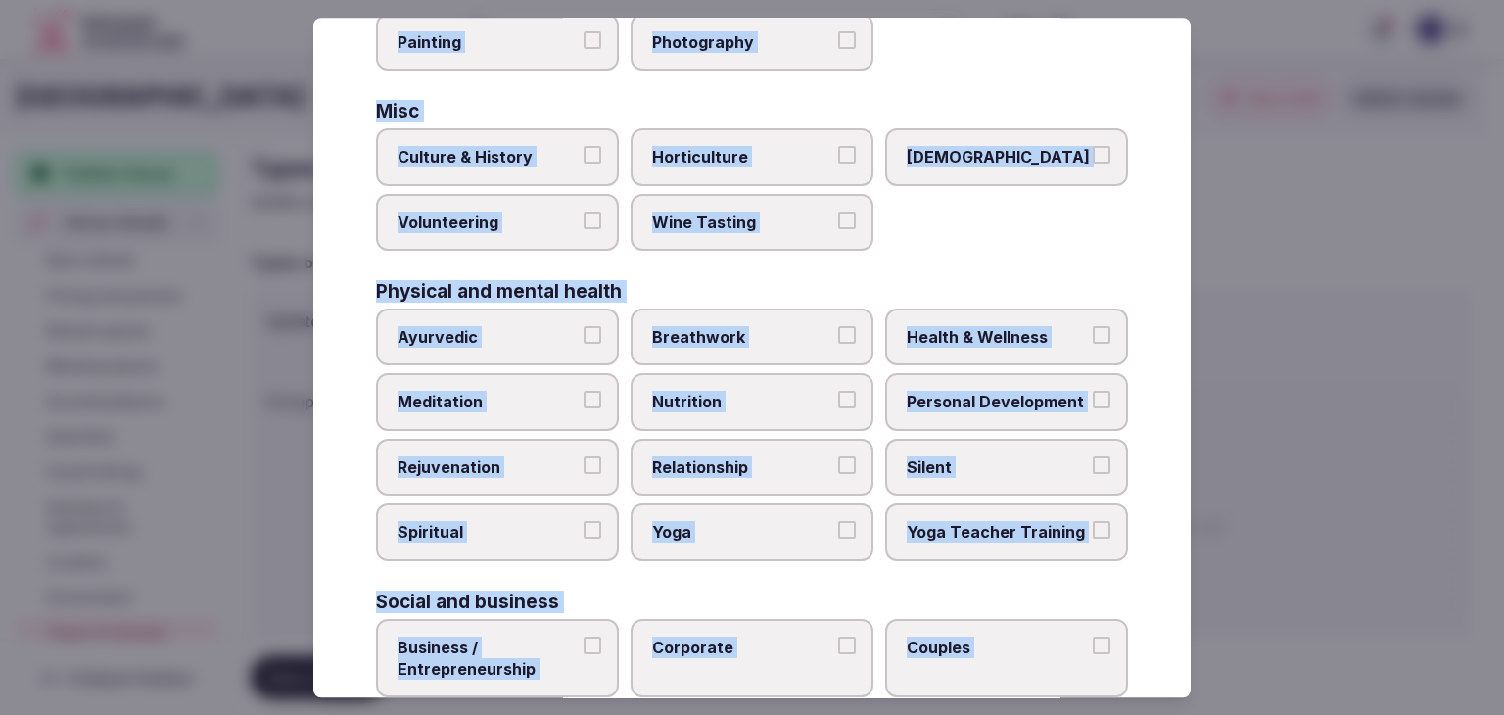
scroll to position [600, 0]
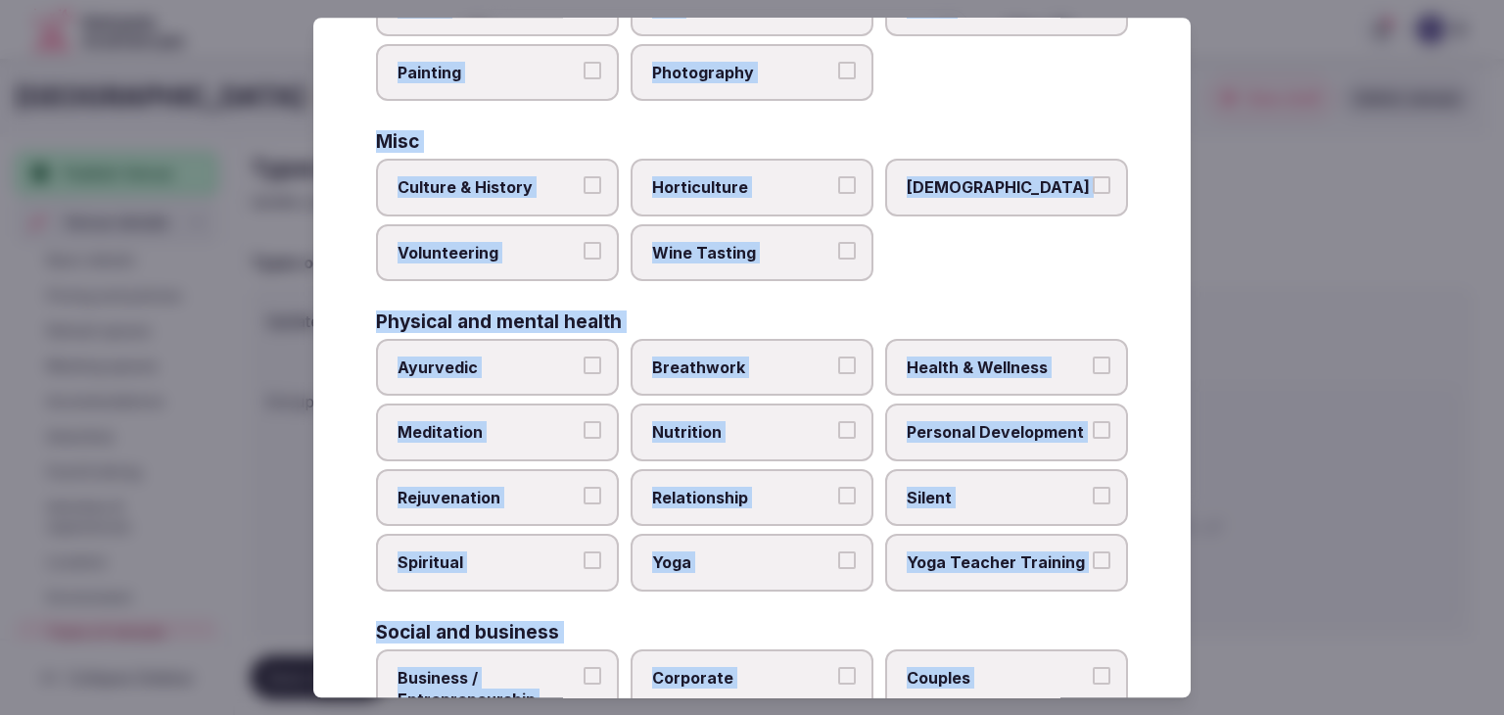
click at [978, 380] on label "Health & Wellness" at bounding box center [1006, 367] width 243 height 57
click at [1092, 374] on button "Health & Wellness" at bounding box center [1101, 365] width 18 height 18
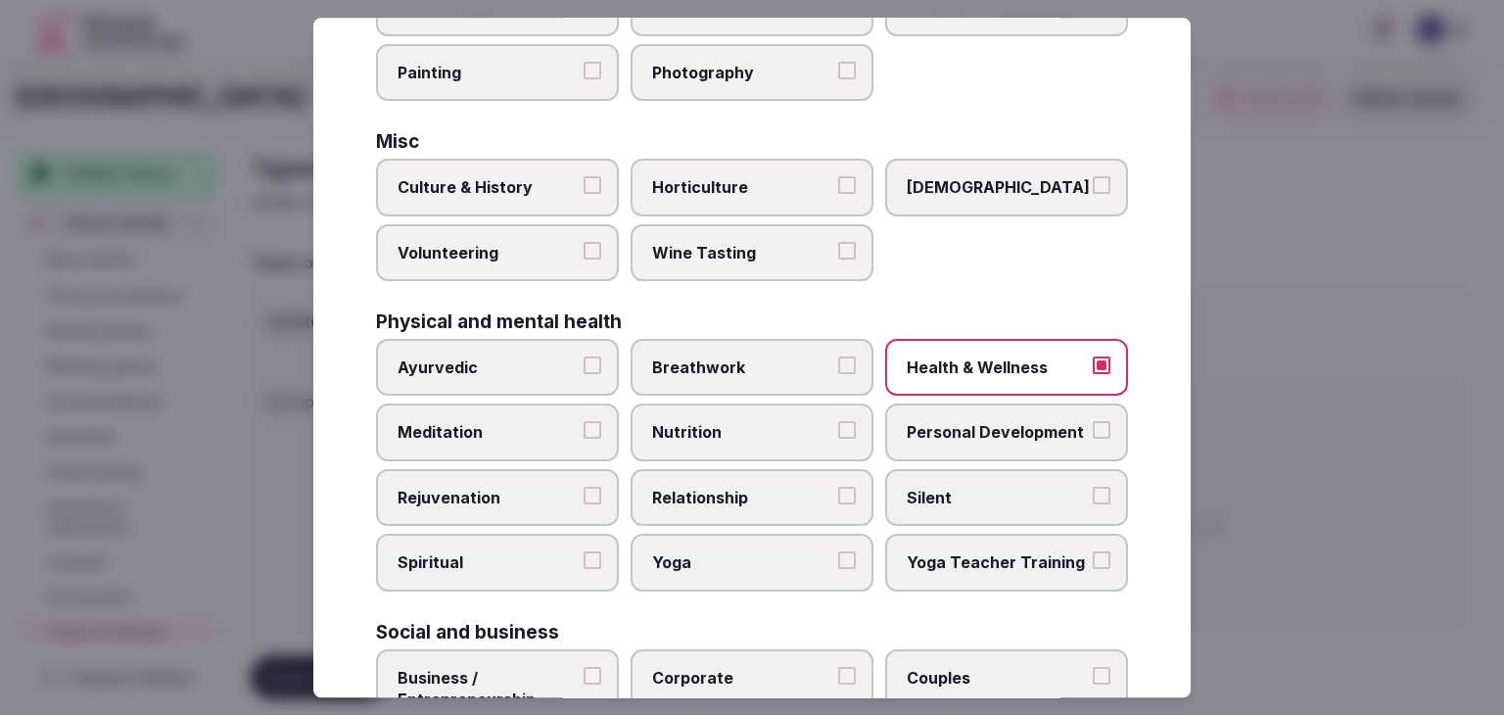
click at [480, 189] on span "Culture & History" at bounding box center [487, 188] width 180 height 22
click at [583, 189] on button "Culture & History" at bounding box center [592, 186] width 18 height 18
click at [553, 422] on span "Meditation" at bounding box center [487, 433] width 180 height 22
click at [583, 422] on button "Meditation" at bounding box center [592, 431] width 18 height 18
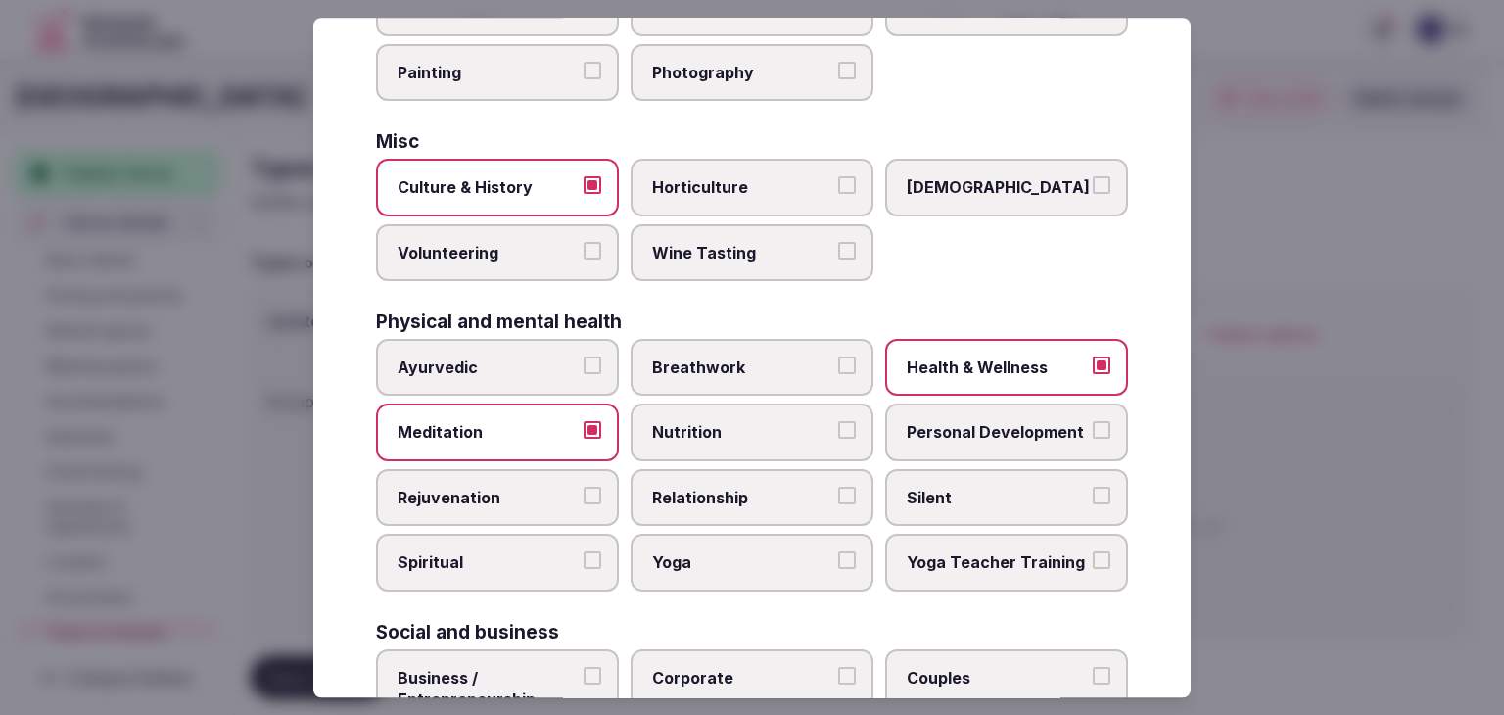
click at [545, 494] on span "Rejuvenation" at bounding box center [487, 498] width 180 height 22
click at [583, 494] on button "Rejuvenation" at bounding box center [592, 496] width 18 height 18
click at [744, 571] on label "Yoga" at bounding box center [751, 562] width 243 height 57
click at [838, 570] on button "Yoga" at bounding box center [847, 561] width 18 height 18
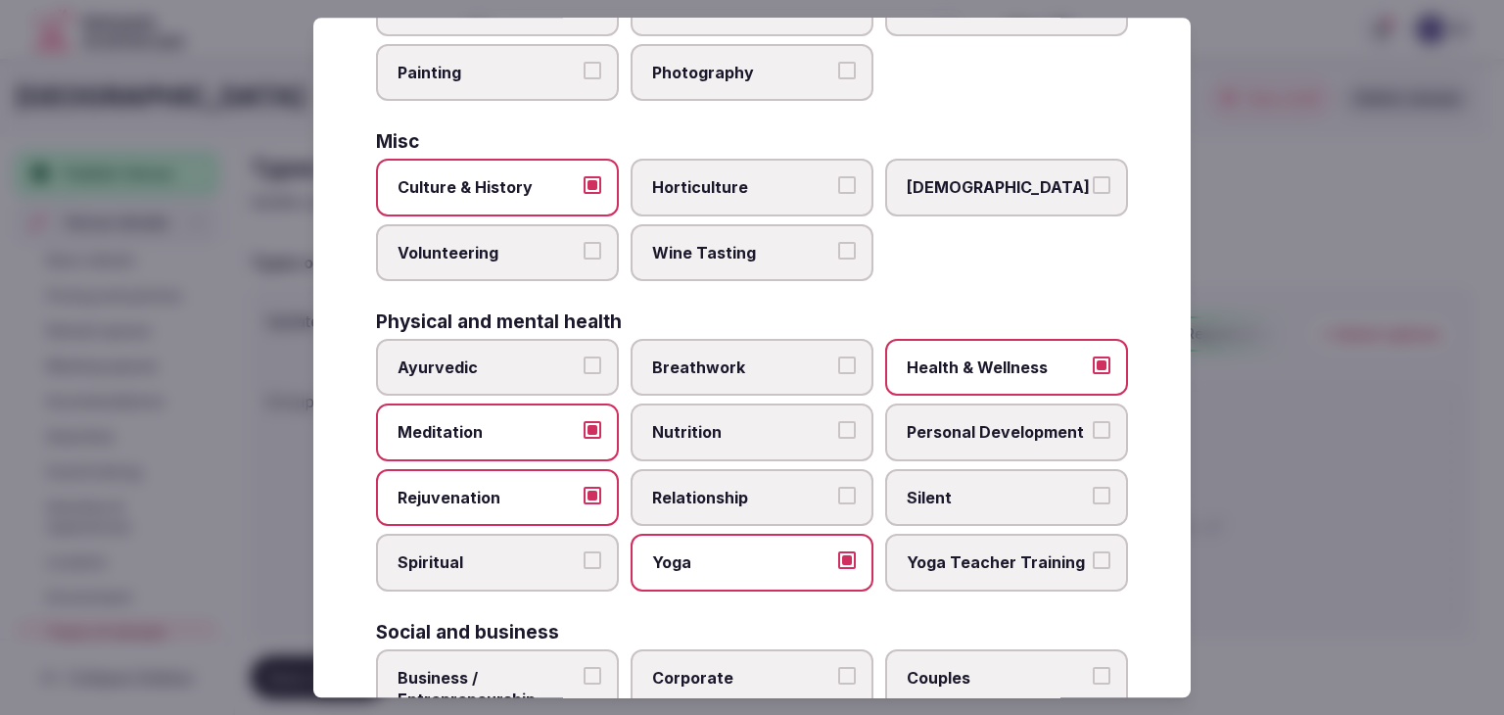
click at [948, 425] on span "Personal Development" at bounding box center [996, 433] width 180 height 22
click at [1092, 425] on button "Personal Development" at bounding box center [1101, 431] width 18 height 18
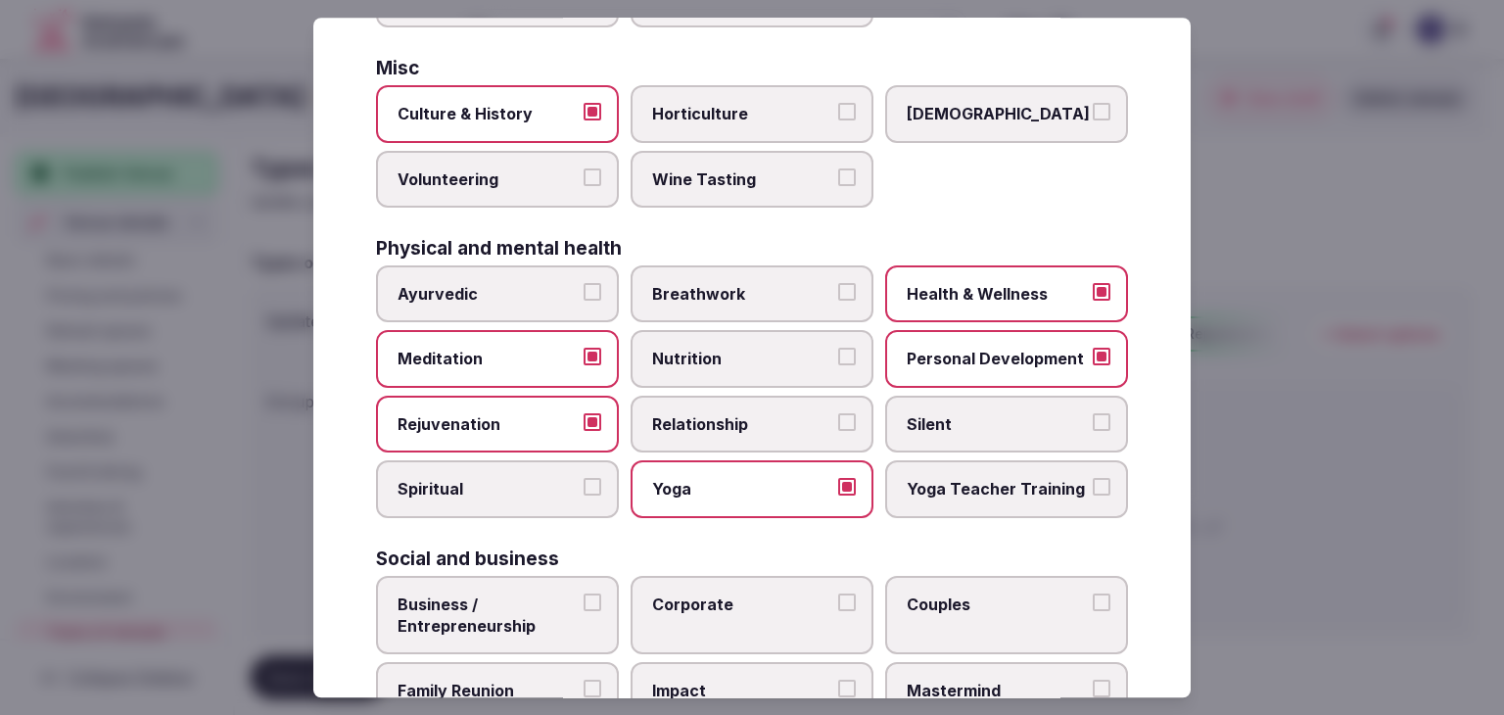
scroll to position [796, 0]
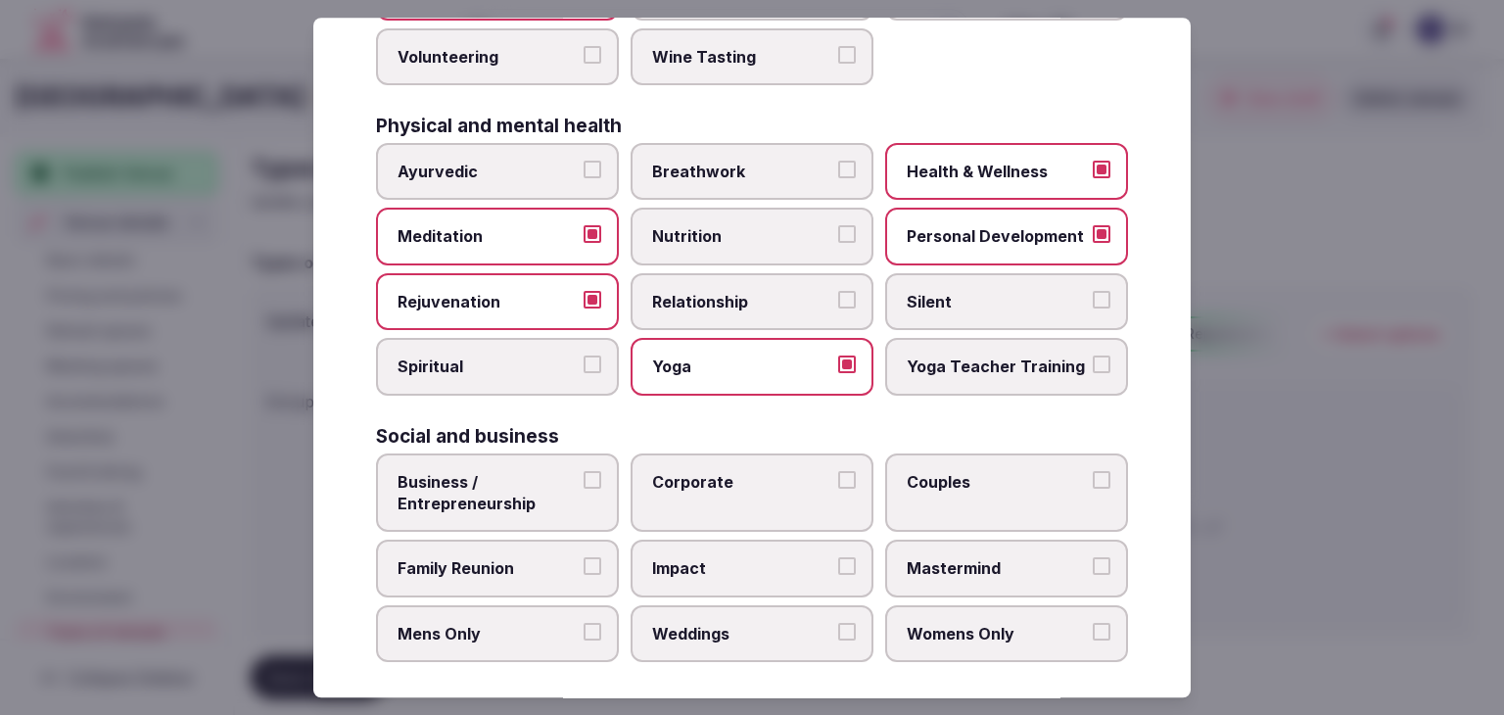
click at [693, 496] on label "Corporate" at bounding box center [751, 492] width 243 height 79
click at [838, 488] on button "Corporate" at bounding box center [847, 480] width 18 height 18
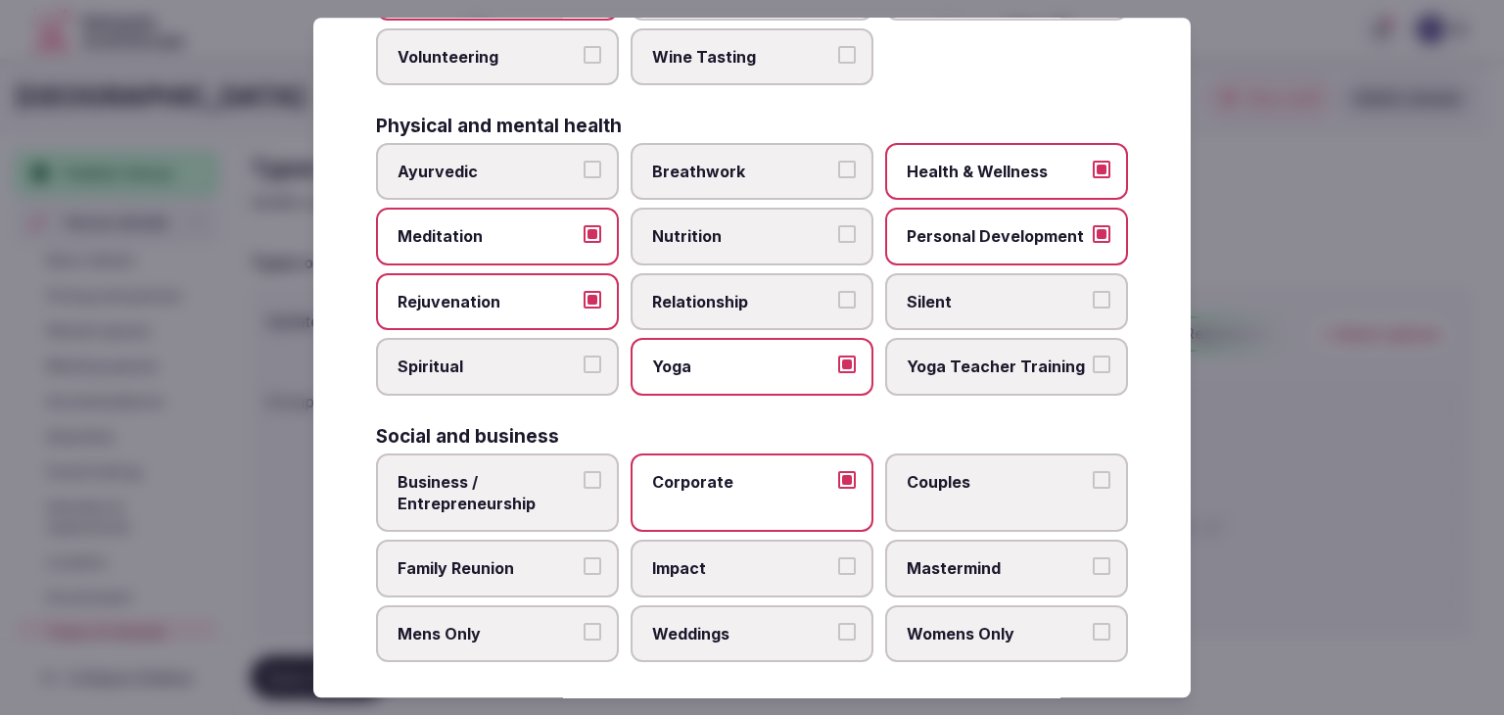
click at [527, 558] on span "Family Reunion" at bounding box center [487, 569] width 180 height 22
click at [583, 558] on button "Family Reunion" at bounding box center [592, 567] width 18 height 18
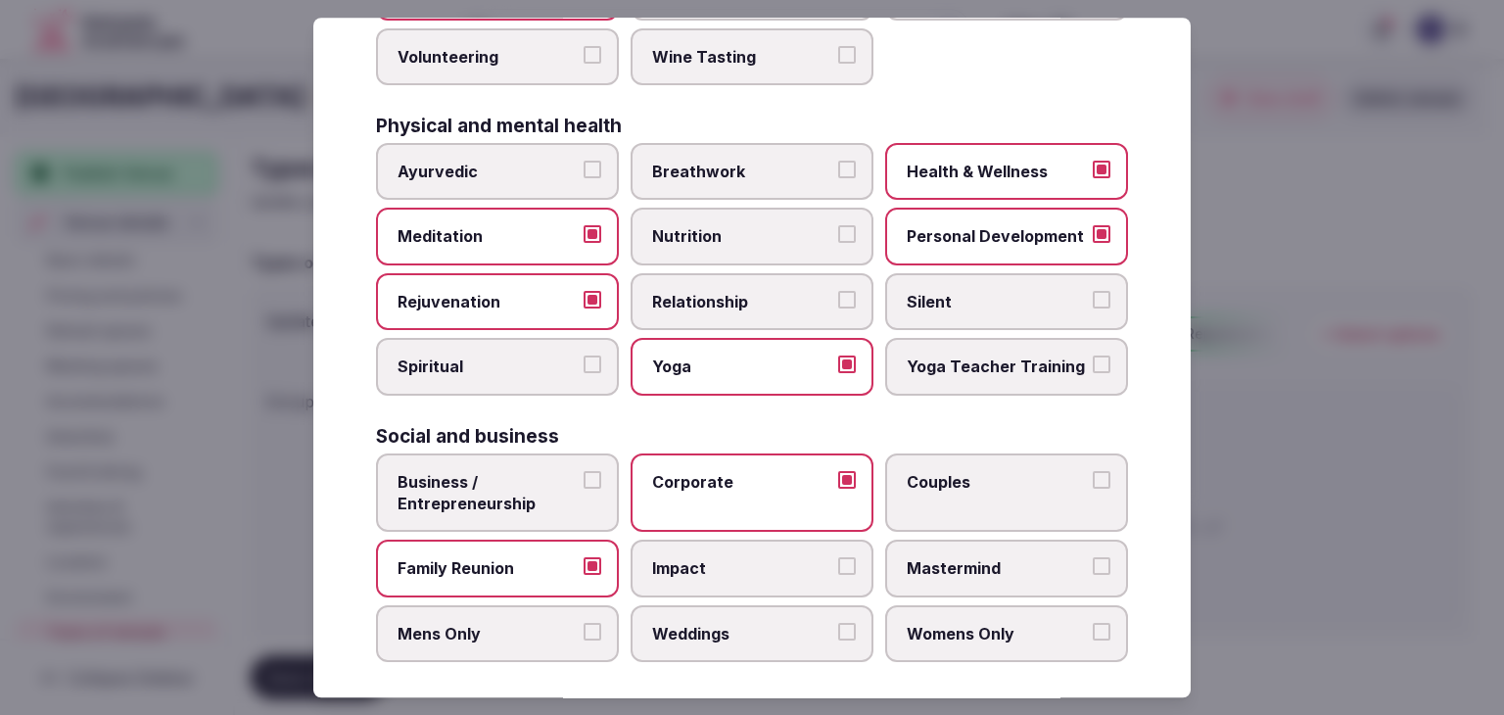
click at [718, 639] on label "Weddings" at bounding box center [751, 633] width 243 height 57
click at [838, 639] on button "Weddings" at bounding box center [847, 632] width 18 height 18
click at [954, 471] on span "Couples" at bounding box center [996, 482] width 180 height 22
click at [1092, 471] on button "Couples" at bounding box center [1101, 480] width 18 height 18
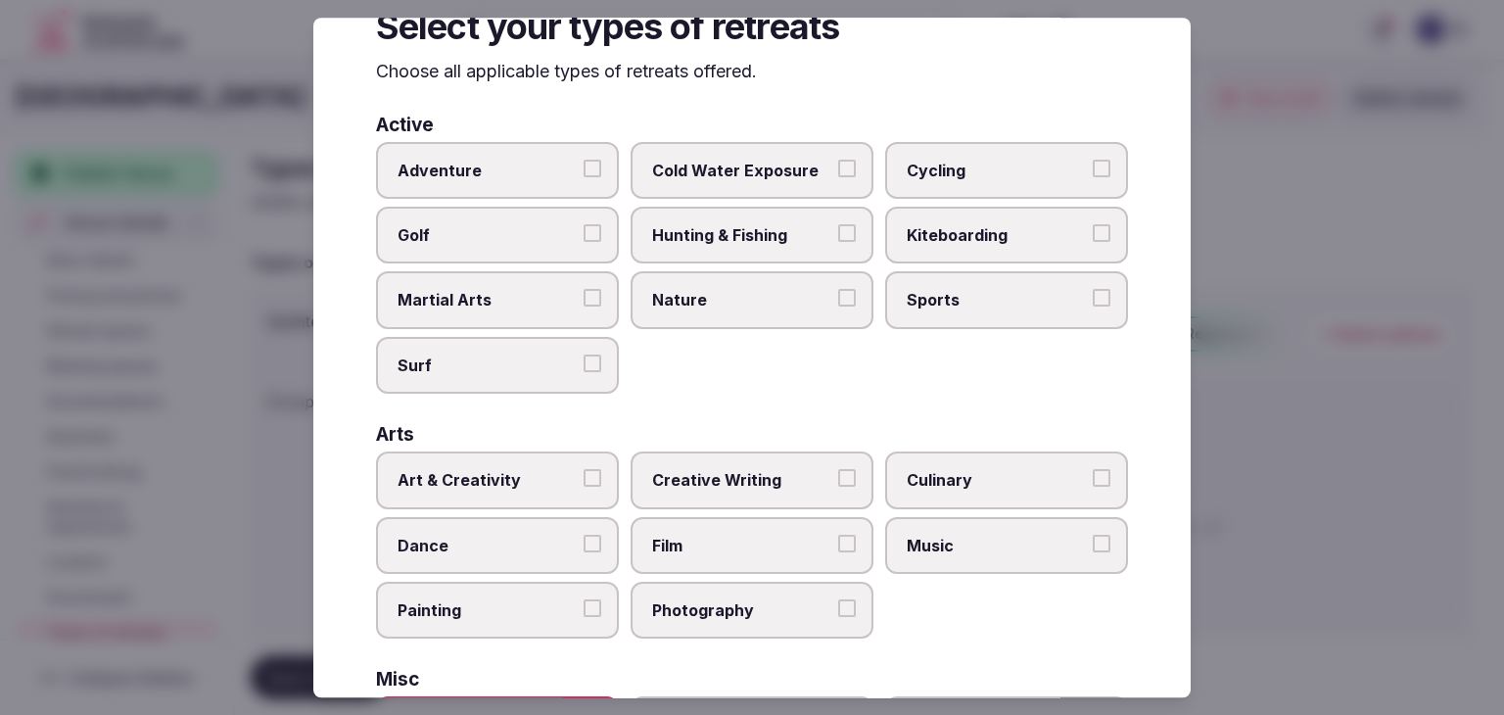
scroll to position [0, 0]
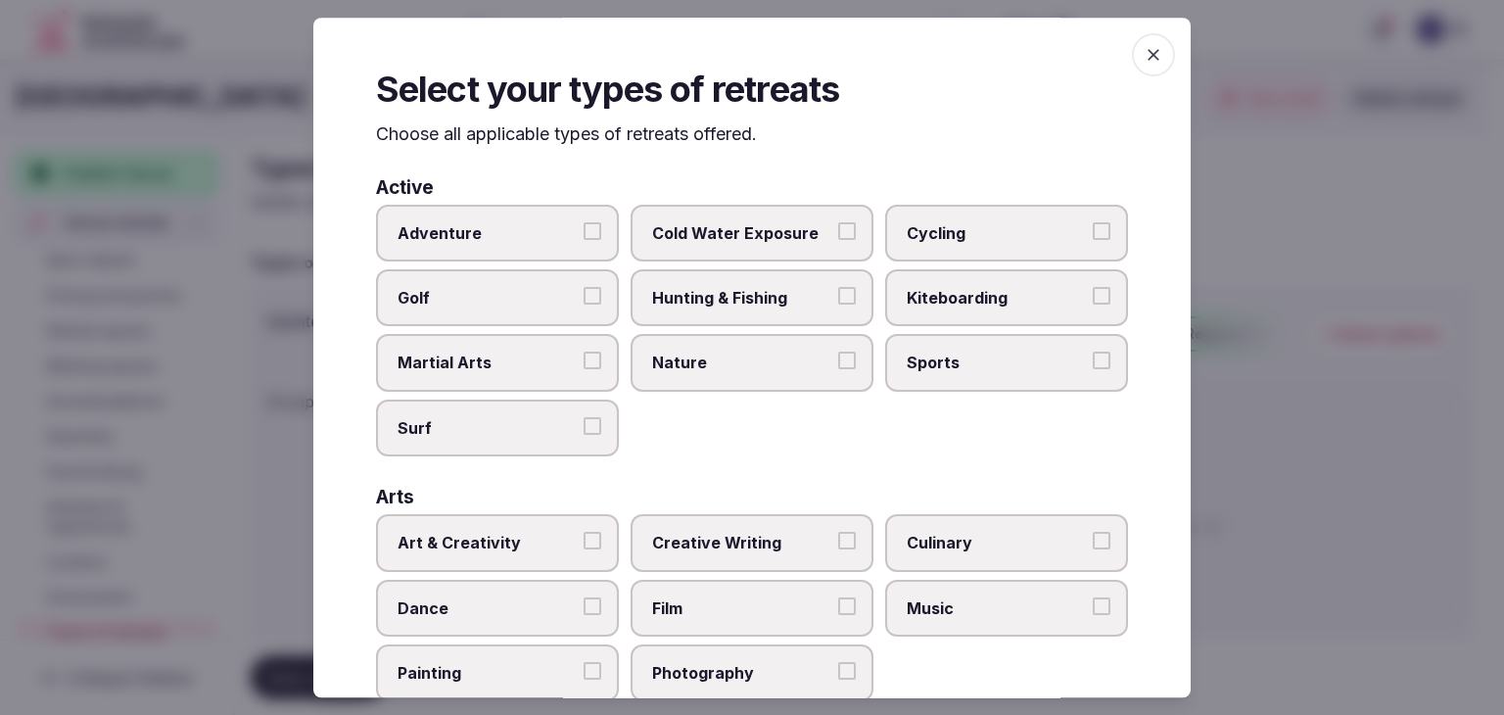
click at [1151, 54] on span "button" at bounding box center [1153, 54] width 43 height 43
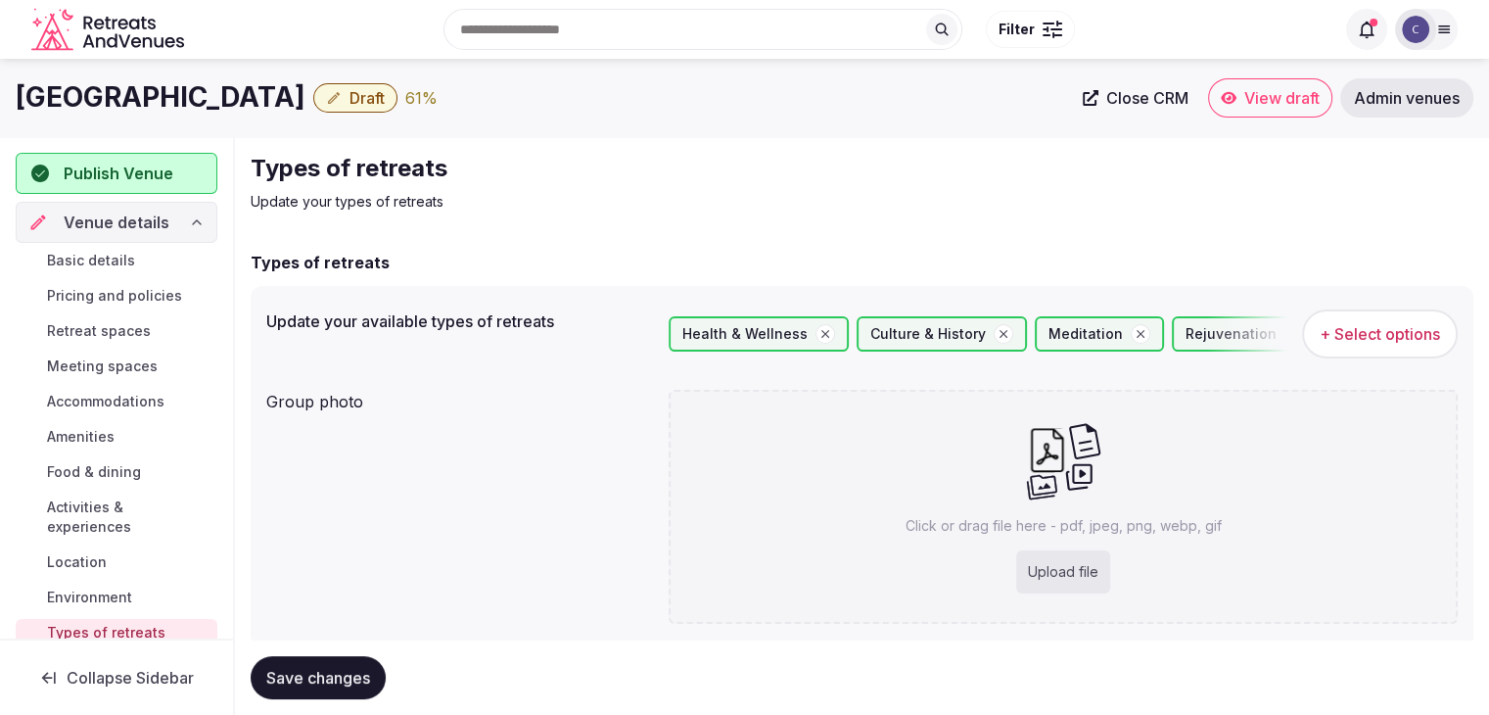
click at [1065, 563] on div "Upload file" at bounding box center [1063, 571] width 94 height 43
type input "**********"
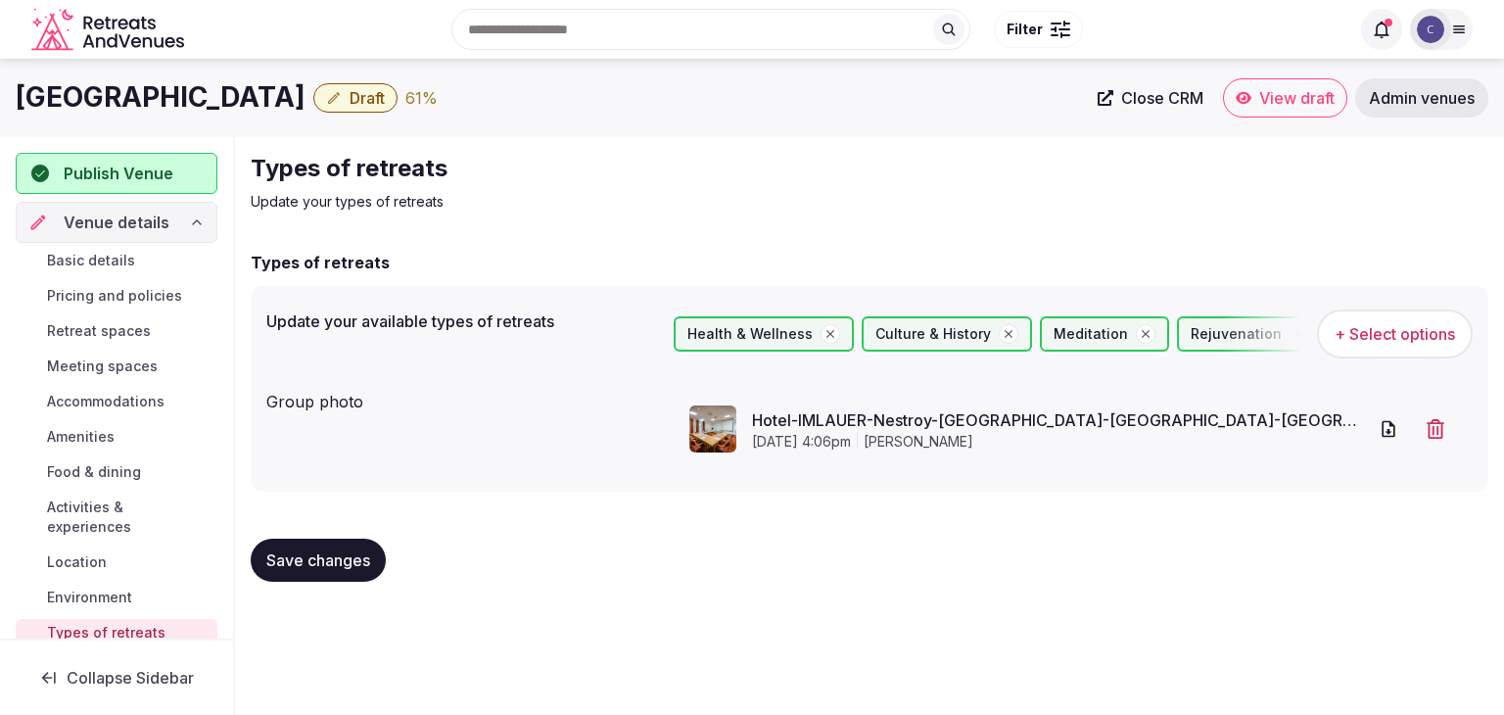
click at [356, 565] on span "Save changes" at bounding box center [318, 560] width 104 height 20
click at [322, 567] on span "Save changes" at bounding box center [318, 560] width 104 height 20
click at [103, 255] on span "Basic details" at bounding box center [91, 261] width 88 height 20
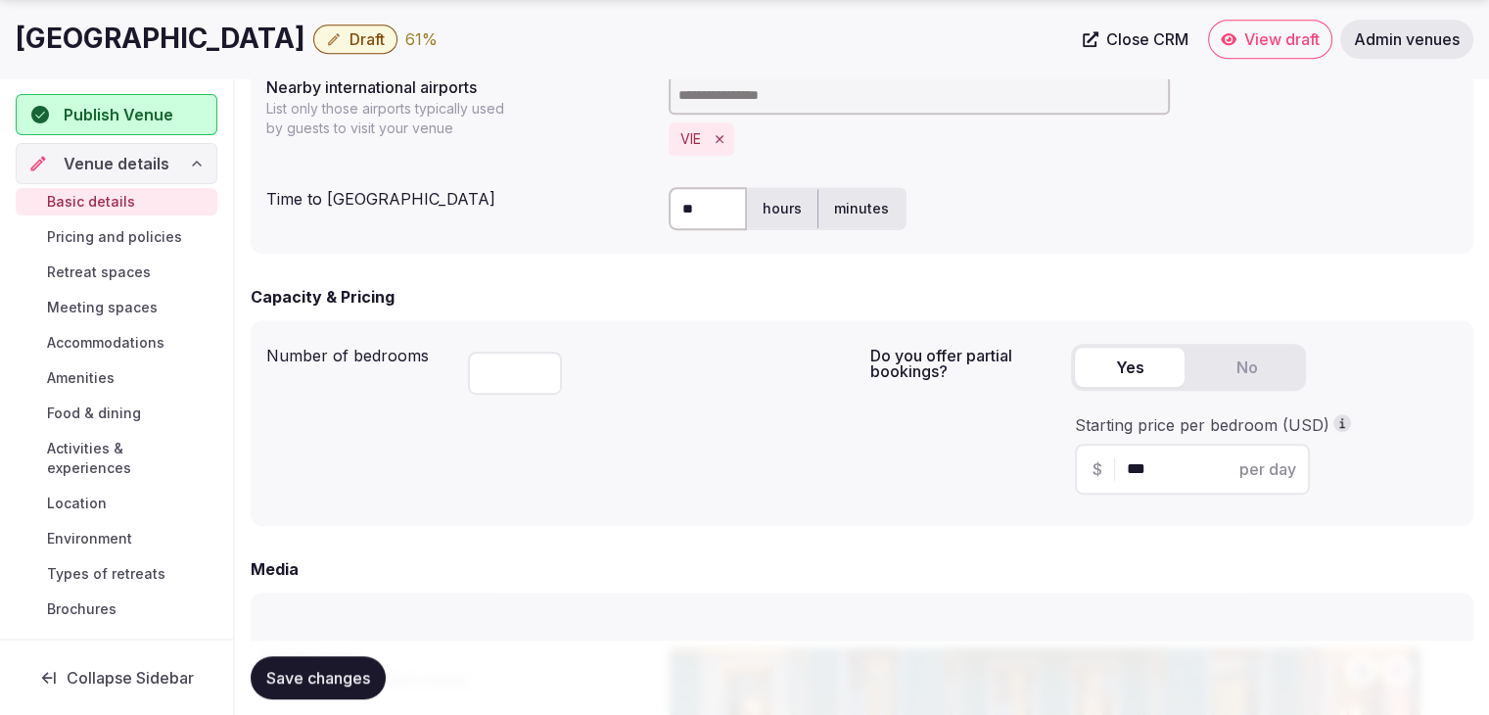
click at [125, 244] on span "Pricing and policies" at bounding box center [114, 237] width 135 height 20
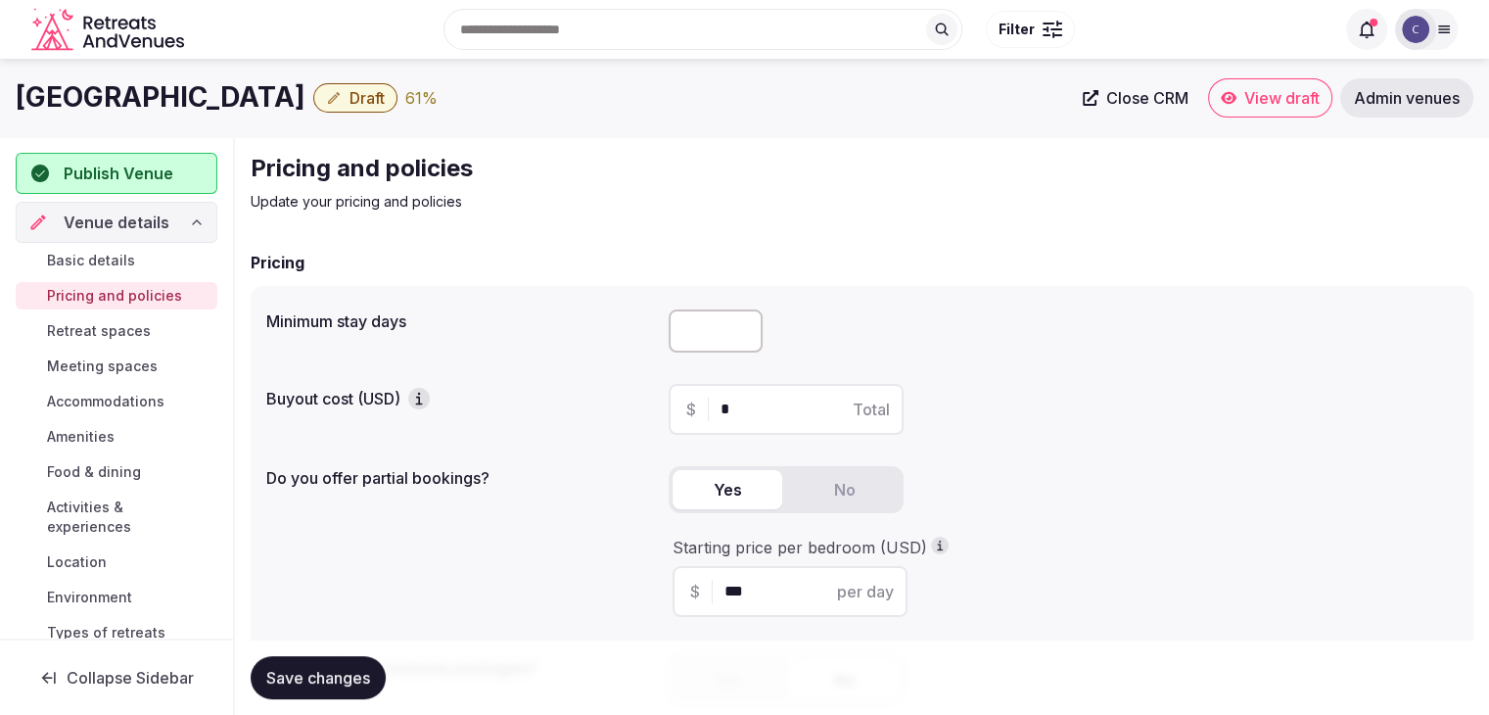
click at [126, 334] on span "Retreat spaces" at bounding box center [99, 331] width 104 height 20
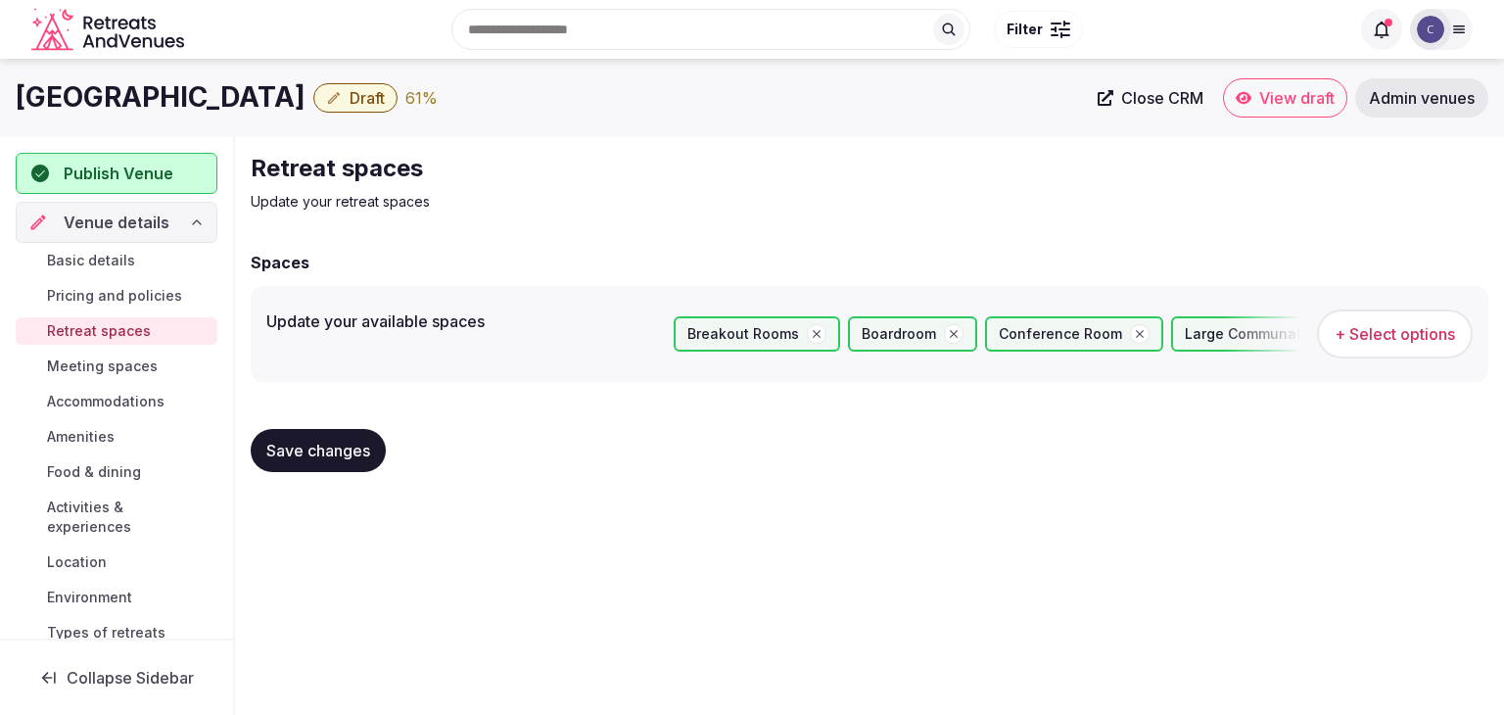
click at [122, 369] on span "Meeting spaces" at bounding box center [102, 366] width 111 height 20
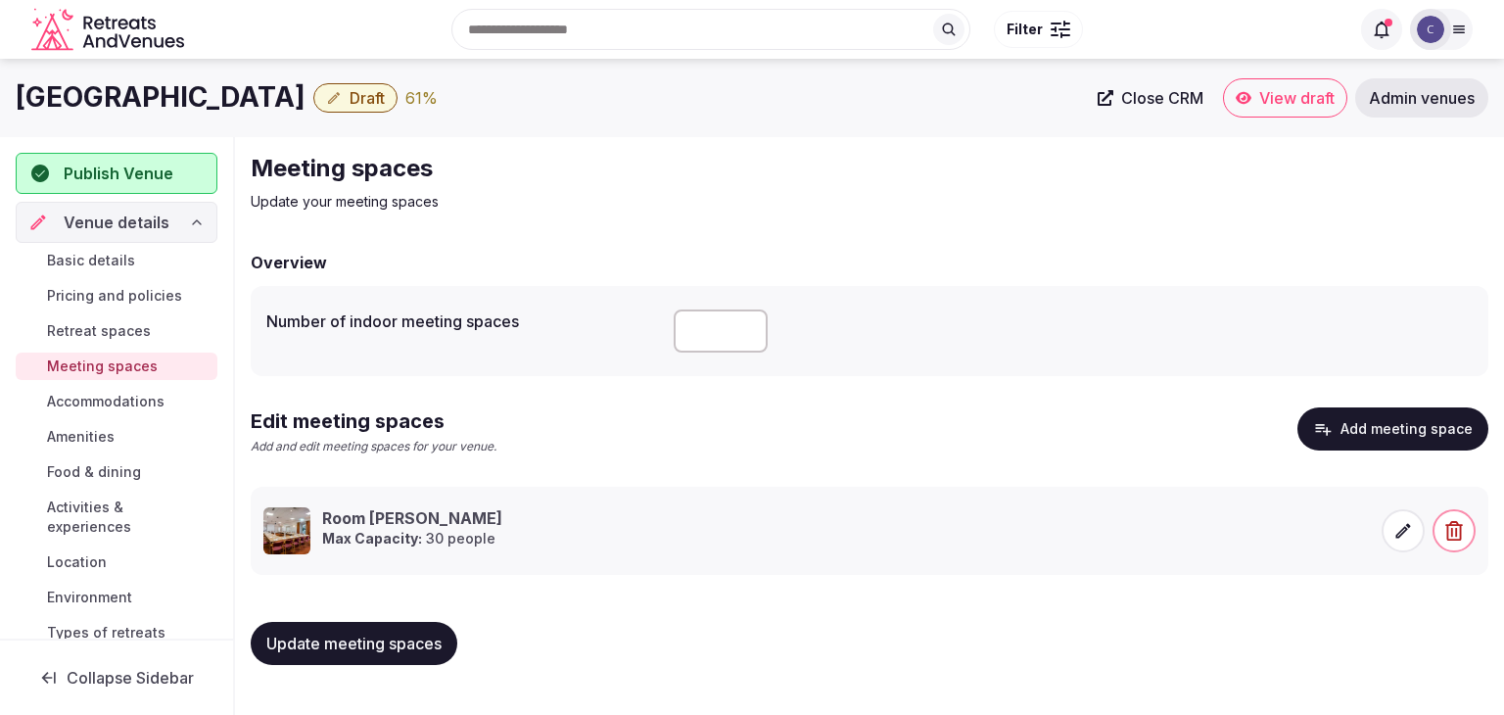
click at [120, 398] on span "Accommodations" at bounding box center [105, 402] width 117 height 20
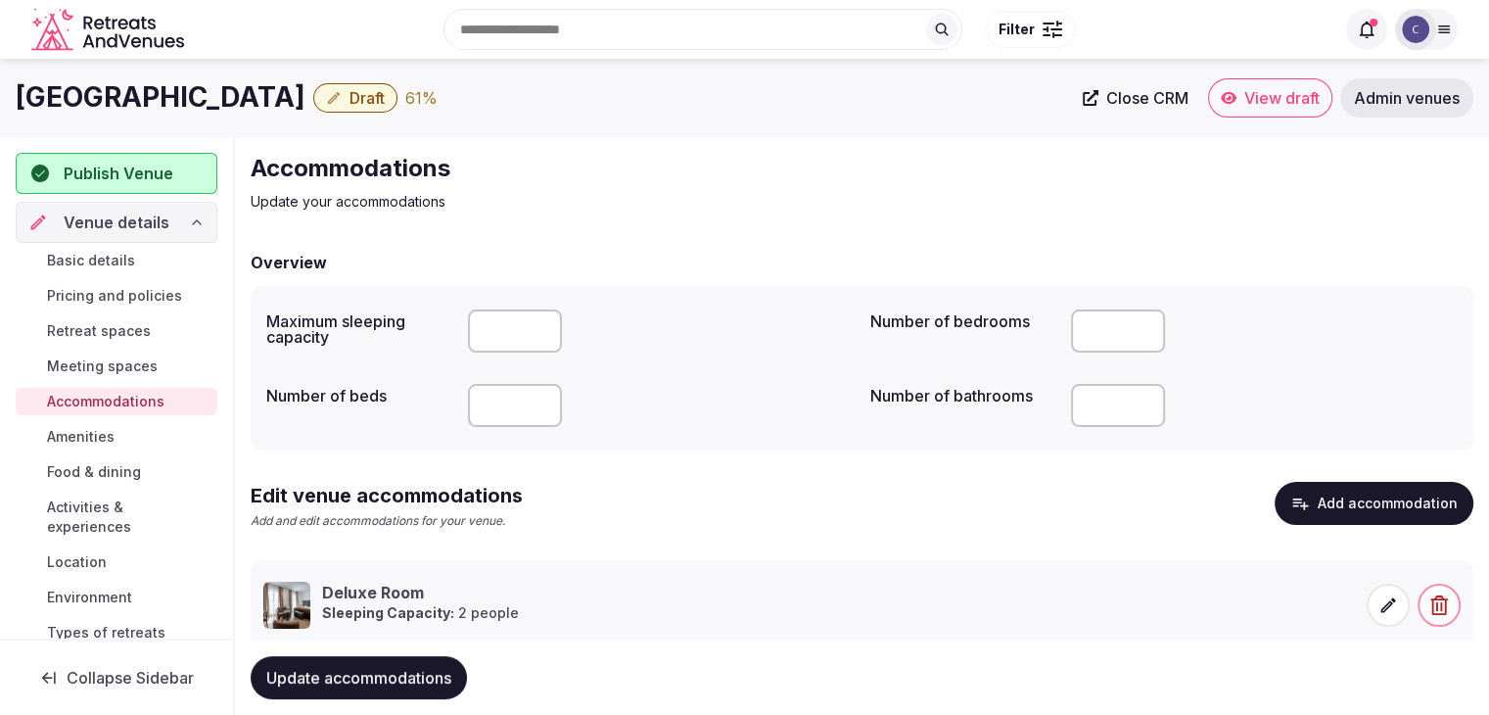
click at [106, 438] on span "Amenities" at bounding box center [81, 437] width 68 height 20
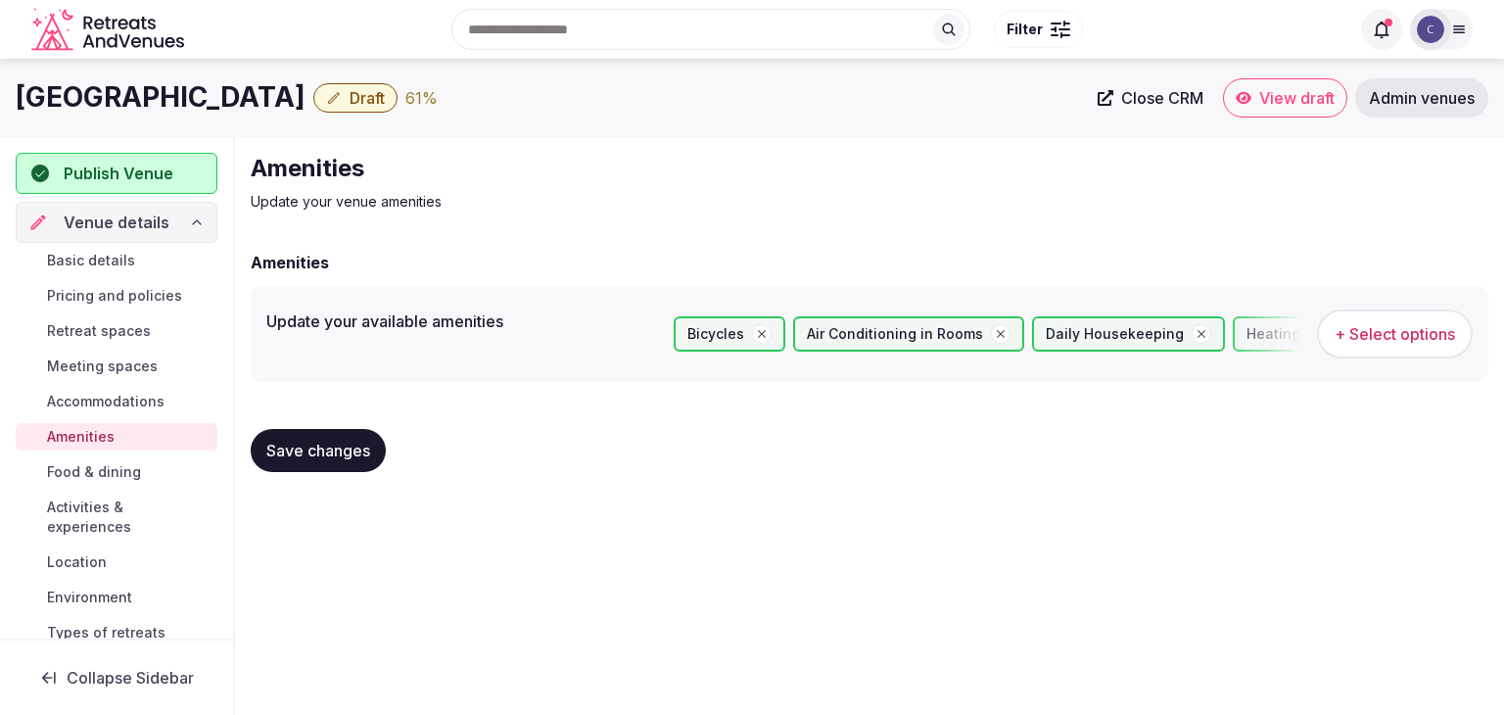
scroll to position [196, 0]
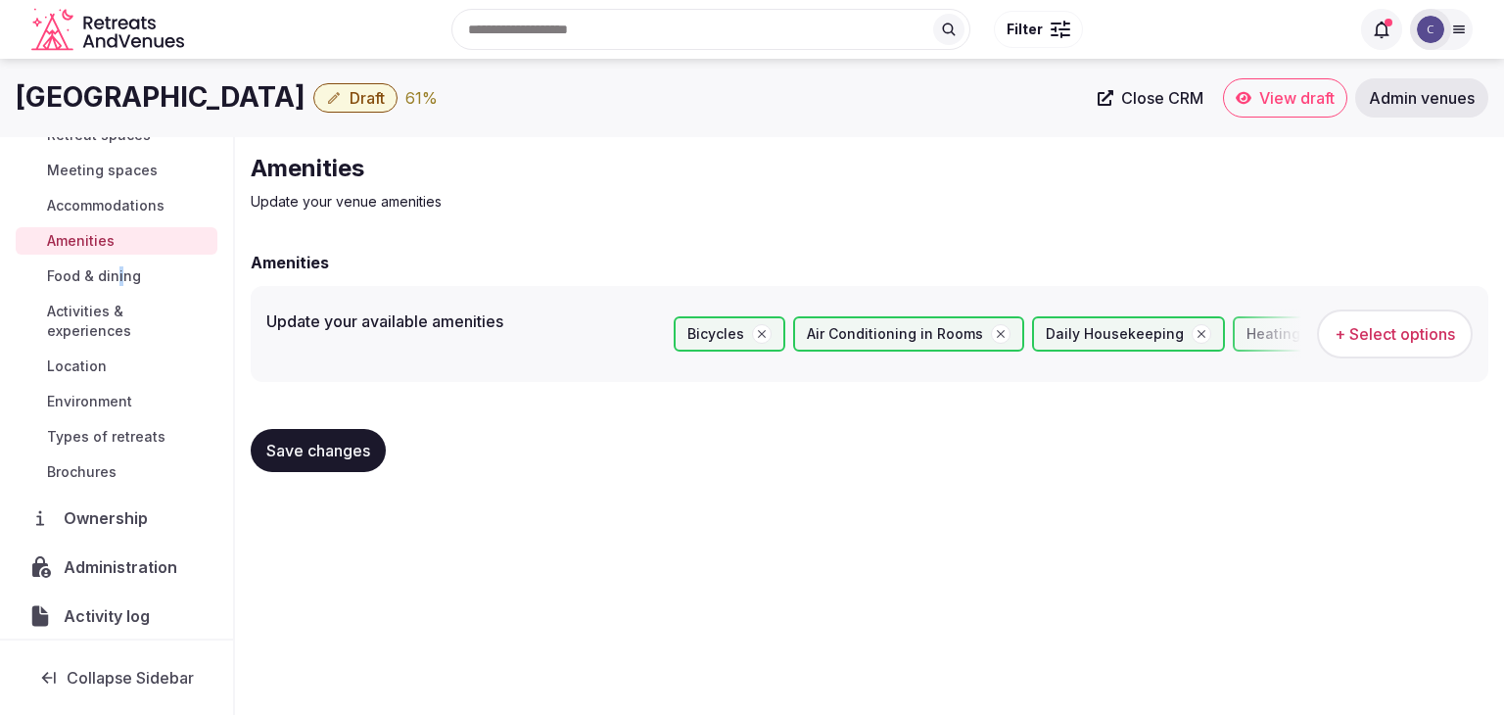
click at [118, 259] on div "Basic details Pricing and policies Retreat spaces Meeting spaces Accommodations…" at bounding box center [117, 268] width 202 height 442
click at [121, 276] on span "Food & dining" at bounding box center [94, 276] width 94 height 20
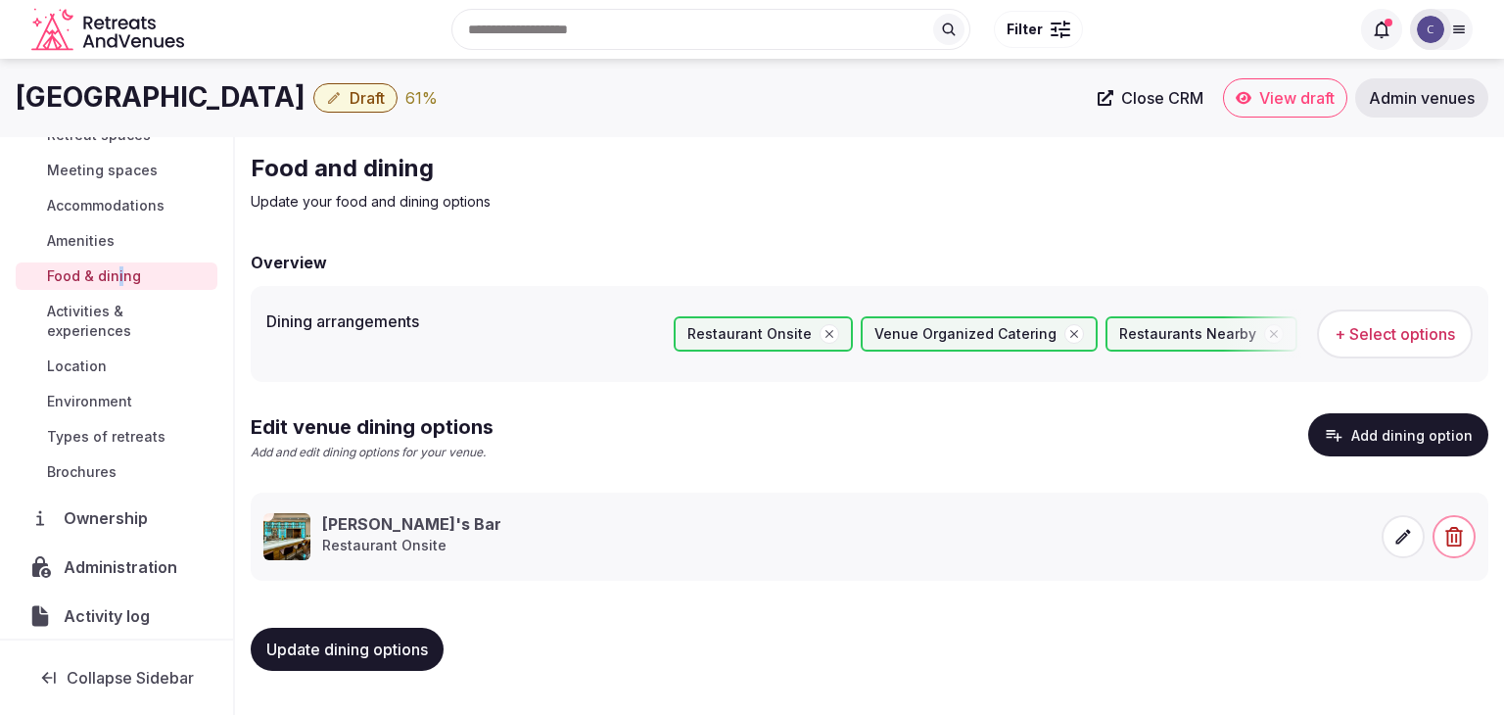
click at [128, 318] on span "Activities & experiences" at bounding box center [128, 321] width 162 height 39
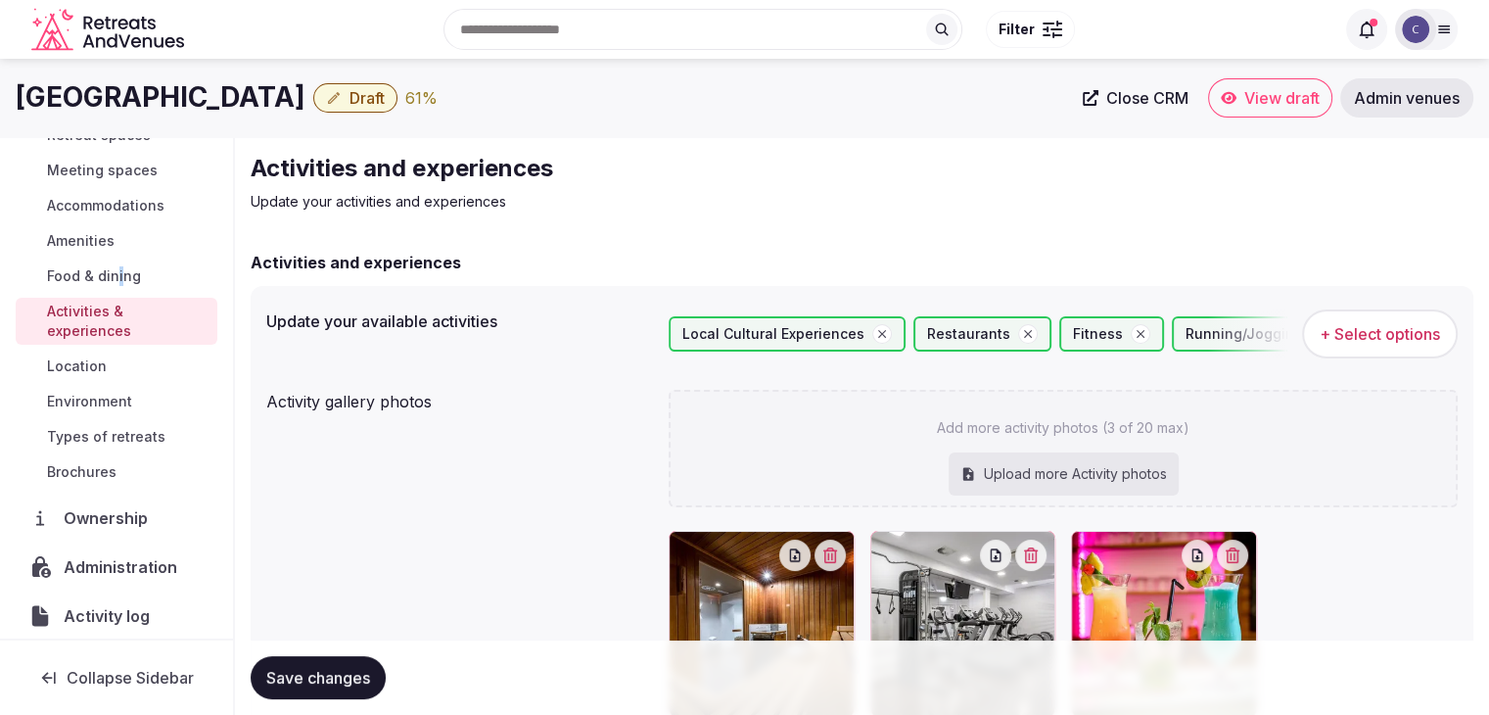
click at [118, 366] on link "Location" at bounding box center [117, 365] width 202 height 27
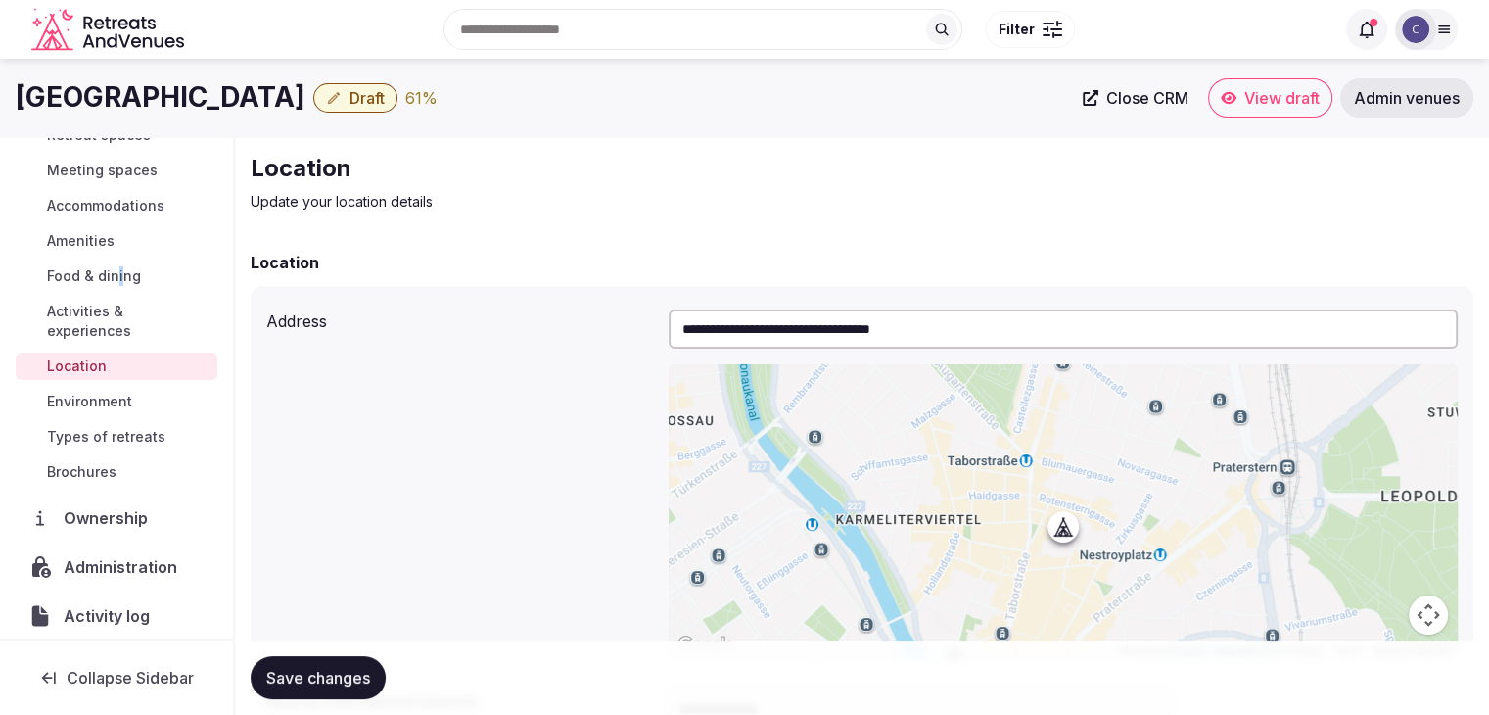
click at [98, 401] on span "Environment" at bounding box center [89, 402] width 85 height 20
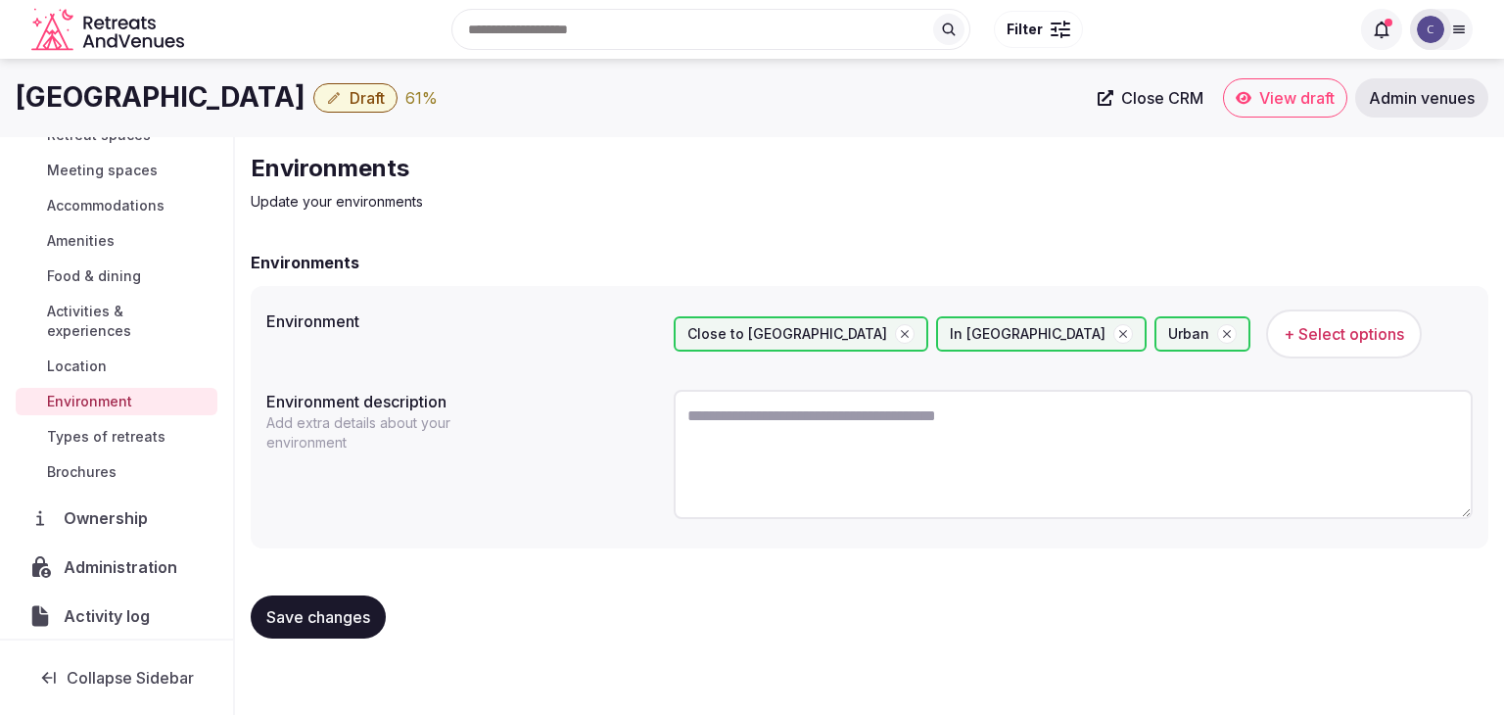
click at [829, 463] on textarea at bounding box center [1072, 454] width 799 height 129
paste textarea "**********"
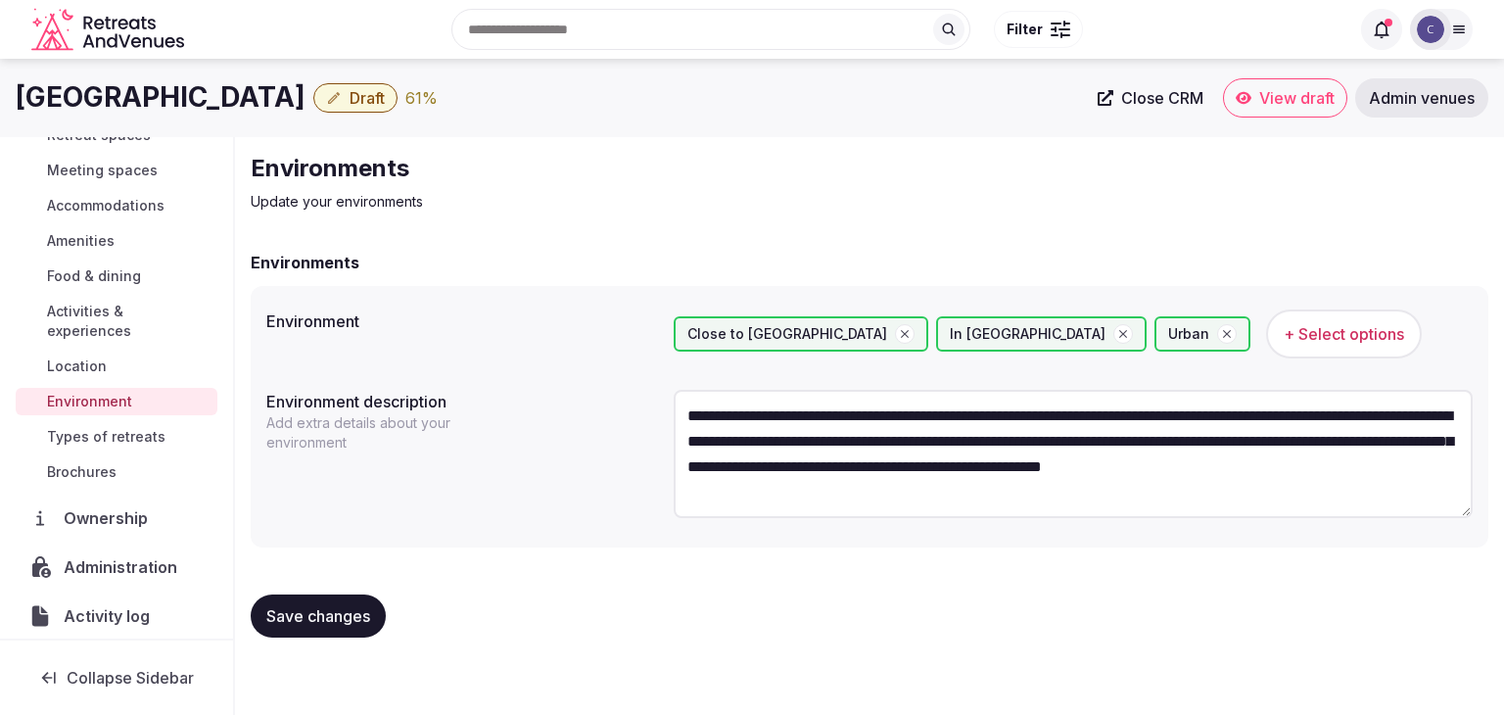
type textarea "**********"
click at [326, 616] on span "Save changes" at bounding box center [318, 616] width 104 height 20
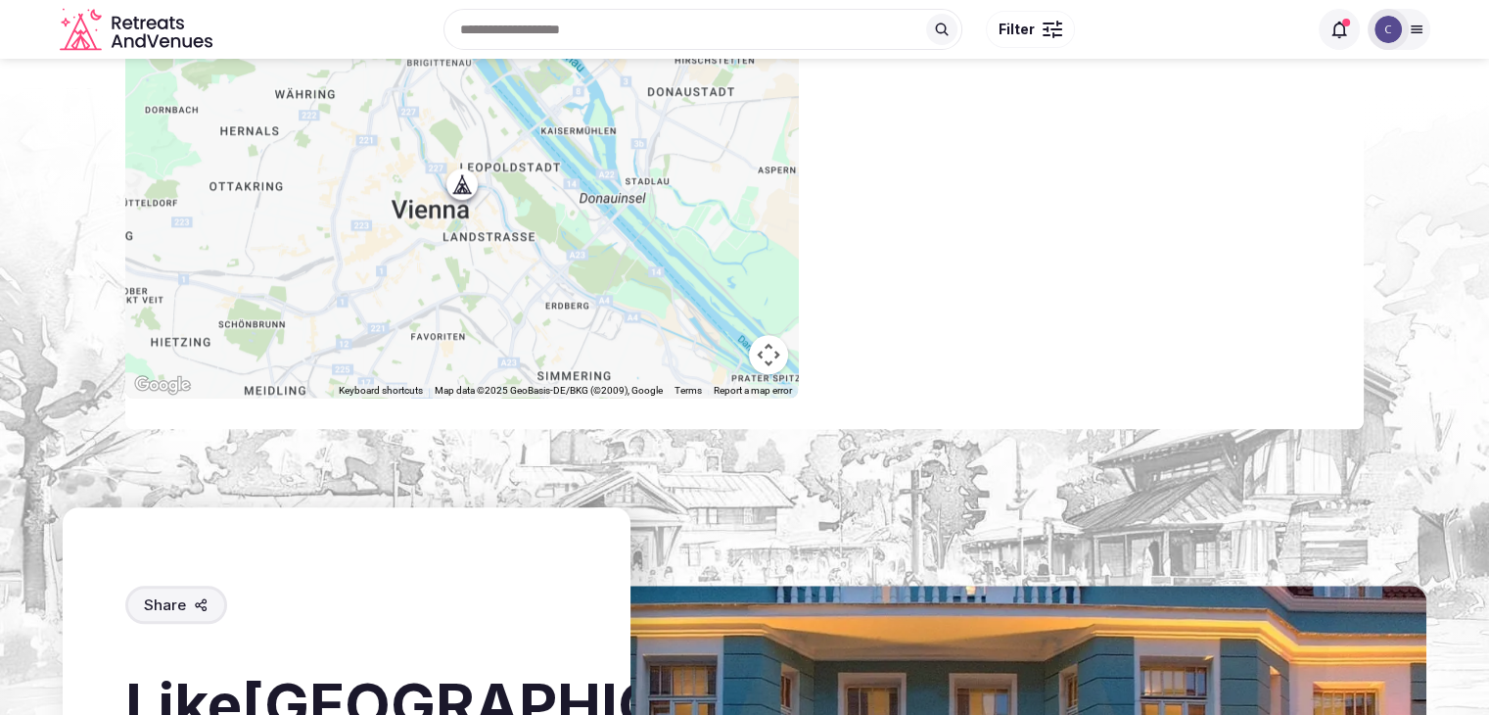
scroll to position [1908, 0]
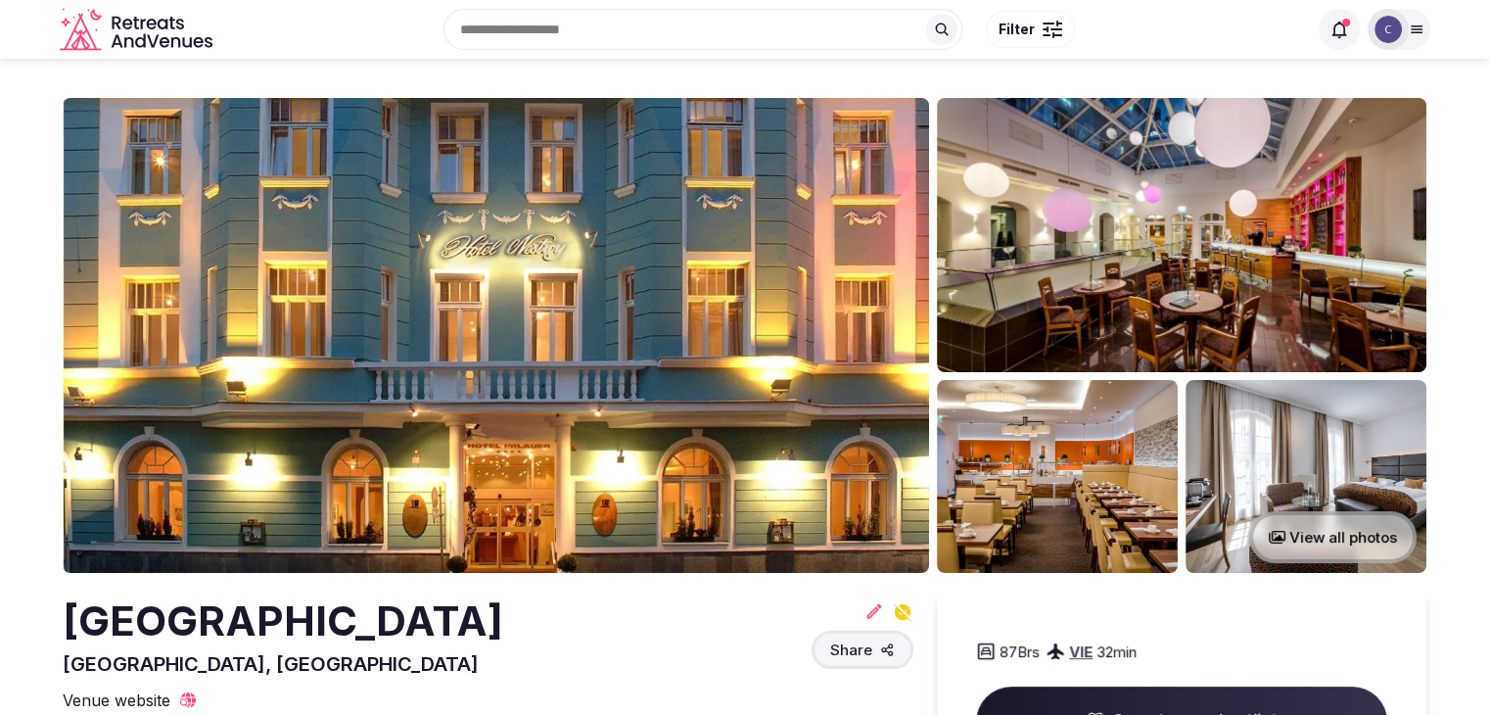
click at [578, 312] on img at bounding box center [496, 335] width 866 height 475
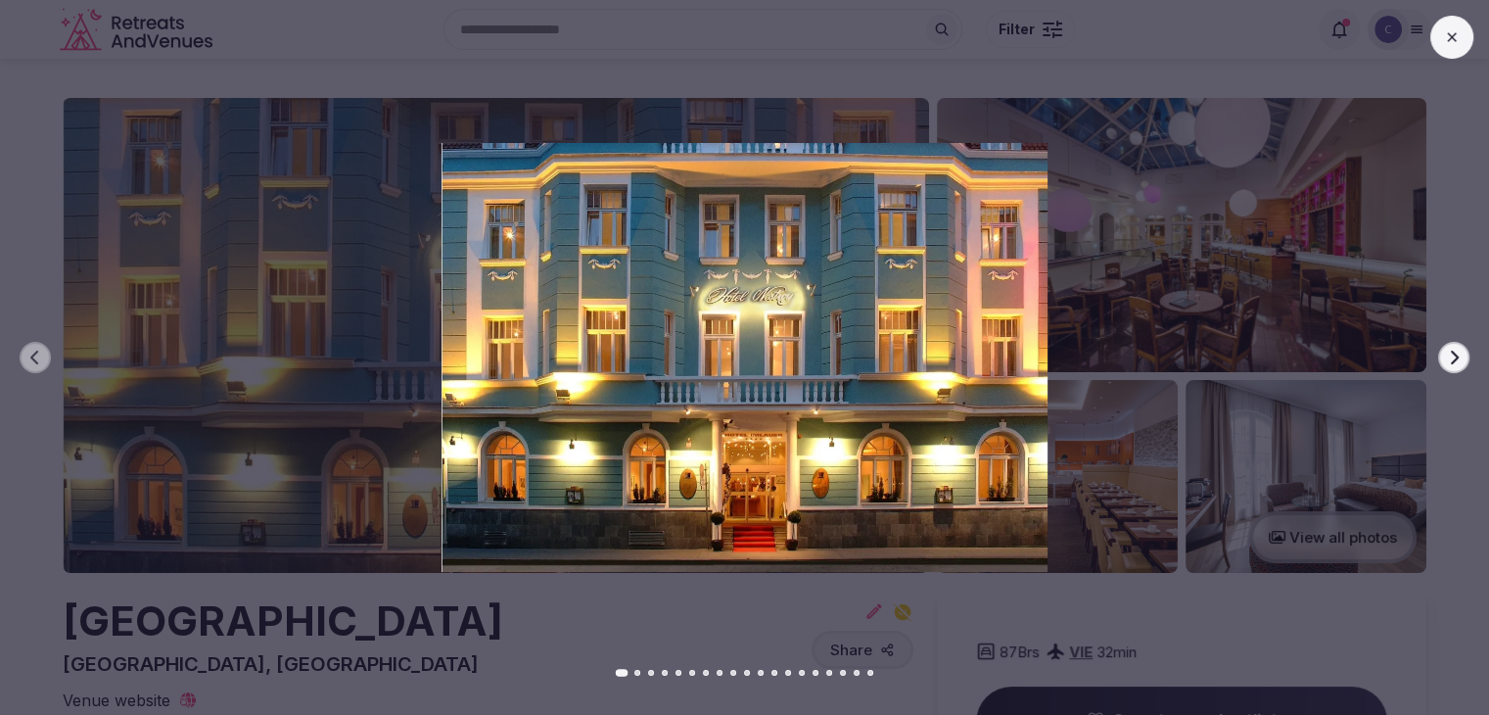
click at [1455, 357] on icon "button" at bounding box center [1455, 357] width 8 height 14
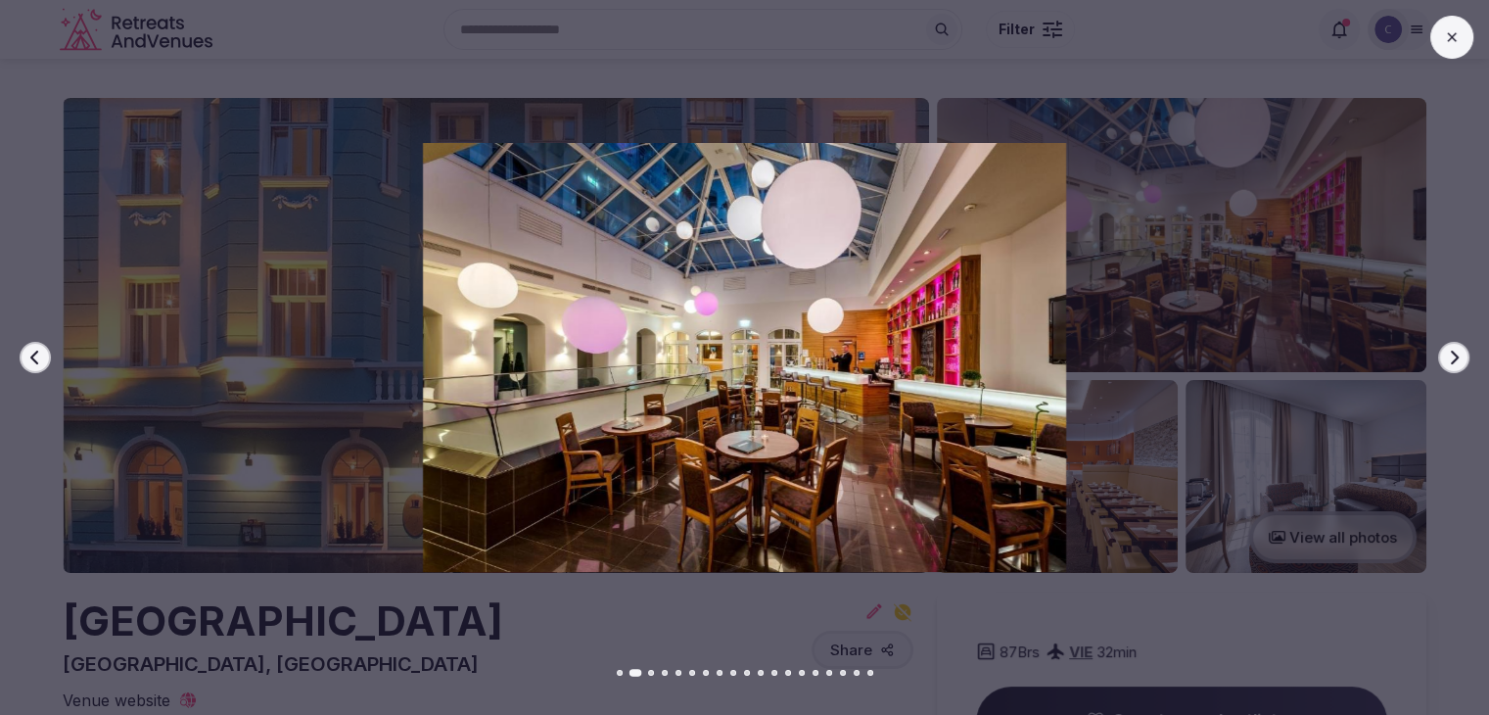
click at [1455, 357] on icon "button" at bounding box center [1455, 357] width 8 height 14
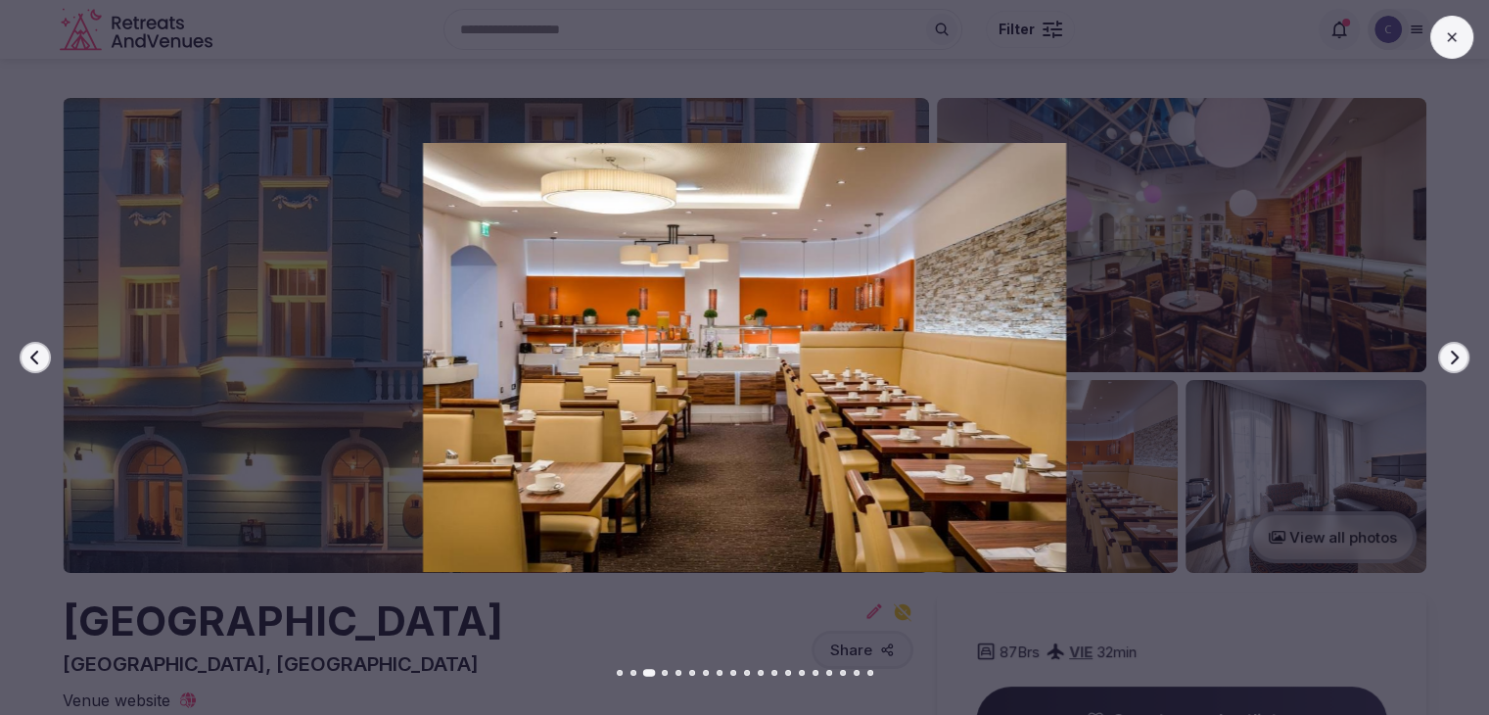
click at [1455, 357] on icon "button" at bounding box center [1455, 357] width 8 height 14
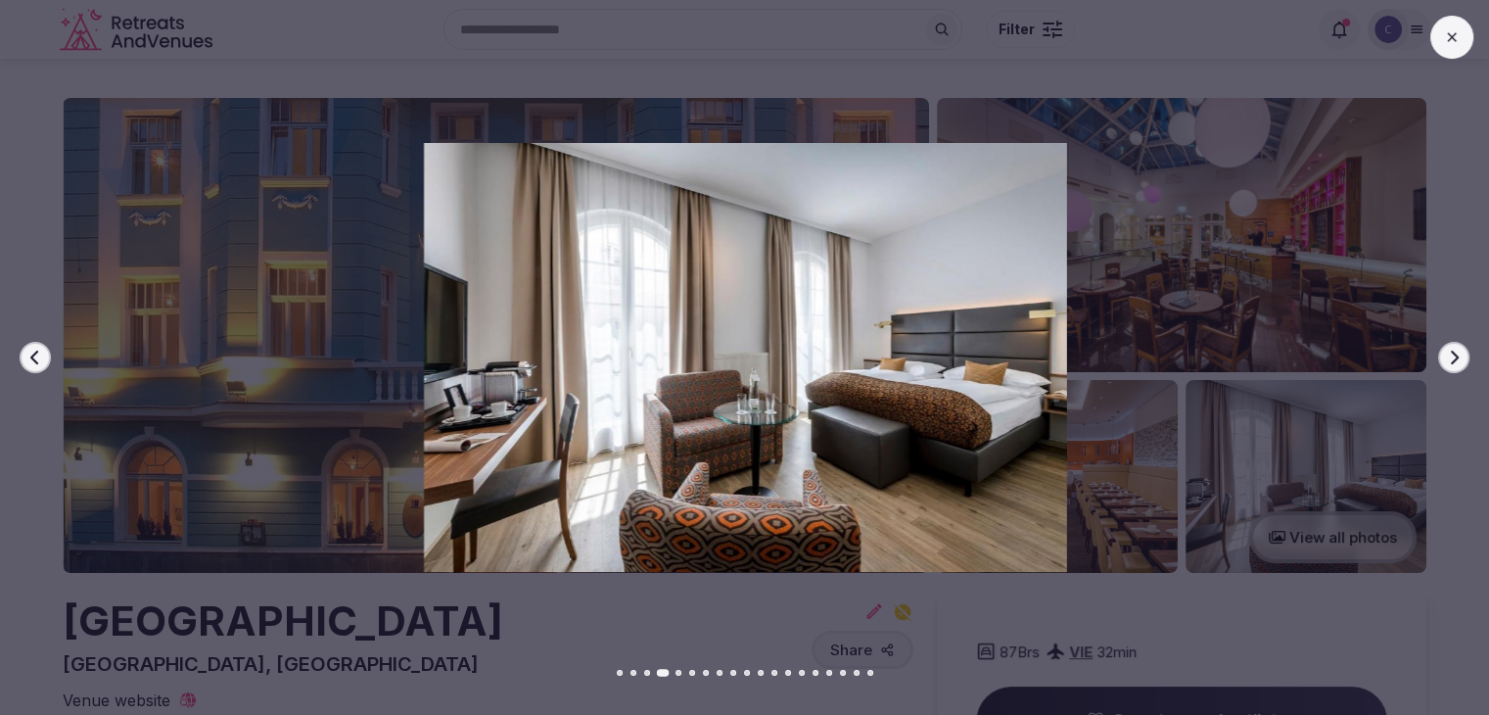
click at [1455, 357] on icon "button" at bounding box center [1455, 357] width 8 height 14
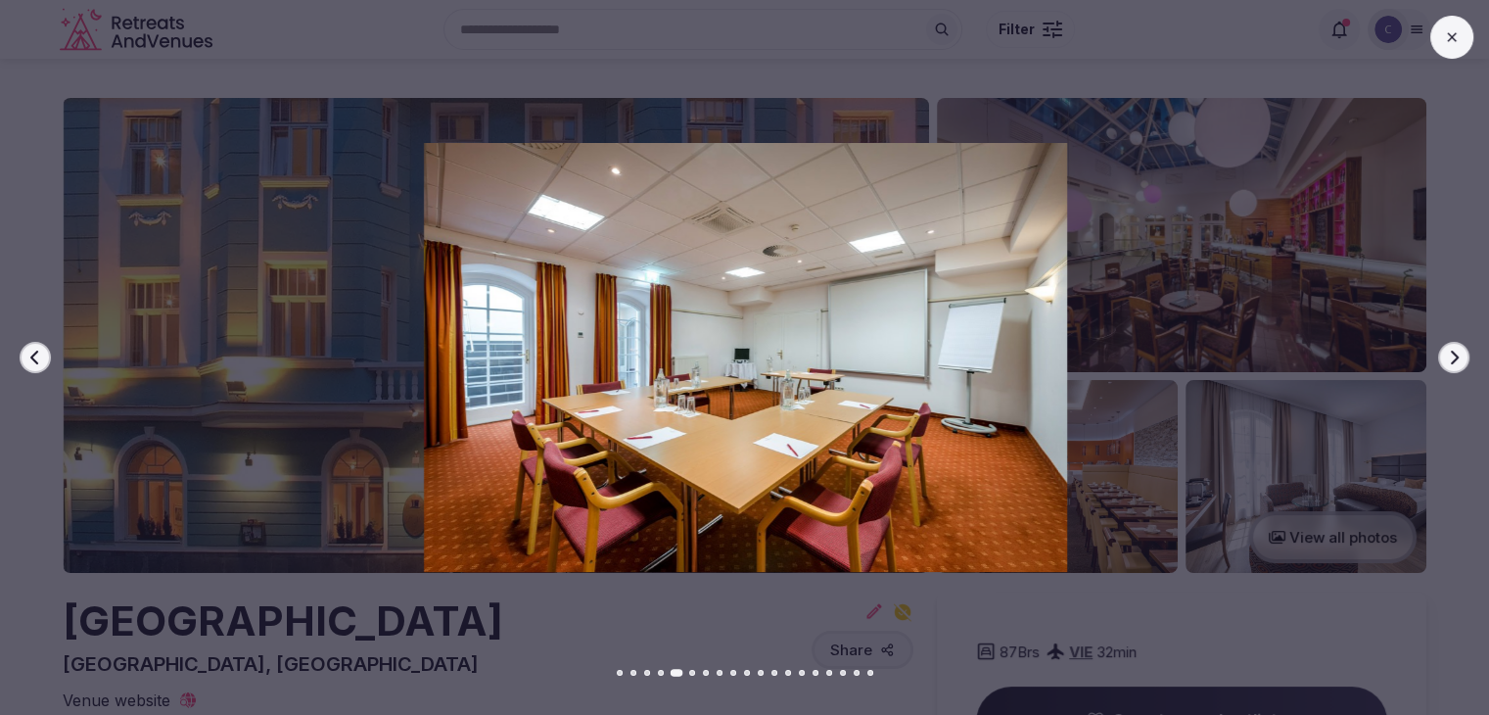
click at [1455, 357] on icon "button" at bounding box center [1455, 357] width 8 height 14
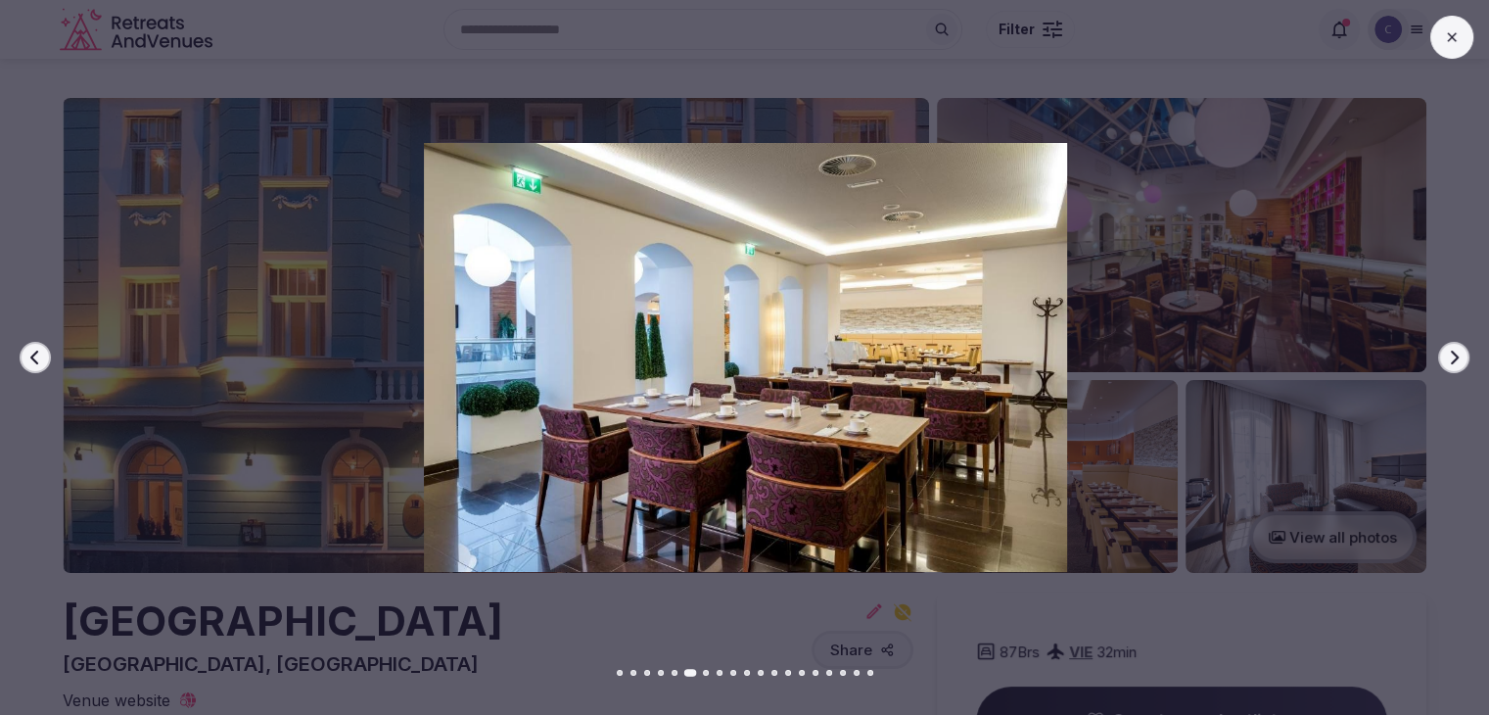
click at [1455, 357] on icon "button" at bounding box center [1455, 357] width 8 height 14
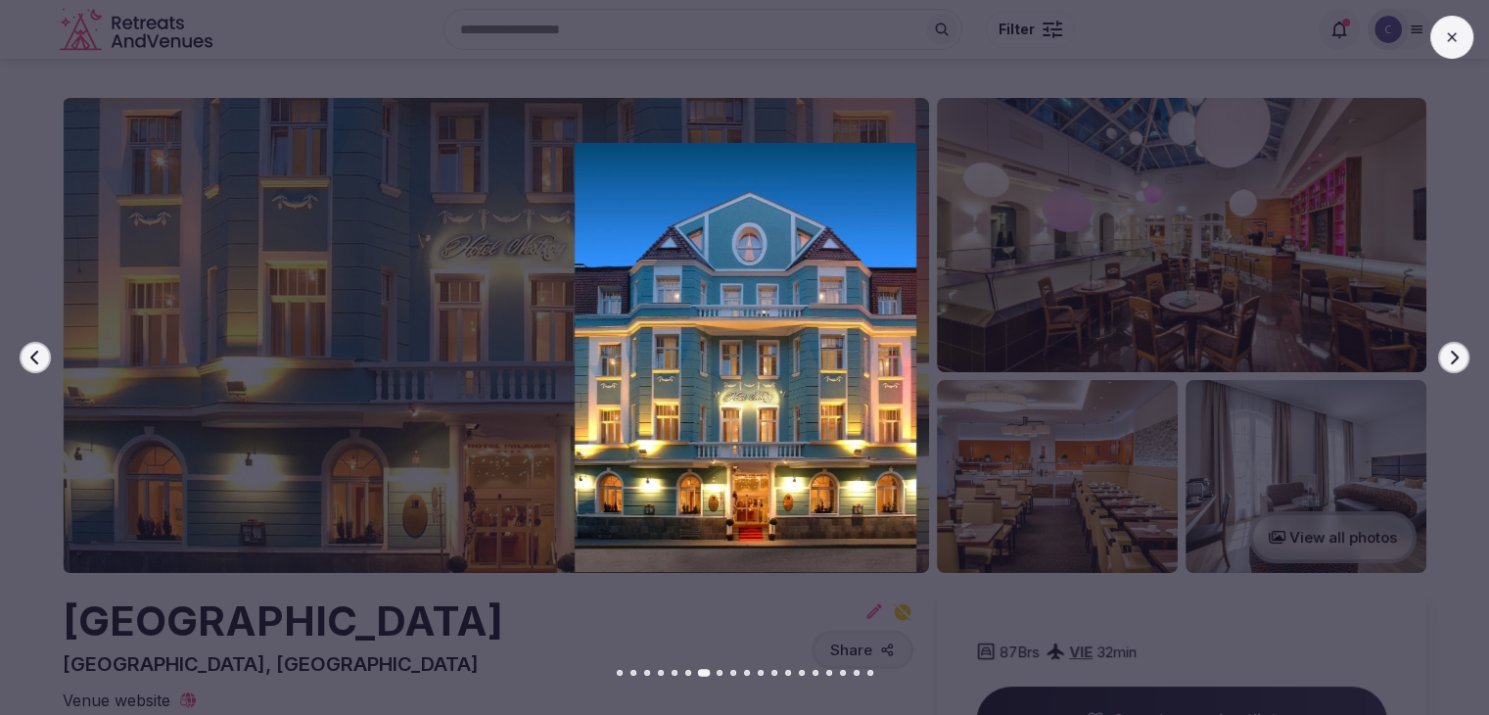
drag, startPoint x: 1449, startPoint y: 23, endPoint x: 1431, endPoint y: 61, distance: 41.2
click at [1449, 24] on button at bounding box center [1451, 37] width 43 height 43
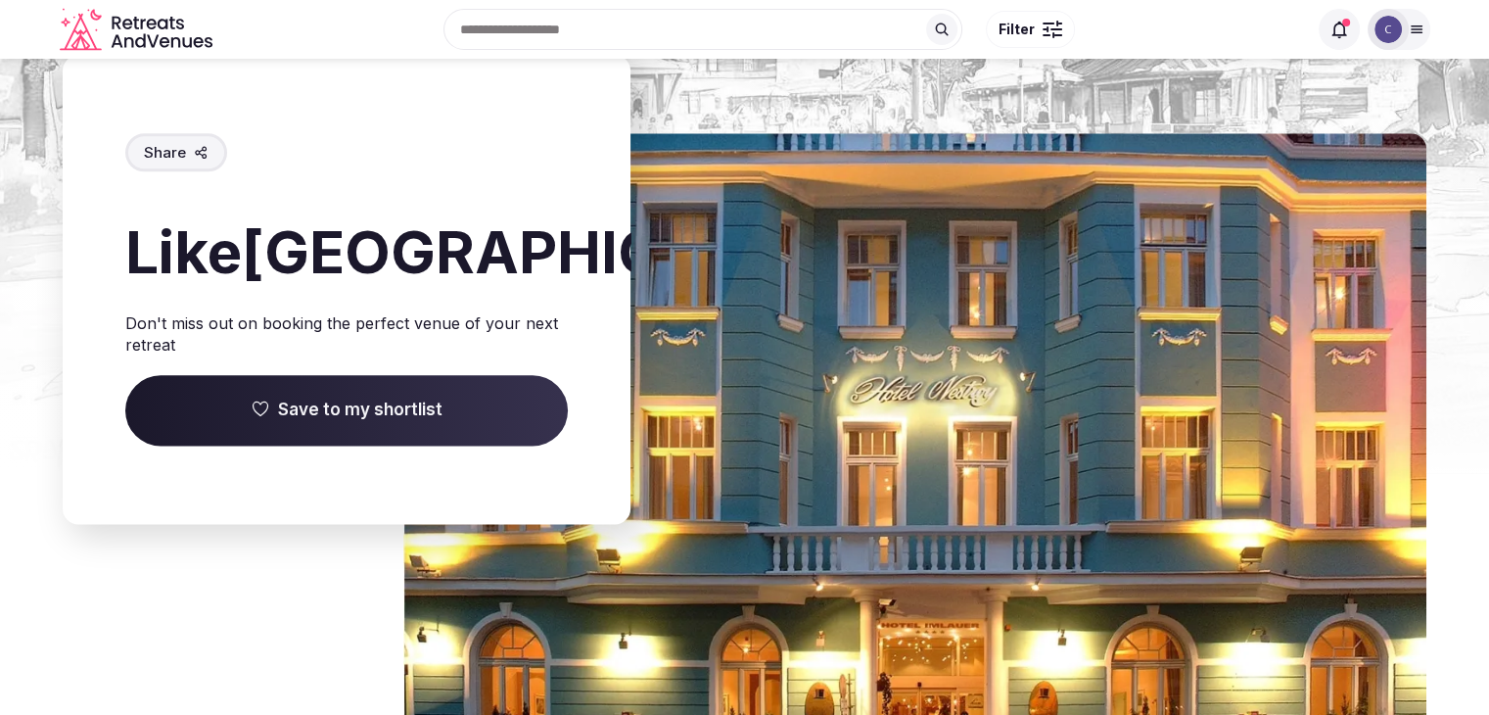
scroll to position [2349, 0]
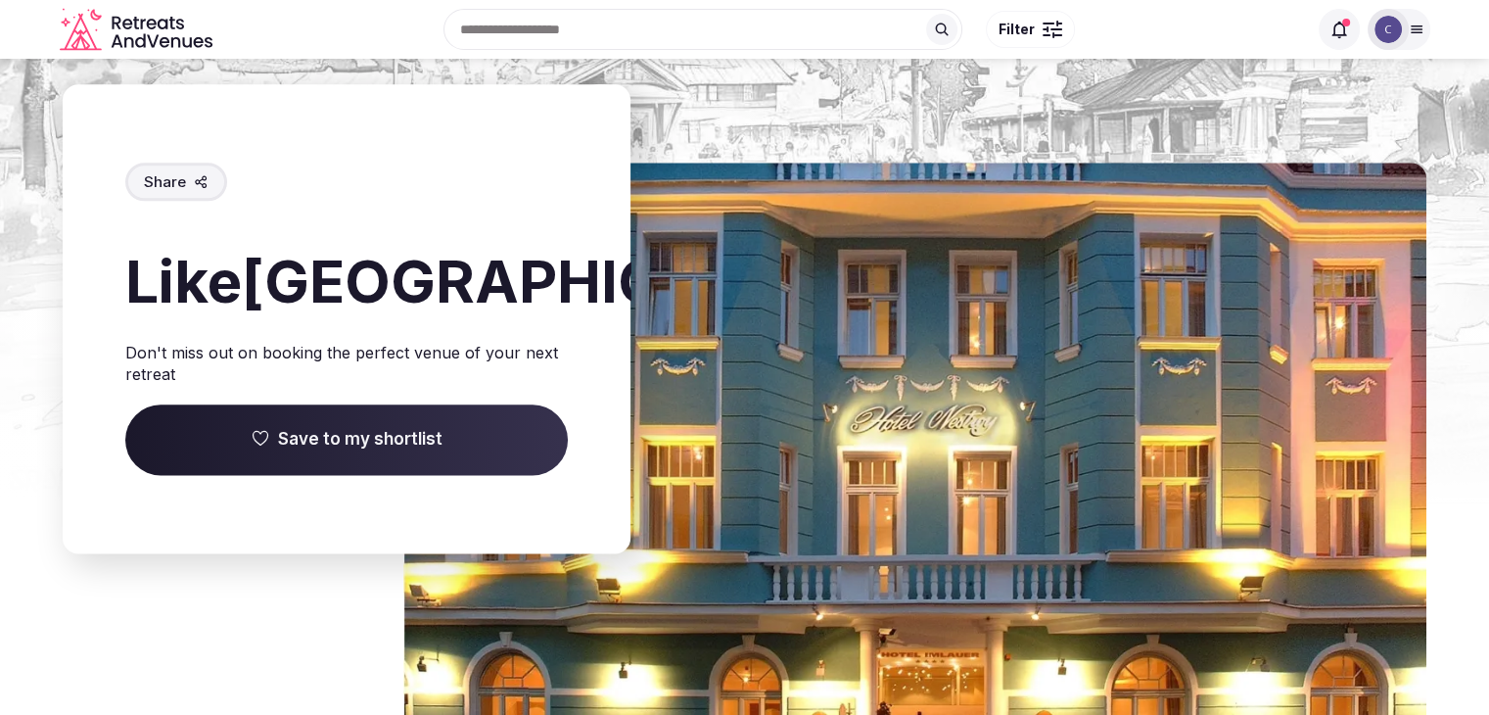
drag, startPoint x: 259, startPoint y: 267, endPoint x: 264, endPoint y: 446, distance: 179.2
click at [264, 322] on h2 "Like IMLAUER Hotel Nestroy Wien ?" at bounding box center [346, 281] width 442 height 82
copy h2 "[GEOGRAPHIC_DATA]"
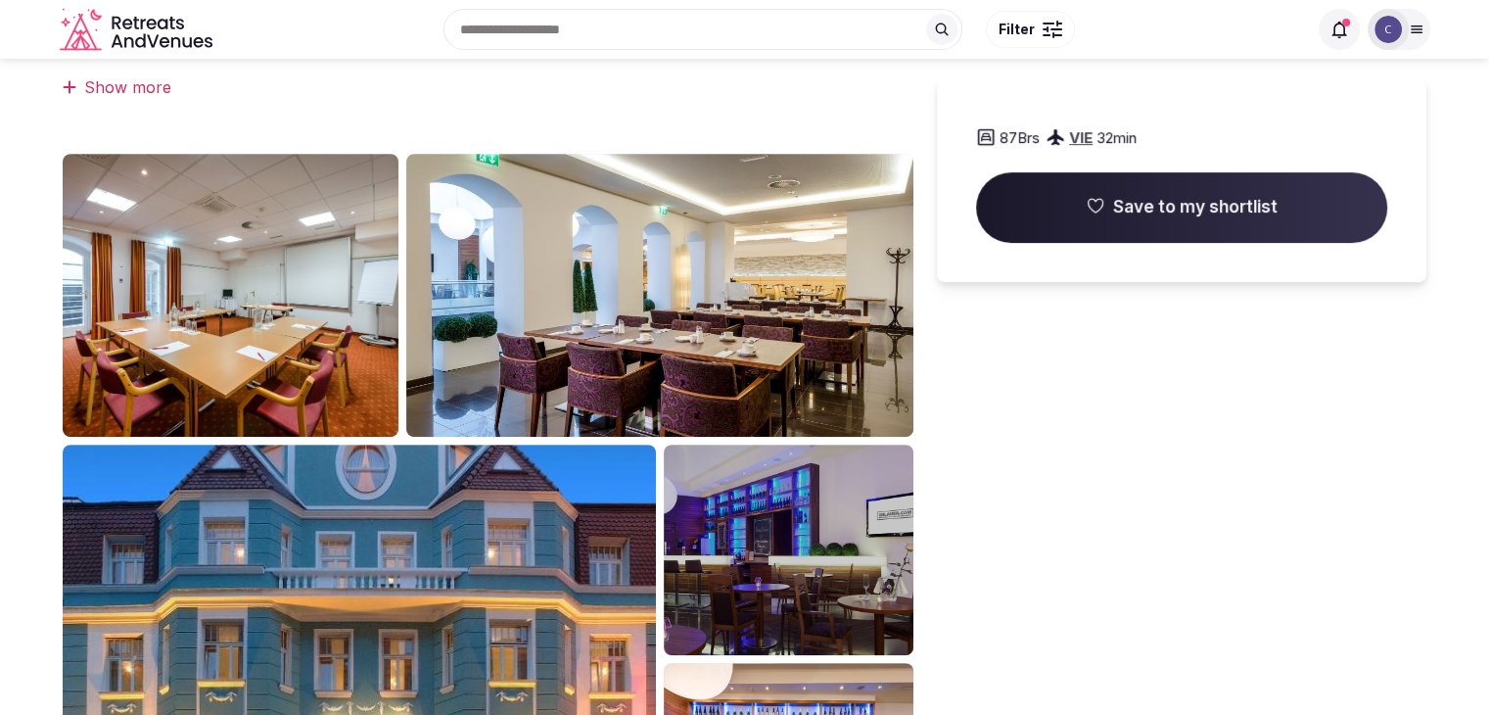
scroll to position [783, 0]
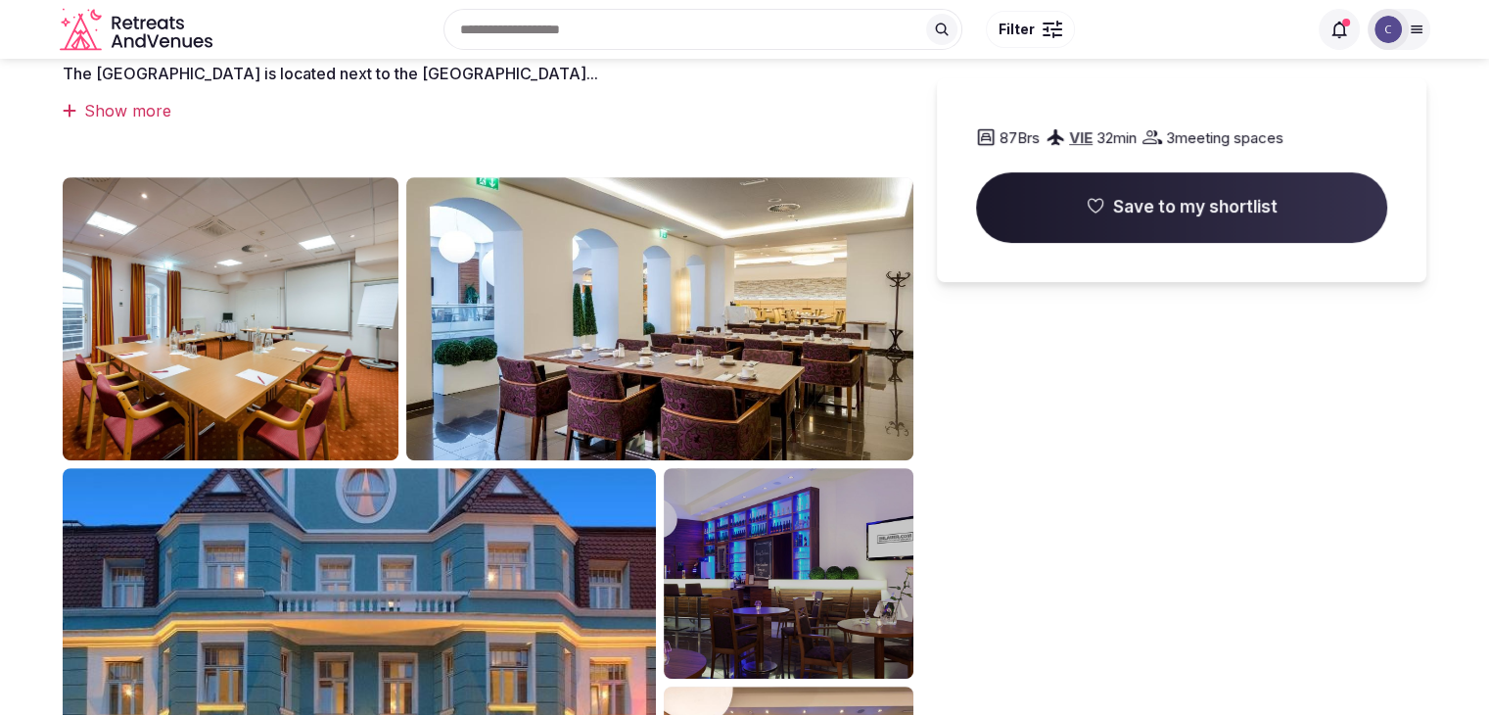
scroll to position [489, 0]
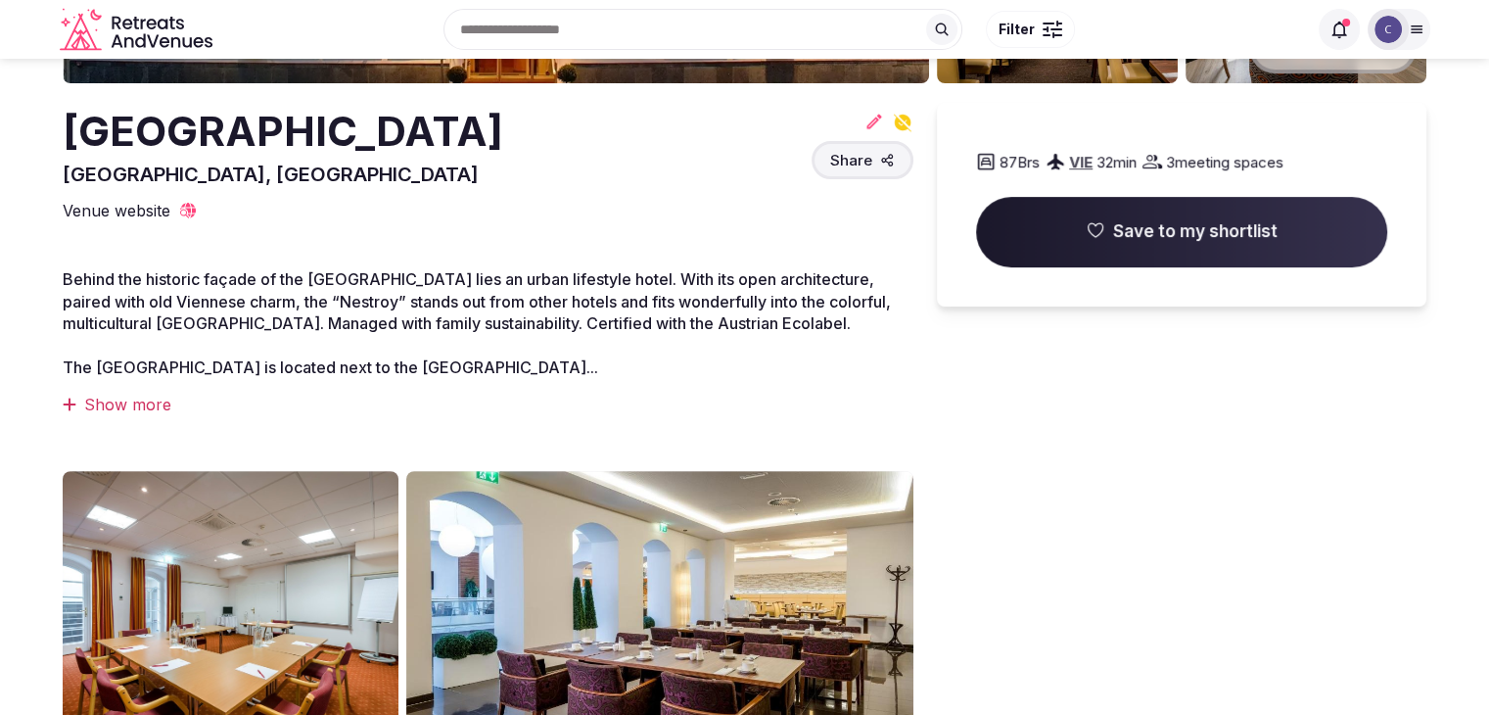
click at [287, 145] on h2 "[GEOGRAPHIC_DATA]" at bounding box center [283, 132] width 441 height 58
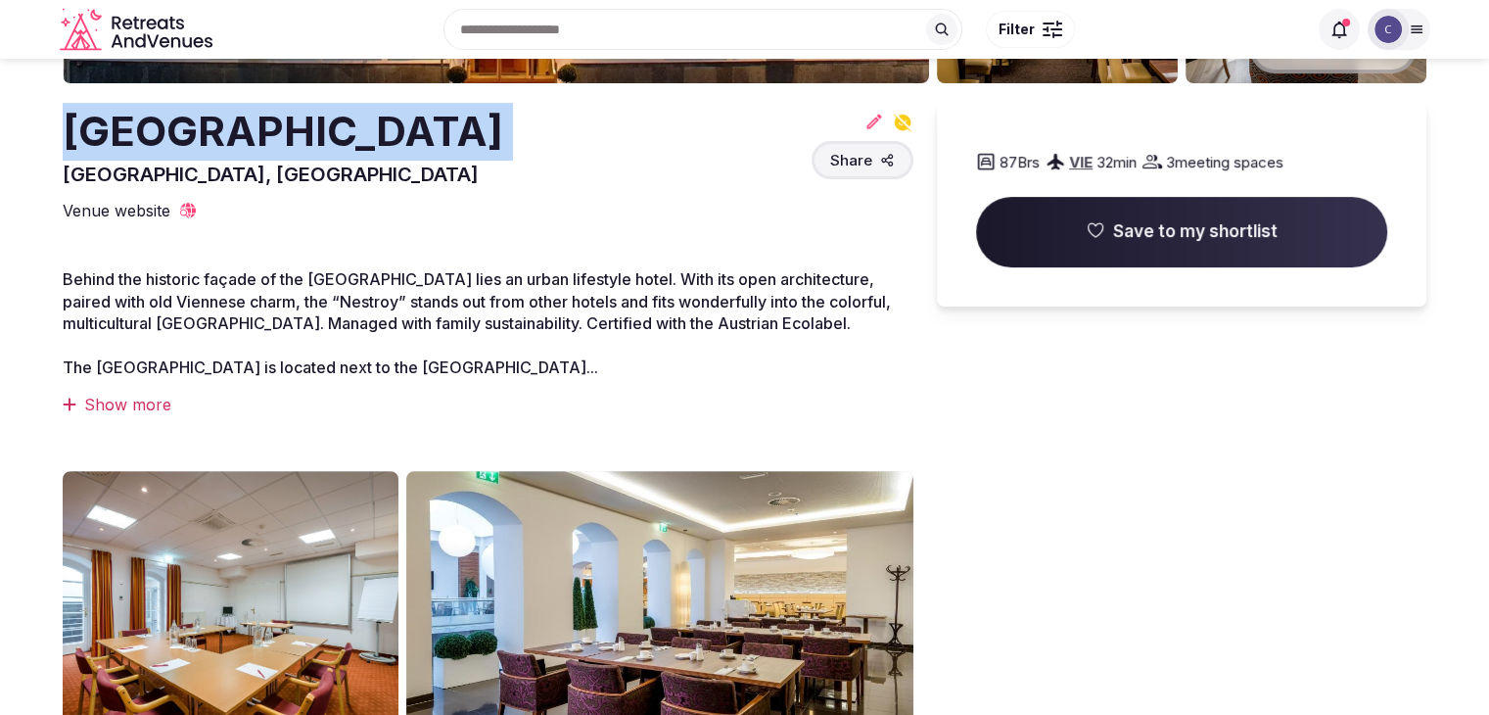
click at [287, 145] on h2 "[GEOGRAPHIC_DATA]" at bounding box center [283, 132] width 441 height 58
copy h2 "[GEOGRAPHIC_DATA]"
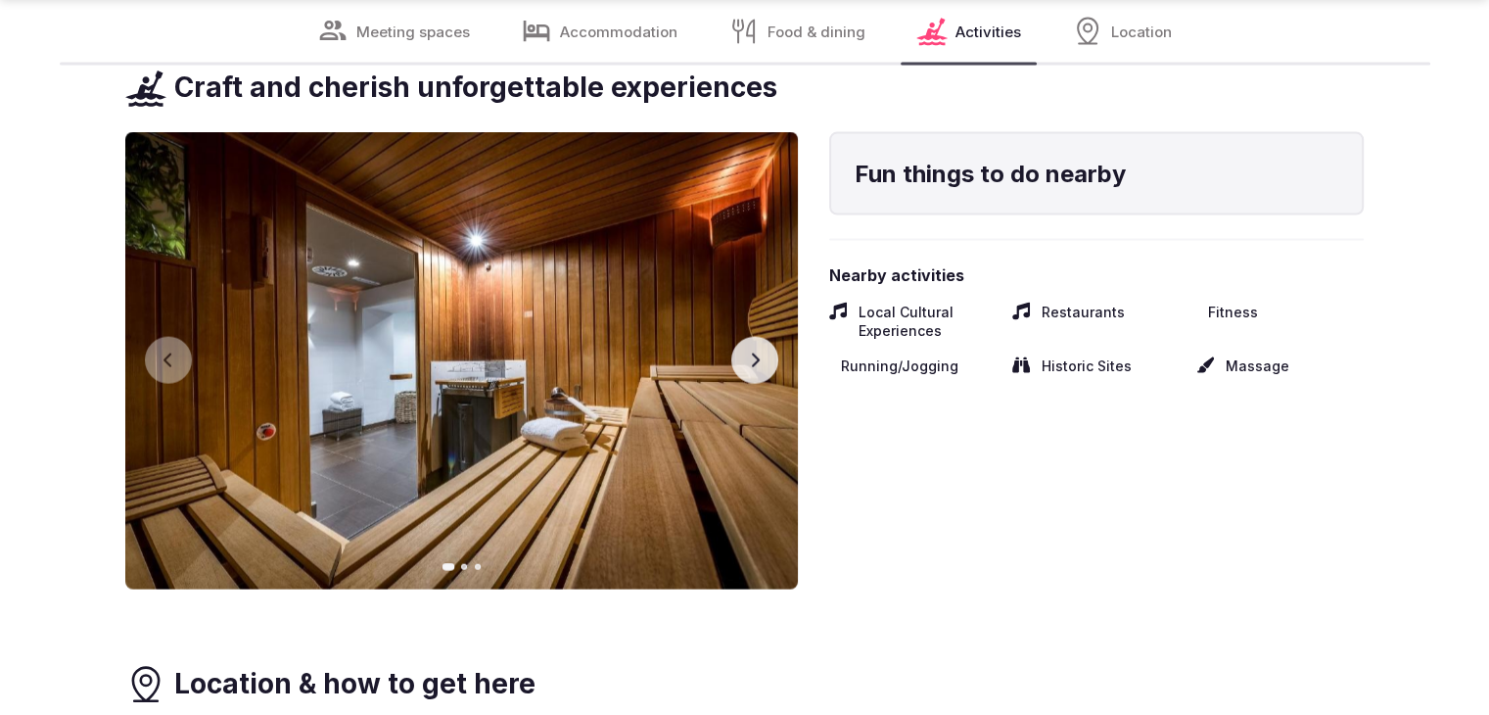
scroll to position [4503, 0]
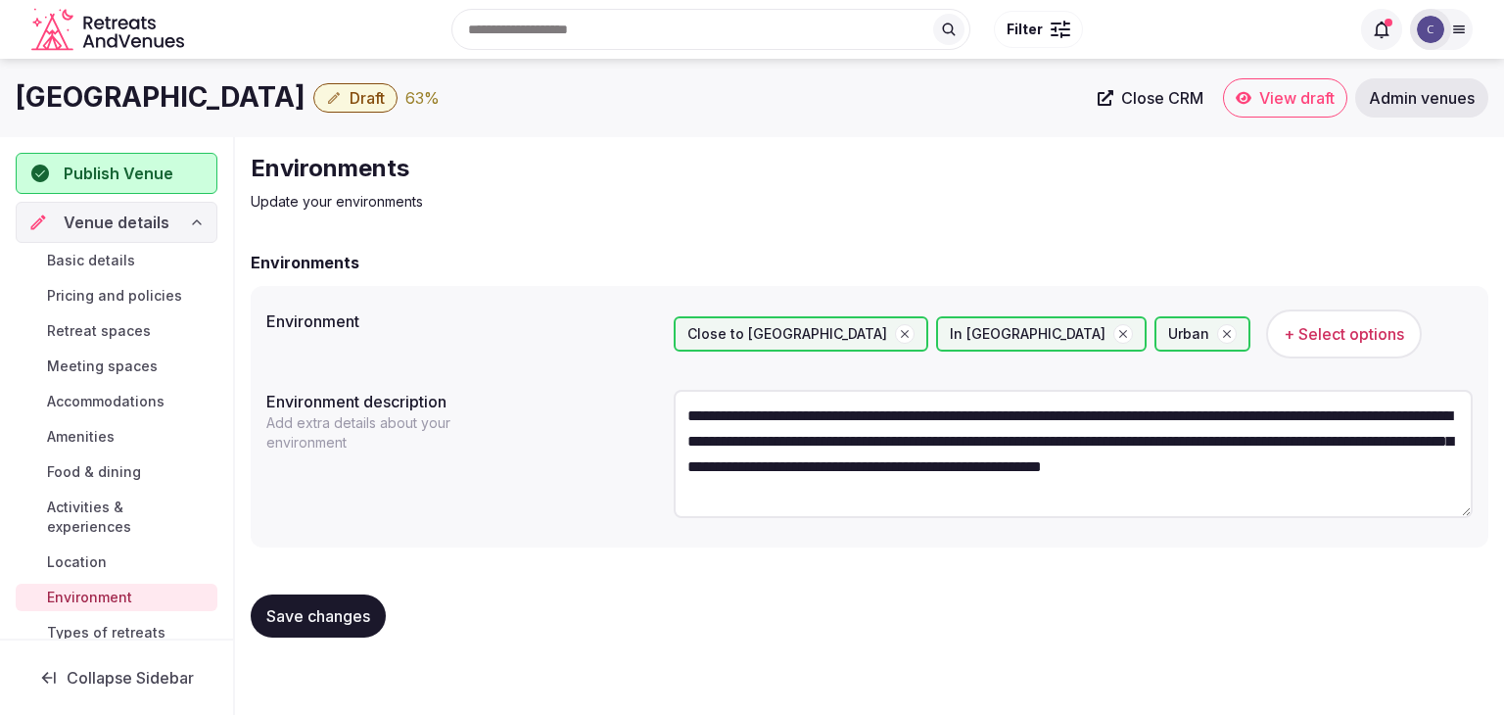
click at [385, 104] on span "Draft" at bounding box center [366, 98] width 35 height 20
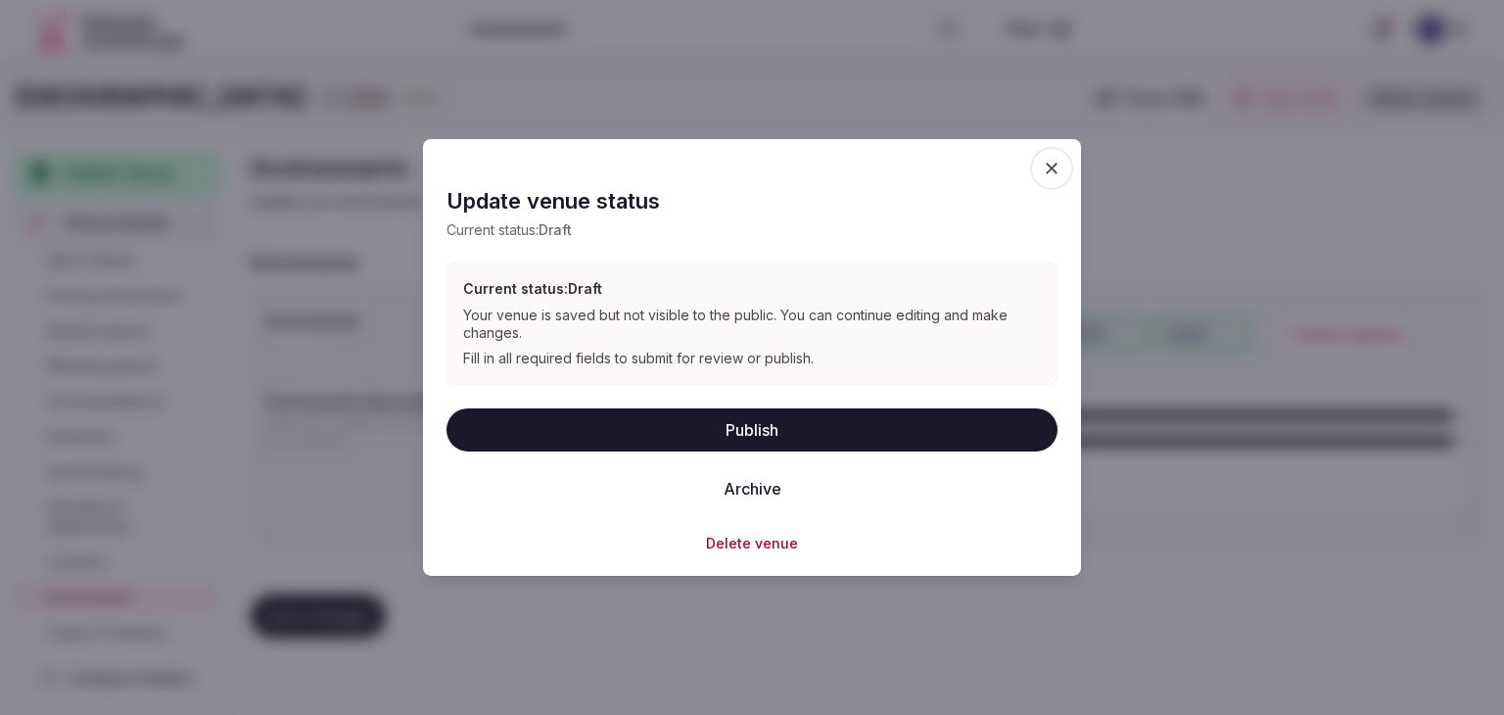
drag, startPoint x: 664, startPoint y: 432, endPoint x: 674, endPoint y: 443, distance: 15.9
click at [666, 435] on button "Publish" at bounding box center [751, 428] width 611 height 43
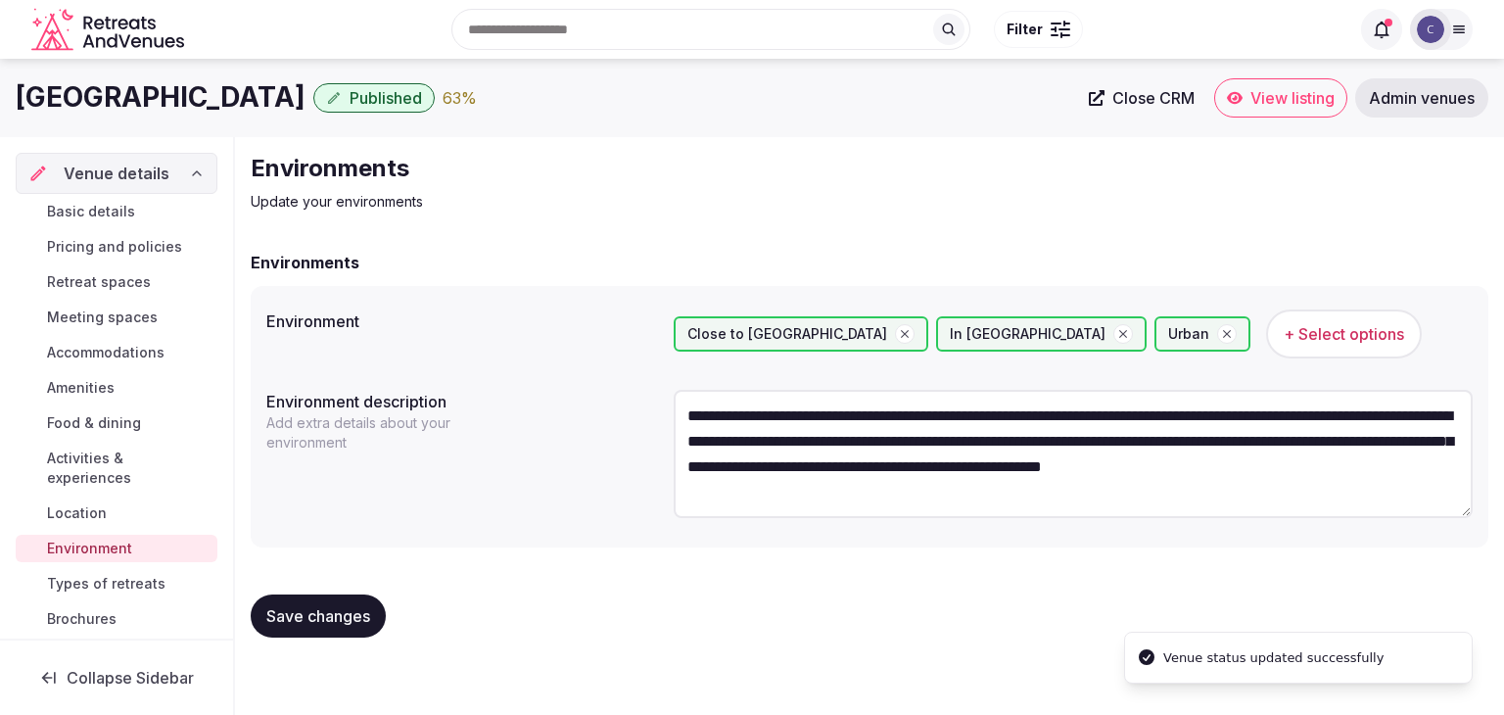
click at [89, 208] on span "Basic details" at bounding box center [91, 212] width 88 height 20
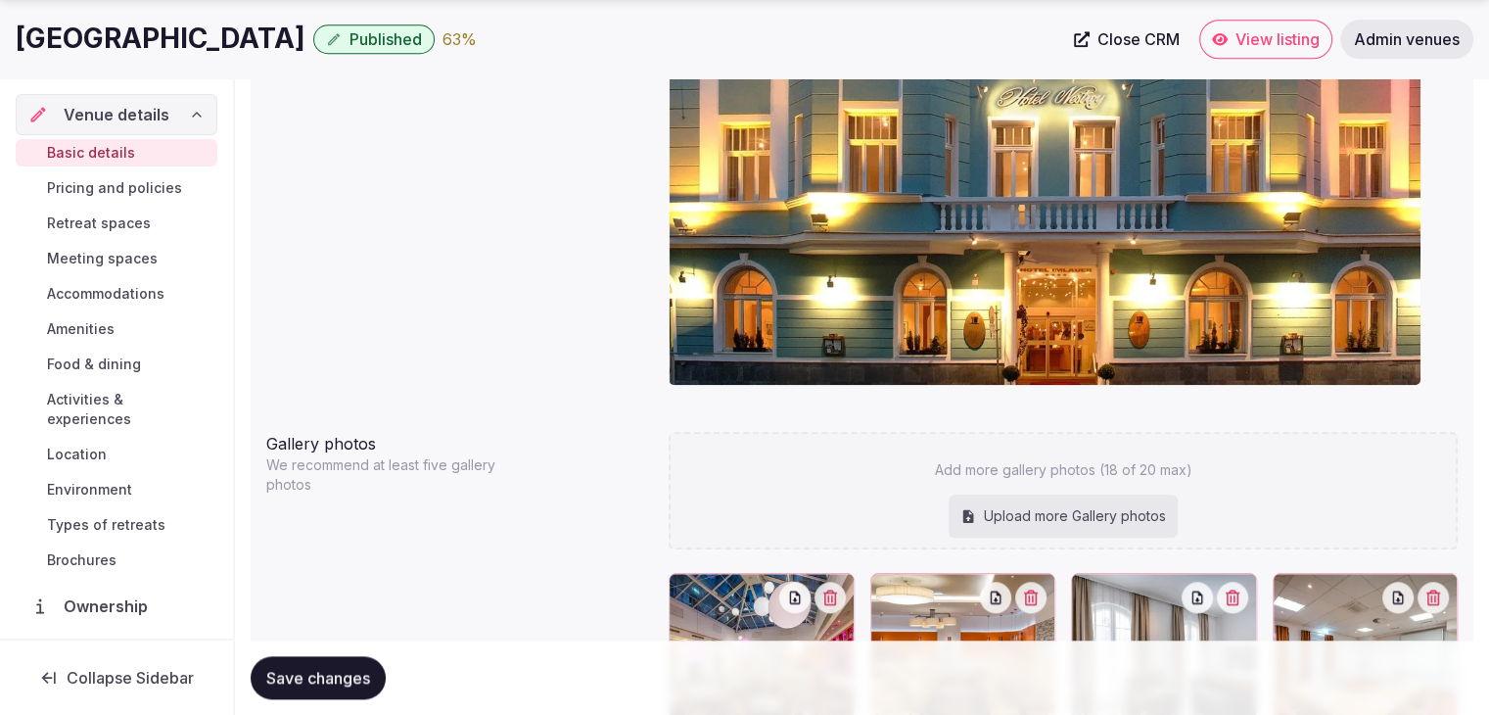
scroll to position [2056, 0]
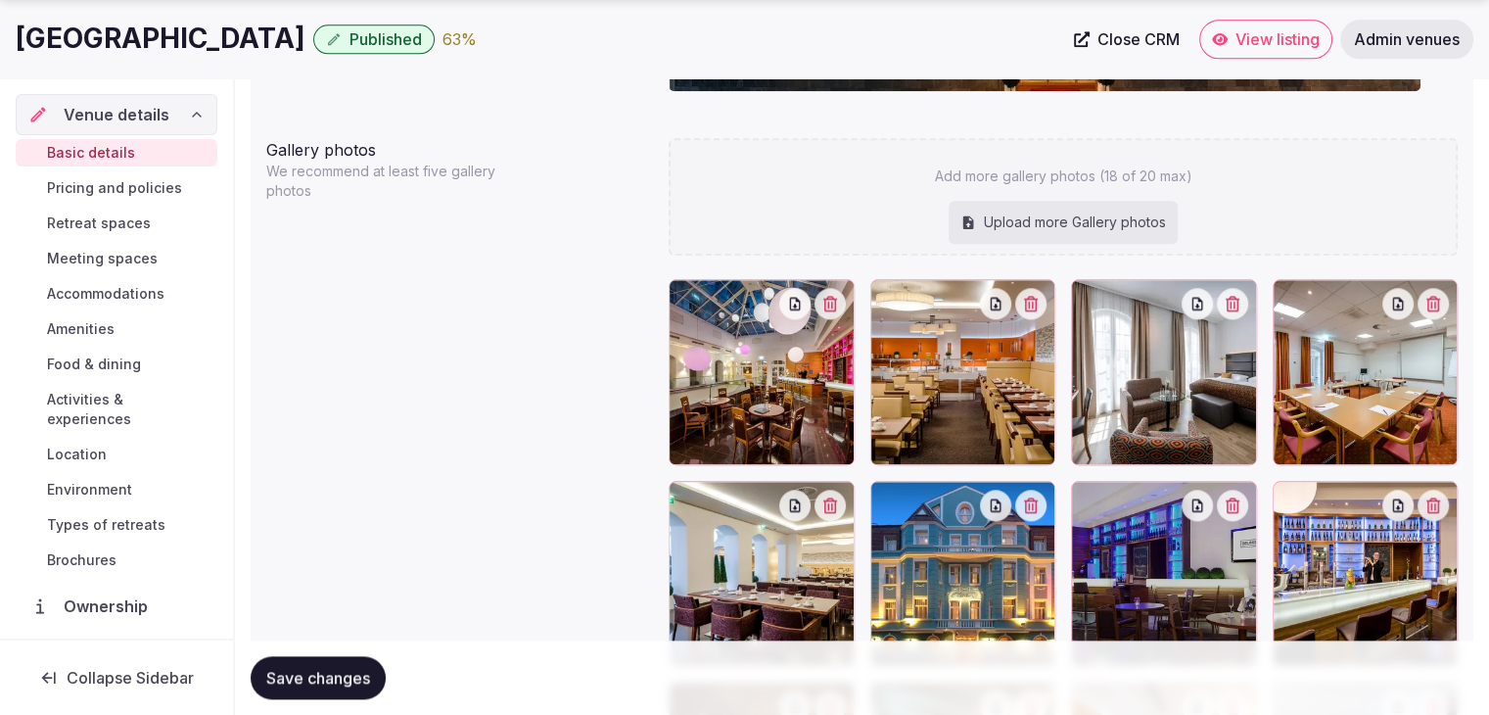
click at [155, 182] on span "Pricing and policies" at bounding box center [114, 188] width 135 height 20
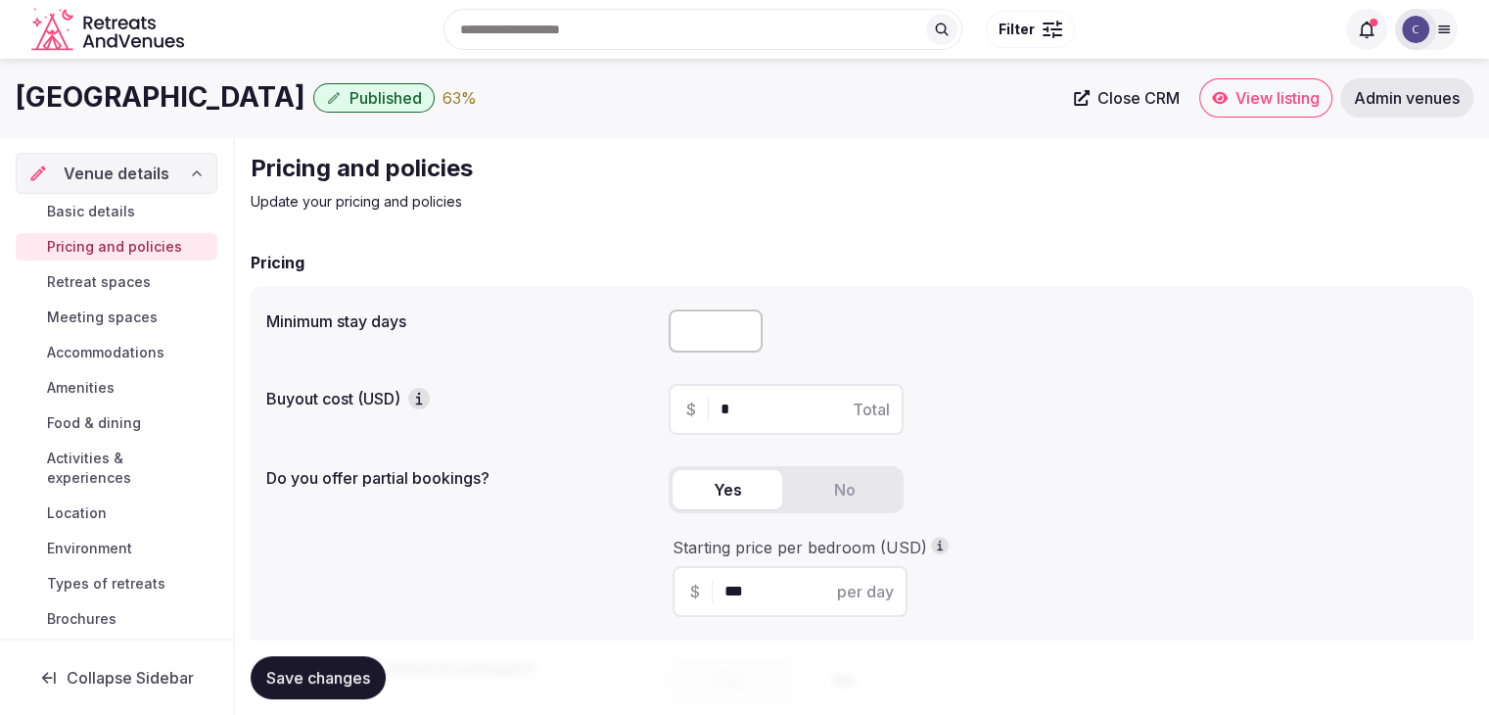
click at [156, 279] on link "Retreat spaces" at bounding box center [117, 281] width 202 height 27
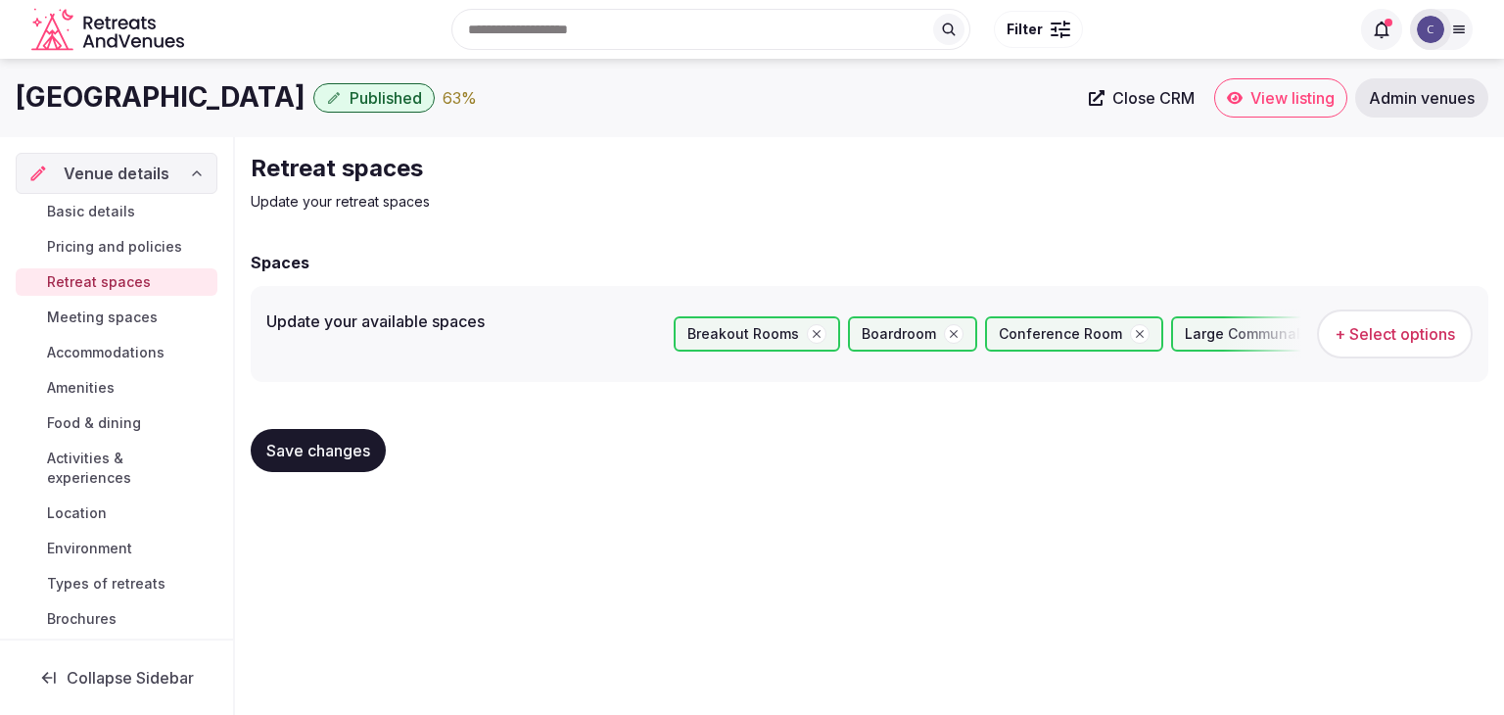
click at [150, 314] on span "Meeting spaces" at bounding box center [102, 317] width 111 height 20
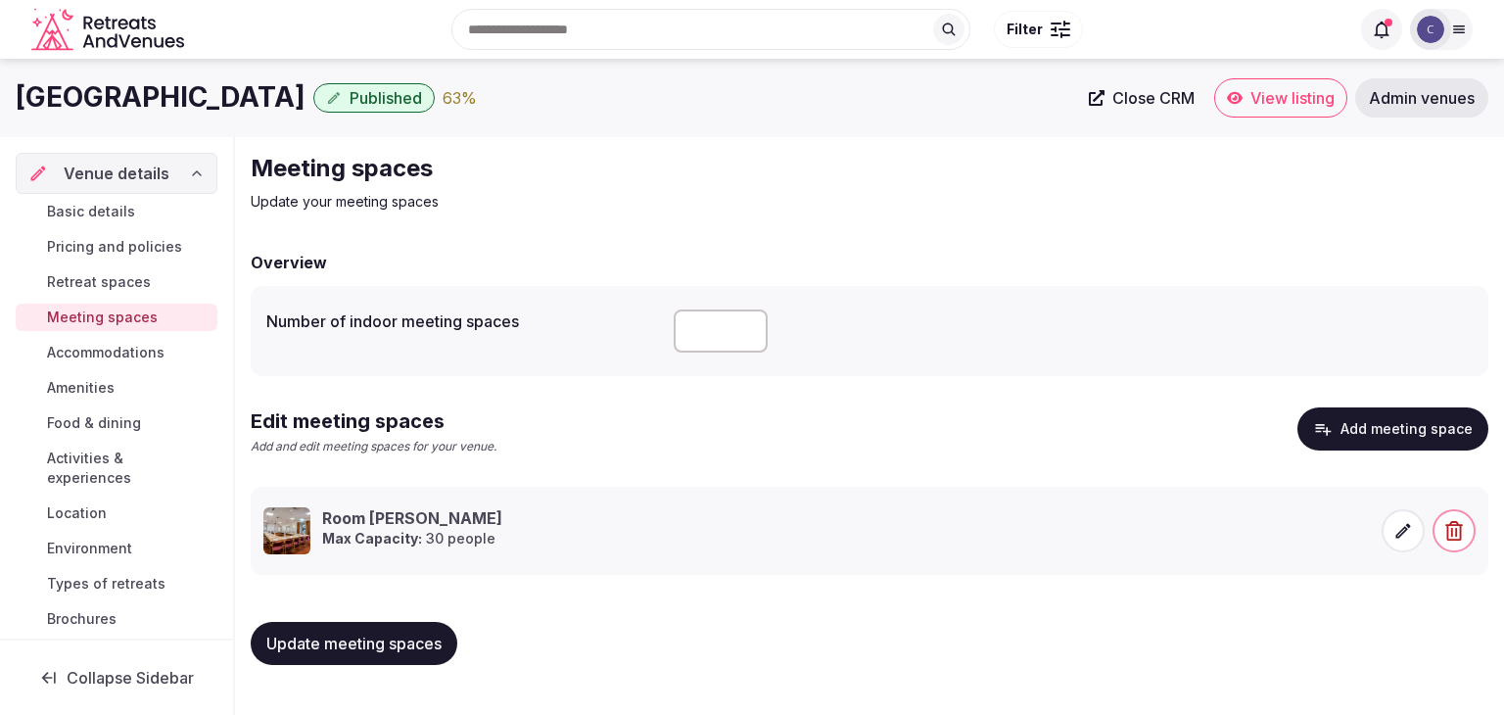
click at [1404, 527] on icon at bounding box center [1403, 530] width 15 height 15
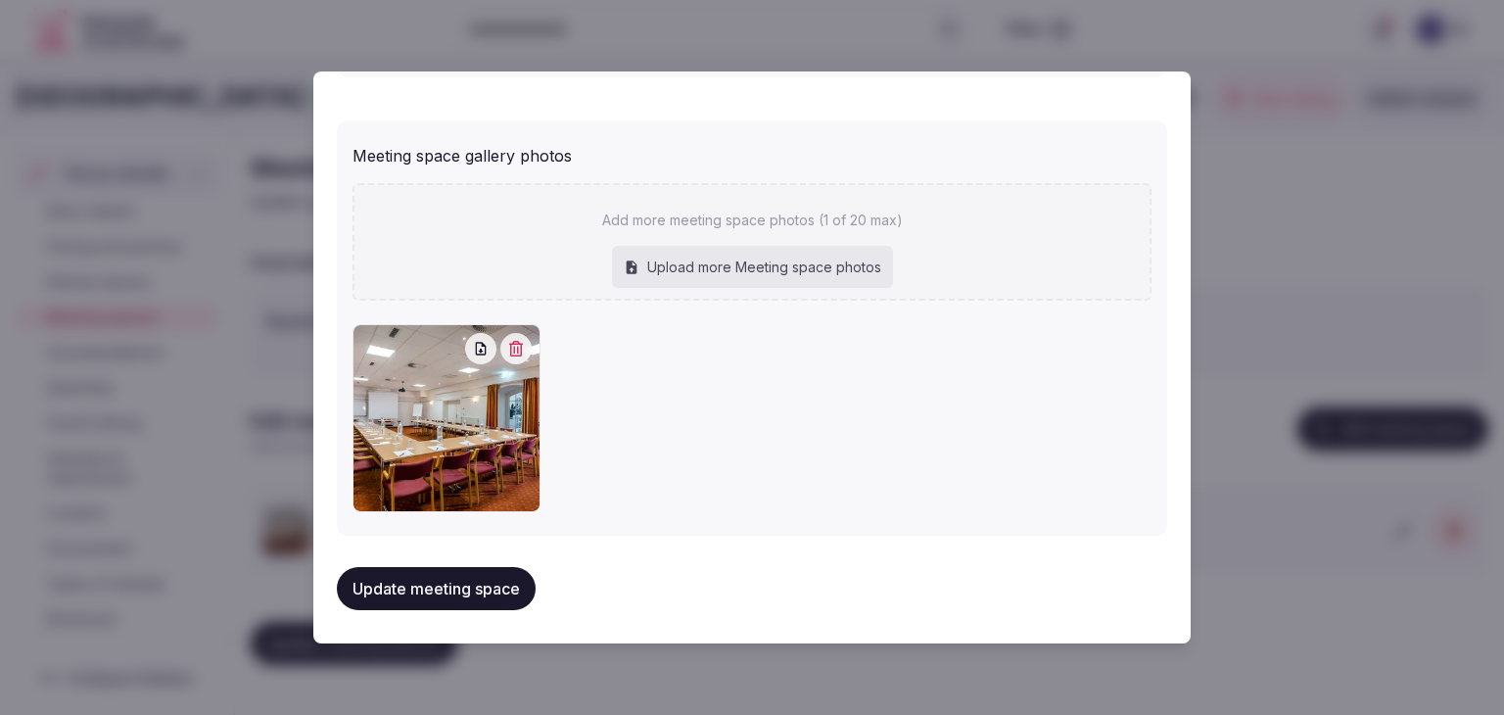
scroll to position [1053, 0]
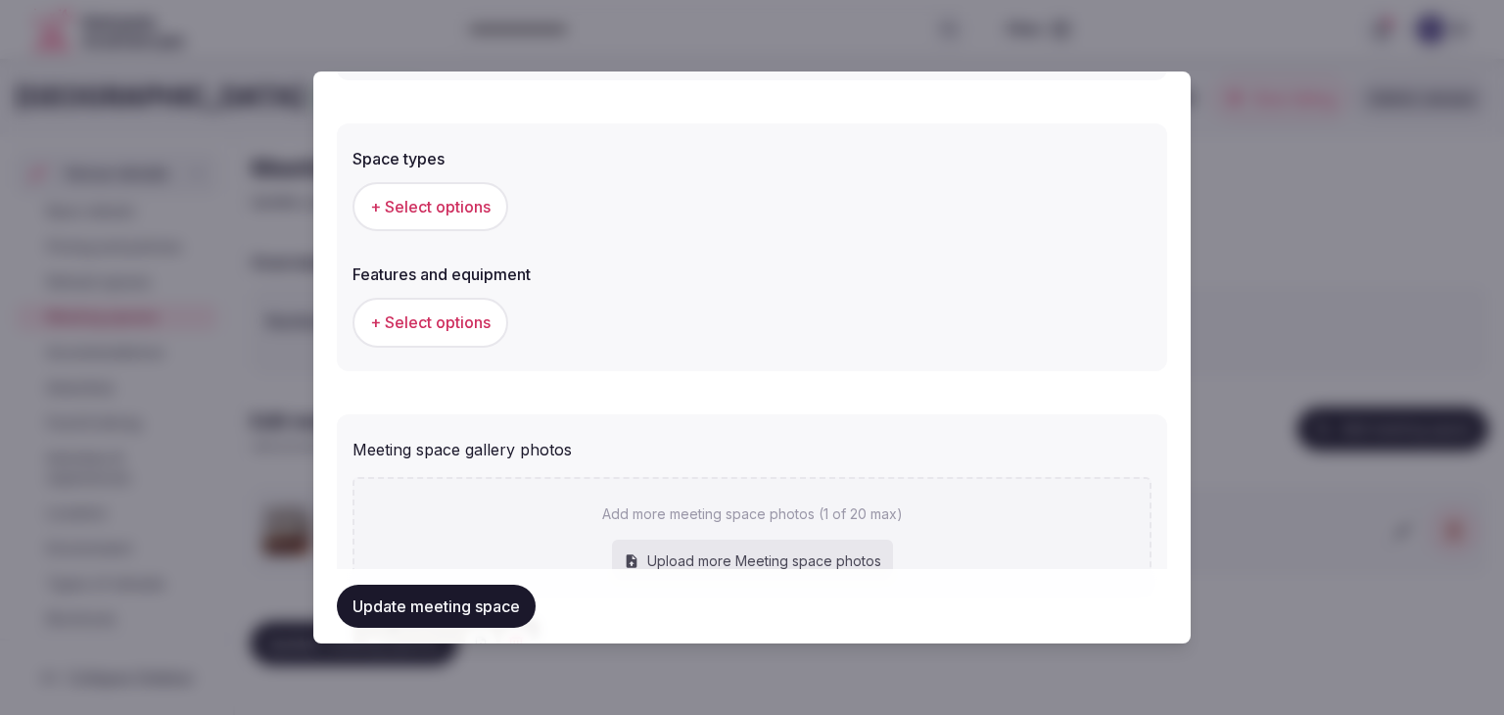
click at [456, 209] on span "+ Select options" at bounding box center [430, 207] width 120 height 22
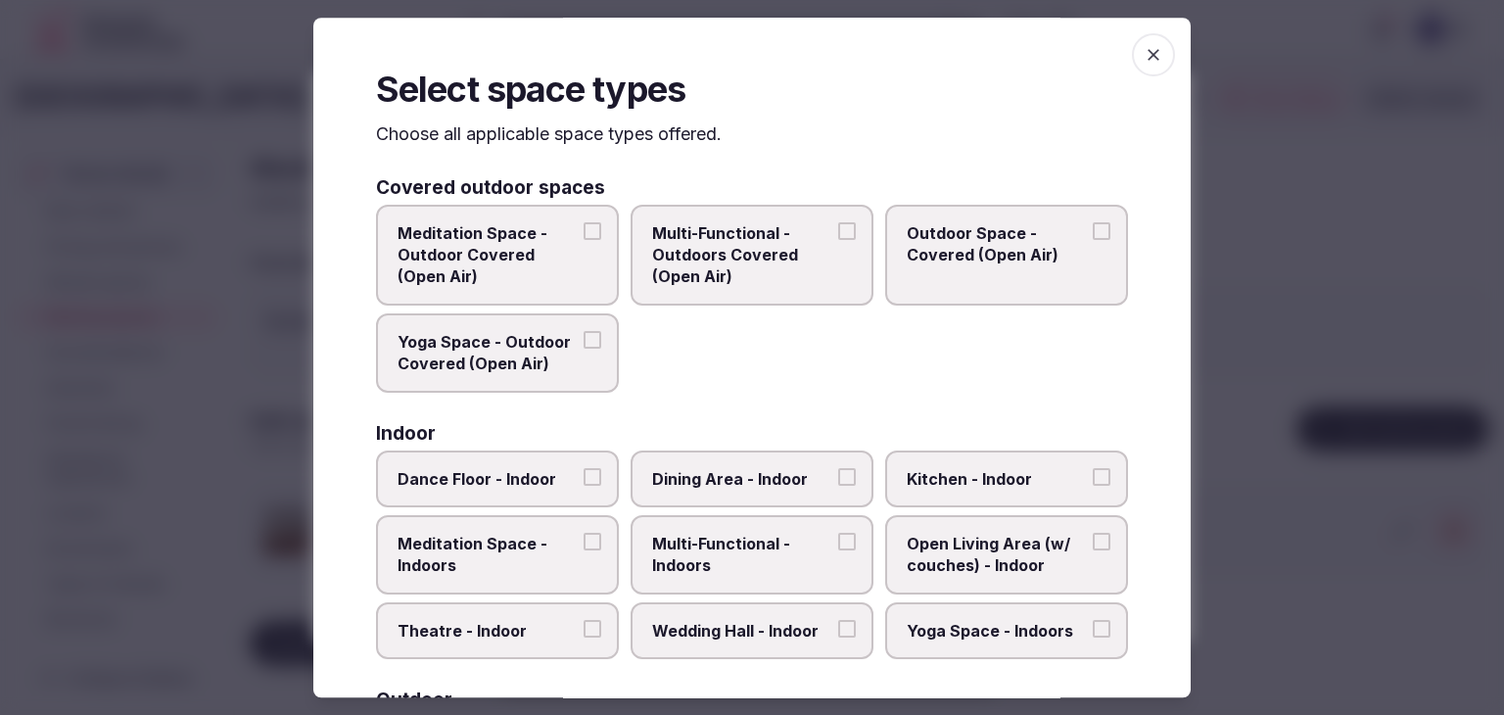
click at [753, 546] on span "Multi-Functional - Indoors" at bounding box center [742, 555] width 180 height 44
click at [838, 546] on button "Multi-Functional - Indoors" at bounding box center [847, 542] width 18 height 18
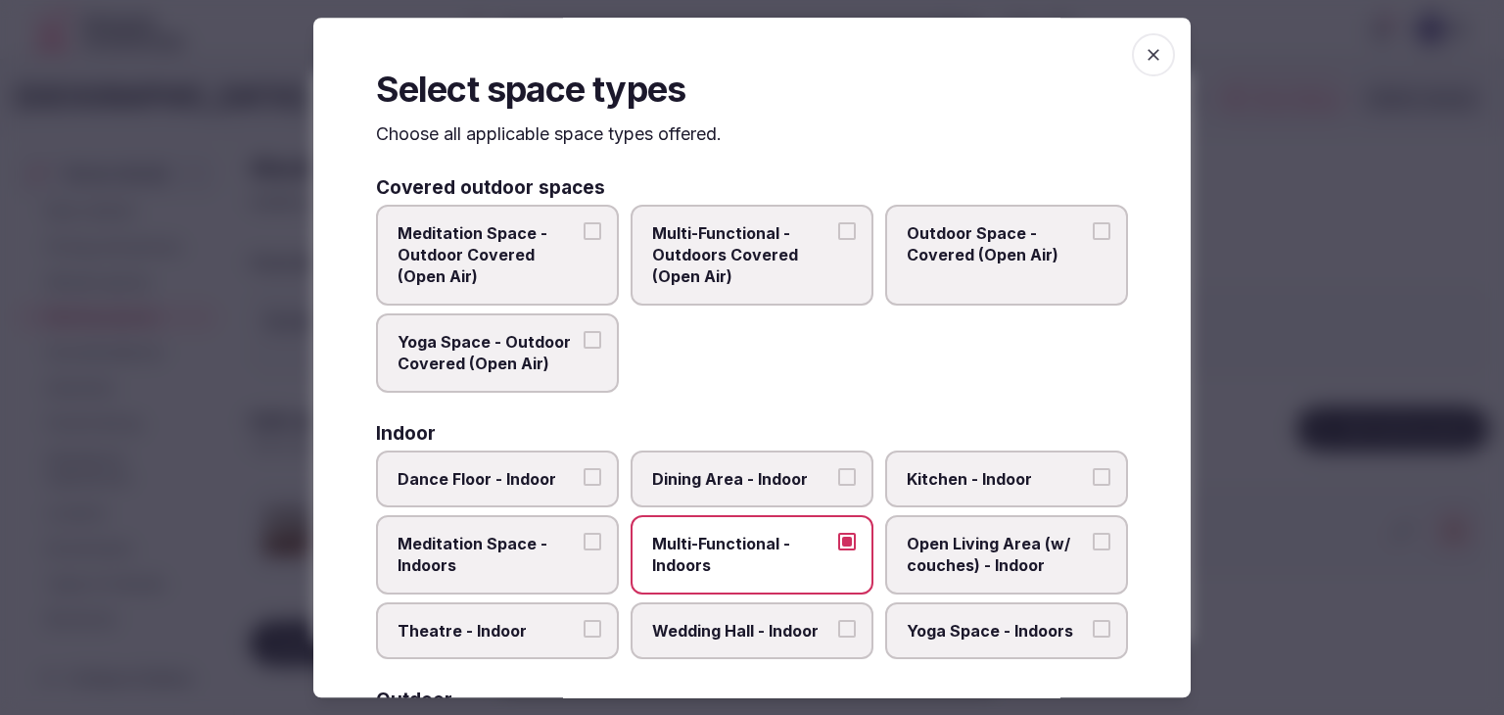
click at [776, 468] on span "Dining Area - Indoor" at bounding box center [742, 479] width 180 height 22
click at [838, 468] on button "Dining Area - Indoor" at bounding box center [847, 477] width 18 height 18
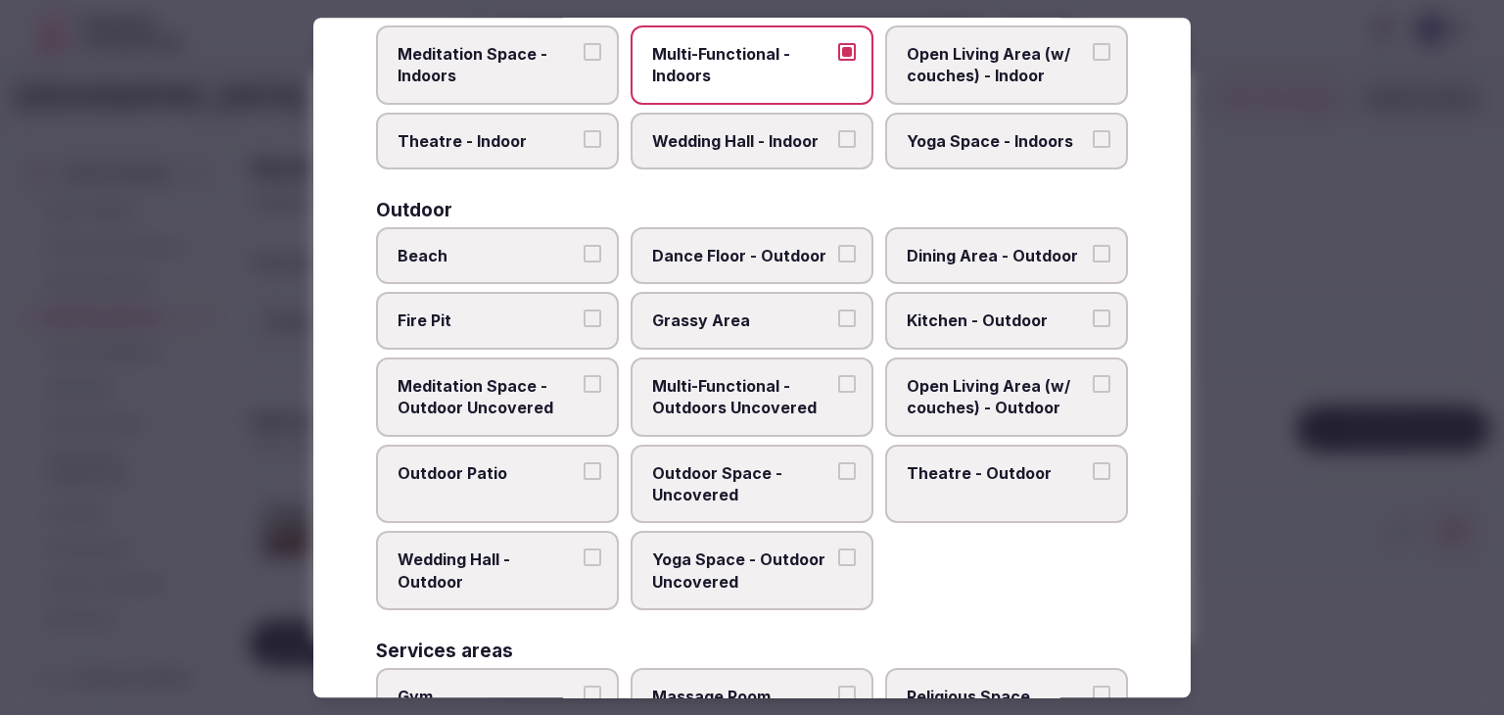
scroll to position [799, 0]
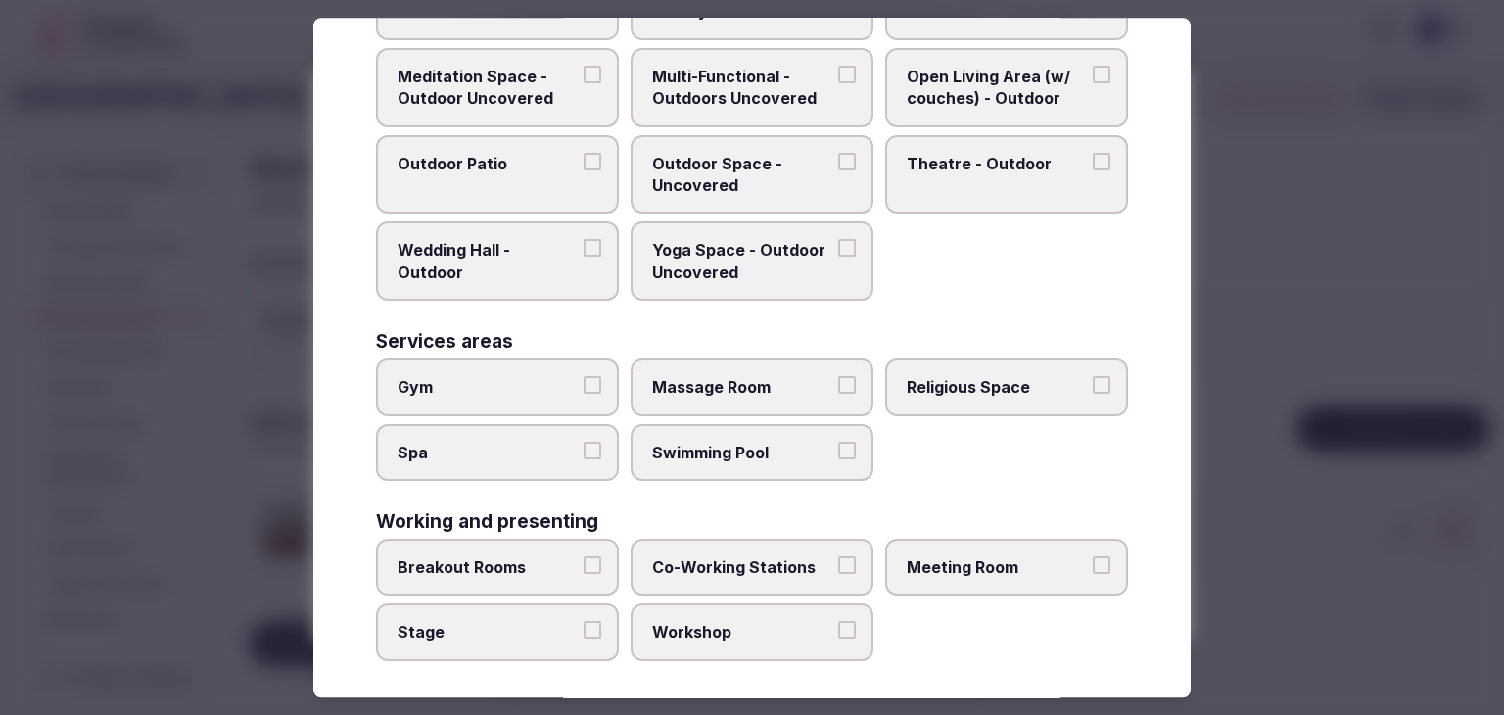
click at [994, 565] on span "Meeting Room" at bounding box center [996, 567] width 180 height 22
click at [1092, 565] on button "Meeting Room" at bounding box center [1101, 565] width 18 height 18
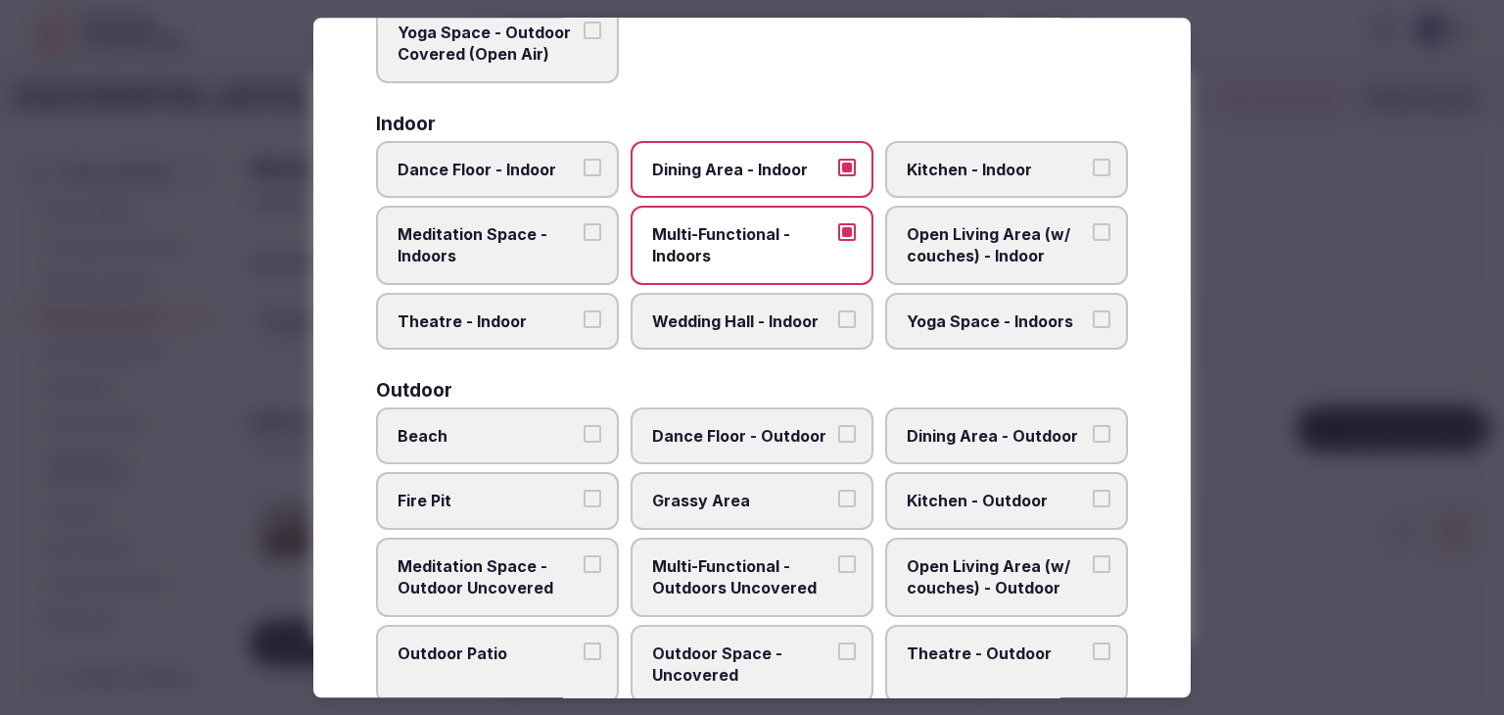
scroll to position [0, 0]
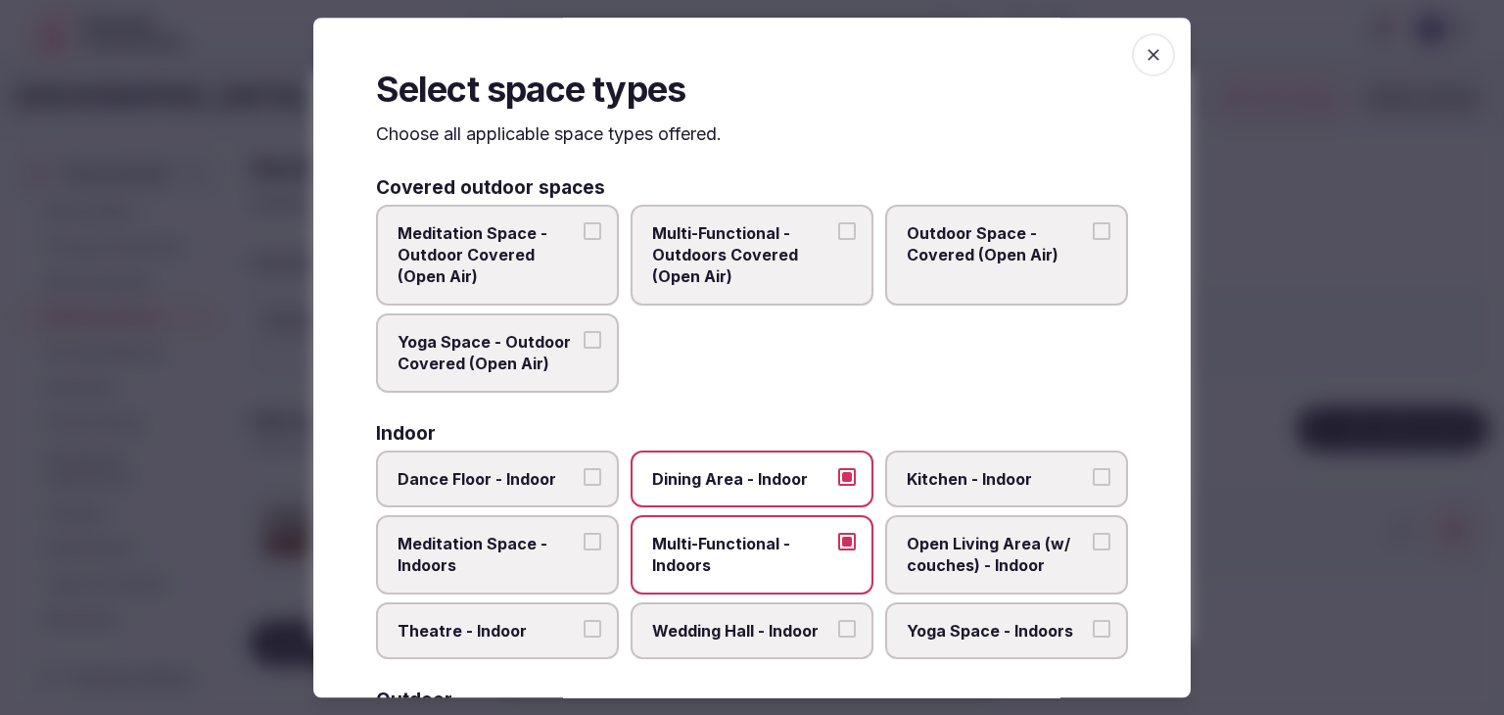
click at [1147, 50] on icon "button" at bounding box center [1153, 55] width 12 height 12
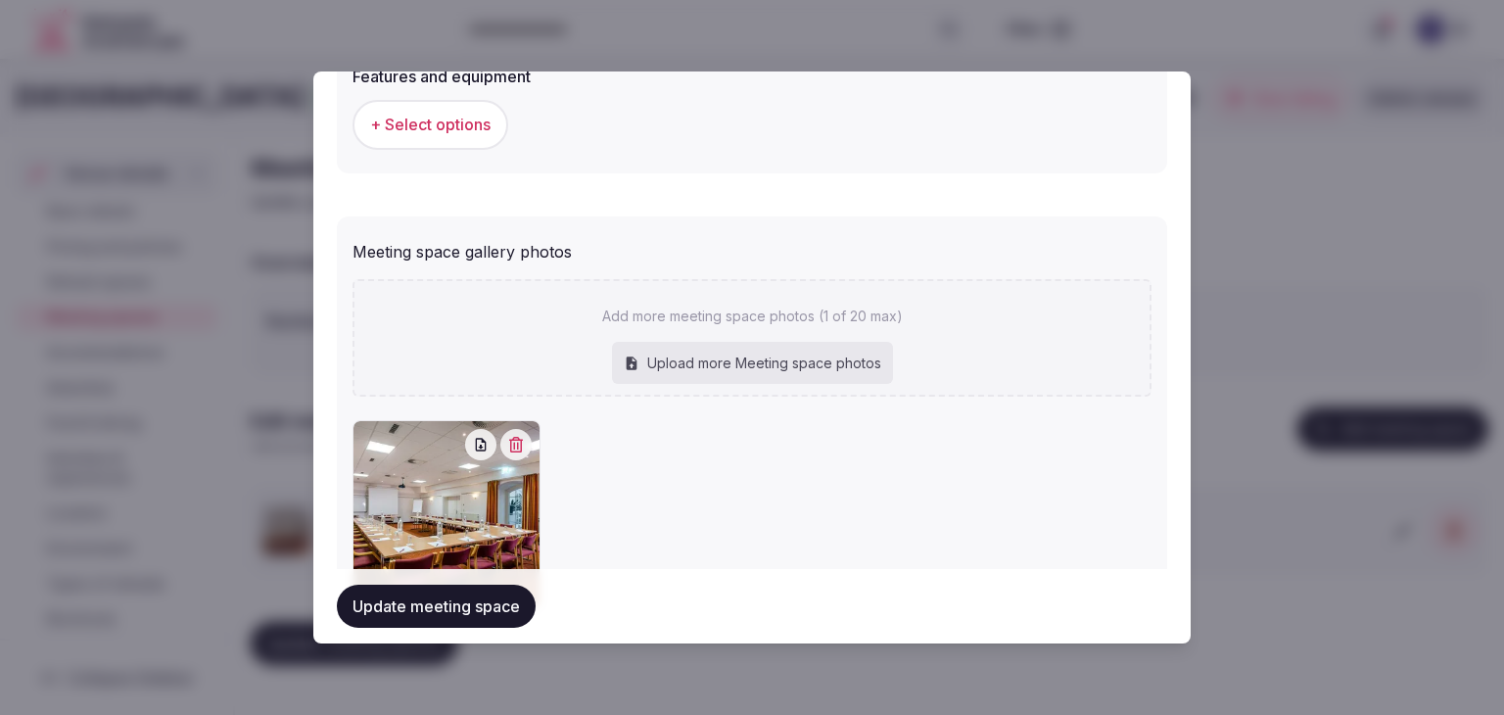
scroll to position [1151, 0]
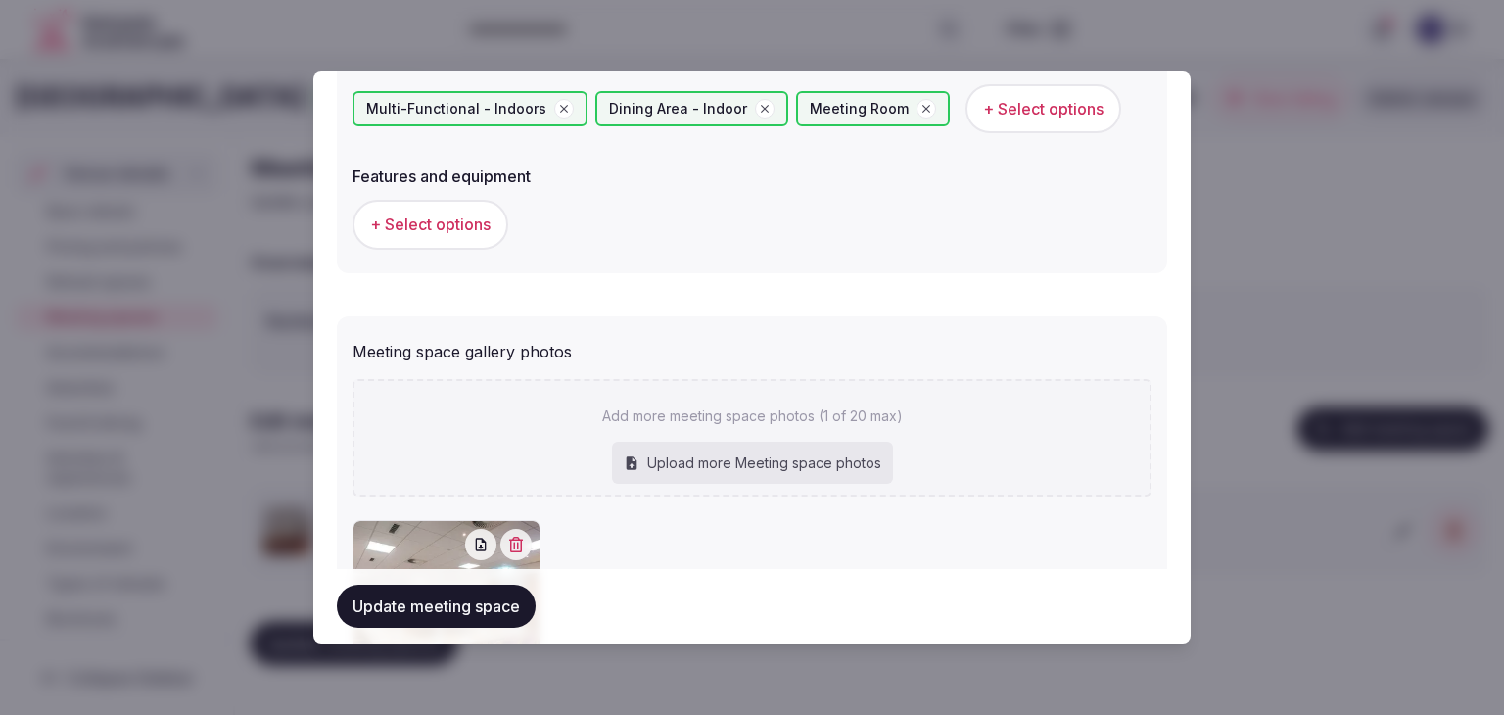
click at [459, 248] on div "+ Select options" at bounding box center [751, 224] width 799 height 65
click at [484, 244] on button "+ Select options" at bounding box center [430, 224] width 156 height 49
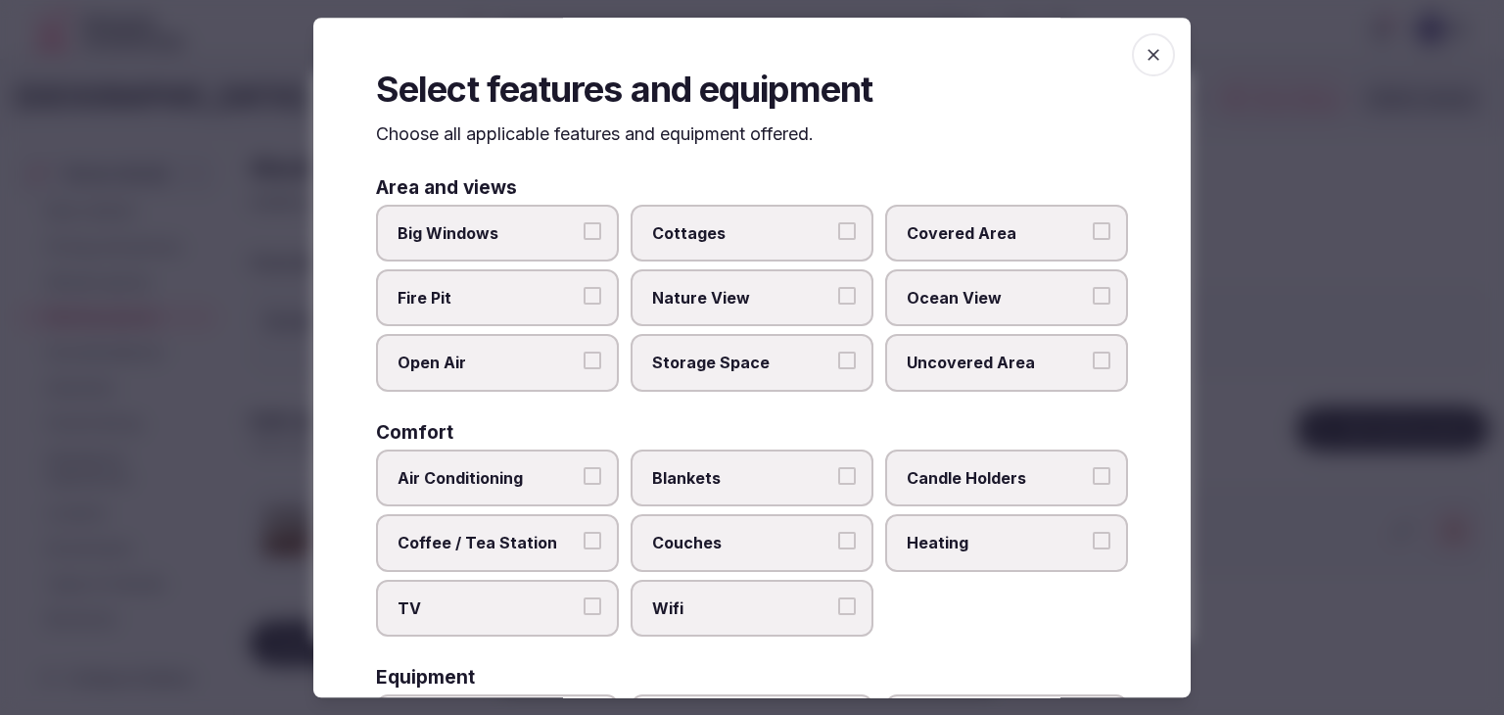
click at [740, 611] on span "Wifi" at bounding box center [742, 608] width 180 height 22
click at [838, 611] on button "Wifi" at bounding box center [847, 606] width 18 height 18
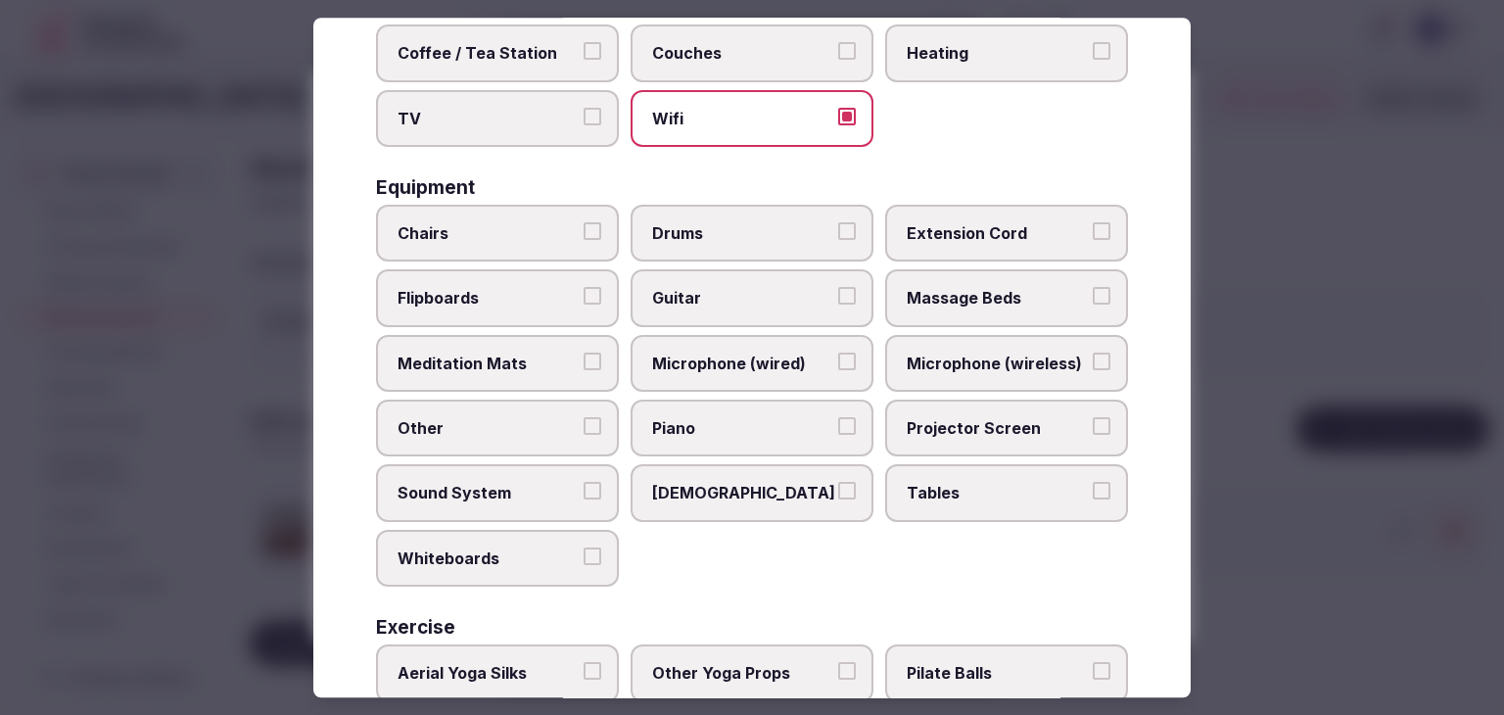
drag, startPoint x: 1034, startPoint y: 464, endPoint x: 1010, endPoint y: 429, distance: 42.4
click at [1034, 465] on label "Tables" at bounding box center [1006, 493] width 243 height 57
click at [1092, 483] on button "Tables" at bounding box center [1101, 492] width 18 height 18
click at [998, 407] on label "Projector Screen" at bounding box center [1006, 427] width 243 height 57
click at [1092, 417] on button "Projector Screen" at bounding box center [1101, 426] width 18 height 18
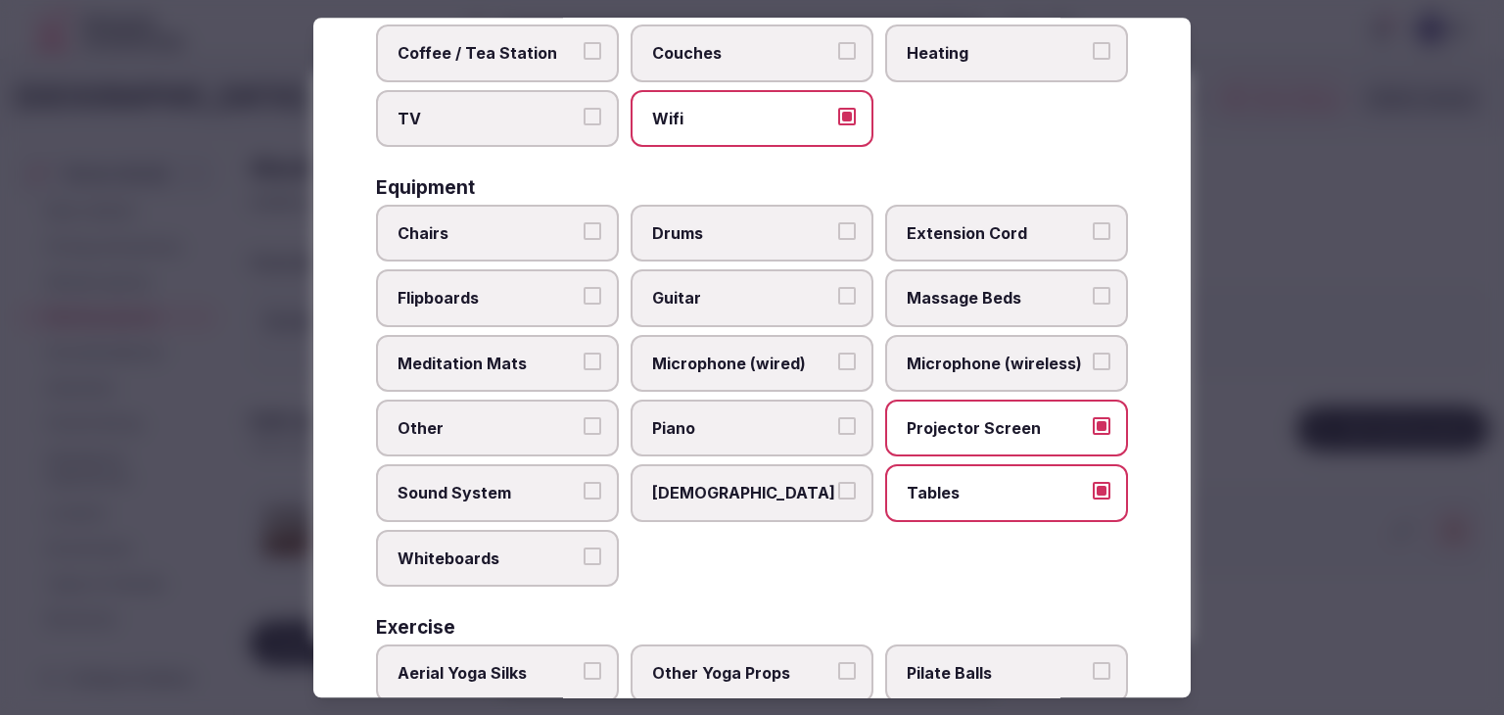
click at [977, 353] on span "Microphone (wireless)" at bounding box center [996, 363] width 180 height 22
drag, startPoint x: 764, startPoint y: 358, endPoint x: 725, endPoint y: 353, distance: 38.5
click at [762, 358] on span "Microphone (wired)" at bounding box center [742, 363] width 180 height 22
click at [549, 235] on span "Chairs" at bounding box center [487, 233] width 180 height 22
click at [583, 235] on button "Chairs" at bounding box center [592, 231] width 18 height 18
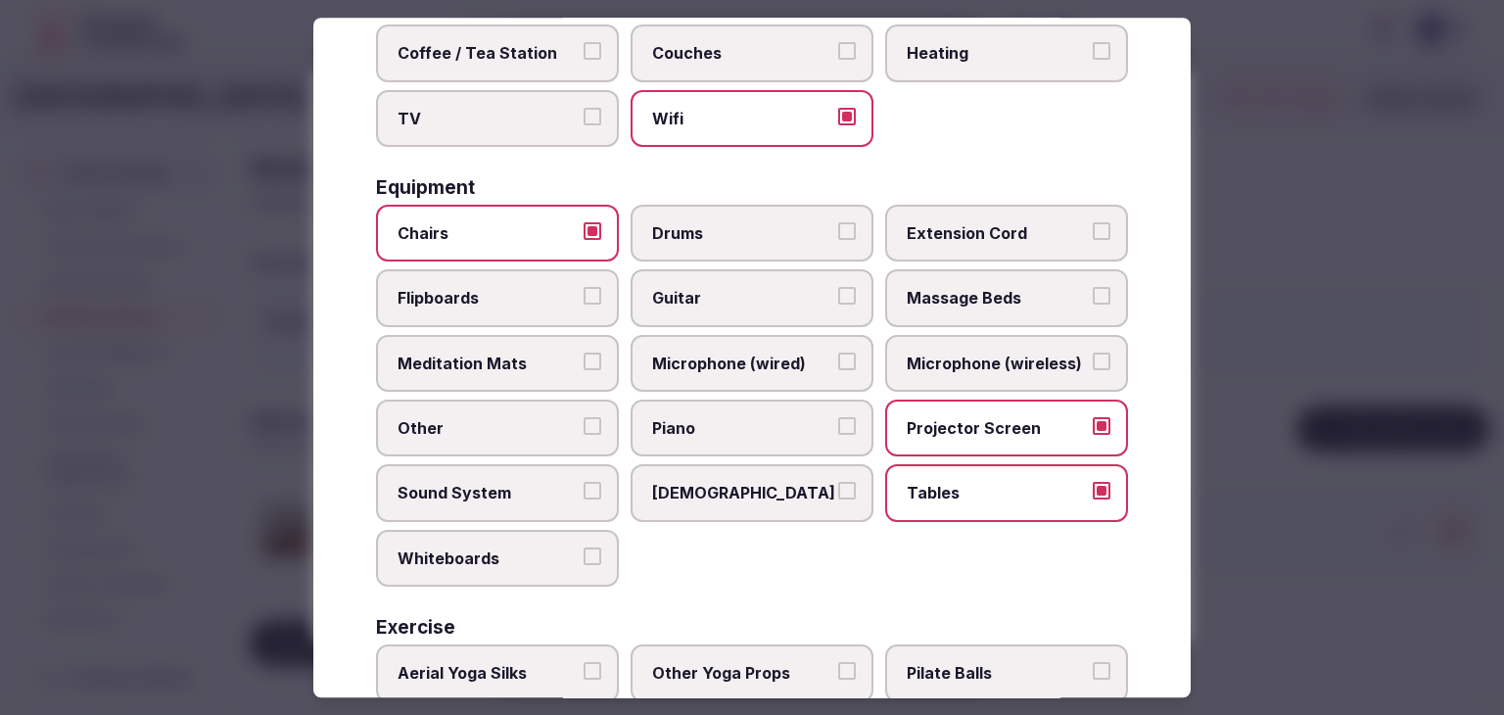
click at [546, 295] on span "Flipboards" at bounding box center [487, 299] width 180 height 22
click at [583, 295] on button "Flipboards" at bounding box center [592, 297] width 18 height 18
drag, startPoint x: 689, startPoint y: 363, endPoint x: 815, endPoint y: 363, distance: 126.3
click at [697, 363] on span "Microphone (wired)" at bounding box center [742, 363] width 180 height 22
click at [970, 361] on span "Microphone (wireless)" at bounding box center [996, 363] width 180 height 22
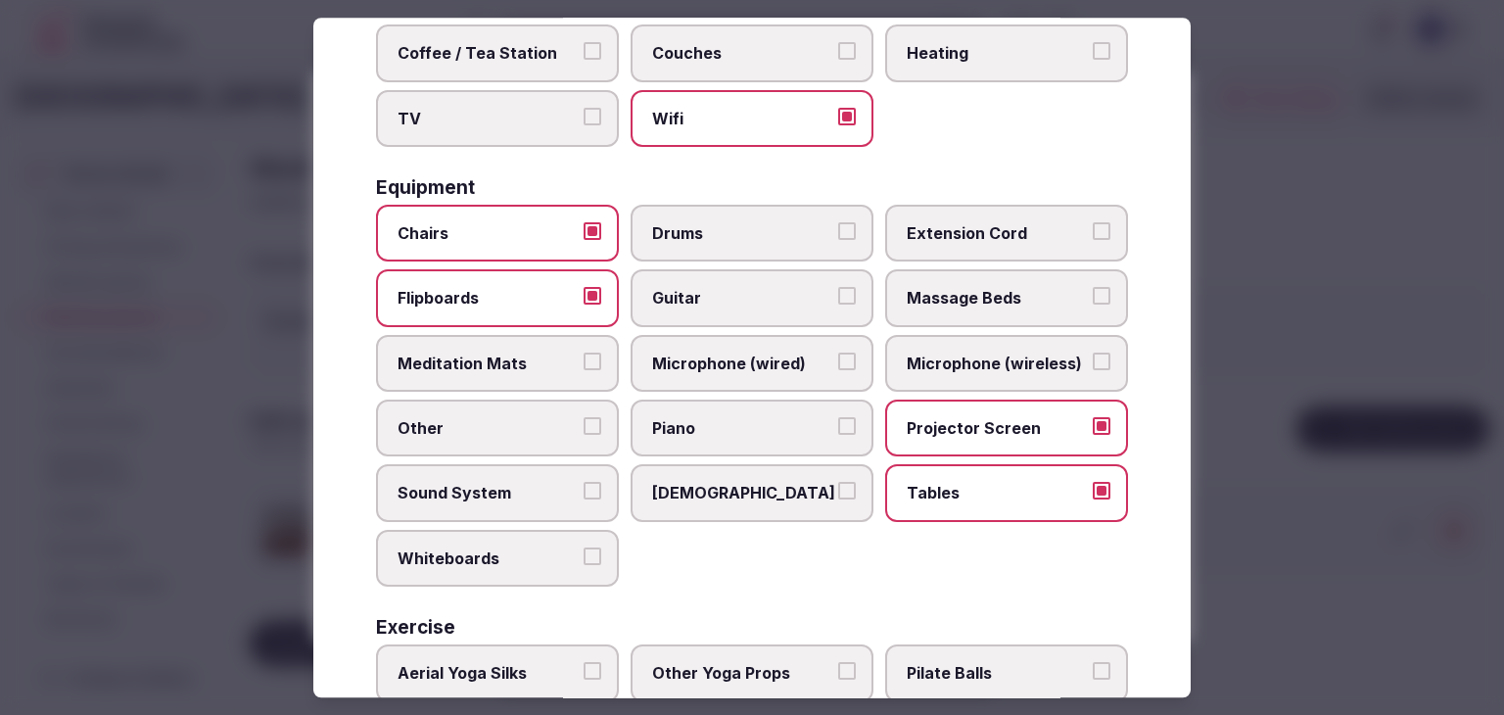
click at [1092, 361] on button "Microphone (wireless)" at bounding box center [1101, 361] width 18 height 18
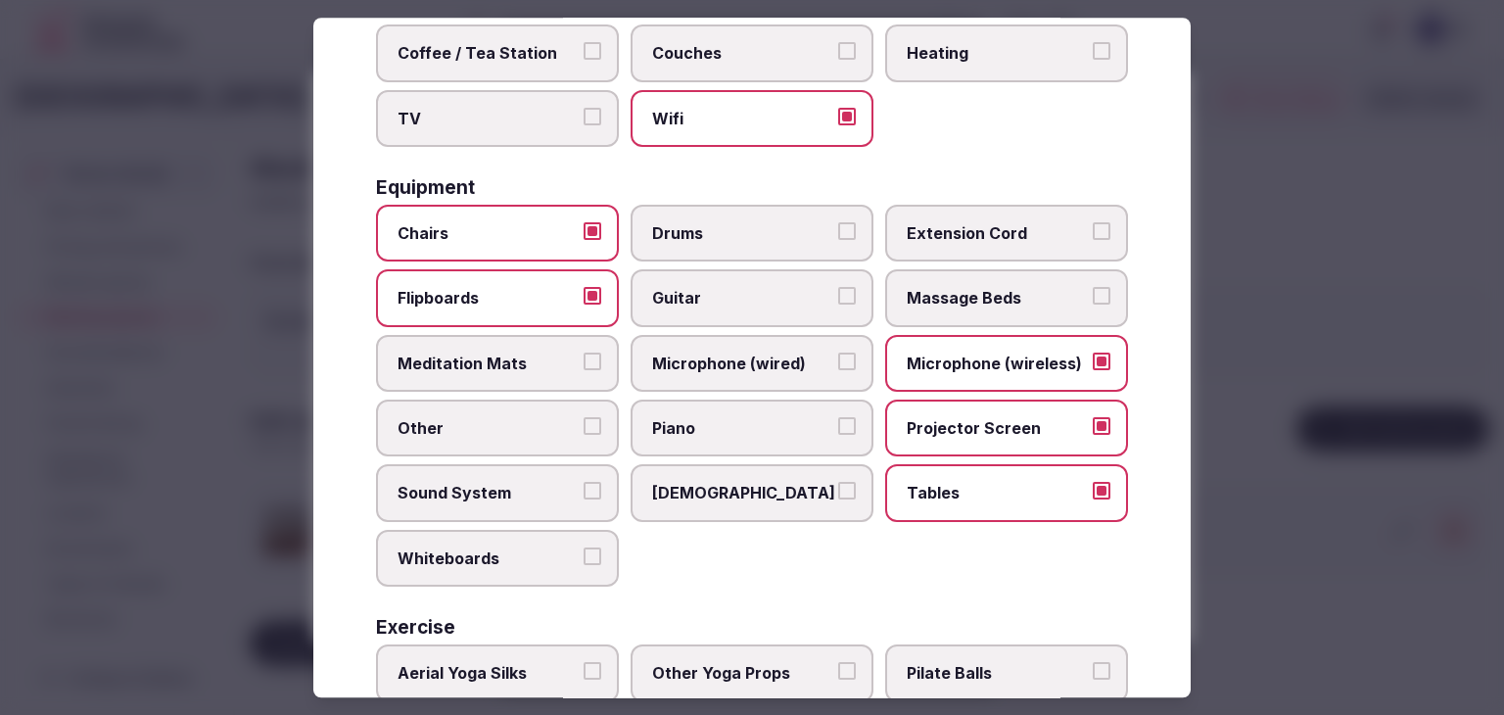
click at [771, 365] on span "Microphone (wired)" at bounding box center [742, 363] width 180 height 22
click at [838, 365] on button "Microphone (wired)" at bounding box center [847, 361] width 18 height 18
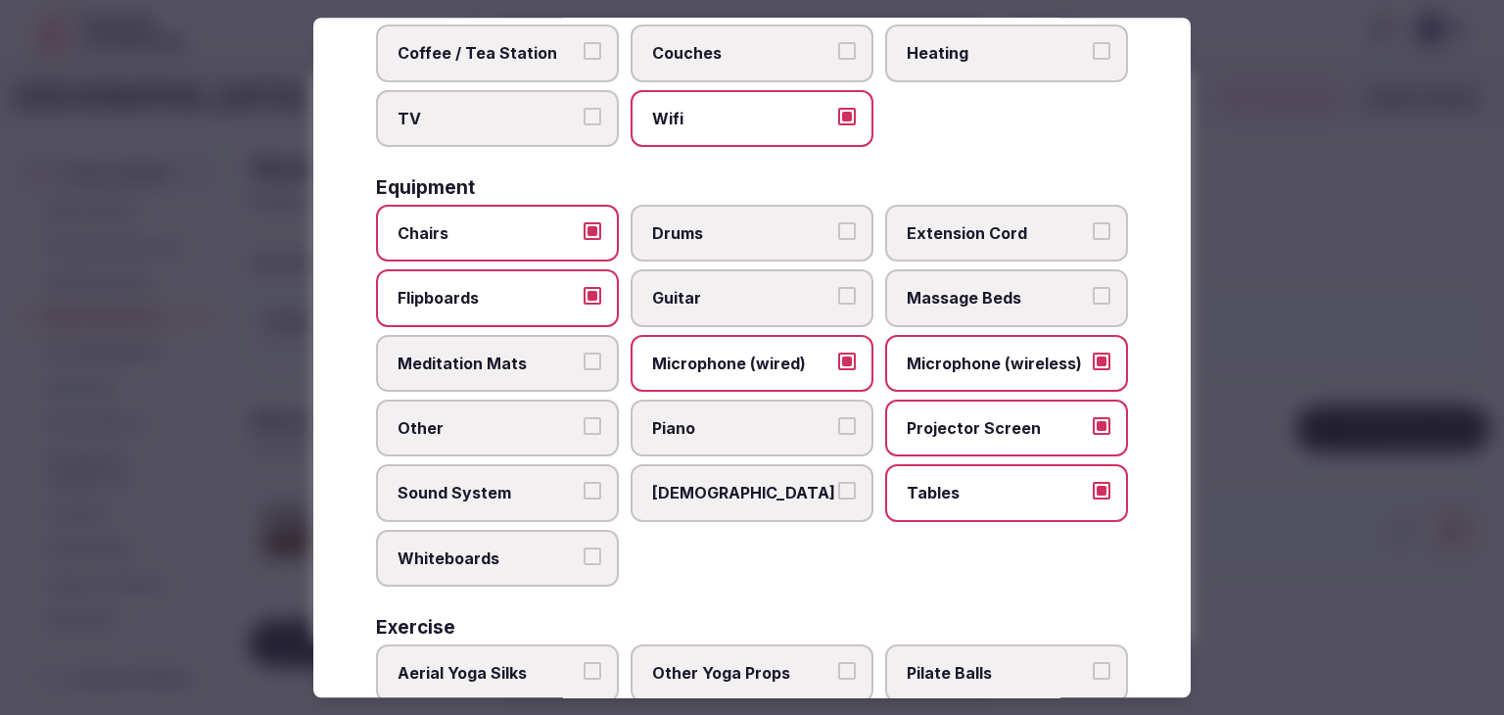
click at [484, 499] on label "Sound System" at bounding box center [497, 493] width 243 height 57
click at [583, 499] on button "Sound System" at bounding box center [592, 492] width 18 height 18
click at [491, 547] on span "Whiteboards" at bounding box center [487, 558] width 180 height 22
click at [583, 547] on button "Whiteboards" at bounding box center [592, 556] width 18 height 18
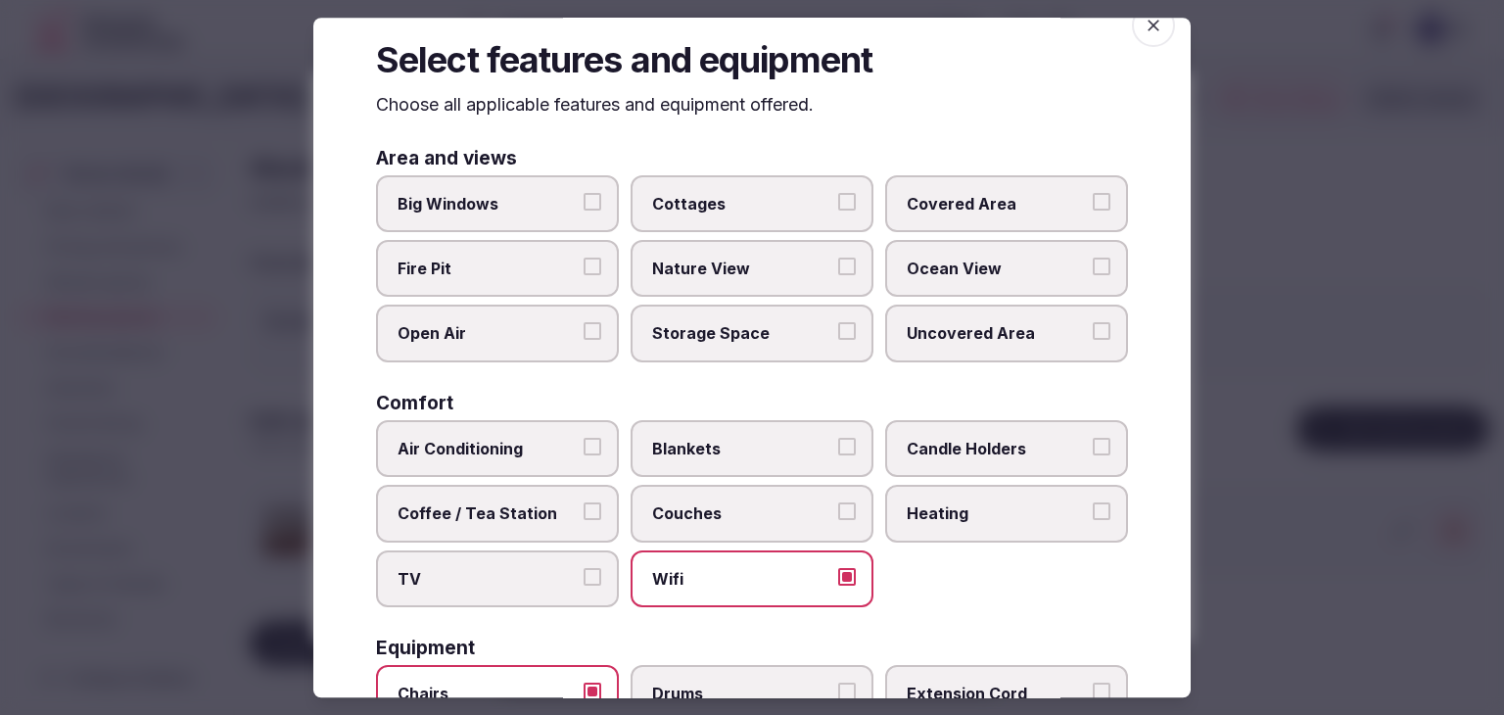
scroll to position [0, 0]
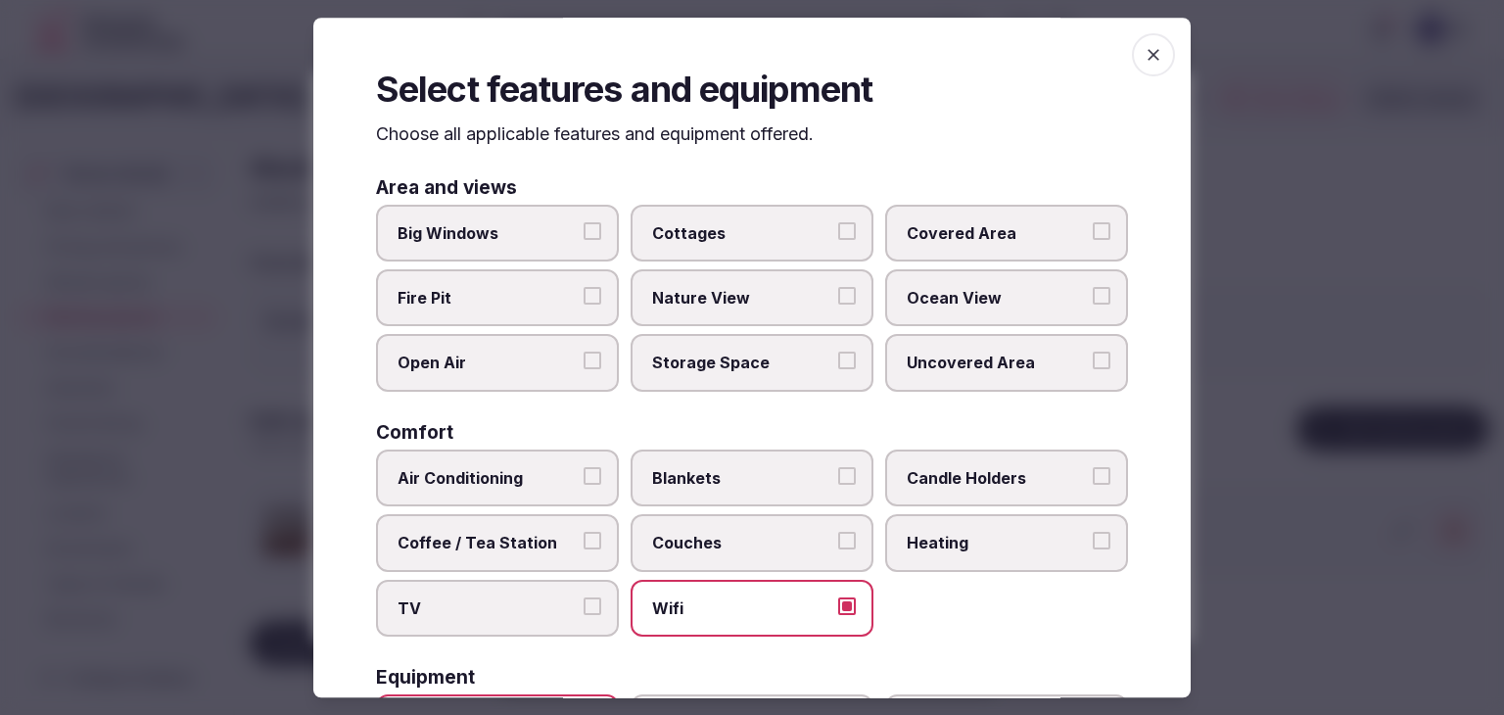
click at [1143, 58] on icon "button" at bounding box center [1153, 55] width 20 height 20
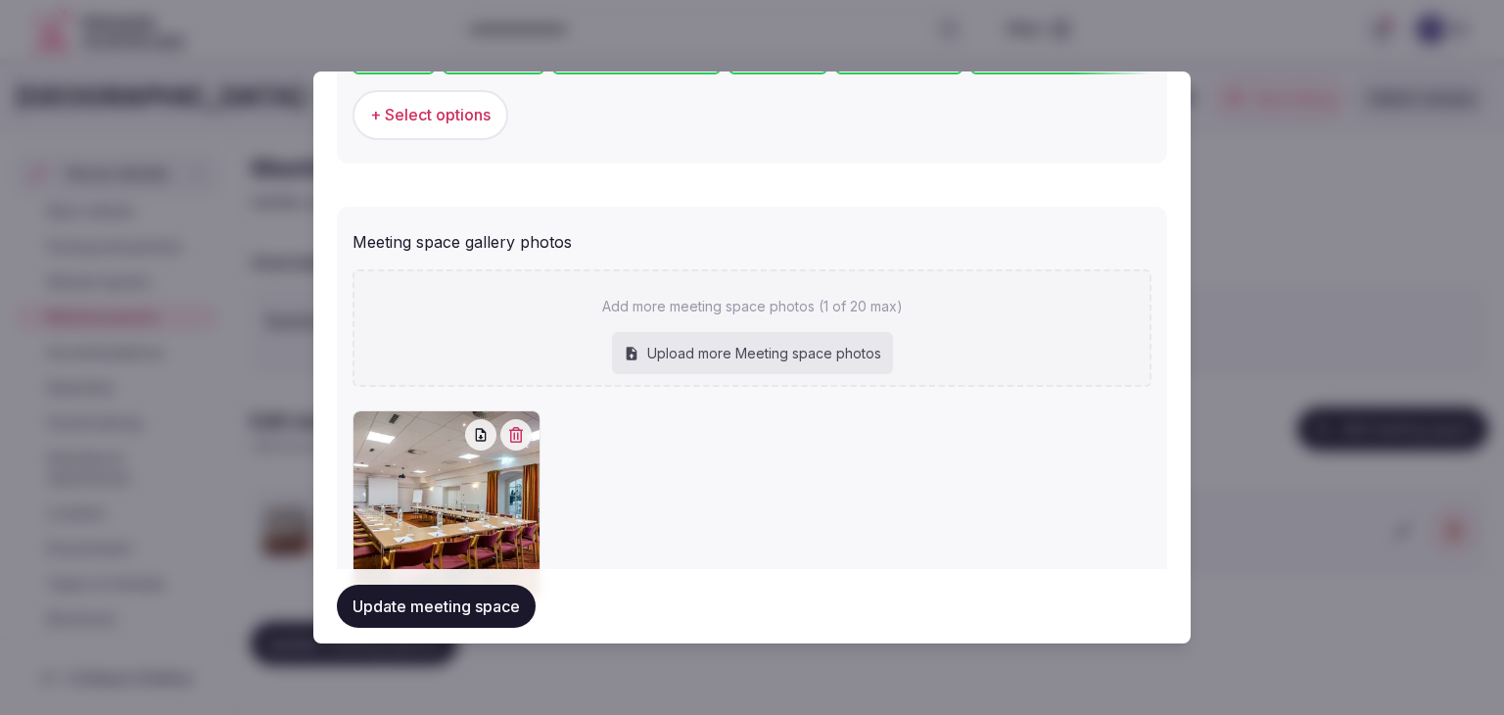
scroll to position [1397, 0]
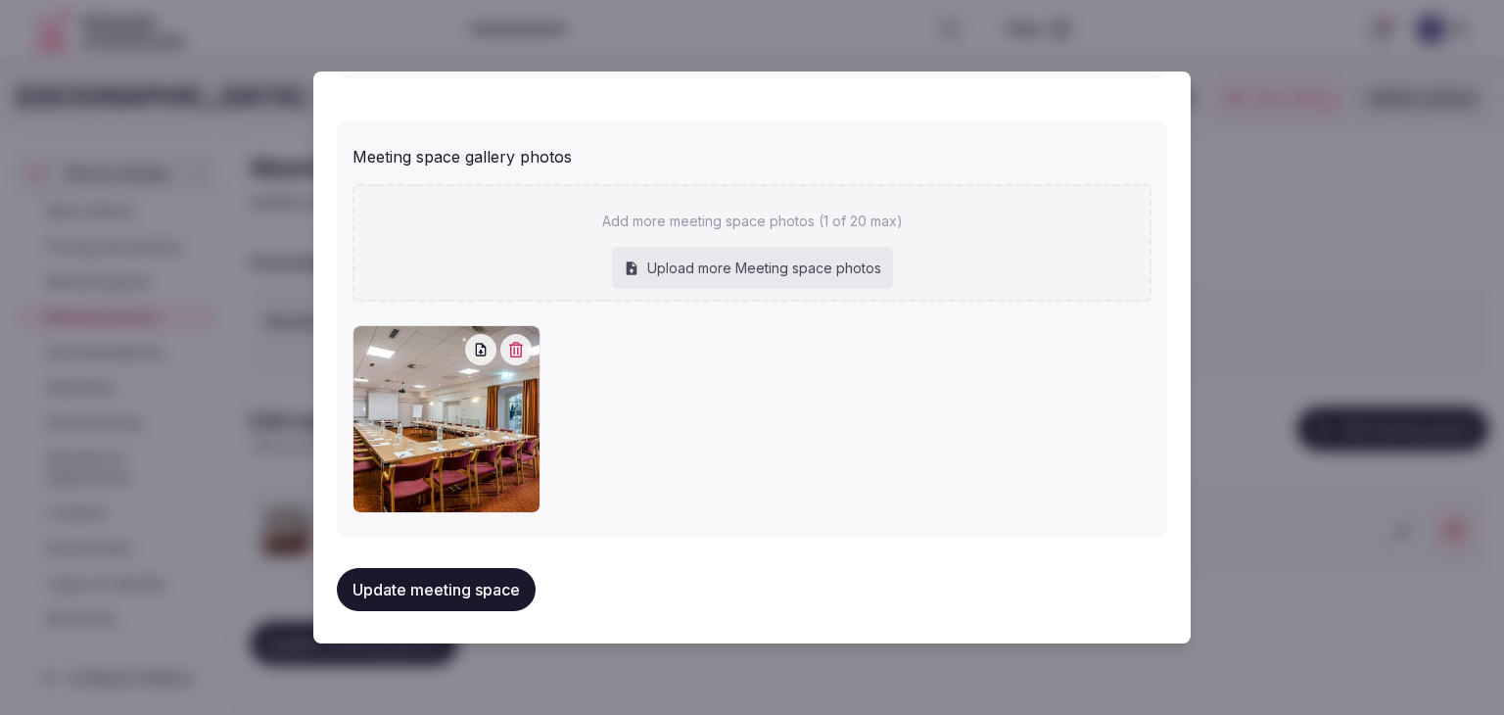
click at [482, 577] on button "Update meeting space" at bounding box center [436, 589] width 199 height 43
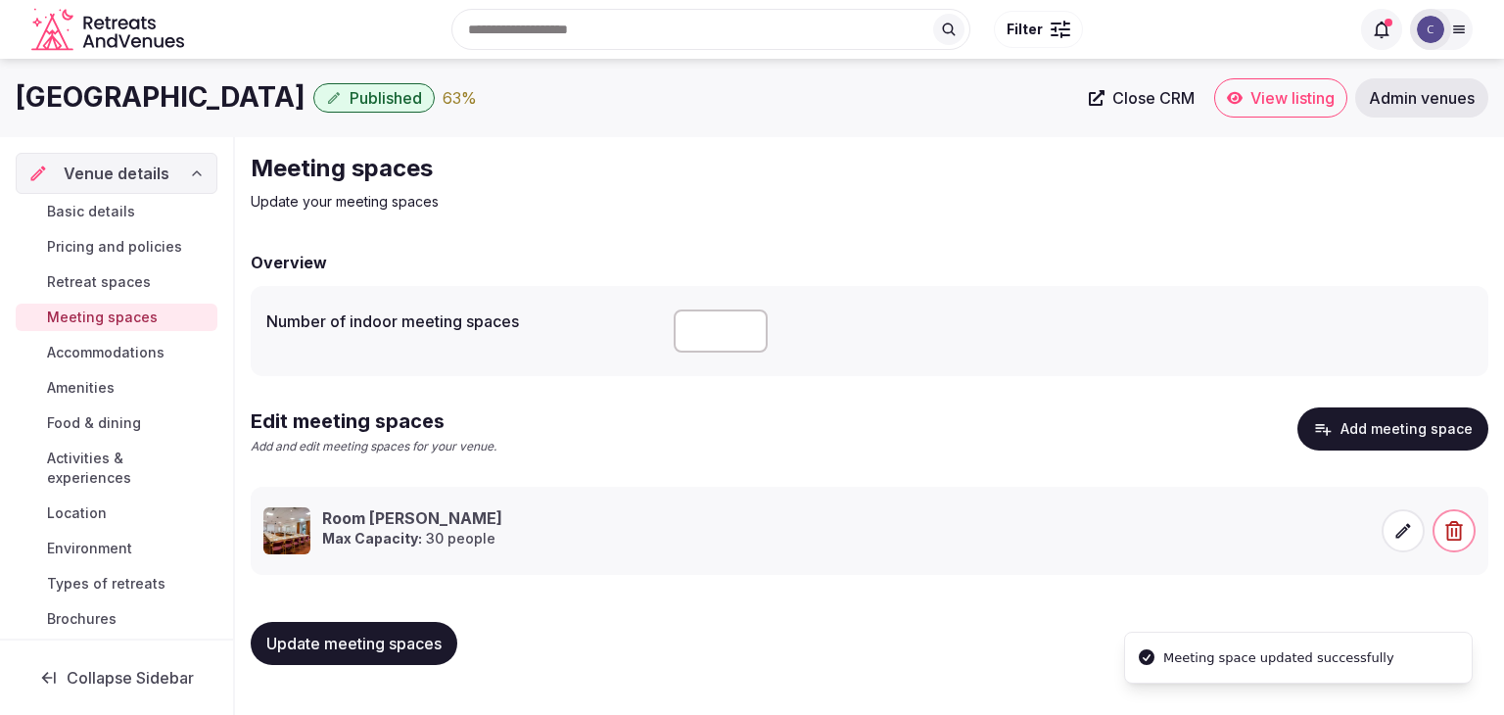
click at [383, 642] on span "Update meeting spaces" at bounding box center [353, 643] width 175 height 20
click at [89, 354] on span "Accommodations" at bounding box center [105, 353] width 117 height 20
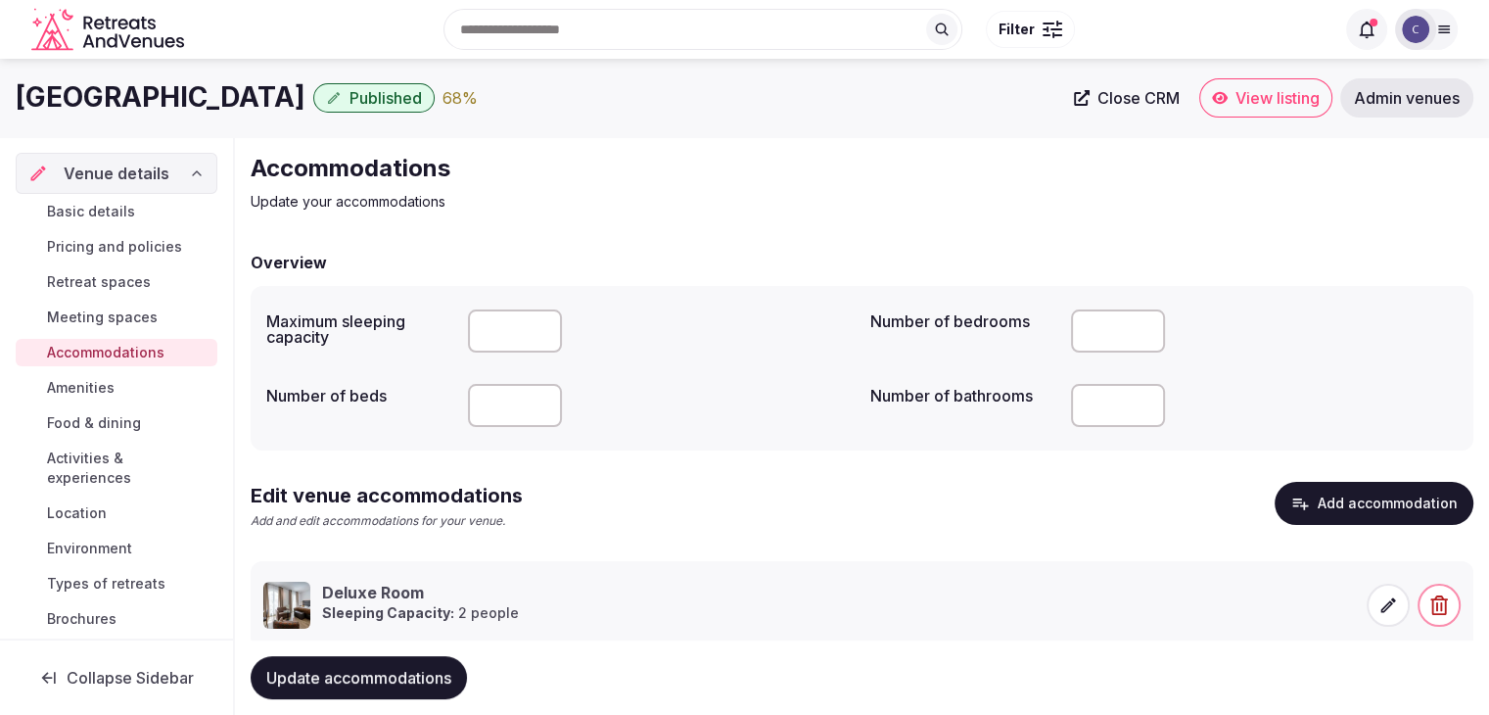
click at [1387, 604] on icon at bounding box center [1388, 604] width 15 height 15
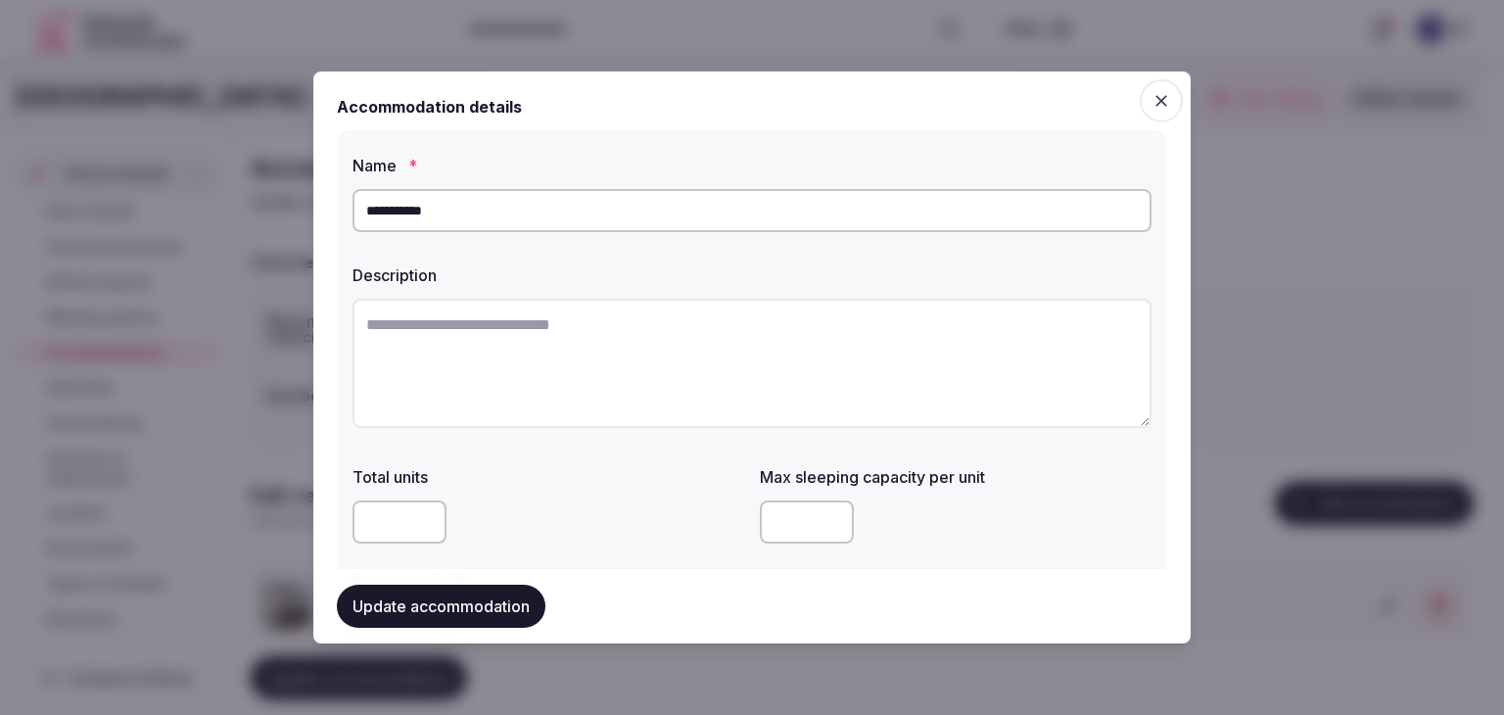
click at [1156, 93] on span "button" at bounding box center [1160, 100] width 43 height 43
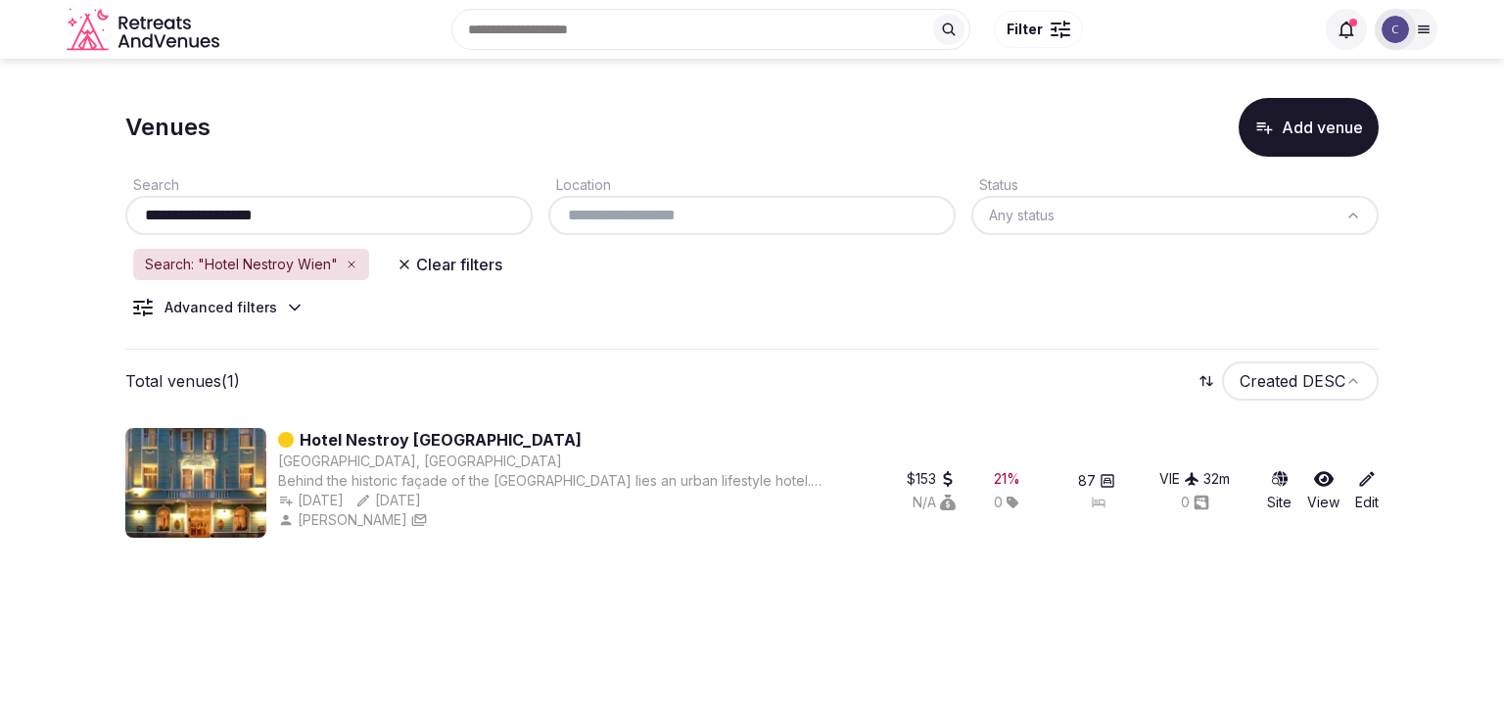
click at [393, 212] on input "**********" at bounding box center [329, 215] width 392 height 23
paste input "*********"
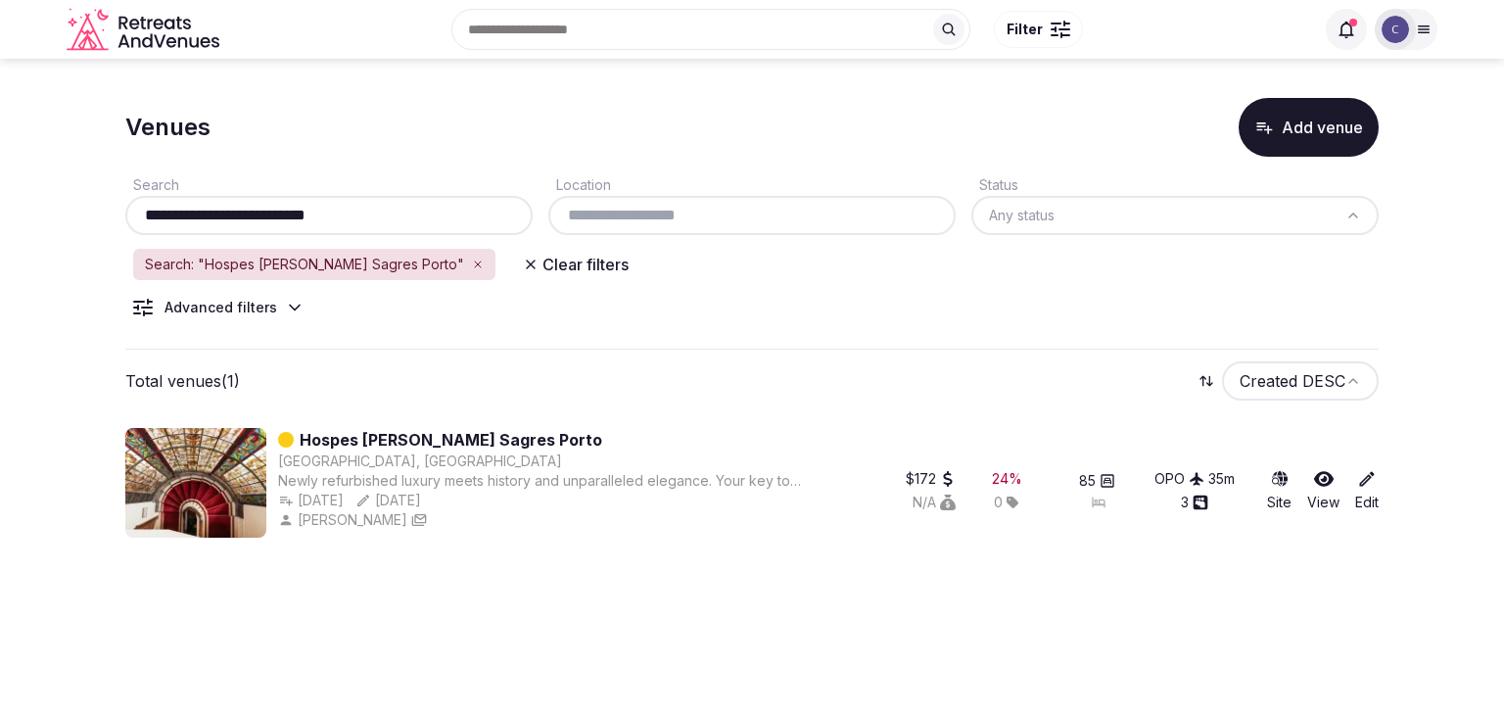
type input "**********"
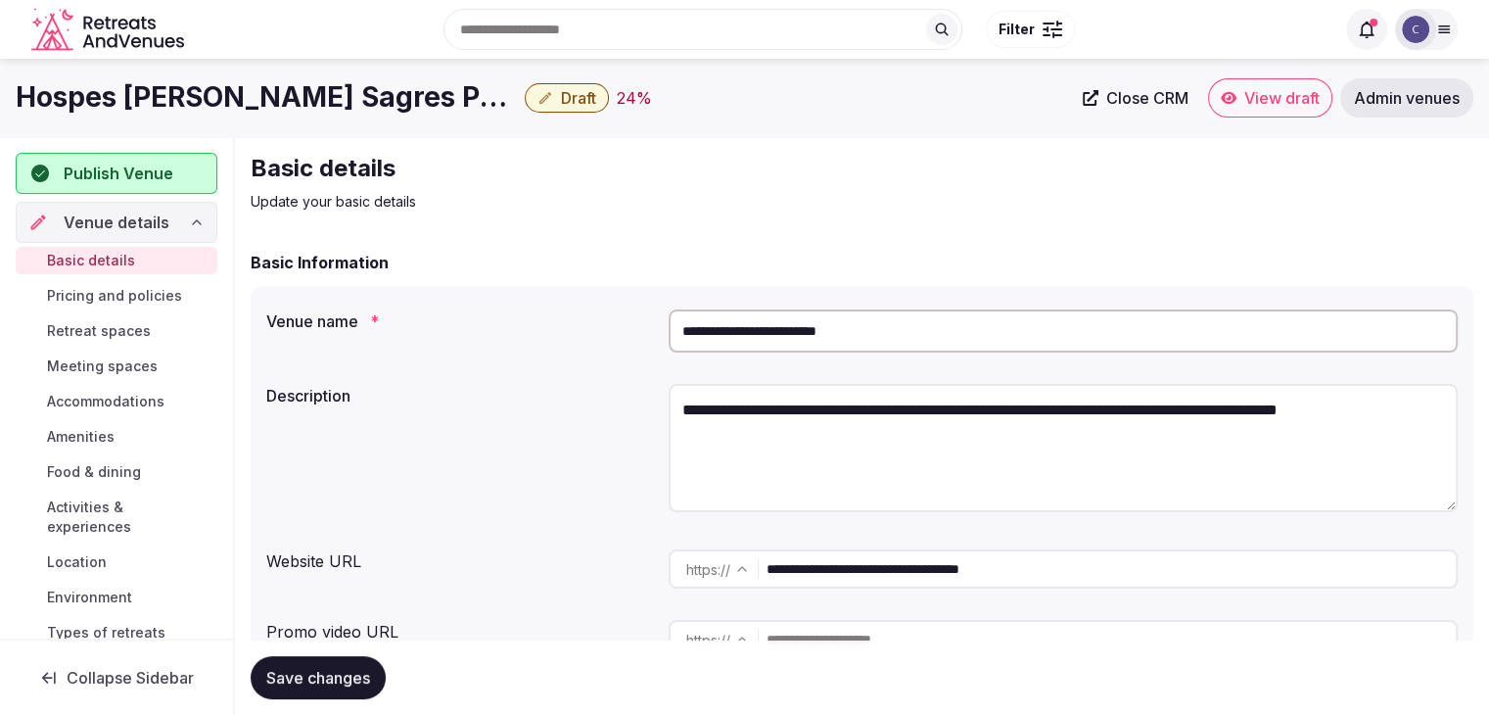
click at [901, 330] on input "**********" at bounding box center [1063, 330] width 789 height 43
paste input "**********"
type input "**********"
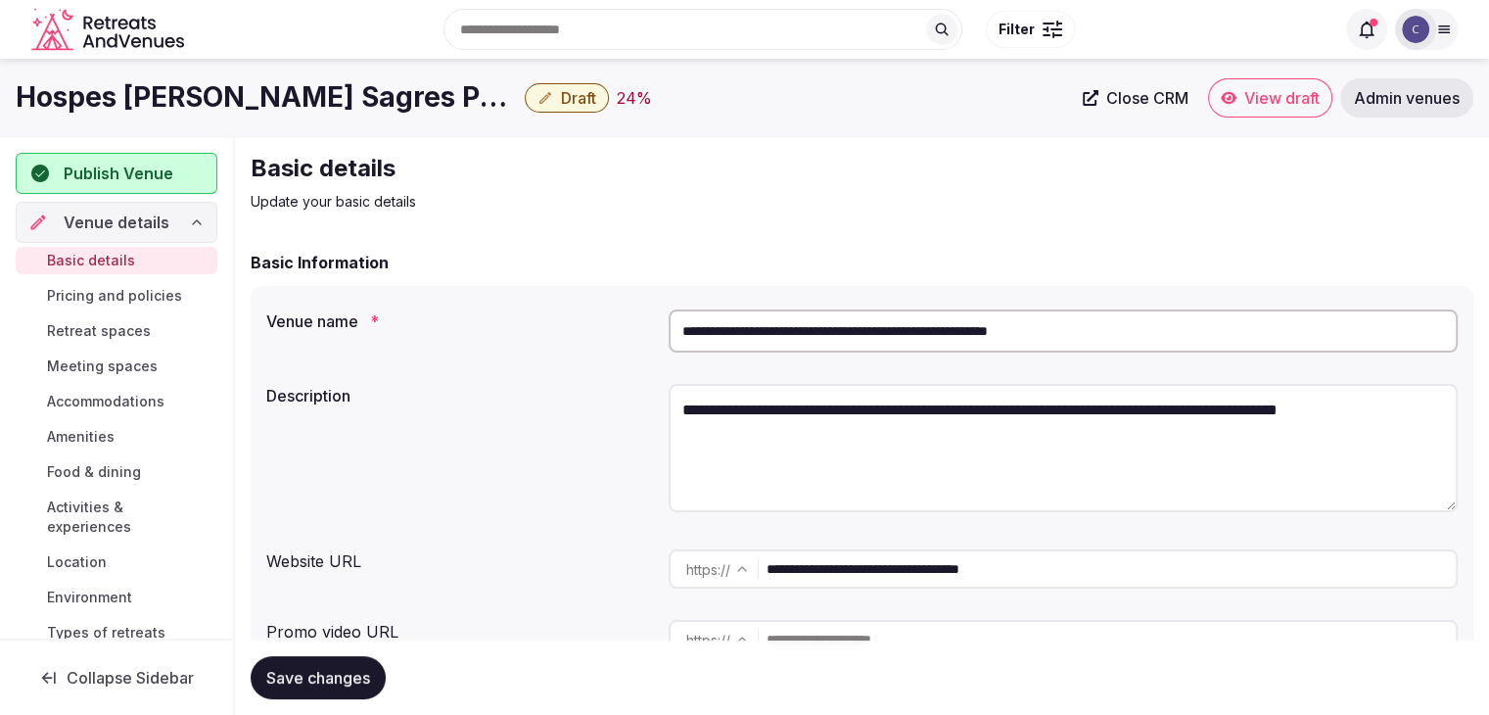
click at [352, 682] on span "Save changes" at bounding box center [318, 678] width 104 height 20
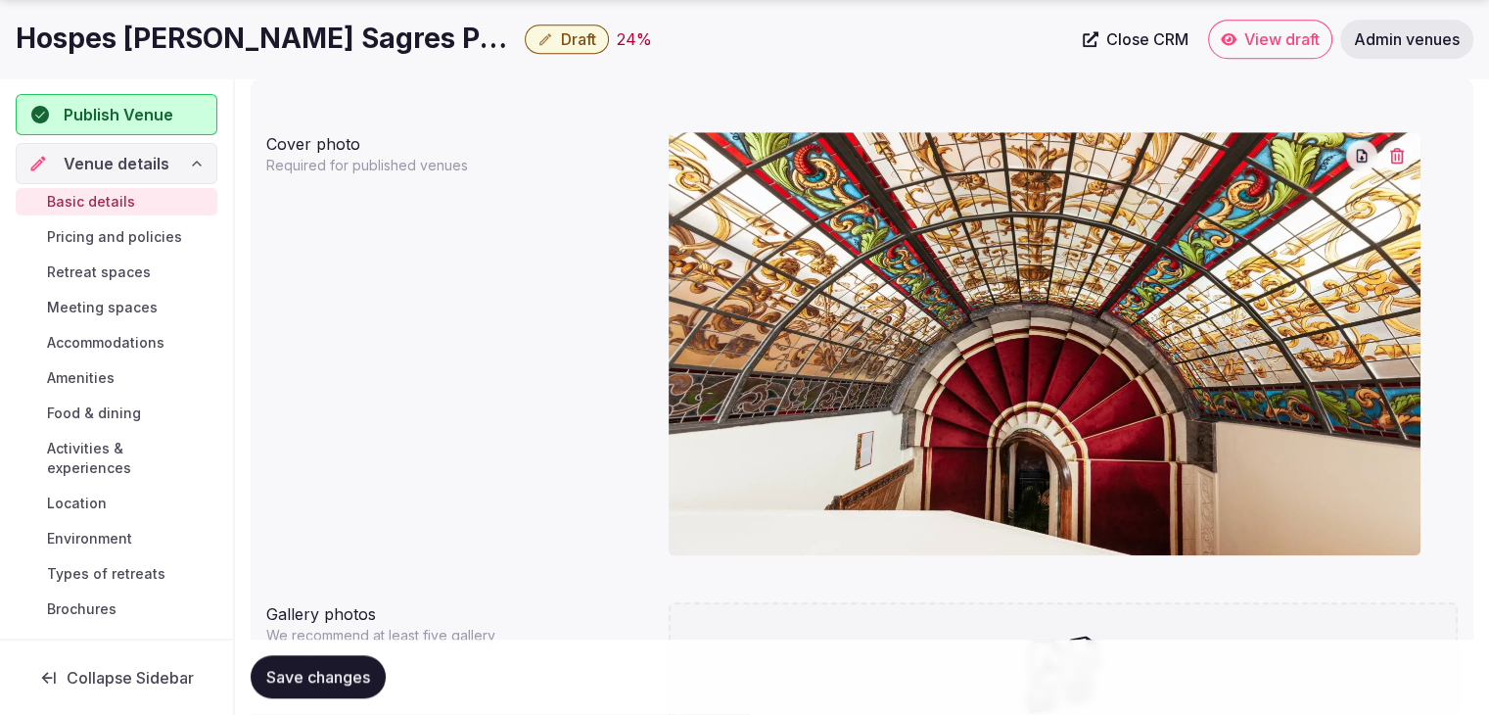
scroll to position [1859, 0]
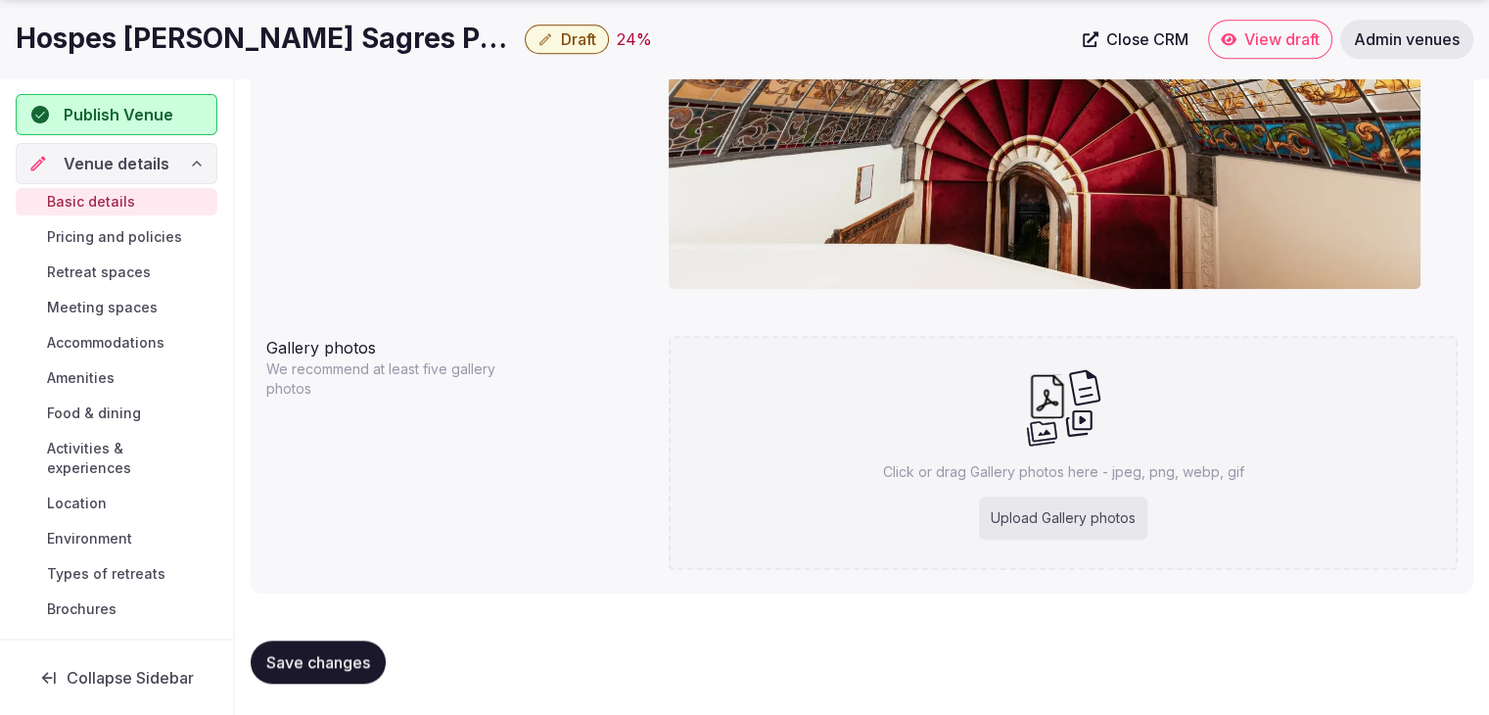
click at [266, 42] on h1 "Hospes [PERSON_NAME] Sagres Porto - Small Luxury Hotels Of The World" at bounding box center [266, 39] width 501 height 38
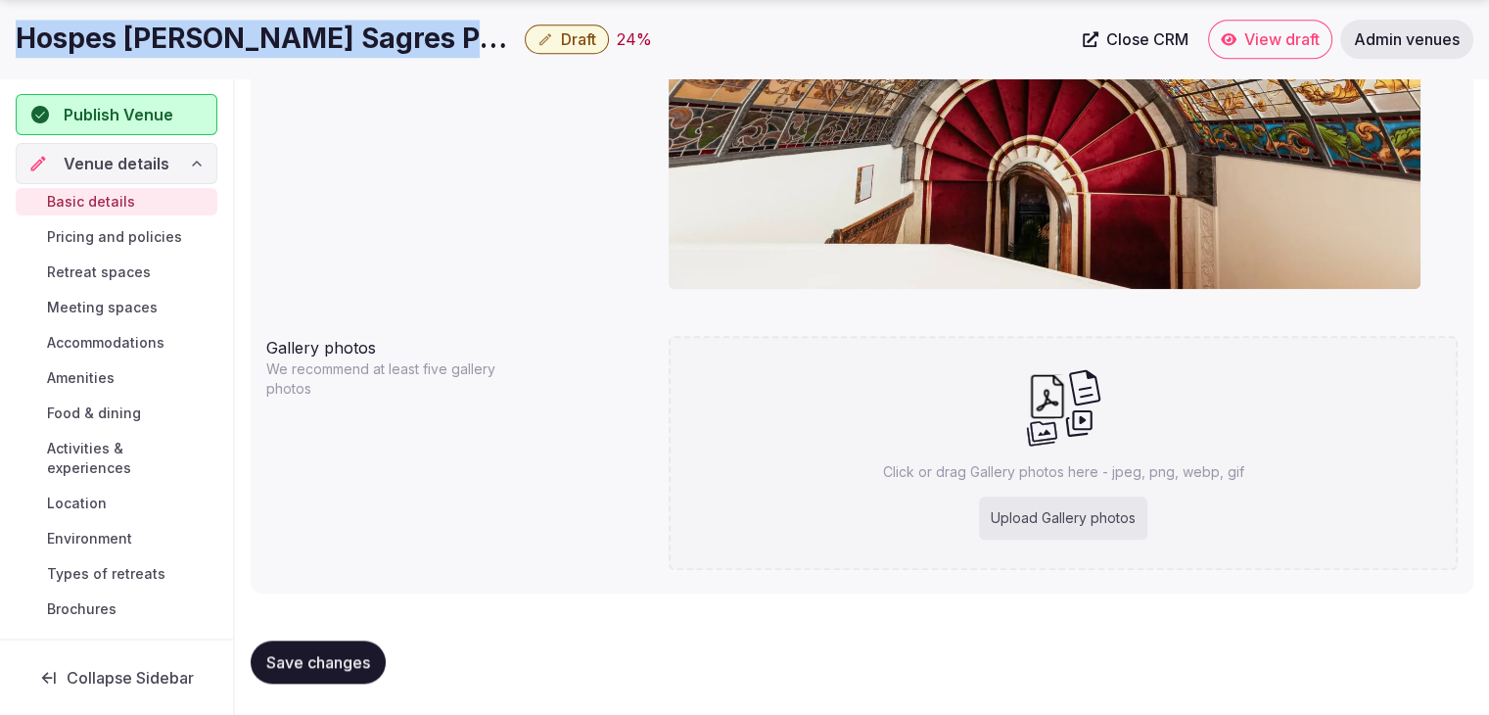
click at [266, 42] on h1 "Hospes [PERSON_NAME] Sagres Porto - Small Luxury Hotels Of The World" at bounding box center [266, 39] width 501 height 38
copy div "Hospes [PERSON_NAME] Sagres Porto - Small Luxury Hotels Of The World"
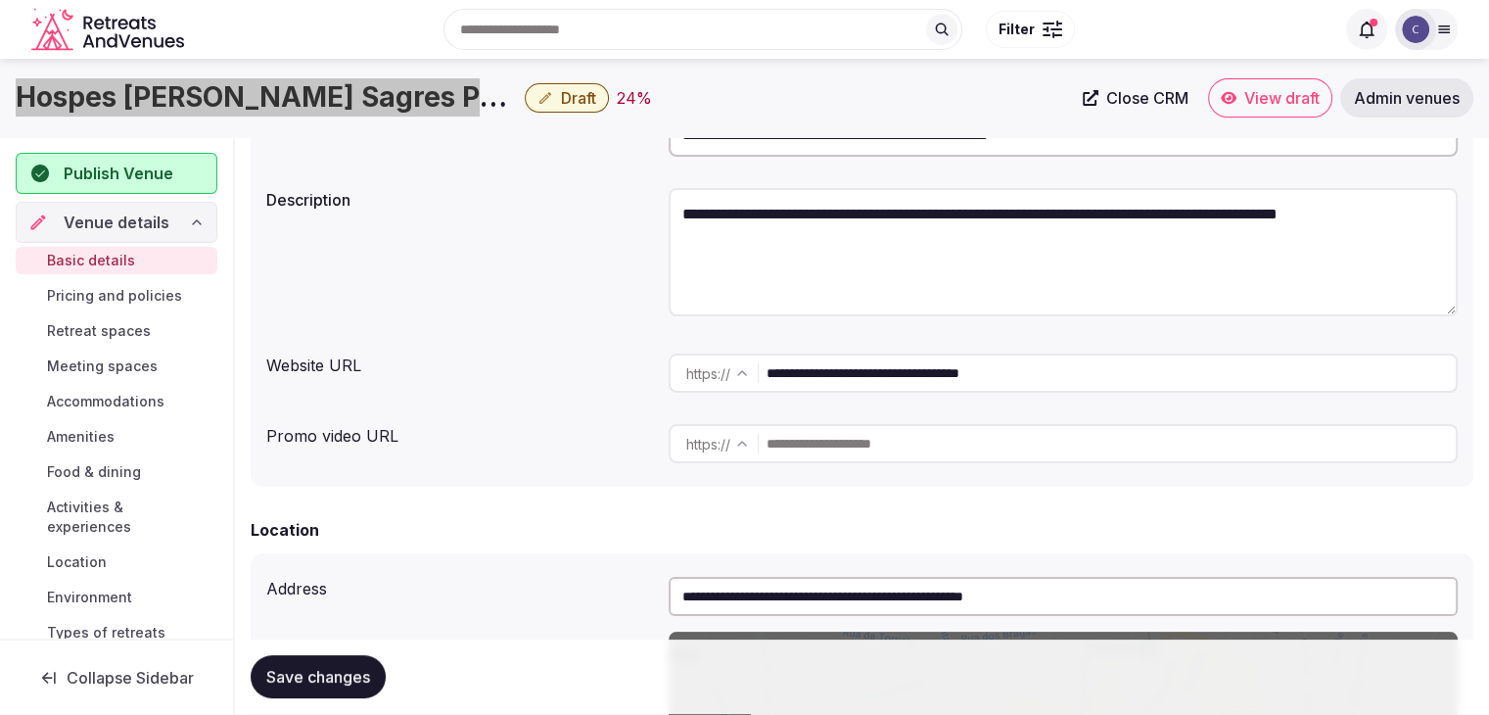
scroll to position [195, 0]
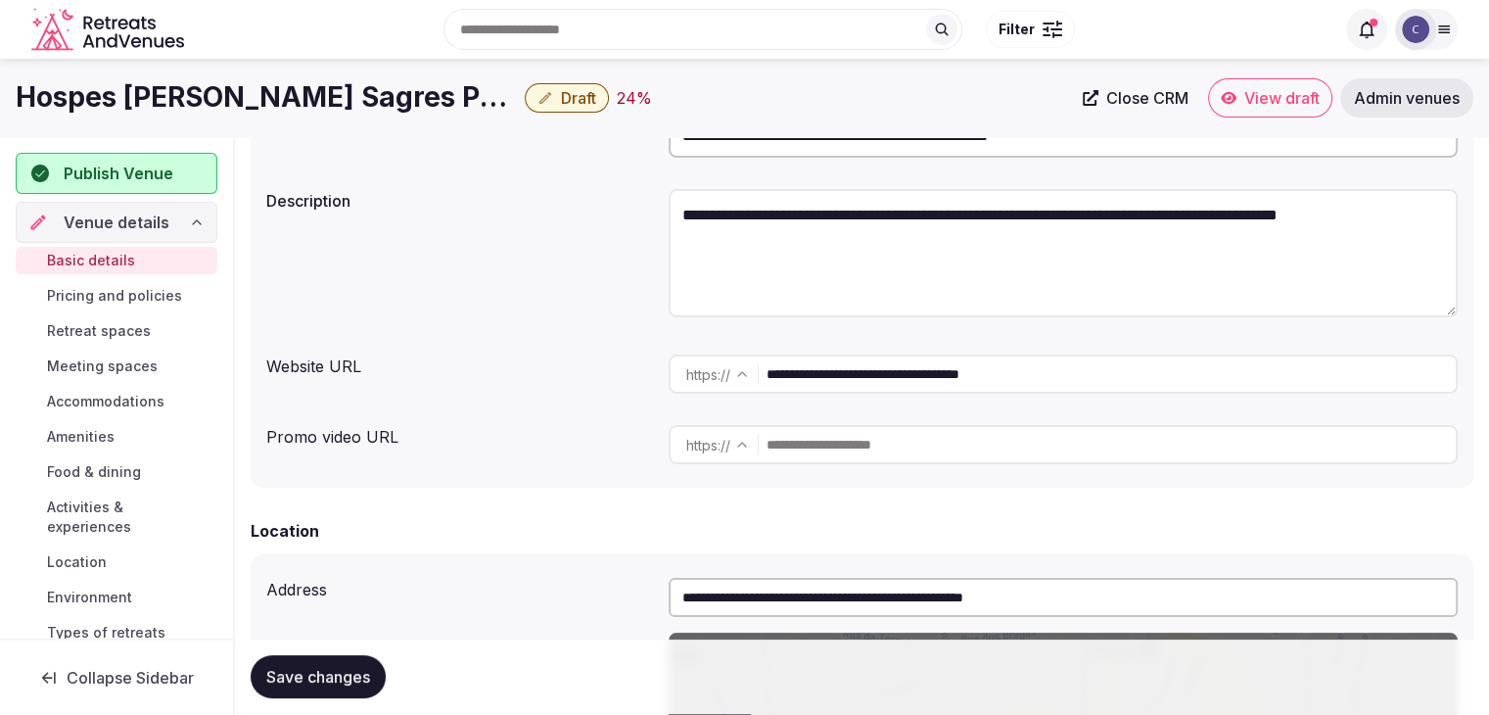
click at [1083, 365] on input "**********" at bounding box center [1110, 373] width 689 height 39
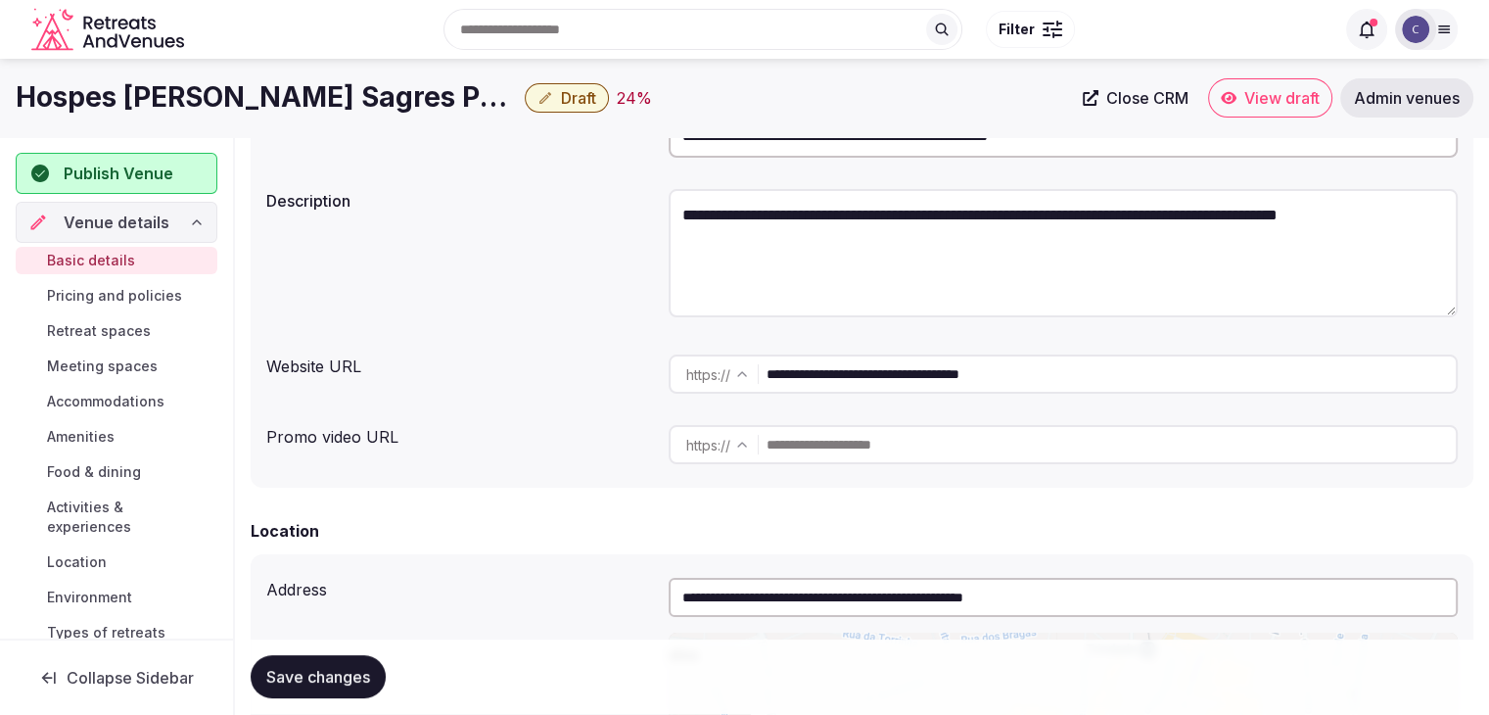
click at [1083, 365] on input "**********" at bounding box center [1110, 373] width 689 height 39
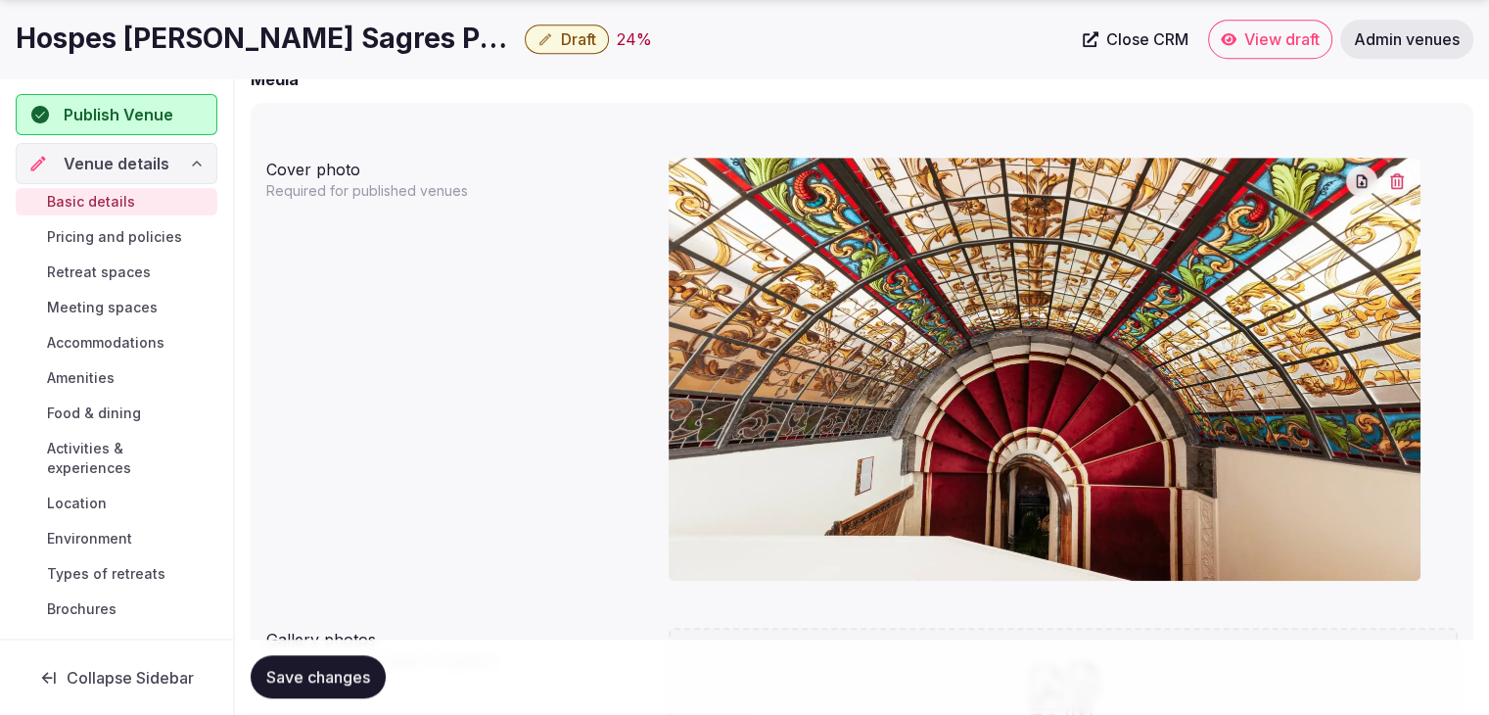
scroll to position [1859, 0]
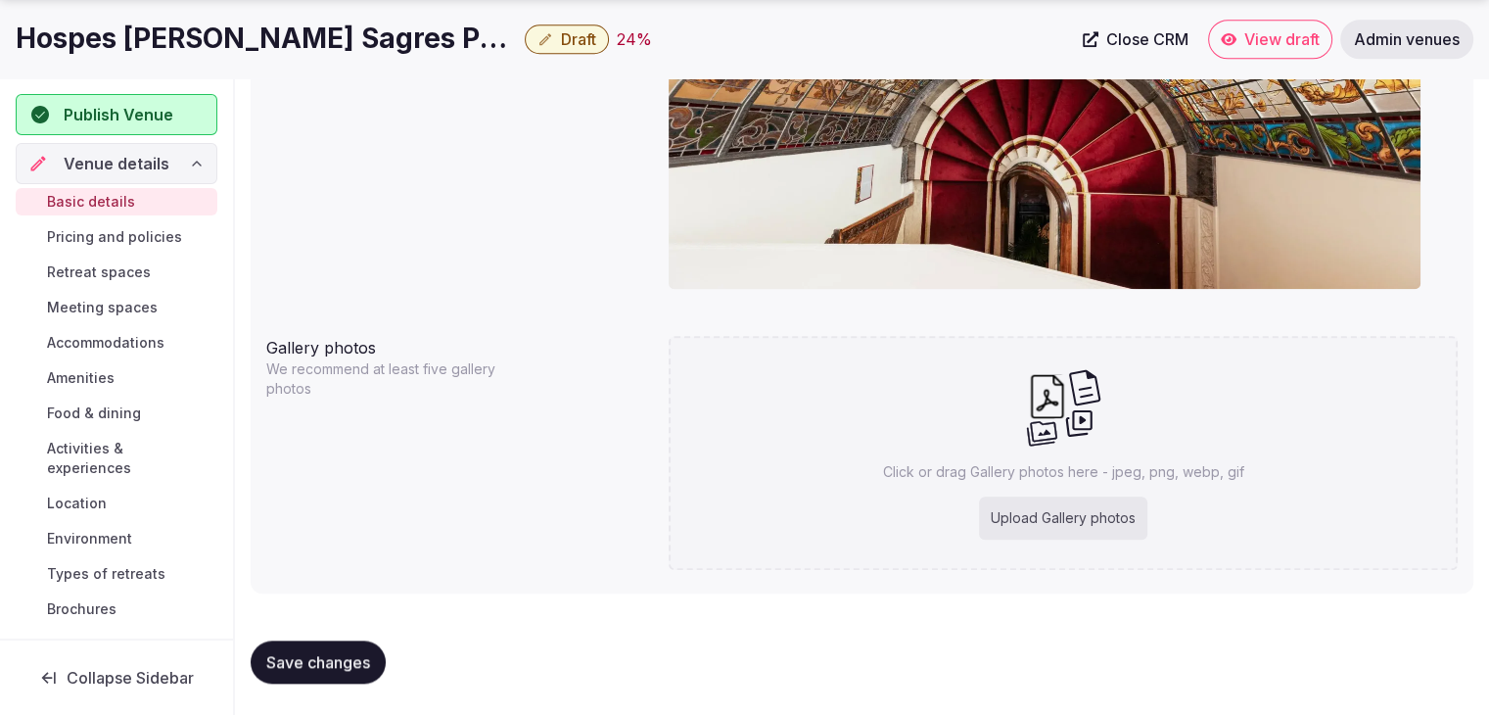
click at [305, 48] on h1 "Hospes [PERSON_NAME] Sagres Porto - Small Luxury Hotels Of The World" at bounding box center [266, 39] width 501 height 38
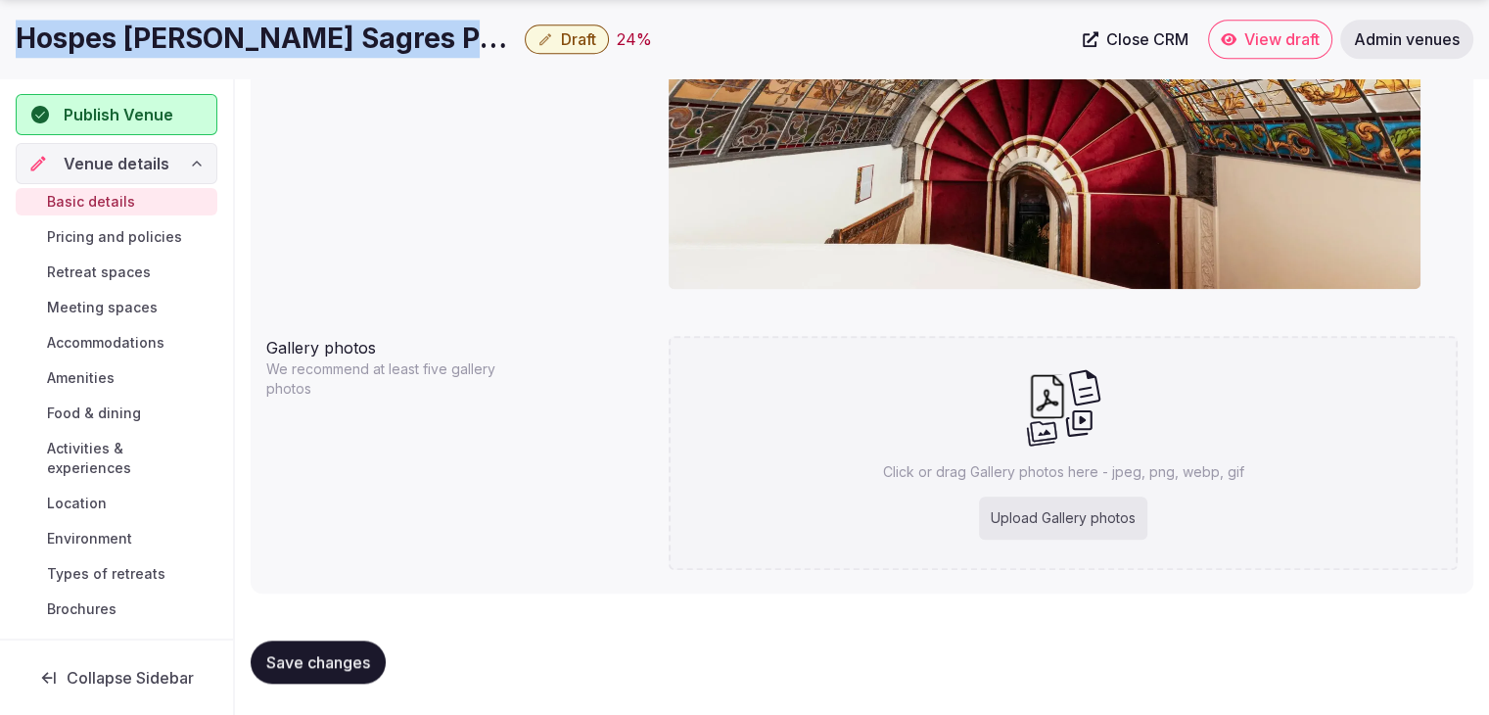
click at [305, 48] on h1 "Hospes [PERSON_NAME] Sagres Porto - Small Luxury Hotels Of The World" at bounding box center [266, 39] width 501 height 38
copy div "Hospes [PERSON_NAME] Sagres Porto - Small Luxury Hotels Of The World"
click at [292, 41] on h1 "Hospes [PERSON_NAME] Sagres Porto - Small Luxury Hotels Of The World" at bounding box center [266, 39] width 501 height 38
drag, startPoint x: 393, startPoint y: 33, endPoint x: 2, endPoint y: 63, distance: 391.7
click at [2, 63] on div "Hospes Infante Sagres Porto - Small Luxury Hotels Of The World Draft 24 % Close…" at bounding box center [744, 39] width 1489 height 78
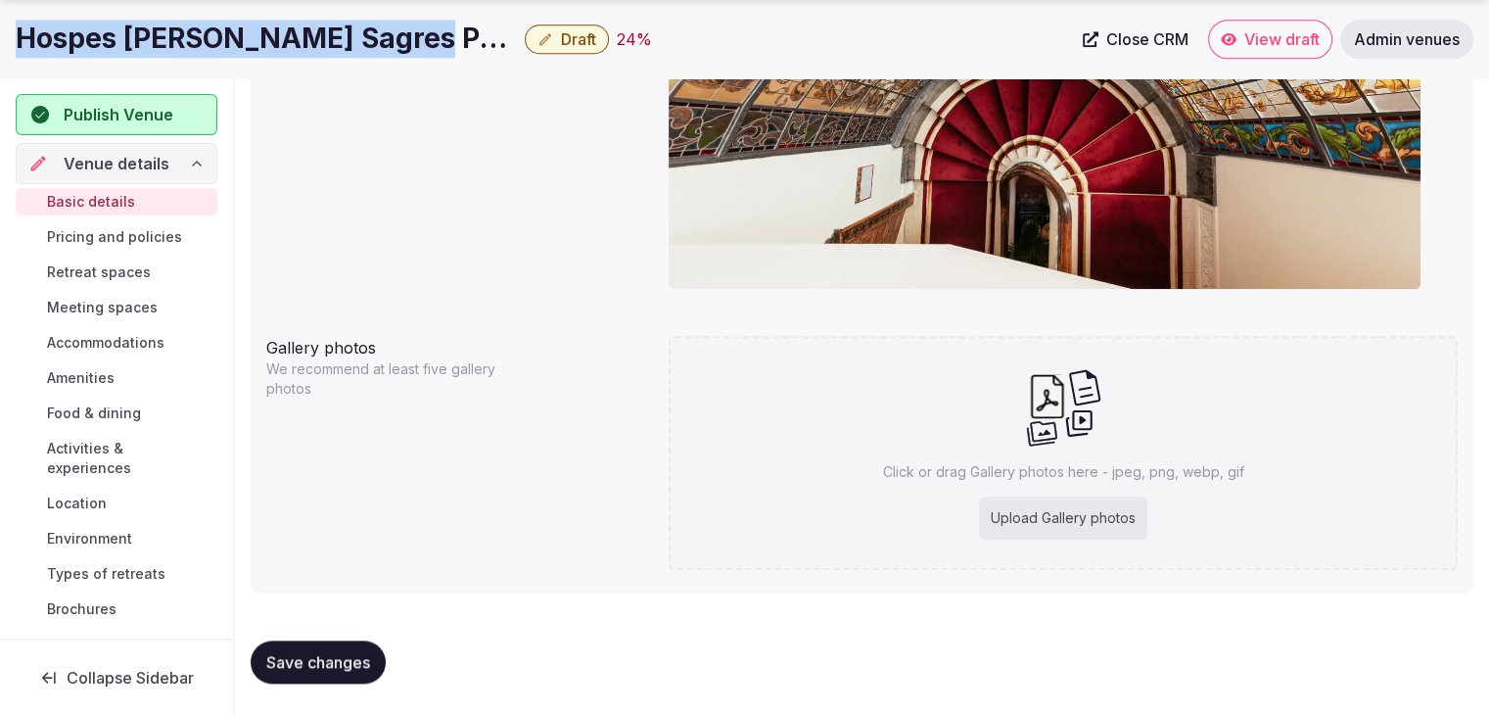
copy h1 "Hospes Infante Sagres Porto"
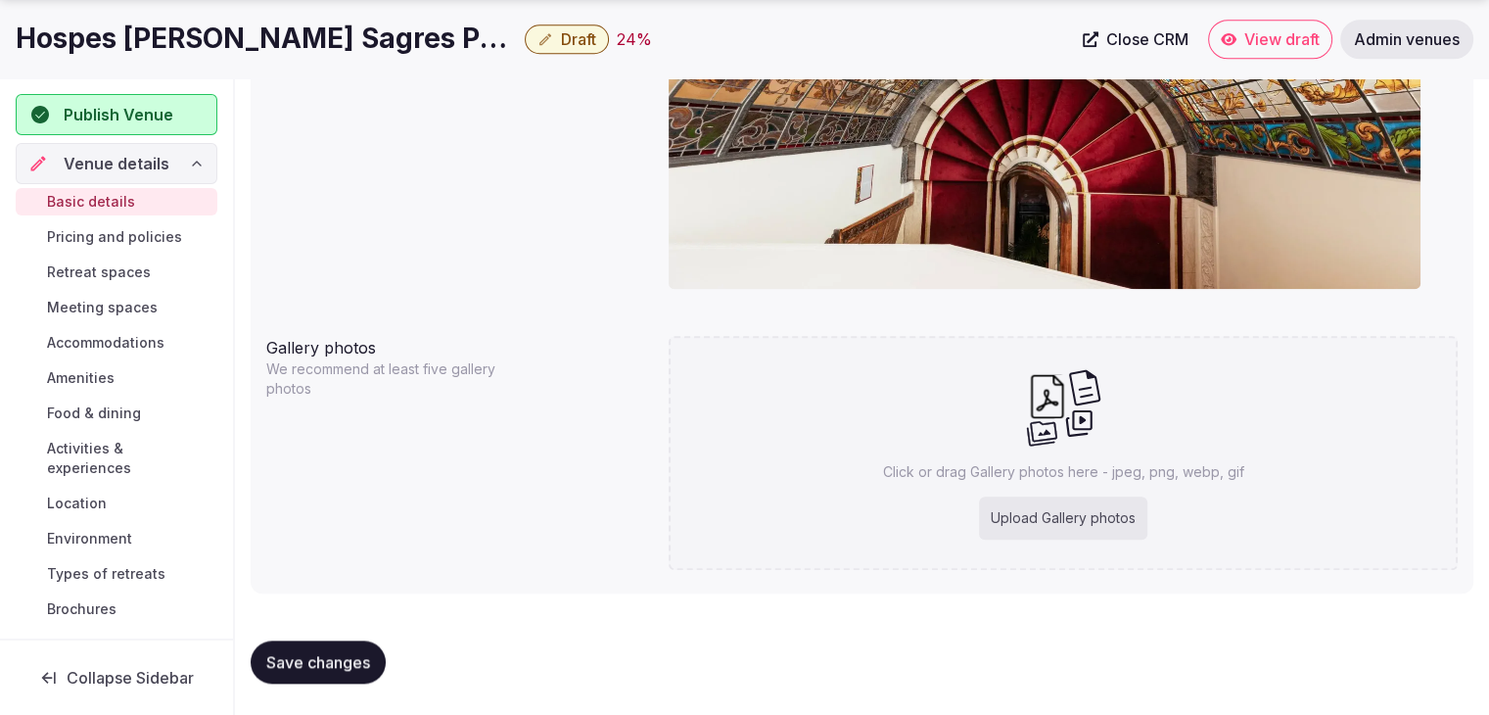
click at [1012, 515] on div "Upload Gallery photos" at bounding box center [1063, 517] width 168 height 43
type input "**********"
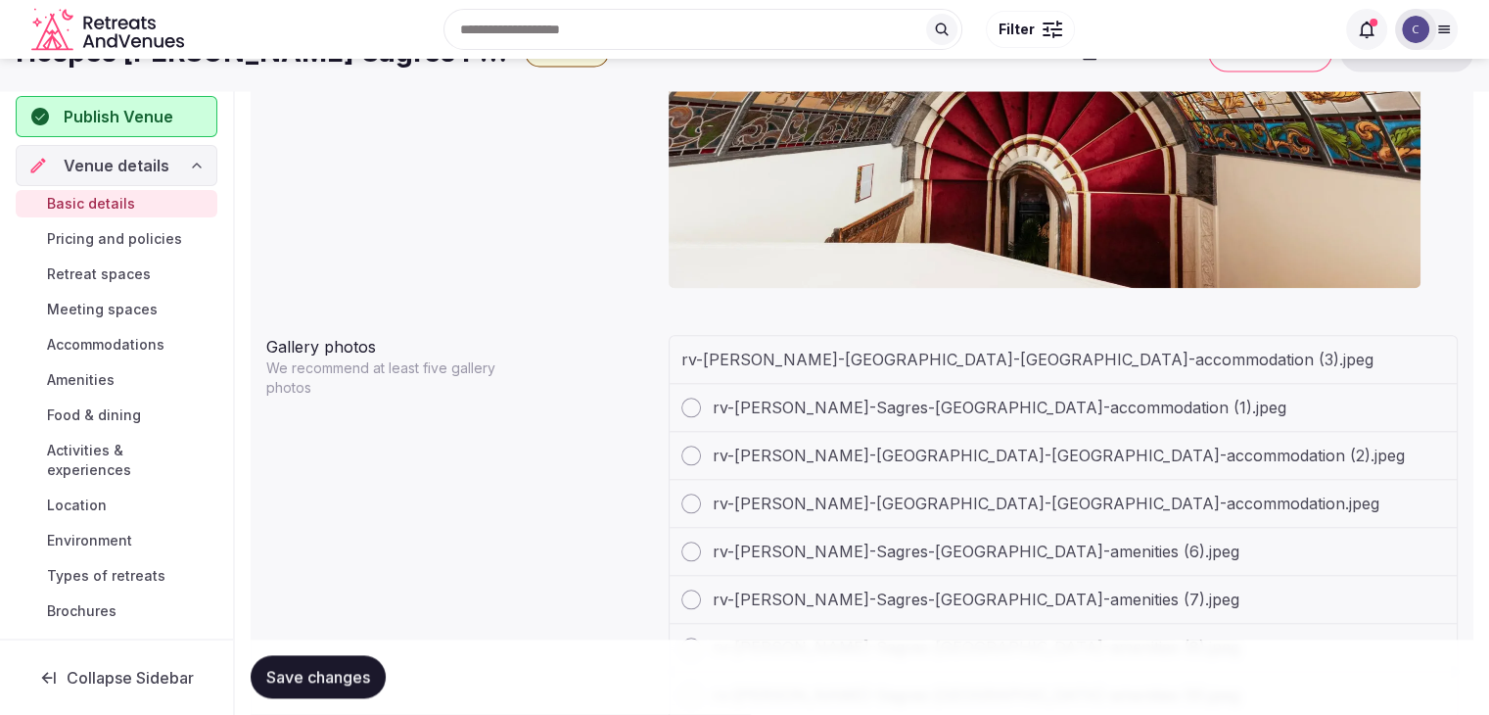
scroll to position [1565, 0]
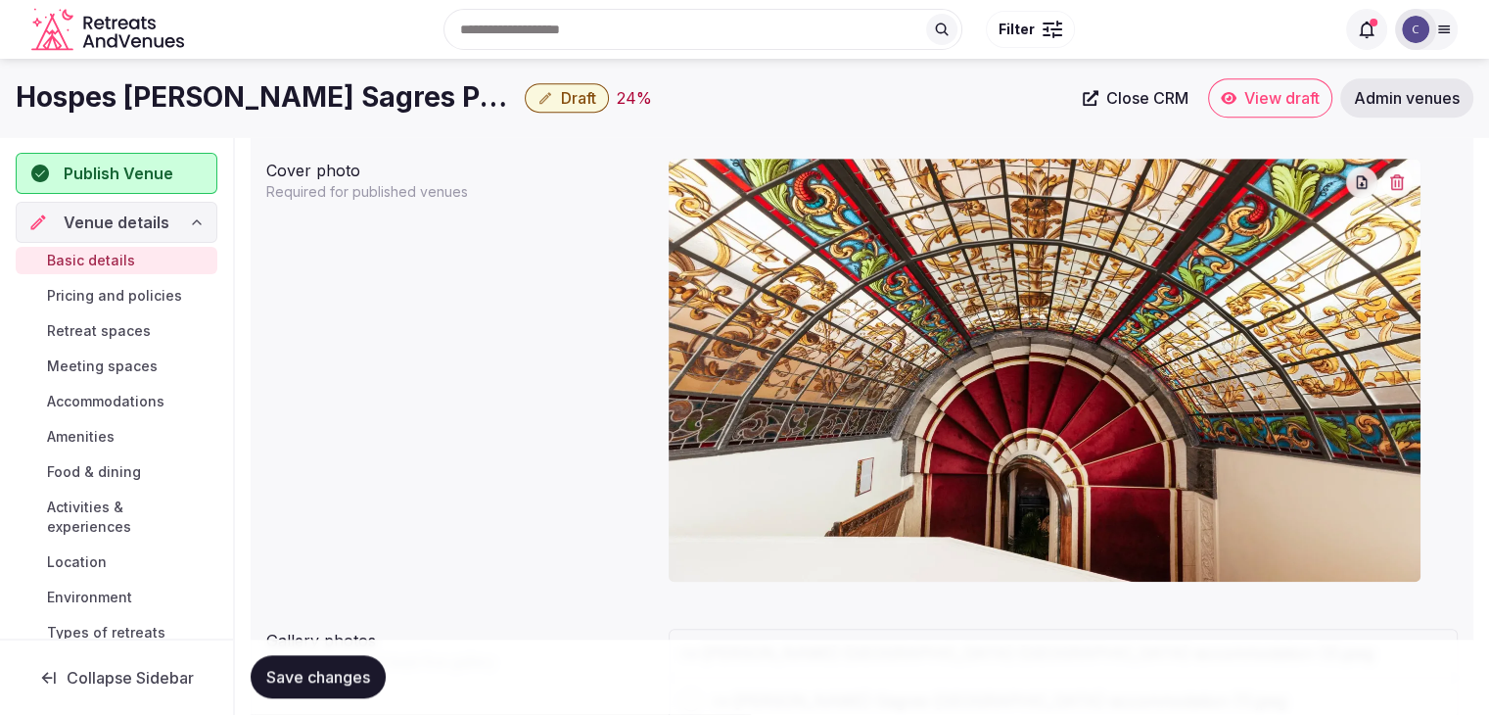
click at [1392, 180] on icon "button" at bounding box center [1397, 182] width 14 height 16
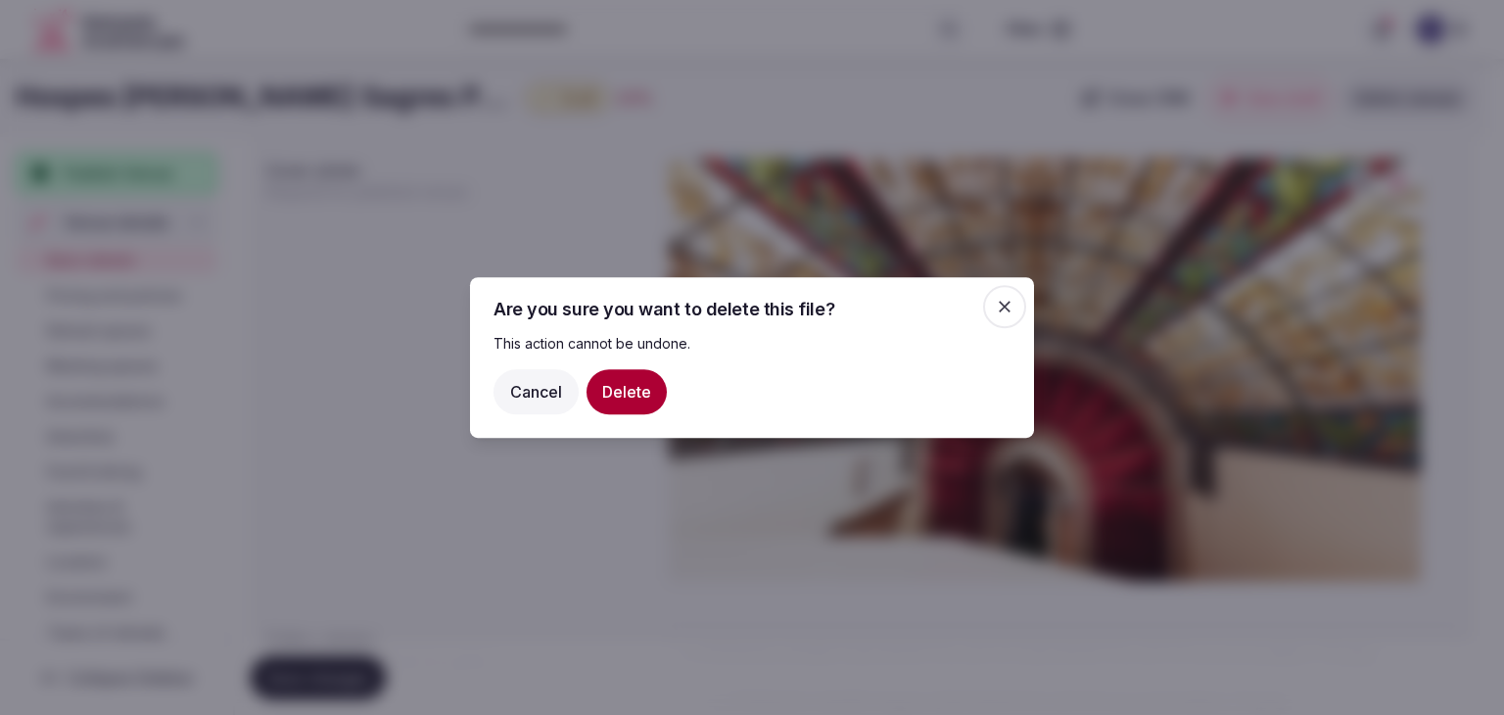
click at [634, 393] on button "Delete" at bounding box center [626, 391] width 80 height 45
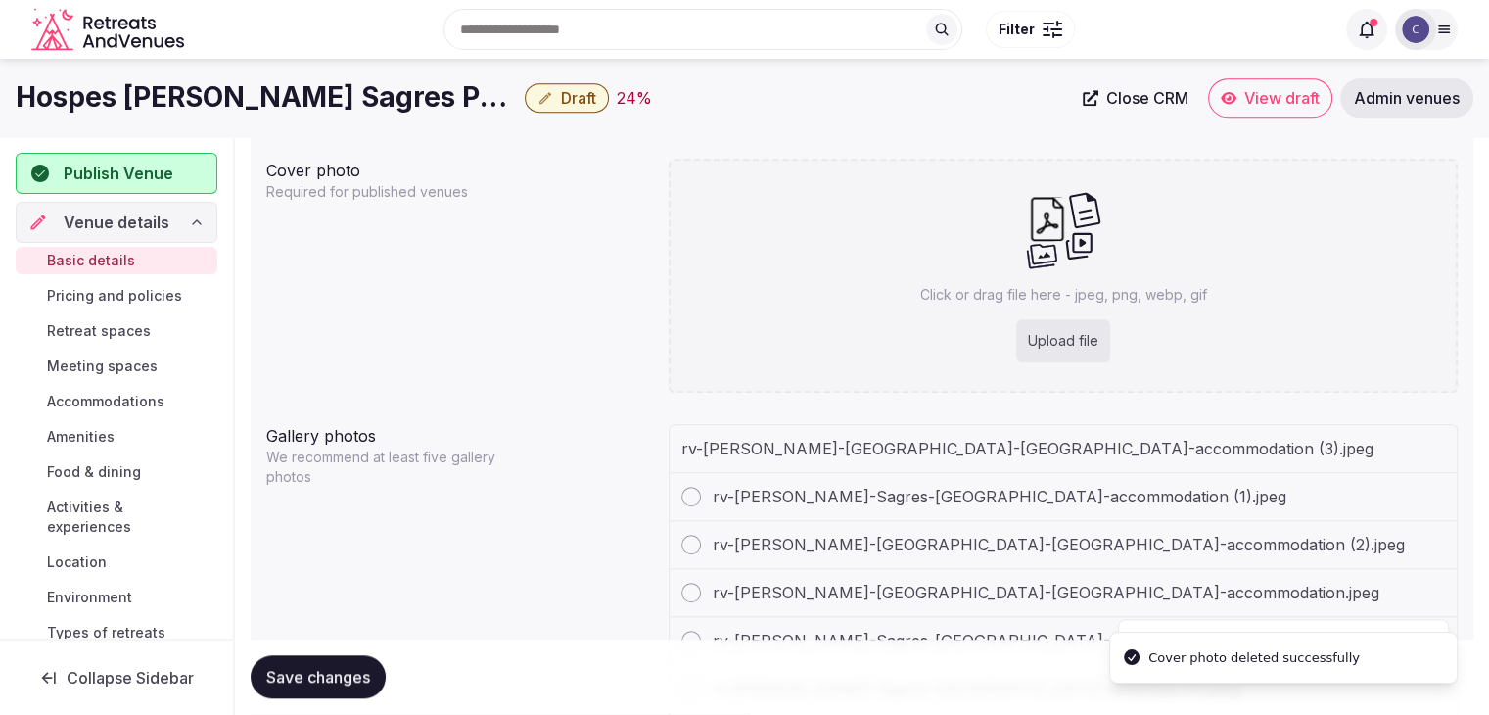
click at [1102, 346] on div "Upload file" at bounding box center [1063, 340] width 94 height 43
type input "**********"
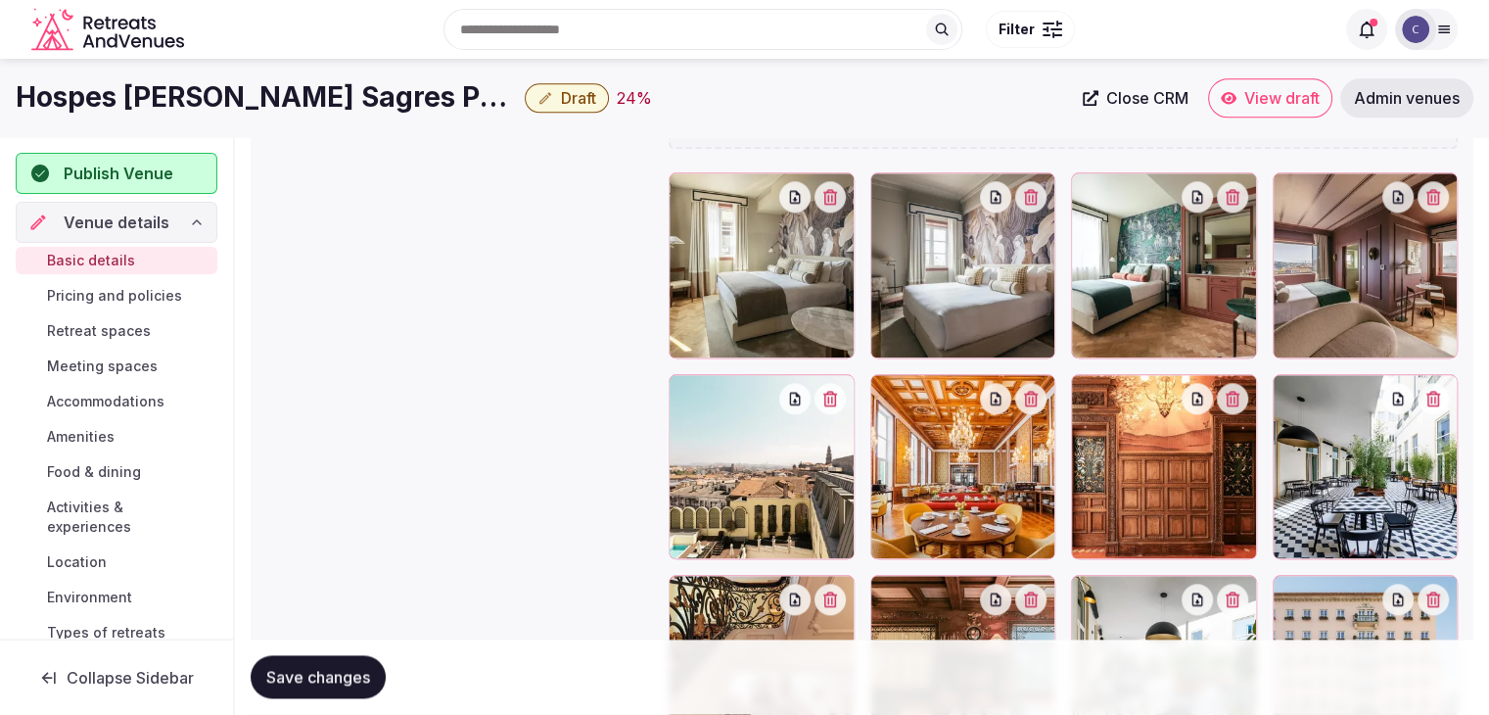
scroll to position [1788, 0]
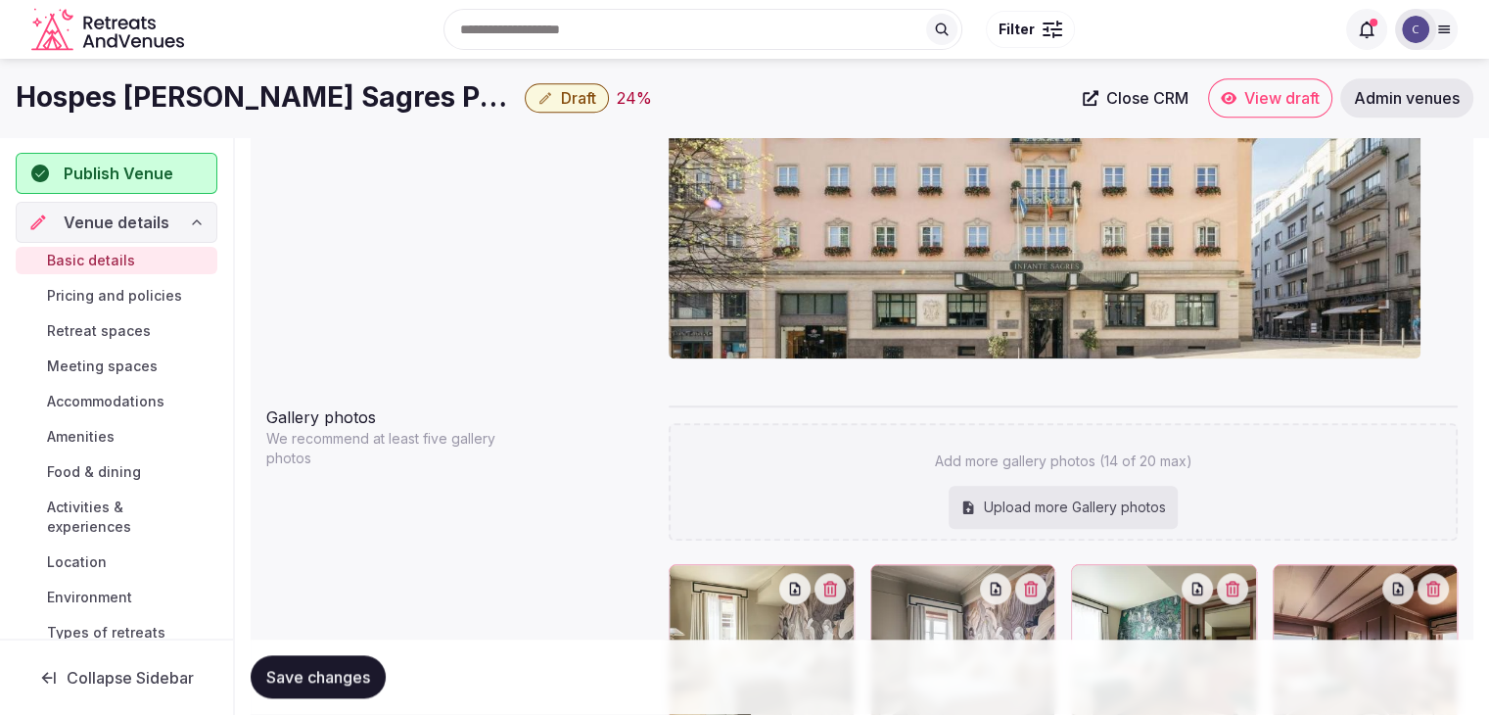
click at [1112, 484] on div "Add more gallery photos (14 of 20 max) Upload more Gallery photos" at bounding box center [1063, 481] width 789 height 117
type input "**********"
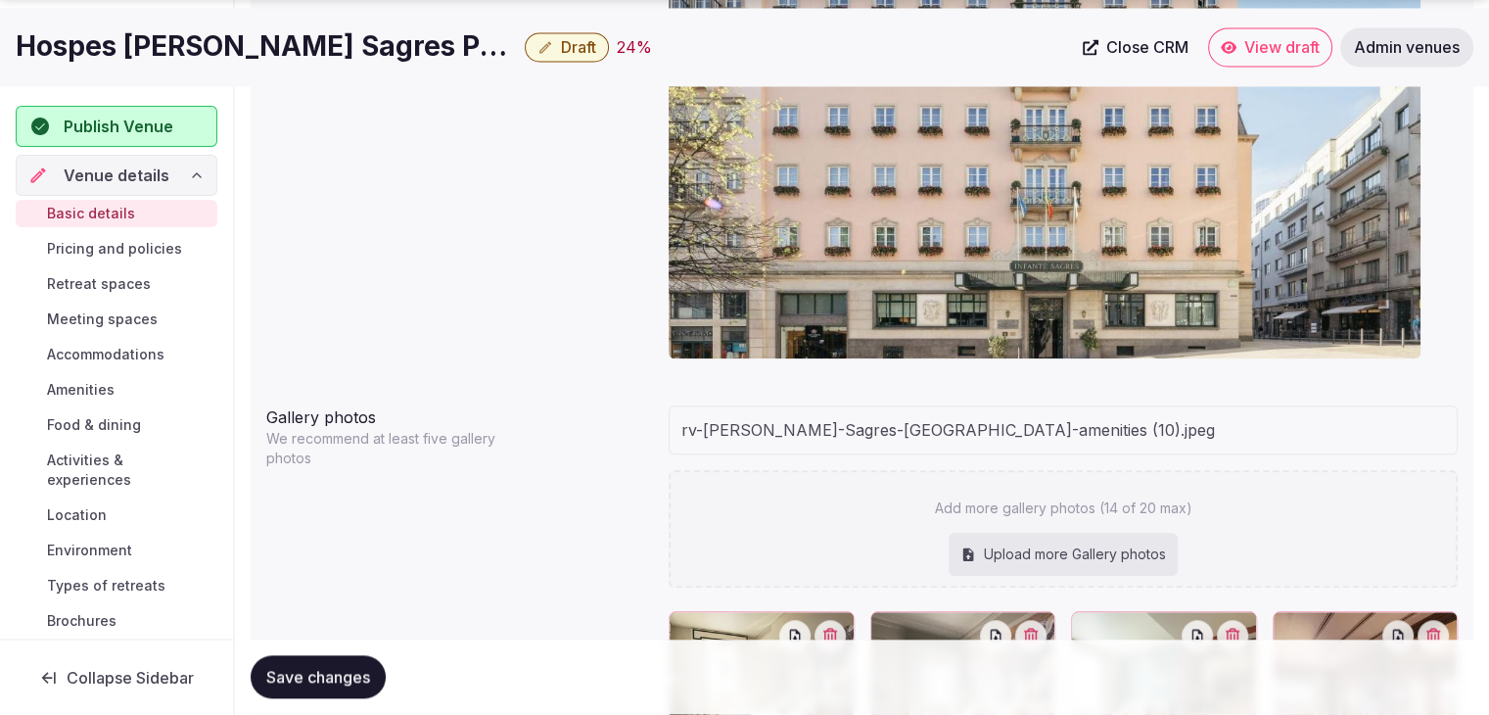
scroll to position [2180, 0]
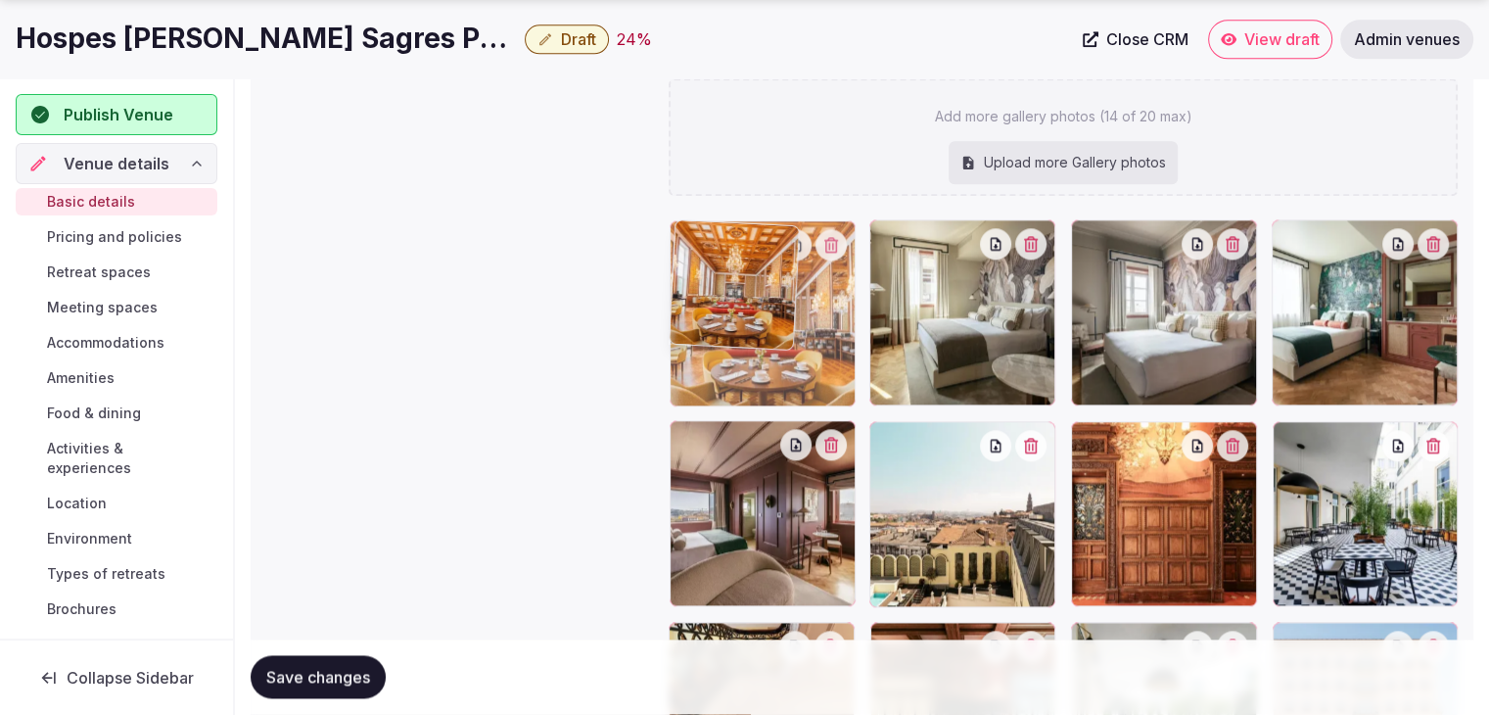
drag, startPoint x: 896, startPoint y: 443, endPoint x: 738, endPoint y: 343, distance: 187.1
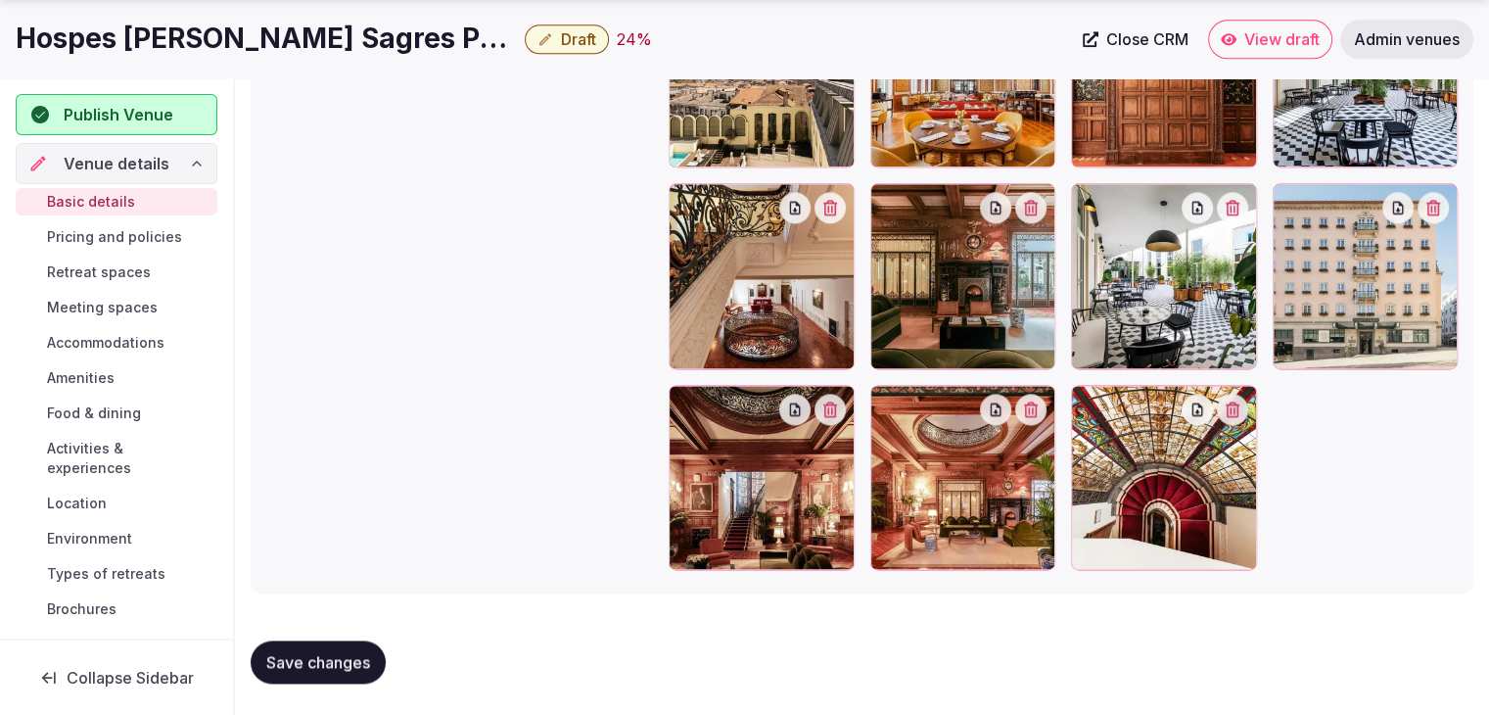
scroll to position [2278, 0]
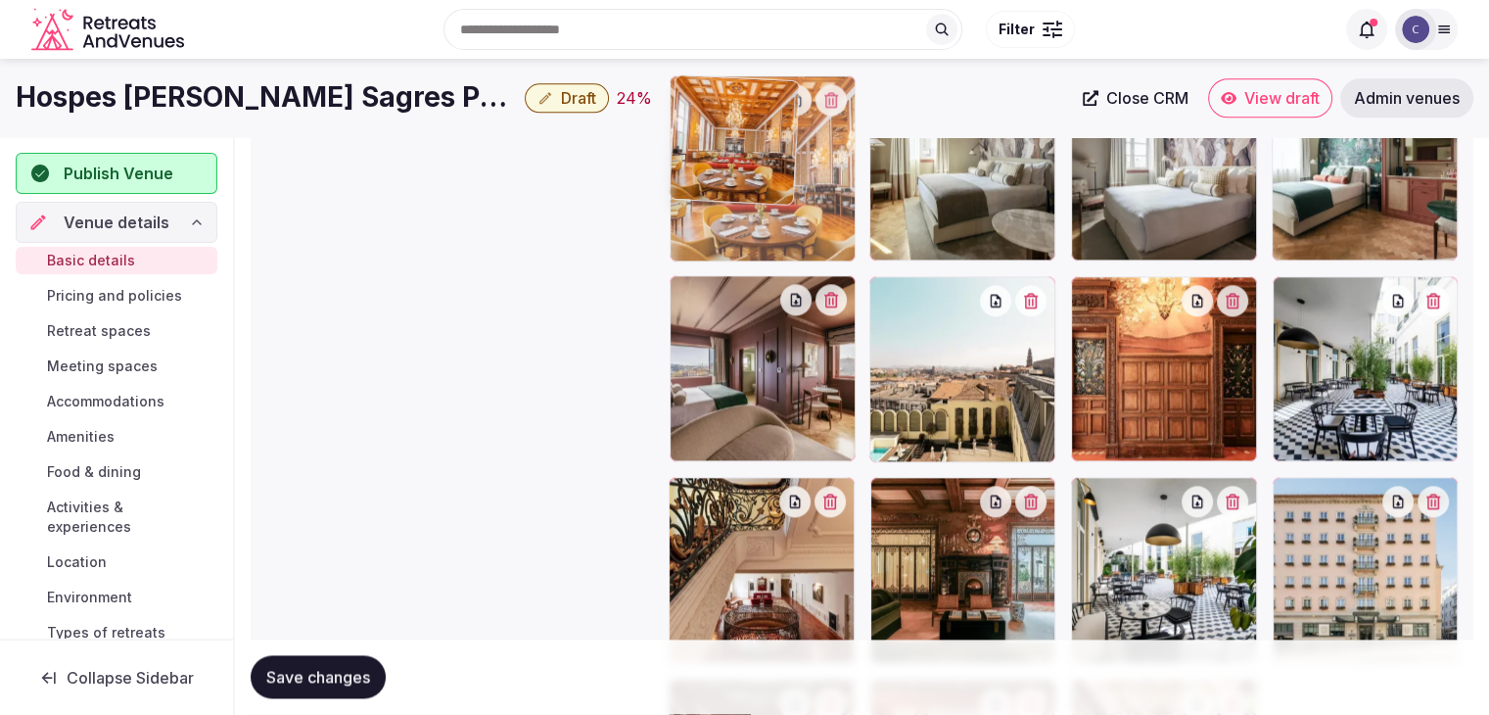
drag, startPoint x: 886, startPoint y: 301, endPoint x: 779, endPoint y: 199, distance: 147.5
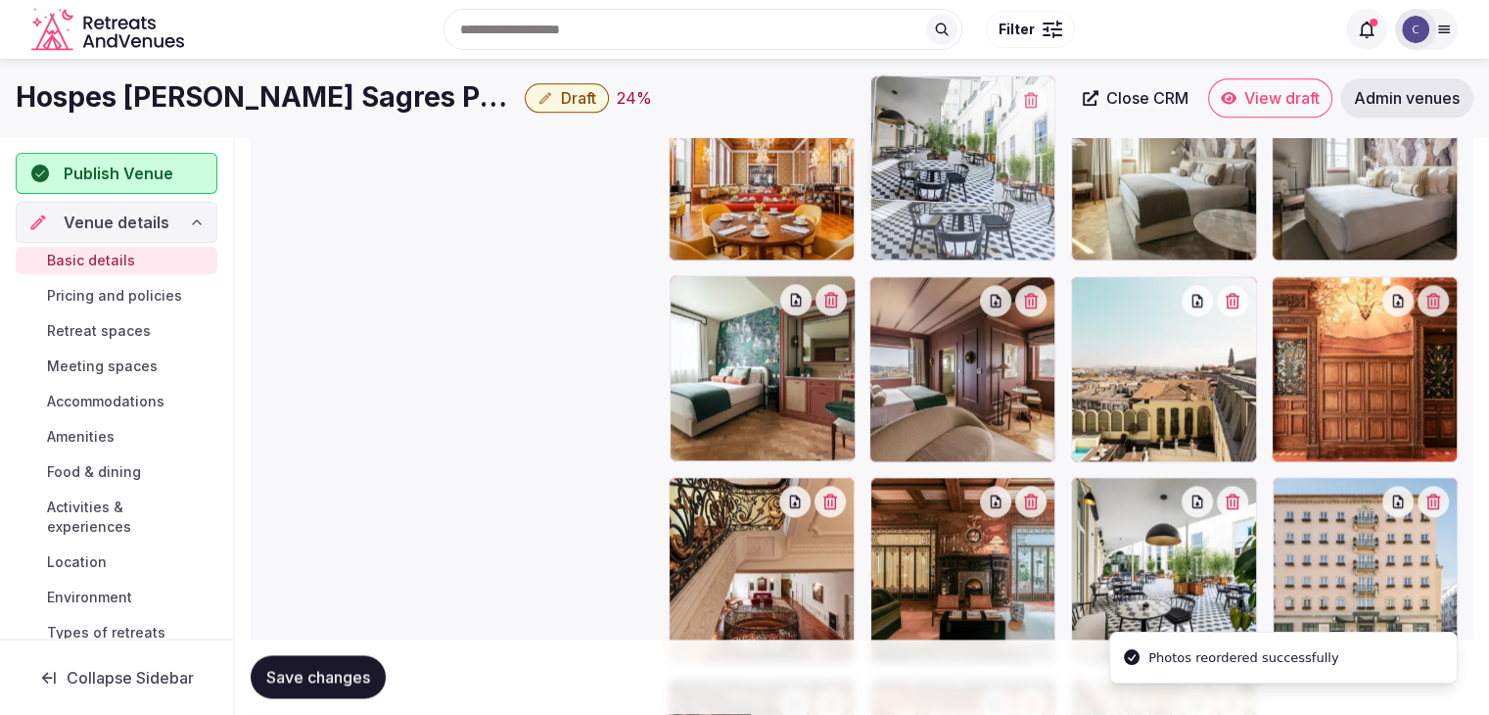
drag, startPoint x: 1298, startPoint y: 290, endPoint x: 1020, endPoint y: 283, distance: 278.1
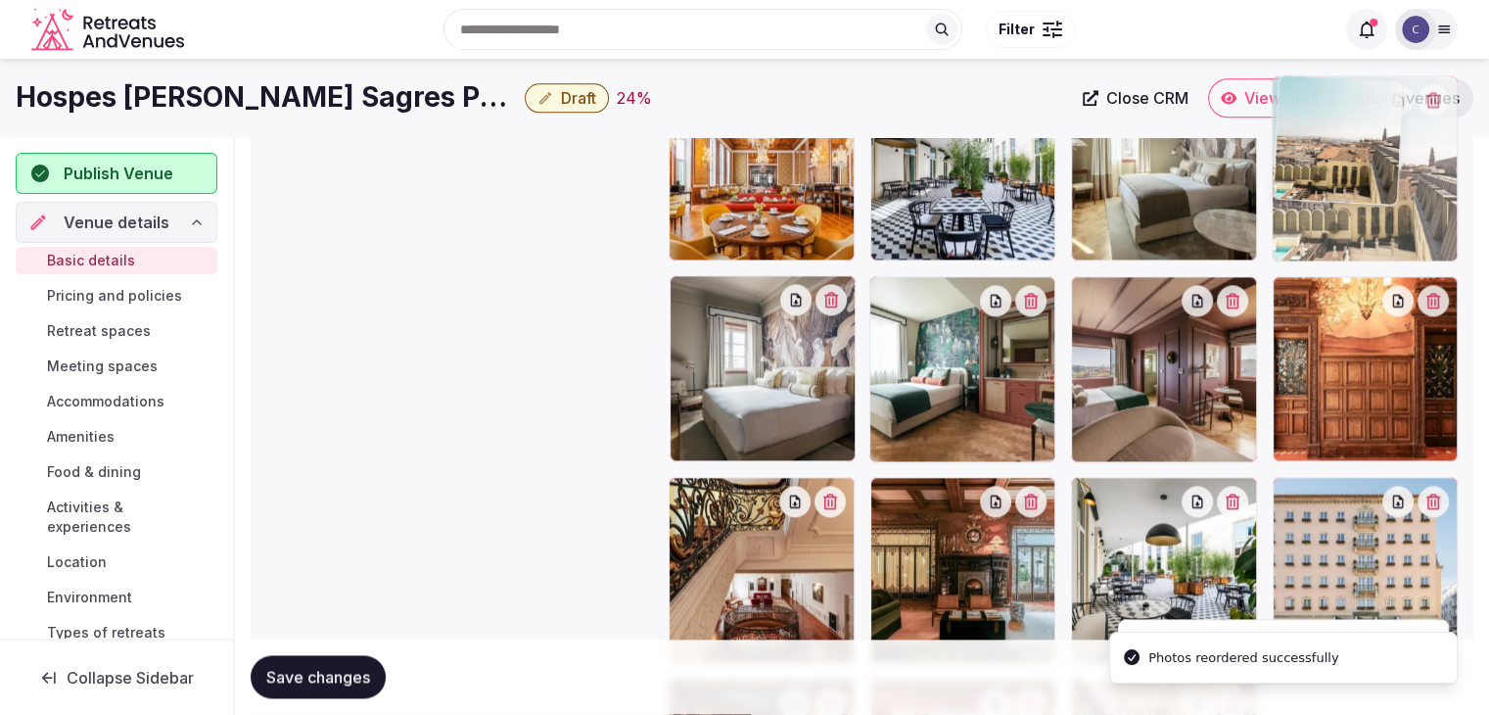
drag, startPoint x: 1114, startPoint y: 281, endPoint x: 1349, endPoint y: 154, distance: 267.2
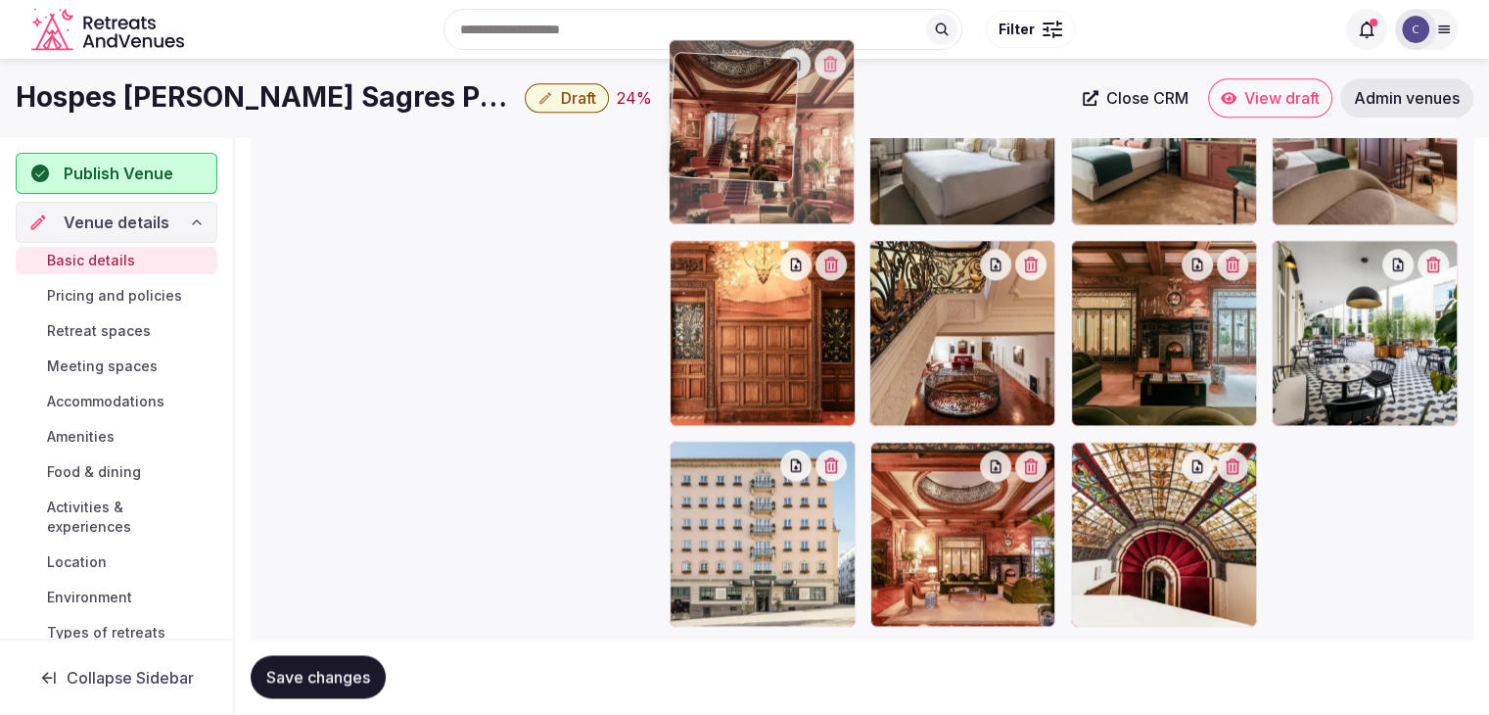
scroll to position [2496, 0]
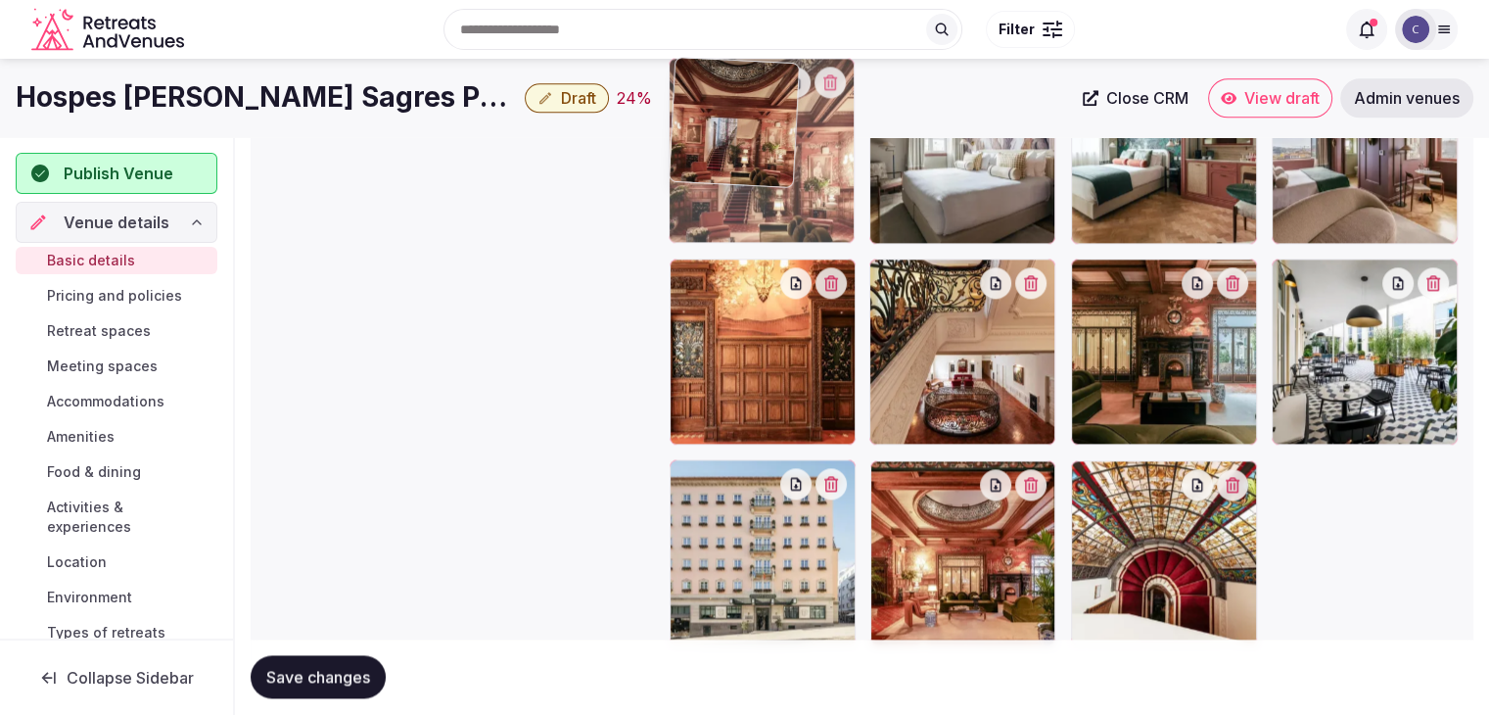
drag, startPoint x: 690, startPoint y: 401, endPoint x: 719, endPoint y: 169, distance: 233.7
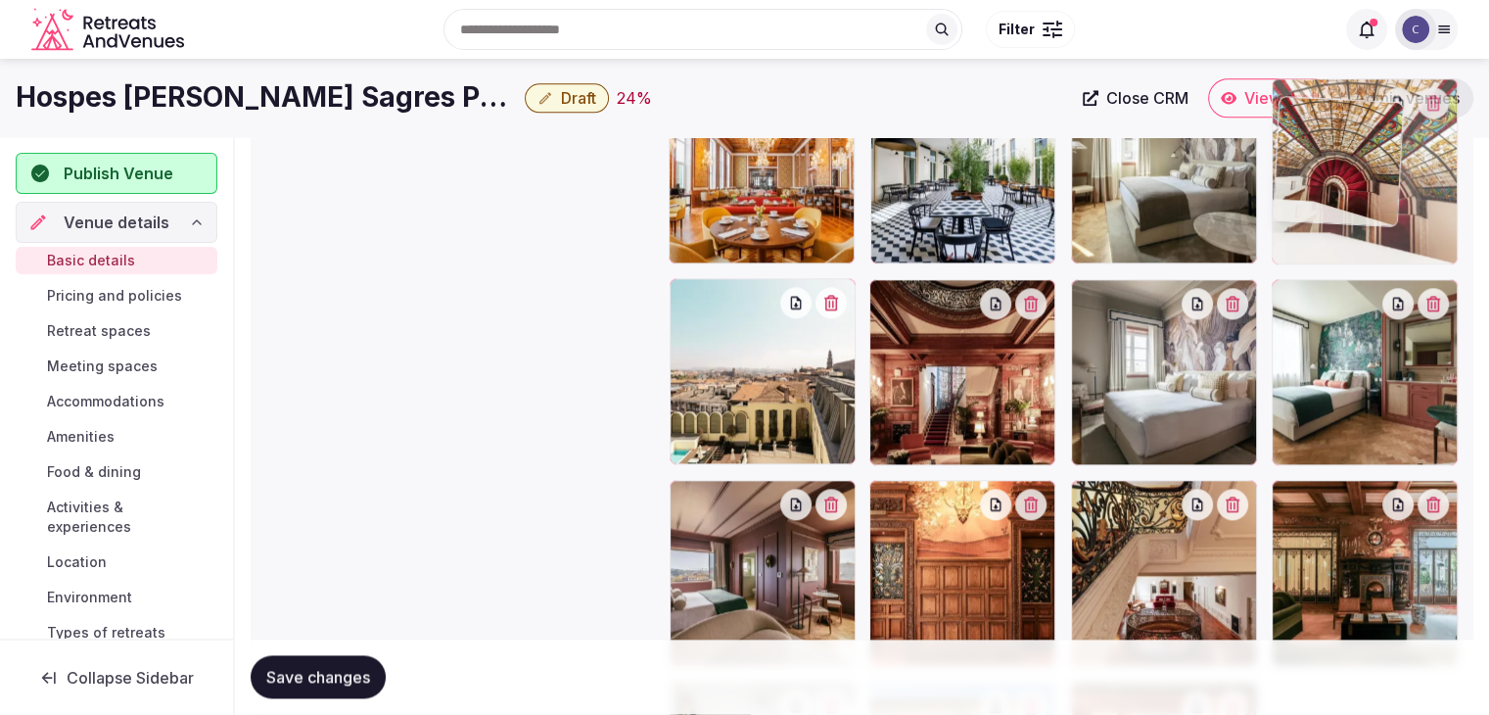
drag, startPoint x: 1082, startPoint y: 478, endPoint x: 1315, endPoint y: 92, distance: 450.6
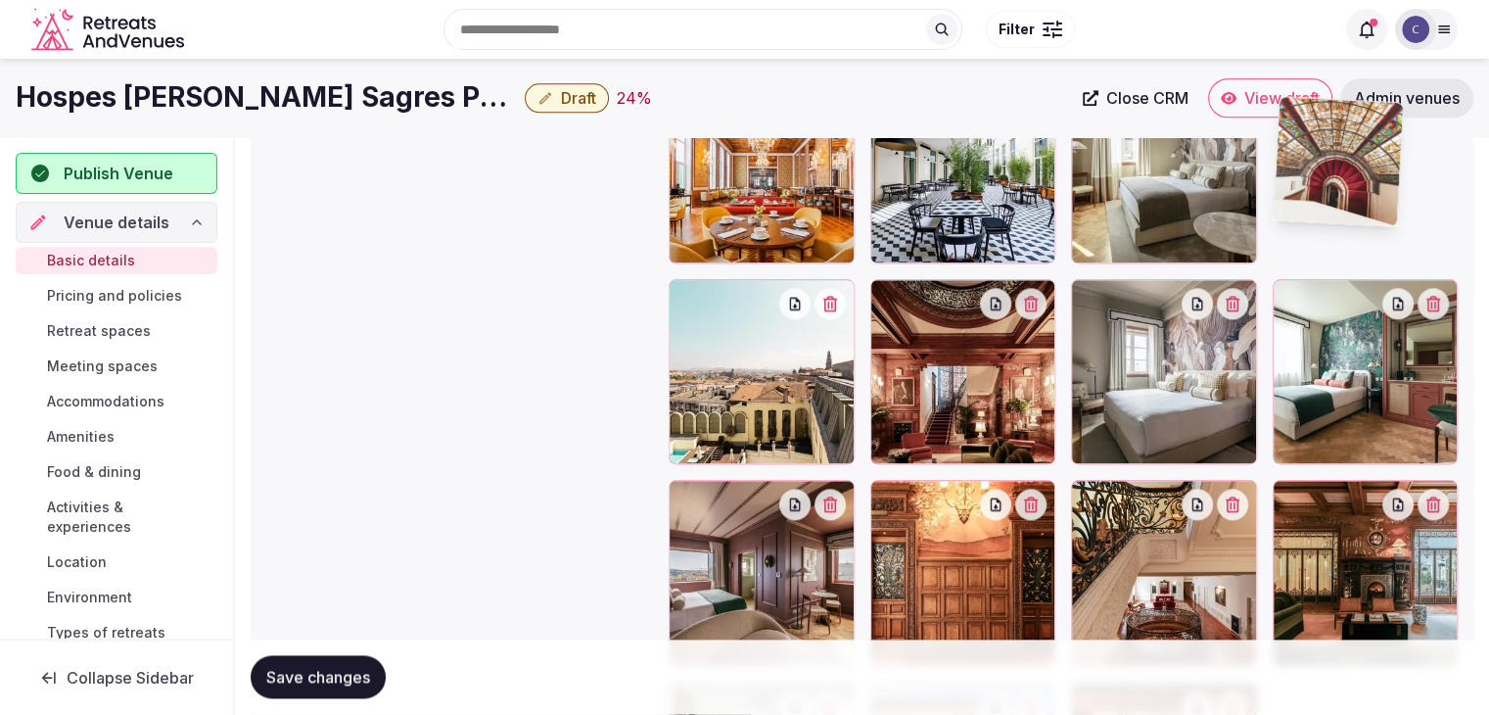
scroll to position [2256, 0]
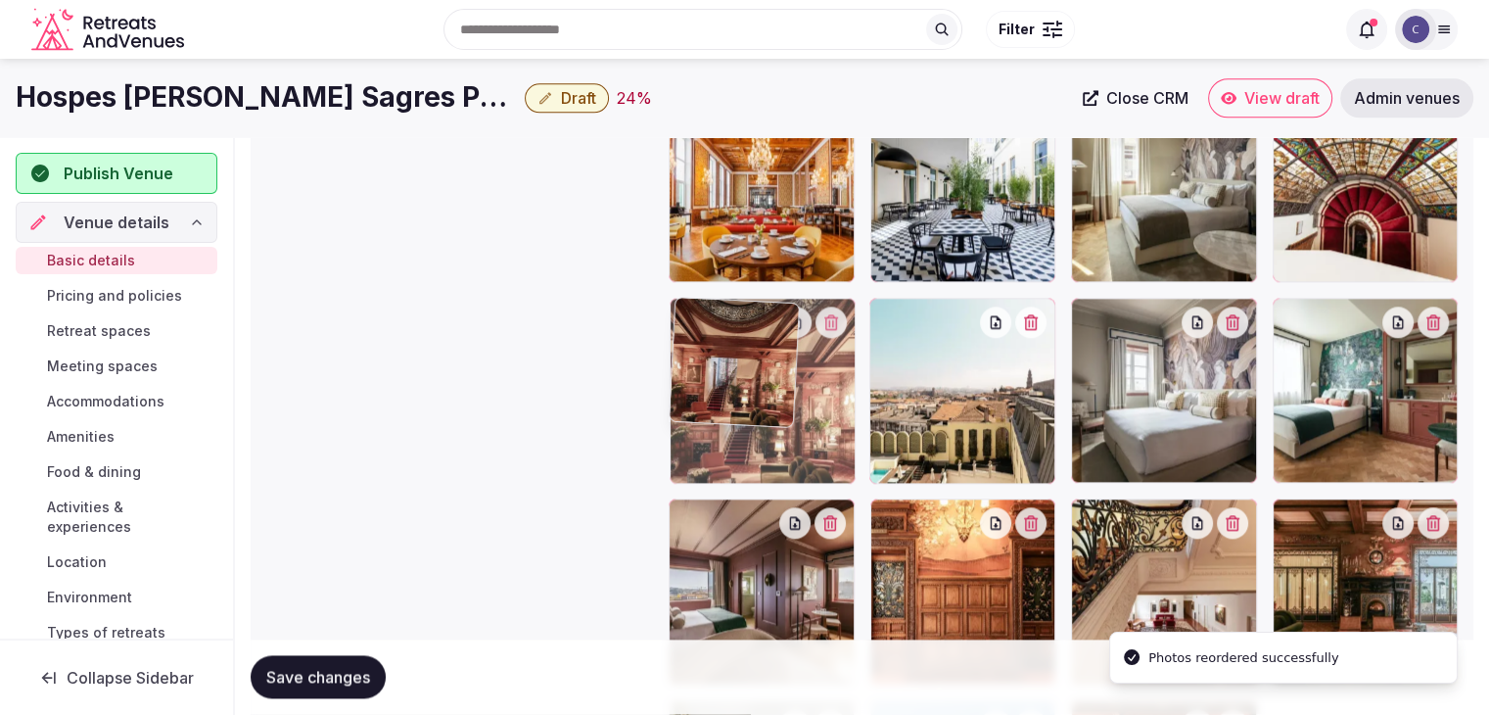
drag, startPoint x: 893, startPoint y: 313, endPoint x: 698, endPoint y: 335, distance: 196.0
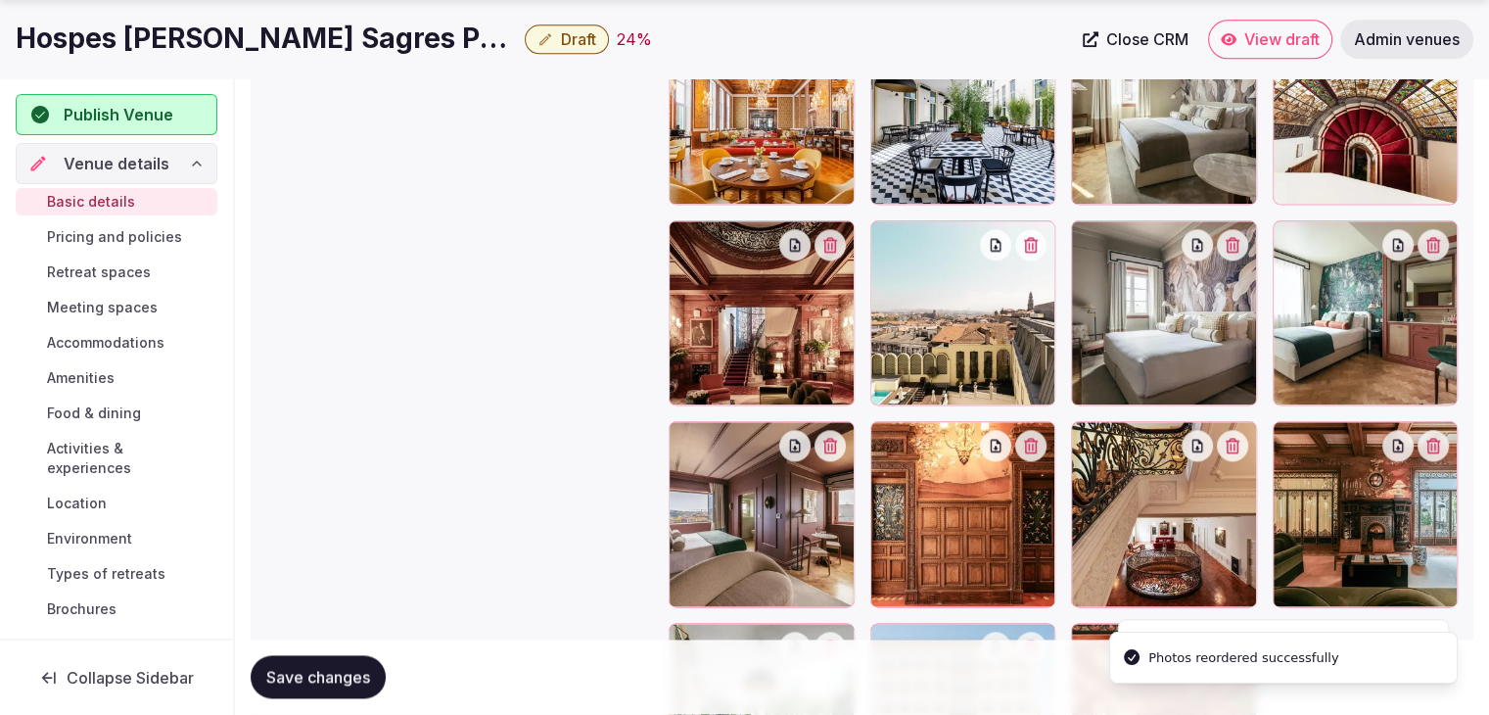
scroll to position [2452, 0]
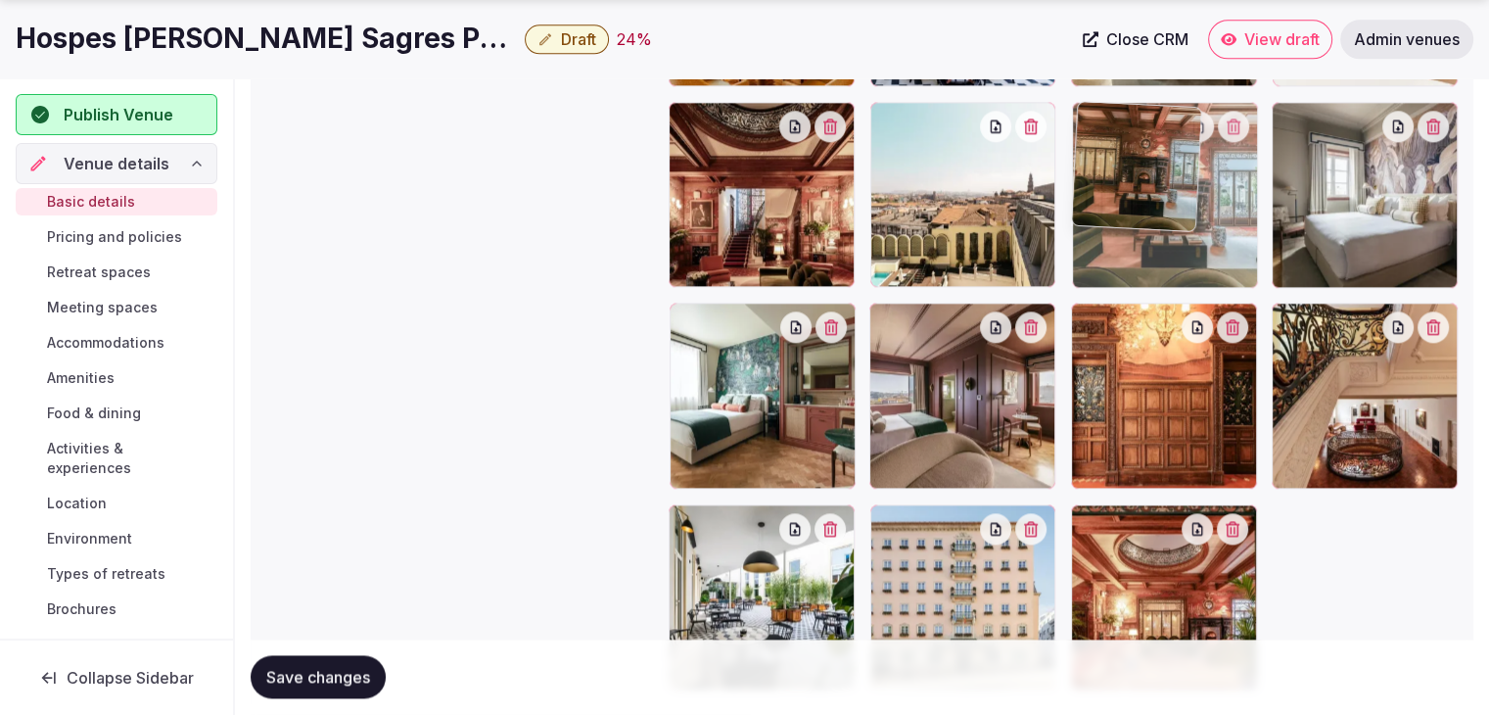
drag, startPoint x: 1292, startPoint y: 317, endPoint x: 1153, endPoint y: 355, distance: 144.2
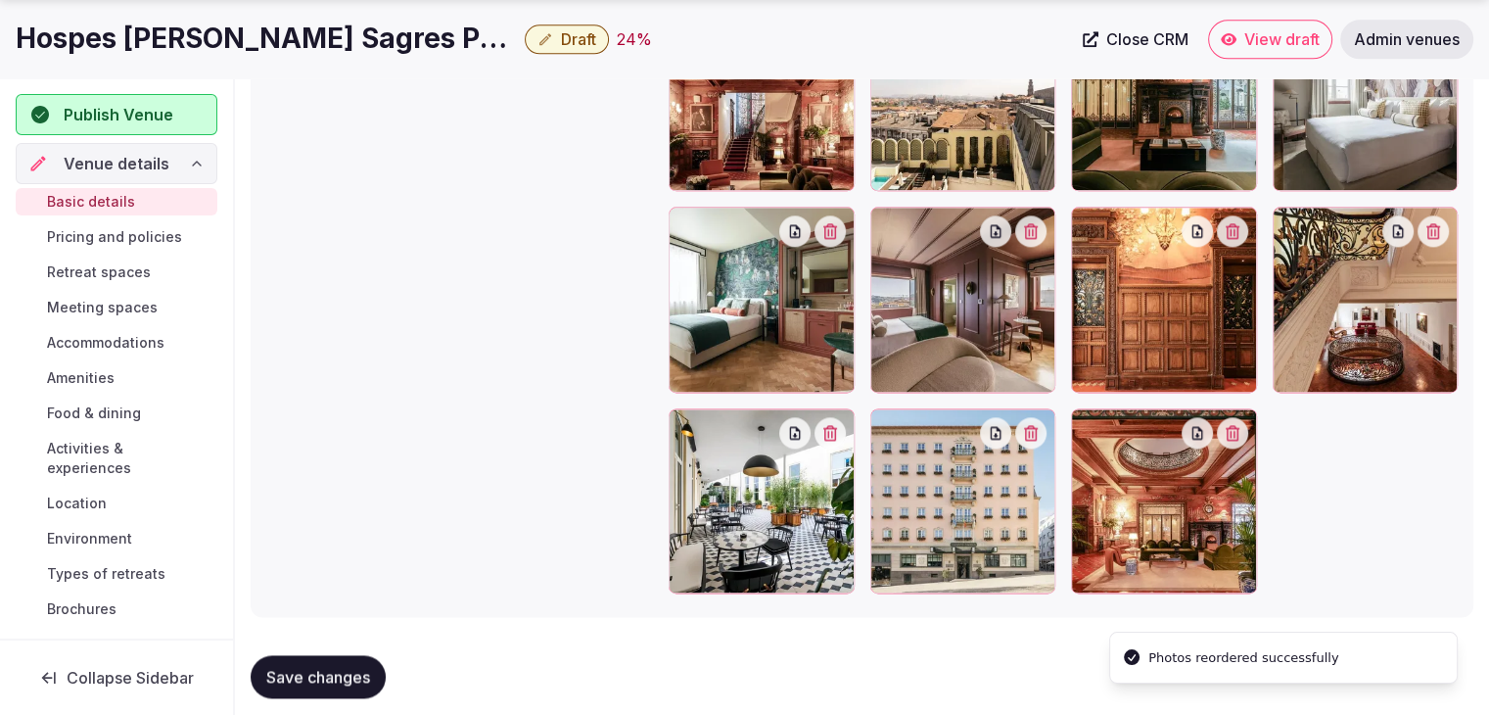
scroll to position [2572, 0]
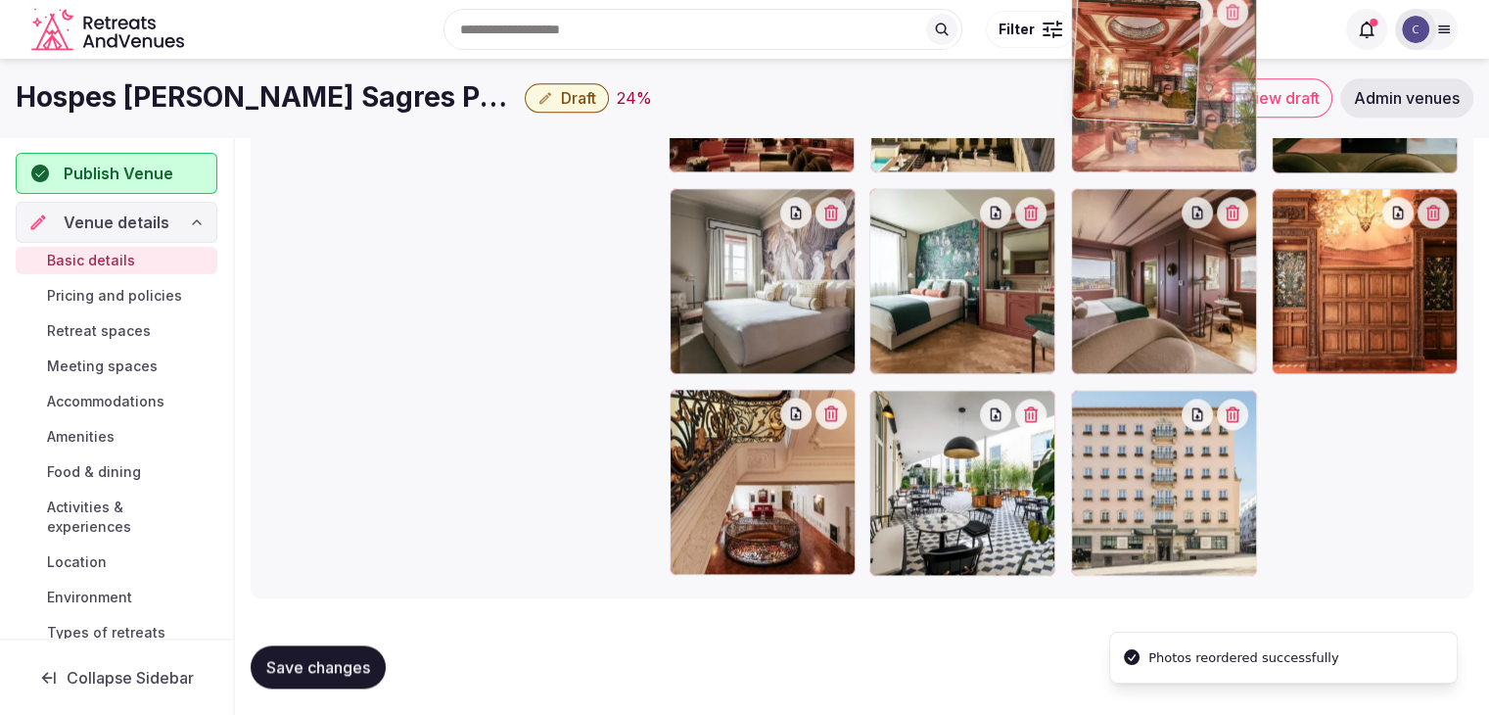
drag, startPoint x: 1091, startPoint y: 406, endPoint x: 1128, endPoint y: 117, distance: 291.0
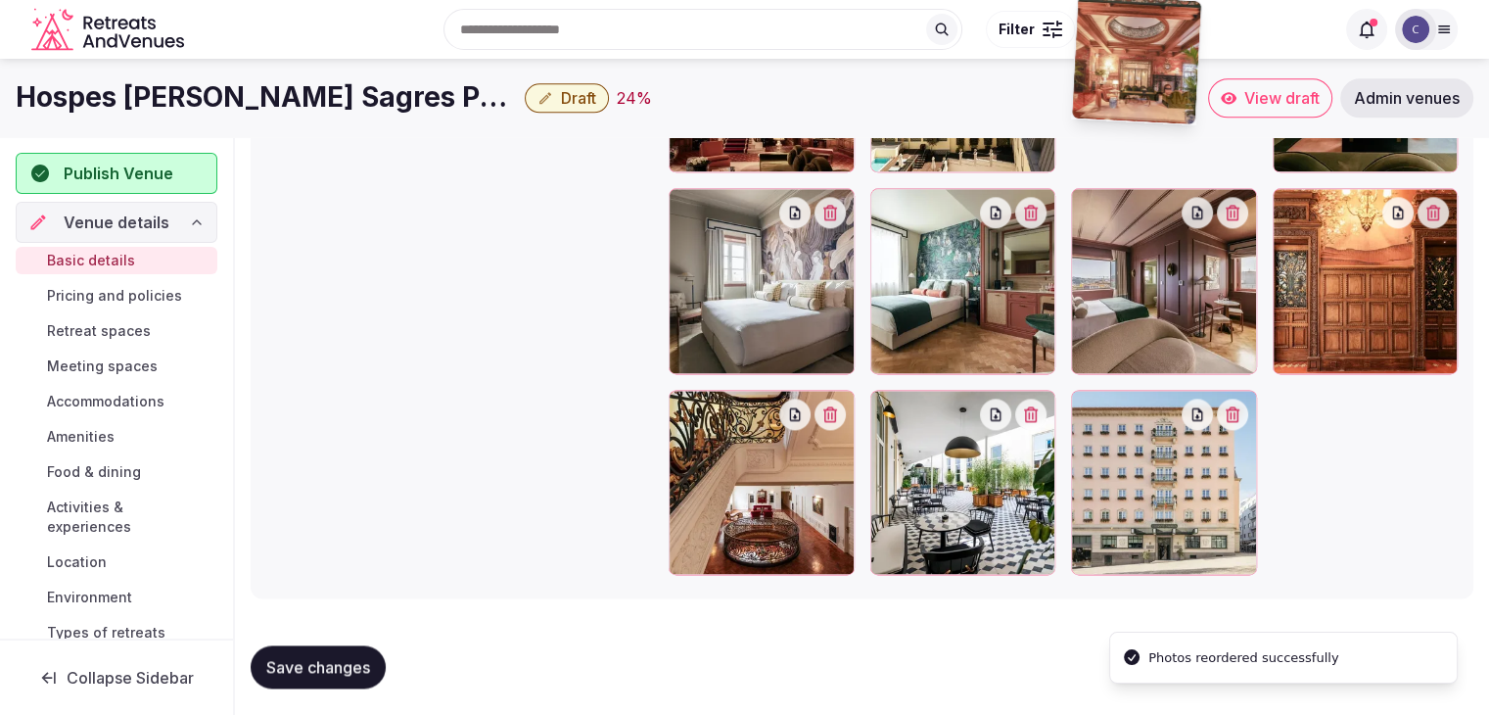
scroll to position [2559, 0]
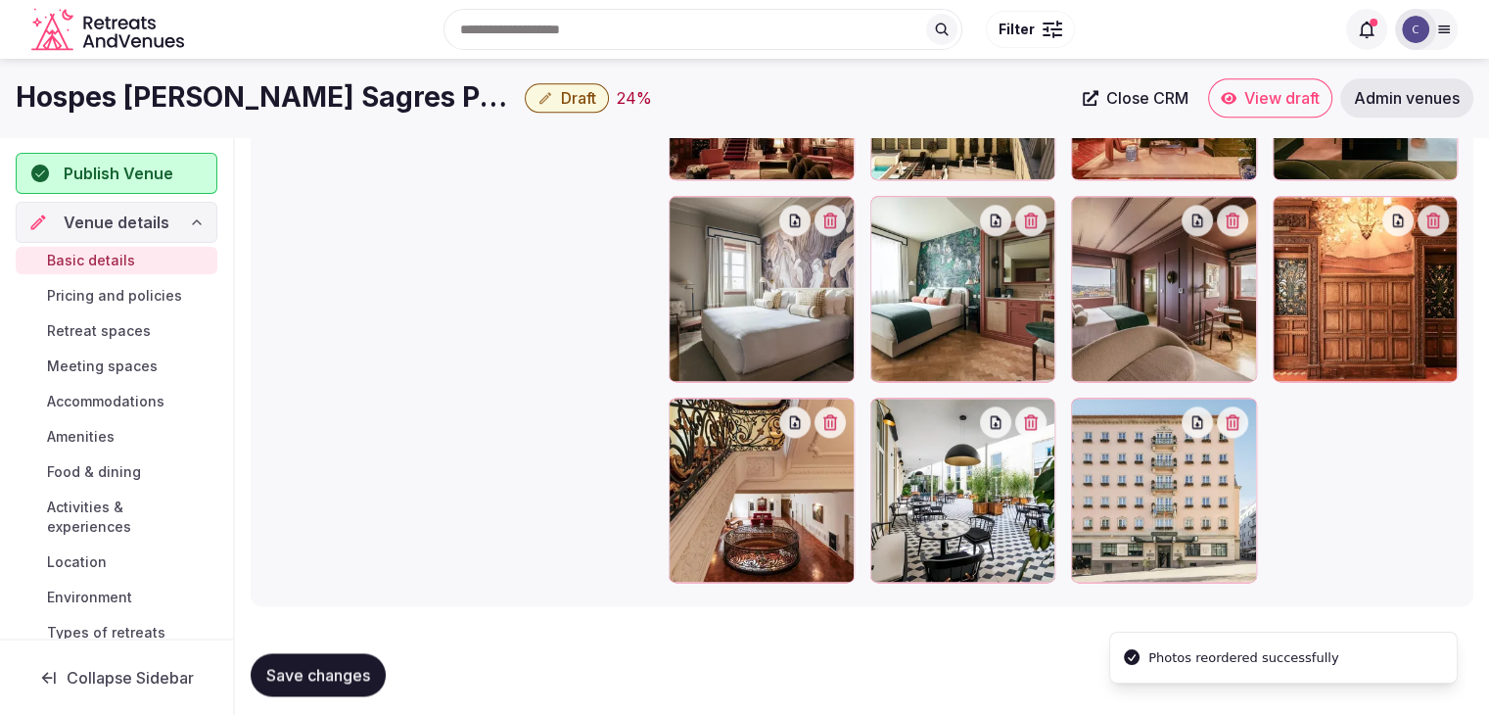
click at [358, 679] on span "Save changes" at bounding box center [318, 675] width 104 height 20
click at [92, 286] on span "Pricing and policies" at bounding box center [114, 296] width 135 height 20
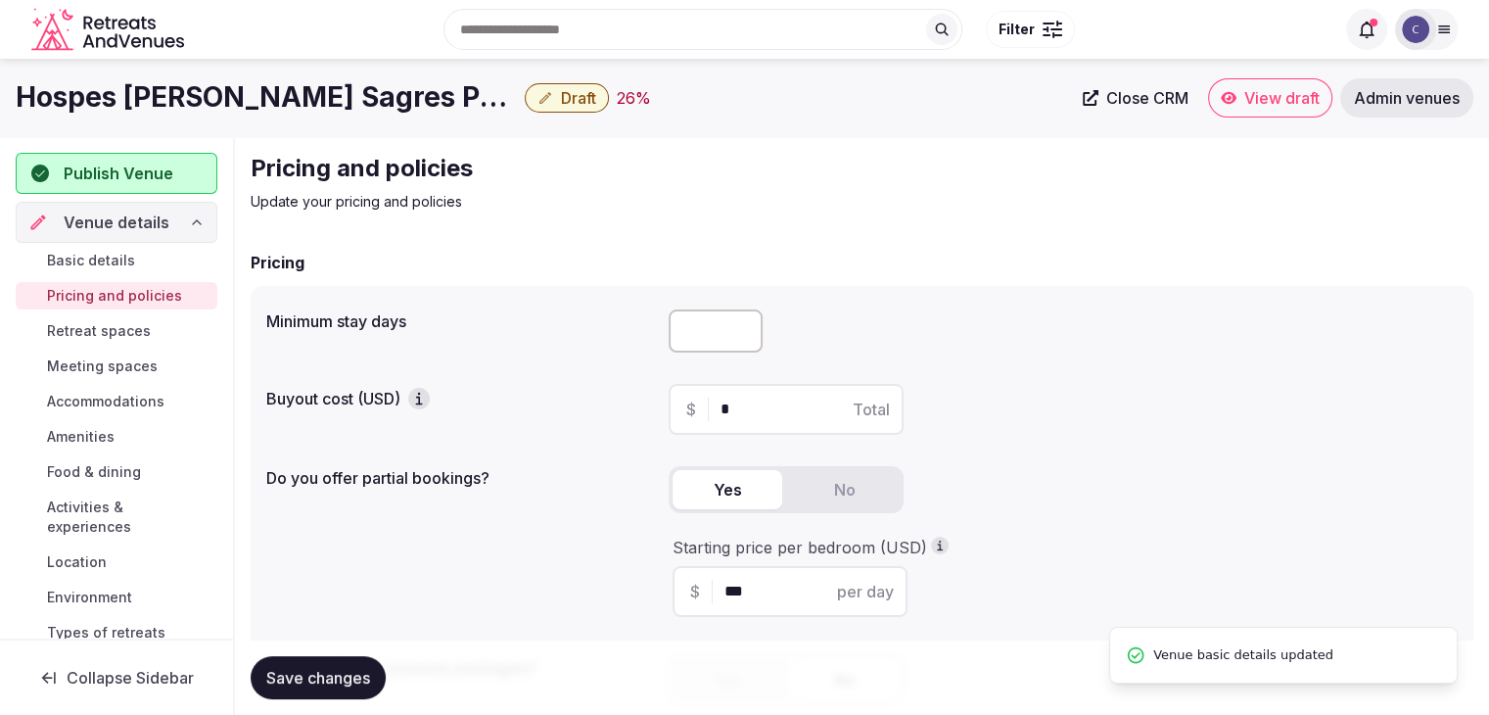
click at [368, 97] on h1 "Hospes [PERSON_NAME] Sagres Porto - Small Luxury Hotels Of The World" at bounding box center [266, 97] width 501 height 38
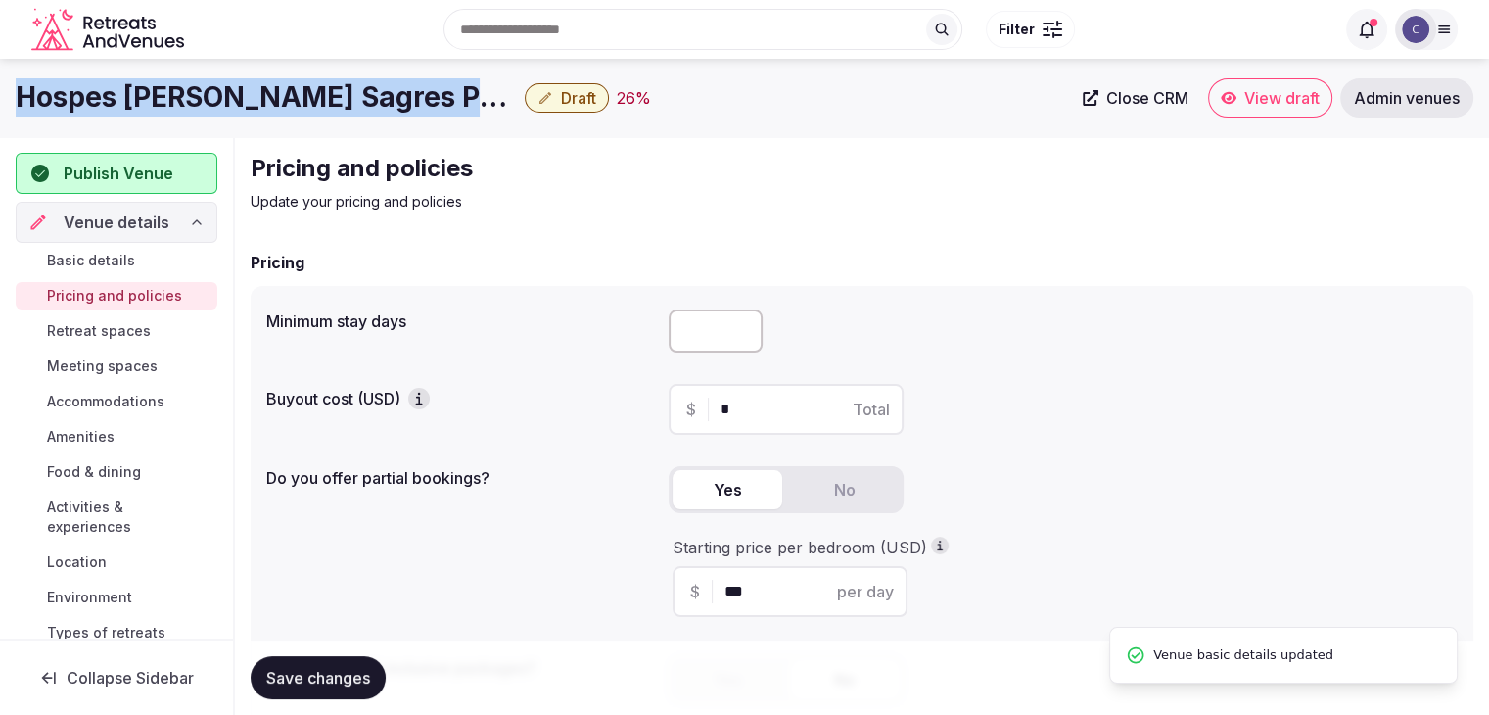
click at [368, 97] on h1 "Hospes [PERSON_NAME] Sagres Porto - Small Luxury Hotels Of The World" at bounding box center [266, 97] width 501 height 38
copy div "Hospes [PERSON_NAME] Sagres Porto - Small Luxury Hotels Of The World"
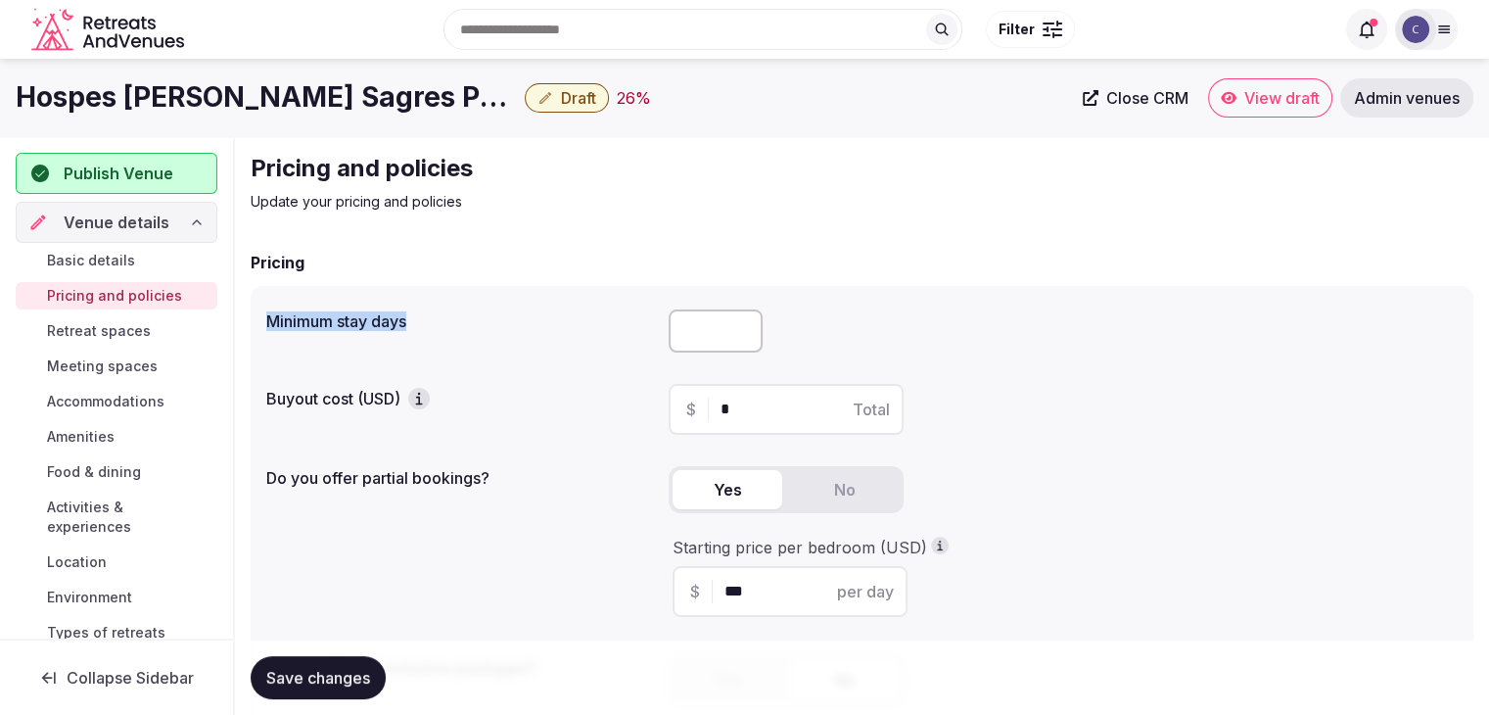
drag, startPoint x: 262, startPoint y: 327, endPoint x: 438, endPoint y: 326, distance: 175.2
click at [438, 326] on div "Minimum stay days Buyout cost (USD) $ * Total Do you offer partial bookings? Ye…" at bounding box center [862, 514] width 1223 height 456
copy label "Minimum stay days"
click at [678, 328] on input "number" at bounding box center [716, 330] width 94 height 43
type input "*"
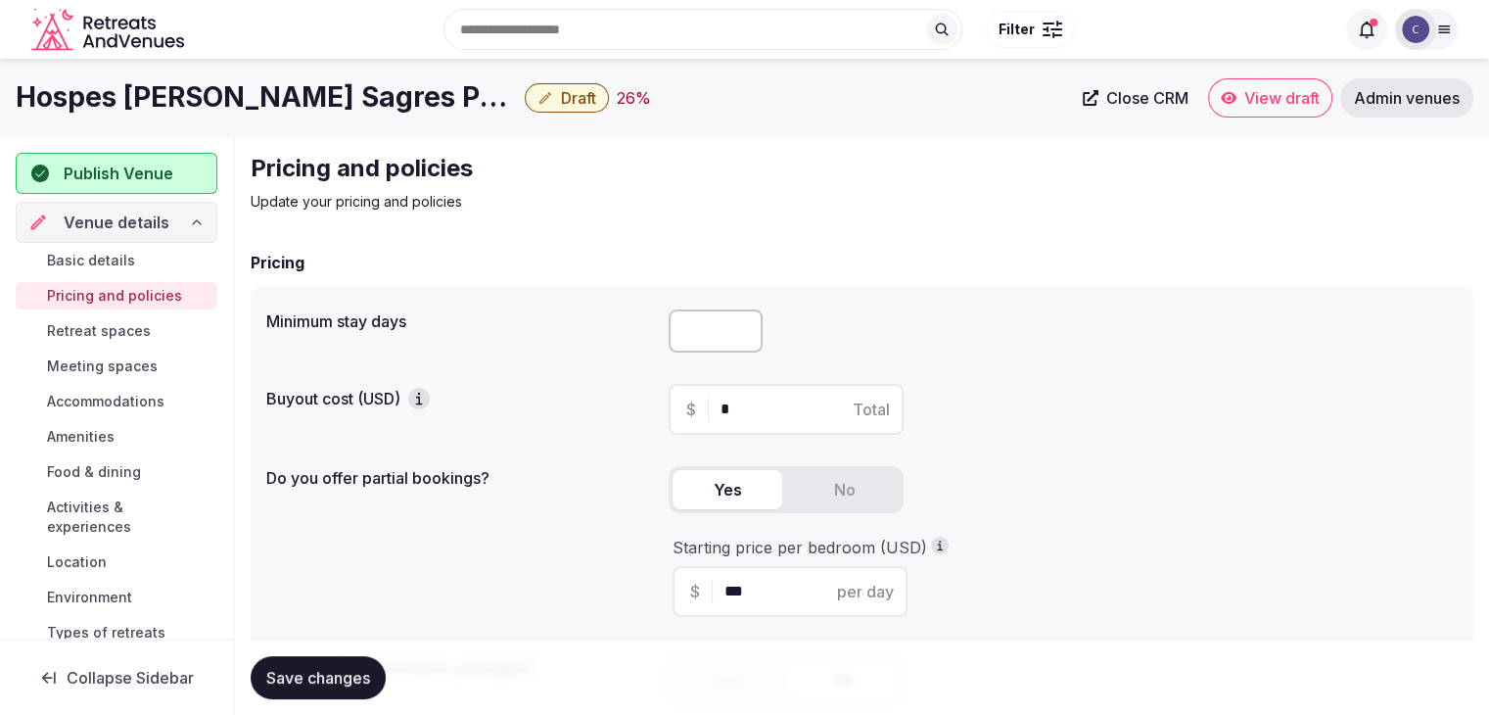
drag, startPoint x: 331, startPoint y: 667, endPoint x: 333, endPoint y: 676, distance: 10.0
click at [331, 668] on span "Save changes" at bounding box center [318, 678] width 104 height 20
click at [184, 93] on h1 "Hospes [PERSON_NAME] Sagres Porto - Small Luxury Hotels Of The World" at bounding box center [266, 97] width 501 height 38
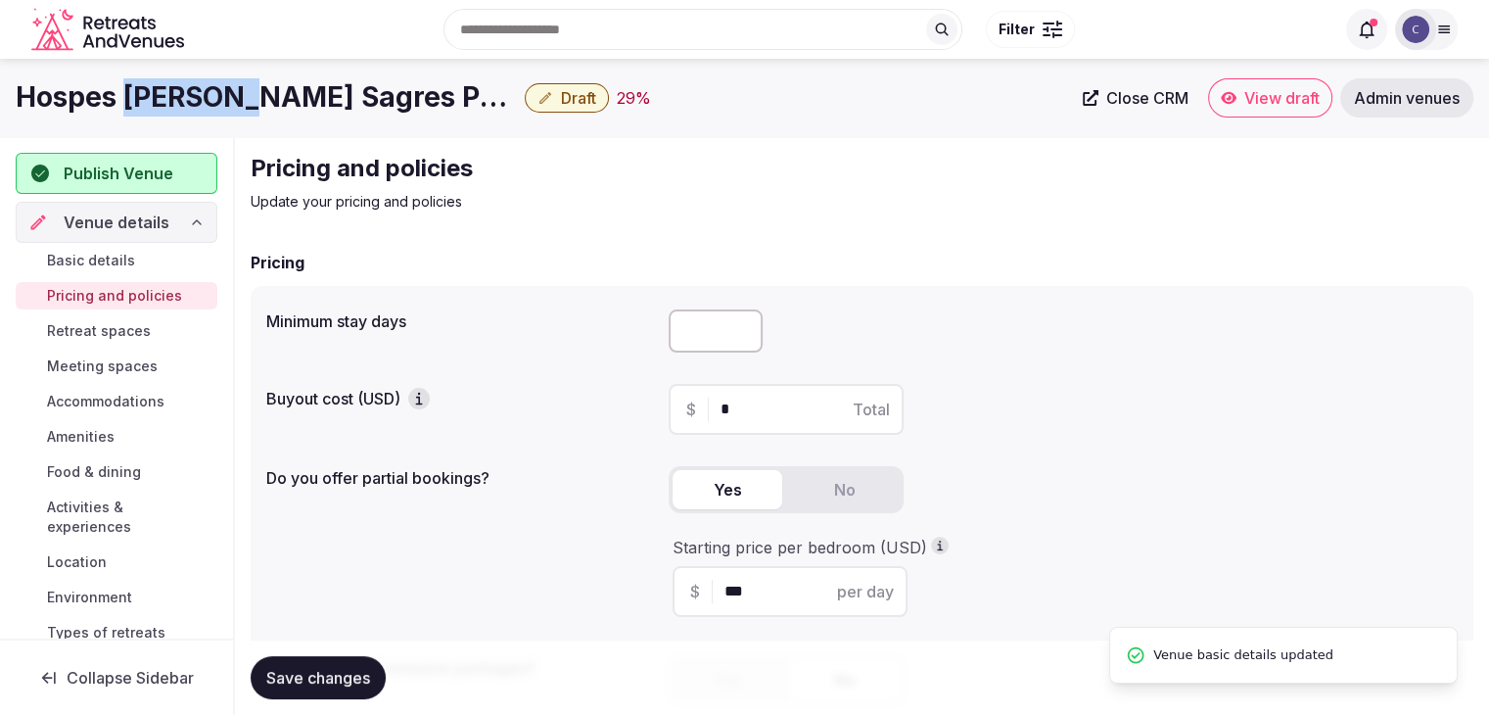
click at [184, 93] on h1 "Hospes [PERSON_NAME] Sagres Porto - Small Luxury Hotels Of The World" at bounding box center [266, 97] width 501 height 38
copy div "Hospes [PERSON_NAME] Sagres Porto - Small Luxury Hotels Of The World"
click at [132, 333] on span "Retreat spaces" at bounding box center [99, 331] width 104 height 20
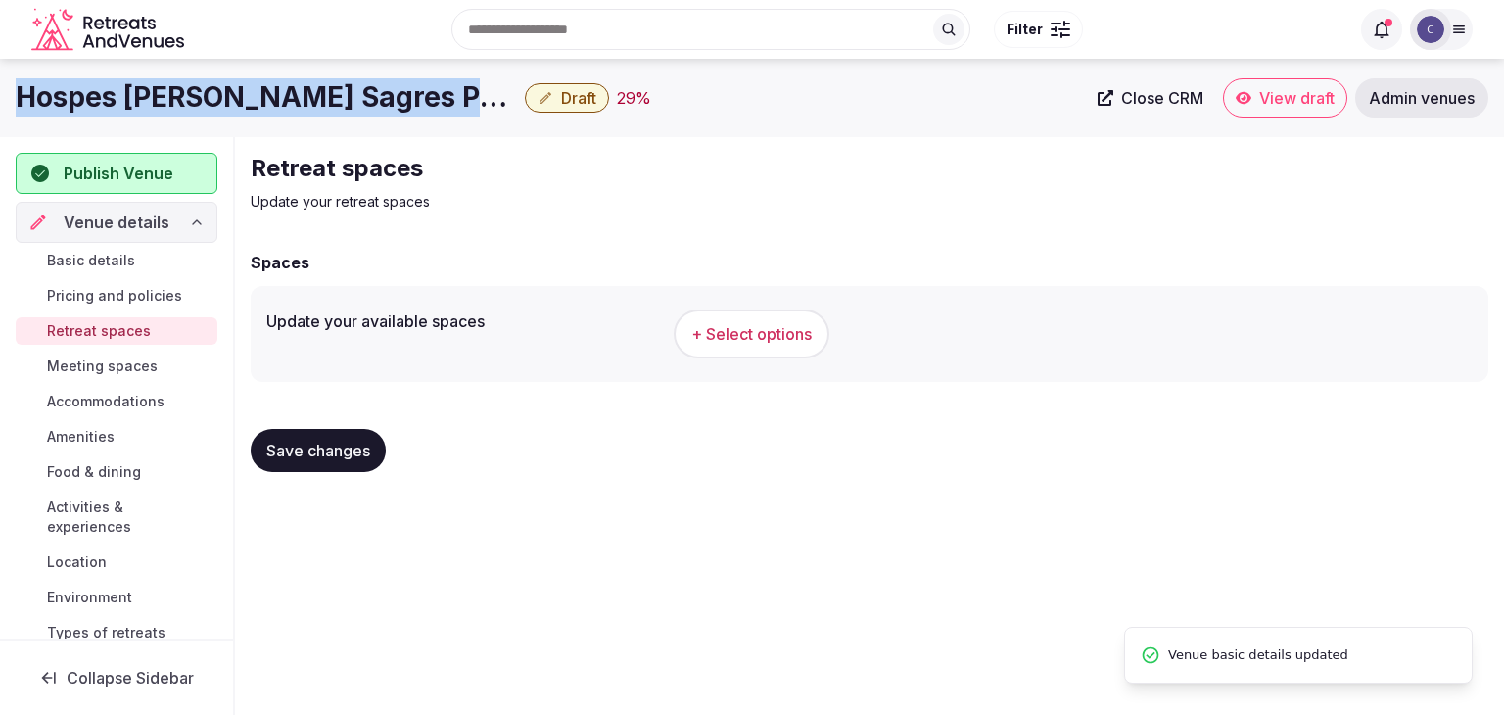
click at [772, 332] on span "+ Select options" at bounding box center [751, 334] width 120 height 22
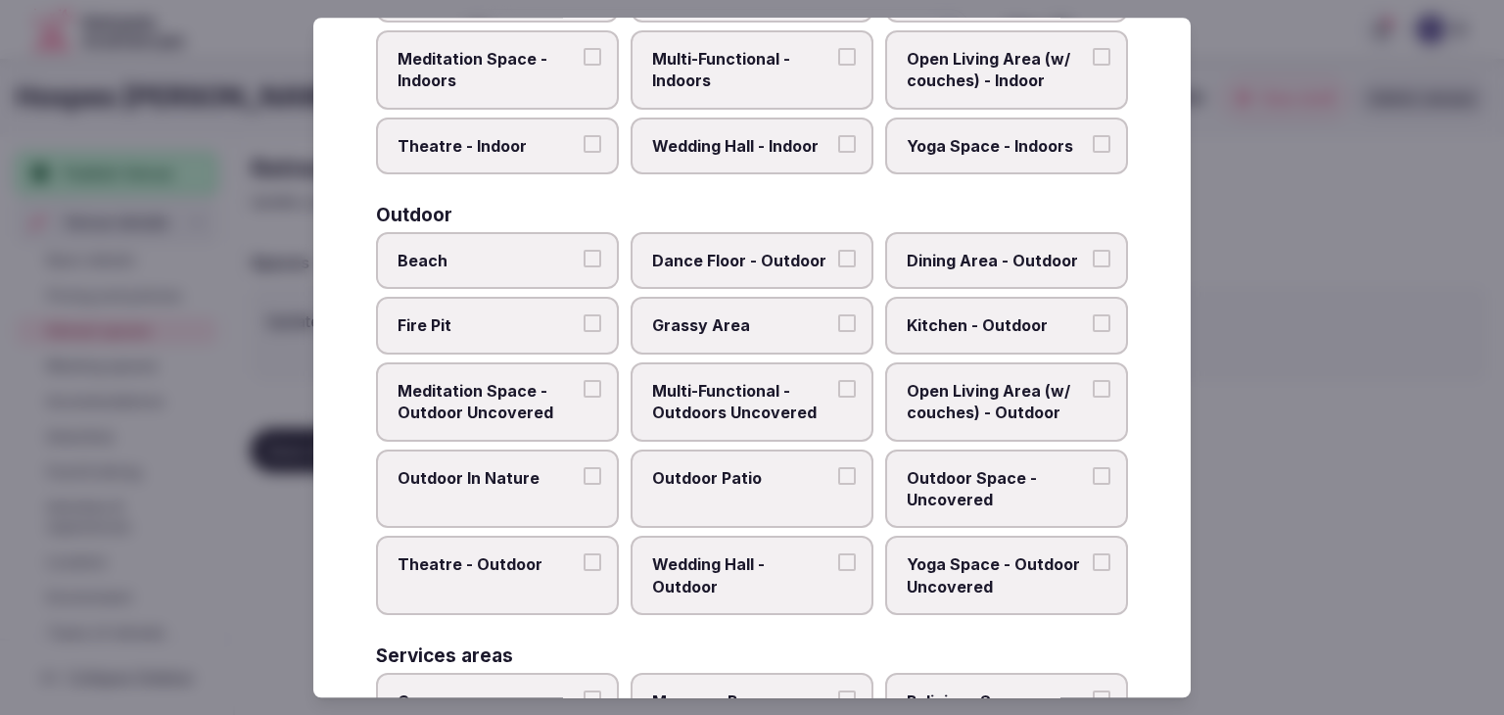
scroll to position [885, 0]
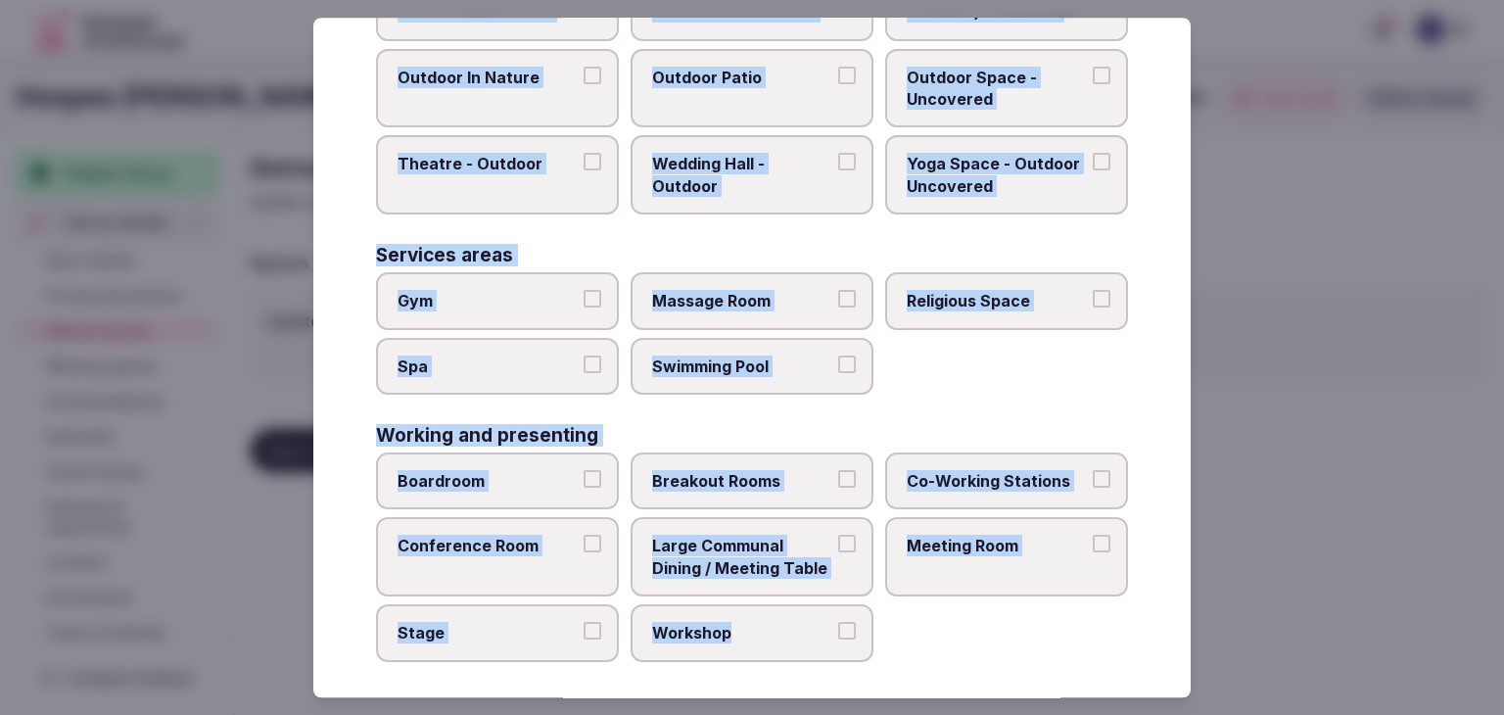
drag, startPoint x: 360, startPoint y: 136, endPoint x: 842, endPoint y: 634, distance: 693.0
click at [853, 638] on div "Select your retreat spaces Choose all applicable retreat spaces offered. Covere…" at bounding box center [751, 357] width 877 height 679
copy div "Choose all applicable retreat spaces offered. Covered outdoor spaces Meditation…"
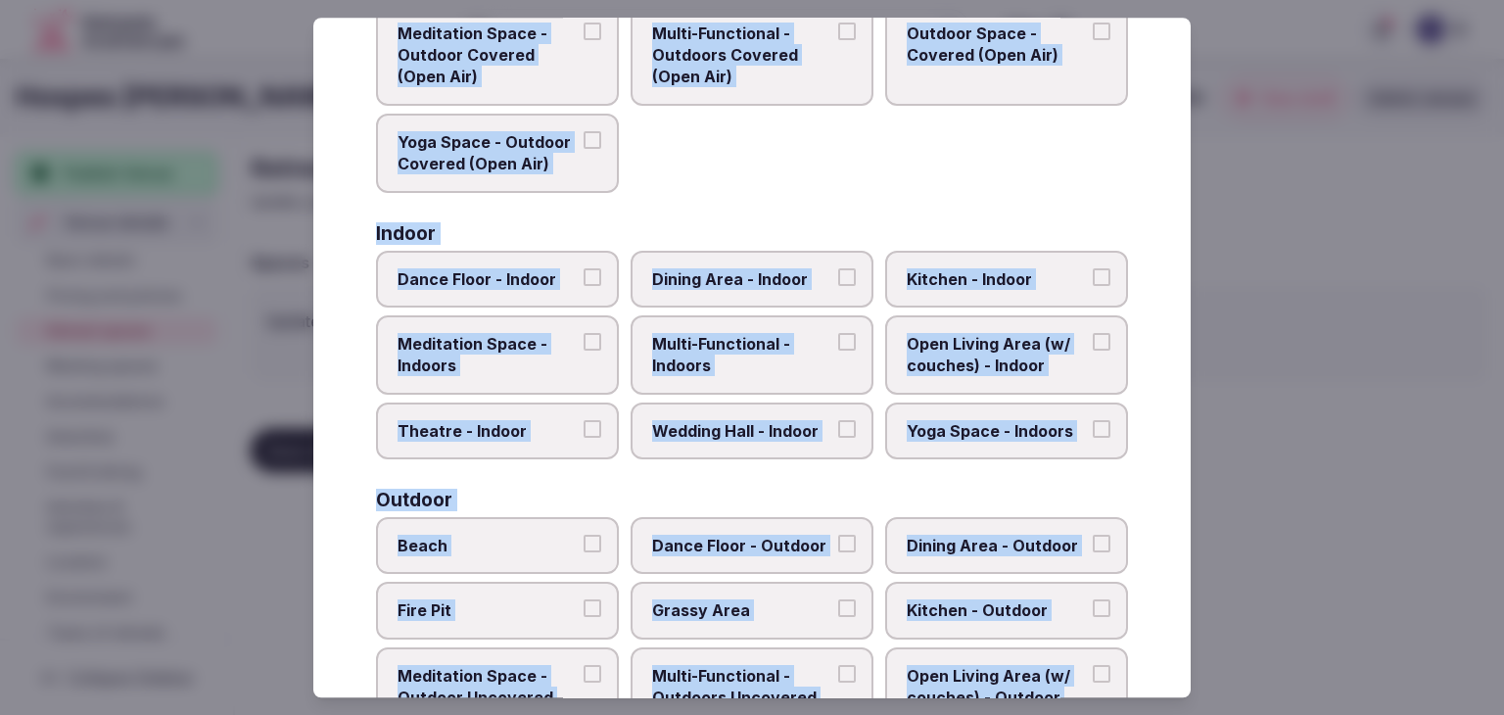
click at [713, 371] on span "Multi-Functional - Indoors" at bounding box center [742, 355] width 180 height 44
click at [838, 350] on button "Multi-Functional - Indoors" at bounding box center [847, 342] width 18 height 18
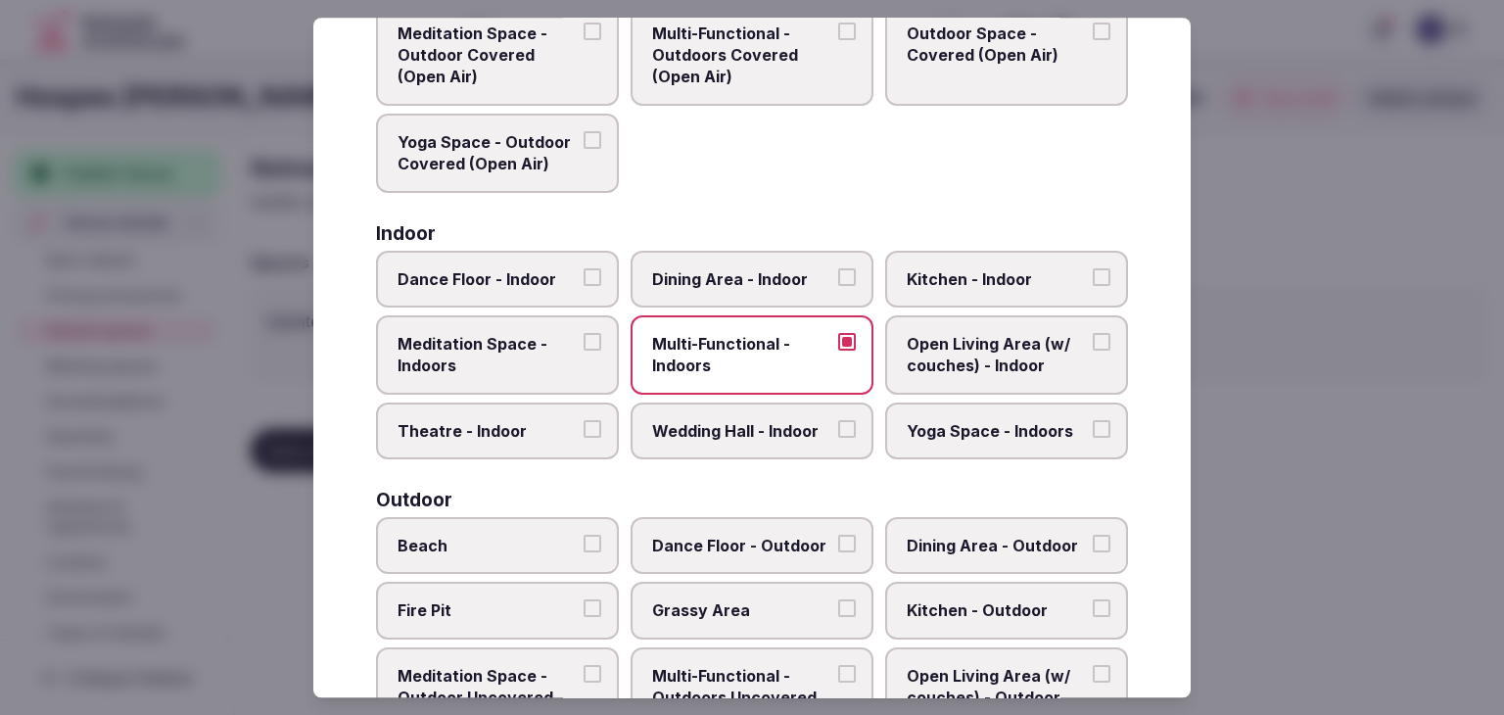
scroll to position [102, 0]
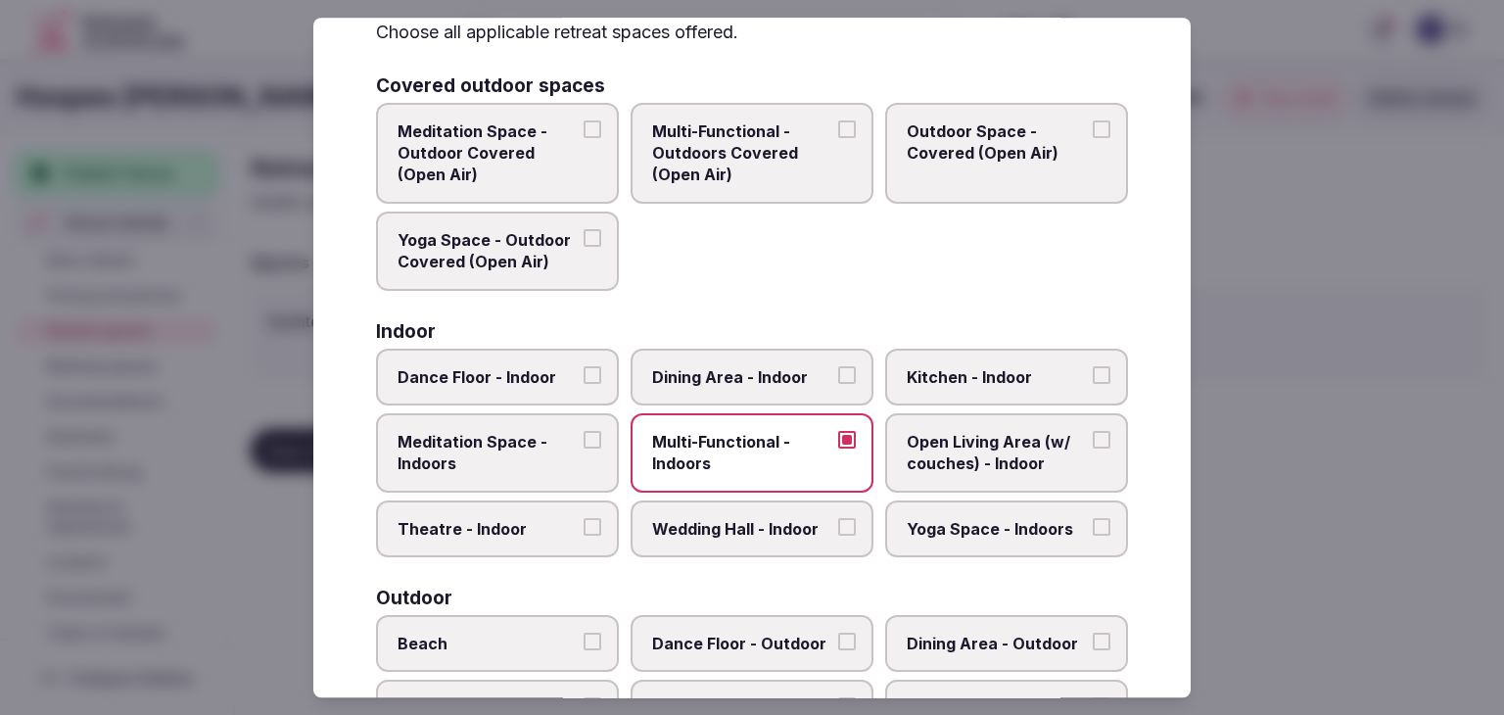
drag, startPoint x: 702, startPoint y: 362, endPoint x: 521, endPoint y: 425, distance: 191.6
click at [694, 374] on span "Dining Area - Indoor" at bounding box center [742, 377] width 180 height 22
click at [492, 443] on span "Meditation Space - Indoors" at bounding box center [487, 453] width 180 height 44
click at [583, 443] on button "Meditation Space - Indoors" at bounding box center [592, 440] width 18 height 18
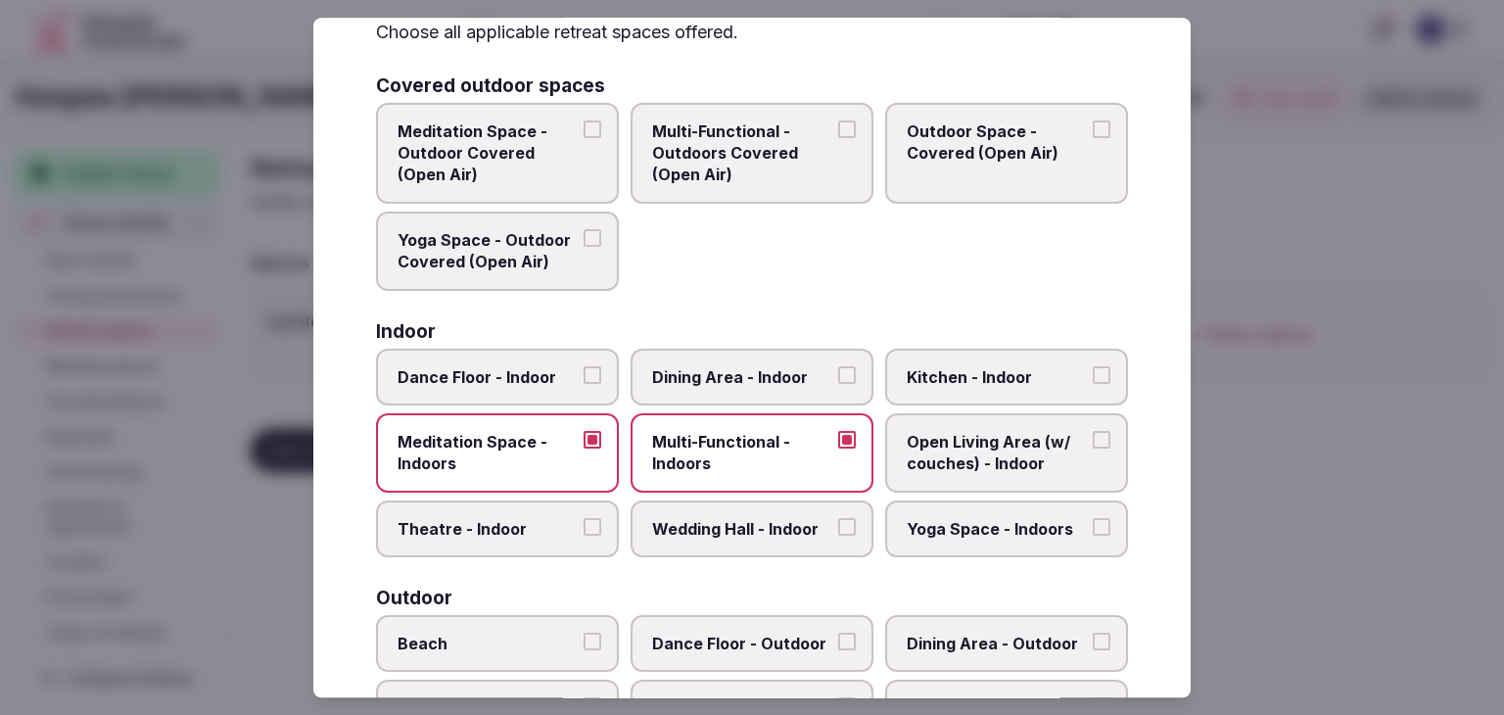
click at [646, 393] on label "Dining Area - Indoor" at bounding box center [751, 376] width 243 height 57
click at [838, 384] on button "Dining Area - Indoor" at bounding box center [847, 375] width 18 height 18
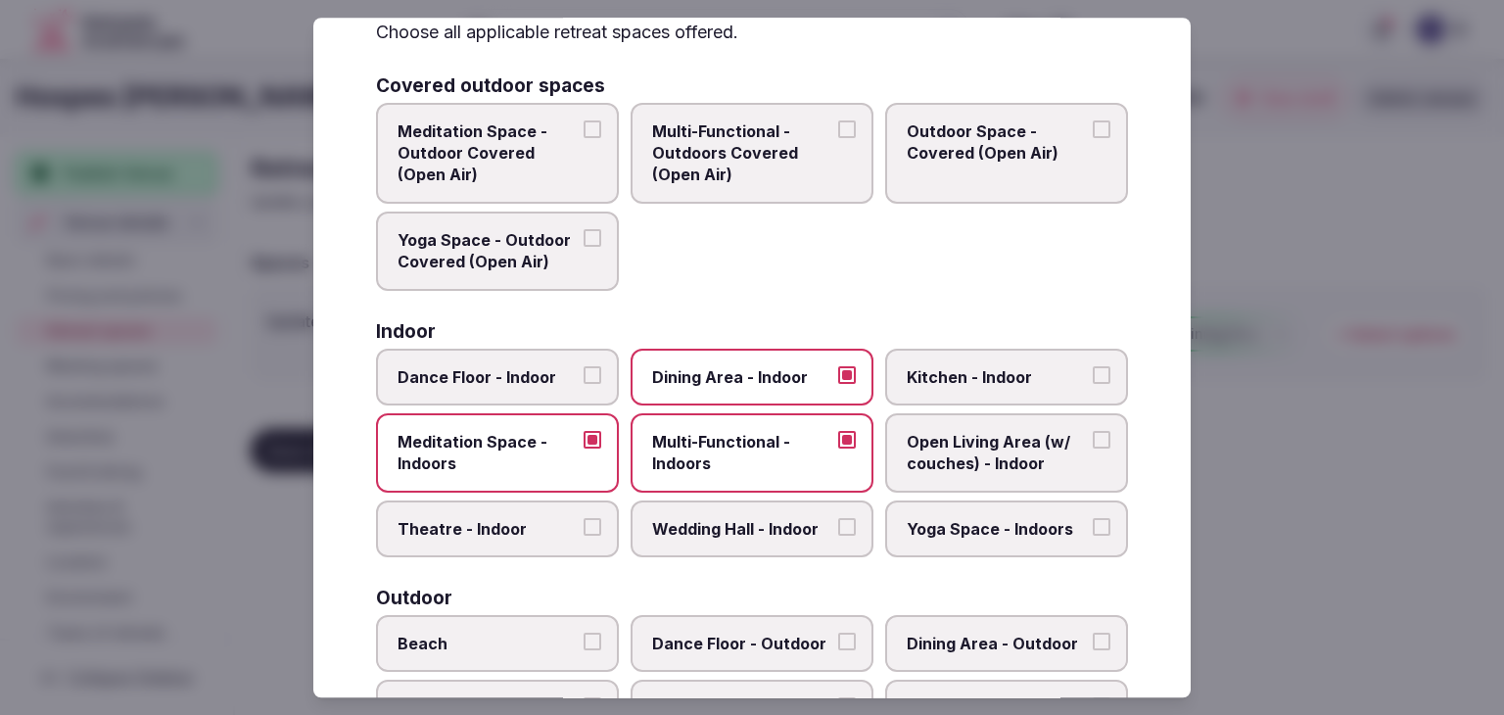
click at [969, 384] on span "Kitchen - Indoor" at bounding box center [996, 377] width 180 height 22
click at [1092, 384] on button "Kitchen - Indoor" at bounding box center [1101, 375] width 18 height 18
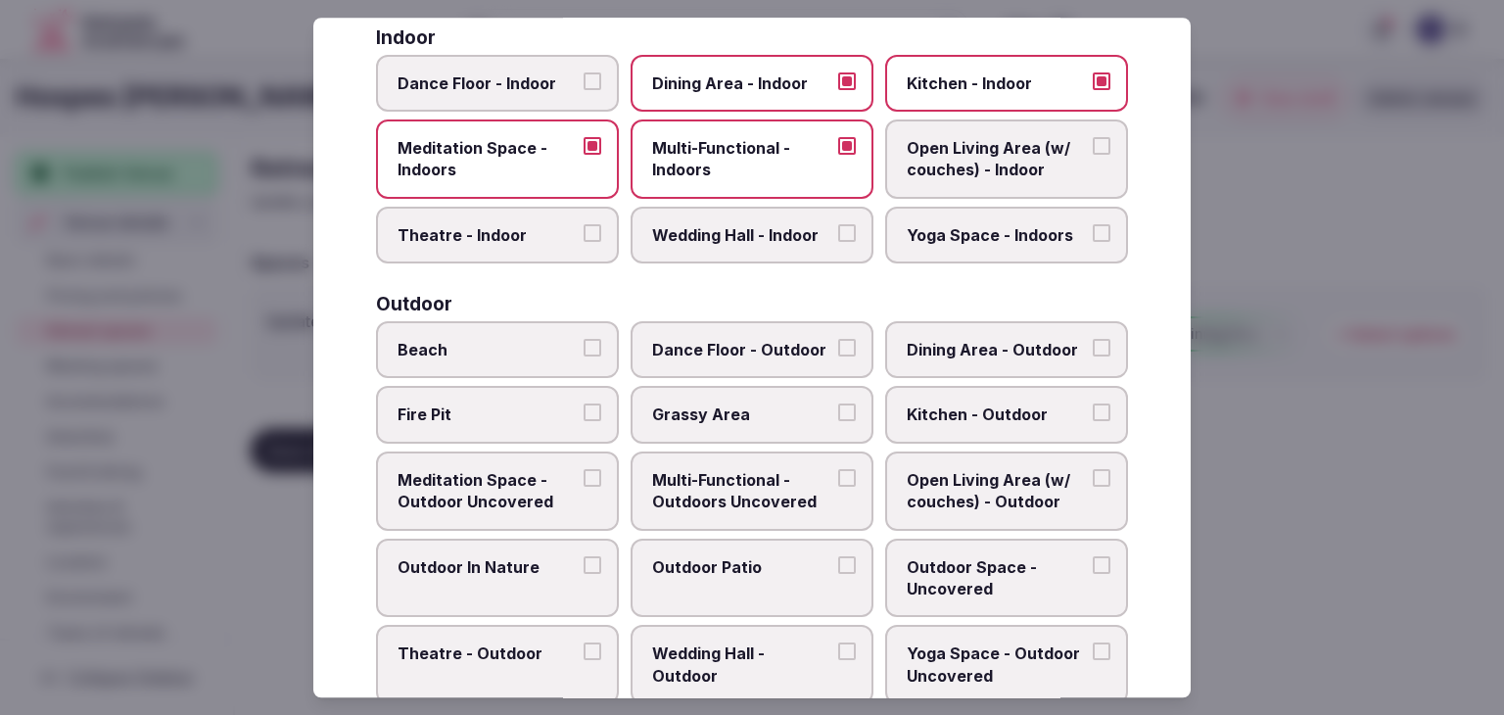
scroll to position [885, 0]
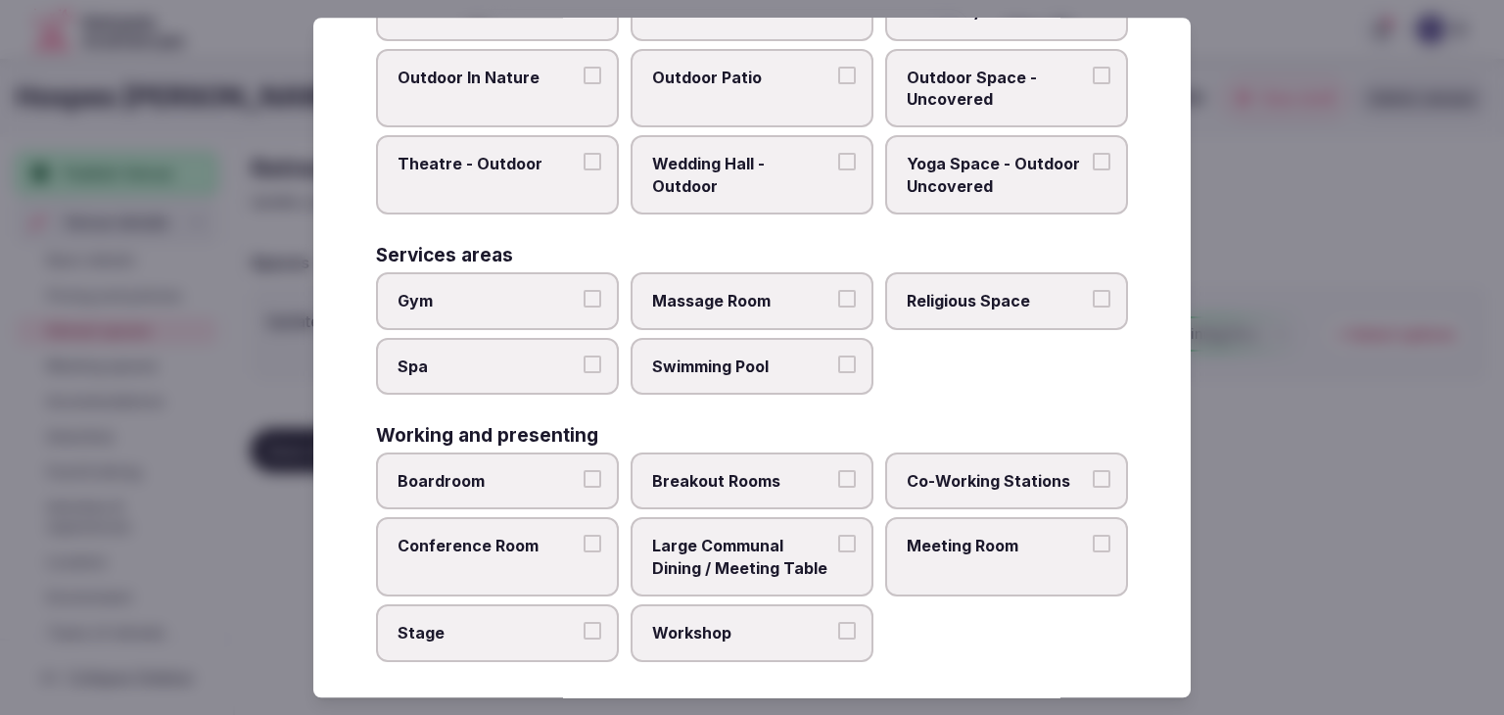
drag, startPoint x: 1014, startPoint y: 556, endPoint x: 685, endPoint y: 572, distance: 329.3
click at [1013, 561] on label "Meeting Room" at bounding box center [1006, 557] width 243 height 79
click at [1092, 553] on button "Meeting Room" at bounding box center [1101, 544] width 18 height 18
drag, startPoint x: 501, startPoint y: 573, endPoint x: 507, endPoint y: 506, distance: 66.8
click at [502, 573] on label "Conference Room" at bounding box center [497, 557] width 243 height 79
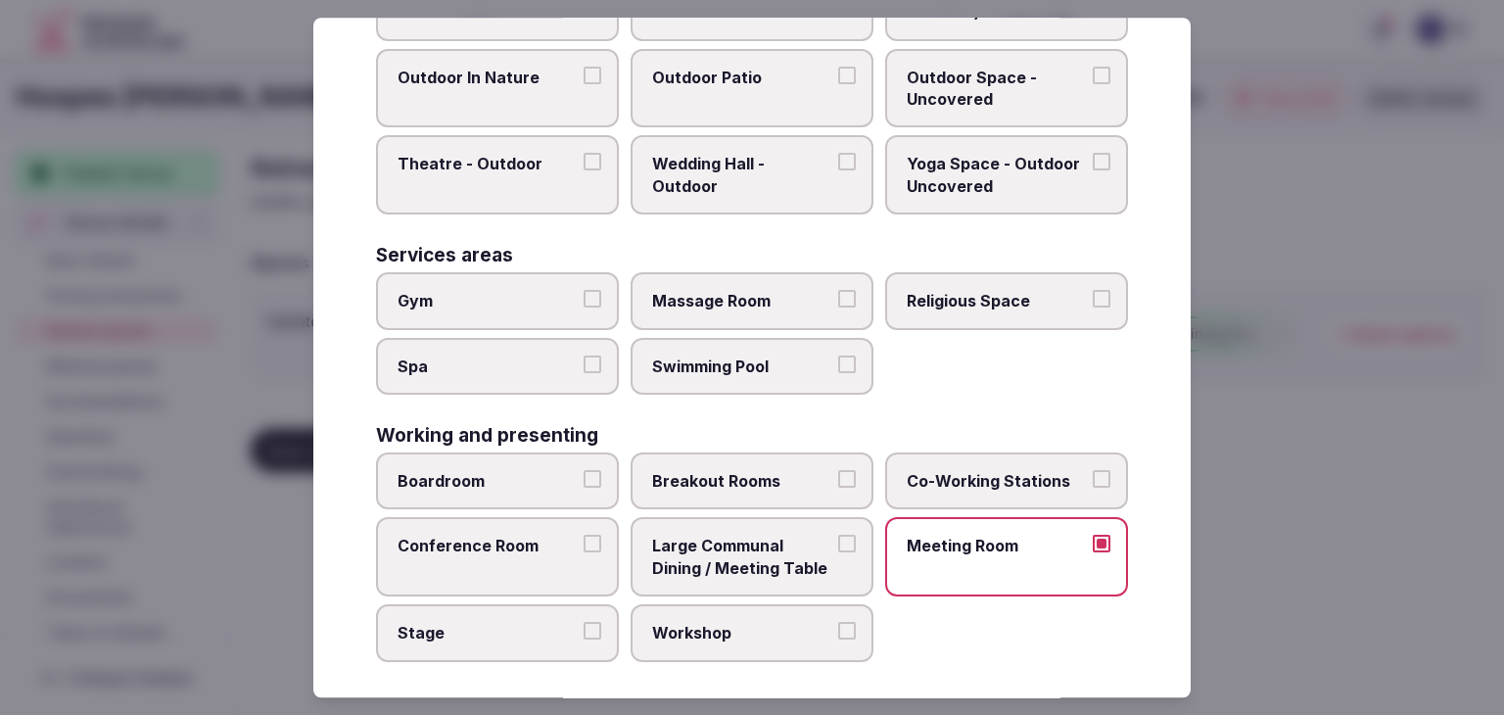
click at [583, 553] on button "Conference Room" at bounding box center [592, 544] width 18 height 18
drag, startPoint x: 508, startPoint y: 490, endPoint x: 521, endPoint y: 490, distance: 12.7
click at [512, 492] on label "Boardroom" at bounding box center [497, 480] width 243 height 57
click at [583, 487] on button "Boardroom" at bounding box center [592, 479] width 18 height 18
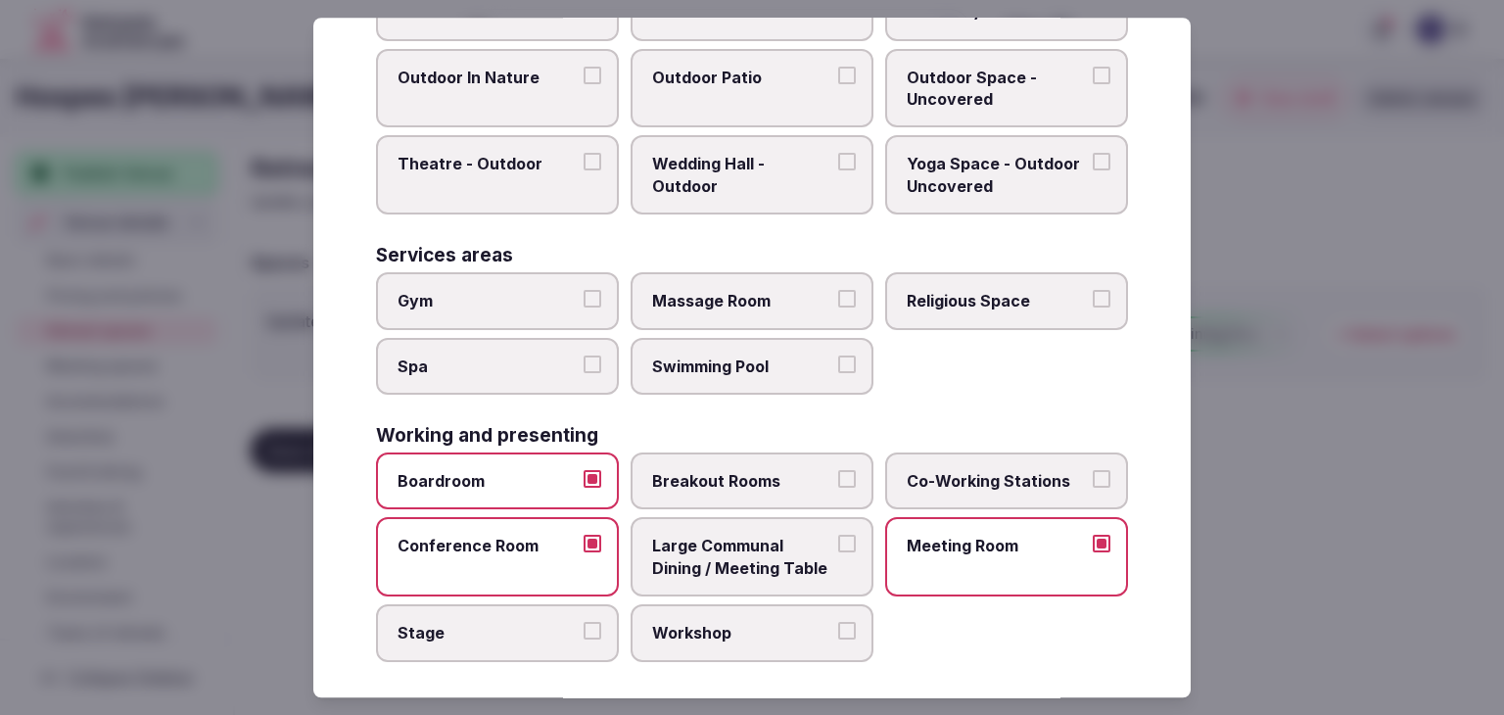
click at [679, 480] on span "Breakout Rooms" at bounding box center [742, 481] width 180 height 22
click at [838, 480] on button "Breakout Rooms" at bounding box center [847, 479] width 18 height 18
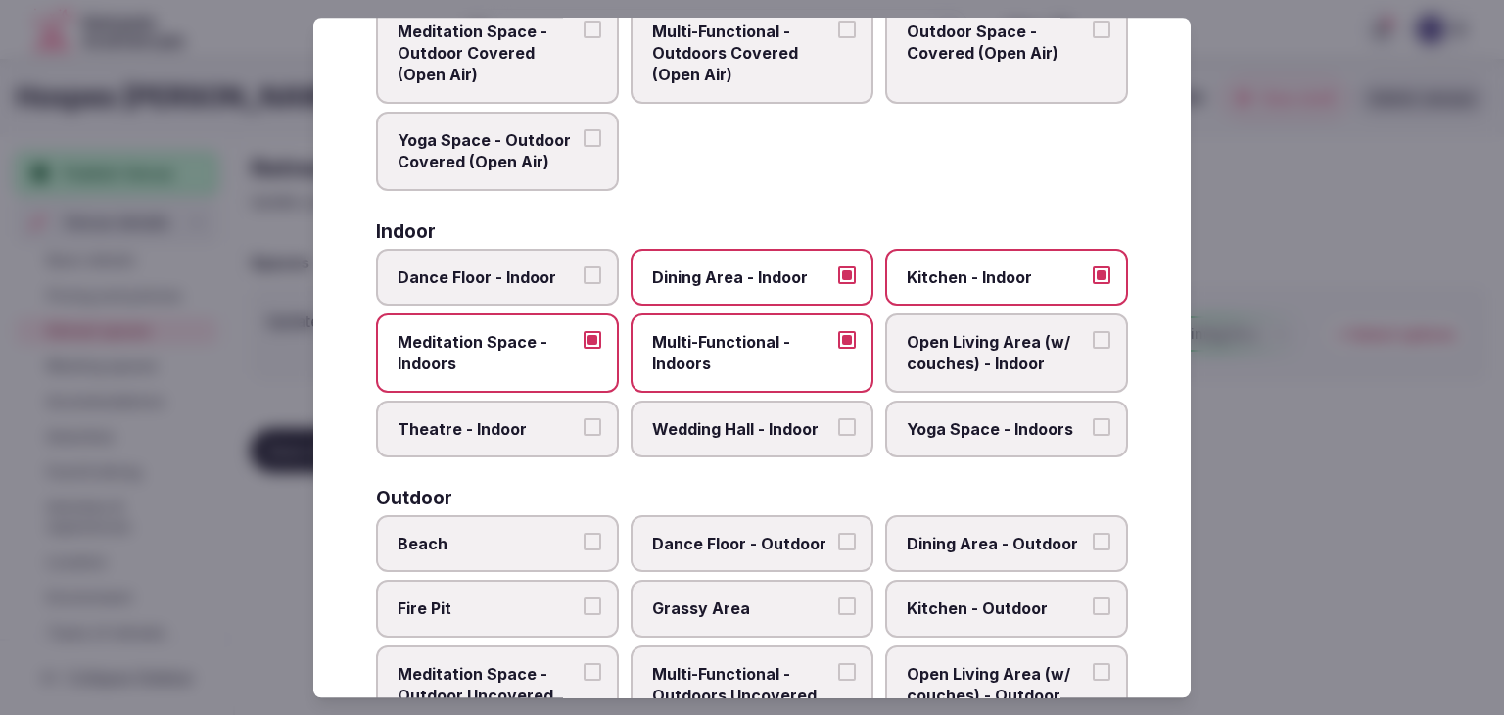
scroll to position [200, 0]
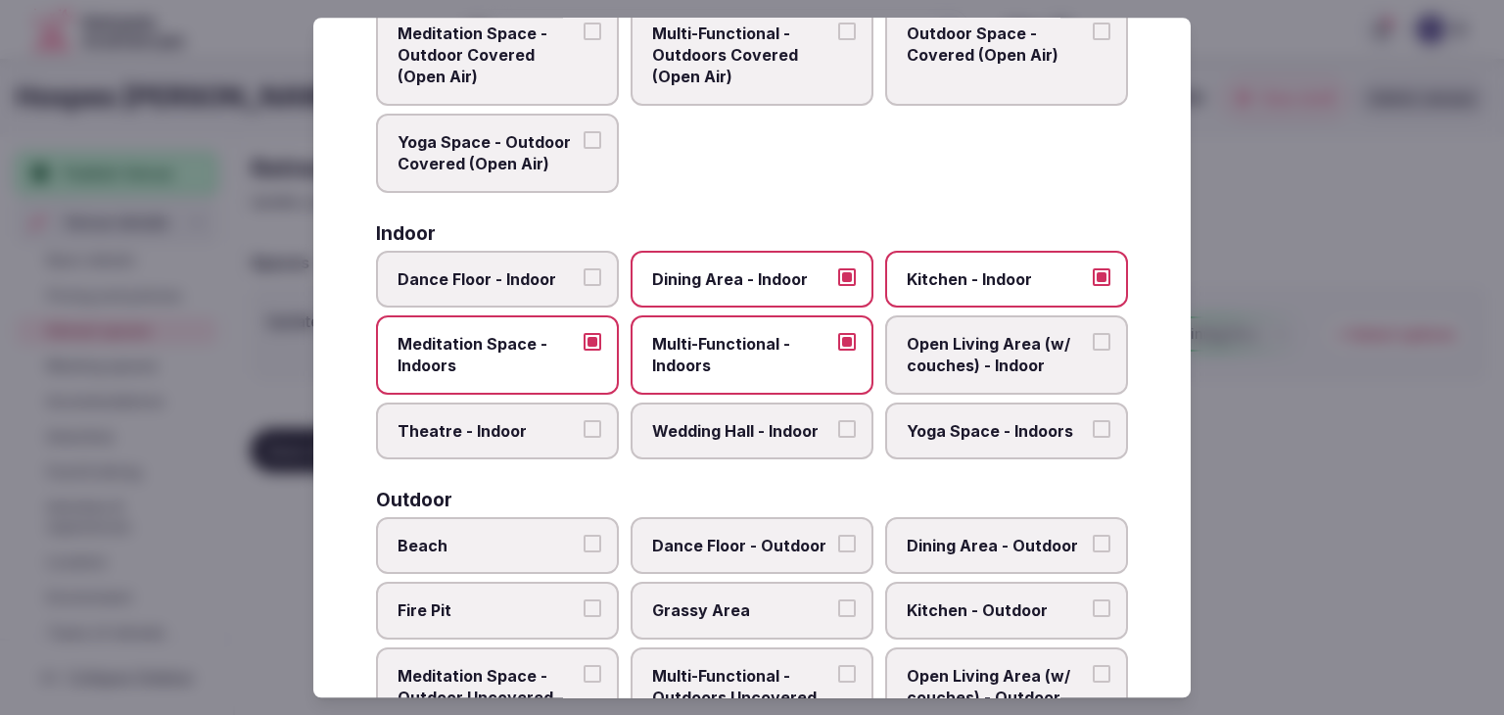
click at [959, 333] on span "Open Living Area (w/ couches) - Indoor" at bounding box center [996, 355] width 180 height 44
click at [1092, 333] on button "Open Living Area (w/ couches) - Indoor" at bounding box center [1101, 342] width 18 height 18
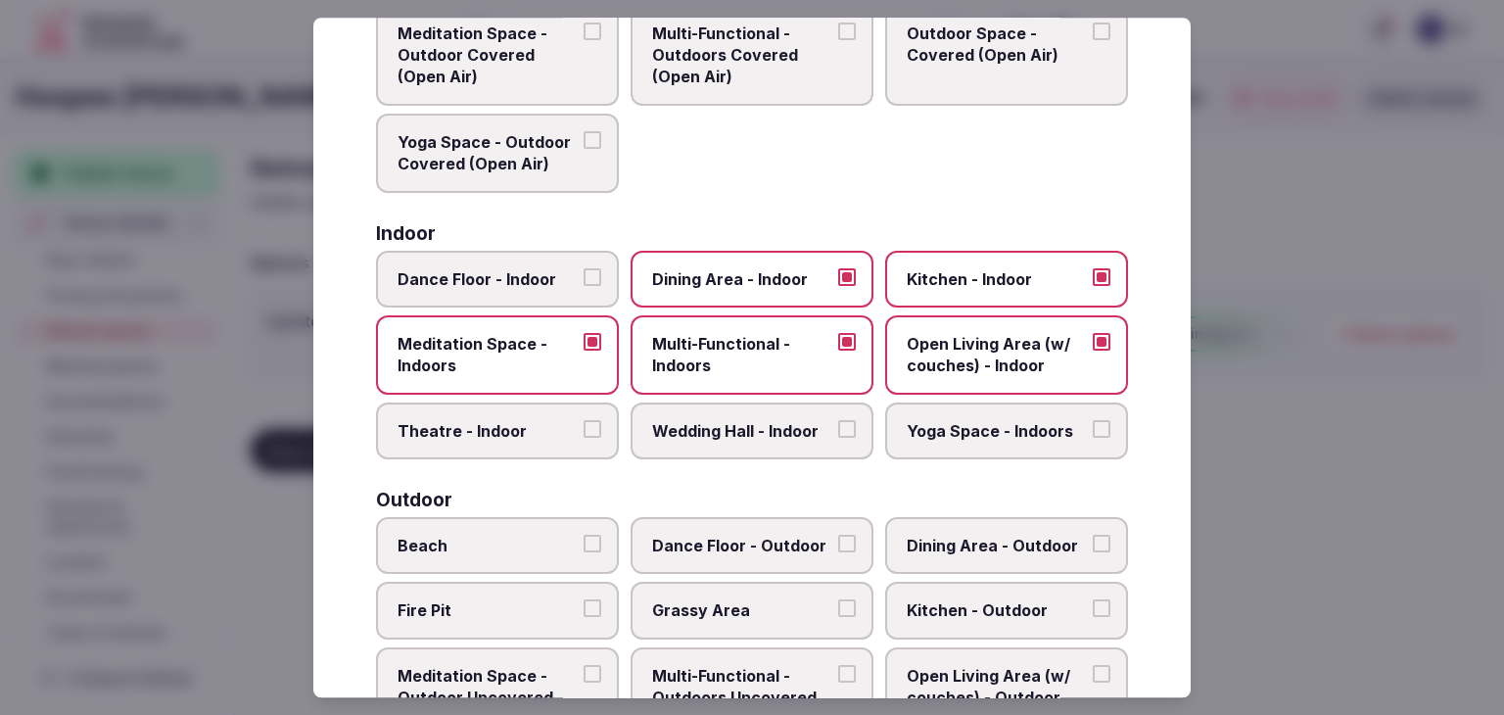
click at [754, 420] on span "Wedding Hall - Indoor" at bounding box center [742, 431] width 180 height 22
click at [838, 420] on button "Wedding Hall - Indoor" at bounding box center [847, 429] width 18 height 18
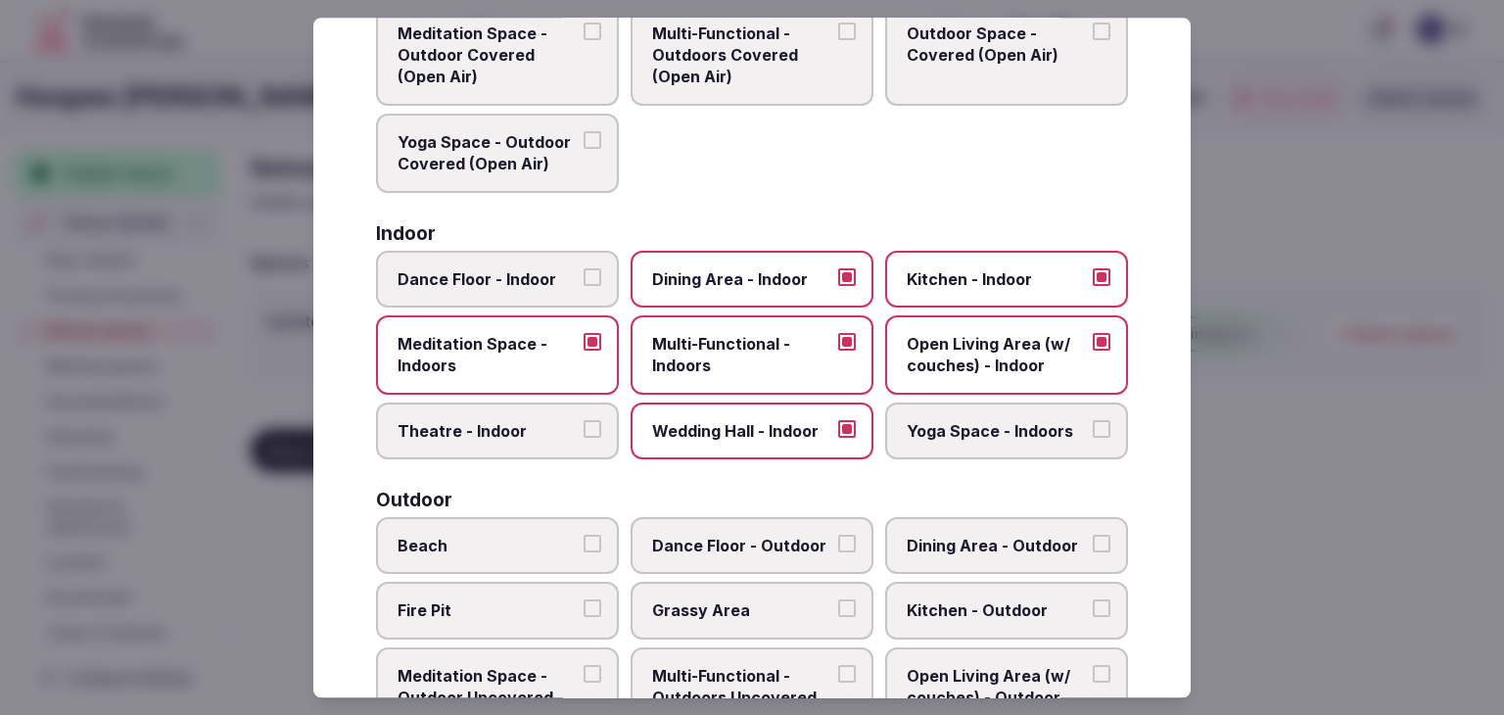
click at [545, 438] on label "Theatre - Indoor" at bounding box center [497, 430] width 243 height 57
click at [583, 438] on button "Theatre - Indoor" at bounding box center [592, 429] width 18 height 18
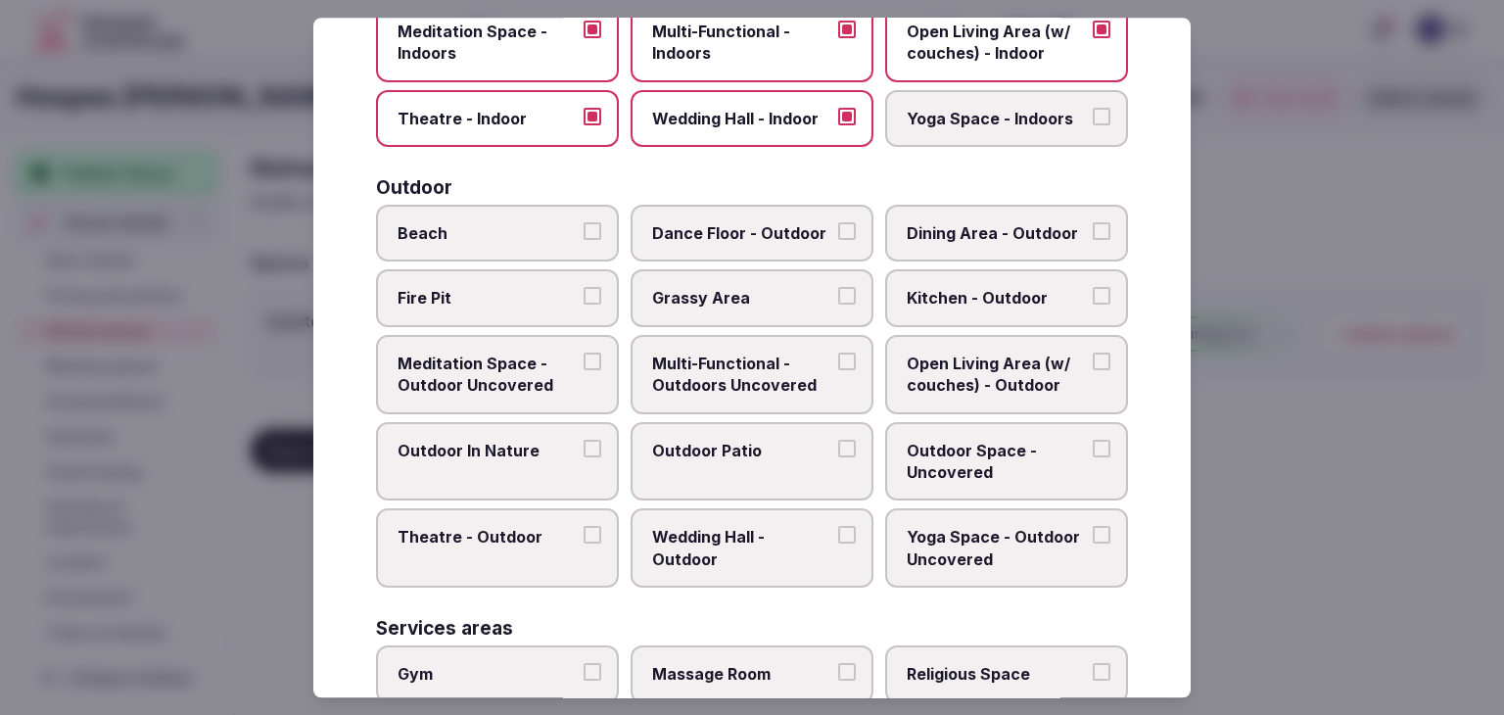
scroll to position [591, 0]
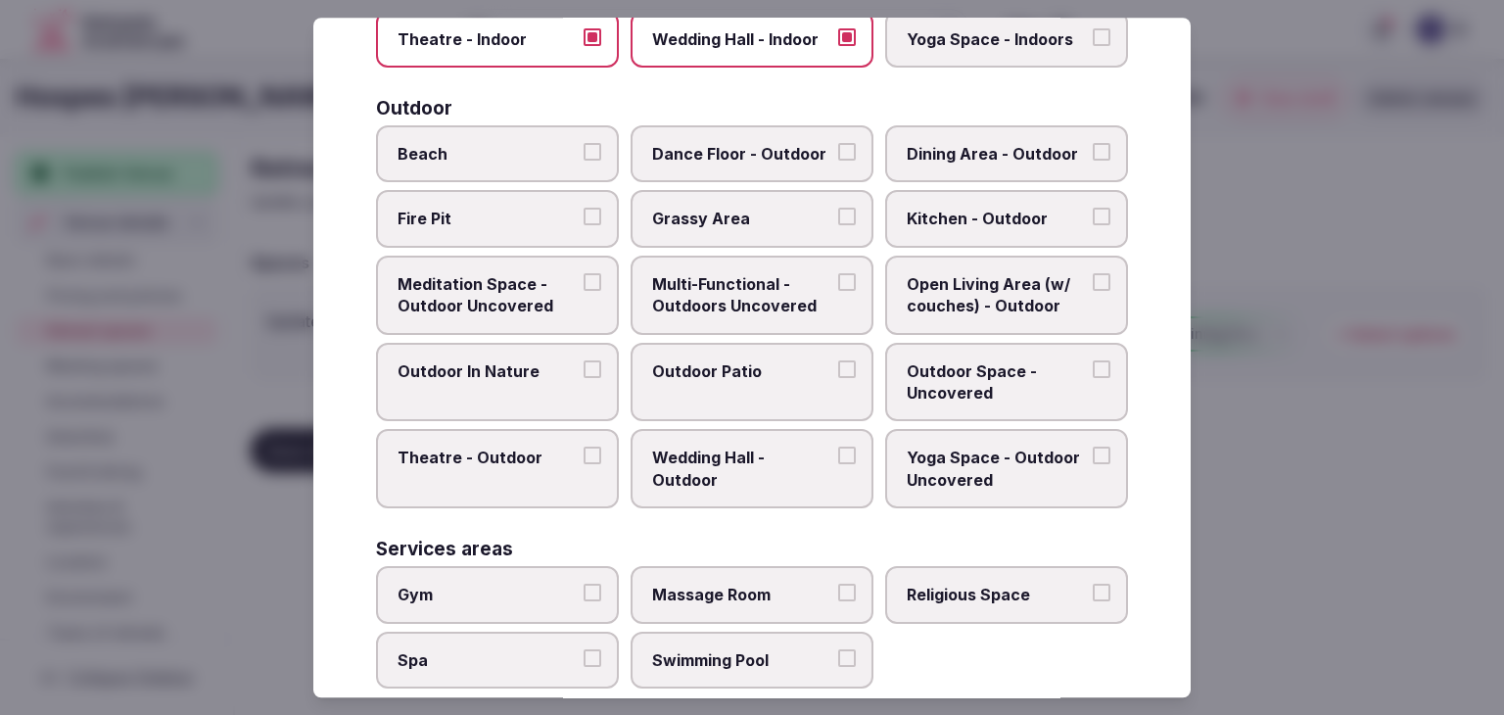
drag, startPoint x: 767, startPoint y: 287, endPoint x: 768, endPoint y: 306, distance: 19.6
click at [768, 291] on span "Multi-Functional - Outdoors Uncovered" at bounding box center [742, 295] width 180 height 44
click at [755, 369] on span "Outdoor Patio" at bounding box center [742, 371] width 180 height 22
click at [838, 369] on button "Outdoor Patio" at bounding box center [847, 369] width 18 height 18
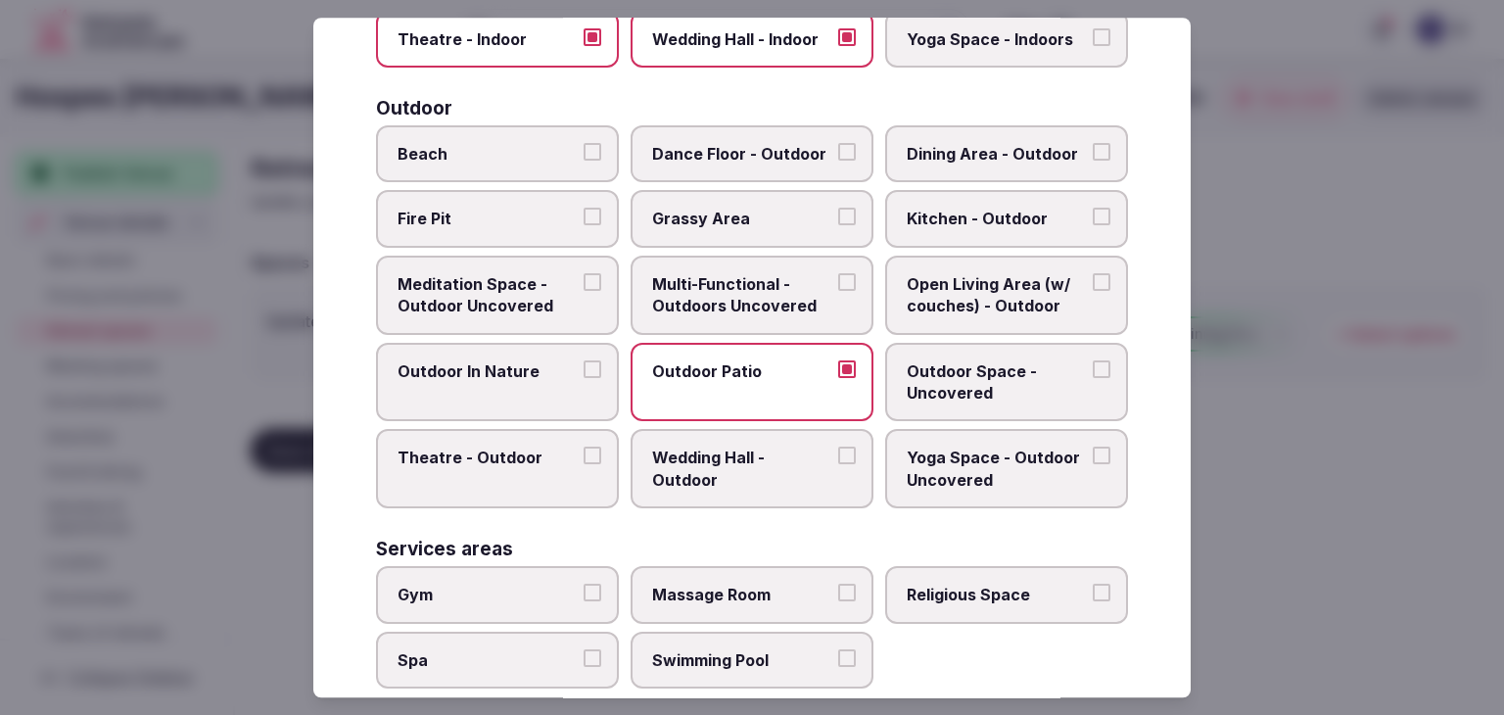
click at [971, 378] on span "Outdoor Space - Uncovered" at bounding box center [996, 382] width 180 height 44
click at [1092, 378] on button "Outdoor Space - Uncovered" at bounding box center [1101, 369] width 18 height 18
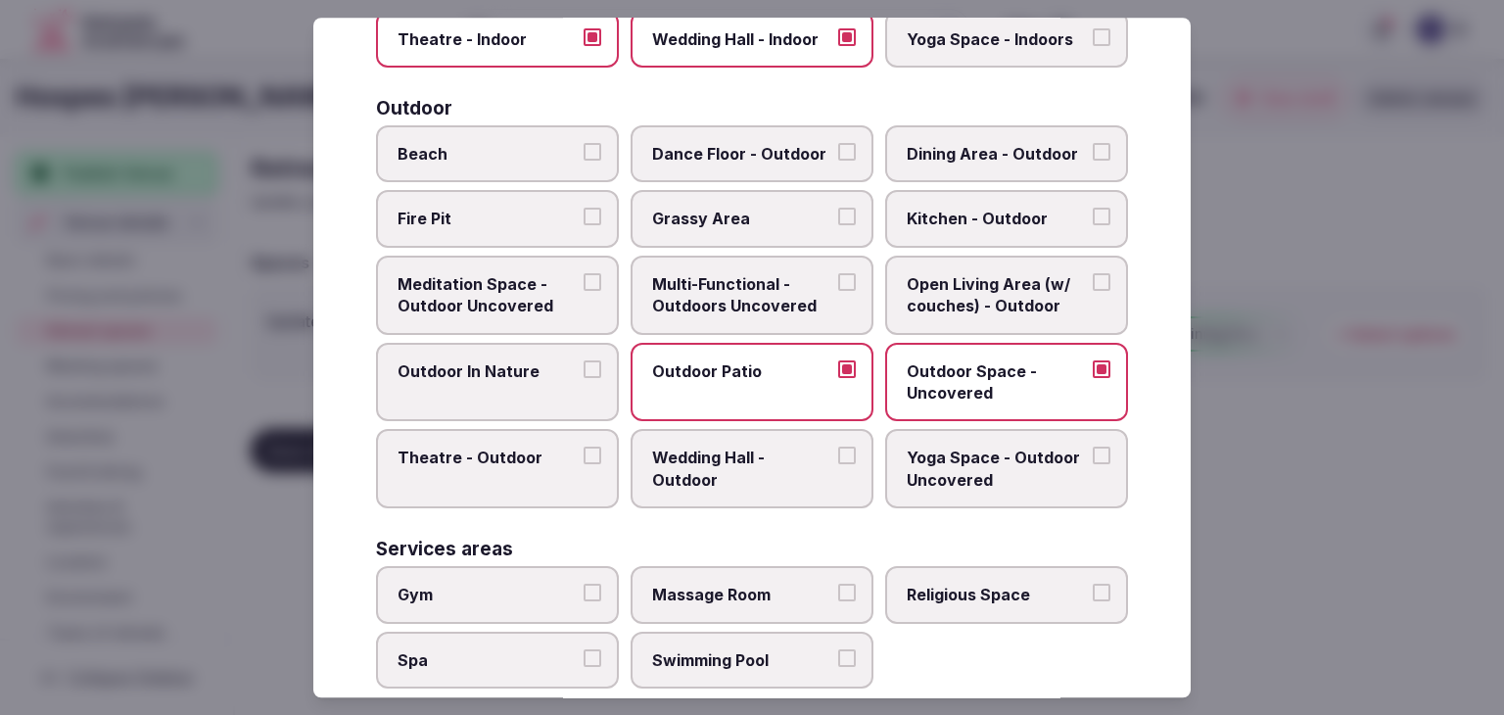
drag, startPoint x: 756, startPoint y: 285, endPoint x: 749, endPoint y: 244, distance: 41.7
click at [756, 283] on span "Multi-Functional - Outdoors Uncovered" at bounding box center [742, 295] width 180 height 44
click at [838, 283] on button "Multi-Functional - Outdoors Uncovered" at bounding box center [847, 282] width 18 height 18
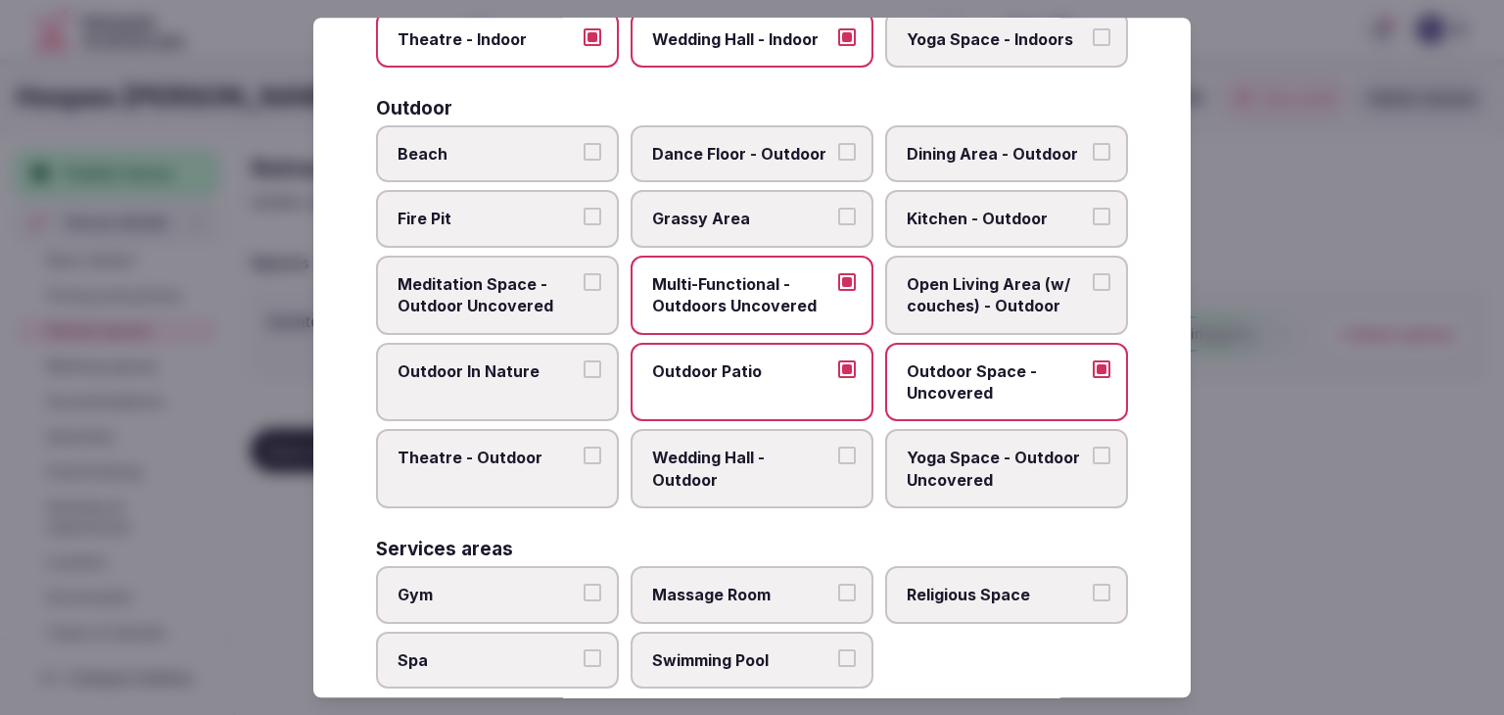
click at [745, 224] on span "Grassy Area" at bounding box center [742, 220] width 180 height 22
click at [838, 224] on button "Grassy Area" at bounding box center [847, 218] width 18 height 18
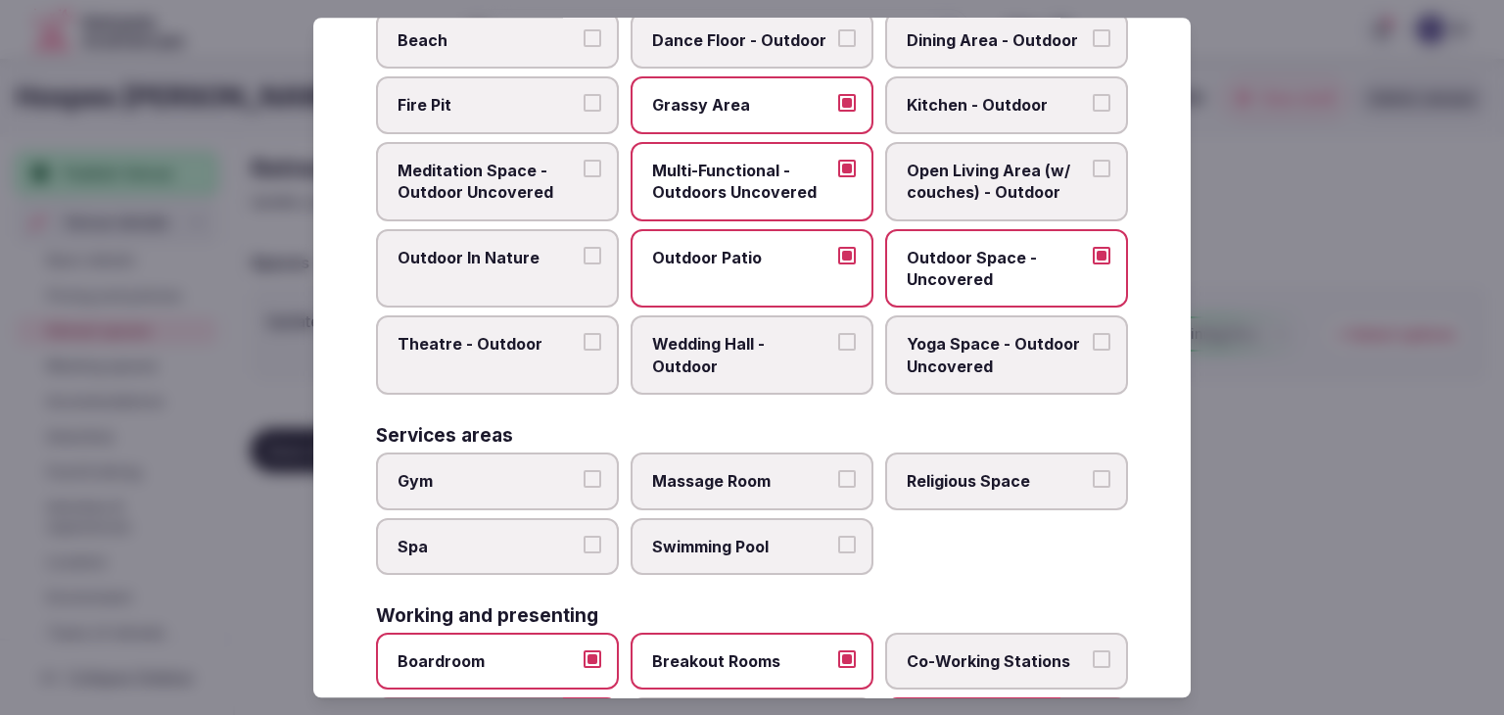
scroll to position [787, 0]
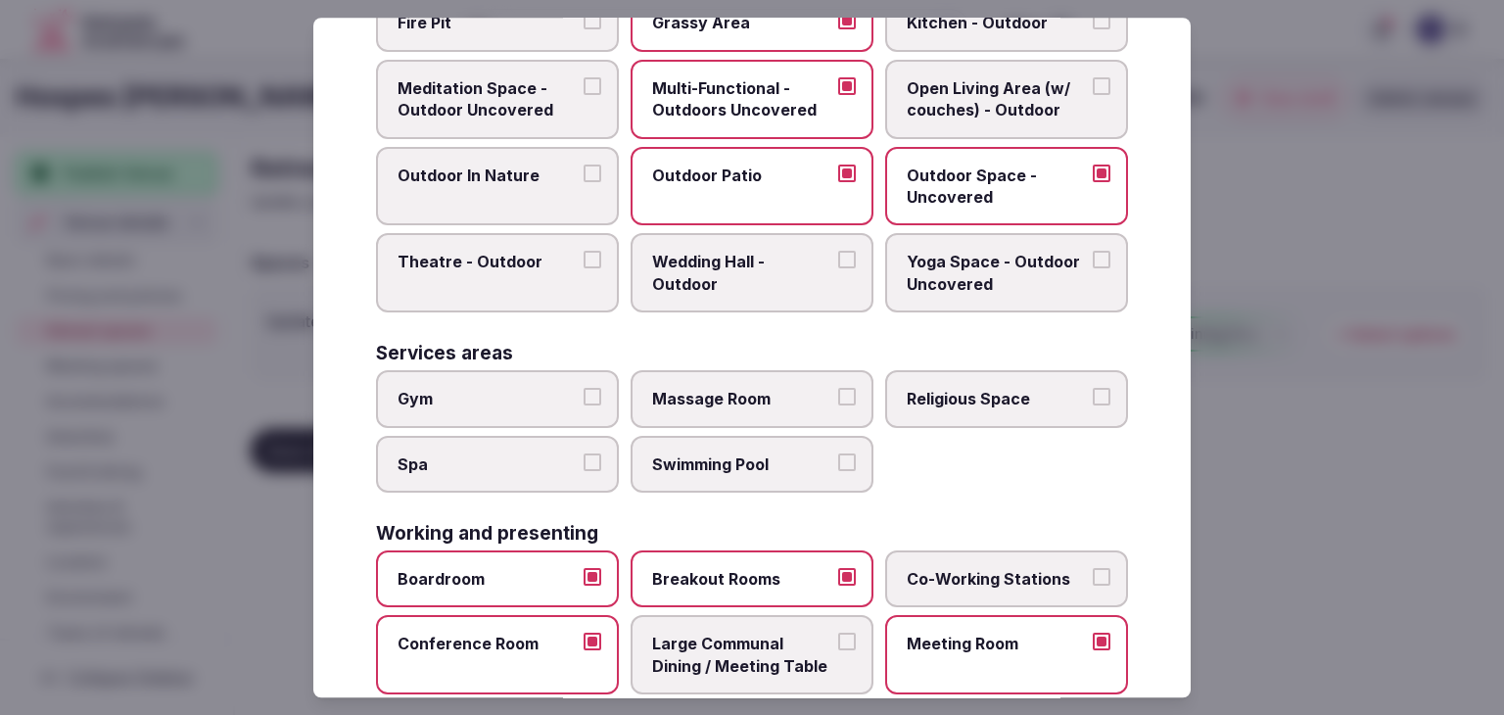
click at [723, 466] on label "Swimming Pool" at bounding box center [751, 464] width 243 height 57
click at [838, 466] on button "Swimming Pool" at bounding box center [847, 462] width 18 height 18
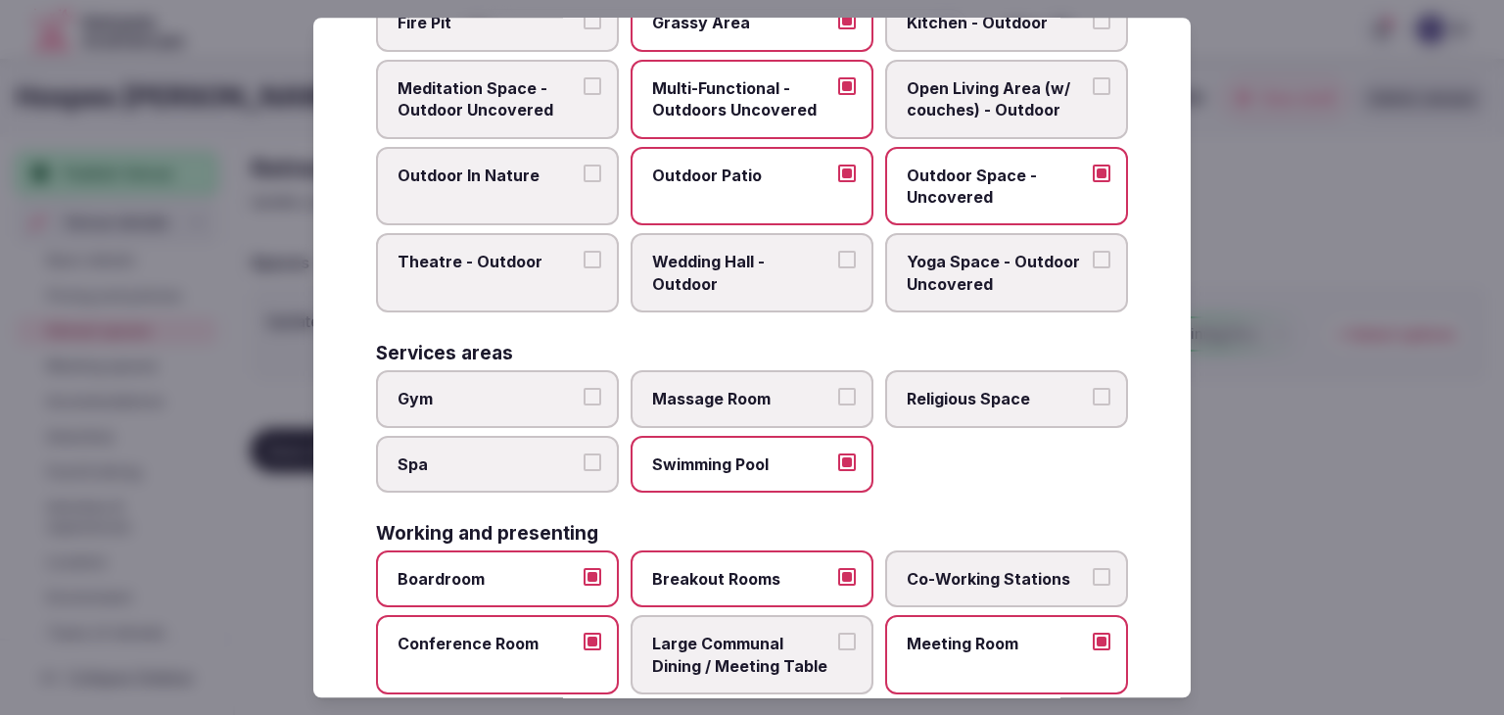
drag, startPoint x: 529, startPoint y: 370, endPoint x: 530, endPoint y: 381, distance: 10.8
click at [529, 373] on label "Gym" at bounding box center [497, 398] width 243 height 57
click at [583, 388] on button "Gym" at bounding box center [592, 397] width 18 height 18
click at [529, 453] on span "Spa" at bounding box center [487, 464] width 180 height 22
click at [583, 453] on button "Spa" at bounding box center [592, 462] width 18 height 18
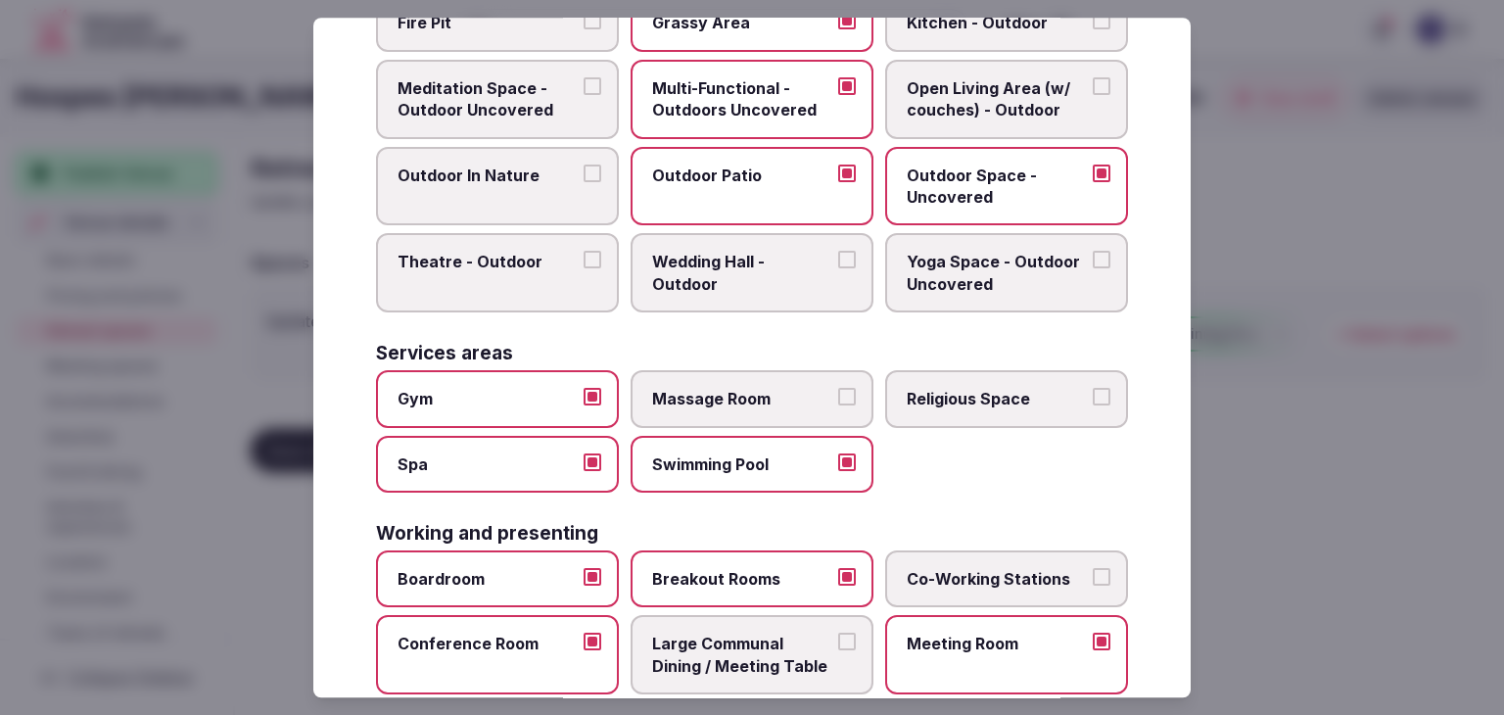
click at [759, 388] on span "Massage Room" at bounding box center [742, 399] width 180 height 22
click at [838, 388] on button "Massage Room" at bounding box center [847, 397] width 18 height 18
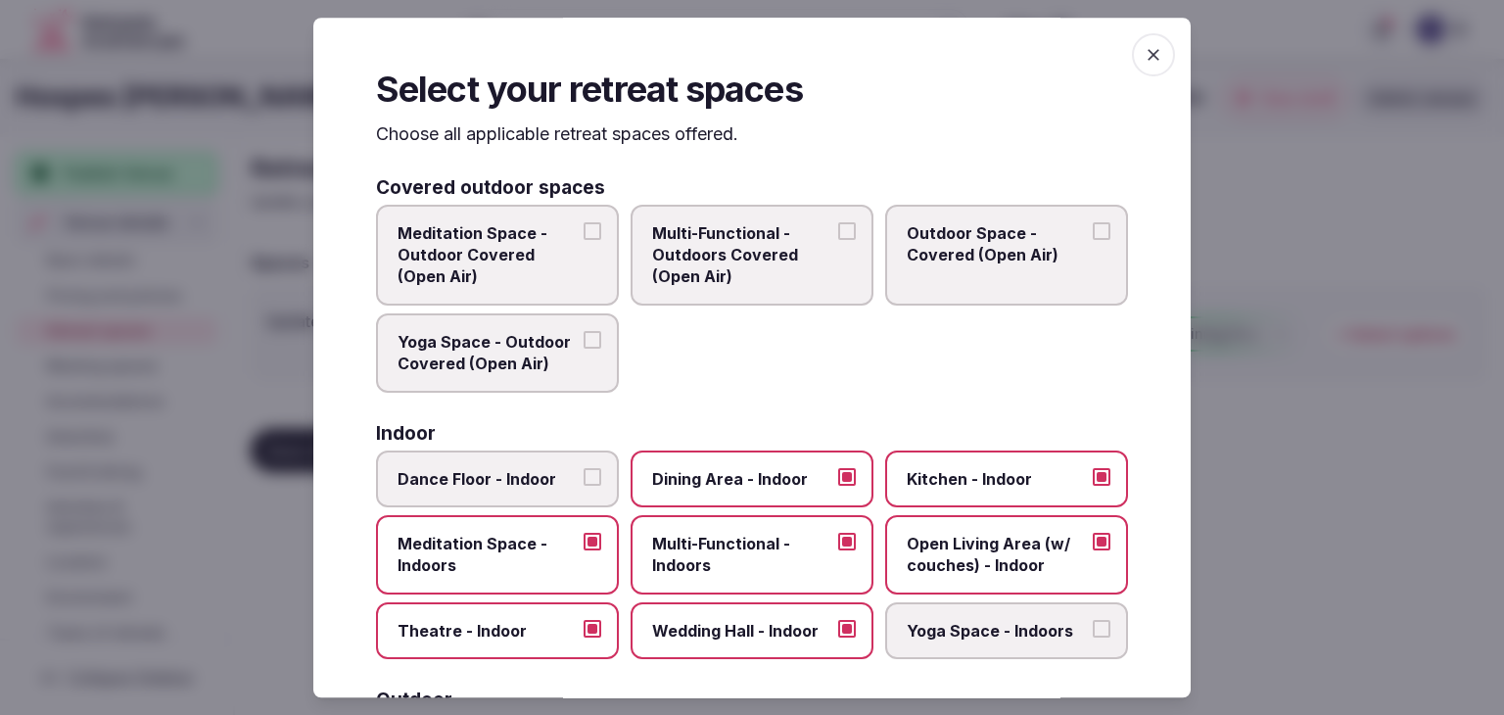
scroll to position [0, 0]
click at [1148, 59] on span "button" at bounding box center [1153, 54] width 43 height 43
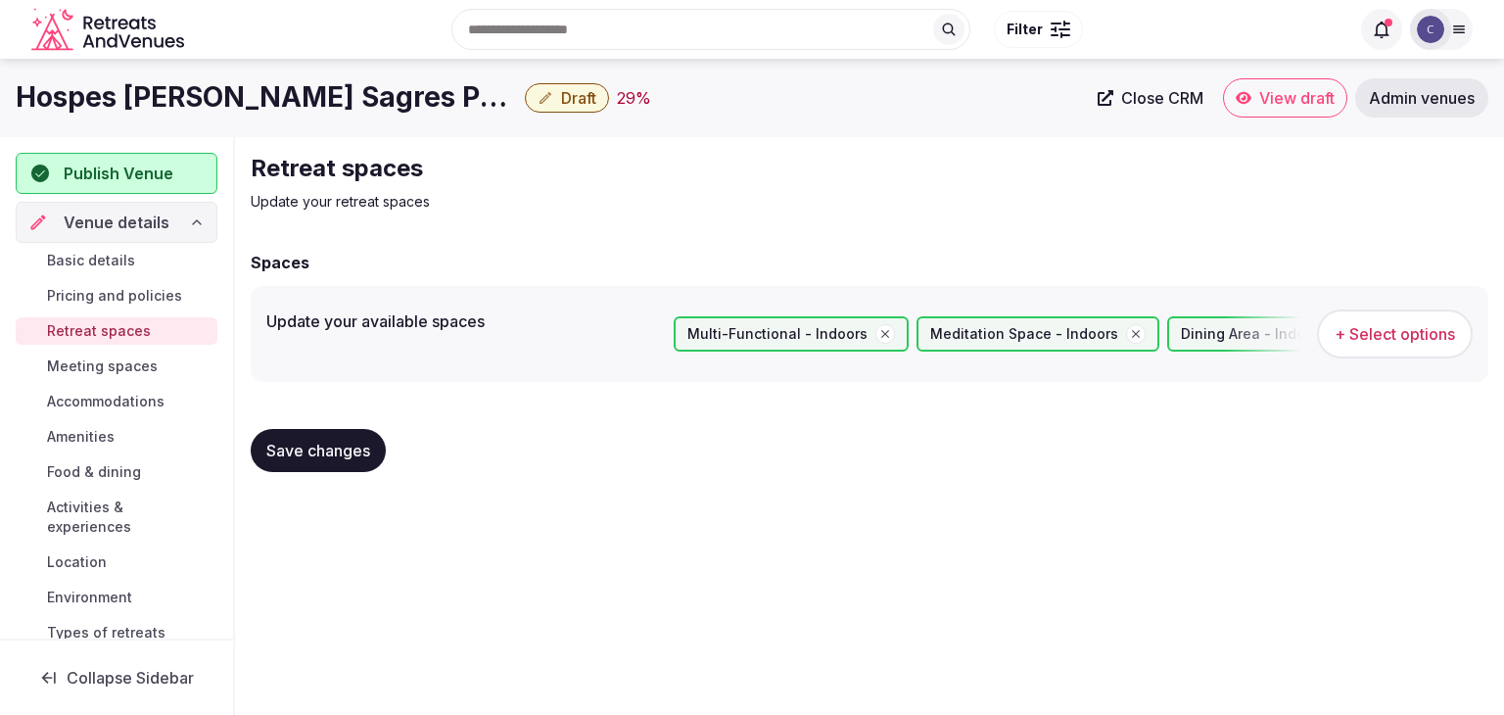
click at [344, 455] on span "Save changes" at bounding box center [318, 451] width 104 height 20
drag, startPoint x: 132, startPoint y: 366, endPoint x: 147, endPoint y: 385, distance: 23.7
click at [132, 366] on span "Meeting spaces" at bounding box center [102, 366] width 111 height 20
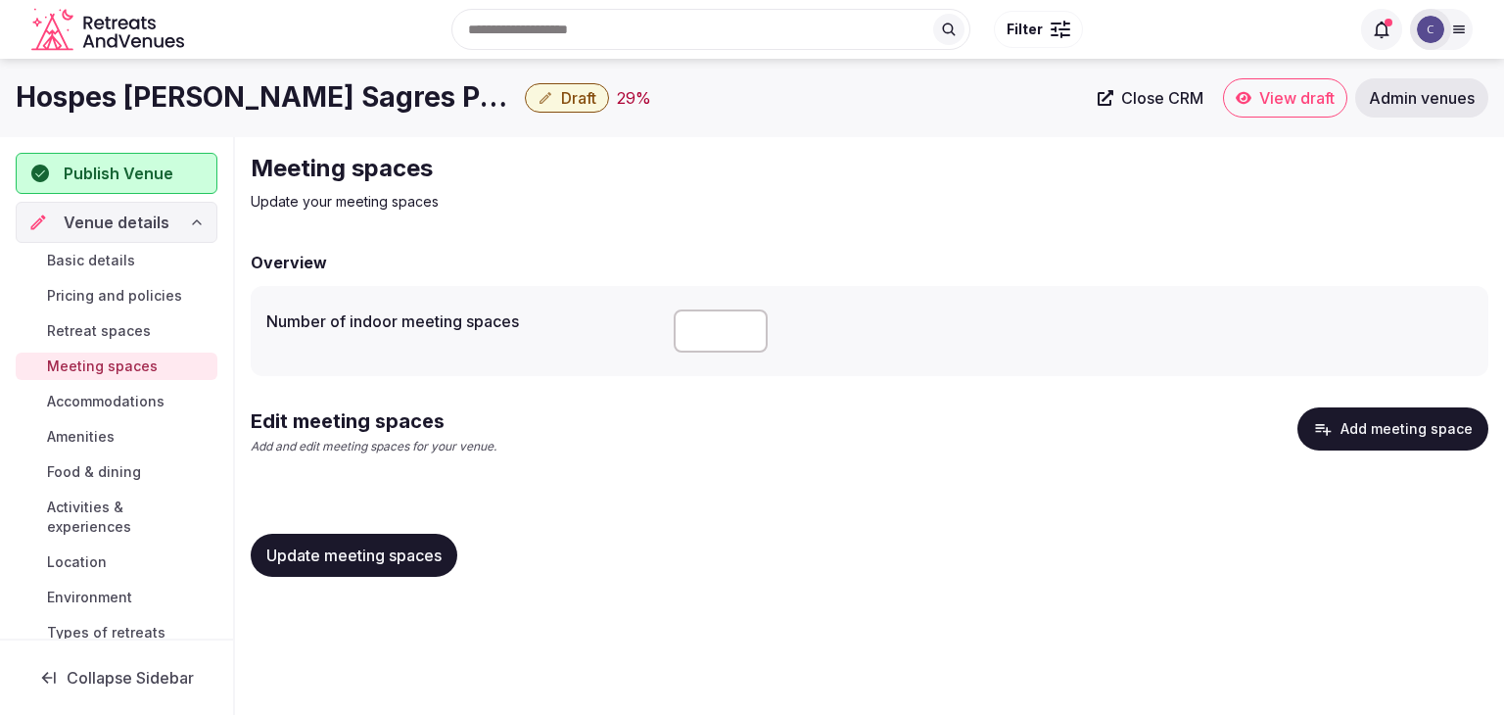
click at [406, 562] on span "Update meeting spaces" at bounding box center [353, 555] width 175 height 20
click at [417, 560] on span "Update meeting spaces" at bounding box center [353, 555] width 175 height 20
click at [128, 404] on span "Accommodations" at bounding box center [105, 402] width 117 height 20
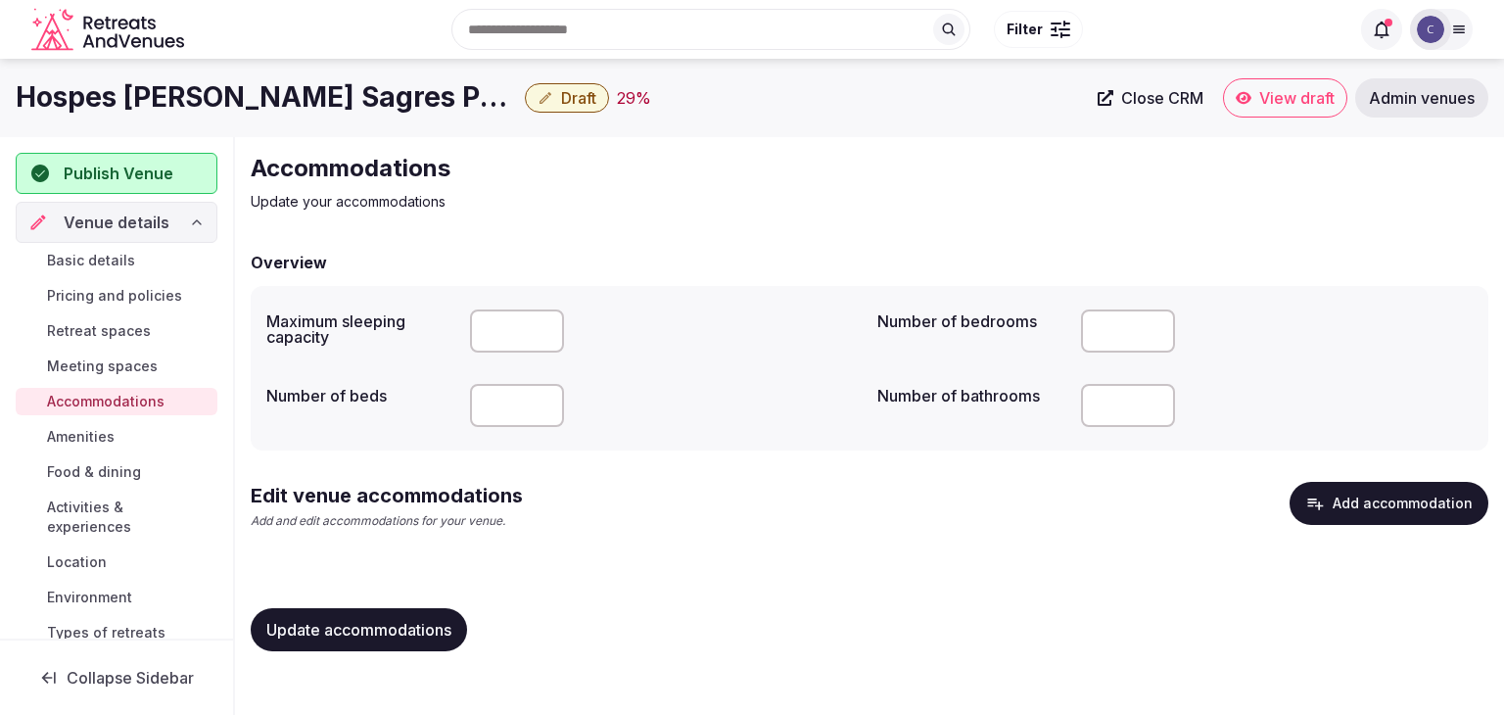
click at [1408, 489] on button "Add accommodation" at bounding box center [1388, 503] width 199 height 43
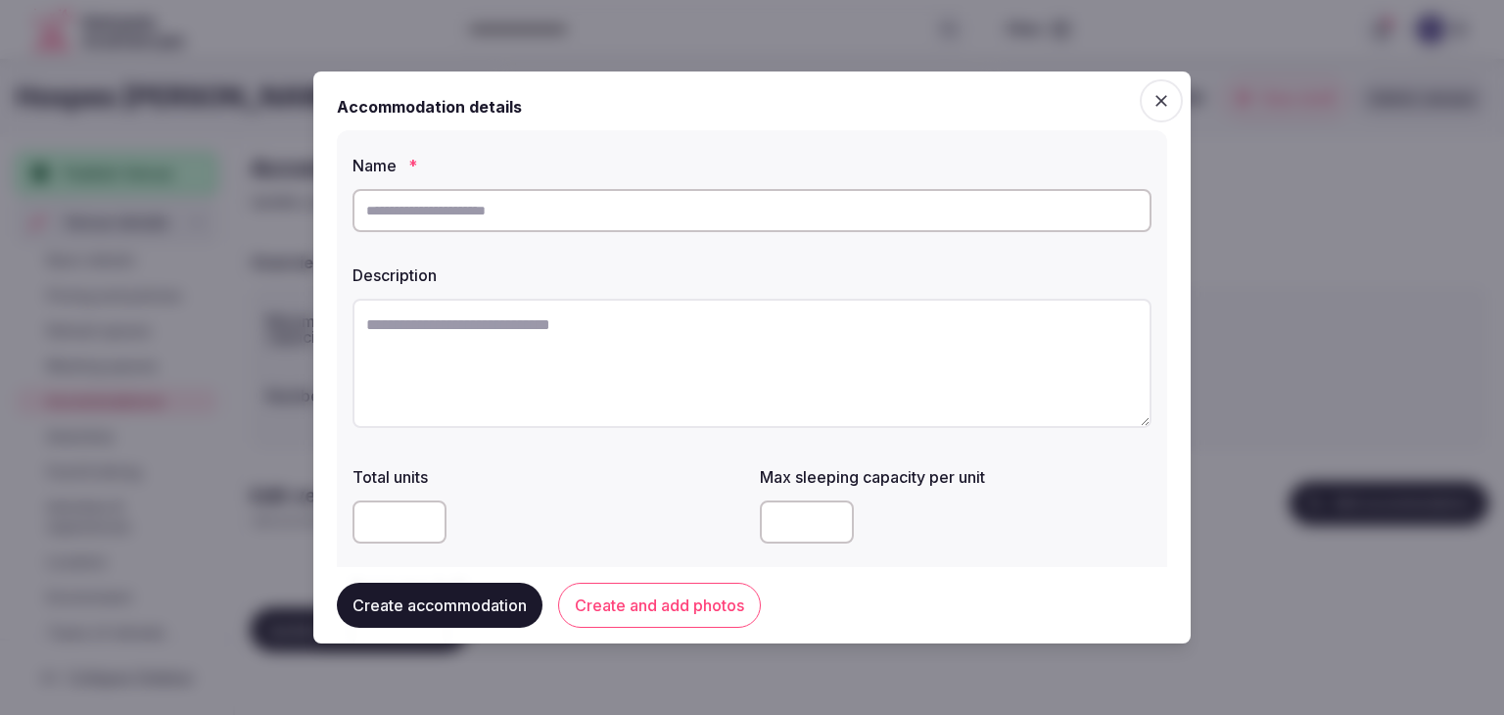
click at [553, 222] on input "text" at bounding box center [751, 210] width 799 height 43
type input "**********"
click at [1151, 104] on icon "button" at bounding box center [1161, 101] width 20 height 20
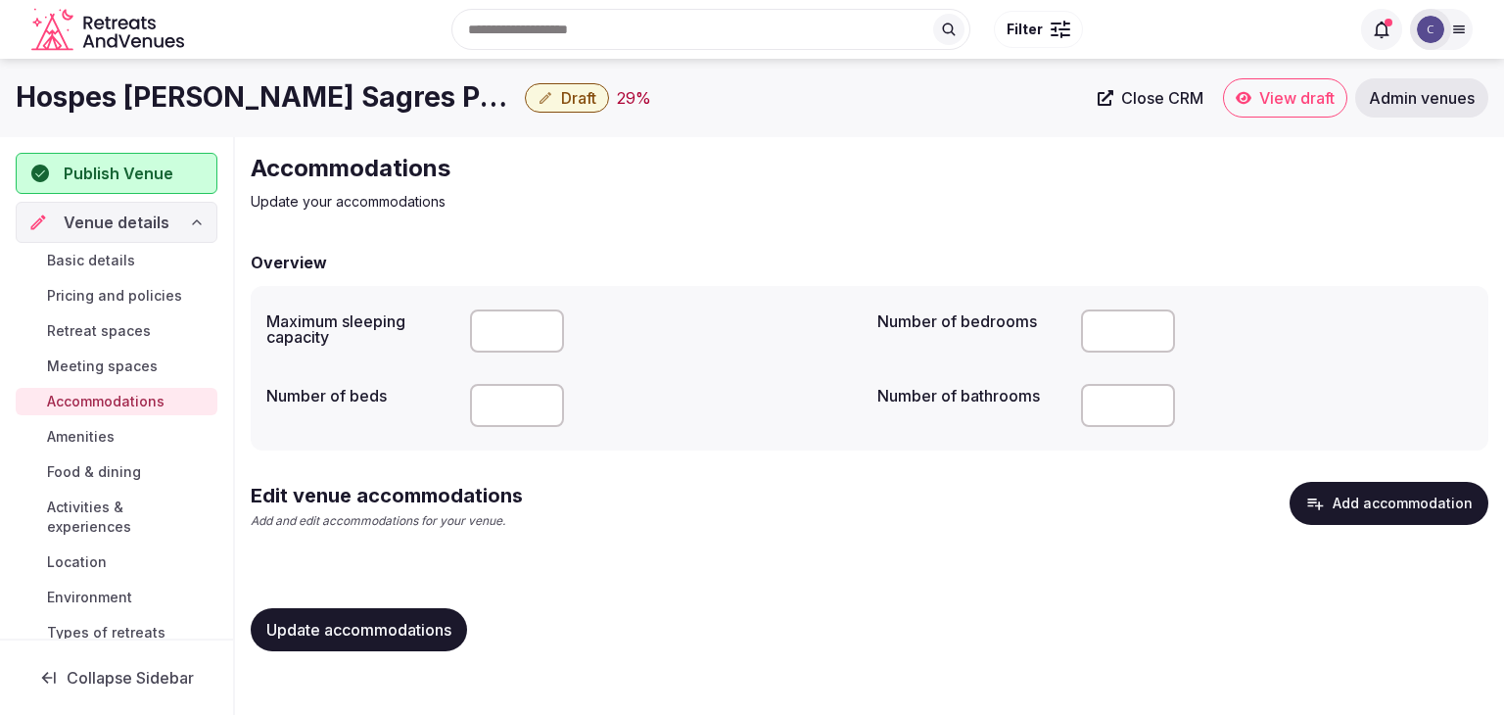
click at [124, 369] on span "Meeting spaces" at bounding box center [102, 366] width 111 height 20
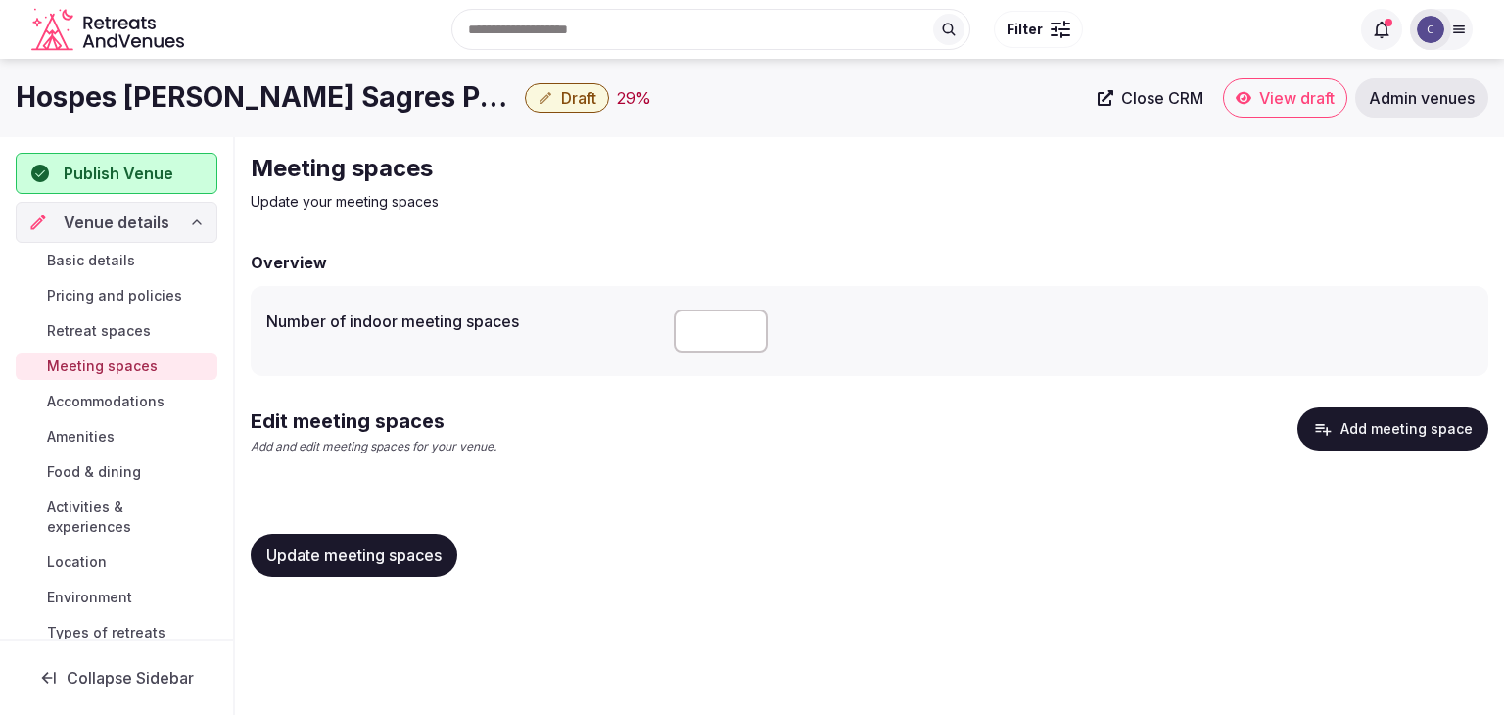
click at [1403, 411] on button "Add meeting space" at bounding box center [1392, 428] width 191 height 43
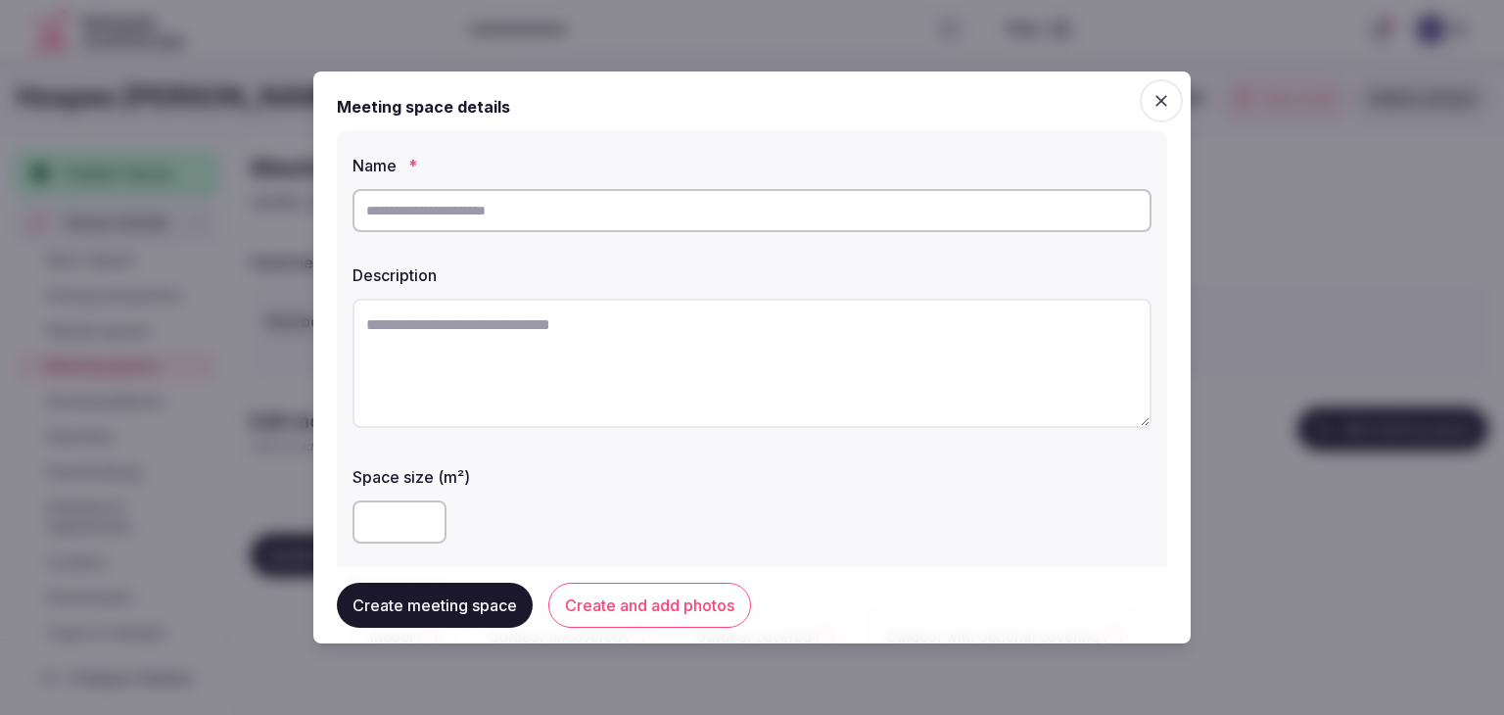
click at [563, 219] on input "text" at bounding box center [751, 210] width 799 height 43
type input "**********"
click at [396, 511] on input "number" at bounding box center [399, 521] width 94 height 43
type input "***"
click at [480, 511] on div "***" at bounding box center [751, 521] width 799 height 43
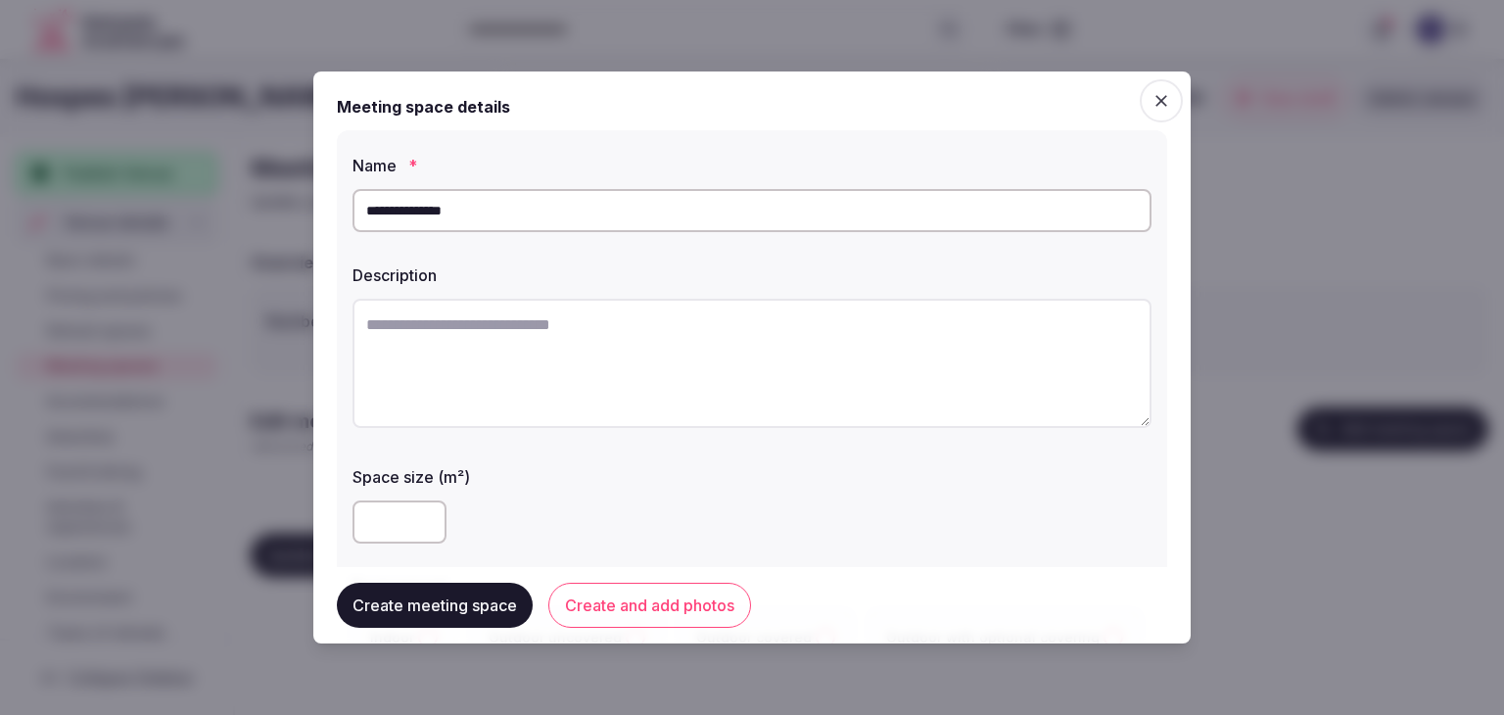
scroll to position [196, 0]
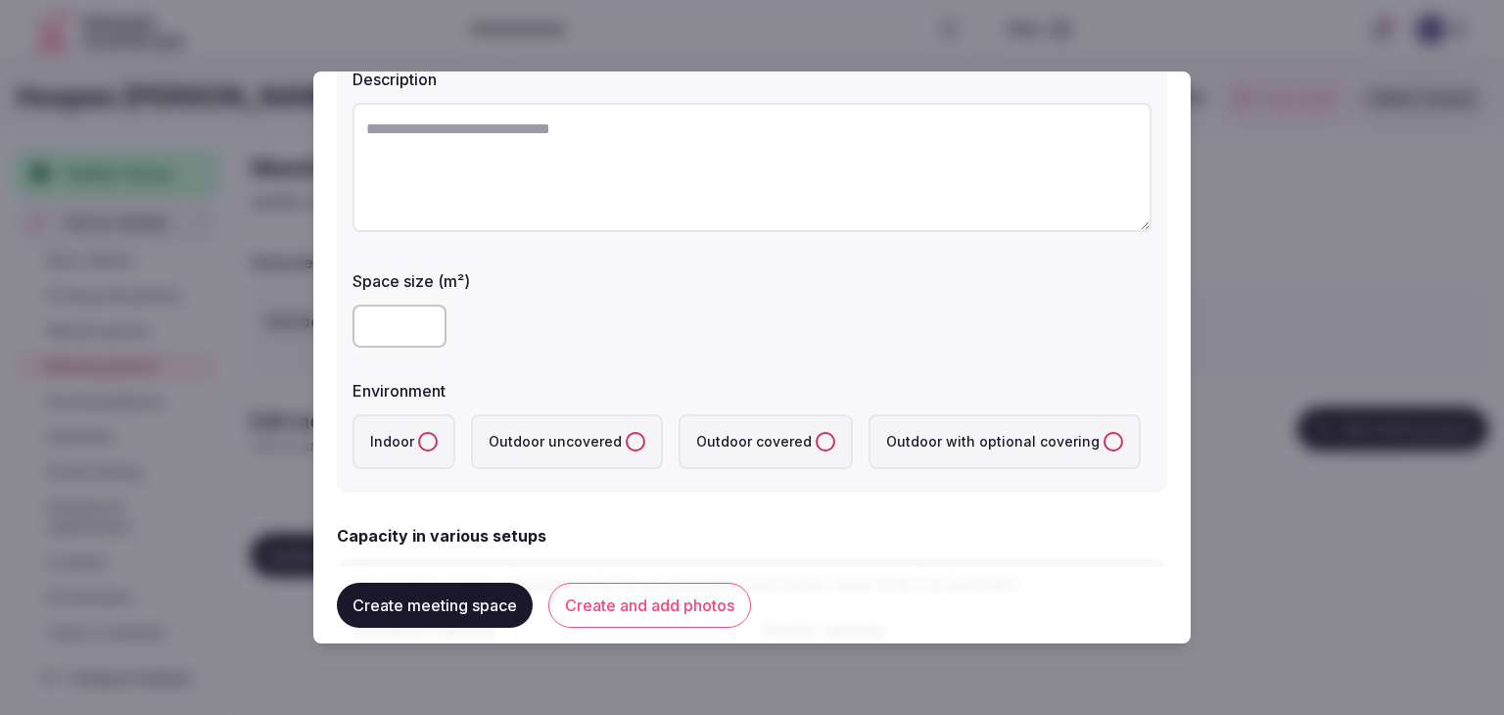
click at [427, 441] on button "Indoor" at bounding box center [428, 442] width 20 height 20
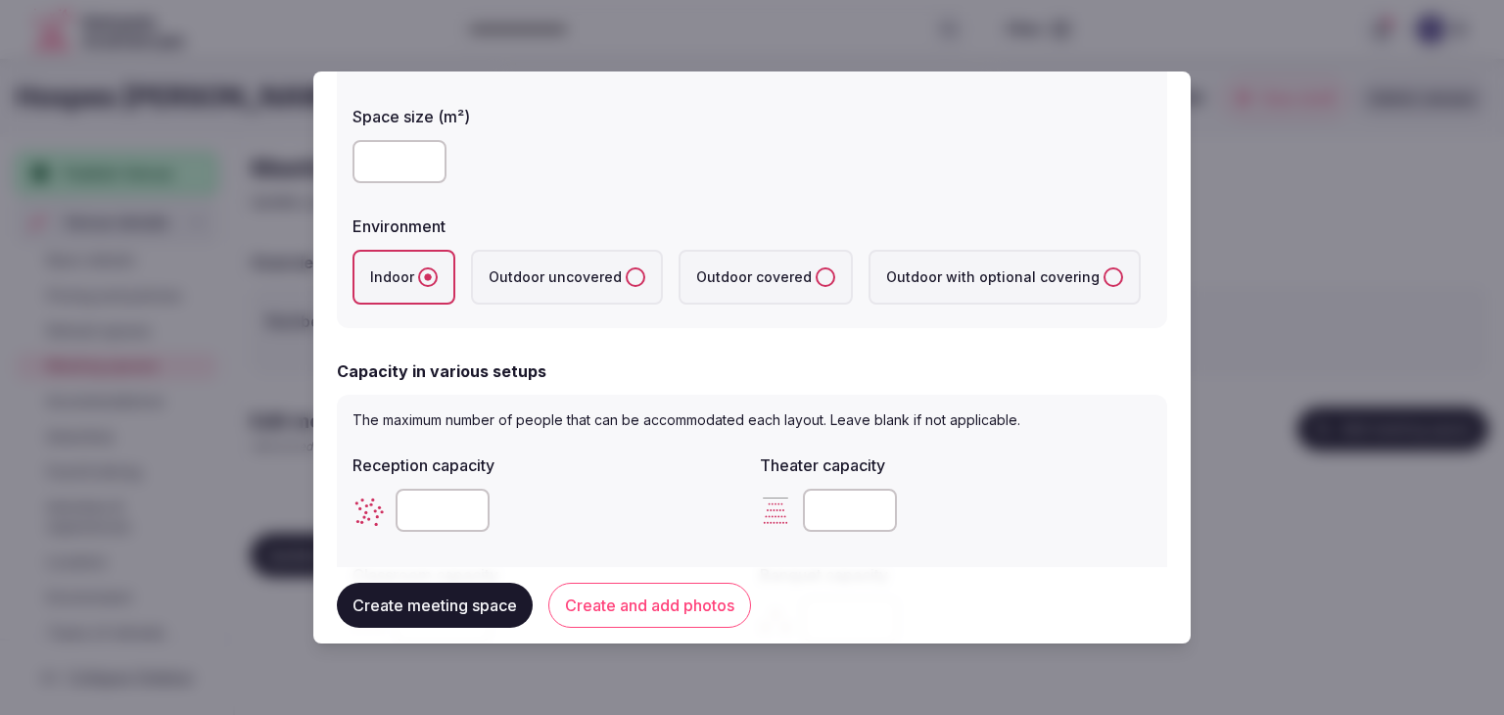
scroll to position [392, 0]
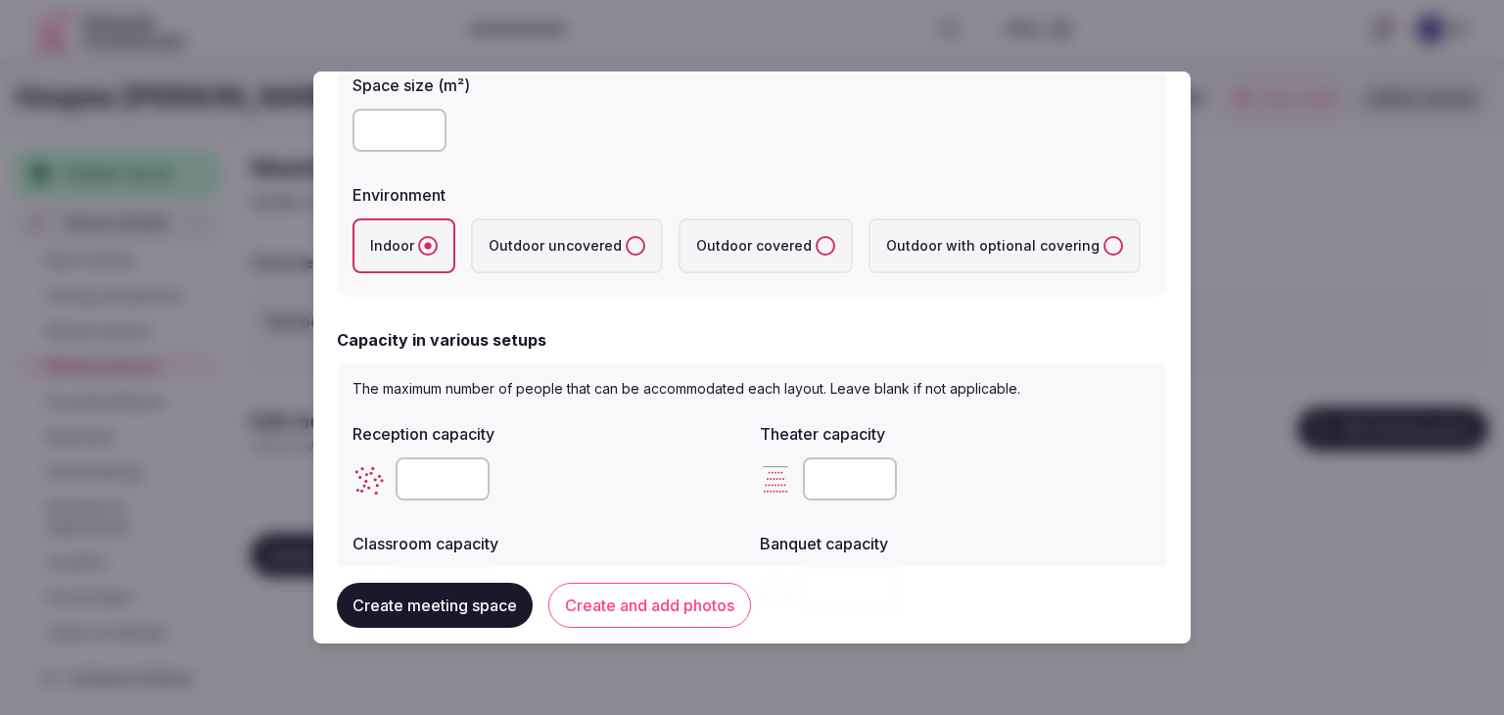
click at [431, 475] on input "number" at bounding box center [442, 478] width 94 height 43
type input "***"
click at [830, 479] on input "number" at bounding box center [850, 478] width 94 height 43
type input "***"
drag, startPoint x: 753, startPoint y: 494, endPoint x: 755, endPoint y: 438, distance: 56.8
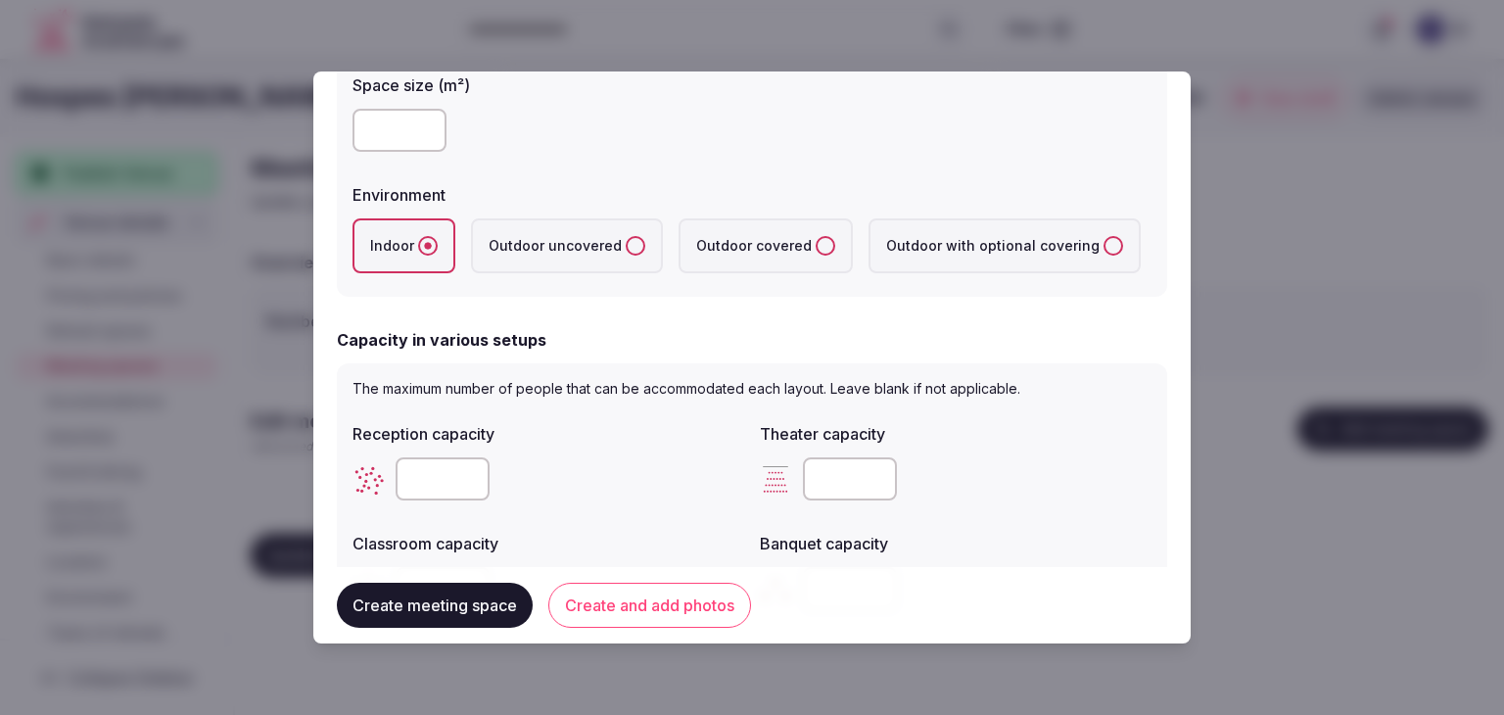
click at [760, 494] on div "***" at bounding box center [956, 478] width 392 height 43
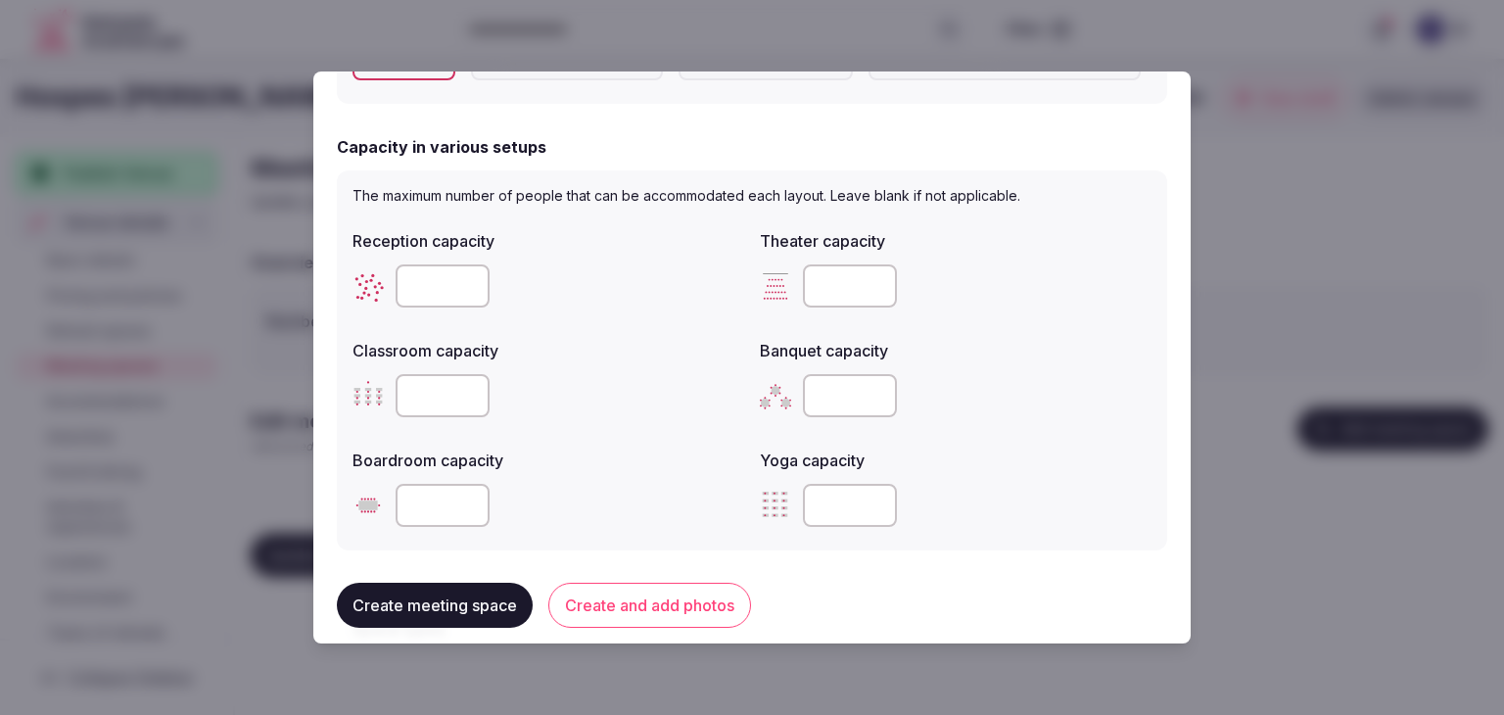
scroll to position [685, 0]
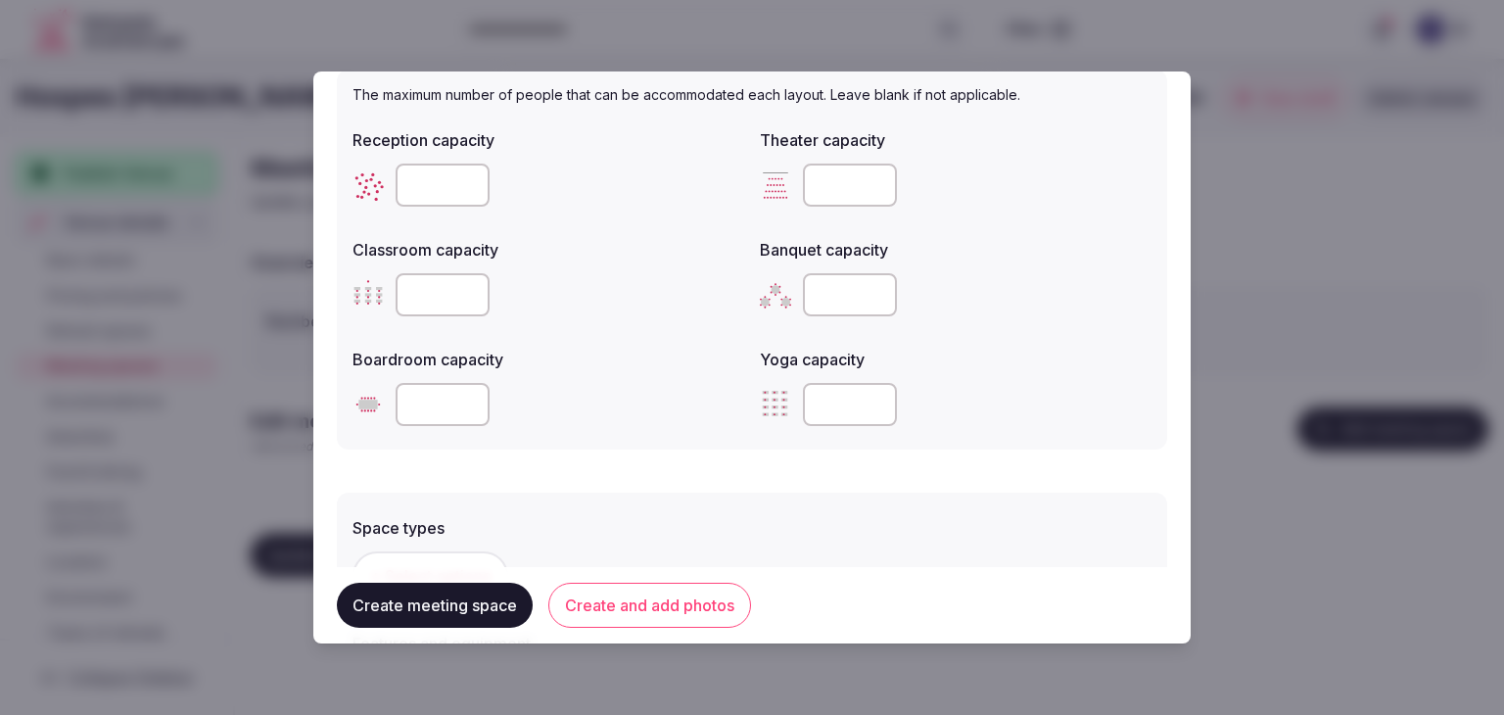
click at [859, 287] on input "number" at bounding box center [850, 294] width 94 height 43
type input "***"
click at [421, 291] on input "number" at bounding box center [442, 294] width 94 height 43
type input "**"
click at [593, 367] on div "Boardroom capacity" at bounding box center [548, 387] width 392 height 94
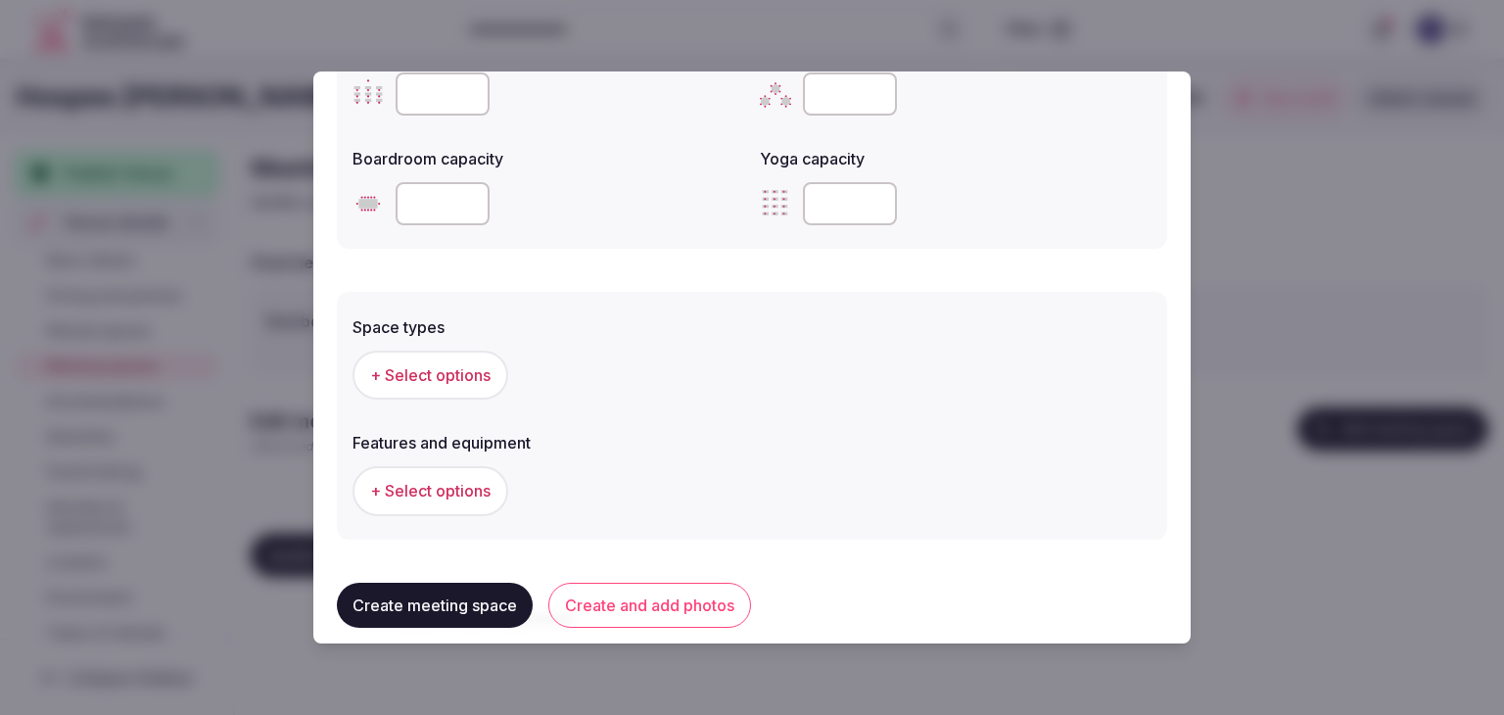
scroll to position [979, 0]
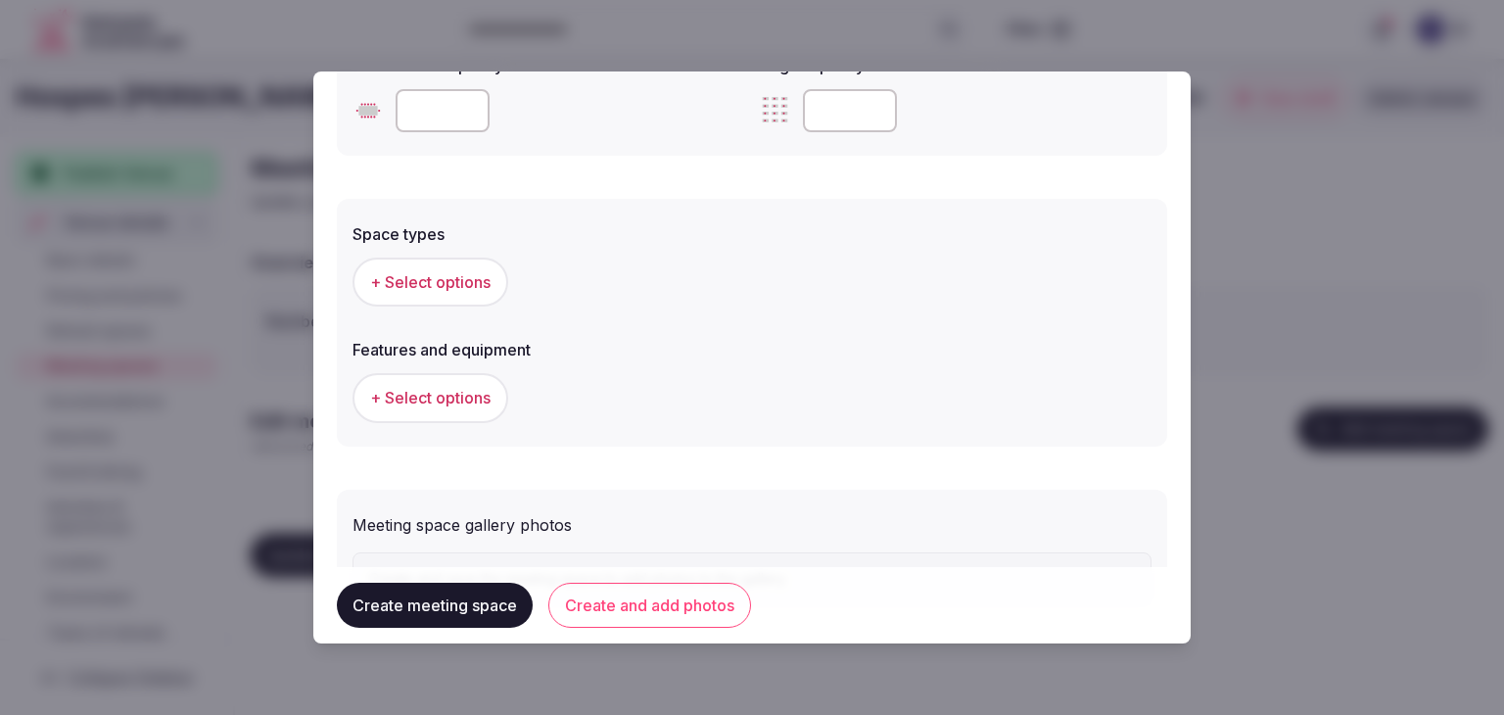
click at [428, 271] on span "+ Select options" at bounding box center [430, 282] width 120 height 22
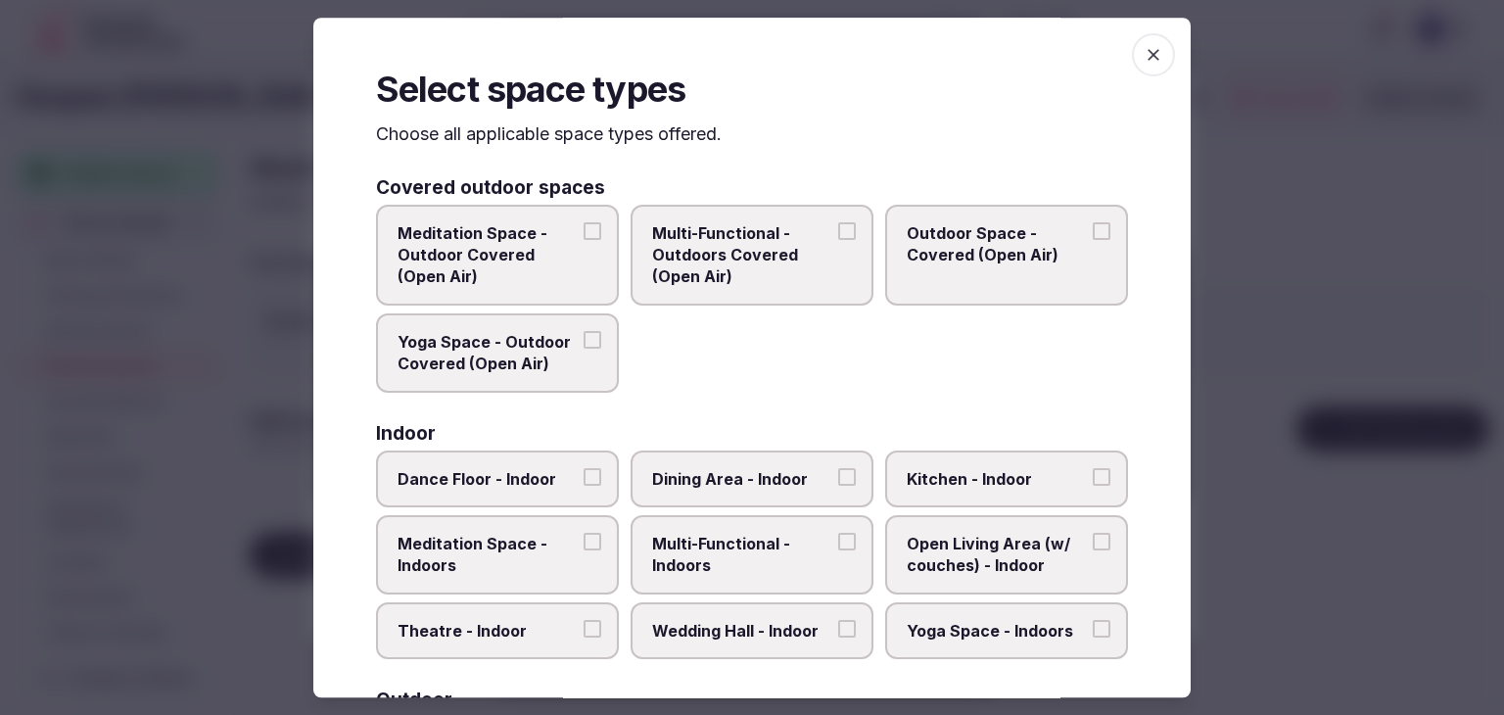
click at [776, 555] on span "Multi-Functional - Indoors" at bounding box center [742, 555] width 180 height 44
click at [838, 550] on button "Multi-Functional - Indoors" at bounding box center [847, 542] width 18 height 18
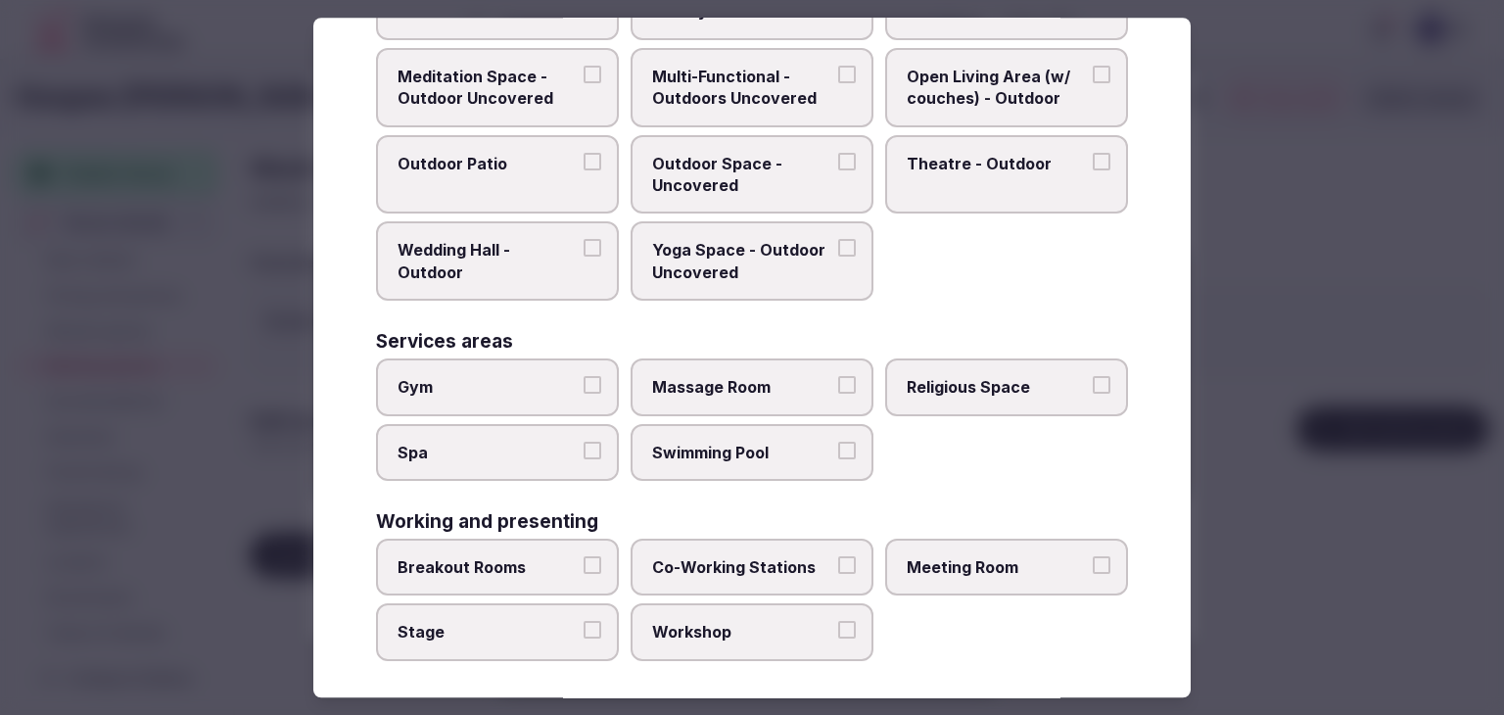
click at [922, 566] on span "Meeting Room" at bounding box center [996, 567] width 180 height 22
click at [1092, 566] on button "Meeting Room" at bounding box center [1101, 565] width 18 height 18
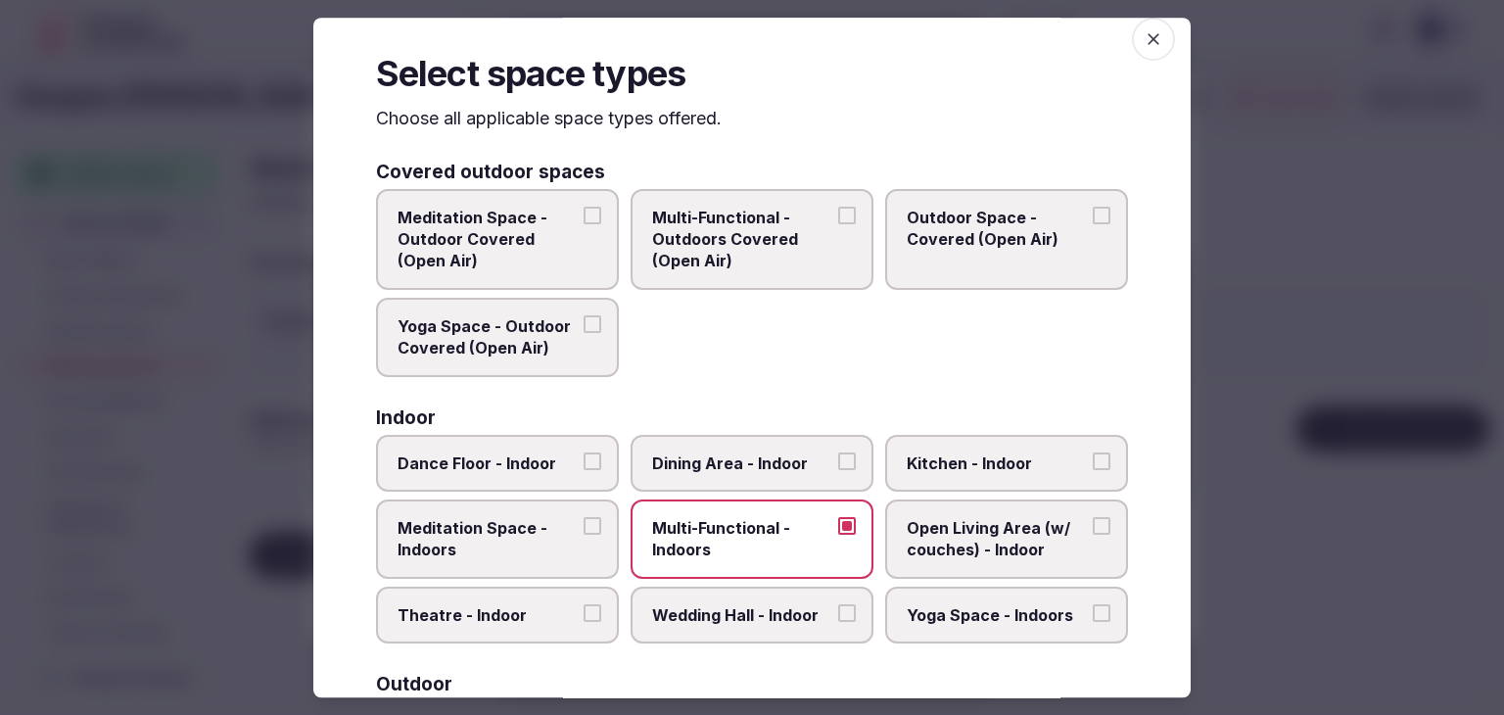
scroll to position [0, 0]
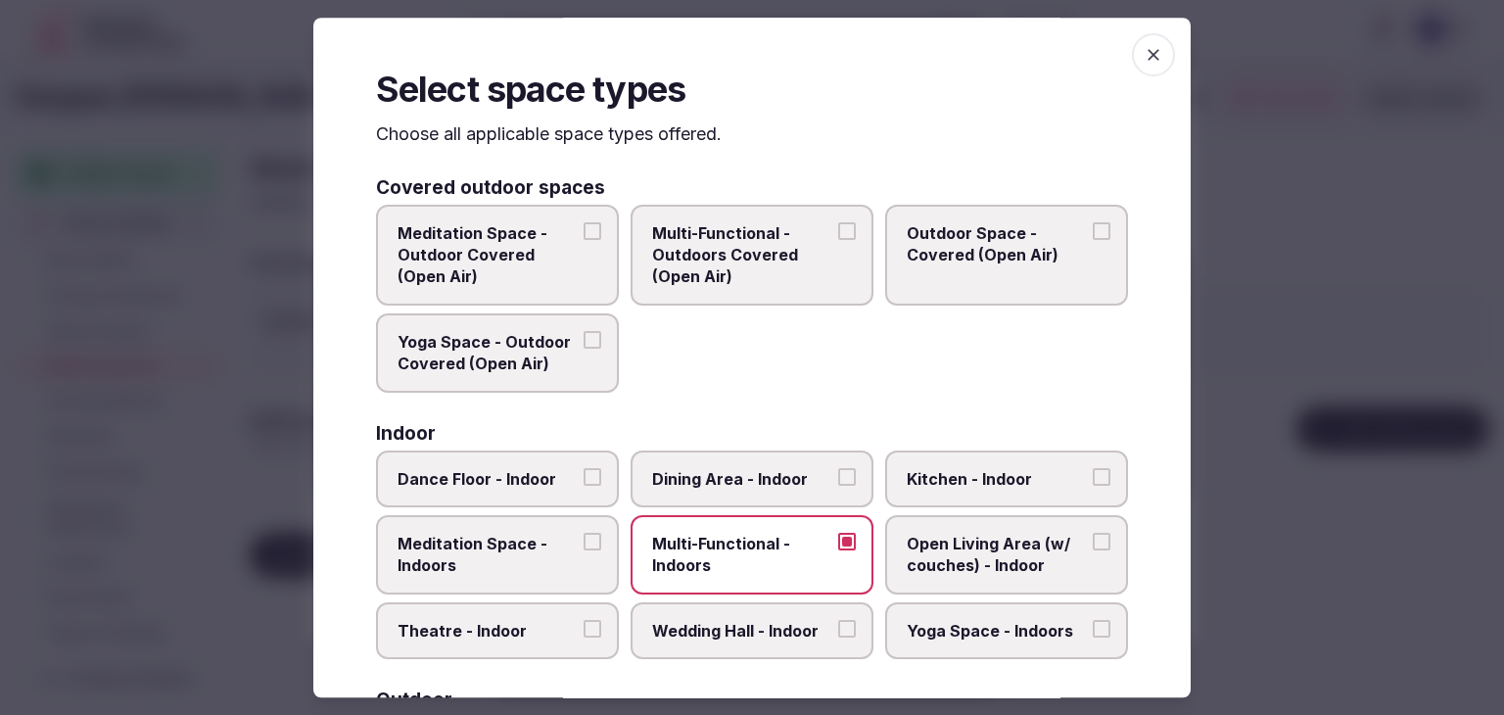
click at [1143, 55] on icon "button" at bounding box center [1153, 55] width 20 height 20
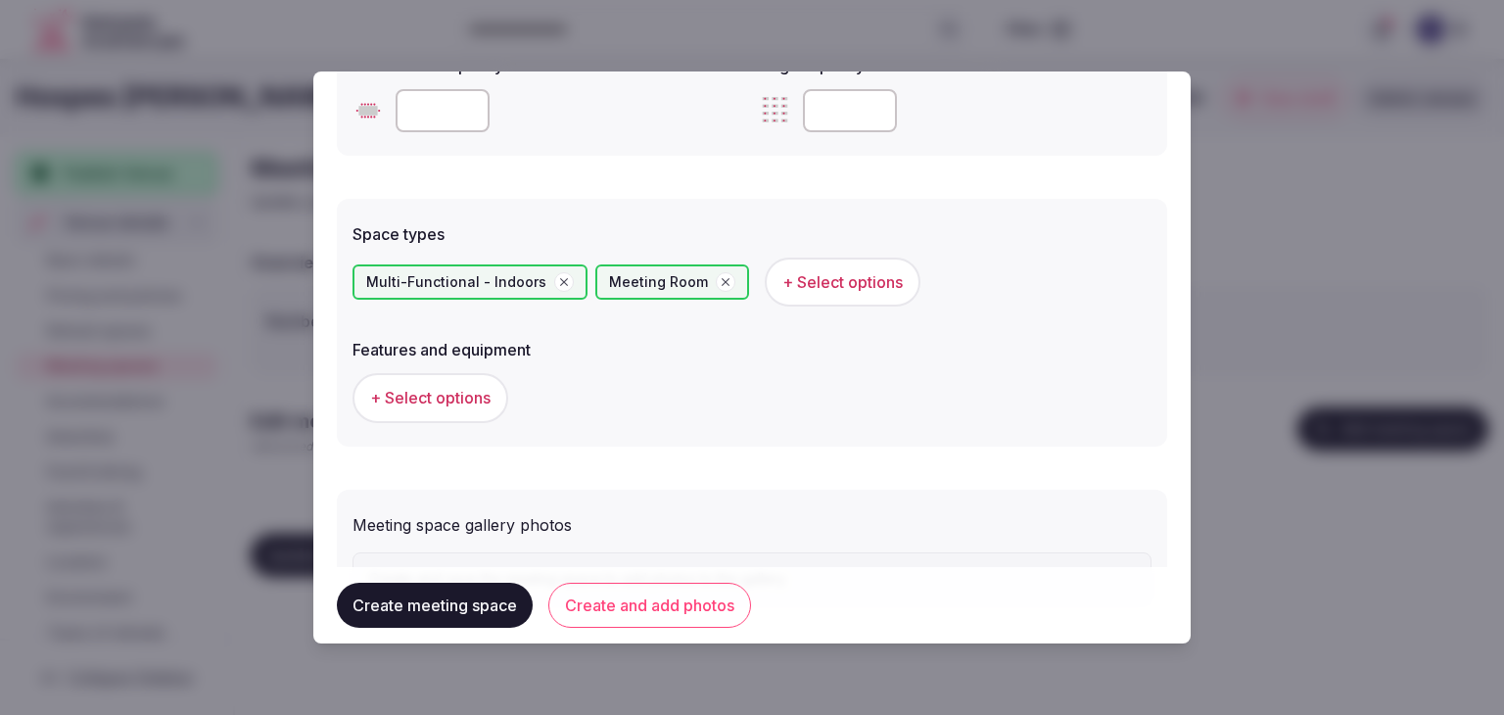
click at [462, 401] on span "+ Select options" at bounding box center [430, 398] width 120 height 22
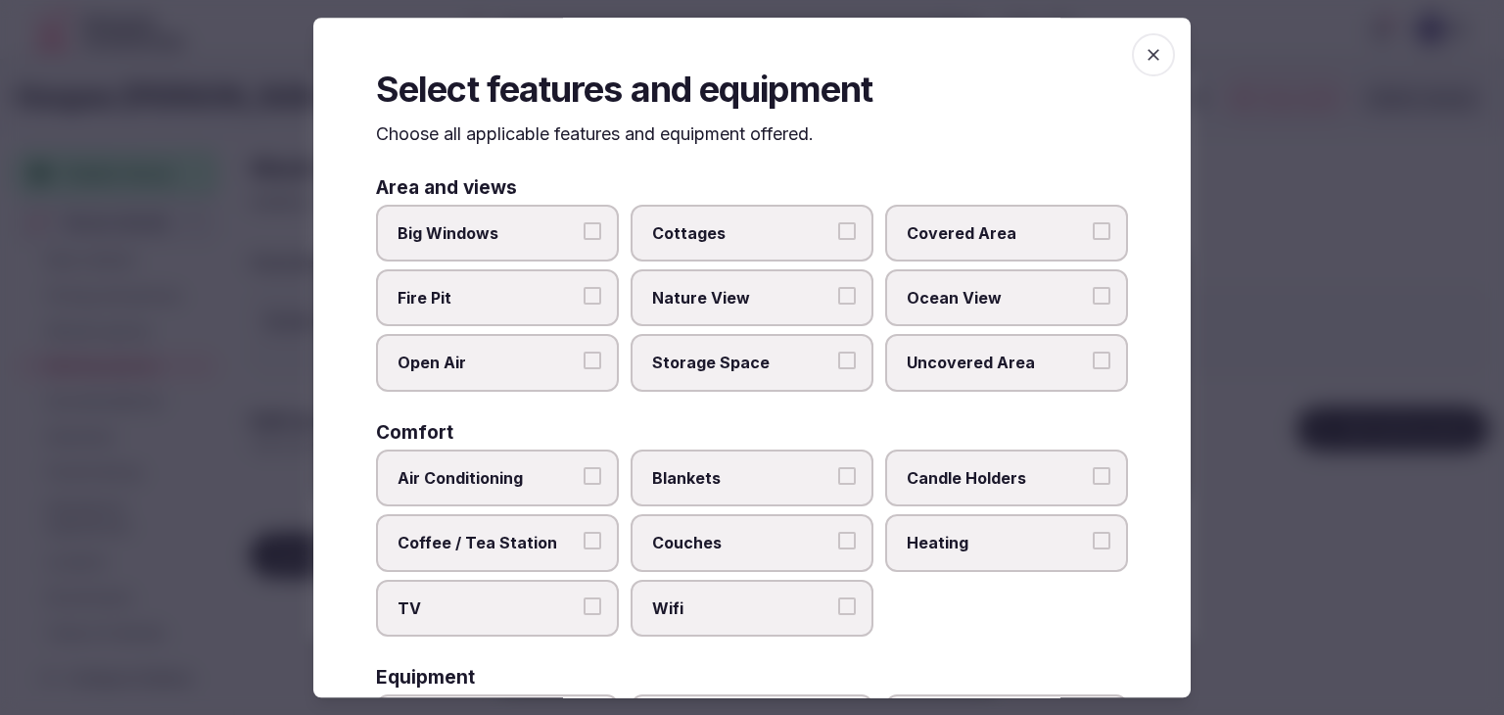
click at [695, 597] on span "Wifi" at bounding box center [742, 608] width 180 height 22
click at [838, 597] on button "Wifi" at bounding box center [847, 606] width 18 height 18
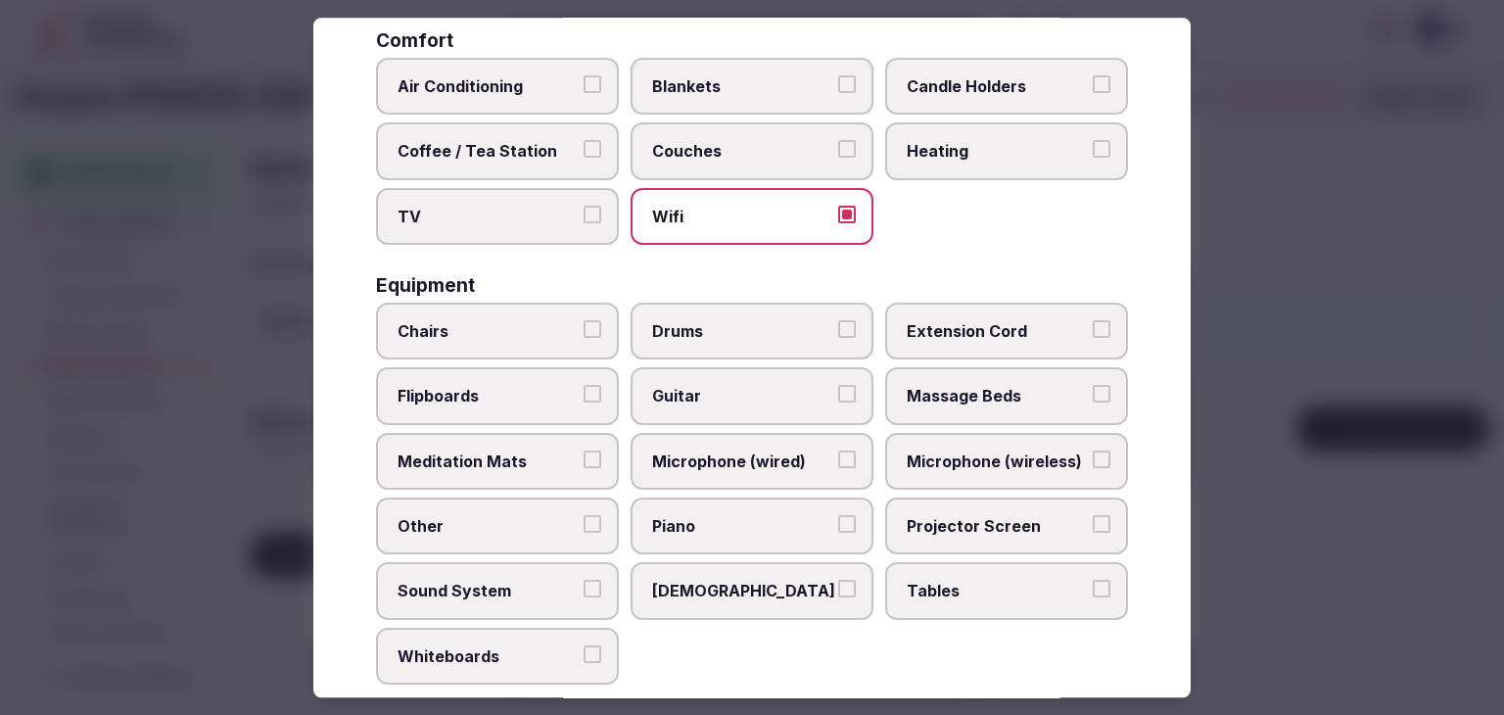
click at [953, 584] on span "Tables" at bounding box center [996, 591] width 180 height 22
click at [1092, 584] on button "Tables" at bounding box center [1101, 589] width 18 height 18
click at [951, 515] on span "Projector Screen" at bounding box center [996, 526] width 180 height 22
click at [1092, 515] on button "Projector Screen" at bounding box center [1101, 524] width 18 height 18
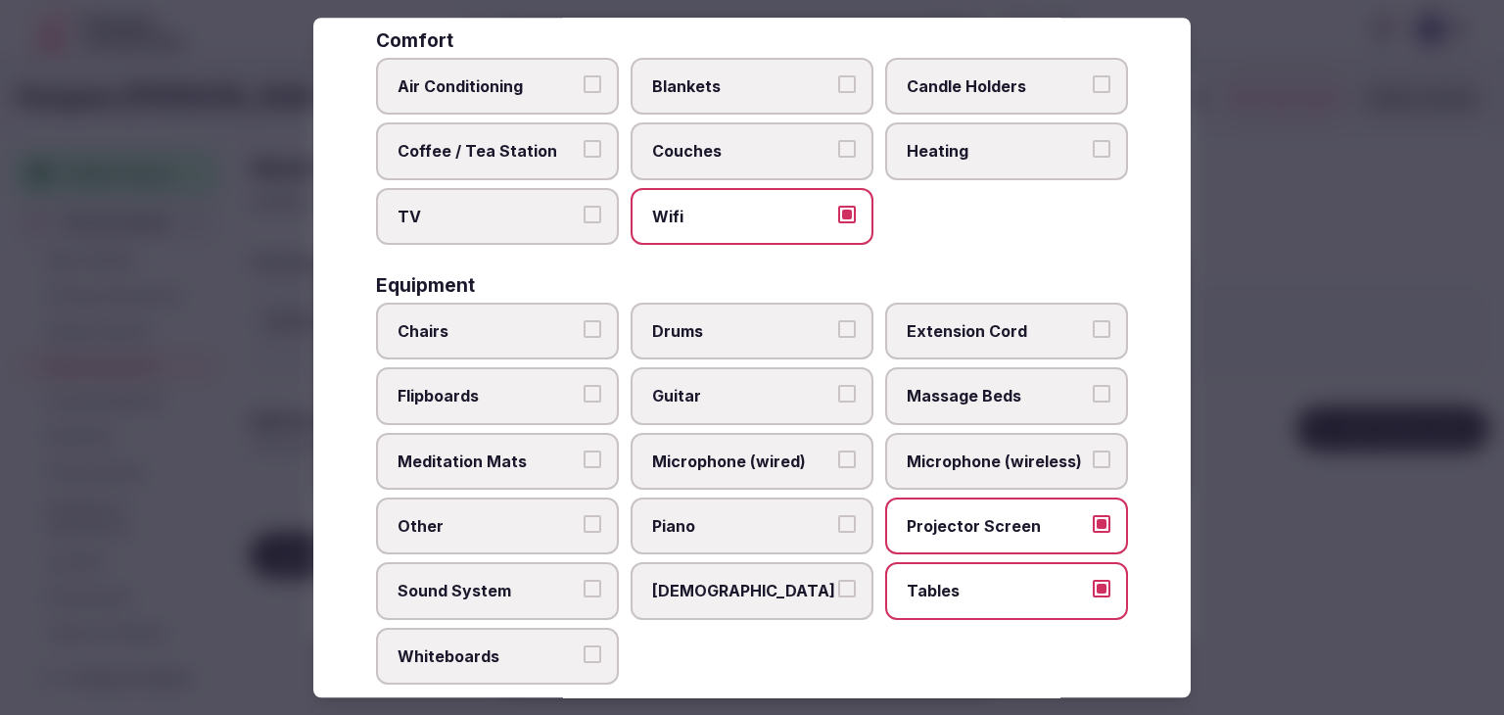
drag, startPoint x: 965, startPoint y: 443, endPoint x: 694, endPoint y: 467, distance: 272.2
click at [964, 450] on span "Microphone (wireless)" at bounding box center [996, 461] width 180 height 22
click at [1092, 450] on button "Microphone (wireless)" at bounding box center [1101, 459] width 18 height 18
click at [694, 467] on label "Microphone (wired)" at bounding box center [751, 461] width 243 height 57
click at [838, 467] on button "Microphone (wired)" at bounding box center [847, 459] width 18 height 18
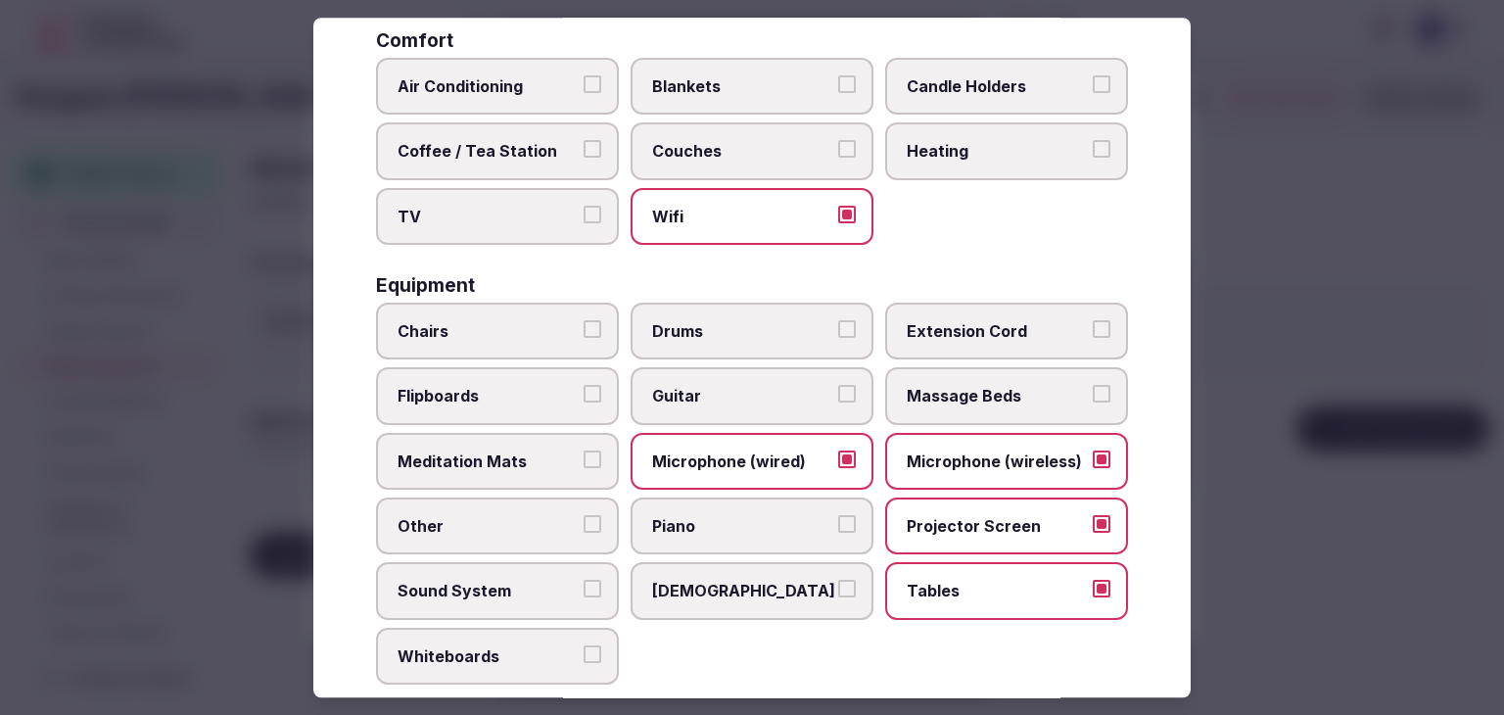
click at [506, 330] on span "Chairs" at bounding box center [487, 331] width 180 height 22
click at [583, 330] on button "Chairs" at bounding box center [592, 329] width 18 height 18
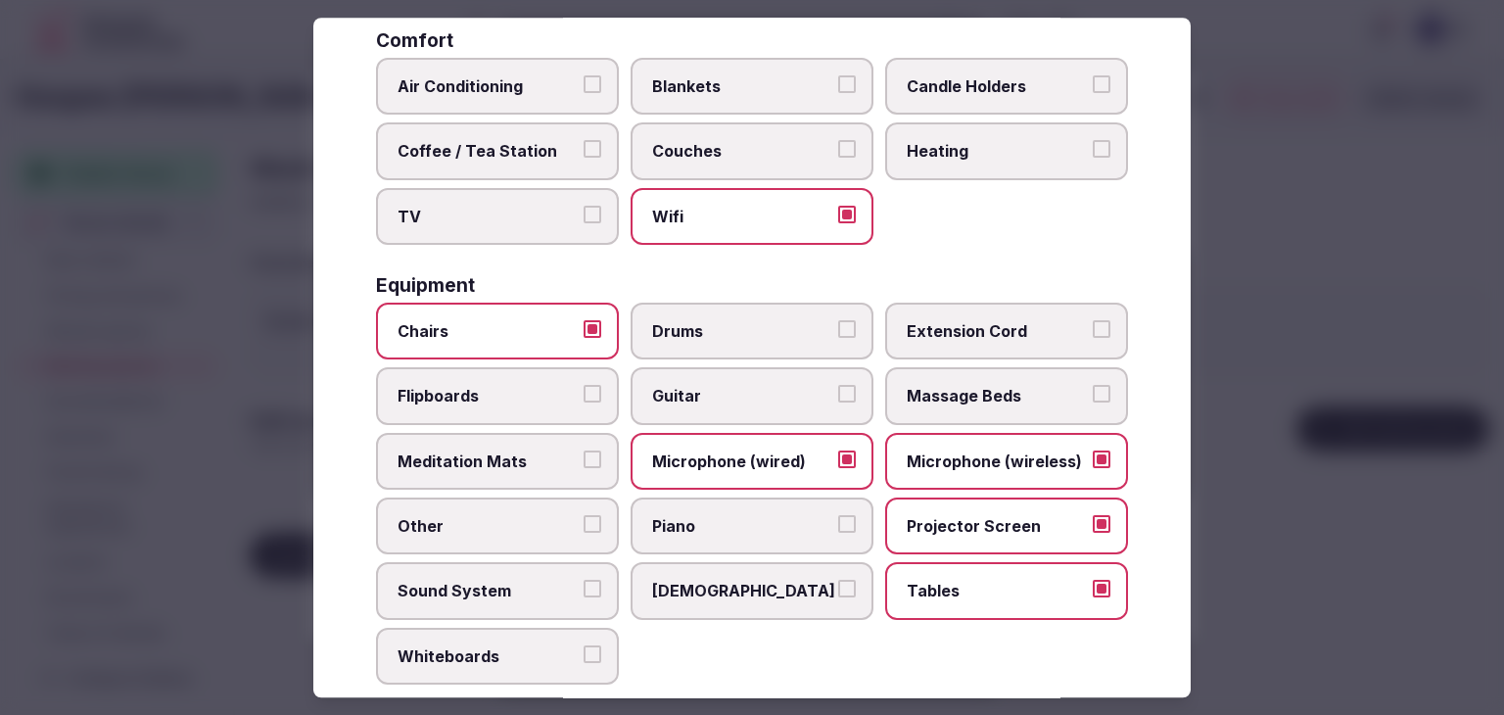
click at [482, 402] on label "Flipboards" at bounding box center [497, 396] width 243 height 57
click at [583, 402] on button "Flipboards" at bounding box center [592, 395] width 18 height 18
click at [492, 591] on span "Sound System" at bounding box center [487, 591] width 180 height 22
click at [583, 591] on button "Sound System" at bounding box center [592, 589] width 18 height 18
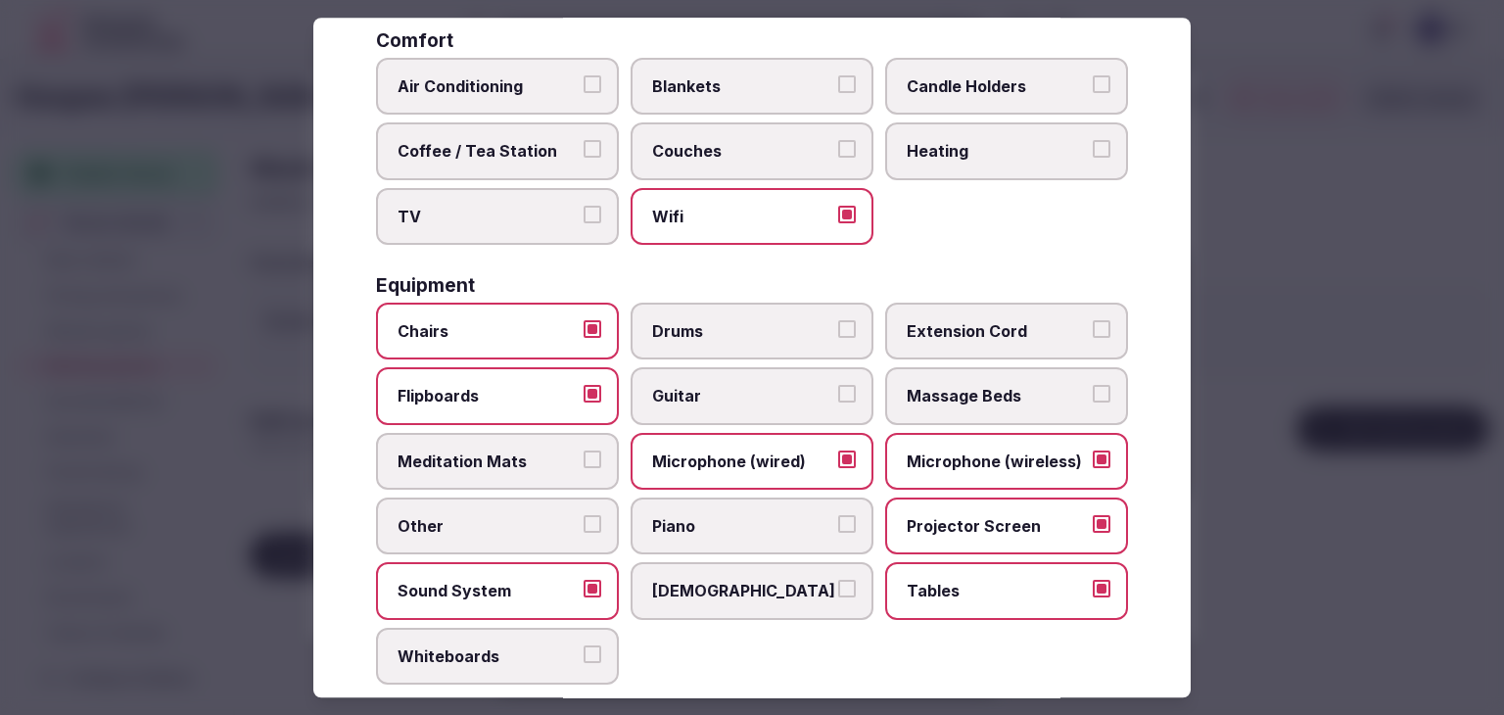
click at [488, 645] on span "Whiteboards" at bounding box center [487, 656] width 180 height 22
click at [583, 645] on button "Whiteboards" at bounding box center [592, 654] width 18 height 18
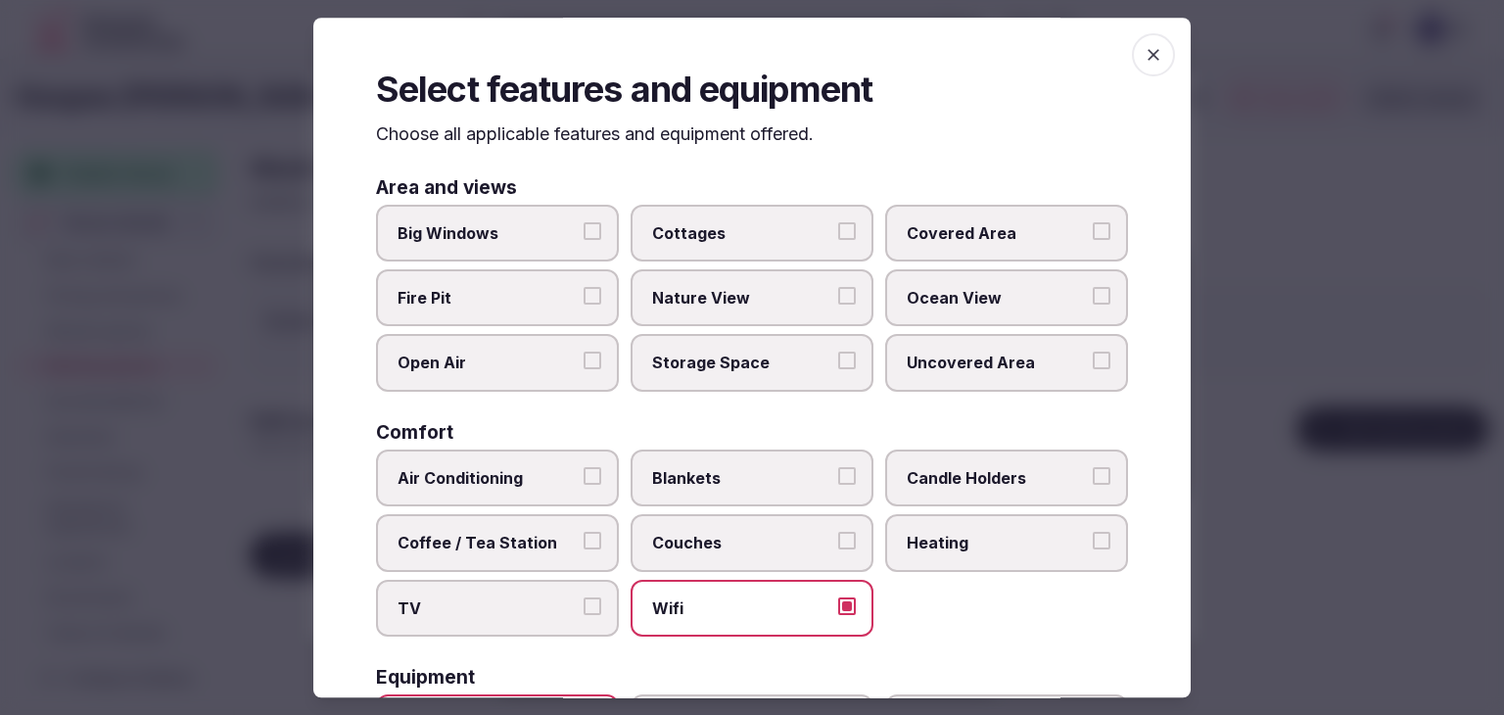
click at [1143, 60] on icon "button" at bounding box center [1153, 55] width 20 height 20
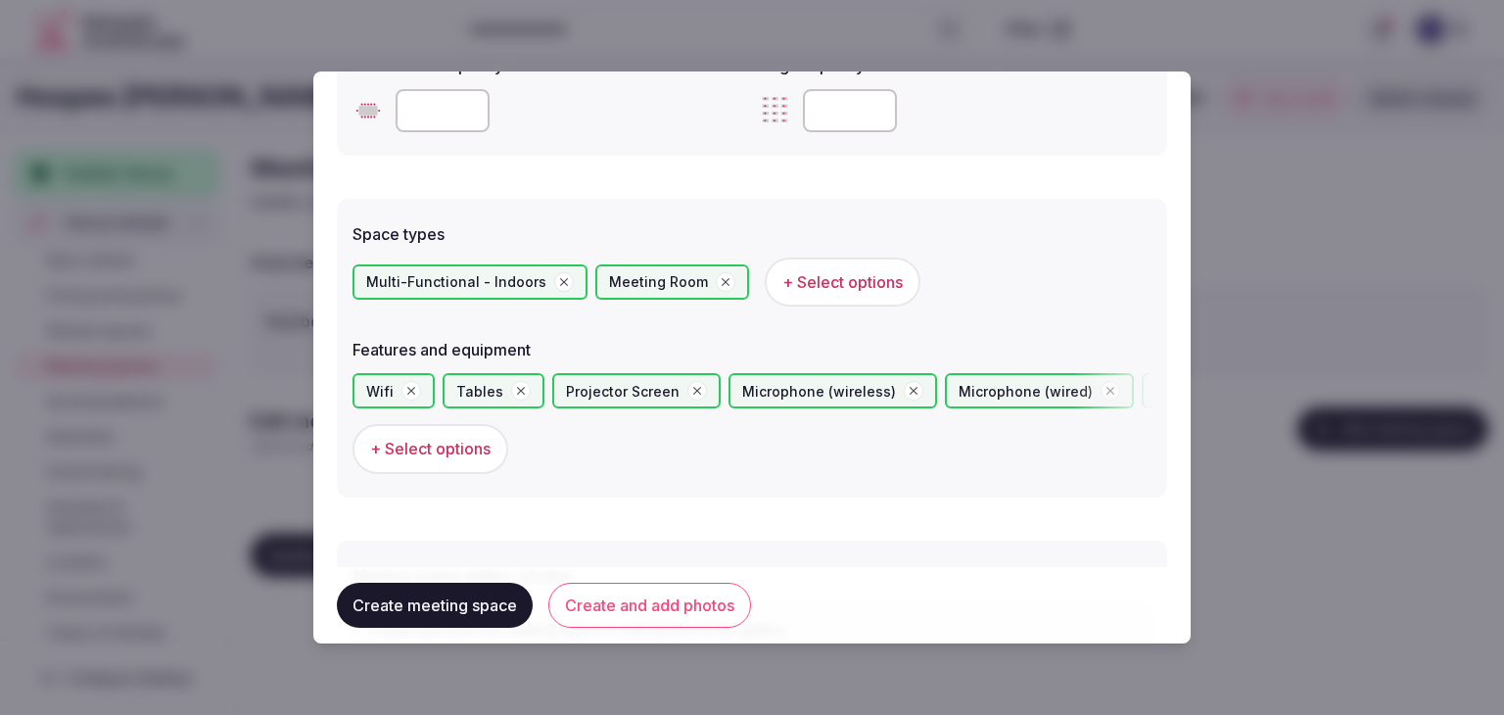
click at [665, 615] on button "Create and add photos" at bounding box center [649, 604] width 203 height 45
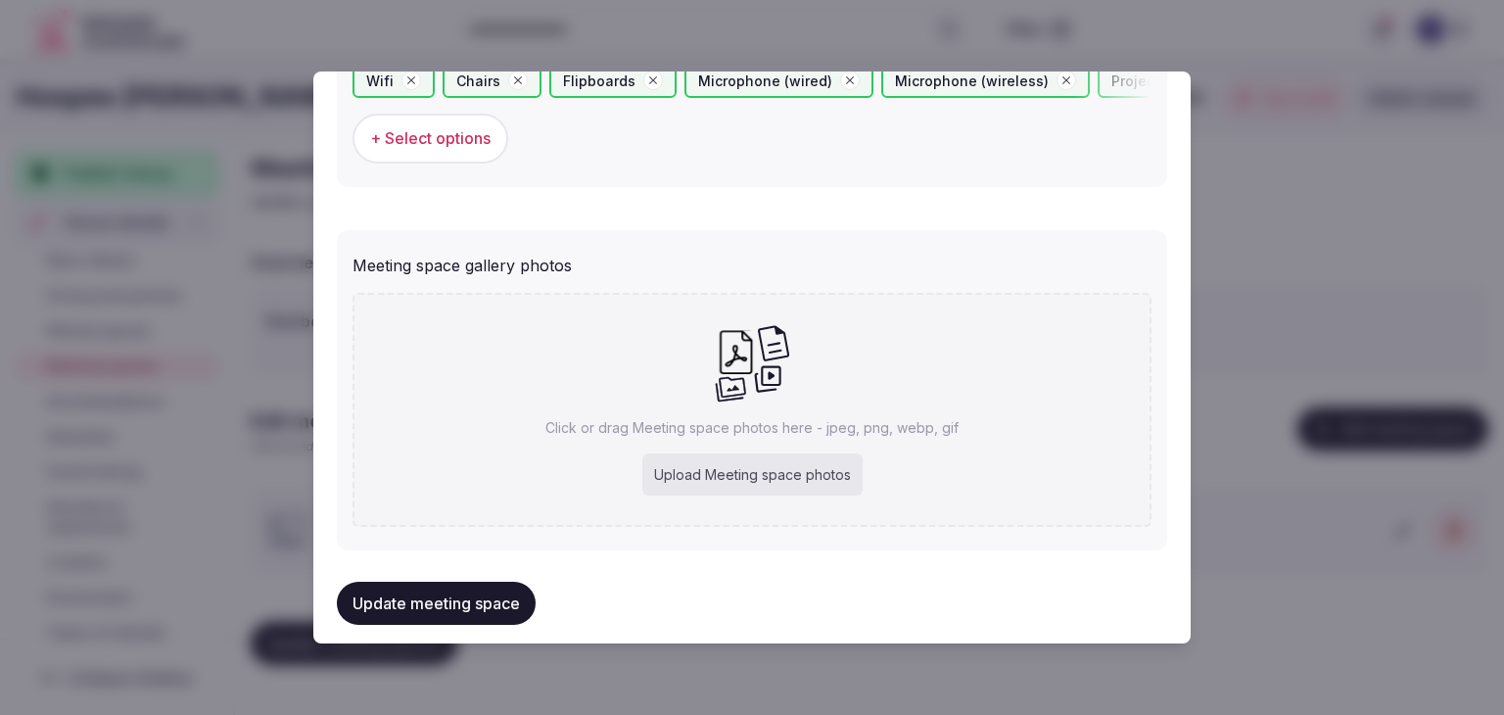
scroll to position [1306, 0]
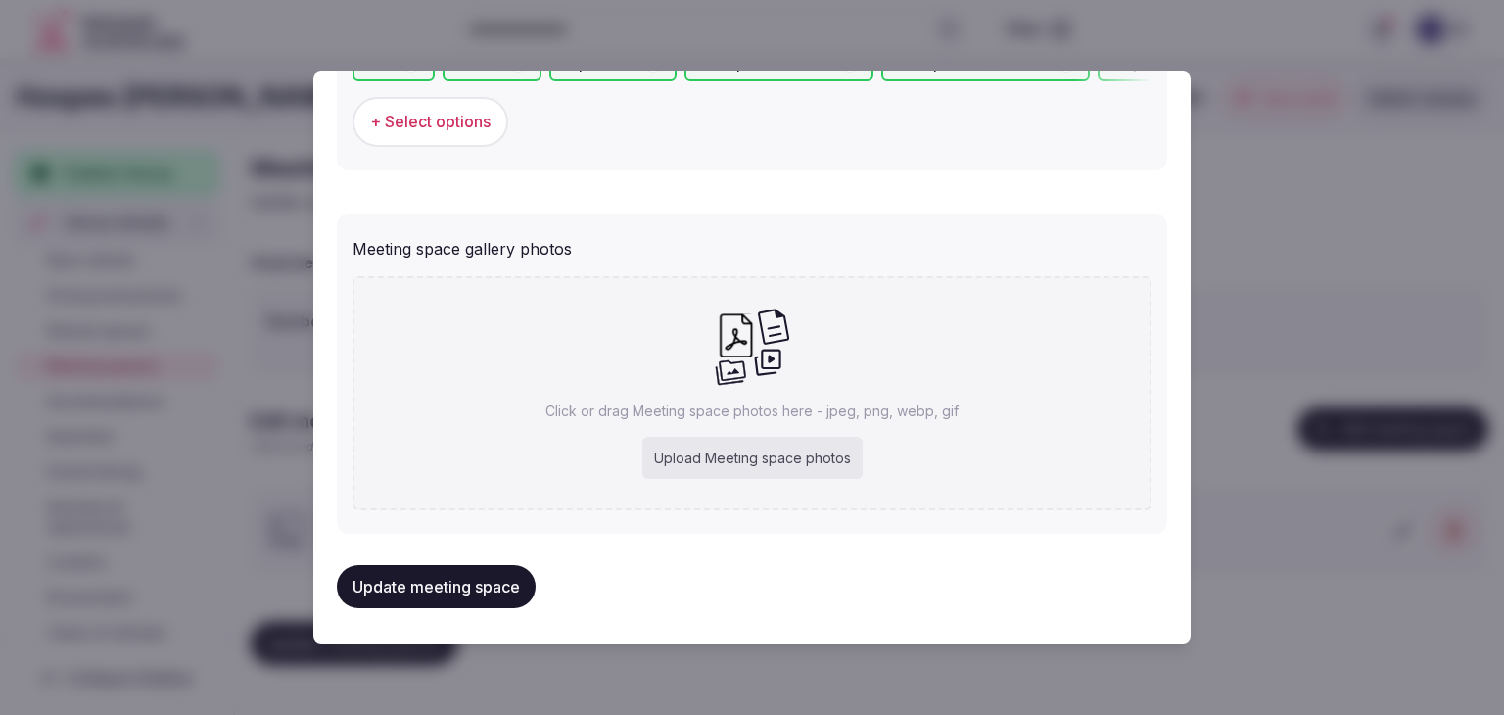
click at [844, 479] on div "Click or drag Meeting space photos here - jpeg, png, webp, gif Upload Meeting s…" at bounding box center [751, 393] width 799 height 234
type input "**********"
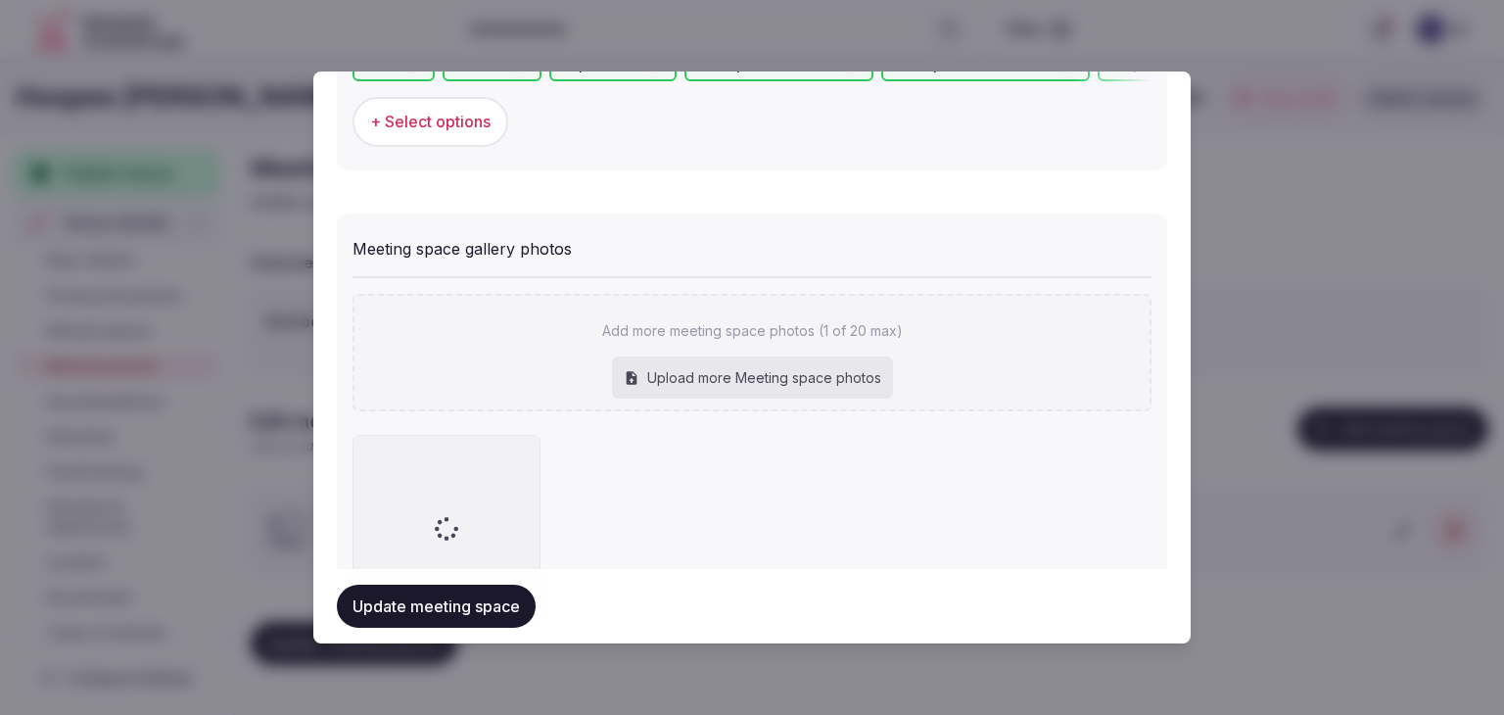
click at [754, 387] on div "Upload more Meeting space photos" at bounding box center [752, 377] width 281 height 43
type input "**********"
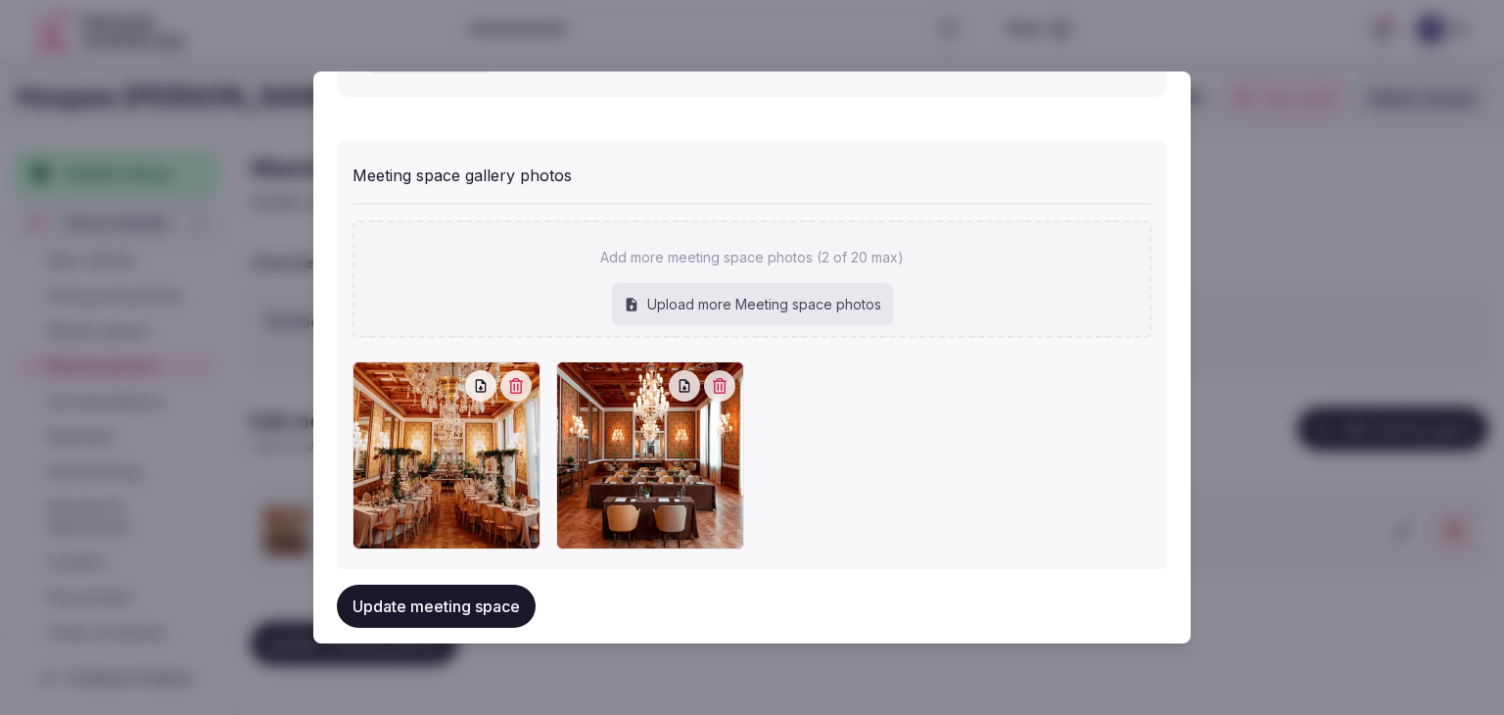
scroll to position [1414, 0]
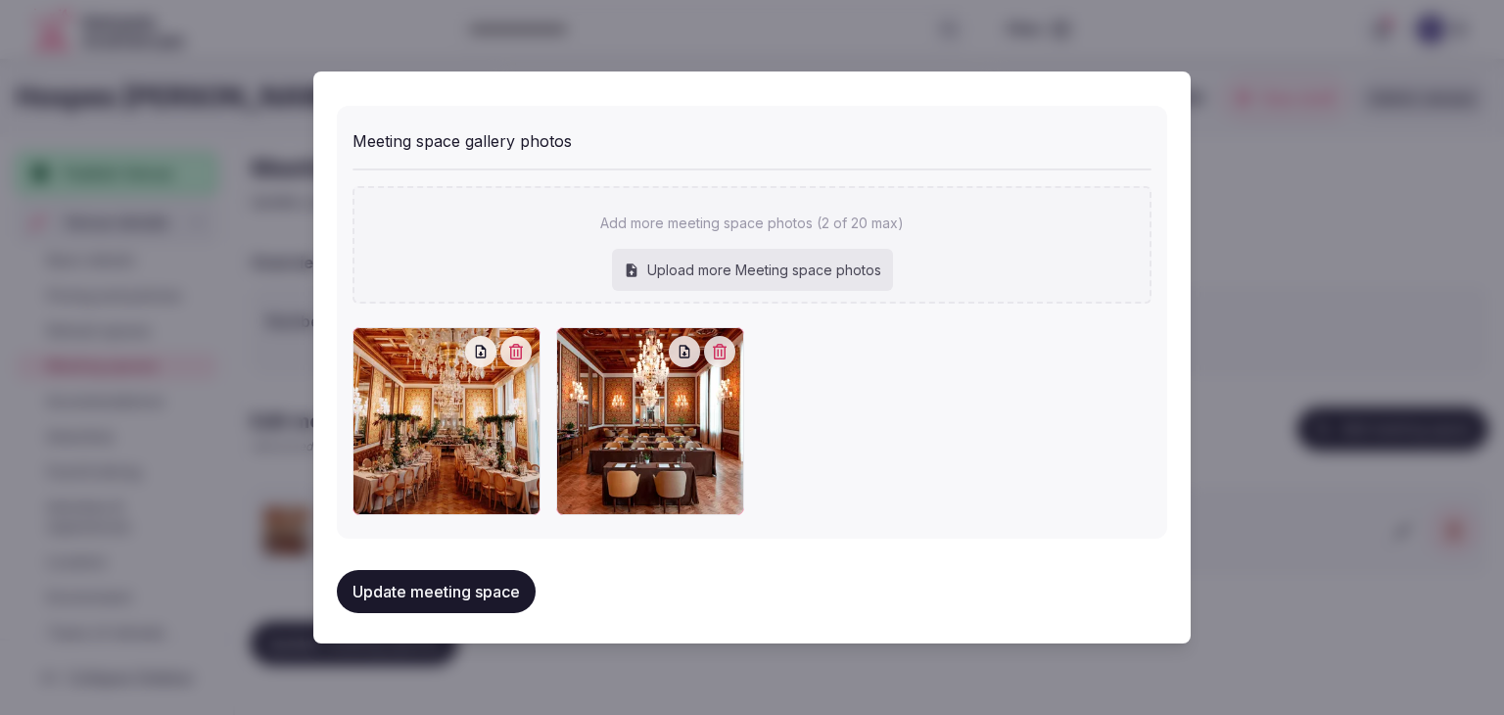
click at [476, 592] on button "Update meeting space" at bounding box center [436, 591] width 199 height 43
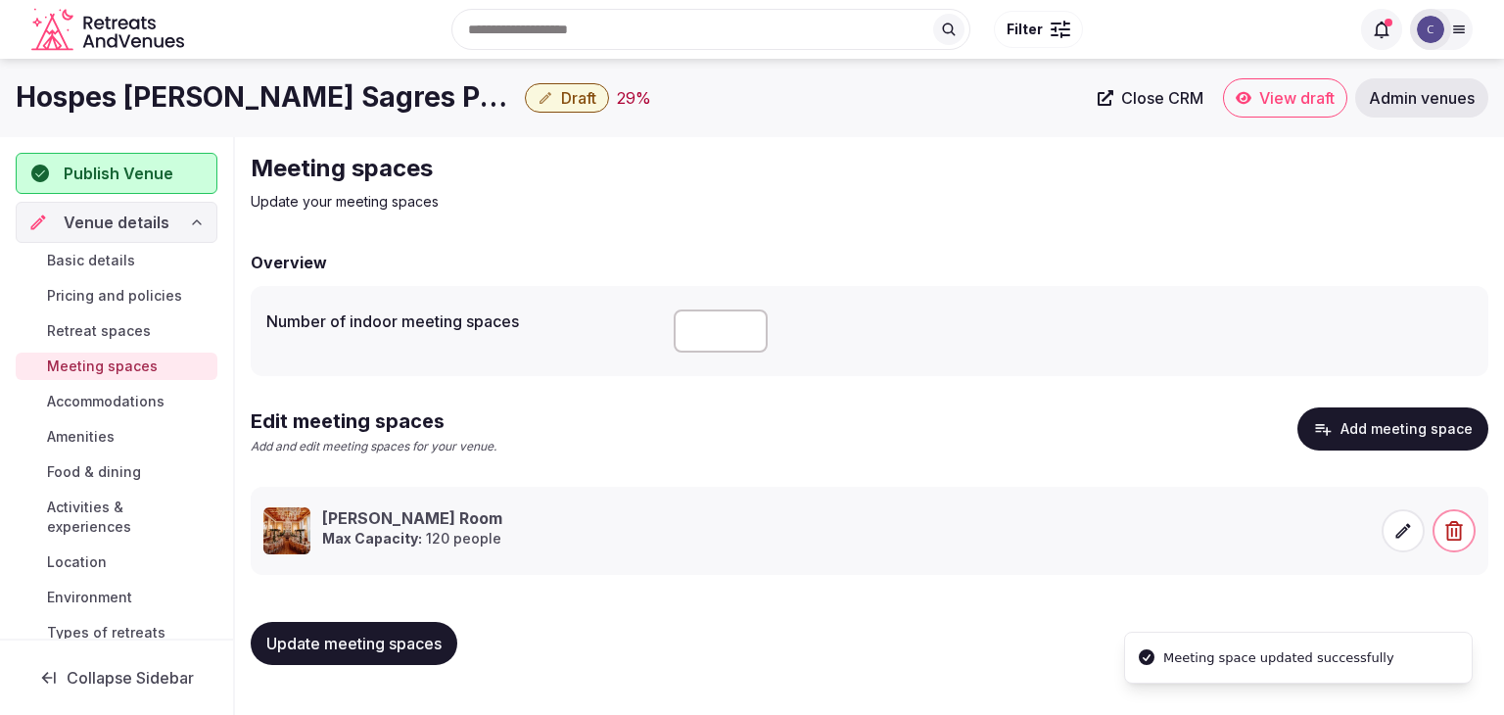
click at [415, 648] on span "Update meeting spaces" at bounding box center [353, 643] width 175 height 20
drag, startPoint x: 132, startPoint y: 396, endPoint x: 259, endPoint y: 523, distance: 179.3
click at [132, 399] on span "Accommodations" at bounding box center [105, 402] width 117 height 20
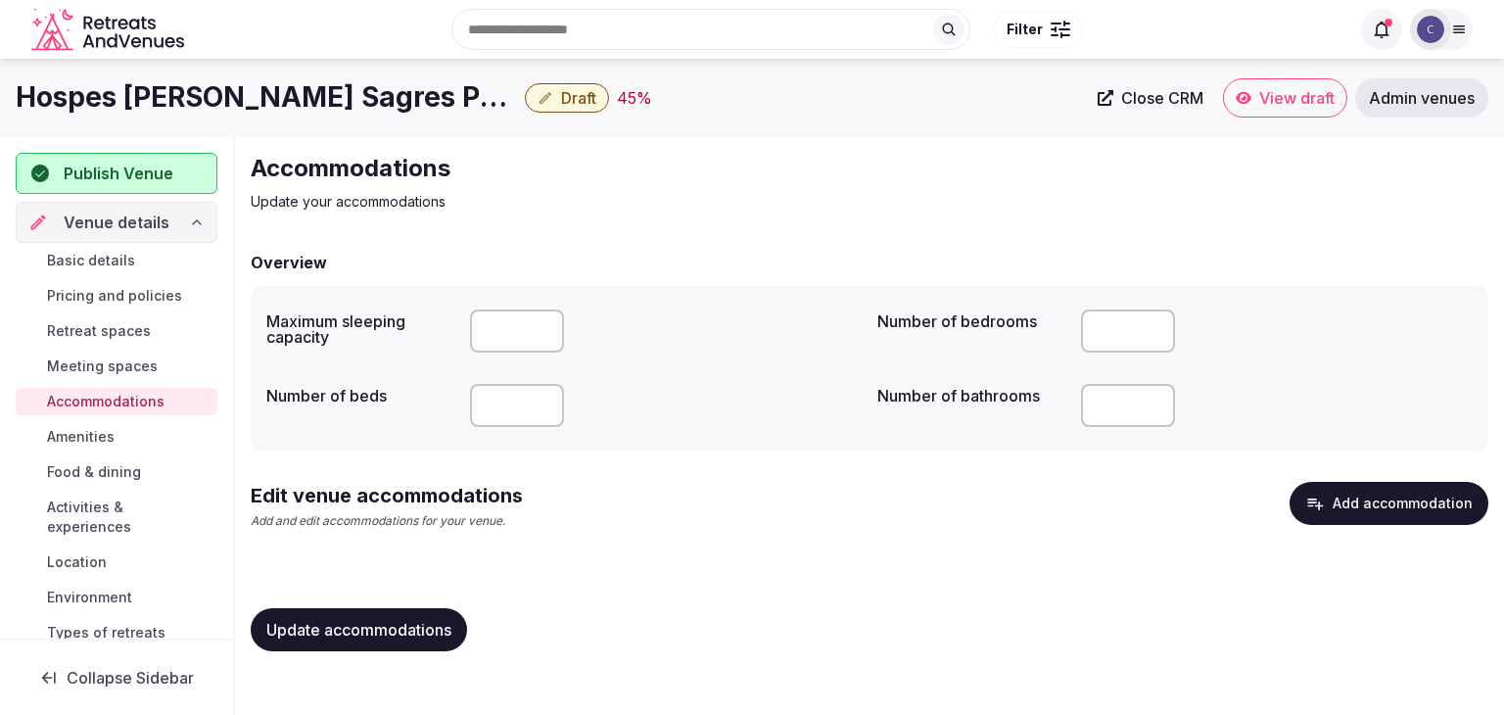
click at [1347, 516] on button "Add accommodation" at bounding box center [1388, 503] width 199 height 43
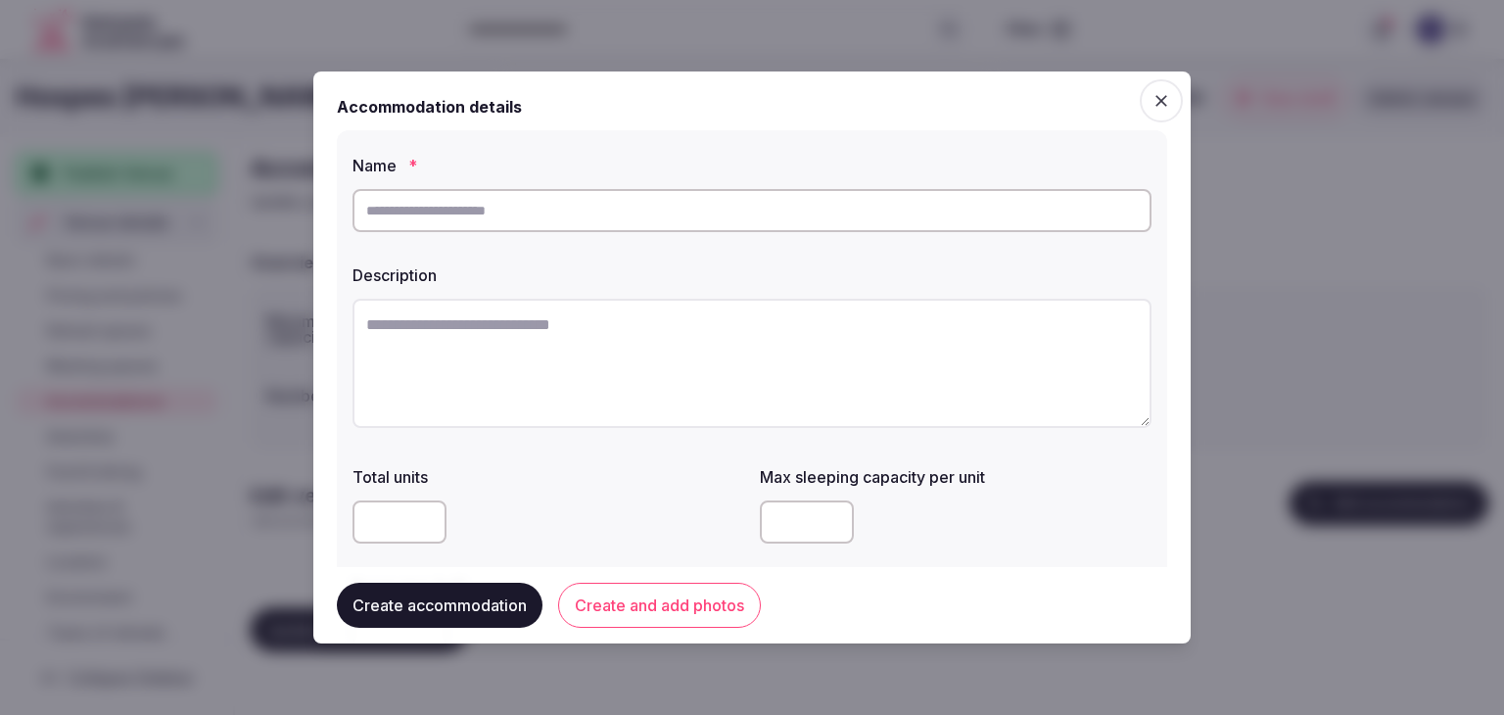
click at [900, 221] on input "text" at bounding box center [751, 210] width 799 height 43
paste input "********"
type input "********"
click at [752, 353] on textarea at bounding box center [751, 363] width 799 height 129
paste textarea "**********"
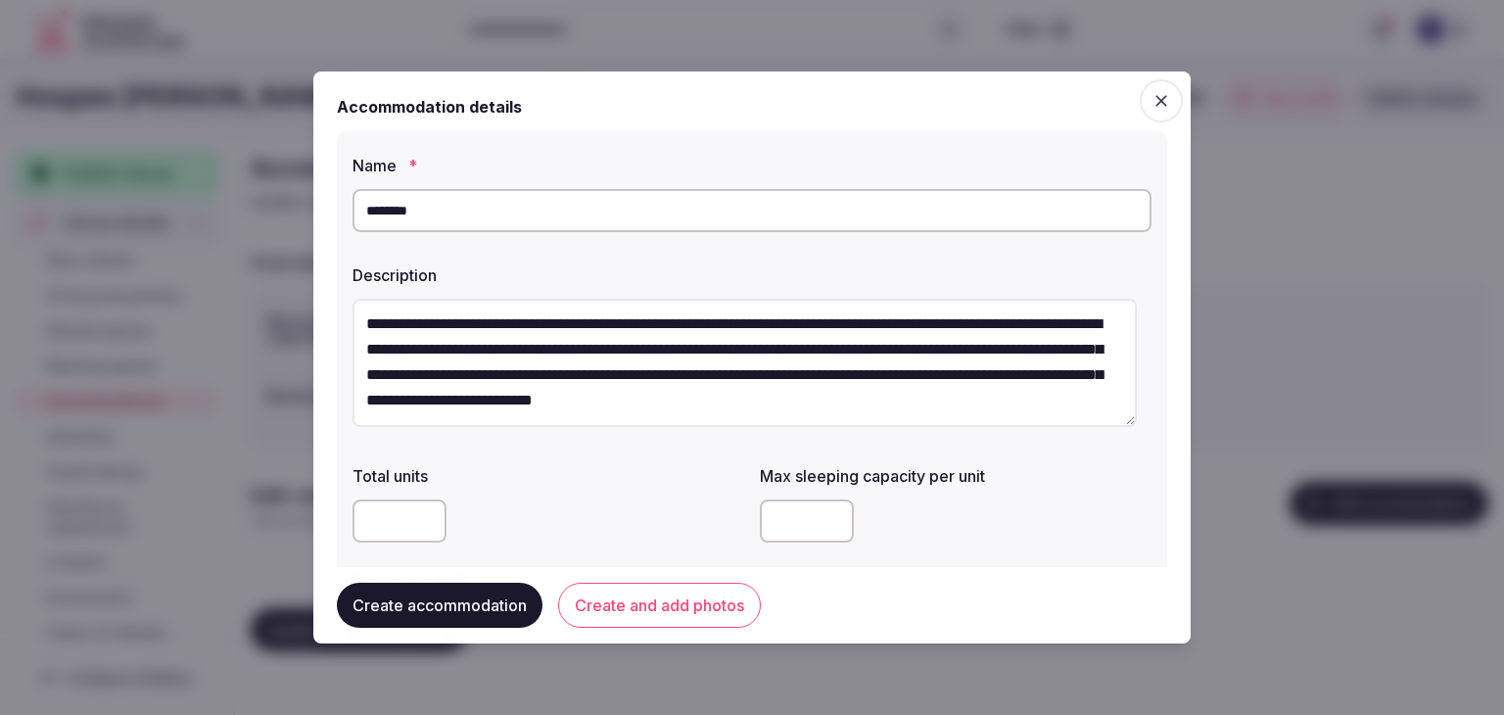
scroll to position [25, 0]
type textarea "**********"
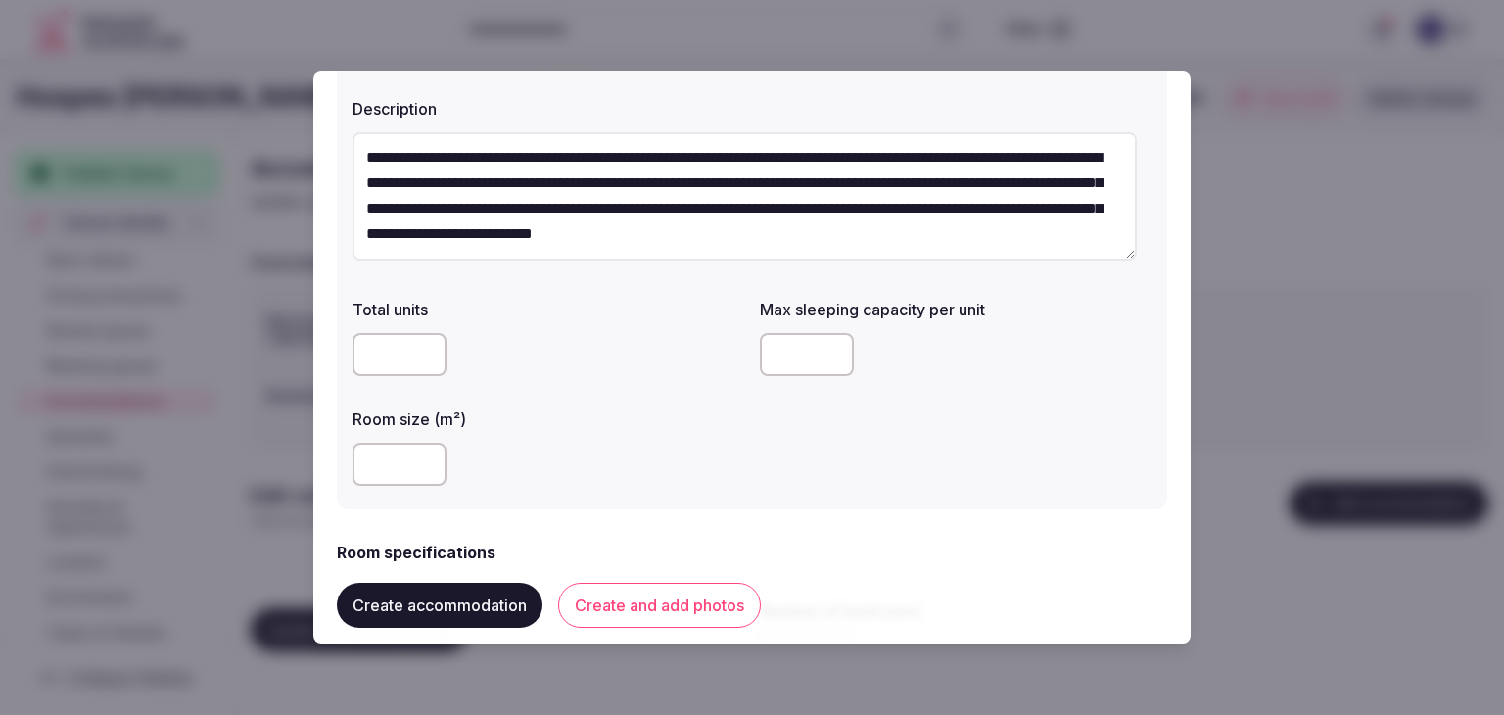
scroll to position [196, 0]
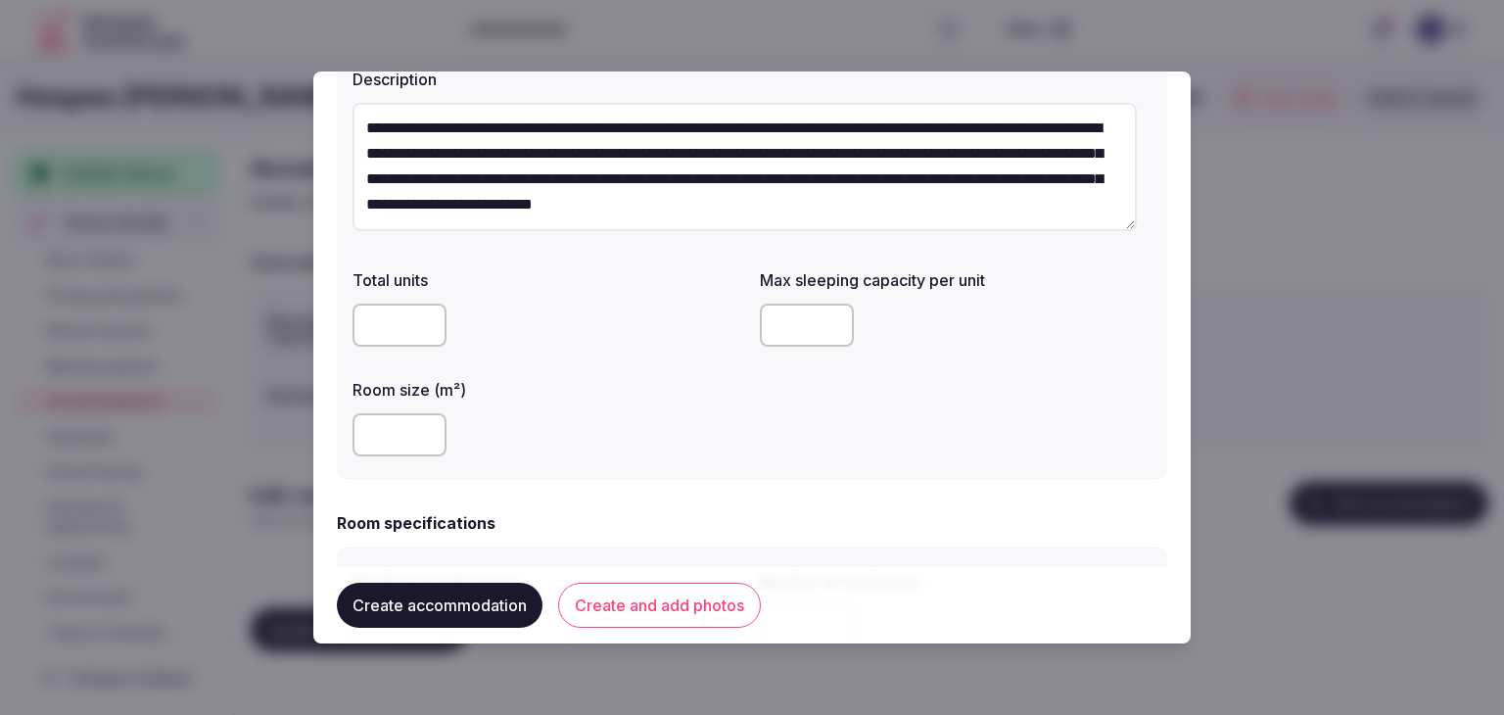
click at [394, 437] on input "number" at bounding box center [399, 434] width 94 height 43
type input "**"
click at [797, 303] on input "number" at bounding box center [807, 324] width 94 height 43
type input "*"
click at [701, 419] on div "**" at bounding box center [548, 434] width 392 height 43
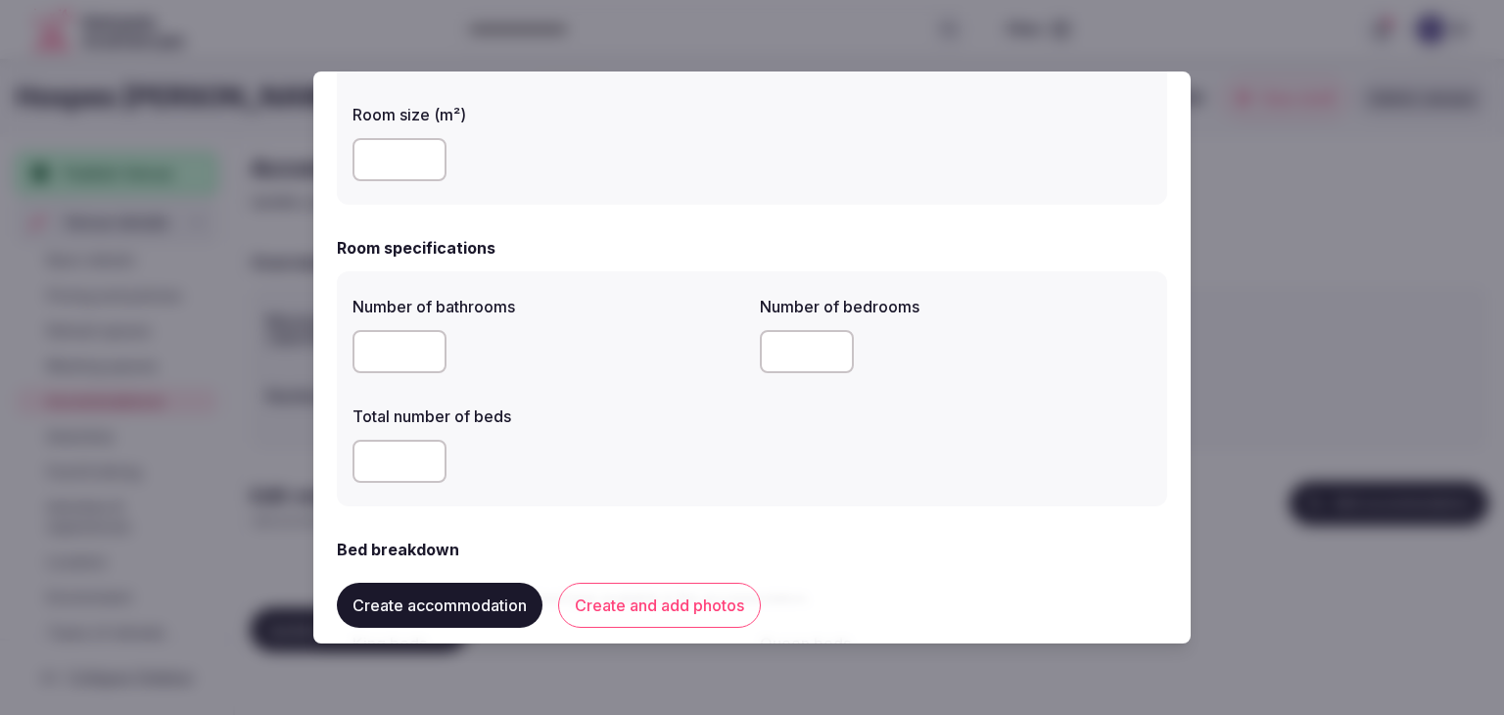
scroll to position [489, 0]
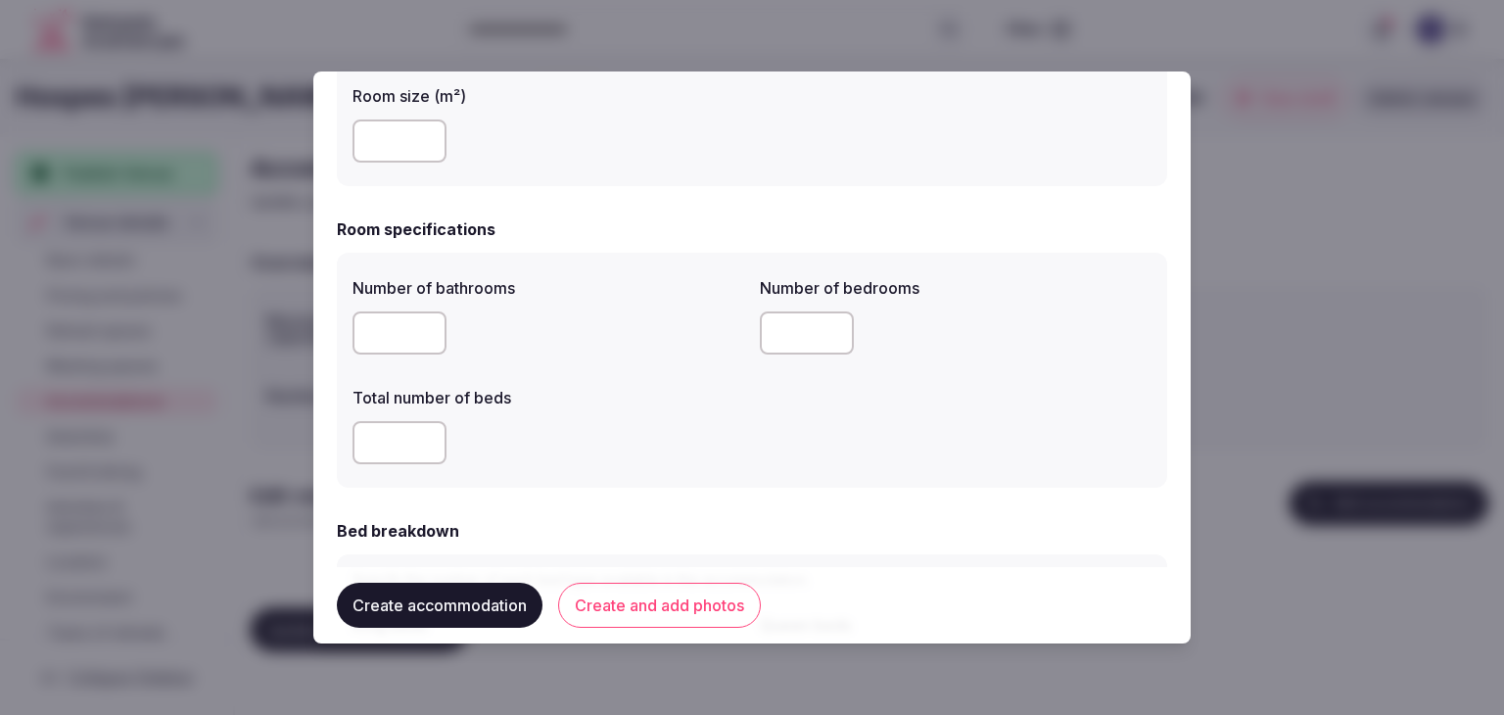
click at [399, 339] on input "number" at bounding box center [399, 332] width 94 height 43
type input "*"
click at [788, 333] on input "number" at bounding box center [807, 332] width 94 height 43
type input "*"
click at [367, 442] on input "number" at bounding box center [399, 442] width 94 height 43
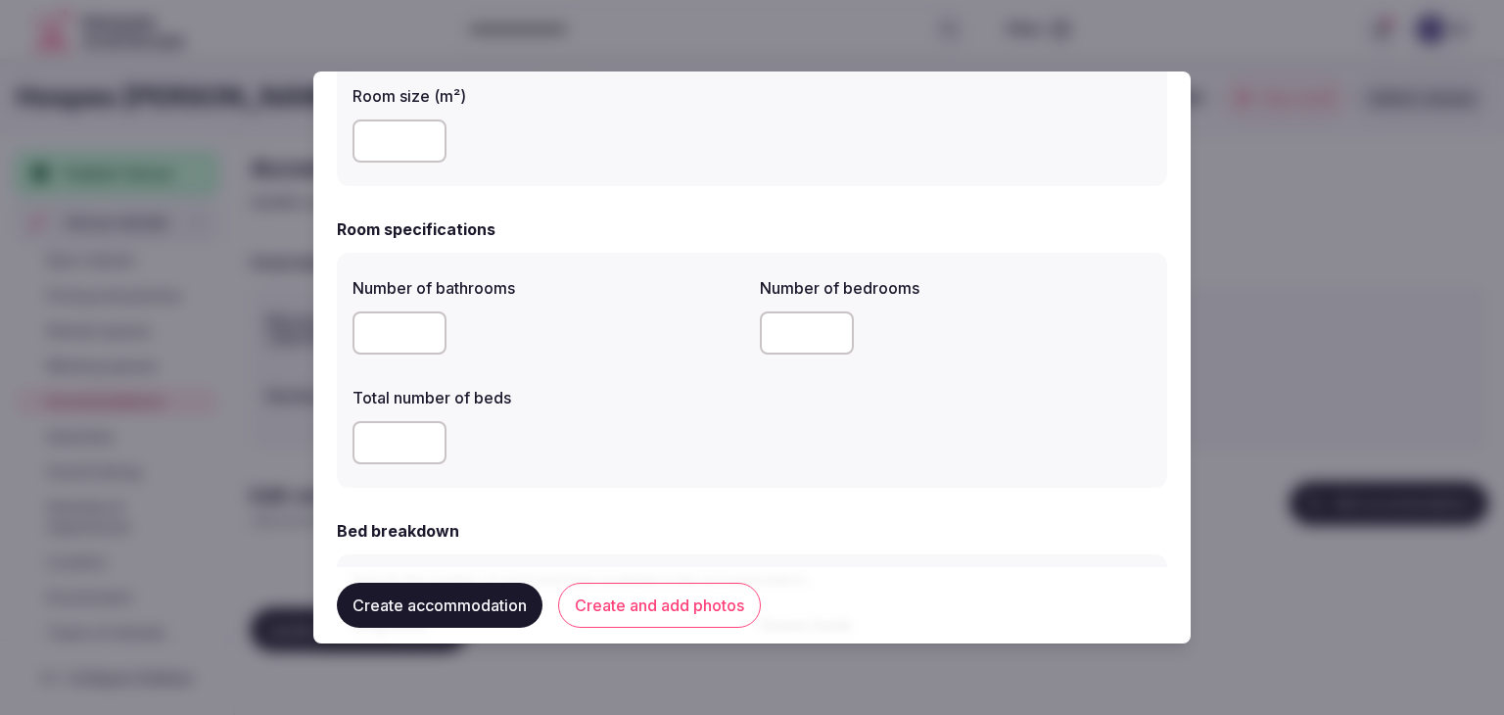
type input "*"
click at [606, 455] on div "*" at bounding box center [548, 442] width 392 height 43
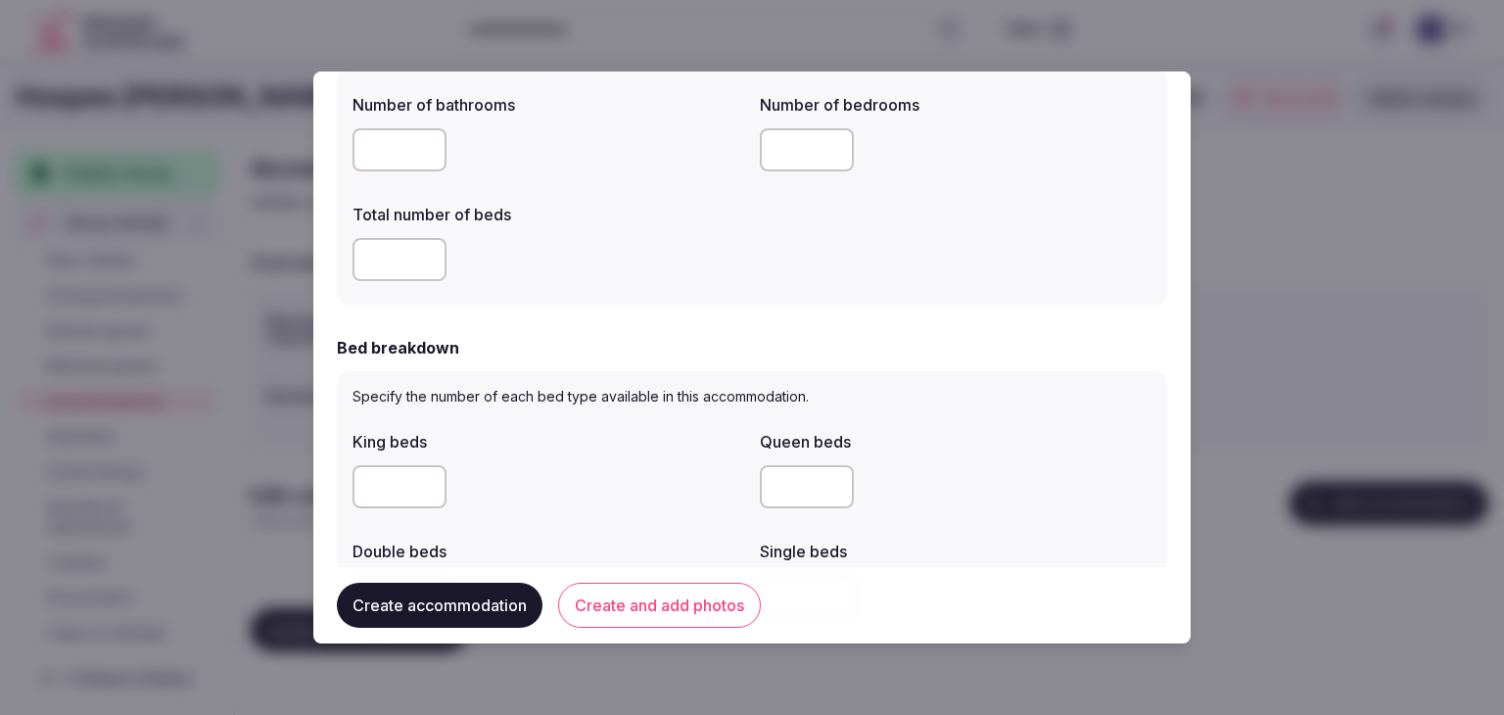
scroll to position [783, 0]
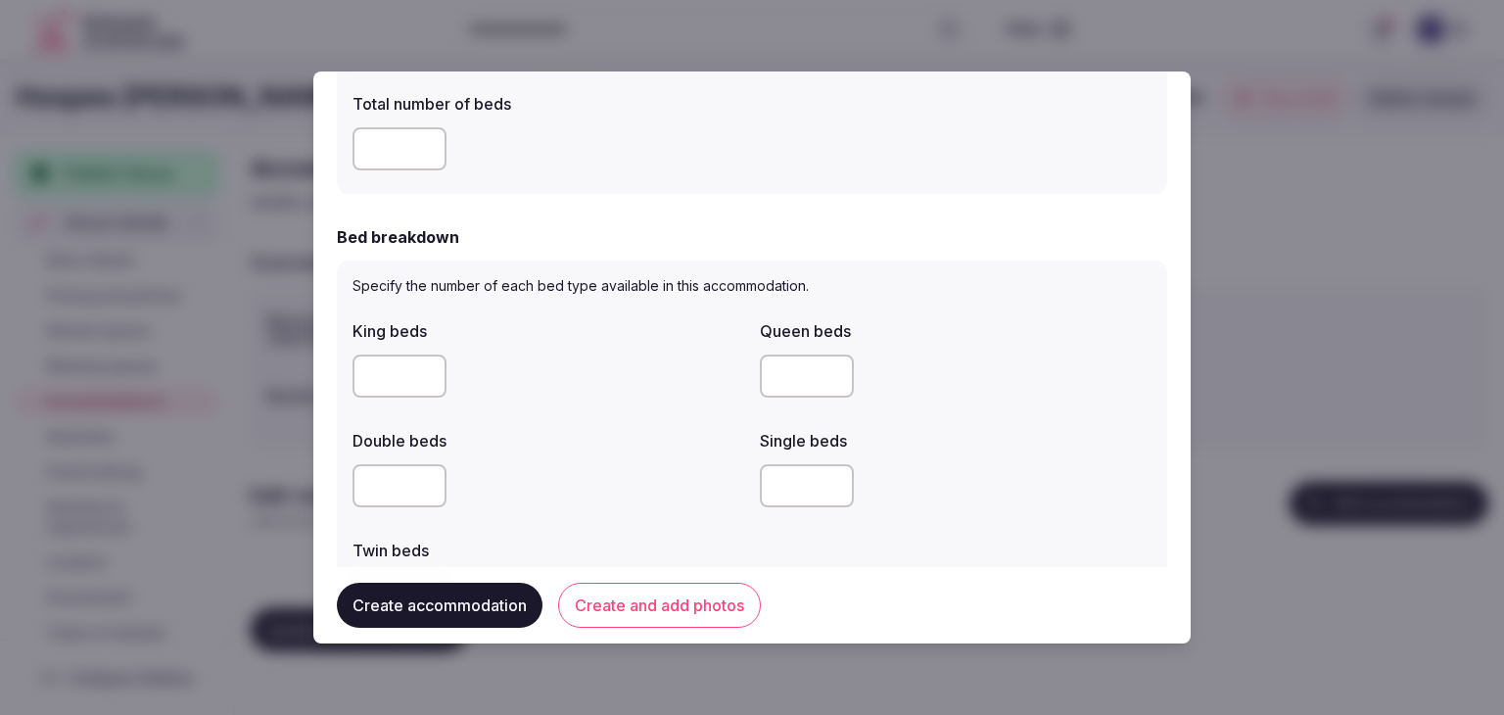
click at [384, 372] on input "number" at bounding box center [399, 375] width 94 height 43
type input "*"
click at [583, 467] on div at bounding box center [548, 485] width 392 height 43
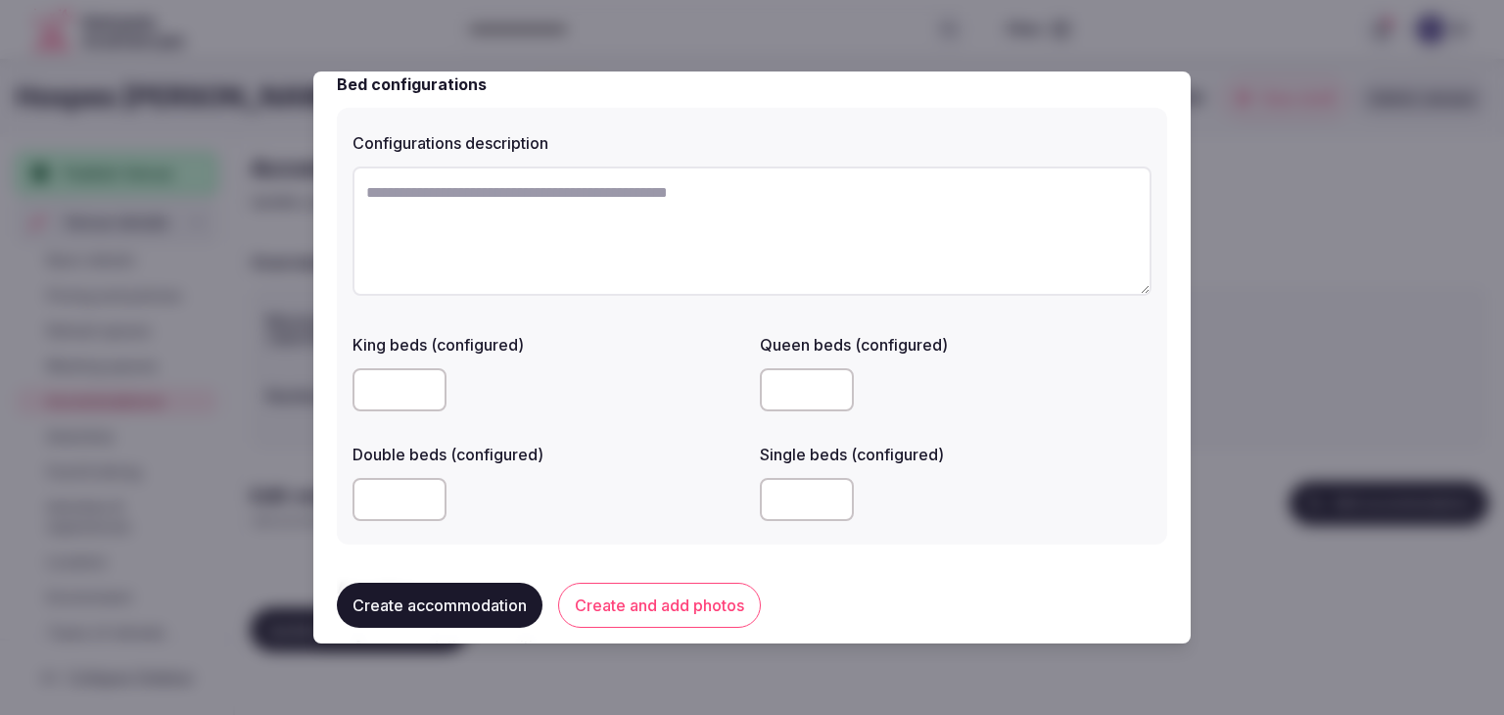
scroll to position [1468, 0]
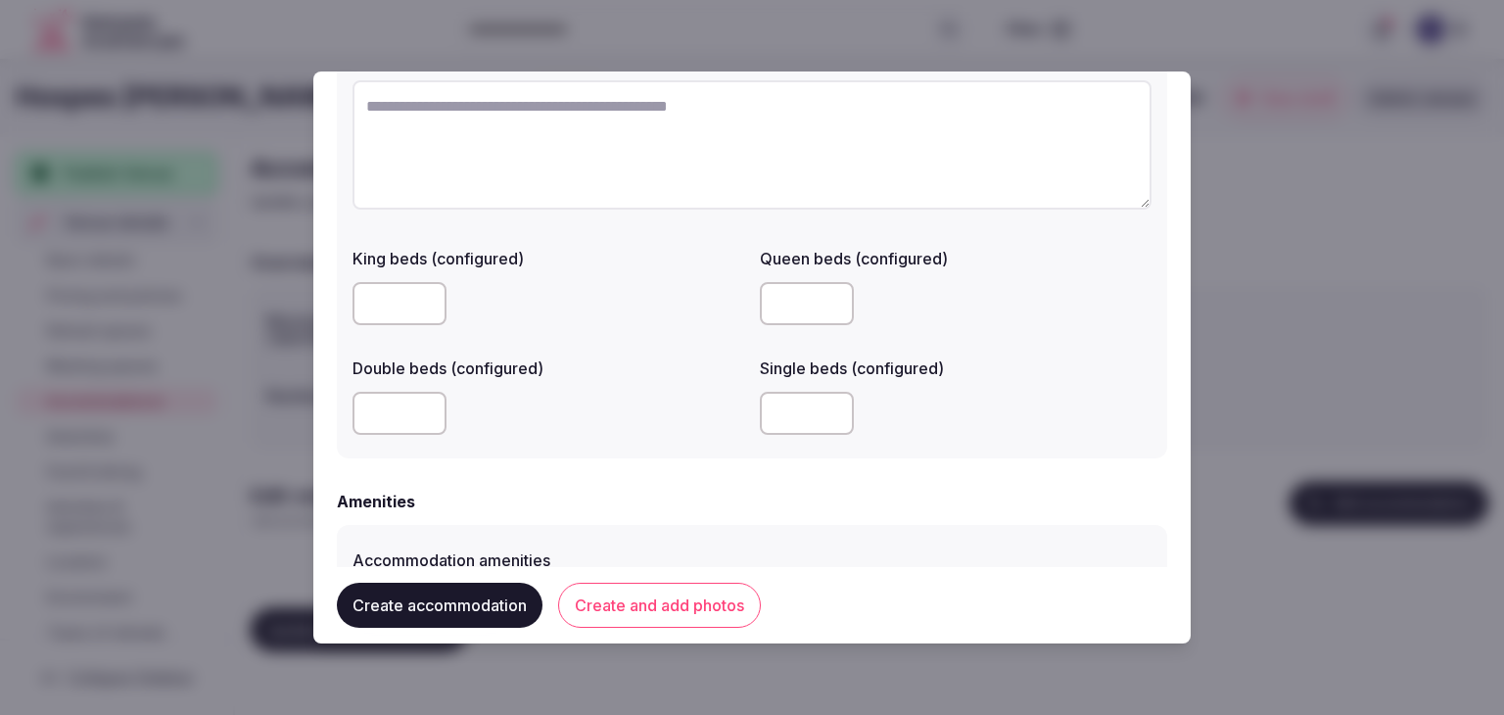
click at [791, 299] on input "number" at bounding box center [807, 303] width 94 height 43
type input "*"
click at [799, 420] on input "number" at bounding box center [807, 413] width 94 height 43
type input "*"
click at [650, 489] on div "Amenities" at bounding box center [752, 500] width 830 height 23
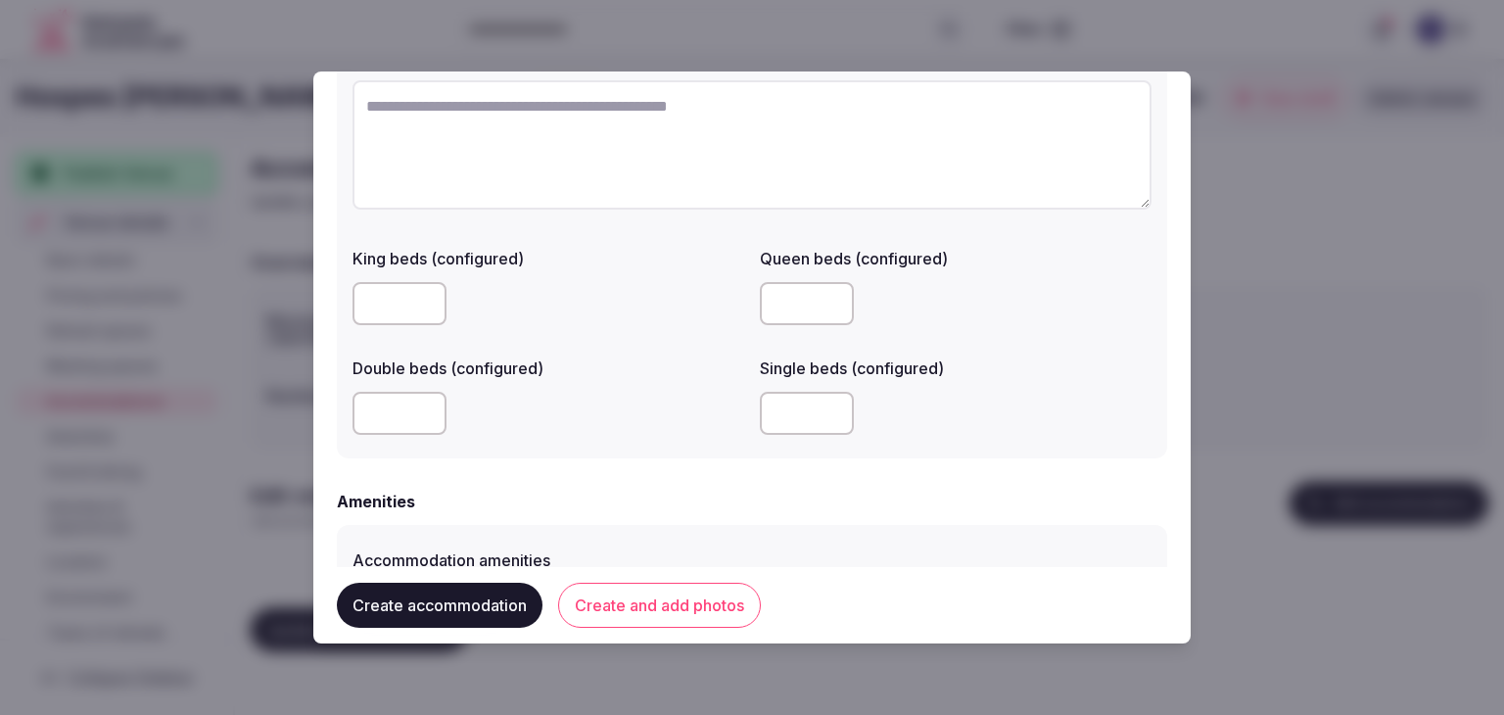
scroll to position [1762, 0]
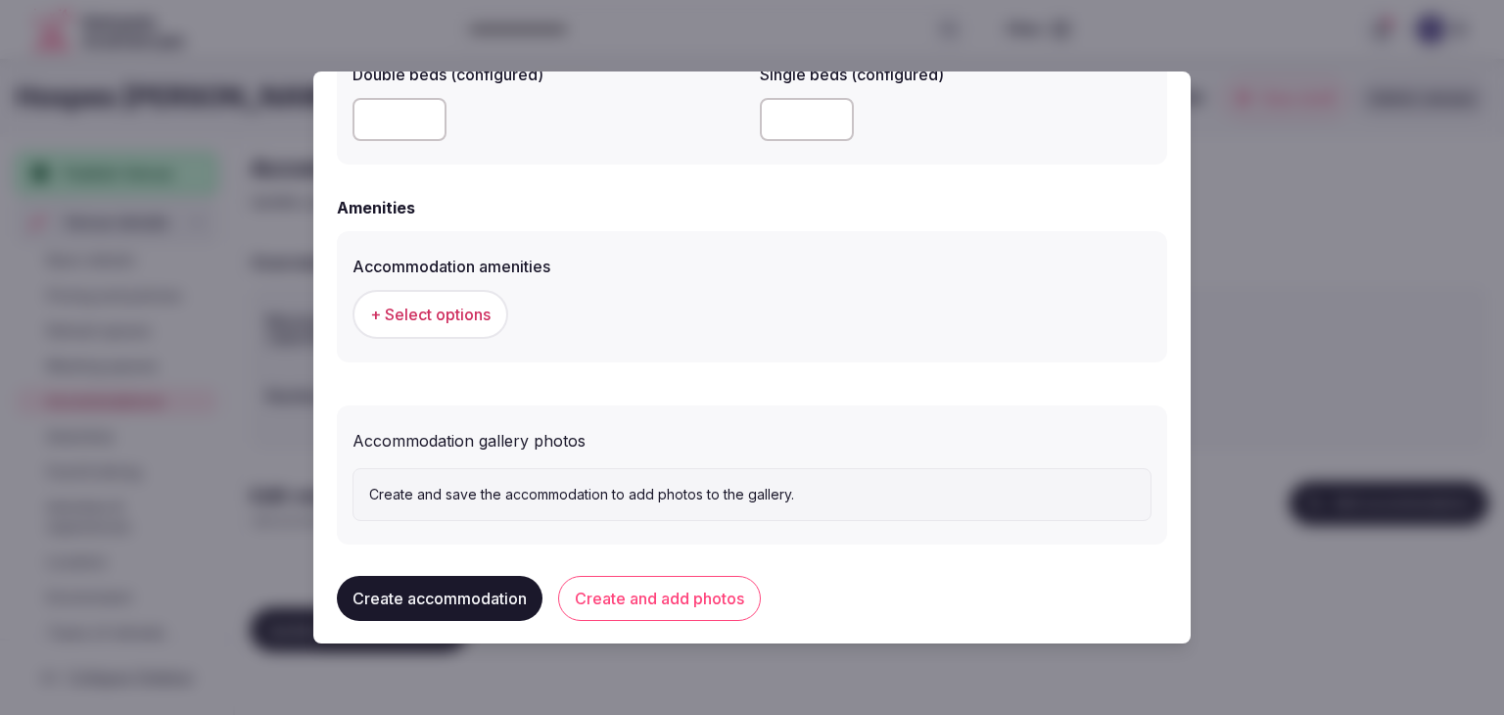
click at [454, 325] on button "+ Select options" at bounding box center [430, 314] width 156 height 49
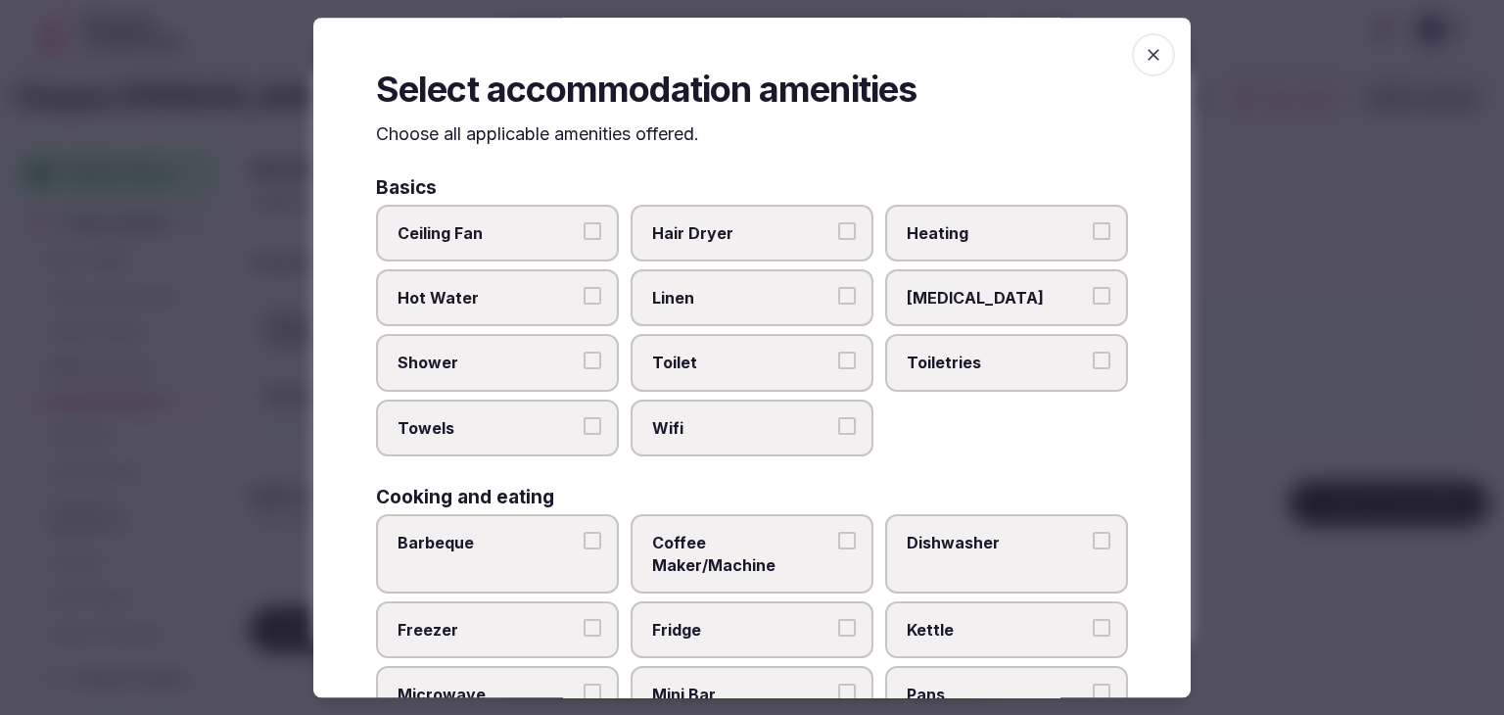
click at [753, 436] on label "Wifi" at bounding box center [751, 427] width 243 height 57
click at [838, 435] on button "Wifi" at bounding box center [847, 426] width 18 height 18
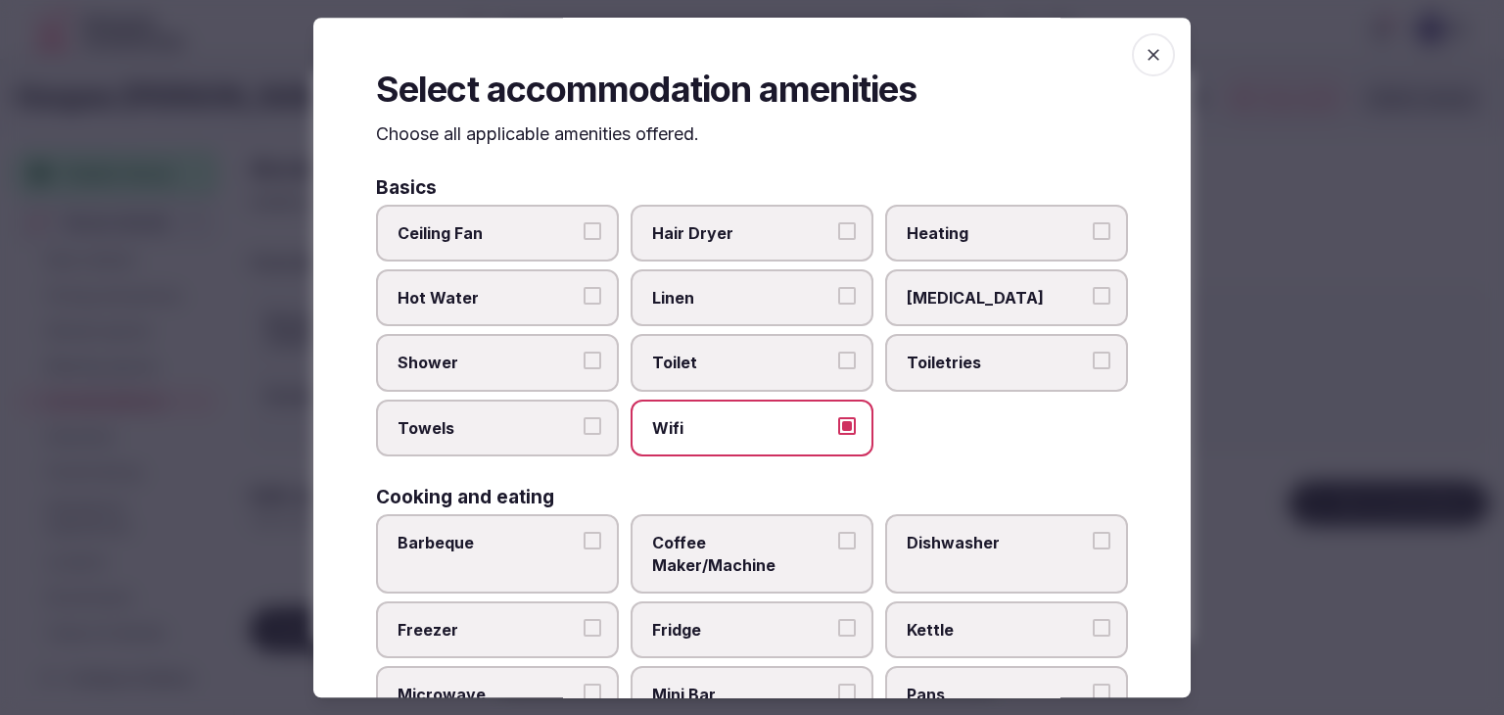
click at [967, 353] on span "Toiletries" at bounding box center [996, 363] width 180 height 22
click at [1092, 353] on button "Toiletries" at bounding box center [1101, 361] width 18 height 18
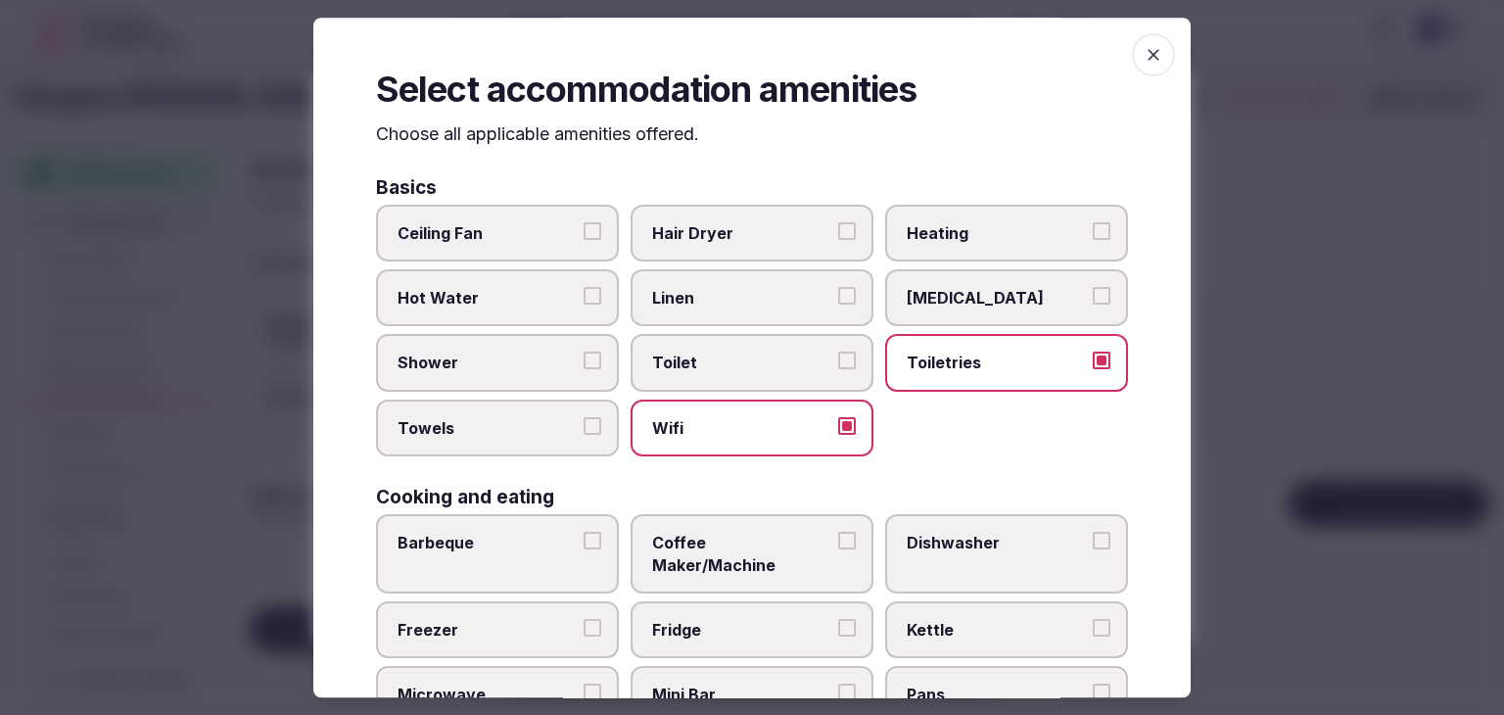
click at [704, 189] on div "Basics" at bounding box center [752, 187] width 752 height 19
click at [706, 209] on label "Hair Dryer" at bounding box center [751, 233] width 243 height 57
click at [838, 222] on button "Hair Dryer" at bounding box center [847, 231] width 18 height 18
click at [513, 368] on span "Shower" at bounding box center [487, 363] width 180 height 22
click at [583, 368] on button "Shower" at bounding box center [592, 361] width 18 height 18
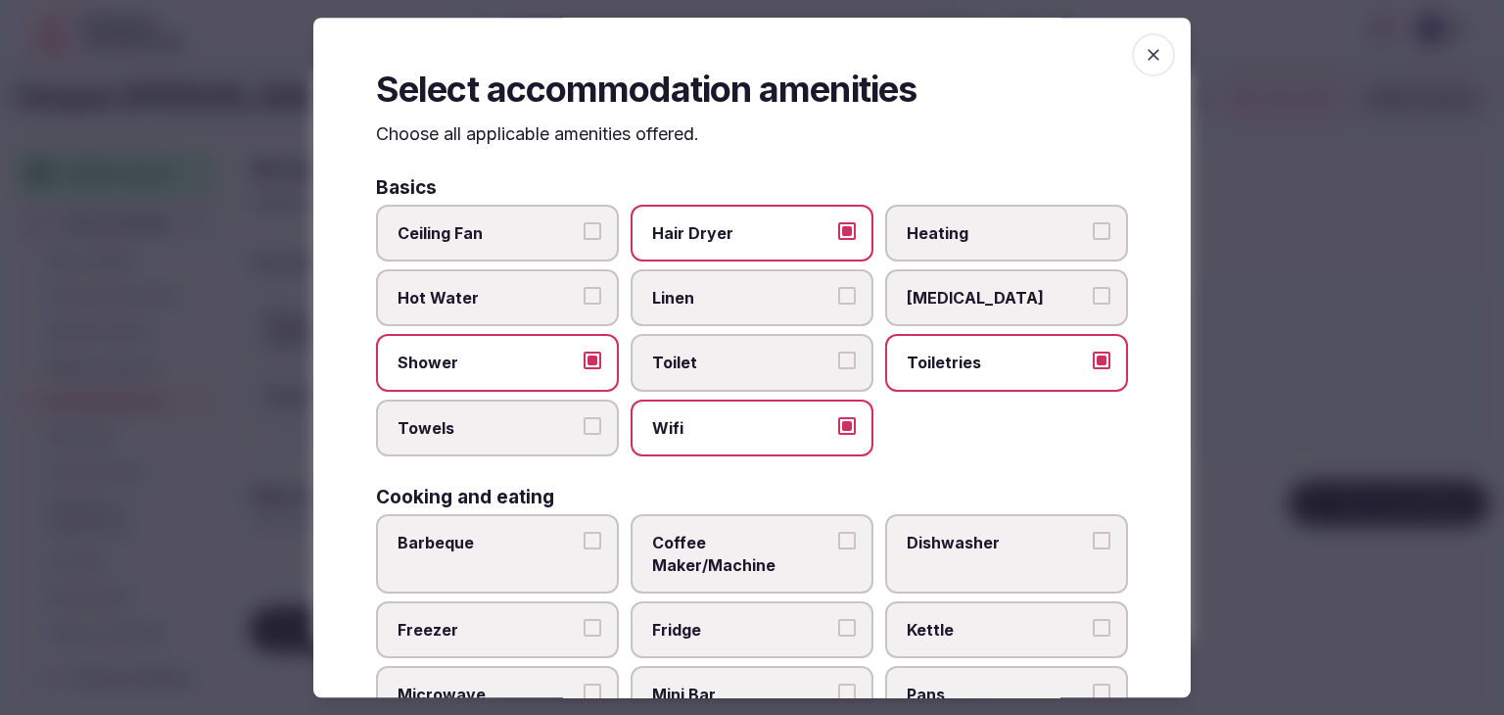
click at [498, 432] on span "Towels" at bounding box center [487, 428] width 180 height 22
click at [583, 432] on button "Towels" at bounding box center [592, 426] width 18 height 18
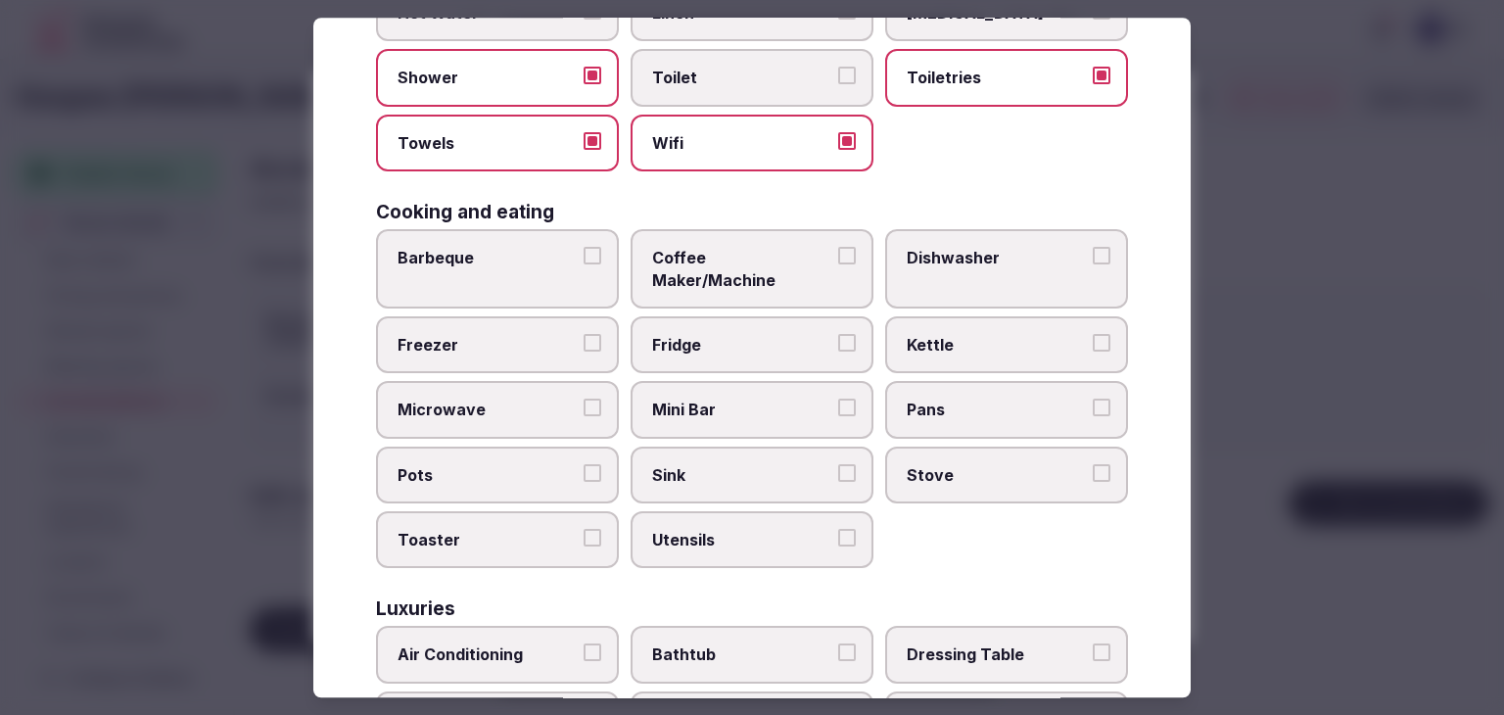
scroll to position [392, 0]
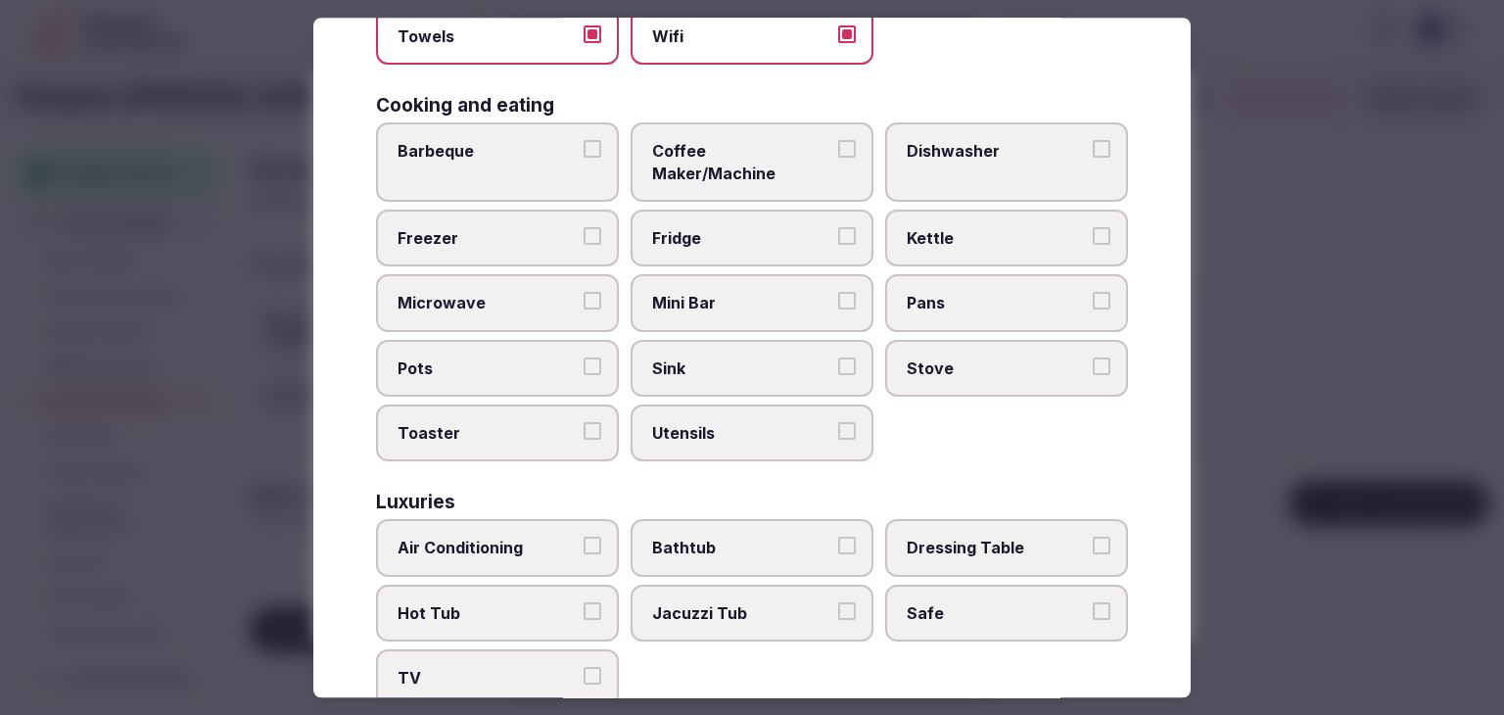
click at [517, 520] on label "Air Conditioning" at bounding box center [497, 548] width 243 height 57
click at [583, 537] on button "Air Conditioning" at bounding box center [592, 546] width 18 height 18
drag, startPoint x: 508, startPoint y: 627, endPoint x: 998, endPoint y: 534, distance: 498.2
click at [508, 650] on label "TV" at bounding box center [497, 678] width 243 height 57
click at [583, 668] on button "TV" at bounding box center [592, 677] width 18 height 18
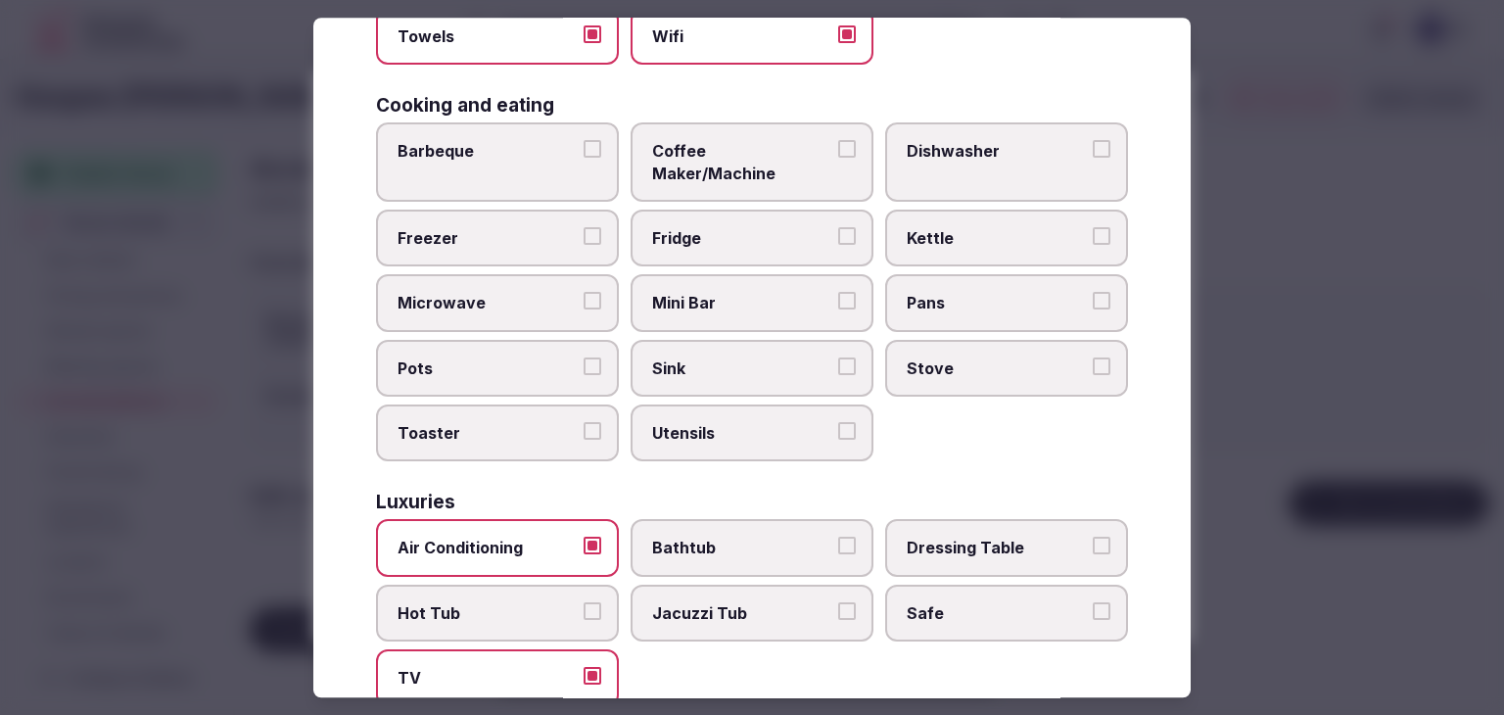
click at [957, 602] on span "Safe" at bounding box center [996, 613] width 180 height 22
click at [1092, 602] on button "Safe" at bounding box center [1101, 611] width 18 height 18
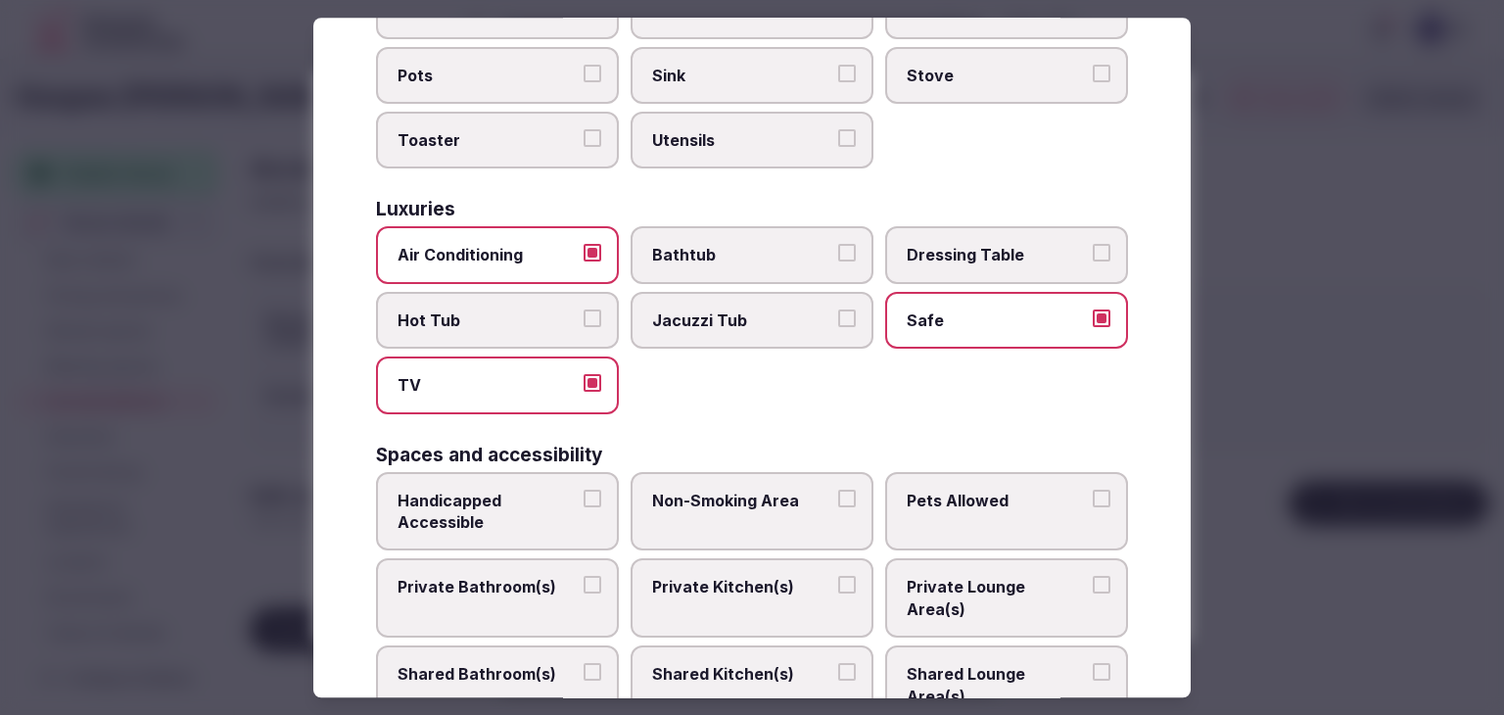
scroll to position [685, 0]
click at [544, 558] on label "Private Bathroom(s)" at bounding box center [497, 597] width 243 height 79
click at [583, 576] on button "Private Bathroom(s)" at bounding box center [592, 585] width 18 height 18
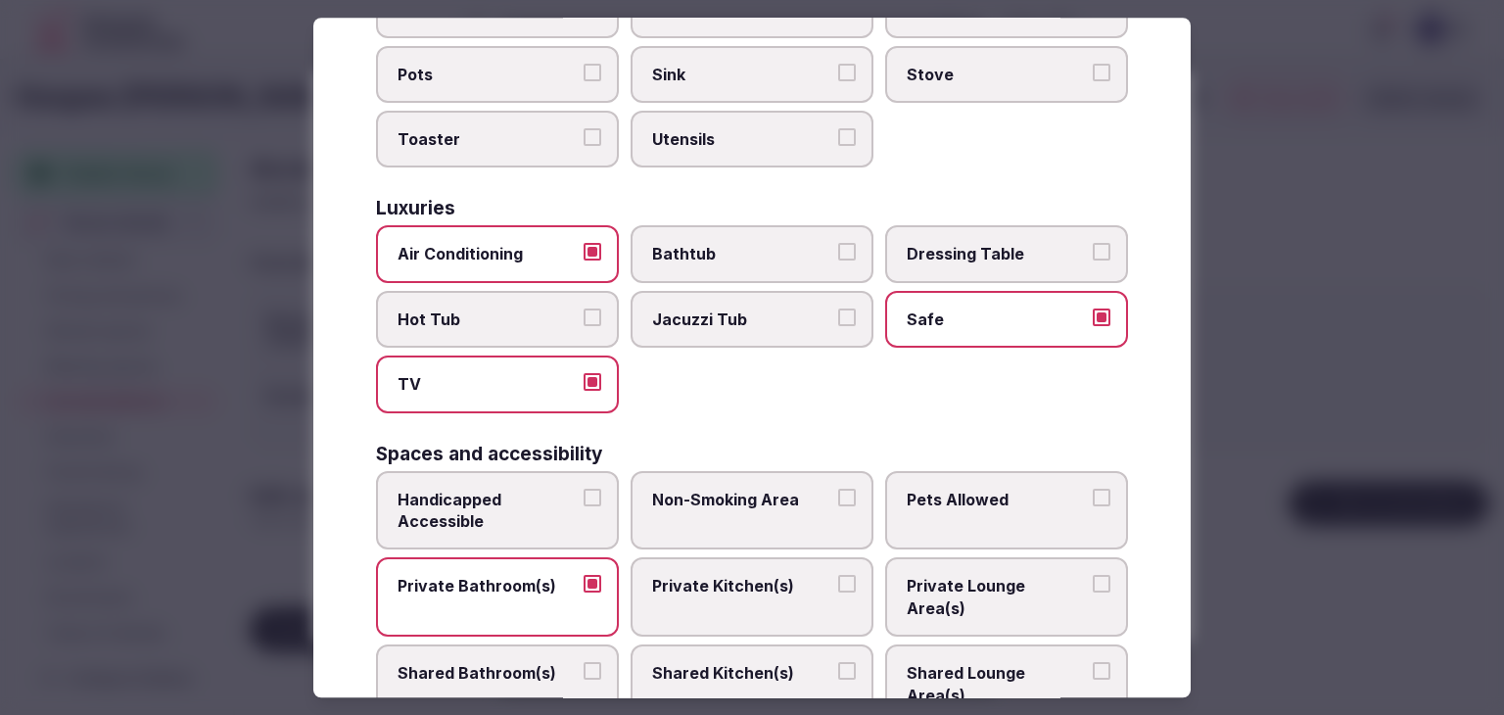
click at [742, 244] on span "Bathtub" at bounding box center [742, 255] width 180 height 22
click at [838, 244] on button "Bathtub" at bounding box center [847, 253] width 18 height 18
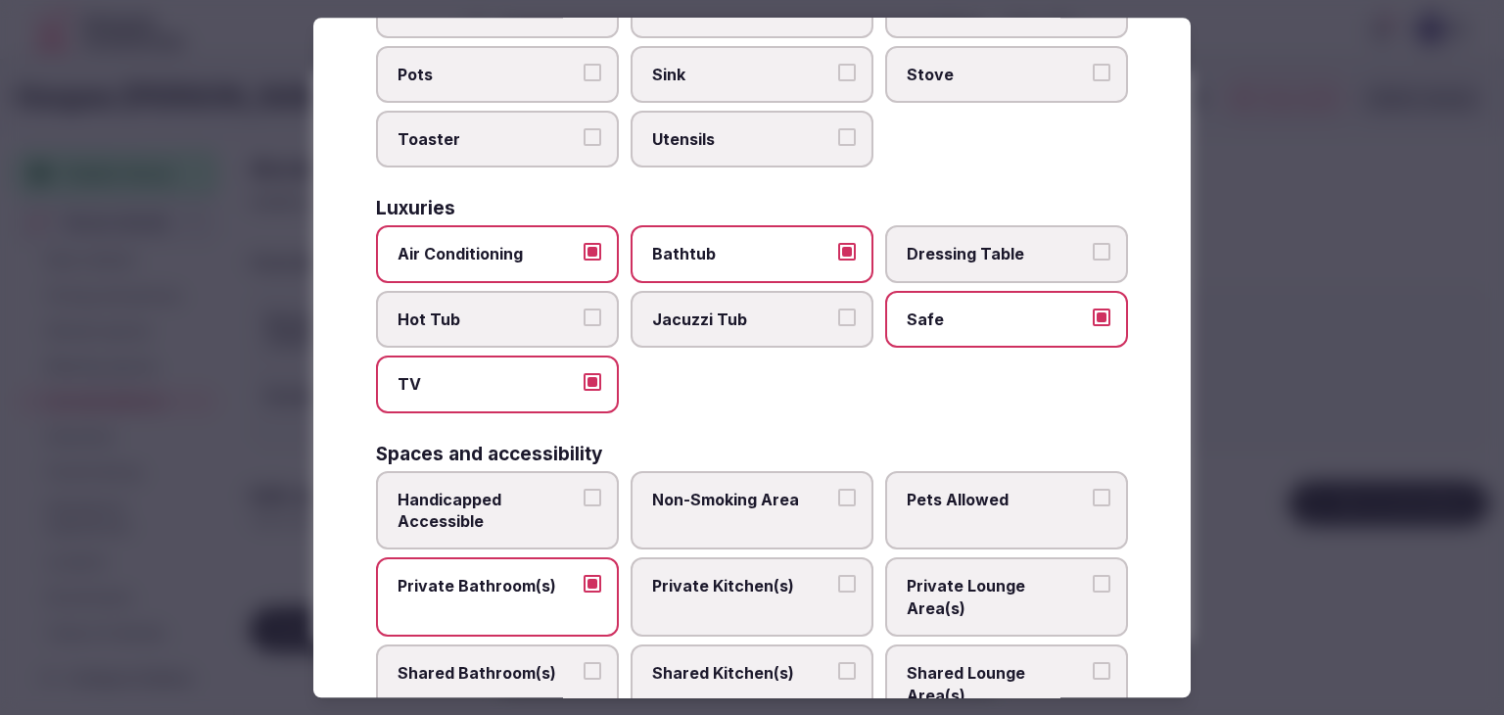
scroll to position [392, 0]
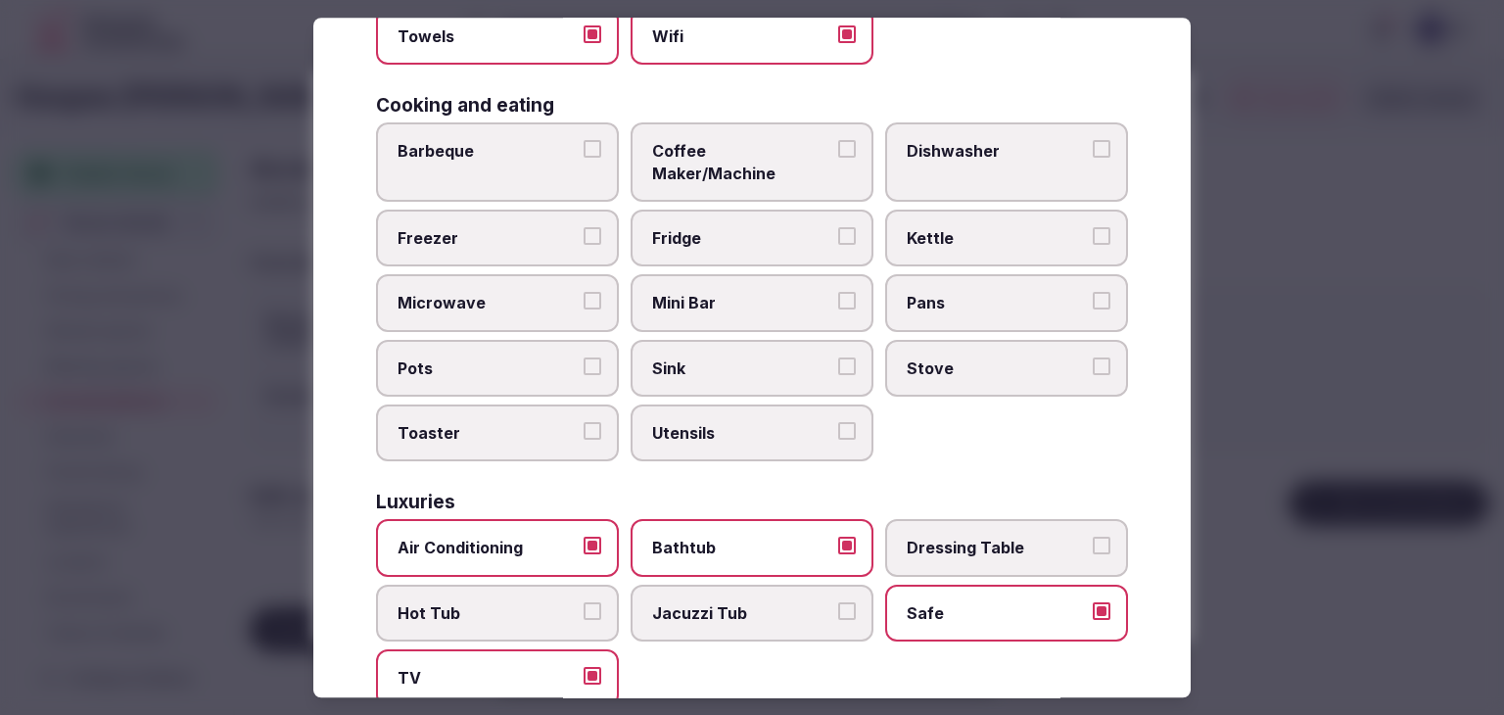
click at [799, 165] on label "Coffee Maker/Machine" at bounding box center [751, 161] width 243 height 79
click at [838, 158] on button "Coffee Maker/Machine" at bounding box center [847, 149] width 18 height 18
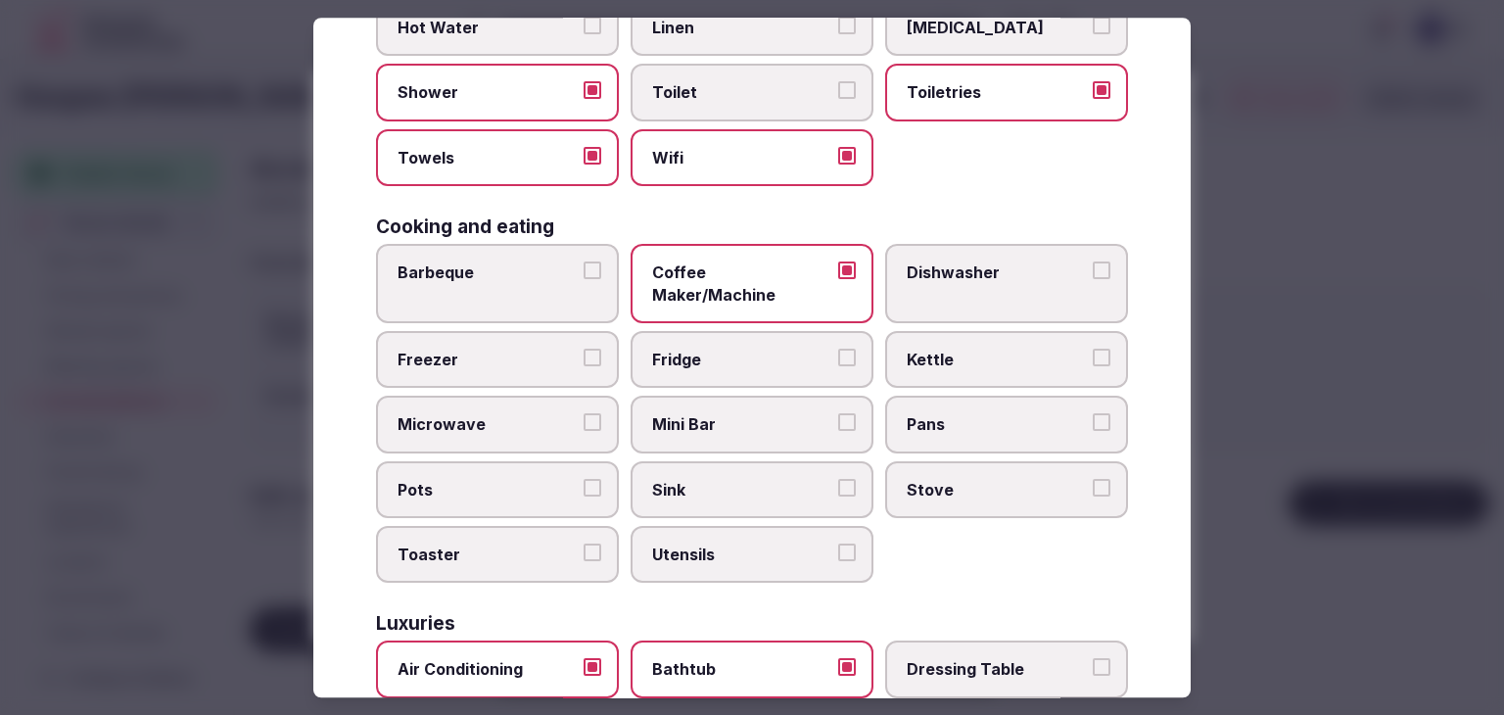
scroll to position [0, 0]
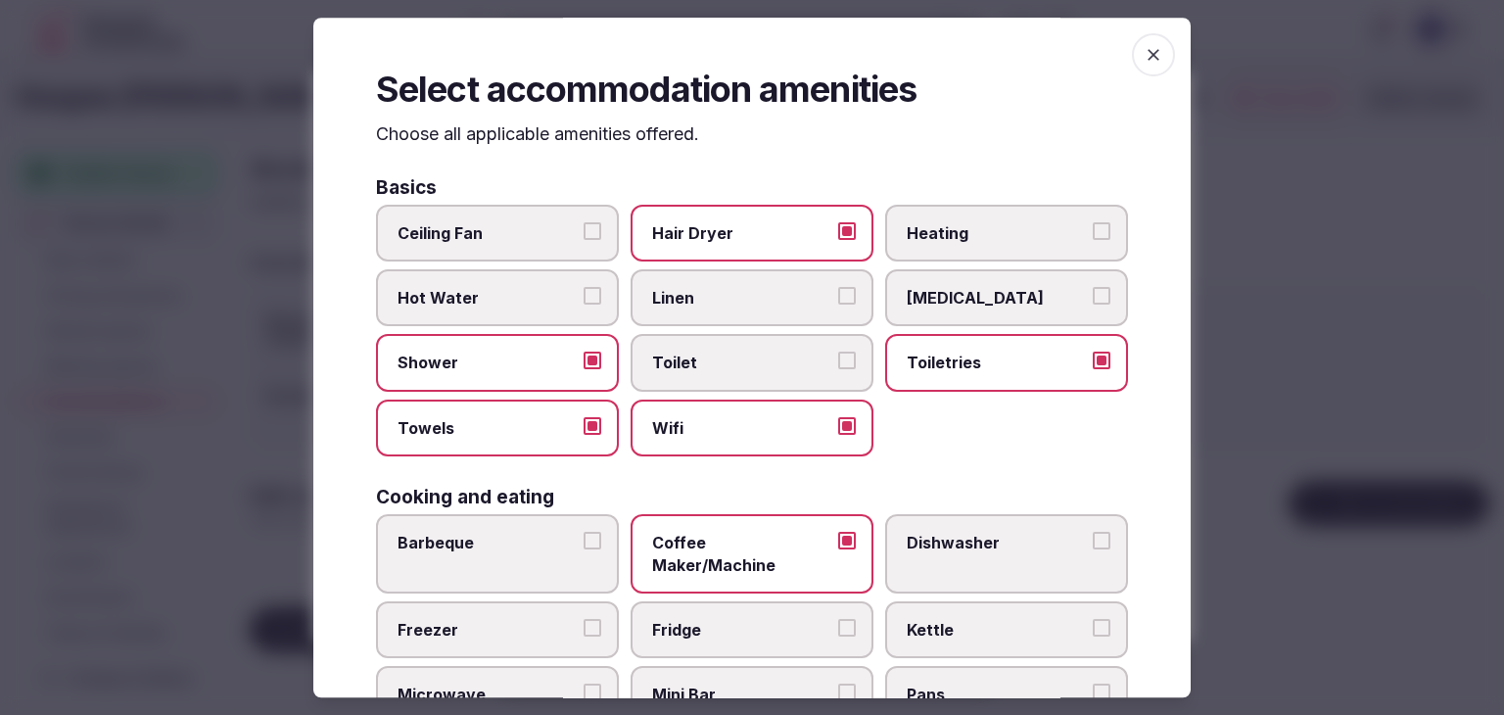
click at [1143, 55] on icon "button" at bounding box center [1153, 55] width 20 height 20
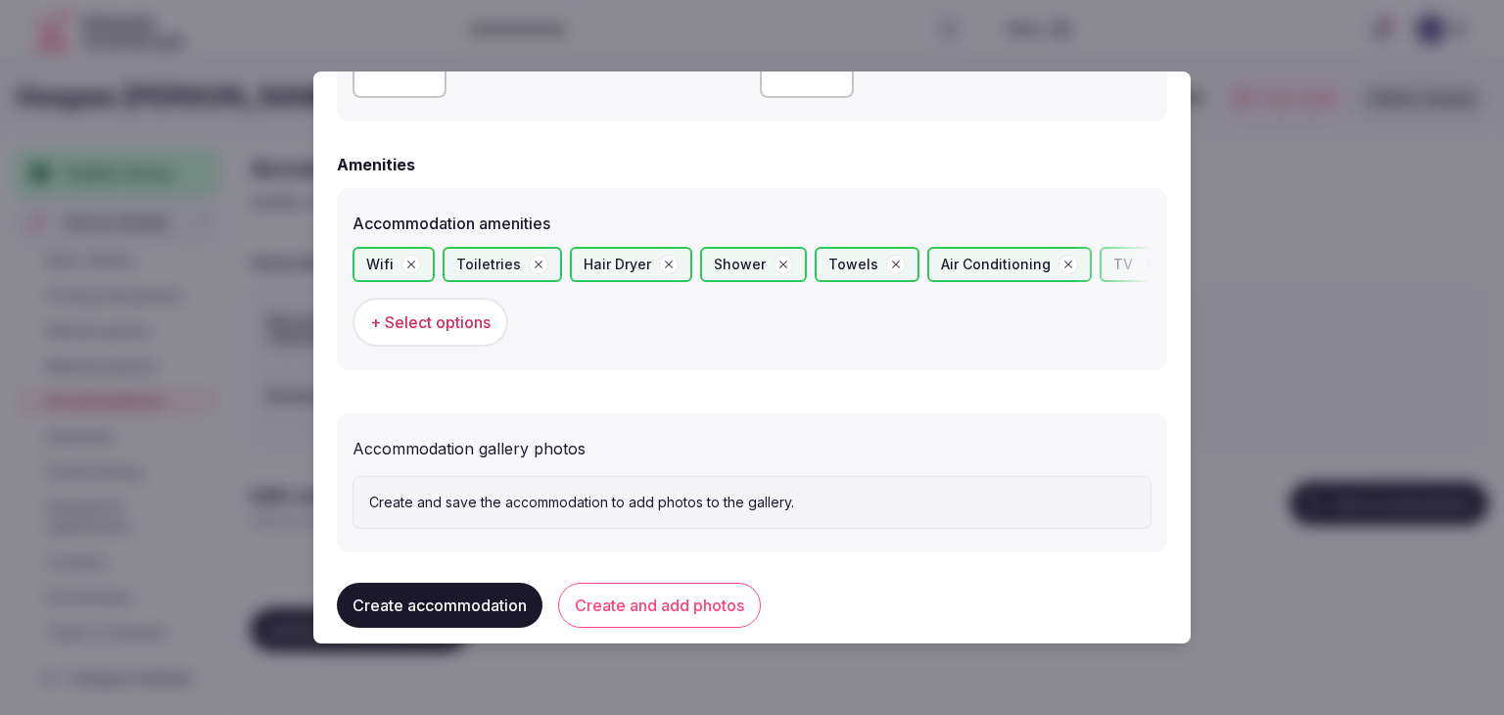
scroll to position [1828, 0]
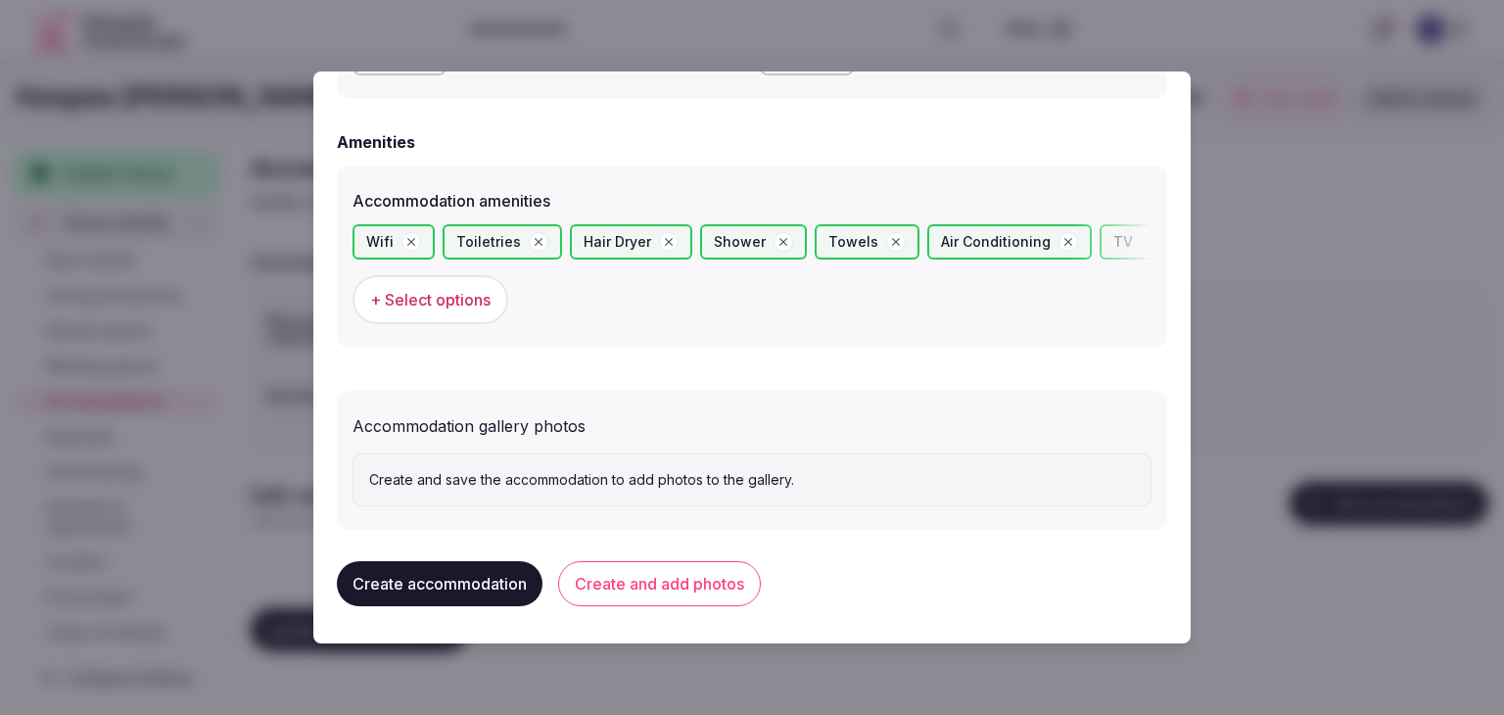
click at [681, 616] on div "Create accommodation Create and add photos" at bounding box center [752, 583] width 830 height 76
click at [704, 590] on button "Create and add photos" at bounding box center [659, 583] width 203 height 45
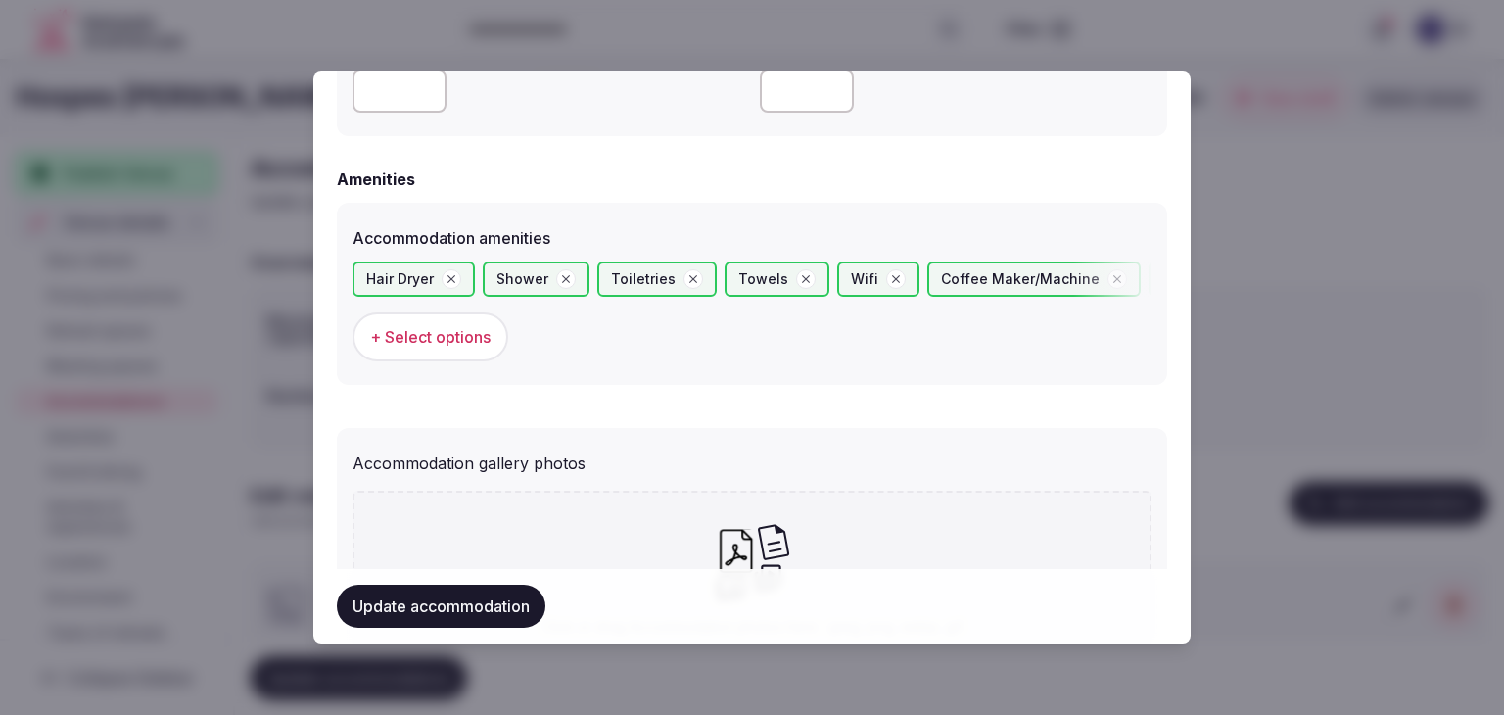
scroll to position [1958, 0]
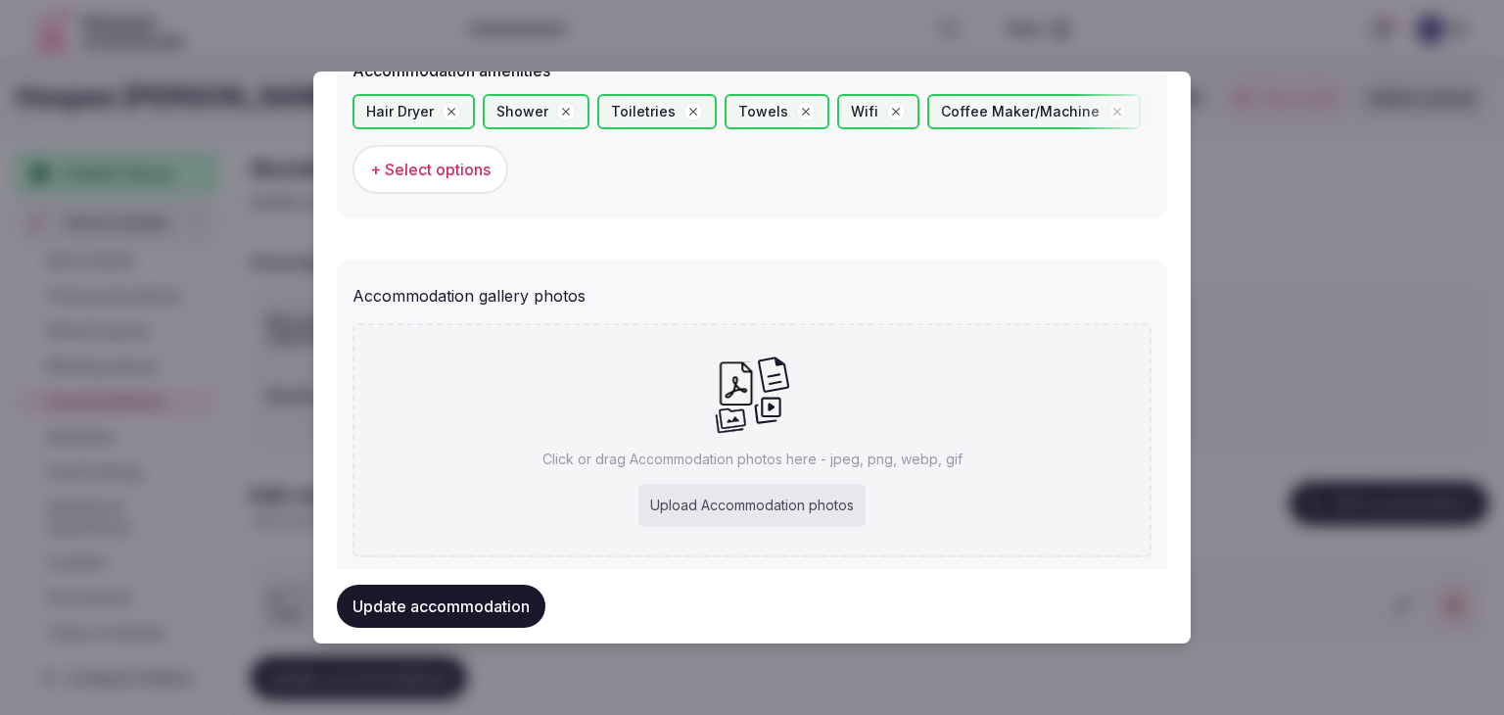
click at [717, 490] on div "Upload Accommodation photos" at bounding box center [751, 505] width 227 height 43
type input "**********"
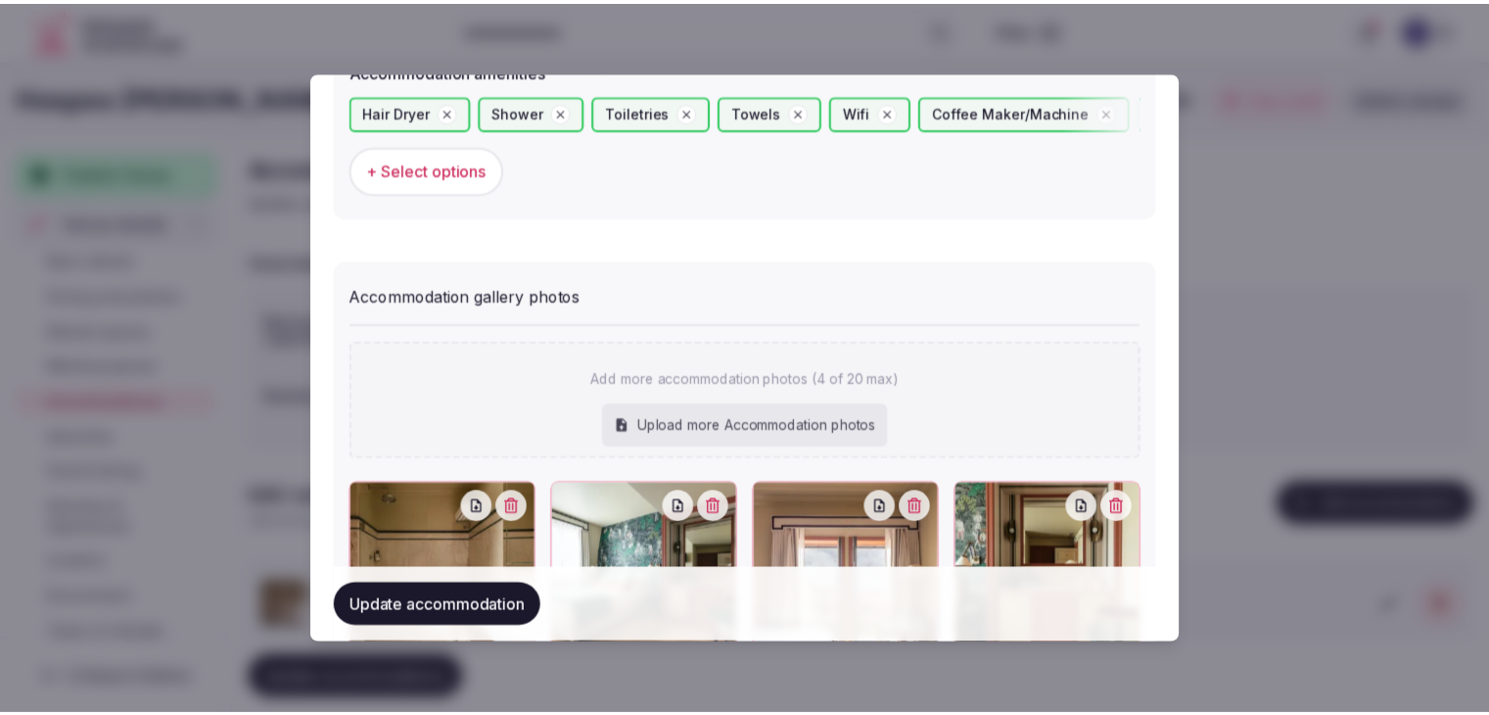
scroll to position [2115, 0]
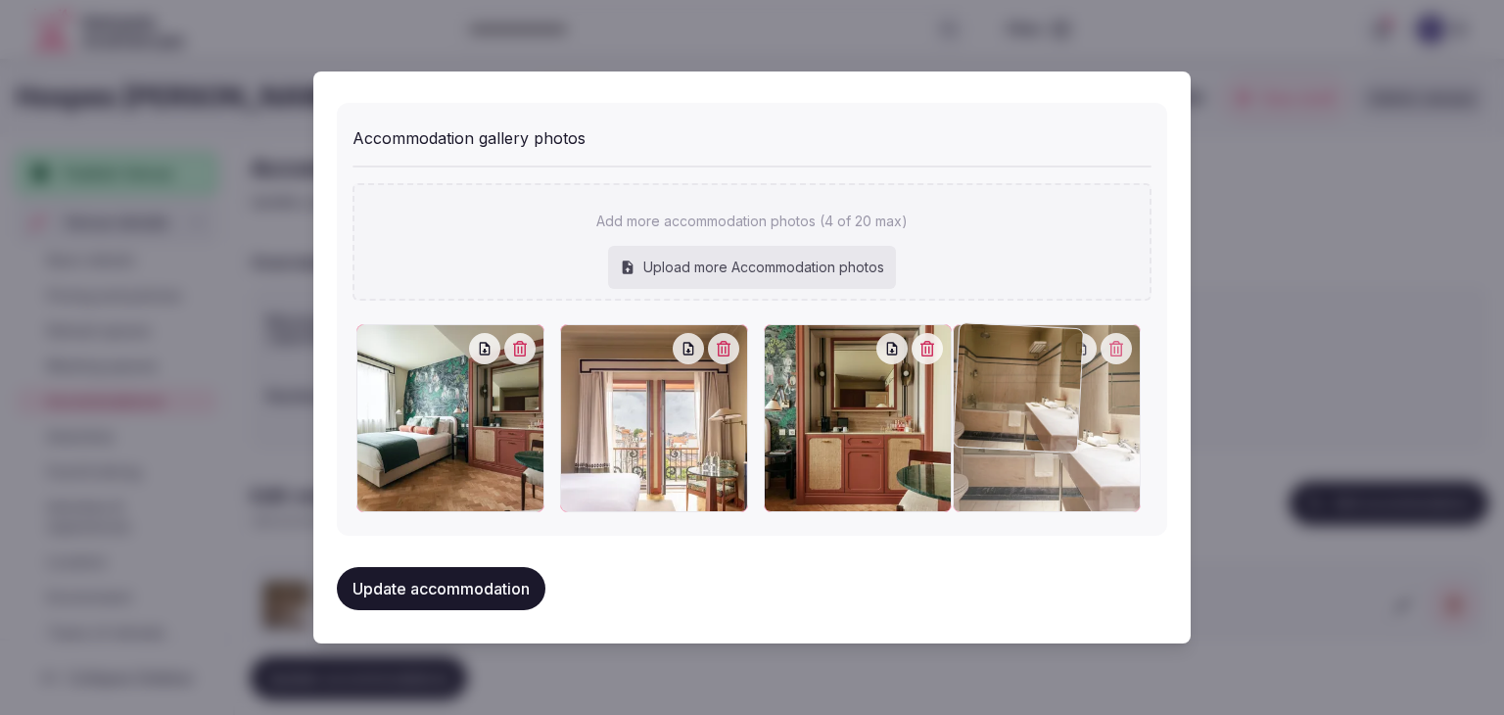
drag, startPoint x: 364, startPoint y: 357, endPoint x: 951, endPoint y: 352, distance: 587.4
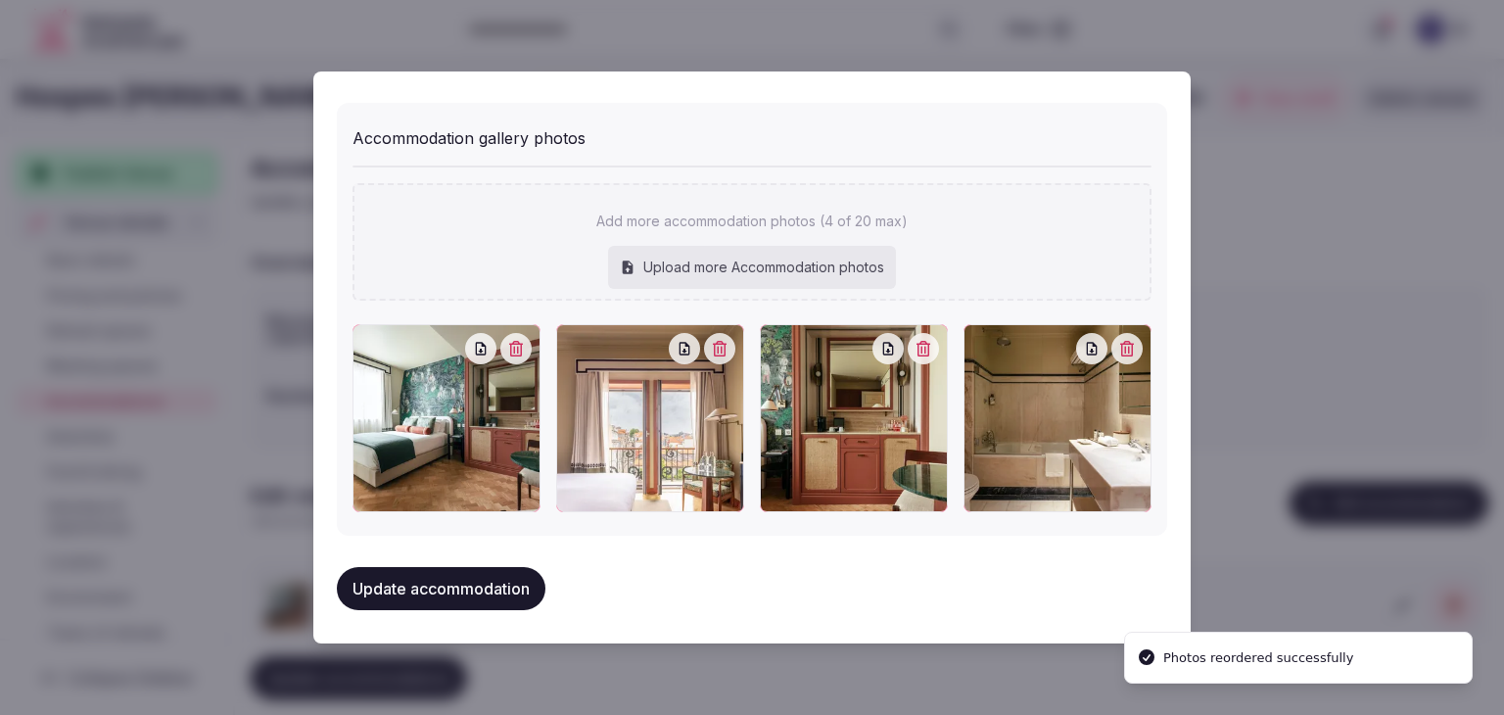
click at [482, 585] on button "Update accommodation" at bounding box center [441, 588] width 209 height 43
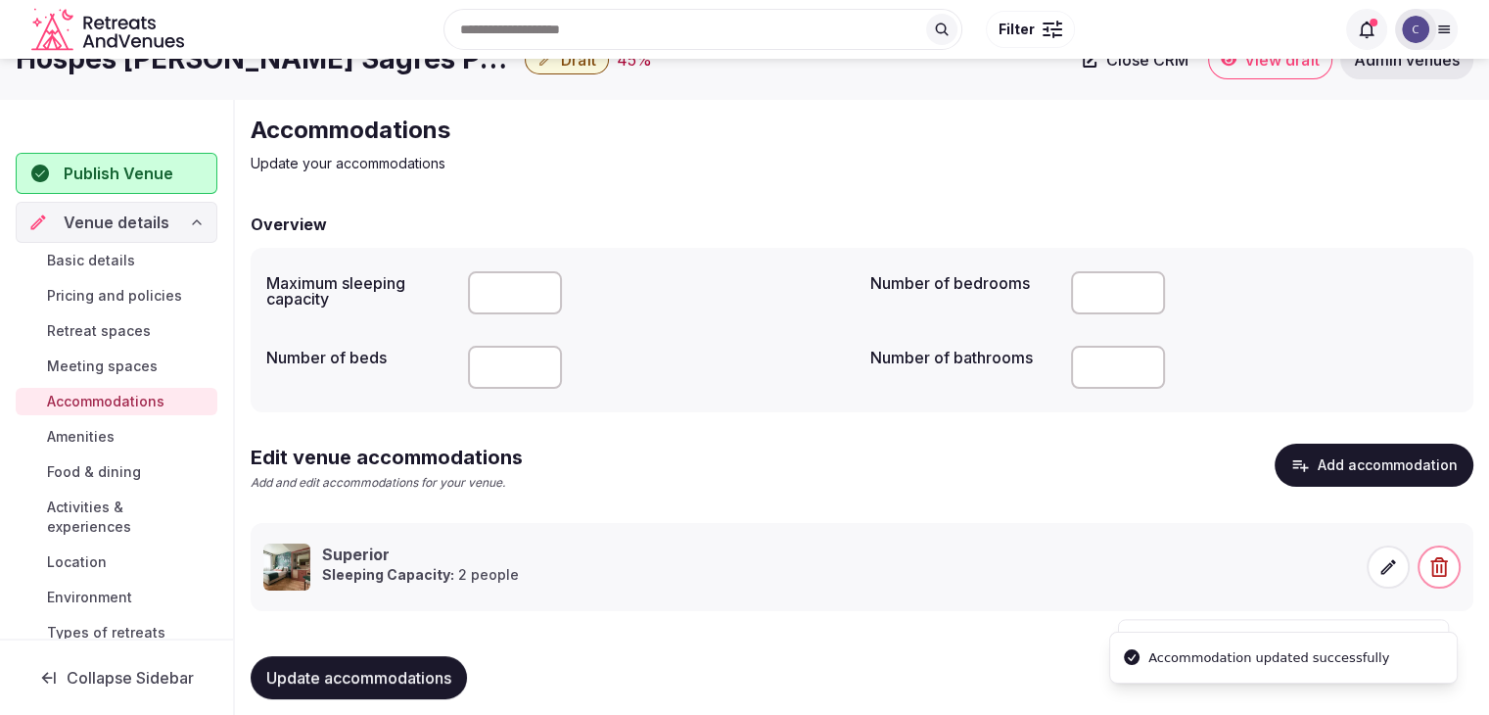
scroll to position [55, 0]
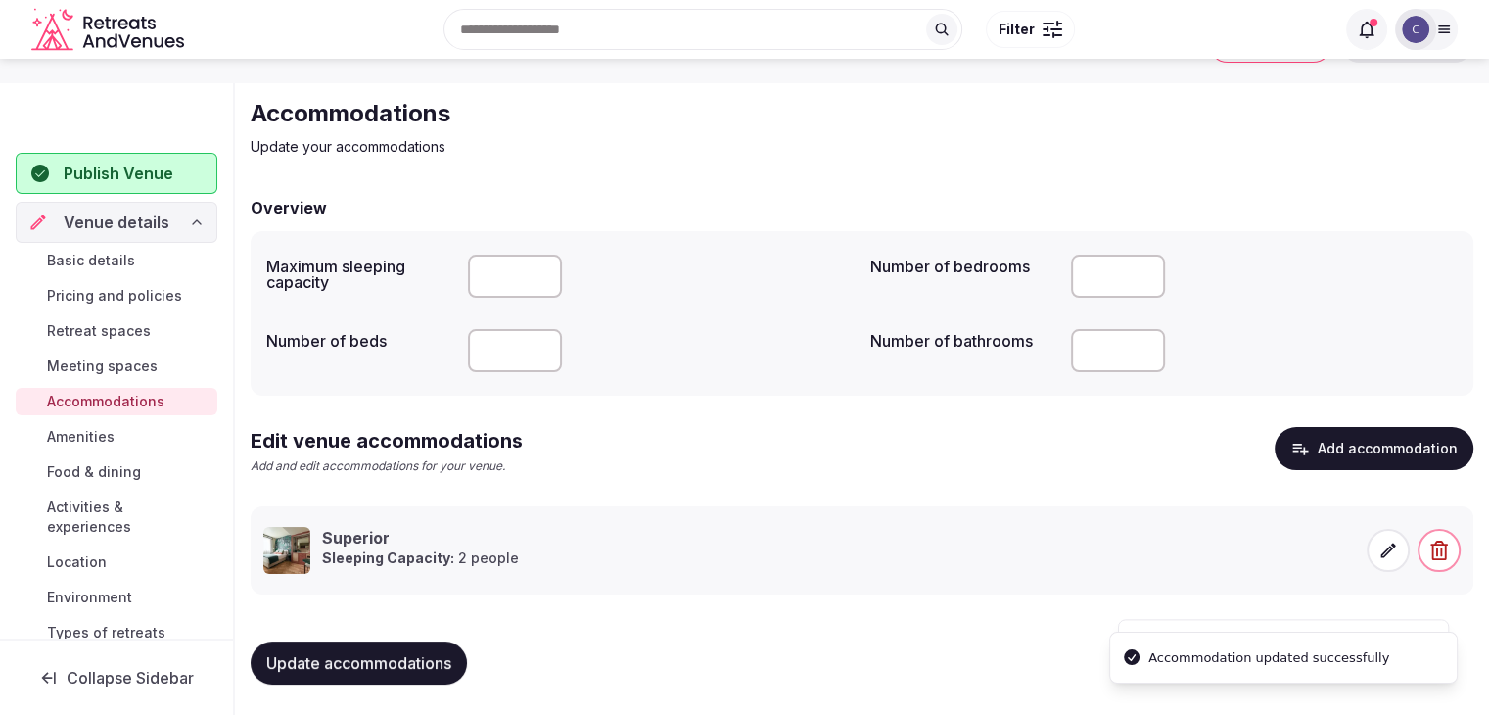
click at [417, 661] on span "Update accommodations" at bounding box center [358, 663] width 185 height 20
click at [79, 439] on span "Amenities" at bounding box center [81, 437] width 68 height 20
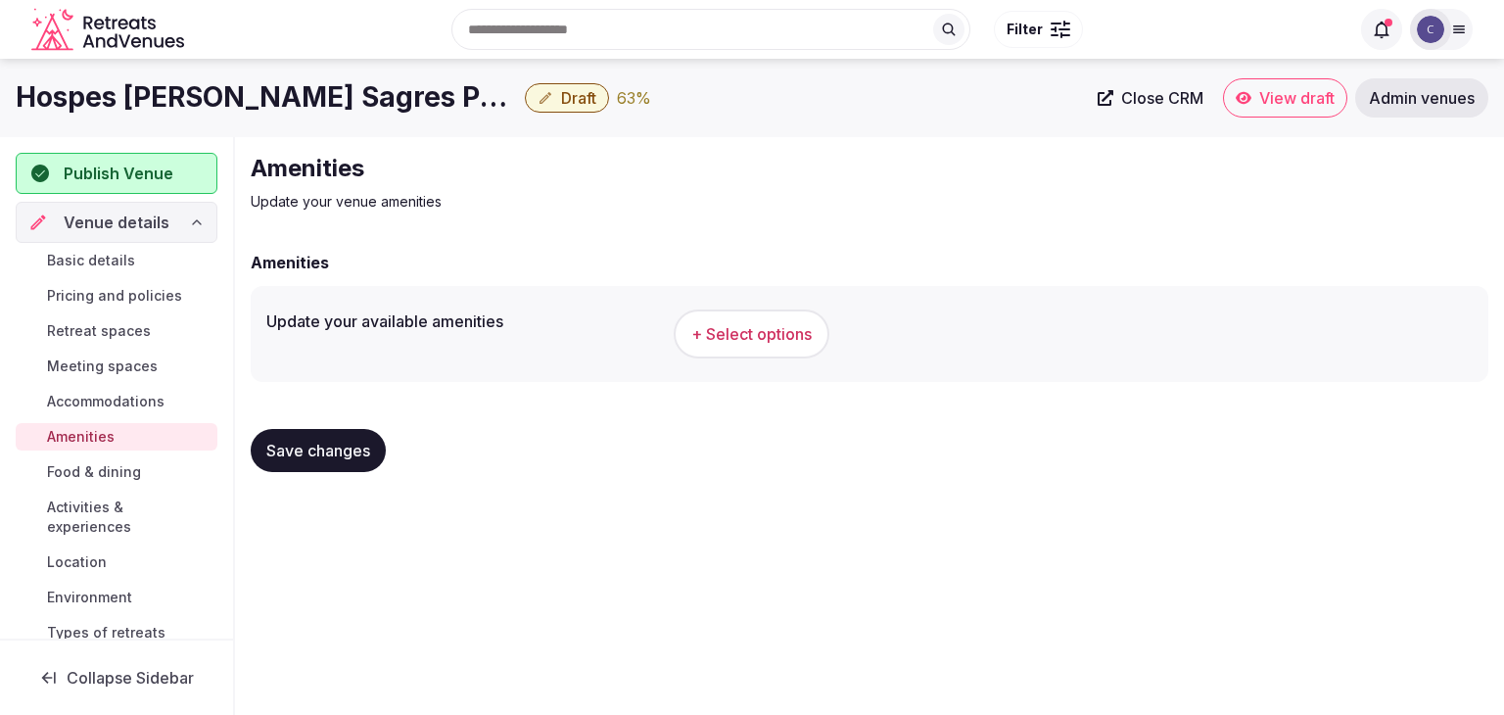
click at [302, 111] on h1 "Hospes [PERSON_NAME] Sagres Porto - Small Luxury Hotels Of The World" at bounding box center [266, 97] width 501 height 38
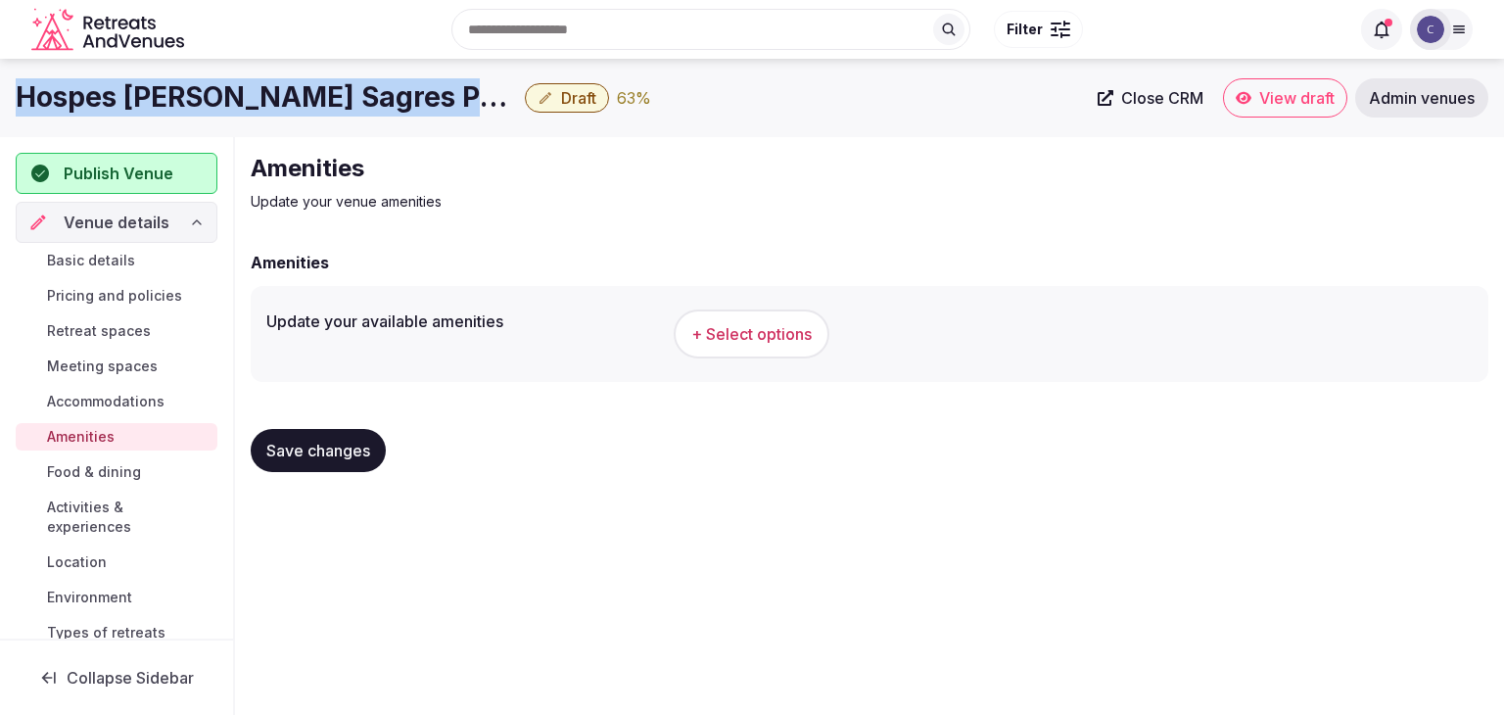
click at [302, 111] on h1 "Hospes [PERSON_NAME] Sagres Porto - Small Luxury Hotels Of The World" at bounding box center [266, 97] width 501 height 38
copy div "Hospes [PERSON_NAME] Sagres Porto - Small Luxury Hotels Of The World"
click at [770, 340] on span "+ Select options" at bounding box center [751, 334] width 120 height 22
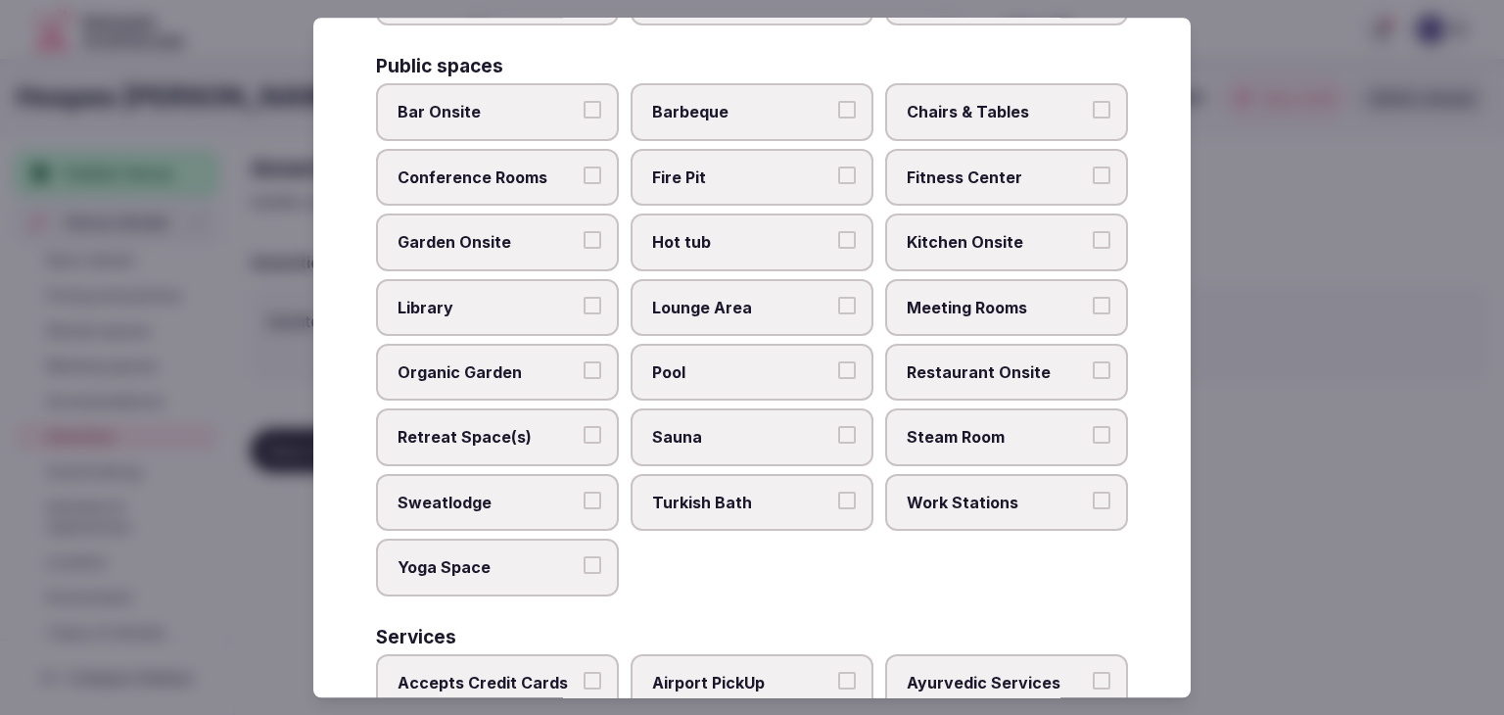
scroll to position [1054, 0]
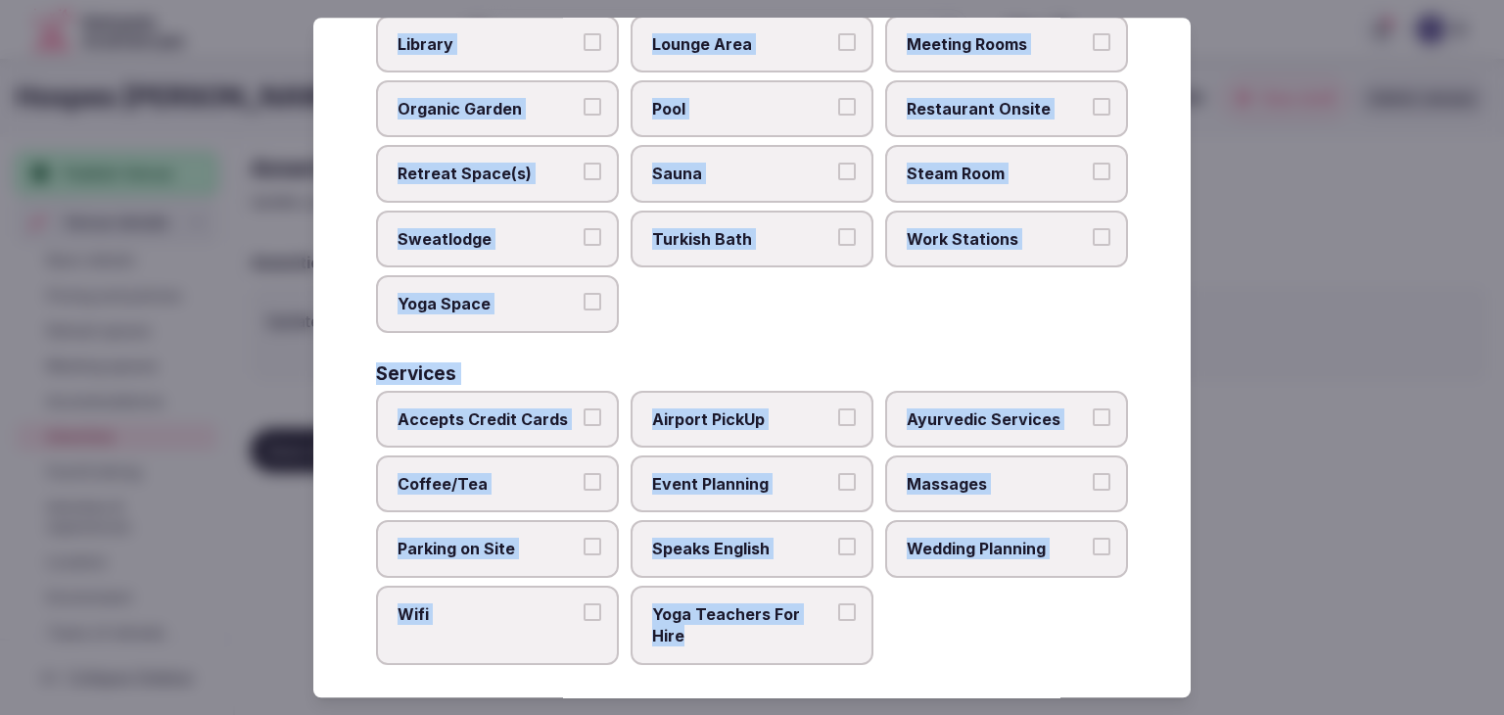
drag, startPoint x: 376, startPoint y: 135, endPoint x: 811, endPoint y: 658, distance: 679.8
click at [811, 658] on div "Select your venue amenities Choose all applicable amenities offered. Activities…" at bounding box center [751, 357] width 877 height 679
copy div "Choose all applicable amenities offered. Activities Bicycles Camping Allowed On…"
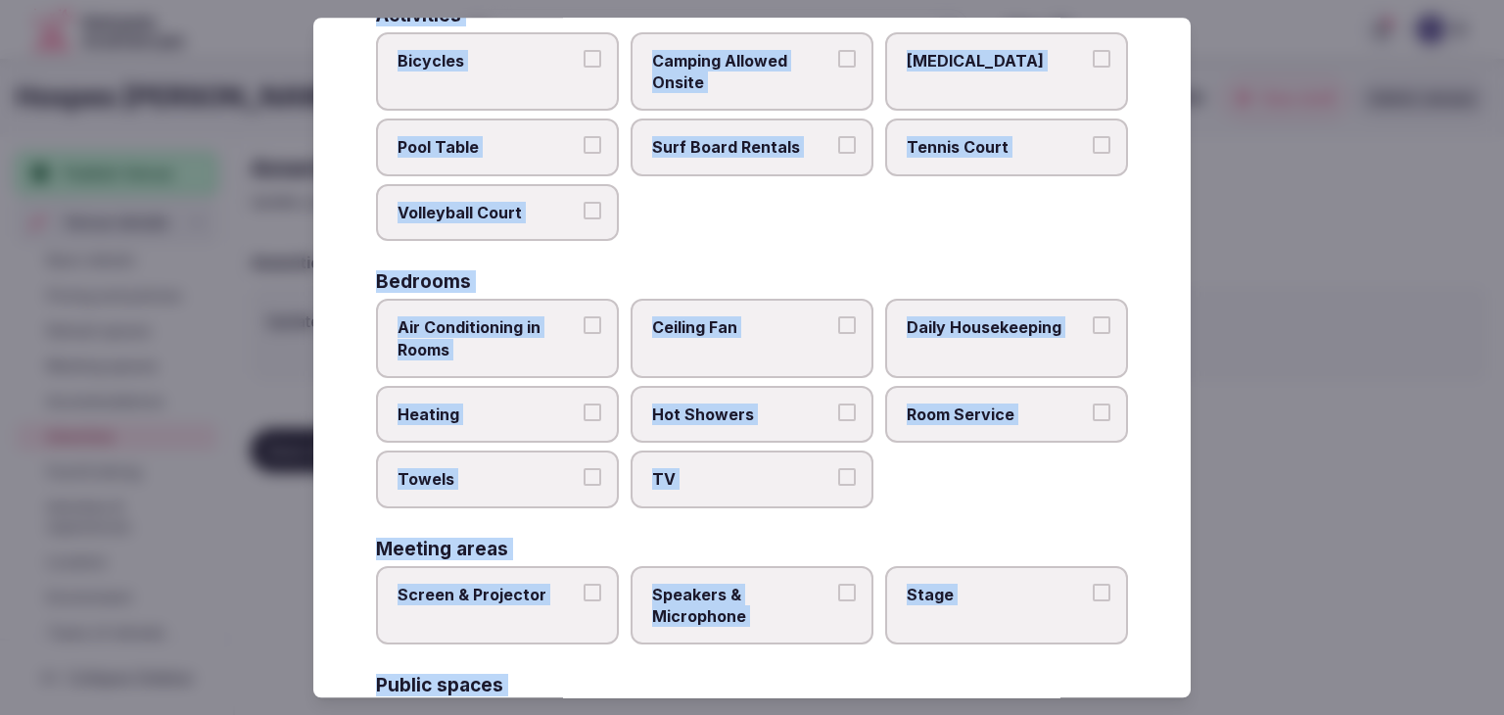
scroll to position [0, 0]
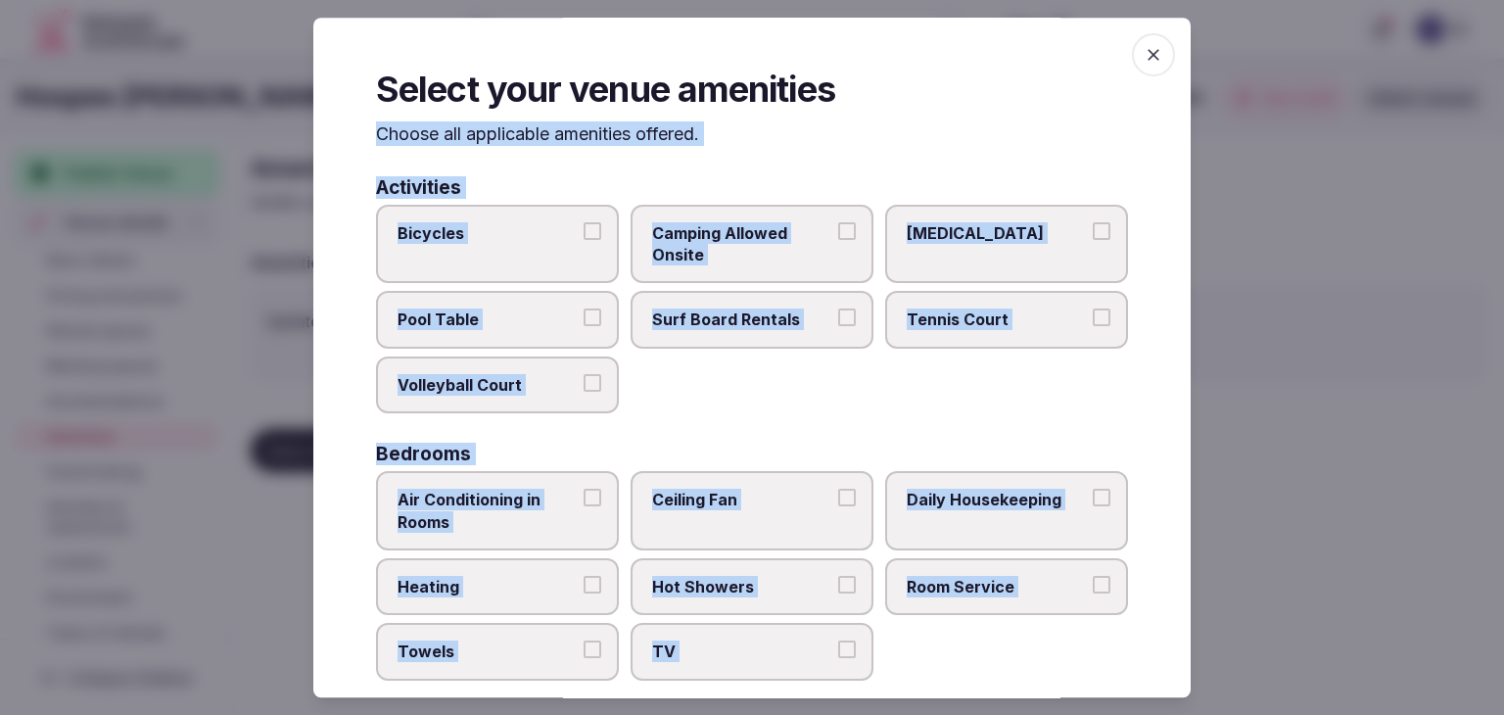
click at [543, 225] on span "Bicycles" at bounding box center [487, 233] width 180 height 22
click at [583, 225] on button "Bicycles" at bounding box center [592, 231] width 18 height 18
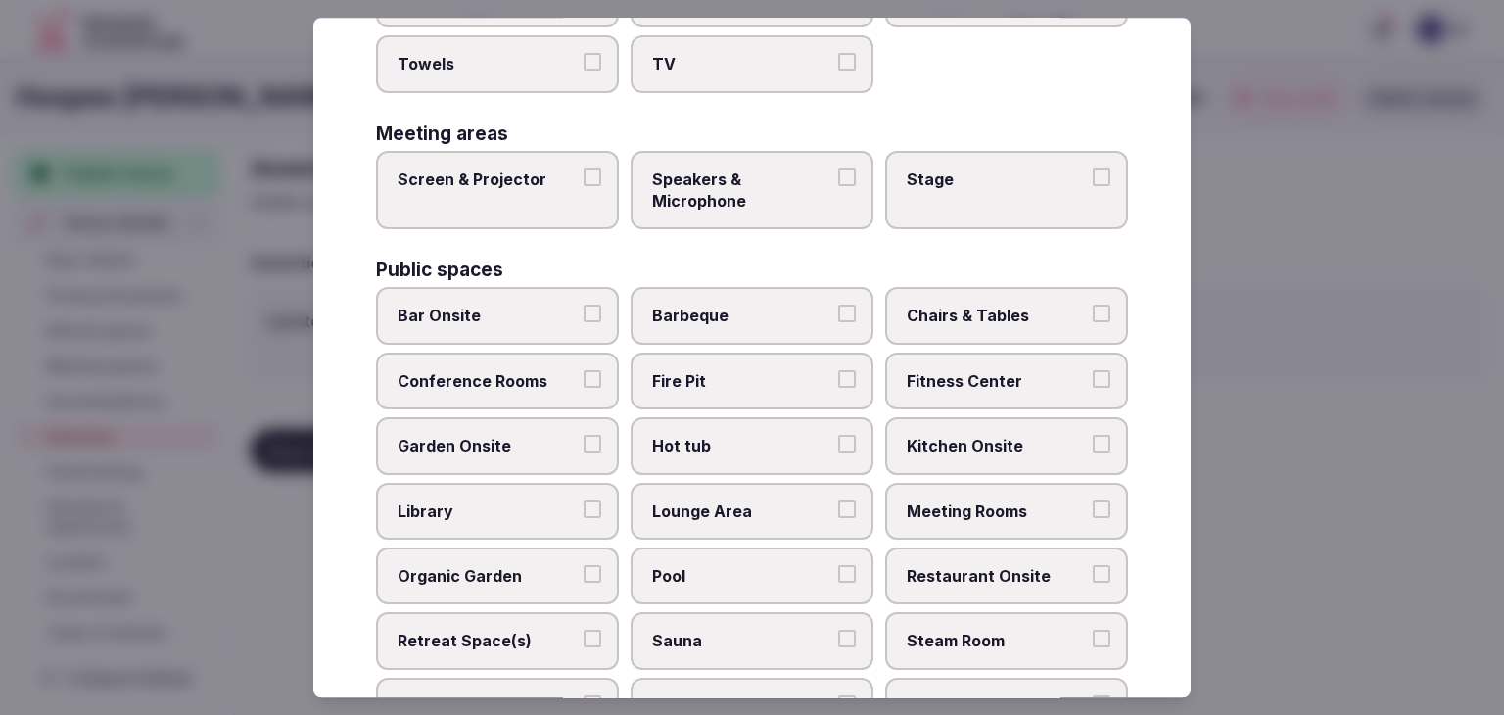
scroll to position [881, 0]
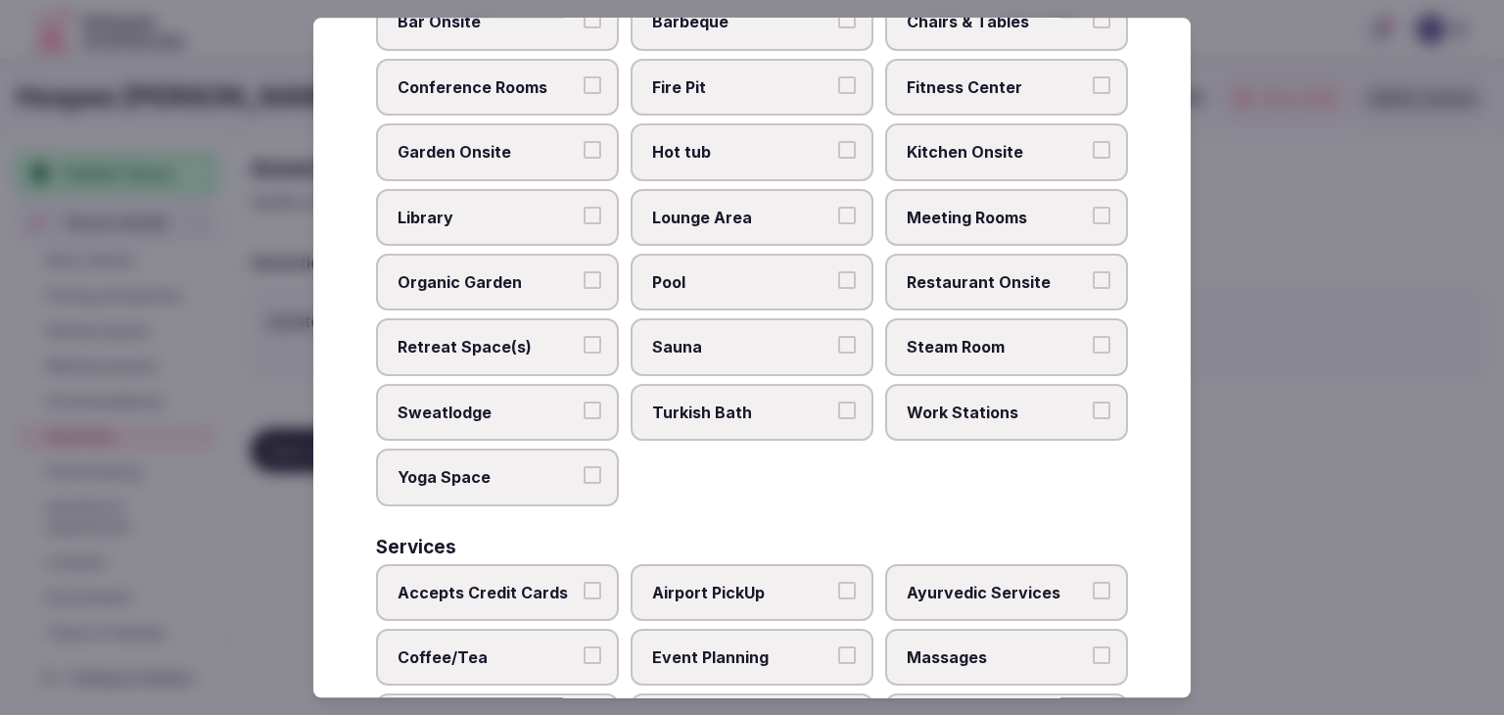
click at [998, 80] on span "Fitness Center" at bounding box center [996, 87] width 180 height 22
click at [1092, 80] on button "Fitness Center" at bounding box center [1101, 85] width 18 height 18
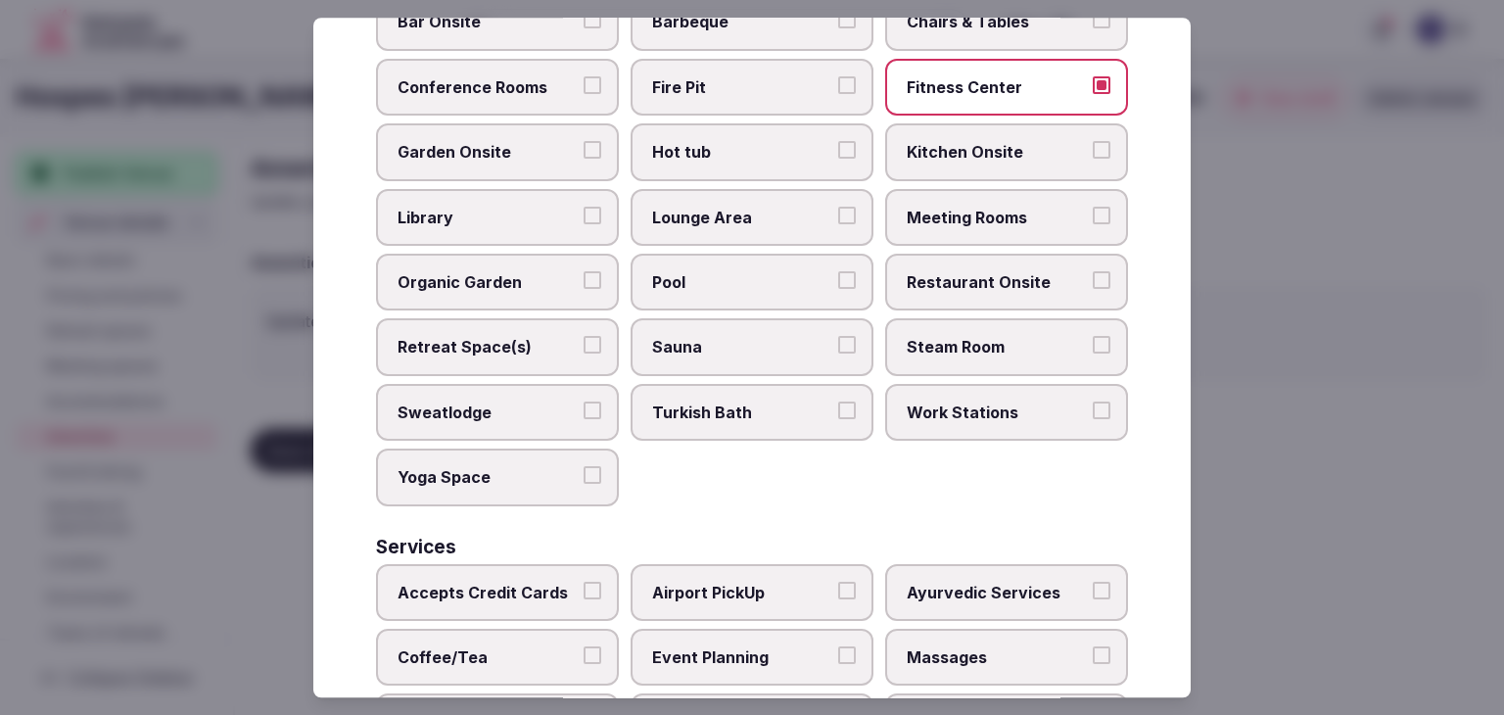
click at [758, 284] on span "Pool" at bounding box center [742, 282] width 180 height 22
click at [838, 284] on button "Pool" at bounding box center [847, 280] width 18 height 18
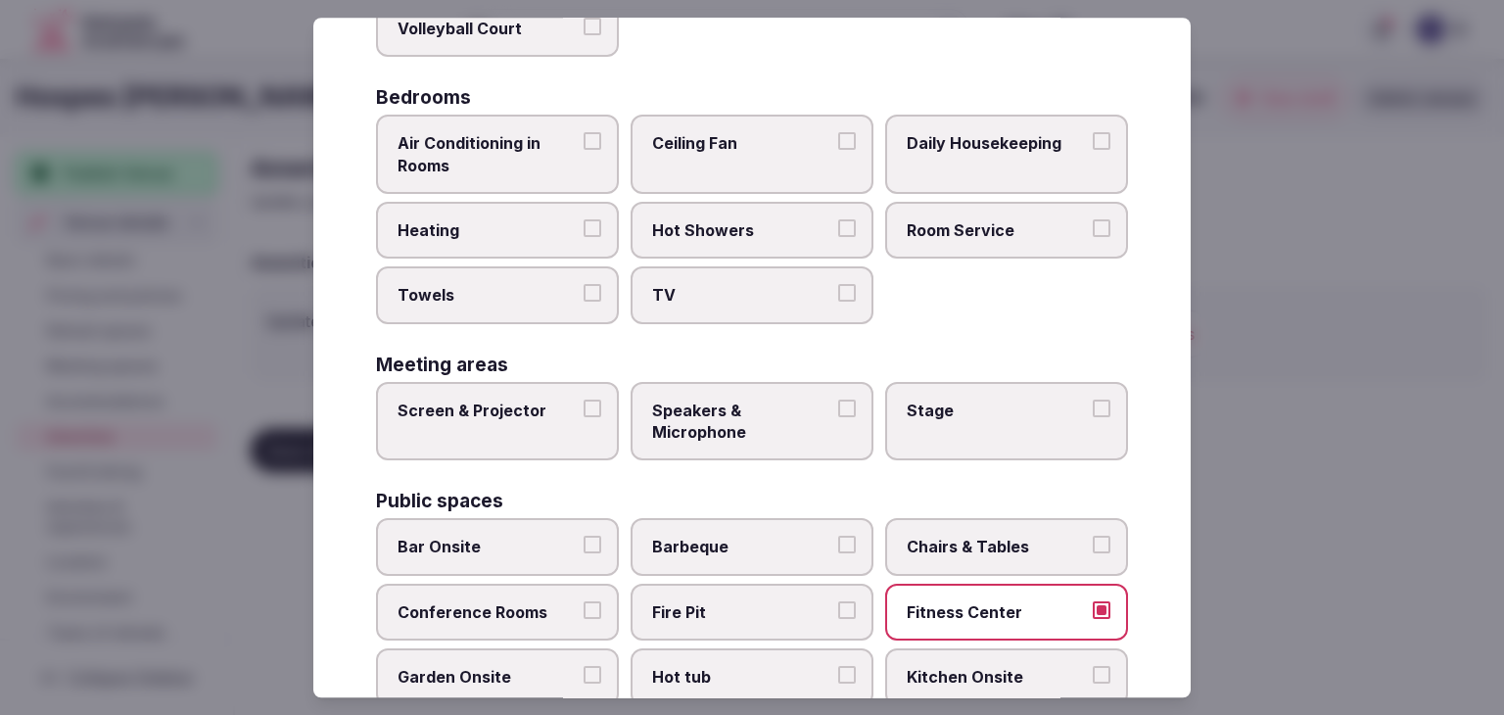
scroll to position [196, 0]
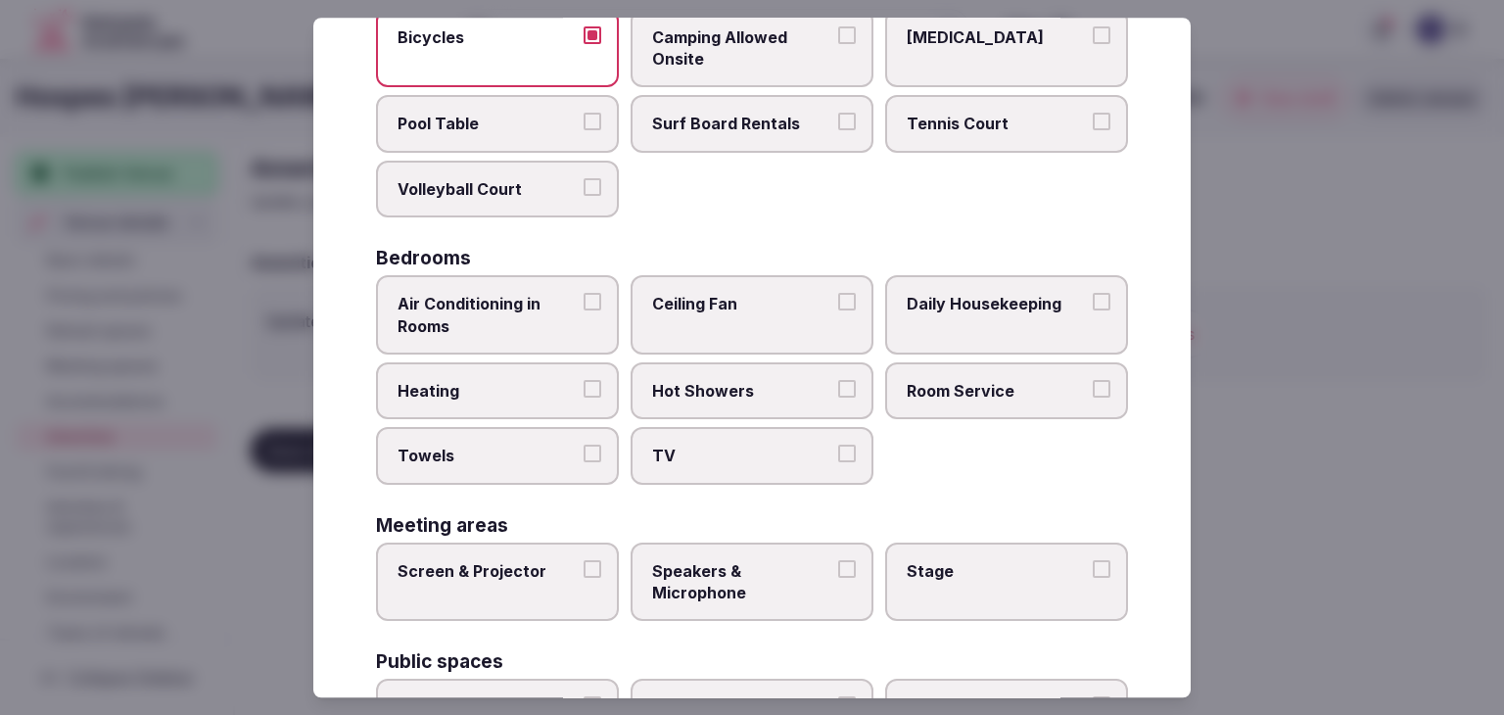
click at [529, 312] on span "Air Conditioning in Rooms" at bounding box center [487, 315] width 180 height 44
click at [583, 310] on button "Air Conditioning in Rooms" at bounding box center [592, 302] width 18 height 18
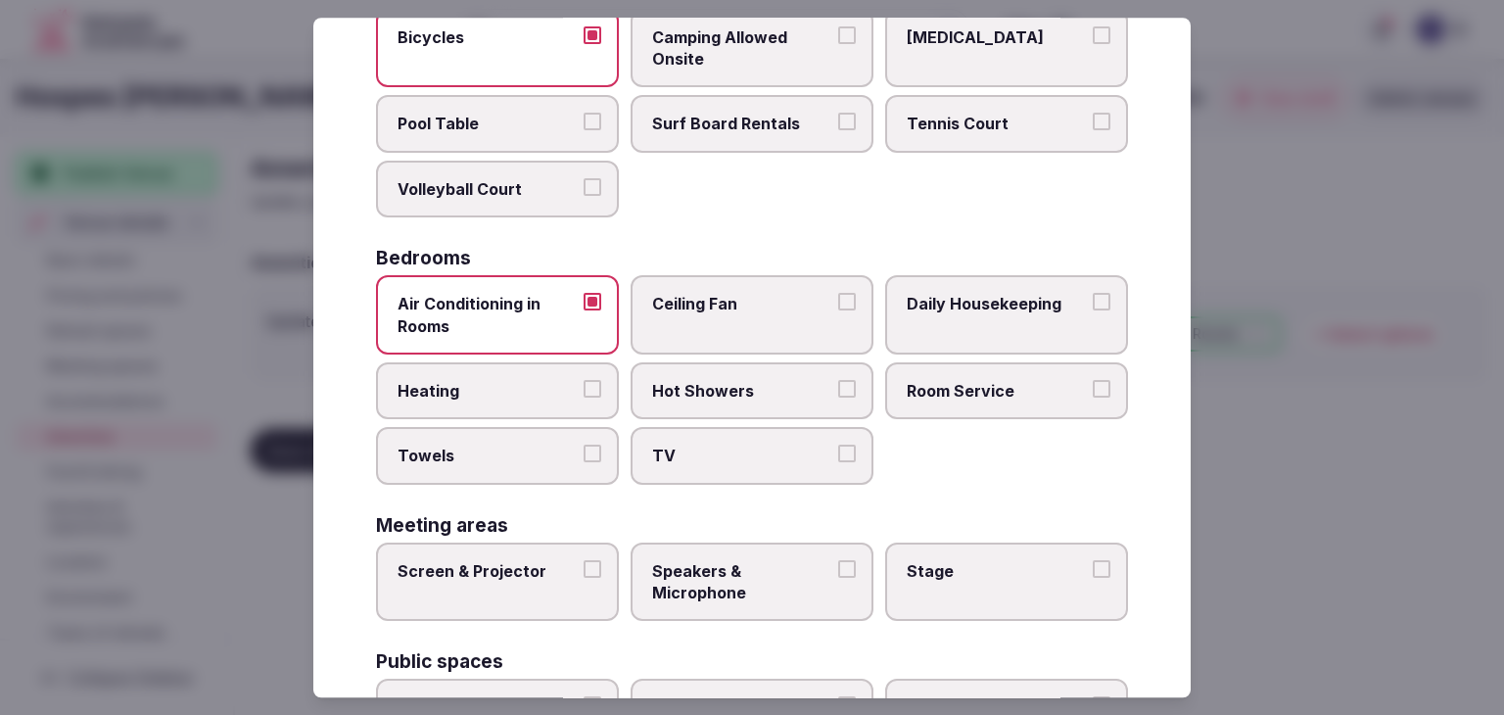
drag, startPoint x: 539, startPoint y: 386, endPoint x: 548, endPoint y: 465, distance: 79.8
click at [540, 386] on span "Heating" at bounding box center [487, 391] width 180 height 22
click at [583, 386] on button "Heating" at bounding box center [592, 389] width 18 height 18
click at [548, 465] on label "Towels" at bounding box center [497, 456] width 243 height 57
click at [583, 463] on button "Towels" at bounding box center [592, 454] width 18 height 18
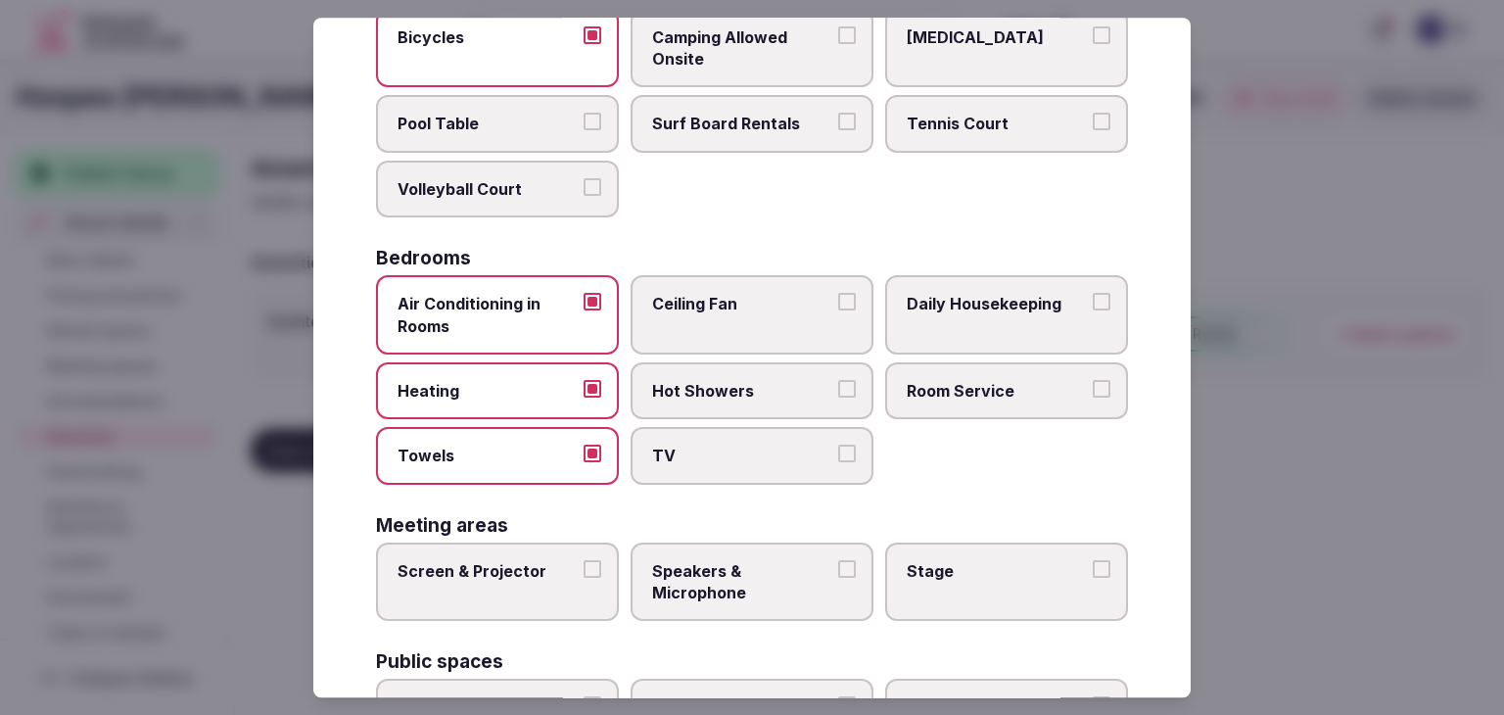
click at [779, 465] on label "TV" at bounding box center [751, 456] width 243 height 57
click at [838, 463] on button "TV" at bounding box center [847, 454] width 18 height 18
click at [779, 397] on span "Hot Showers" at bounding box center [742, 391] width 180 height 22
click at [838, 397] on button "Hot Showers" at bounding box center [847, 389] width 18 height 18
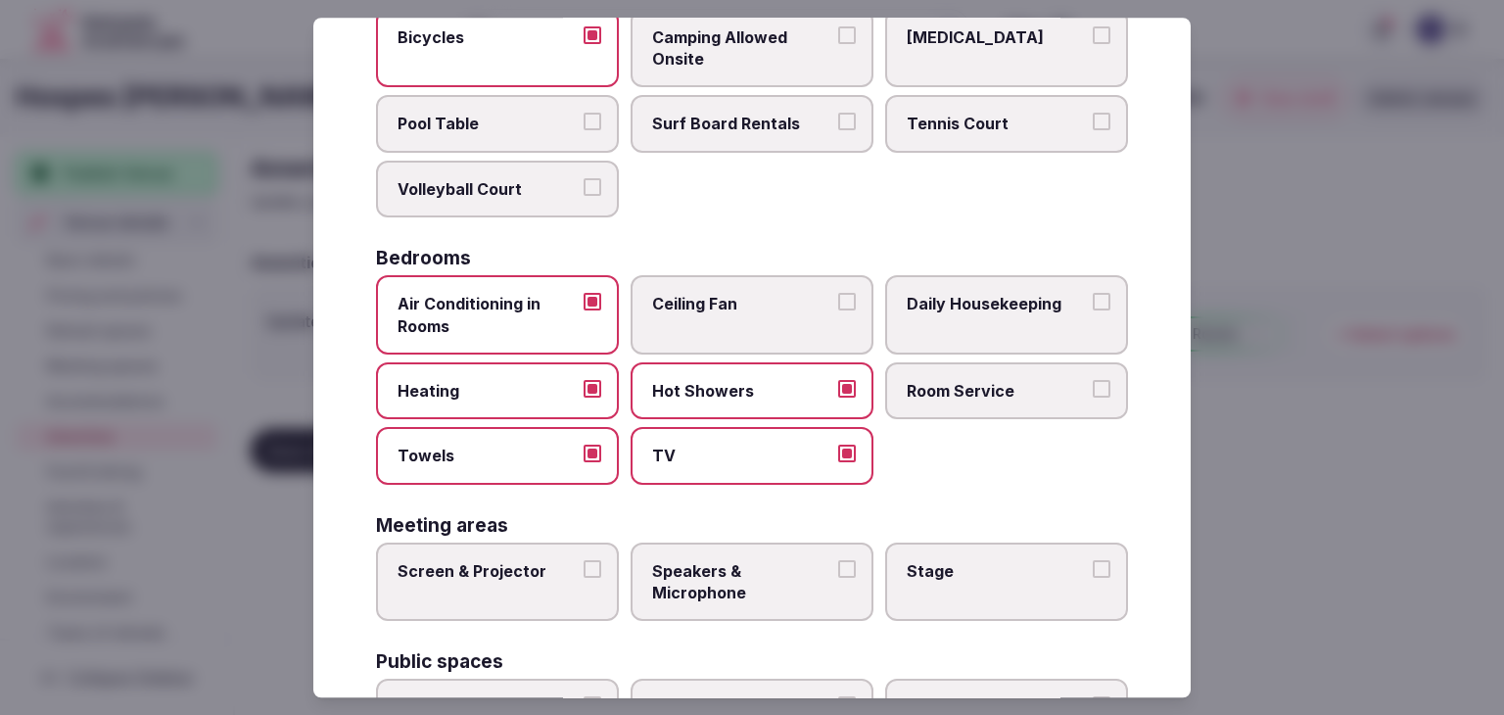
click at [965, 395] on span "Room Service" at bounding box center [996, 391] width 180 height 22
click at [1092, 395] on button "Room Service" at bounding box center [1101, 389] width 18 height 18
click at [958, 326] on label "Daily Housekeeping" at bounding box center [1006, 314] width 243 height 79
click at [1092, 310] on button "Daily Housekeeping" at bounding box center [1101, 302] width 18 height 18
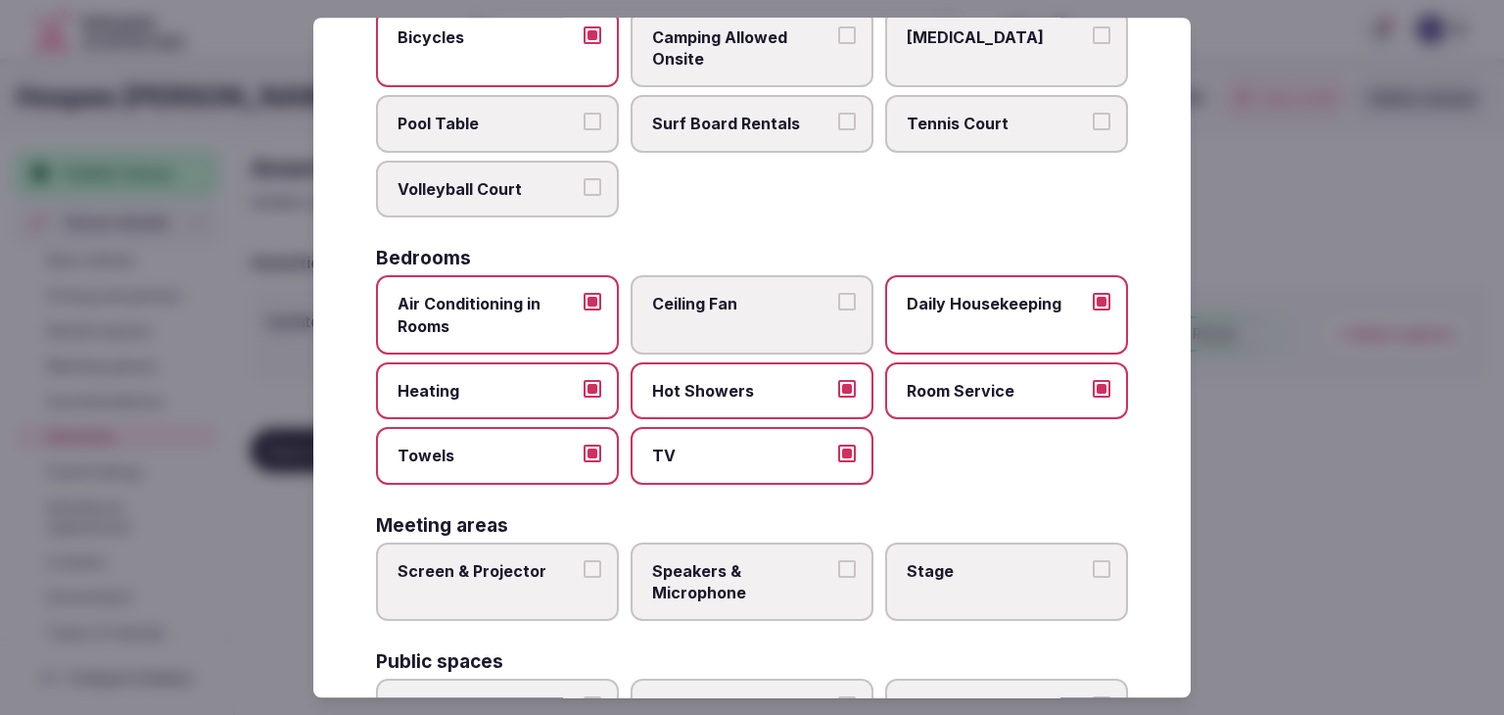
scroll to position [392, 0]
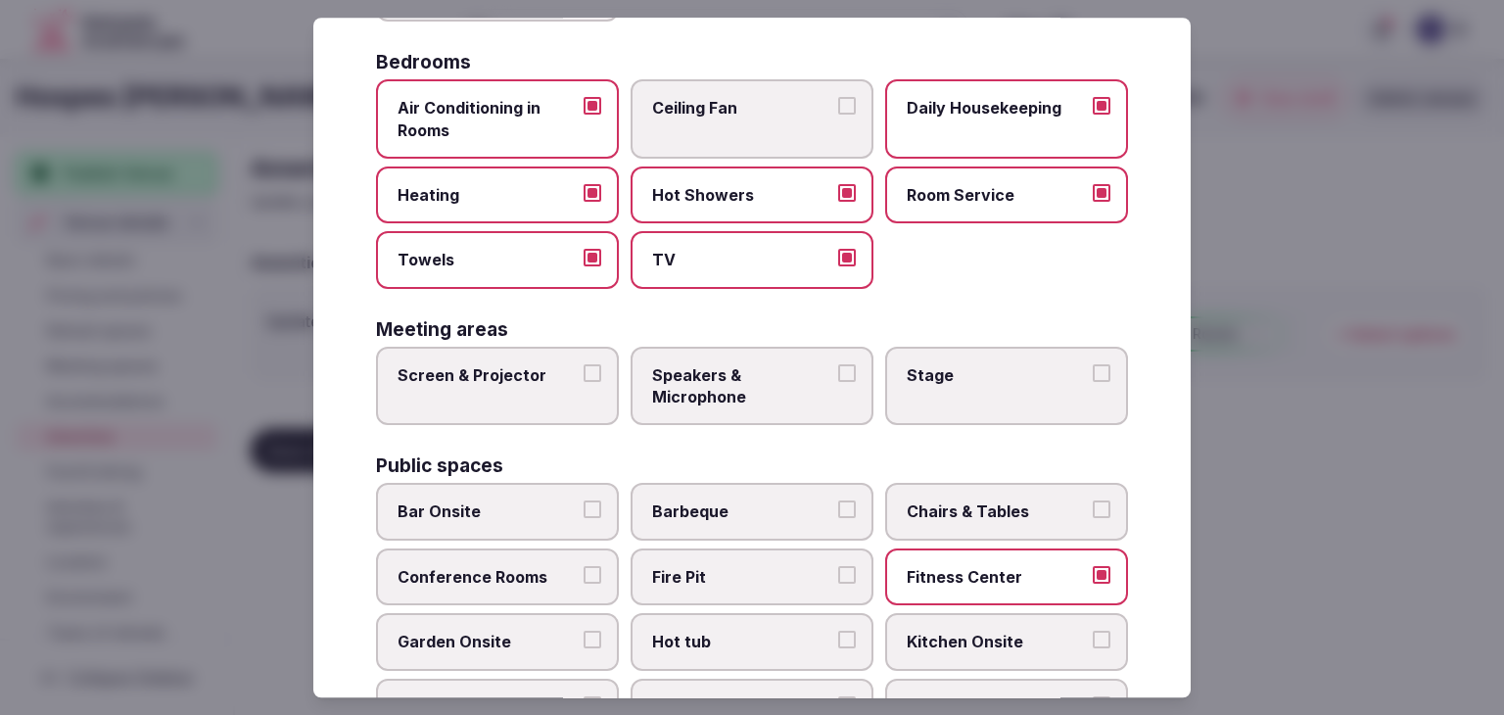
click at [552, 380] on span "Screen & Projector" at bounding box center [487, 375] width 180 height 22
click at [583, 380] on button "Screen & Projector" at bounding box center [592, 373] width 18 height 18
click at [689, 379] on span "Speakers & Microphone" at bounding box center [742, 386] width 180 height 44
click at [838, 379] on button "Speakers & Microphone" at bounding box center [847, 373] width 18 height 18
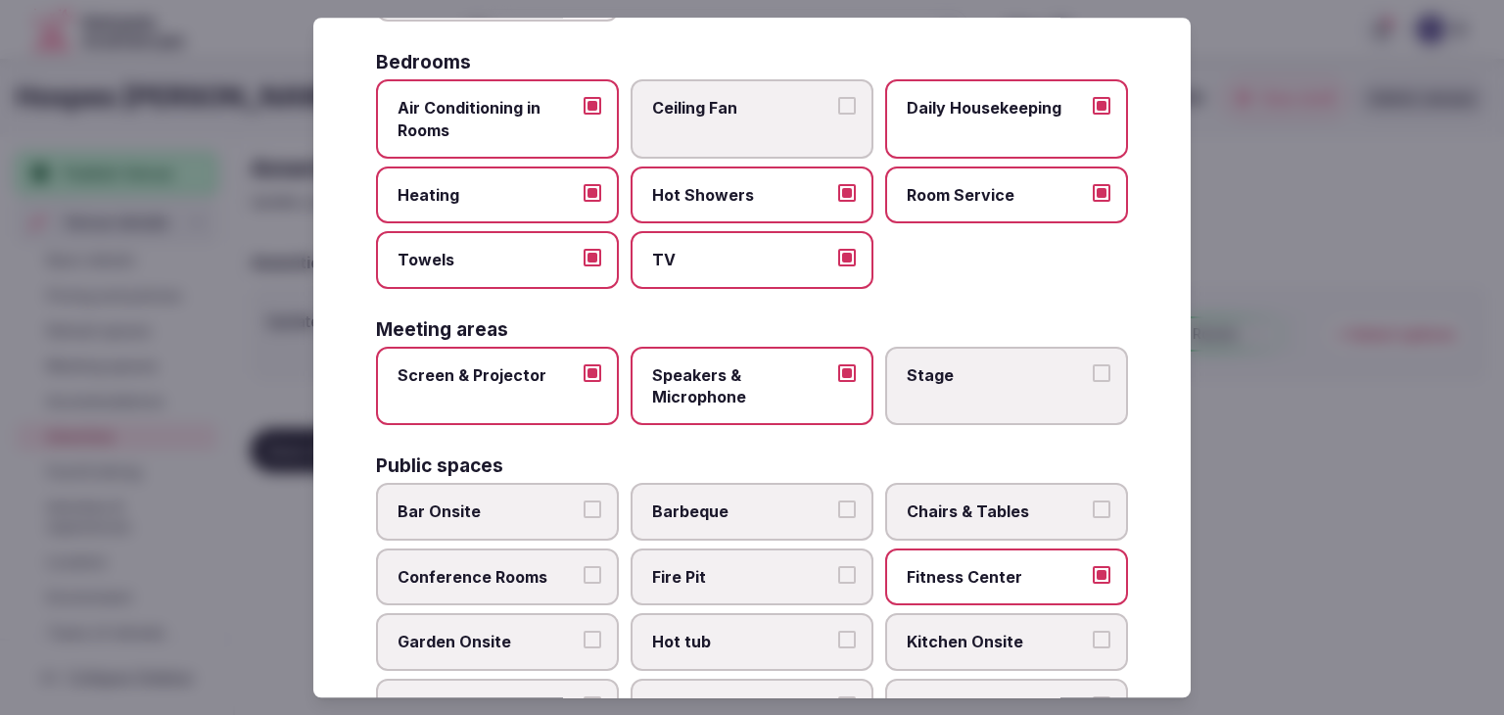
click at [938, 381] on label "Stage" at bounding box center [1006, 386] width 243 height 79
click at [1092, 381] on button "Stage" at bounding box center [1101, 373] width 18 height 18
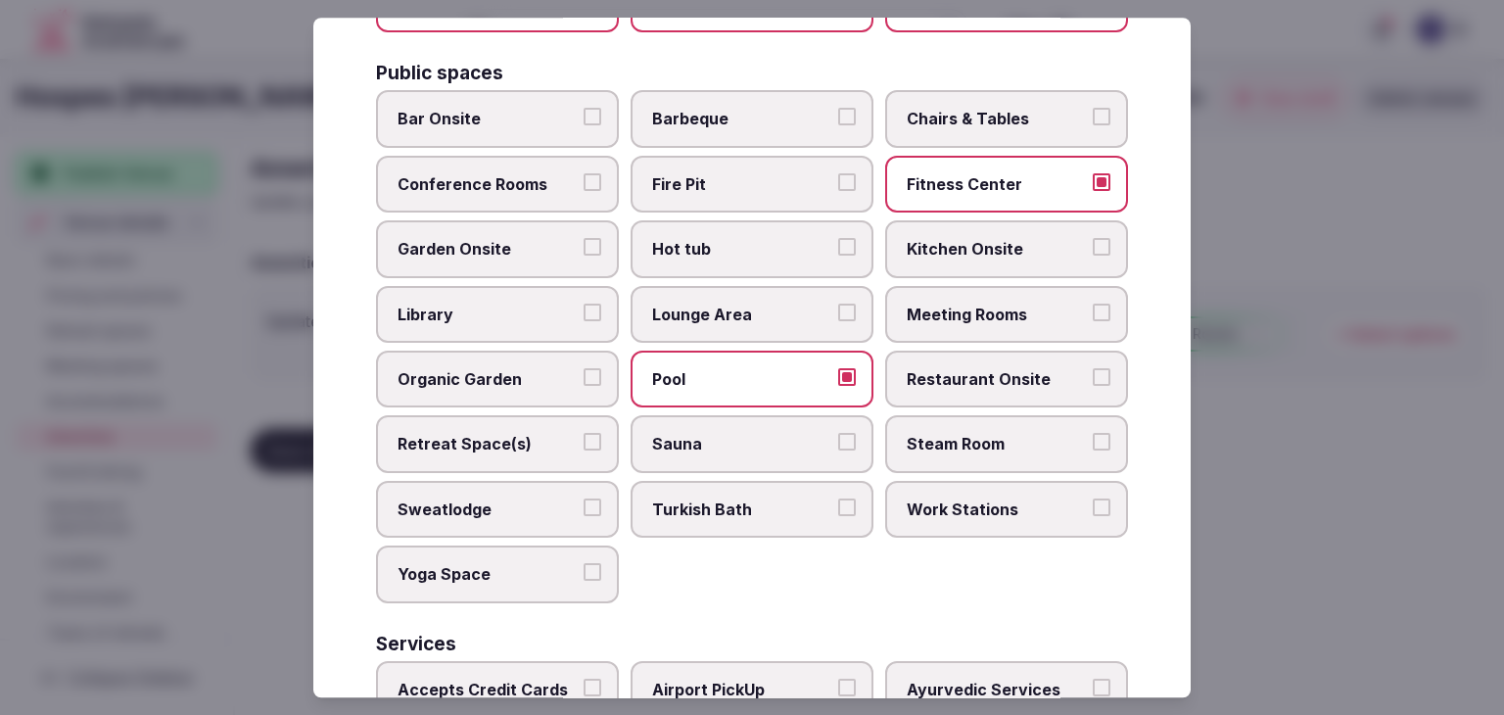
scroll to position [761, 0]
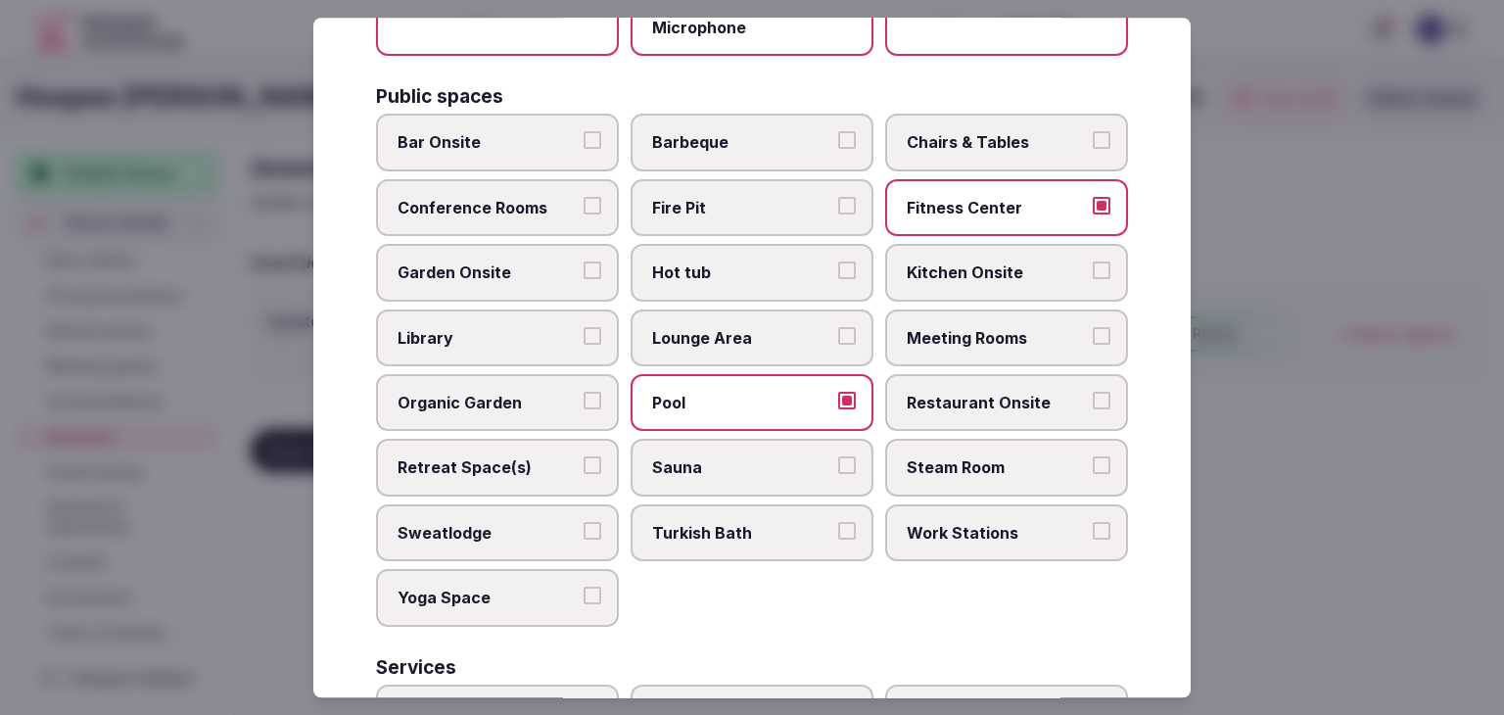
click at [974, 334] on span "Meeting Rooms" at bounding box center [996, 338] width 180 height 22
click at [1092, 334] on button "Meeting Rooms" at bounding box center [1101, 336] width 18 height 18
click at [552, 228] on label "Conference Rooms" at bounding box center [497, 207] width 243 height 57
click at [583, 214] on button "Conference Rooms" at bounding box center [592, 206] width 18 height 18
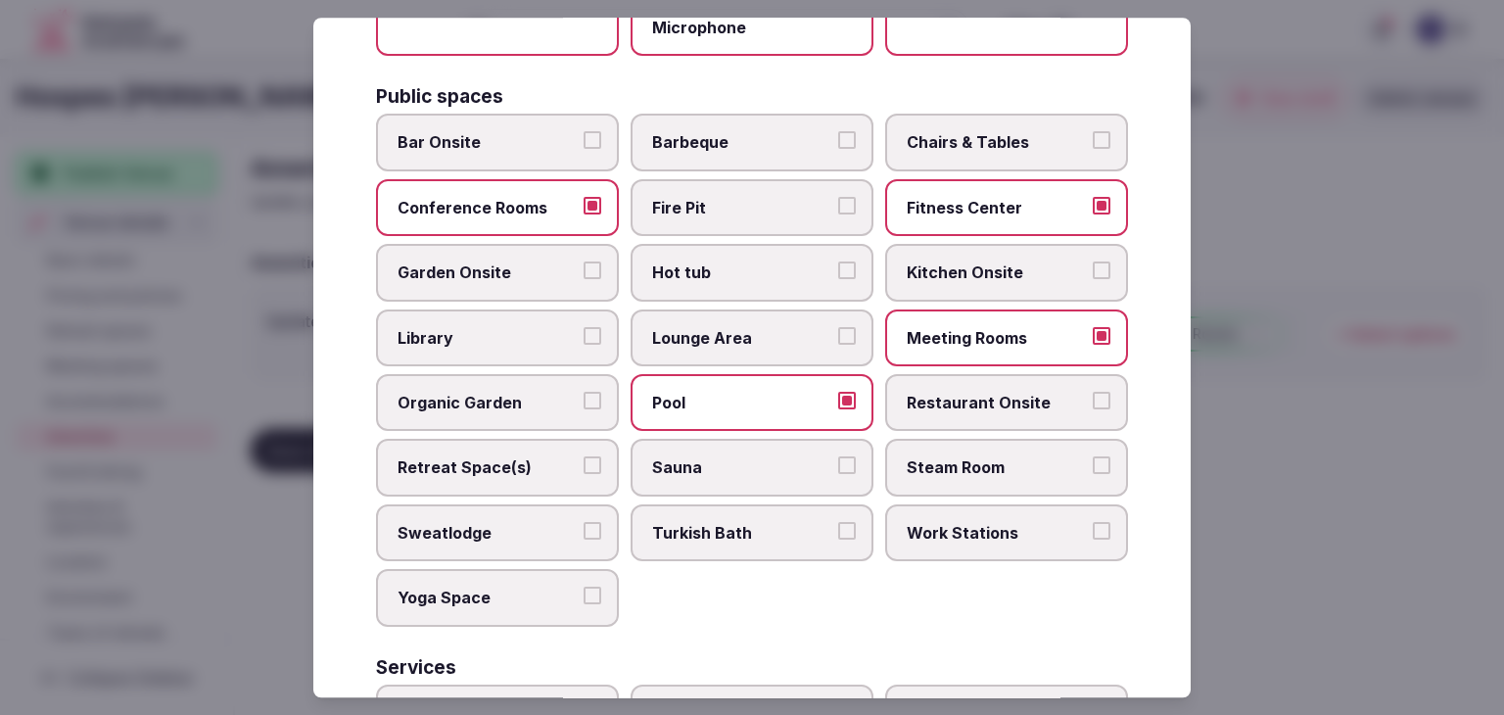
click at [522, 132] on span "Bar Onsite" at bounding box center [487, 143] width 180 height 22
click at [583, 132] on button "Bar Onsite" at bounding box center [592, 141] width 18 height 18
click at [950, 138] on span "Chairs & Tables" at bounding box center [996, 143] width 180 height 22
click at [1092, 138] on button "Chairs & Tables" at bounding box center [1101, 141] width 18 height 18
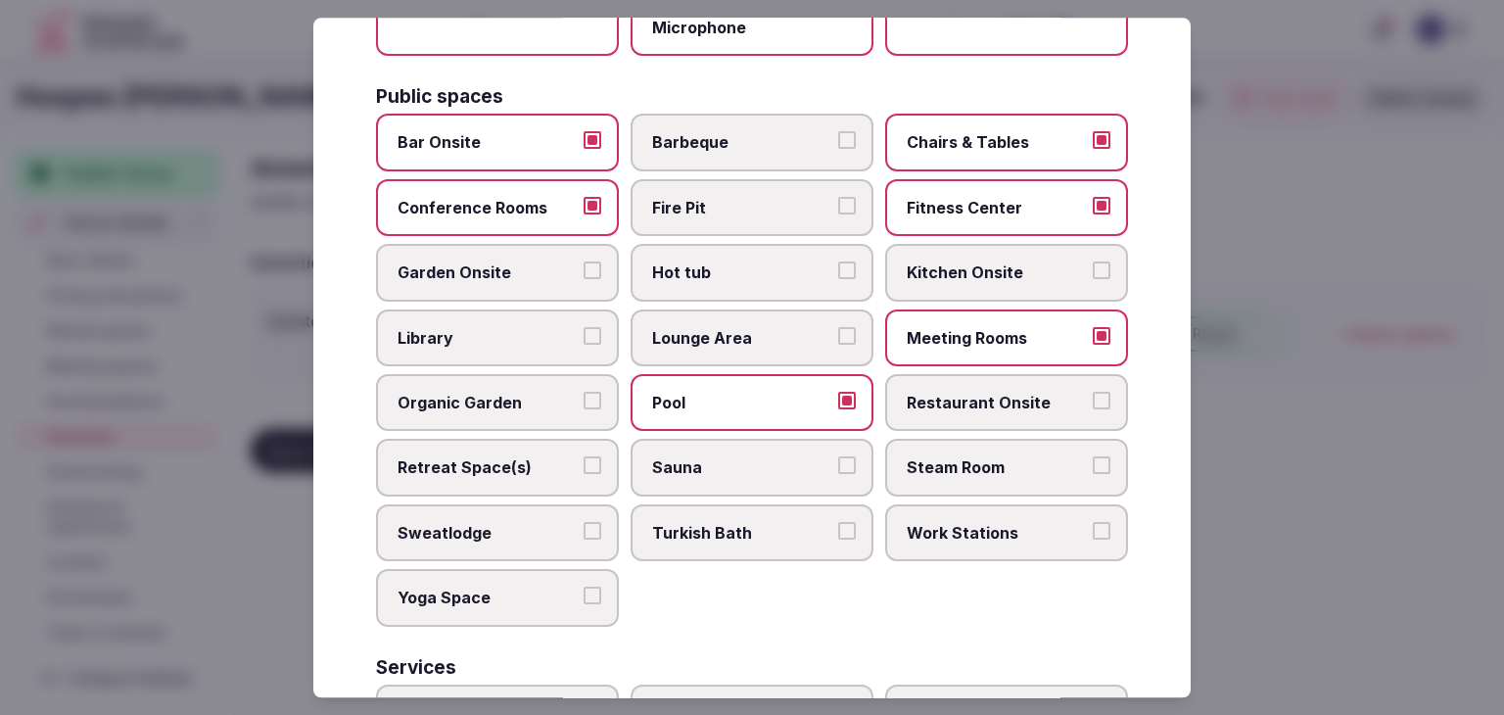
click at [769, 332] on span "Lounge Area" at bounding box center [742, 338] width 180 height 22
click at [838, 332] on button "Lounge Area" at bounding box center [847, 336] width 18 height 18
click at [487, 266] on span "Garden Onsite" at bounding box center [487, 273] width 180 height 22
click at [583, 266] on button "Garden Onsite" at bounding box center [592, 271] width 18 height 18
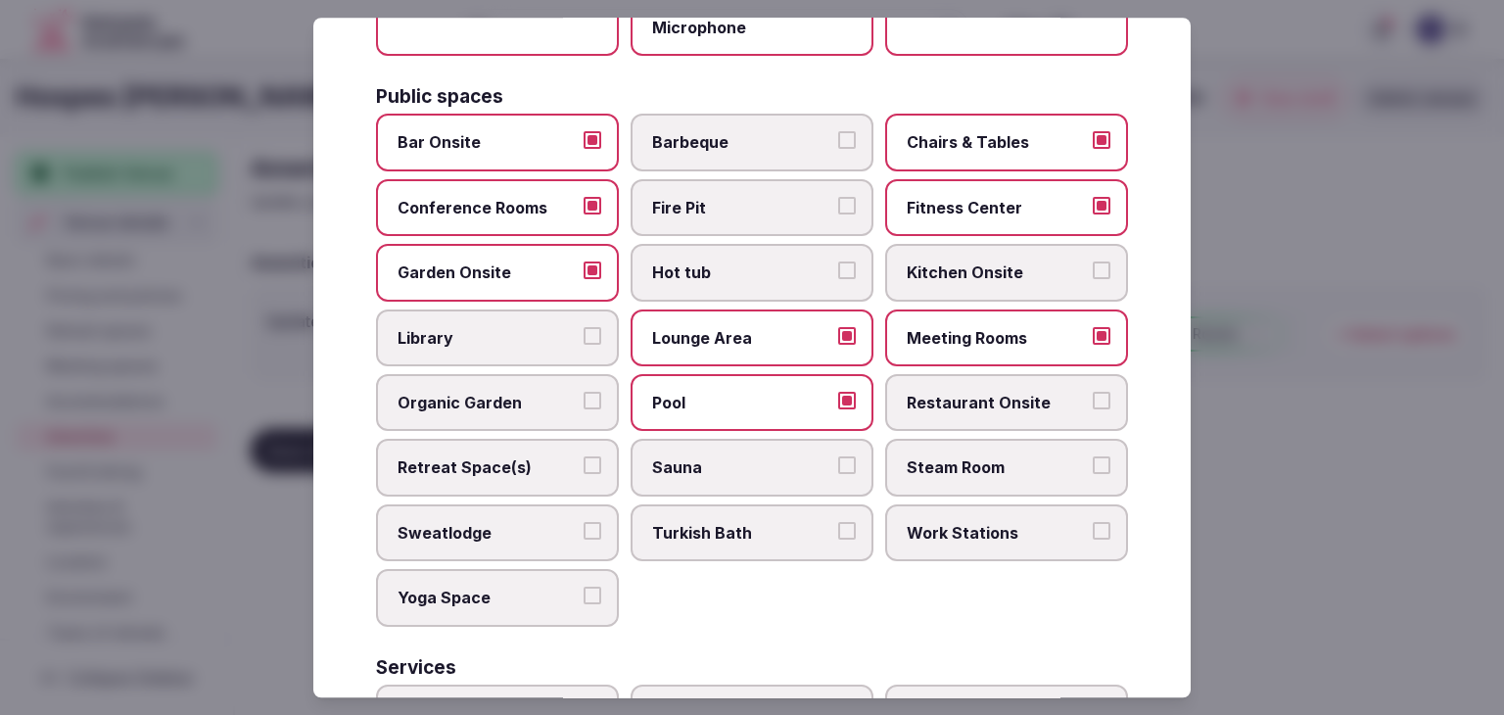
click at [544, 348] on label "Library" at bounding box center [497, 337] width 243 height 57
click at [583, 345] on button "Library" at bounding box center [592, 336] width 18 height 18
click at [761, 457] on span "Sauna" at bounding box center [742, 468] width 180 height 22
click at [838, 457] on button "Sauna" at bounding box center [847, 466] width 18 height 18
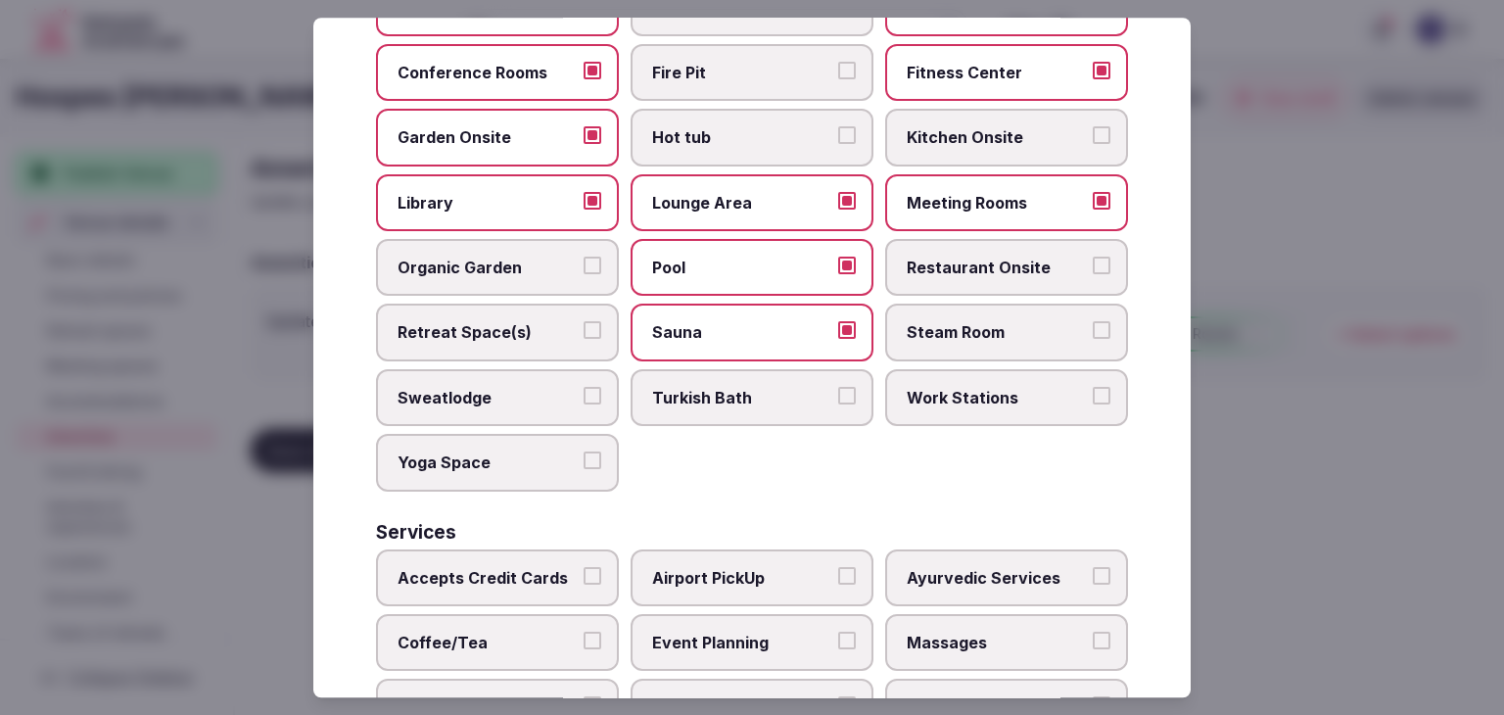
scroll to position [1054, 0]
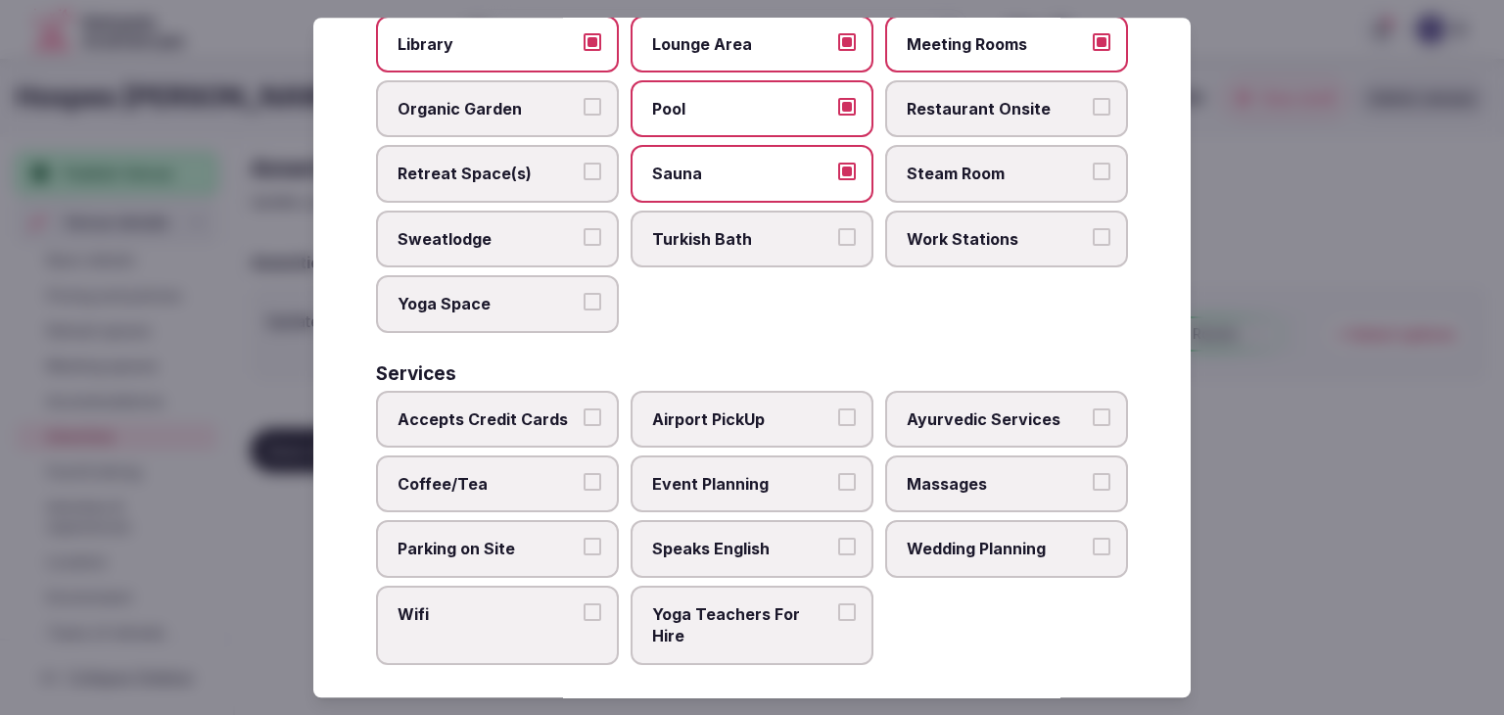
click at [542, 419] on label "Accepts Credit Cards" at bounding box center [497, 419] width 243 height 57
click at [583, 419] on button "Accepts Credit Cards" at bounding box center [592, 417] width 18 height 18
click at [540, 458] on label "Coffee/Tea" at bounding box center [497, 483] width 243 height 57
click at [583, 473] on button "Coffee/Tea" at bounding box center [592, 482] width 18 height 18
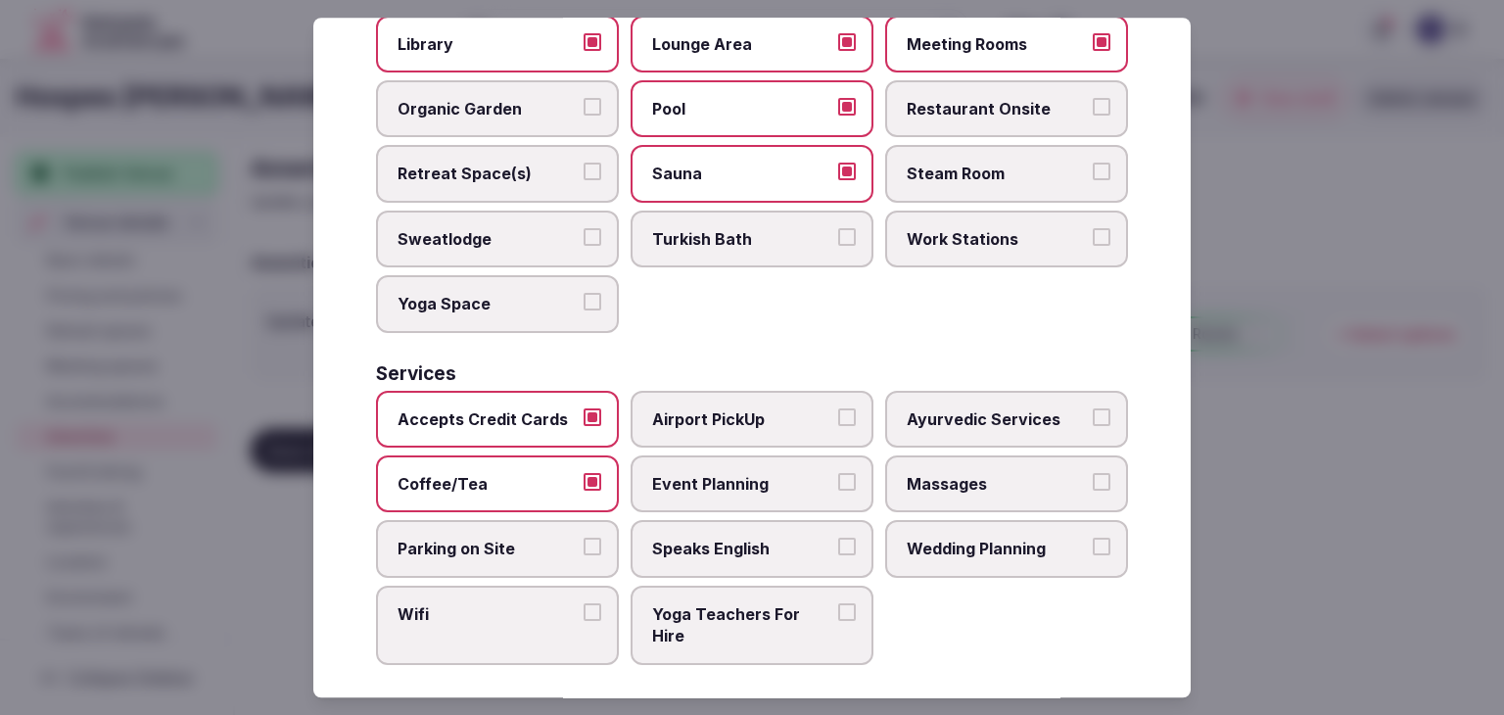
click at [529, 538] on span "Parking on Site" at bounding box center [487, 549] width 180 height 22
click at [583, 538] on button "Parking on Site" at bounding box center [592, 547] width 18 height 18
click at [525, 603] on span "Wifi" at bounding box center [487, 614] width 180 height 22
click at [583, 603] on button "Wifi" at bounding box center [592, 612] width 18 height 18
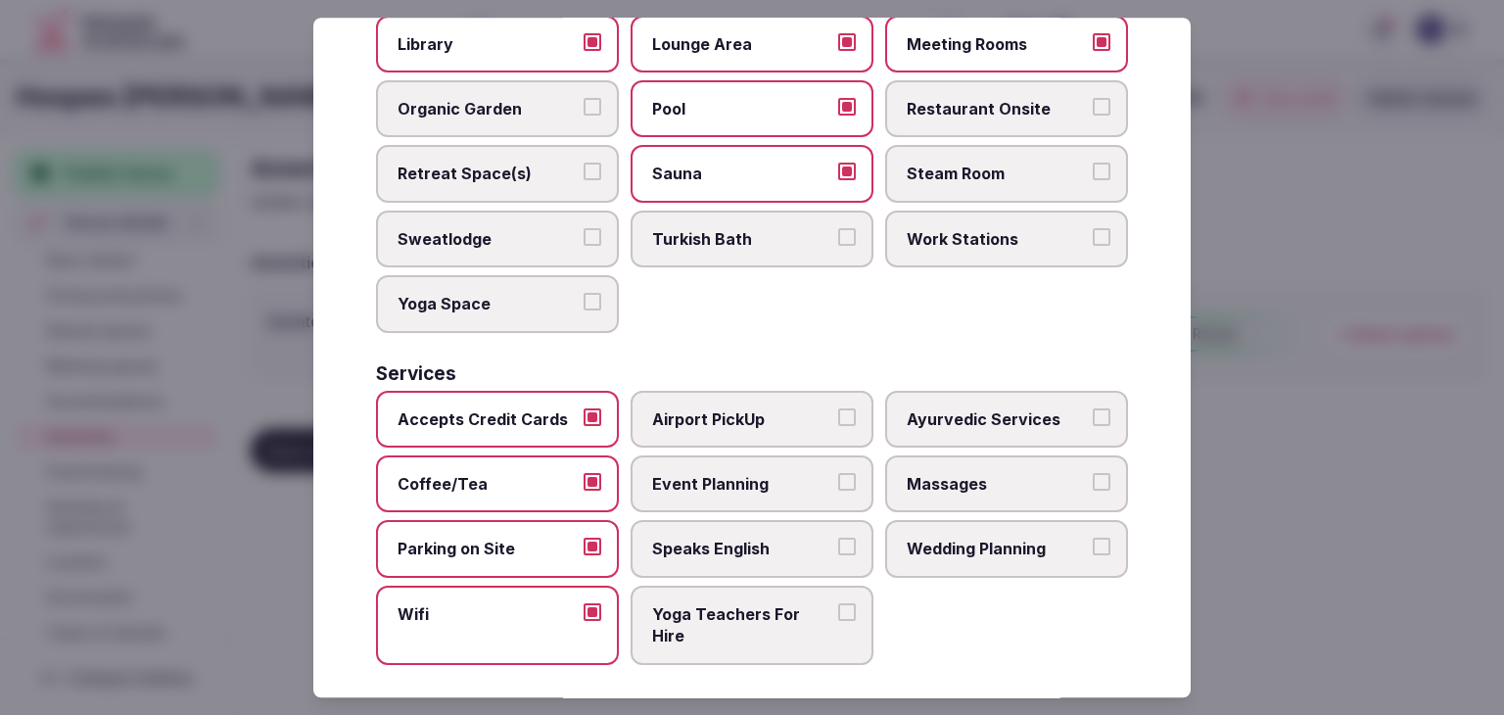
click at [680, 538] on span "Speaks English" at bounding box center [742, 549] width 180 height 22
click at [838, 538] on button "Speaks English" at bounding box center [847, 547] width 18 height 18
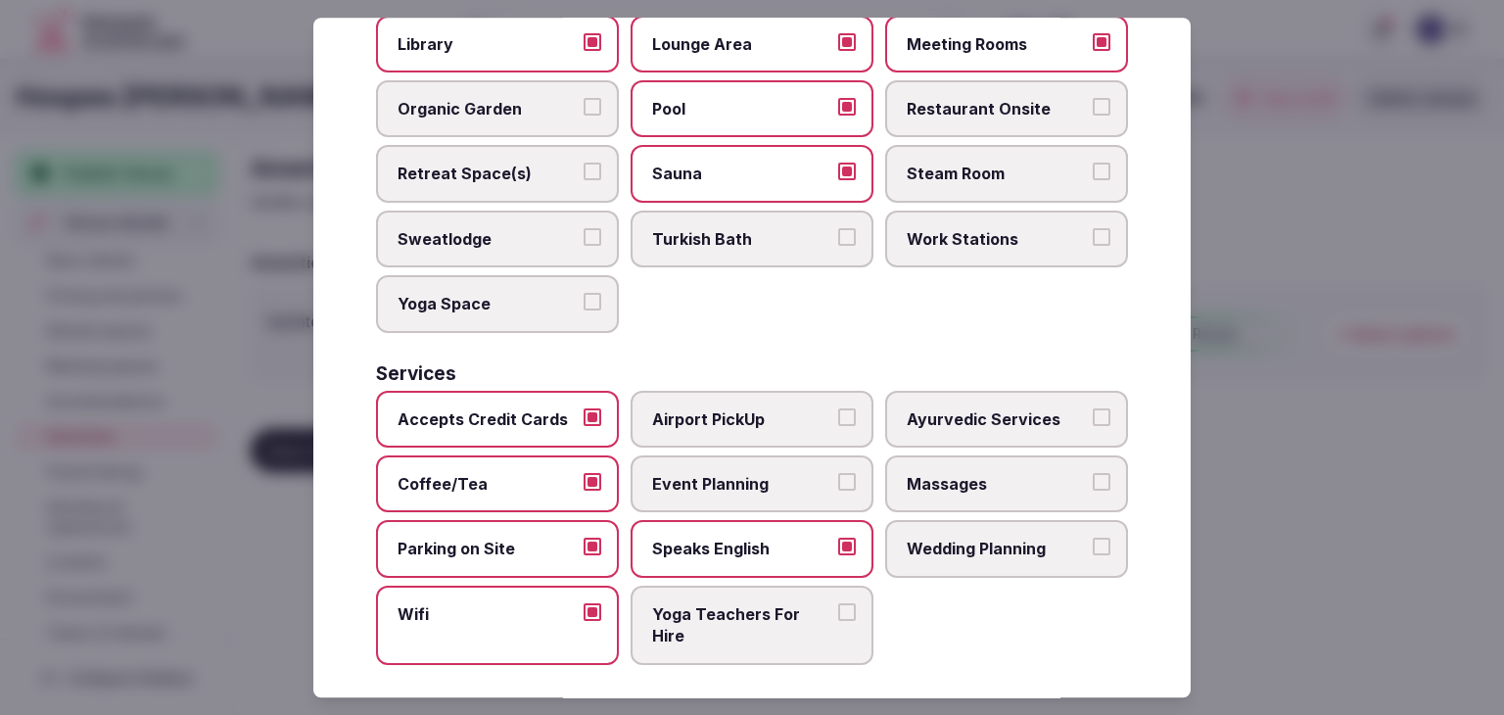
drag, startPoint x: 709, startPoint y: 469, endPoint x: 721, endPoint y: 443, distance: 28.5
click at [711, 473] on span "Event Planning" at bounding box center [742, 484] width 180 height 22
click at [838, 473] on button "Event Planning" at bounding box center [847, 482] width 18 height 18
click at [731, 419] on label "Airport PickUp" at bounding box center [751, 419] width 243 height 57
click at [838, 419] on button "Airport PickUp" at bounding box center [847, 417] width 18 height 18
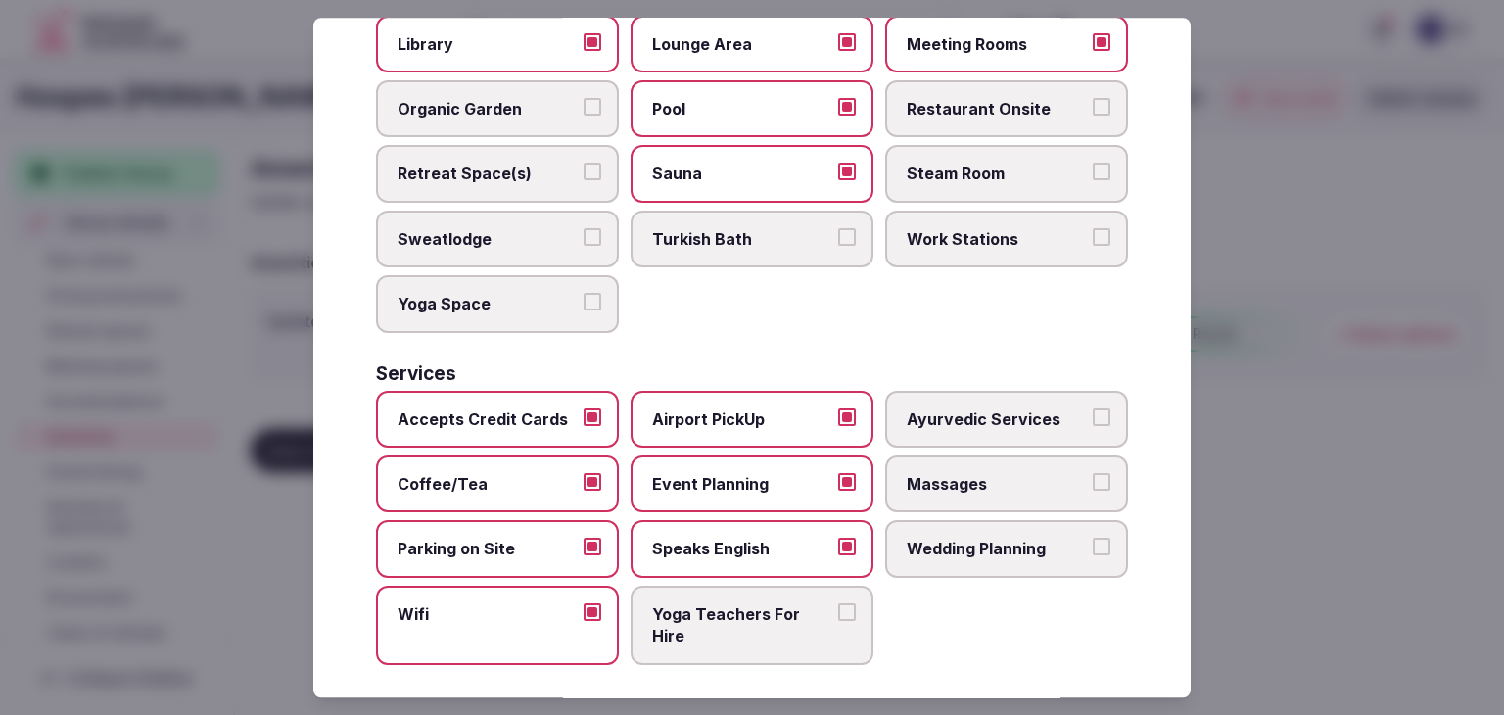
click at [979, 491] on label "Massages" at bounding box center [1006, 483] width 243 height 57
click at [1092, 490] on button "Massages" at bounding box center [1101, 482] width 18 height 18
click at [968, 538] on span "Wedding Planning" at bounding box center [996, 549] width 180 height 22
click at [1092, 538] on button "Wedding Planning" at bounding box center [1101, 547] width 18 height 18
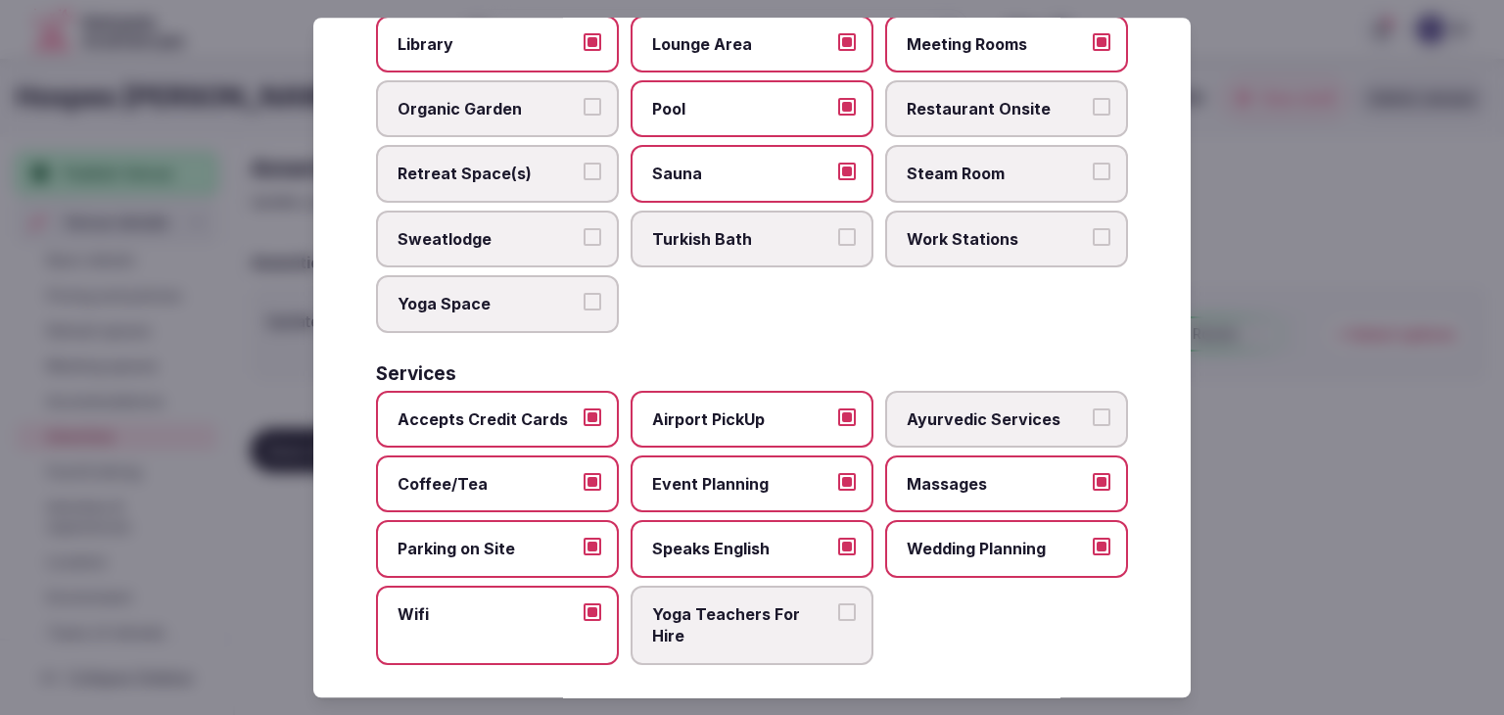
click at [557, 538] on span "Parking on Site" at bounding box center [487, 549] width 180 height 22
click at [583, 538] on button "Parking on Site" at bounding box center [592, 547] width 18 height 18
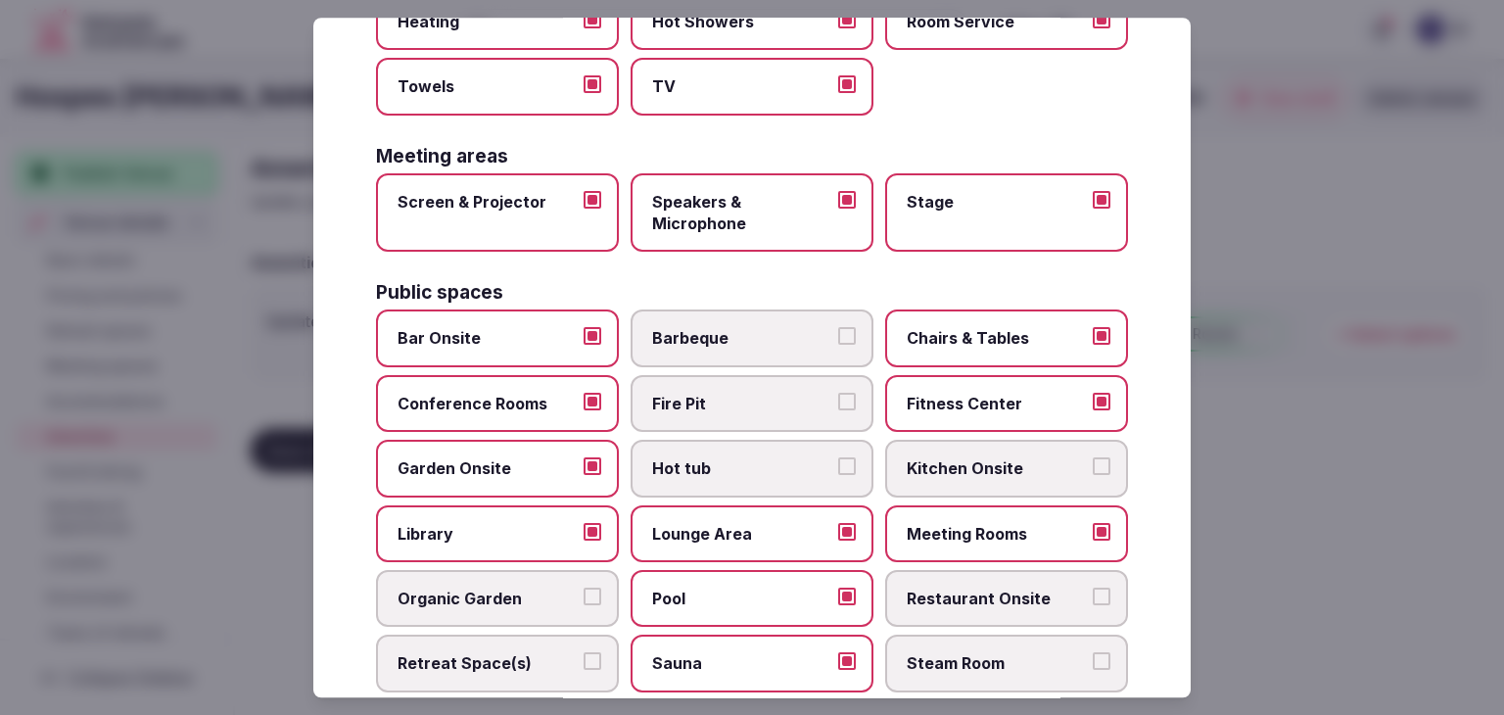
scroll to position [0, 0]
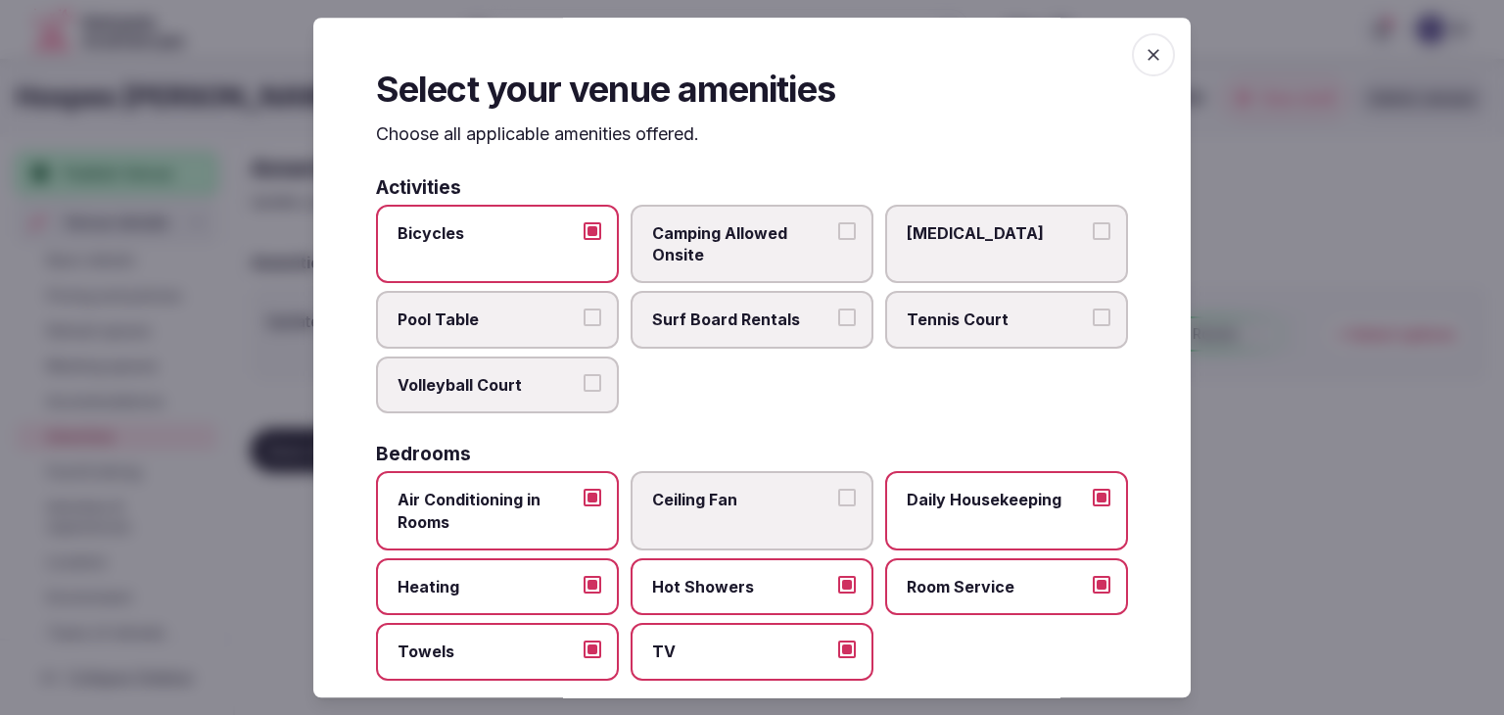
click at [1144, 64] on icon "button" at bounding box center [1153, 55] width 20 height 20
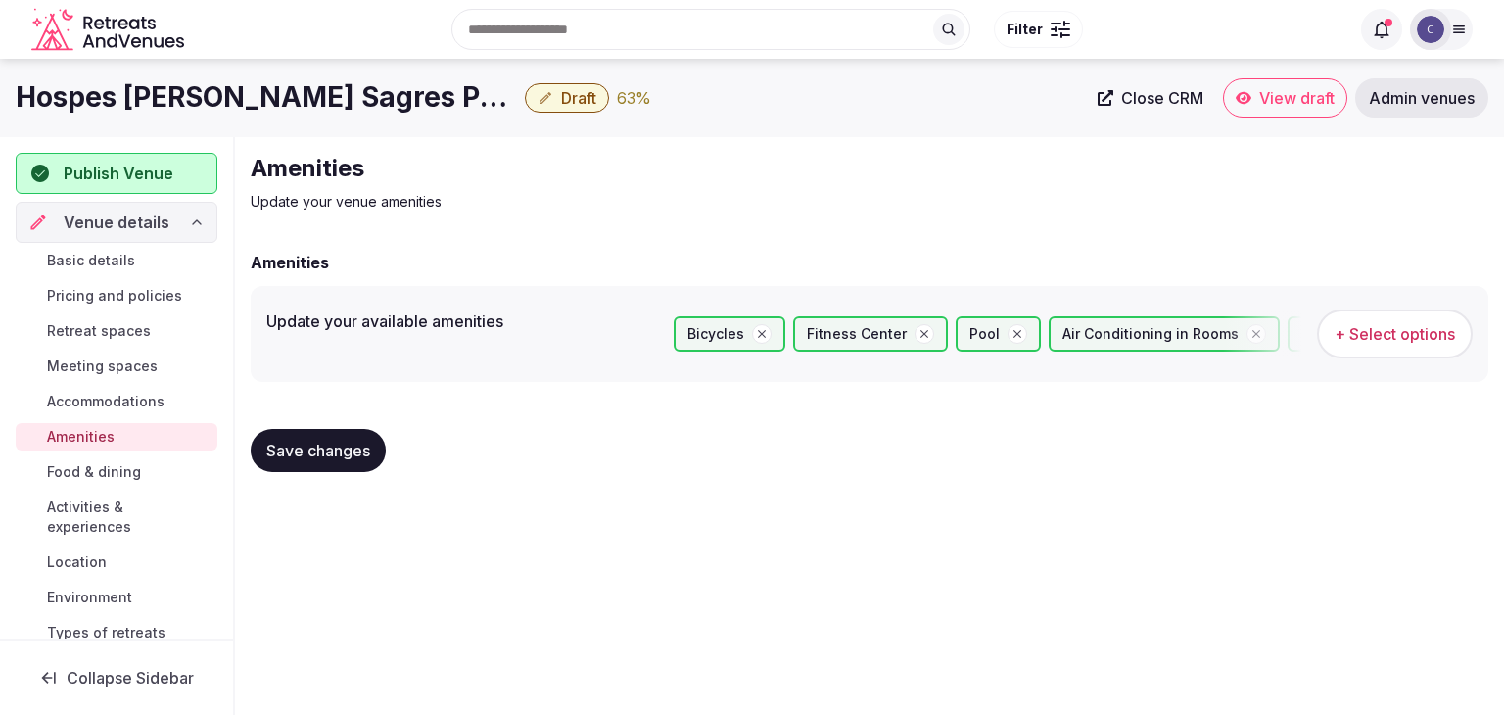
click at [302, 454] on span "Save changes" at bounding box center [318, 451] width 104 height 20
click at [344, 463] on button "Save changes" at bounding box center [318, 450] width 135 height 43
click at [110, 475] on span "Food & dining" at bounding box center [94, 472] width 94 height 20
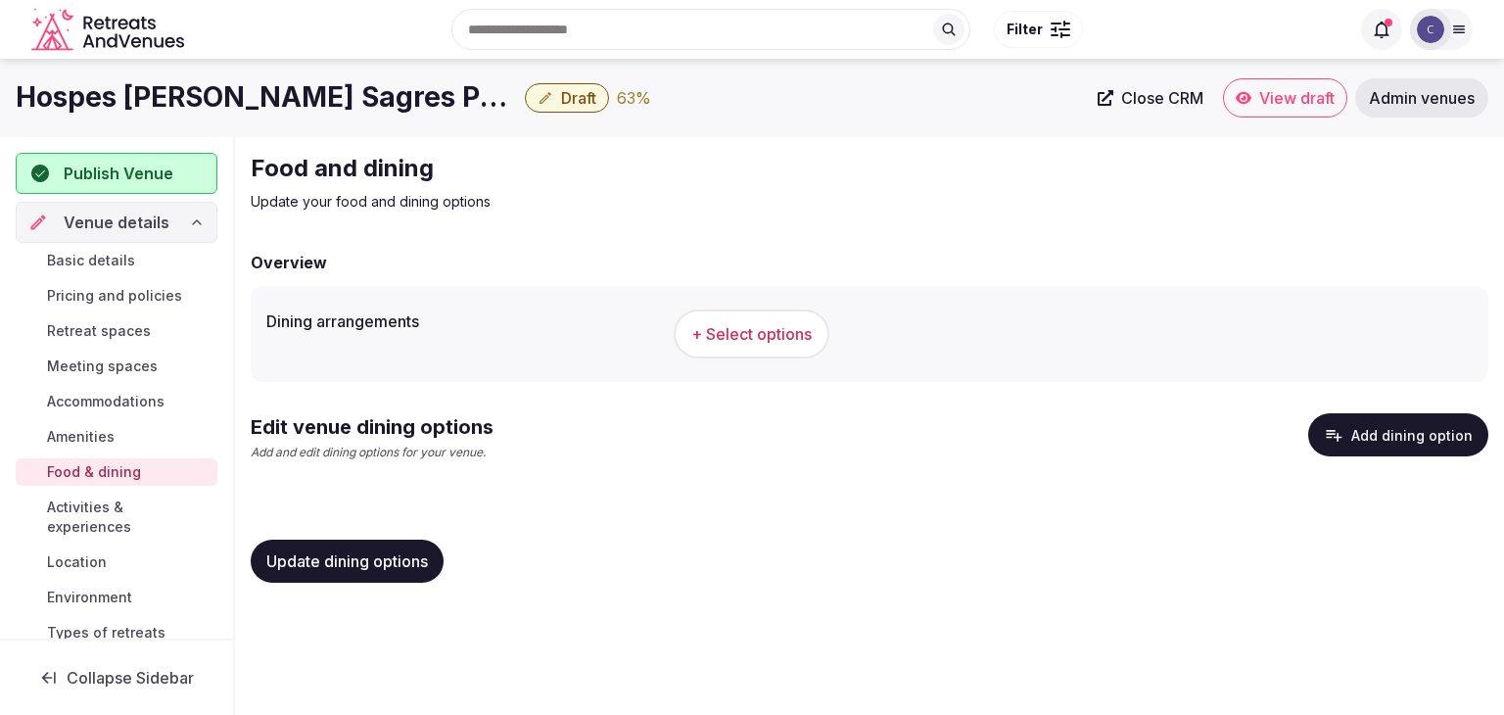
click at [750, 337] on span "+ Select options" at bounding box center [751, 334] width 120 height 22
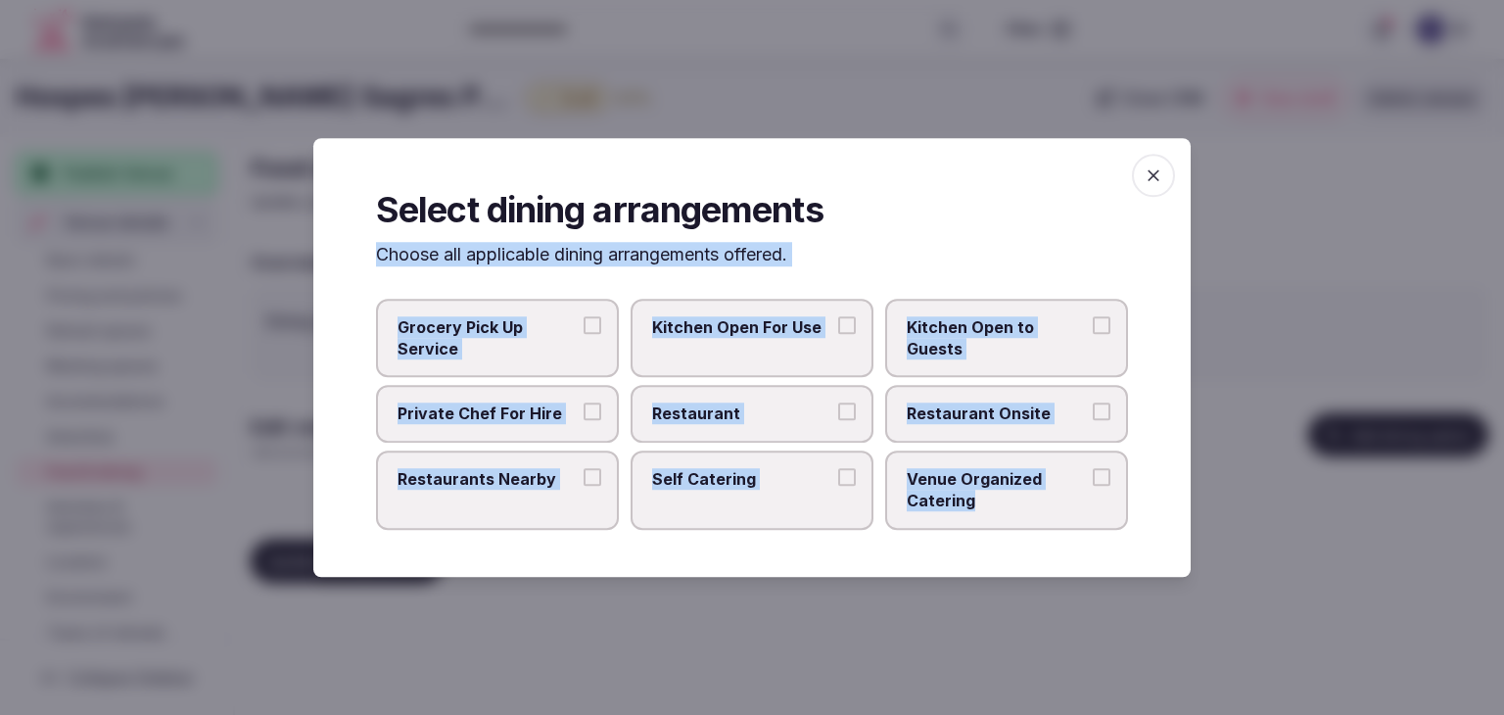
drag, startPoint x: 382, startPoint y: 255, endPoint x: 1055, endPoint y: 530, distance: 727.5
click at [1051, 529] on div "Select dining arrangements Choose all applicable dining arrangements offered. G…" at bounding box center [751, 357] width 877 height 439
copy div "Choose all applicable dining arrangements offered. Grocery Pick Up Service Kitc…"
click at [807, 419] on span "Restaurant" at bounding box center [742, 414] width 180 height 22
click at [838, 419] on button "Restaurant" at bounding box center [847, 412] width 18 height 18
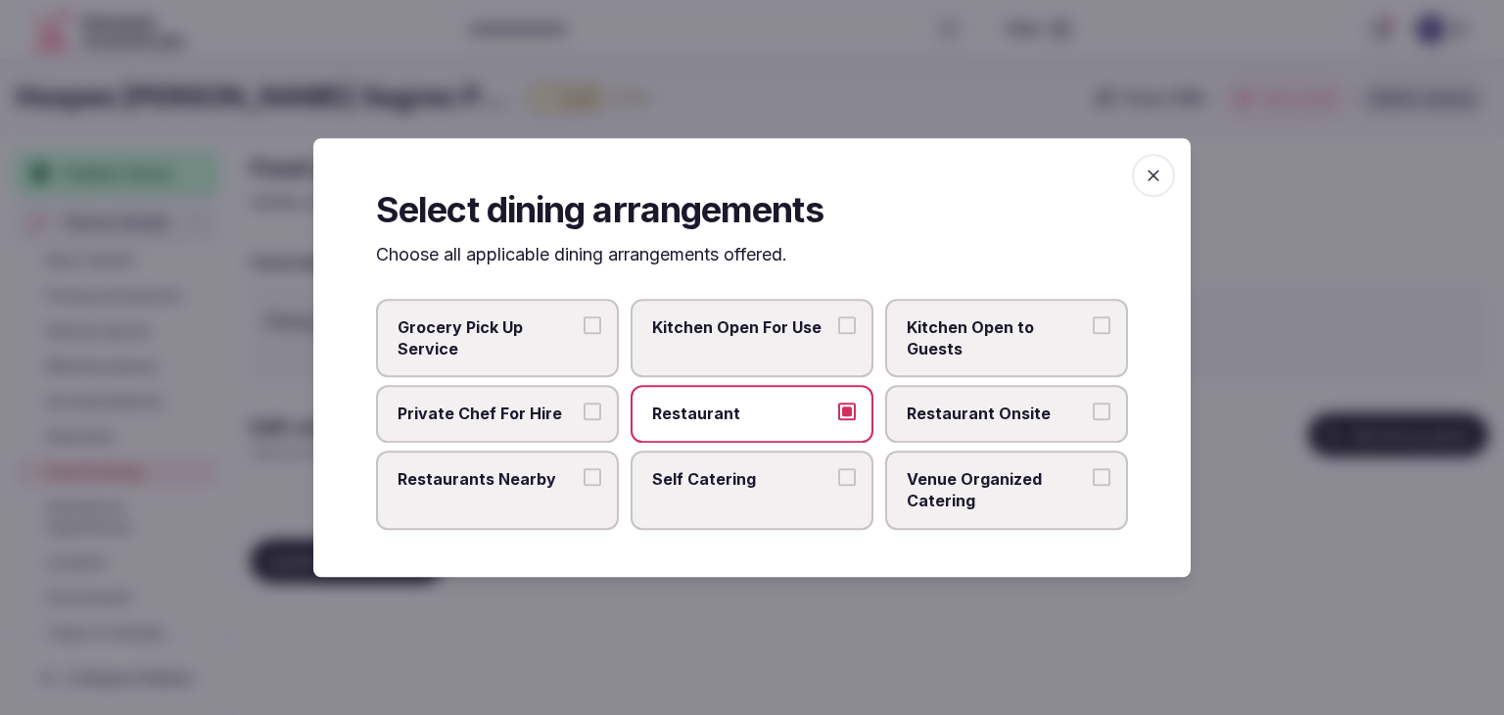
click at [979, 428] on label "Restaurant Onsite" at bounding box center [1006, 414] width 243 height 57
click at [1092, 421] on button "Restaurant Onsite" at bounding box center [1101, 412] width 18 height 18
click at [971, 520] on label "Venue Organized Catering" at bounding box center [1006, 489] width 243 height 79
click at [1092, 486] on button "Venue Organized Catering" at bounding box center [1101, 477] width 18 height 18
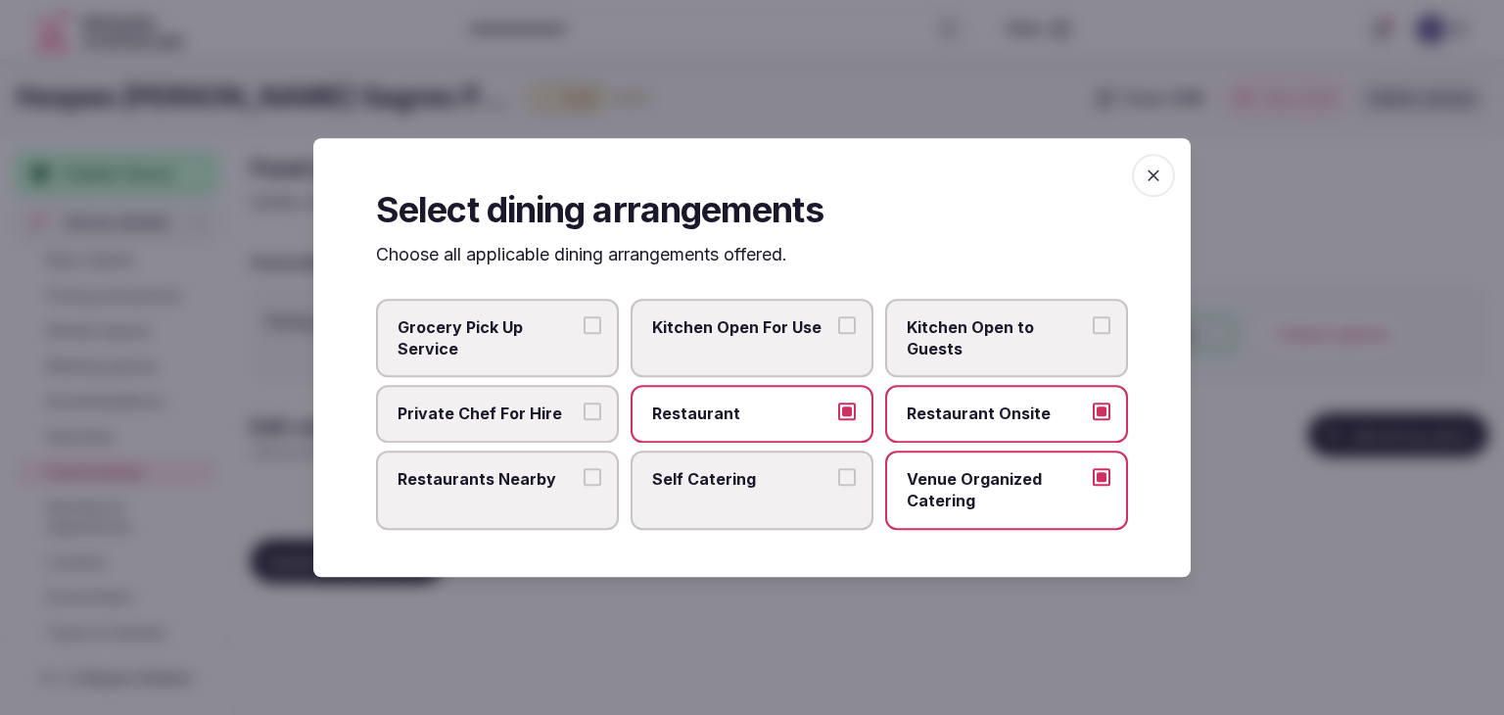
click at [513, 489] on label "Restaurants Nearby" at bounding box center [497, 489] width 243 height 79
click at [583, 486] on button "Restaurants Nearby" at bounding box center [592, 477] width 18 height 18
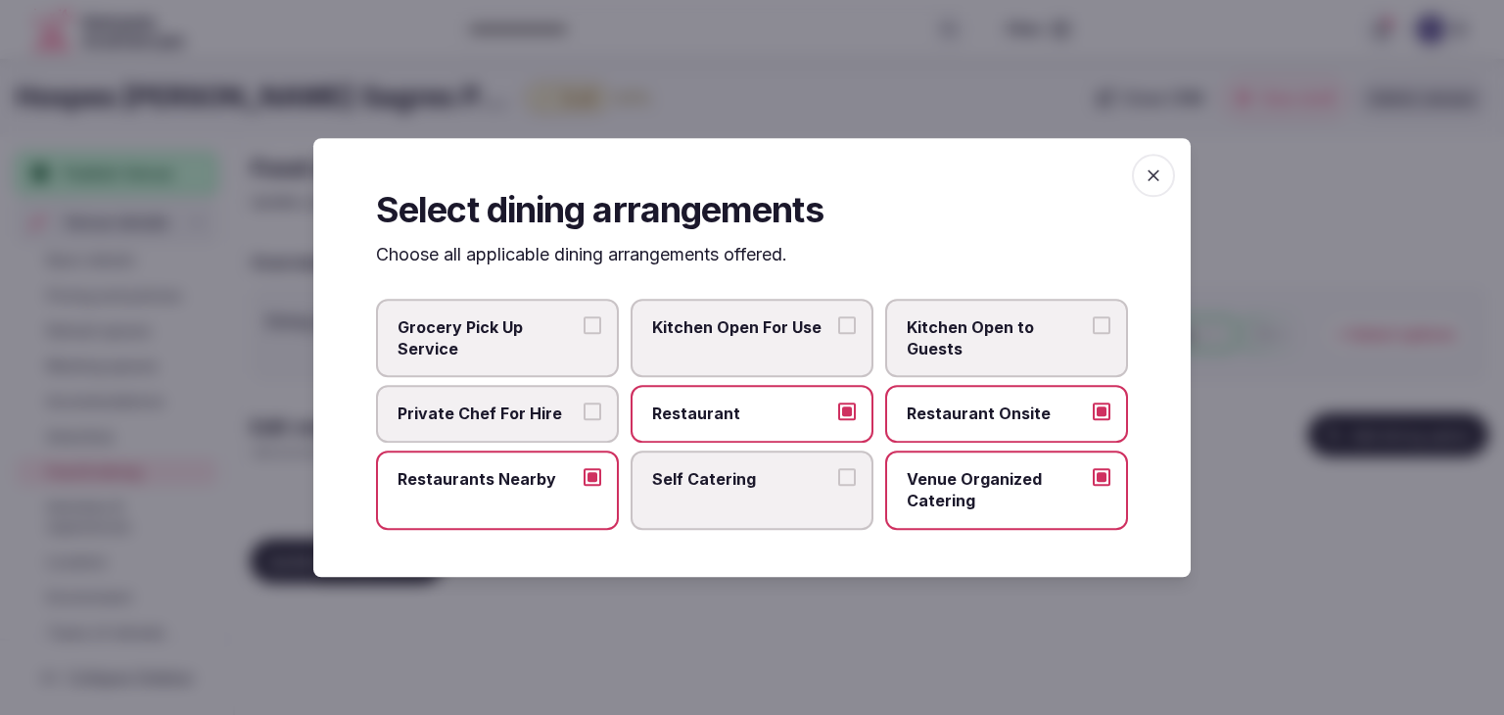
click at [1151, 176] on icon "button" at bounding box center [1153, 175] width 20 height 20
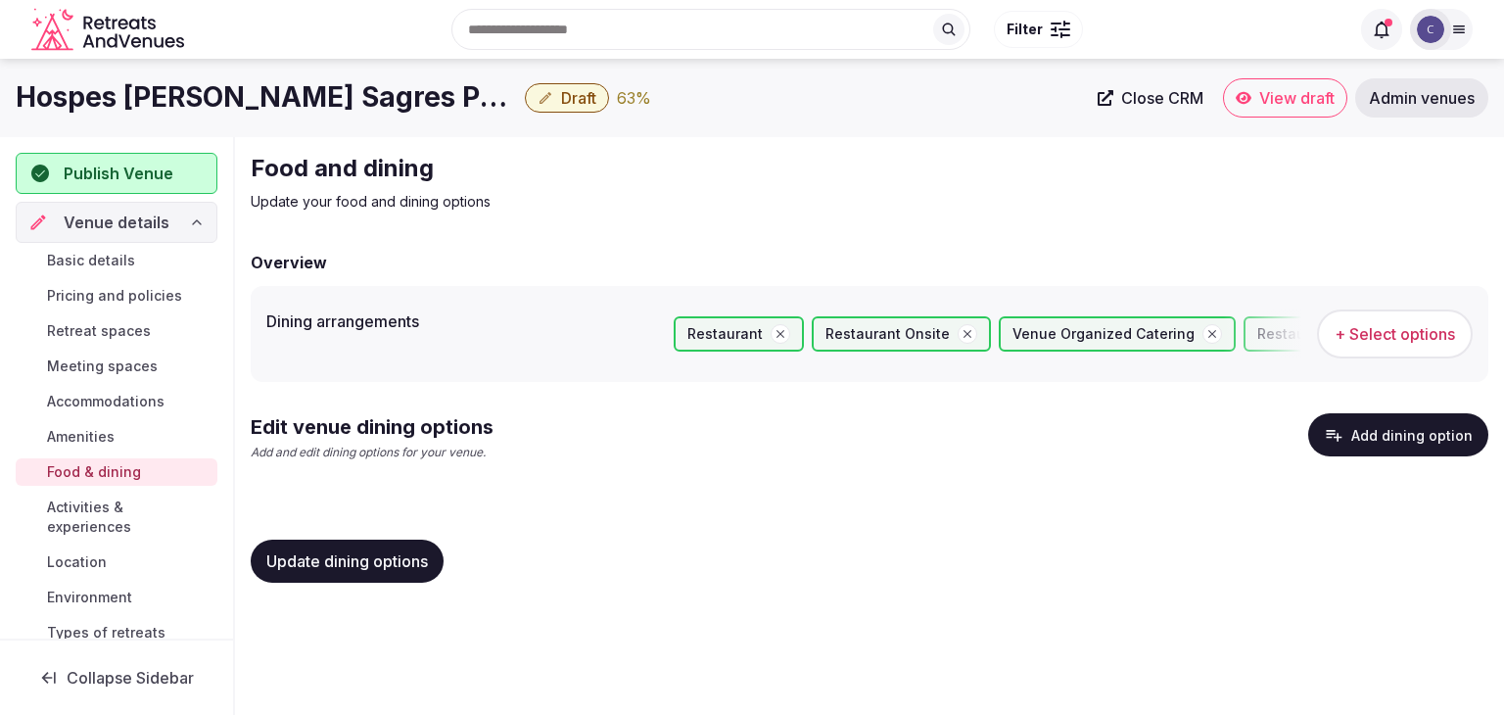
click at [326, 566] on span "Update dining options" at bounding box center [347, 561] width 162 height 20
click at [333, 566] on span "Update dining options" at bounding box center [347, 561] width 162 height 20
click at [1413, 443] on button "Add dining option" at bounding box center [1398, 434] width 180 height 43
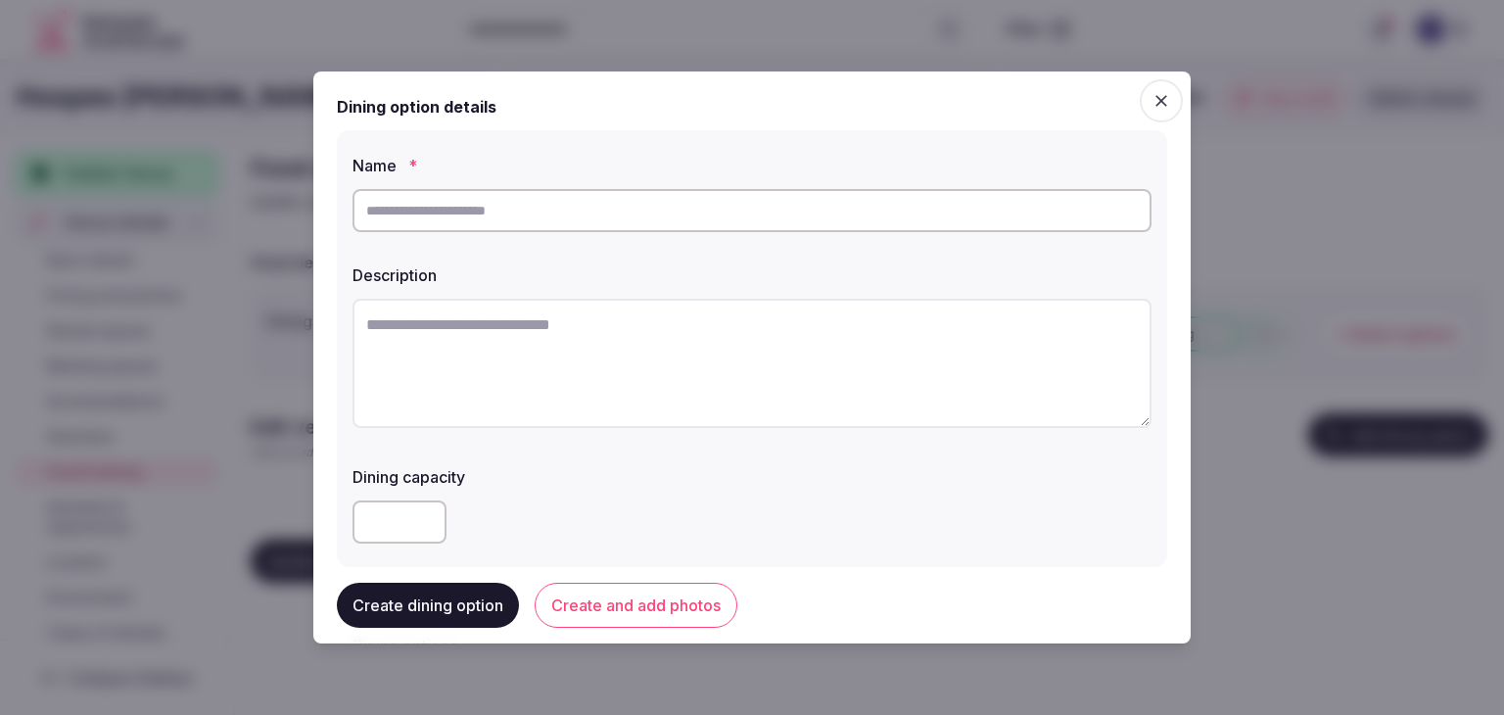
click at [525, 215] on input "text" at bounding box center [751, 210] width 799 height 43
paste input "**********"
type input "**********"
click at [780, 364] on textarea at bounding box center [751, 363] width 799 height 129
paste textarea "**********"
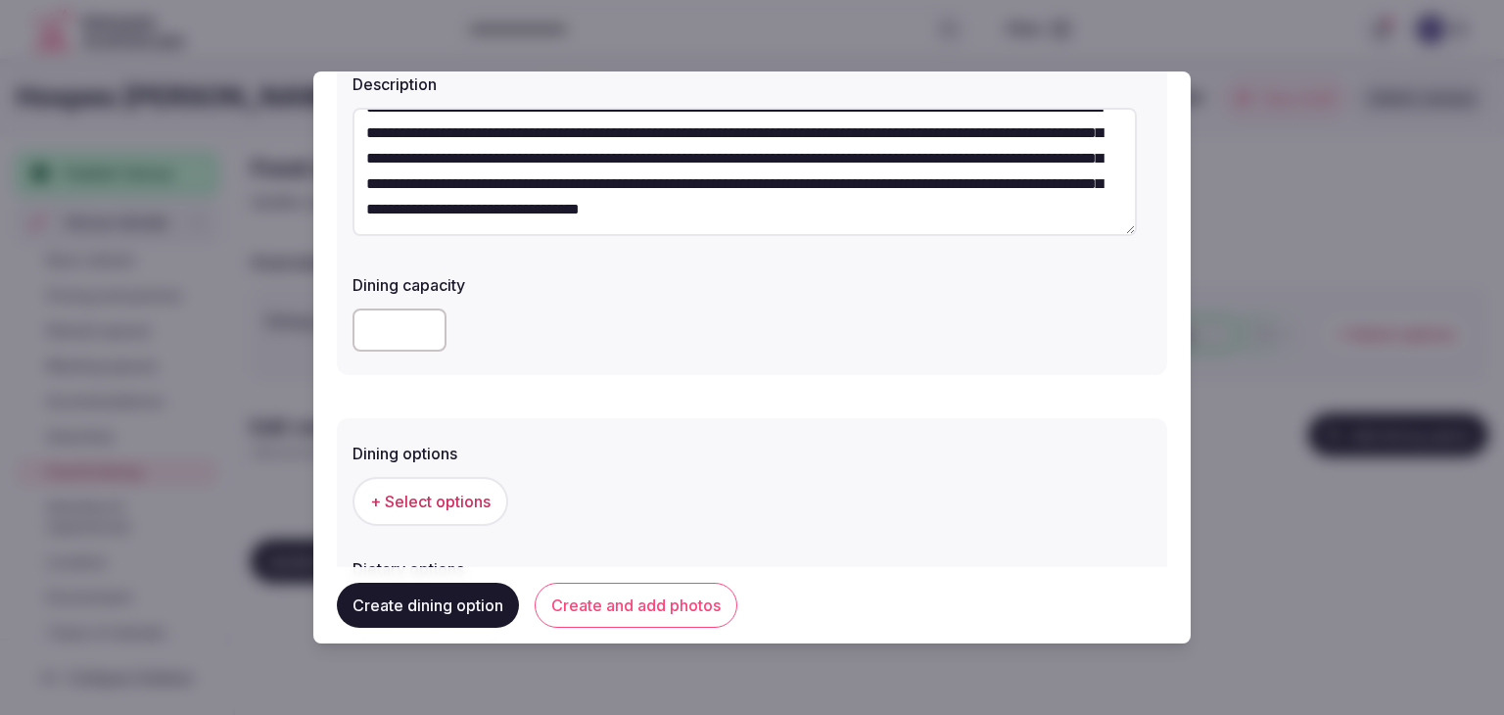
scroll to position [294, 0]
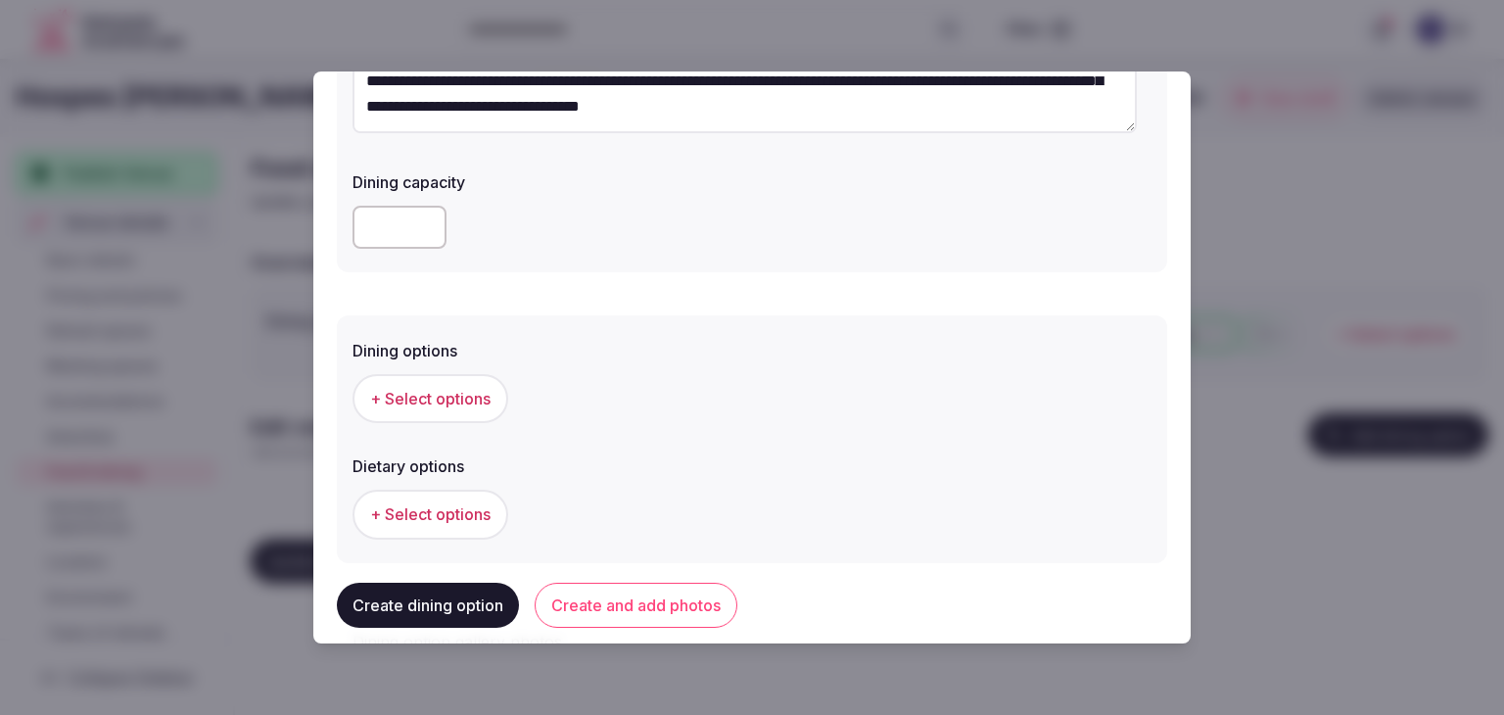
type textarea "**********"
click at [457, 410] on button "+ Select options" at bounding box center [430, 398] width 156 height 49
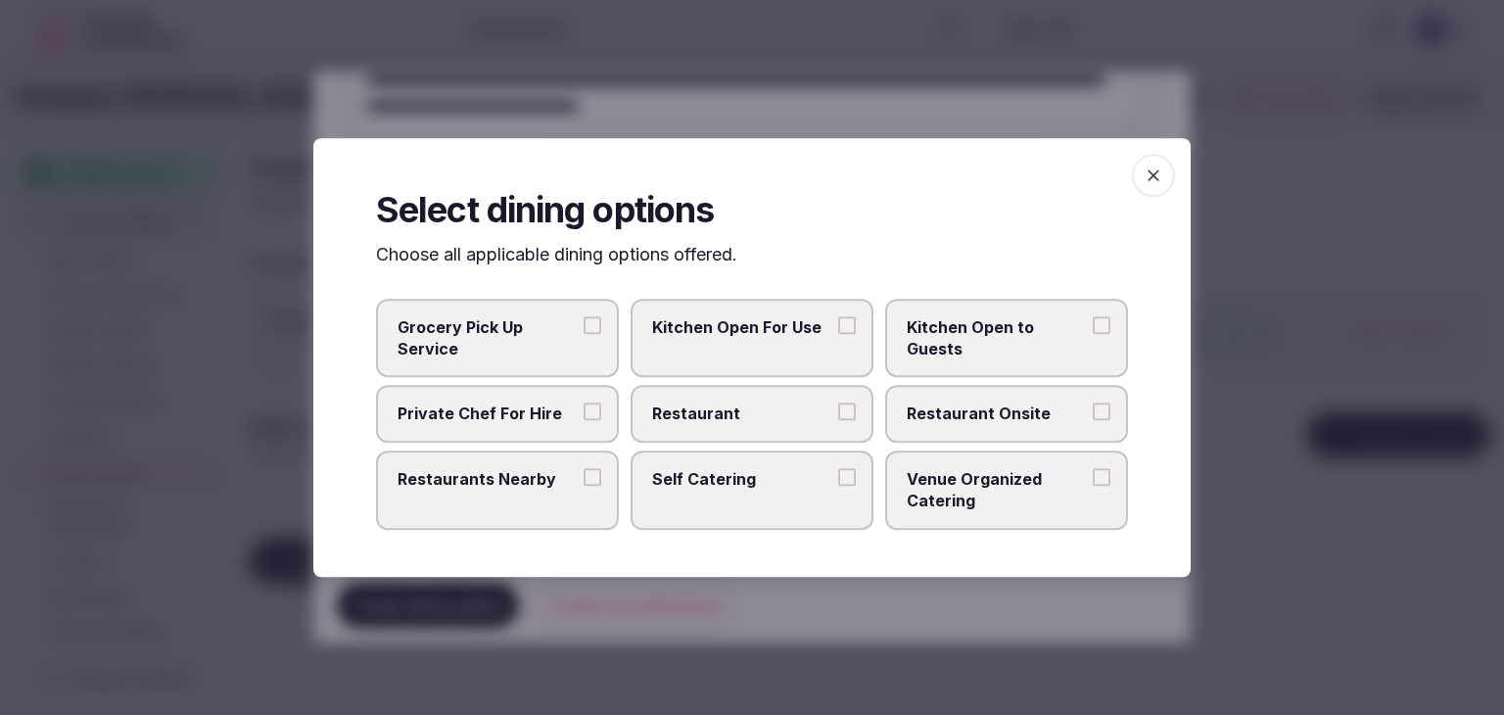
click at [979, 416] on span "Restaurant Onsite" at bounding box center [996, 414] width 180 height 22
click at [1092, 416] on button "Restaurant Onsite" at bounding box center [1101, 412] width 18 height 18
click at [1157, 180] on icon "button" at bounding box center [1153, 175] width 12 height 12
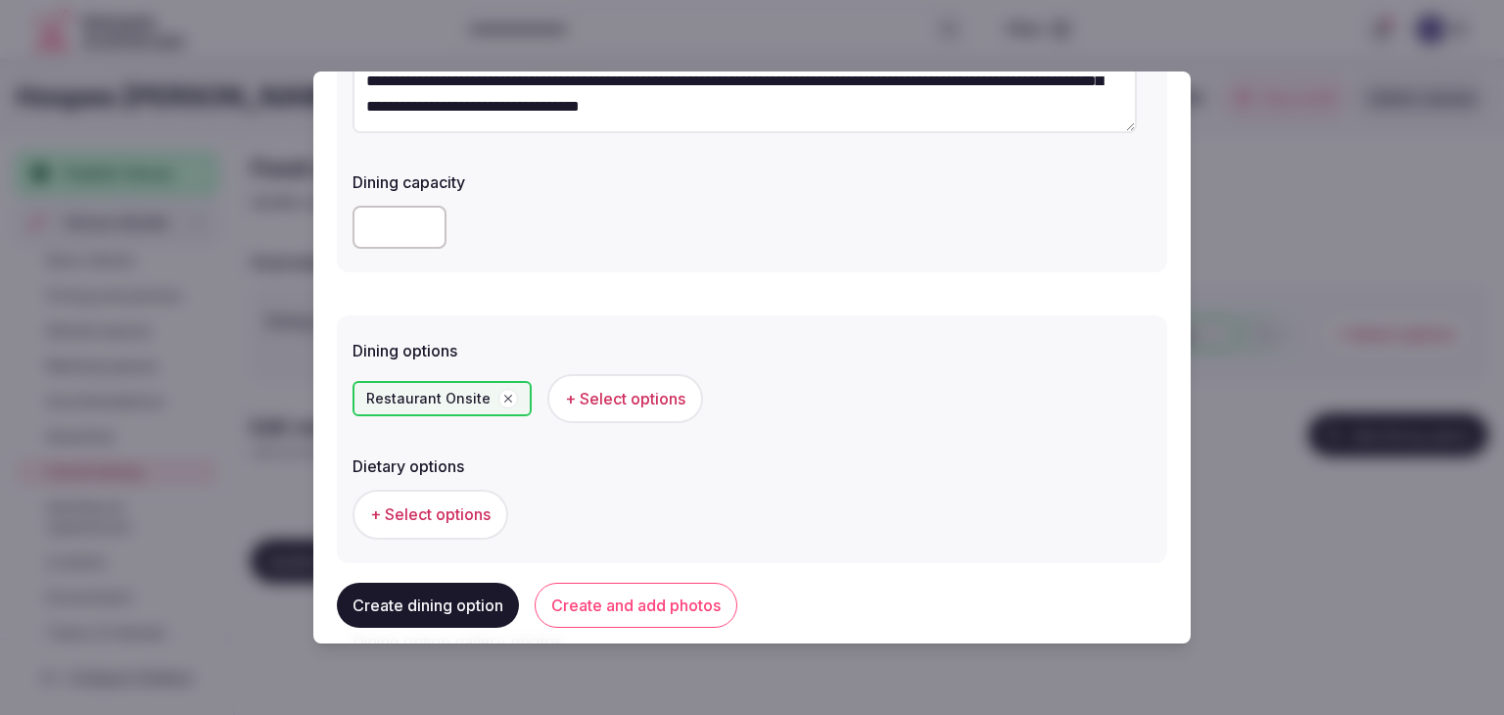
drag, startPoint x: 646, startPoint y: 595, endPoint x: 687, endPoint y: 641, distance: 61.7
click at [646, 599] on button "Create and add photos" at bounding box center [635, 604] width 203 height 45
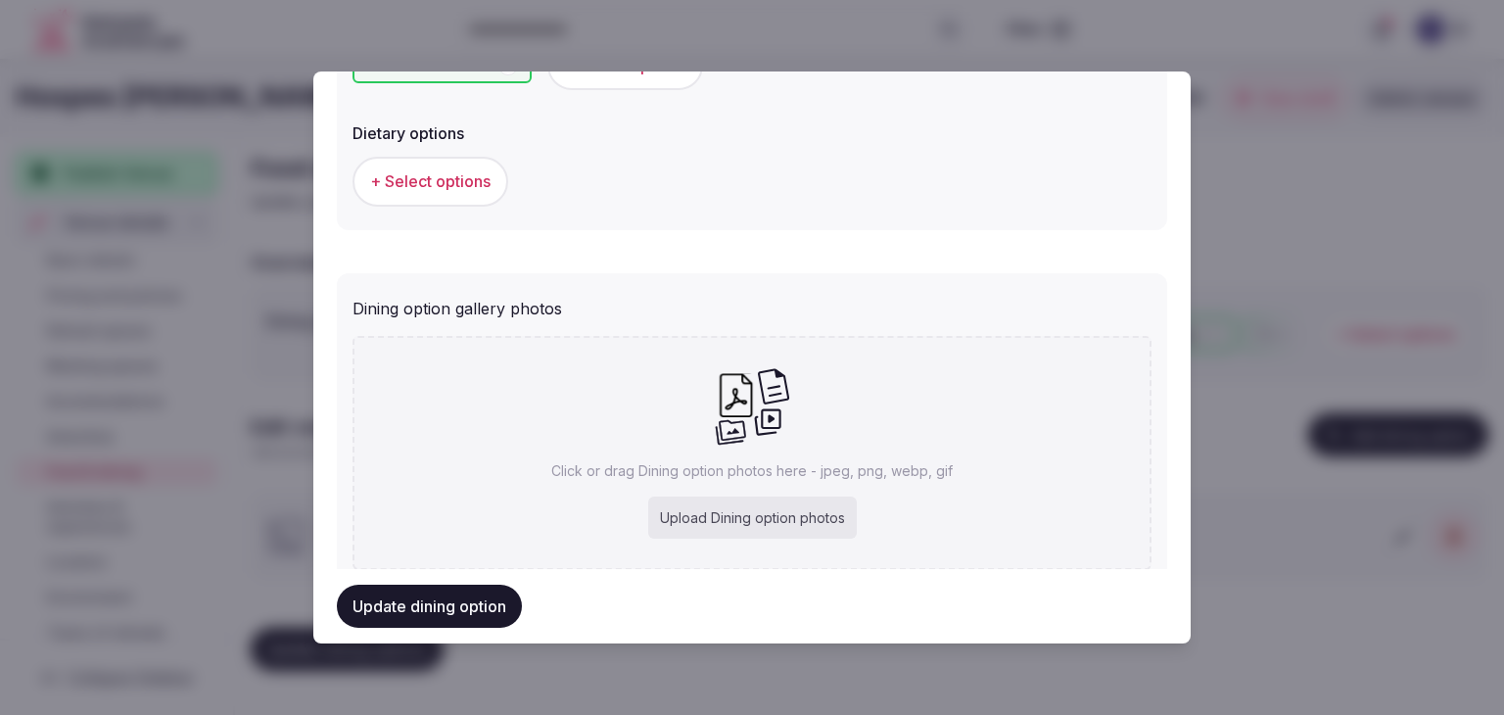
scroll to position [689, 0]
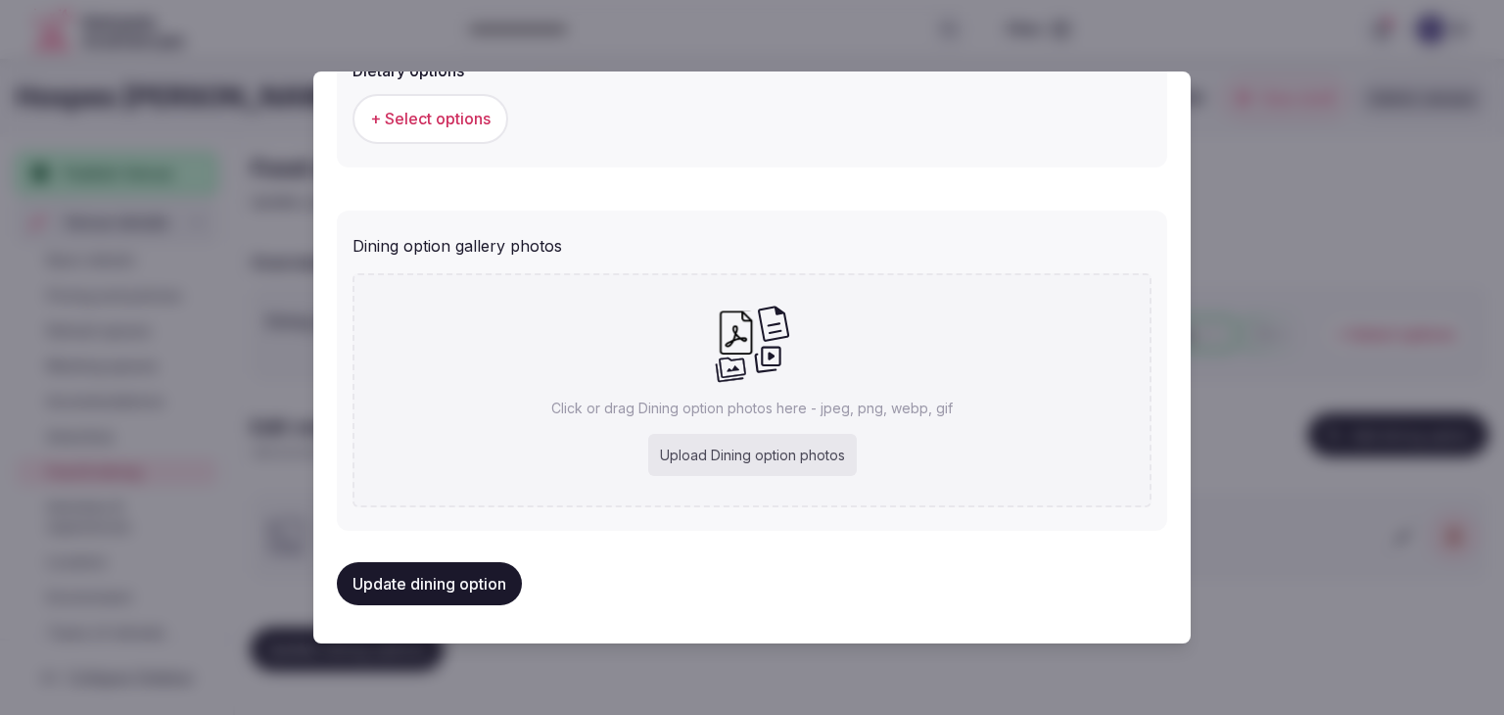
click at [777, 447] on div "Upload Dining option photos" at bounding box center [752, 455] width 209 height 43
type input "**********"
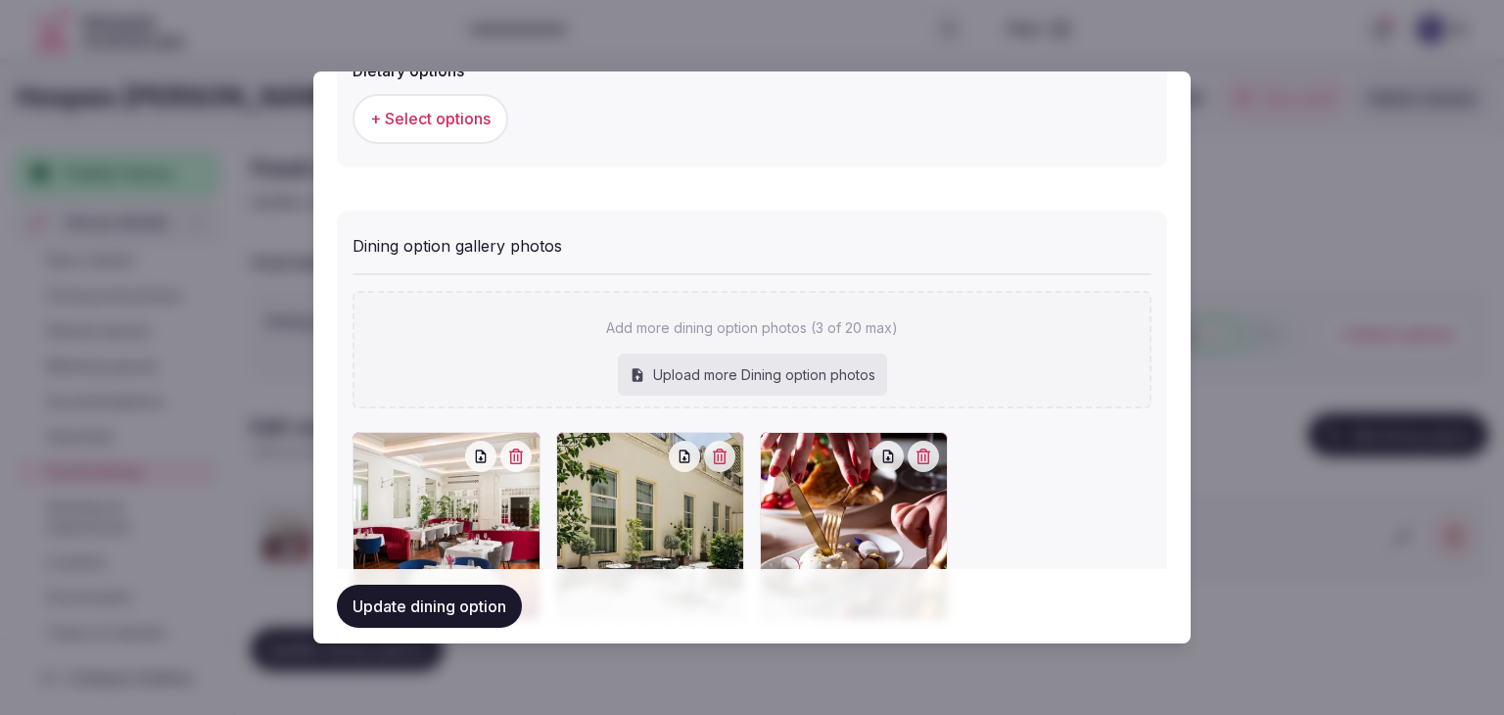
click at [480, 636] on div "Update dining option" at bounding box center [752, 606] width 830 height 74
click at [486, 616] on button "Update dining option" at bounding box center [429, 605] width 185 height 43
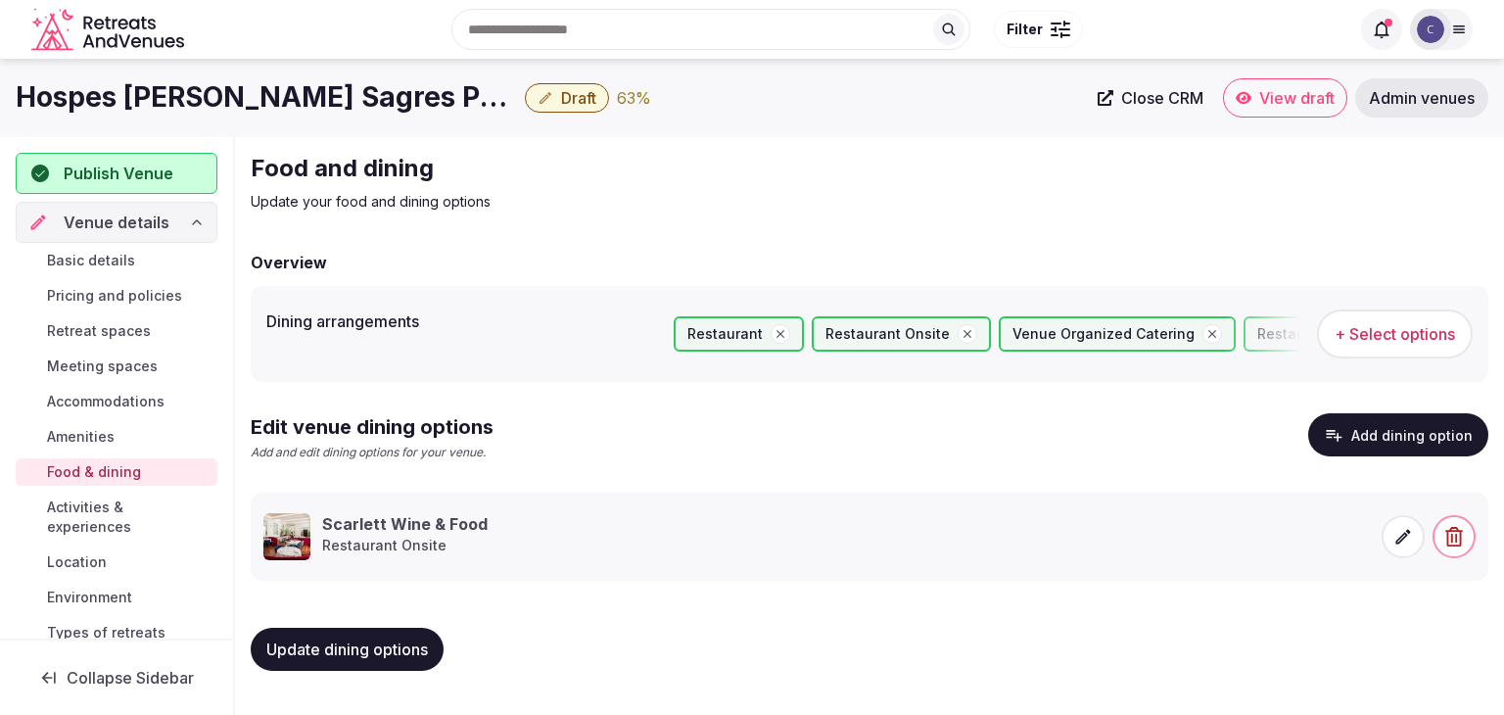
click at [422, 653] on span "Update dining options" at bounding box center [347, 649] width 162 height 20
click at [98, 597] on span "Environment" at bounding box center [89, 597] width 85 height 20
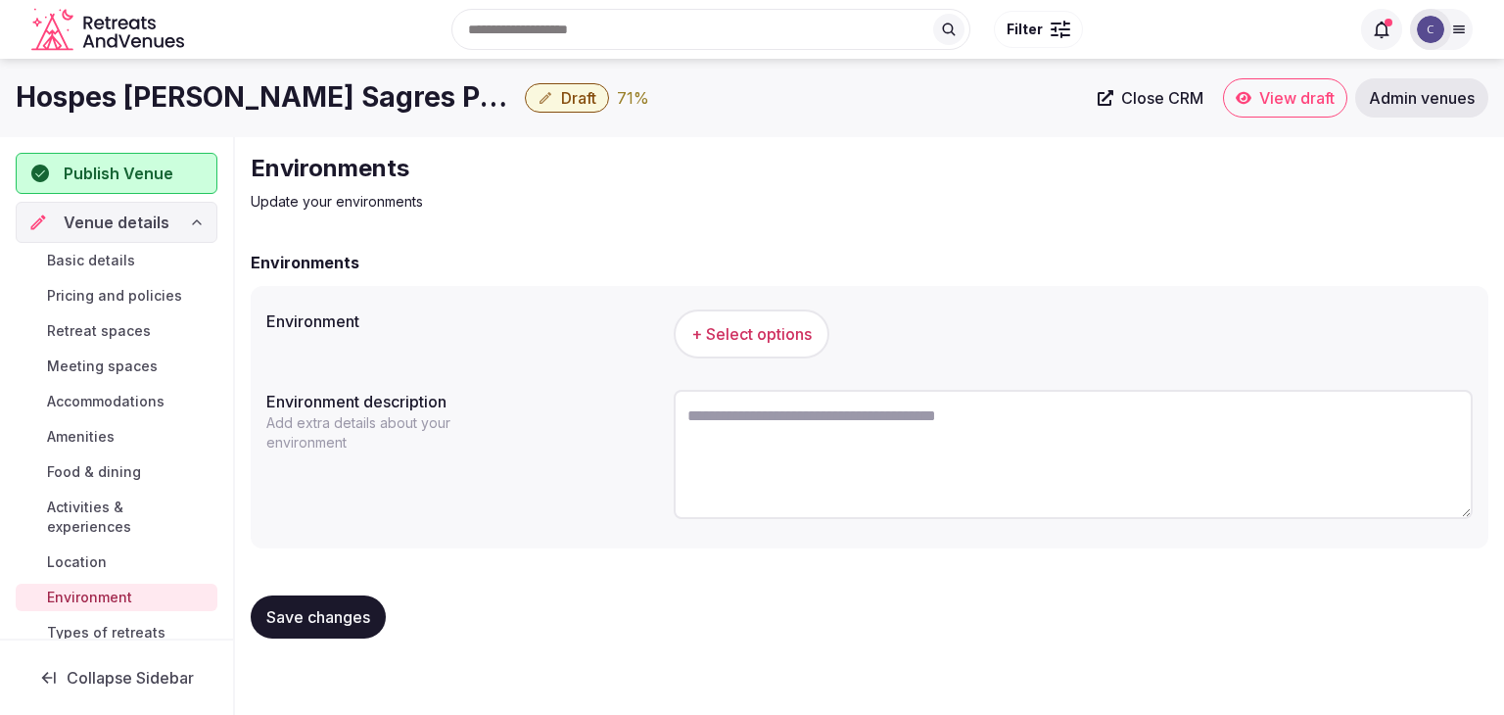
click at [771, 335] on span "+ Select options" at bounding box center [751, 334] width 120 height 22
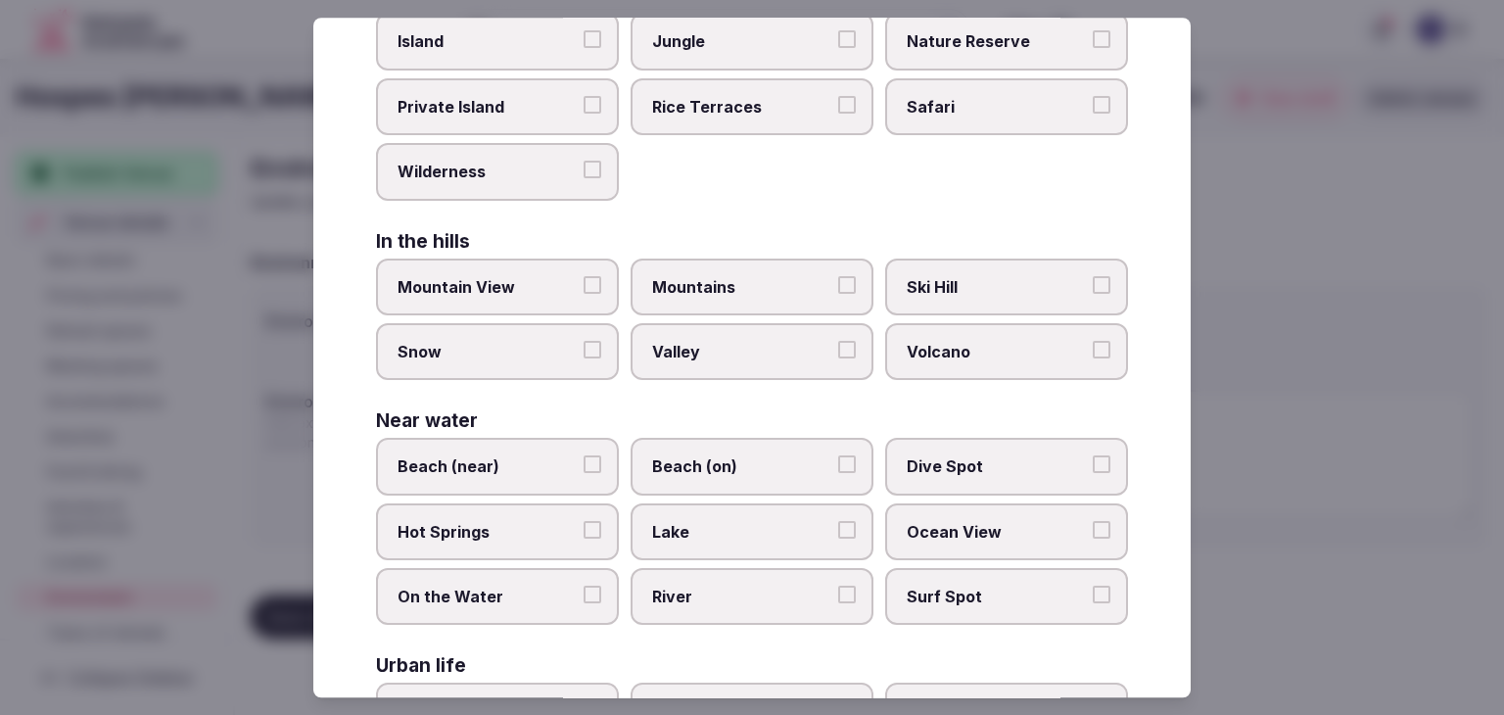
scroll to position [468, 0]
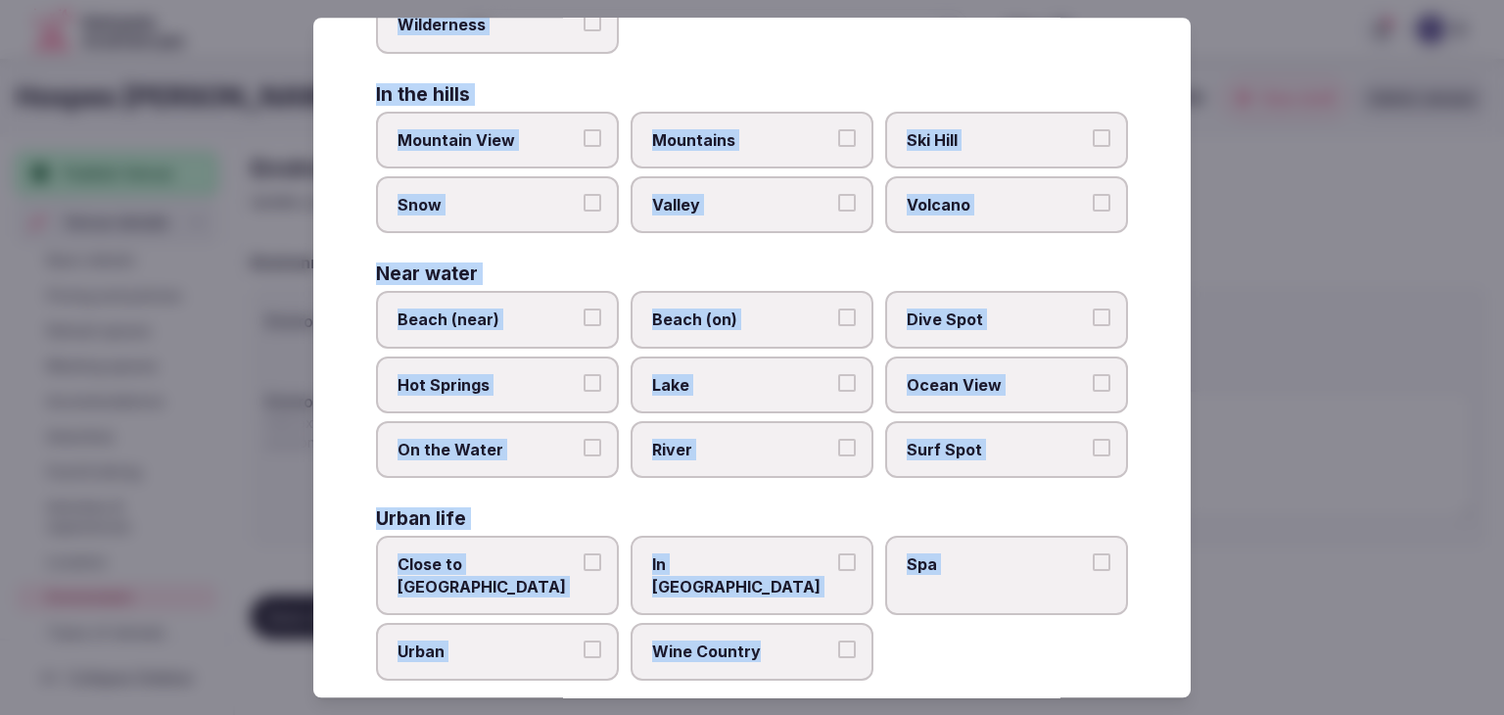
drag, startPoint x: 370, startPoint y: 130, endPoint x: 839, endPoint y: 655, distance: 703.7
click at [837, 656] on div "Select your environment Choose all applicable environments offered. In nature C…" at bounding box center [751, 357] width 877 height 679
click at [544, 559] on span "Close to City Center" at bounding box center [487, 576] width 180 height 44
click at [583, 559] on button "Close to City Center" at bounding box center [592, 563] width 18 height 18
click at [533, 641] on span "Urban" at bounding box center [487, 652] width 180 height 22
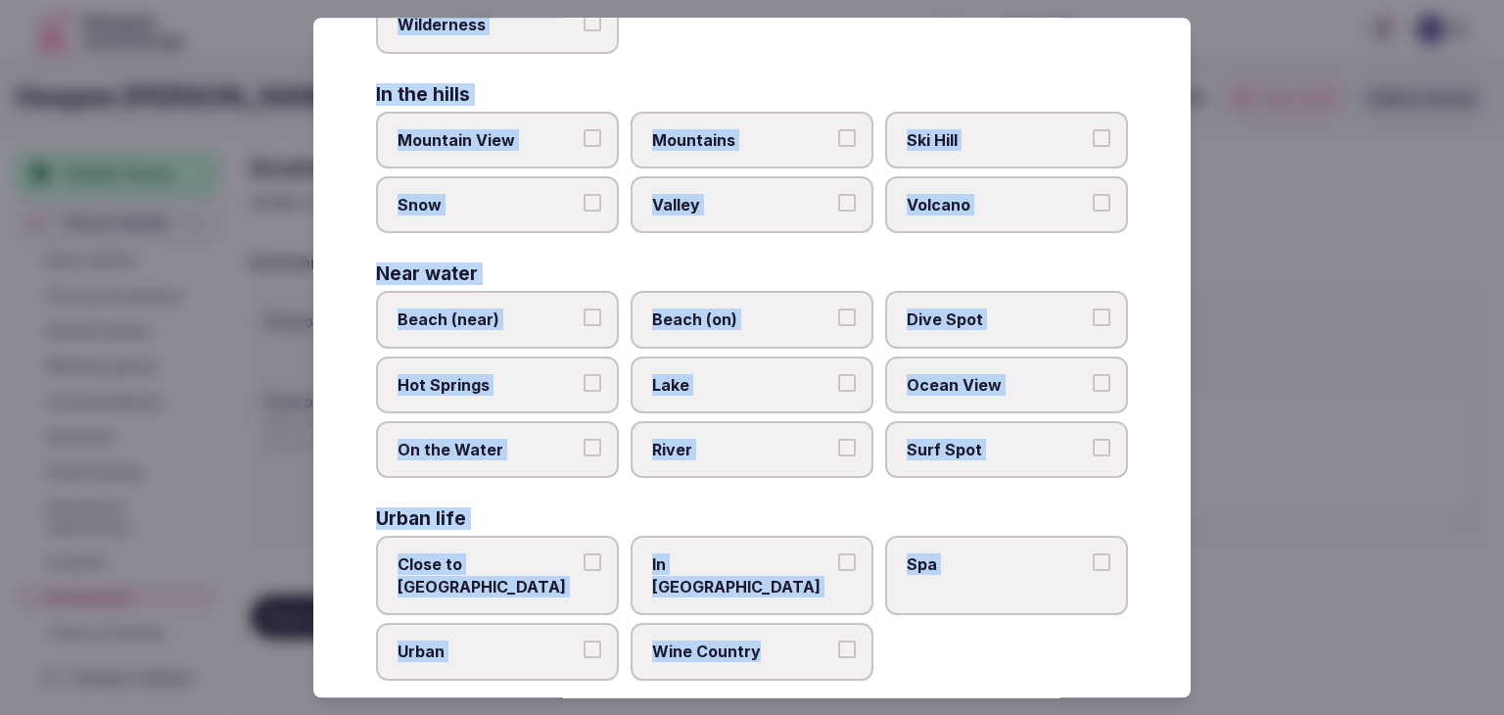
click at [583, 641] on button "Urban" at bounding box center [592, 650] width 18 height 18
click at [709, 564] on span "In City Center" at bounding box center [742, 576] width 180 height 44
click at [838, 564] on button "In City Center" at bounding box center [847, 563] width 18 height 18
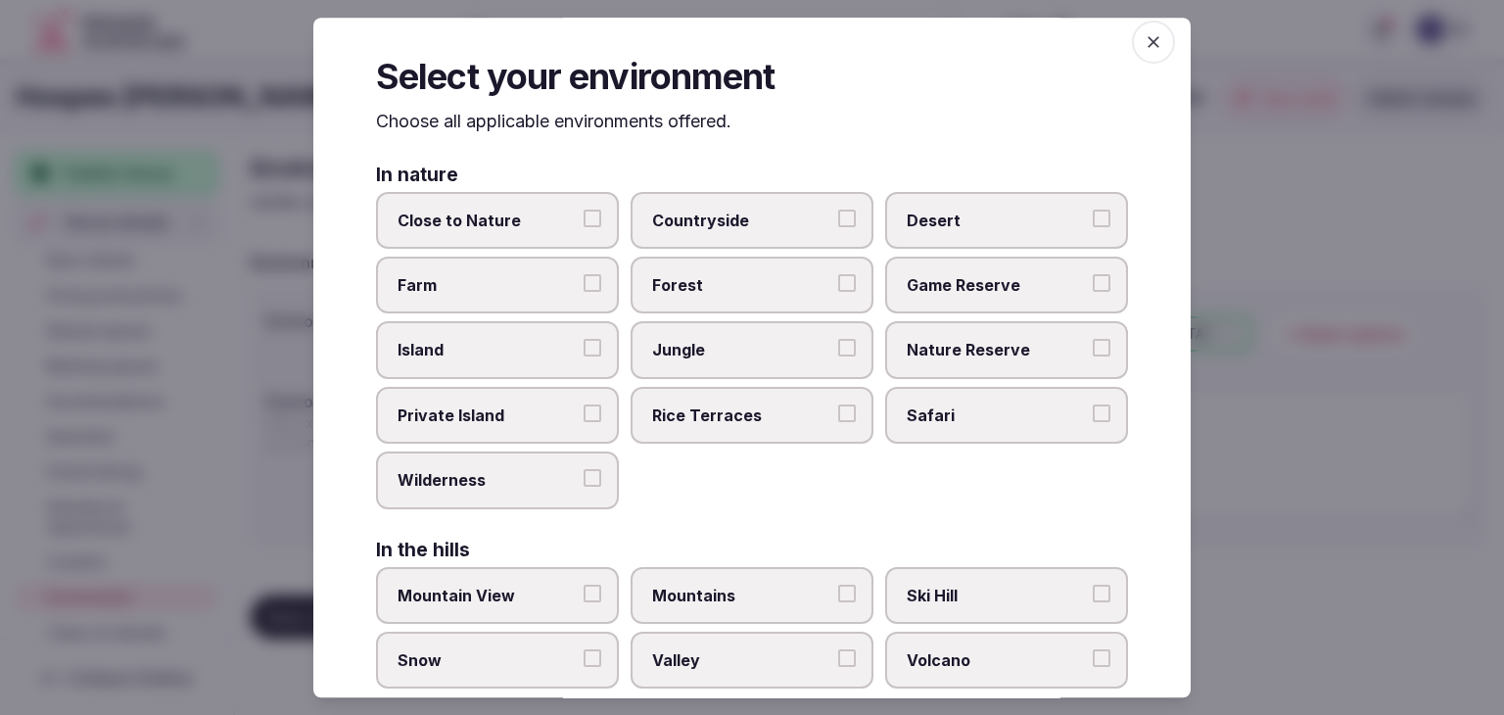
scroll to position [0, 0]
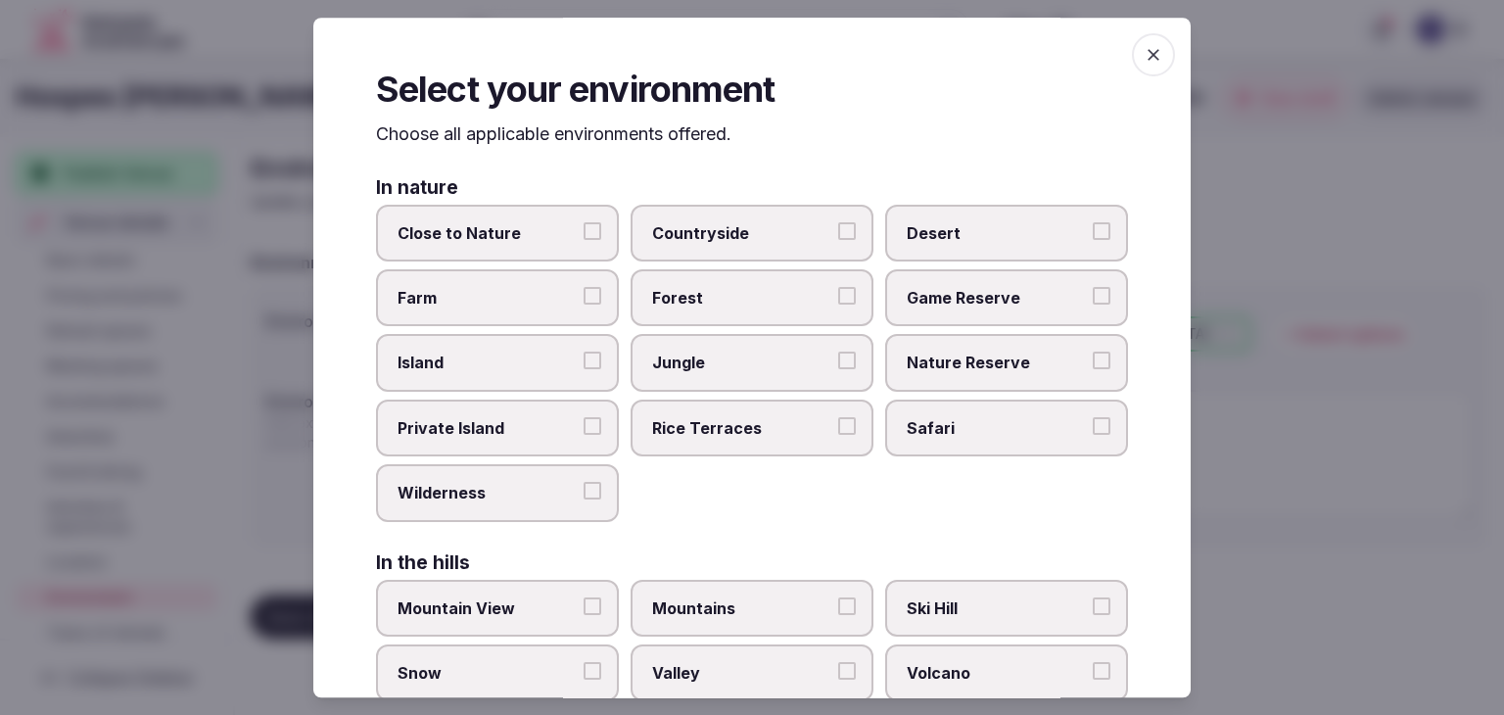
click at [1144, 51] on icon "button" at bounding box center [1153, 55] width 20 height 20
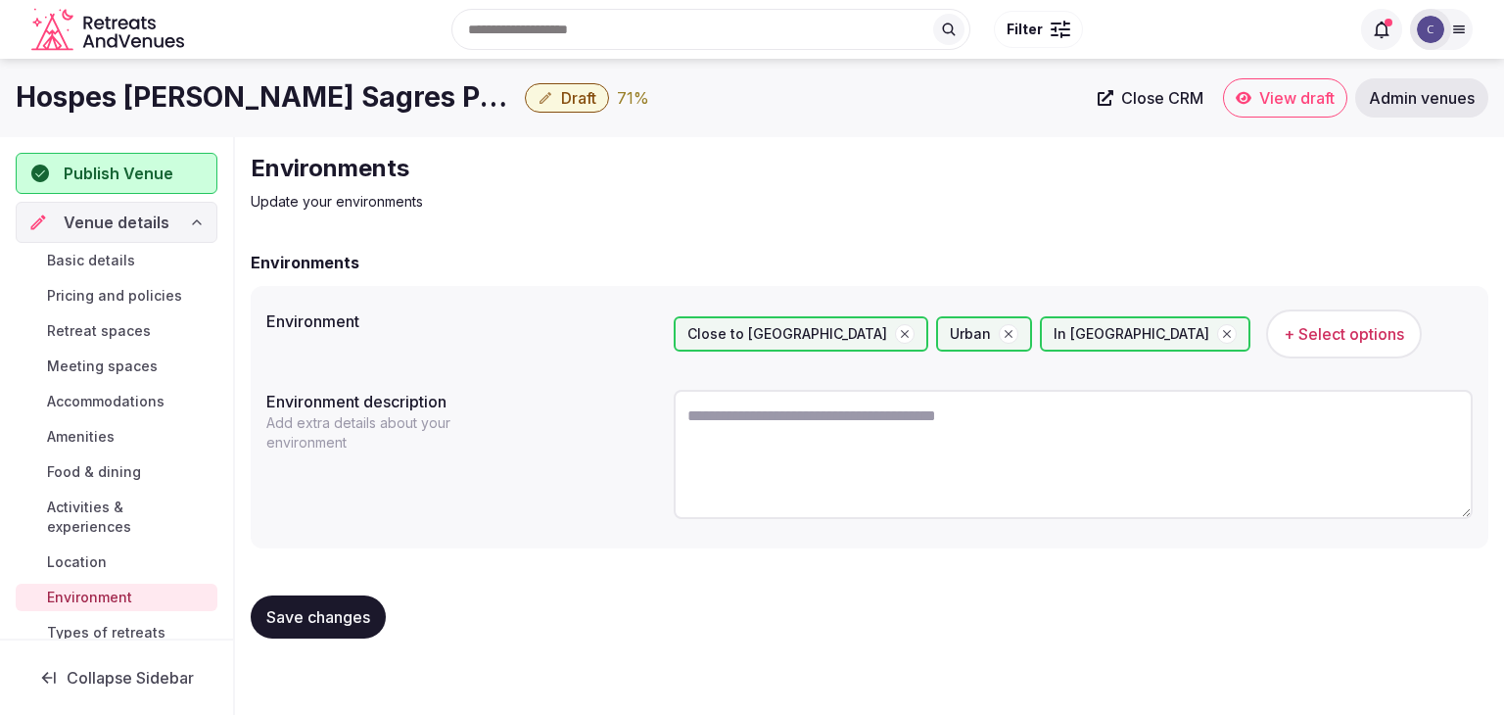
click at [323, 616] on span "Save changes" at bounding box center [318, 617] width 104 height 20
click at [235, 103] on h1 "Hospes [PERSON_NAME] Sagres Porto - Small Luxury Hotels Of The World" at bounding box center [266, 97] width 501 height 38
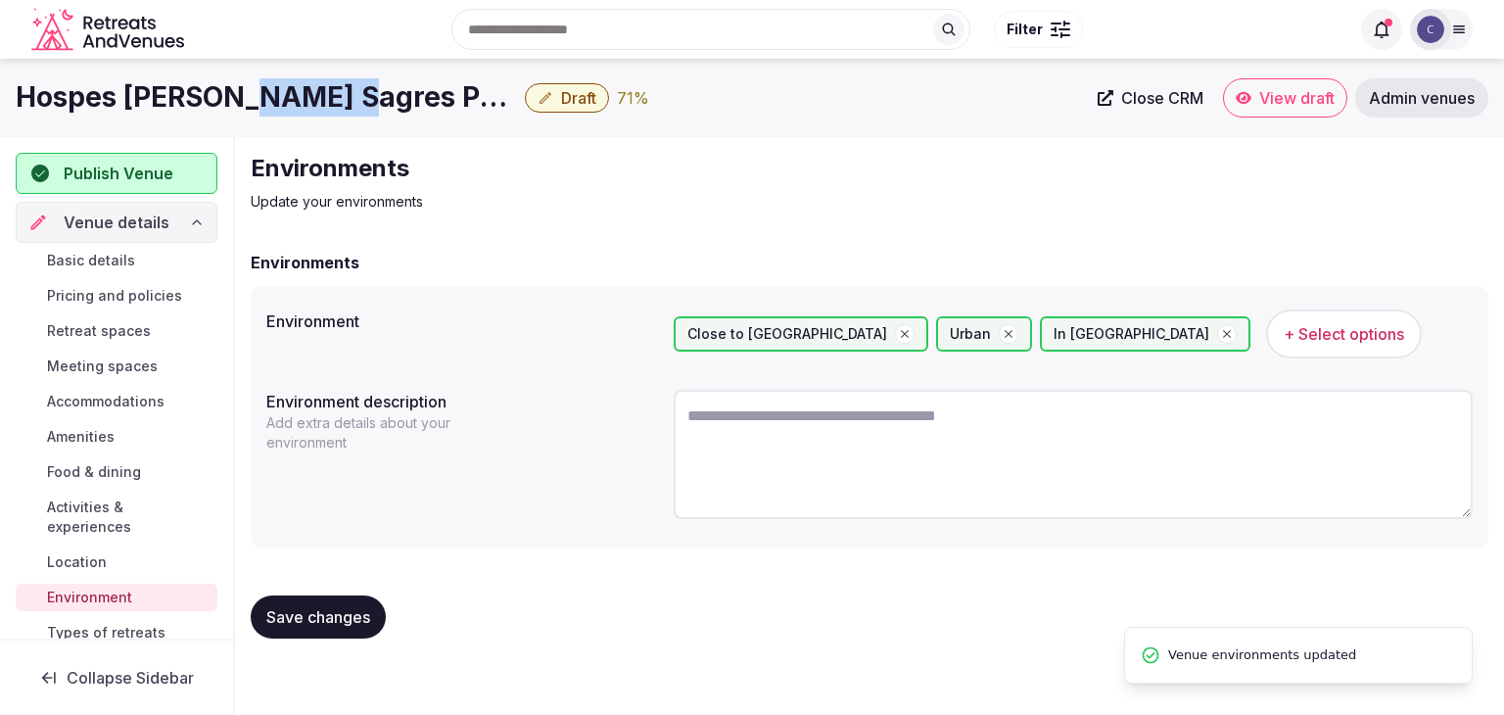
click at [235, 103] on h1 "Hospes [PERSON_NAME] Sagres Porto - Small Luxury Hotels Of The World" at bounding box center [266, 97] width 501 height 38
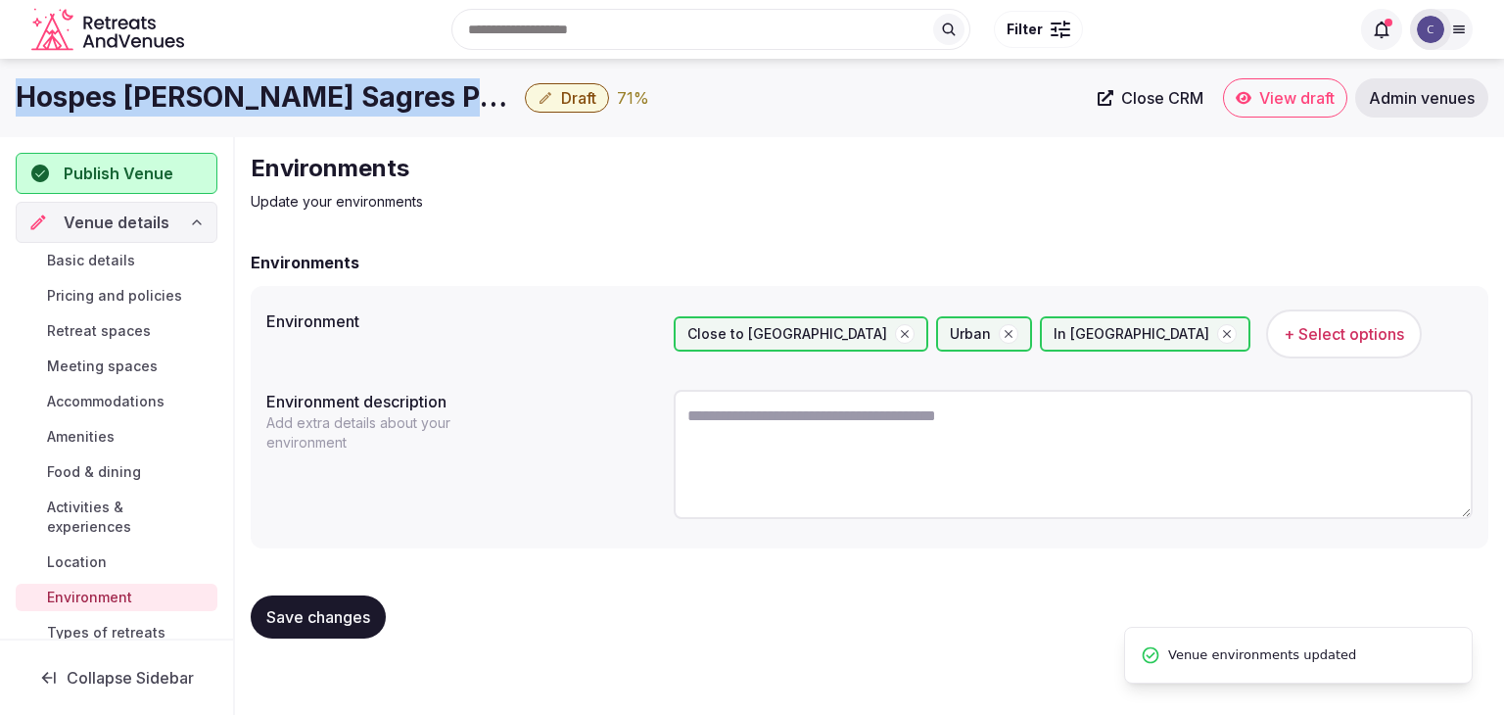
click at [235, 103] on h1 "Hospes [PERSON_NAME] Sagres Porto - Small Luxury Hotels Of The World" at bounding box center [266, 97] width 501 height 38
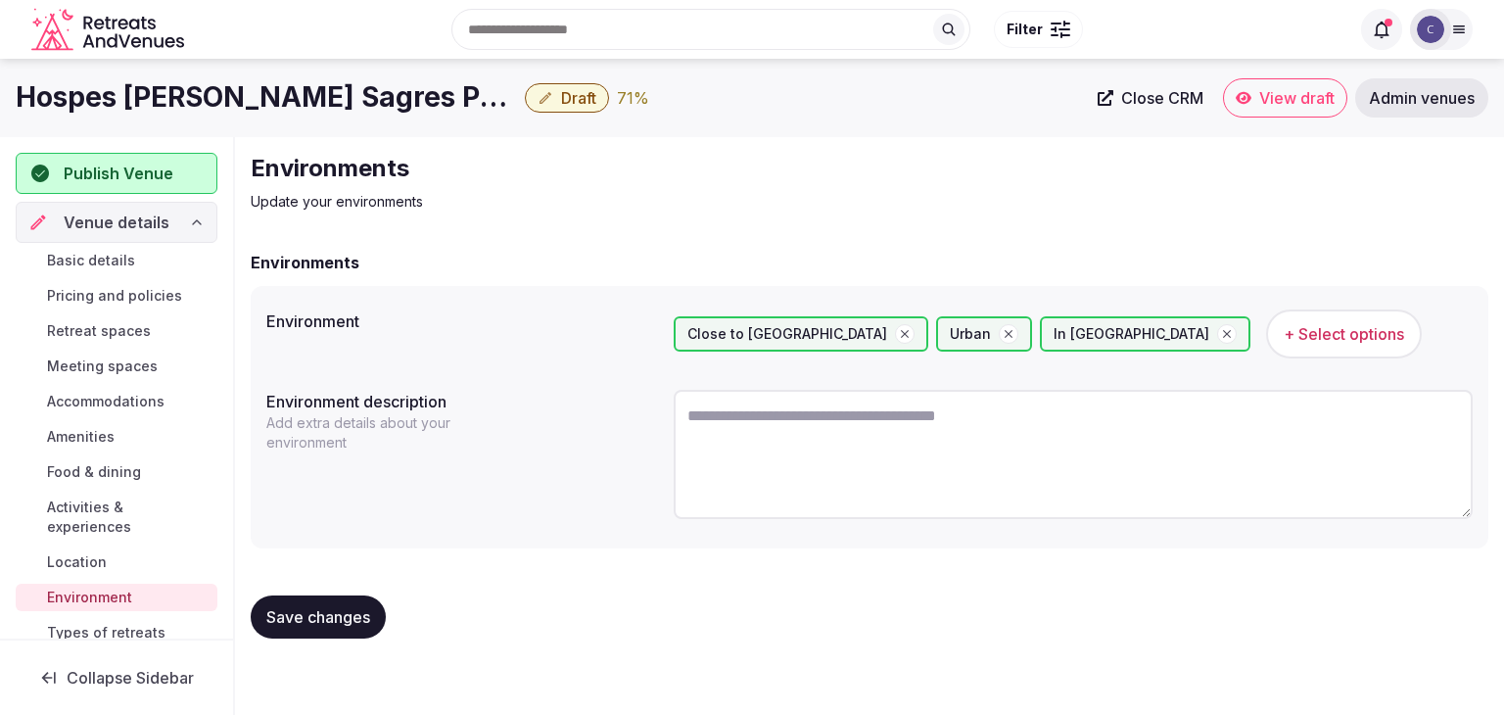
click at [954, 437] on textarea at bounding box center [1072, 454] width 799 height 129
paste textarea "**********"
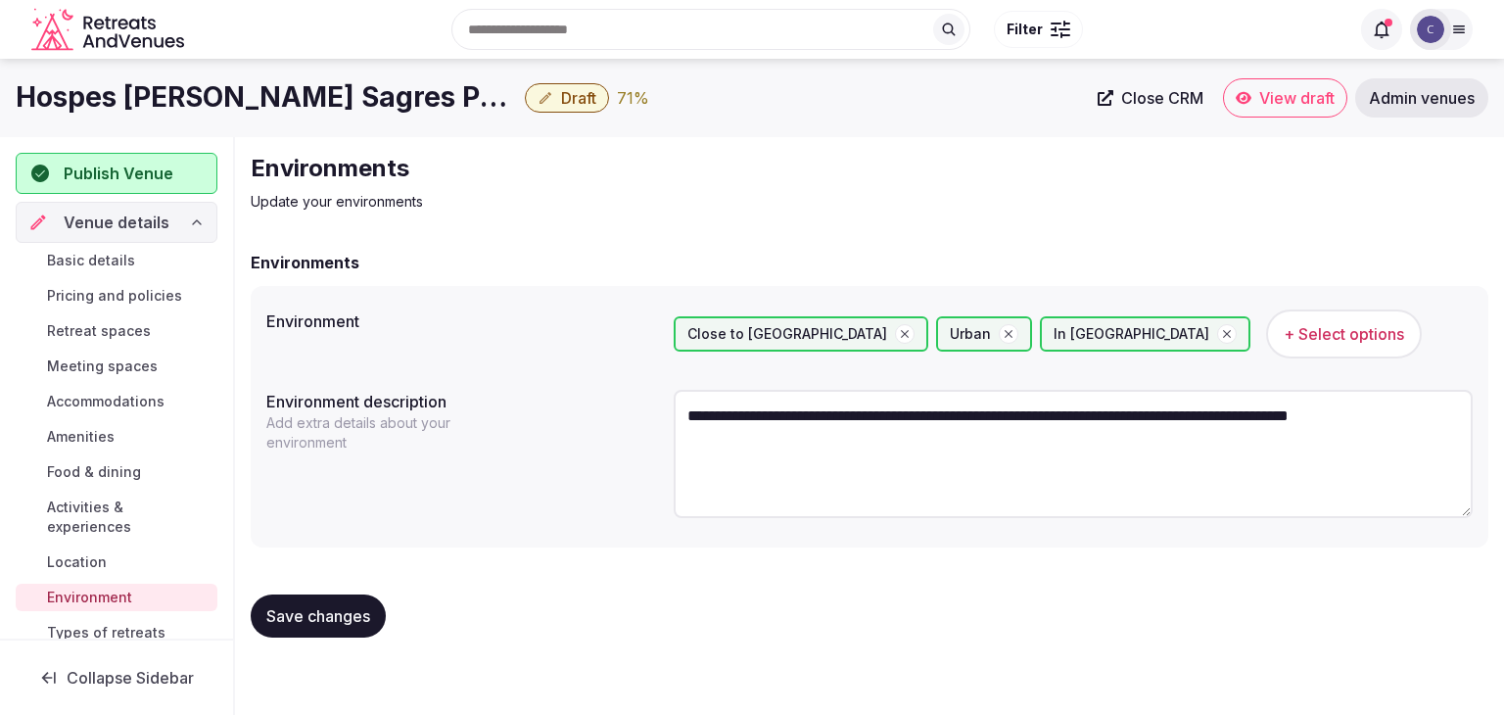
type textarea "**********"
click at [370, 620] on span "Save changes" at bounding box center [318, 616] width 104 height 20
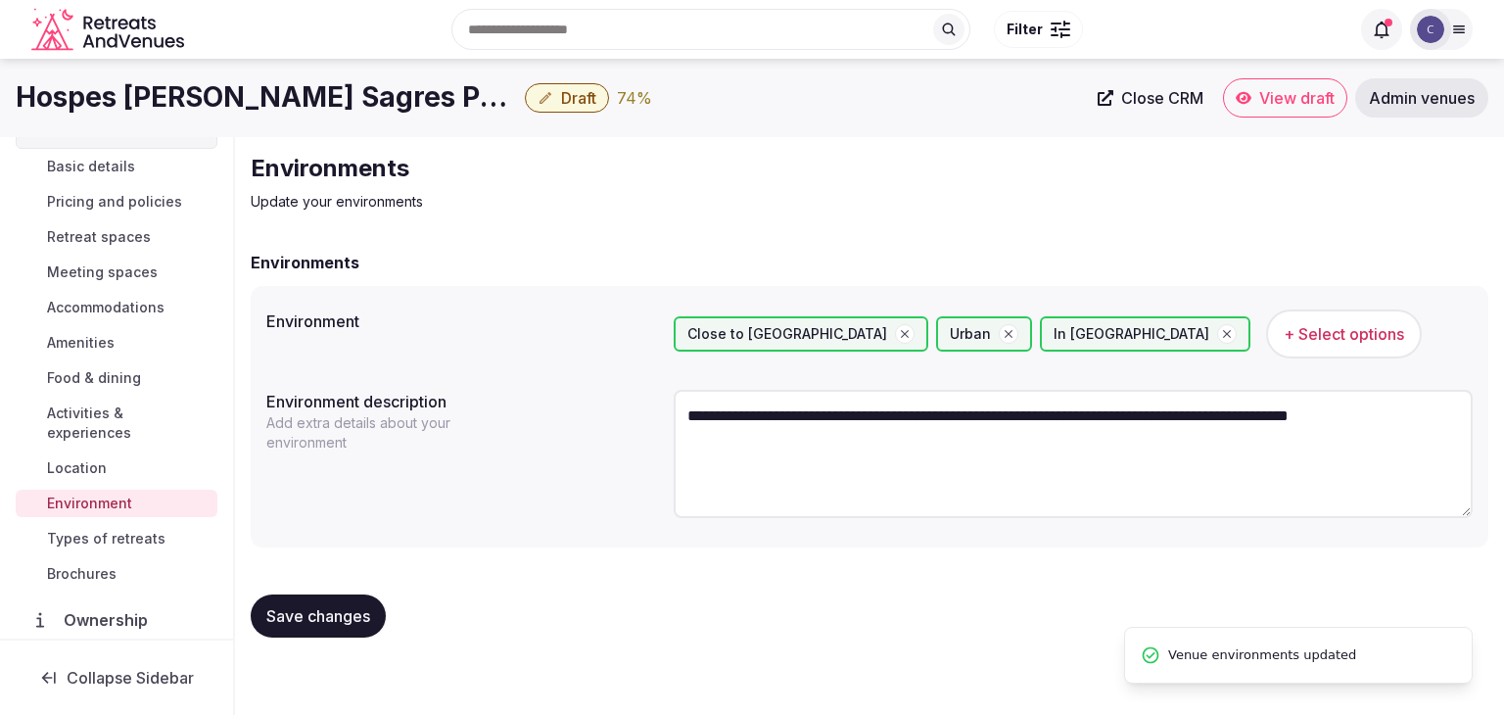
scroll to position [196, 0]
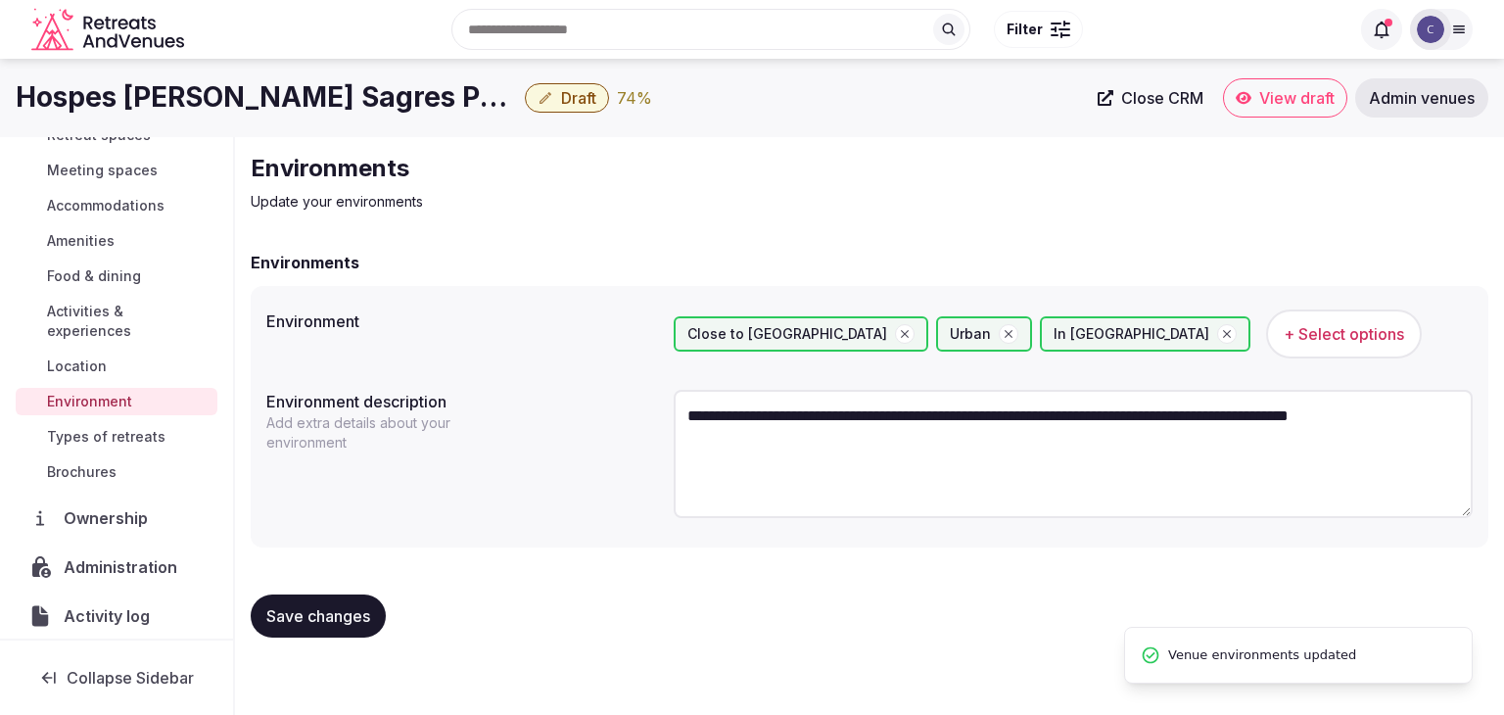
click at [110, 431] on span "Types of retreats" at bounding box center [106, 437] width 118 height 20
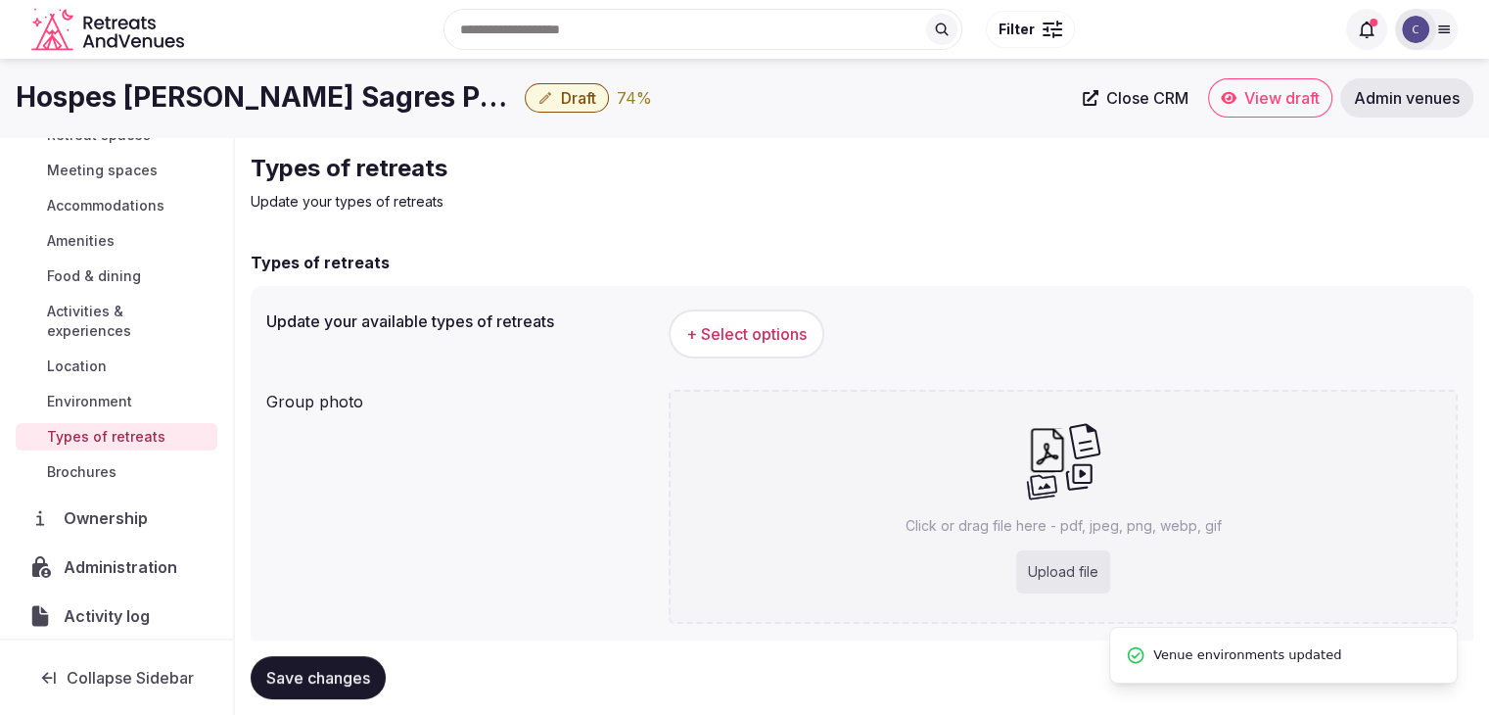
click at [759, 336] on span "+ Select options" at bounding box center [746, 334] width 120 height 22
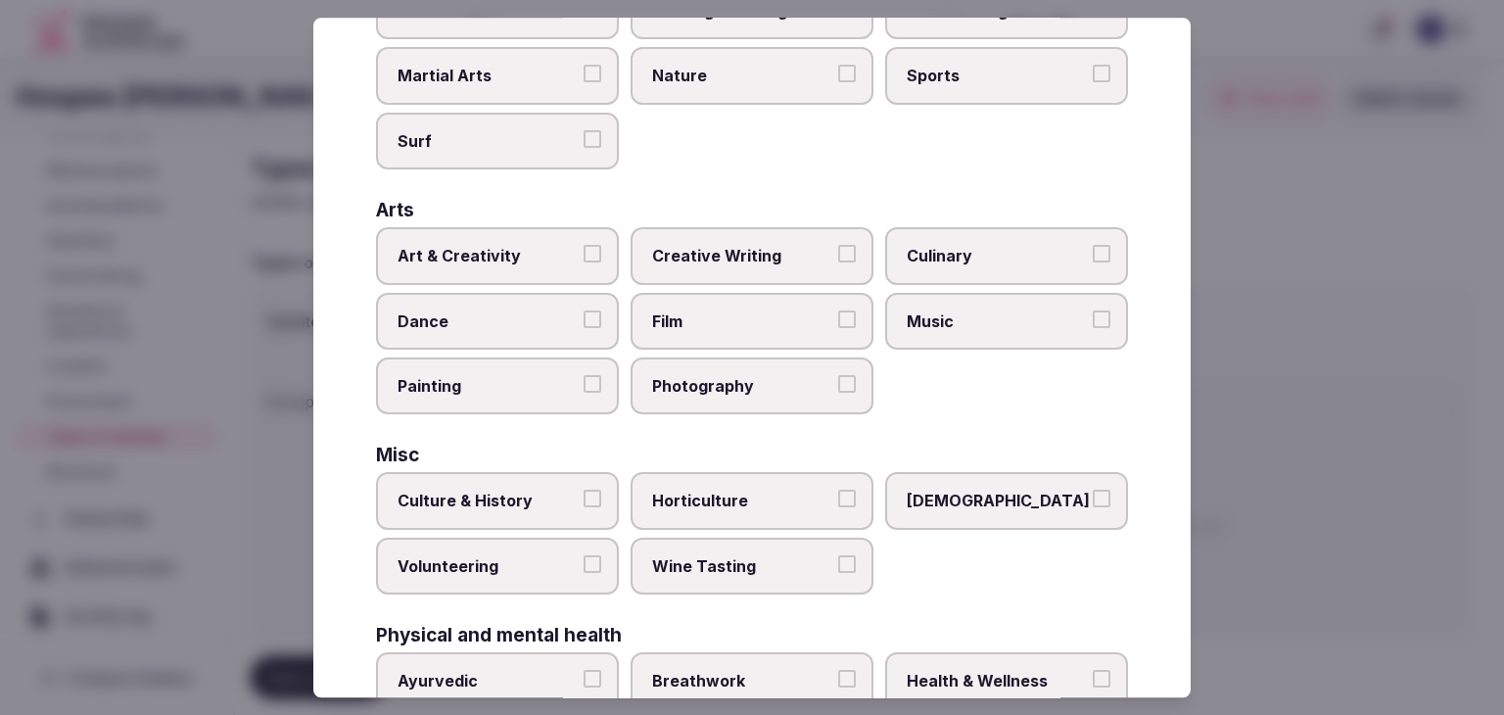
scroll to position [796, 0]
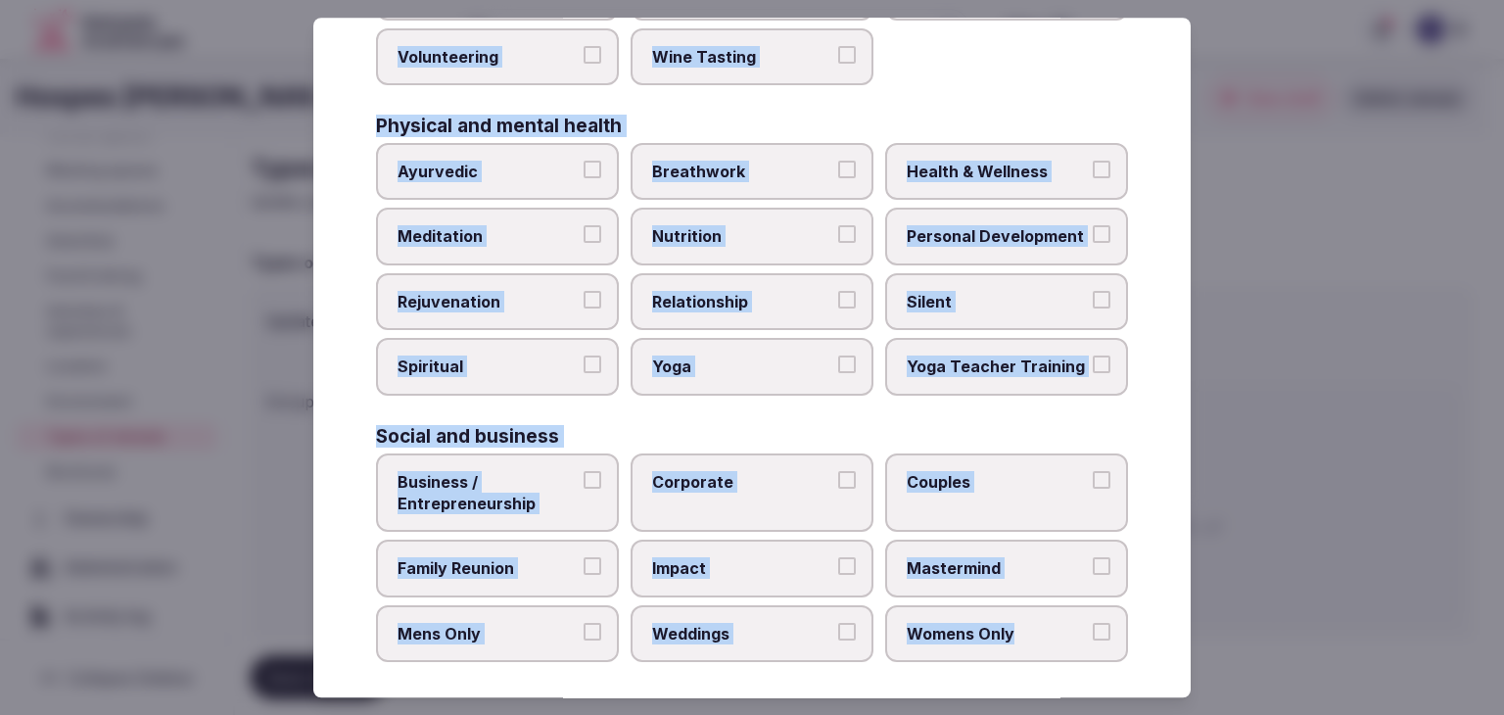
drag, startPoint x: 371, startPoint y: 142, endPoint x: 1100, endPoint y: 647, distance: 887.1
click at [1100, 647] on div "Select your types of retreats Choose all applicable types of retreats offered. …" at bounding box center [751, 357] width 877 height 679
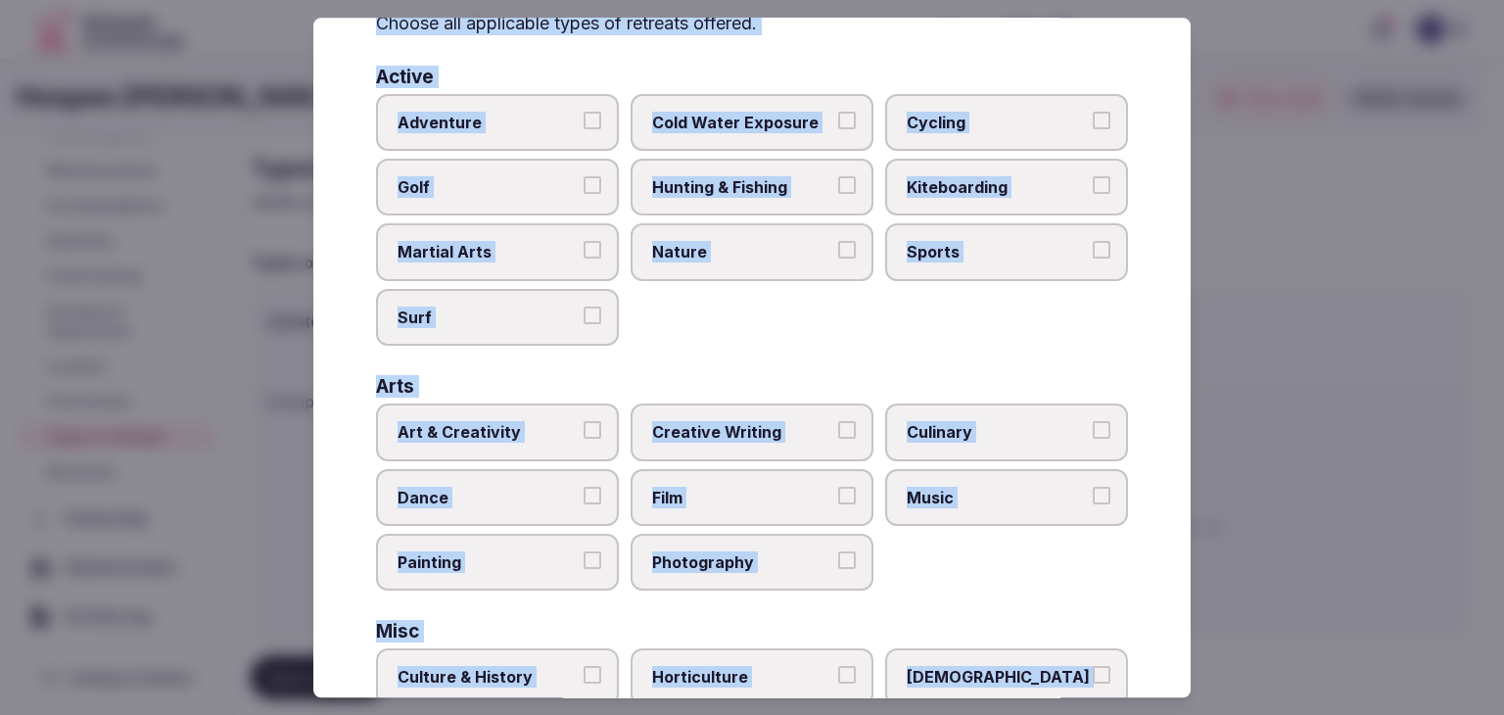
scroll to position [209, 0]
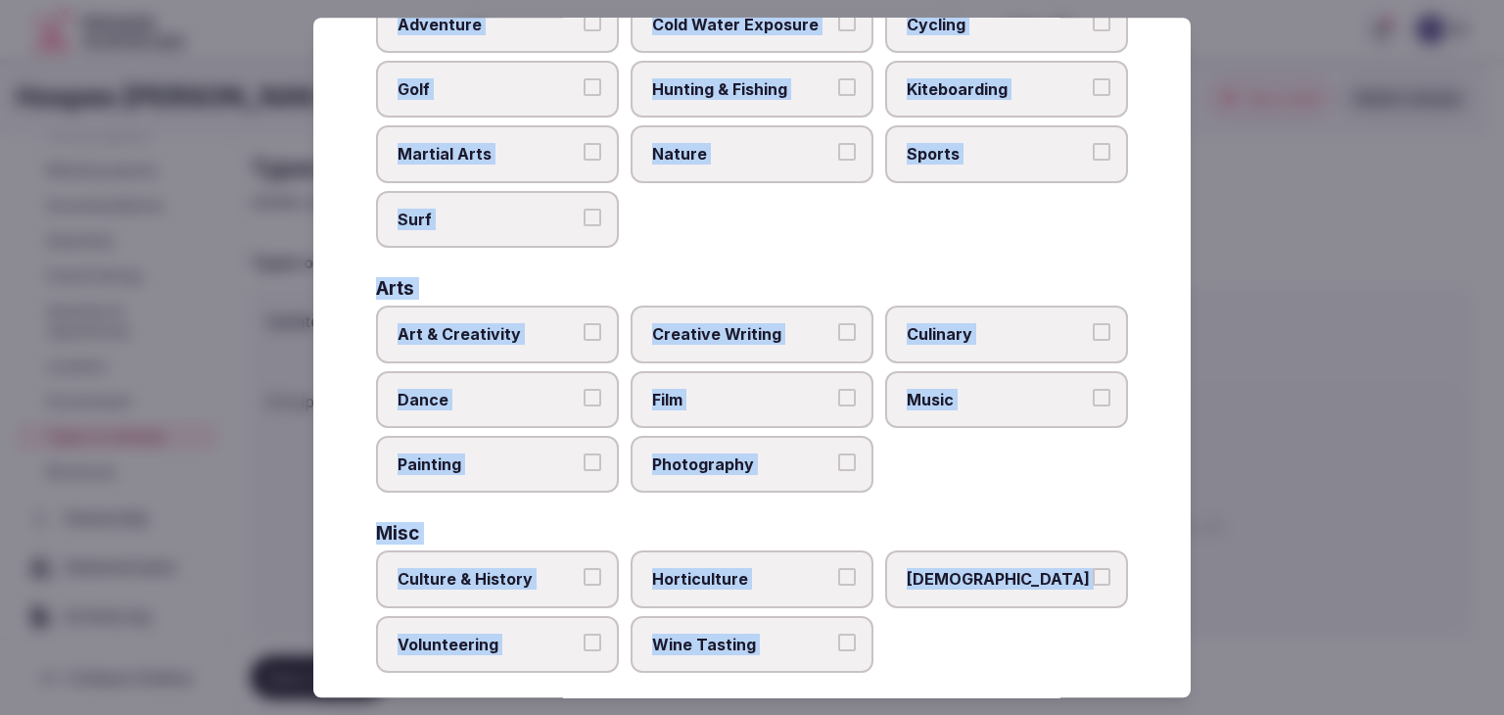
drag, startPoint x: 533, startPoint y: 569, endPoint x: 561, endPoint y: 560, distance: 29.7
click at [535, 570] on span "Culture & History" at bounding box center [487, 580] width 180 height 22
click at [583, 570] on button "Culture & History" at bounding box center [592, 578] width 18 height 18
click at [967, 326] on span "Culinary" at bounding box center [996, 334] width 180 height 22
click at [1092, 326] on button "Culinary" at bounding box center [1101, 332] width 18 height 18
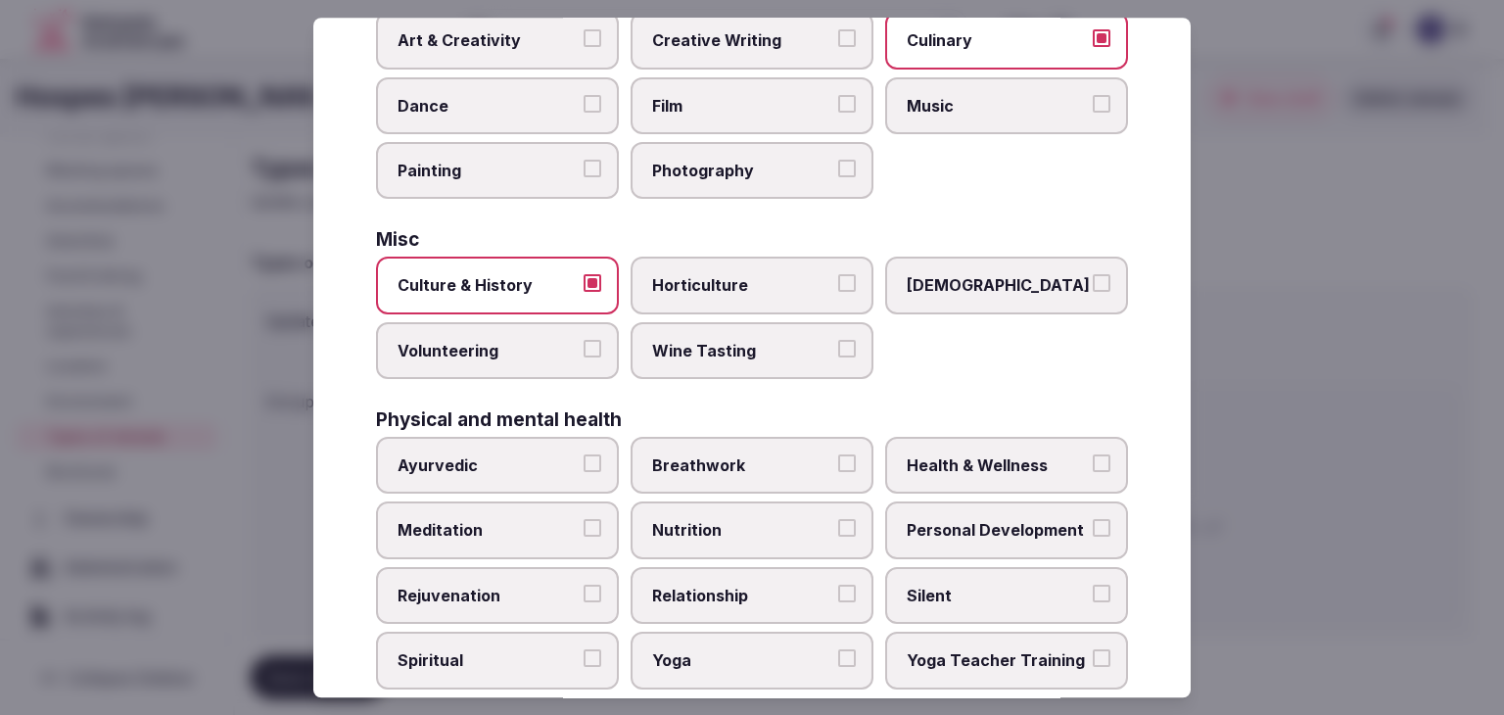
scroll to position [600, 0]
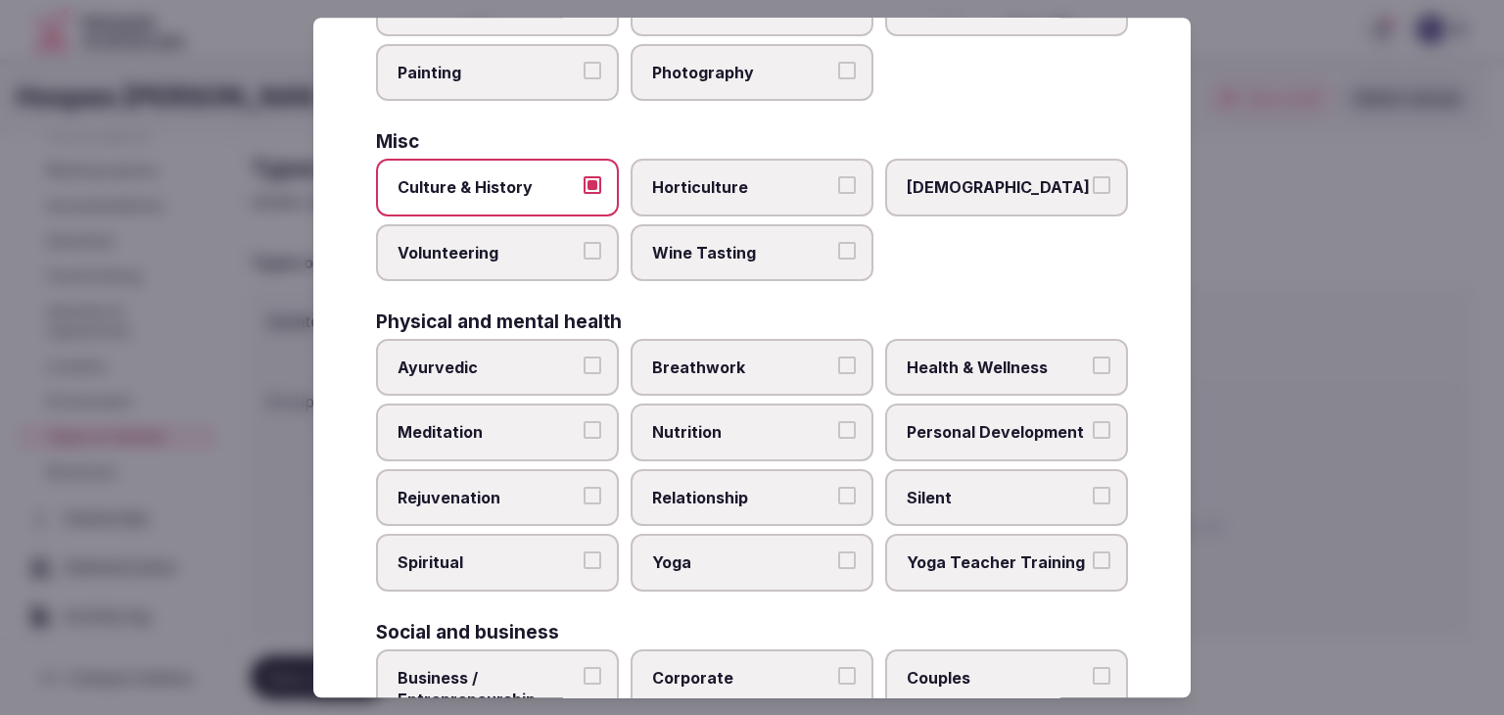
click at [951, 377] on label "Health & Wellness" at bounding box center [1006, 367] width 243 height 57
click at [1092, 374] on button "Health & Wellness" at bounding box center [1101, 365] width 18 height 18
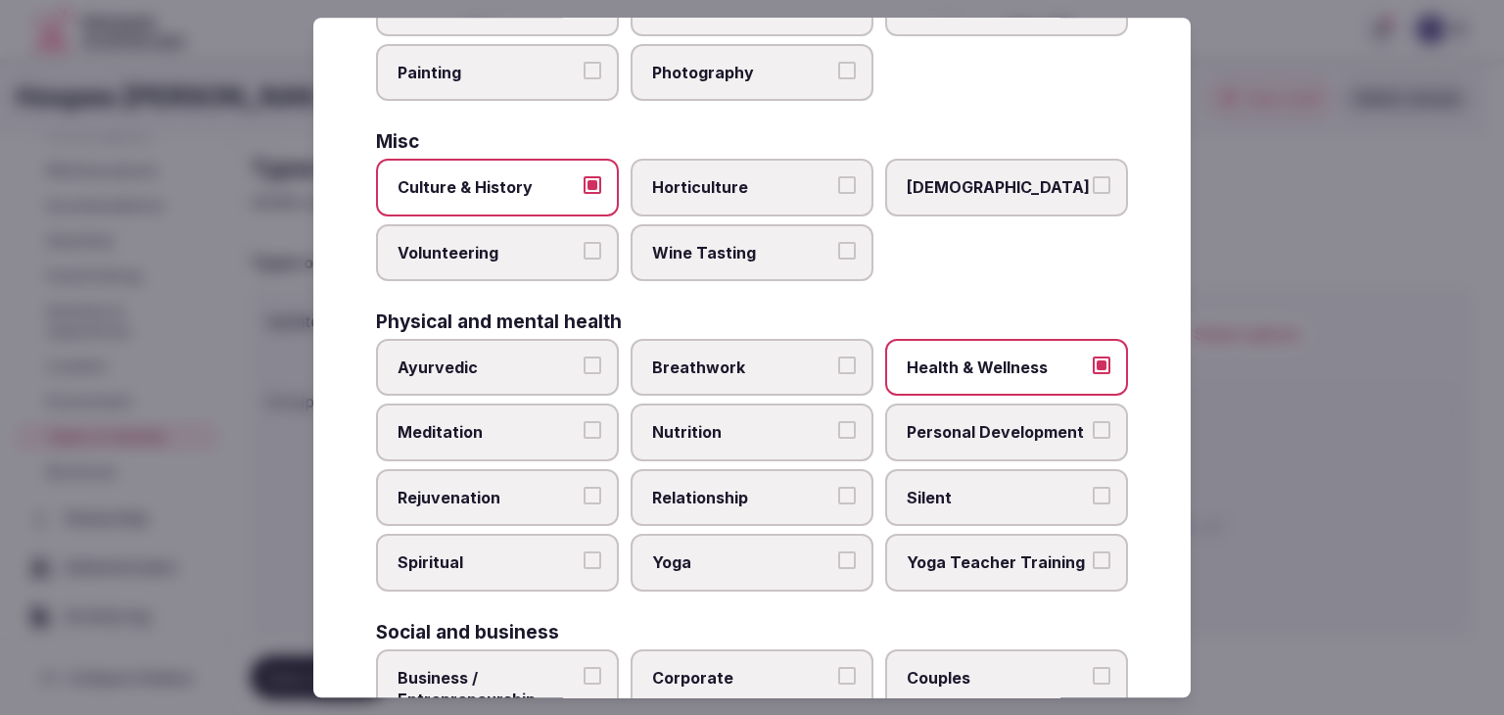
click at [489, 488] on span "Rejuvenation" at bounding box center [487, 498] width 180 height 22
click at [583, 488] on button "Rejuvenation" at bounding box center [592, 496] width 18 height 18
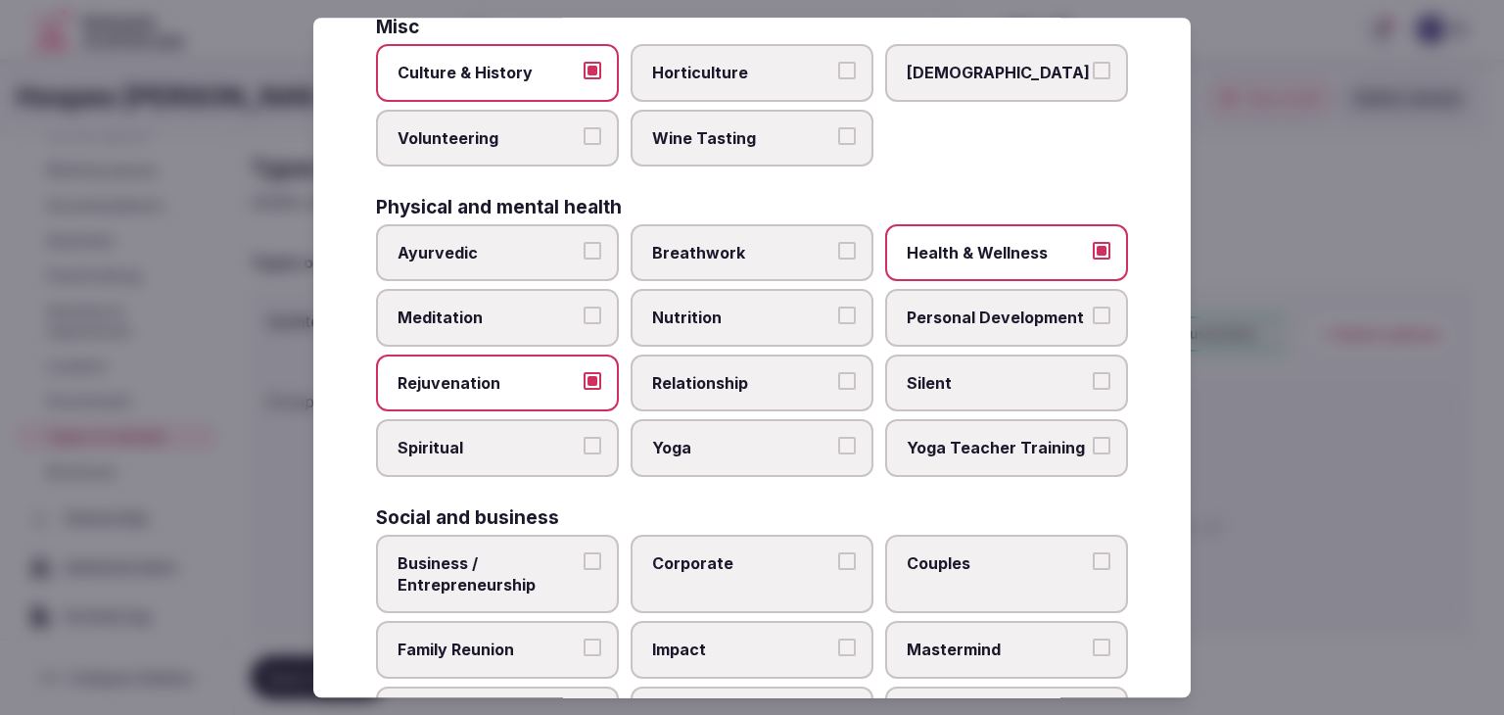
scroll to position [796, 0]
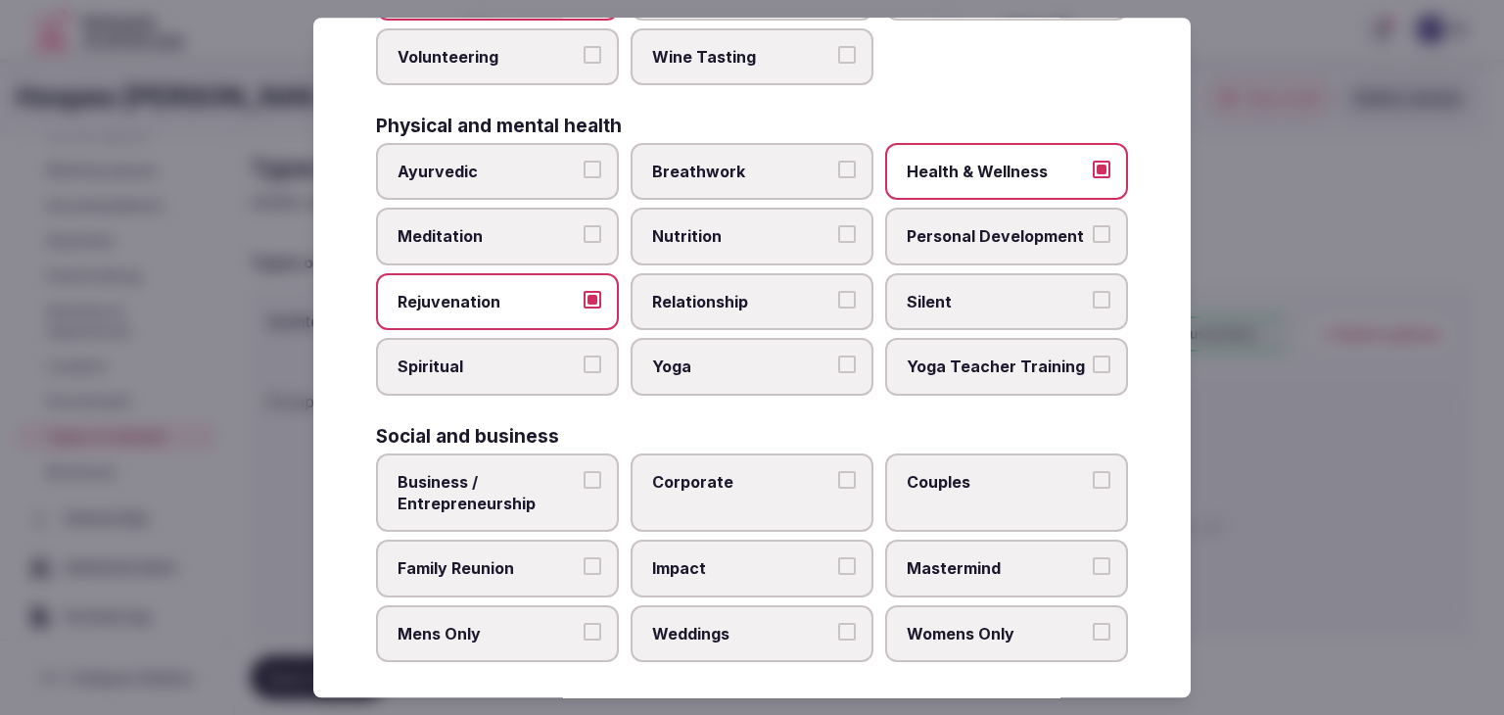
click at [518, 487] on span "Business / Entrepreneurship" at bounding box center [487, 493] width 180 height 44
click at [583, 487] on button "Business / Entrepreneurship" at bounding box center [592, 480] width 18 height 18
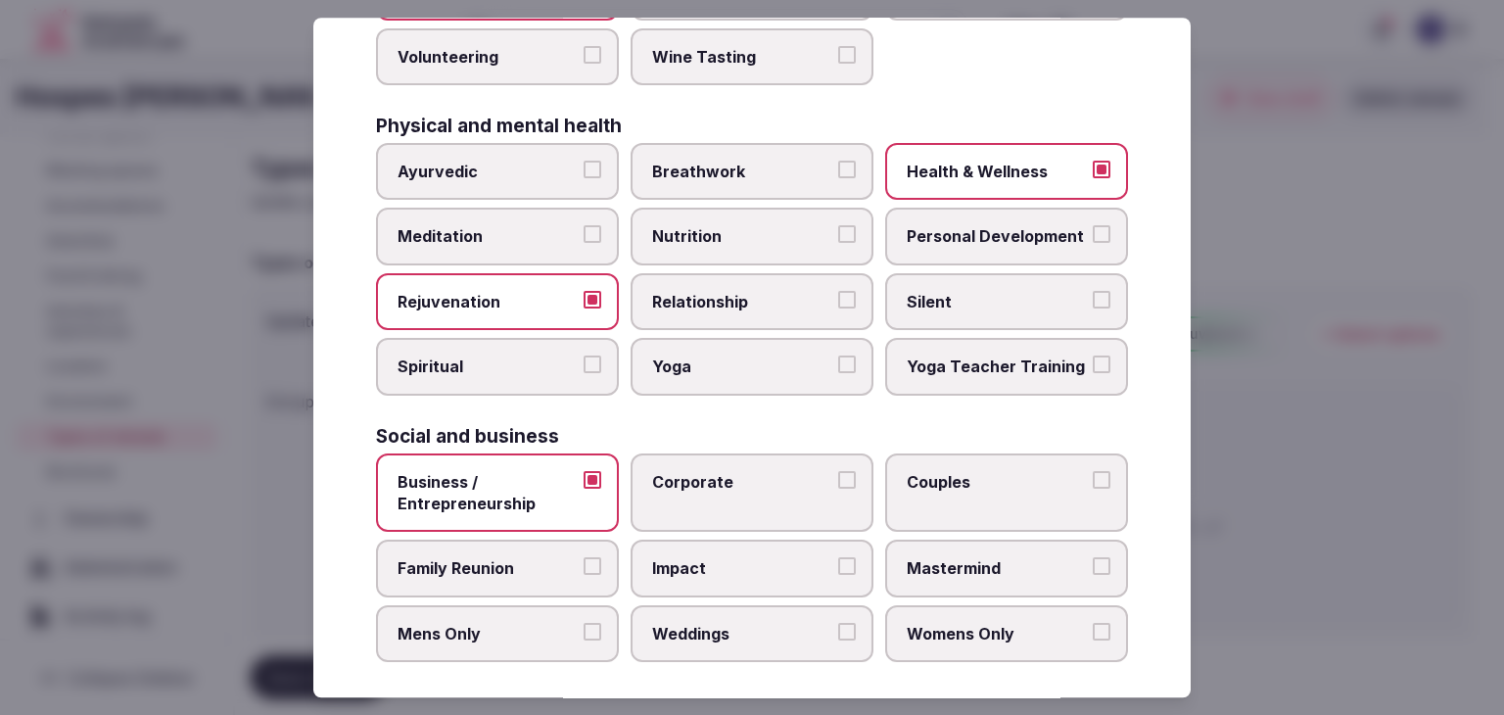
click at [663, 490] on label "Corporate" at bounding box center [751, 492] width 243 height 79
click at [838, 488] on button "Corporate" at bounding box center [847, 480] width 18 height 18
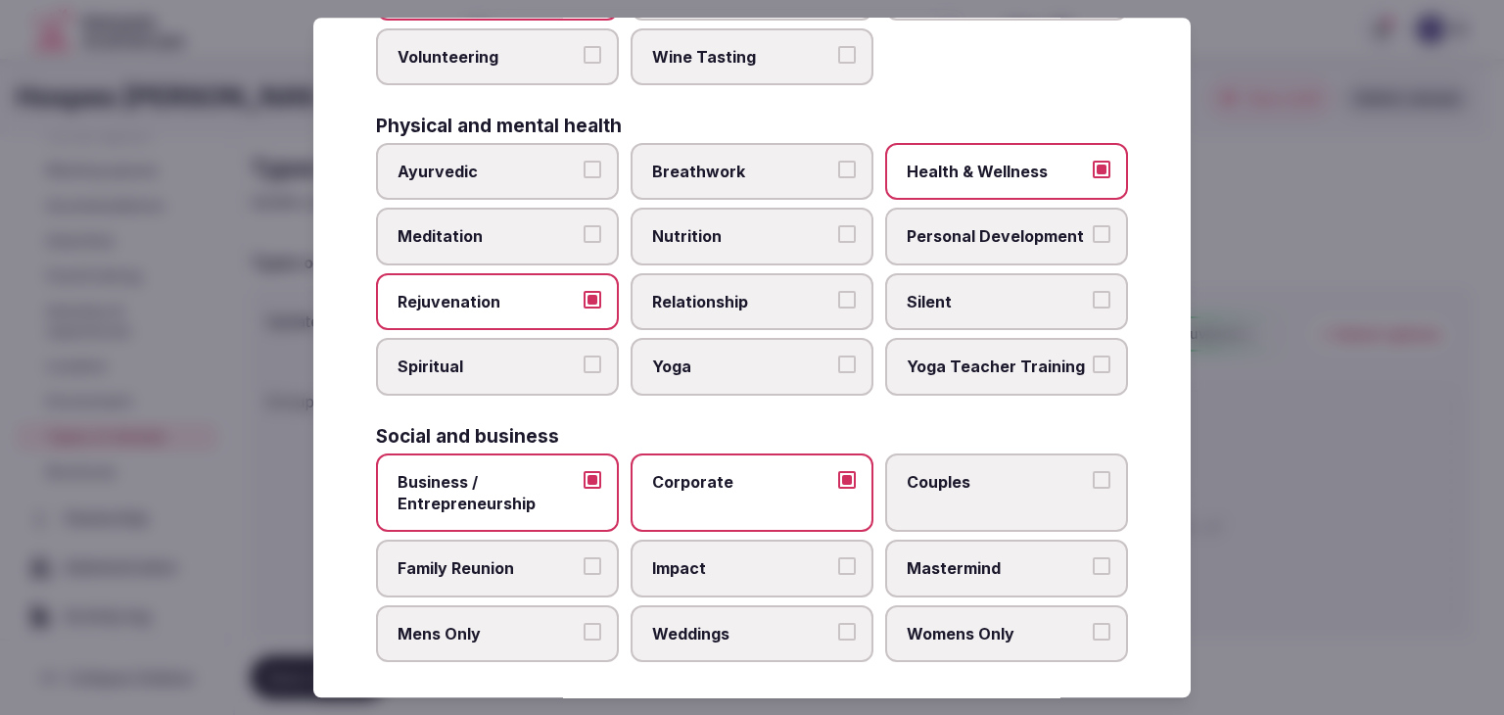
click at [687, 623] on span "Weddings" at bounding box center [742, 634] width 180 height 22
click at [838, 623] on button "Weddings" at bounding box center [847, 632] width 18 height 18
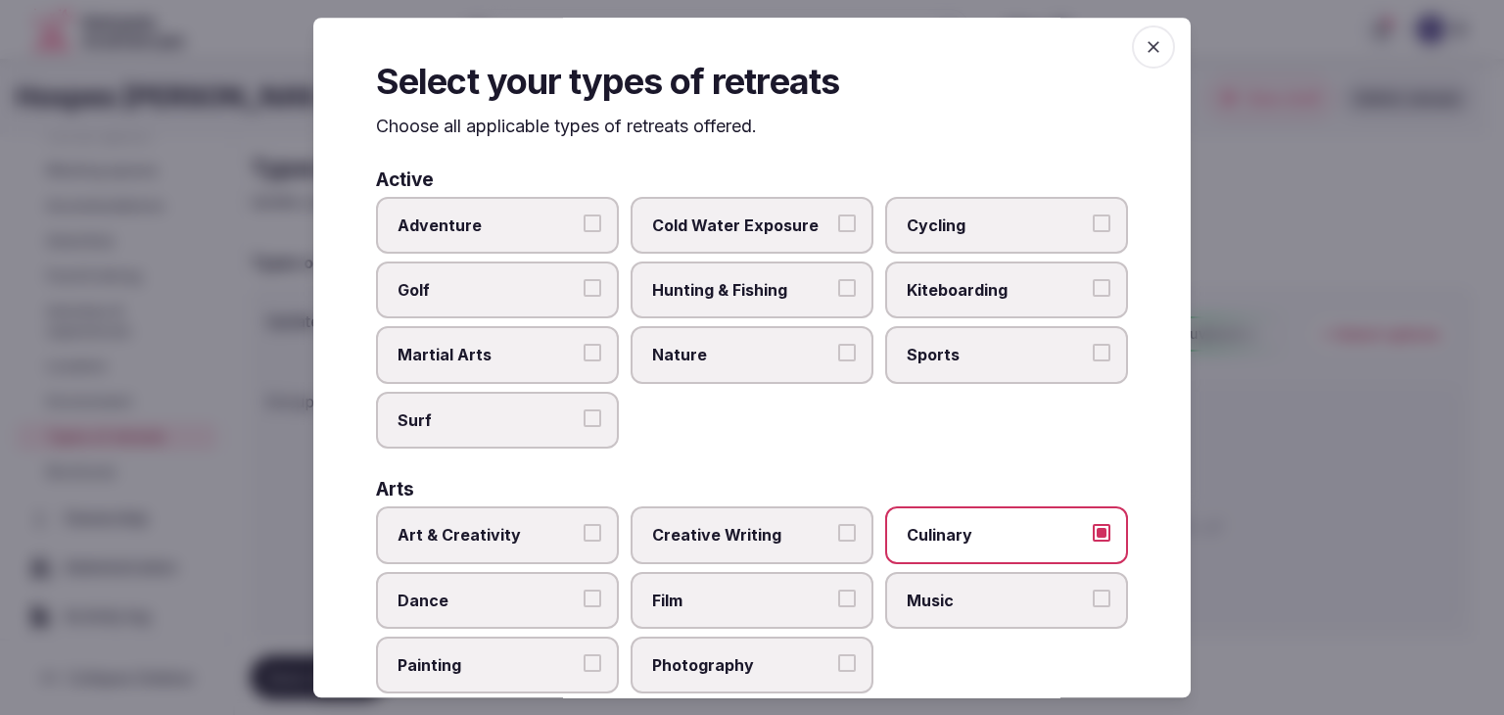
scroll to position [0, 0]
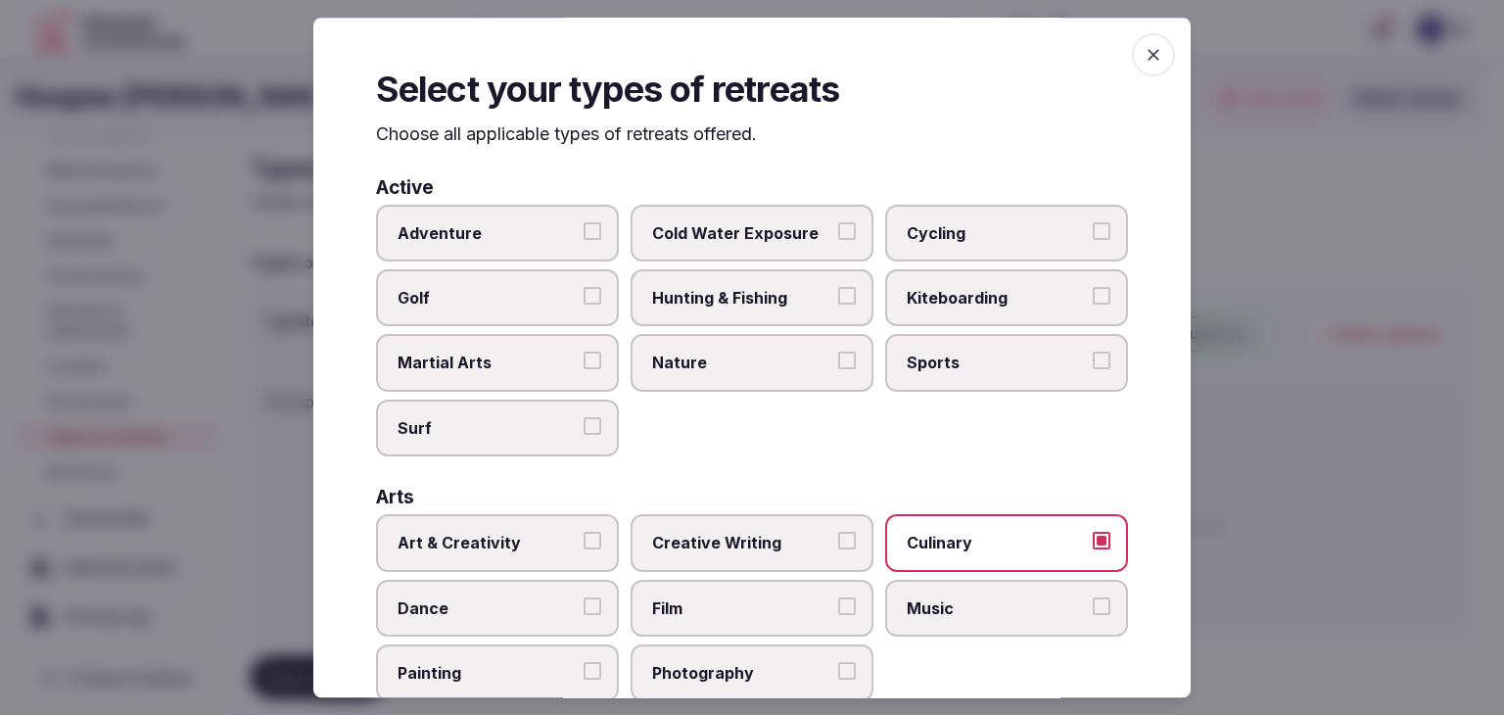
click at [1142, 41] on span "button" at bounding box center [1153, 54] width 43 height 43
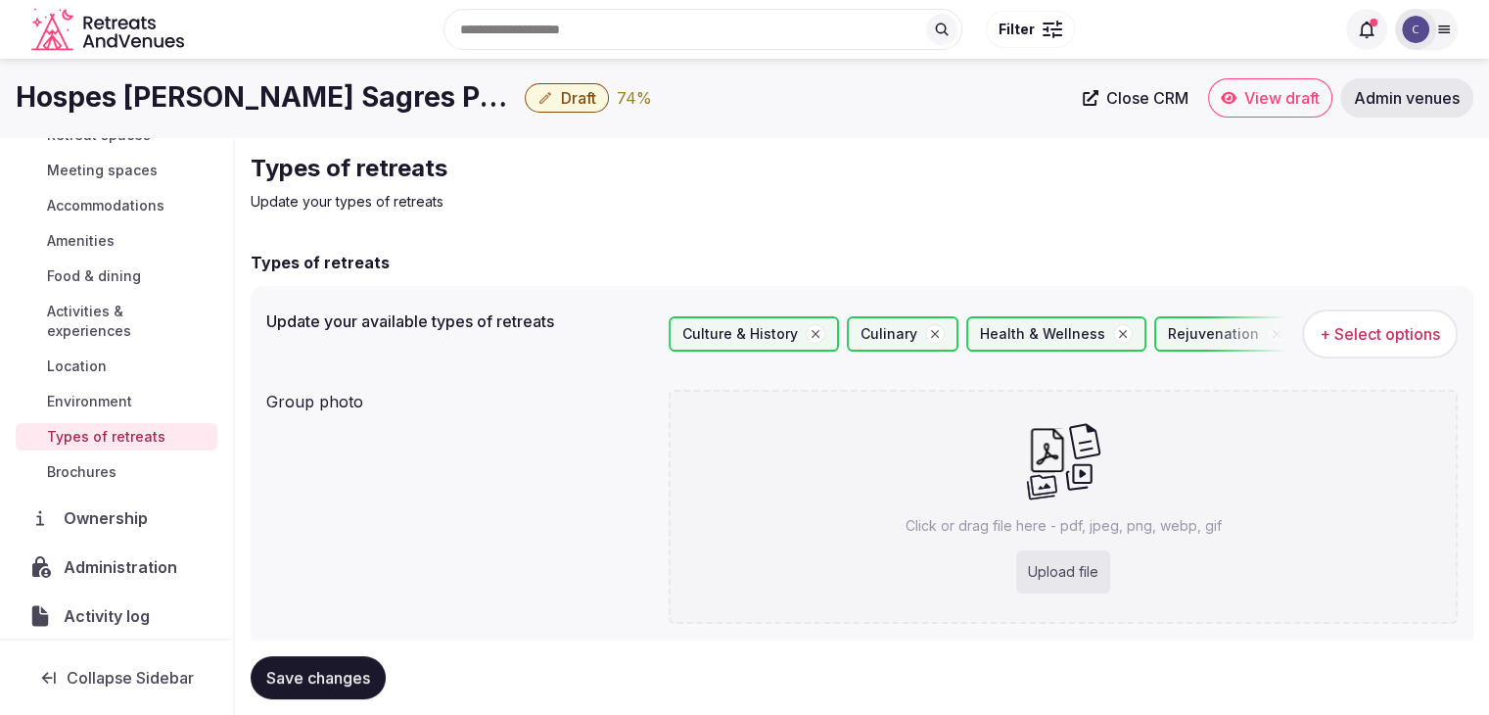
click at [1029, 543] on div "Click or drag file here - pdf, jpeg, png, webp, gif Upload file" at bounding box center [1063, 507] width 789 height 234
type input "**********"
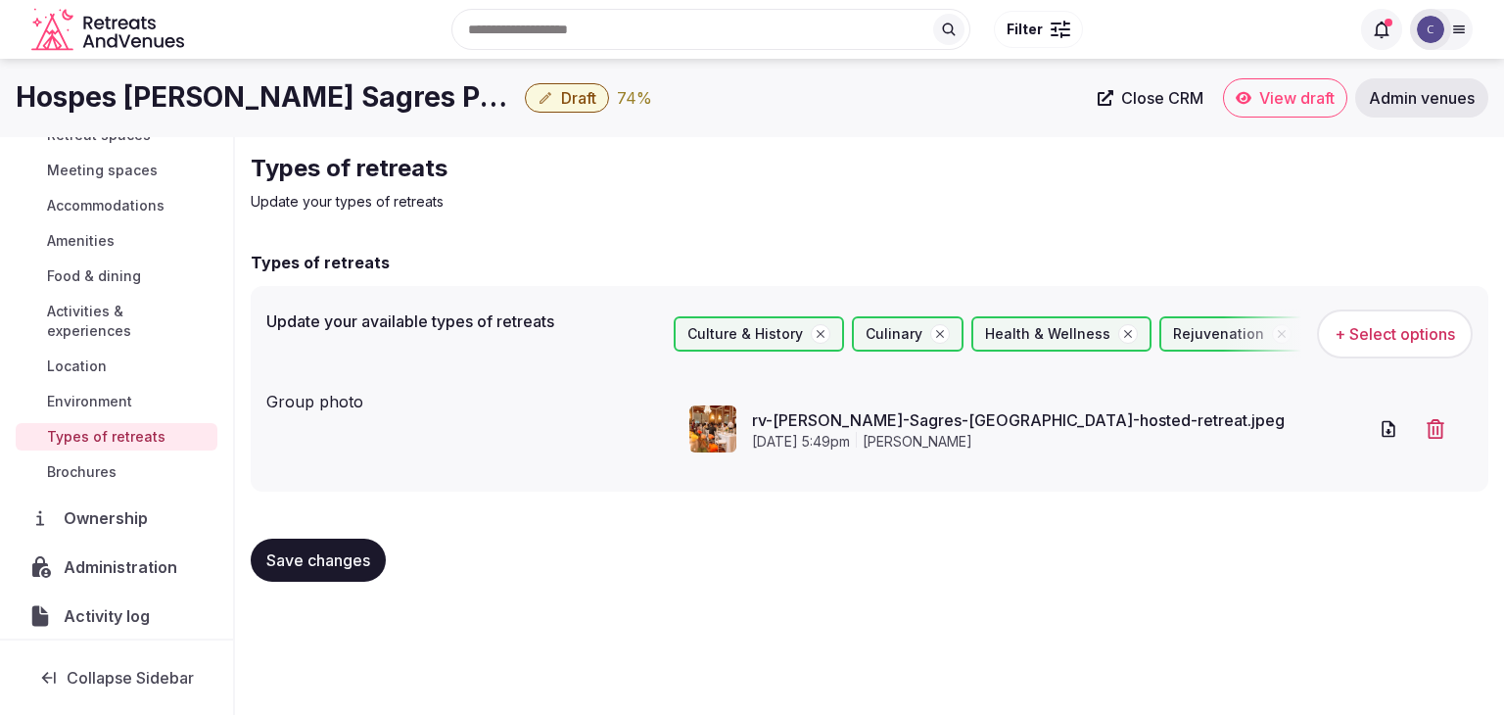
click at [325, 565] on span "Save changes" at bounding box center [318, 560] width 104 height 20
click at [132, 401] on span "Environment" at bounding box center [89, 402] width 85 height 20
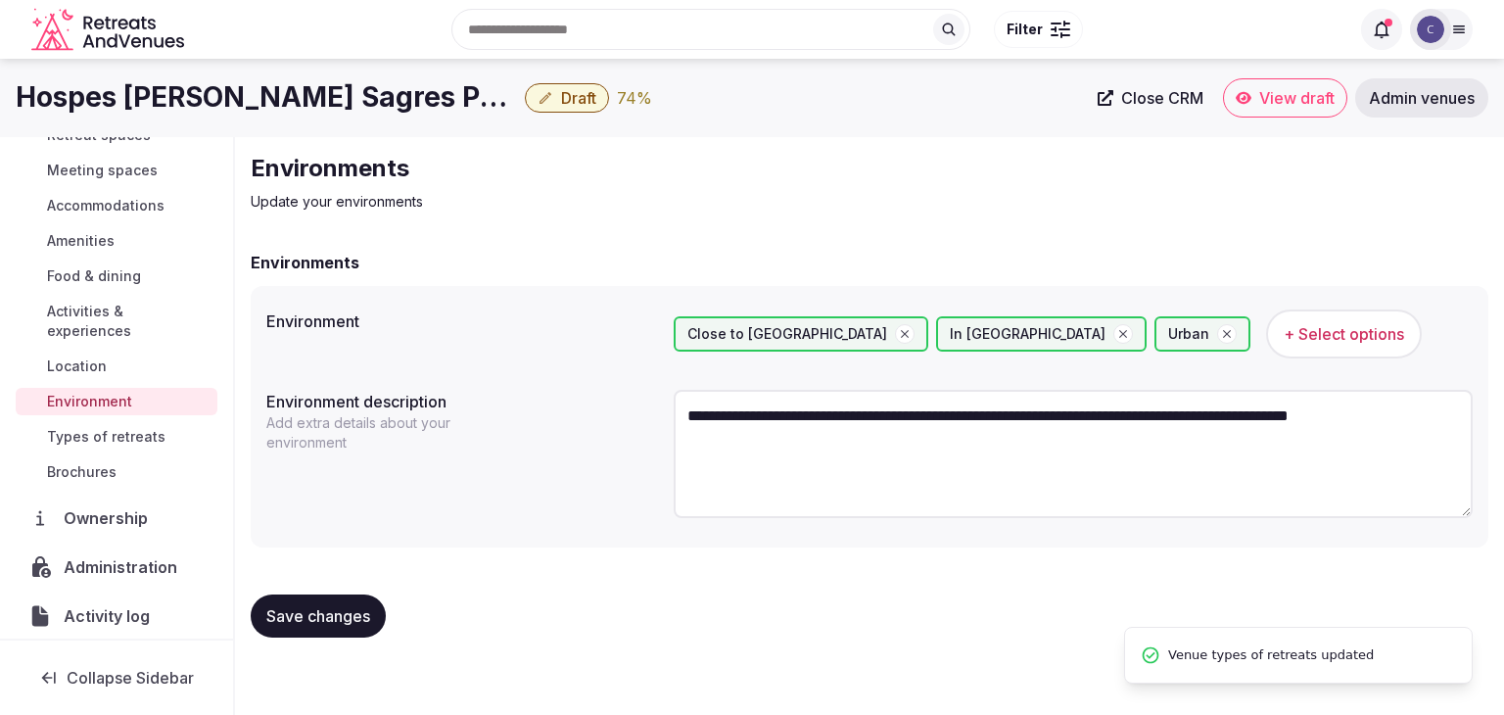
click at [108, 306] on span "Activities & experiences" at bounding box center [128, 321] width 162 height 39
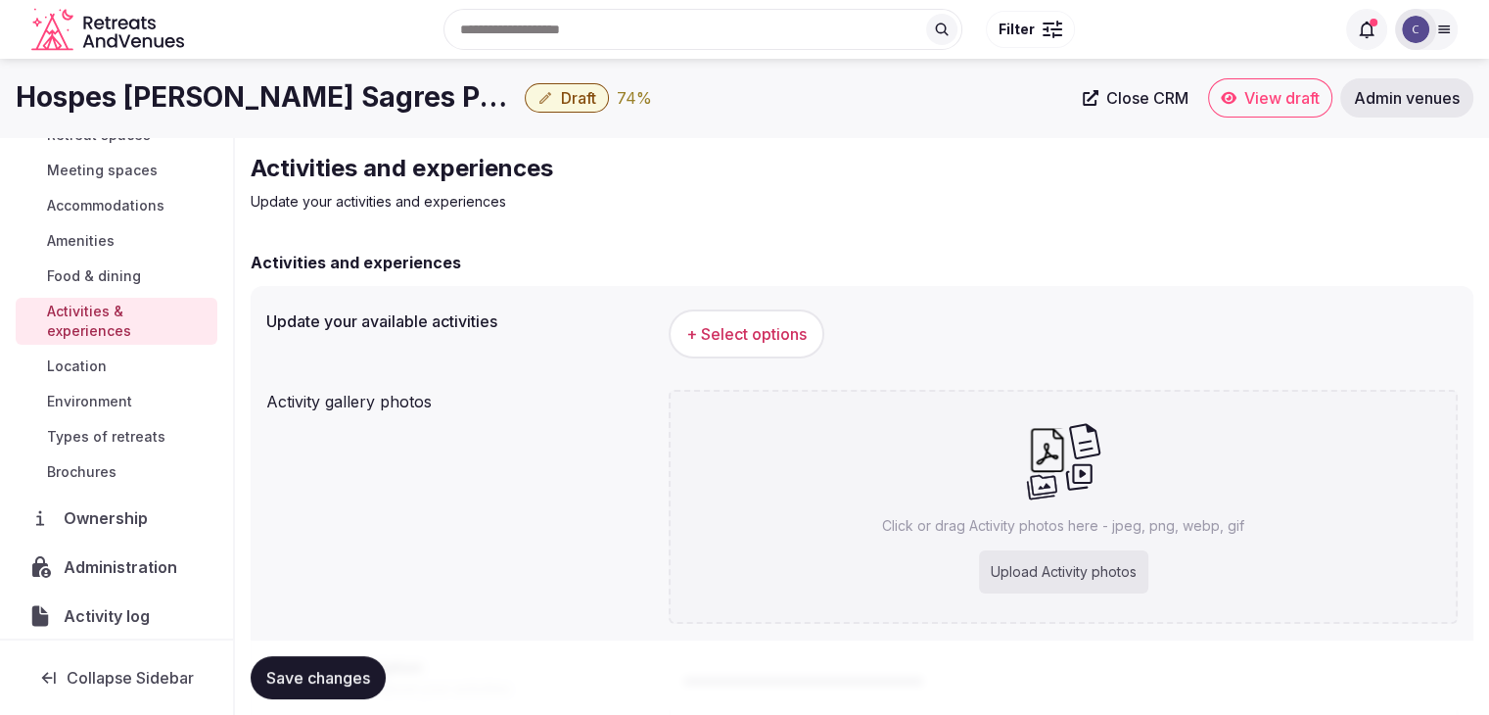
click at [732, 345] on button "+ Select options" at bounding box center [747, 333] width 156 height 49
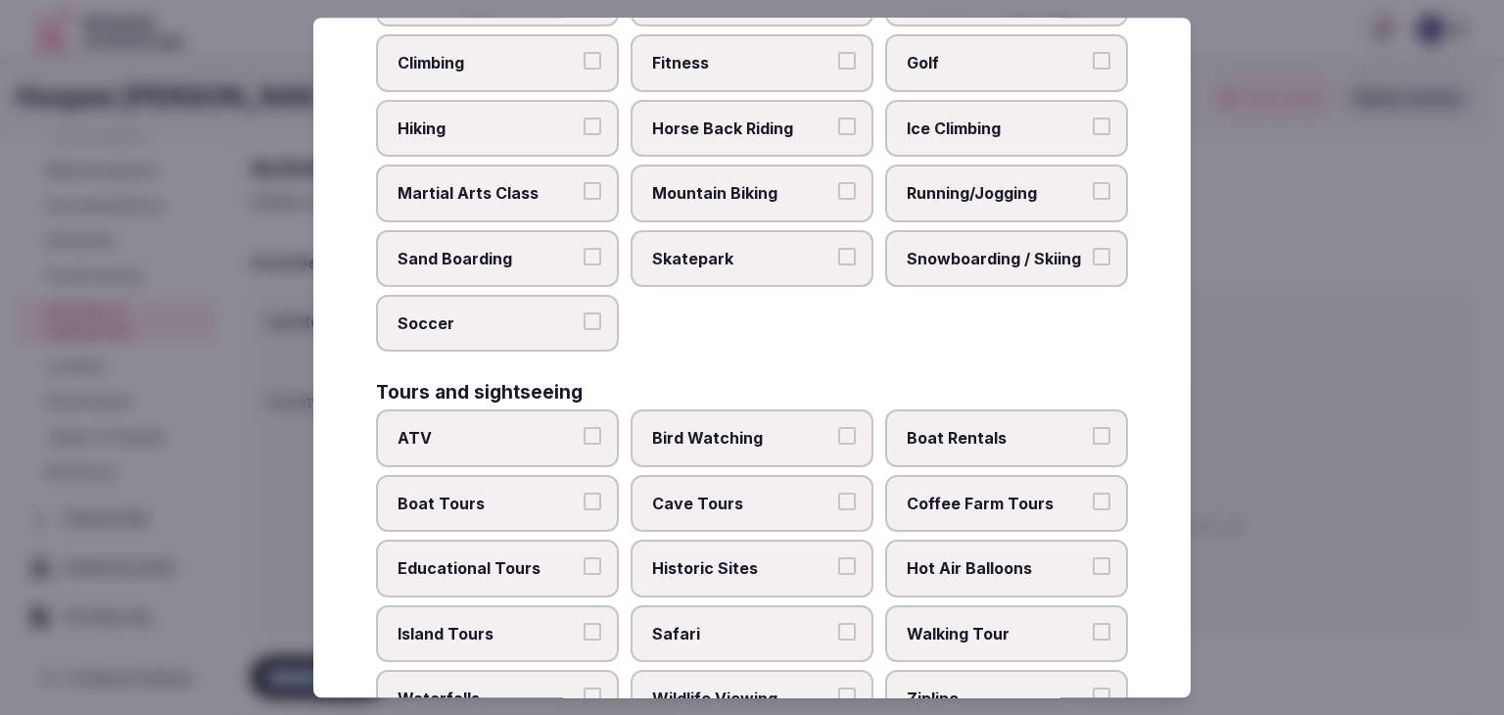
scroll to position [1511, 0]
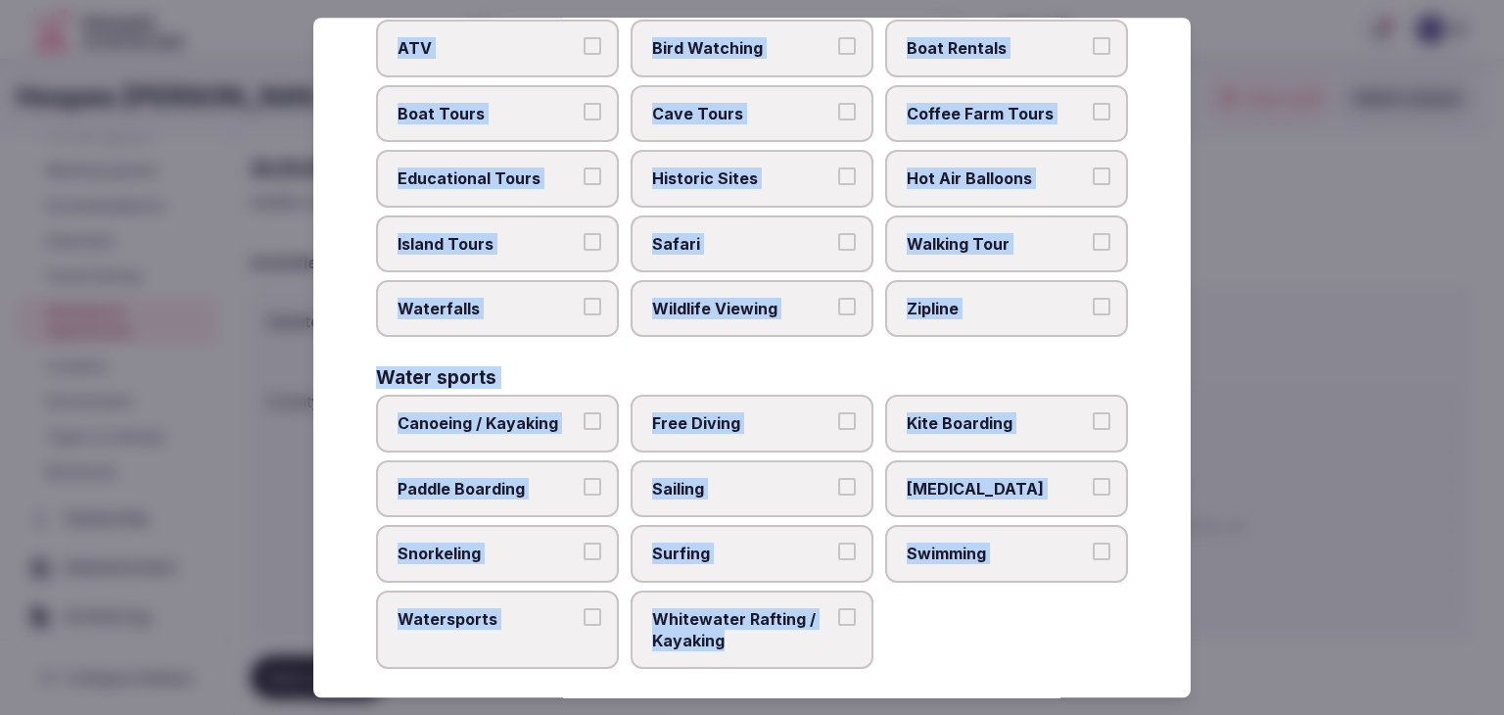
drag, startPoint x: 366, startPoint y: 138, endPoint x: 889, endPoint y: 662, distance: 740.0
click at [889, 662] on div "Select your activities Choose all applicable activities offered. Culture Dancin…" at bounding box center [751, 357] width 877 height 679
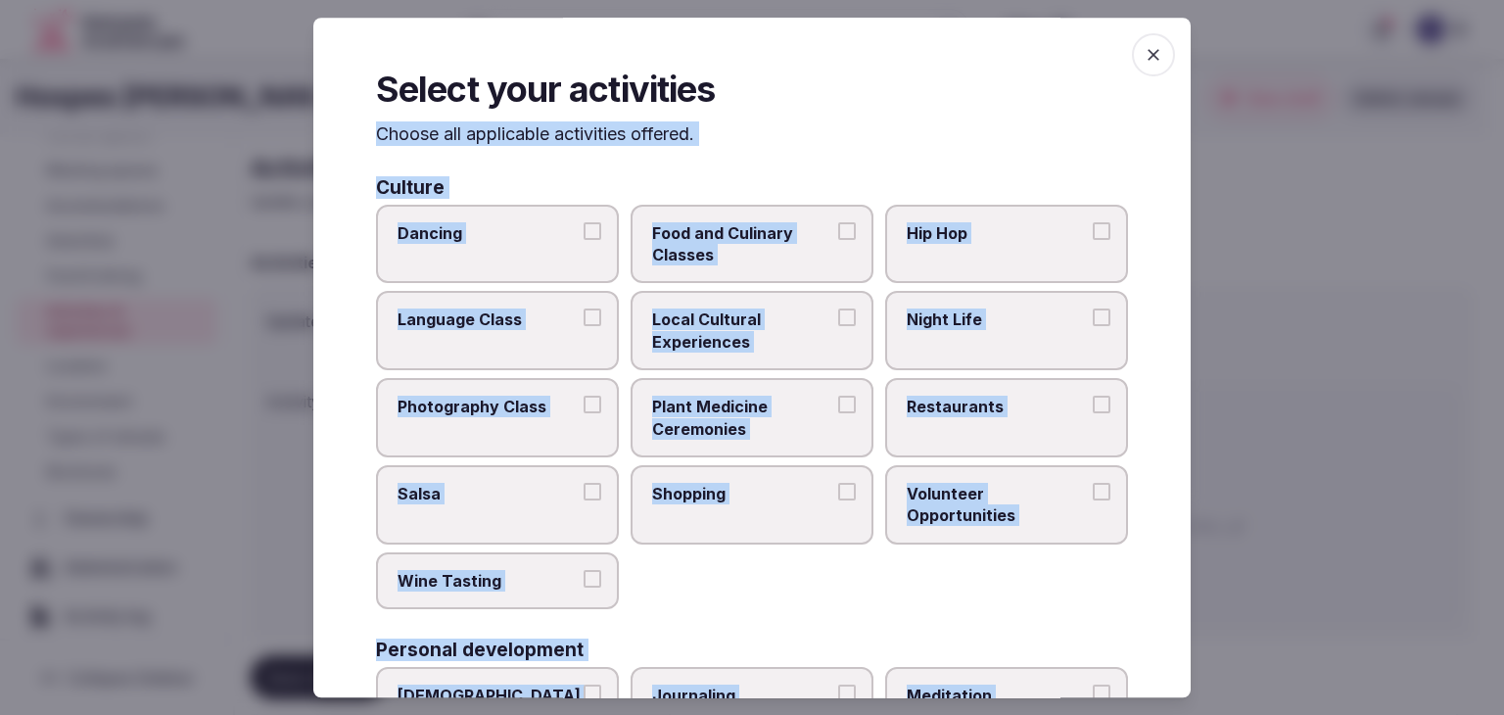
scroll to position [0, 0]
click at [729, 255] on span "Food and Culinary Classes" at bounding box center [742, 244] width 180 height 44
click at [838, 240] on button "Food and Culinary Classes" at bounding box center [847, 231] width 18 height 18
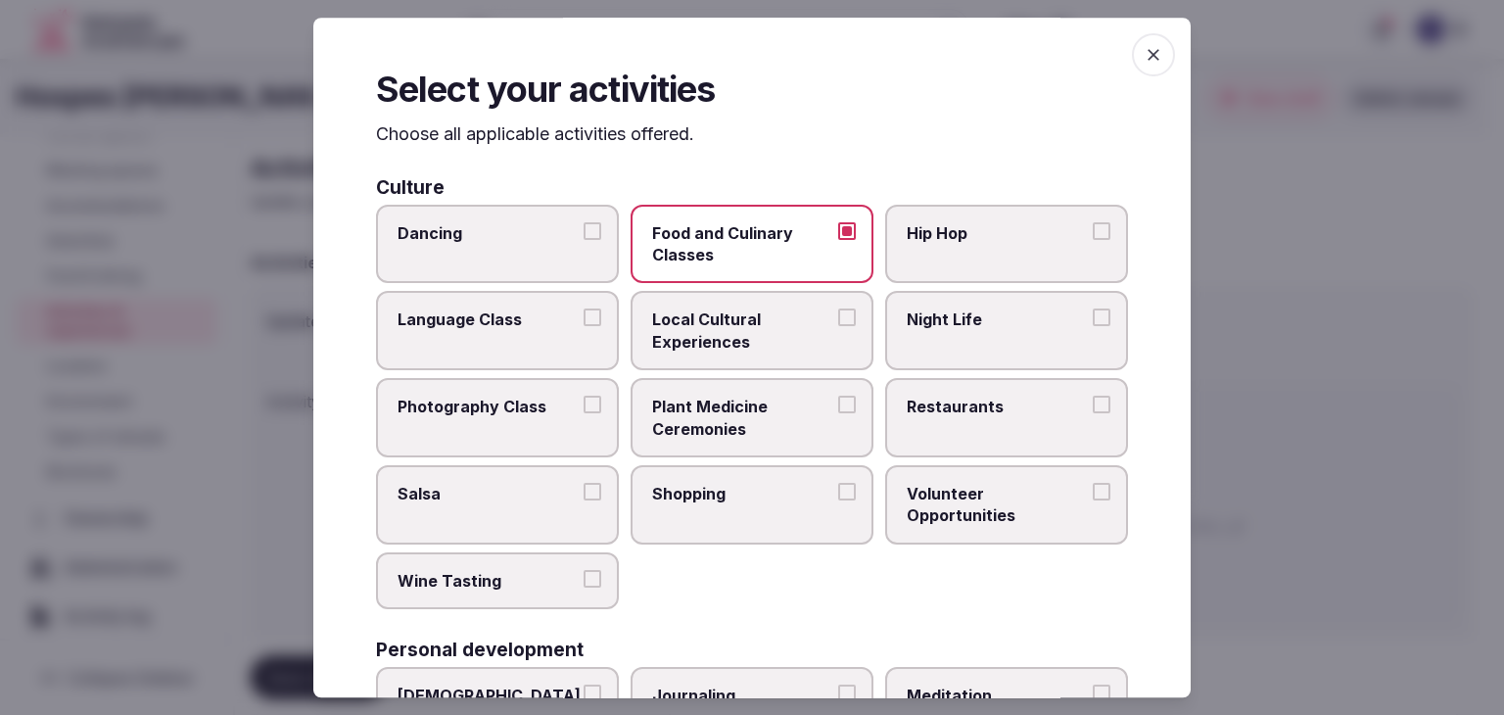
click at [728, 325] on span "Local Cultural Experiences" at bounding box center [742, 331] width 180 height 44
click at [838, 325] on button "Local Cultural Experiences" at bounding box center [847, 318] width 18 height 18
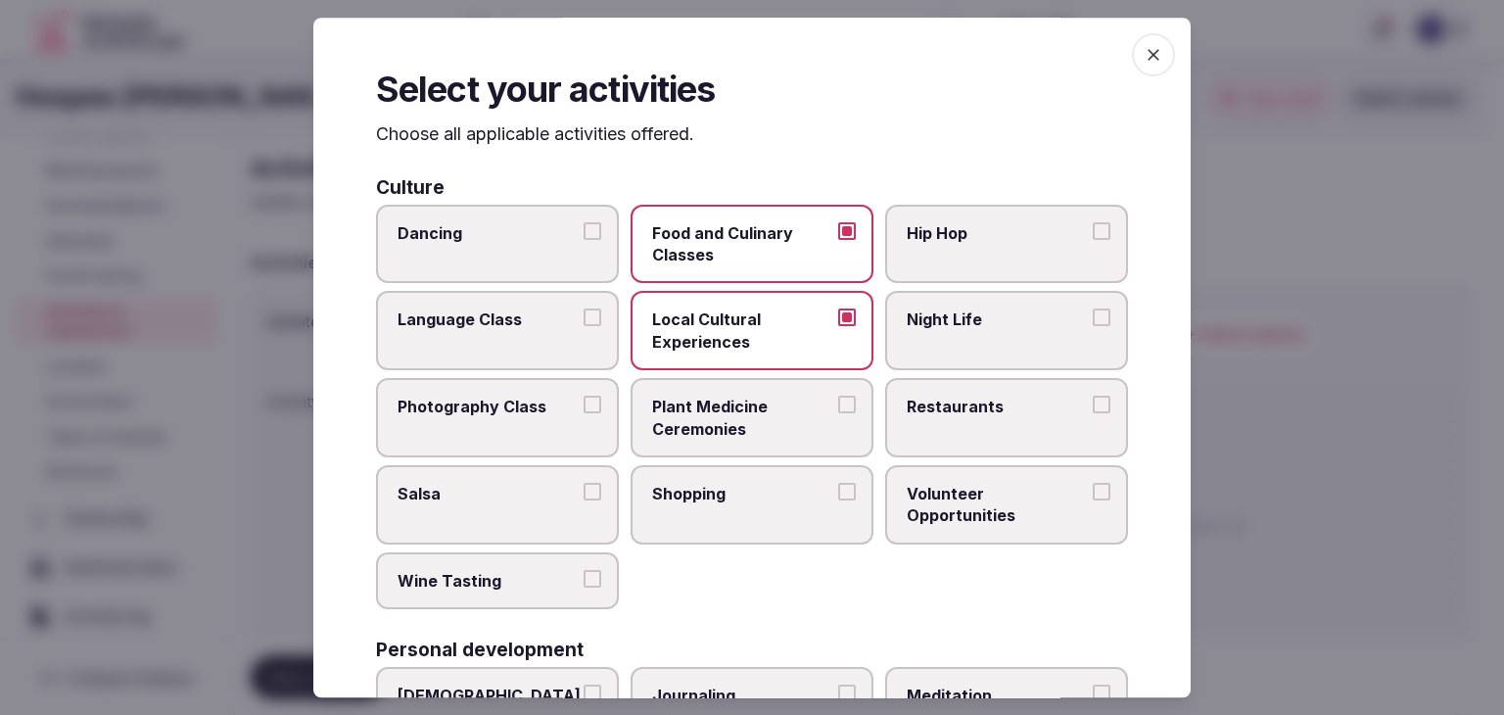
click at [940, 337] on label "Night Life" at bounding box center [1006, 331] width 243 height 79
click at [1092, 327] on button "Night Life" at bounding box center [1101, 318] width 18 height 18
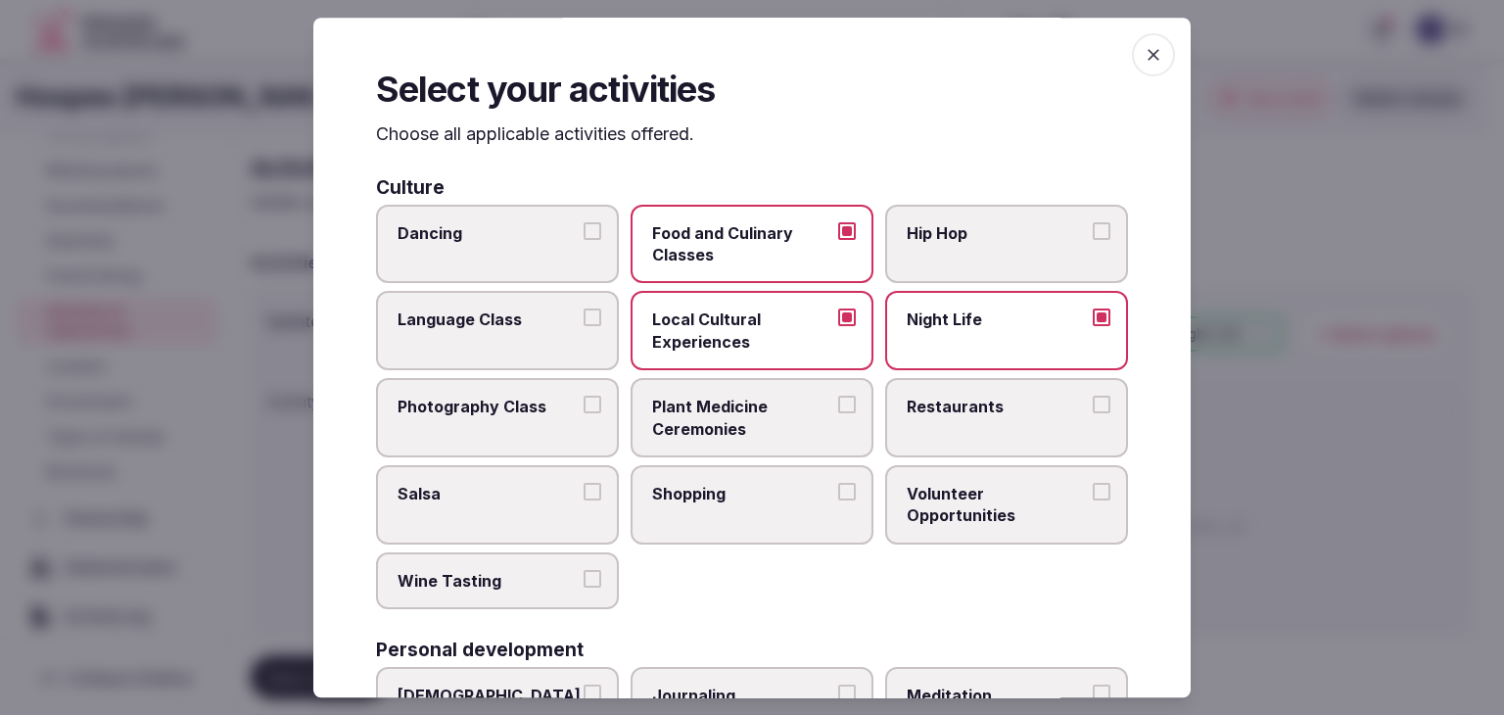
click at [940, 415] on span "Restaurants" at bounding box center [996, 406] width 180 height 22
click at [1092, 413] on button "Restaurants" at bounding box center [1101, 404] width 18 height 18
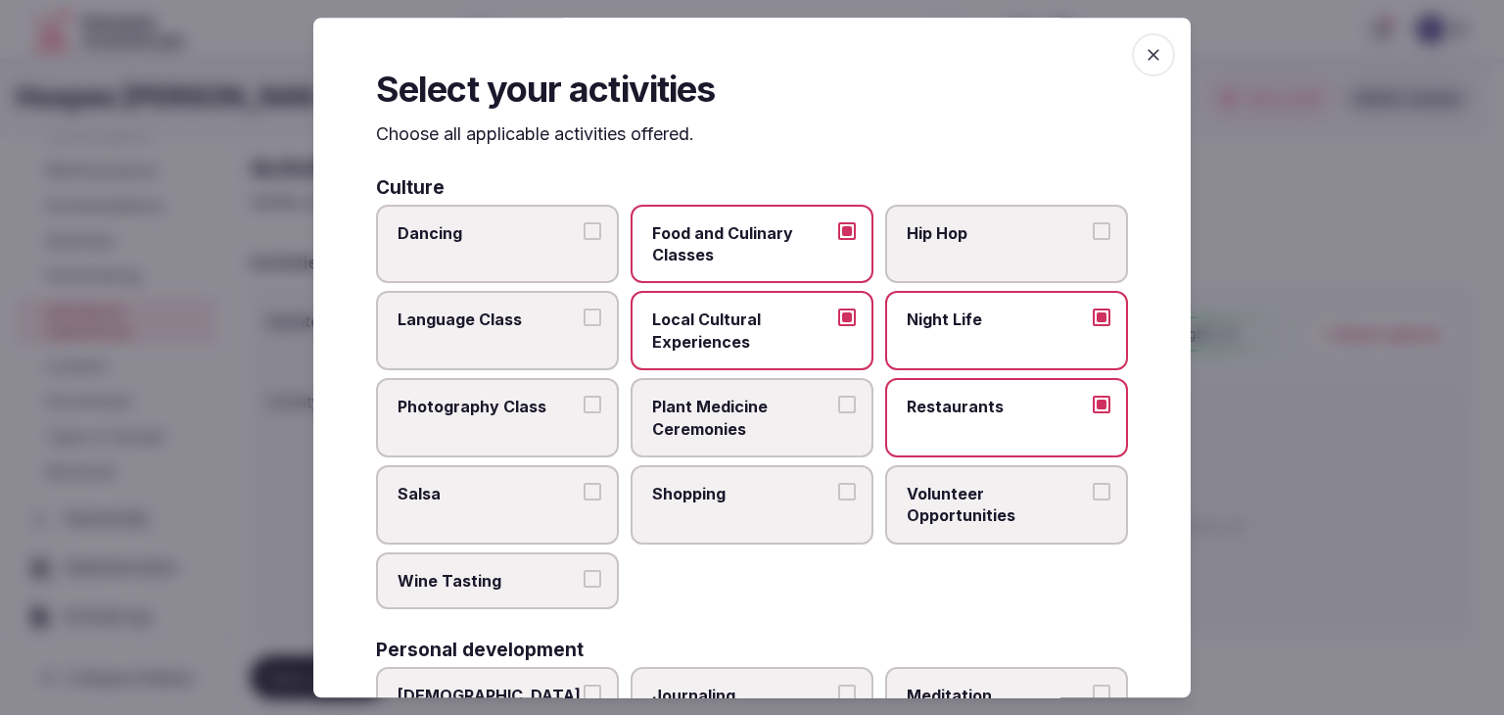
click at [497, 413] on span "Photography Class" at bounding box center [487, 406] width 180 height 22
click at [583, 413] on button "Photography Class" at bounding box center [592, 404] width 18 height 18
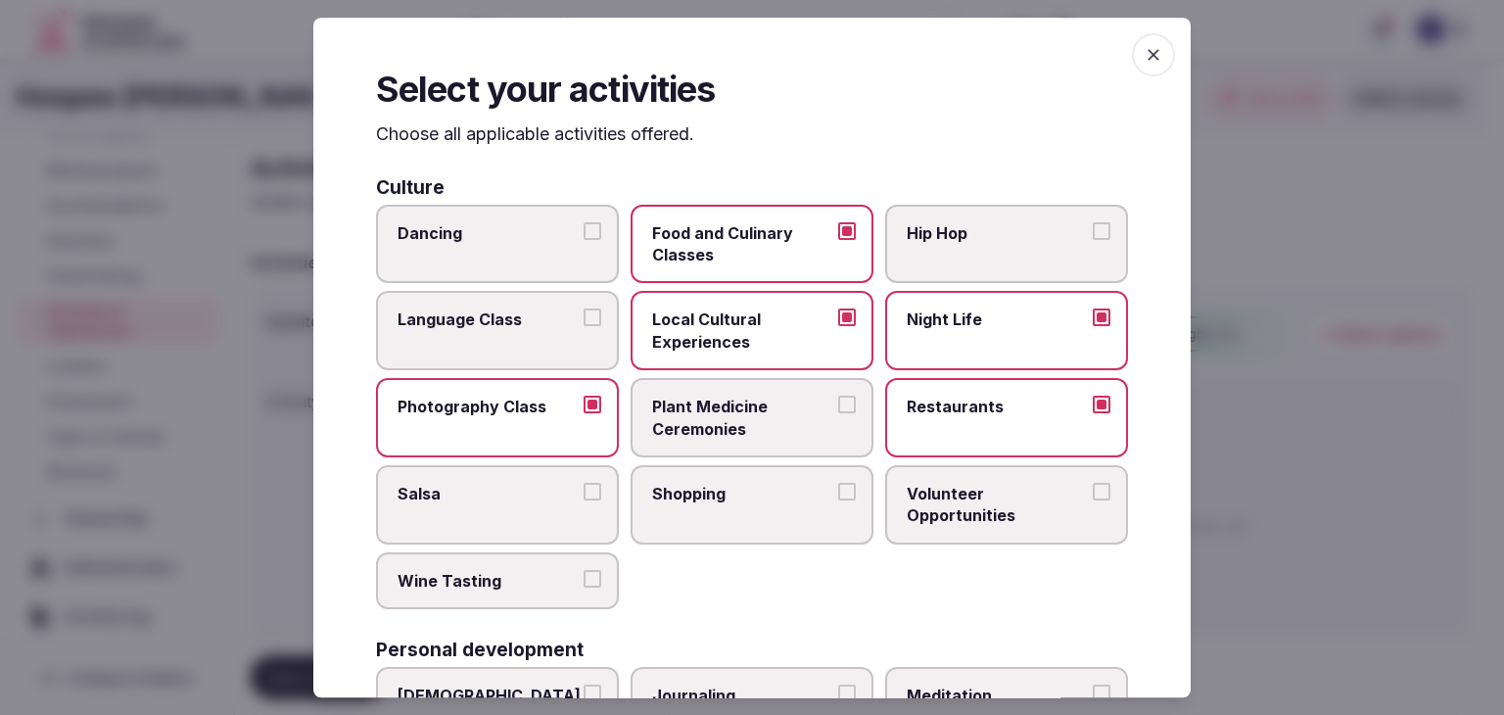
click at [765, 518] on label "Shopping" at bounding box center [751, 504] width 243 height 79
click at [838, 500] on button "Shopping" at bounding box center [847, 492] width 18 height 18
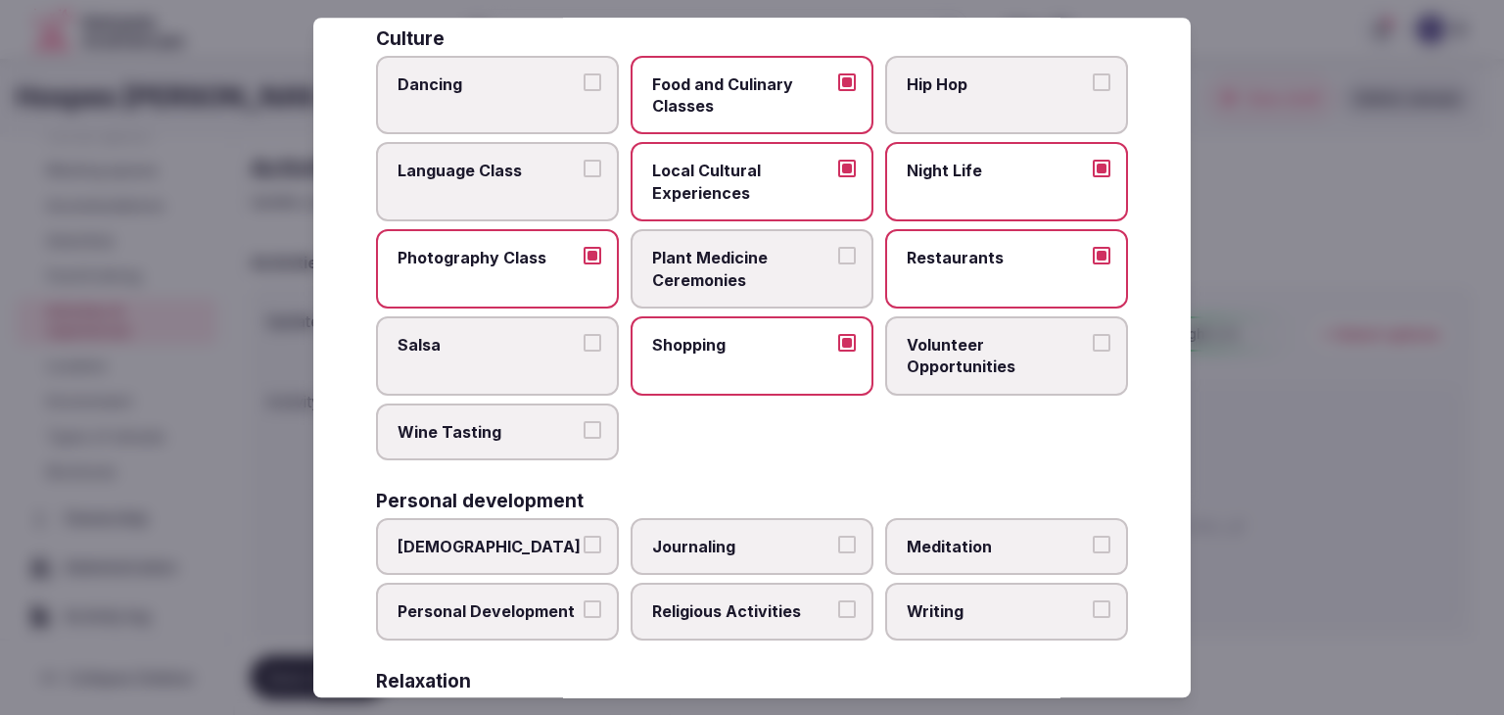
scroll to position [294, 0]
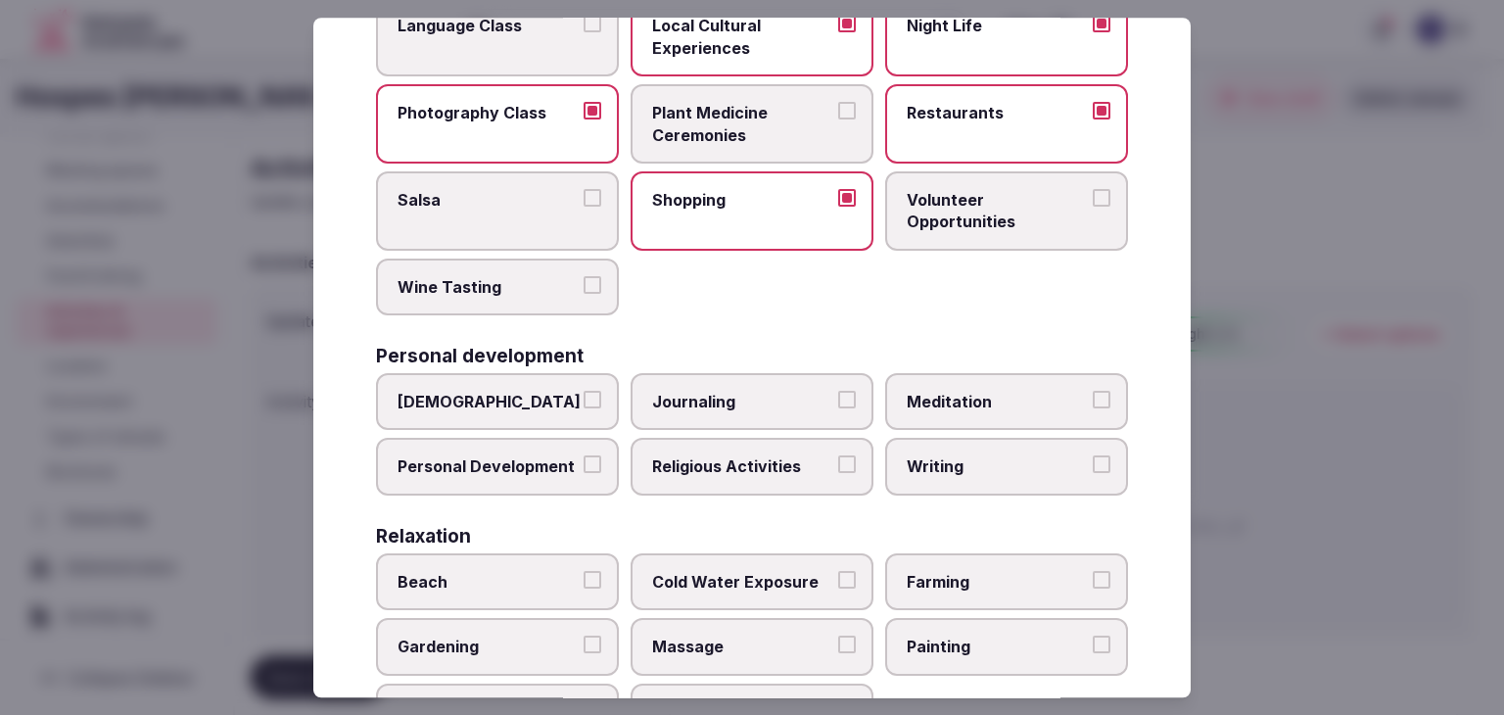
click at [533, 464] on span "Personal Development" at bounding box center [487, 467] width 180 height 22
click at [583, 464] on button "Personal Development" at bounding box center [592, 465] width 18 height 18
click at [944, 403] on span "Meditation" at bounding box center [996, 402] width 180 height 22
click at [1092, 403] on button "Meditation" at bounding box center [1101, 400] width 18 height 18
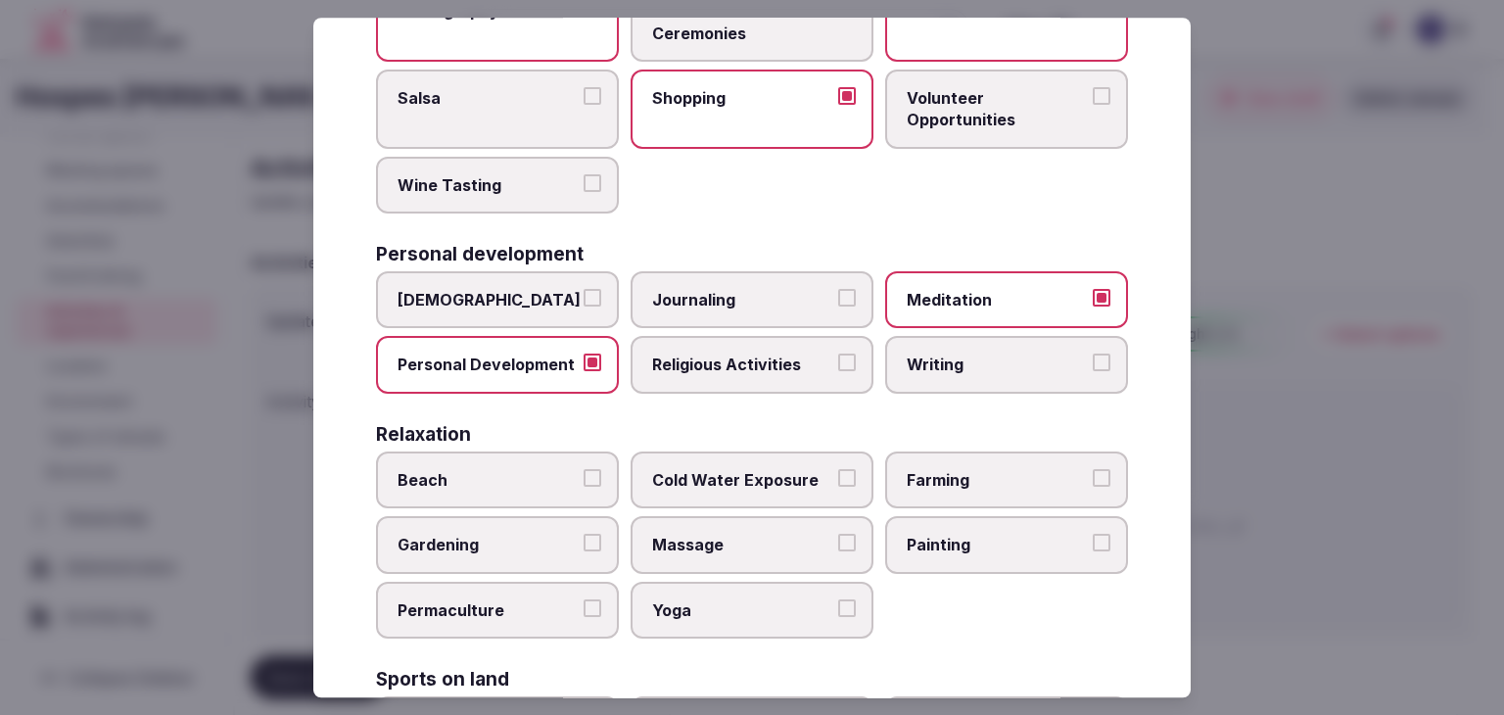
scroll to position [489, 0]
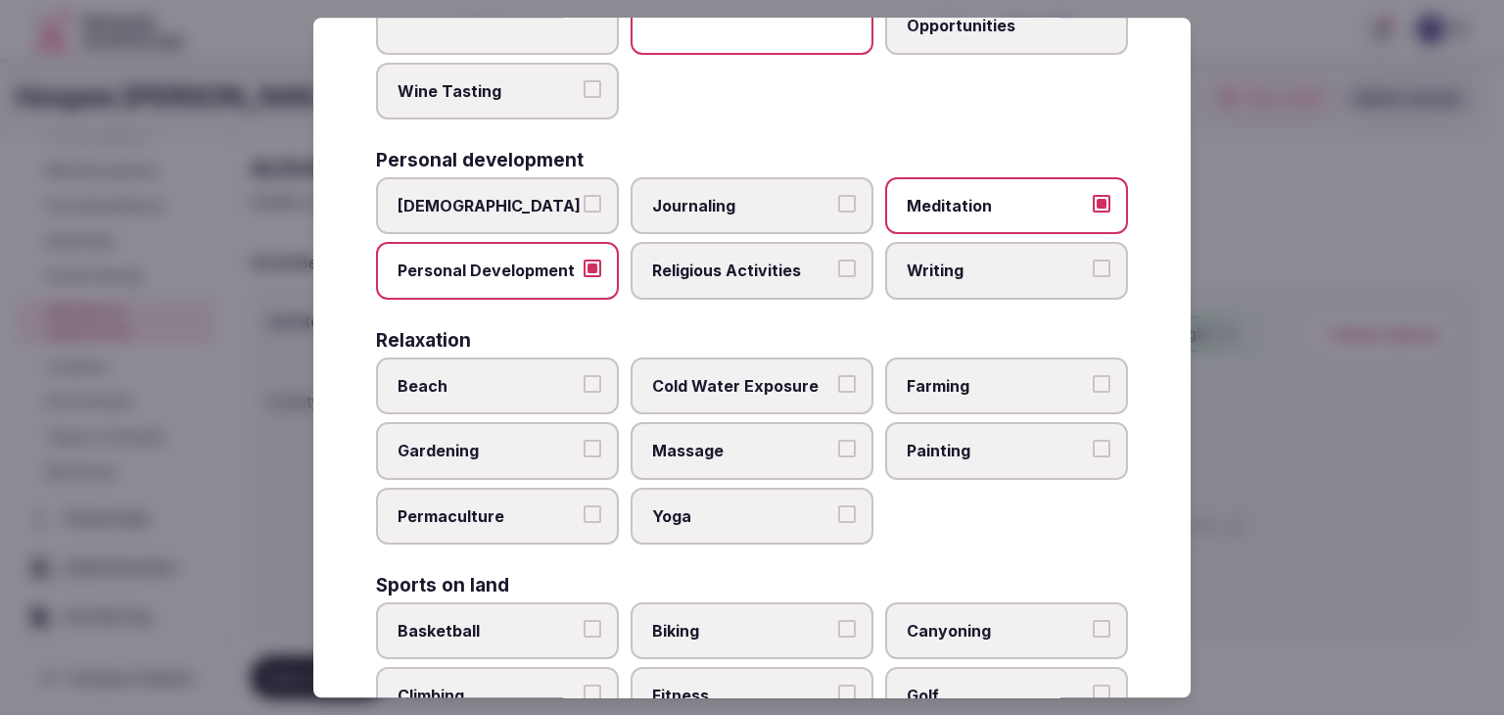
click at [810, 451] on span "Massage" at bounding box center [742, 452] width 180 height 22
click at [838, 451] on button "Massage" at bounding box center [847, 450] width 18 height 18
click at [789, 505] on span "Yoga" at bounding box center [742, 516] width 180 height 22
click at [838, 505] on button "Yoga" at bounding box center [847, 514] width 18 height 18
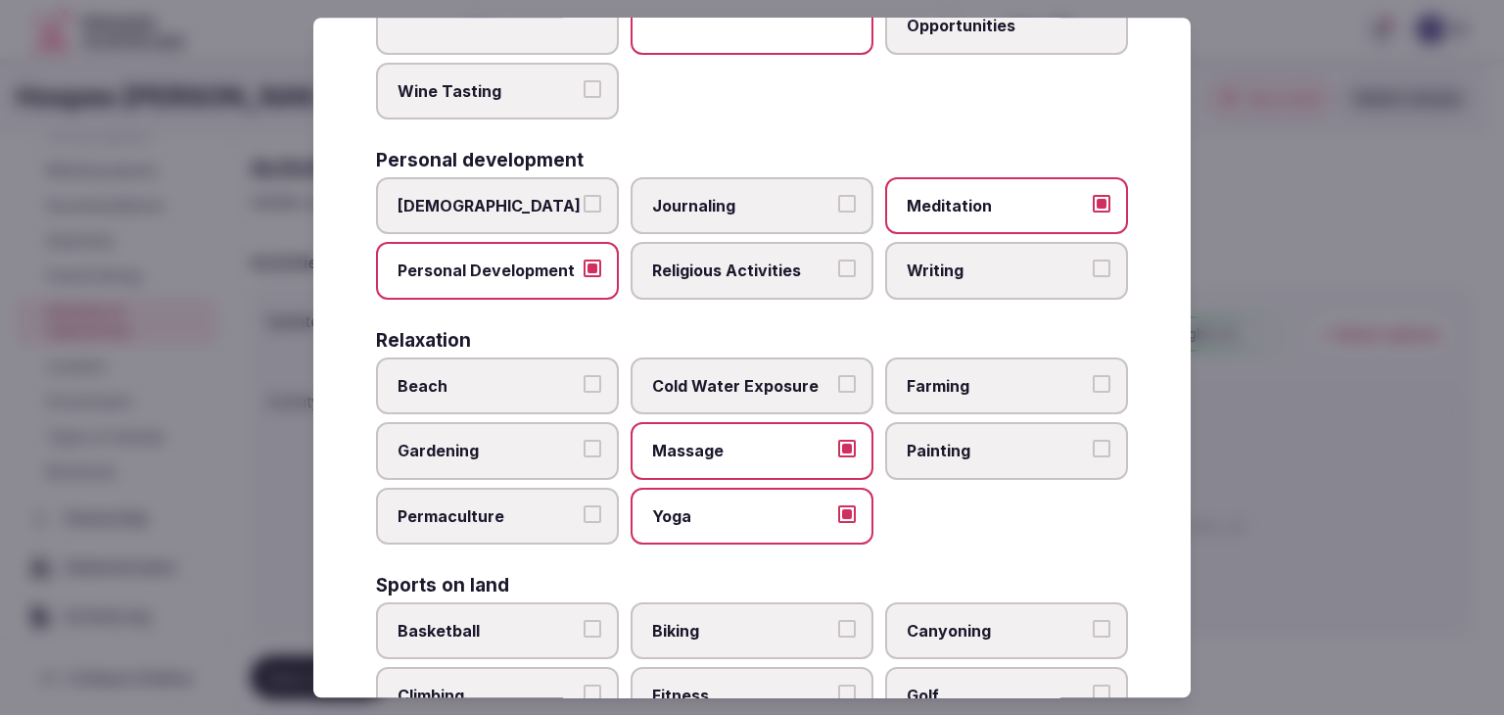
click at [763, 686] on span "Fitness" at bounding box center [742, 696] width 180 height 22
click at [838, 686] on button "Fitness" at bounding box center [847, 694] width 18 height 18
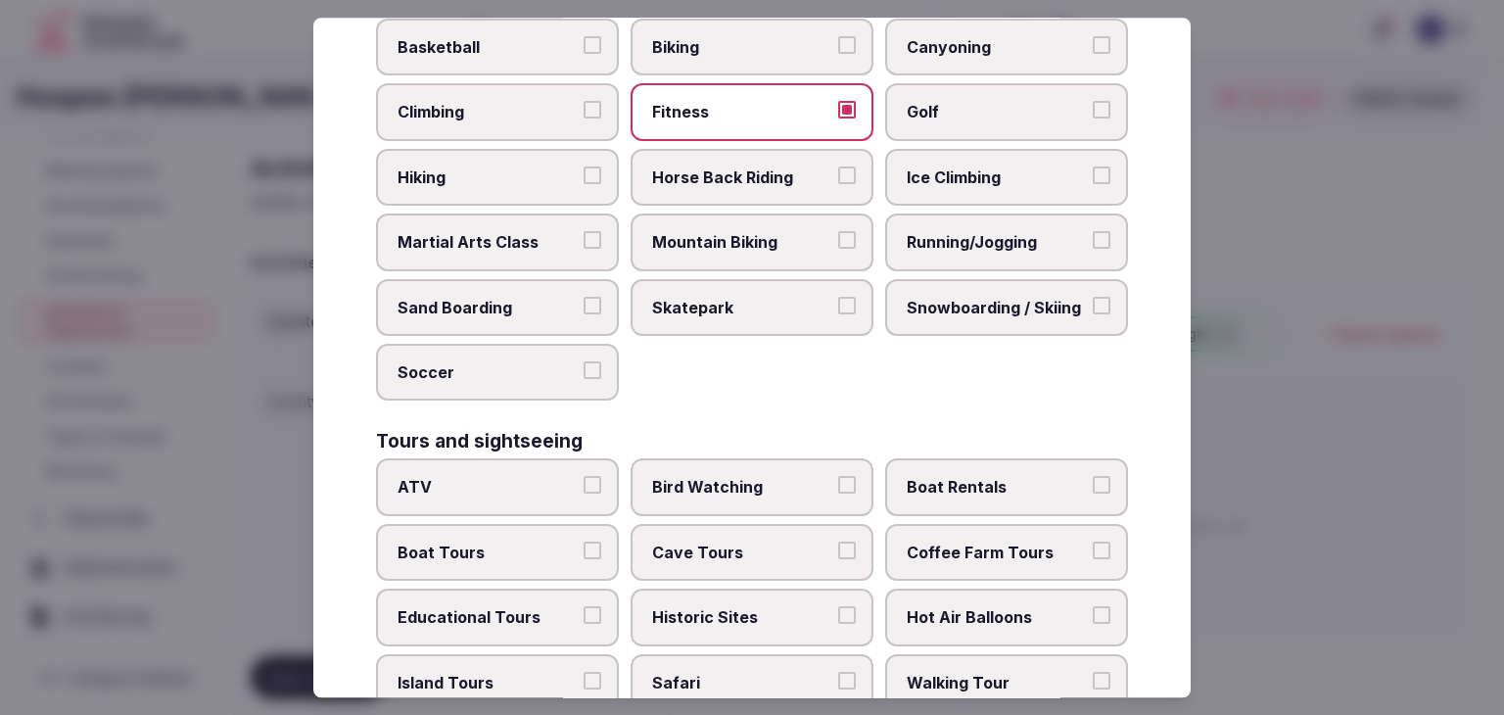
scroll to position [1077, 0]
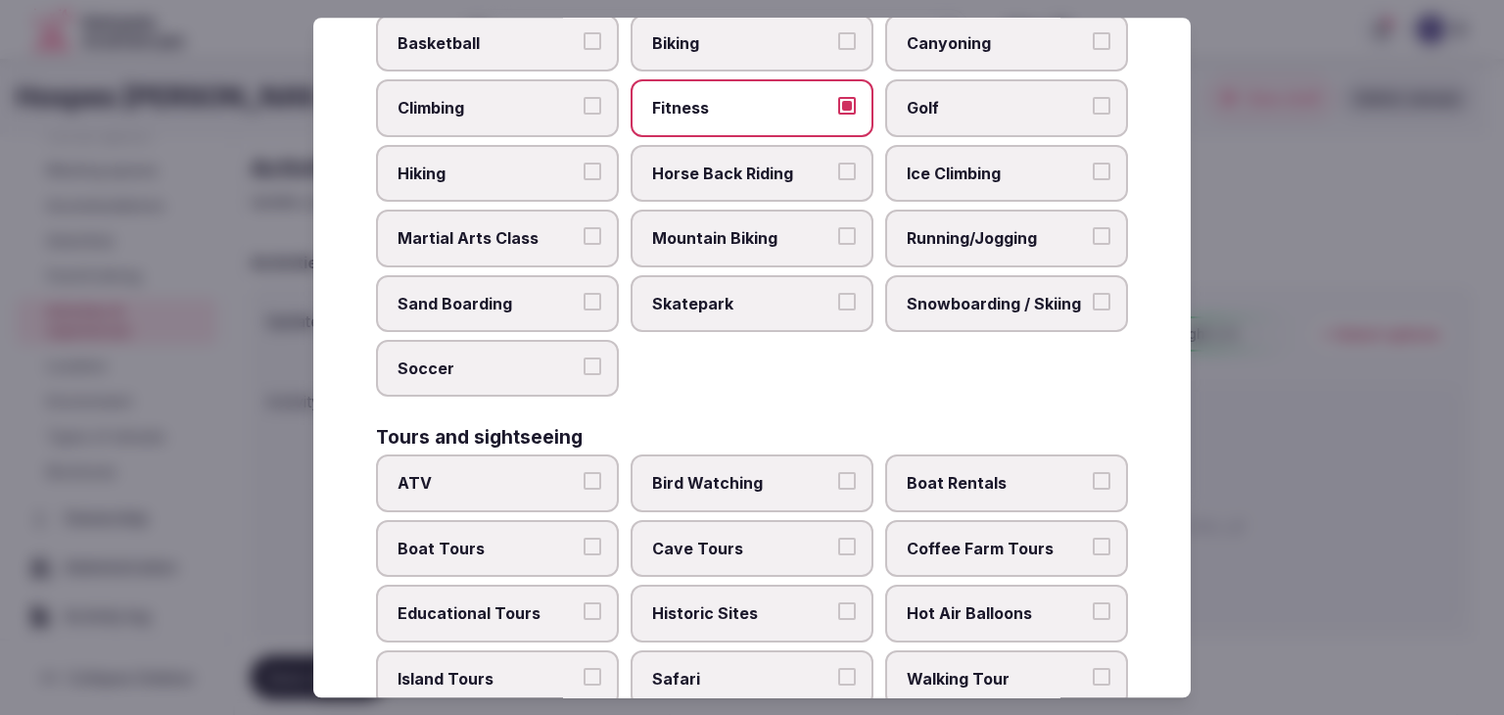
click at [794, 602] on span "Historic Sites" at bounding box center [742, 613] width 180 height 22
click at [838, 602] on button "Historic Sites" at bounding box center [847, 611] width 18 height 18
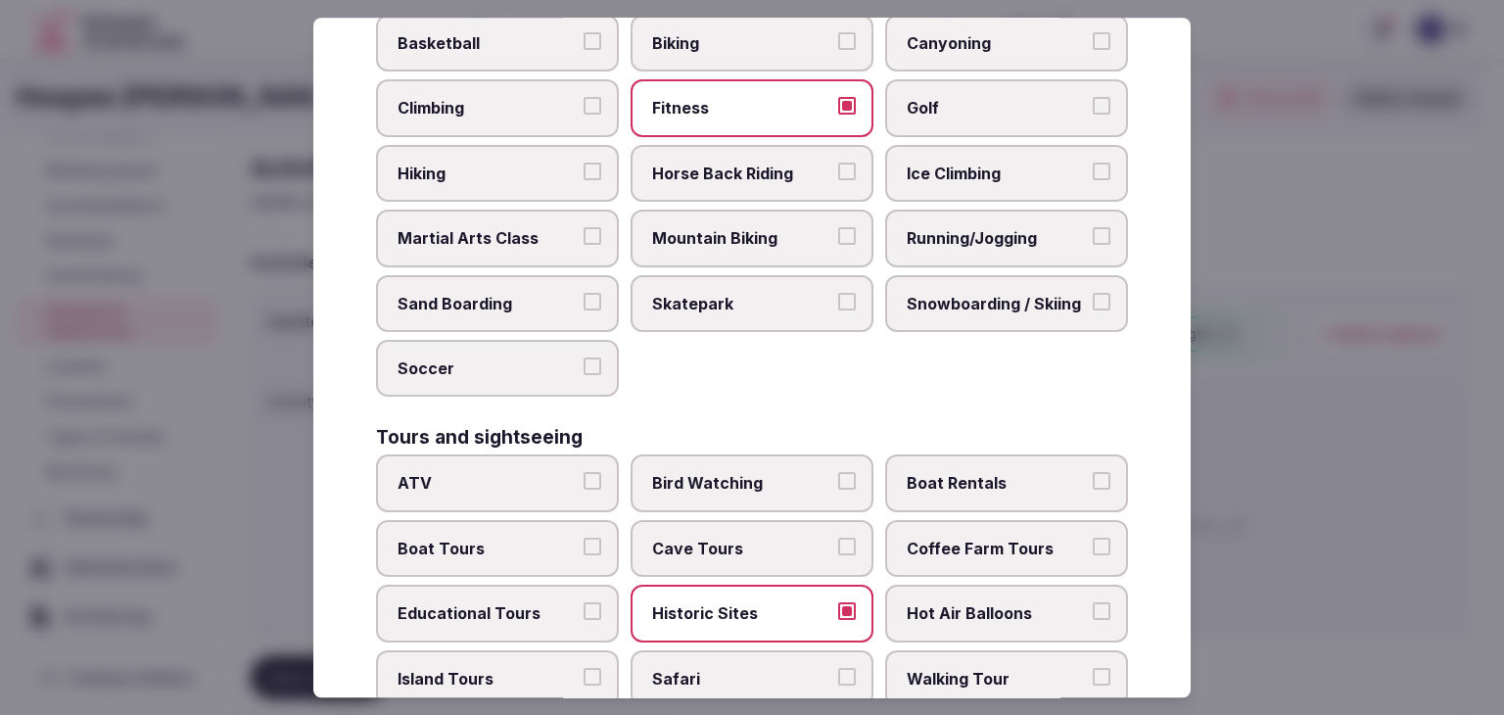
click at [915, 650] on label "Walking Tour" at bounding box center [1006, 678] width 243 height 57
click at [1092, 668] on button "Walking Tour" at bounding box center [1101, 677] width 18 height 18
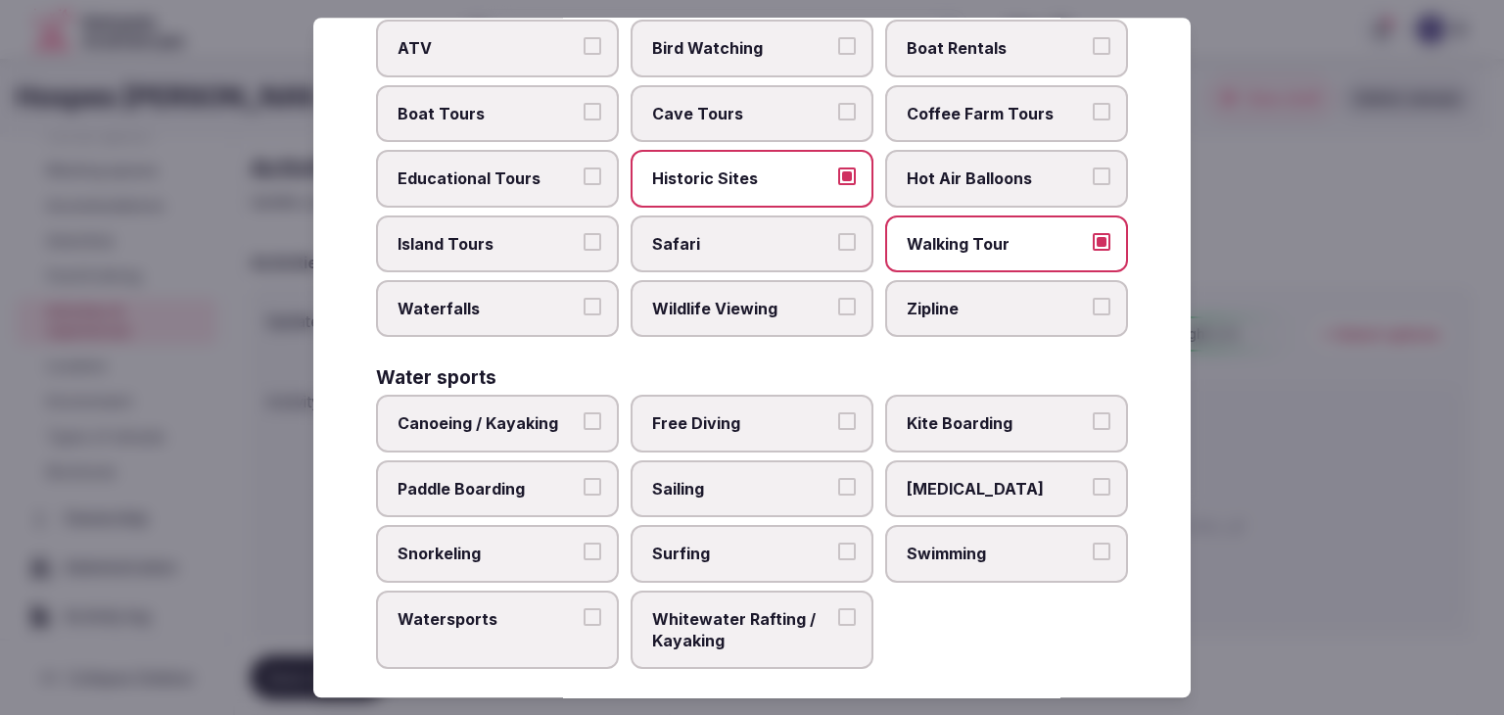
drag, startPoint x: 446, startPoint y: 632, endPoint x: 544, endPoint y: 626, distance: 98.1
click at [447, 632] on label "Watersports" at bounding box center [497, 629] width 243 height 79
click at [535, 608] on span "Watersports" at bounding box center [487, 619] width 180 height 22
click at [583, 608] on button "Watersports" at bounding box center [592, 617] width 18 height 18
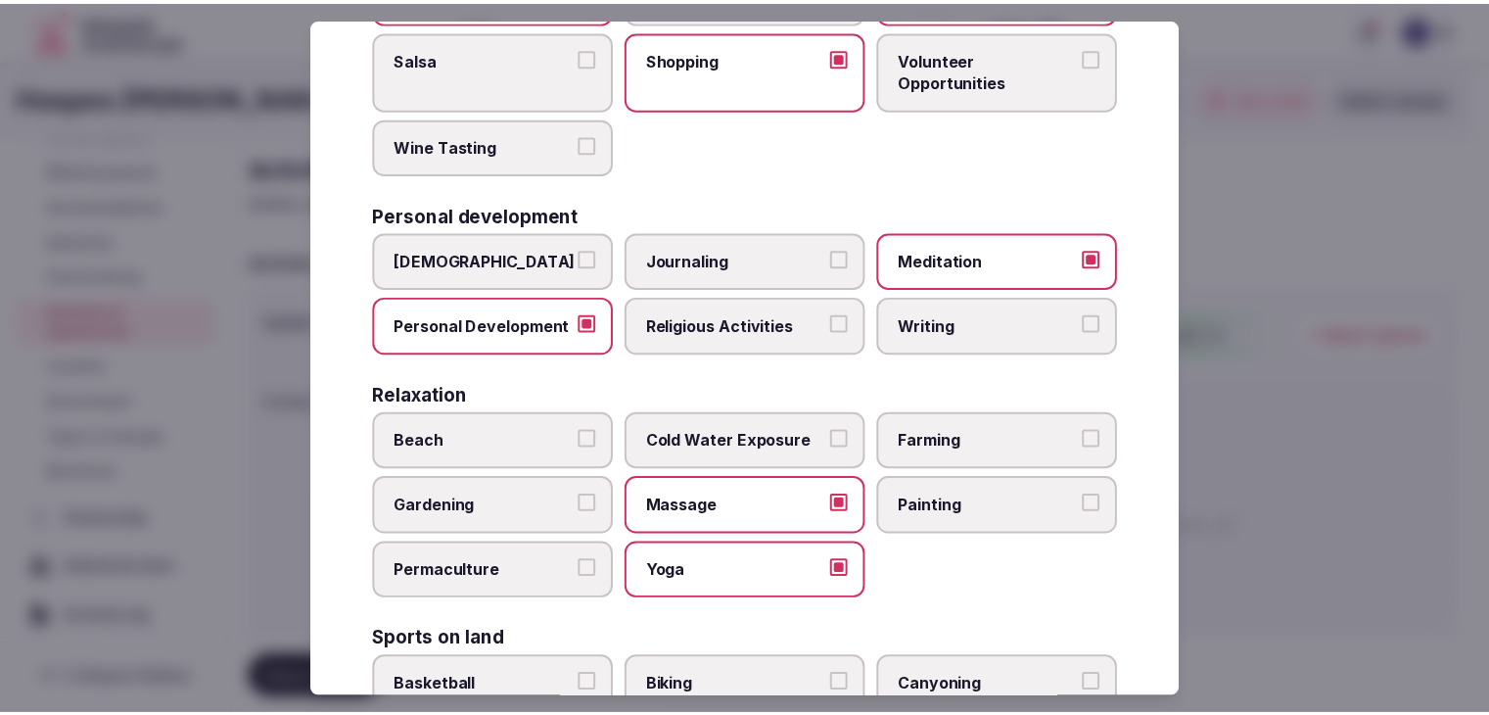
scroll to position [0, 0]
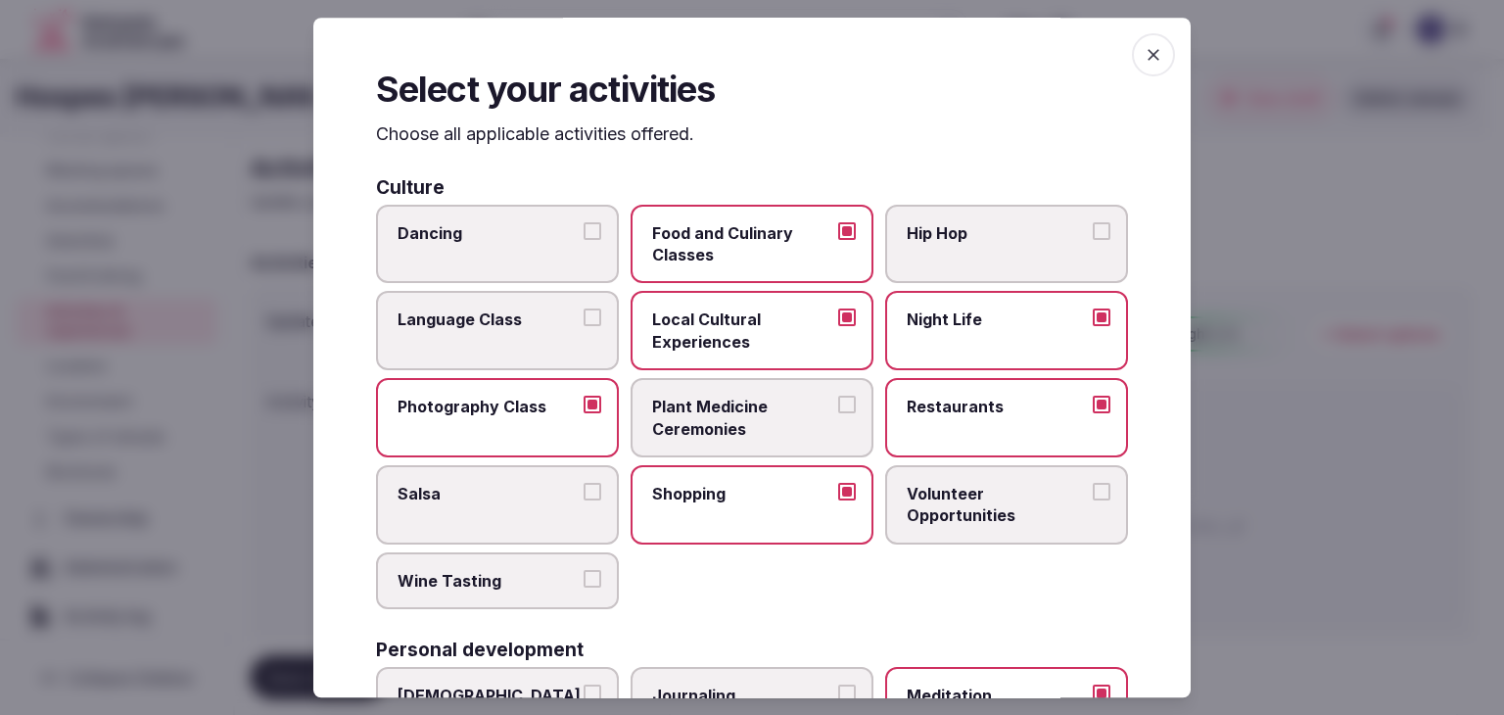
click at [1147, 55] on icon "button" at bounding box center [1153, 55] width 12 height 12
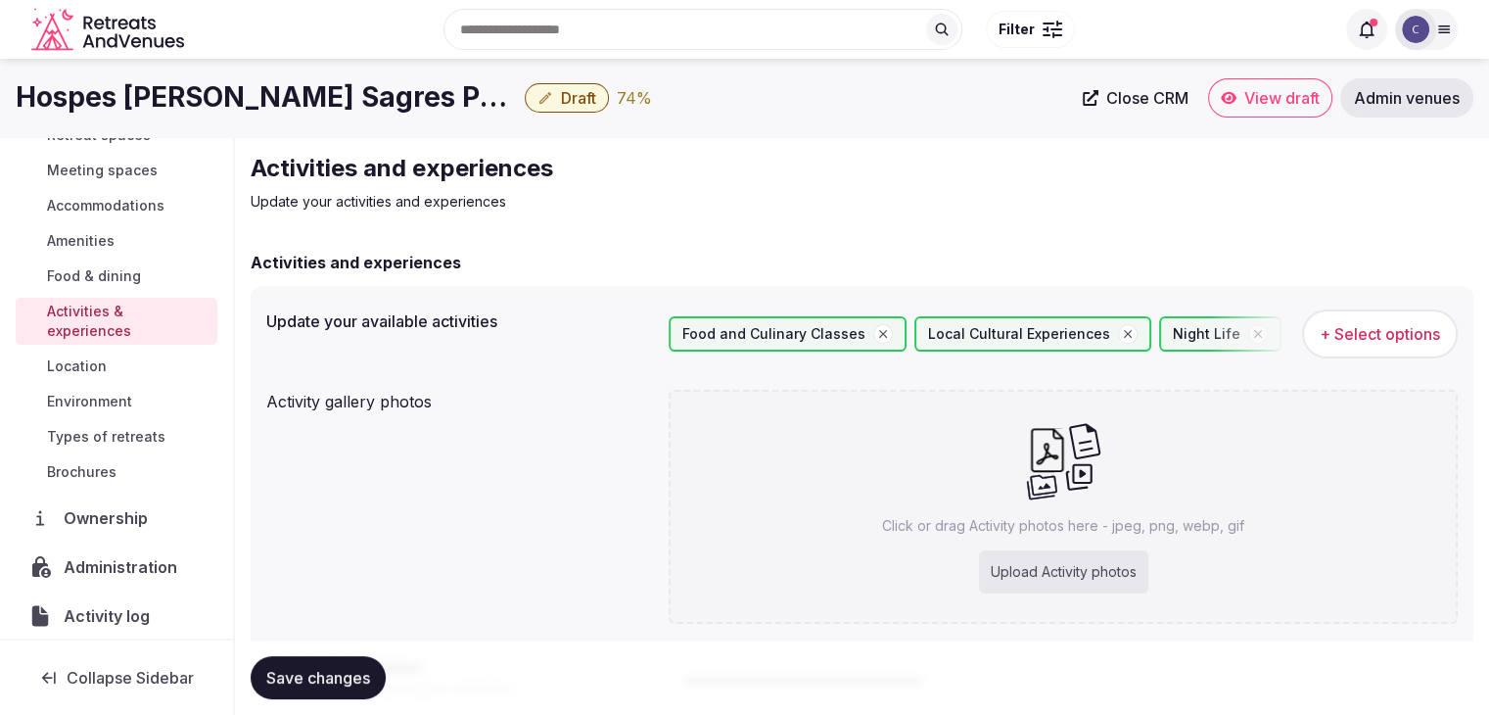
click at [1045, 581] on div "Upload Activity photos" at bounding box center [1063, 571] width 169 height 43
type input "**********"
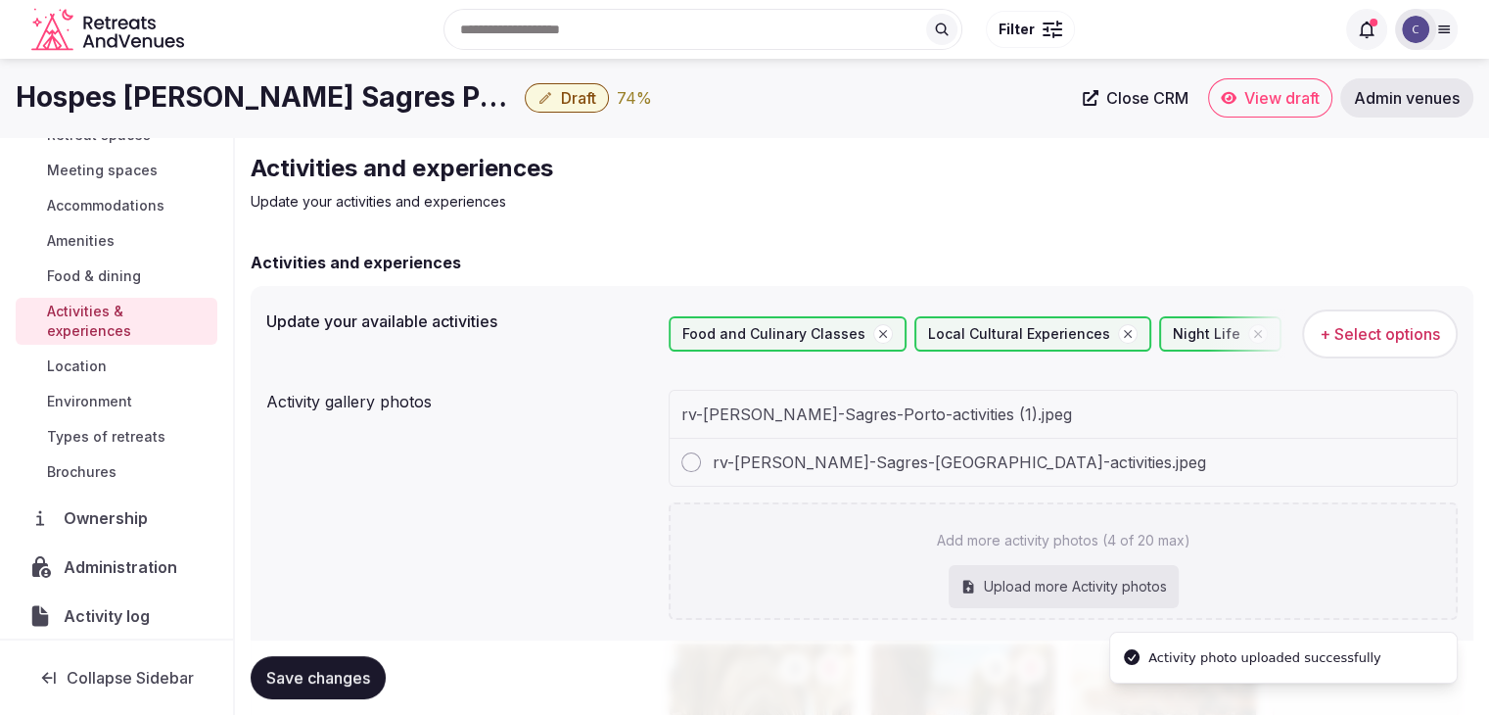
click at [557, 533] on div "Activity gallery photos rv-Hospes-Infante-Sagres-Porto-activities (1).jpeg rv-H…" at bounding box center [861, 609] width 1191 height 455
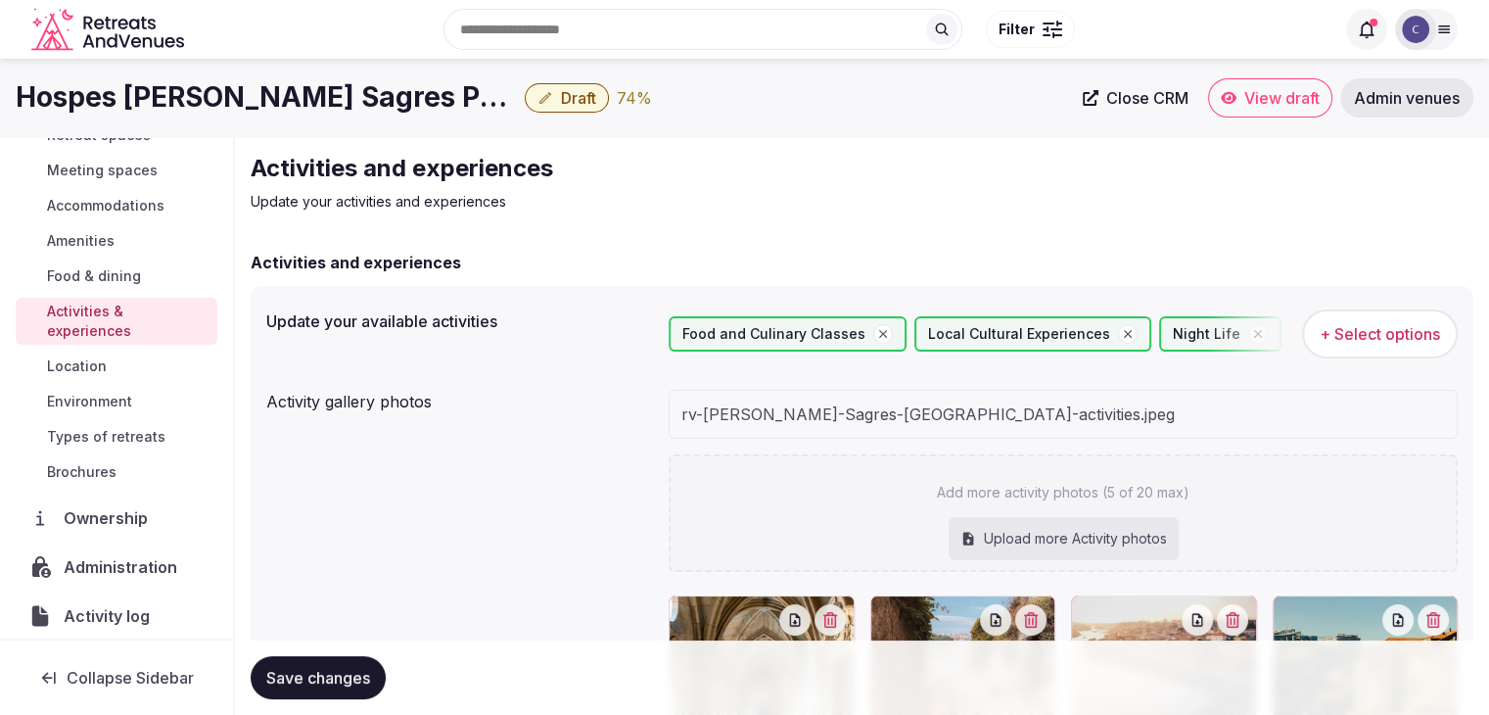
click at [1377, 344] on span "+ Select options" at bounding box center [1380, 334] width 120 height 22
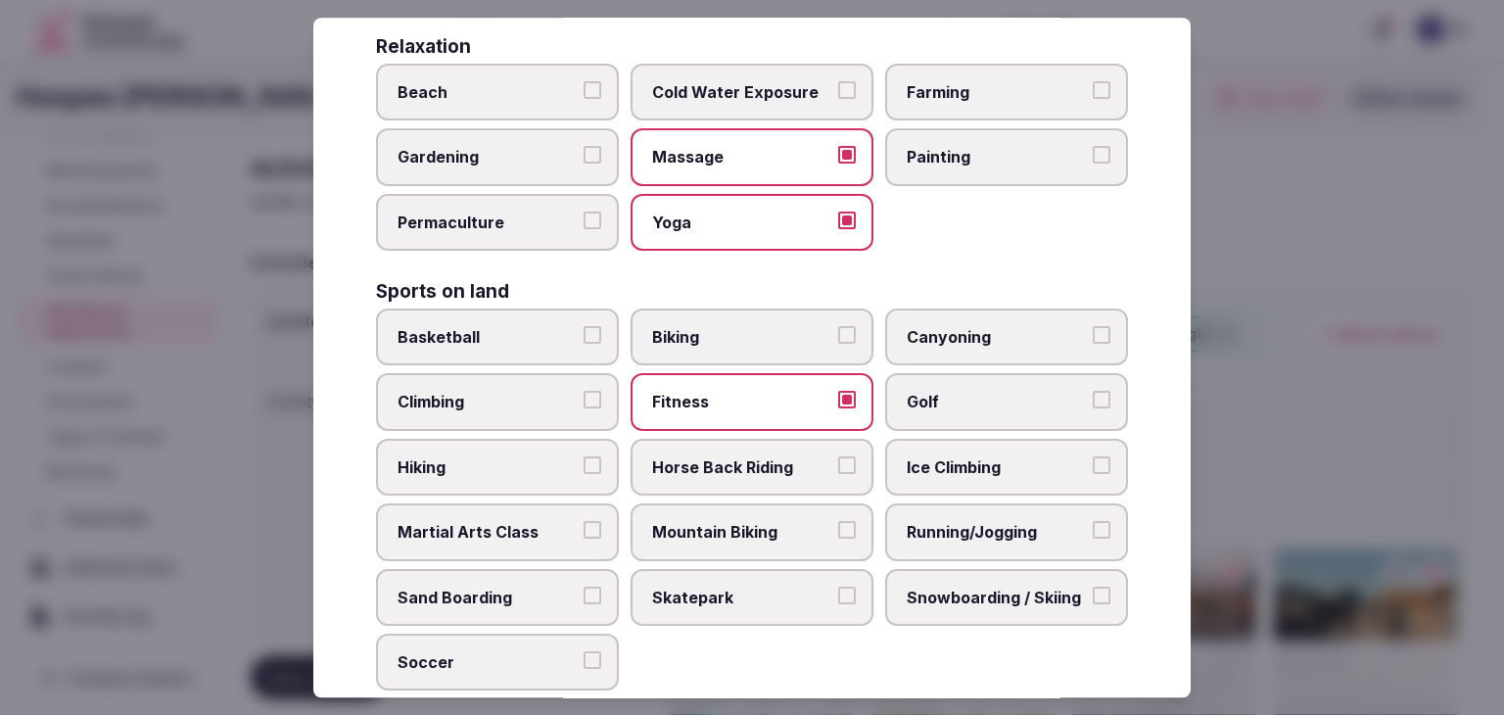
scroll to position [1175, 0]
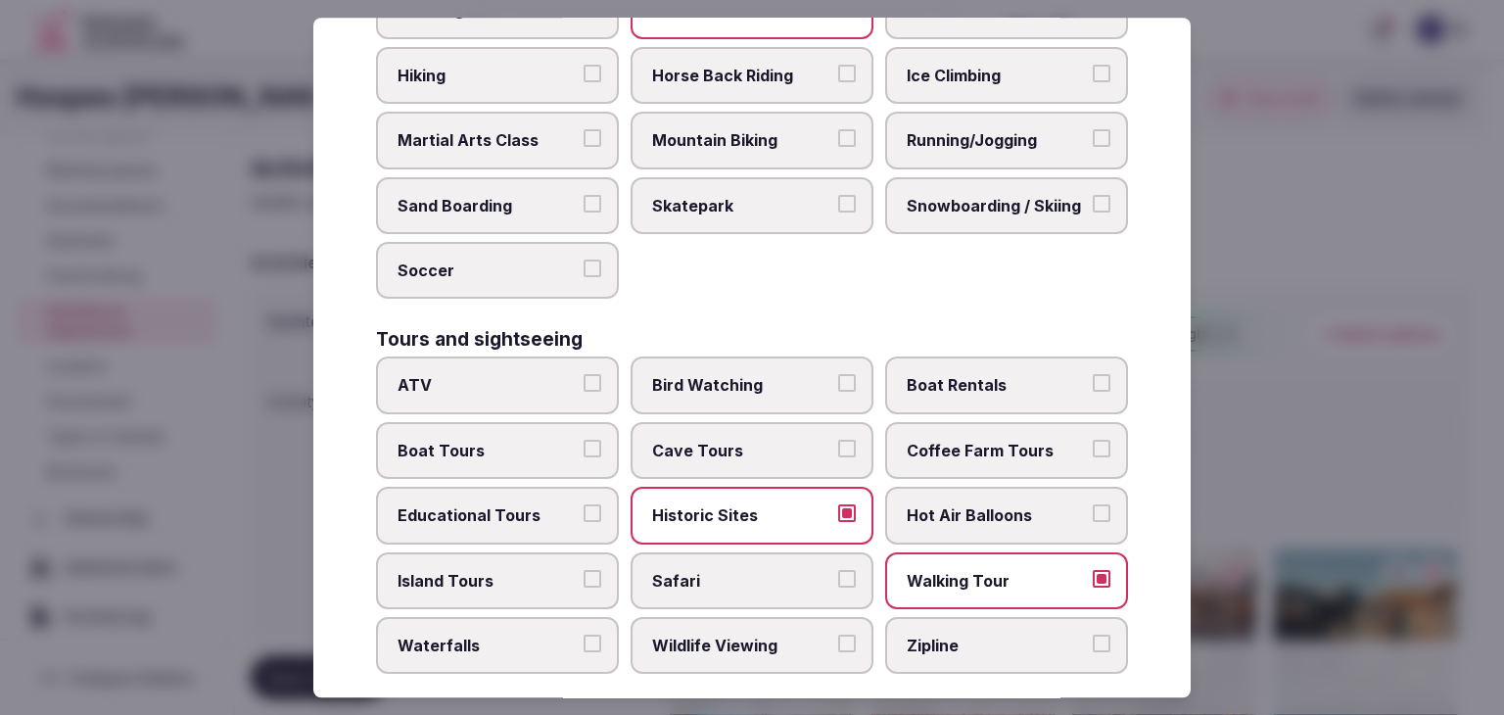
click at [497, 422] on label "Boat Tours" at bounding box center [497, 450] width 243 height 57
click at [583, 440] on button "Boat Tours" at bounding box center [592, 449] width 18 height 18
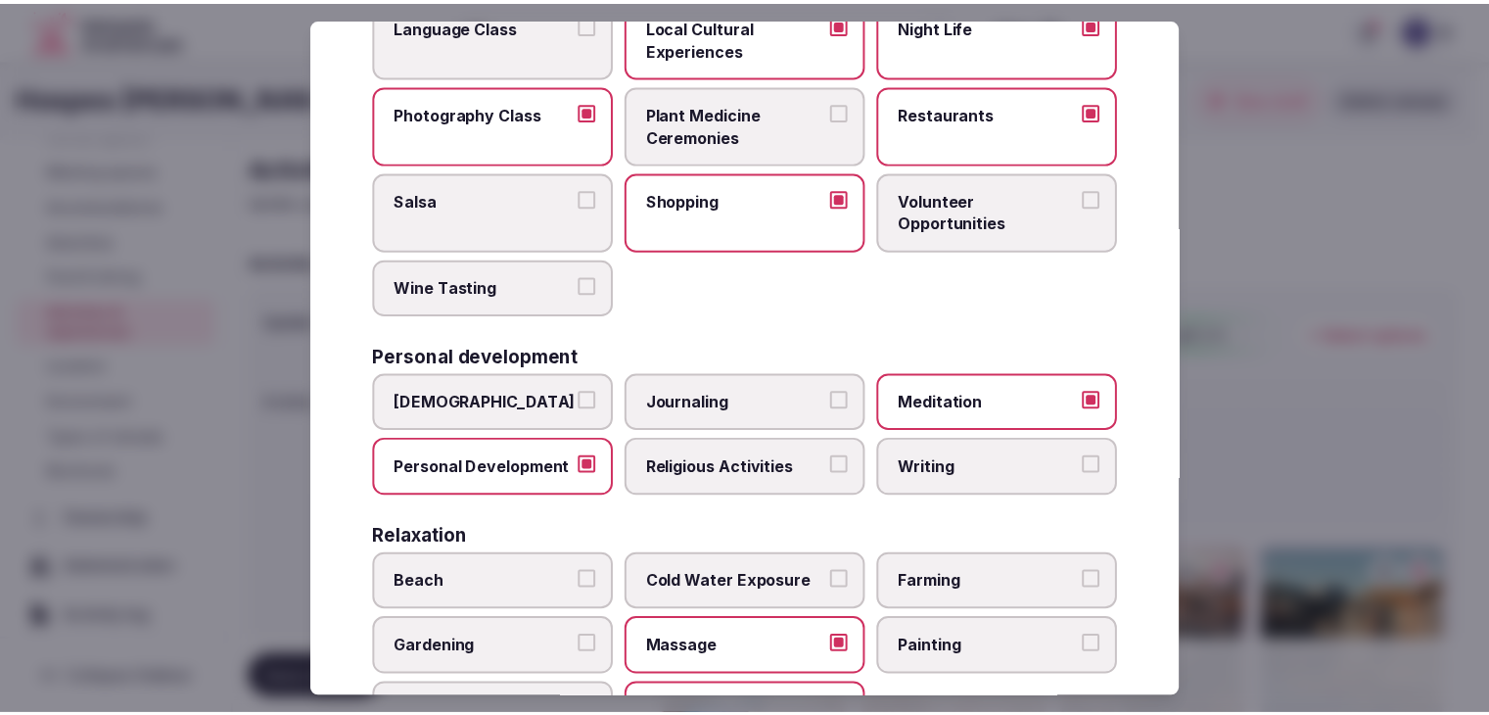
scroll to position [0, 0]
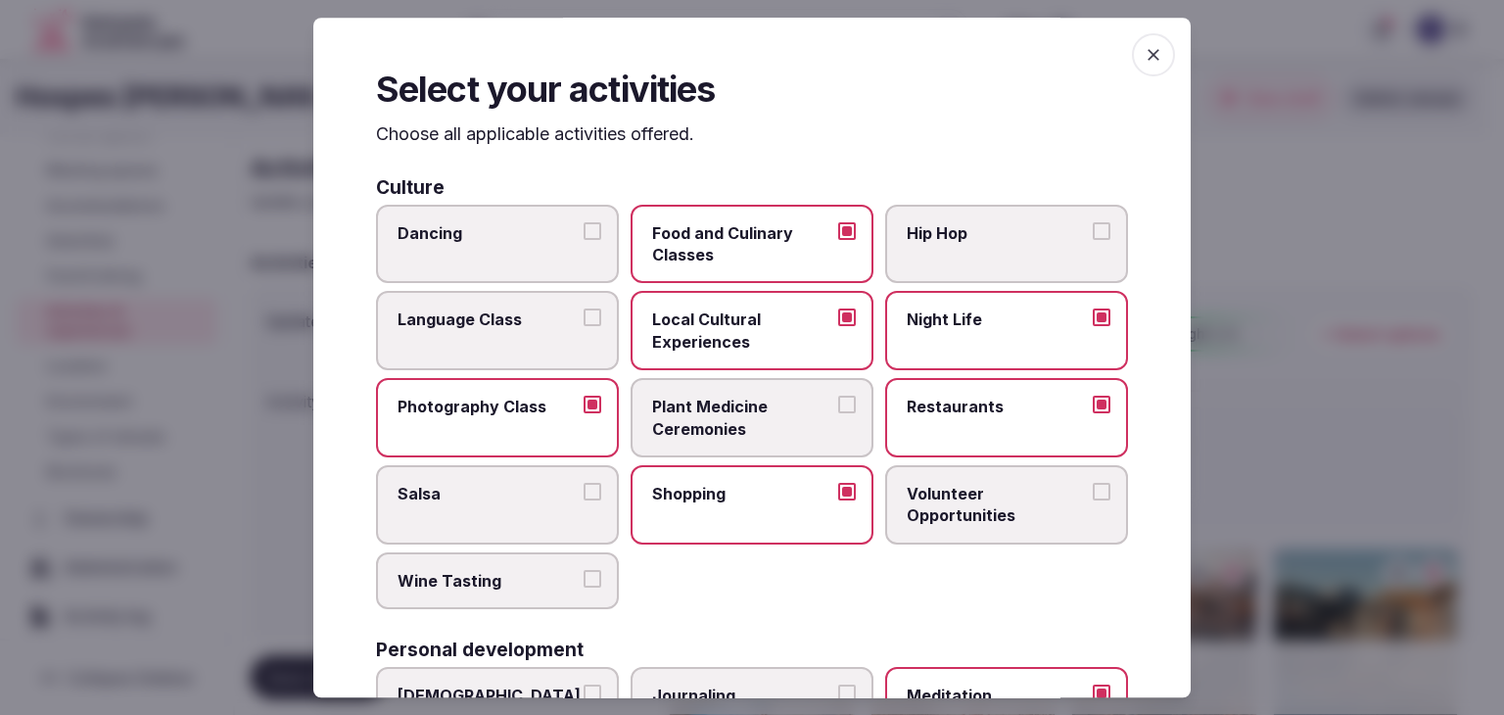
click at [1146, 52] on icon "button" at bounding box center [1153, 55] width 20 height 20
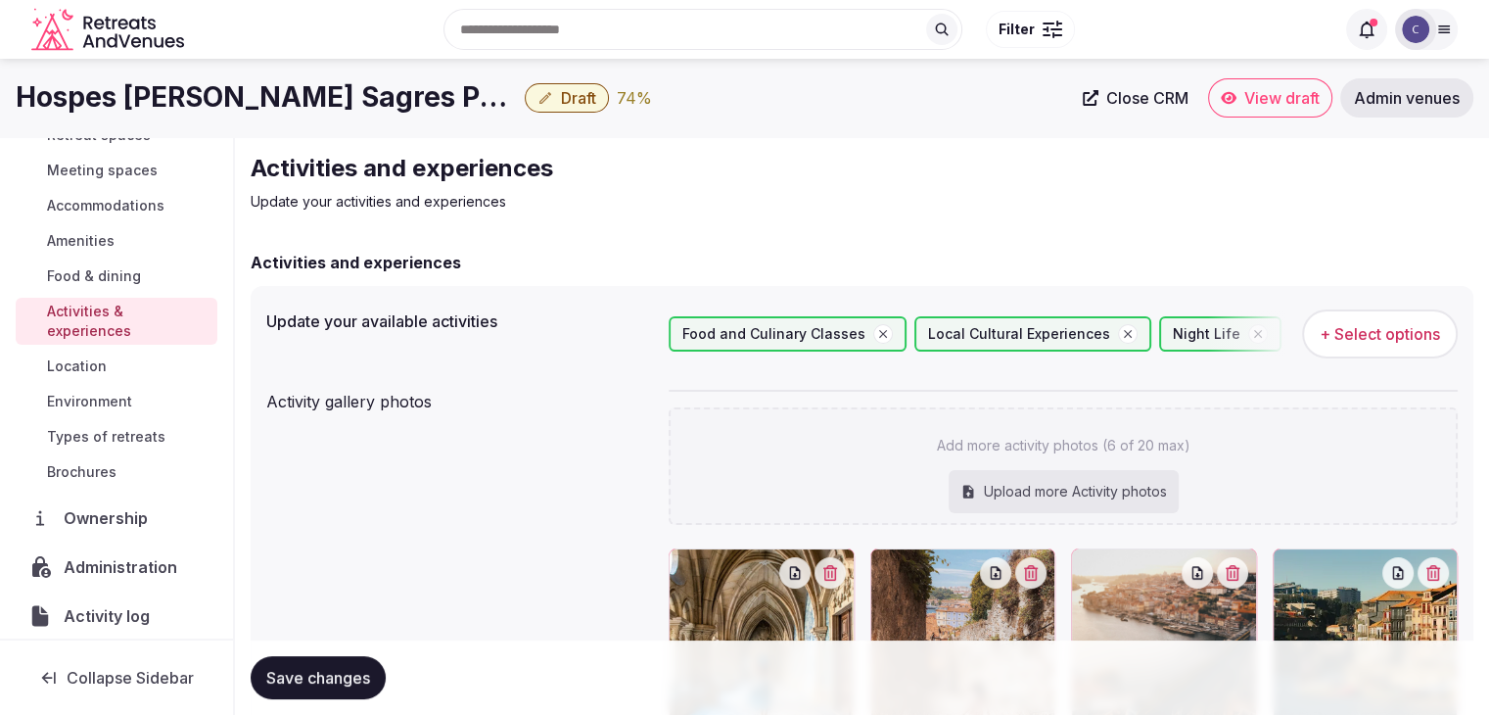
scroll to position [294, 0]
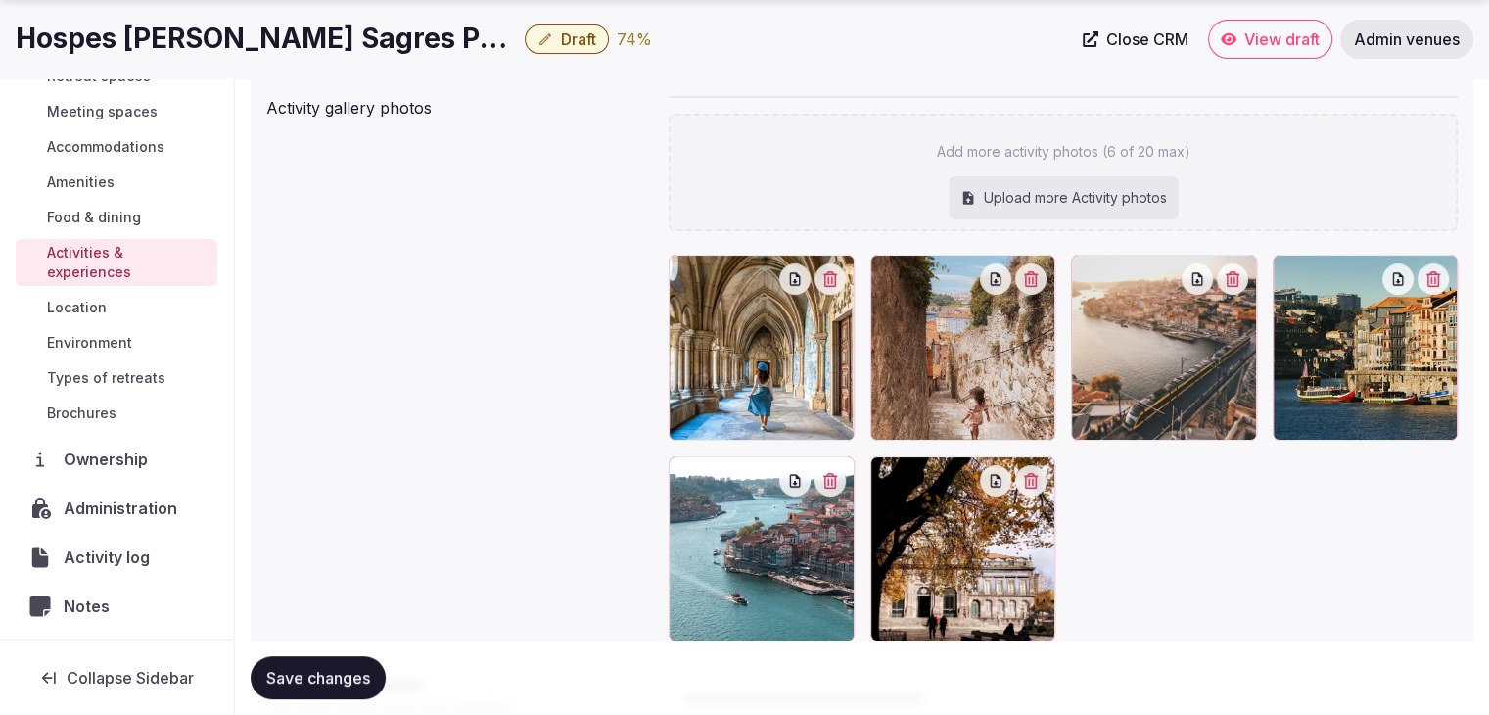
drag, startPoint x: 386, startPoint y: 676, endPoint x: 361, endPoint y: 682, distance: 25.2
click at [384, 678] on button "Save changes" at bounding box center [318, 677] width 135 height 43
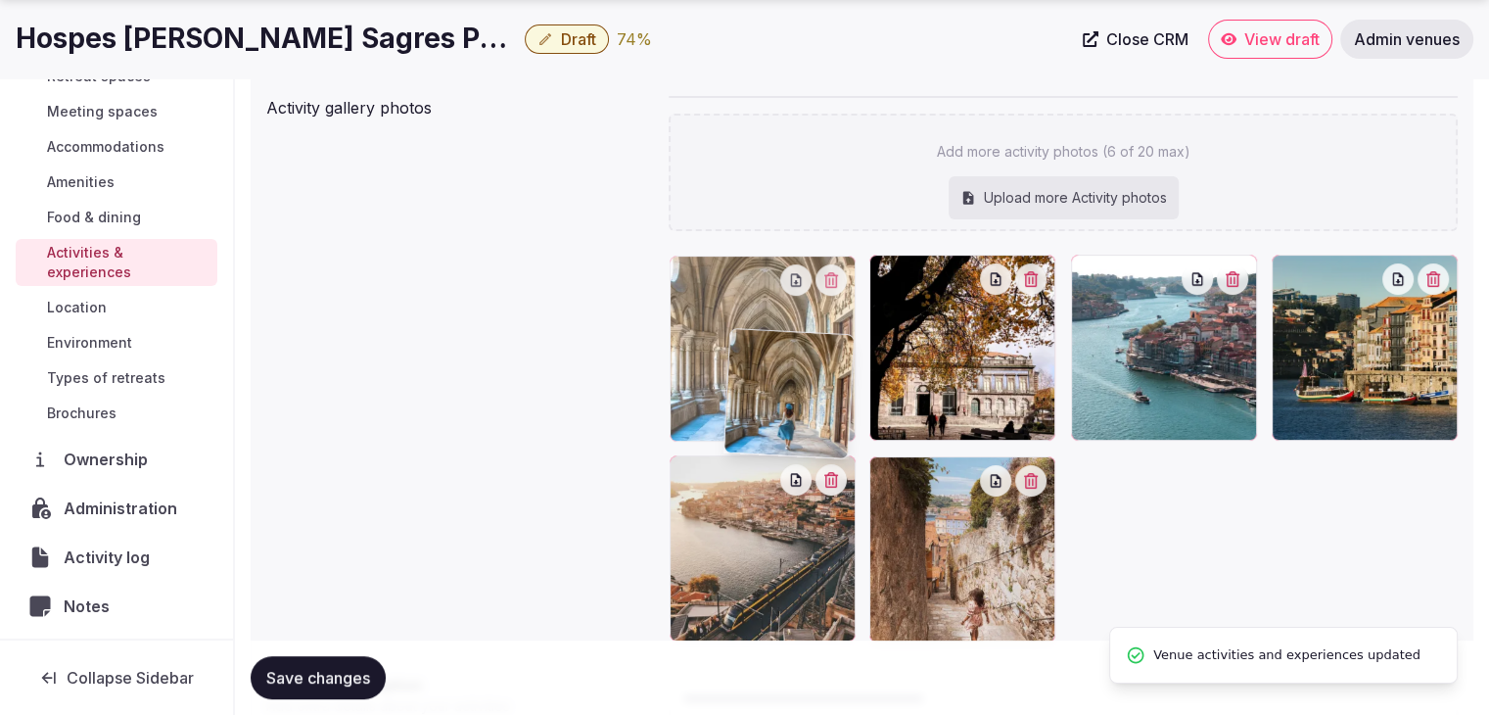
drag, startPoint x: 902, startPoint y: 483, endPoint x: 749, endPoint y: 349, distance: 202.6
click at [749, 349] on body "Search Popular Destinations Toscana, Italy Riviera Maya, Mexico Indonesia, Bali…" at bounding box center [744, 329] width 1489 height 1246
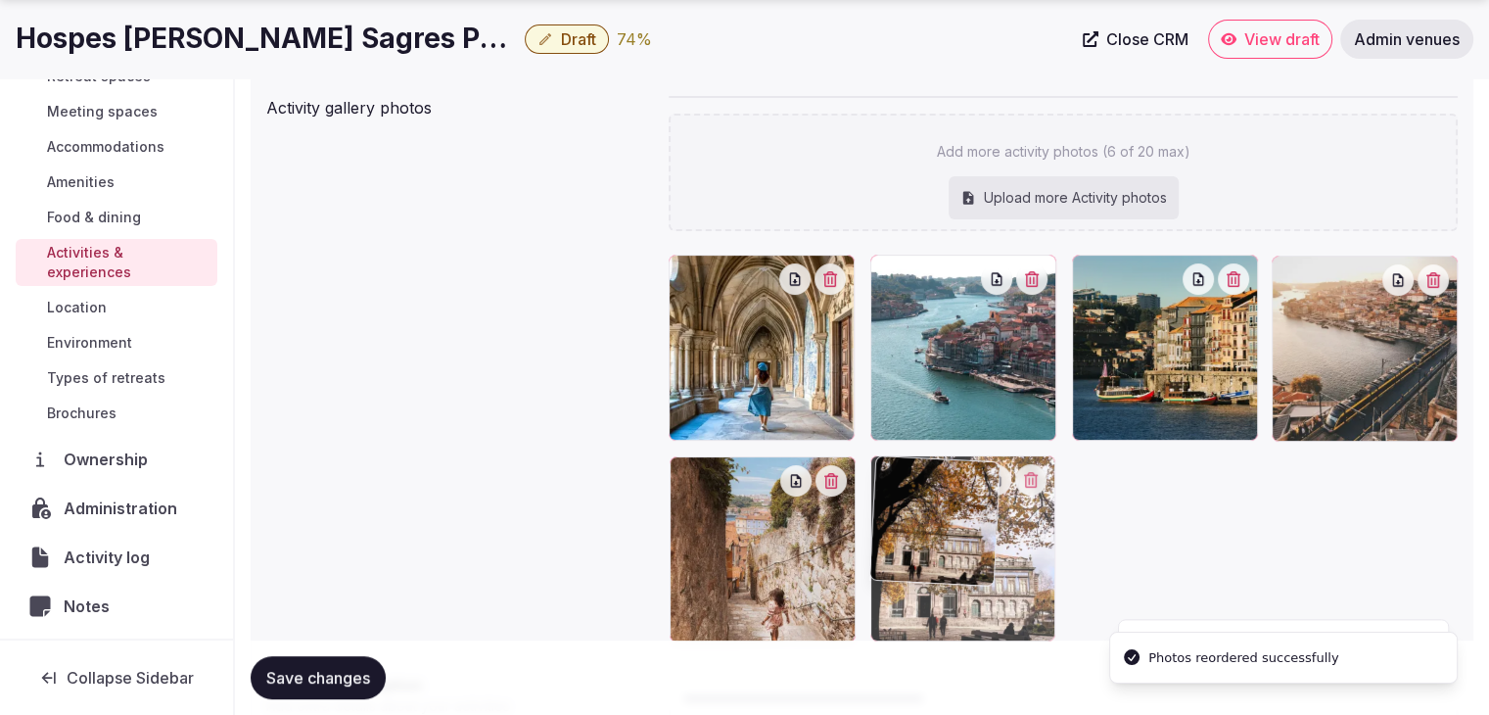
drag, startPoint x: 905, startPoint y: 263, endPoint x: 937, endPoint y: 504, distance: 243.0
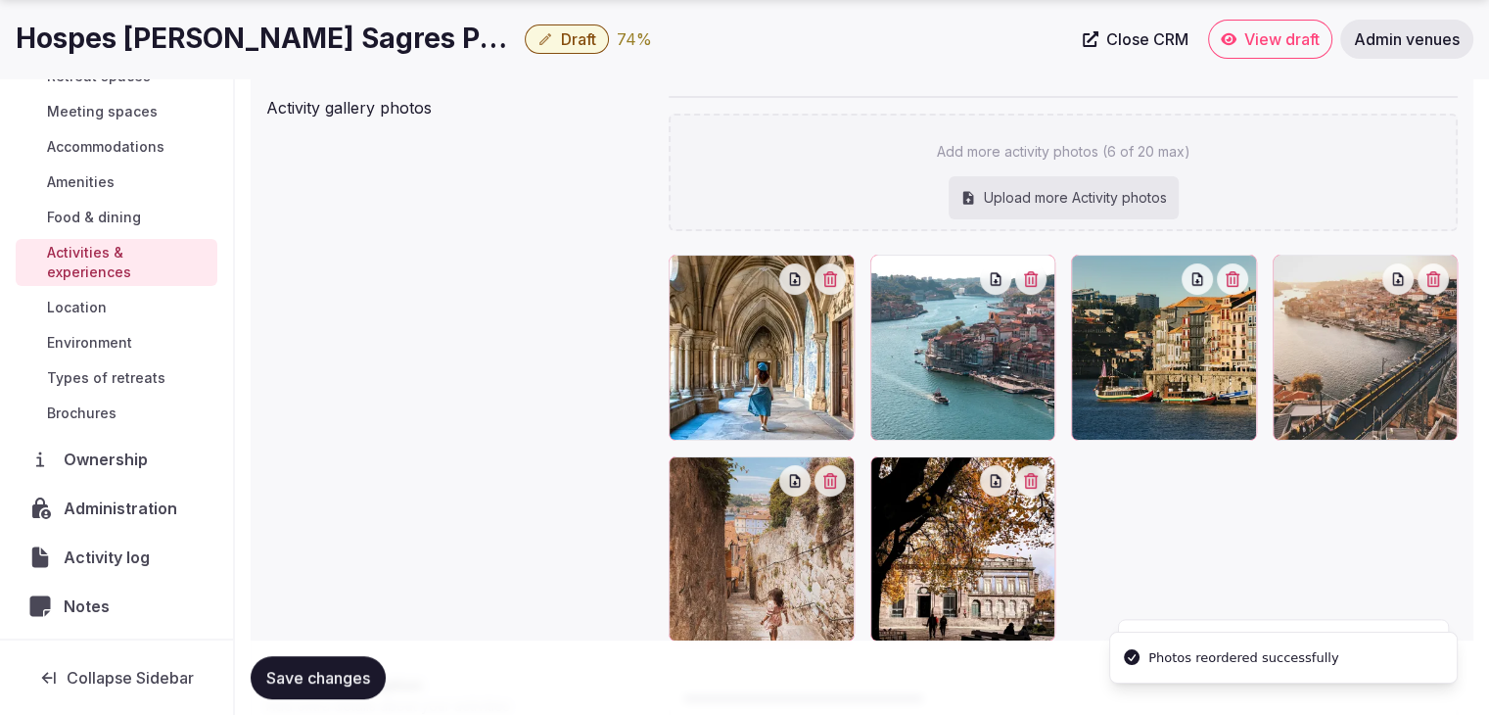
click at [321, 687] on button "Save changes" at bounding box center [318, 677] width 135 height 43
click at [121, 348] on span "Environment" at bounding box center [89, 343] width 85 height 20
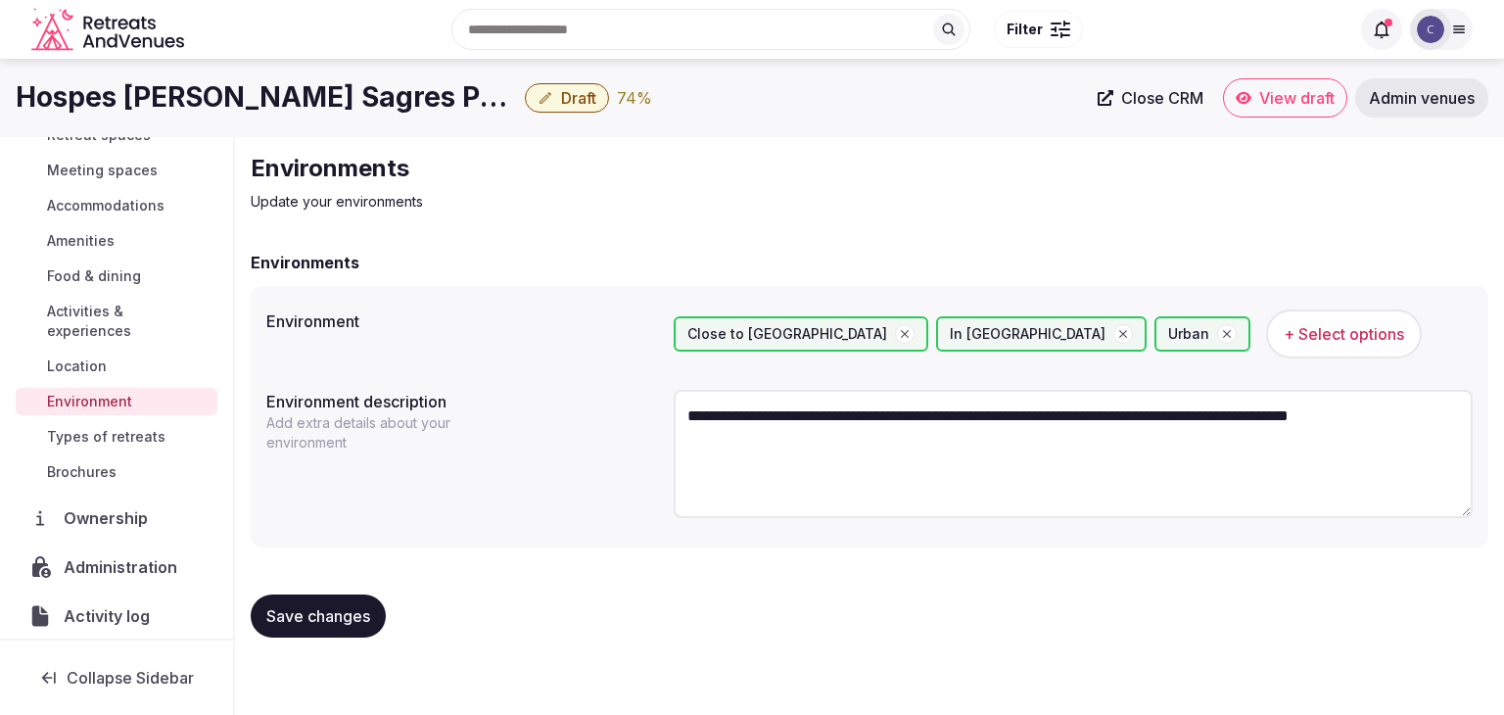
click at [582, 94] on span "Draft" at bounding box center [578, 98] width 35 height 20
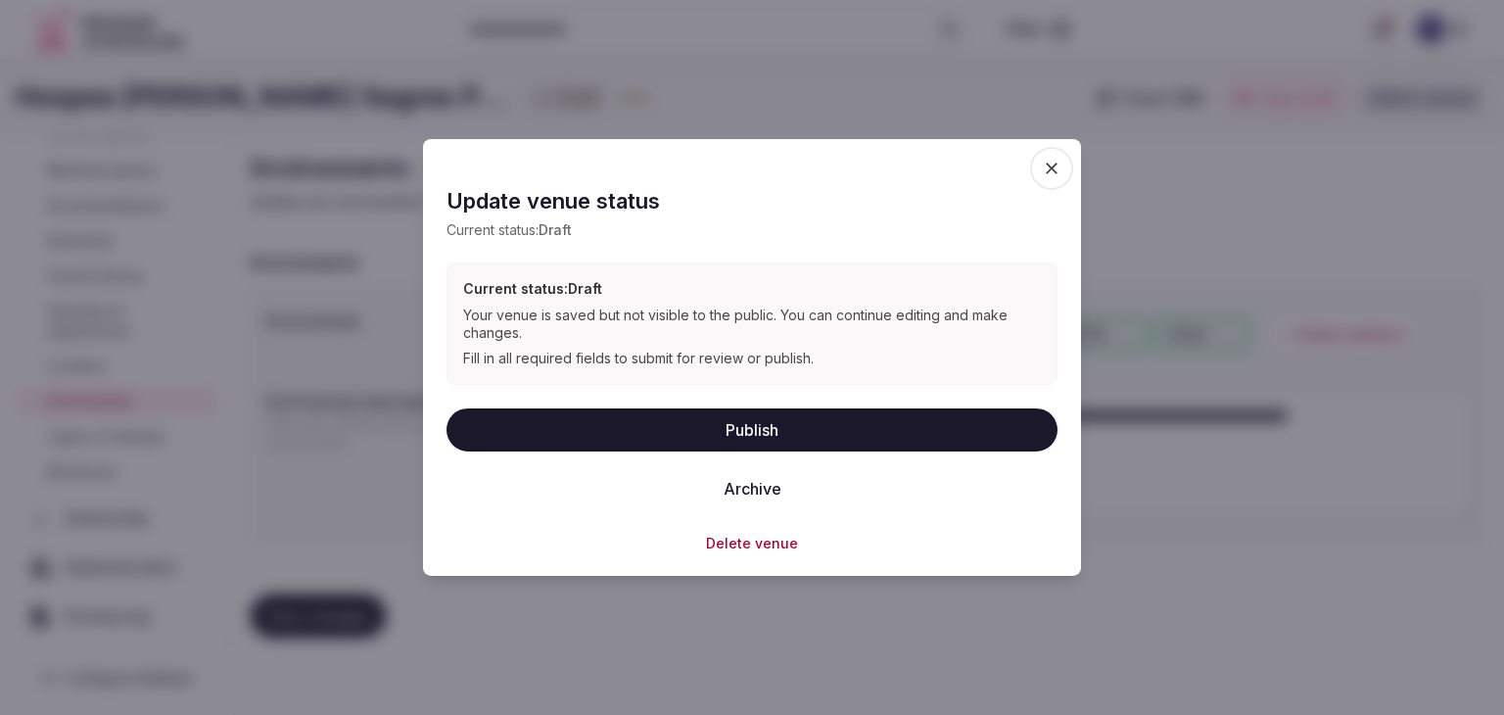
click at [740, 423] on button "Publish" at bounding box center [751, 428] width 611 height 43
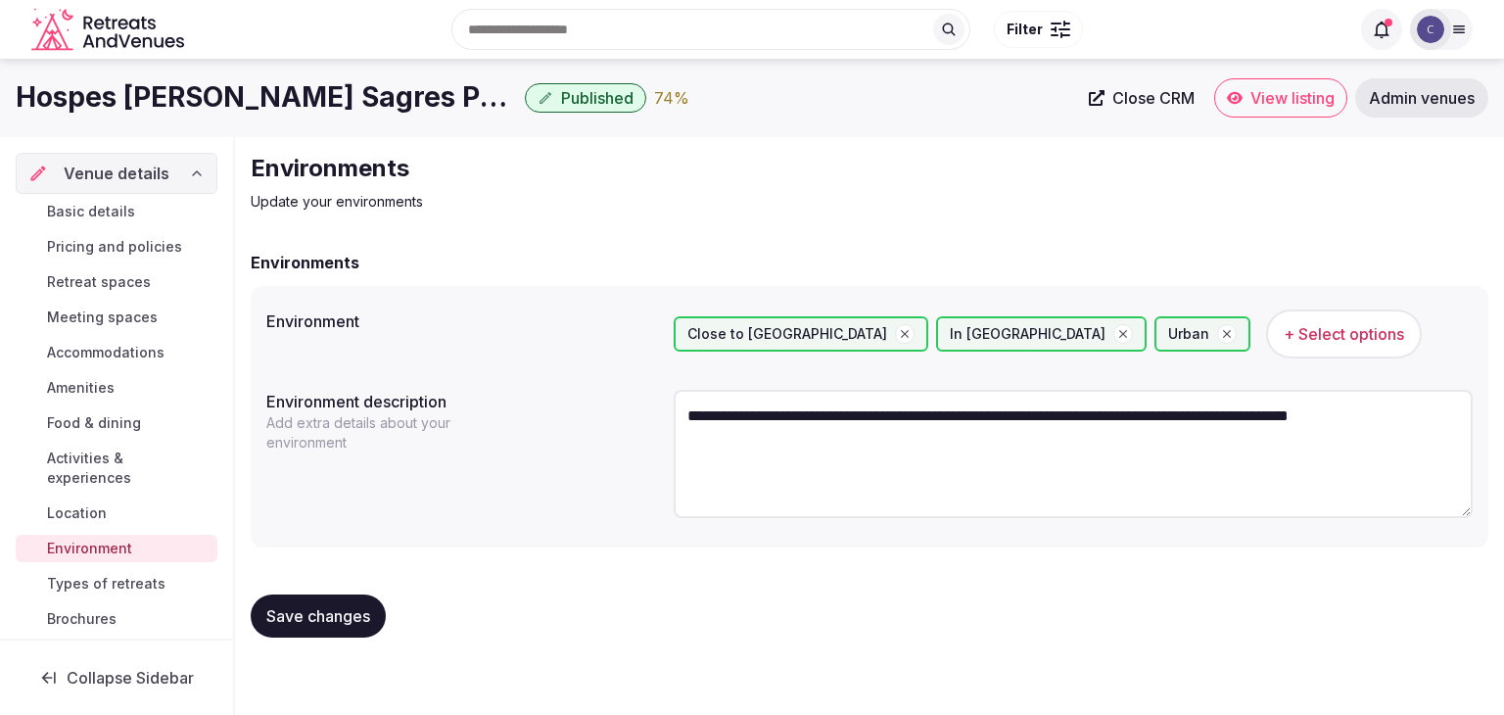
click at [155, 206] on link "Basic details" at bounding box center [117, 211] width 202 height 27
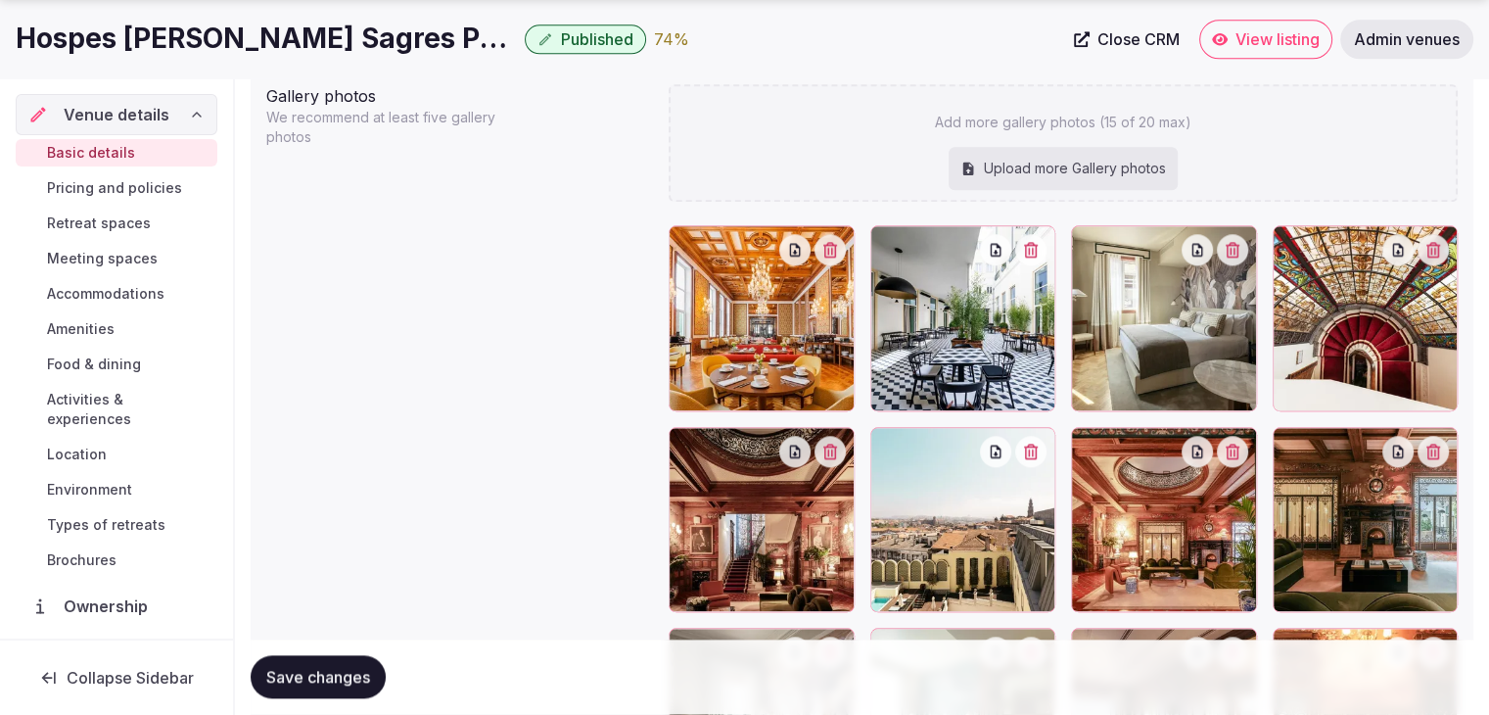
scroll to position [2154, 0]
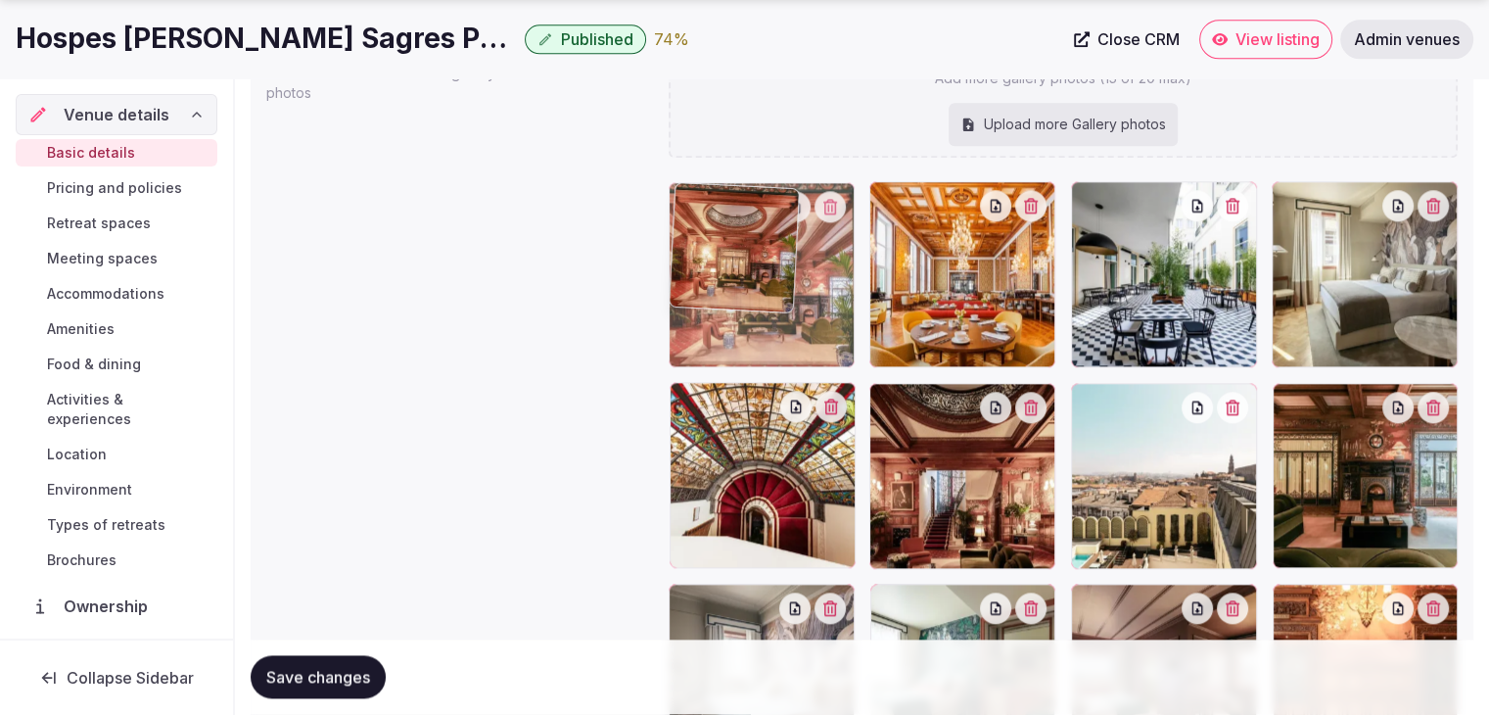
drag, startPoint x: 1101, startPoint y: 397, endPoint x: 704, endPoint y: 257, distance: 421.4
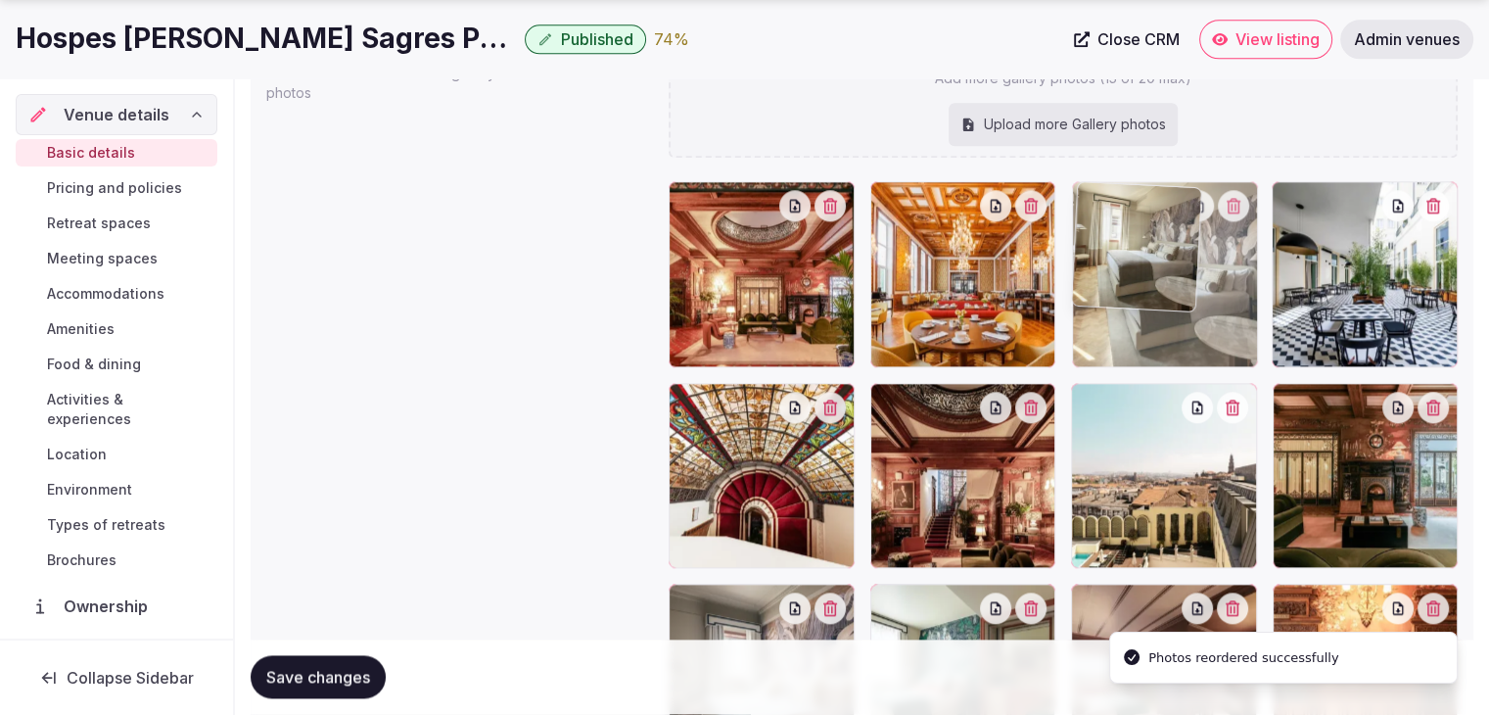
drag, startPoint x: 1304, startPoint y: 200, endPoint x: 1164, endPoint y: 210, distance: 140.4
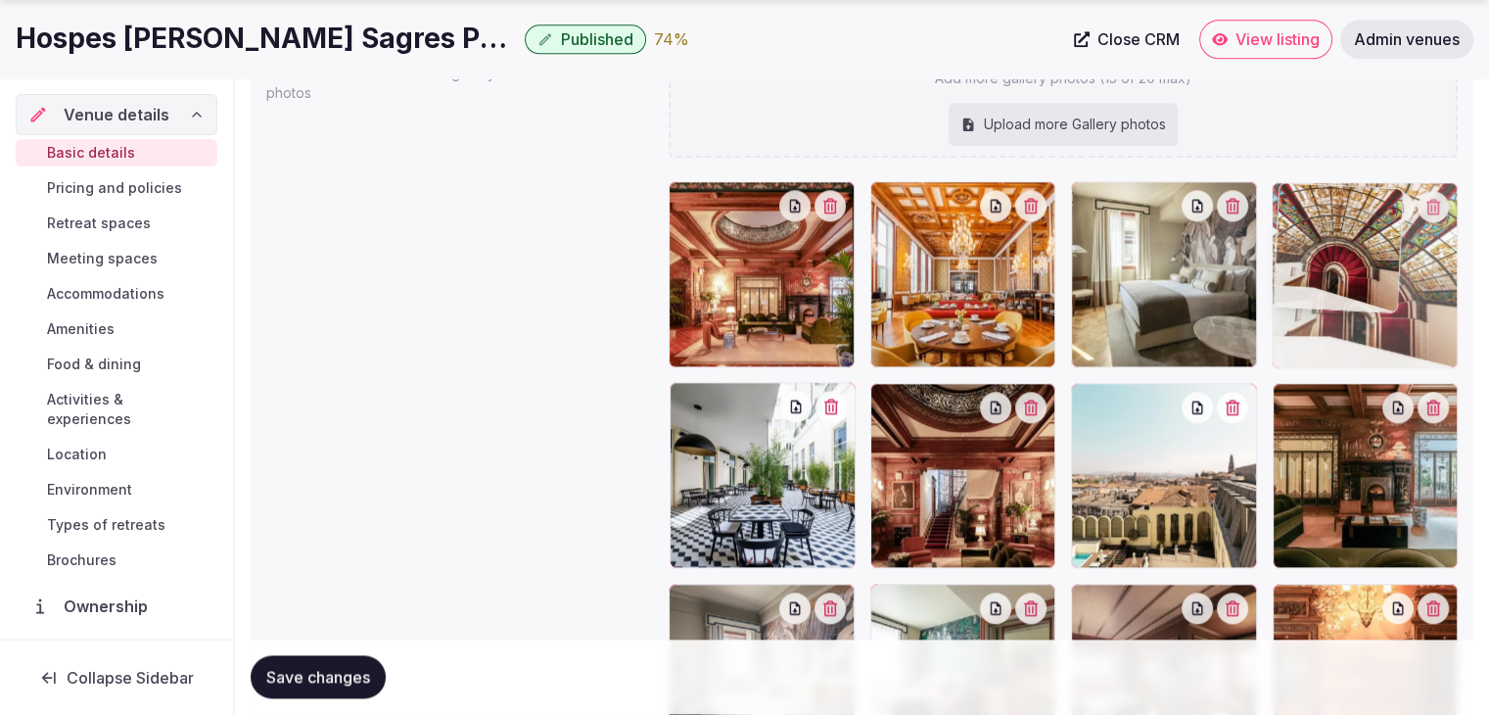
drag, startPoint x: 696, startPoint y: 408, endPoint x: 1108, endPoint y: 302, distance: 425.5
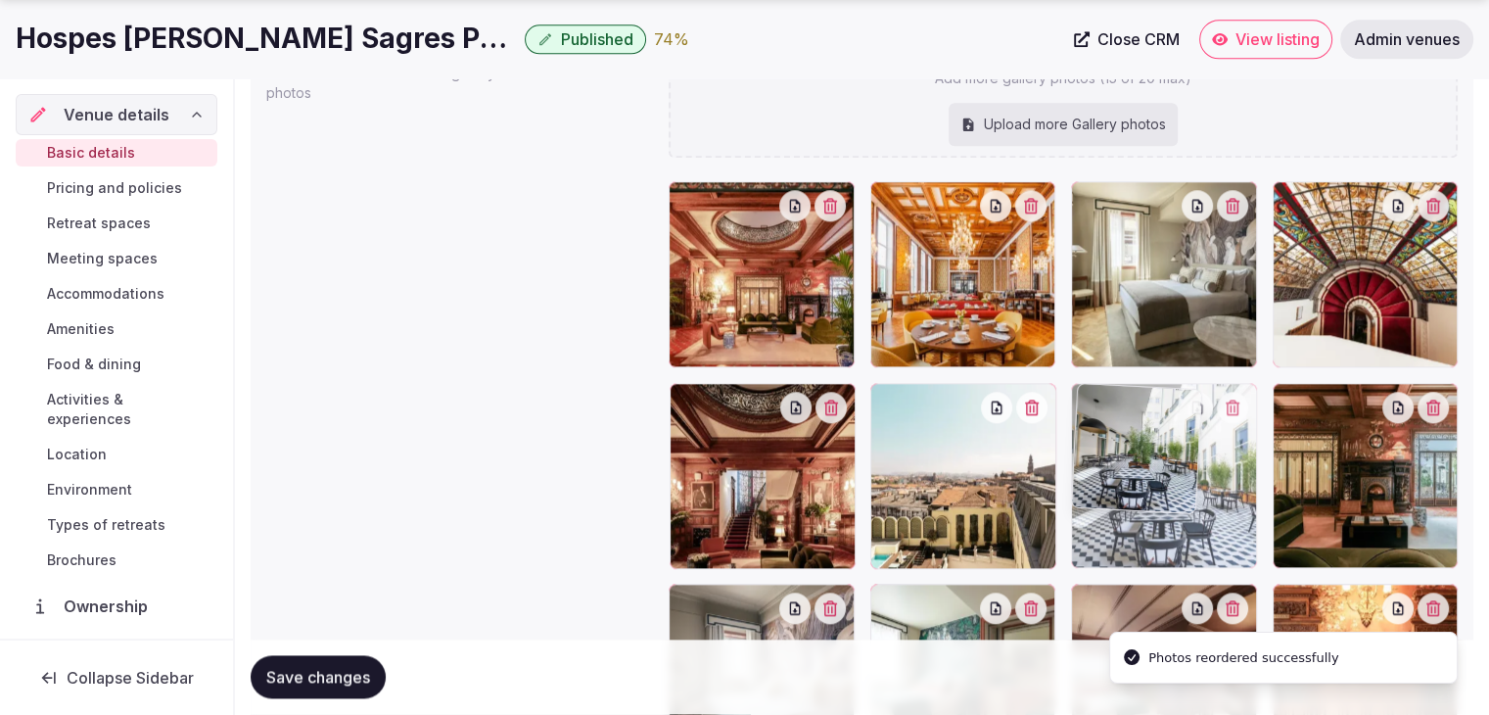
drag, startPoint x: 691, startPoint y: 412, endPoint x: 1113, endPoint y: 443, distance: 423.1
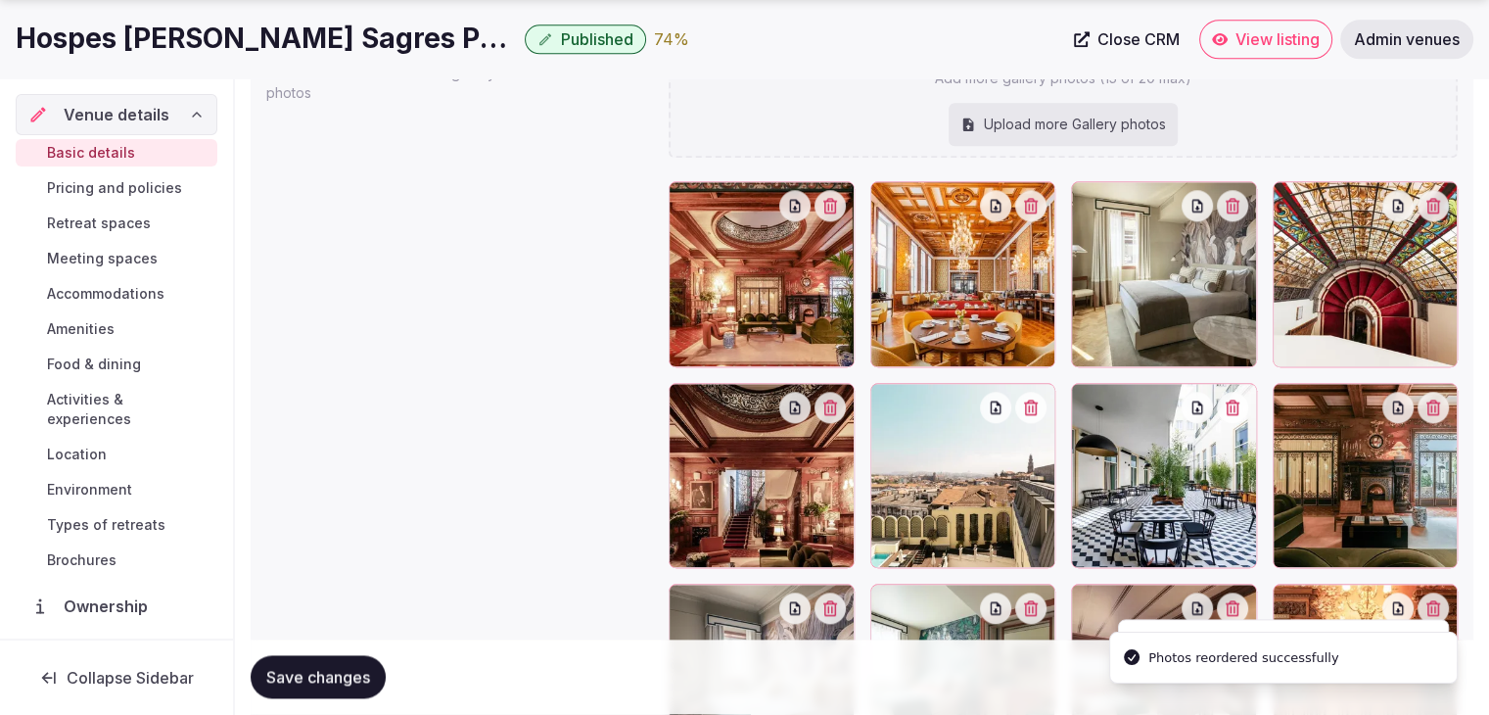
click at [313, 678] on span "Save changes" at bounding box center [318, 678] width 104 height 20
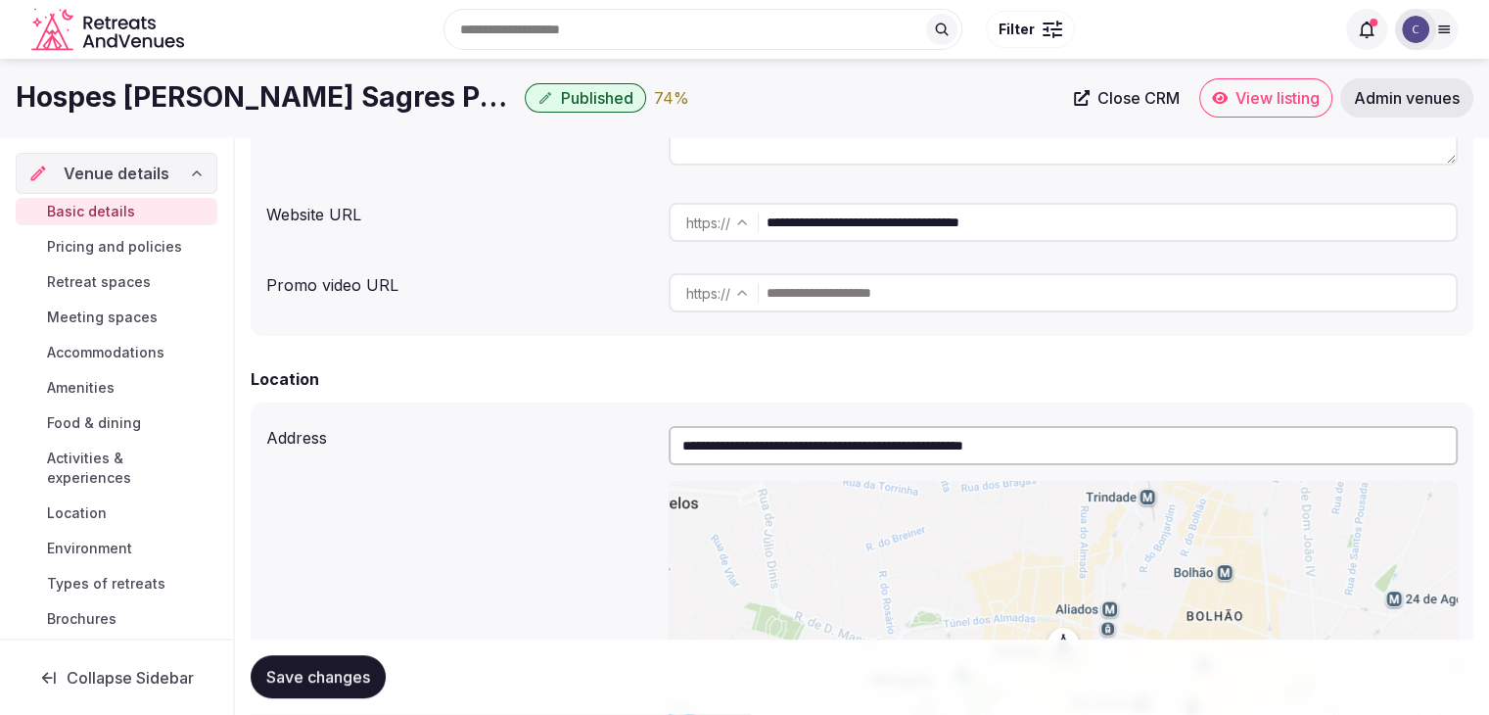
scroll to position [107, 0]
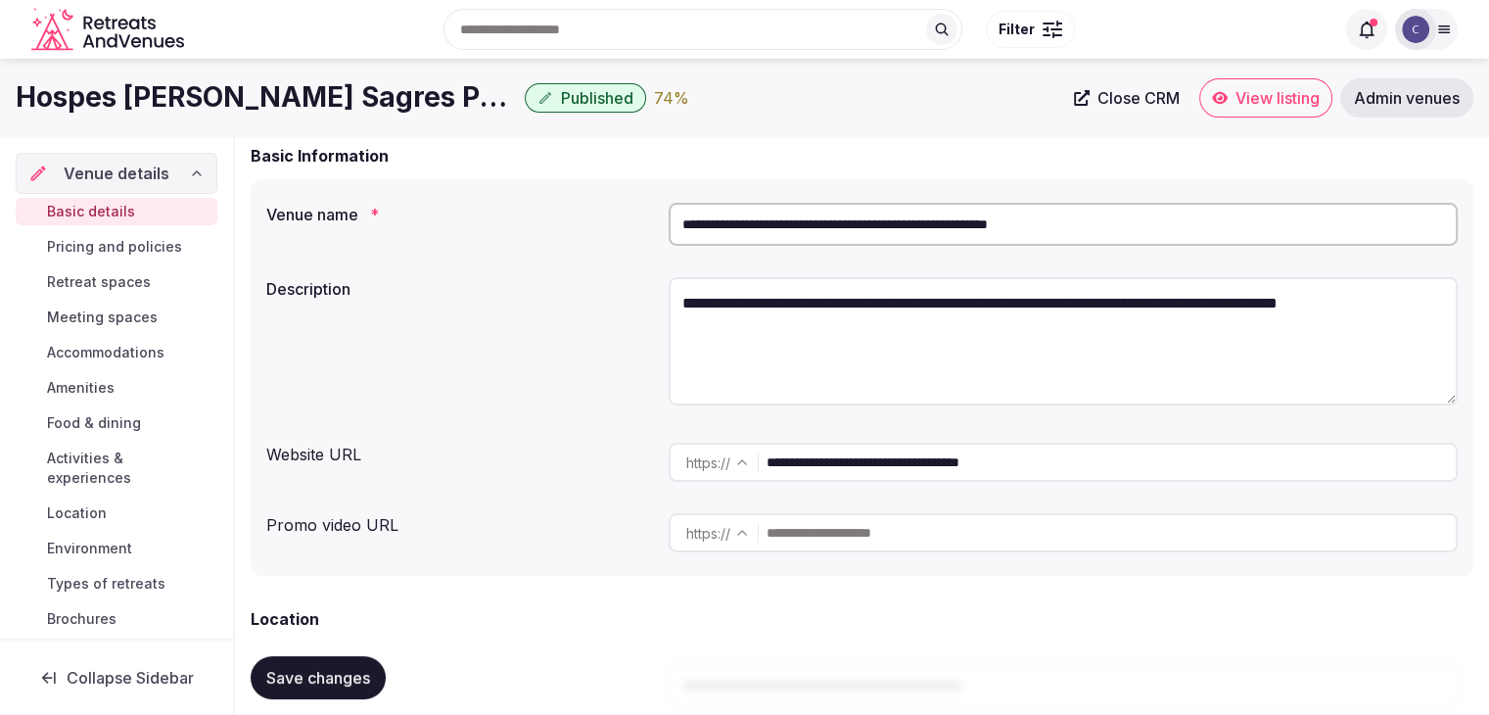
click at [760, 295] on textarea "**********" at bounding box center [1063, 341] width 789 height 128
paste textarea "**********"
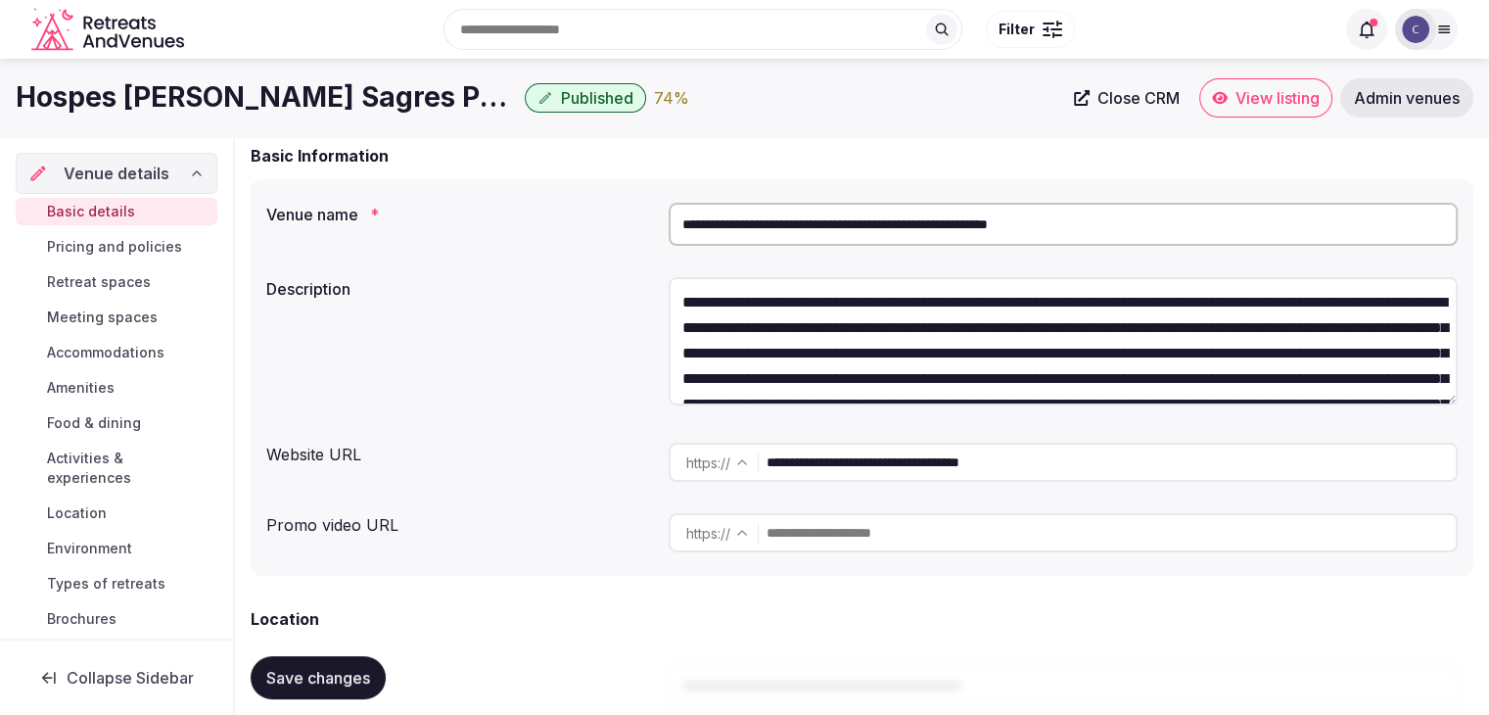
scroll to position [0, 0]
type textarea "**********"
click at [340, 679] on span "Save changes" at bounding box center [318, 678] width 104 height 20
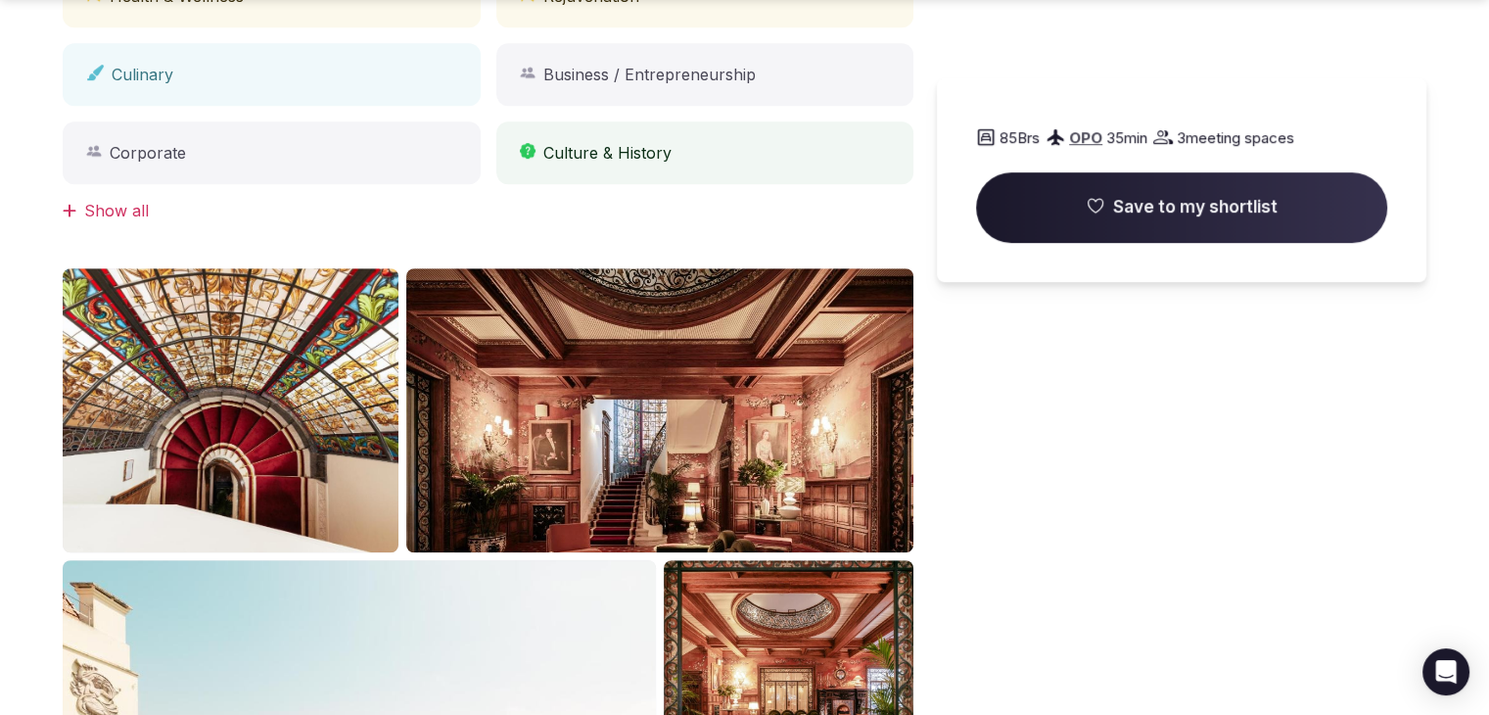
scroll to position [1273, 0]
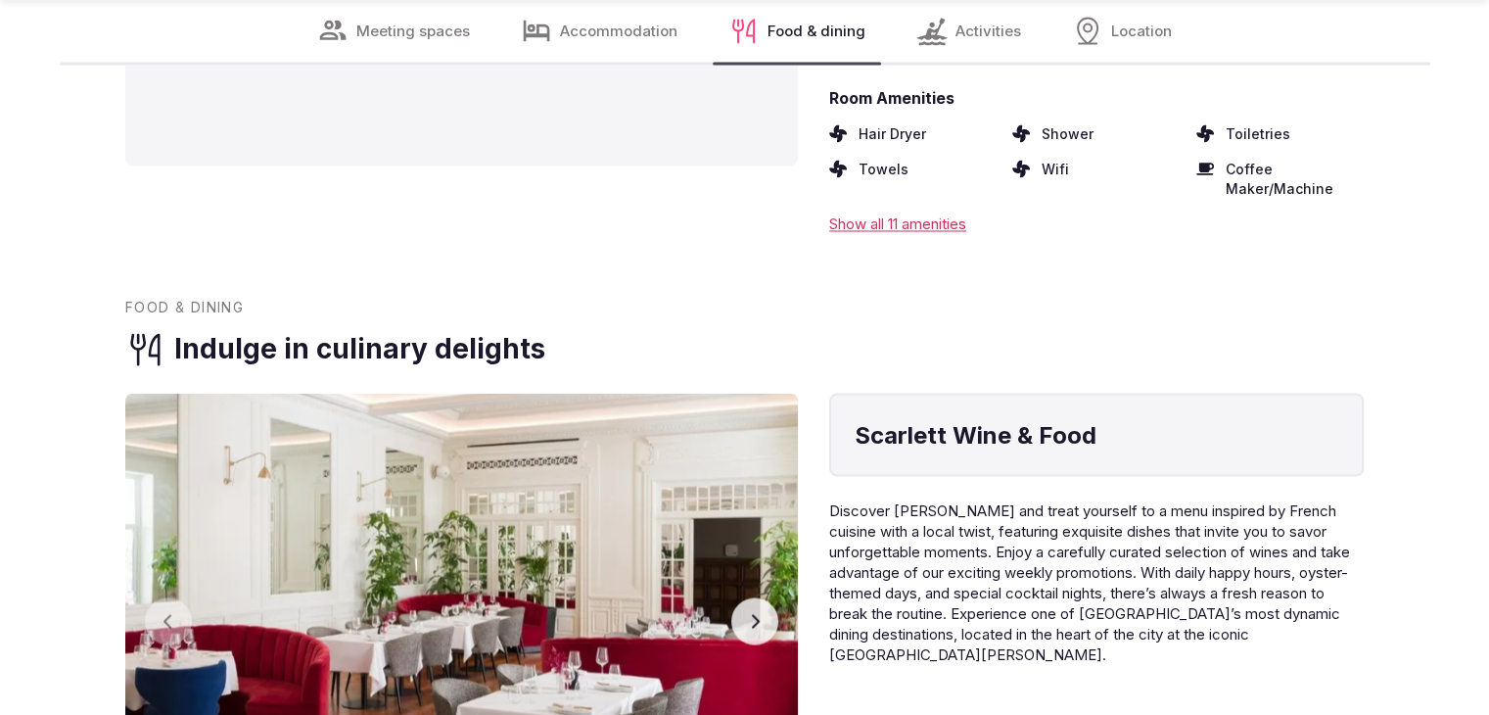
scroll to position [3622, 0]
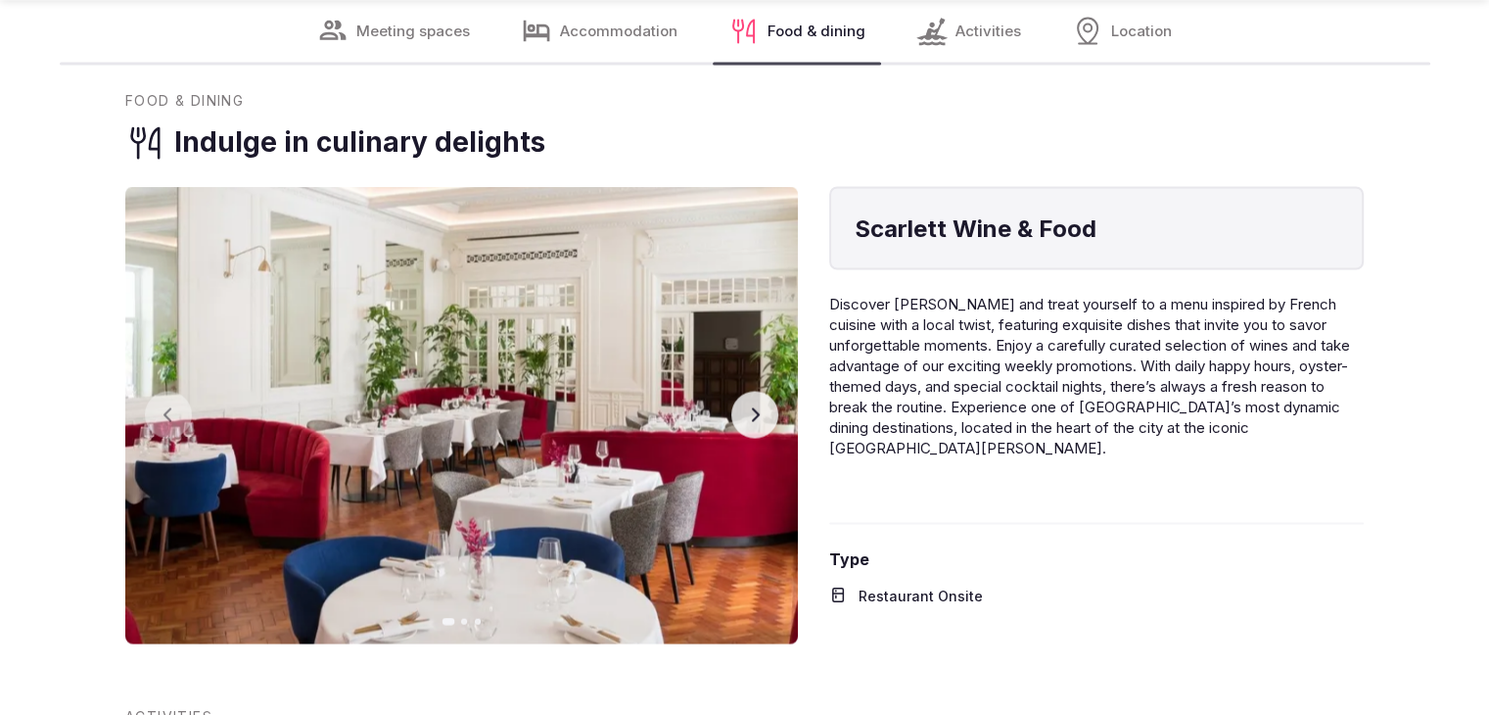
click at [753, 406] on icon "button" at bounding box center [755, 414] width 16 height 16
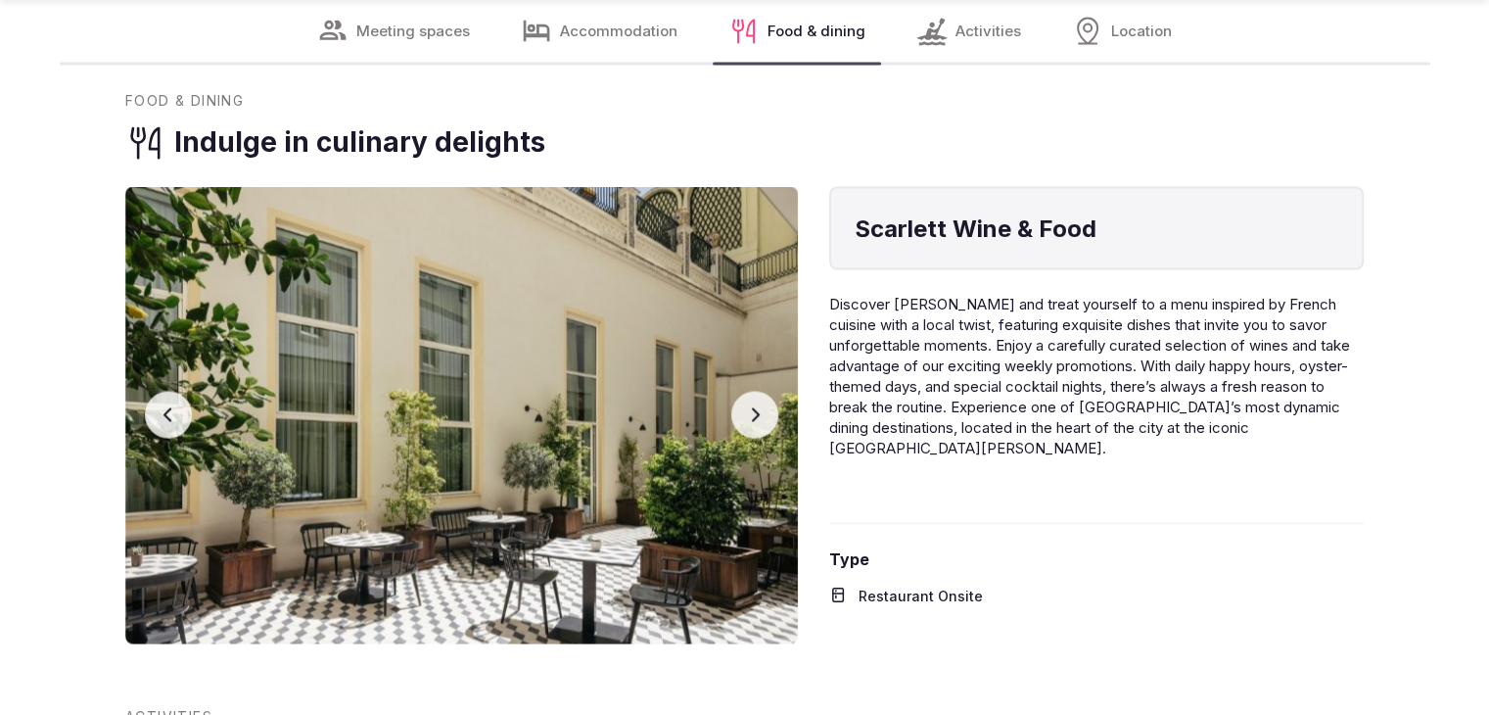
click at [150, 391] on button "Previous slide" at bounding box center [168, 414] width 47 height 47
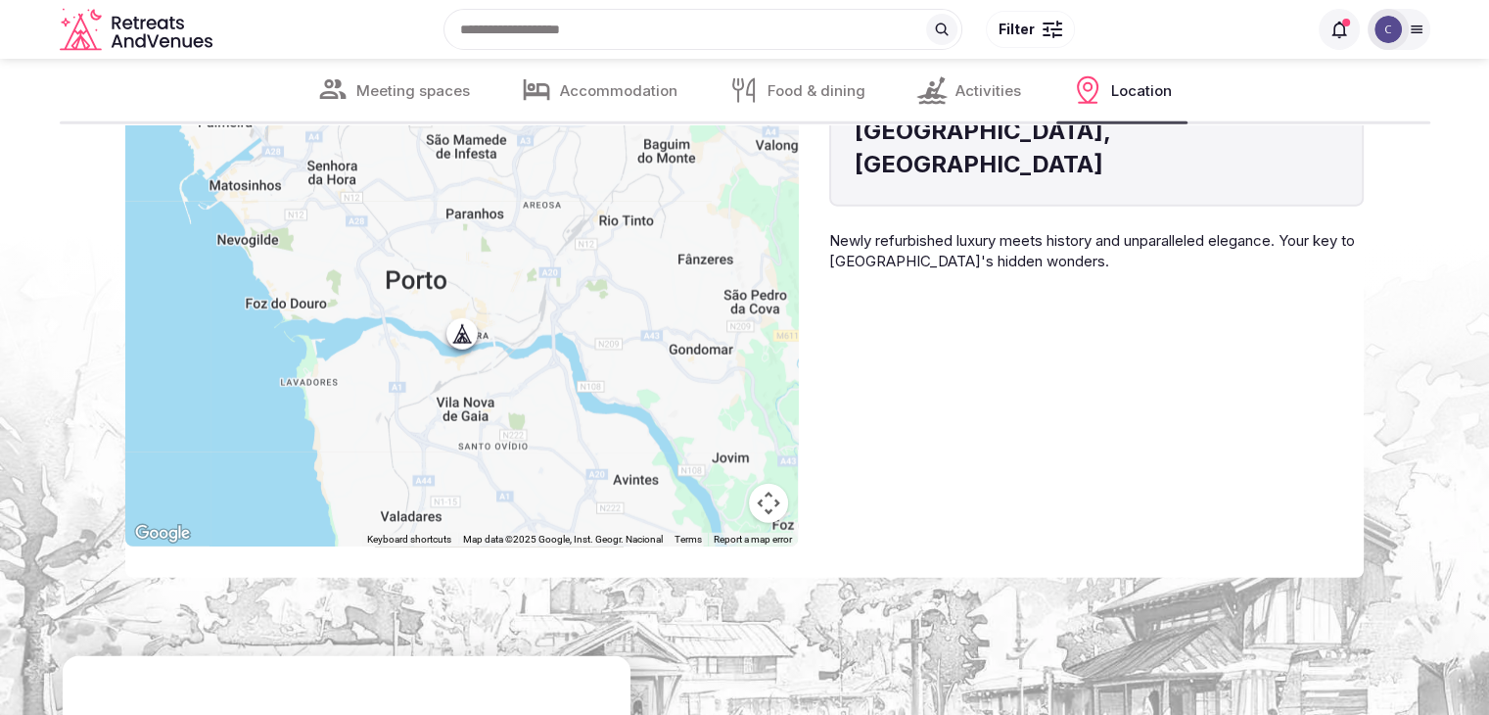
scroll to position [4699, 0]
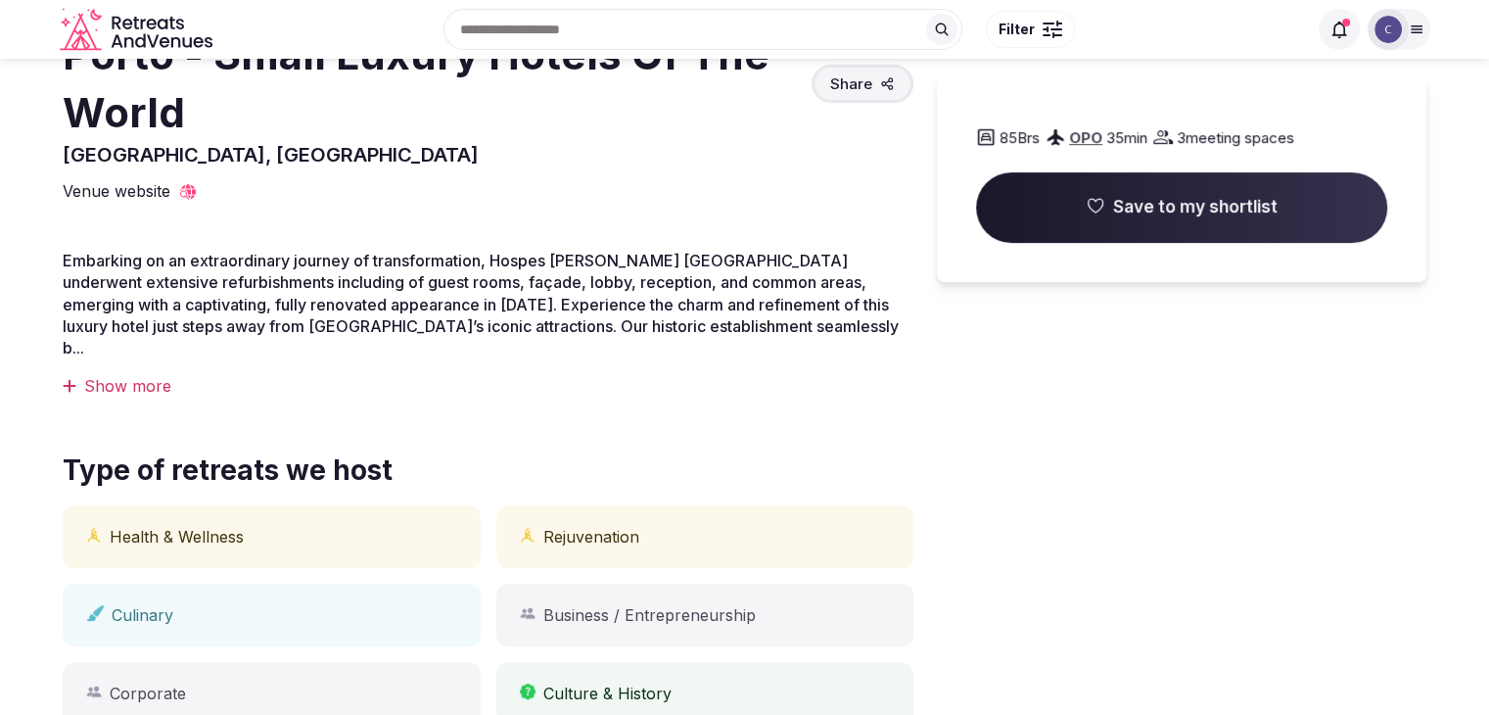
scroll to position [381, 0]
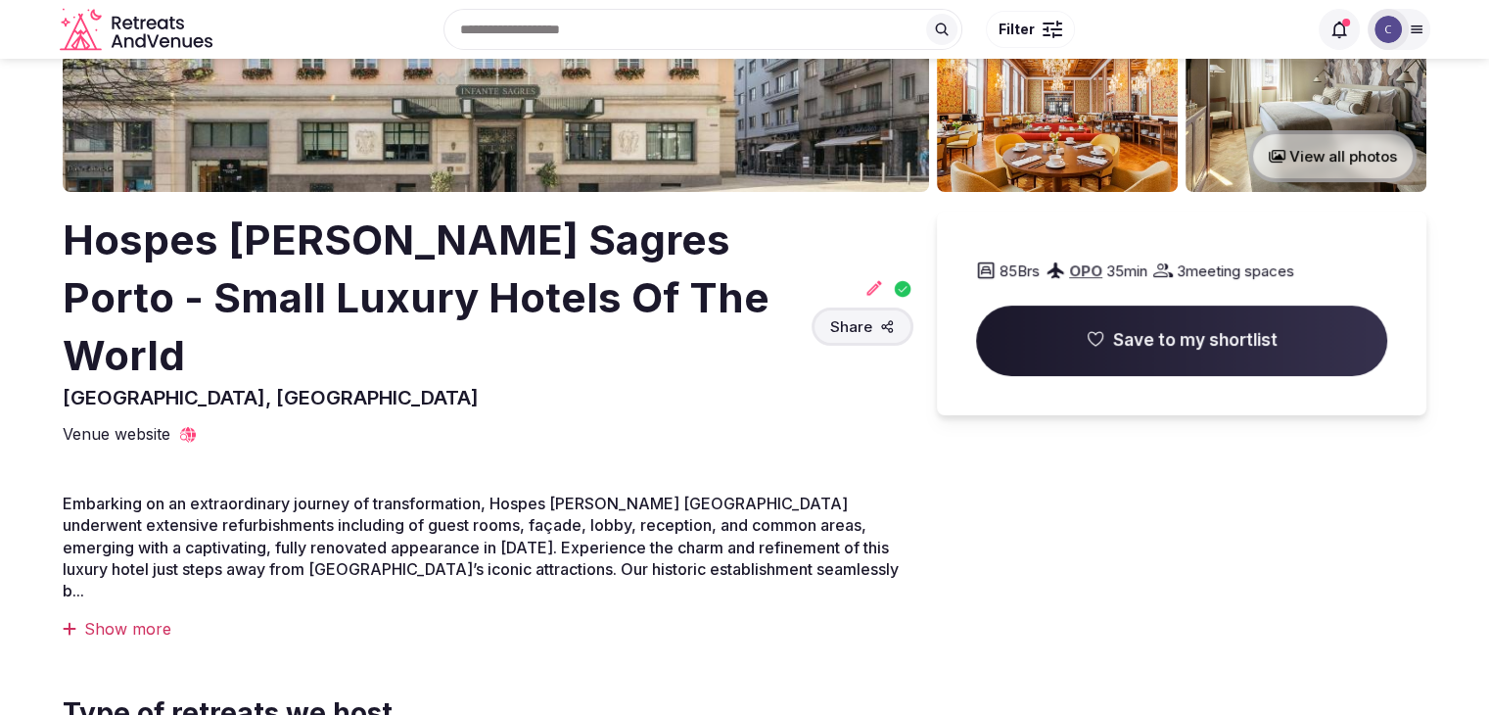
click at [127, 618] on div "Show more" at bounding box center [488, 629] width 851 height 22
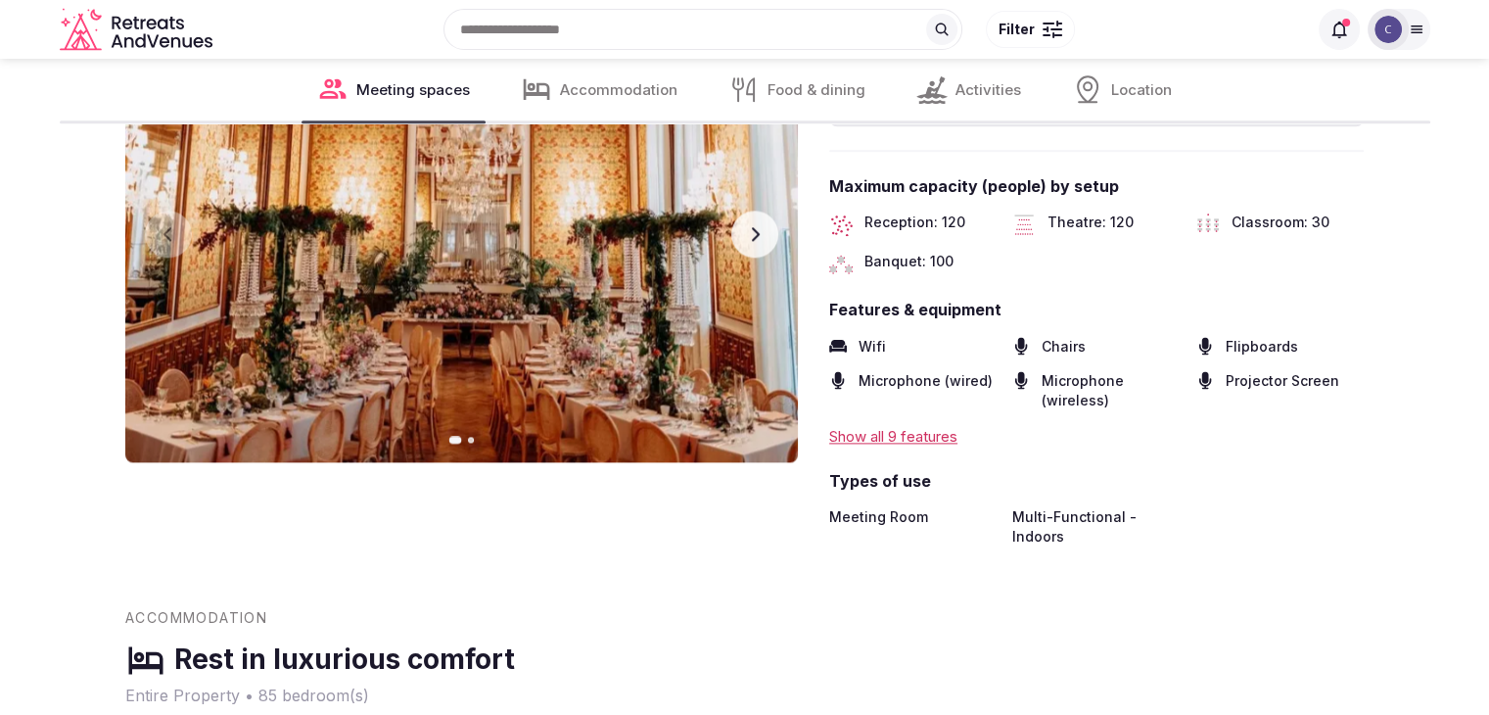
scroll to position [2339, 0]
